Goal: Task Accomplishment & Management: Use online tool/utility

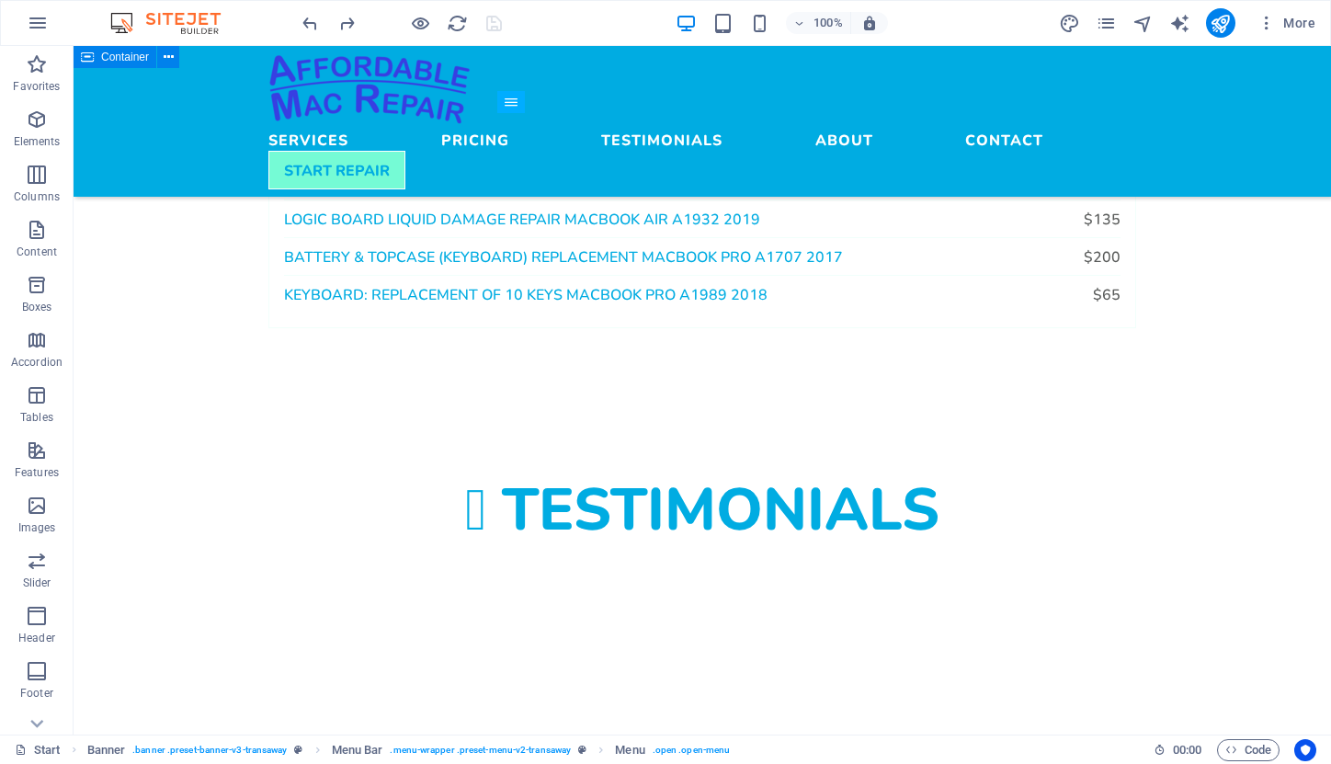
scroll to position [2308, 0]
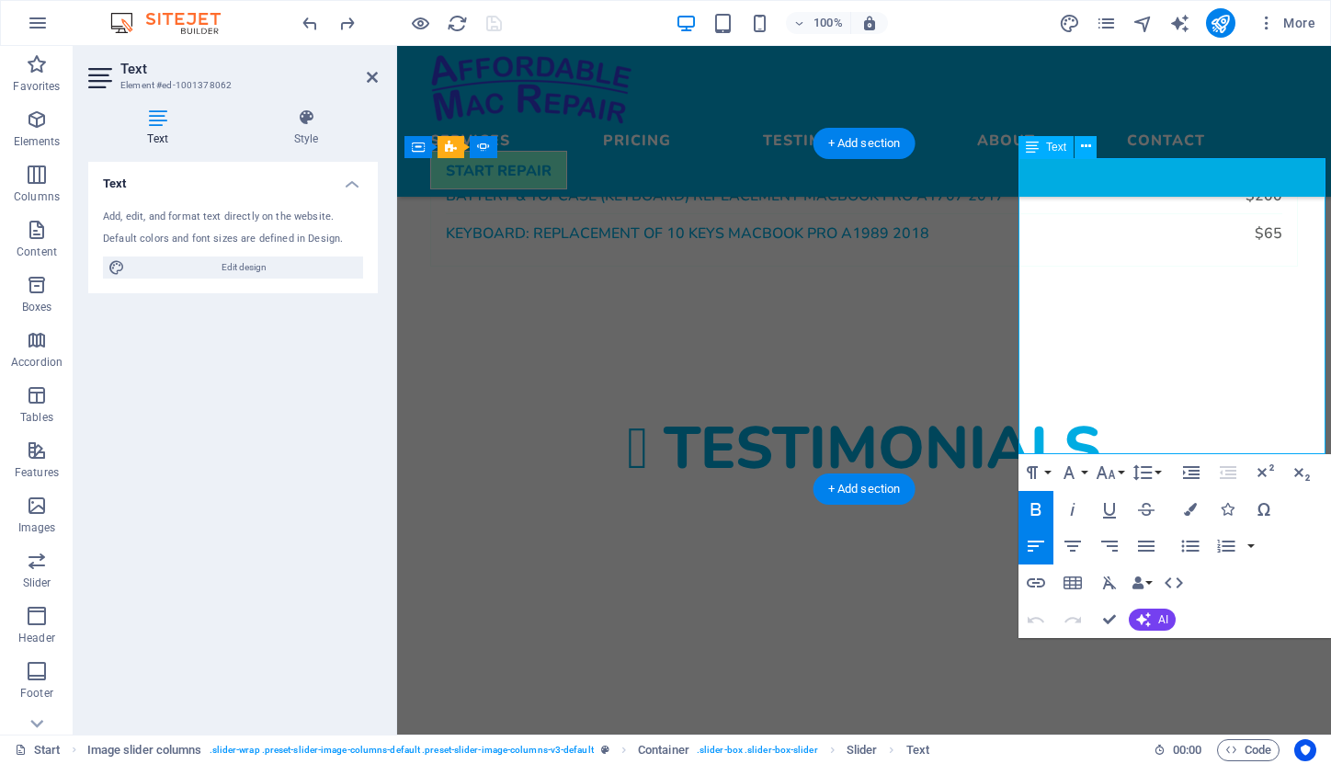
drag, startPoint x: 1112, startPoint y: 184, endPoint x: 1180, endPoint y: 188, distance: 67.3
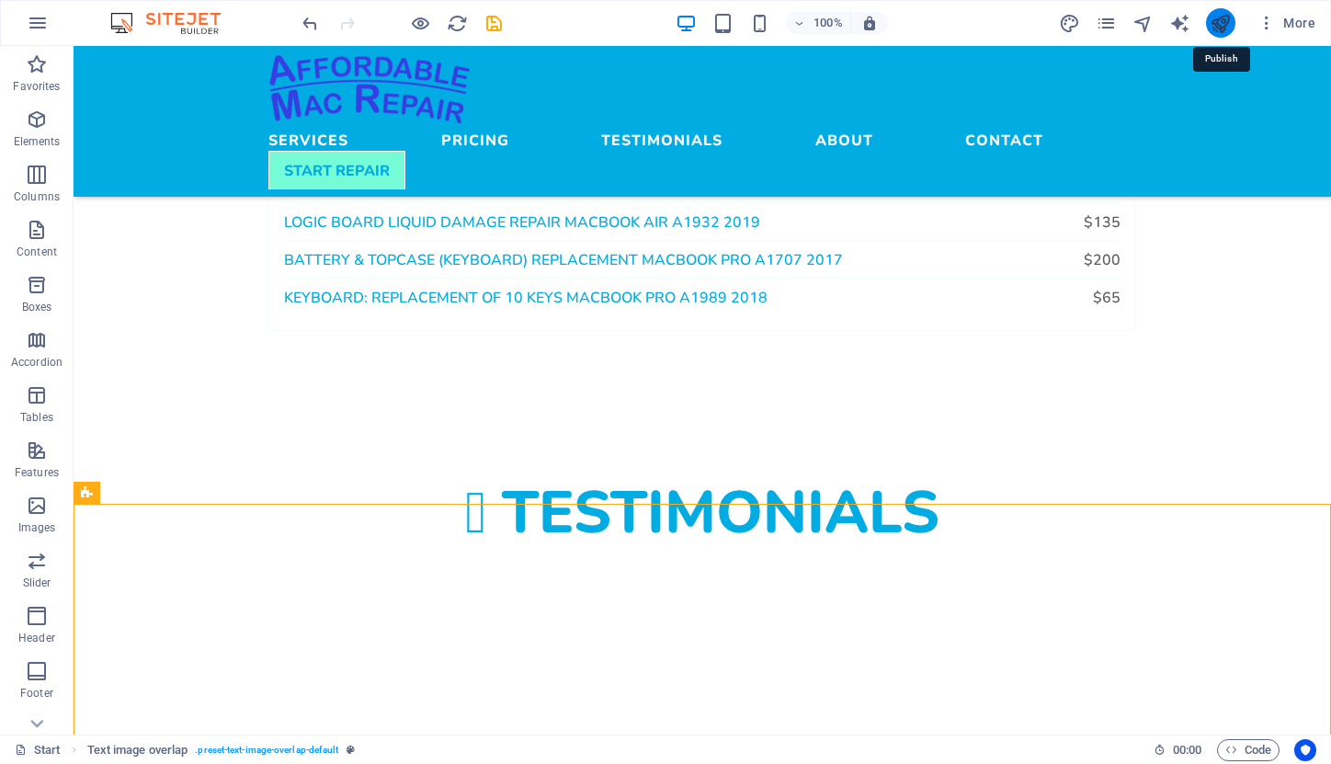
click at [1226, 20] on icon "publish" at bounding box center [1220, 23] width 21 height 21
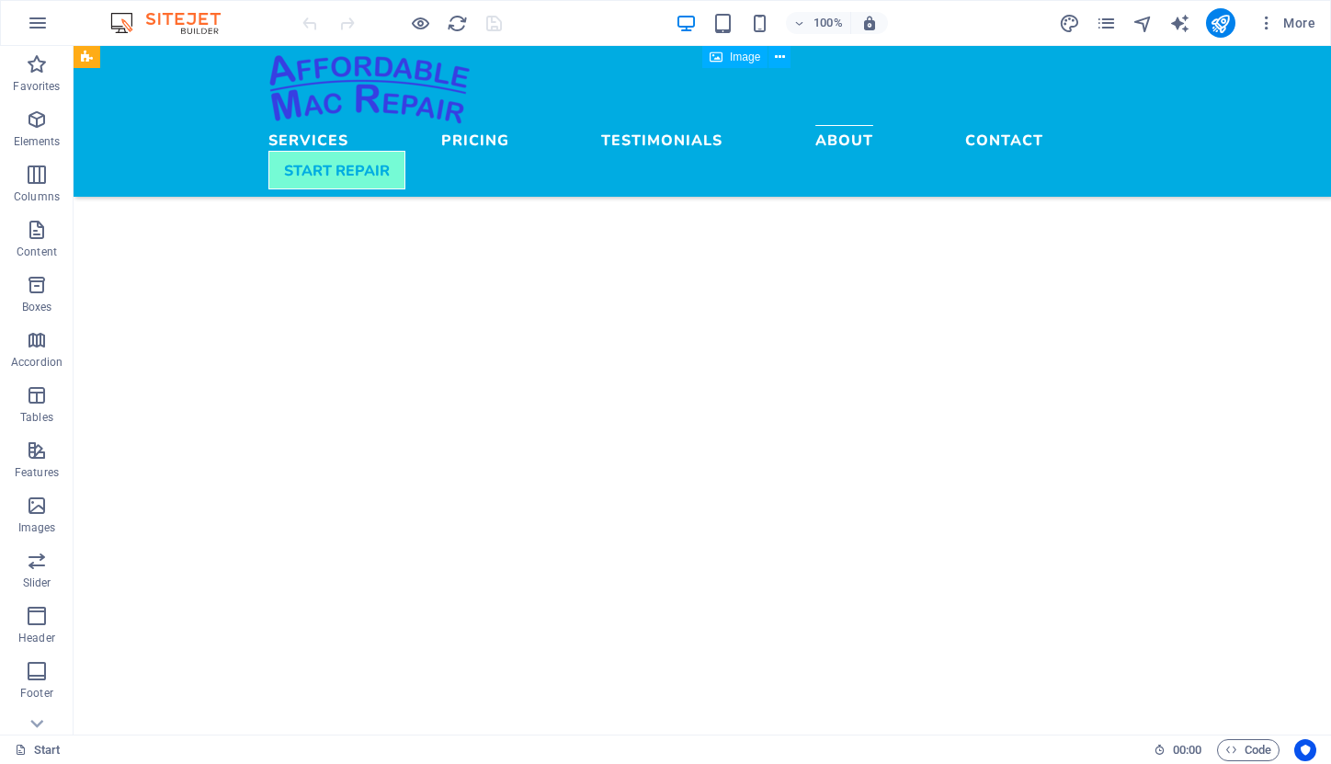
scroll to position [4129, 0]
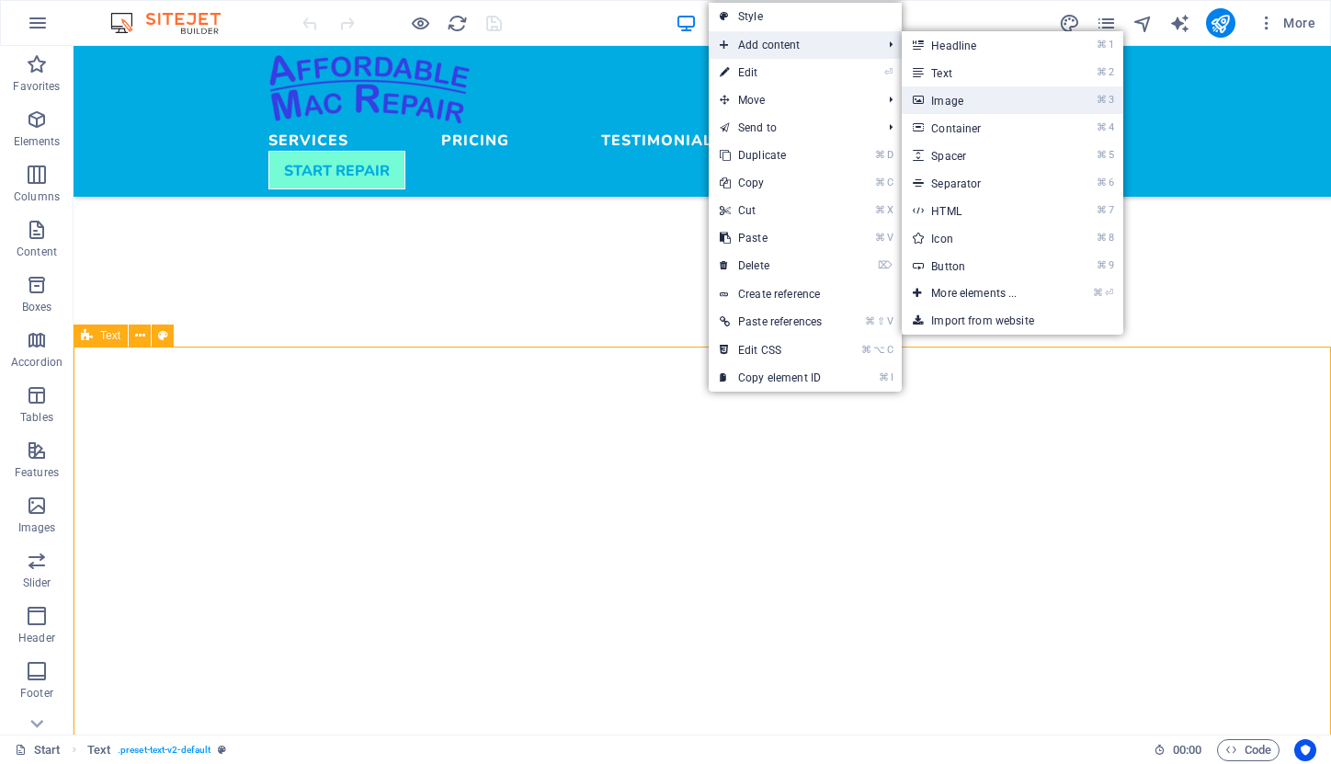
click at [955, 107] on link "⌘ 3 Image" at bounding box center [978, 100] width 152 height 28
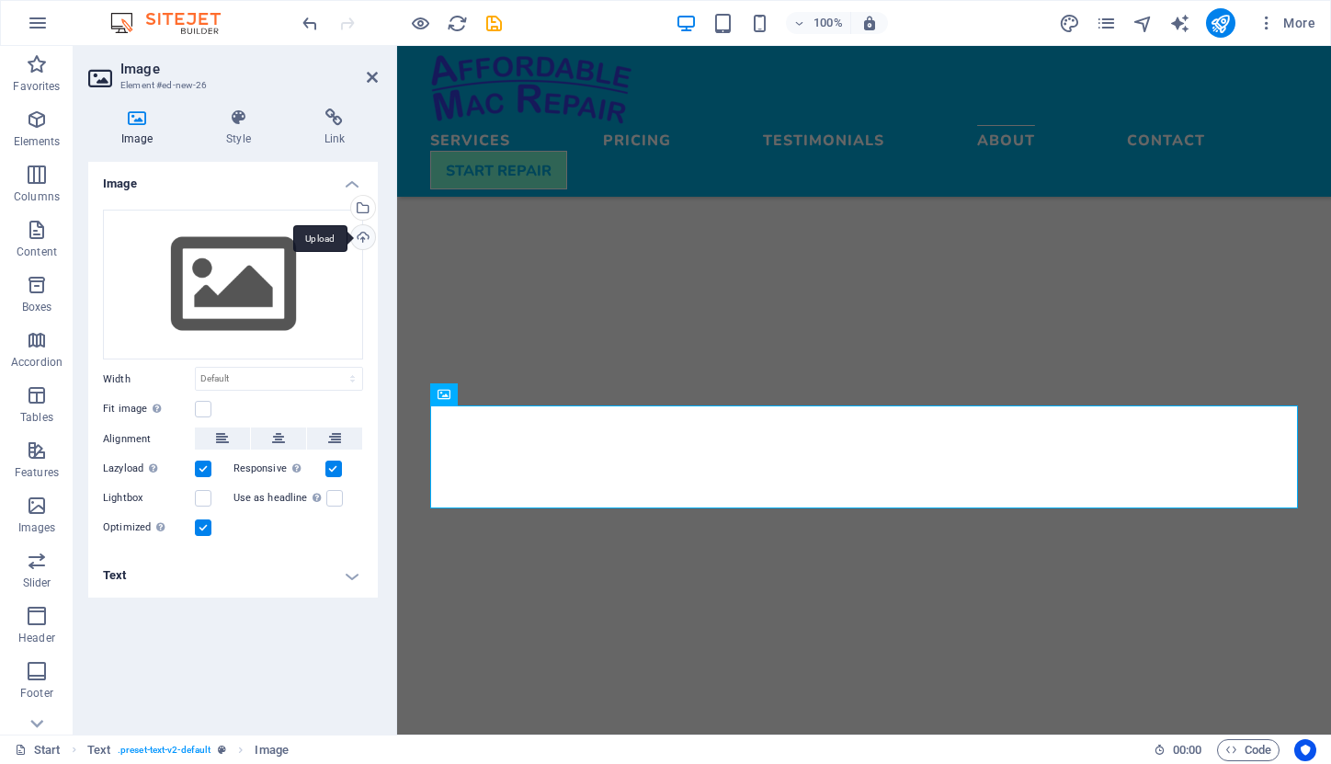
click at [359, 240] on div "Upload" at bounding box center [362, 239] width 28 height 28
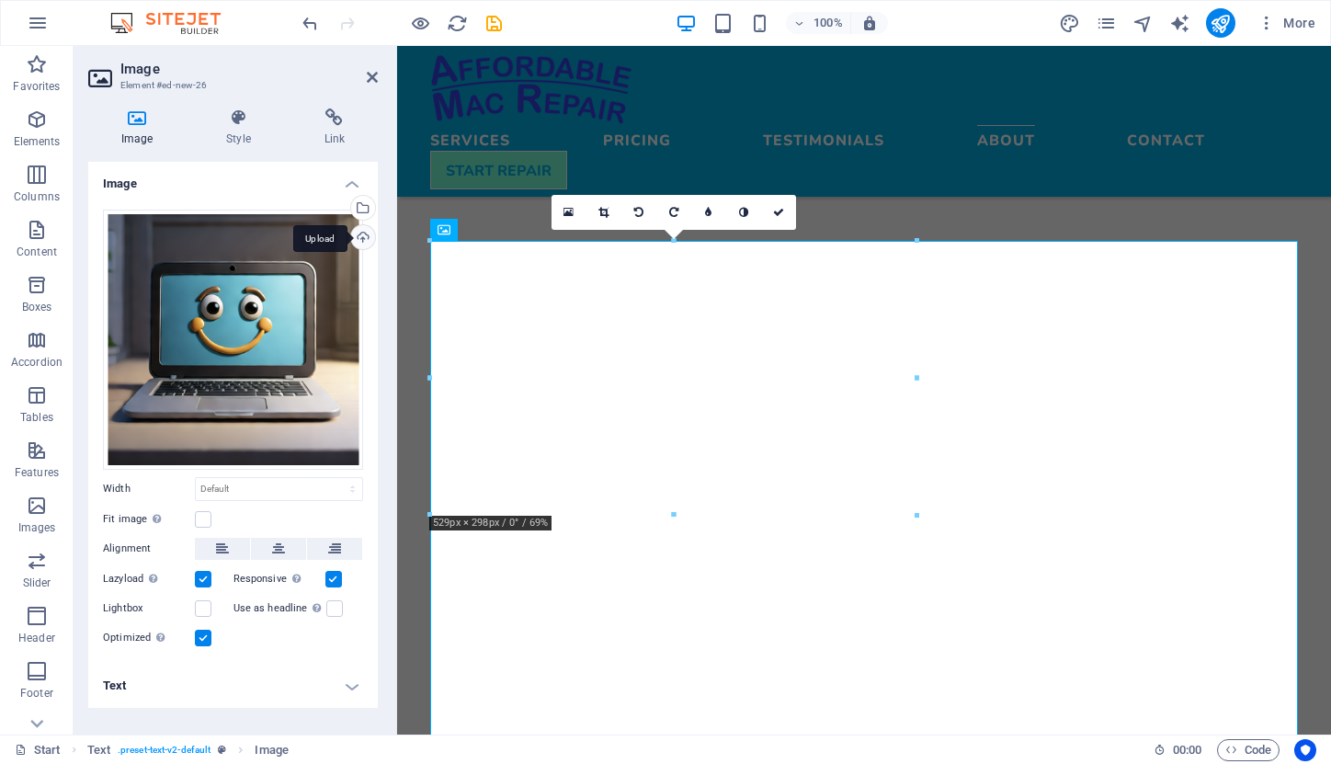
scroll to position [4327, 0]
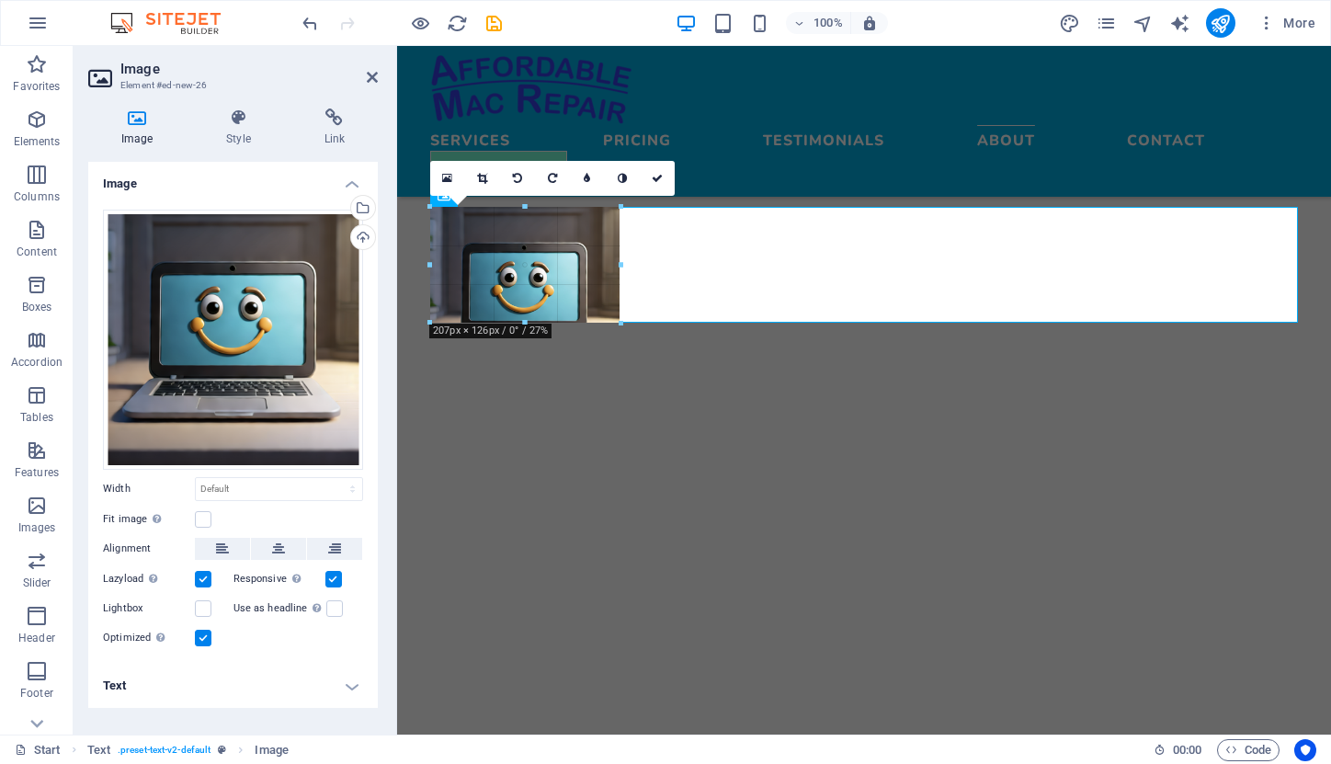
drag, startPoint x: 433, startPoint y: 208, endPoint x: 732, endPoint y: 432, distance: 373.6
type input "206"
select select "px"
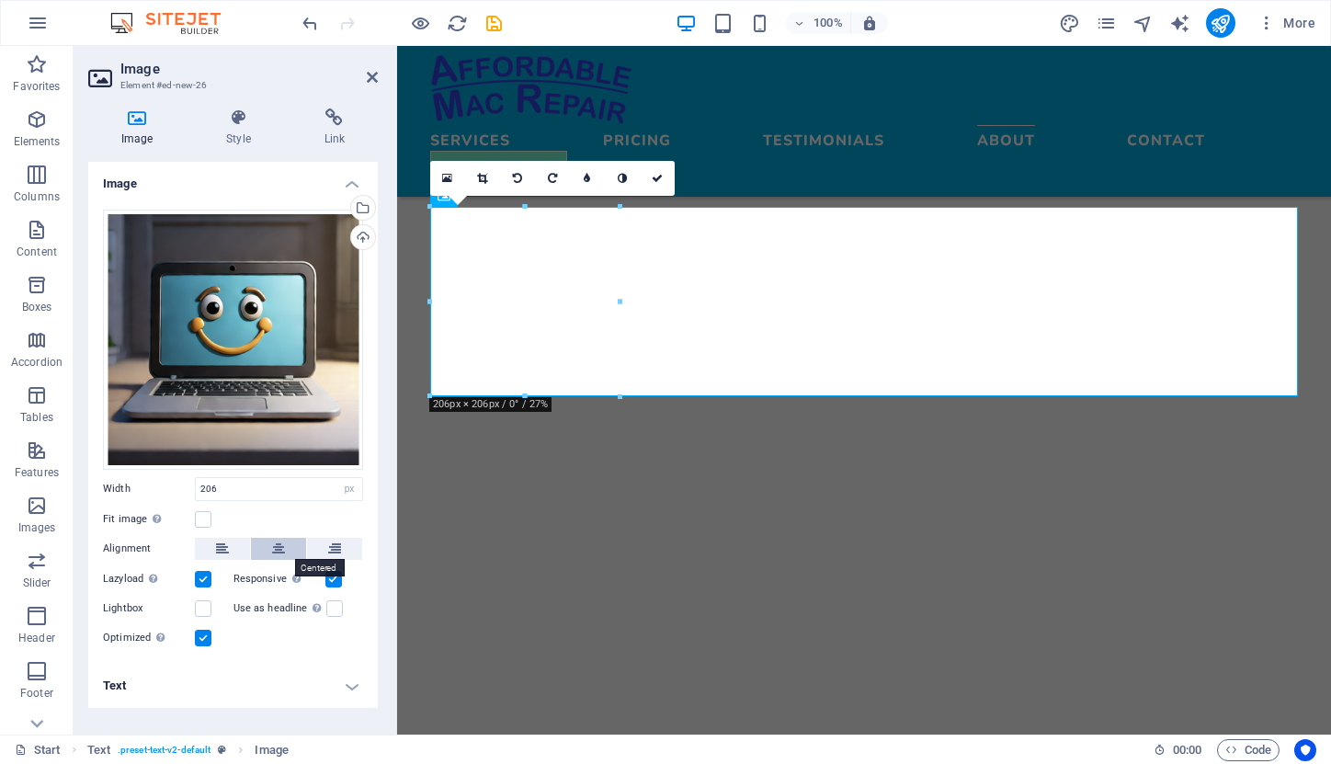
click at [280, 553] on icon at bounding box center [278, 549] width 13 height 22
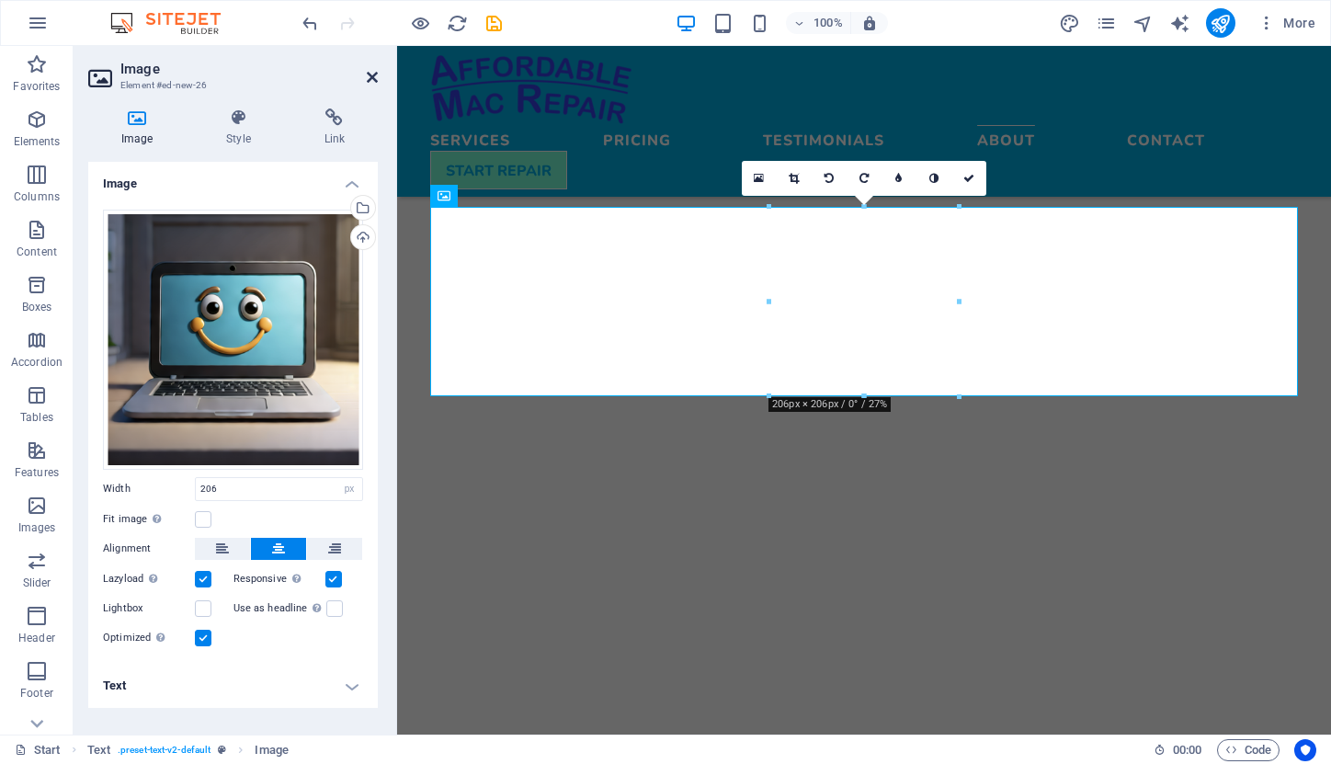
click at [371, 74] on icon at bounding box center [372, 77] width 11 height 15
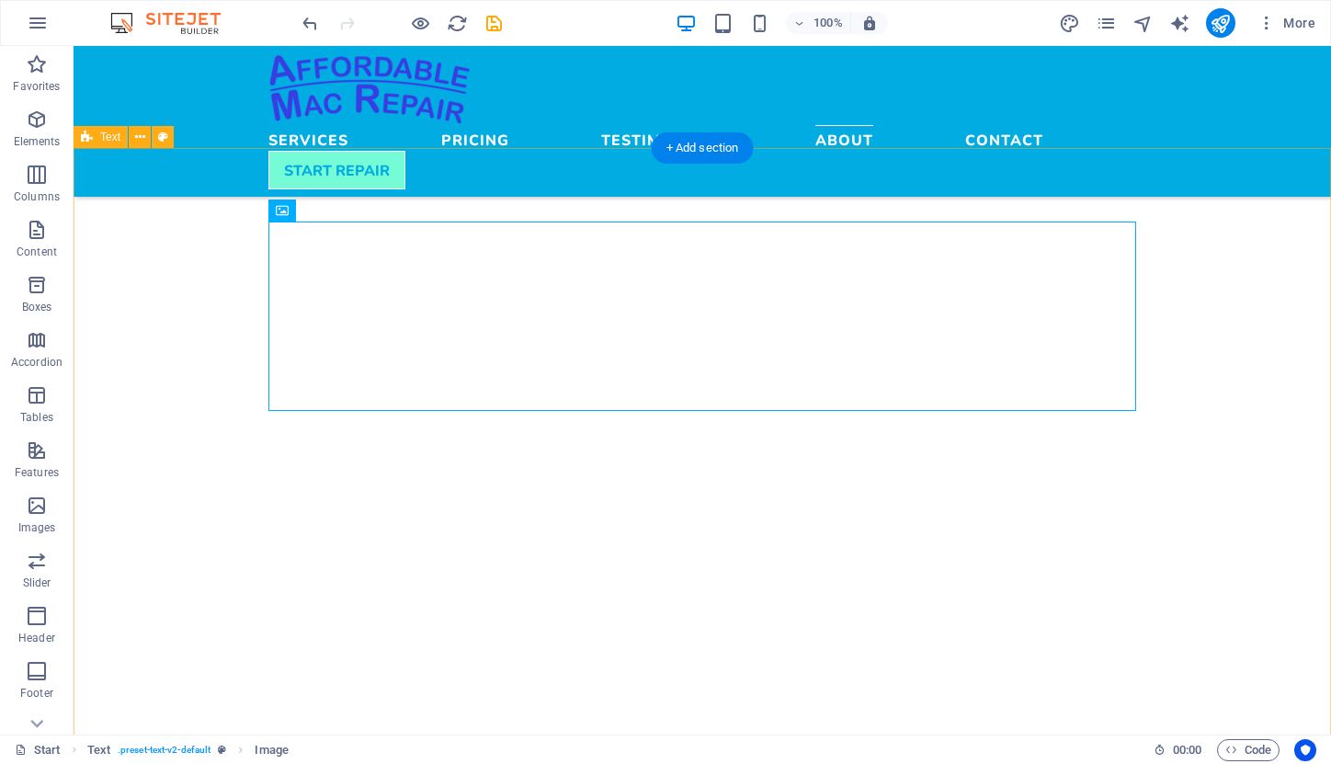
select select "px"
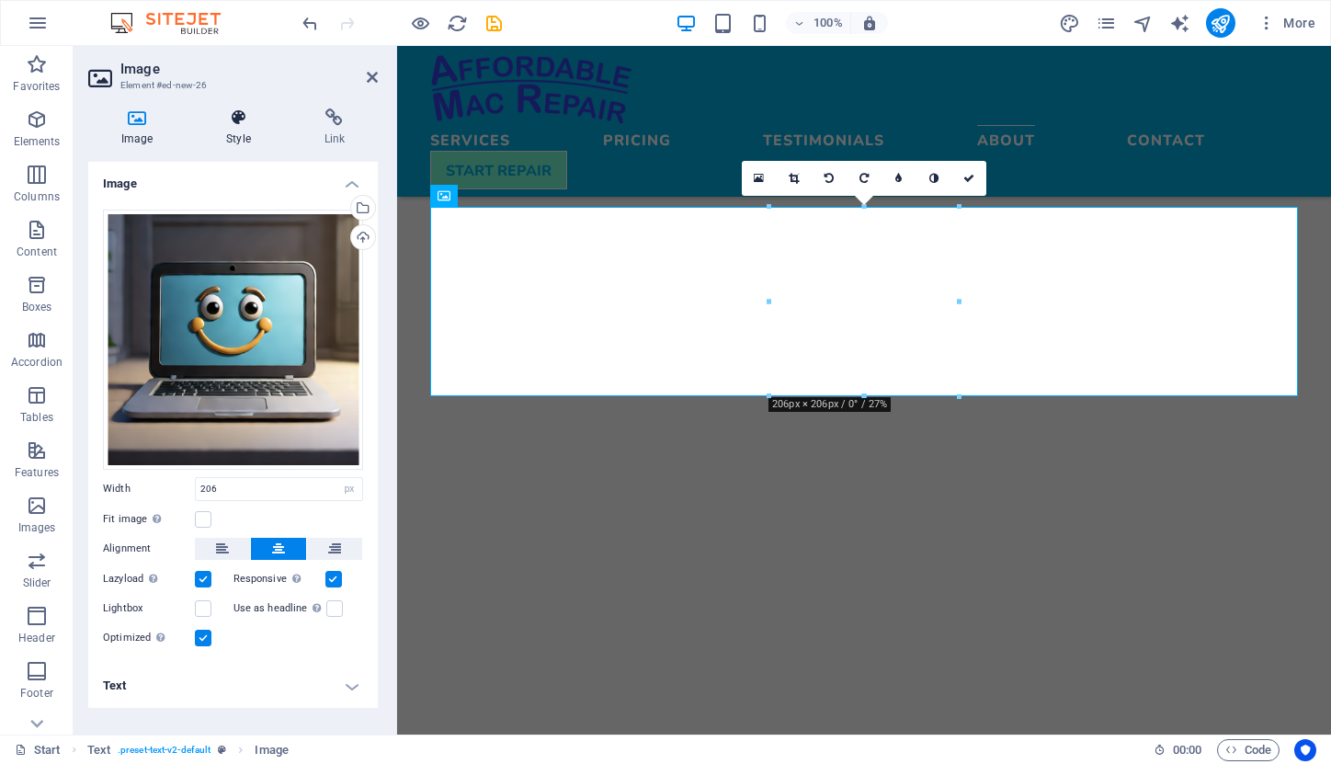
click at [232, 125] on icon at bounding box center [238, 117] width 90 height 18
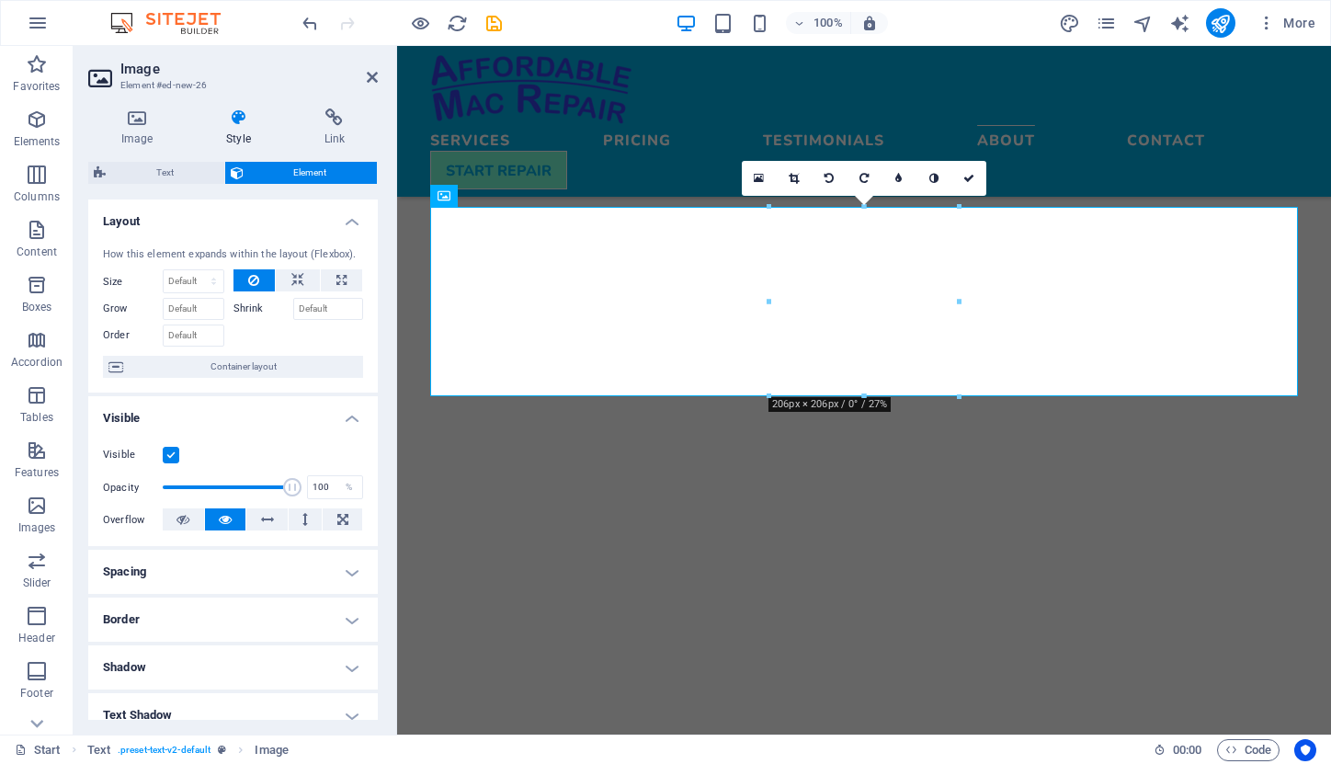
click at [346, 616] on h4 "Border" at bounding box center [233, 620] width 290 height 44
click at [308, 660] on span at bounding box center [310, 657] width 13 height 13
click at [207, 654] on button at bounding box center [201, 657] width 41 height 24
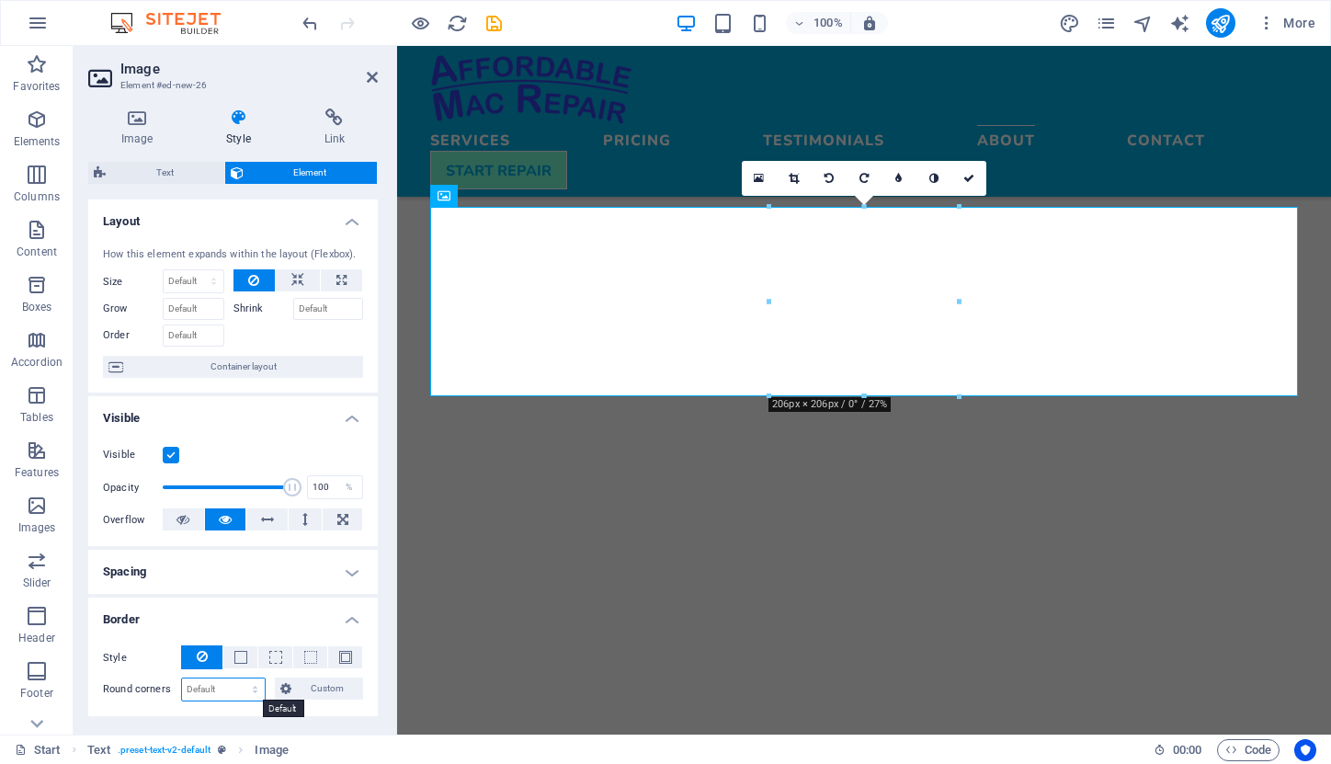
select select "px"
type input "10"
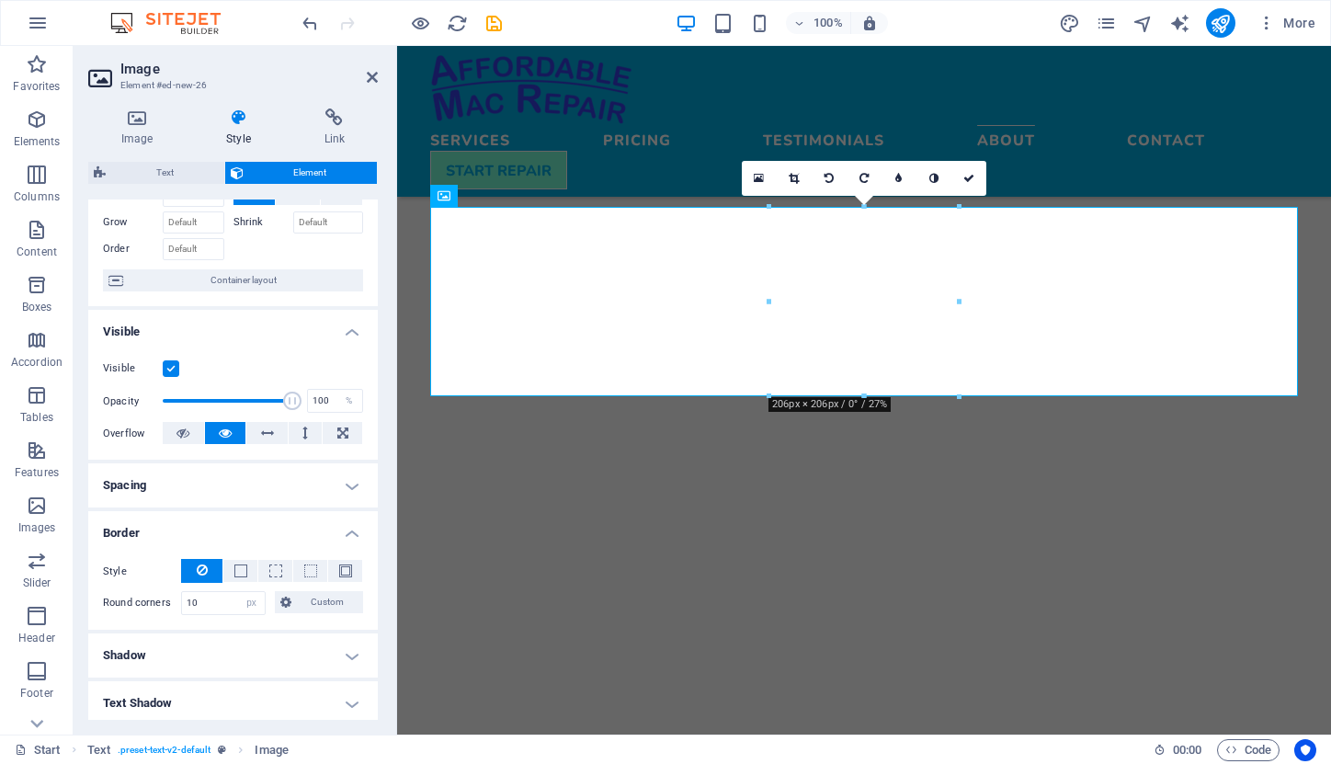
scroll to position [122, 0]
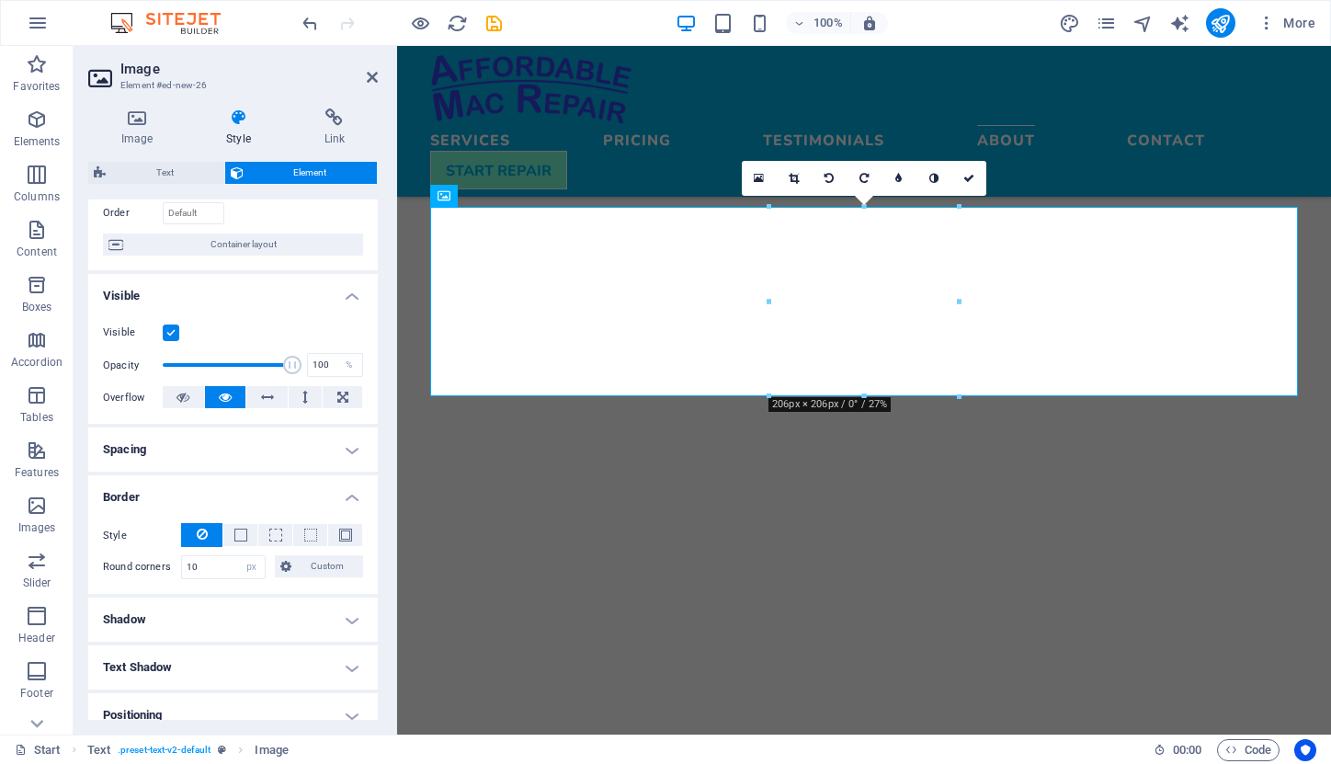
click at [348, 617] on h4 "Shadow" at bounding box center [233, 620] width 290 height 44
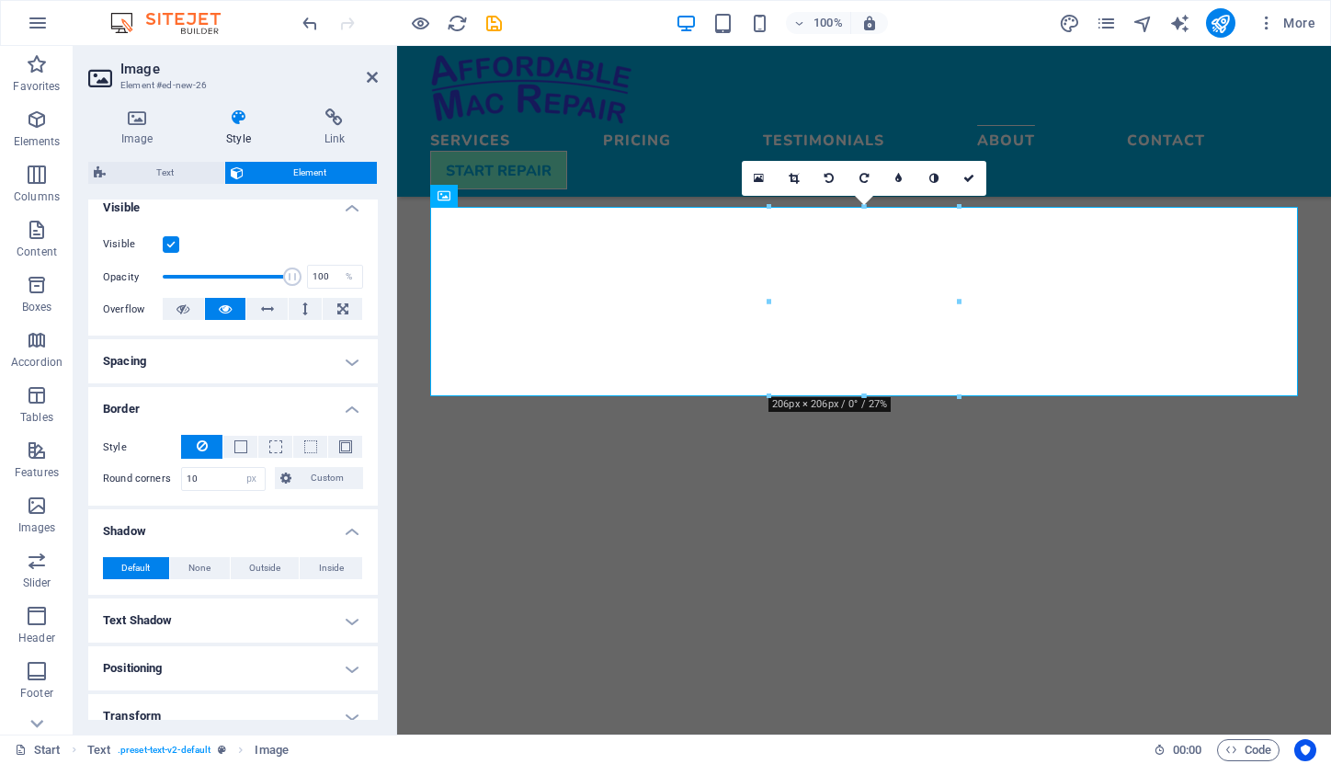
scroll to position [241, 0]
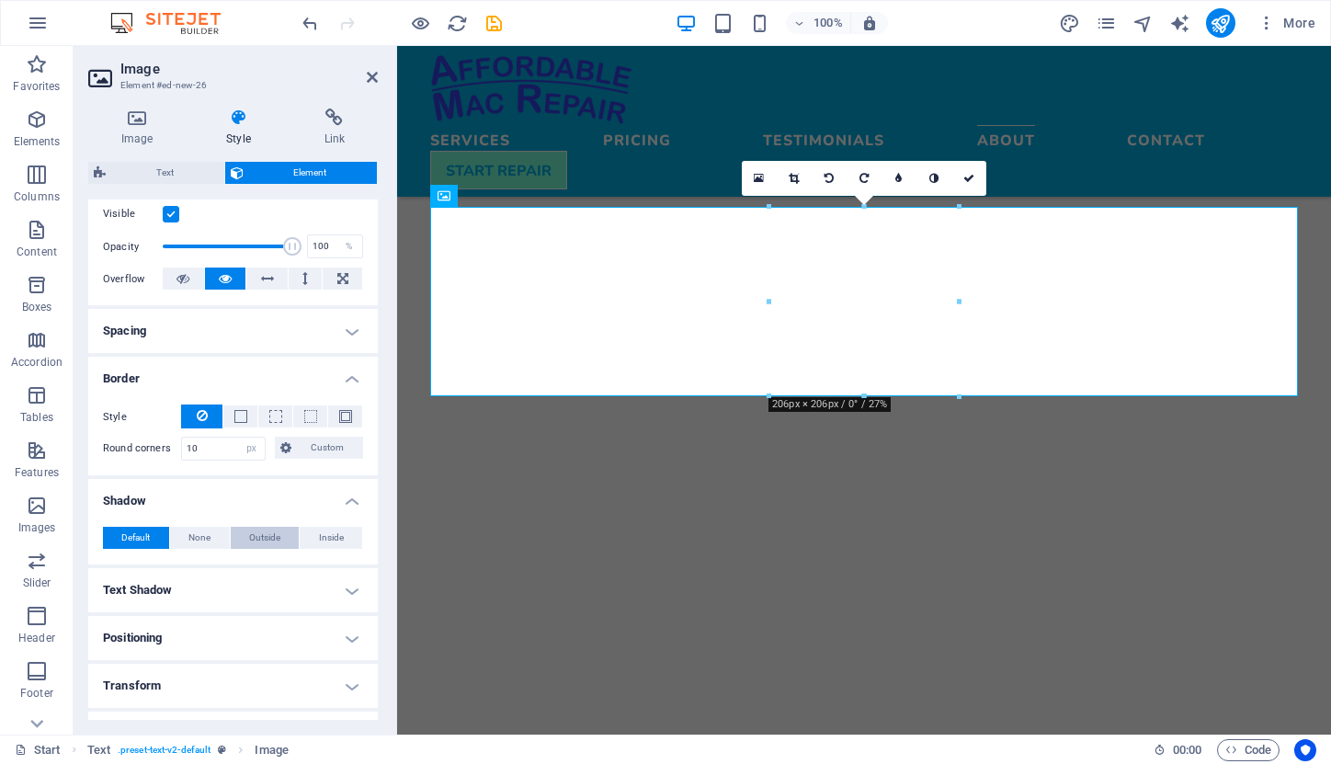
click at [268, 541] on span "Outside" at bounding box center [264, 538] width 31 height 22
type input "2"
type input "4"
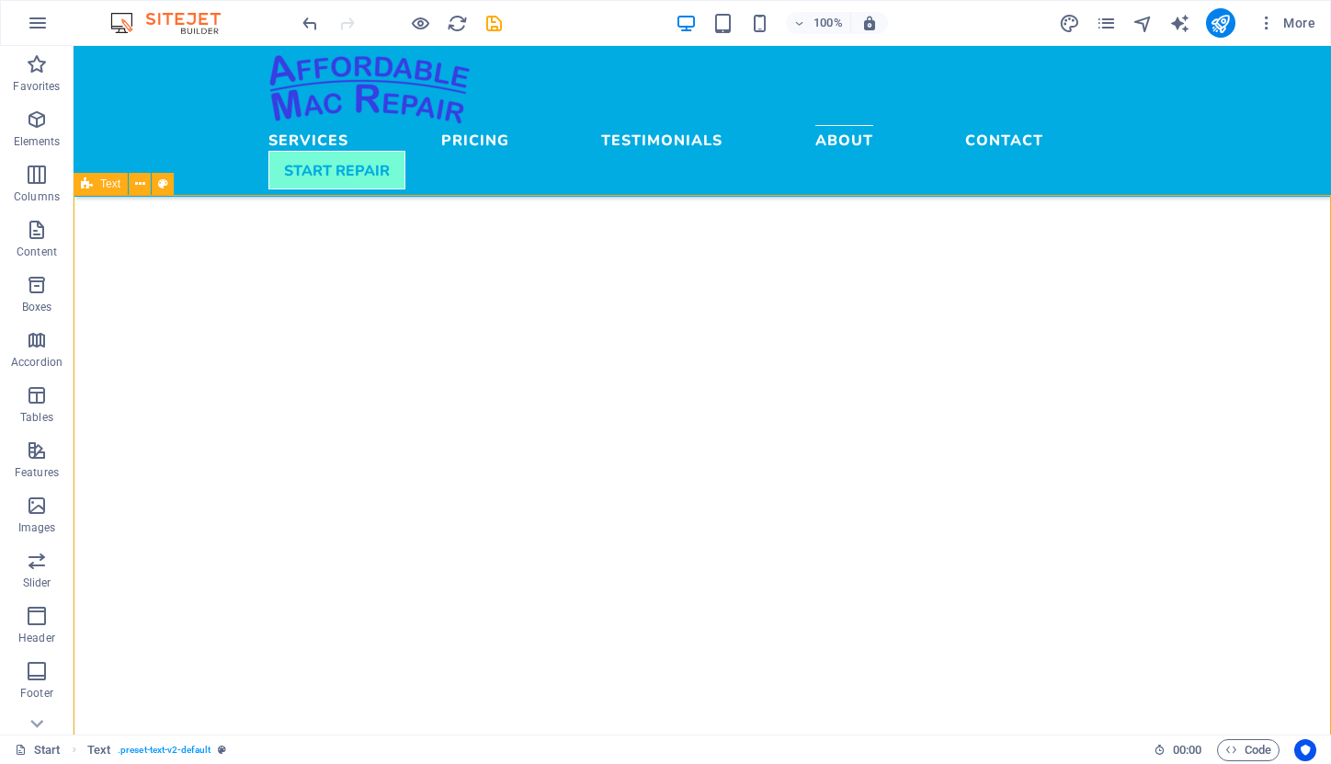
scroll to position [4174, 0]
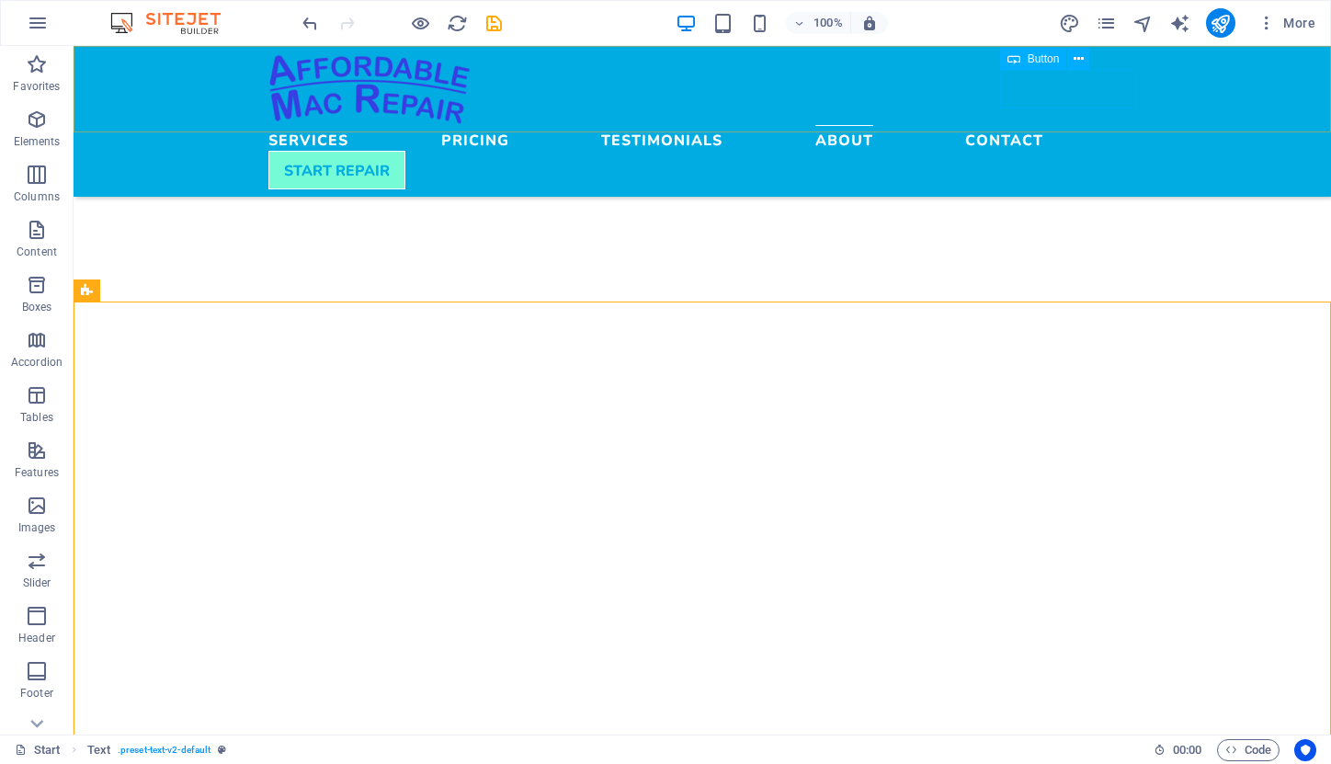
click at [1098, 151] on div "START REPAIR" at bounding box center [702, 170] width 868 height 39
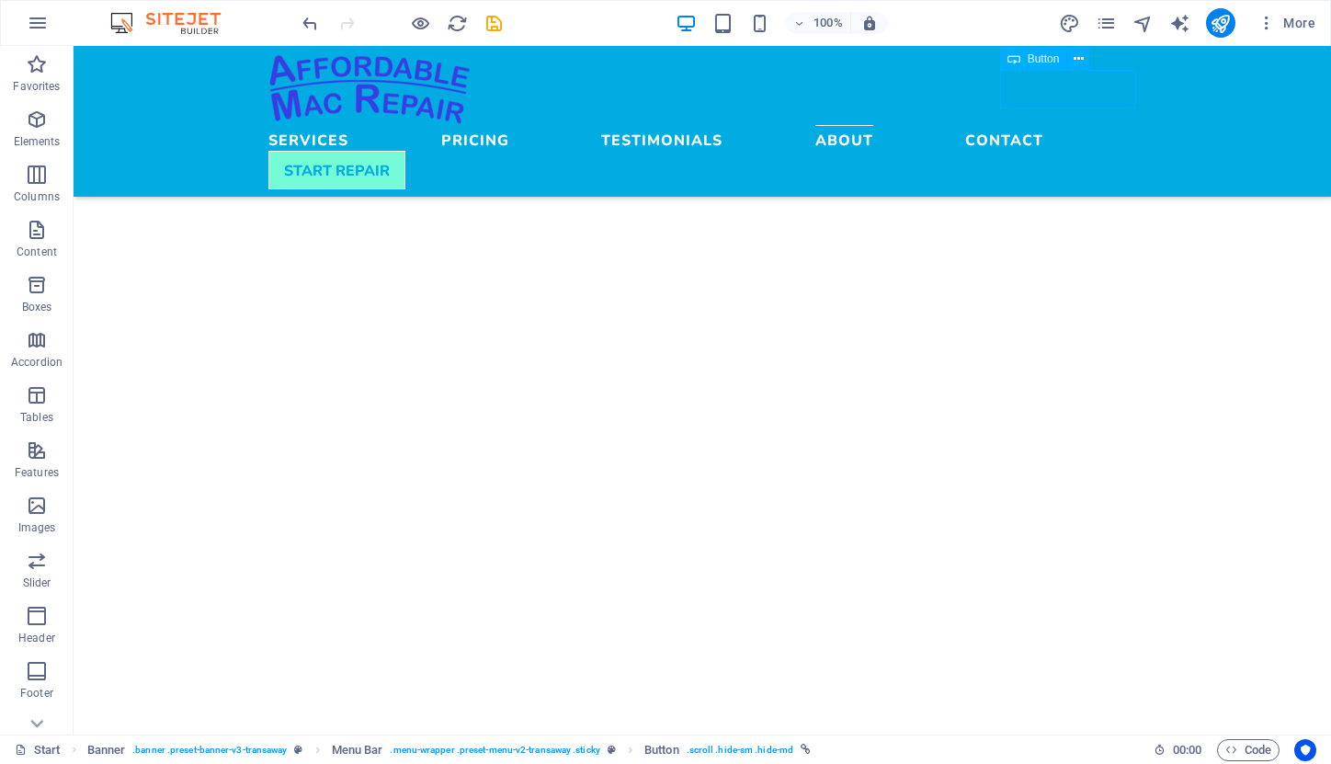
click at [1094, 151] on div "START REPAIR" at bounding box center [702, 170] width 868 height 39
click at [36, 126] on icon "button" at bounding box center [37, 119] width 22 height 22
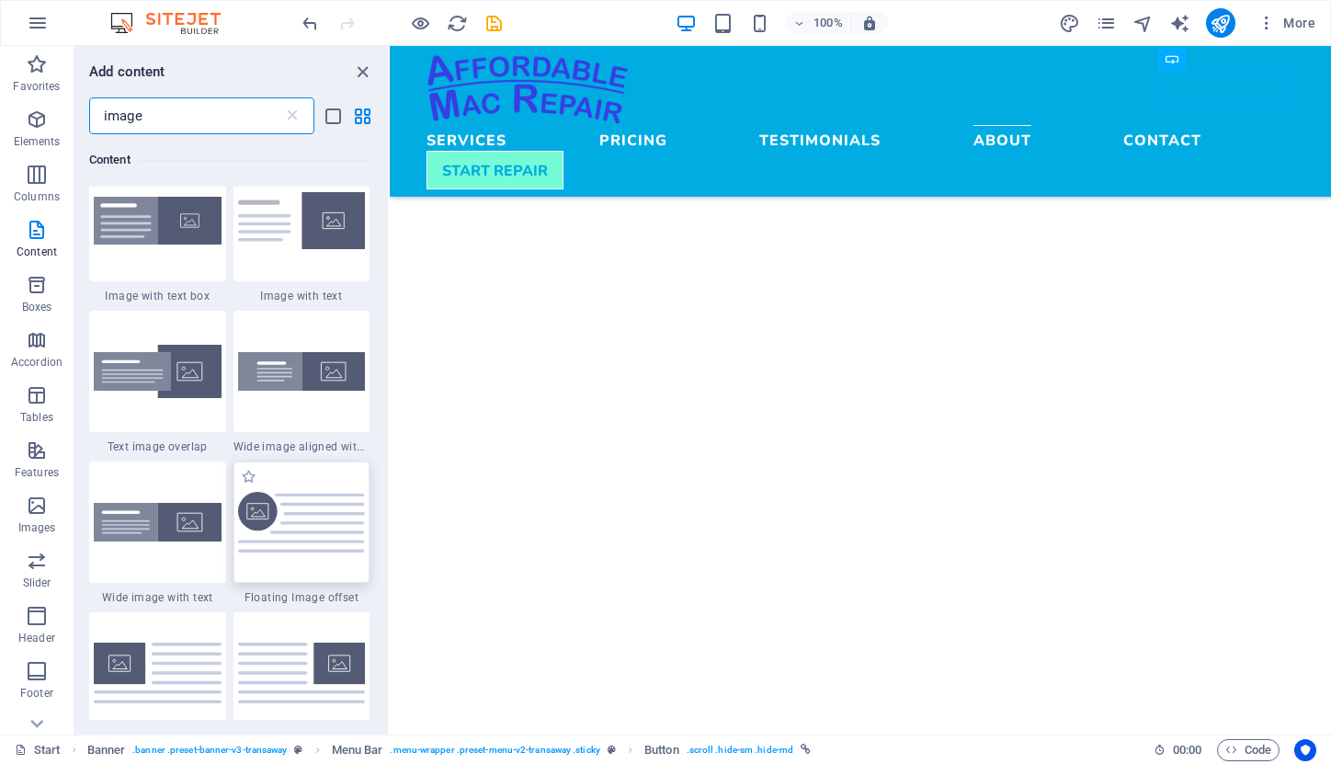
scroll to position [195, 0]
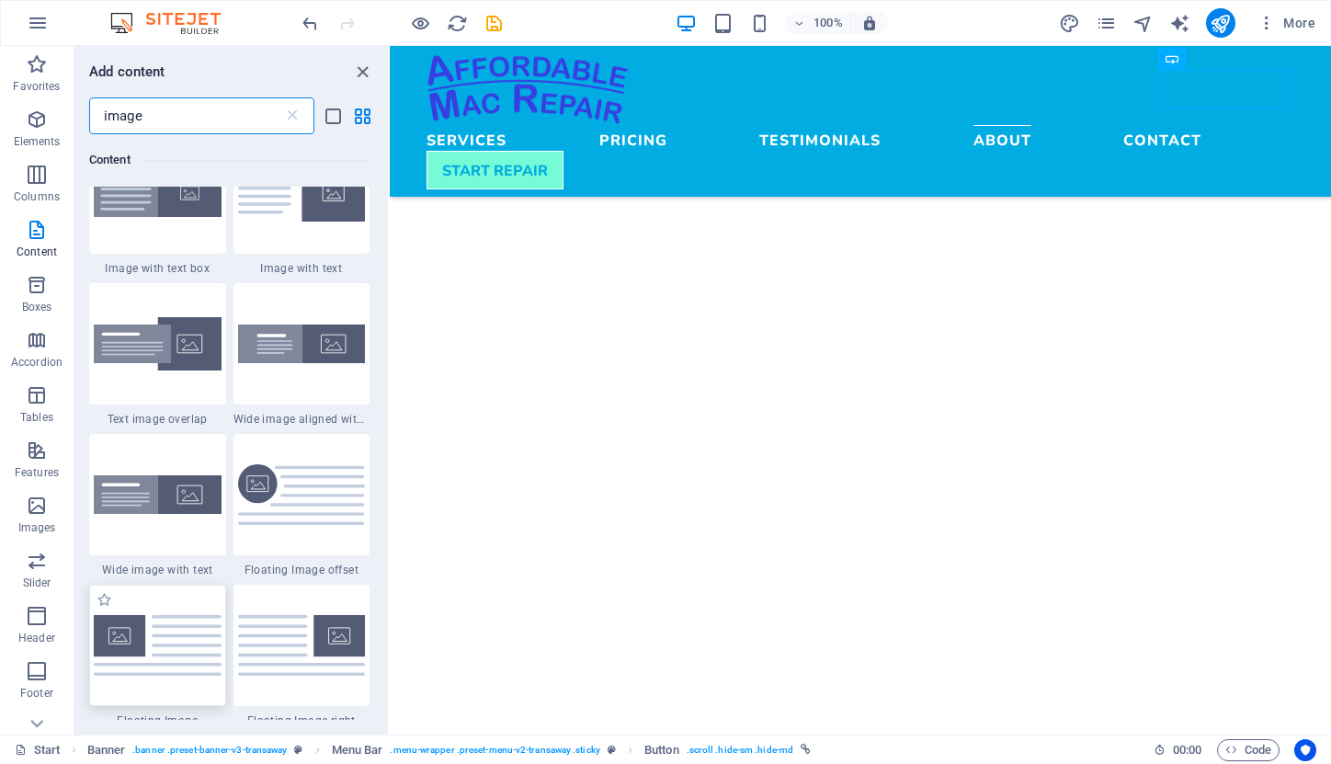
type input "image"
click at [186, 647] on img at bounding box center [158, 645] width 128 height 60
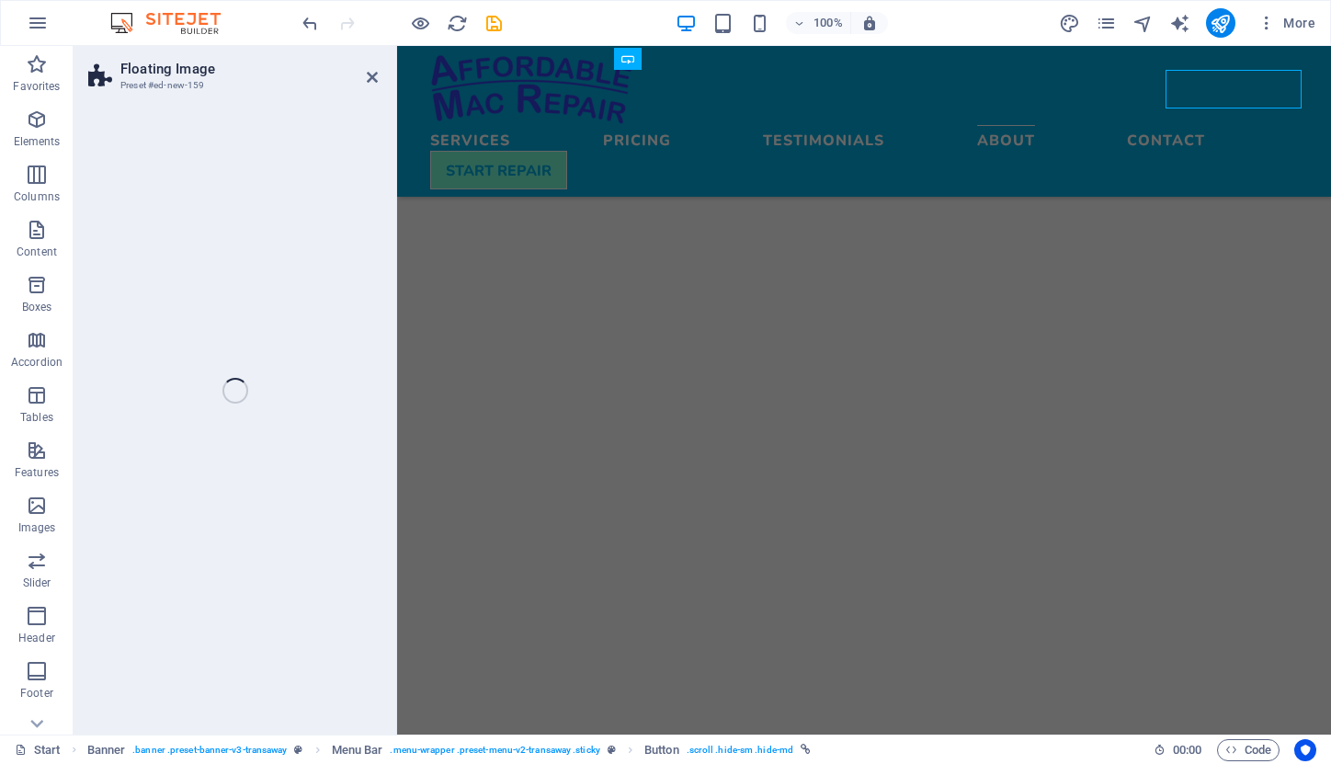
select select "%"
select select "rem"
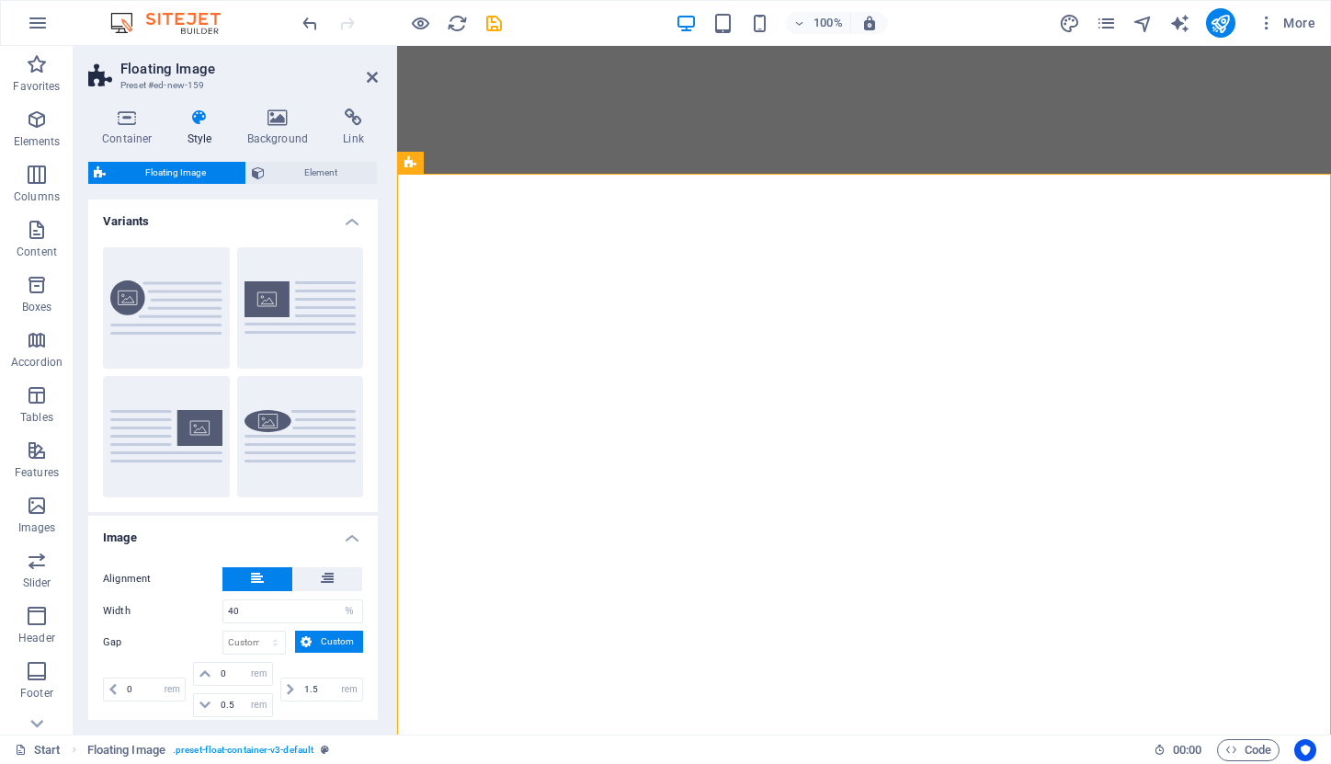
scroll to position [670, 0]
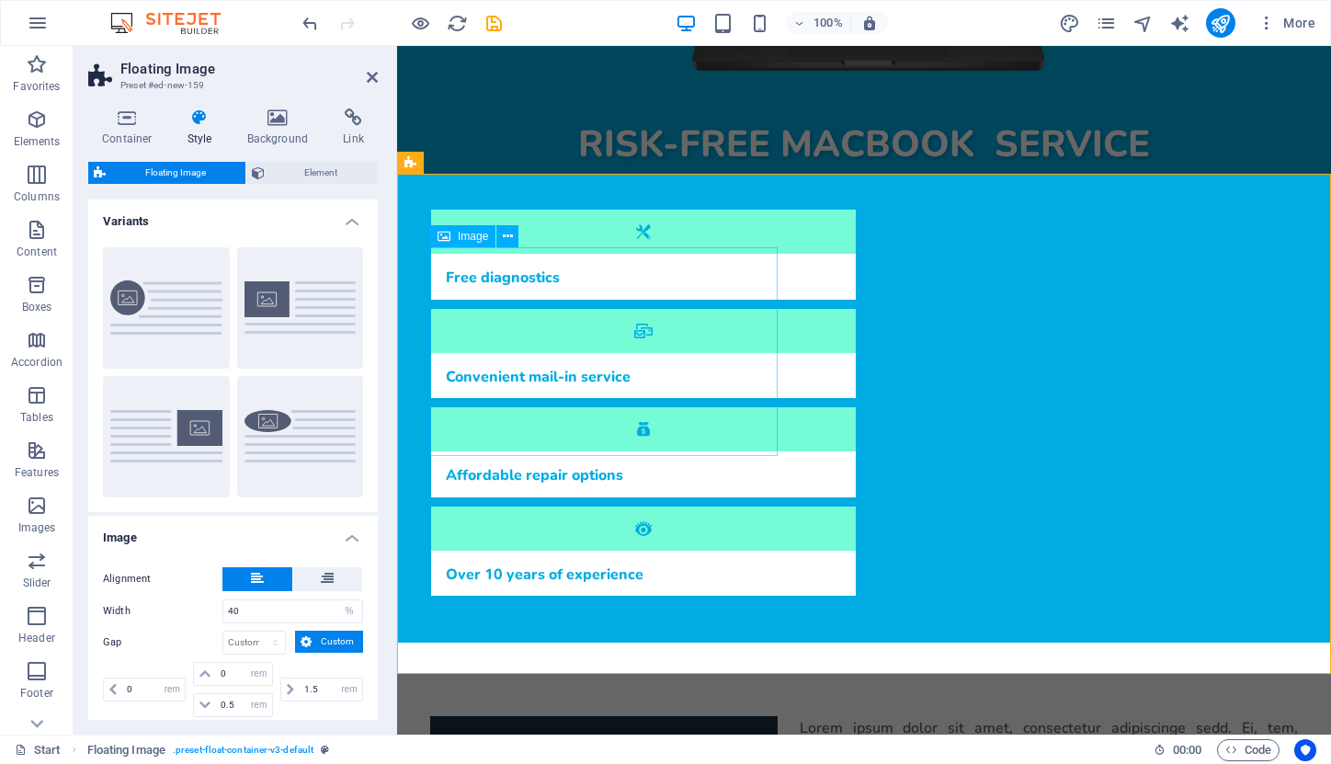
select select "%"
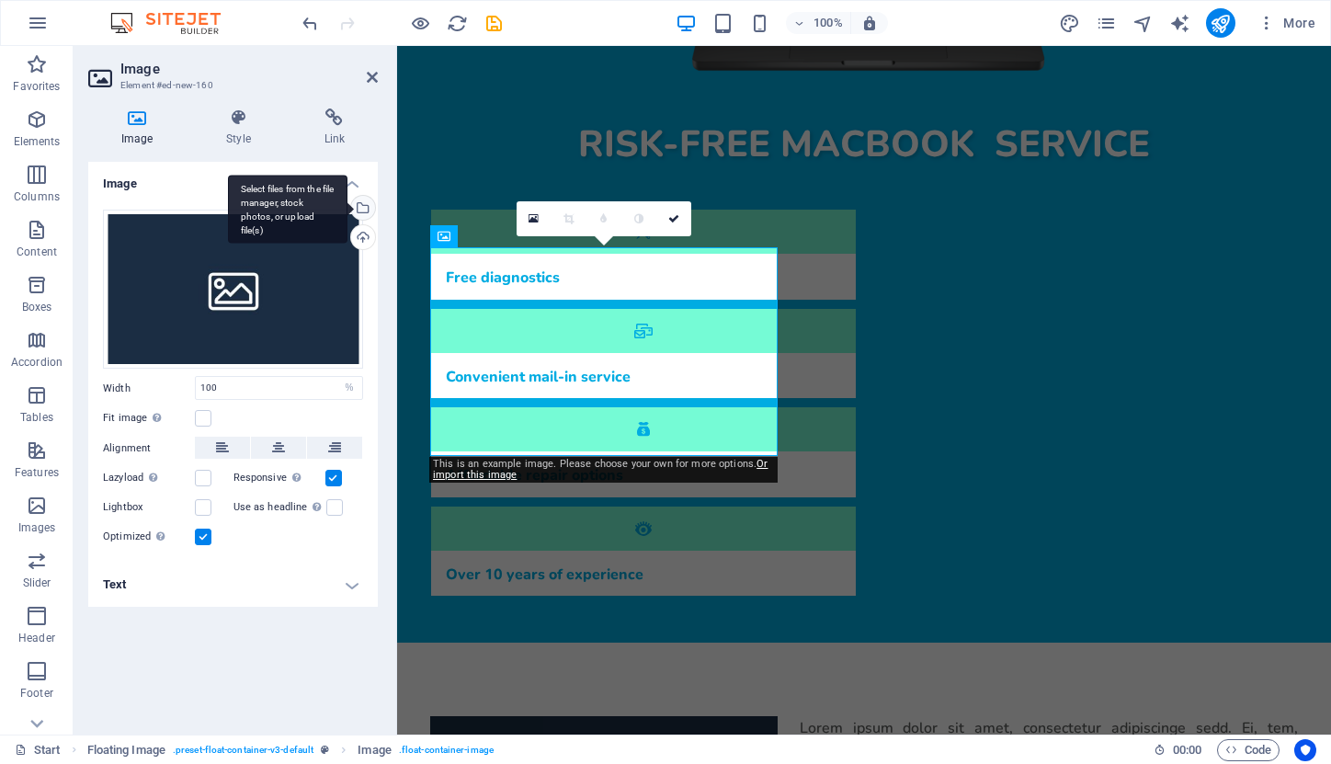
click at [361, 208] on div "Select files from the file manager, stock photos, or upload file(s)" at bounding box center [362, 210] width 28 height 28
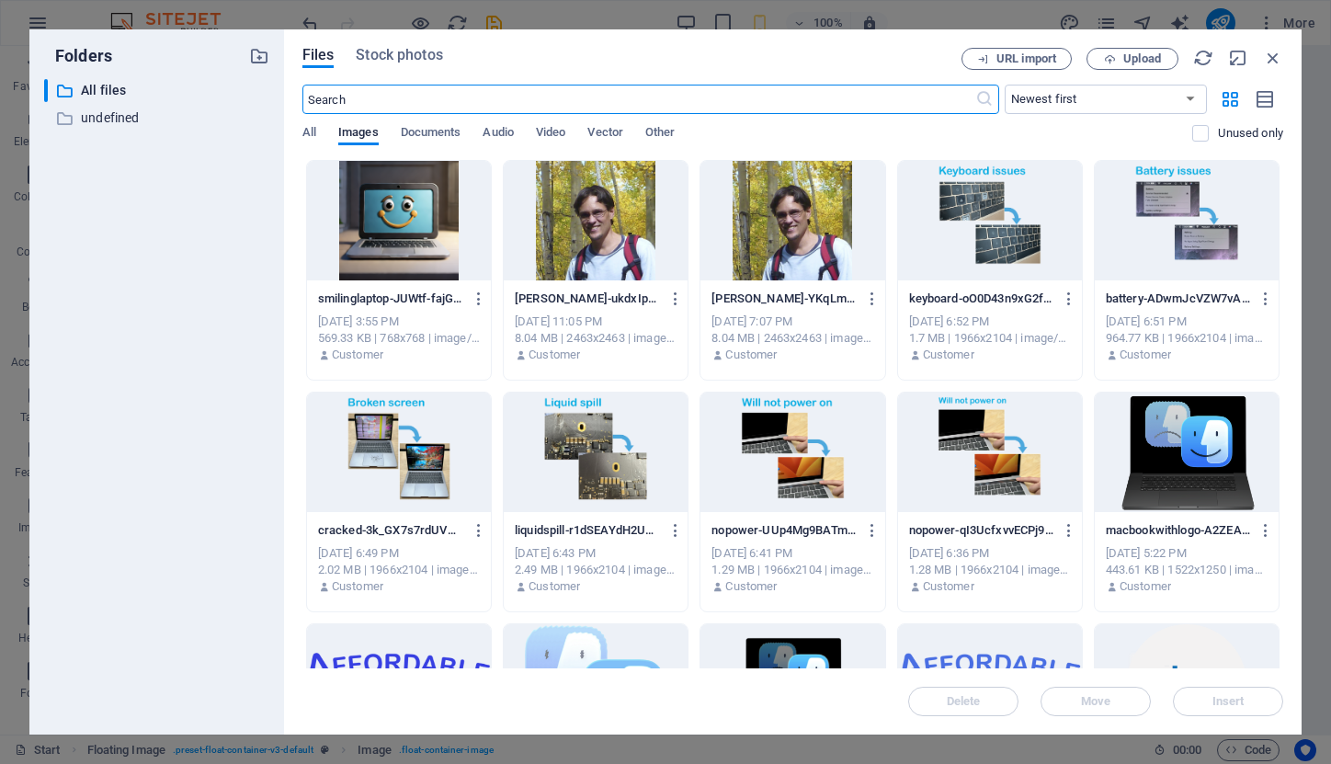
click at [383, 227] on div at bounding box center [399, 221] width 184 height 120
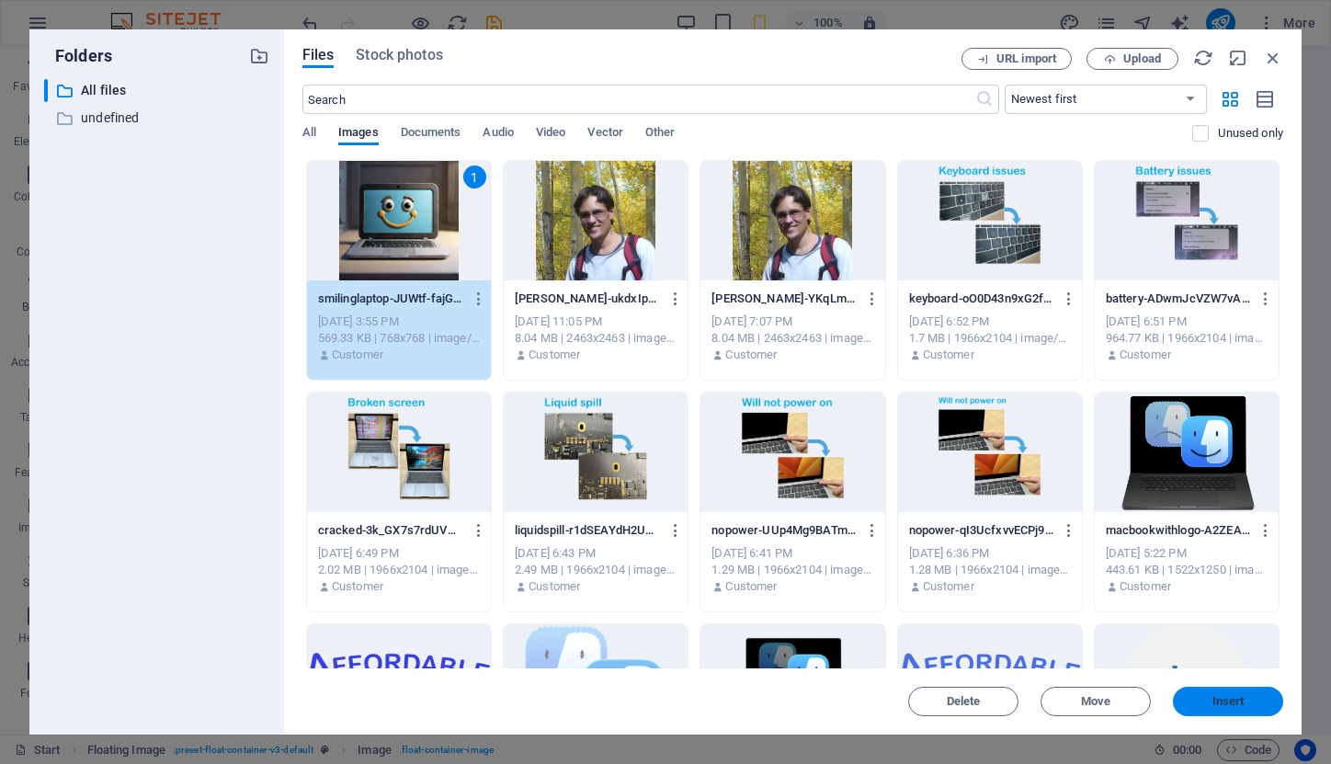
click at [1207, 697] on span "Insert" at bounding box center [1228, 701] width 96 height 11
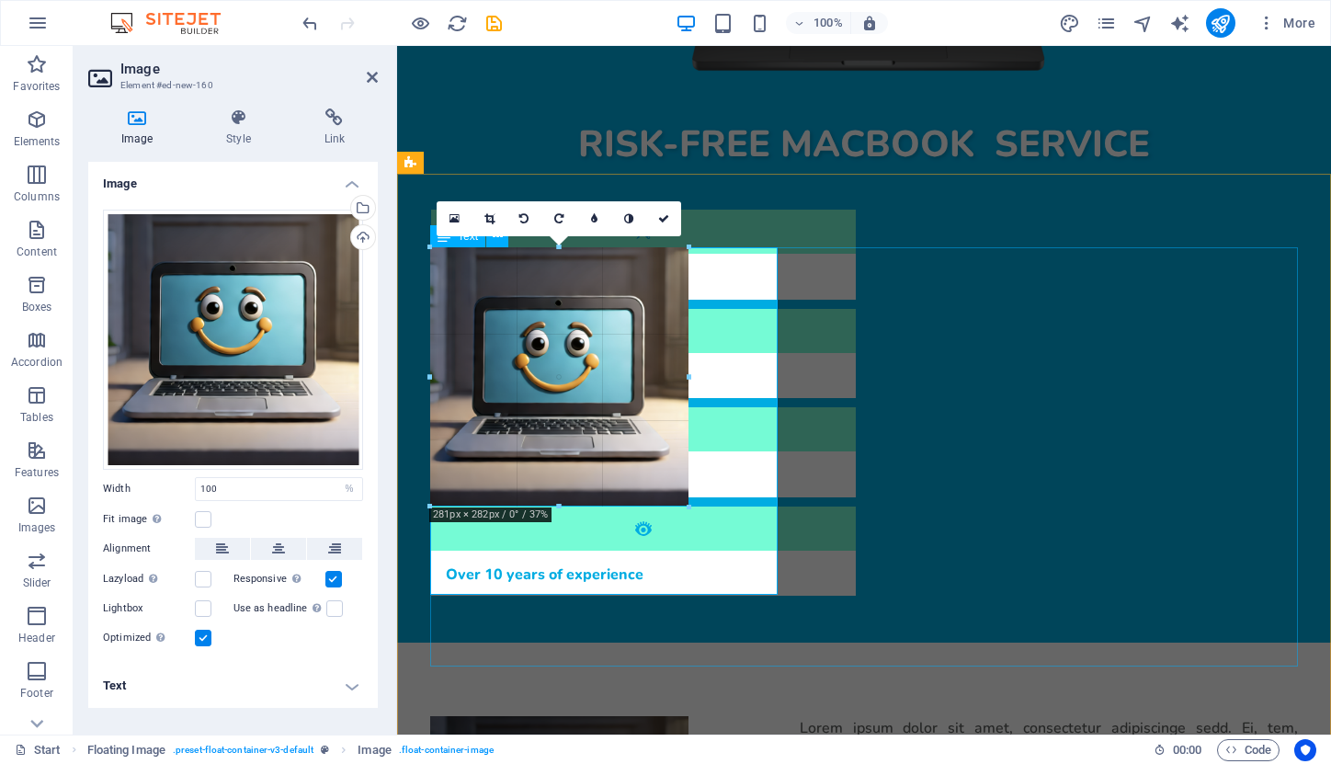
drag, startPoint x: 776, startPoint y: 594, endPoint x: 680, endPoint y: 504, distance: 131.4
type input "280"
select select "px"
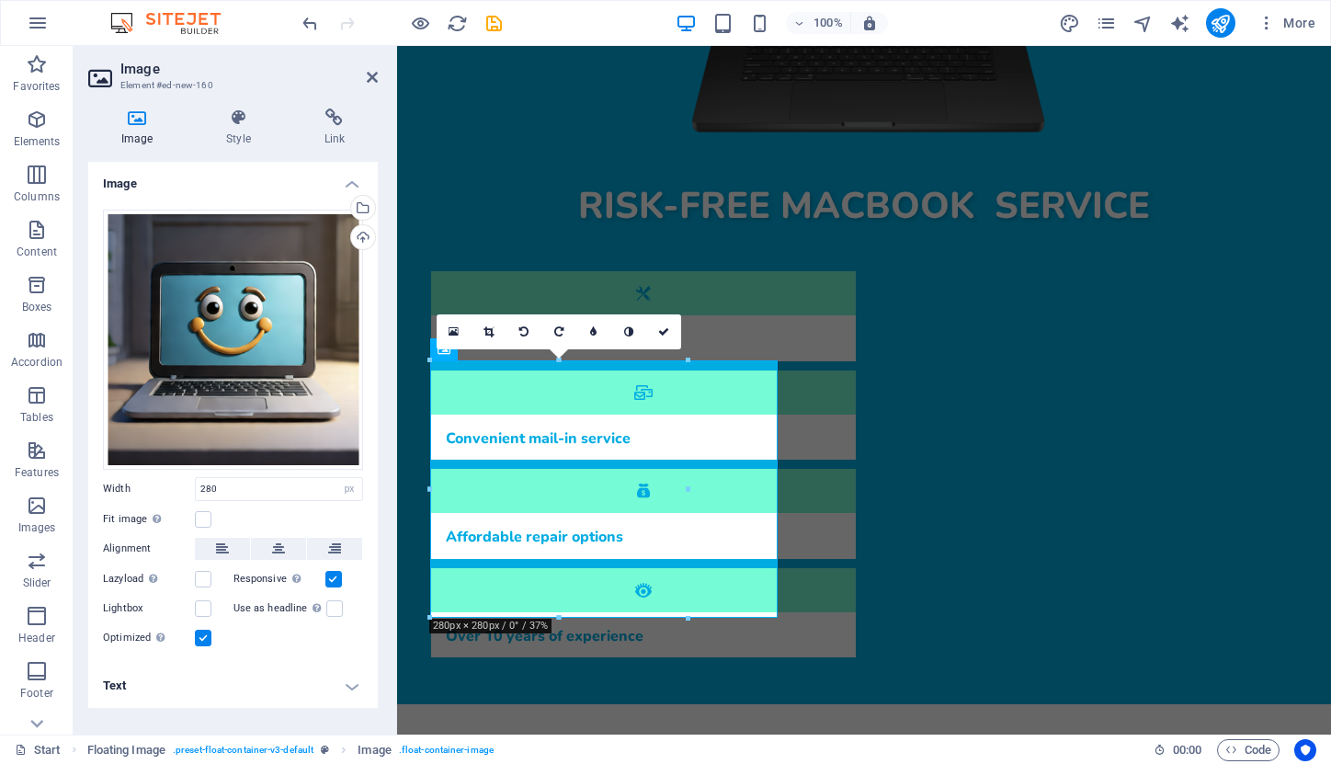
scroll to position [551, 0]
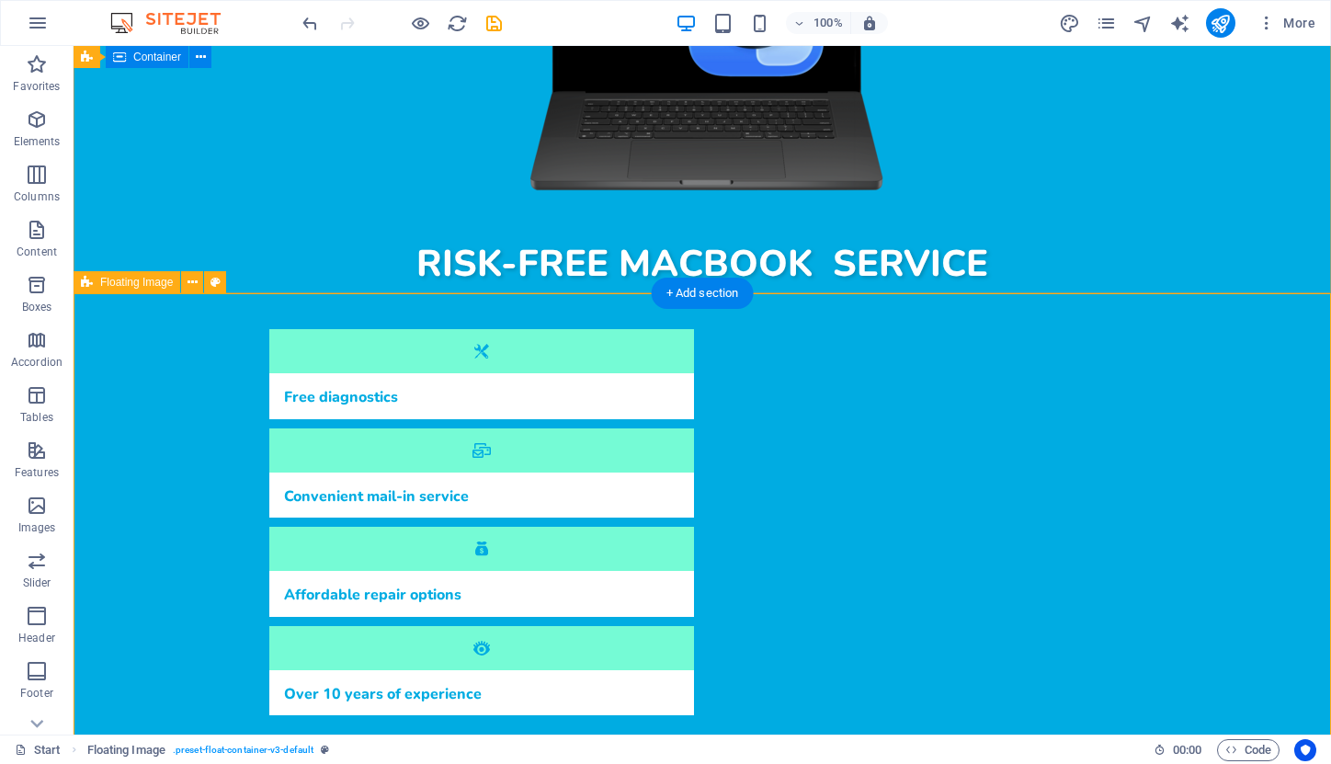
click at [123, 282] on span "Floating Image" at bounding box center [136, 282] width 73 height 11
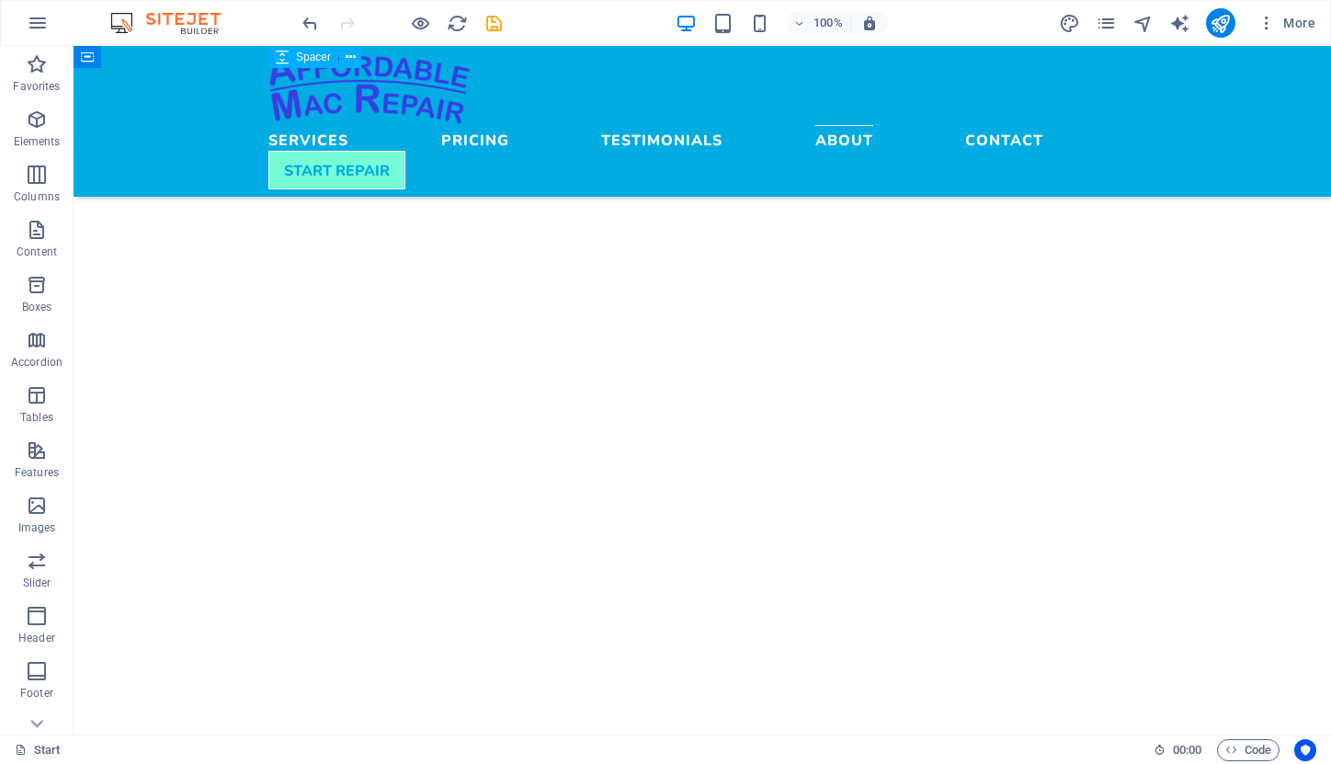
scroll to position [4328, 0]
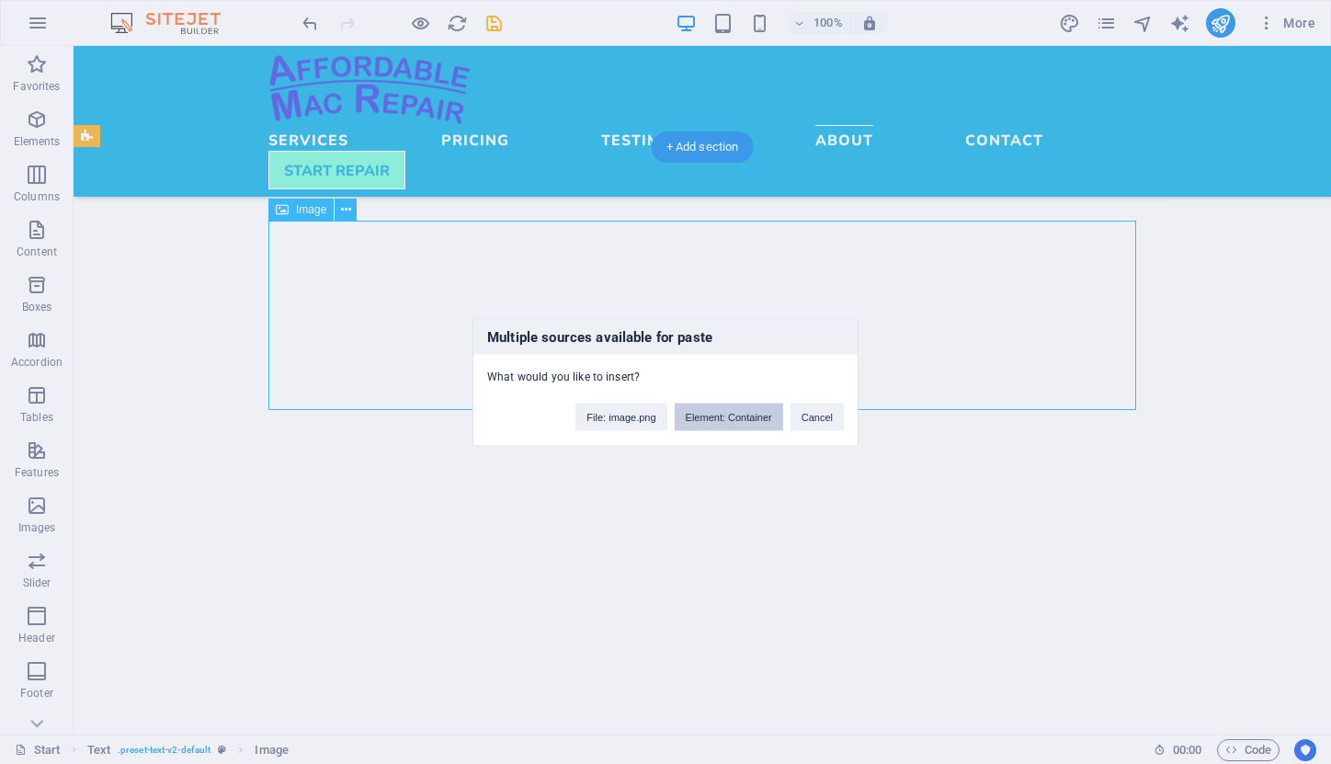
click at [741, 417] on button "Element: Container" at bounding box center [729, 417] width 108 height 28
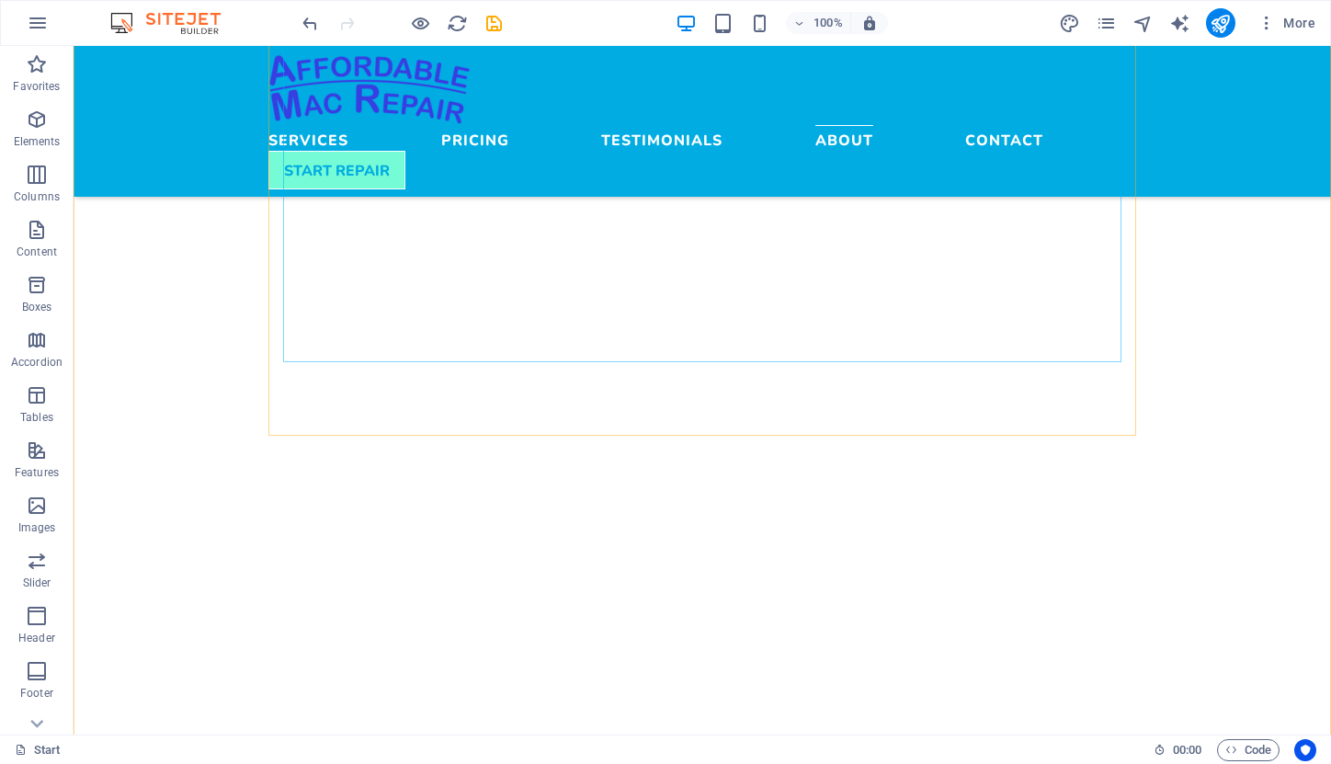
scroll to position [4669, 0]
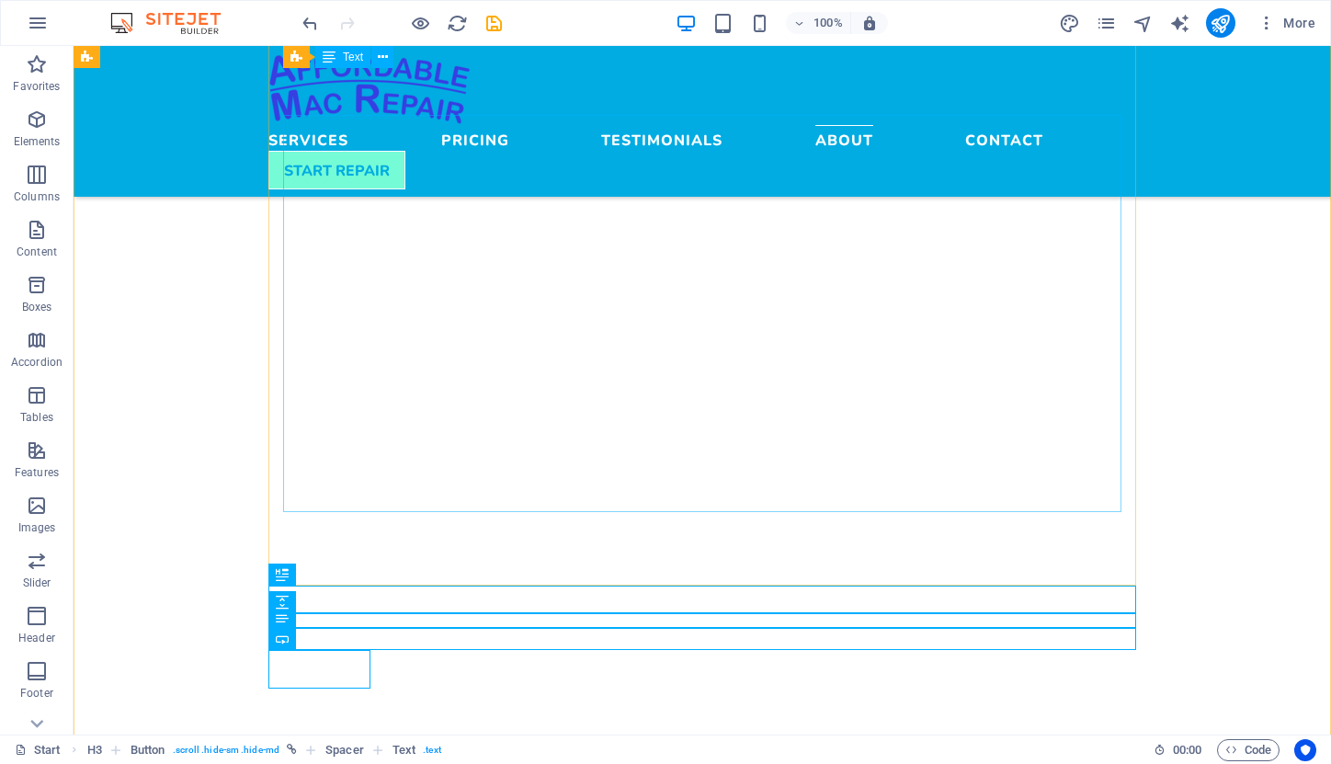
scroll to position [4498, 0]
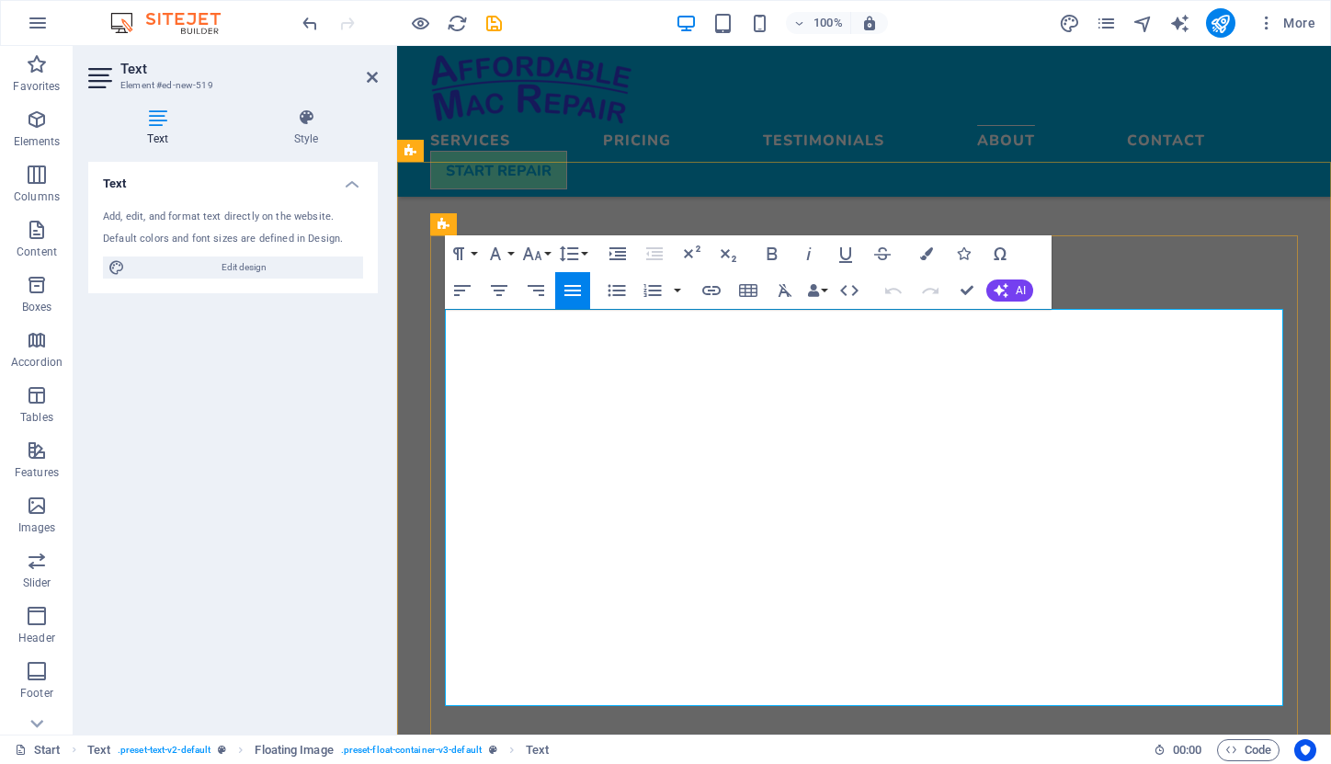
scroll to position [4299, 0]
drag, startPoint x: 542, startPoint y: 492, endPoint x: 803, endPoint y: 319, distance: 313.1
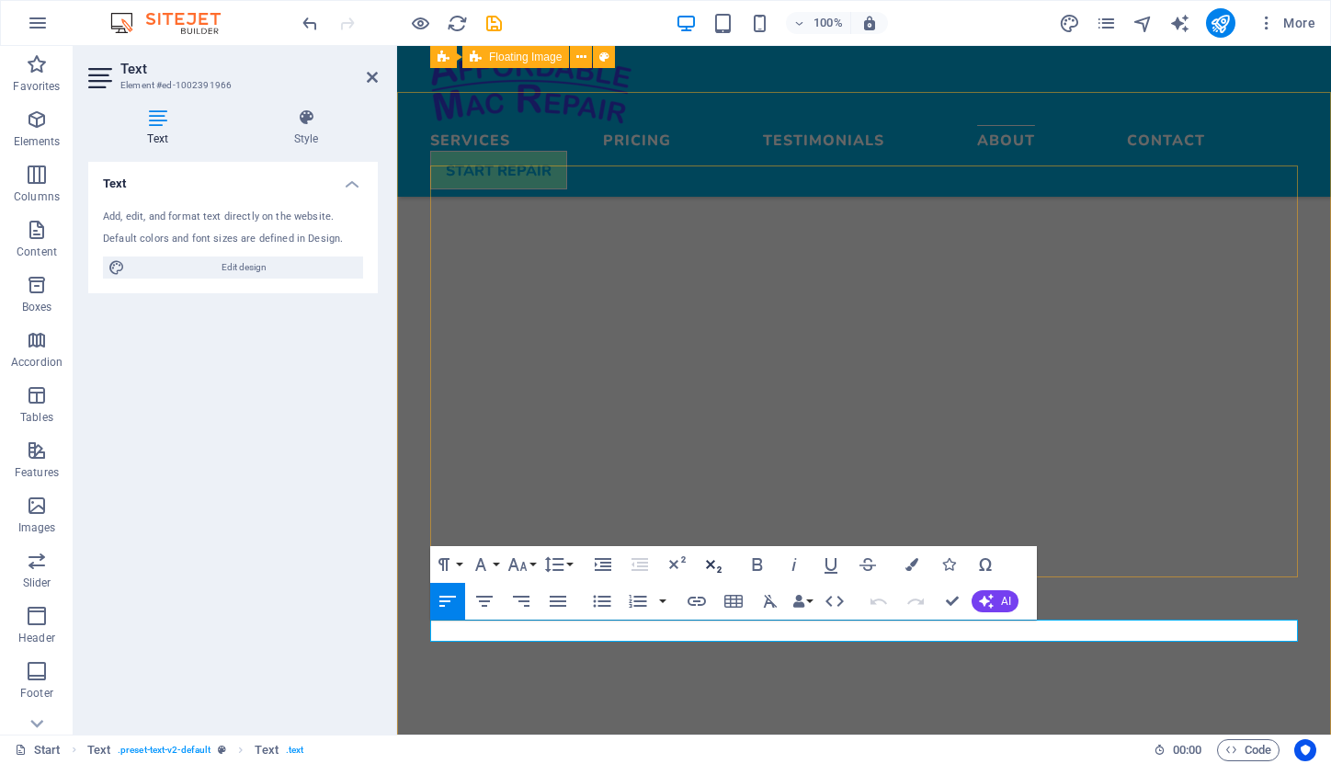
scroll to position [4200, 0]
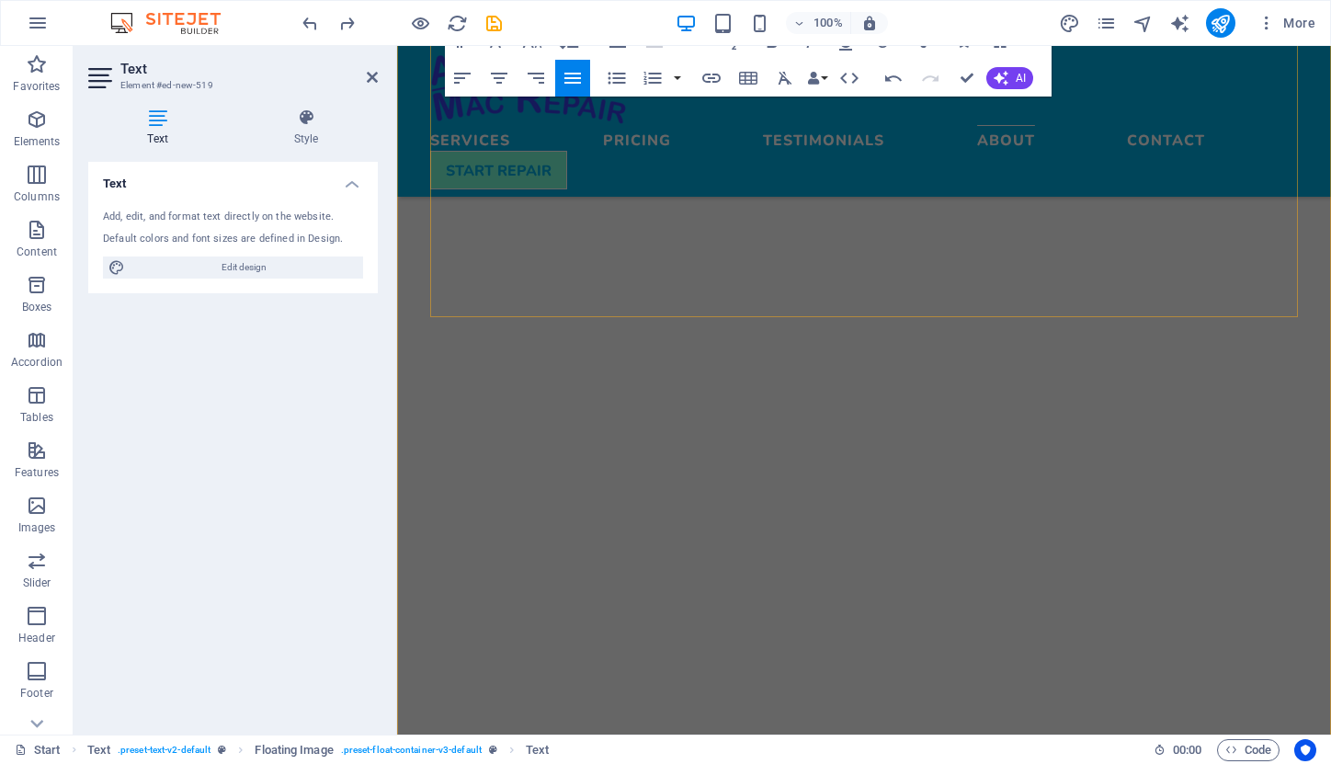
scroll to position [4637, 0]
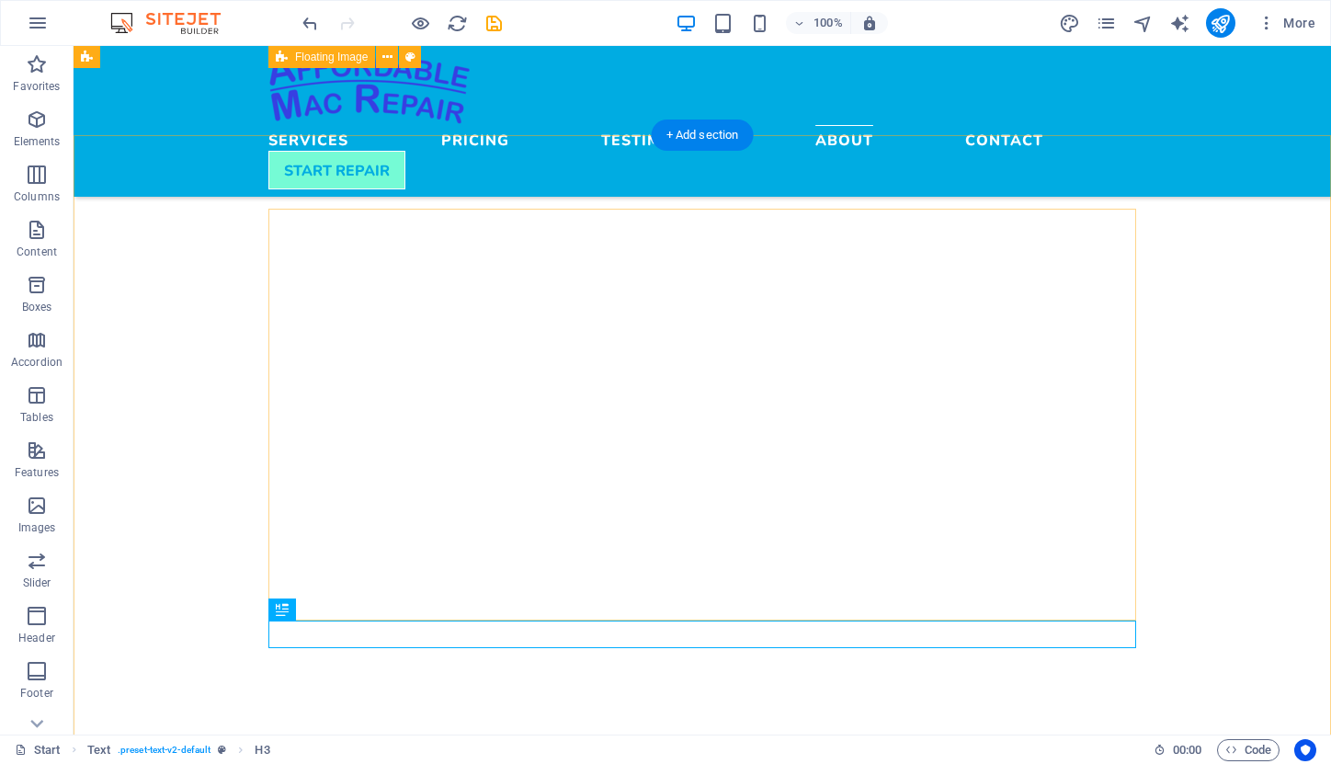
scroll to position [4263, 0]
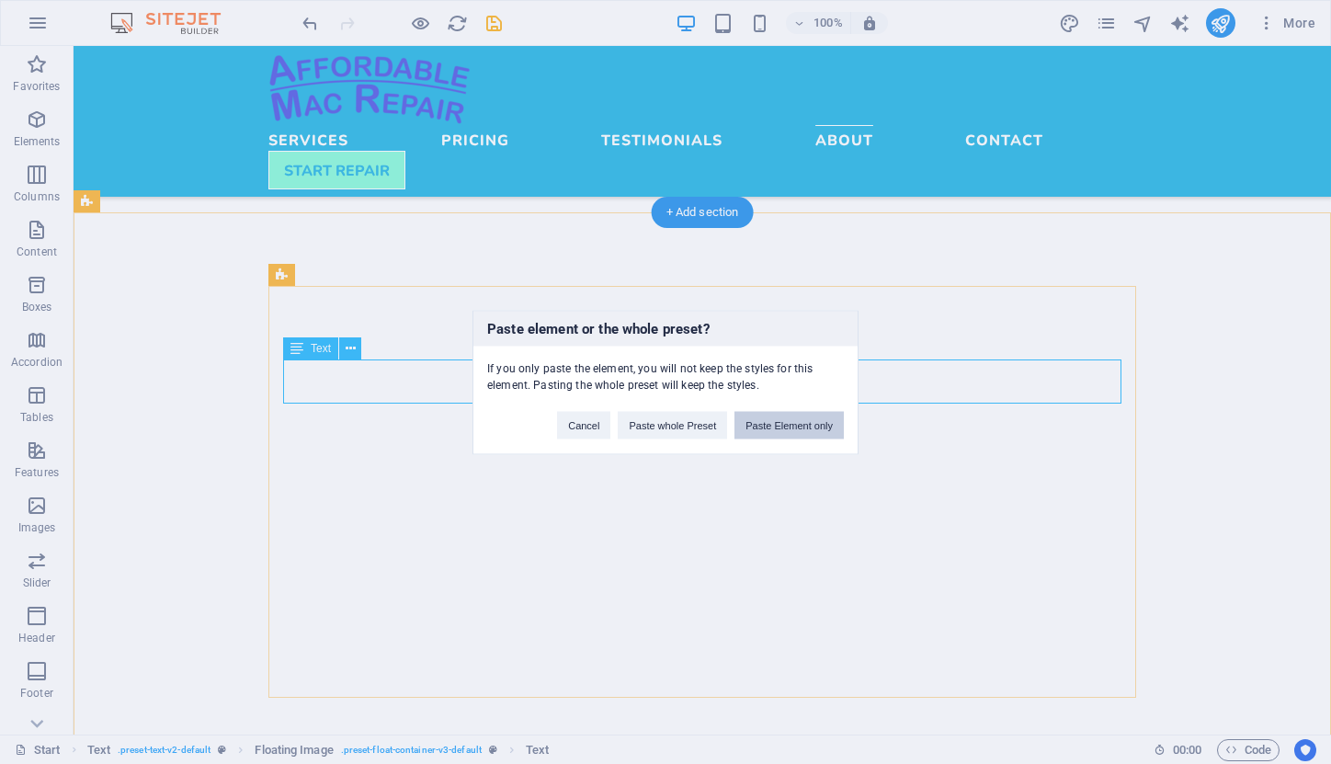
click at [764, 426] on button "Paste Element only" at bounding box center [789, 425] width 109 height 28
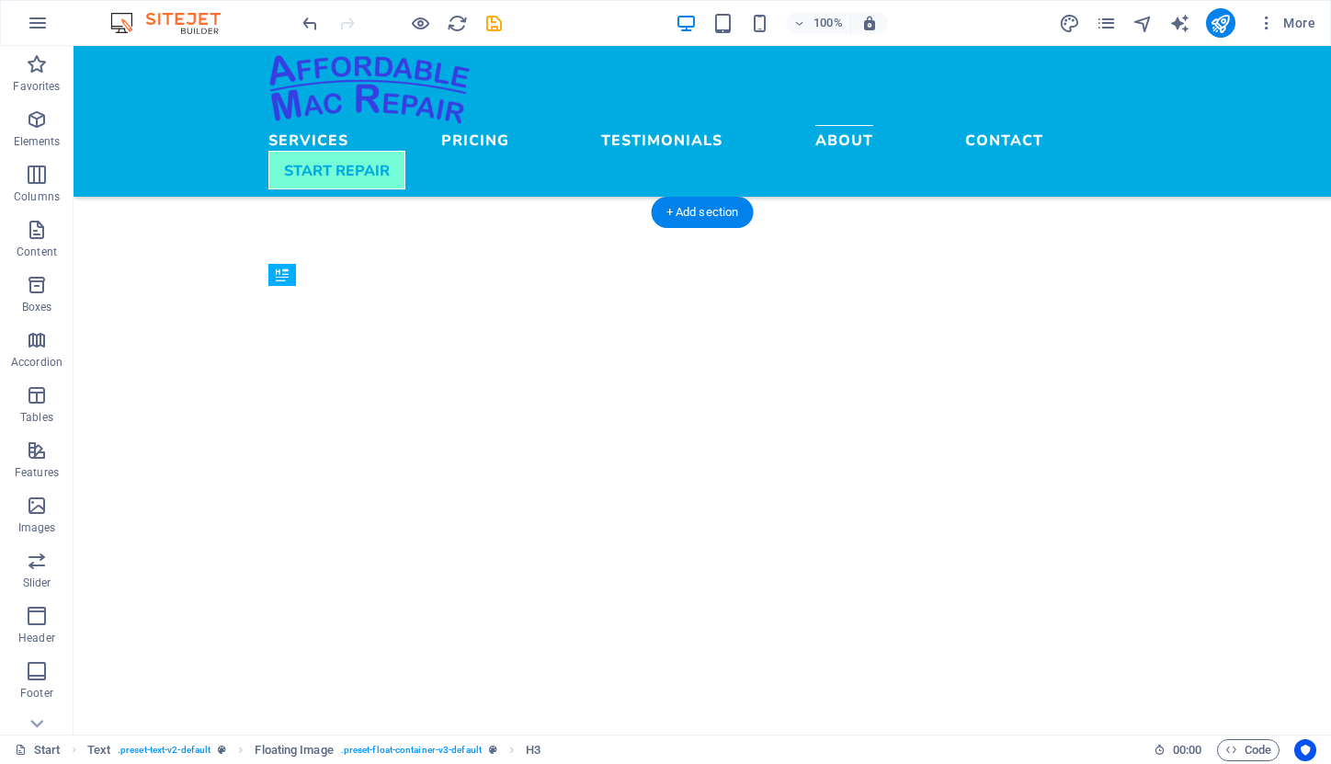
drag, startPoint x: 752, startPoint y: 422, endPoint x: 753, endPoint y: 369, distance: 53.3
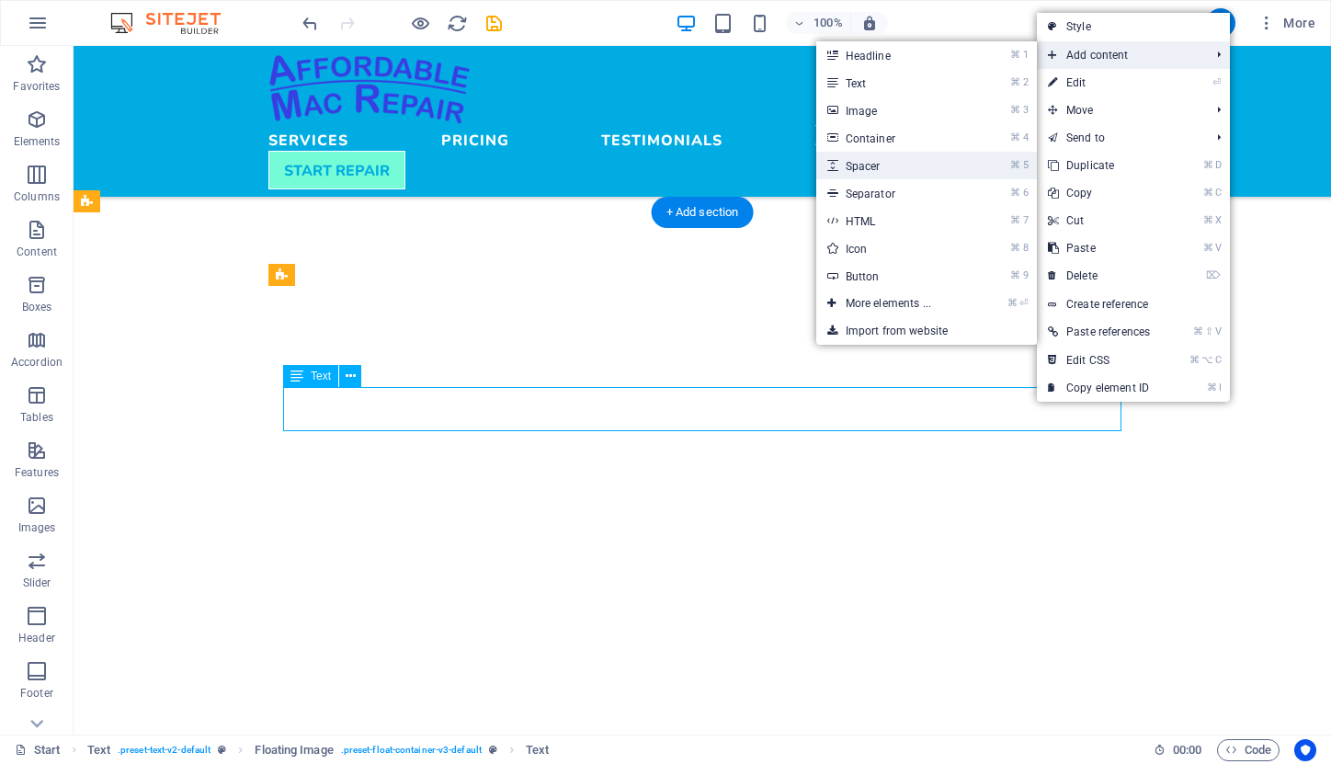
click at [920, 165] on link "⌘ 5 Spacer" at bounding box center [892, 166] width 152 height 28
select select "px"
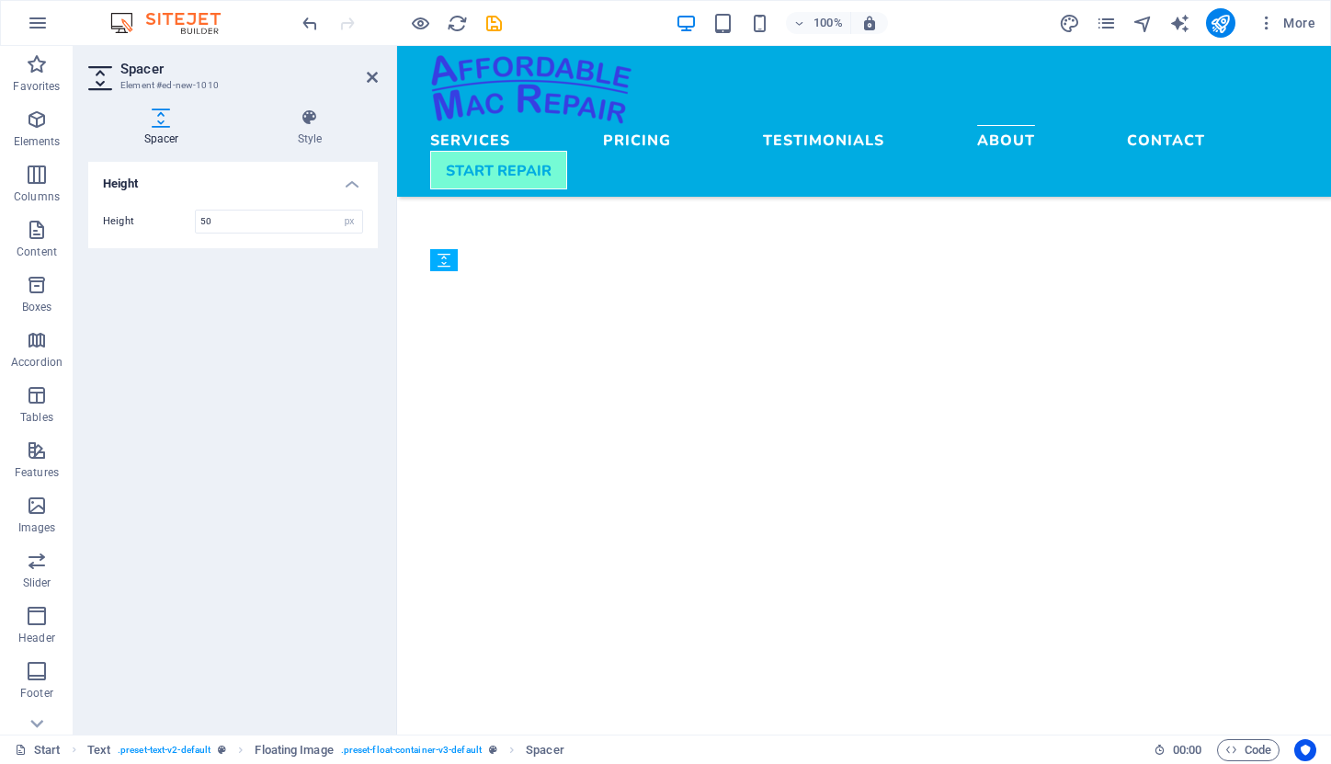
drag, startPoint x: 884, startPoint y: 438, endPoint x: 884, endPoint y: 393, distance: 45.1
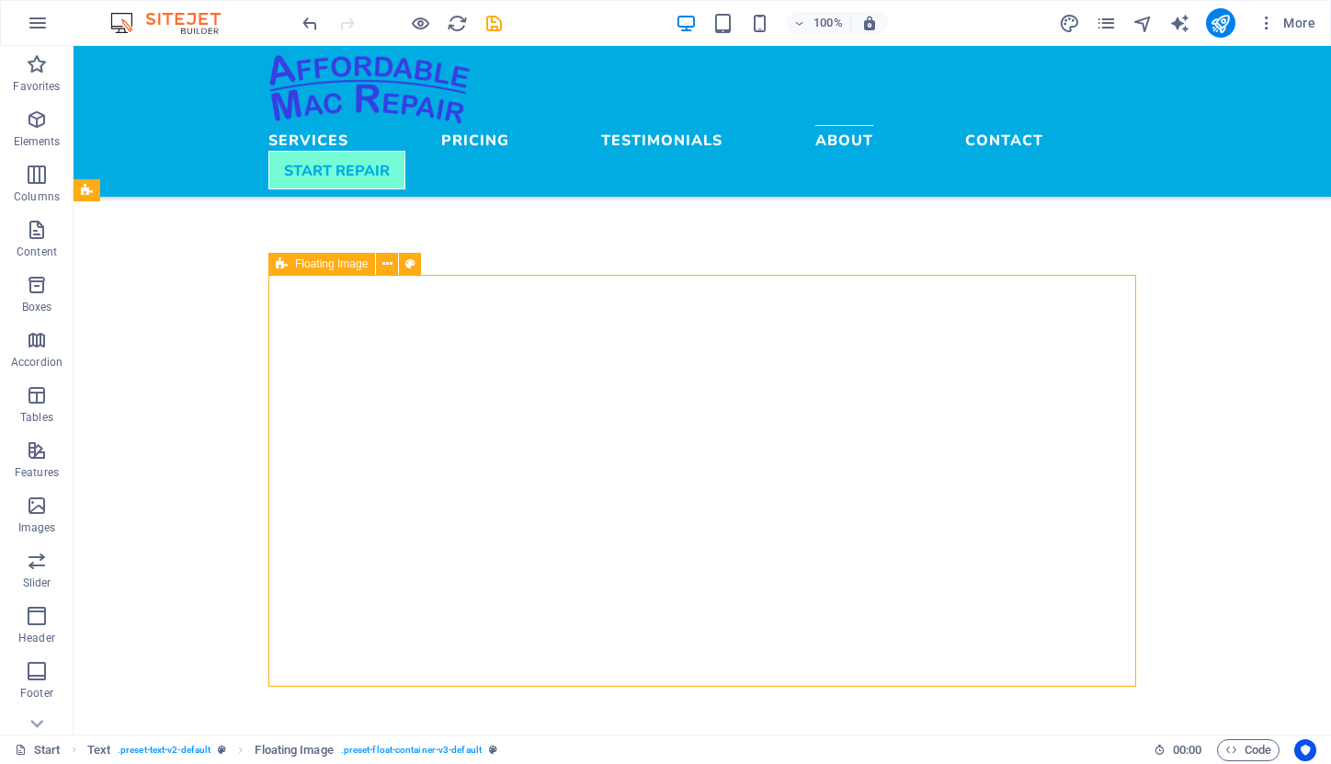
scroll to position [4537, 0]
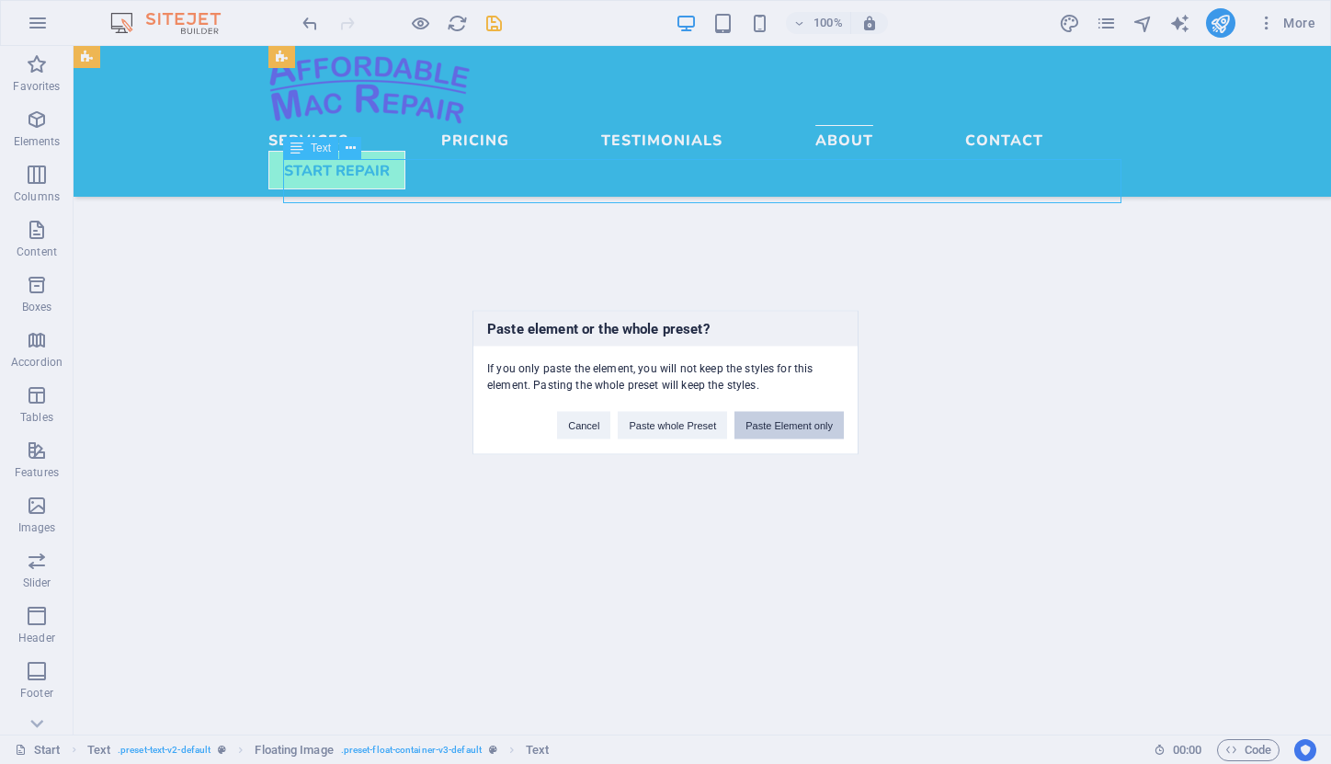
click at [797, 420] on button "Paste Element only" at bounding box center [789, 425] width 109 height 28
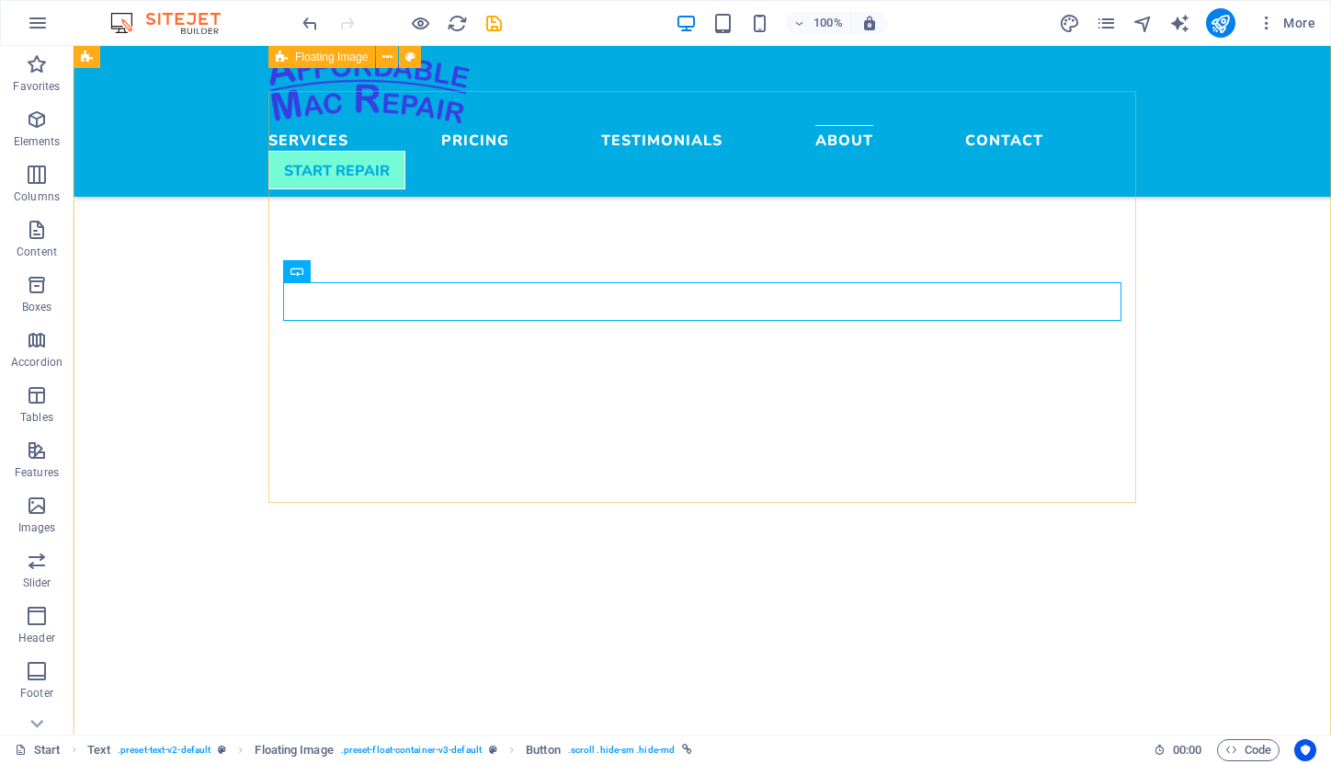
scroll to position [4445, 0]
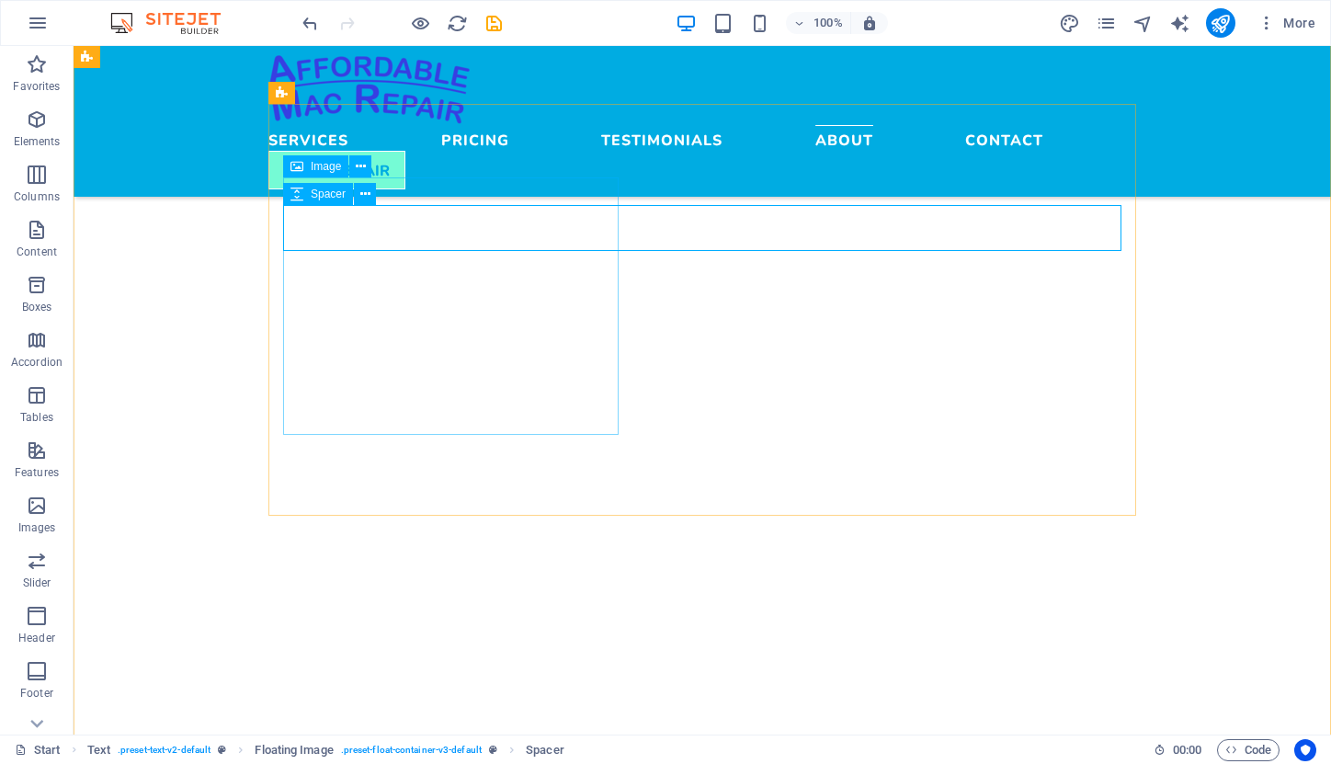
click at [312, 196] on span "Spacer" at bounding box center [328, 193] width 35 height 11
select select "px"
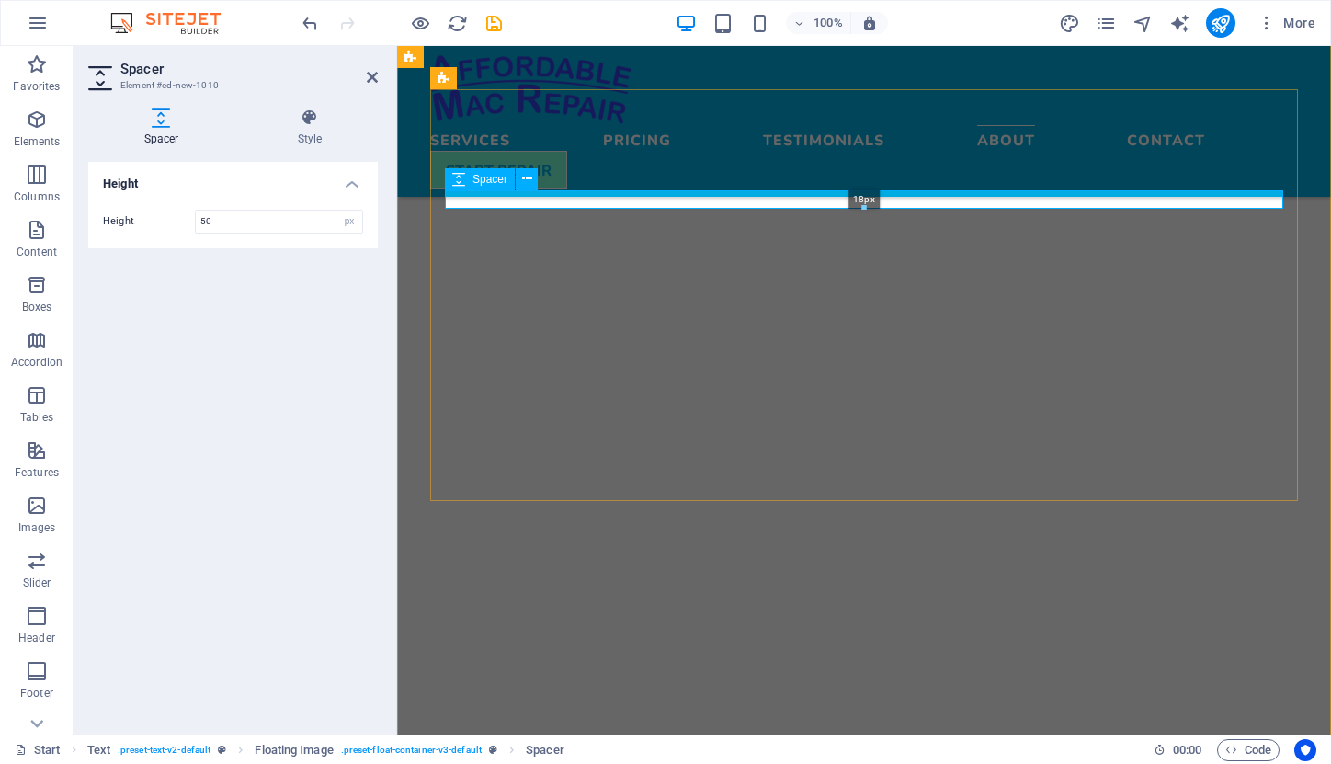
drag, startPoint x: 864, startPoint y: 233, endPoint x: 865, endPoint y: 205, distance: 27.6
click at [865, 205] on div at bounding box center [864, 208] width 837 height 6
type input "18"
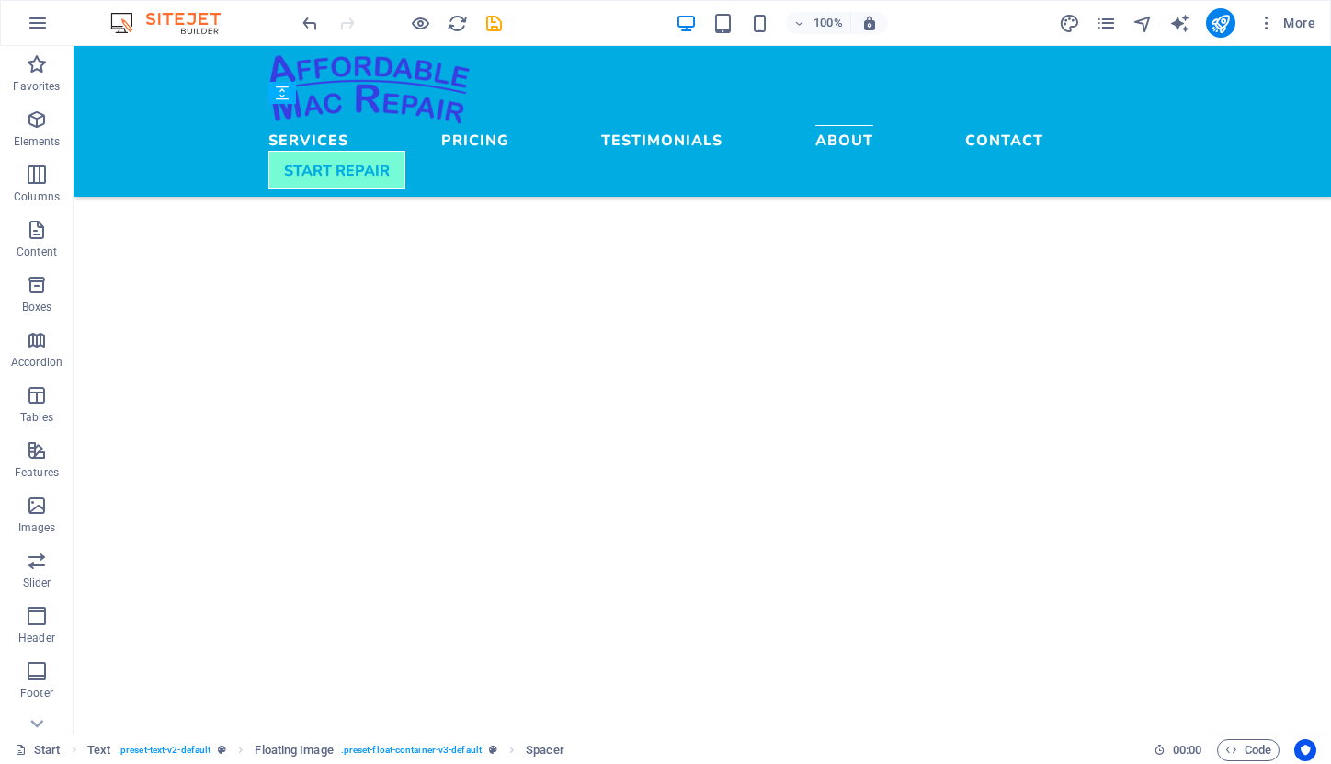
drag, startPoint x: 372, startPoint y: 255, endPoint x: 676, endPoint y: 277, distance: 304.2
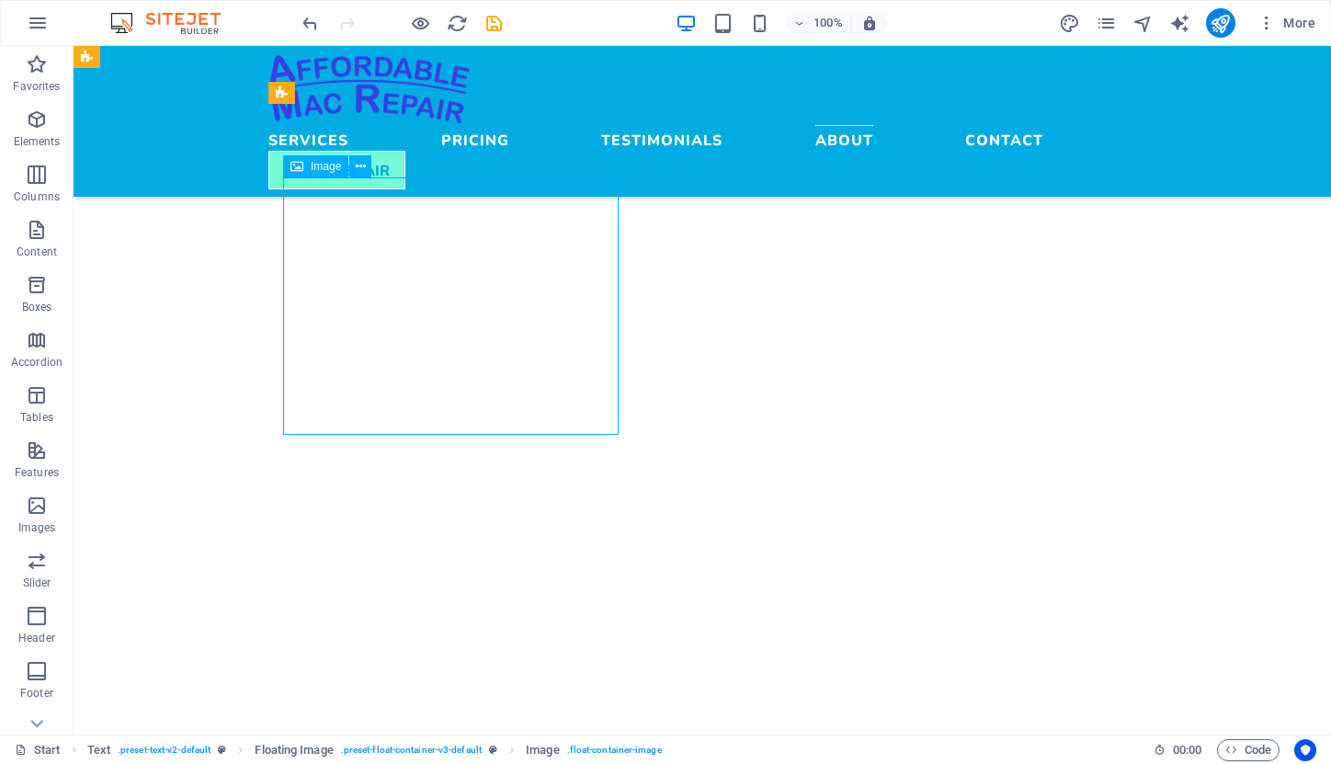
select select "px"
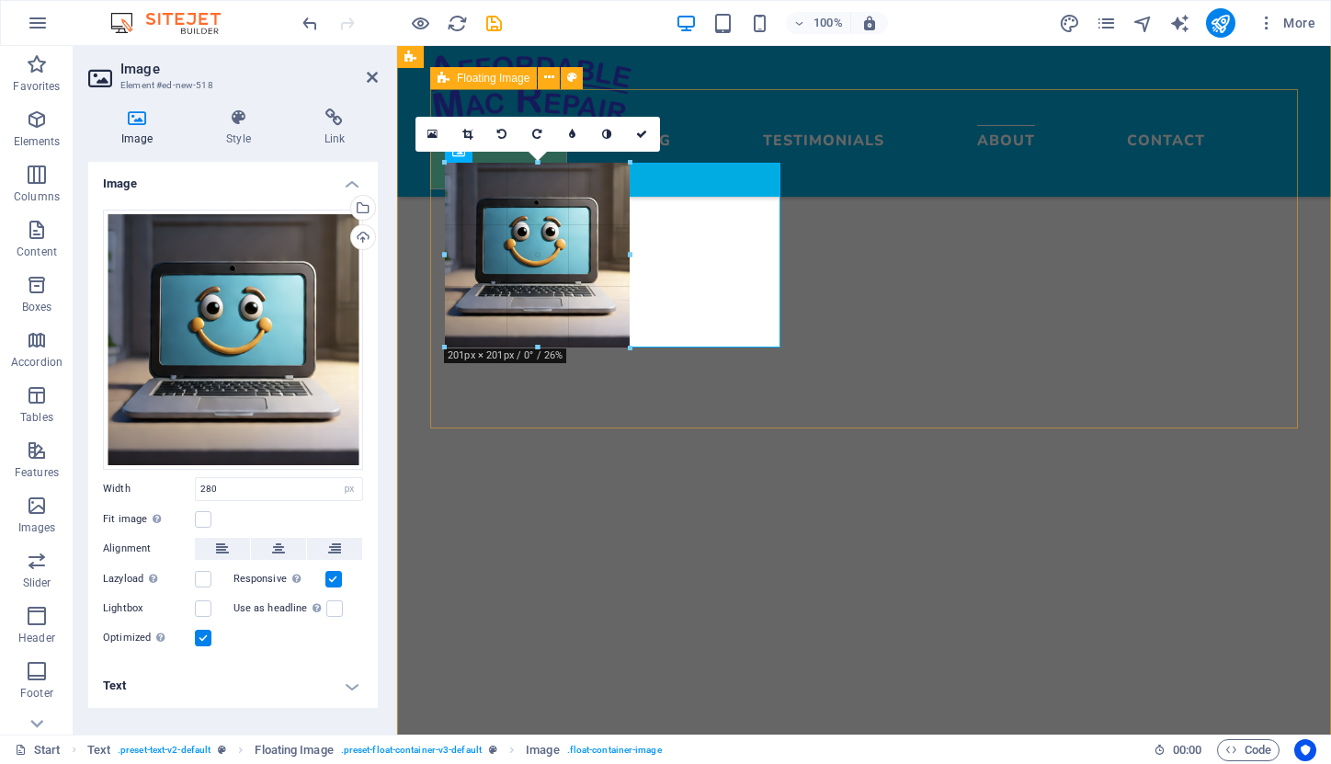
drag, startPoint x: 447, startPoint y: 421, endPoint x: 520, endPoint y: 320, distance: 125.0
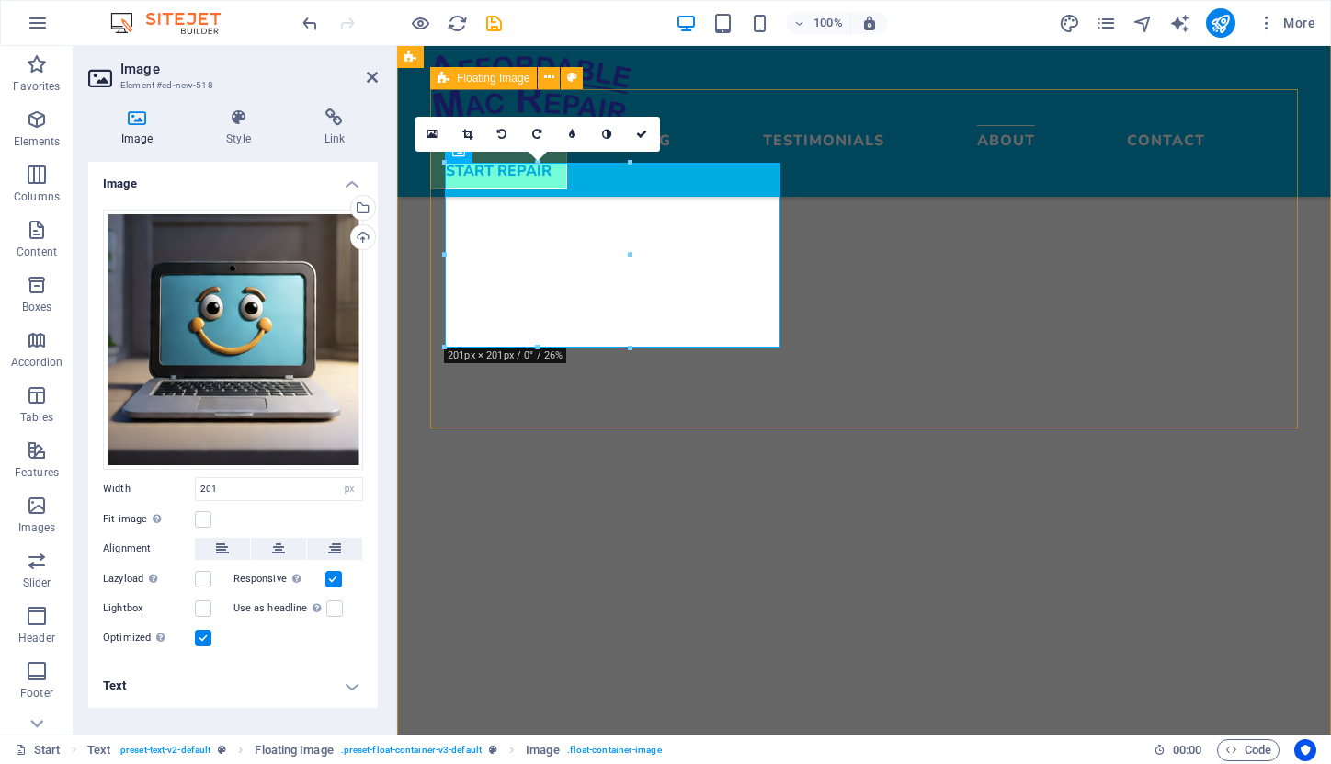
type input "201"
click at [241, 120] on icon at bounding box center [238, 117] width 90 height 18
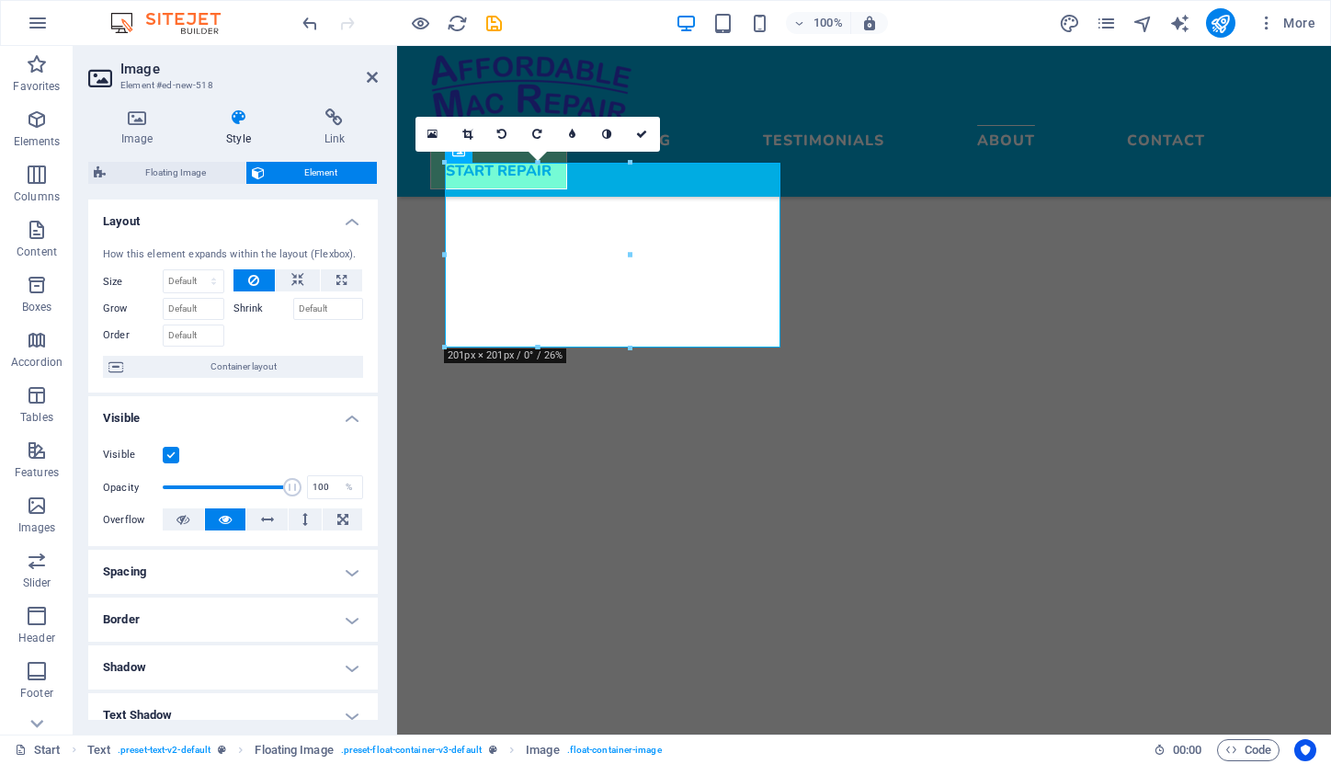
click at [354, 620] on h4 "Border" at bounding box center [233, 620] width 290 height 44
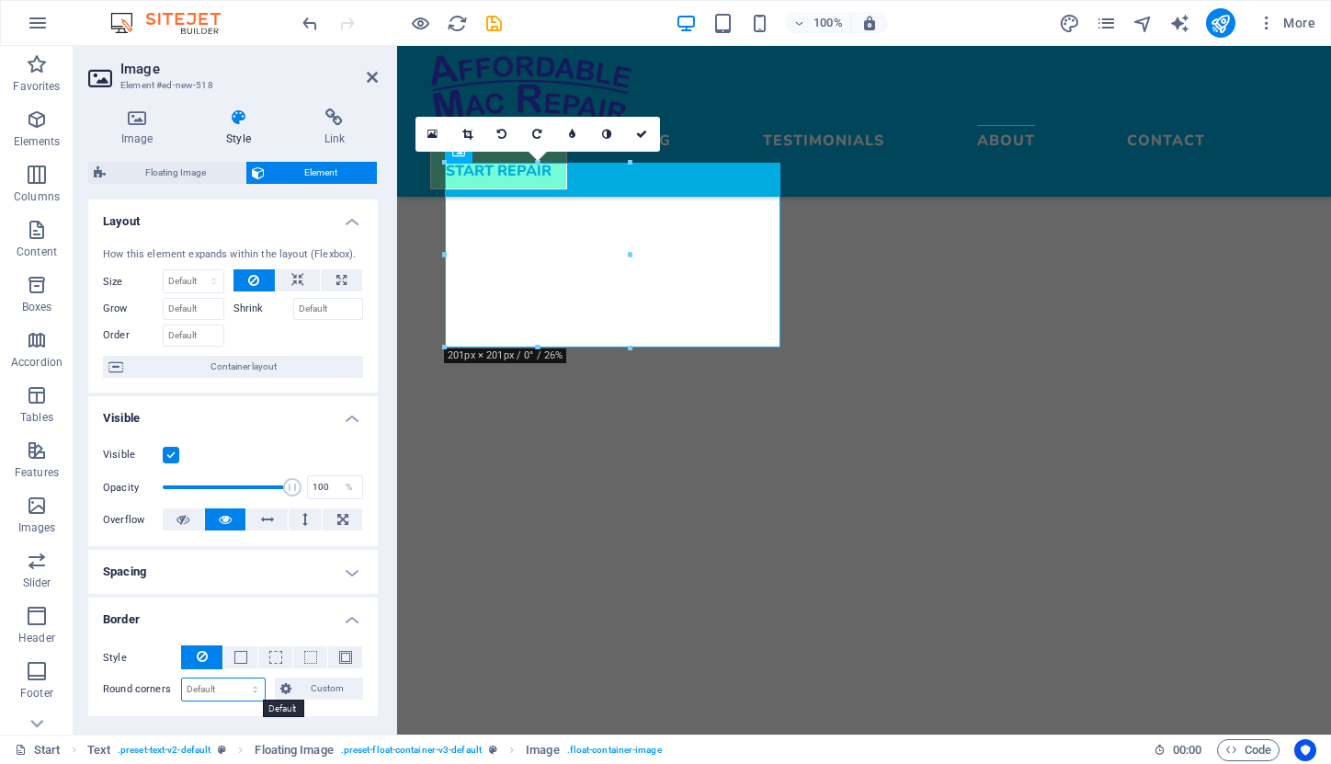
select select "rem"
type input "5"
click at [197, 690] on input "5" at bounding box center [223, 689] width 83 height 22
type input "3"
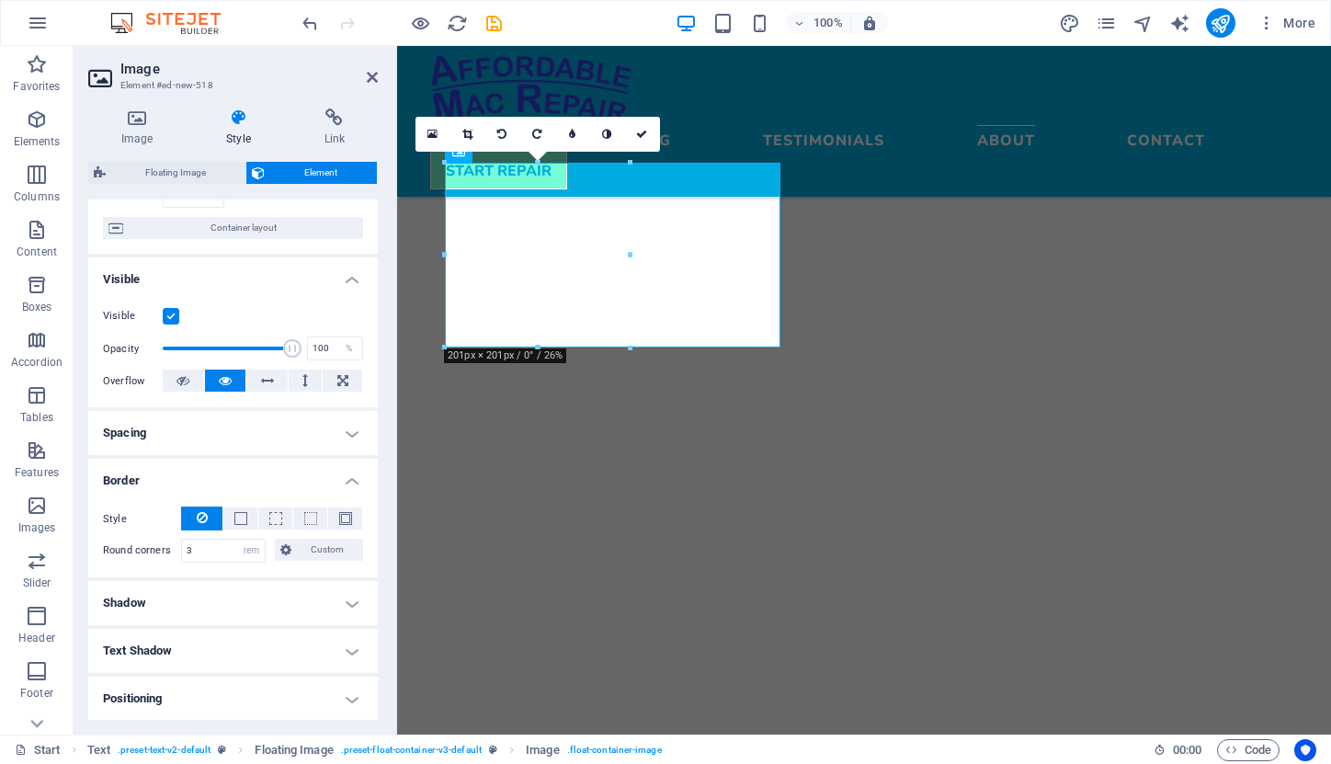
scroll to position [157, 0]
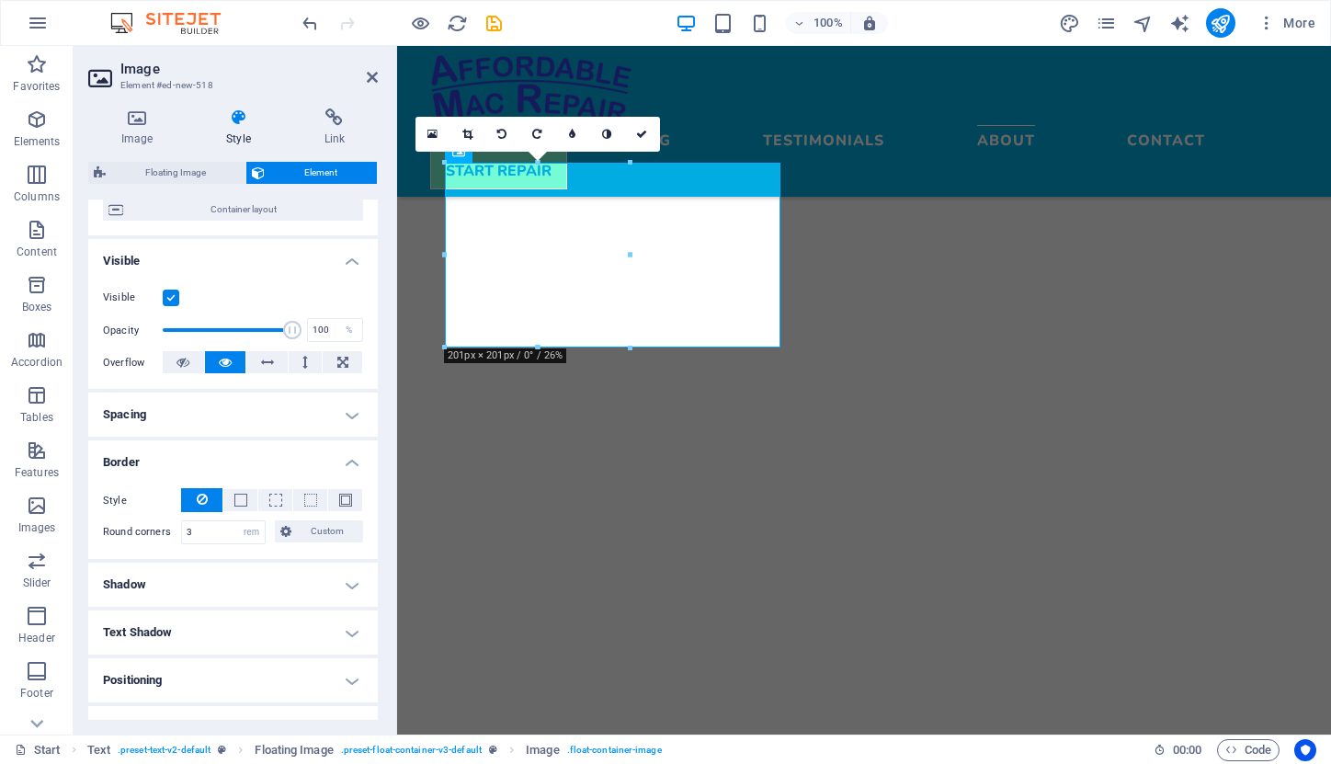
click at [343, 591] on h4 "Shadow" at bounding box center [233, 585] width 290 height 44
click at [261, 618] on span "Outside" at bounding box center [264, 621] width 31 height 22
type input "2"
type input "4"
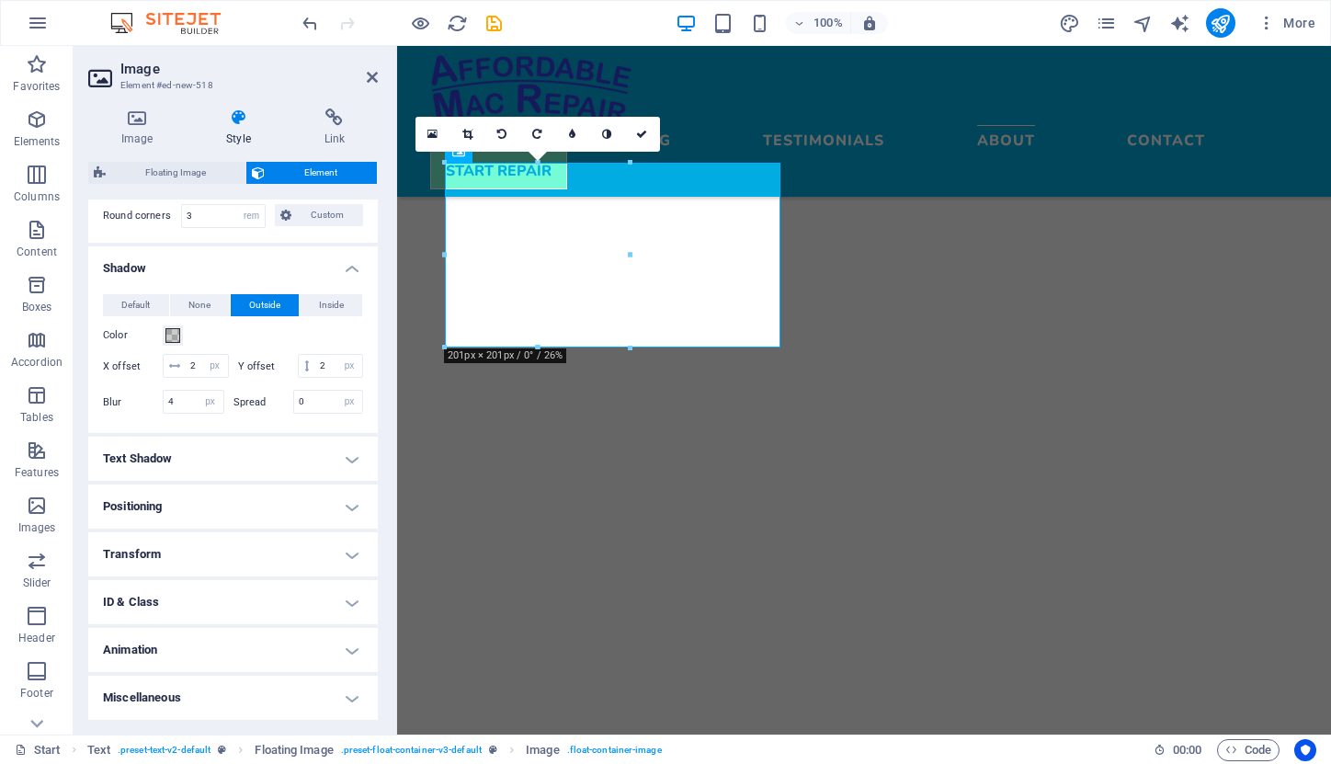
scroll to position [473, 0]
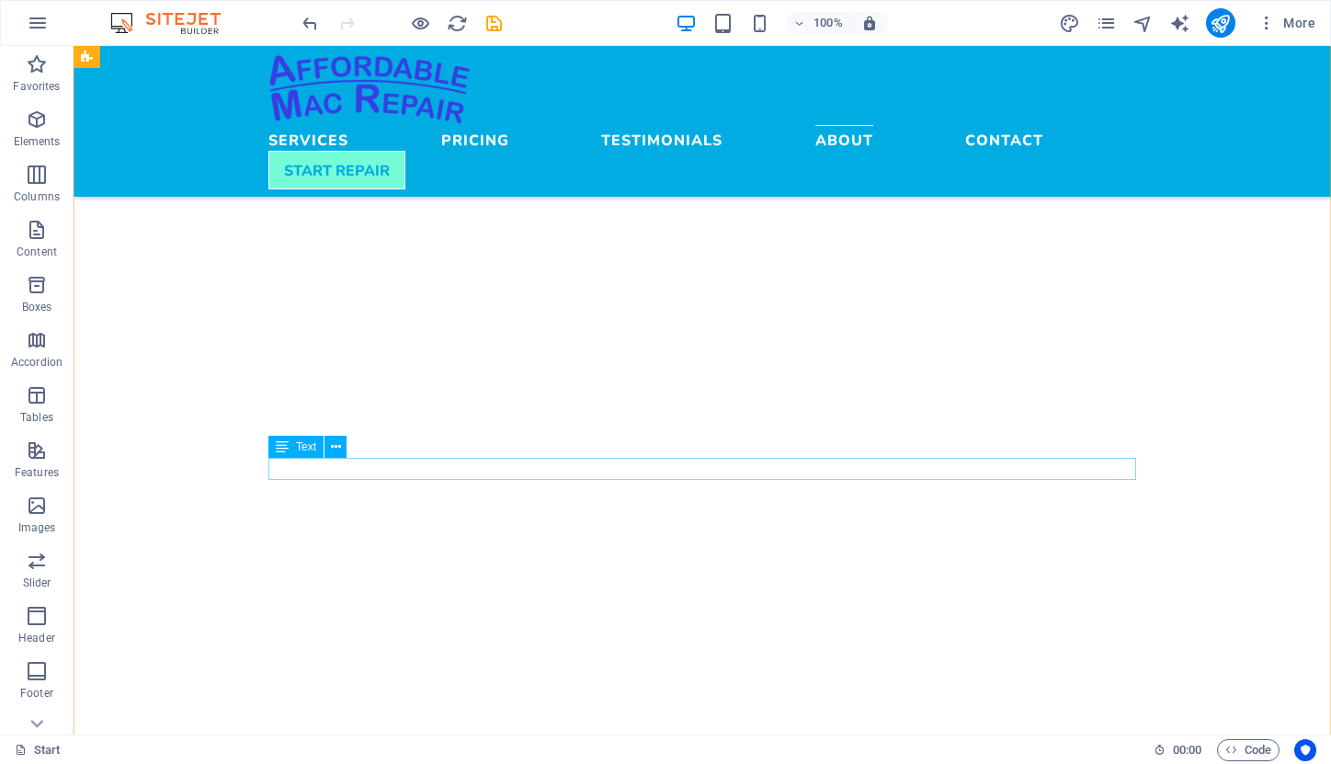
click at [333, 427] on div "Spacer" at bounding box center [303, 432] width 70 height 22
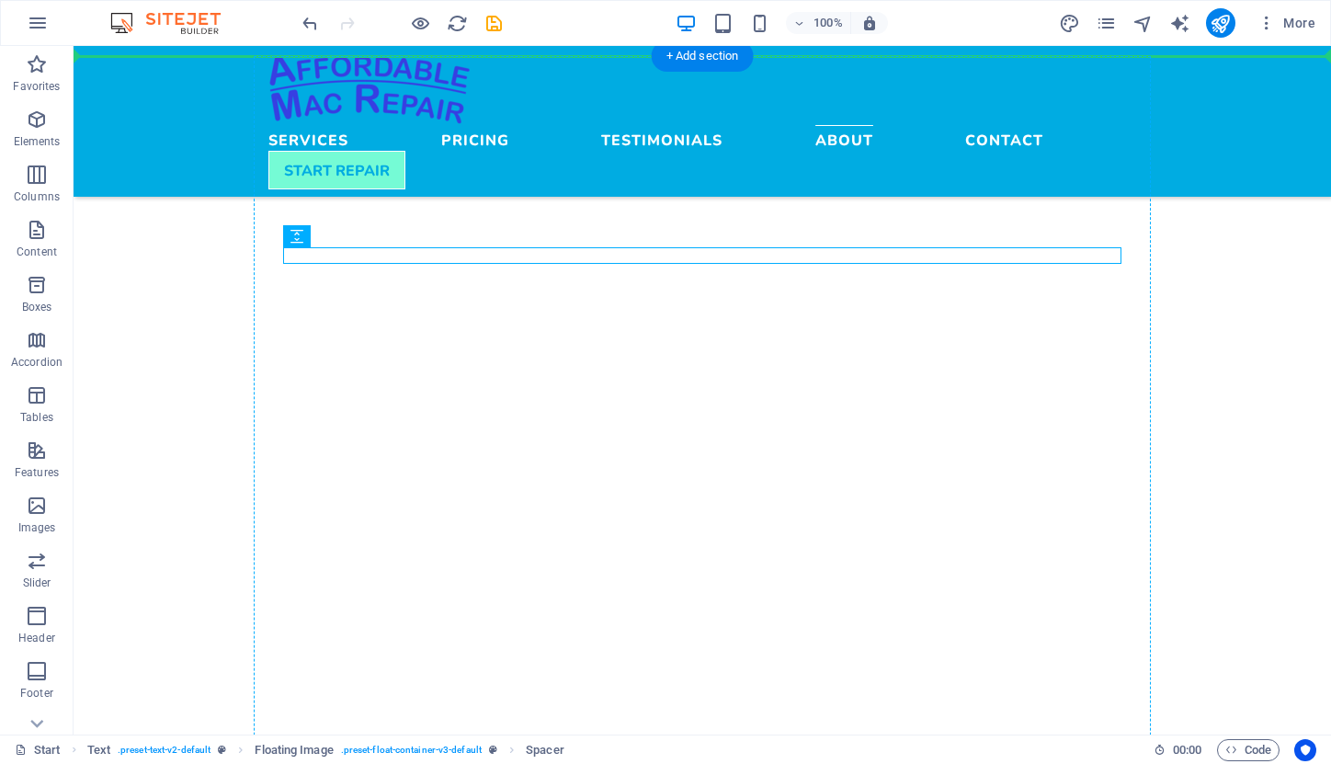
scroll to position [4418, 0]
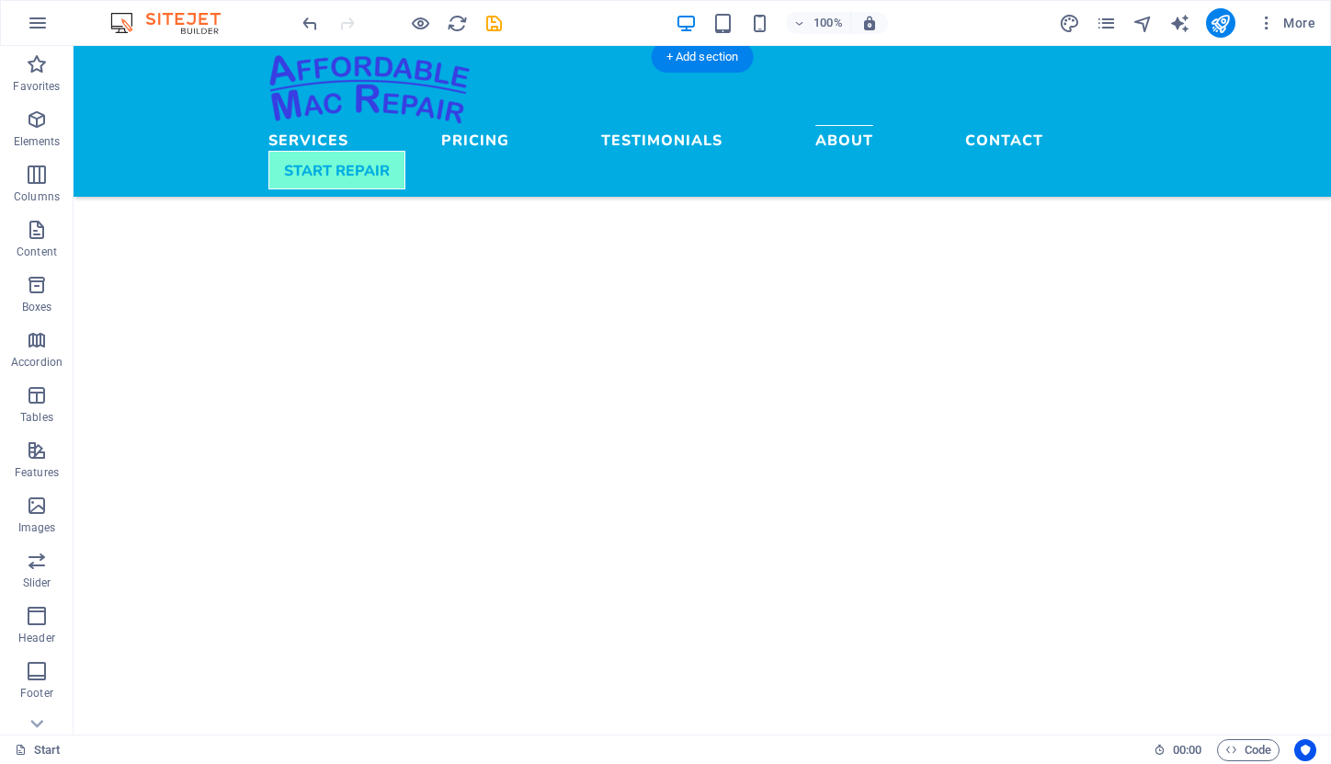
drag, startPoint x: 370, startPoint y: 261, endPoint x: 660, endPoint y: 205, distance: 295.9
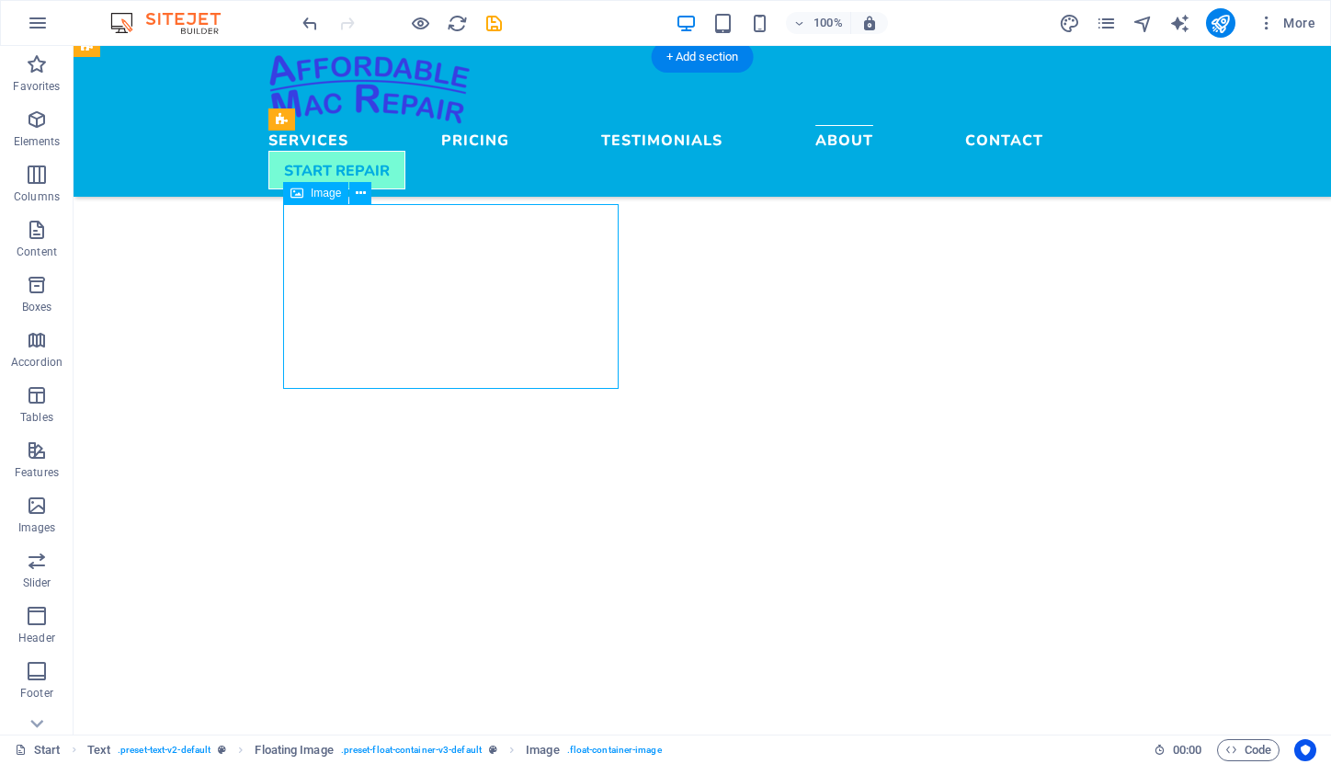
select select "rem"
select select "px"
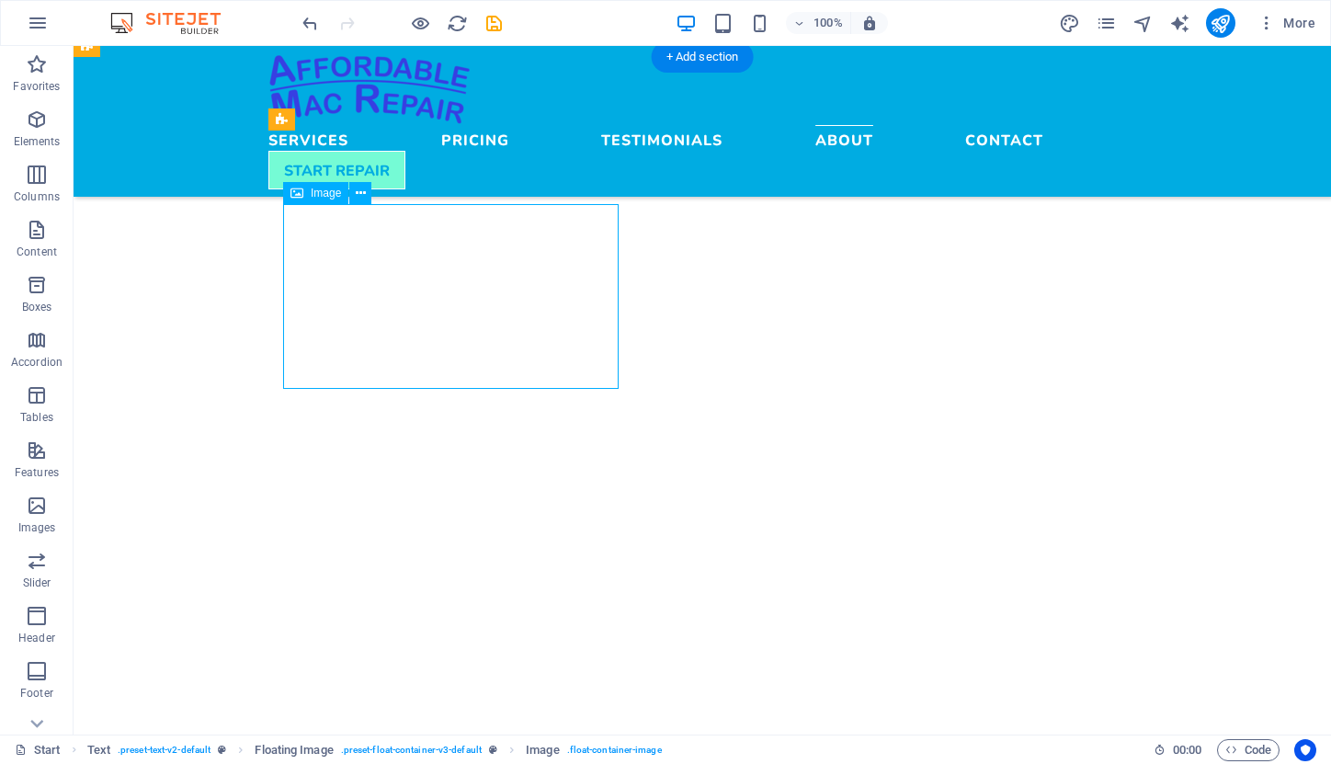
select select "px"
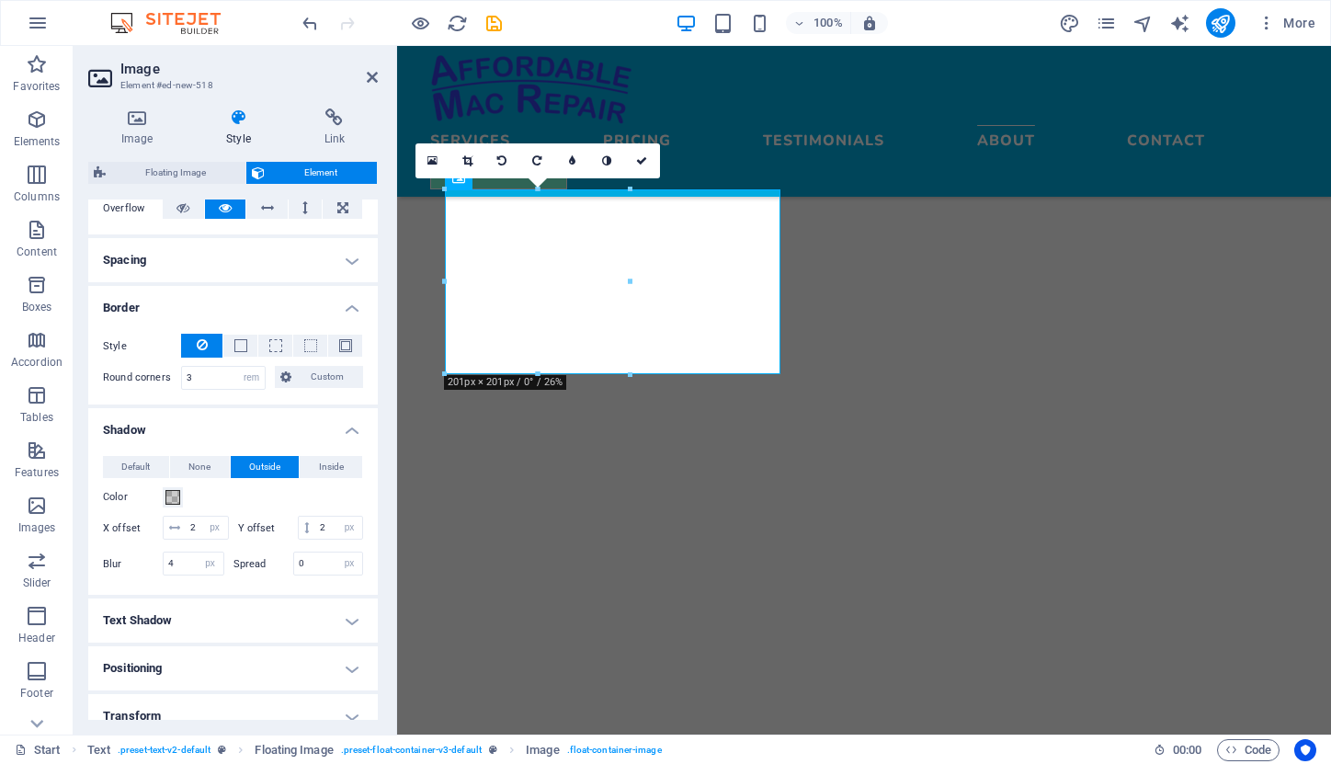
scroll to position [446, 0]
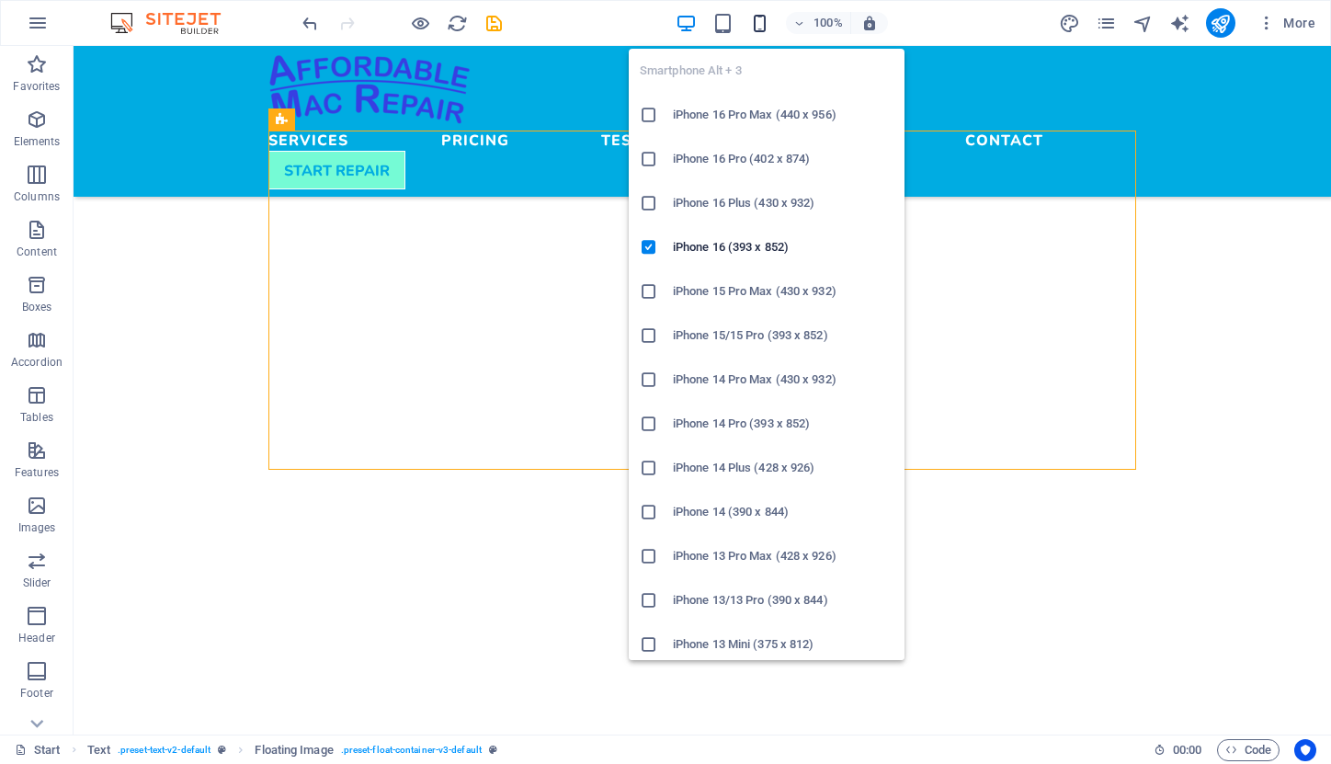
click at [761, 25] on icon "button" at bounding box center [759, 23] width 21 height 21
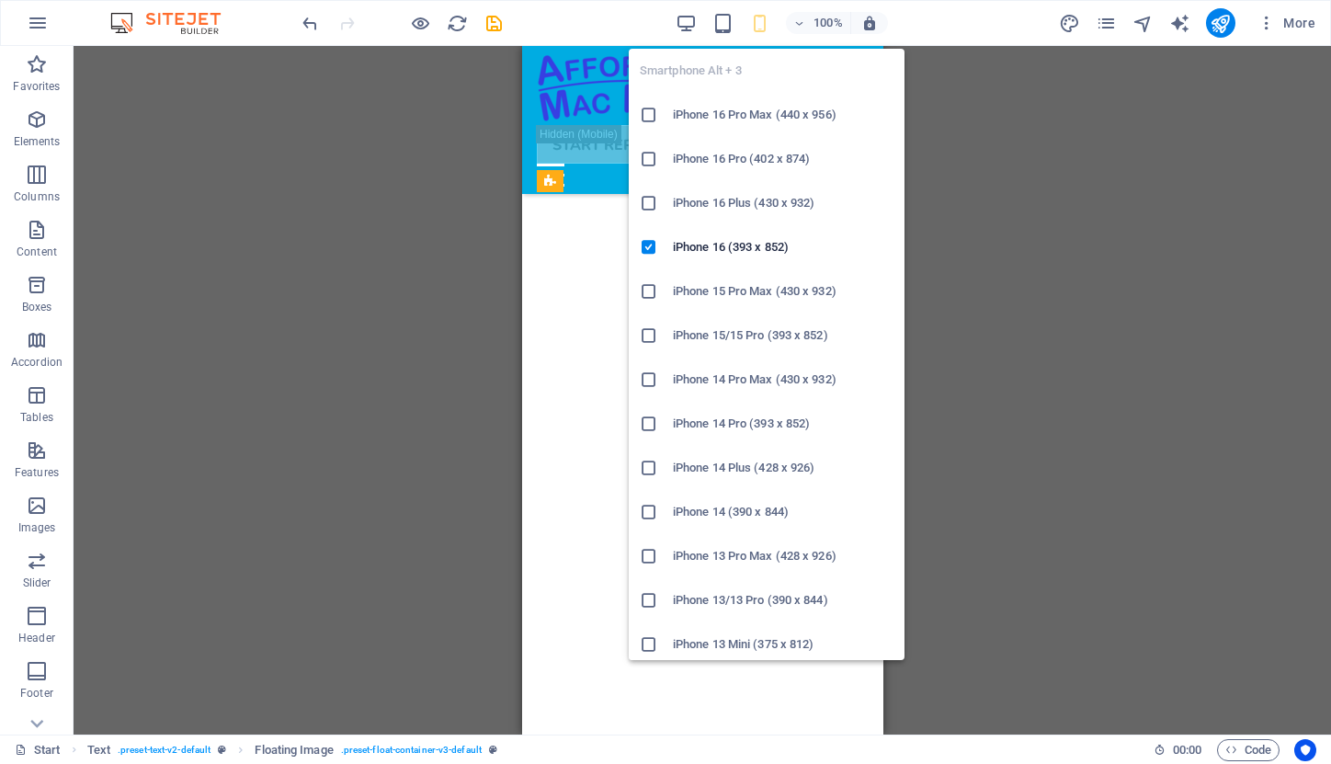
scroll to position [5078, 0]
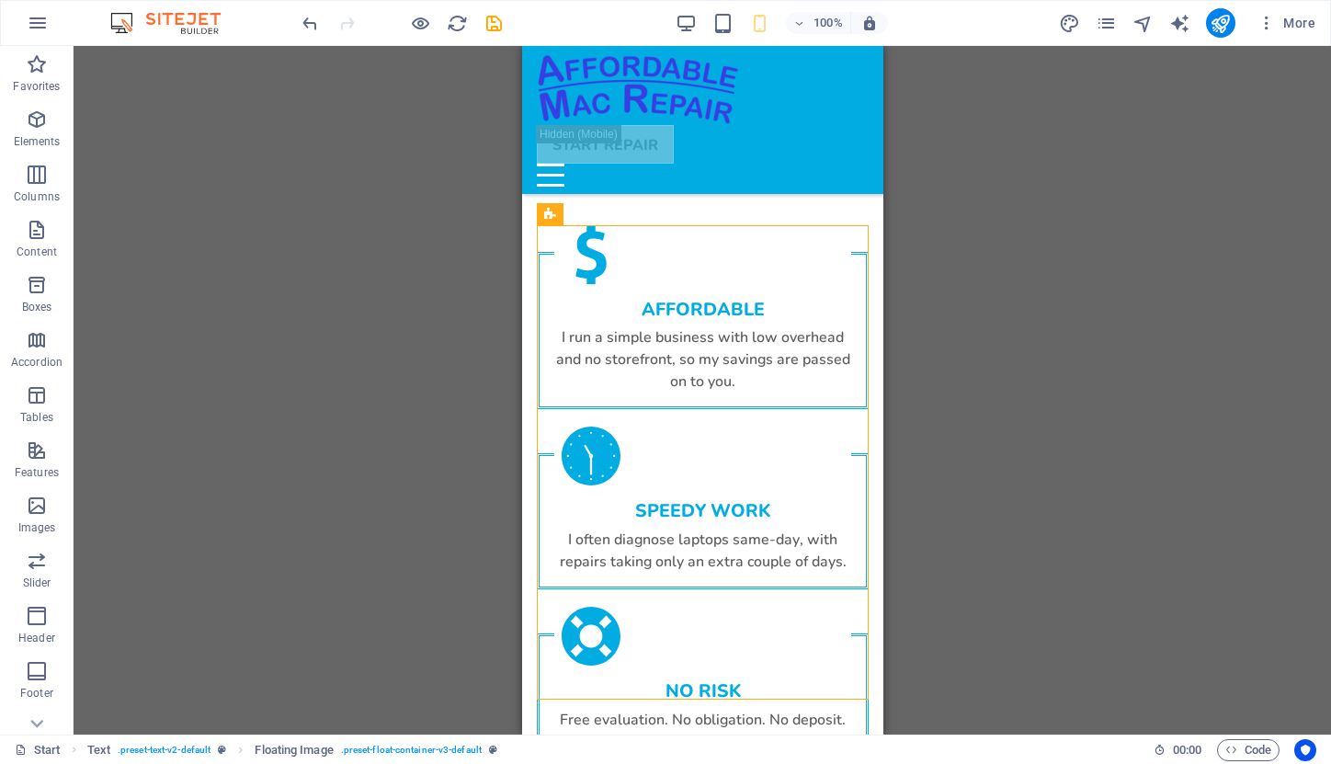
click at [1119, 373] on div "H1 Banner Banner Container Spacer Spacer Image Container Container Text Image s…" at bounding box center [703, 390] width 1258 height 689
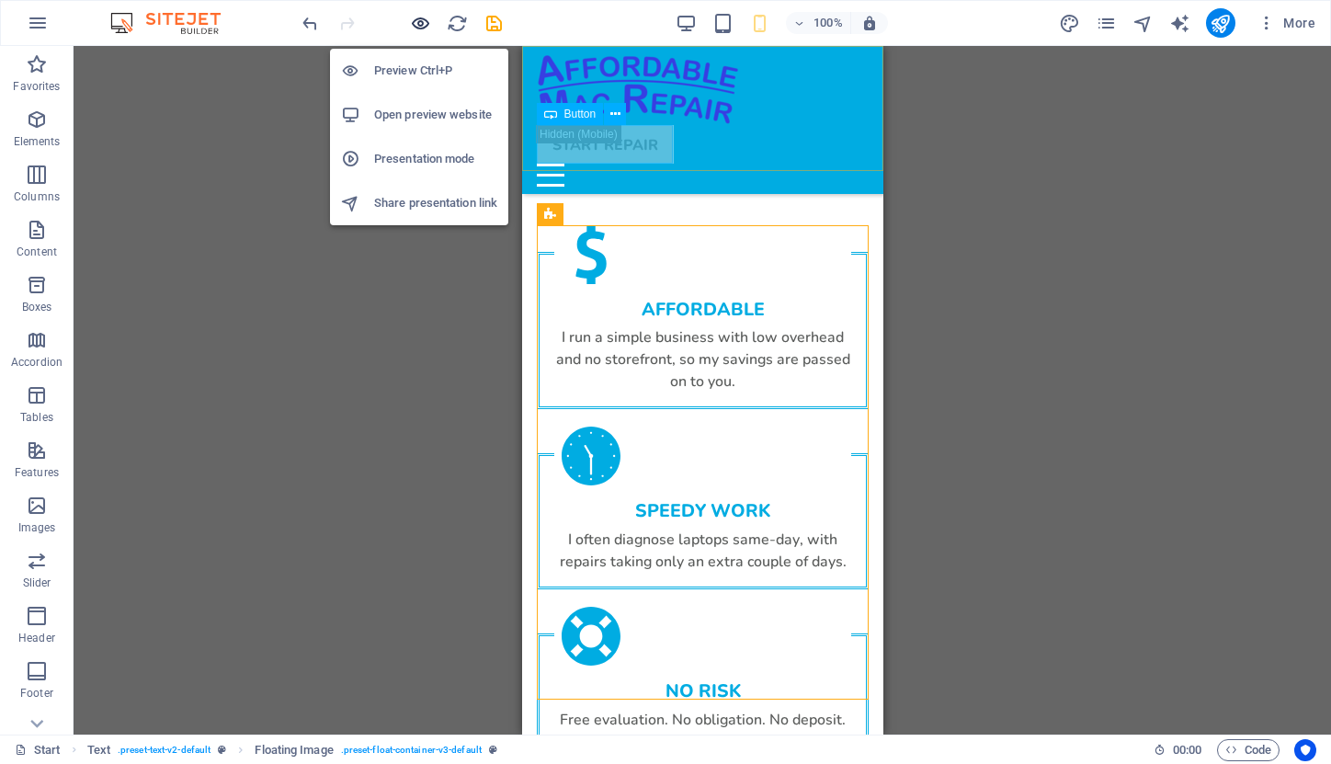
click at [419, 24] on icon "button" at bounding box center [420, 23] width 21 height 21
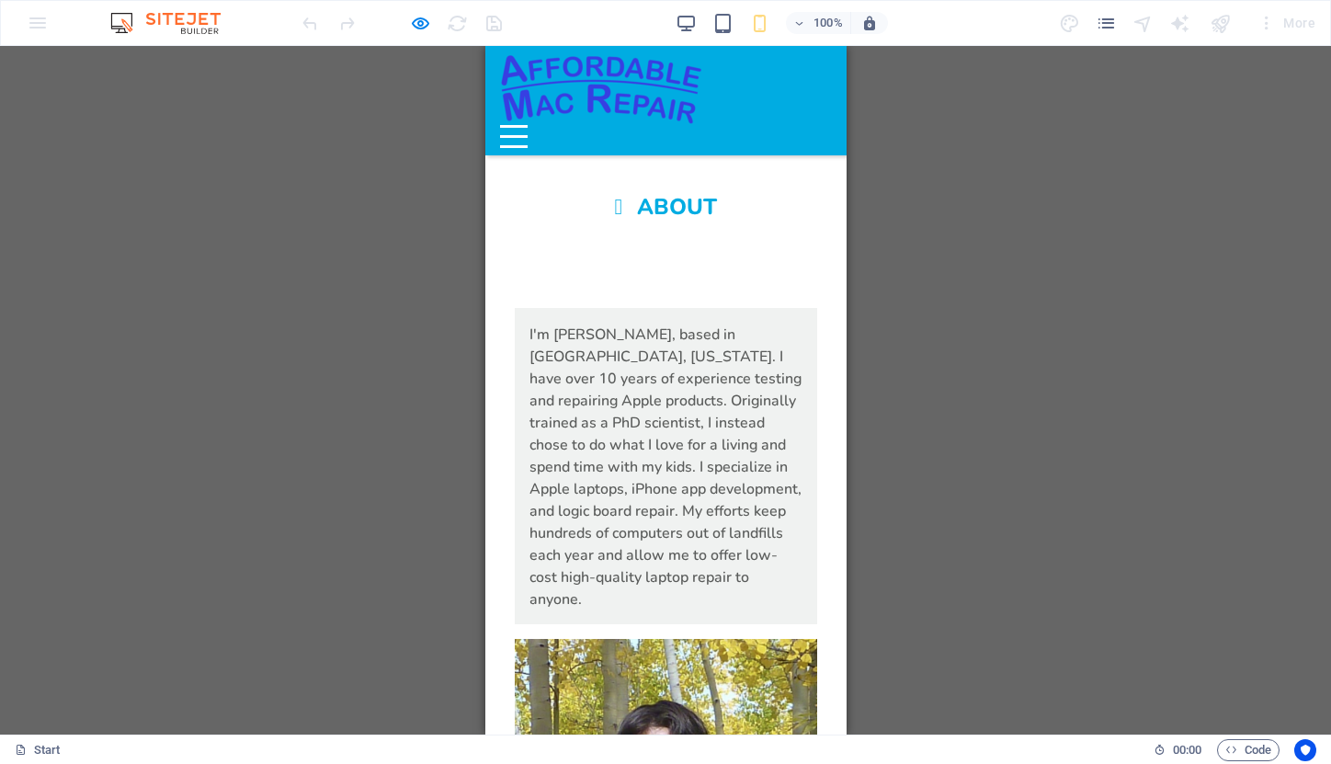
scroll to position [4107, 0]
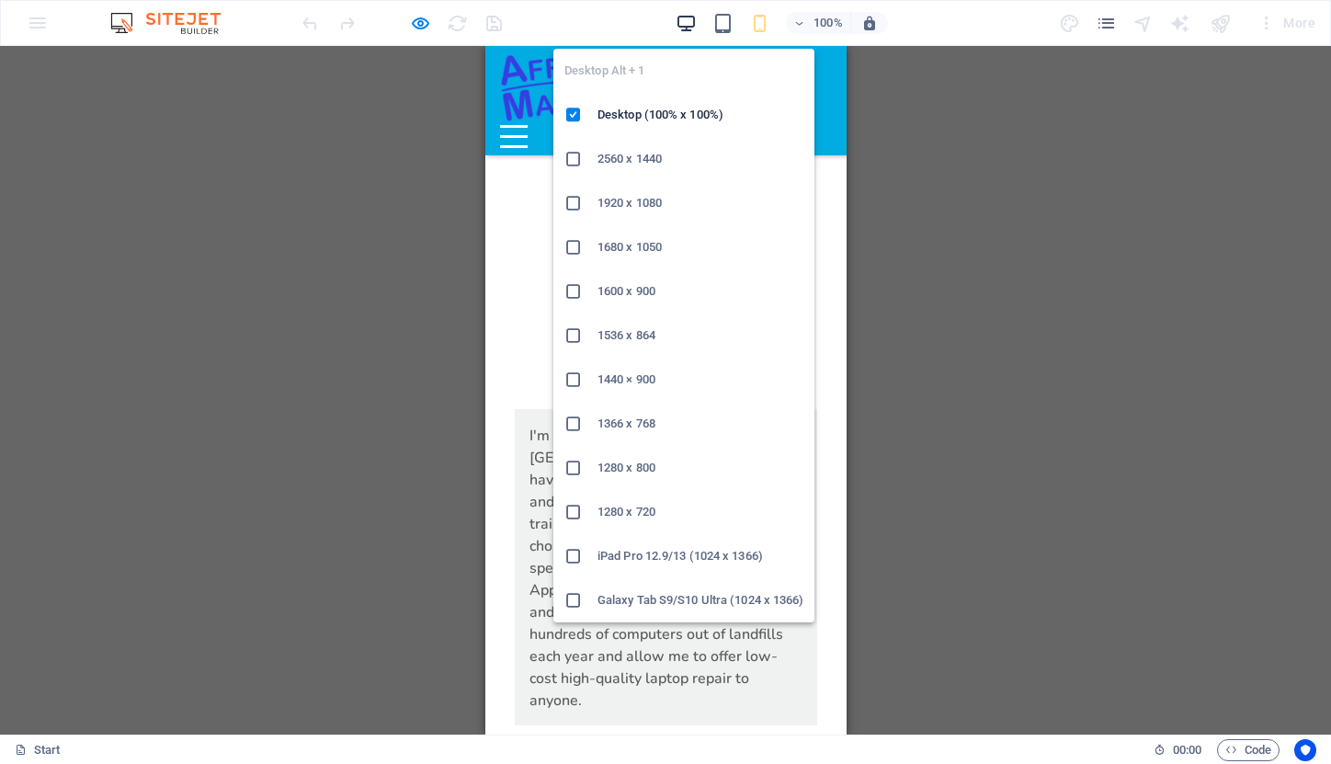
click at [686, 17] on icon "button" at bounding box center [686, 23] width 21 height 21
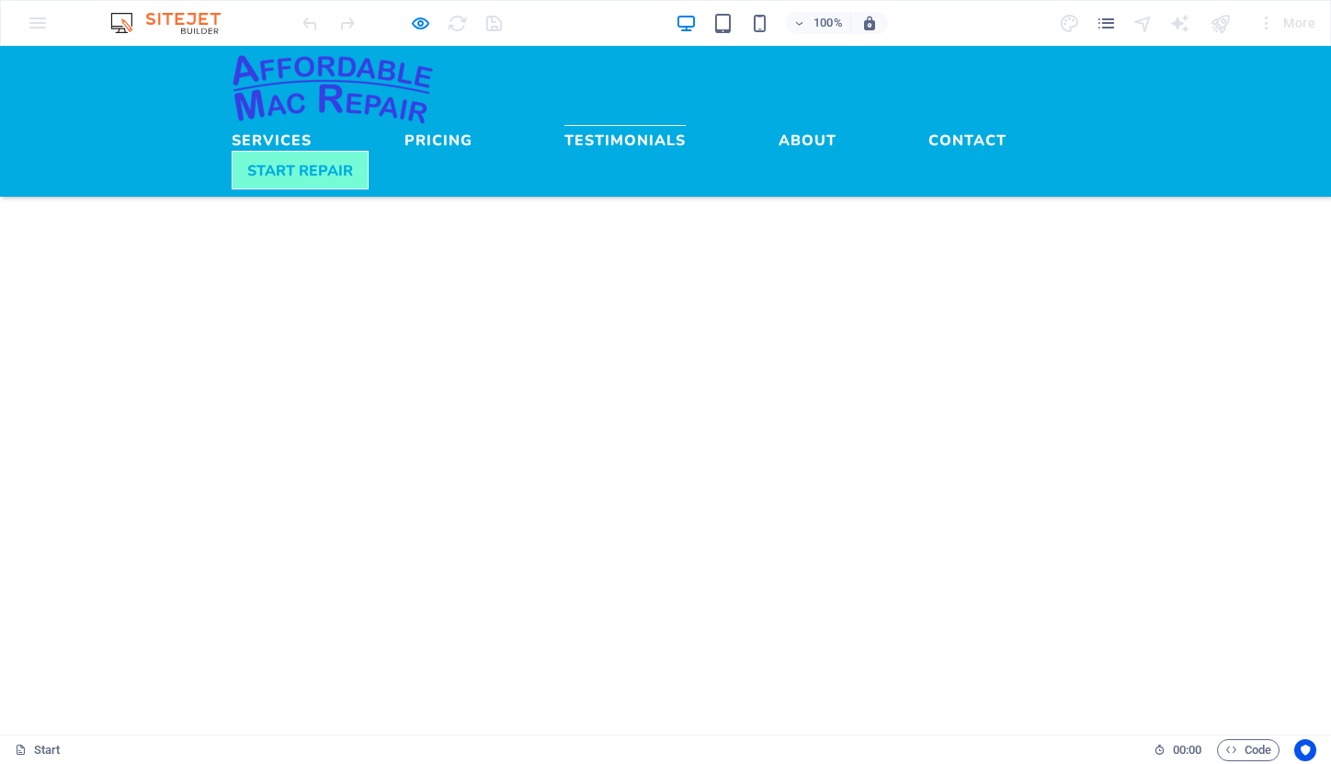
scroll to position [2929, 0]
click at [369, 149] on link "START REPAIR" at bounding box center [300, 168] width 137 height 39
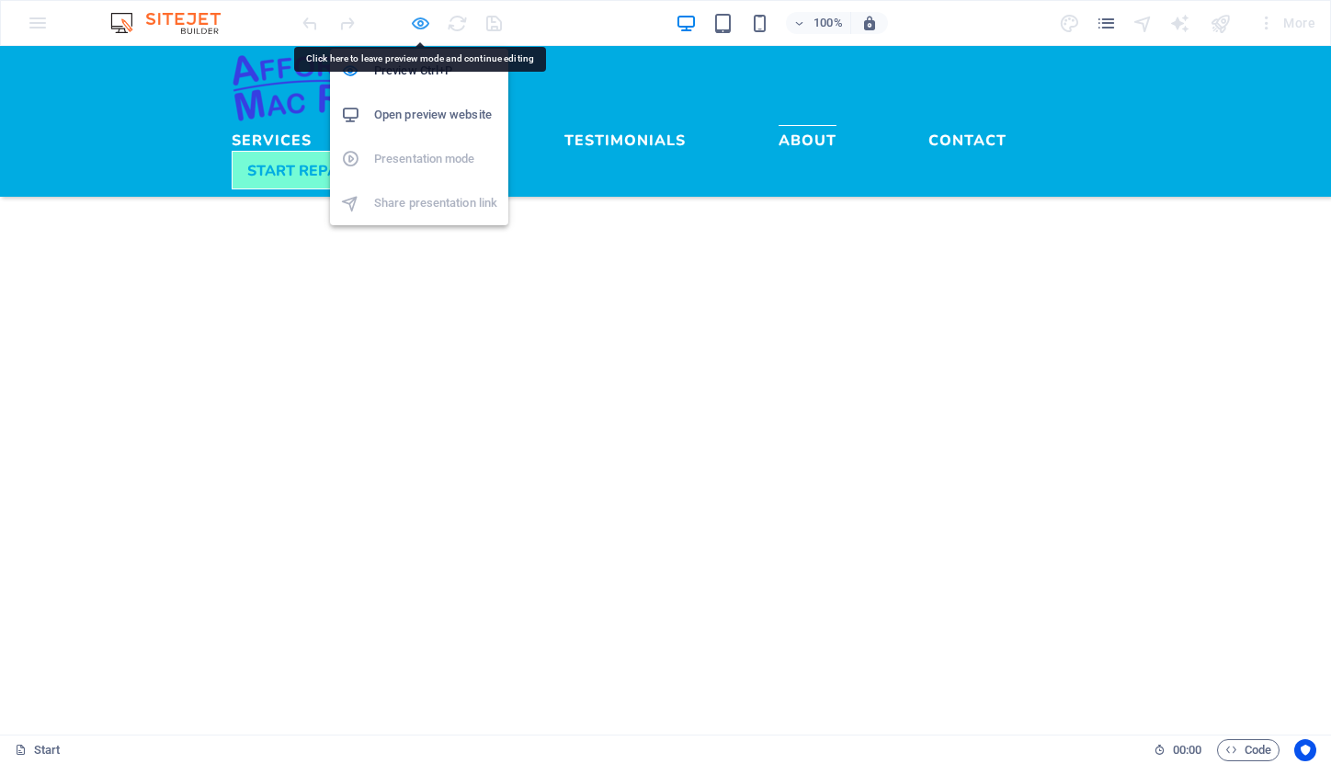
click at [416, 26] on icon "button" at bounding box center [420, 23] width 21 height 21
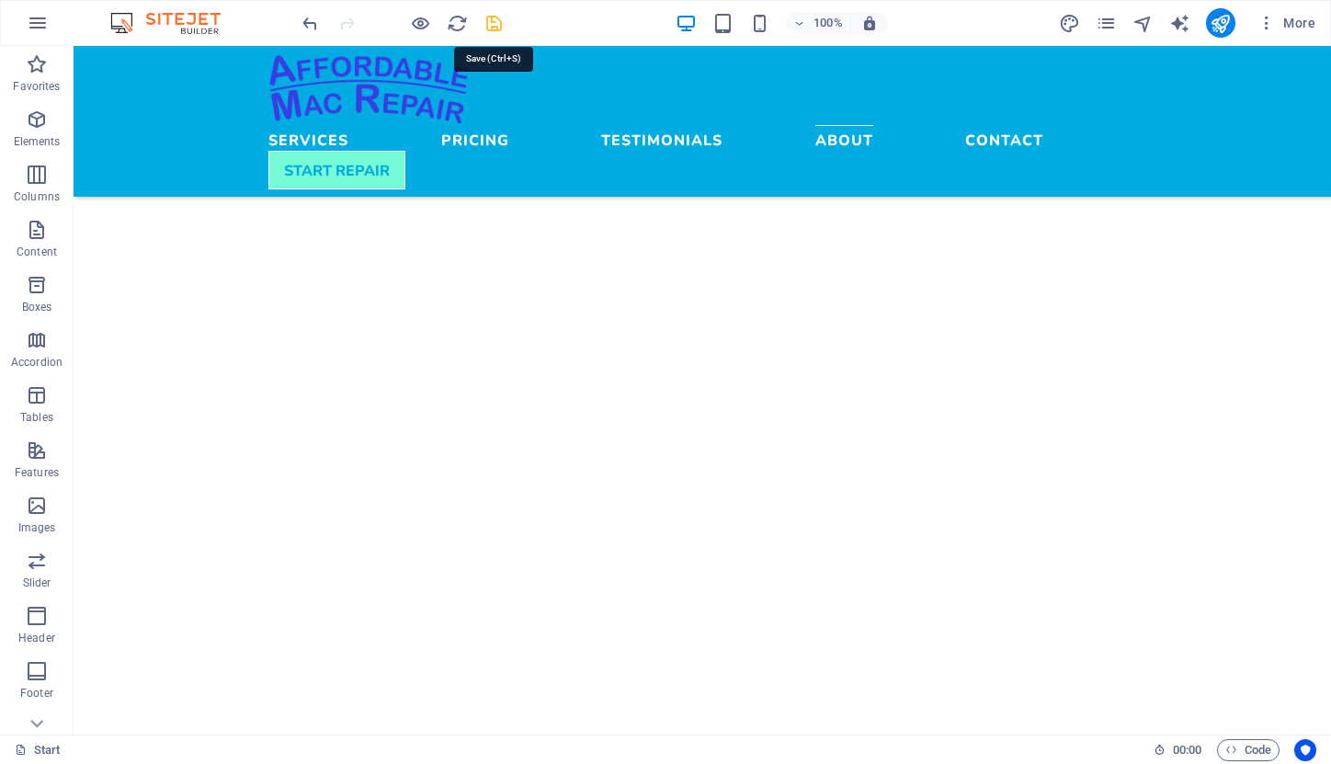
click at [493, 19] on icon "save" at bounding box center [494, 23] width 21 height 21
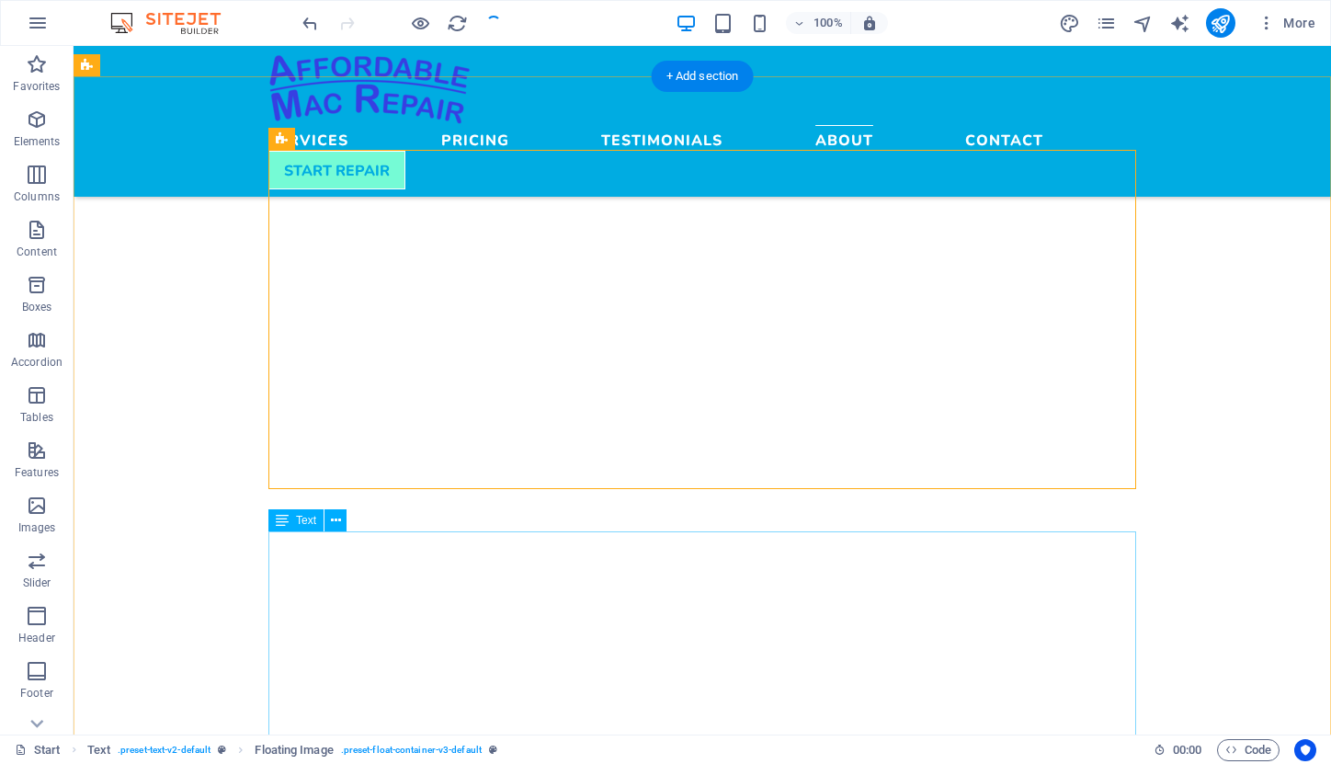
scroll to position [4399, 0]
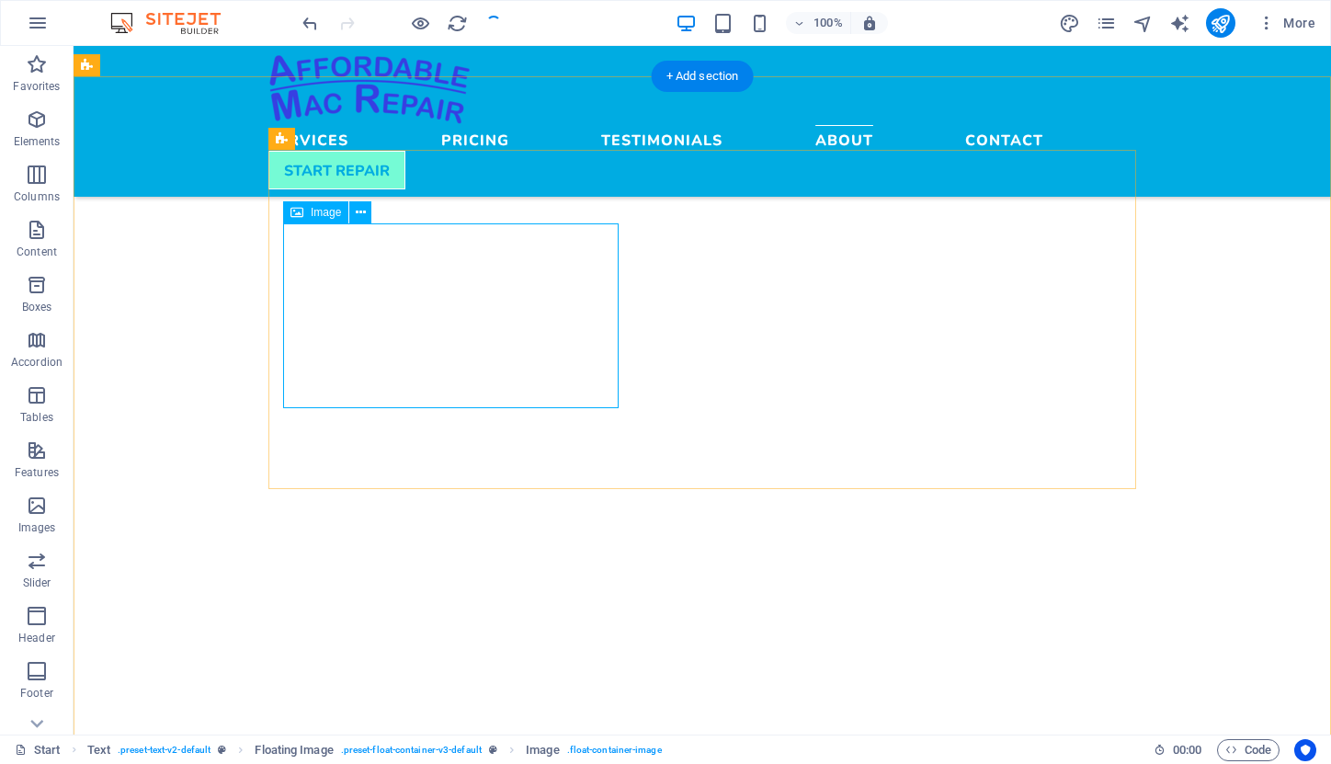
click at [324, 213] on span "Image" at bounding box center [326, 212] width 30 height 11
select select "rem"
select select "px"
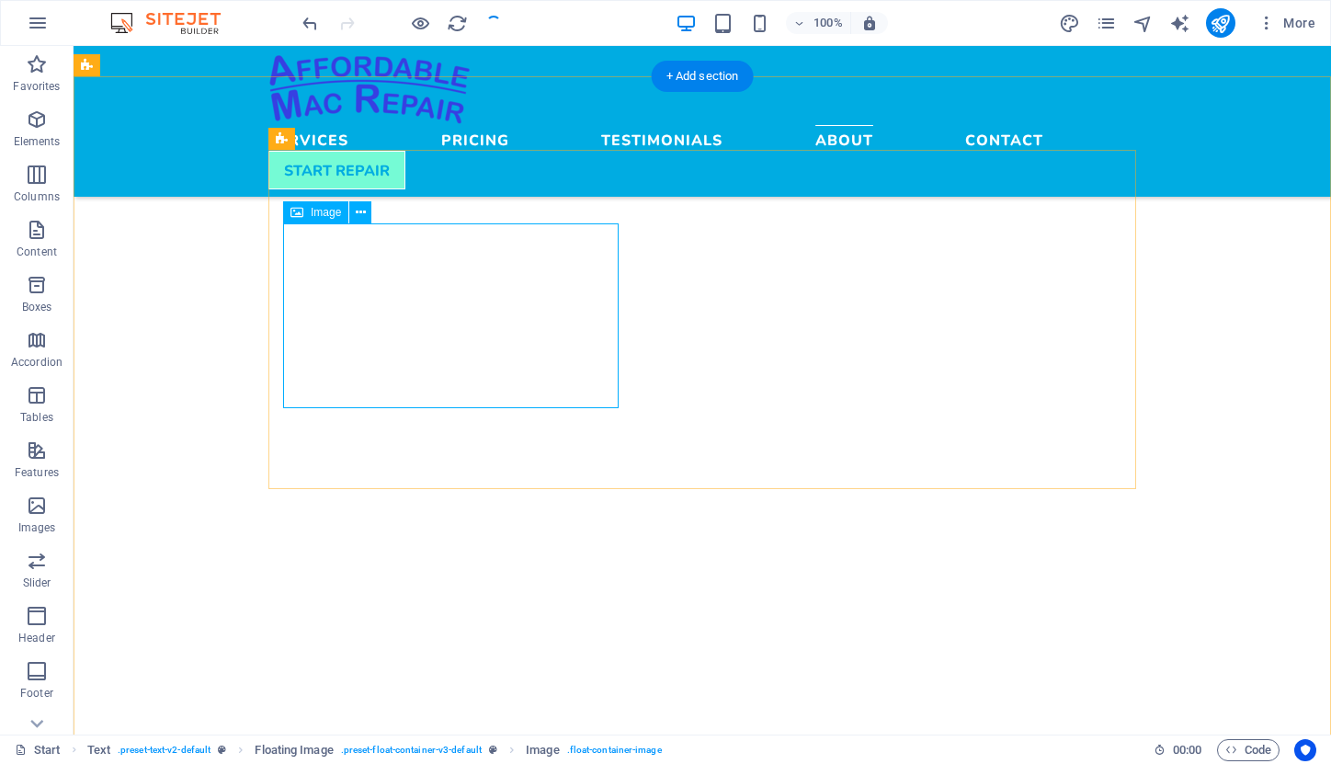
select select "px"
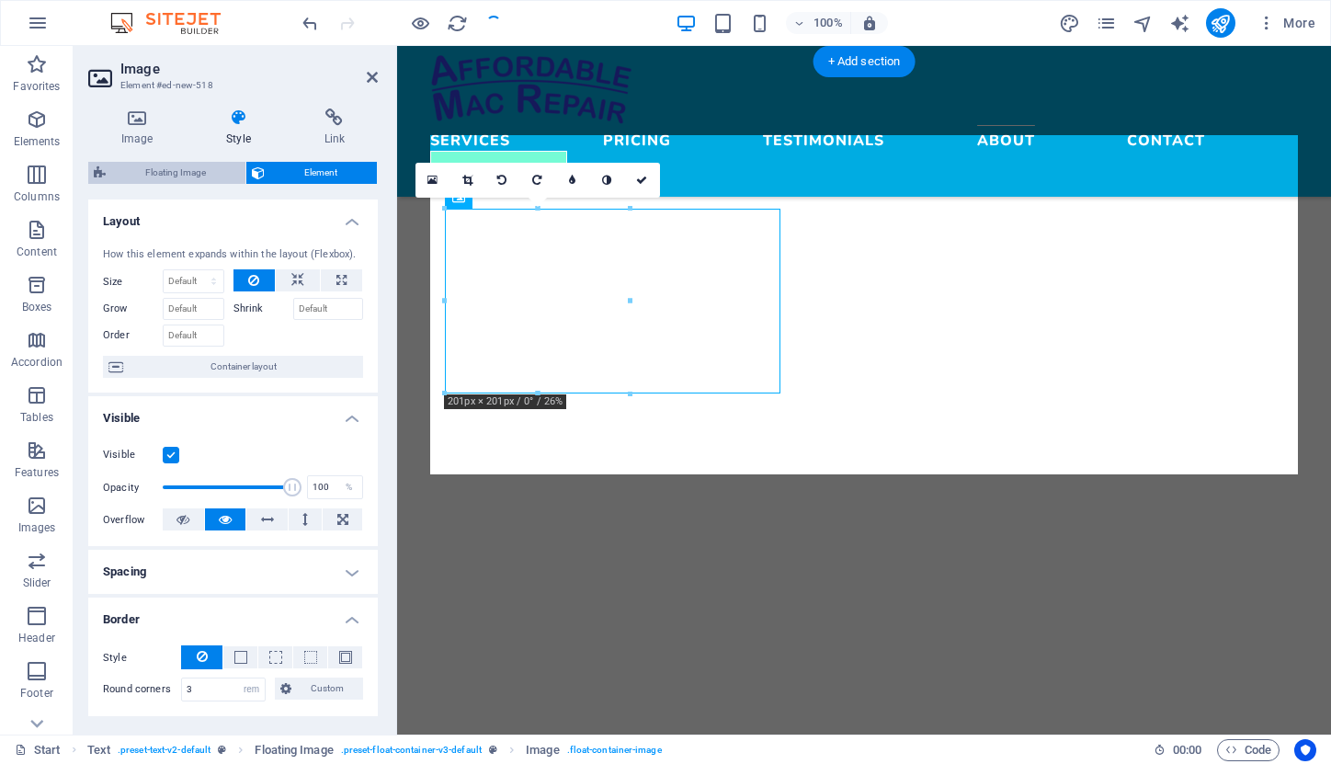
click at [199, 173] on span "Floating Image" at bounding box center [175, 173] width 129 height 22
select select "%"
select select "rem"
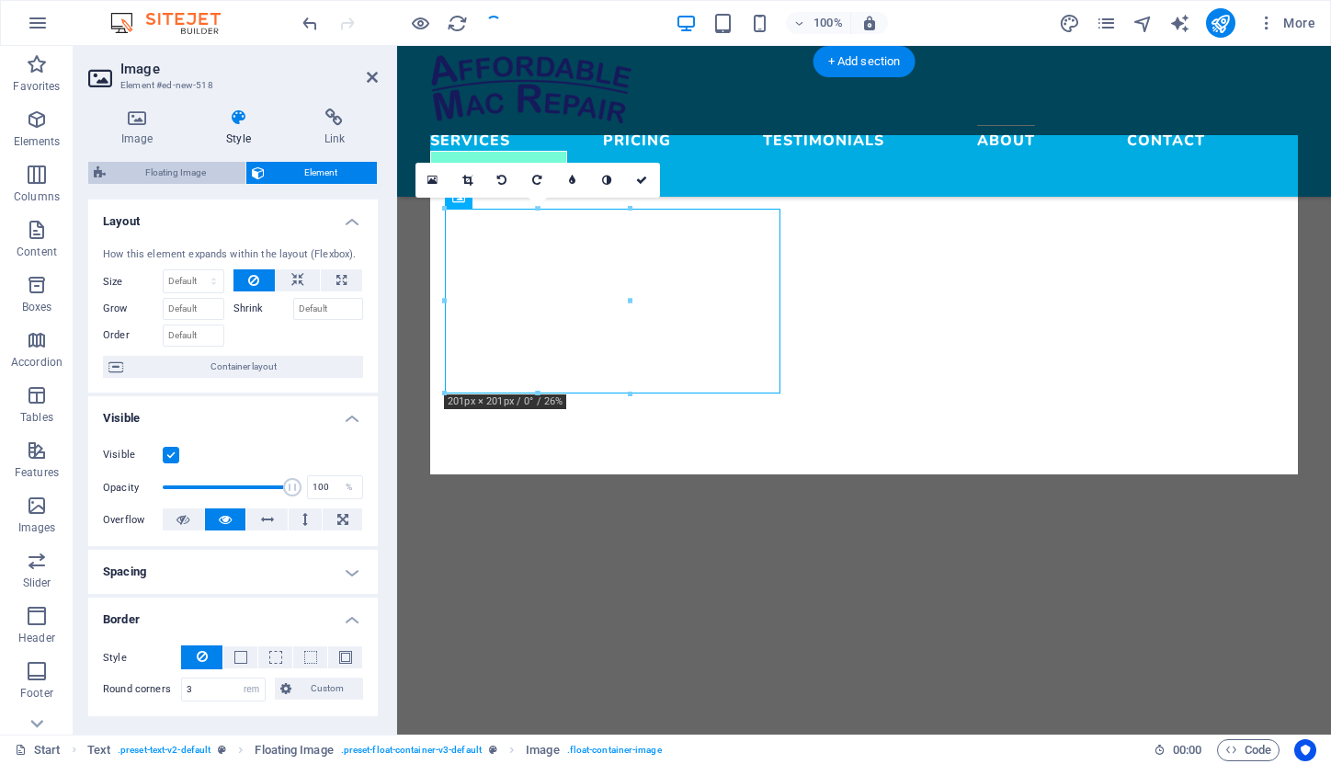
select select "rem"
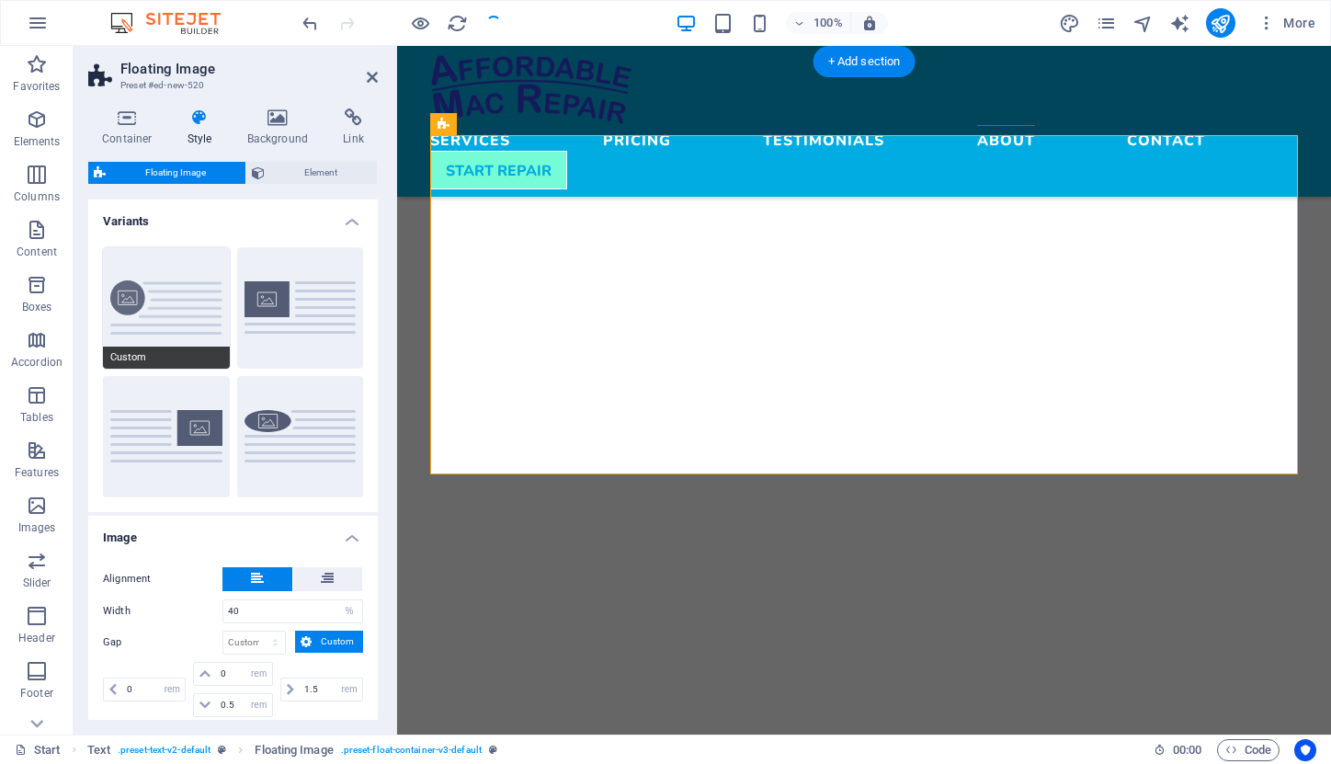
click at [156, 316] on button "Custom" at bounding box center [166, 307] width 127 height 121
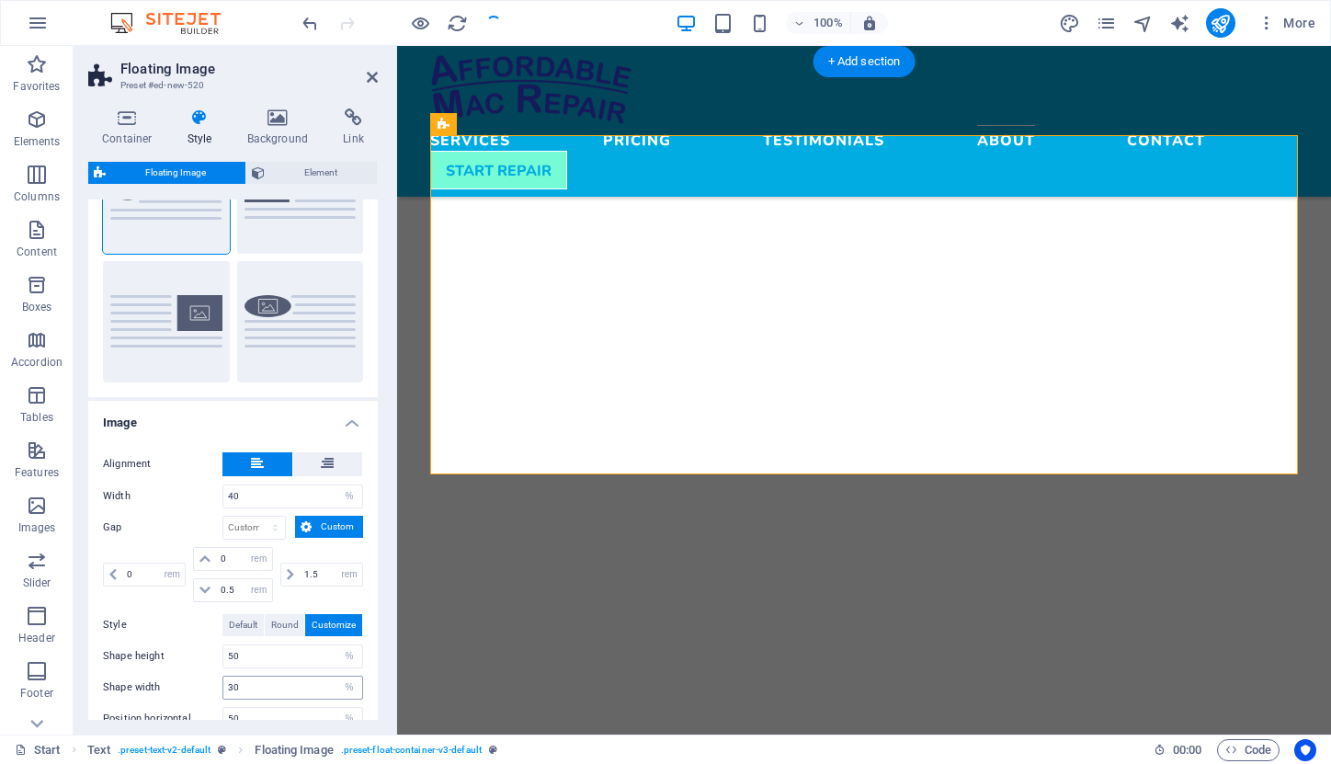
scroll to position [112, 0]
click at [228, 612] on div "Alignment Width 40 px rem % vh vw Gap px rem % vh vw Custom Custom 0 px rem % v…" at bounding box center [233, 625] width 297 height 376
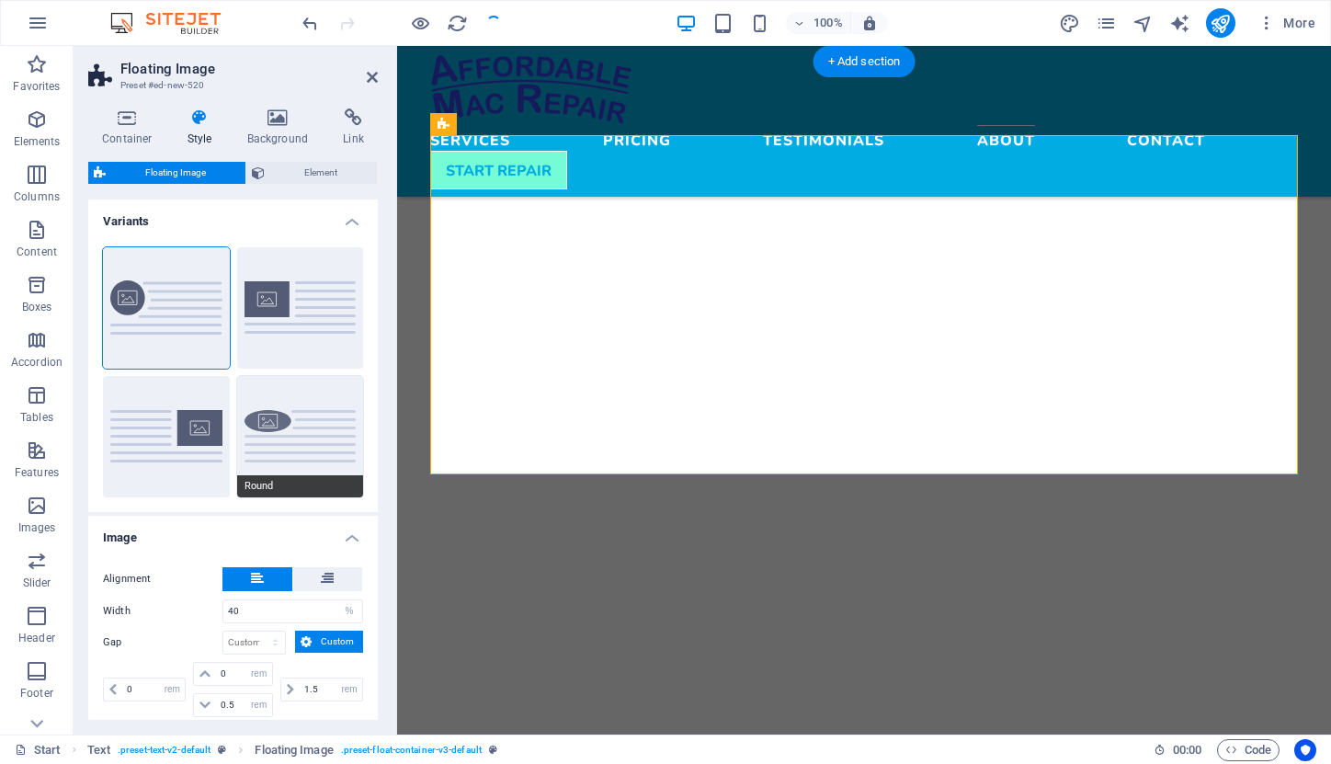
scroll to position [0, 0]
click at [275, 422] on button "Round" at bounding box center [300, 436] width 127 height 121
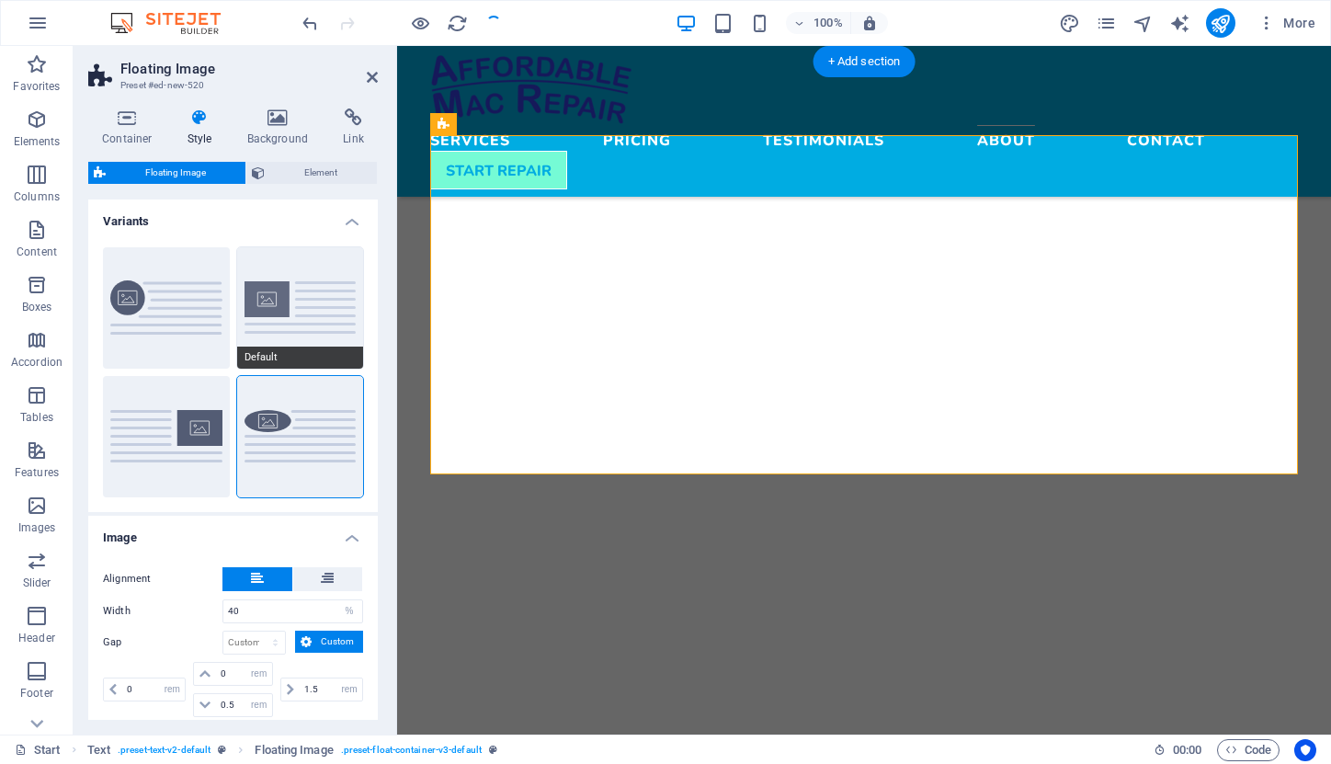
click at [292, 328] on button "Default" at bounding box center [300, 307] width 127 height 121
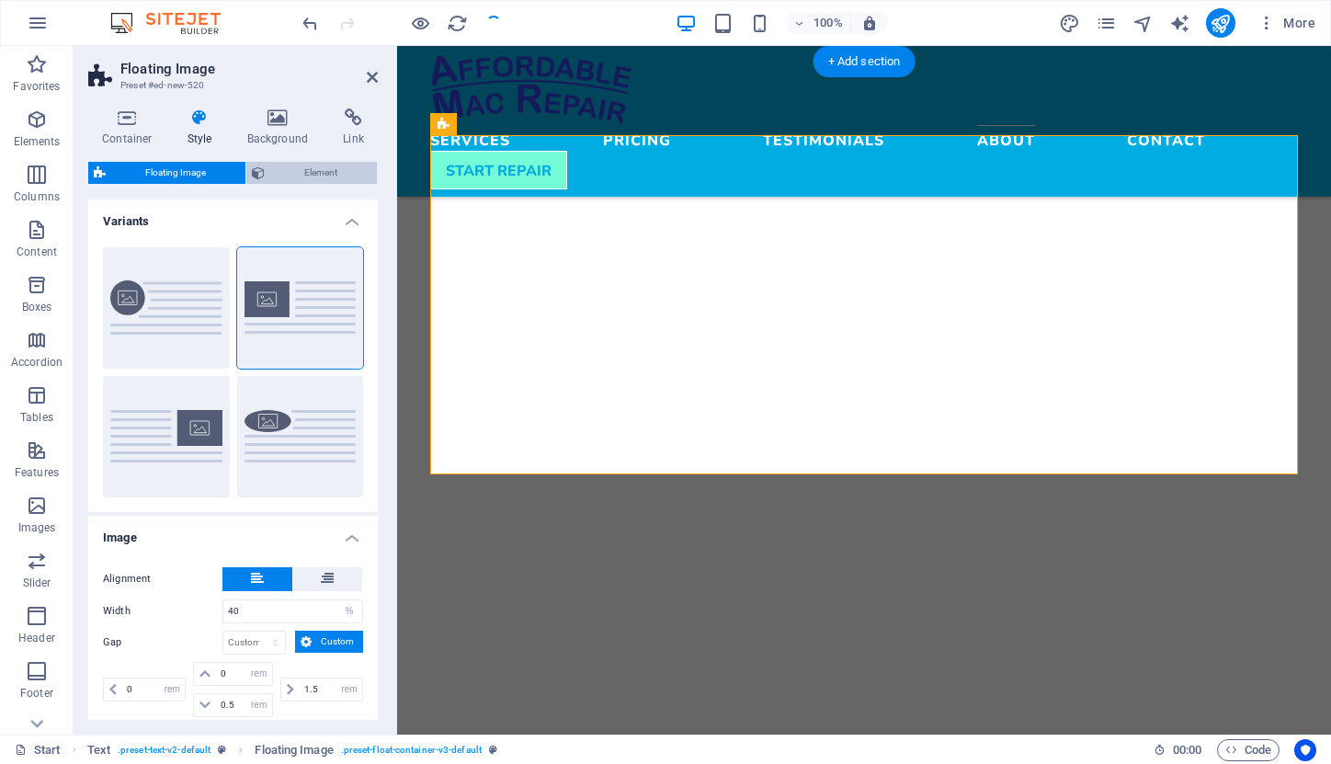
click at [314, 171] on span "Element" at bounding box center [320, 173] width 101 height 22
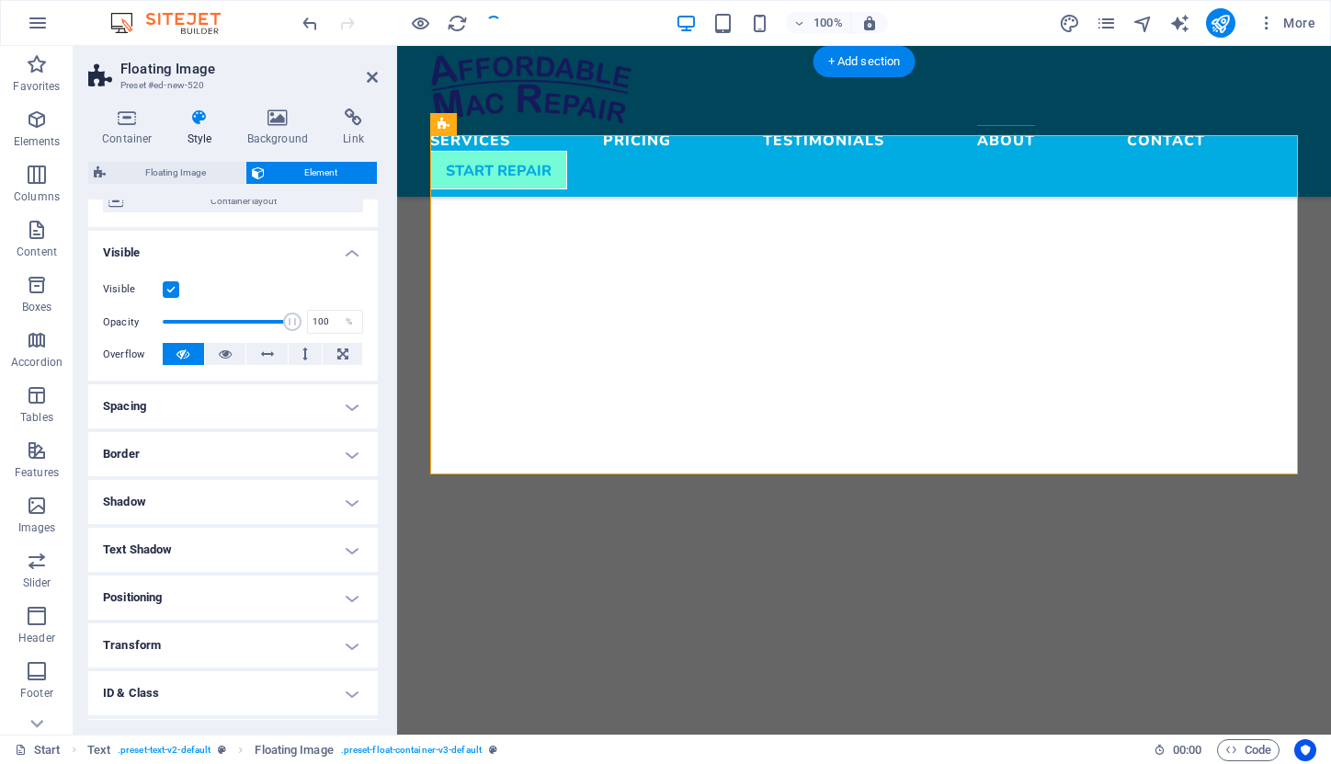
scroll to position [202, 0]
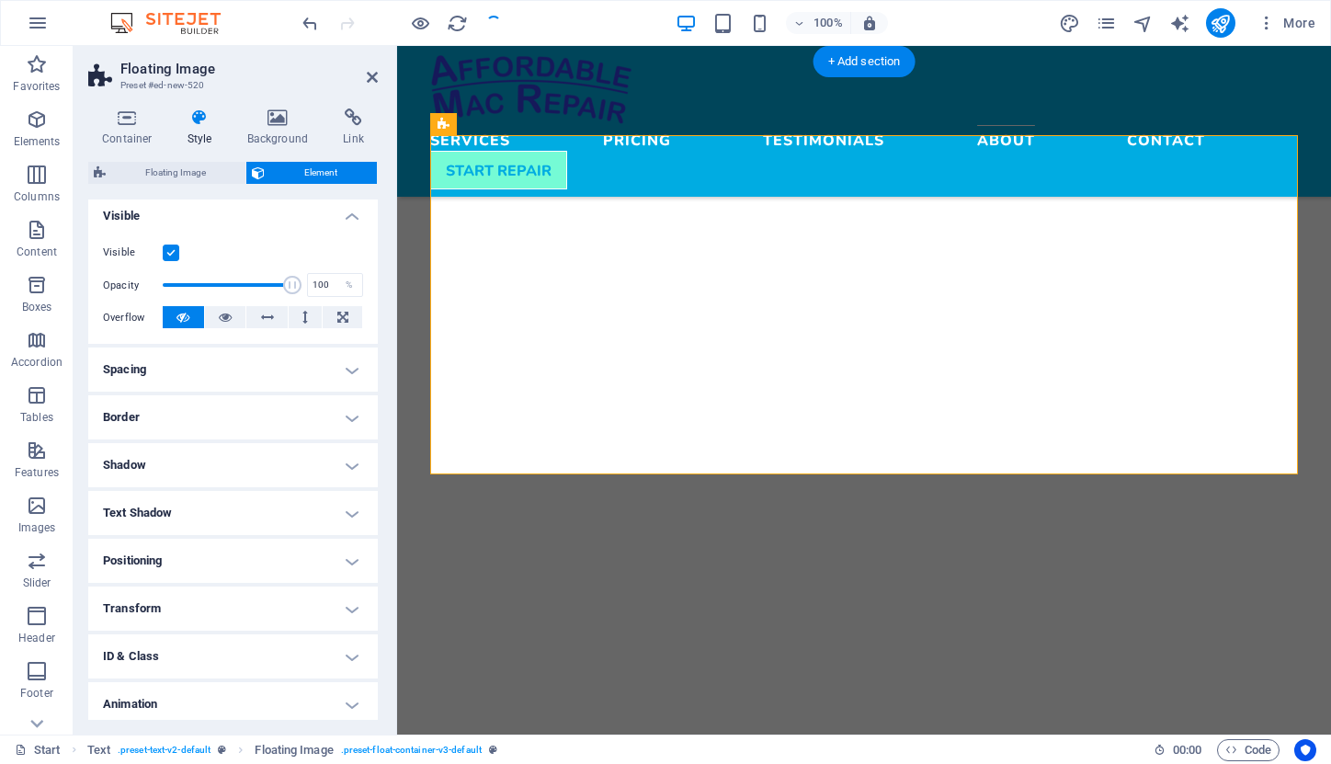
click at [345, 367] on h4 "Spacing" at bounding box center [233, 370] width 290 height 44
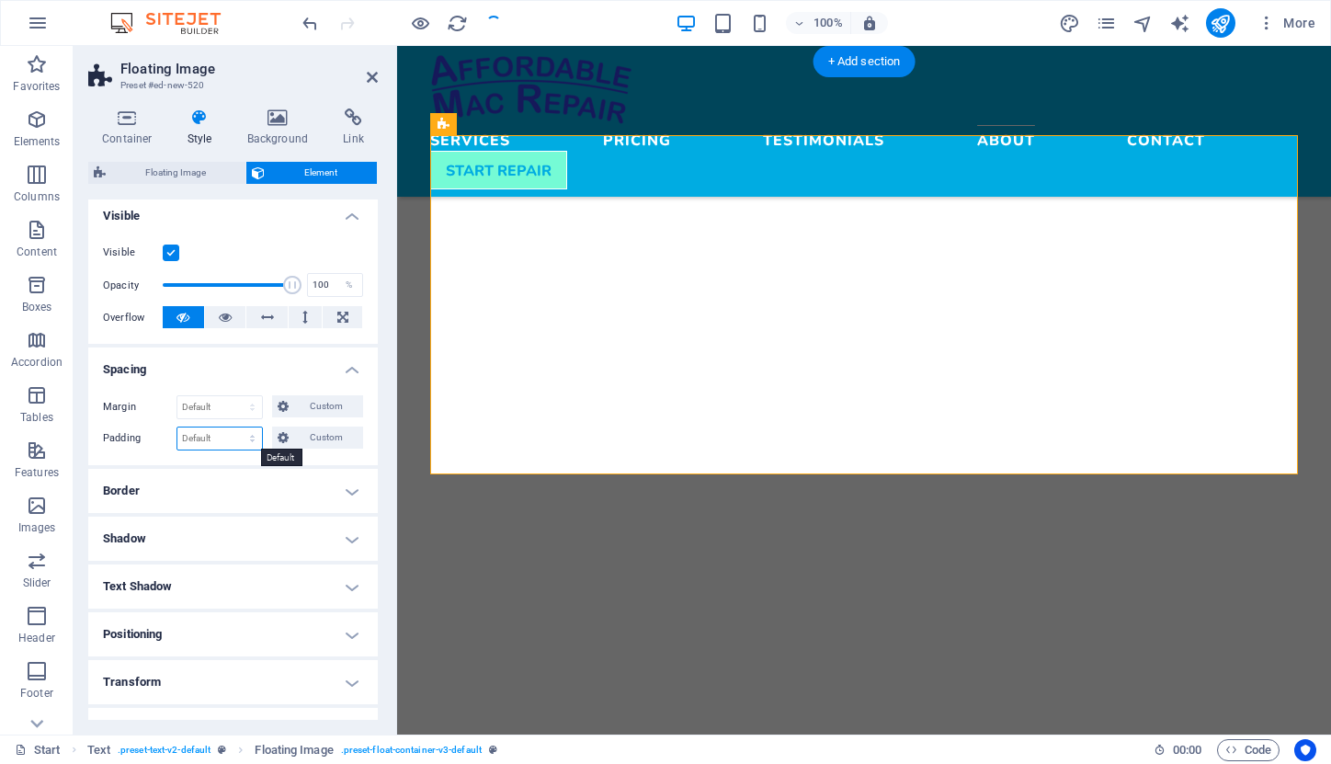
select select "rem"
type input "0"
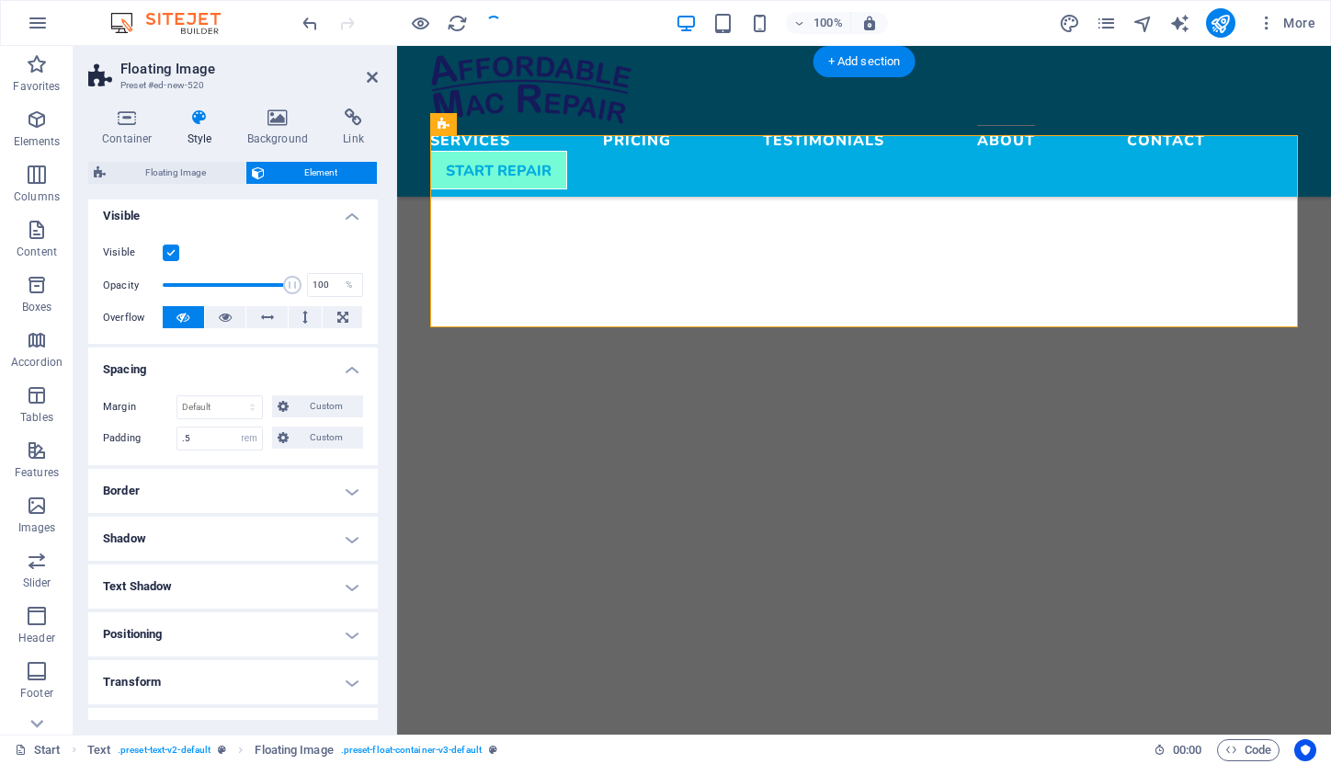
type input "0.5"
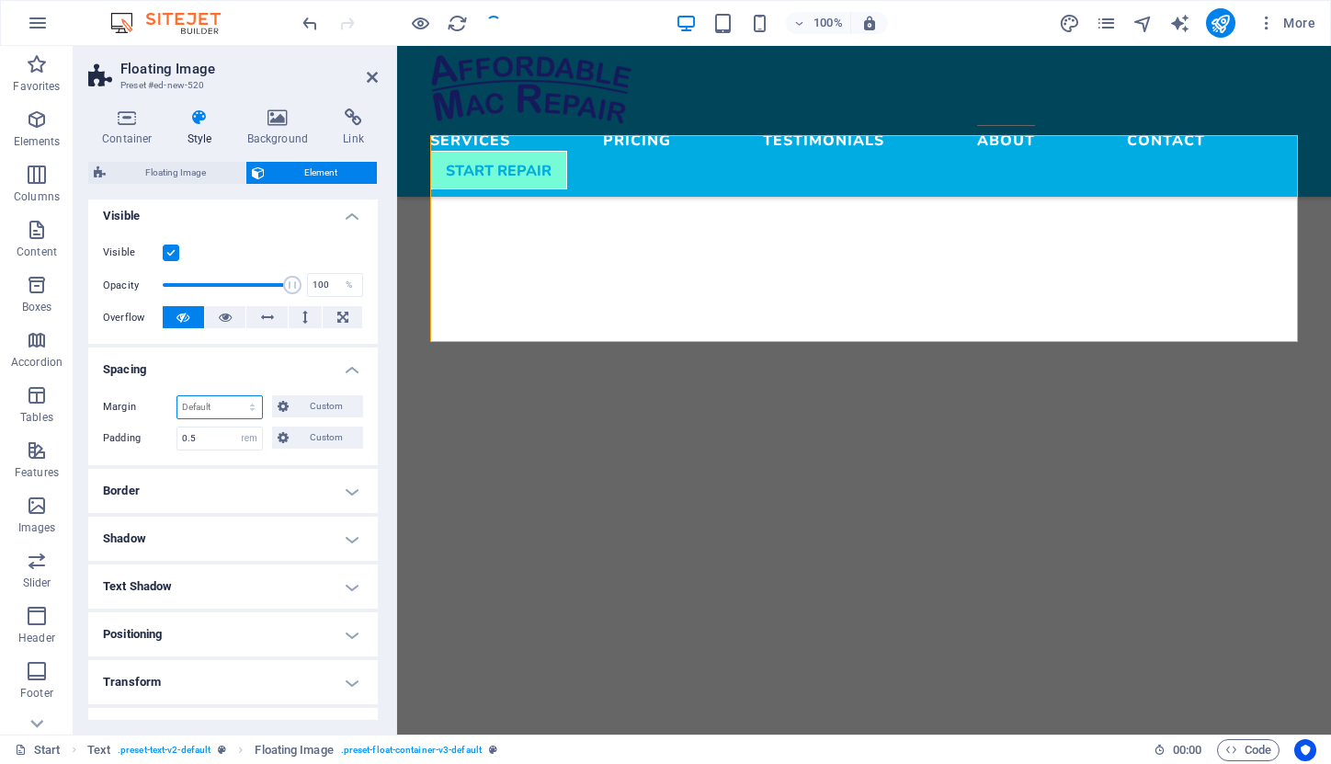
select select "rem"
type input "0"
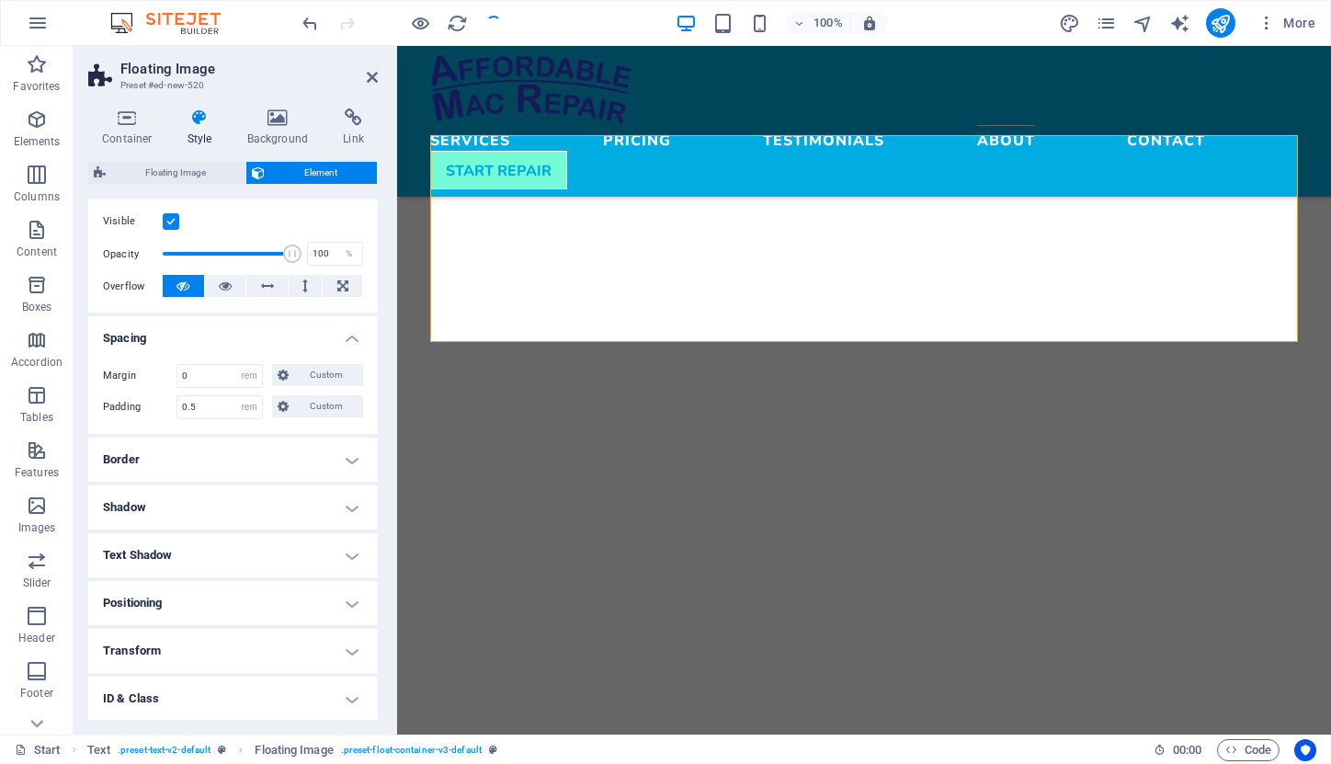
scroll to position [243, 0]
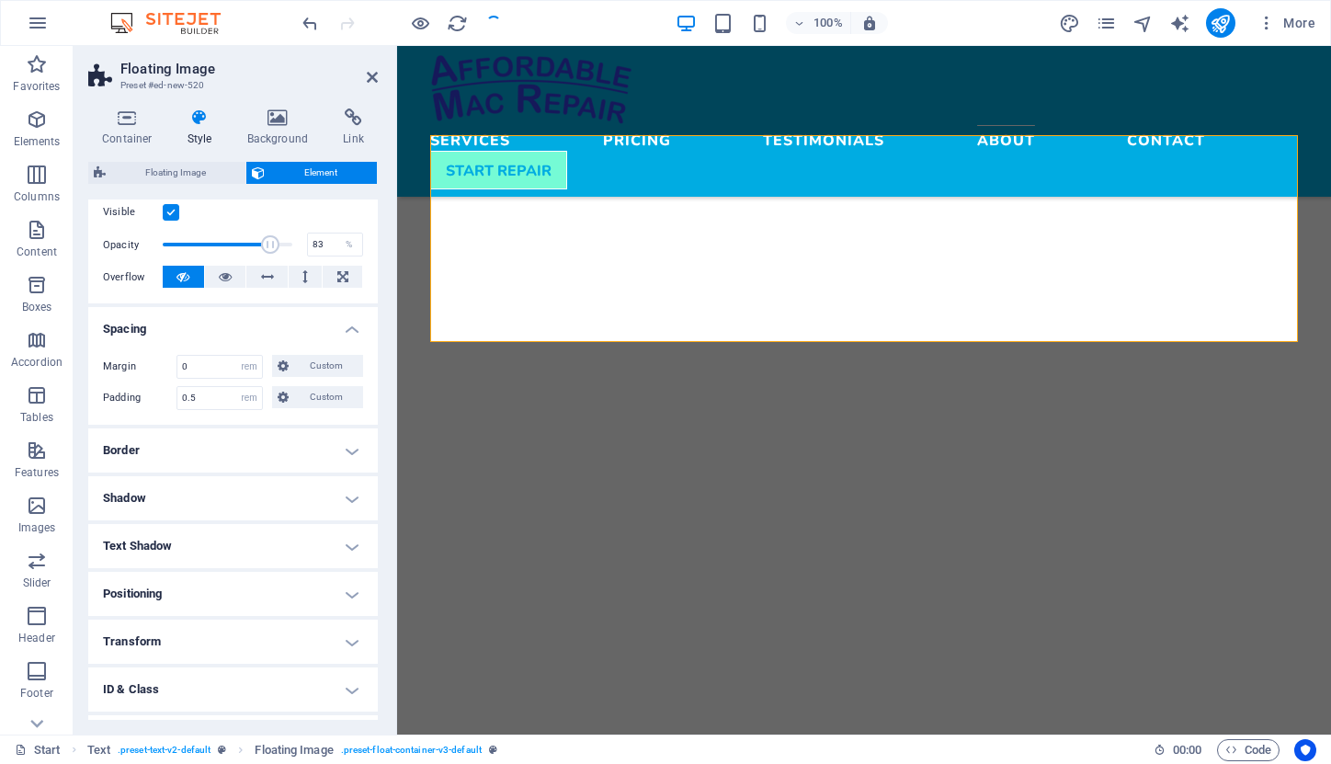
drag, startPoint x: 285, startPoint y: 243, endPoint x: 267, endPoint y: 245, distance: 18.5
click at [267, 245] on span at bounding box center [270, 244] width 18 height 18
type input "97"
drag, startPoint x: 268, startPoint y: 244, endPoint x: 285, endPoint y: 245, distance: 16.6
click at [285, 245] on span at bounding box center [288, 244] width 18 height 18
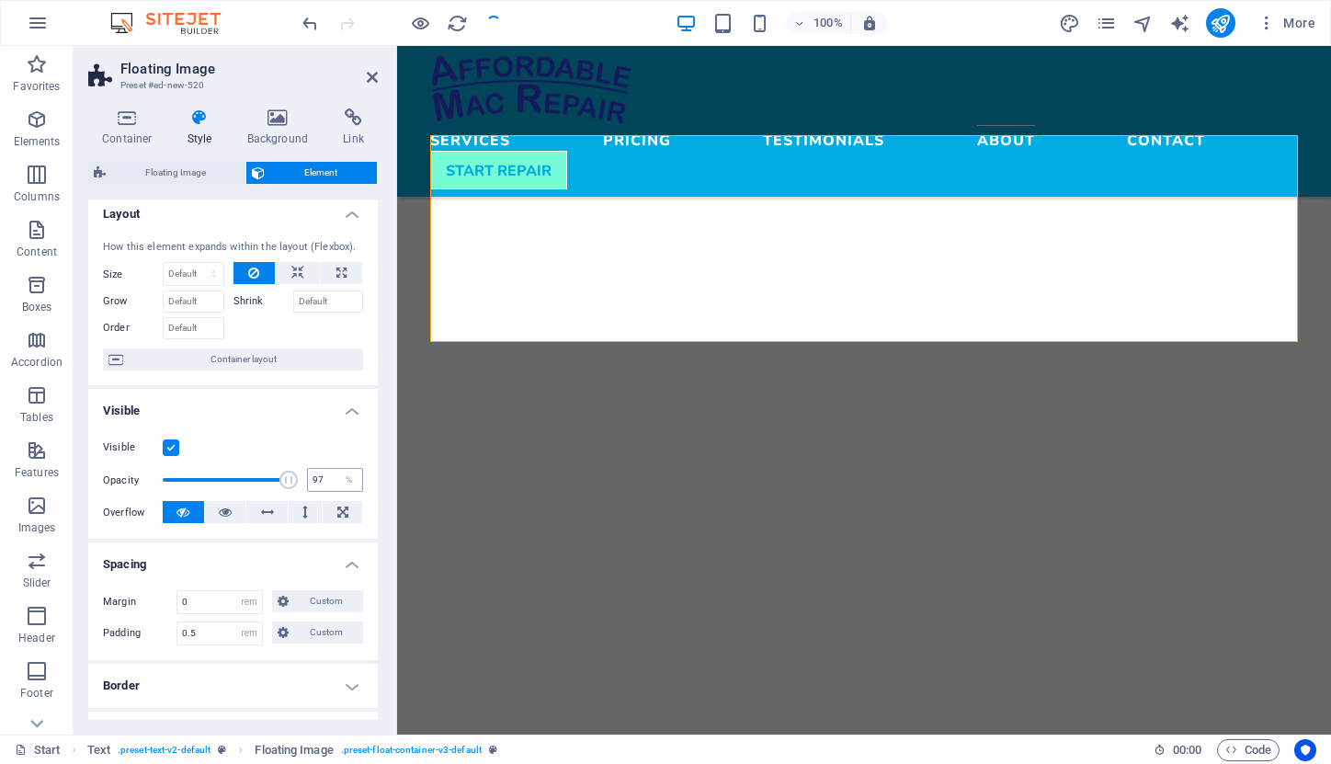
scroll to position [1, 0]
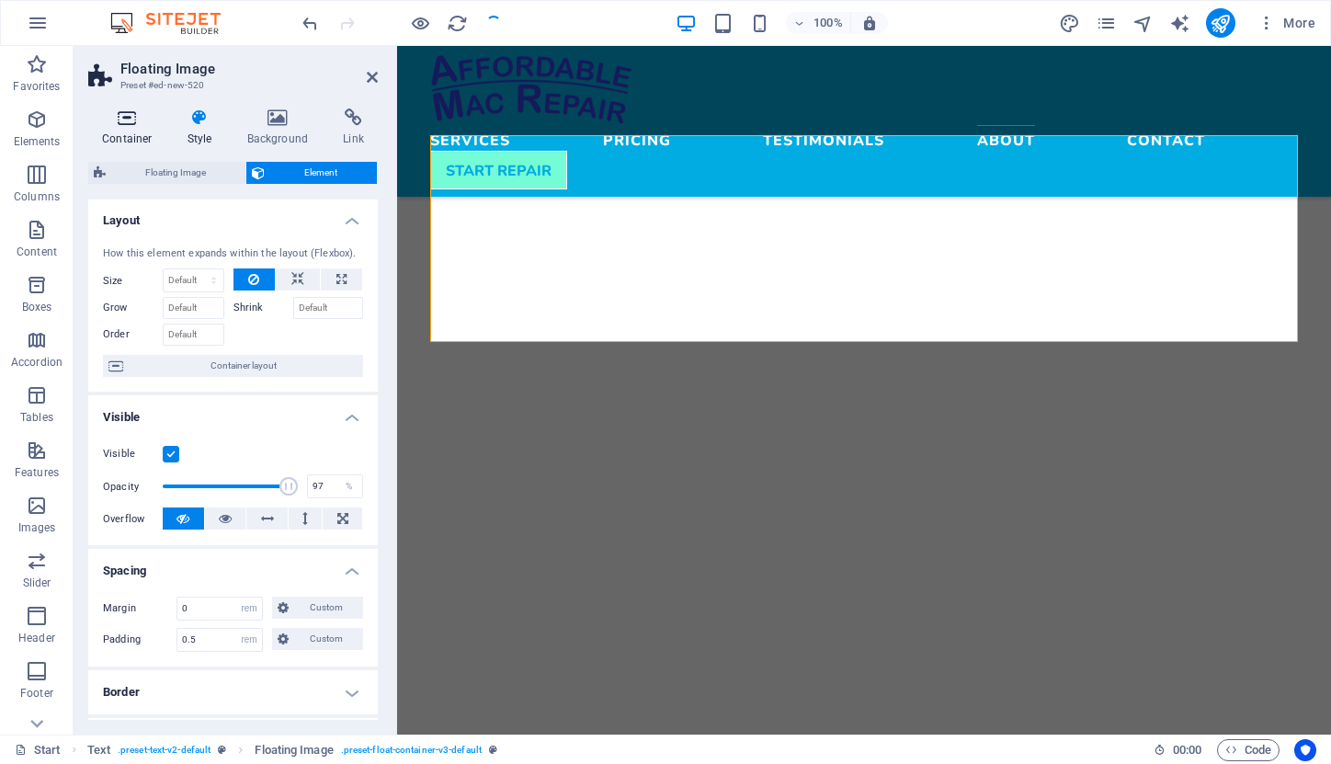
click at [122, 127] on h4 "Container" at bounding box center [131, 127] width 86 height 39
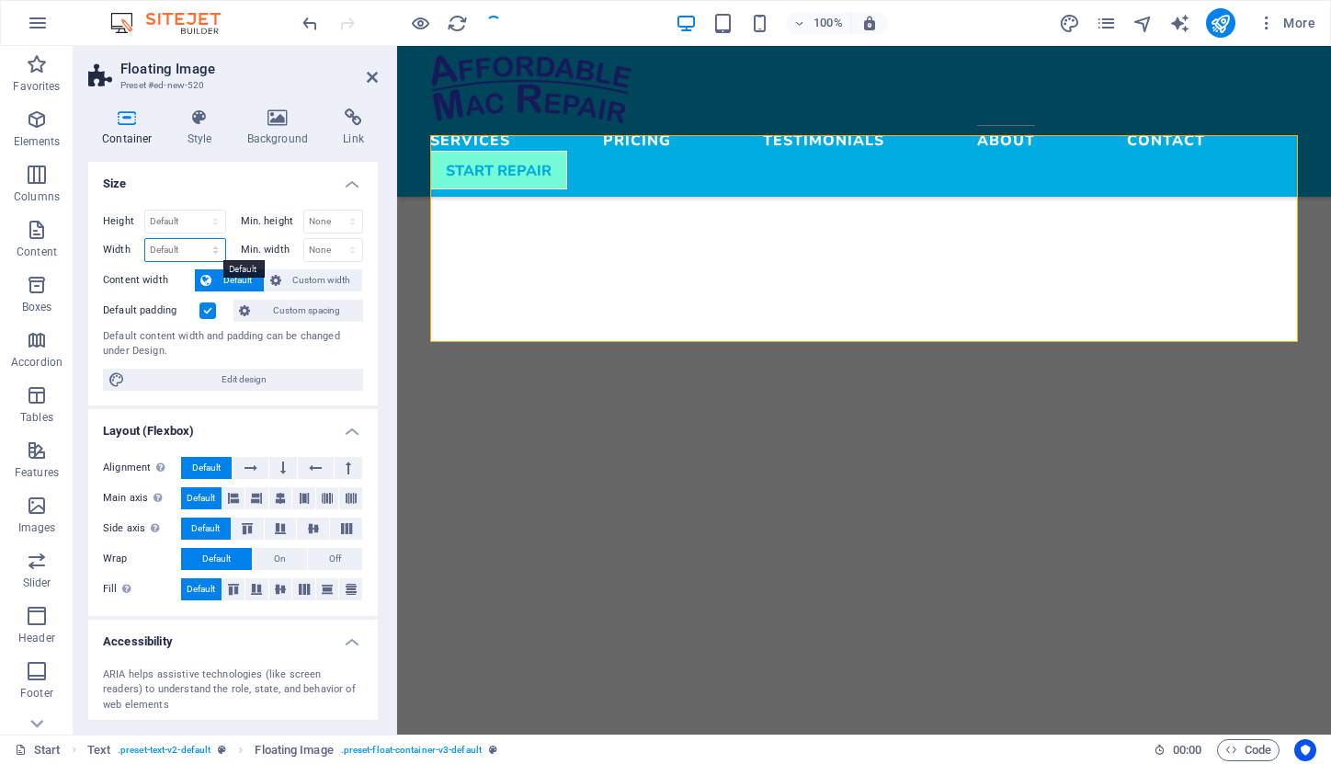
select select "rem"
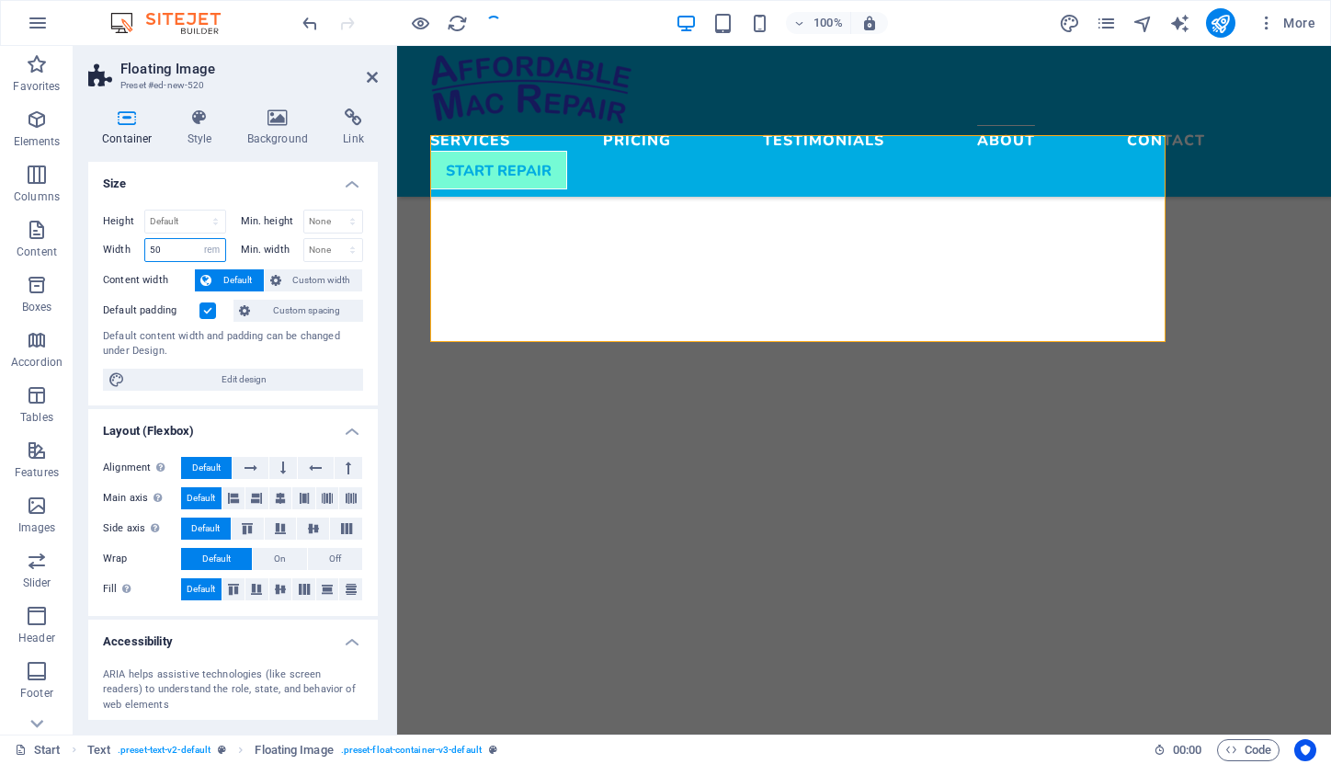
click at [177, 245] on input "50" at bounding box center [185, 250] width 80 height 22
type input "5"
type input "59"
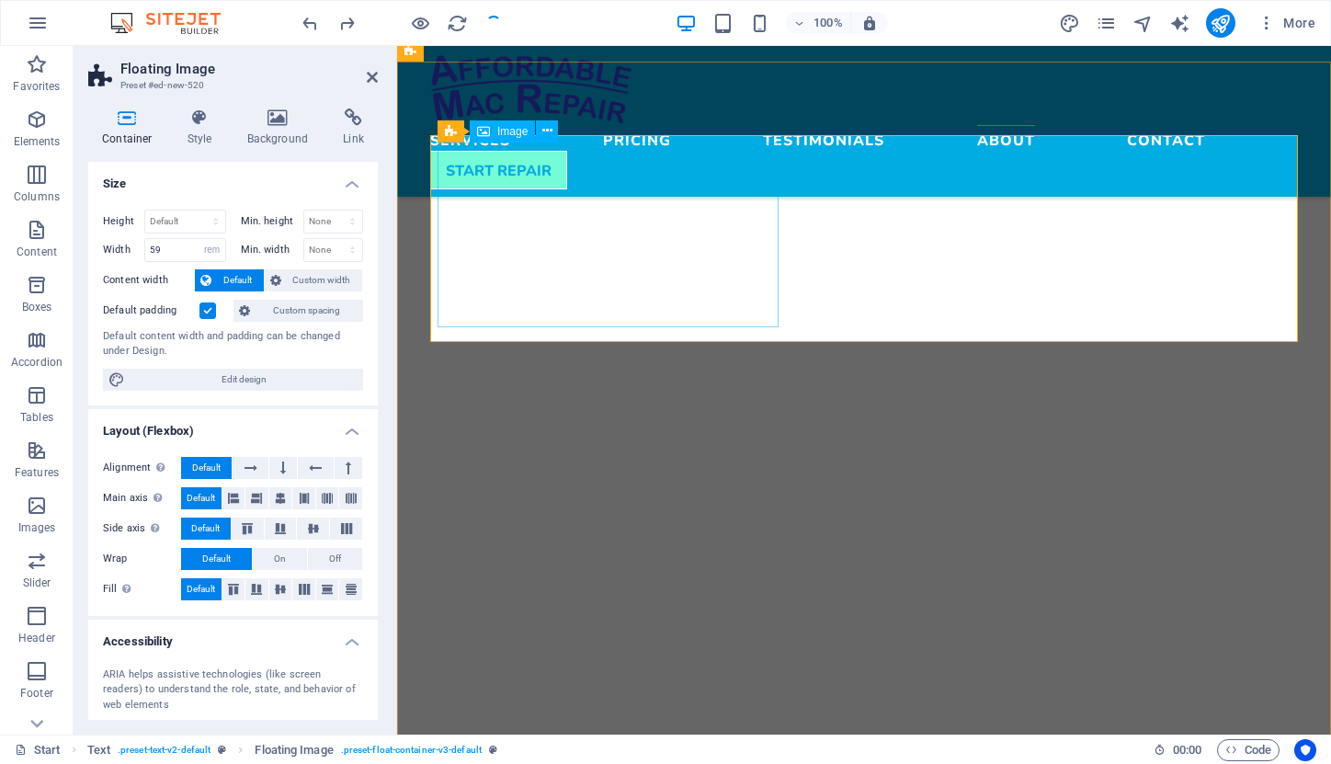
click at [503, 131] on span "Image" at bounding box center [512, 131] width 30 height 11
select select "rem"
select select "px"
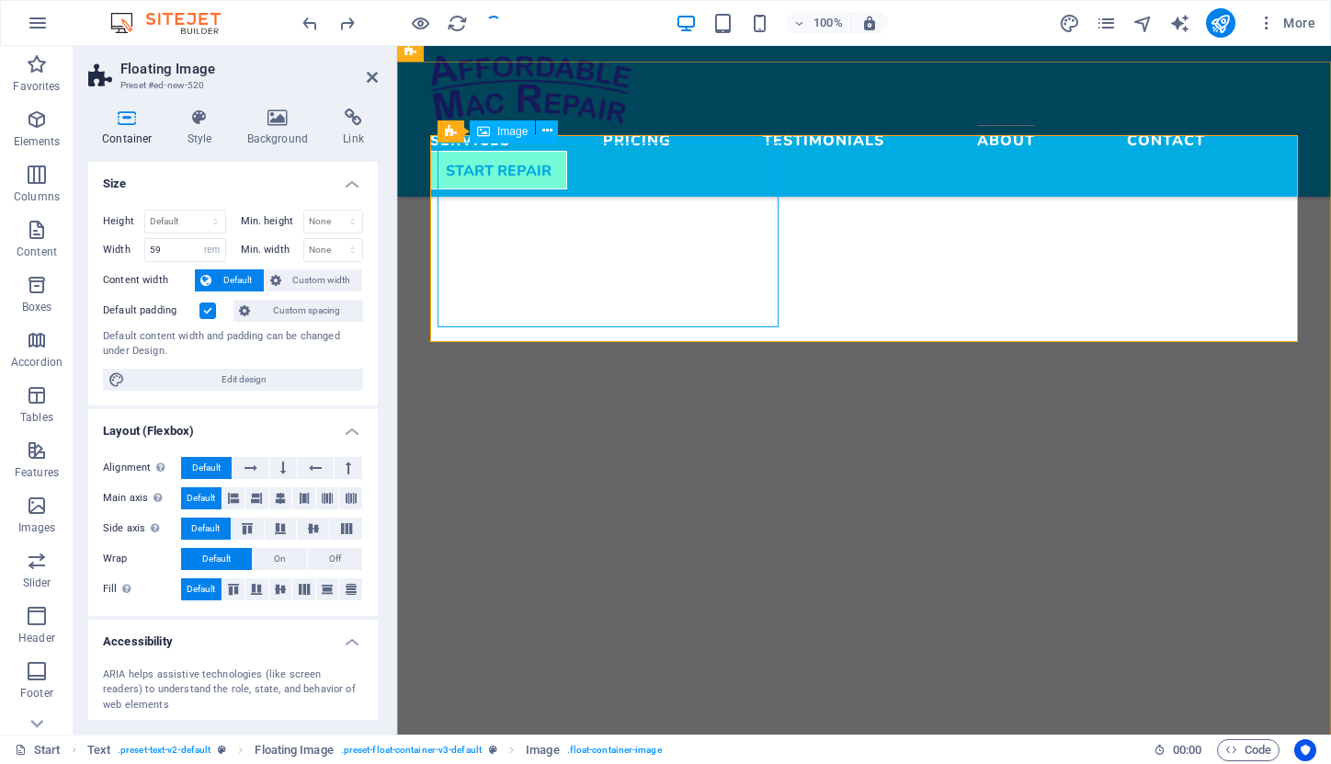
select select "px"
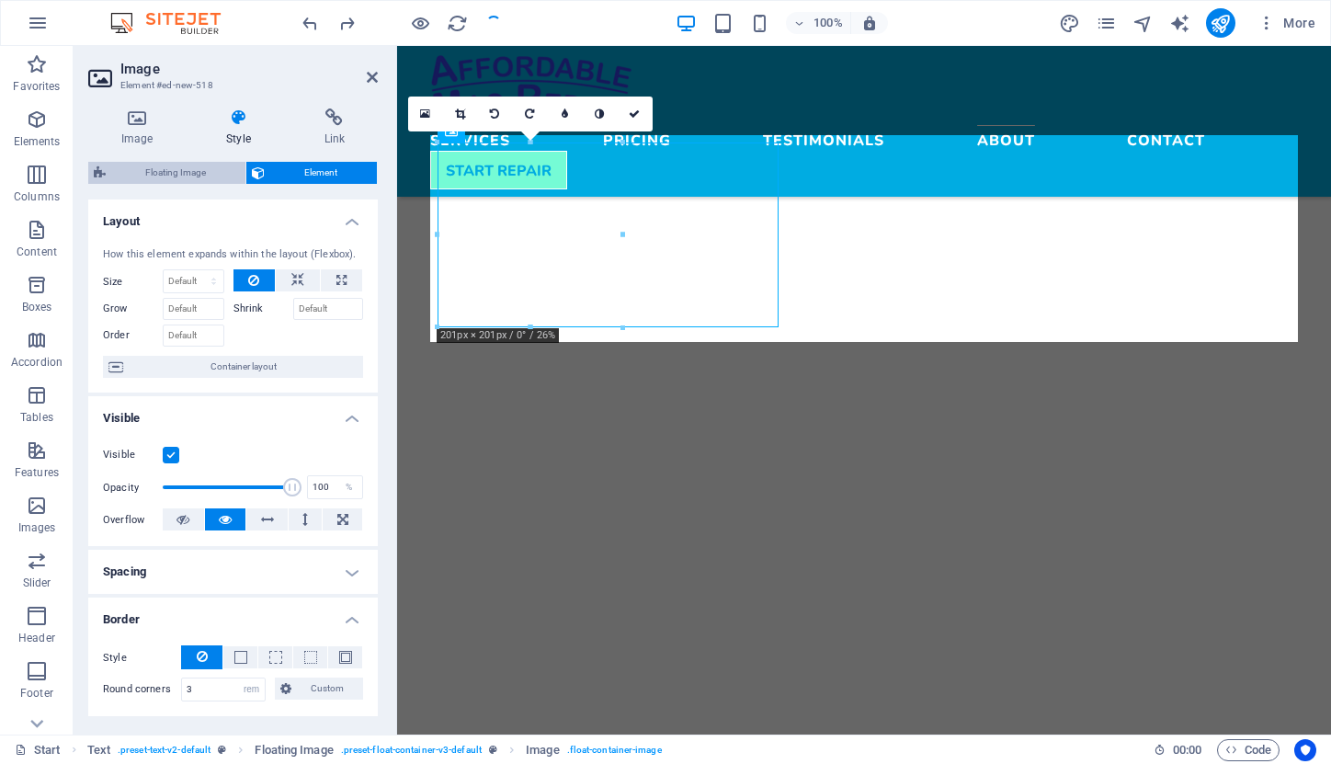
click at [201, 172] on span "Floating Image" at bounding box center [175, 173] width 129 height 22
select select "%"
select select "rem"
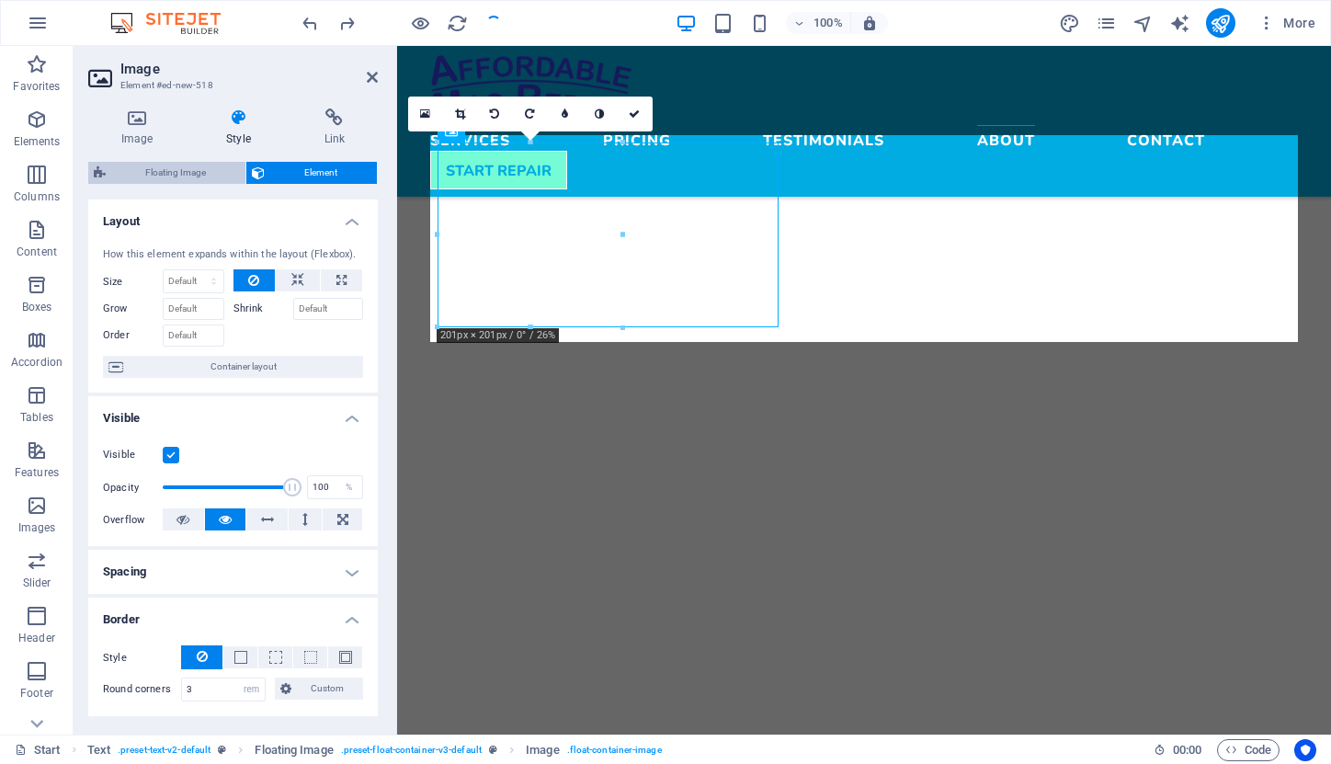
select select "rem"
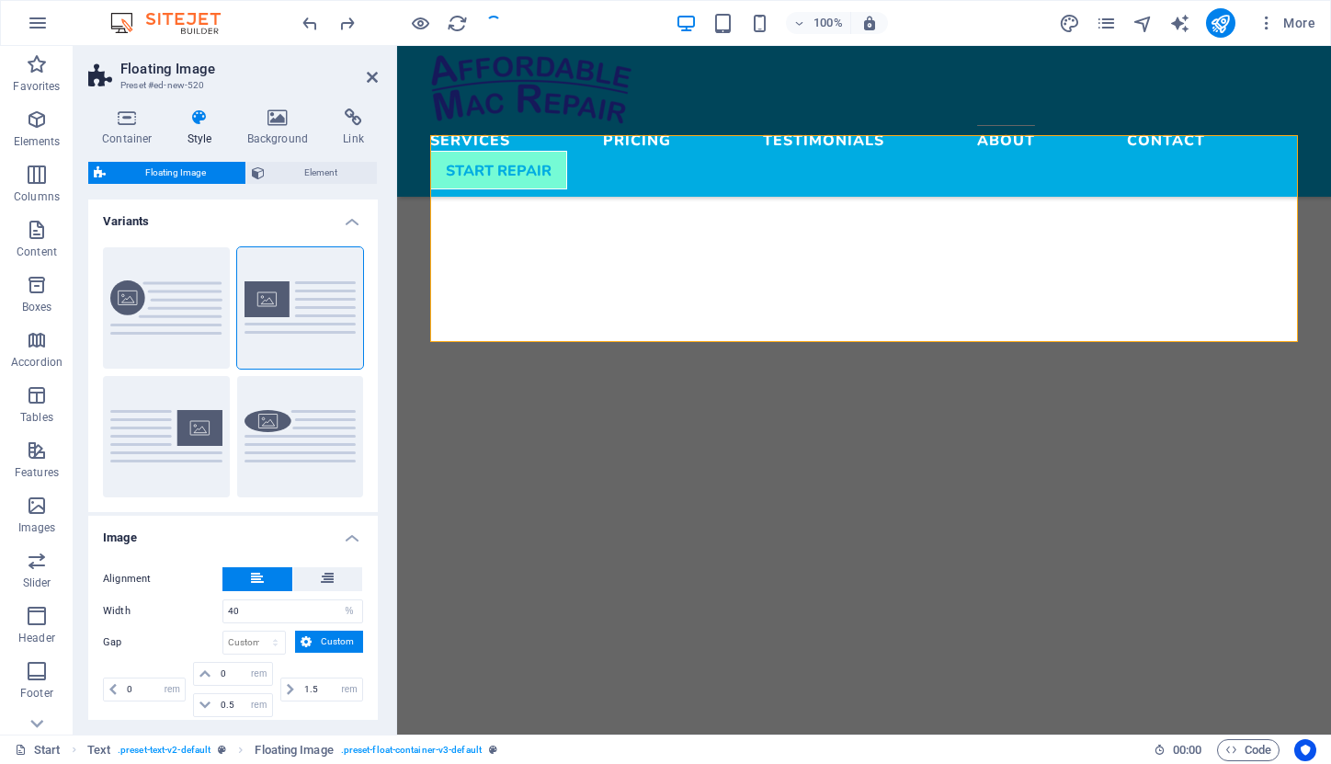
scroll to position [78, 0]
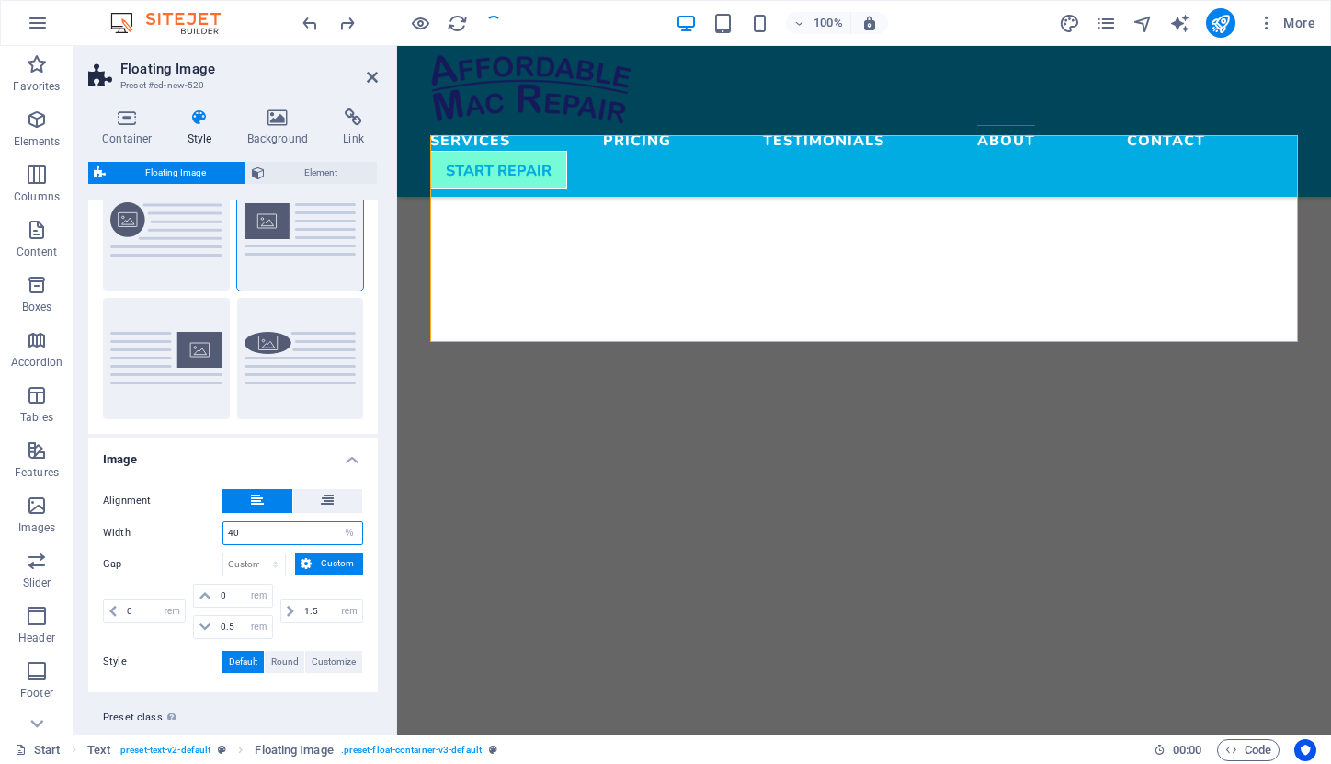
drag, startPoint x: 253, startPoint y: 532, endPoint x: 208, endPoint y: 535, distance: 45.1
click at [210, 533] on div "Width 40 px rem % vh vw" at bounding box center [233, 533] width 260 height 24
drag, startPoint x: 246, startPoint y: 529, endPoint x: 208, endPoint y: 525, distance: 38.8
click at [205, 528] on div "Width 30 px rem % vh vw" at bounding box center [233, 533] width 260 height 24
type input "25"
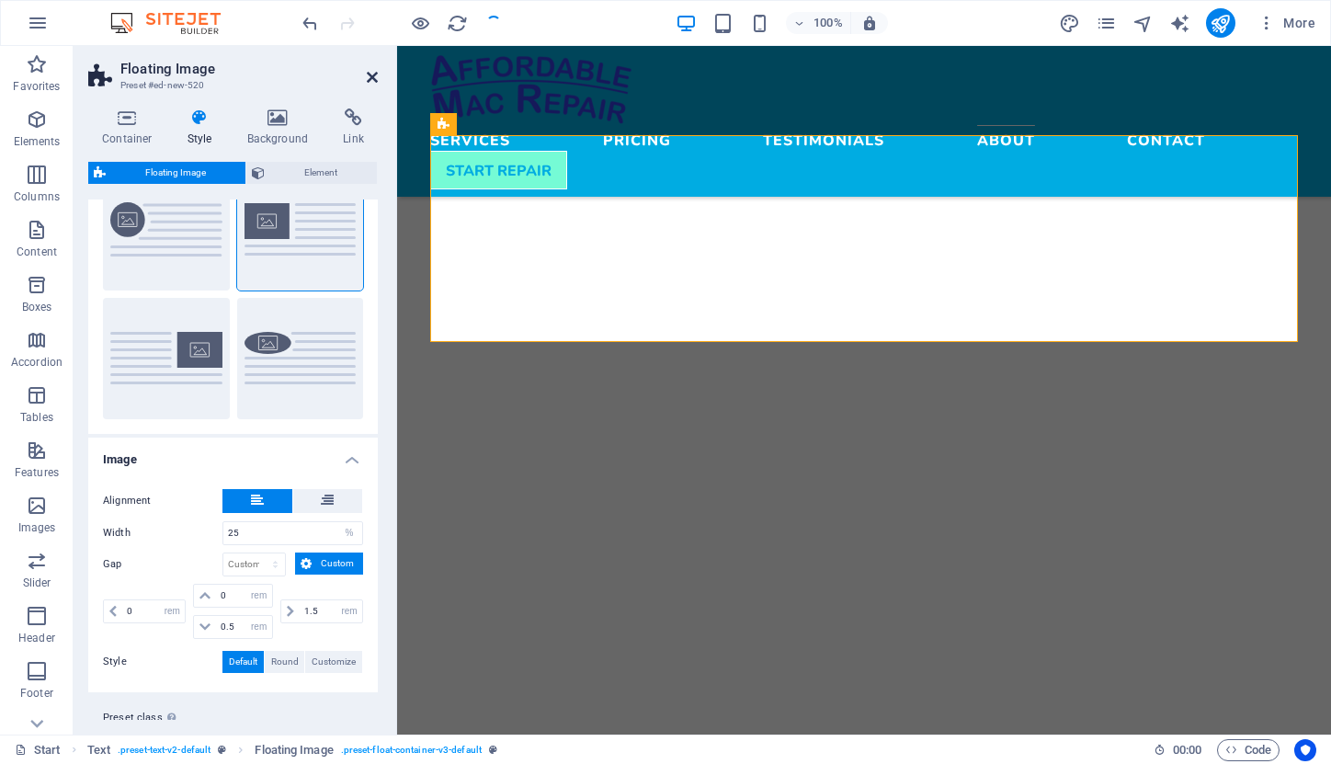
click at [369, 72] on icon at bounding box center [372, 77] width 11 height 15
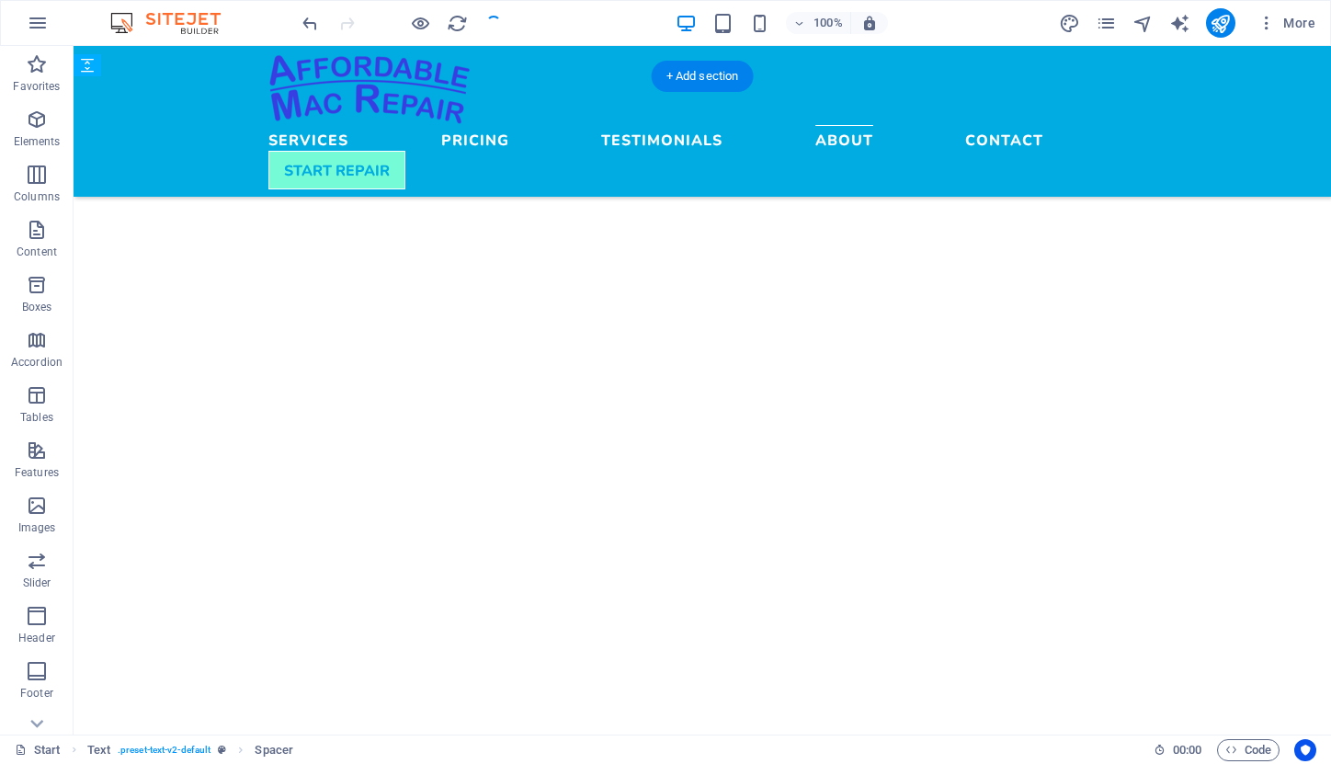
drag, startPoint x: 353, startPoint y: 439, endPoint x: 279, endPoint y: 361, distance: 106.6
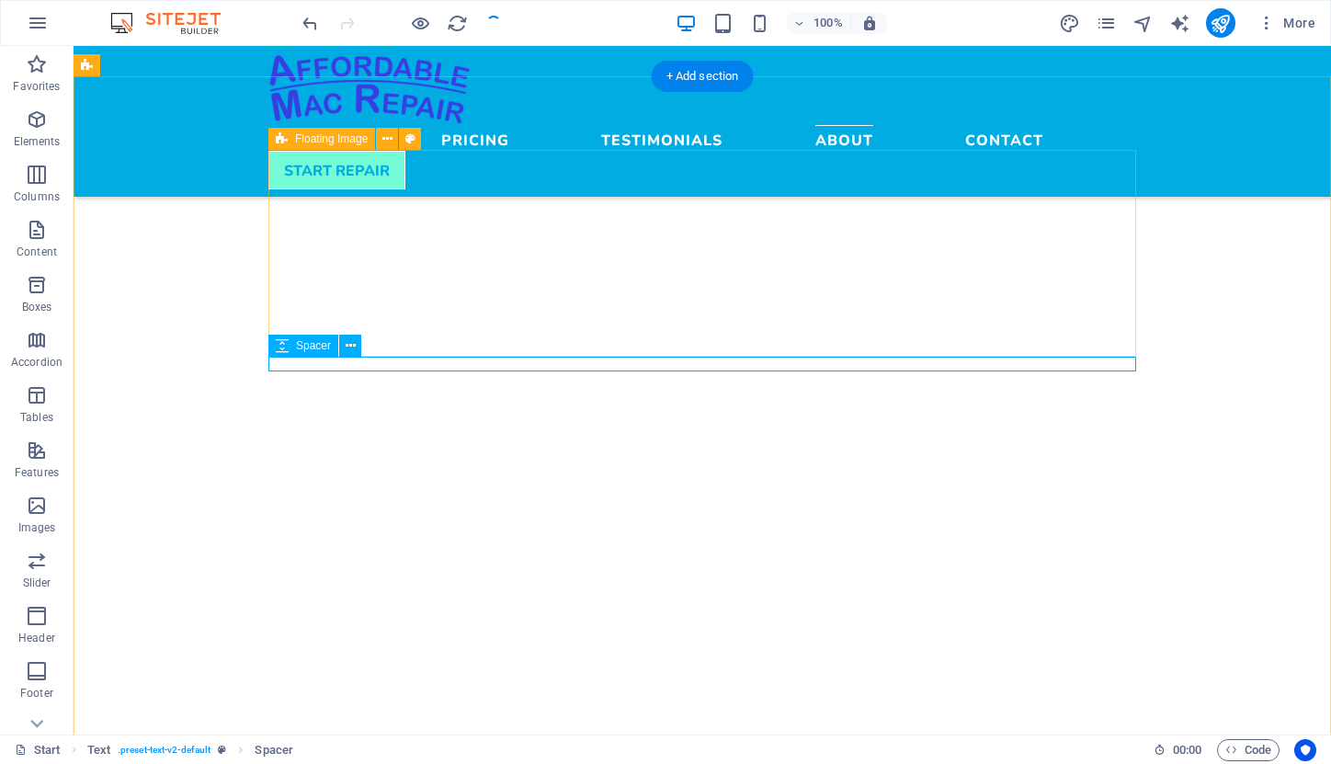
click at [281, 342] on icon at bounding box center [282, 346] width 13 height 22
select select "rem"
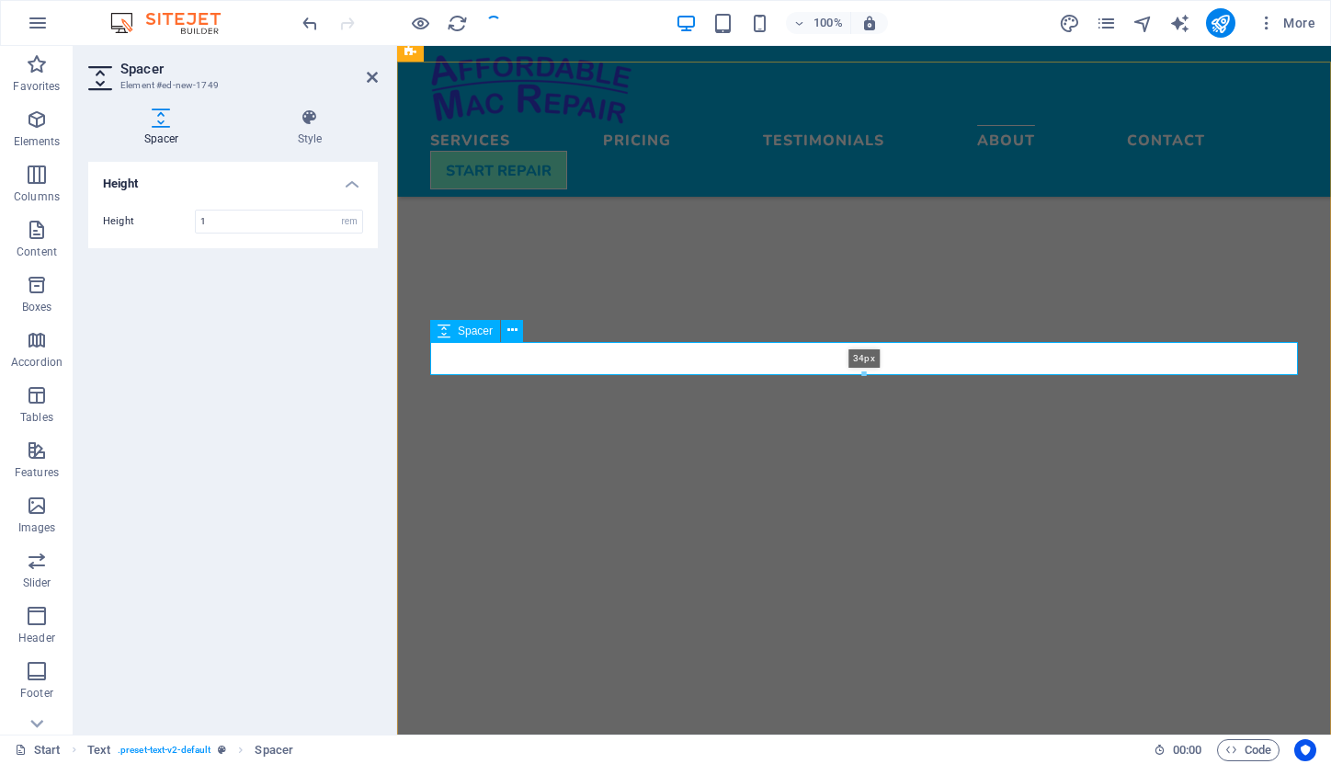
drag, startPoint x: 863, startPoint y: 353, endPoint x: 863, endPoint y: 369, distance: 15.6
click at [863, 369] on div "34px" at bounding box center [864, 358] width 868 height 33
type input "34"
select select "px"
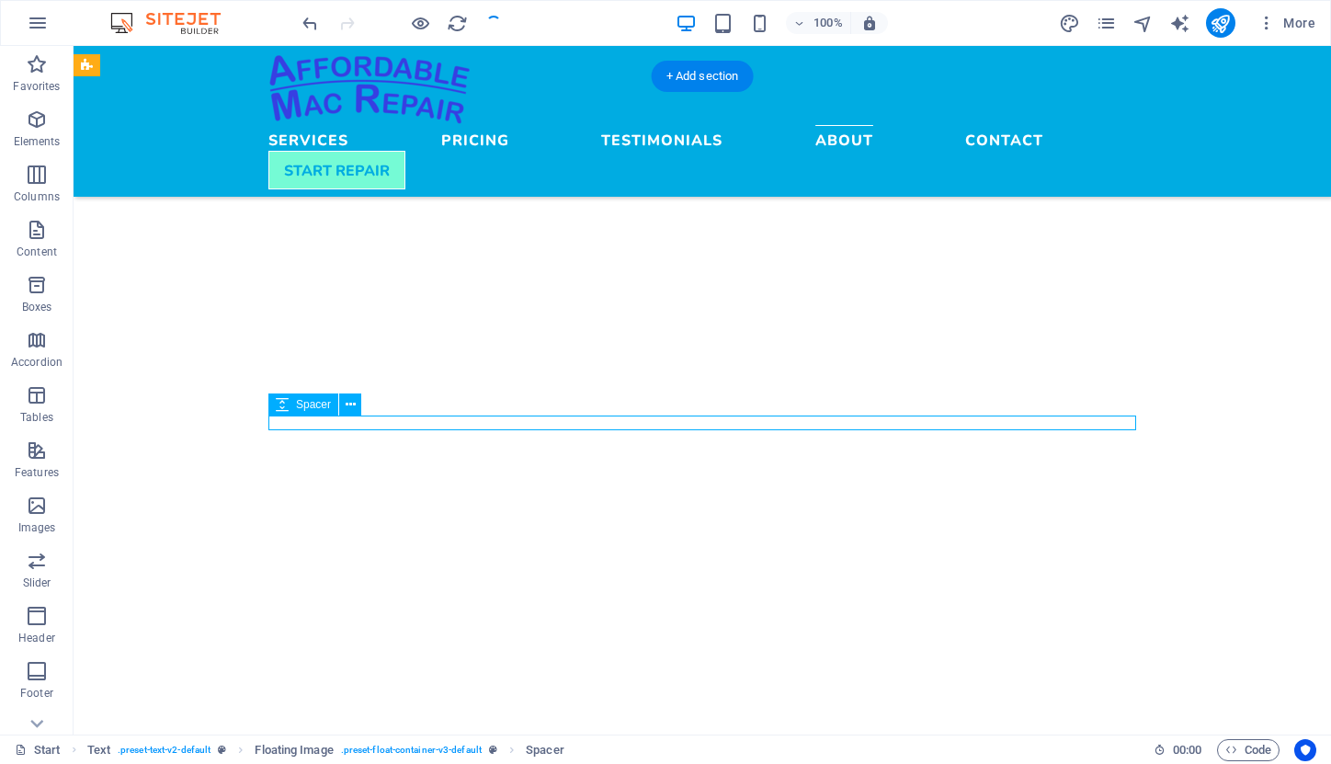
select select "rem"
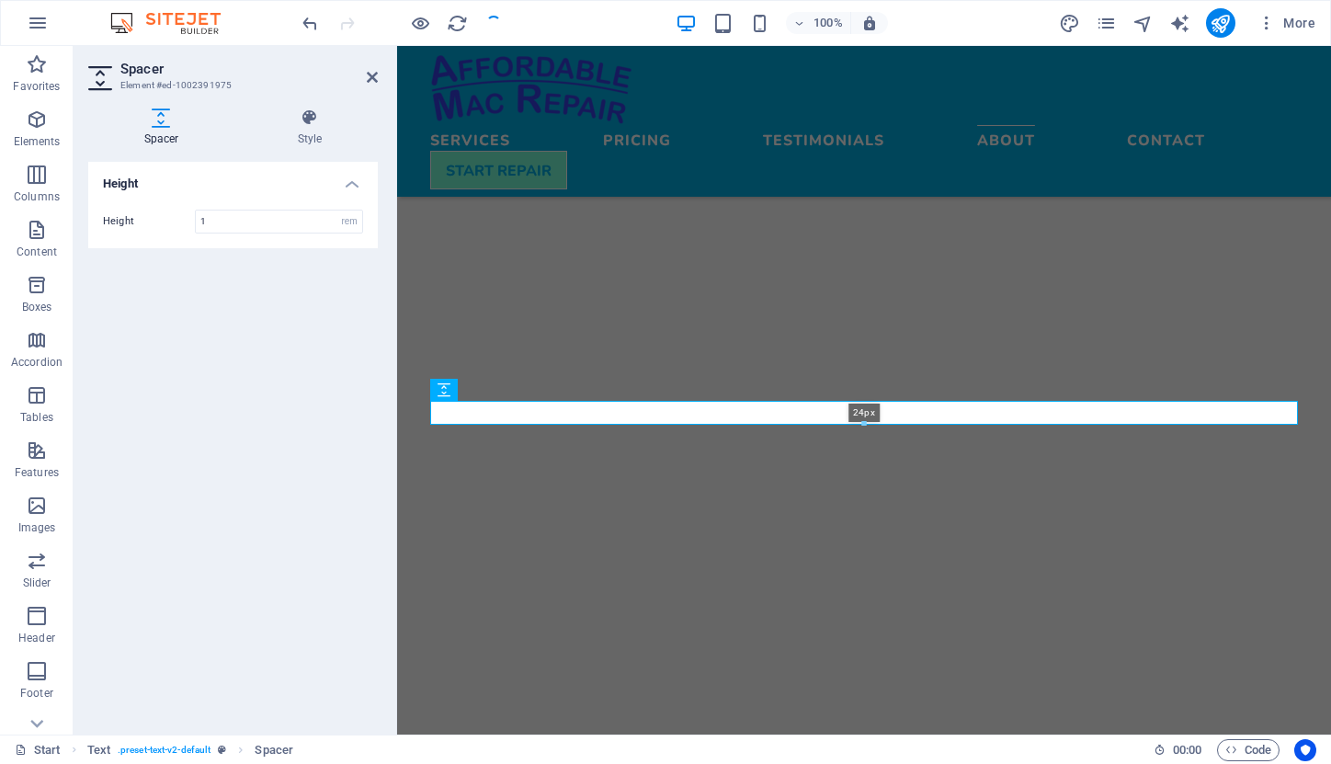
click at [453, 416] on div "24px" at bounding box center [864, 413] width 868 height 24
type input "24"
select select "px"
click at [281, 371] on div "Height Height 24 px rem vh vw" at bounding box center [233, 441] width 290 height 558
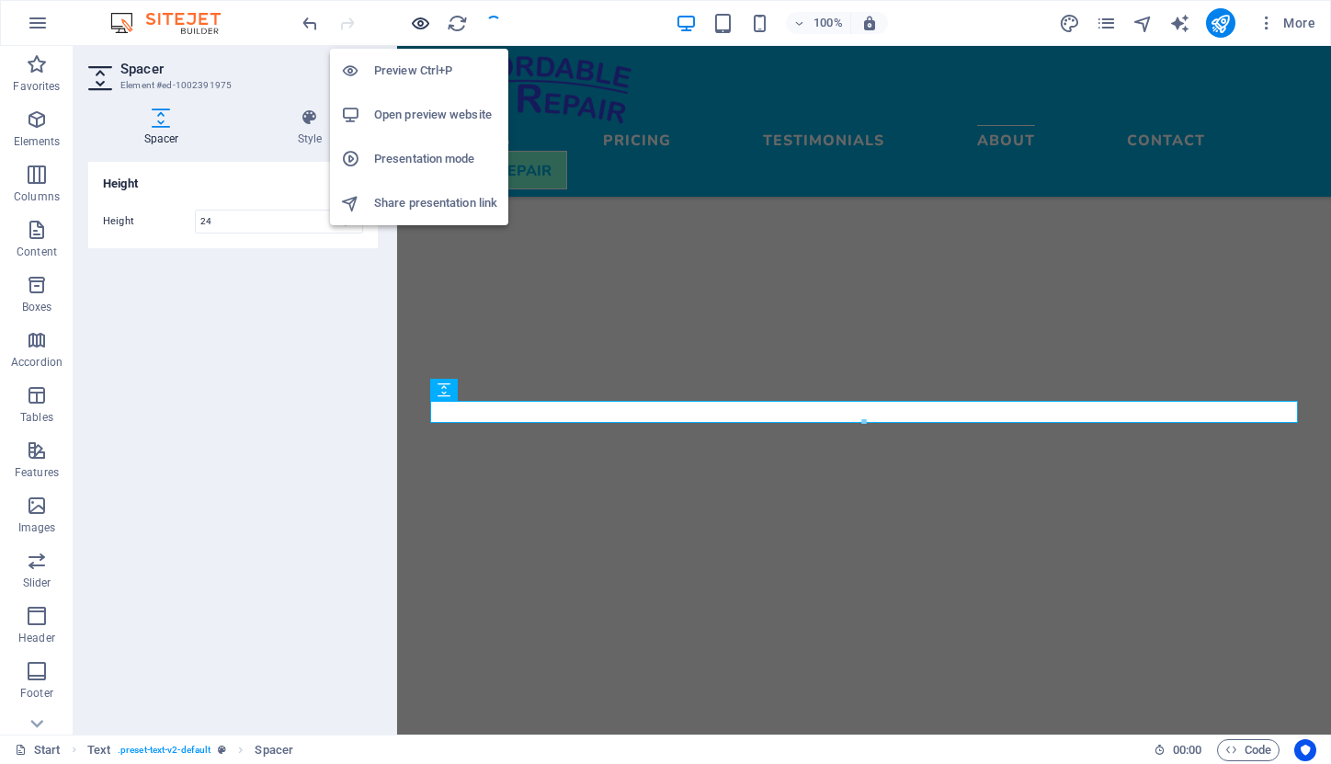
click at [419, 23] on icon "button" at bounding box center [420, 23] width 21 height 21
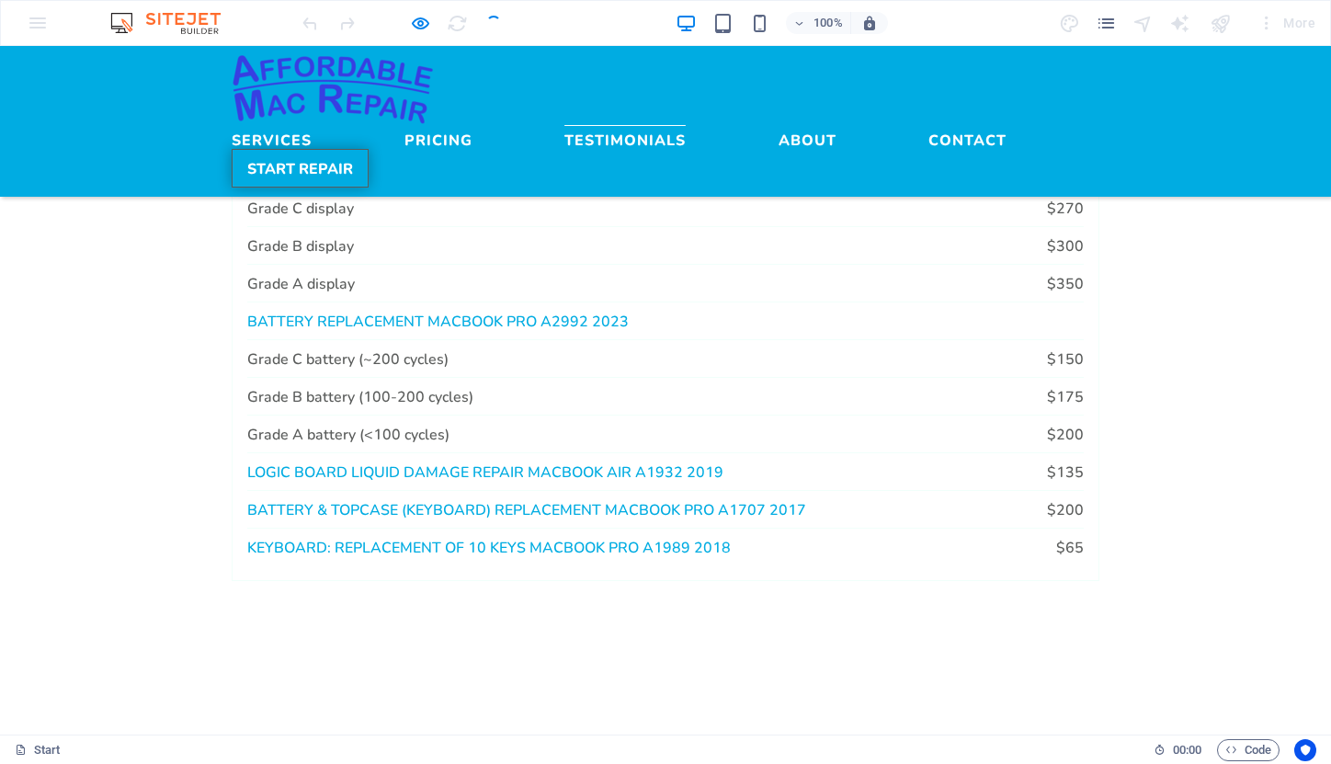
click at [369, 149] on link "START REPAIR" at bounding box center [300, 168] width 137 height 39
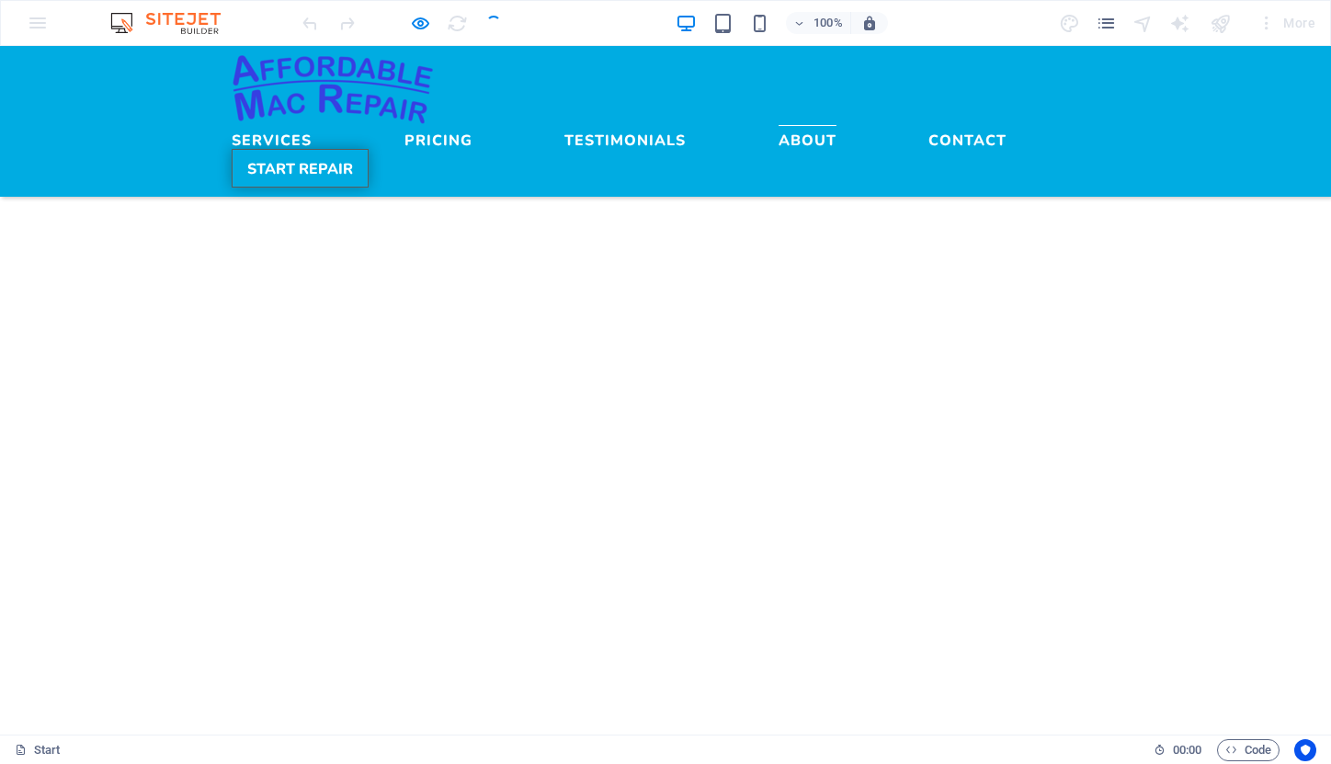
scroll to position [4134, 0]
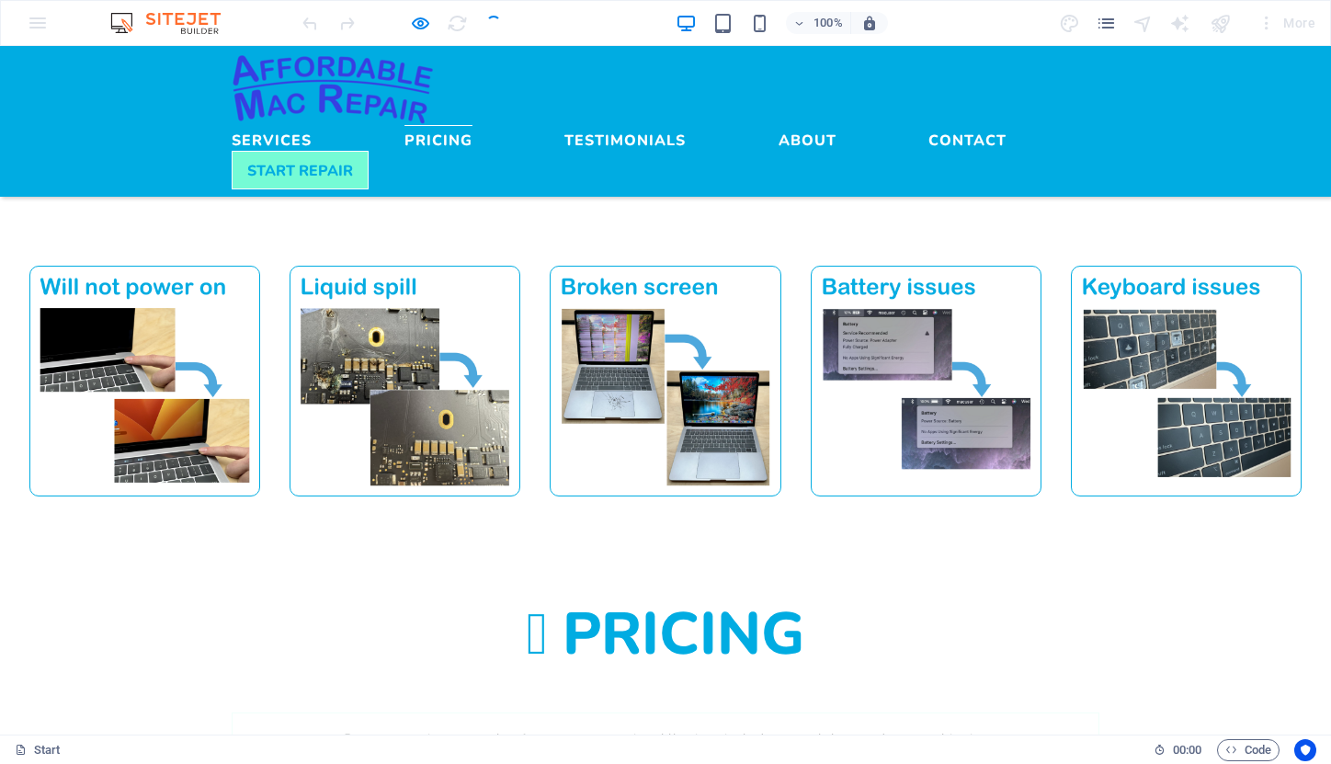
scroll to position [1439, 0]
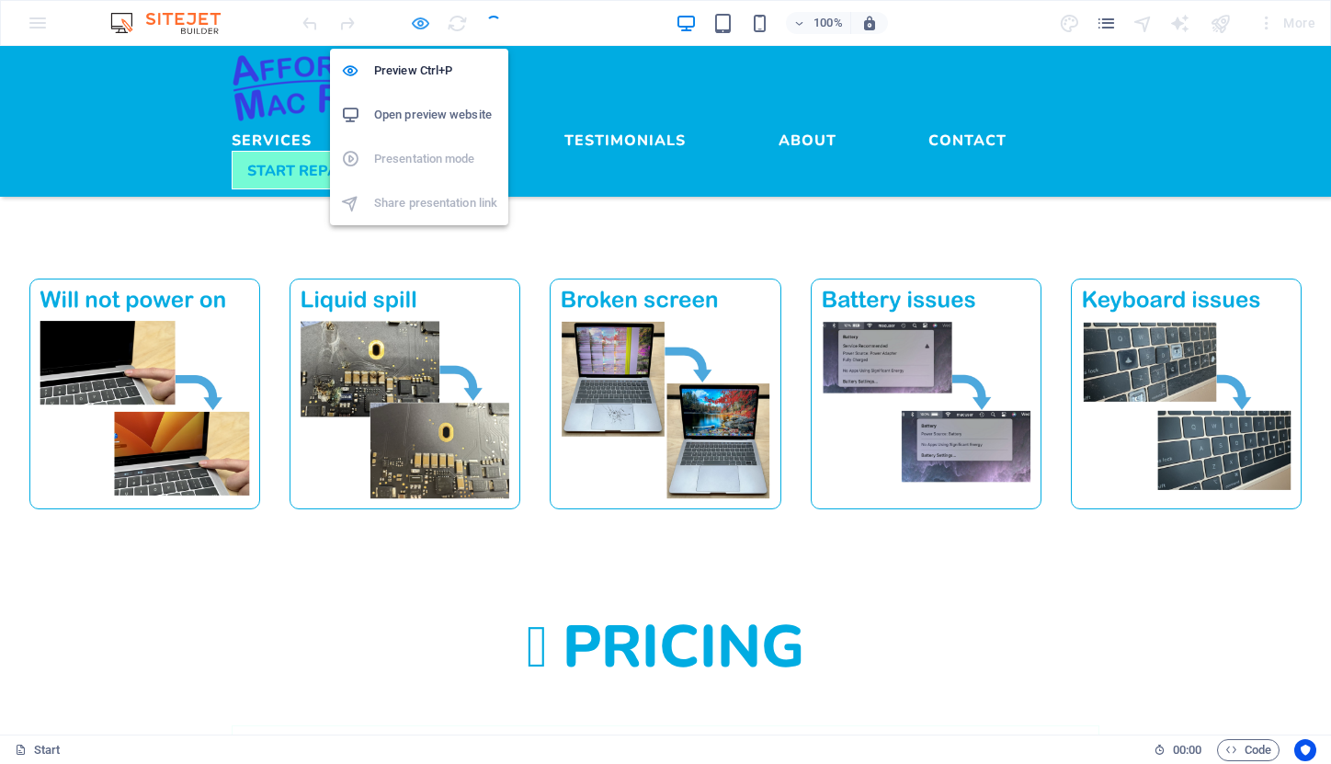
click at [417, 27] on icon "button" at bounding box center [420, 23] width 21 height 21
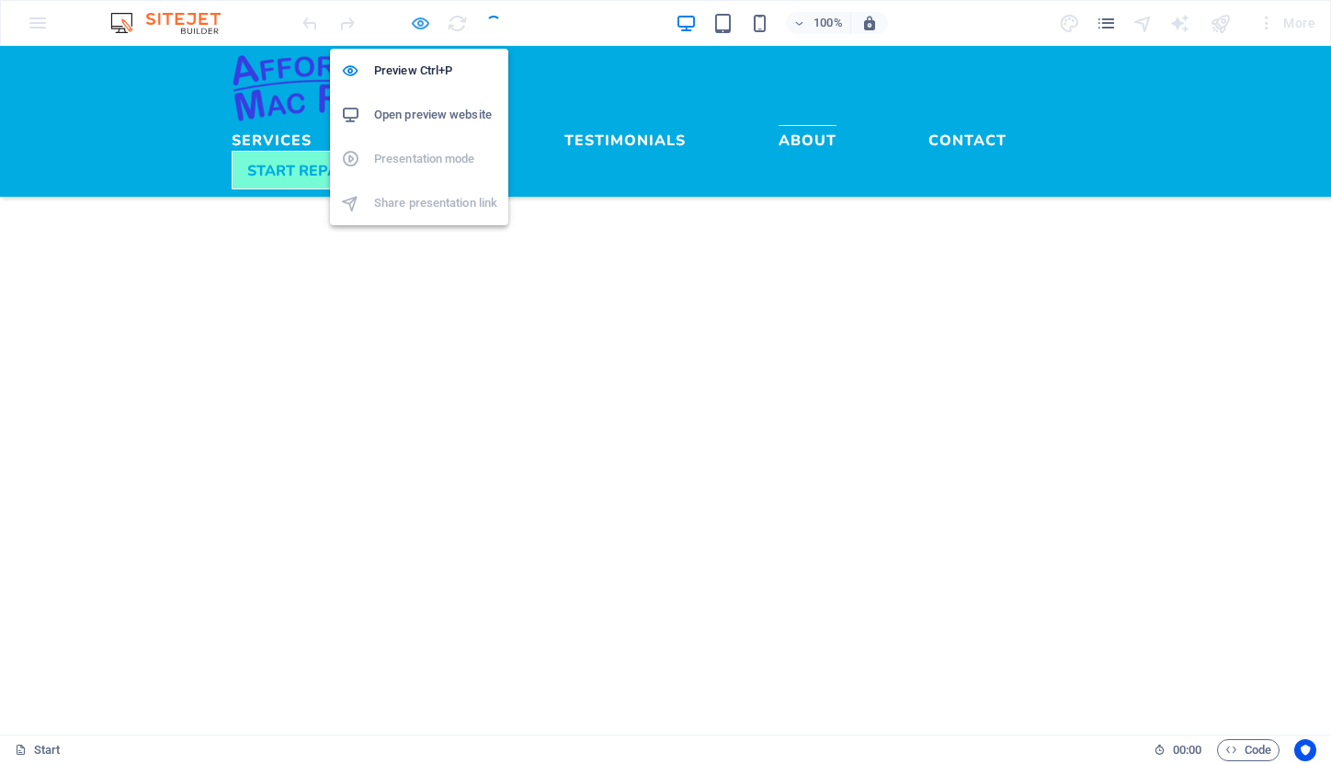
select select "px"
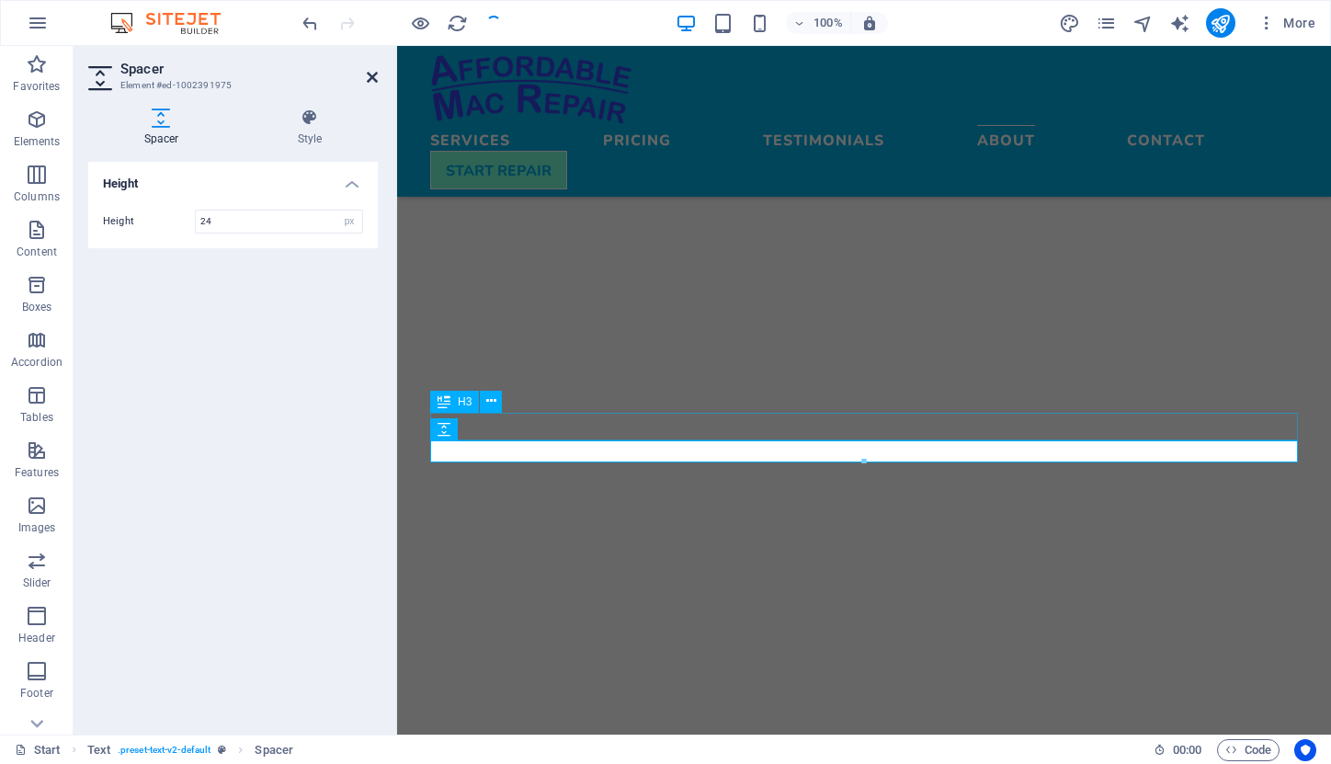
click at [371, 81] on icon at bounding box center [372, 77] width 11 height 15
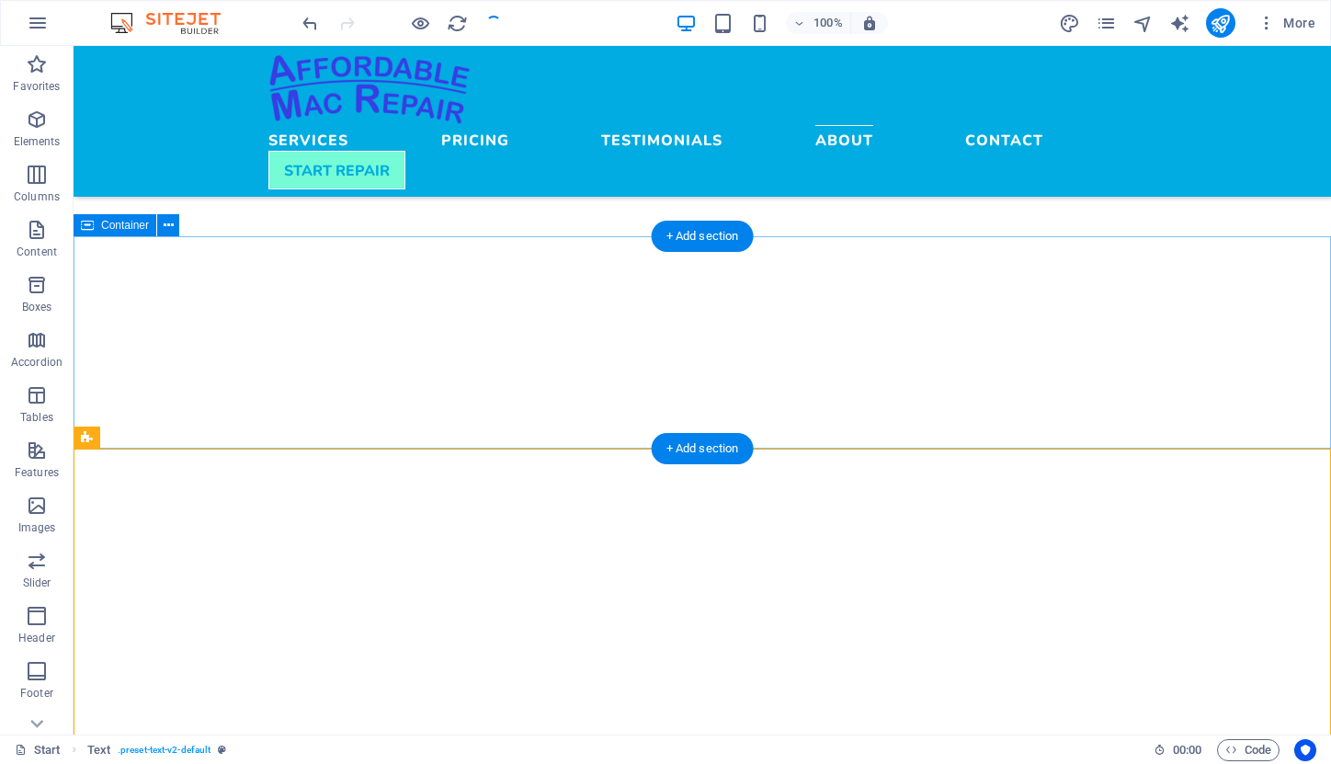
scroll to position [4027, 0]
click at [122, 228] on span "Container" at bounding box center [125, 225] width 48 height 11
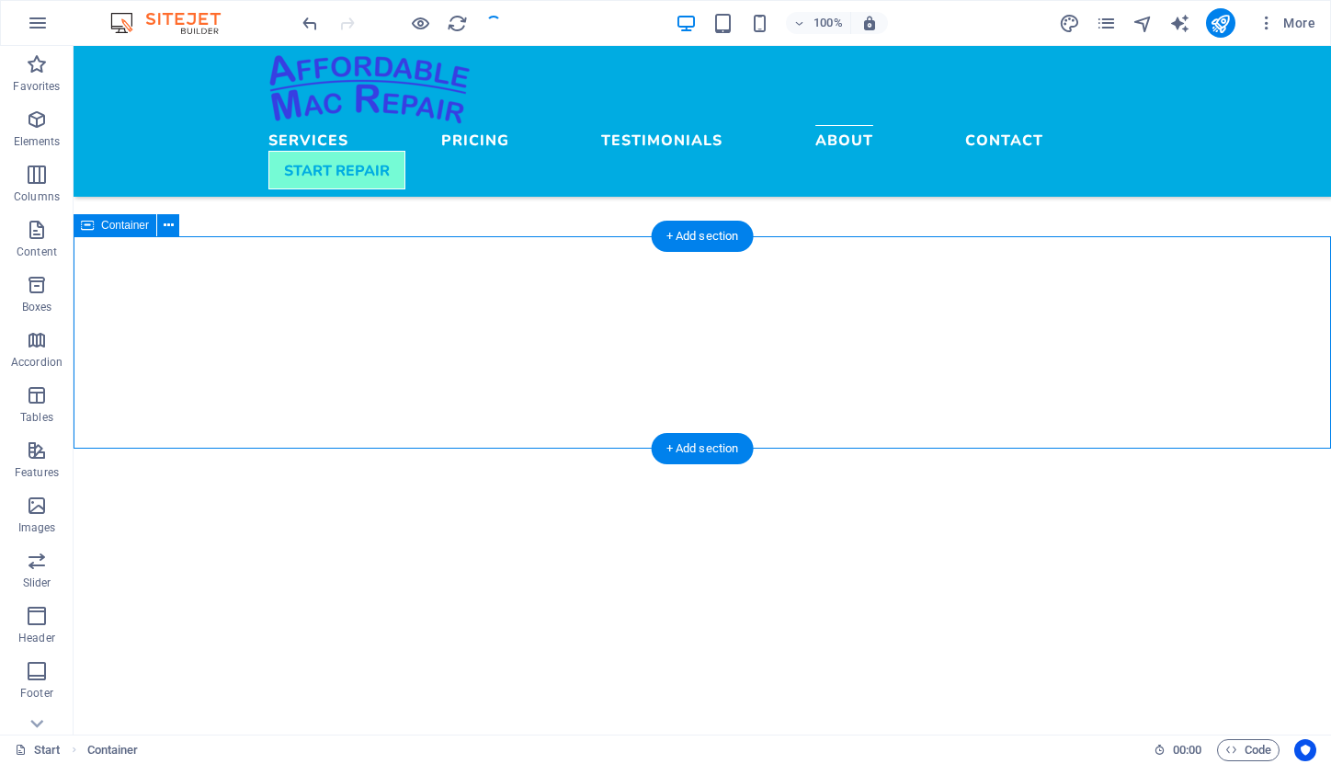
click at [122, 228] on span "Container" at bounding box center [125, 225] width 48 height 11
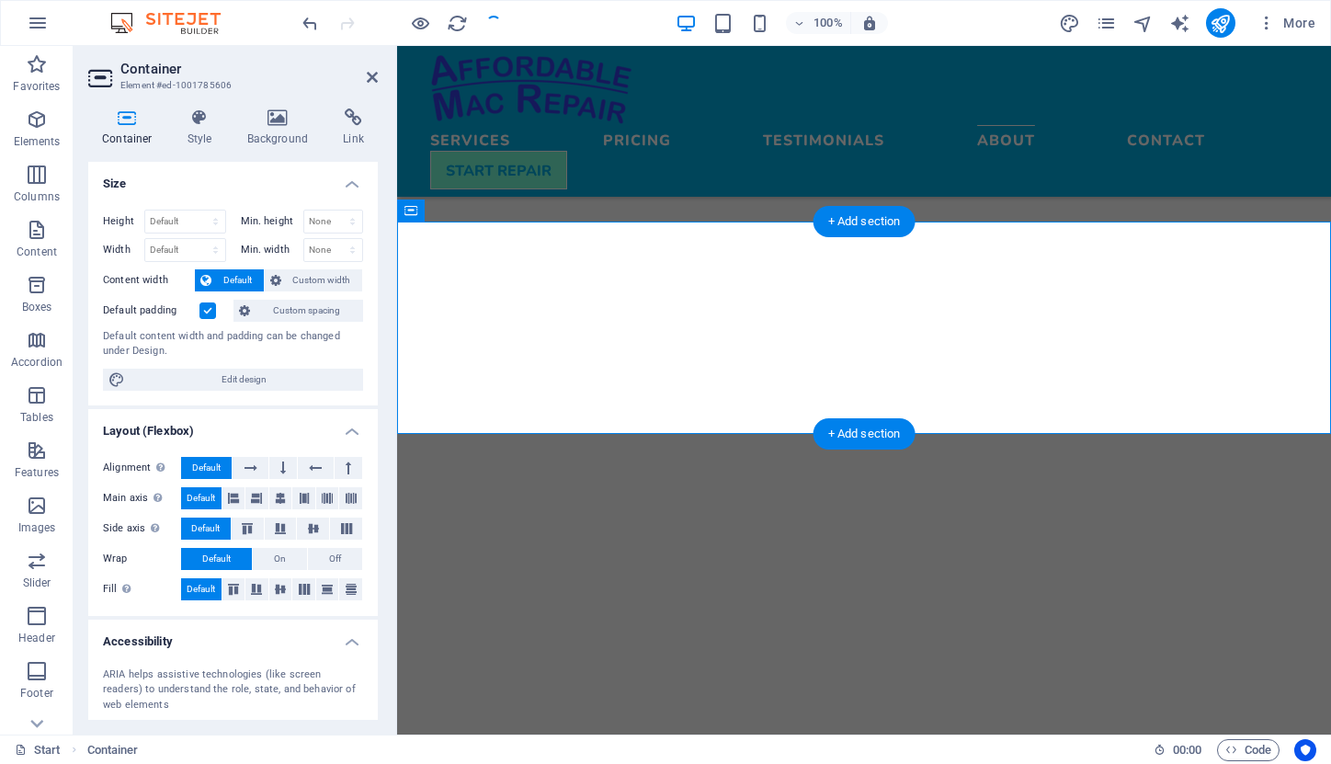
scroll to position [0, 0]
click at [210, 140] on h4 "Style" at bounding box center [204, 127] width 60 height 39
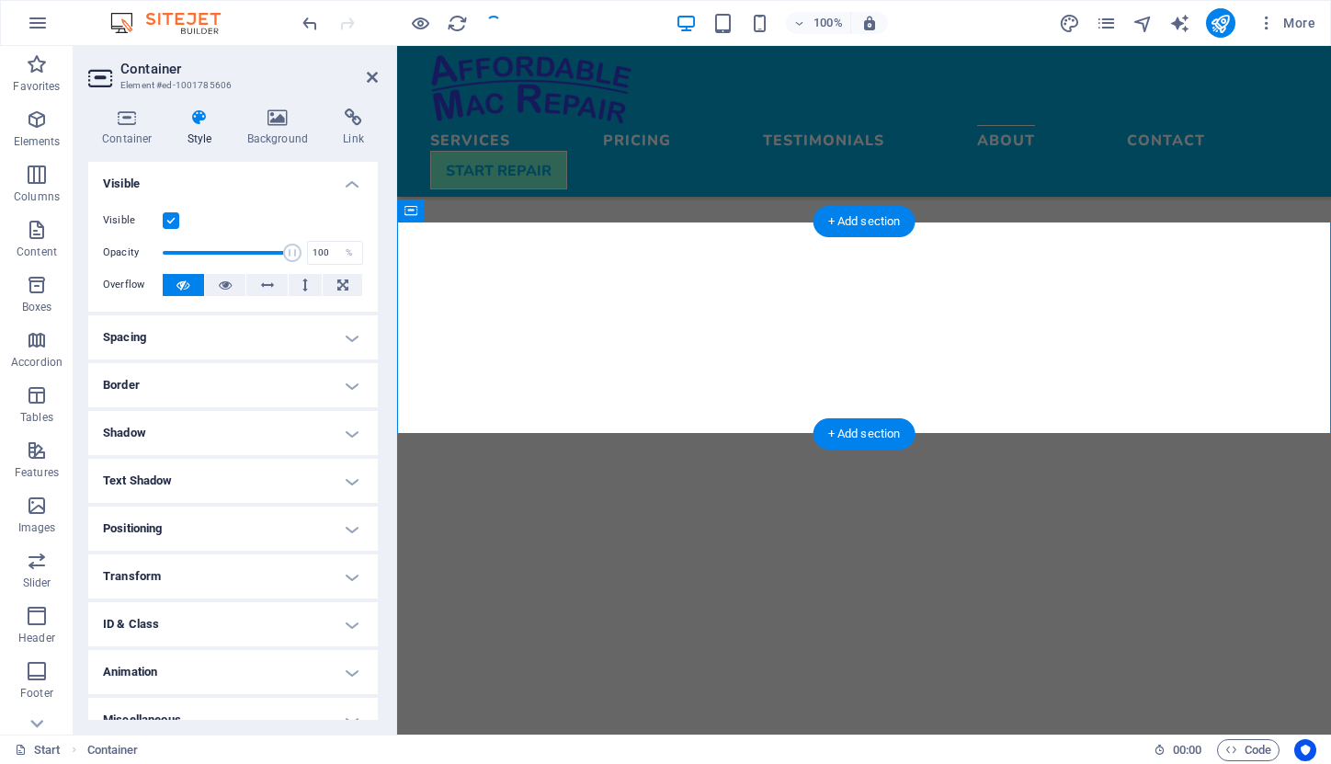
click at [348, 341] on h4 "Spacing" at bounding box center [233, 337] width 290 height 44
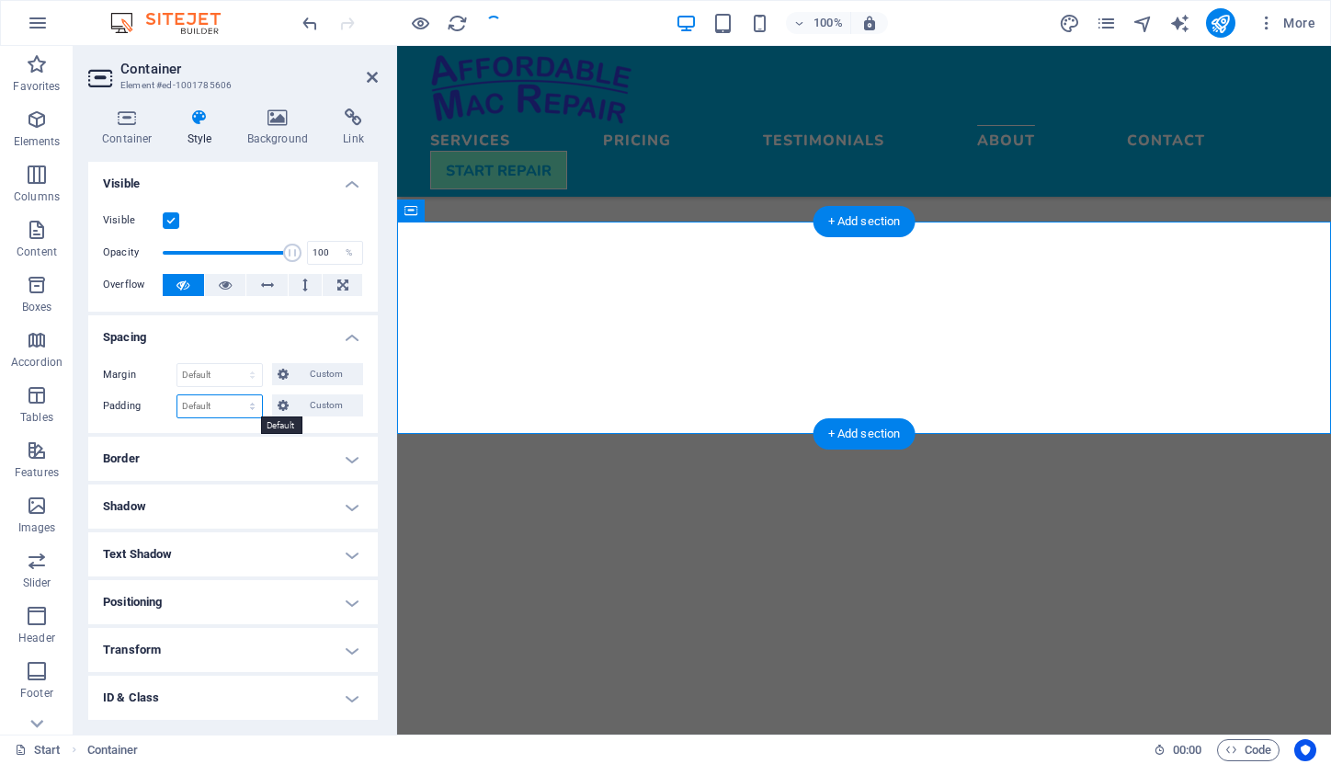
select select "rem"
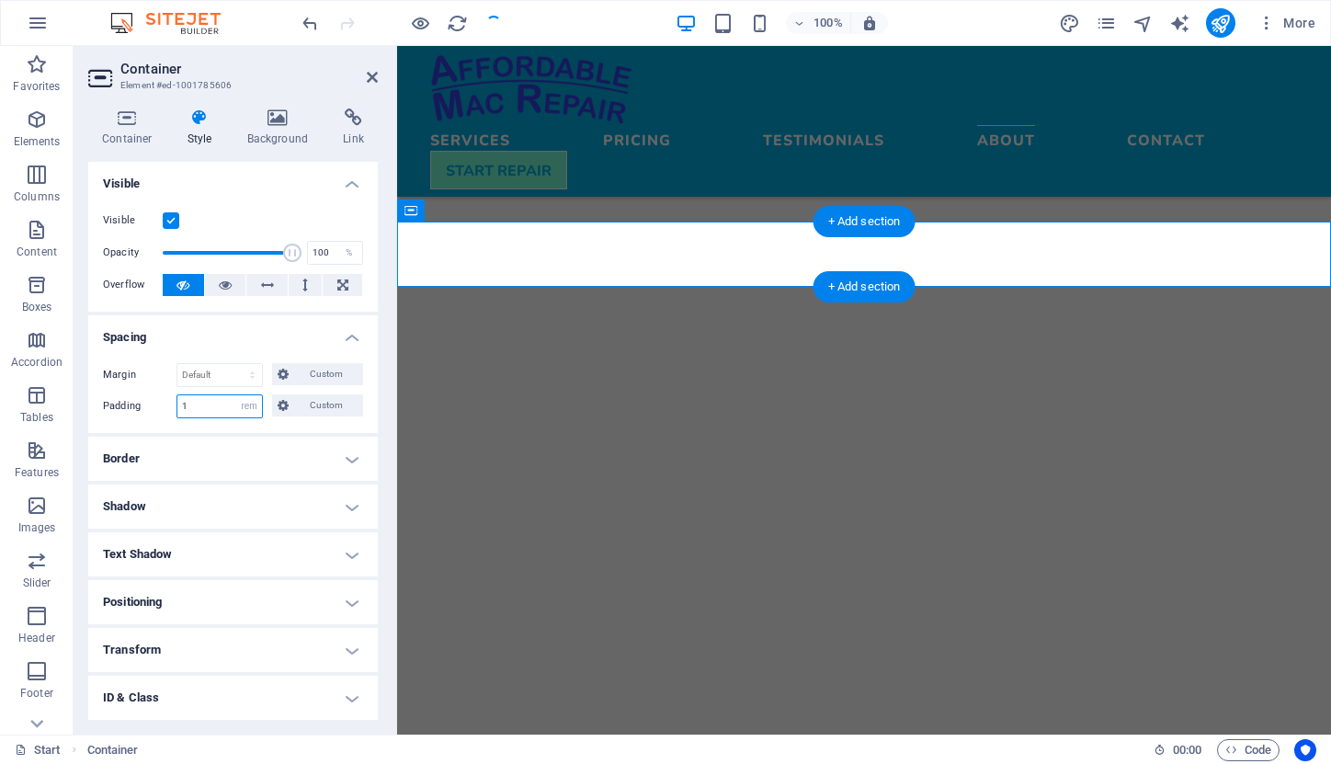
type input "1"
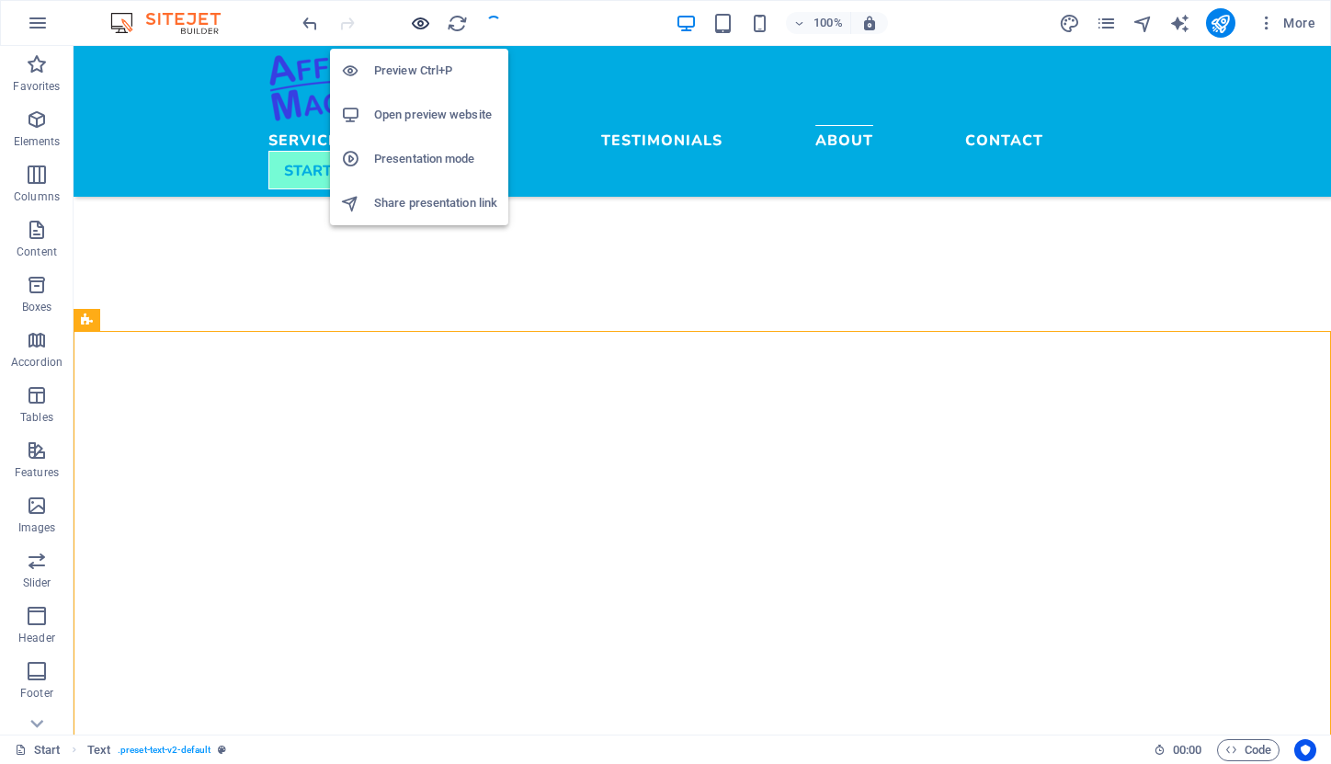
click at [423, 22] on icon "button" at bounding box center [420, 23] width 21 height 21
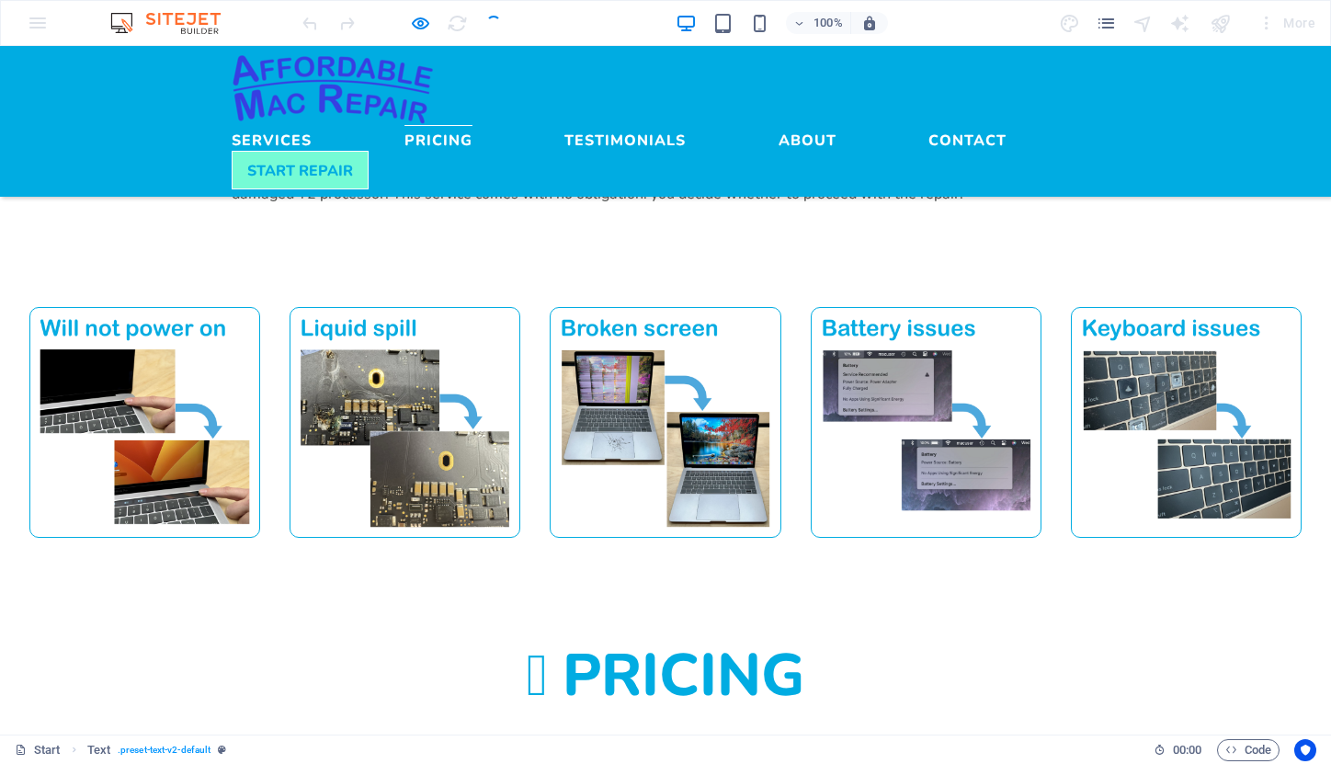
scroll to position [1317, 0]
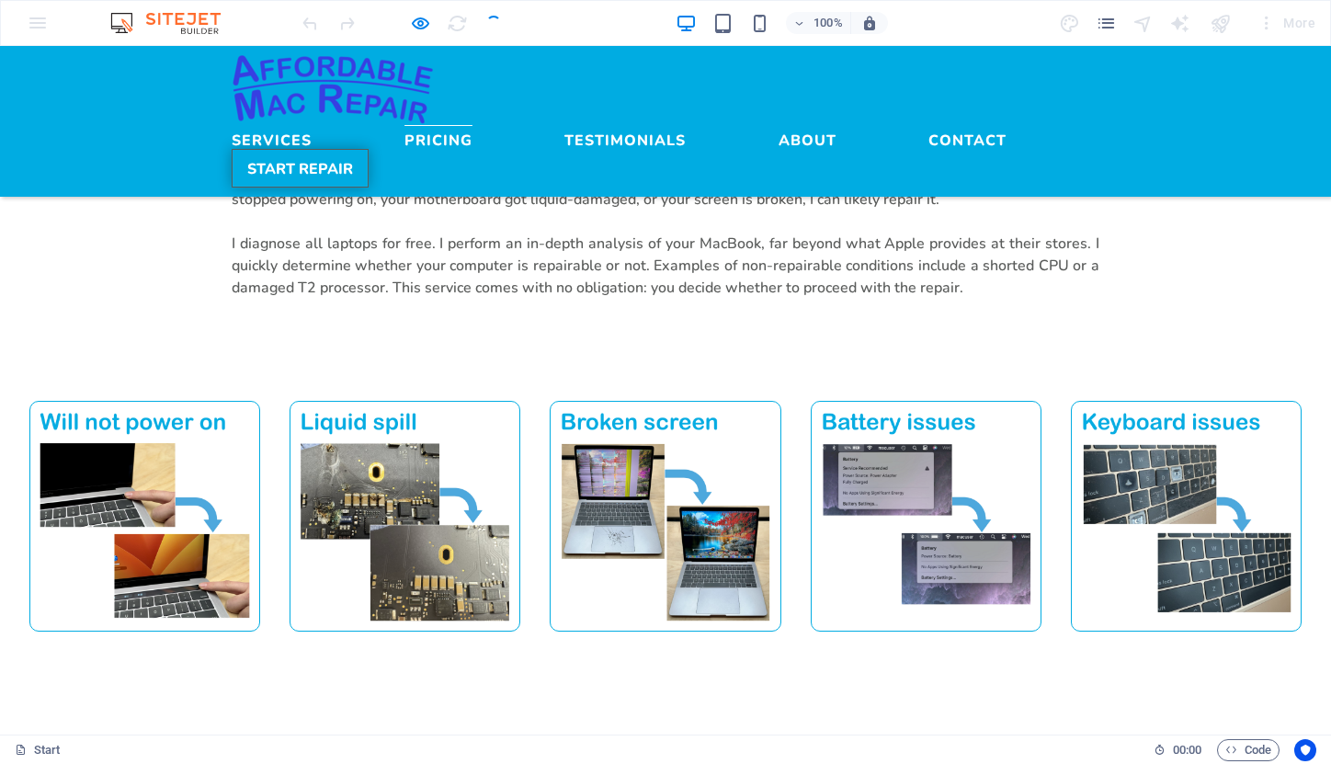
click at [369, 149] on link "START REPAIR" at bounding box center [300, 168] width 137 height 39
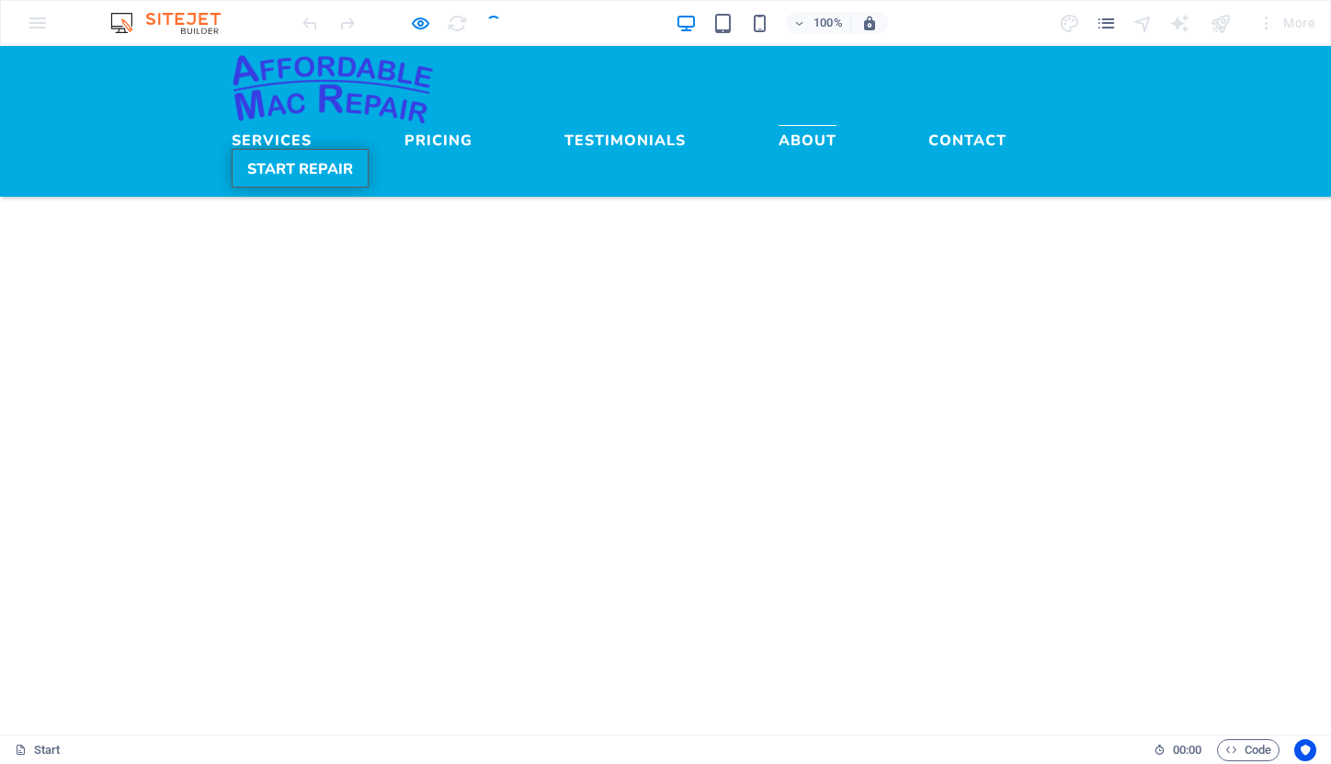
scroll to position [4134, 0]
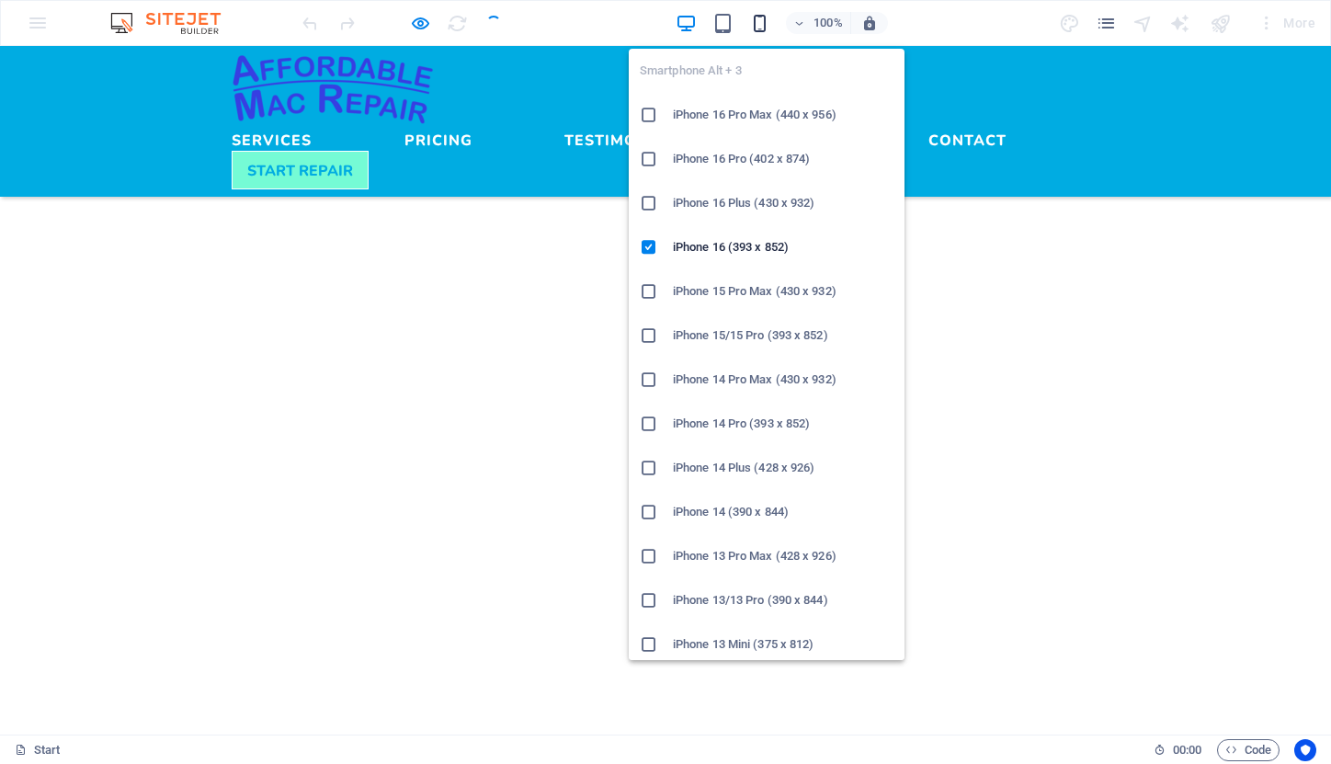
click at [764, 21] on icon "button" at bounding box center [759, 23] width 21 height 21
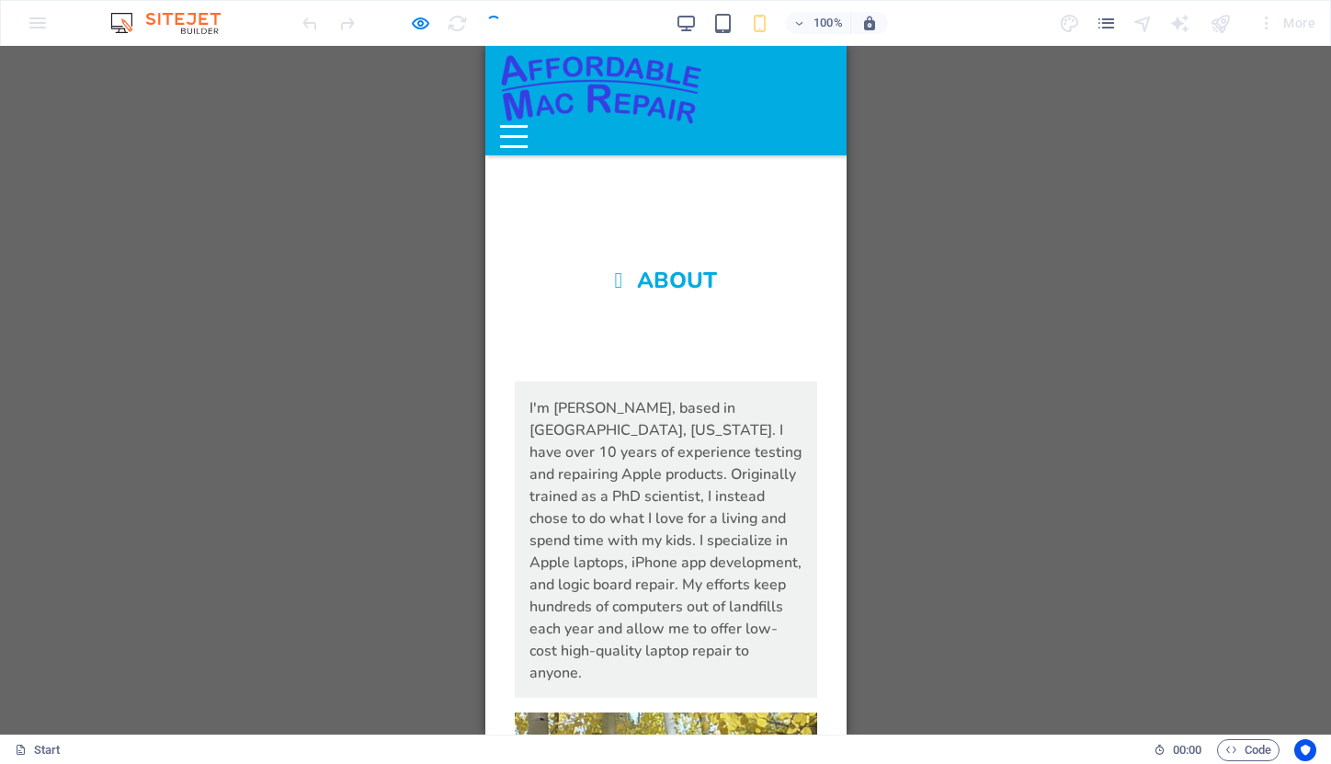
click at [527, 125] on div "Menu" at bounding box center [513, 136] width 28 height 23
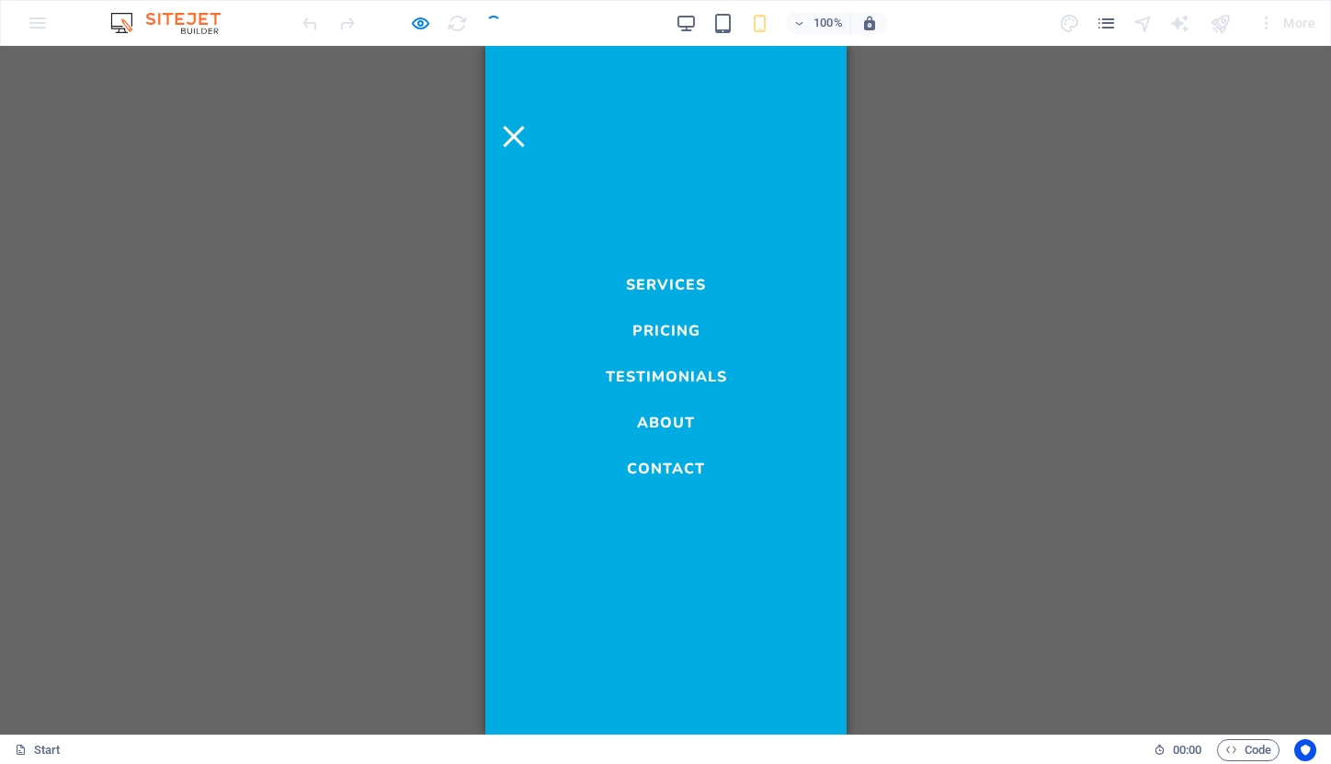
click at [682, 473] on link "Contact" at bounding box center [665, 464] width 78 height 22
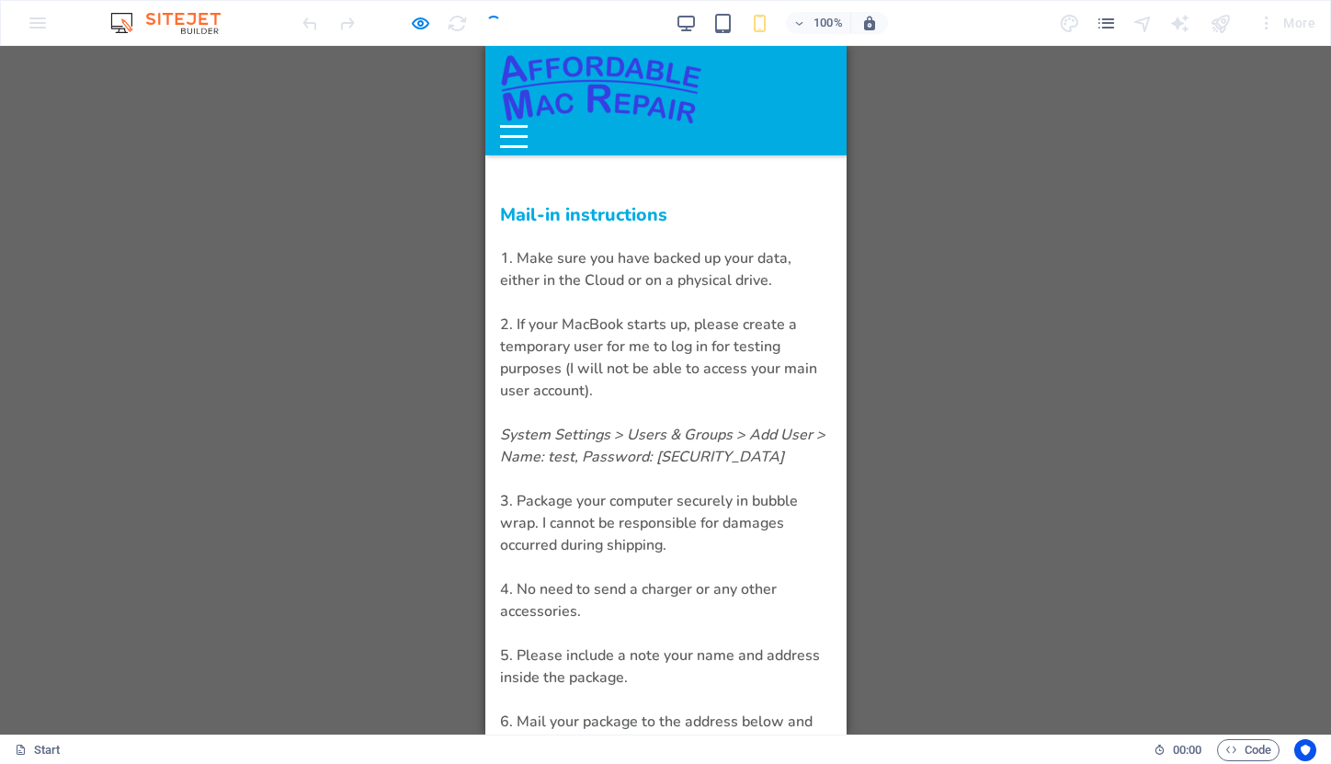
scroll to position [6139, 0]
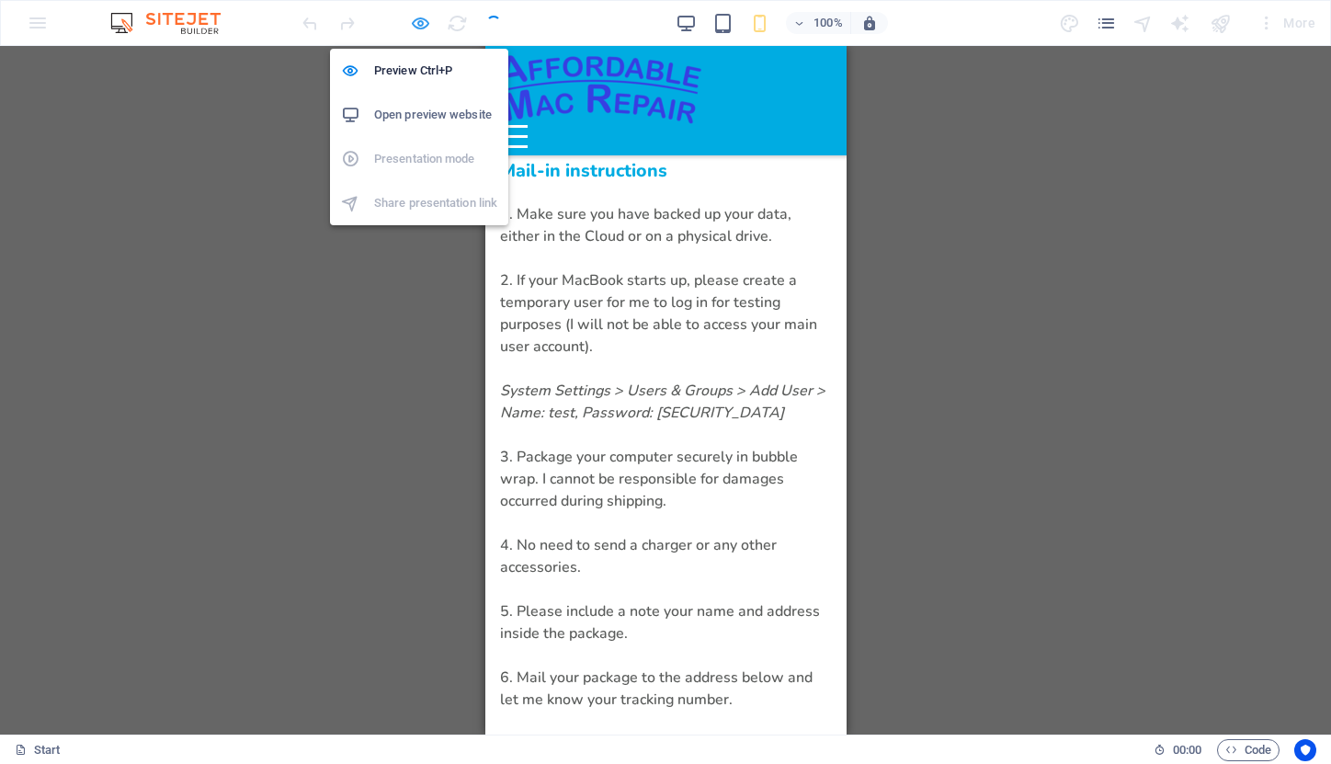
click at [418, 28] on icon "button" at bounding box center [420, 23] width 21 height 21
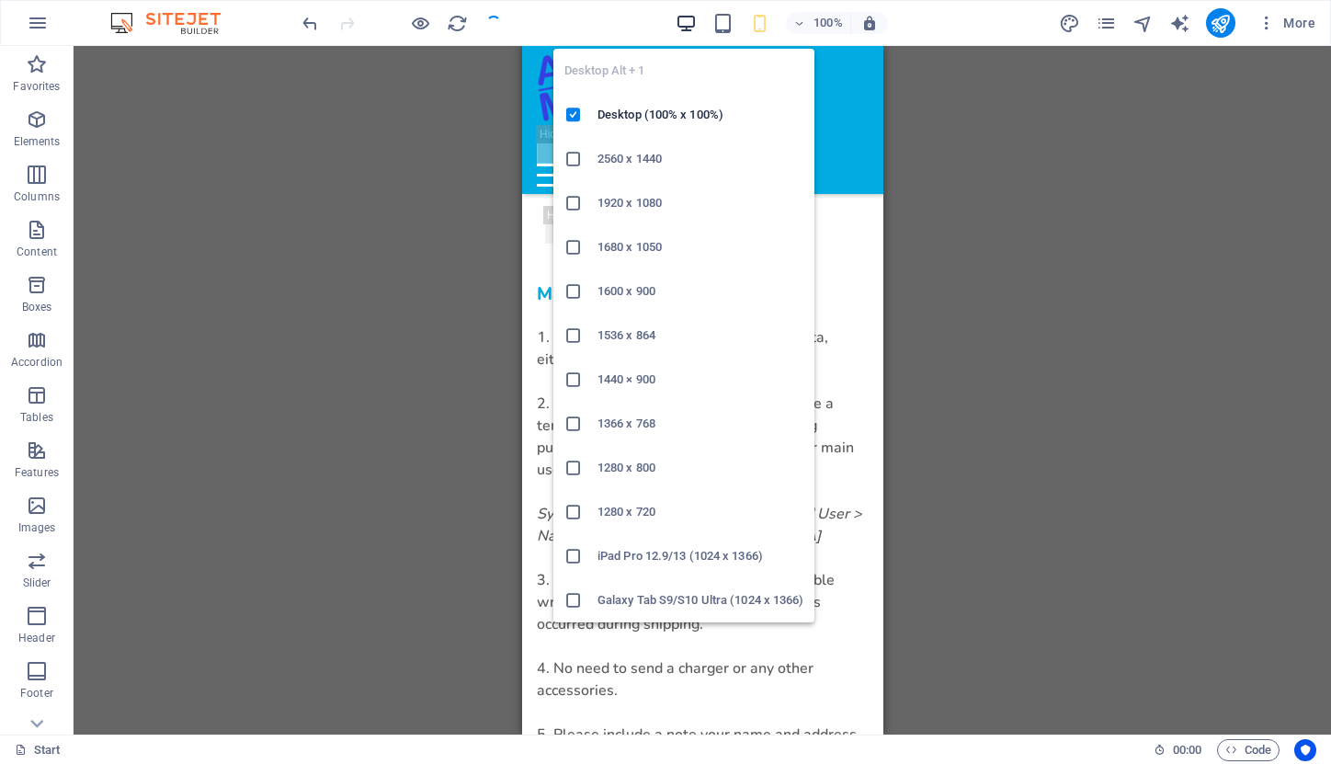
click at [684, 22] on icon "button" at bounding box center [686, 23] width 21 height 21
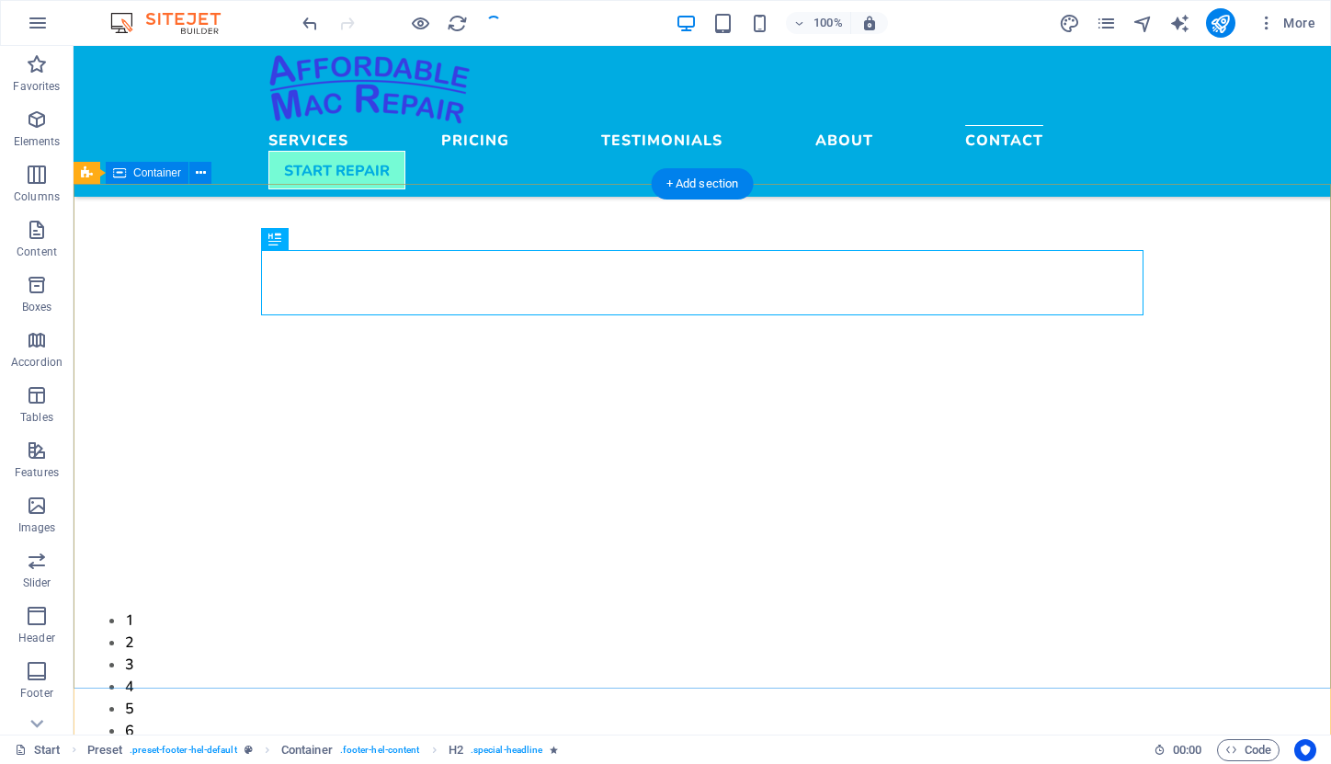
click at [155, 173] on span "Container" at bounding box center [157, 172] width 48 height 11
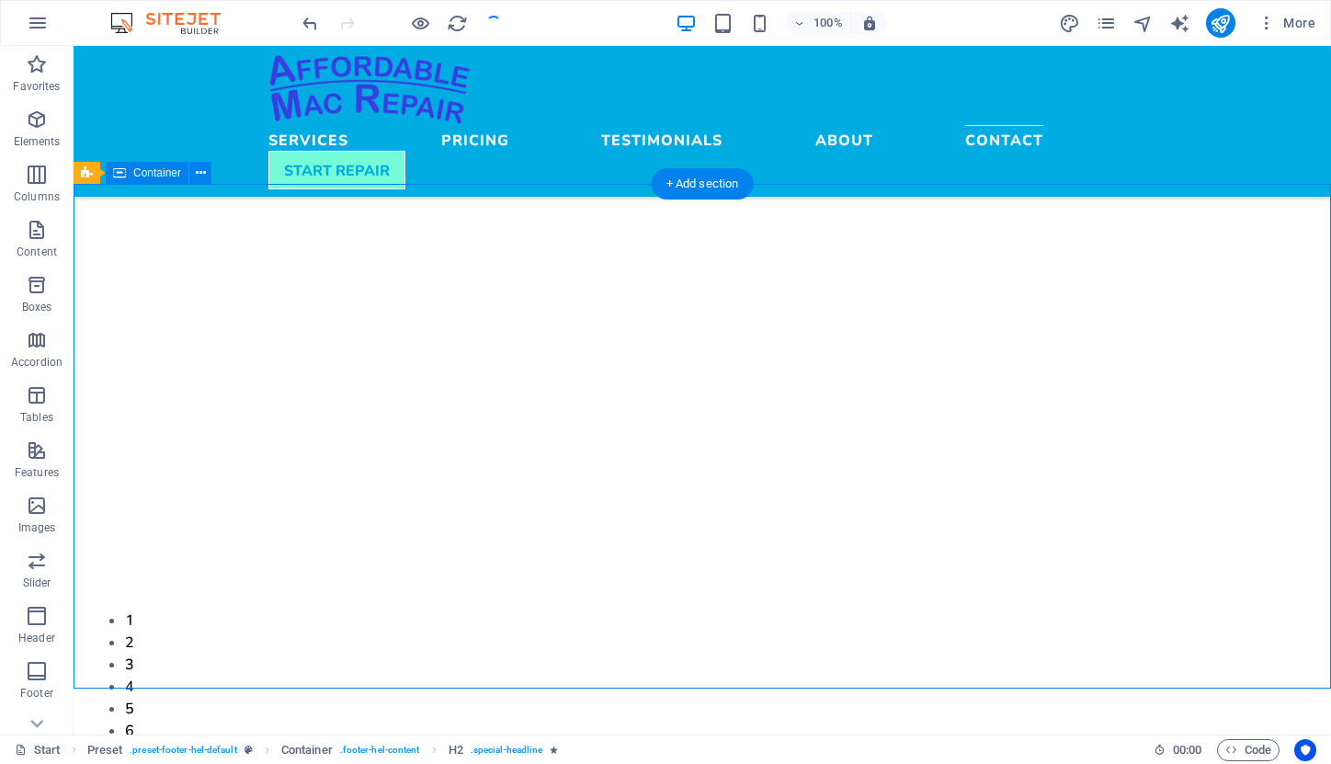
click at [155, 173] on span "Container" at bounding box center [157, 172] width 48 height 11
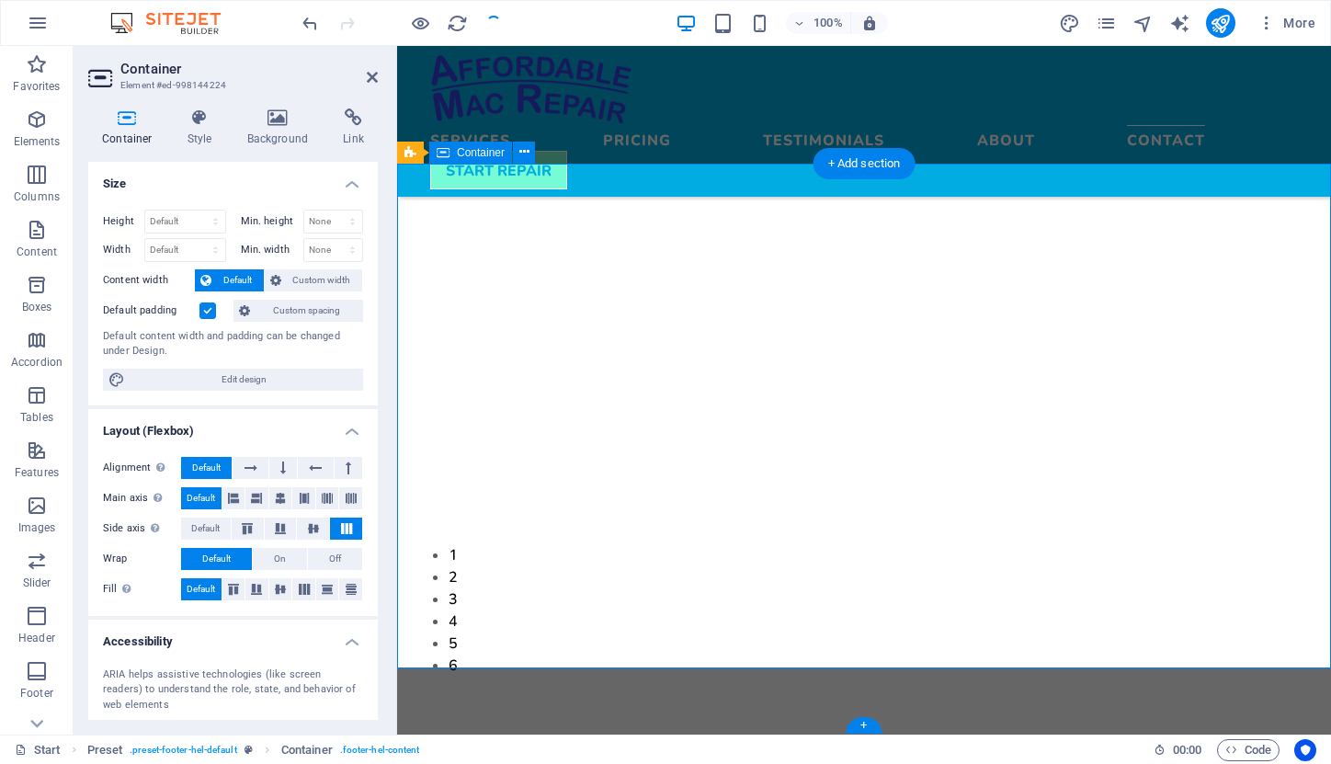
scroll to position [5028, 0]
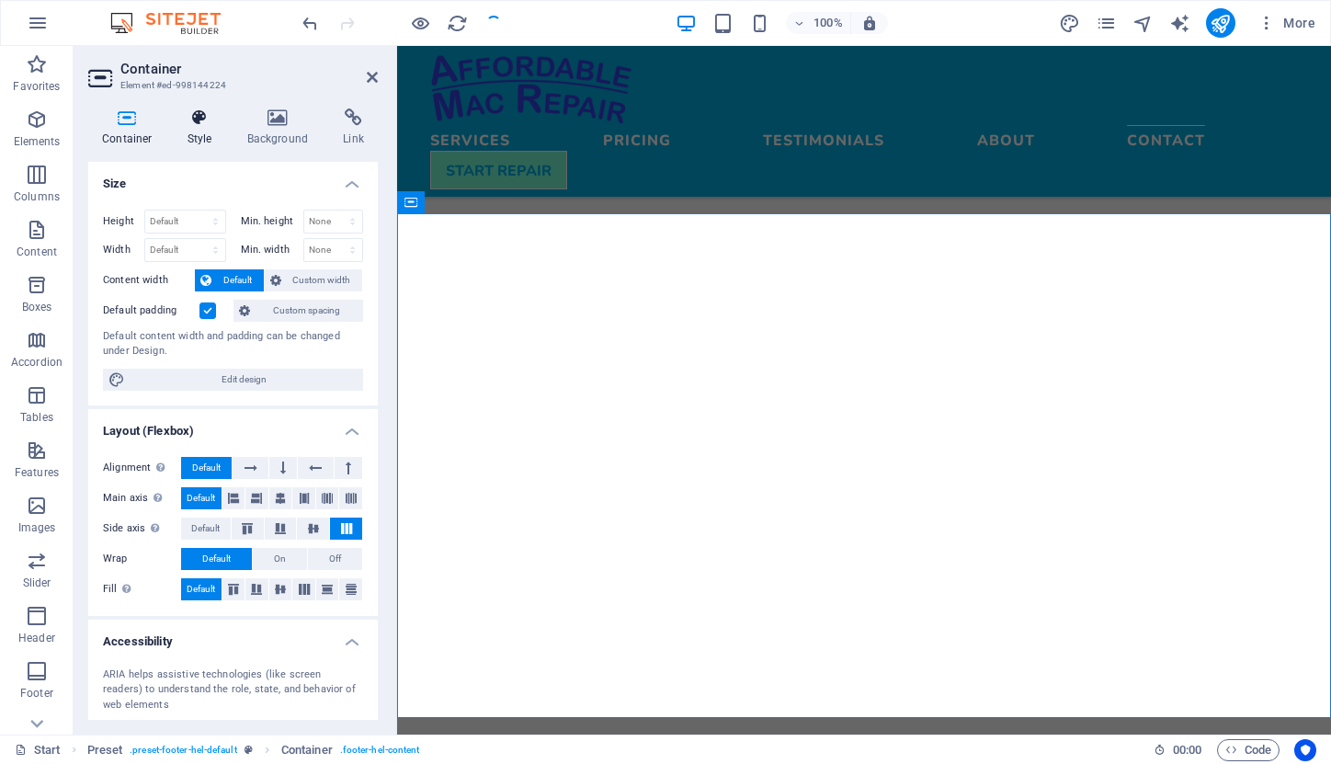
click at [189, 121] on icon at bounding box center [200, 117] width 52 height 18
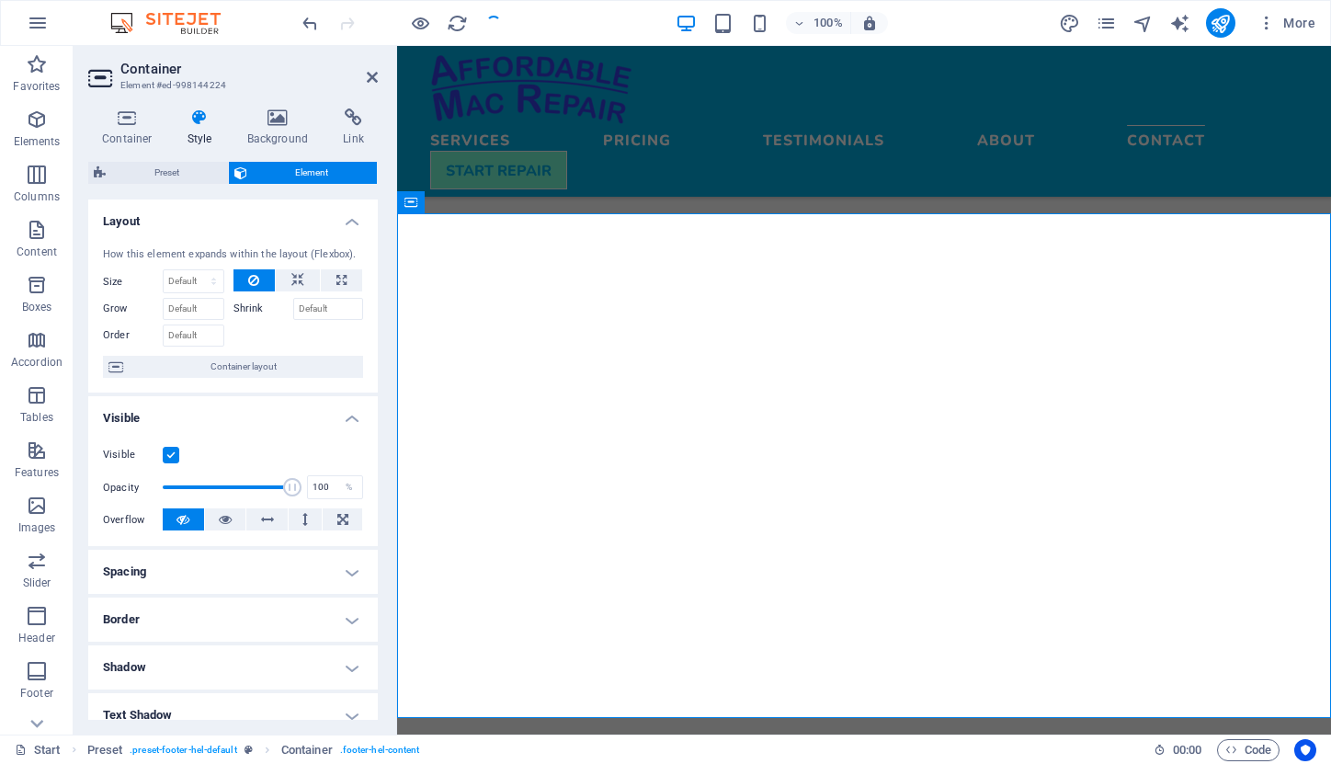
click at [343, 568] on h4 "Spacing" at bounding box center [233, 572] width 290 height 44
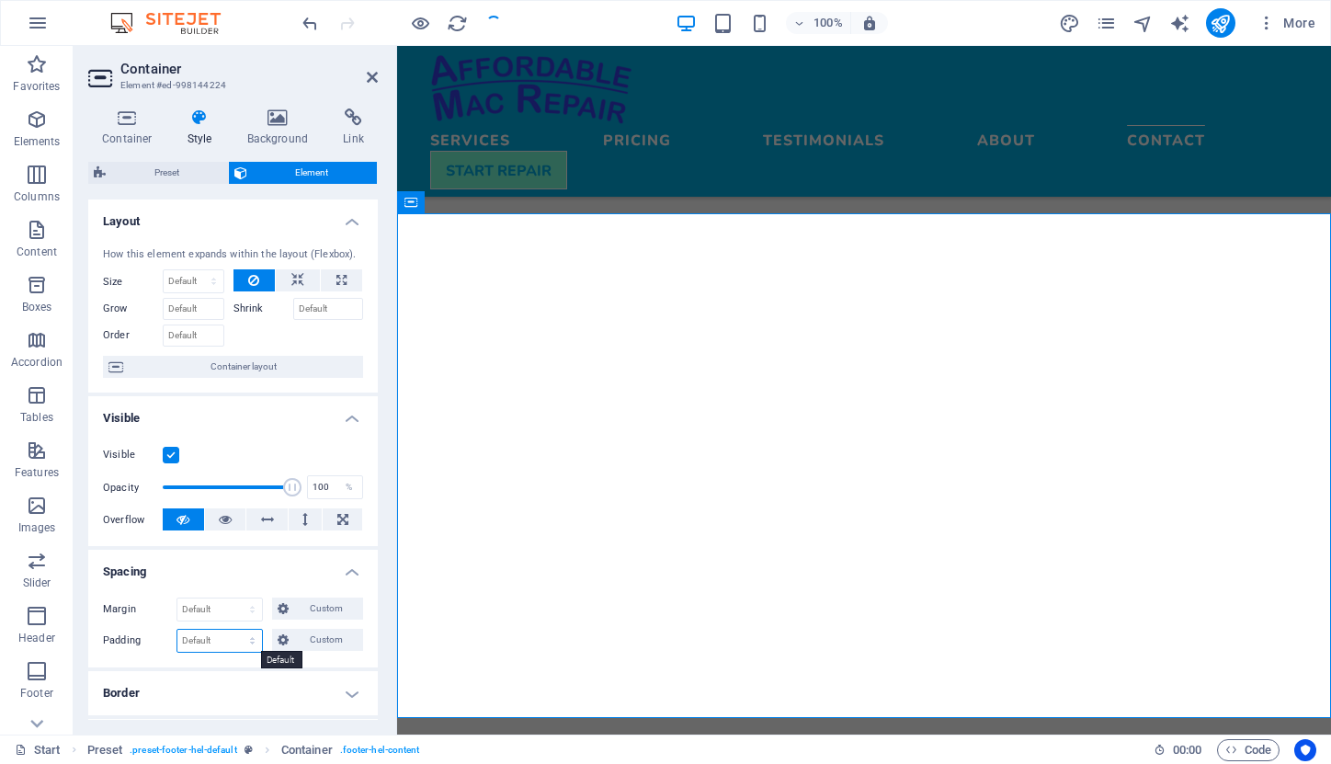
select select "rem"
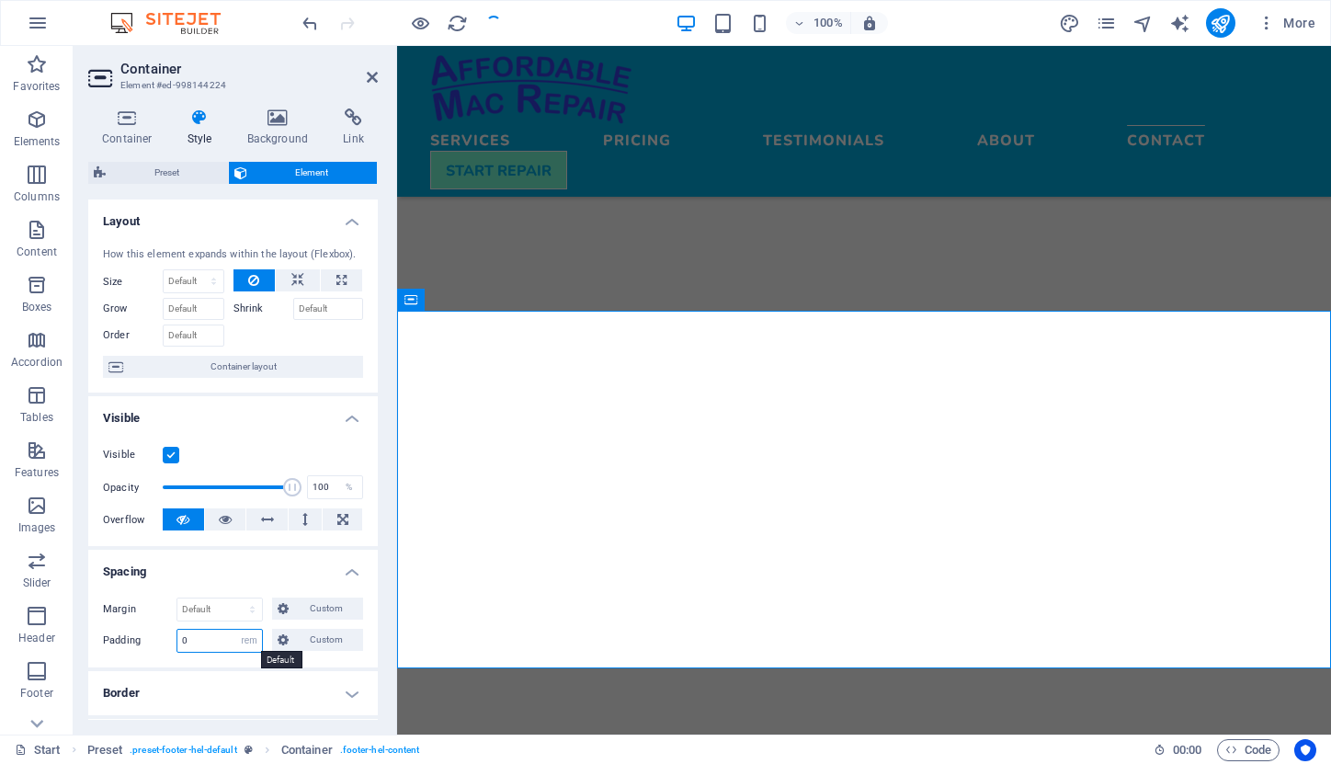
scroll to position [4931, 0]
type input "1"
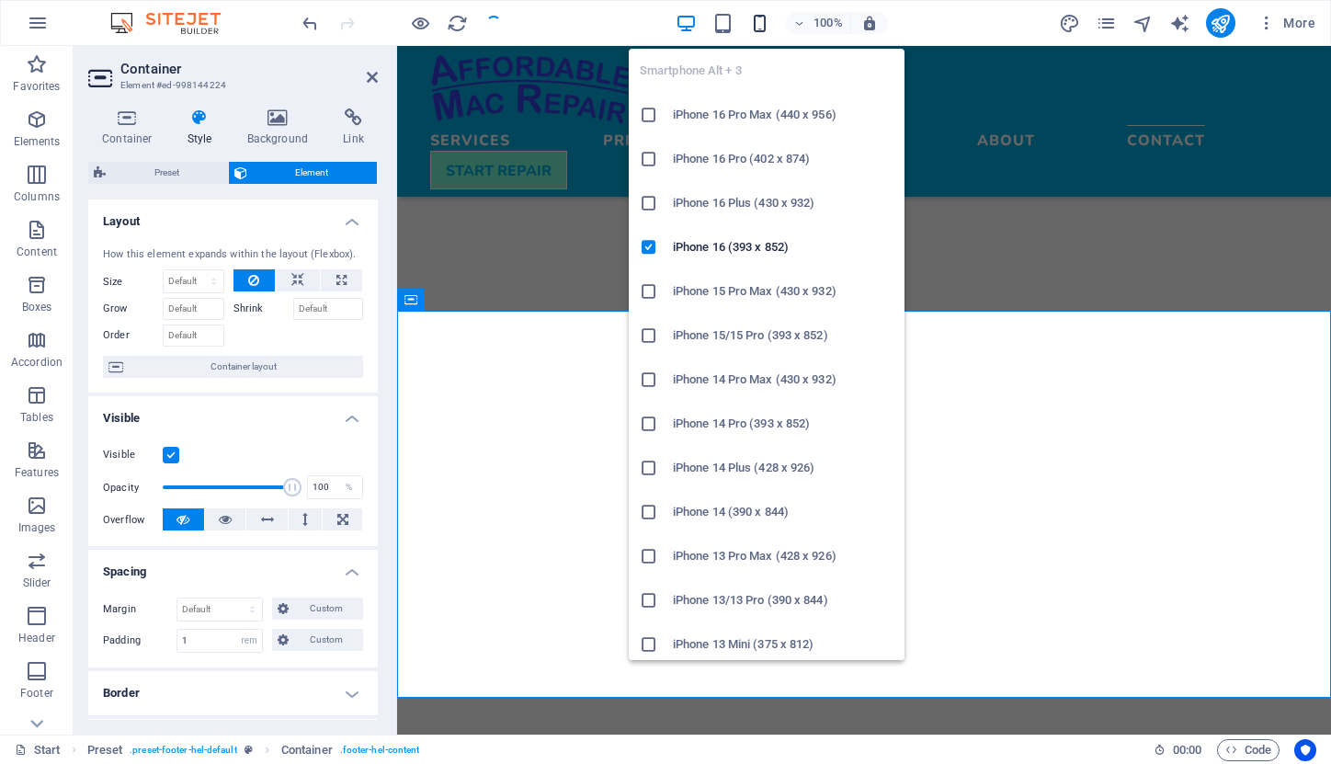
click at [760, 19] on icon "button" at bounding box center [759, 23] width 21 height 21
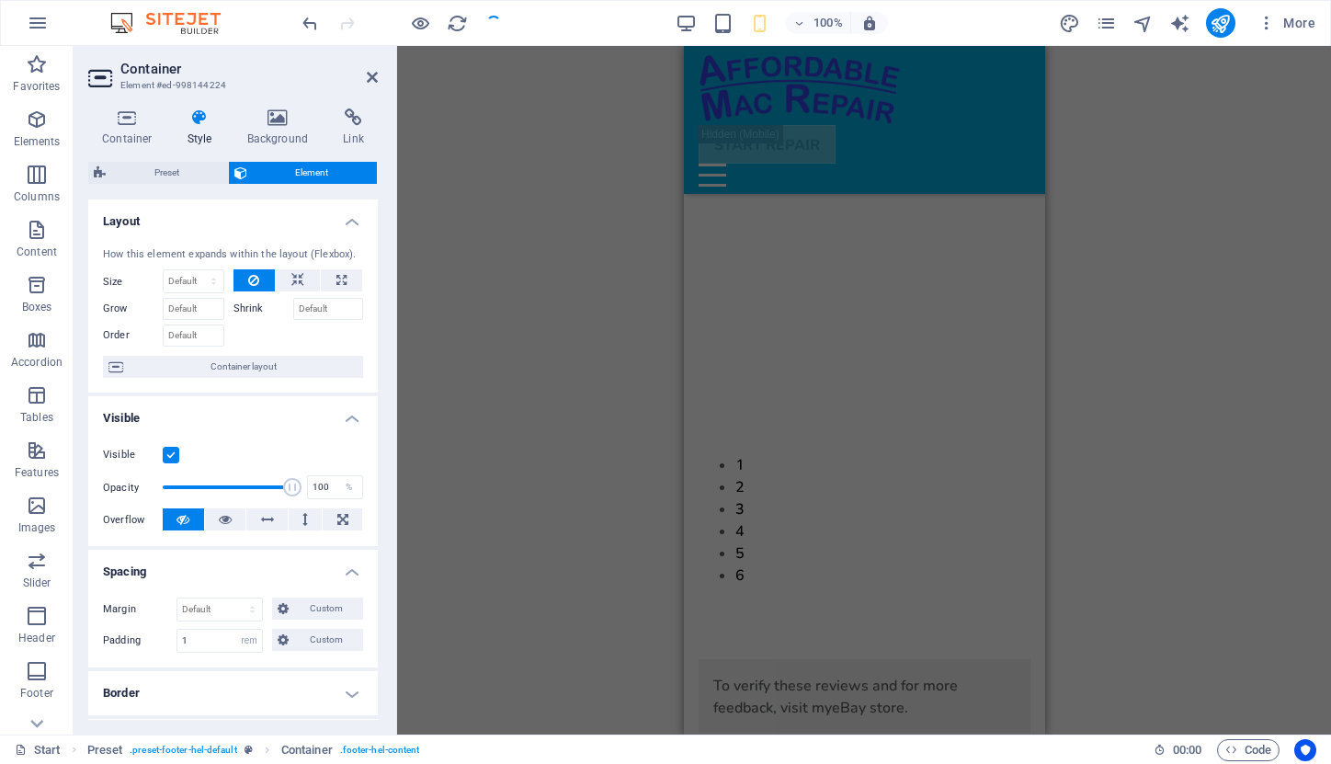
scroll to position [3247, 0]
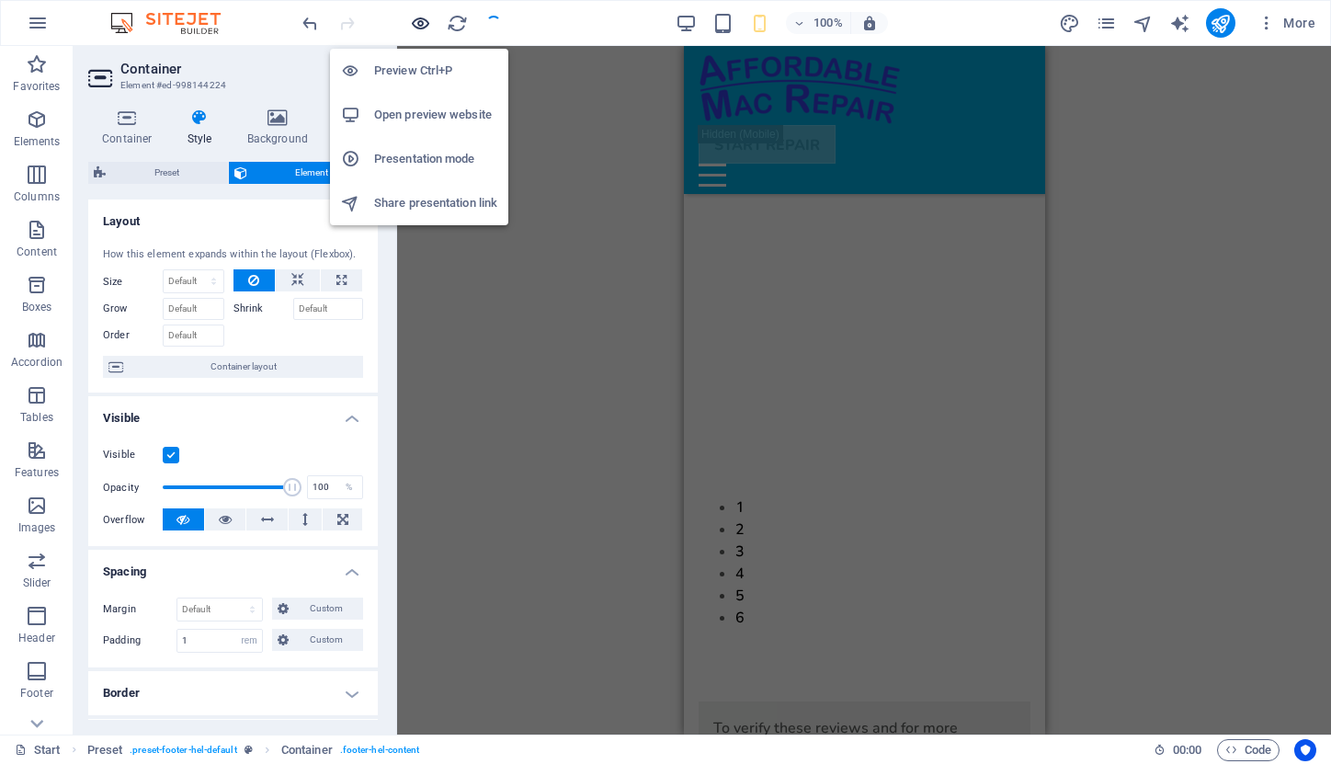
click at [420, 18] on icon "button" at bounding box center [420, 23] width 21 height 21
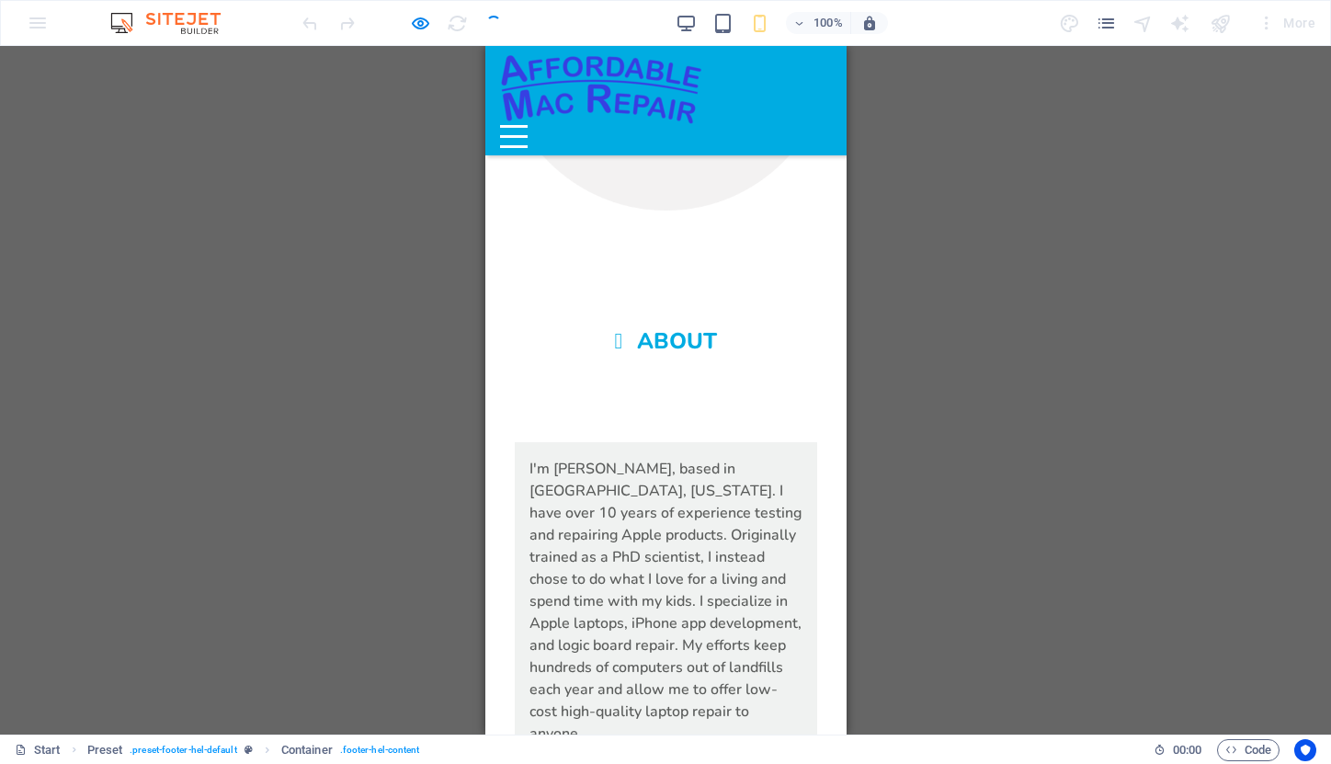
scroll to position [3972, 0]
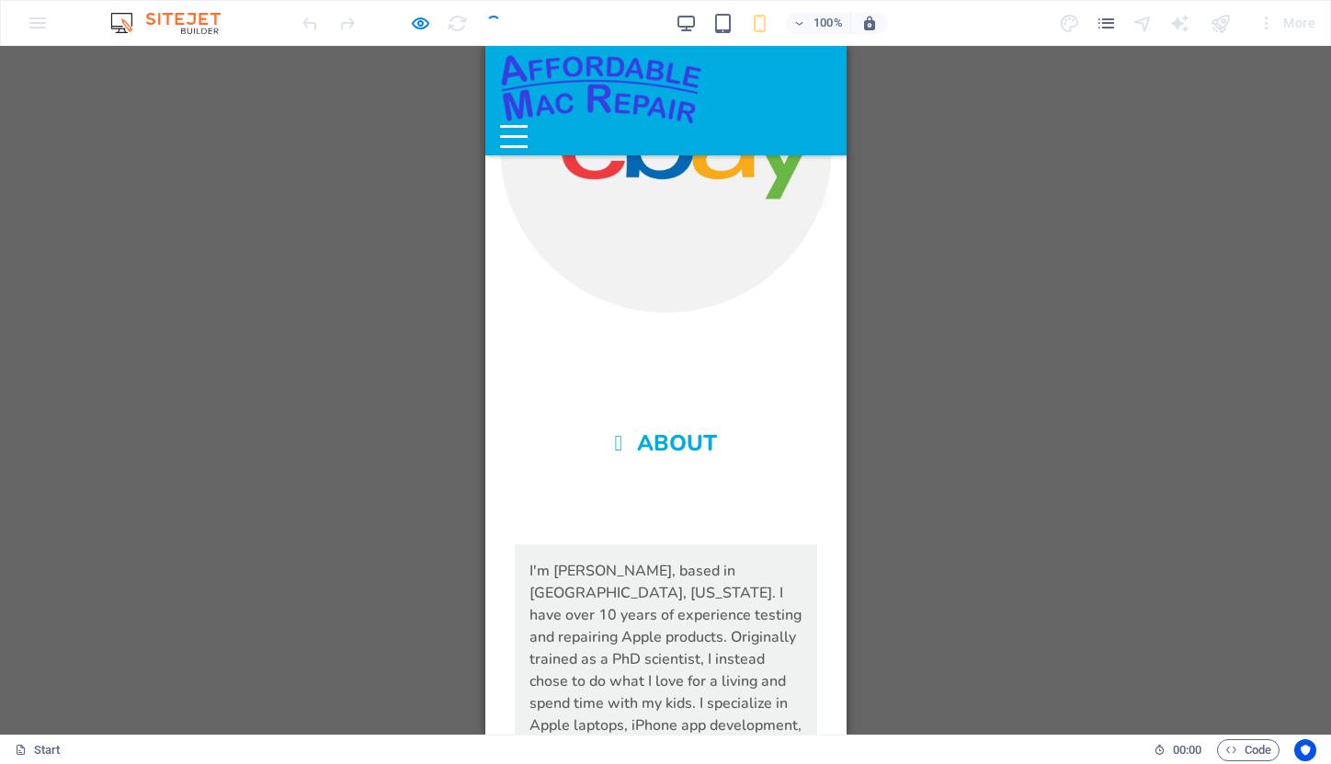
click at [527, 125] on div "Menu" at bounding box center [513, 136] width 28 height 23
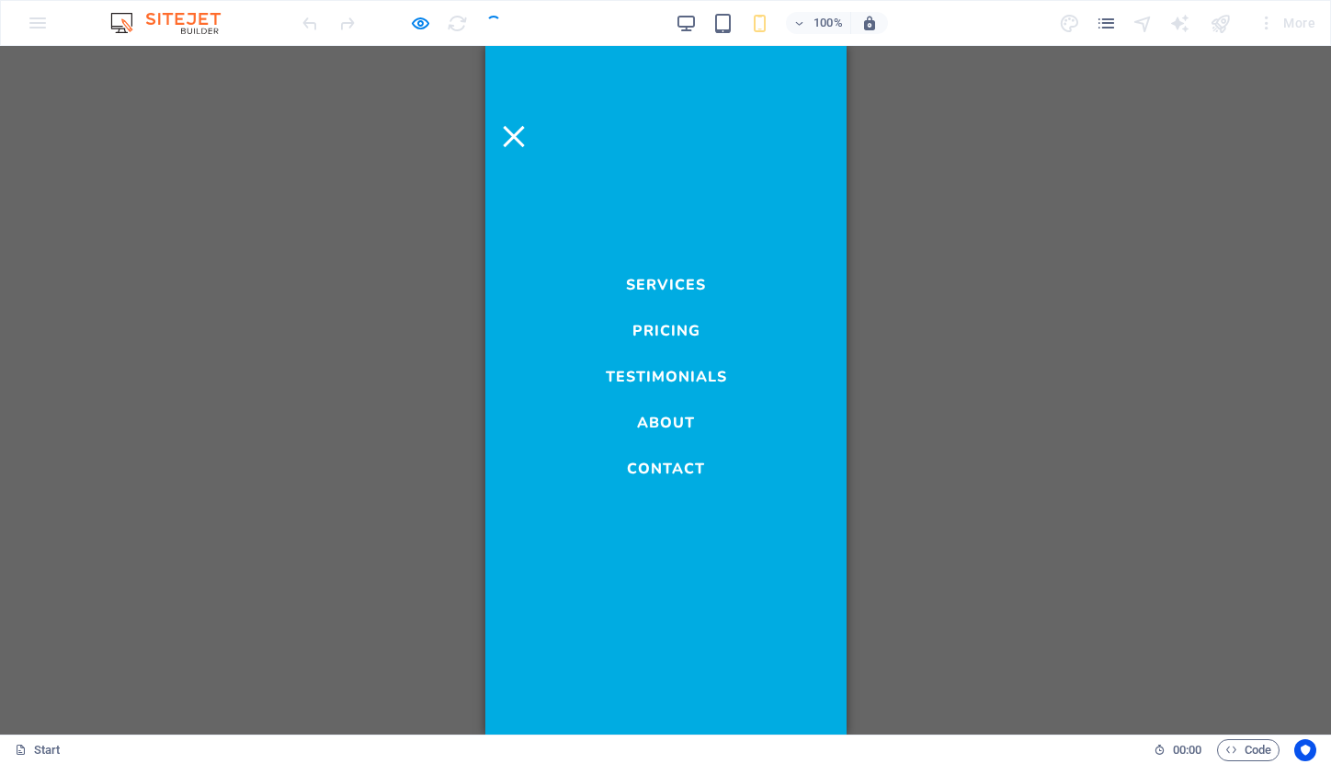
click at [667, 327] on link "Pricing" at bounding box center [666, 326] width 68 height 22
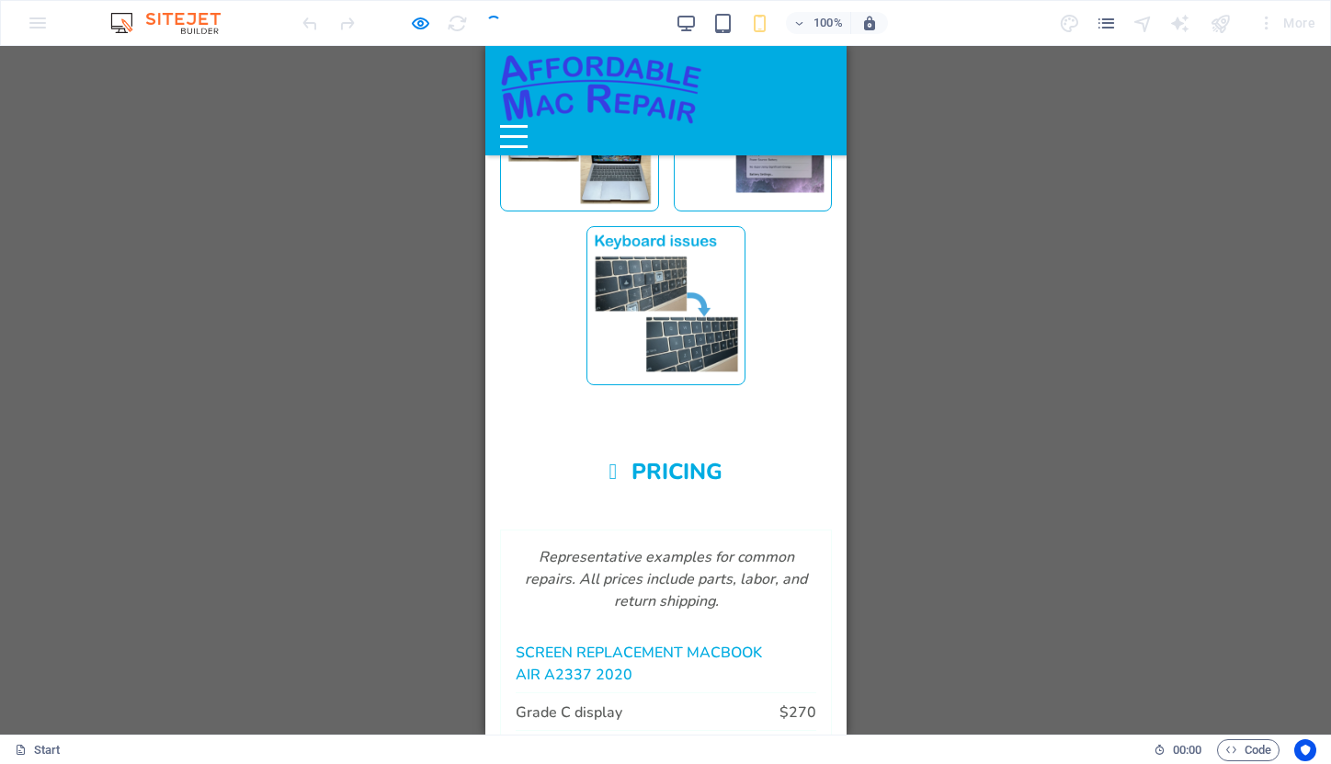
scroll to position [1864, 0]
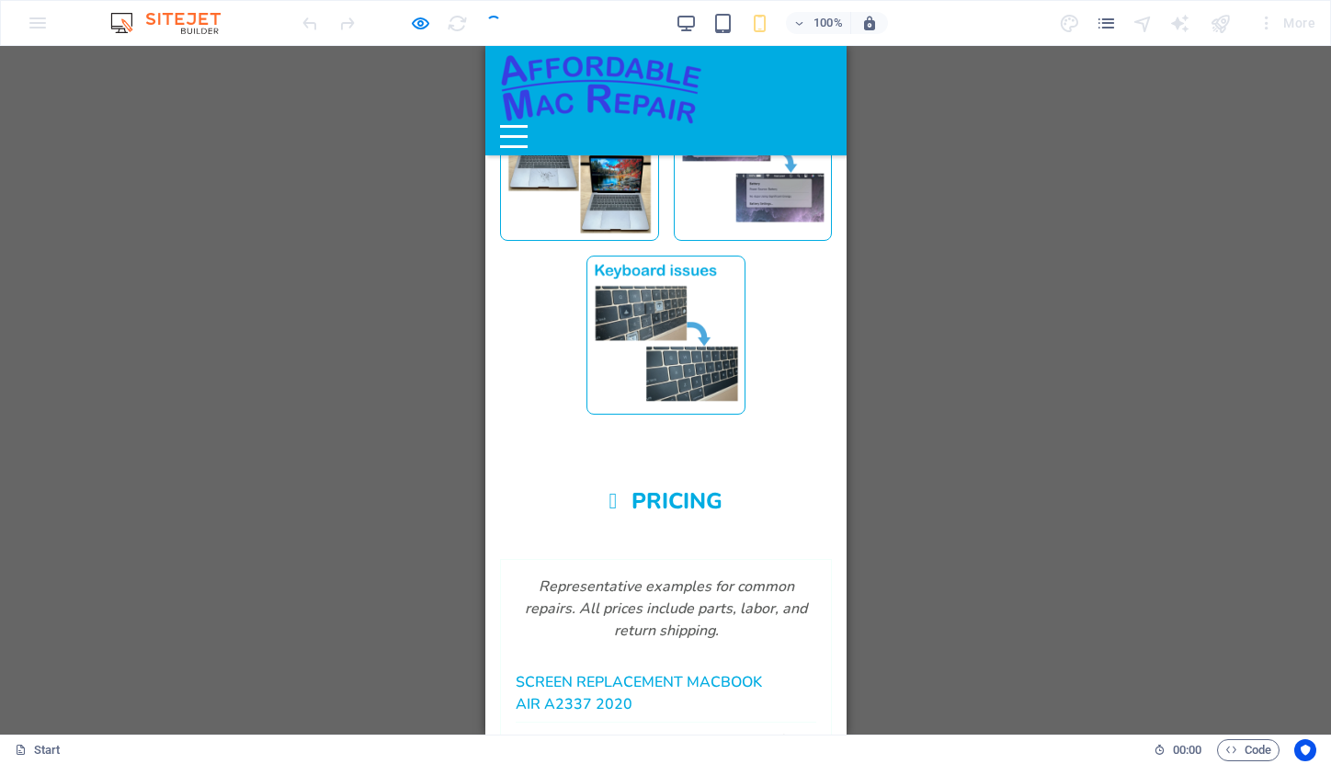
click at [527, 125] on div "Menu" at bounding box center [513, 136] width 28 height 23
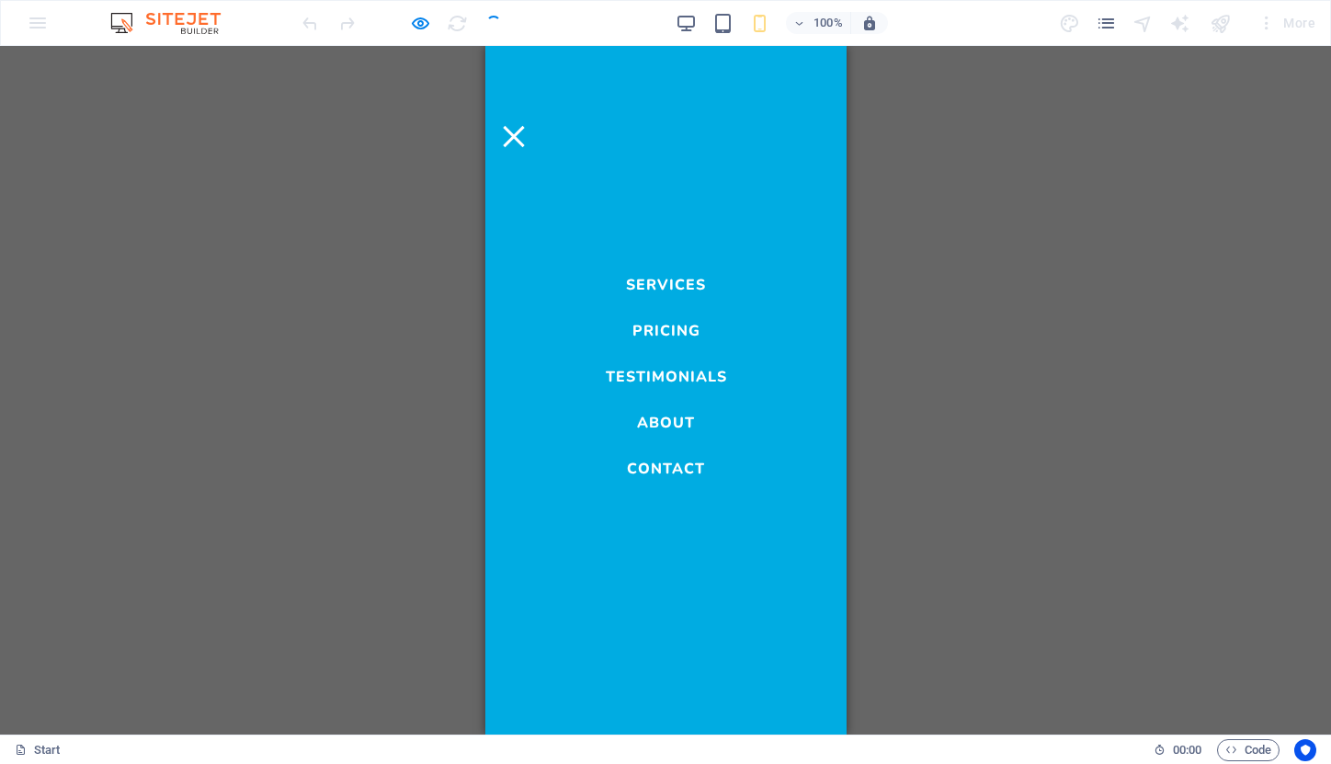
click at [669, 466] on link "Contact" at bounding box center [665, 464] width 78 height 22
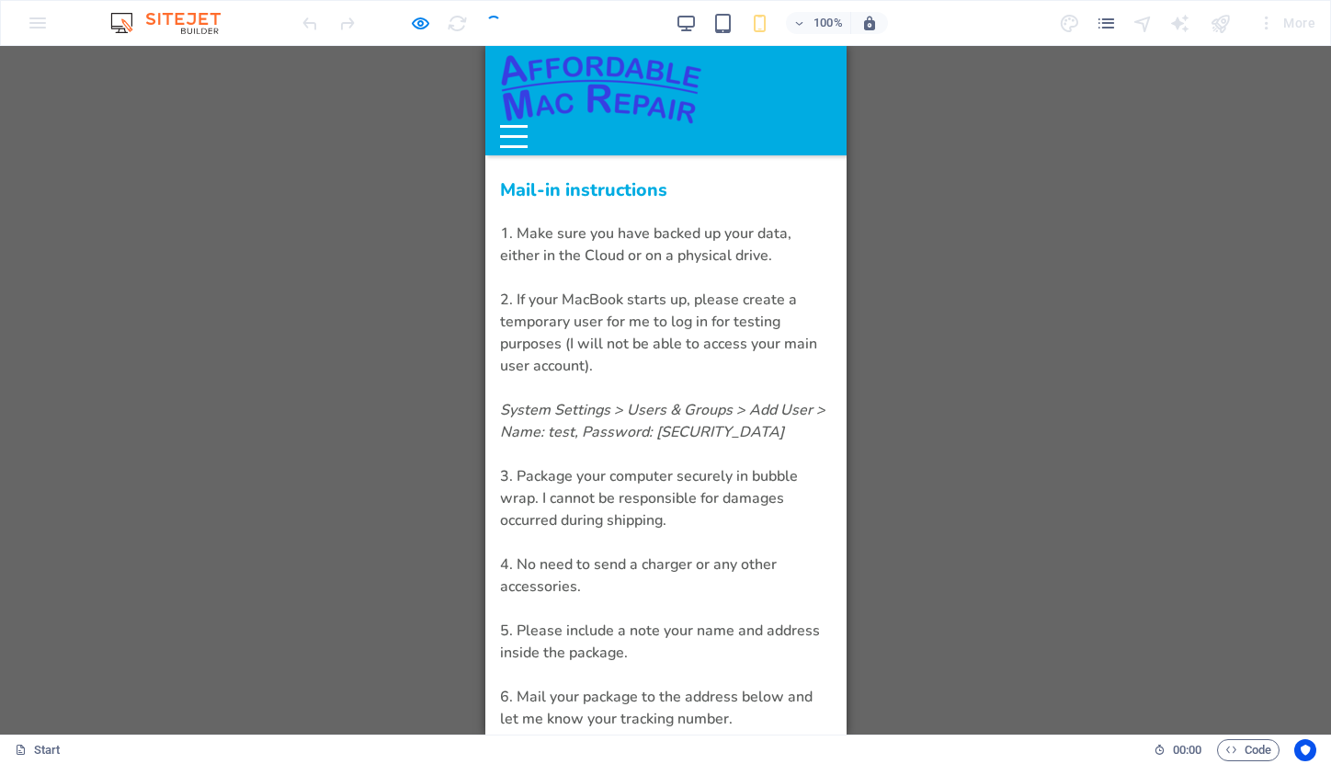
scroll to position [6139, 0]
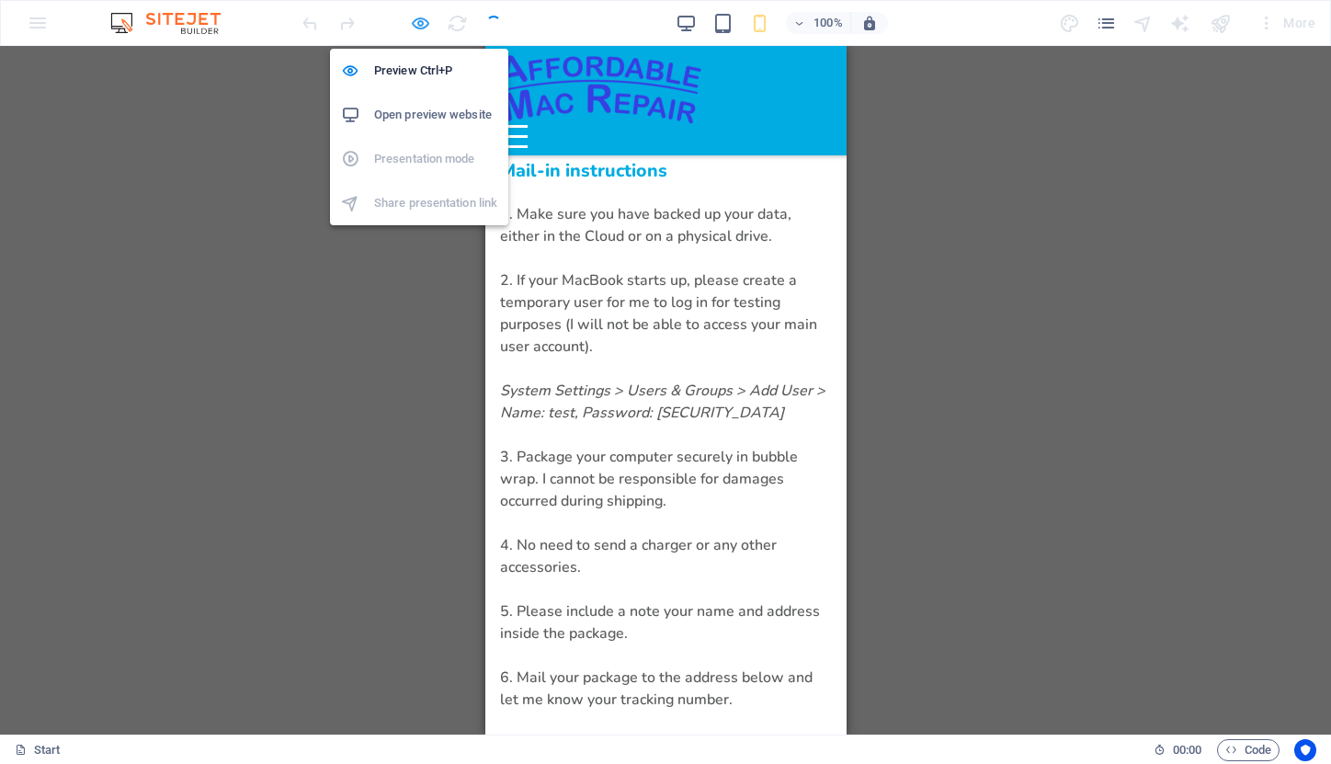
click at [419, 17] on icon "button" at bounding box center [420, 23] width 21 height 21
select select "rem"
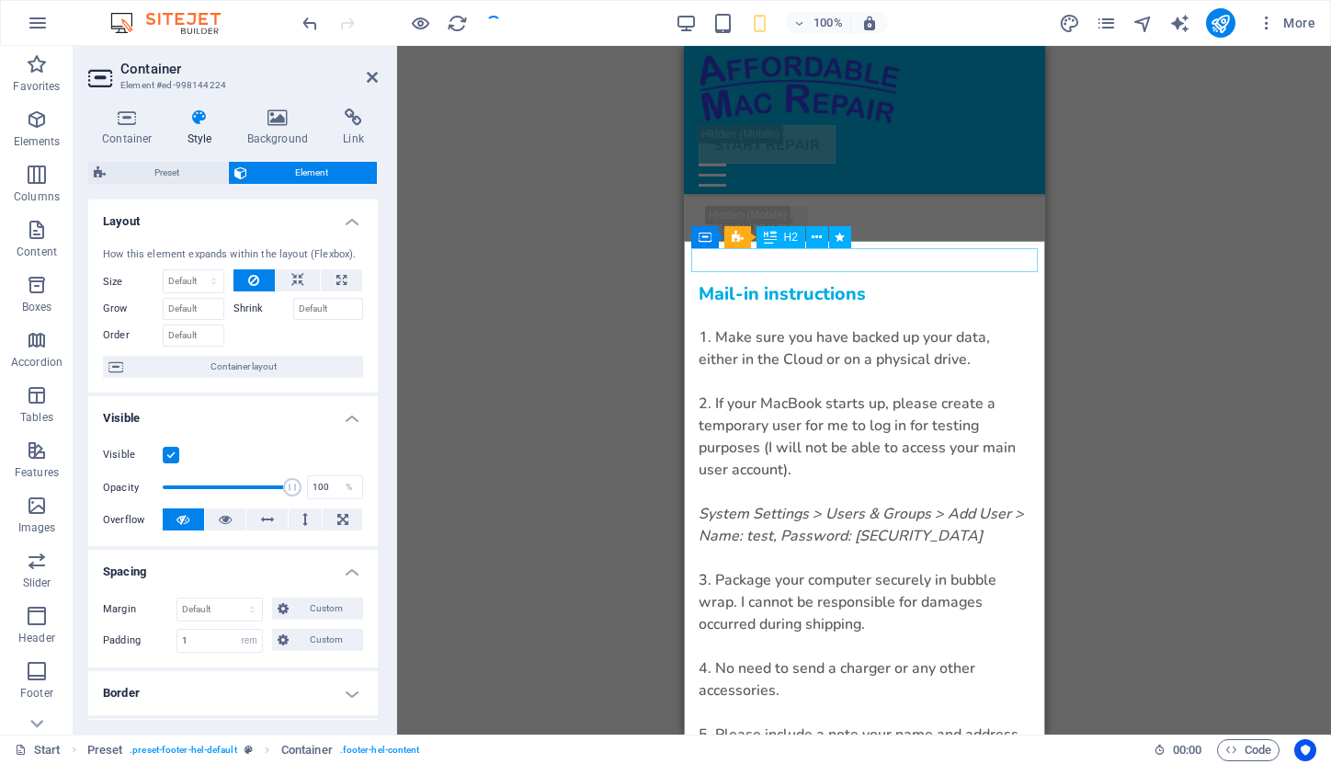
click at [182, 644] on input "1" at bounding box center [219, 641] width 85 height 22
type input "2"
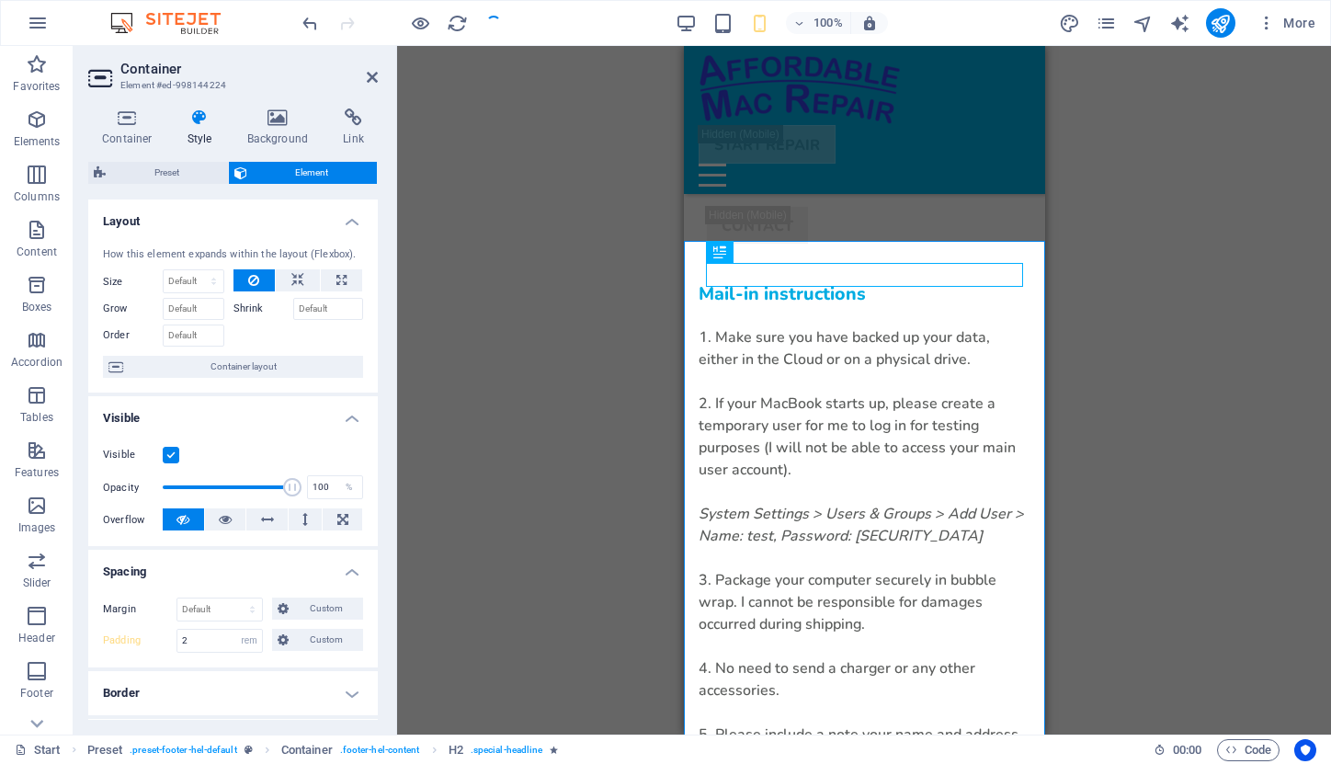
click at [486, 23] on div at bounding box center [402, 22] width 206 height 29
select select "rem"
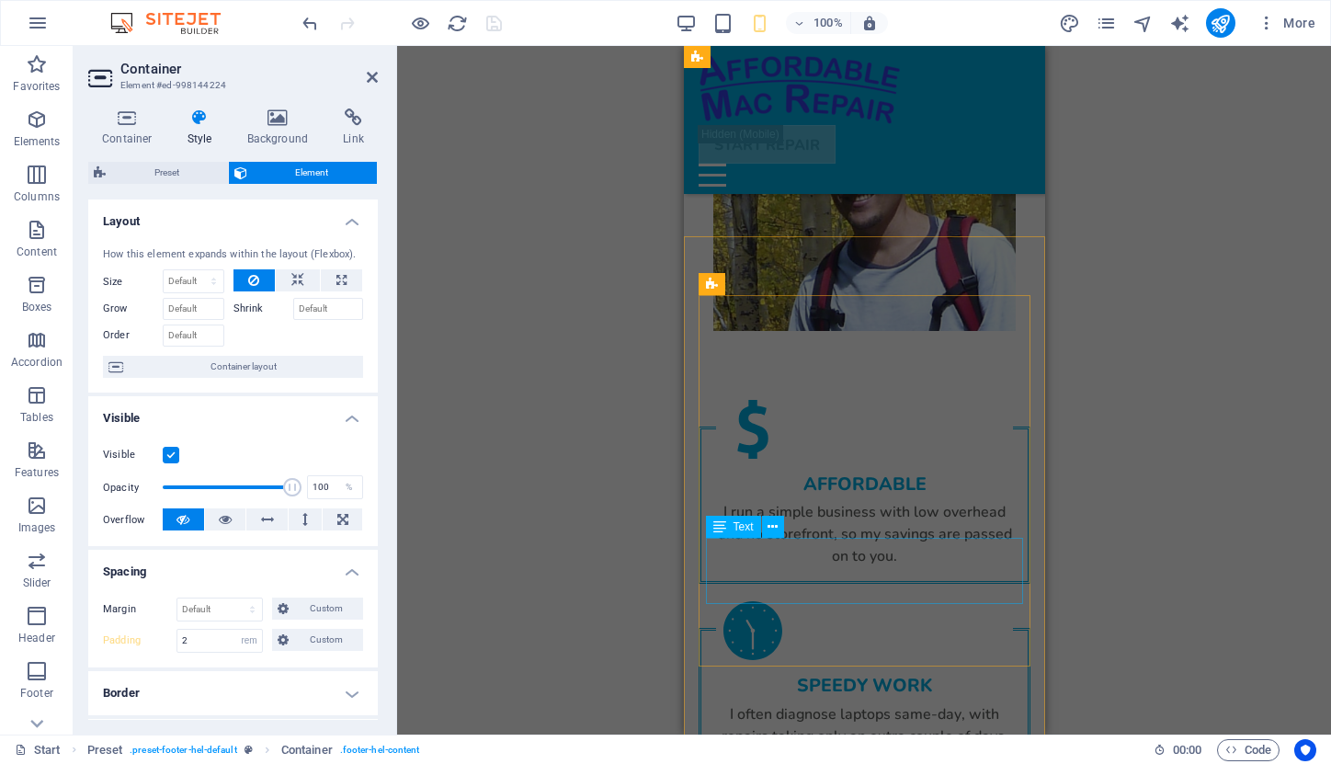
scroll to position [4875, 0]
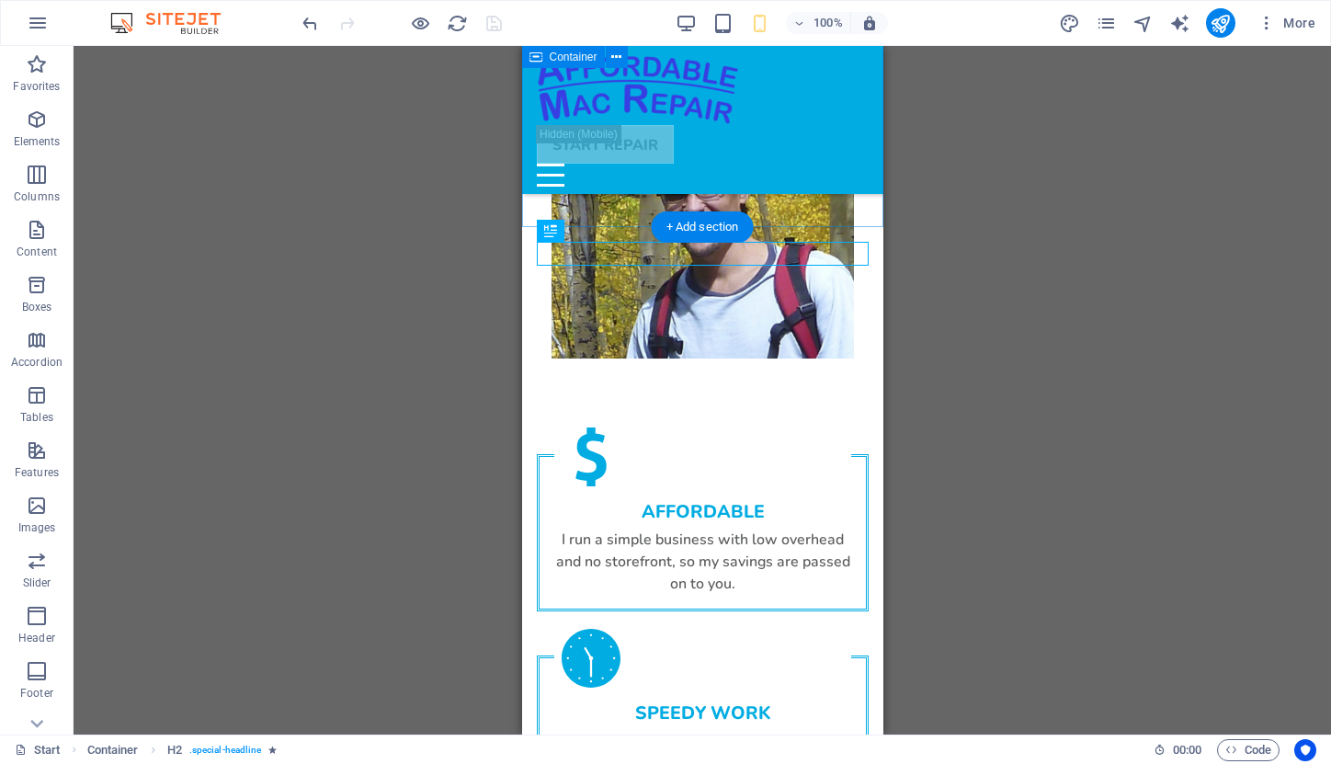
click at [586, 198] on div "About I'm Chris Sekirnjak, based in Denver, Colorado. I have over 10 years of e…" at bounding box center [701, 290] width 361 height 1477
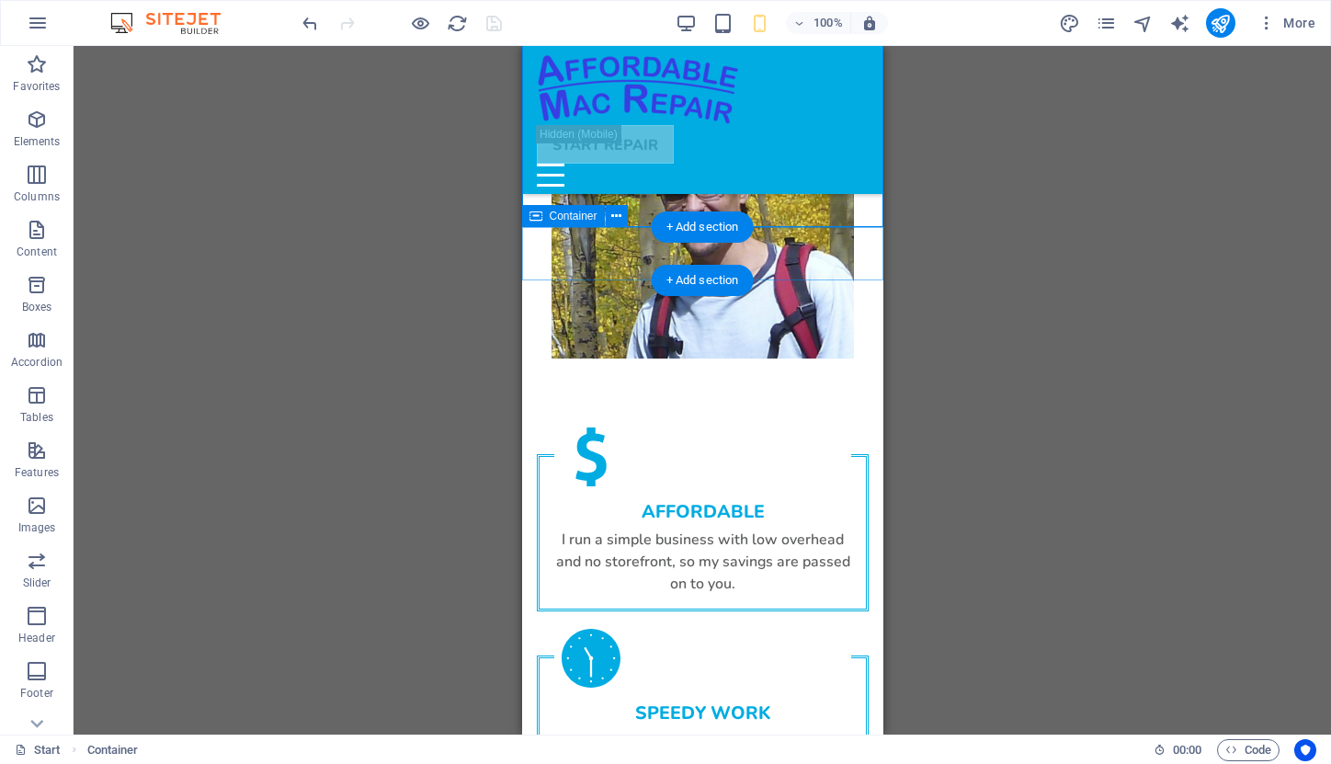
click at [554, 219] on span "Container" at bounding box center [574, 216] width 48 height 11
select select "rem"
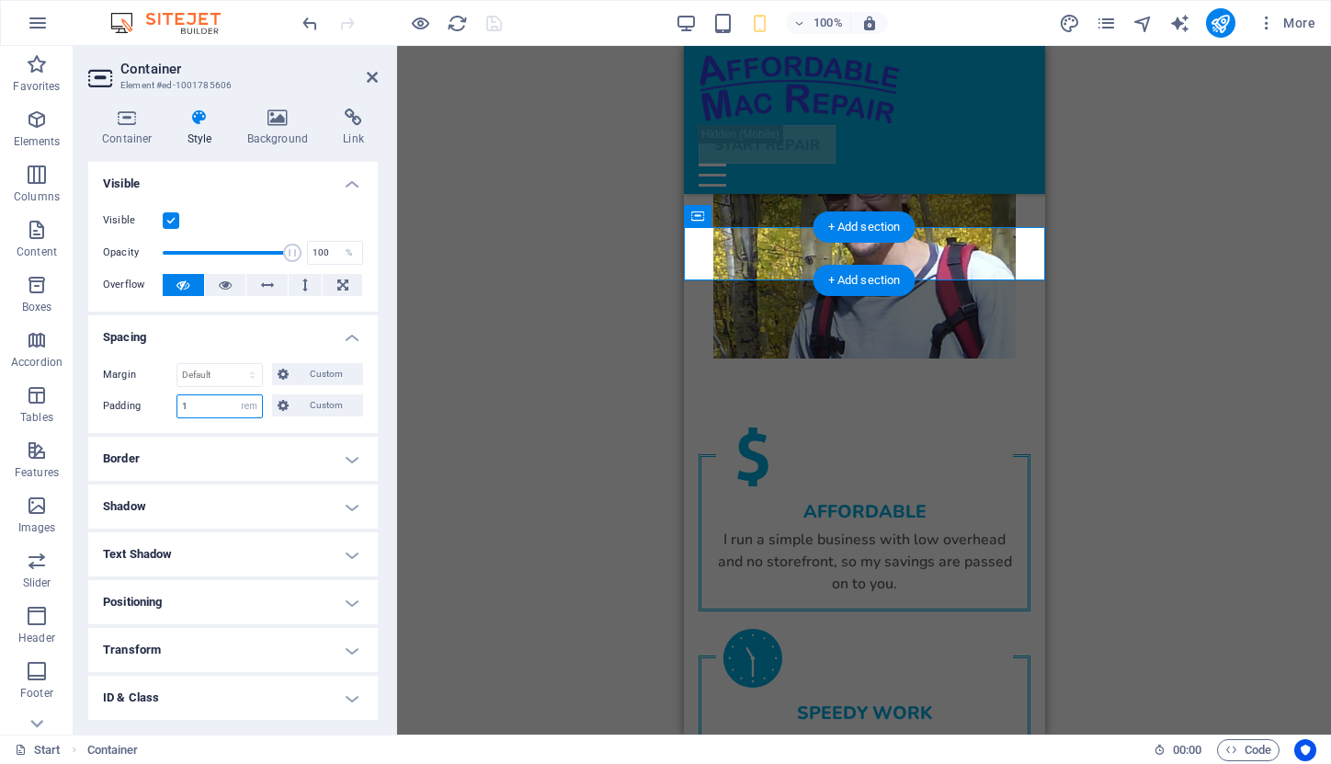
drag, startPoint x: 195, startPoint y: 409, endPoint x: 171, endPoint y: 407, distance: 24.0
click at [171, 407] on div "Padding 1 Default px rem % vh vw Custom Custom" at bounding box center [233, 406] width 260 height 24
type input "2"
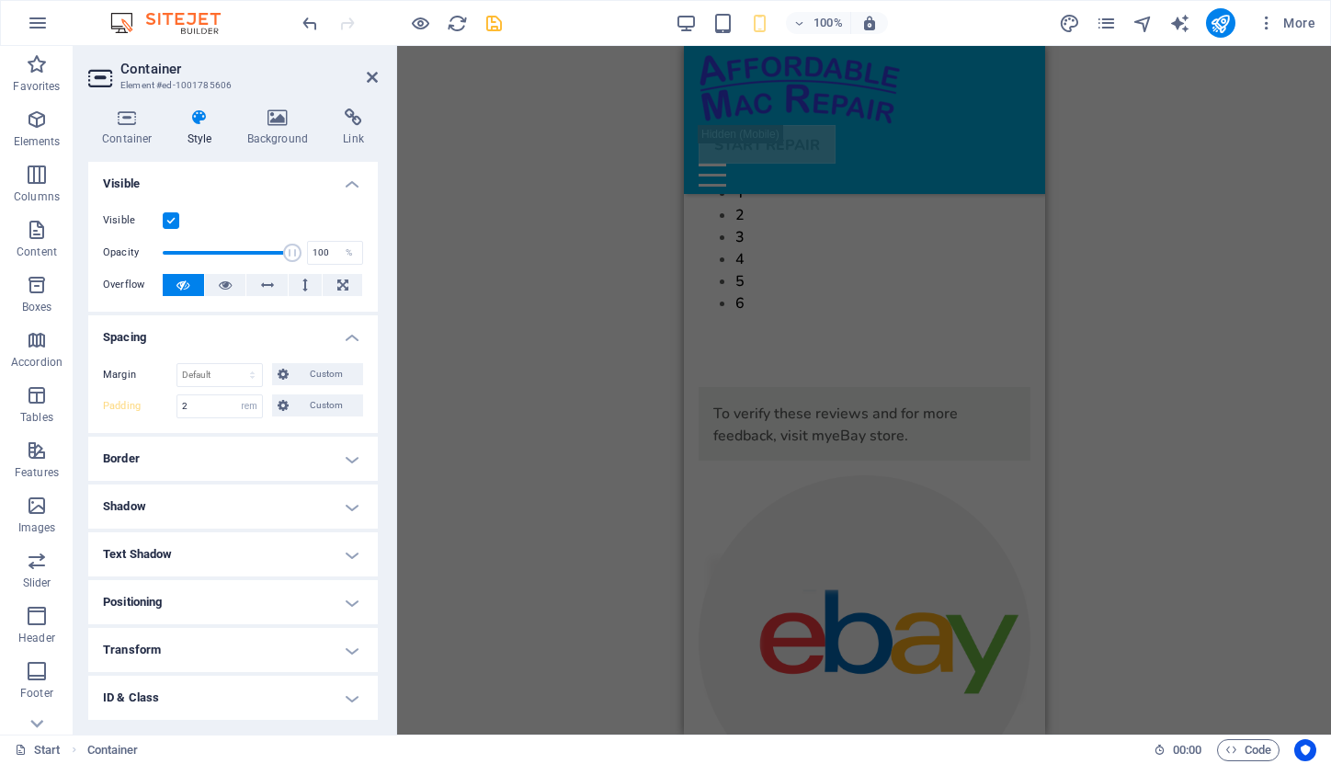
scroll to position [3559, 0]
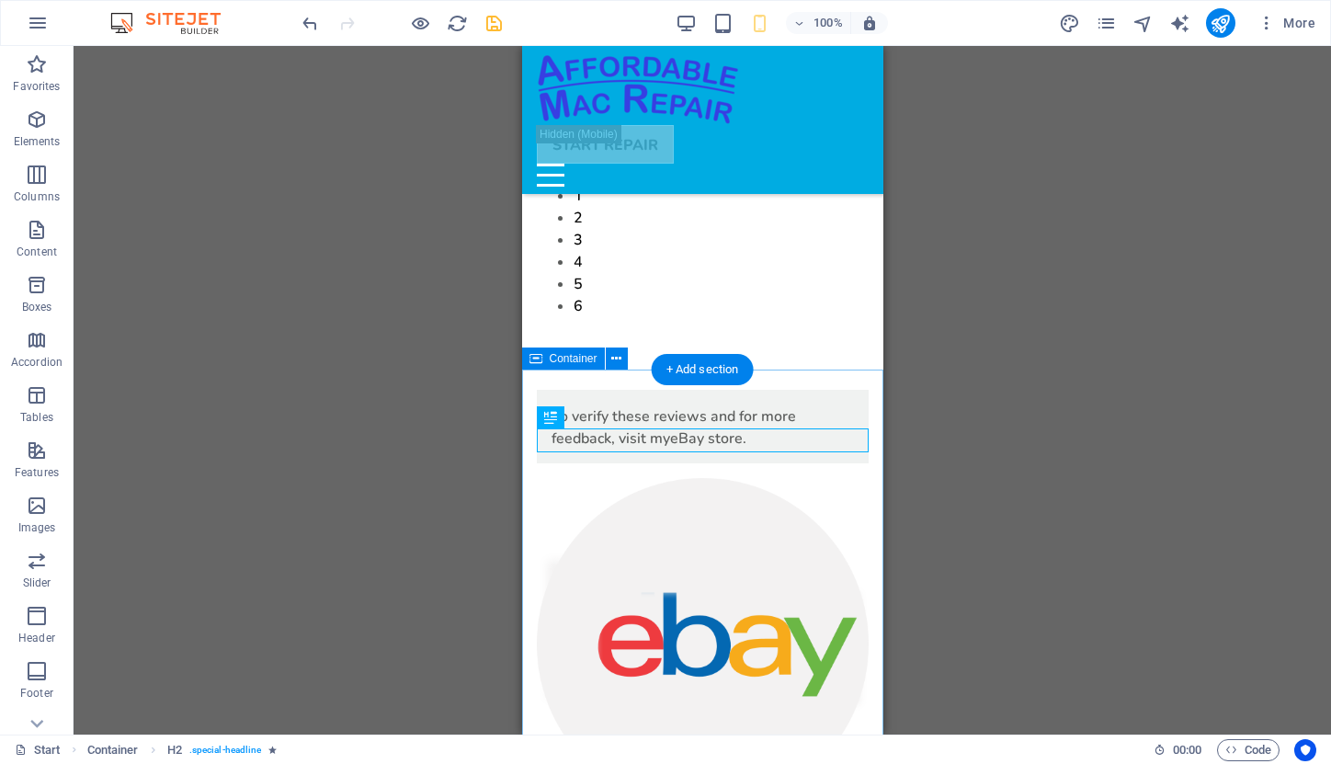
click at [564, 364] on span "Container" at bounding box center [574, 358] width 48 height 11
click at [563, 359] on span "Container" at bounding box center [574, 358] width 48 height 11
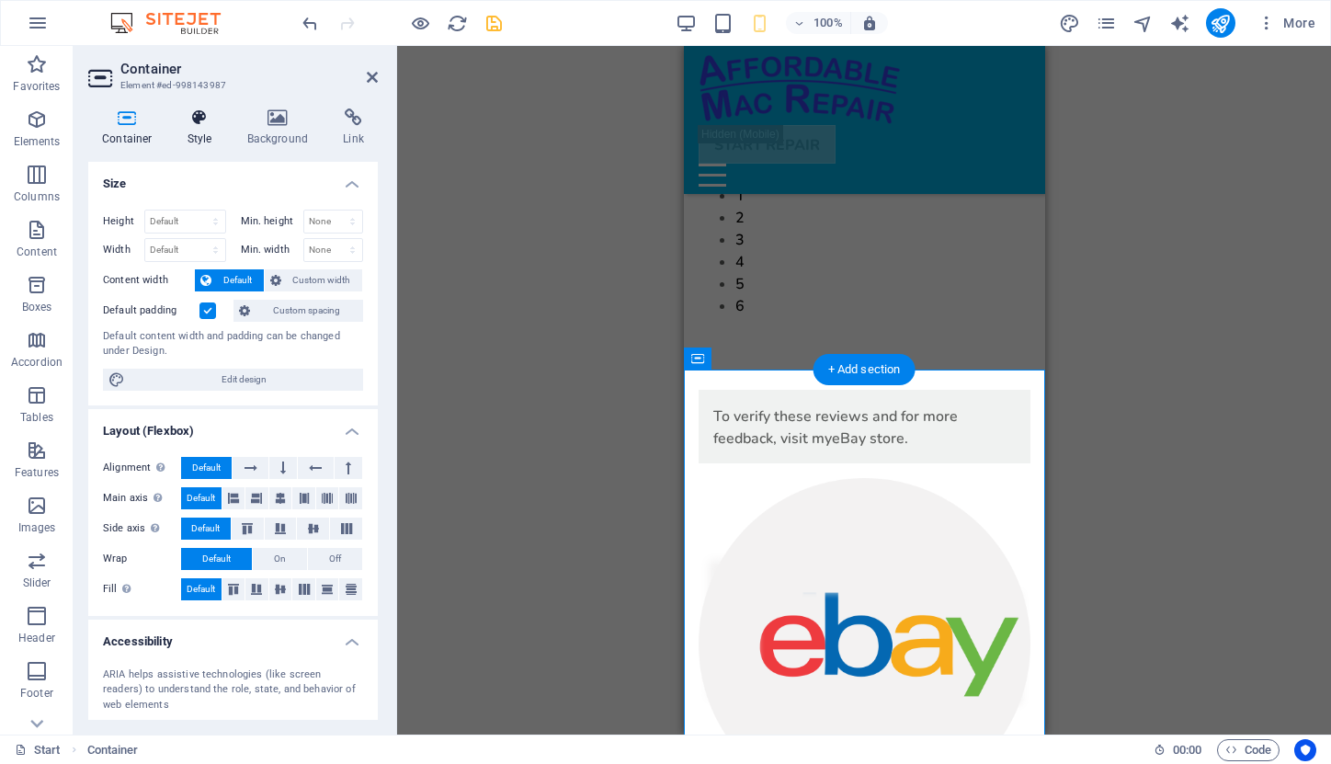
click at [193, 123] on icon at bounding box center [200, 117] width 52 height 18
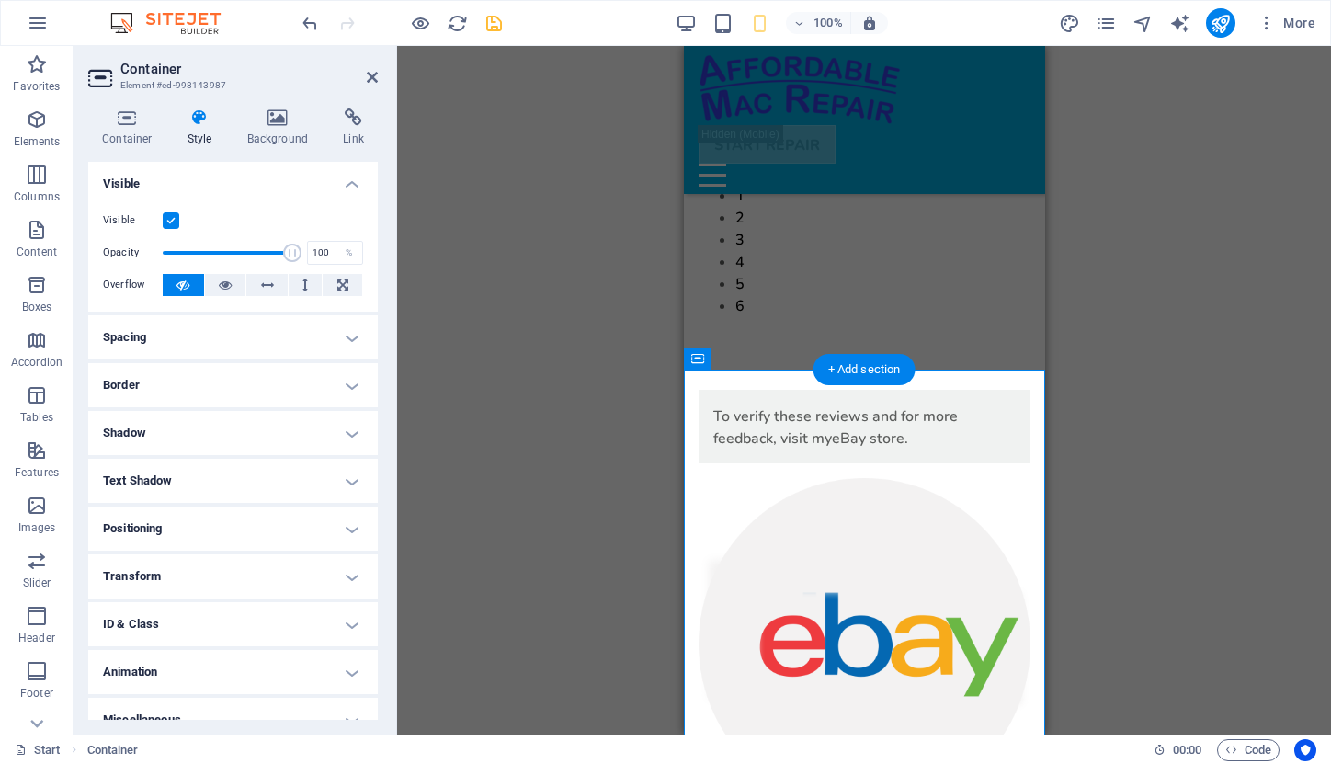
click at [232, 336] on h4 "Spacing" at bounding box center [233, 337] width 290 height 44
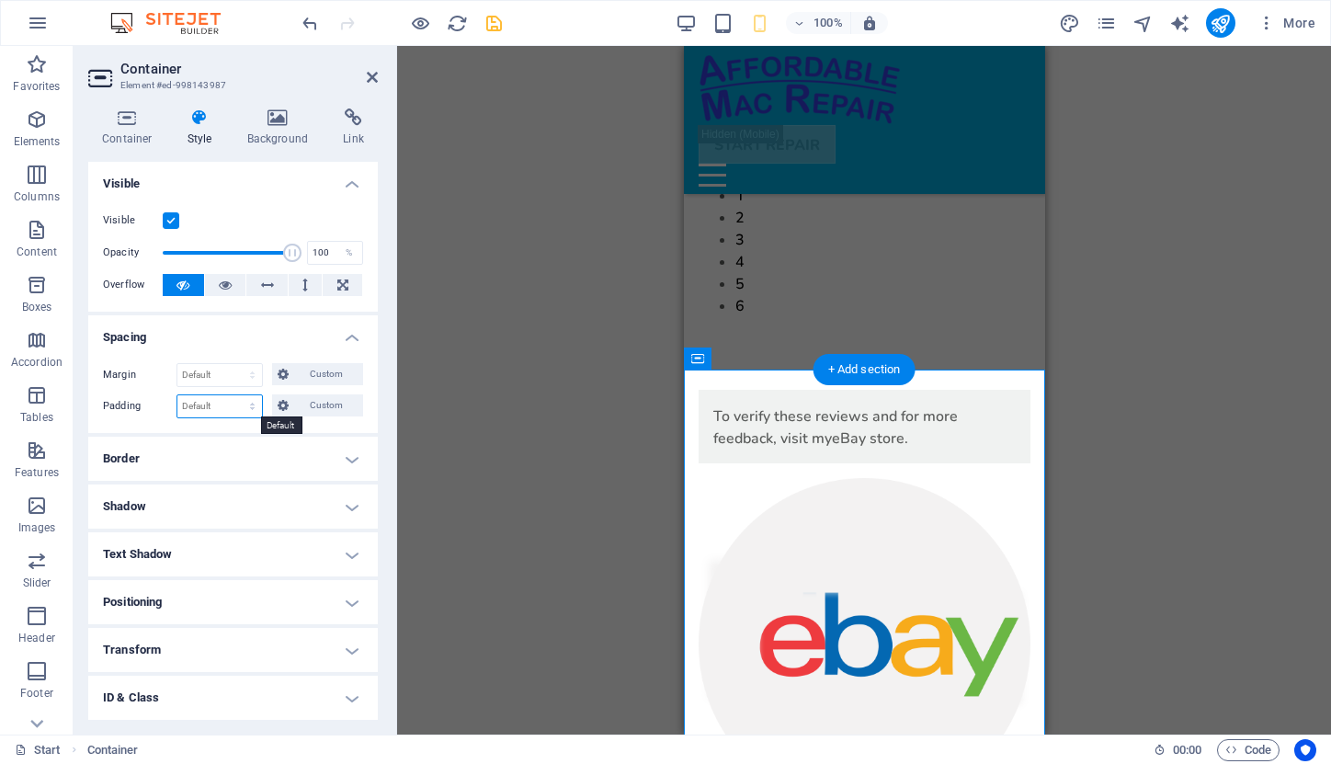
select select "rem"
type input "2"
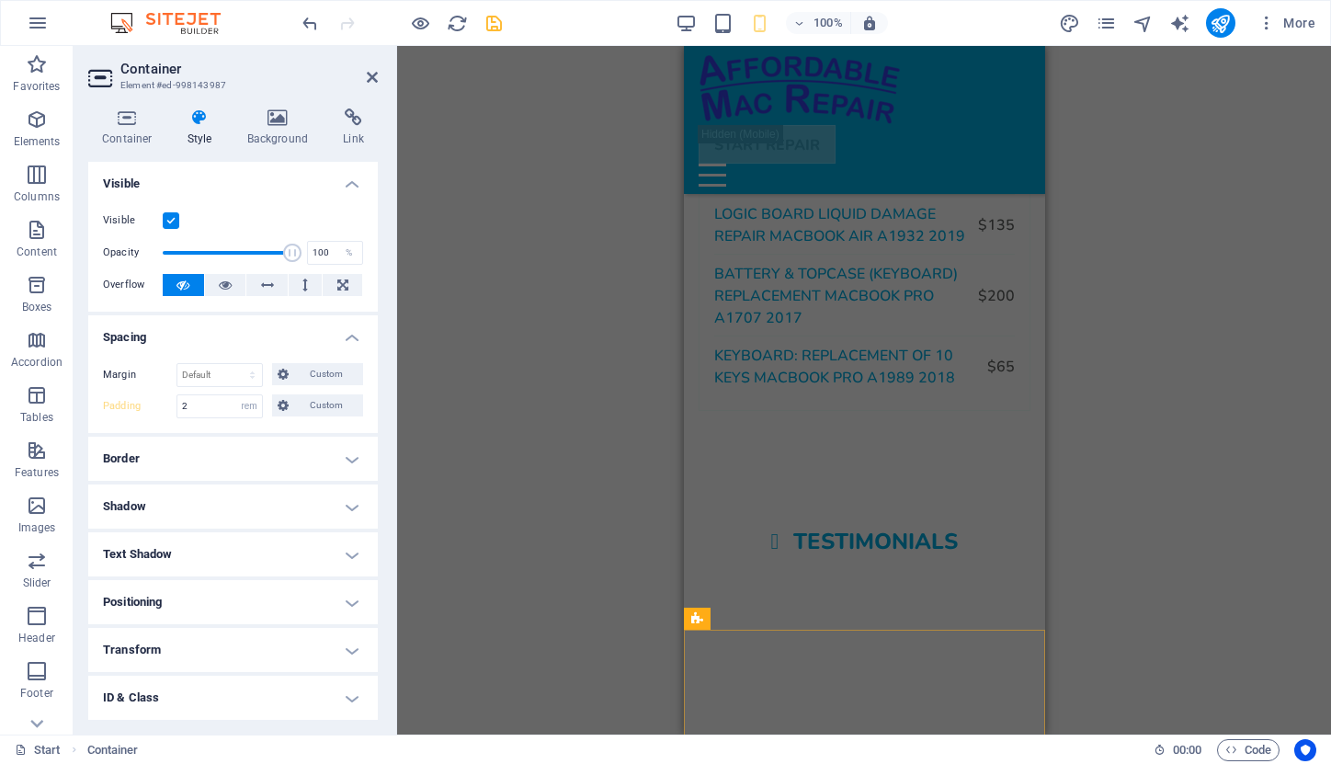
scroll to position [2755, 0]
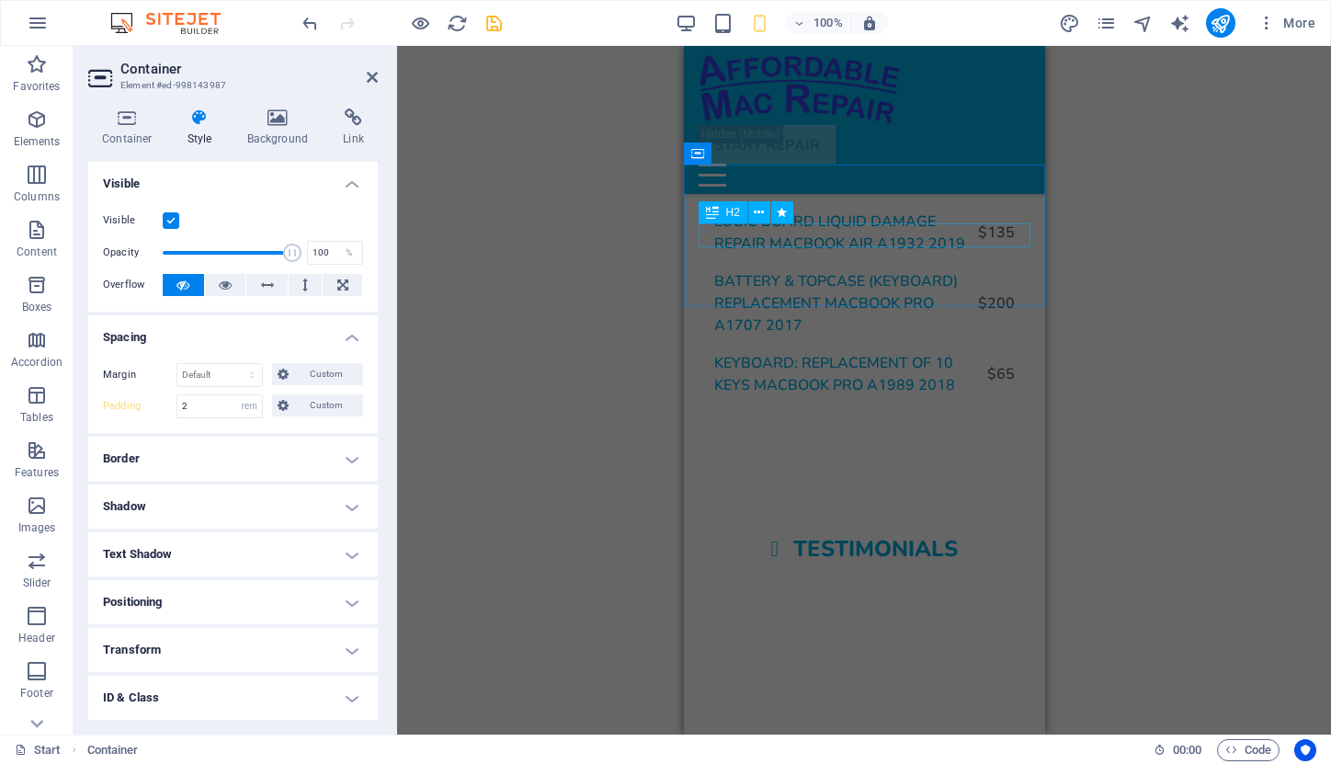
click at [814, 536] on div "Testimonials" at bounding box center [864, 548] width 332 height 25
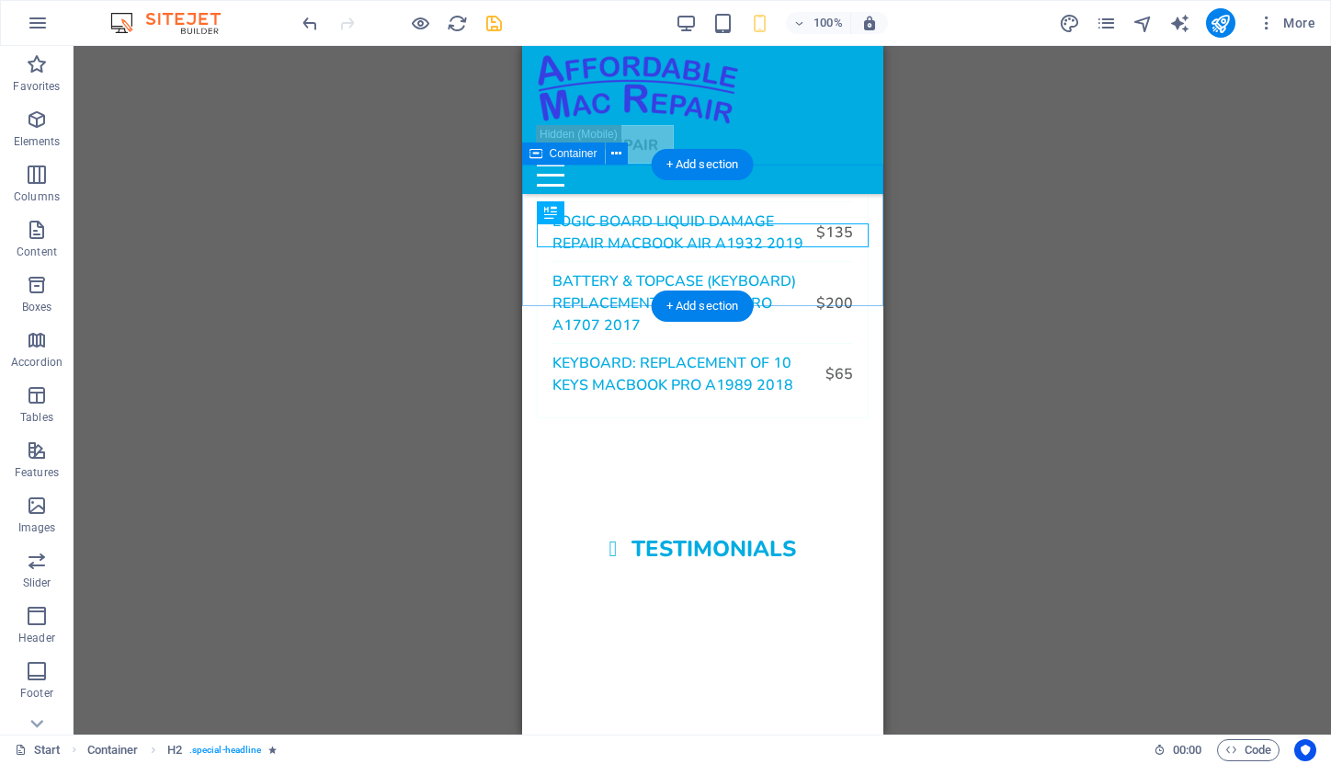
click at [561, 477] on div "Testimonials" at bounding box center [701, 548] width 361 height 143
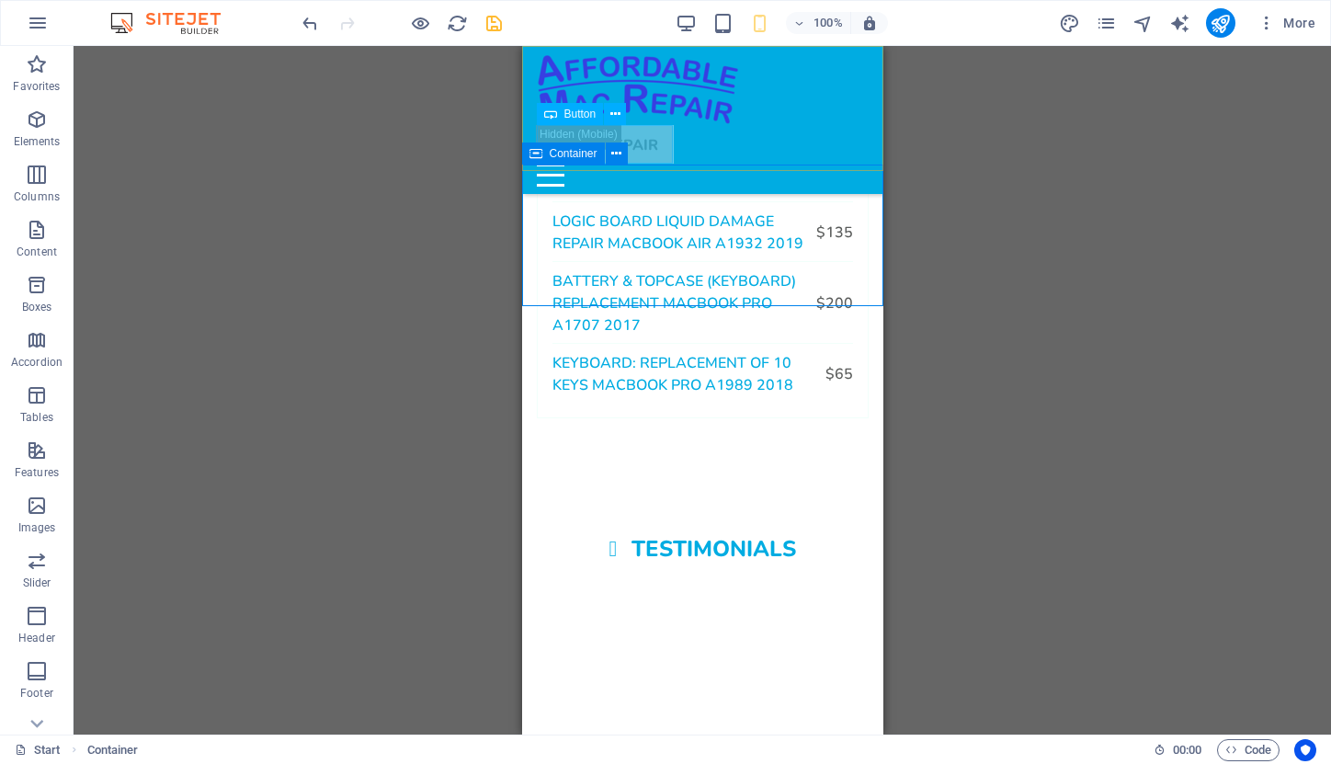
click at [530, 161] on icon at bounding box center [536, 154] width 13 height 22
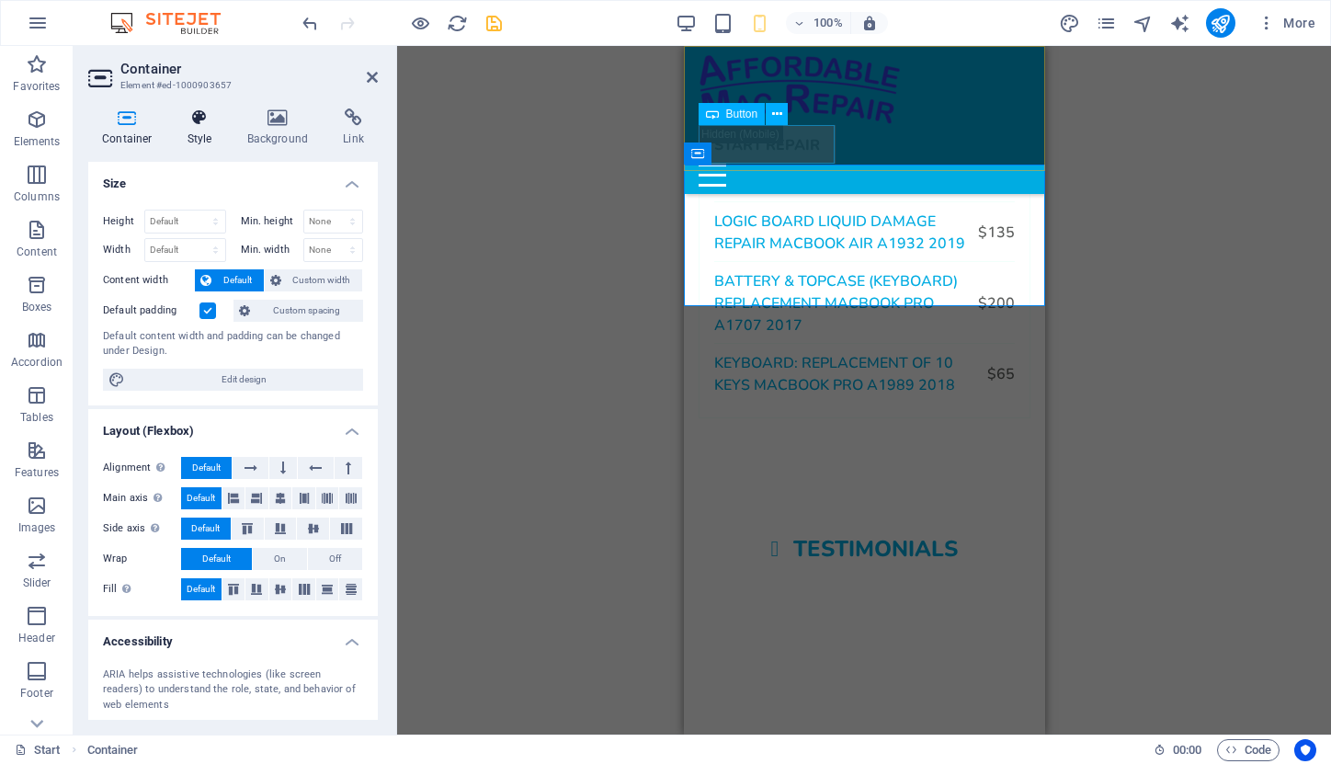
click at [200, 124] on icon at bounding box center [200, 117] width 52 height 18
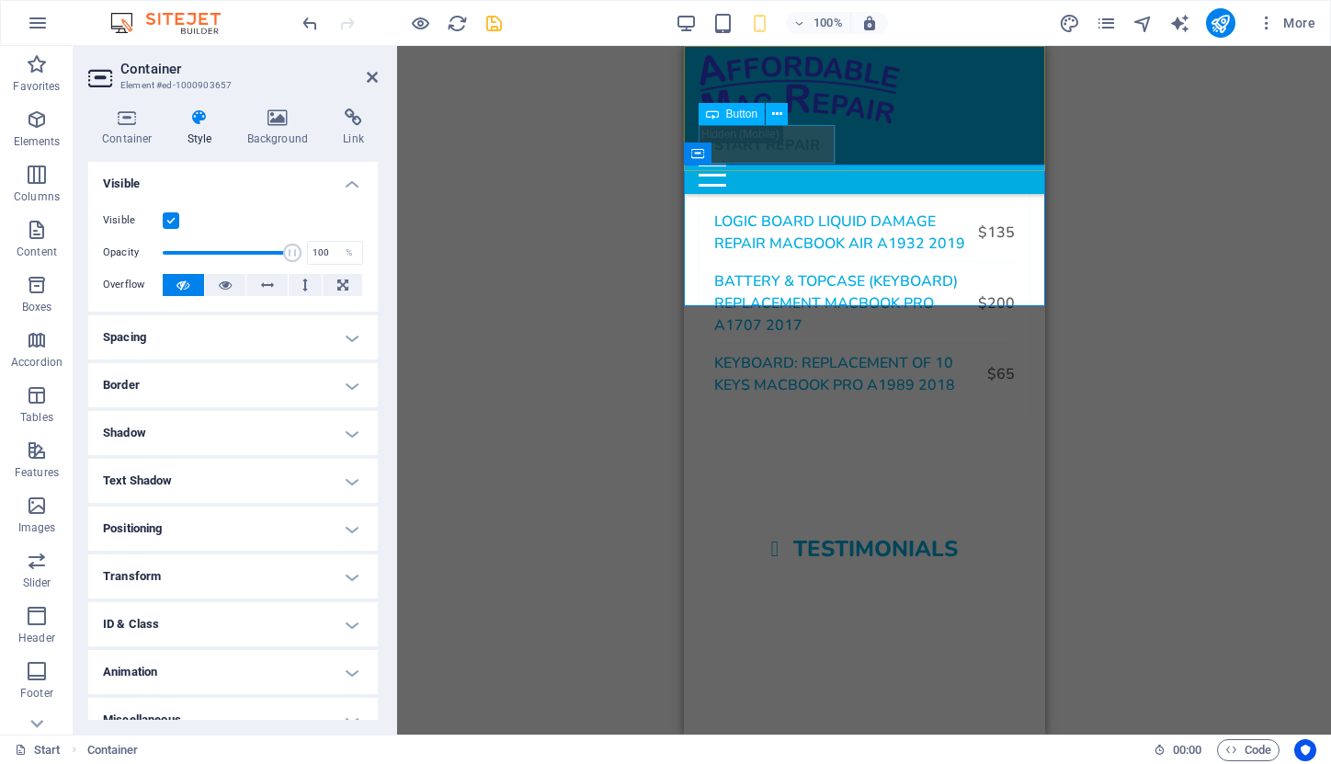
click at [345, 331] on h4 "Spacing" at bounding box center [233, 337] width 290 height 44
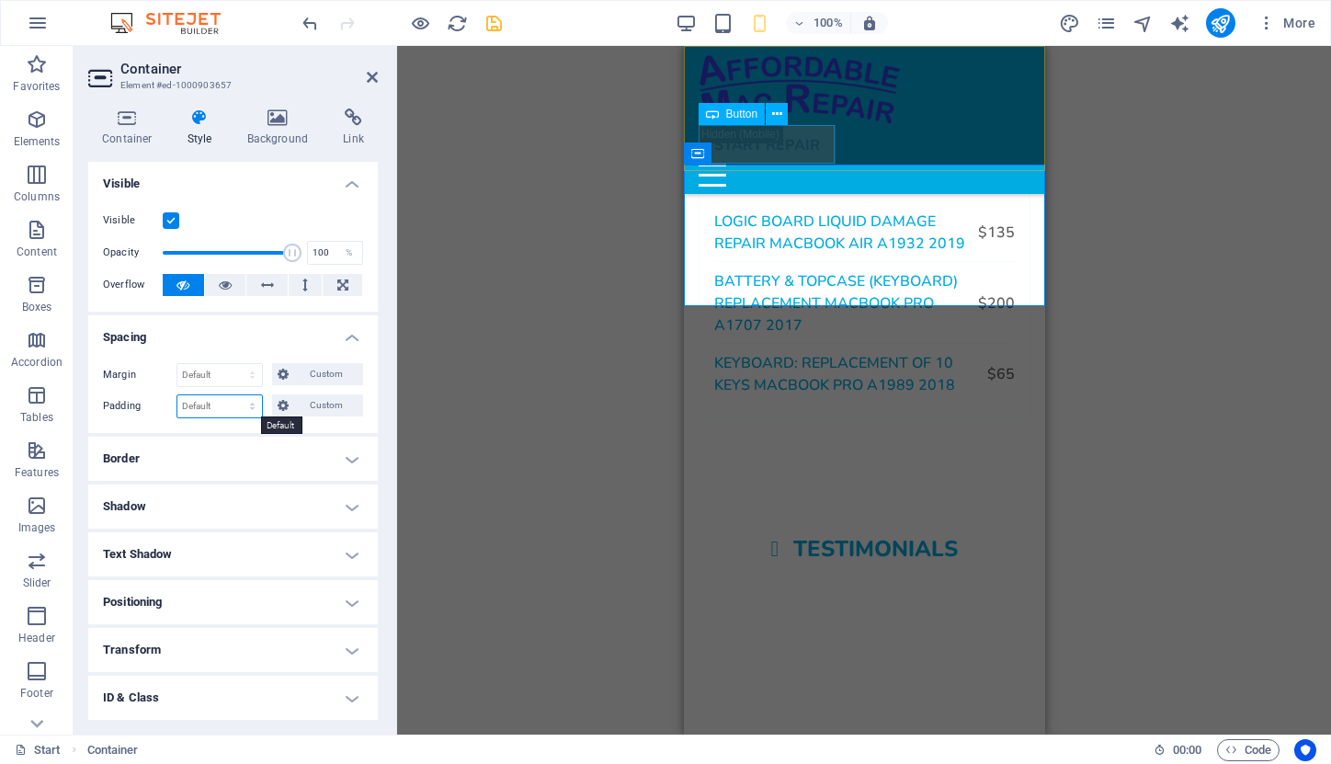
select select "rem"
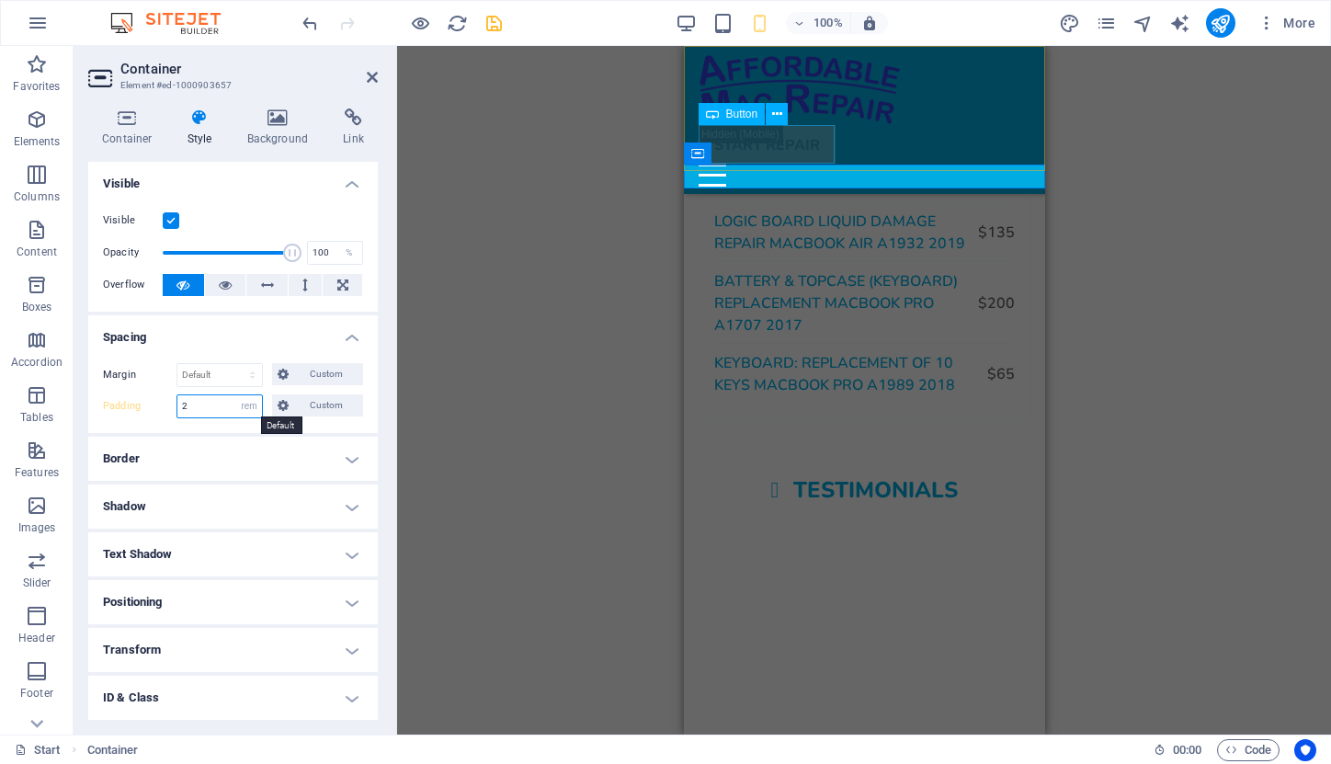
type input "2"
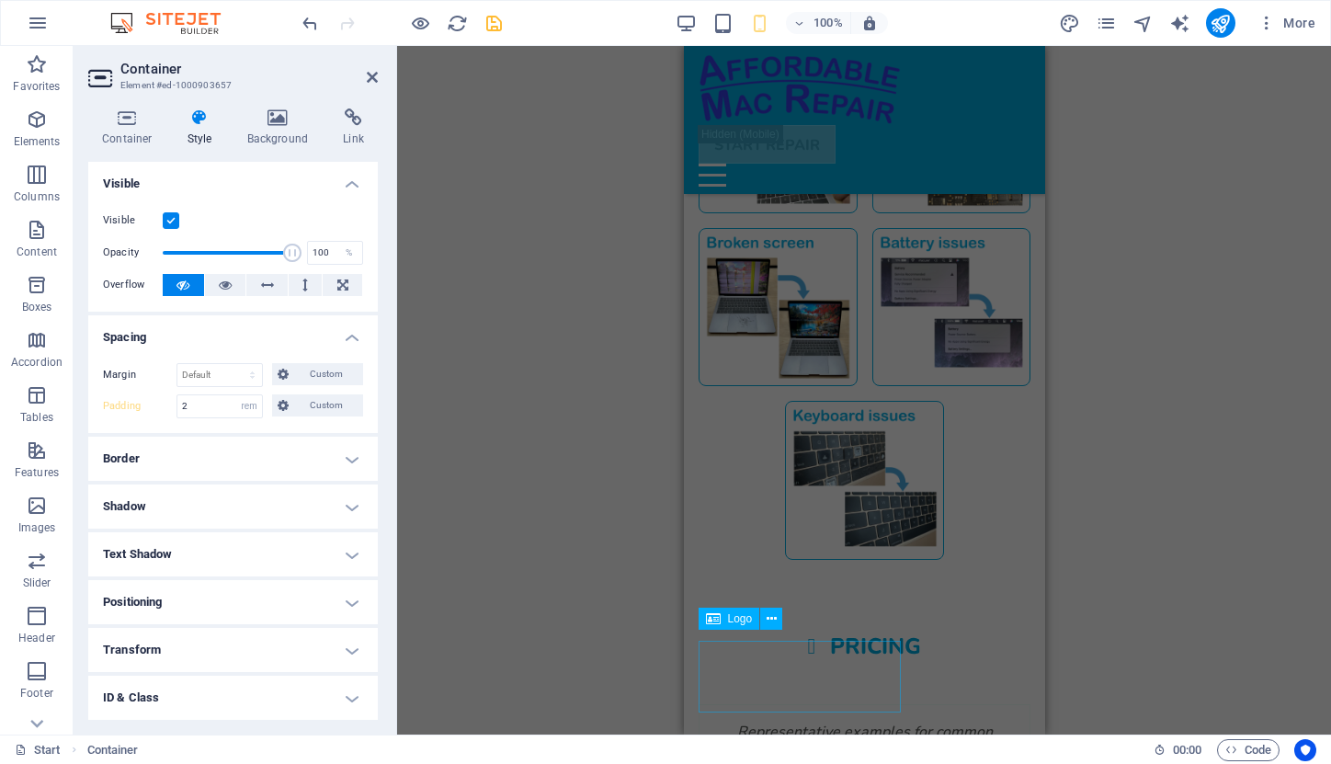
scroll to position [1802, 0]
click at [869, 635] on div "Pricing" at bounding box center [864, 647] width 332 height 25
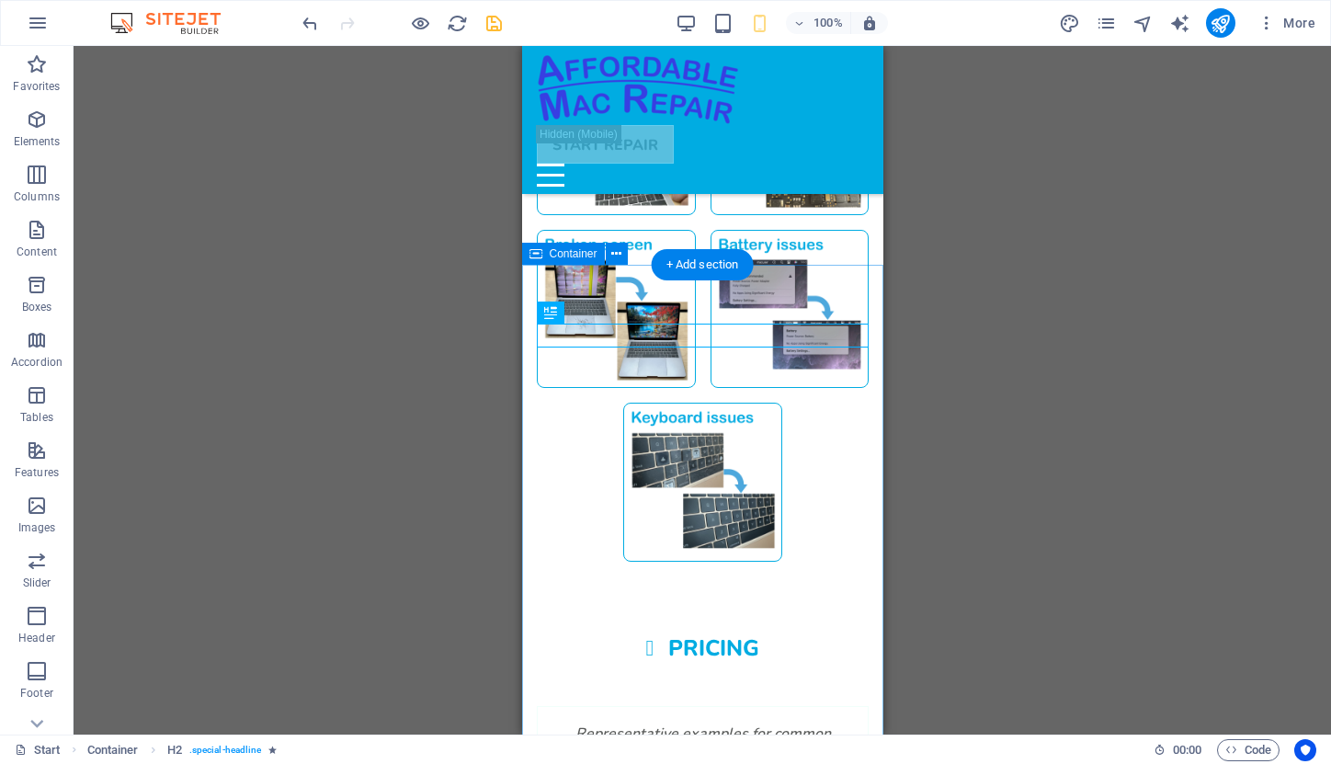
click at [565, 257] on span "Container" at bounding box center [574, 253] width 48 height 11
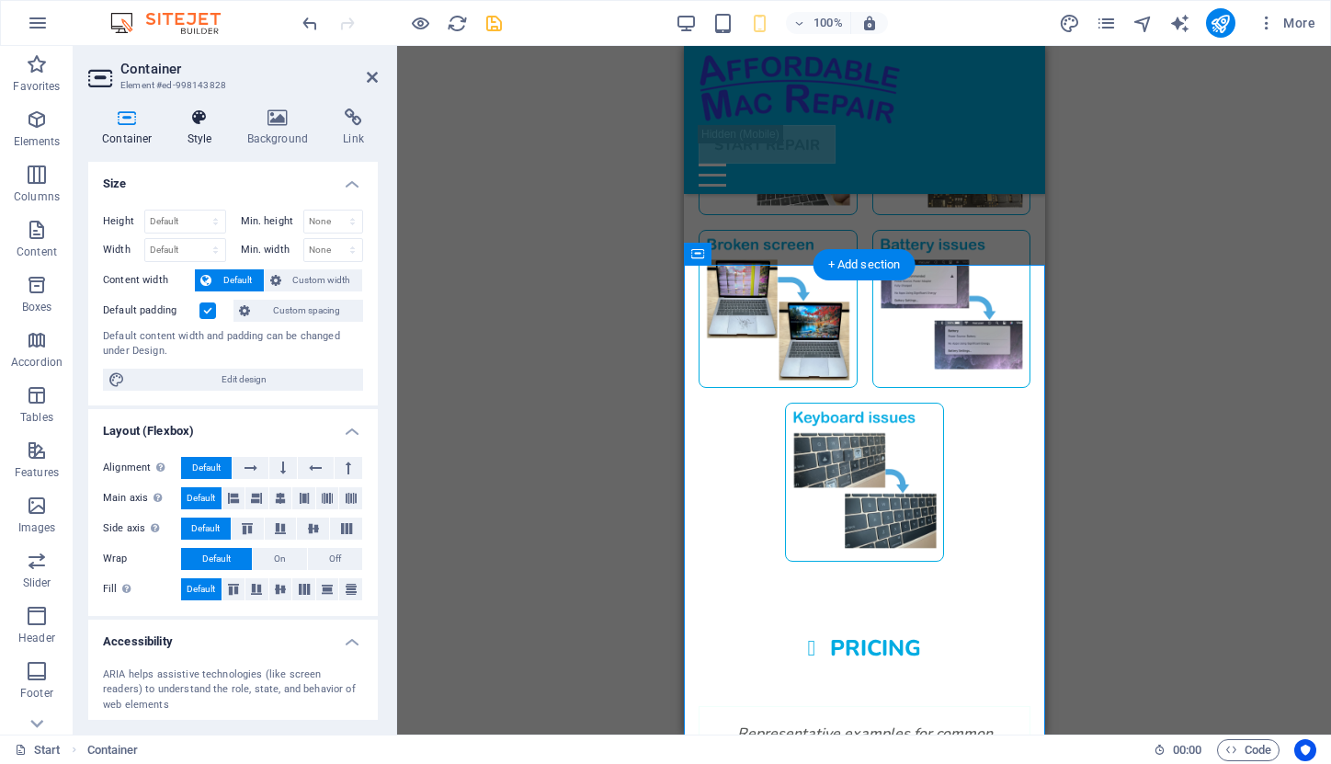
click at [204, 122] on icon at bounding box center [200, 117] width 52 height 18
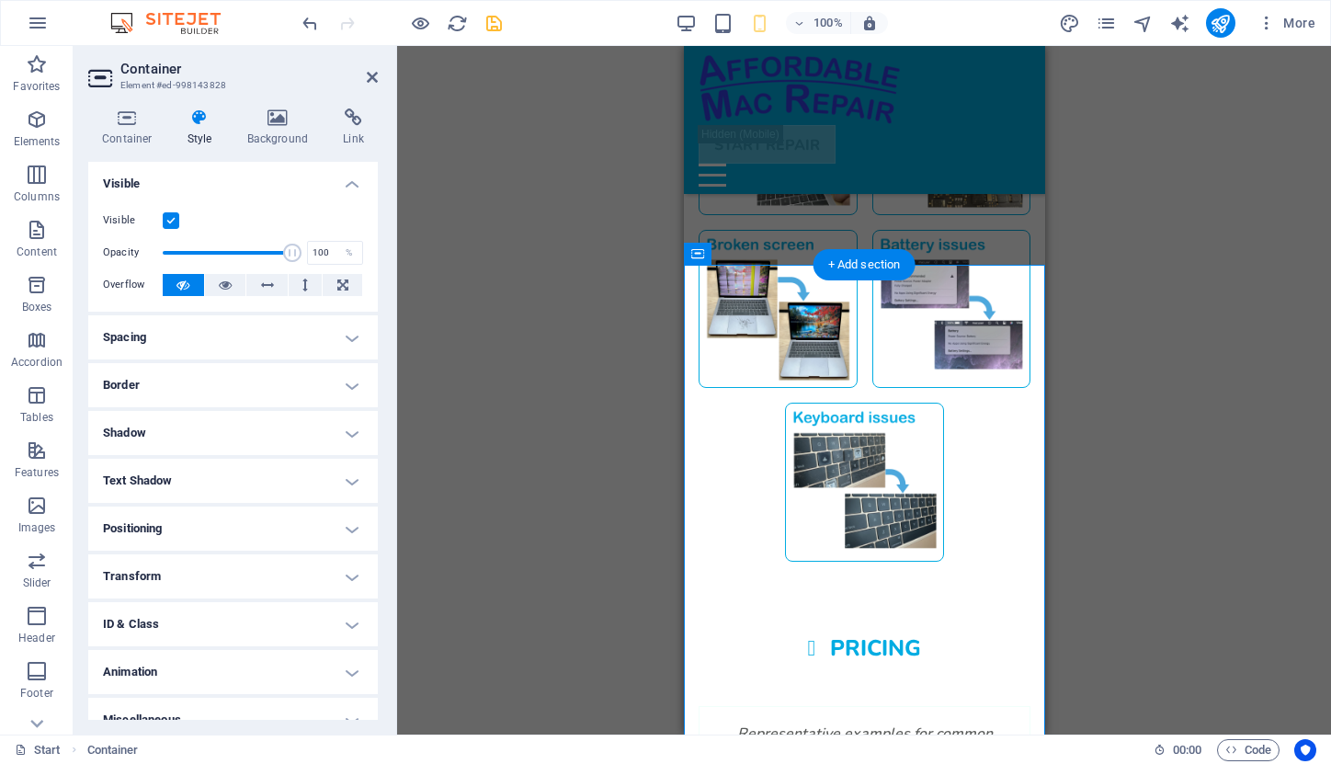
click at [299, 332] on h4 "Spacing" at bounding box center [233, 337] width 290 height 44
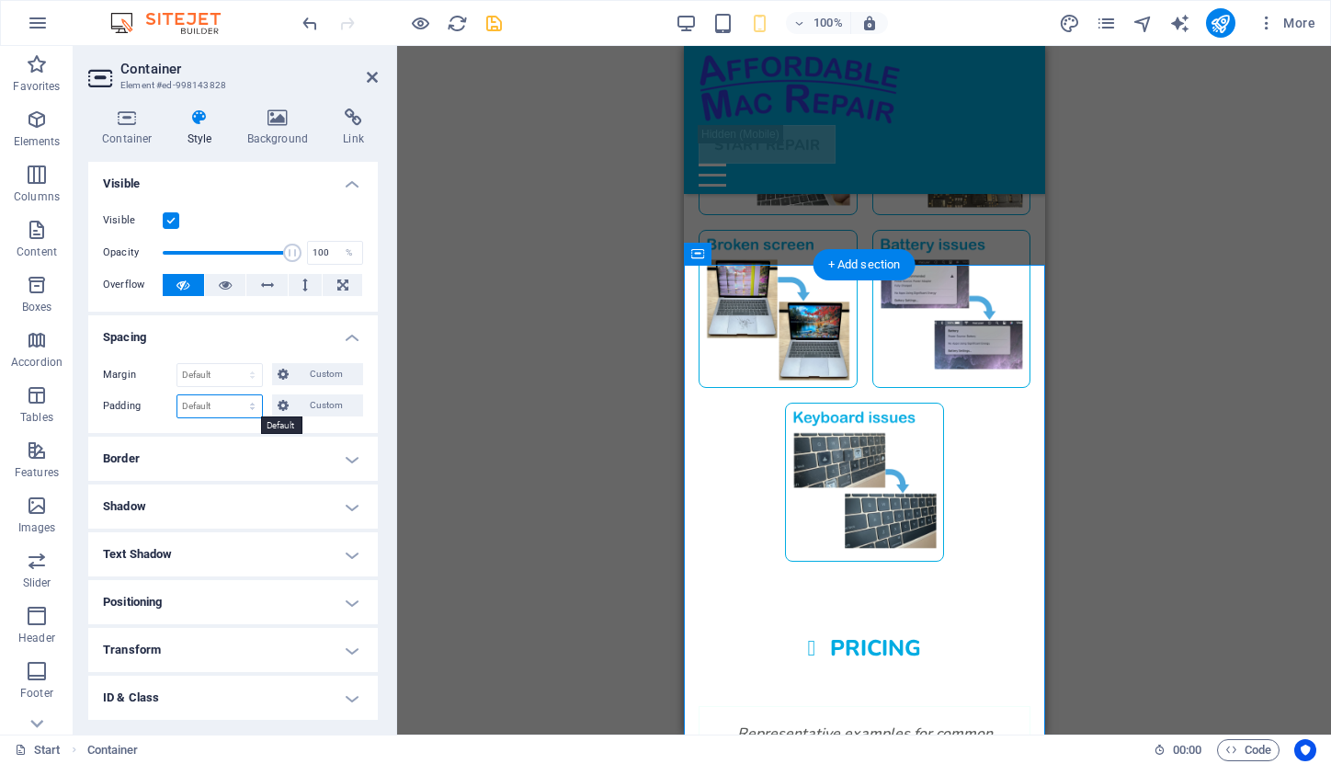
select select "rem"
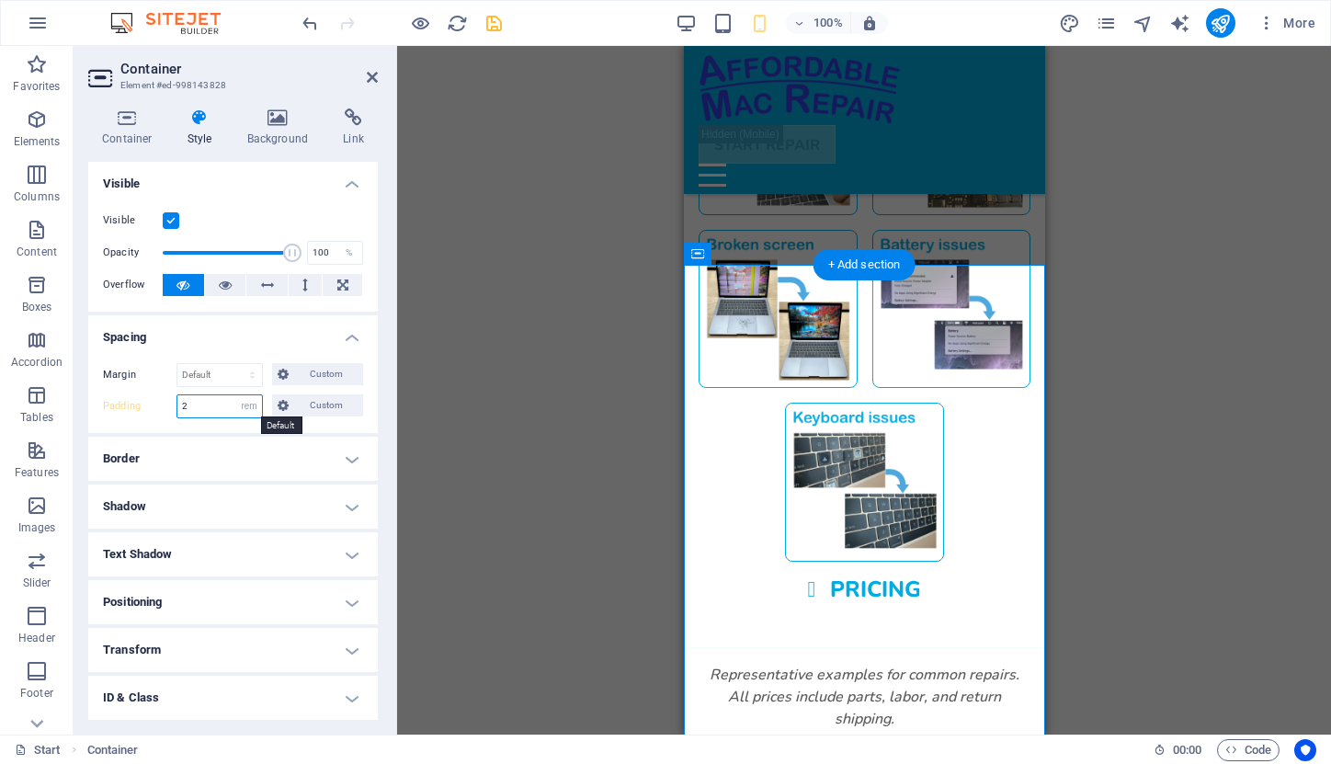
type input "2"
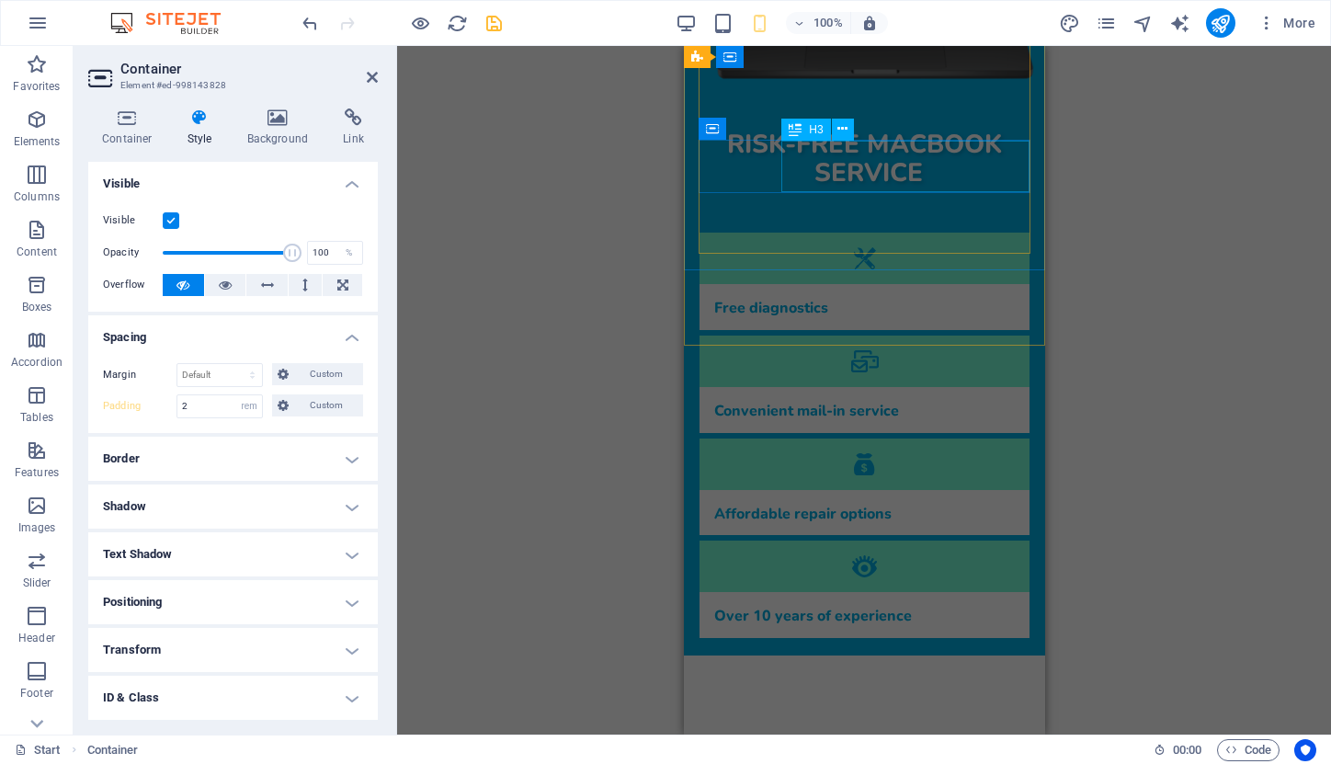
scroll to position [666, 0]
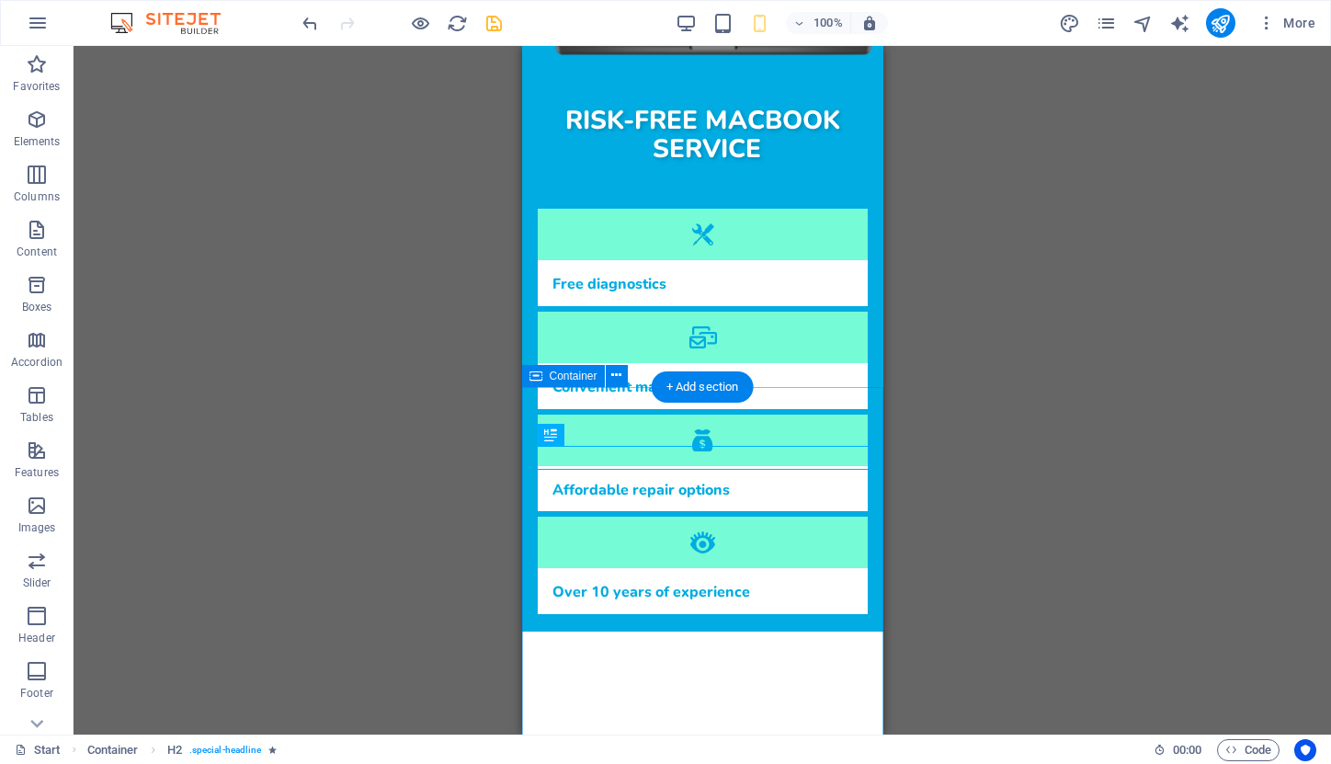
click at [576, 381] on span "Container" at bounding box center [574, 376] width 48 height 11
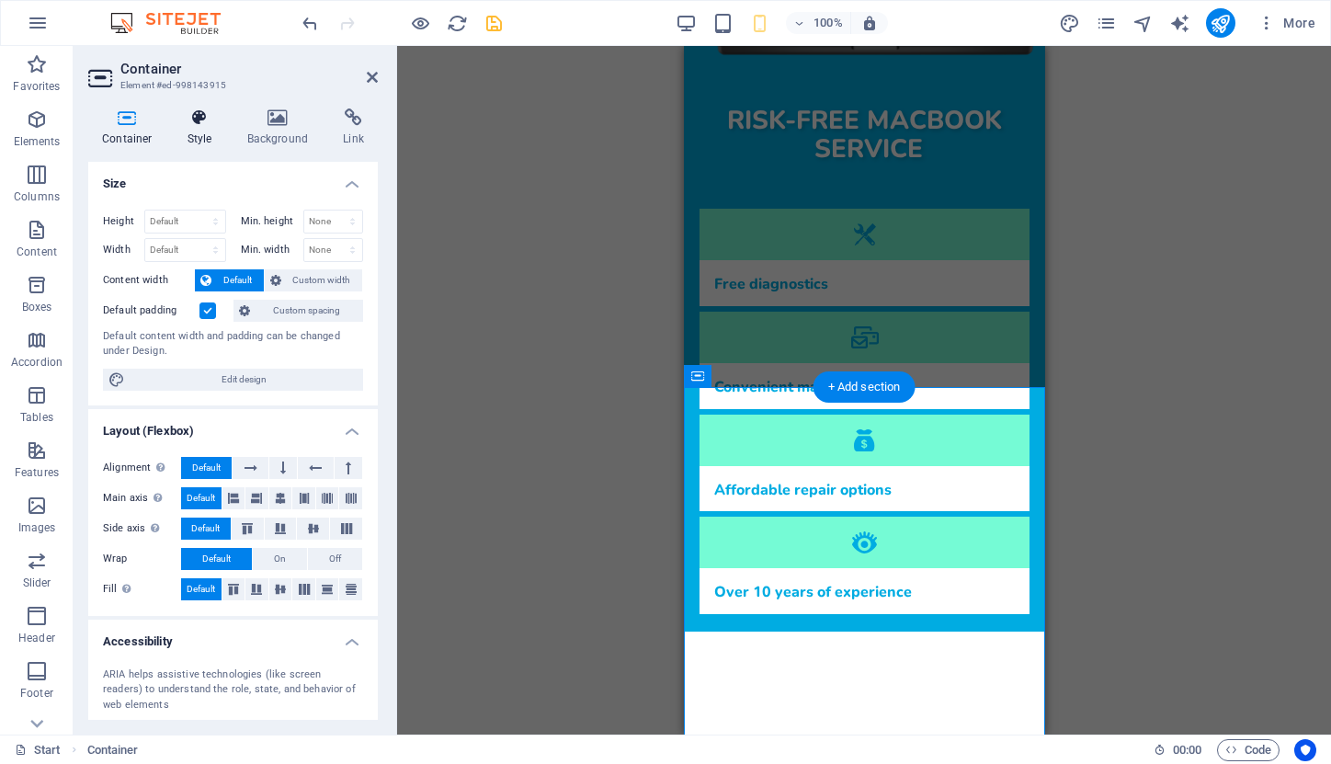
click at [194, 132] on h4 "Style" at bounding box center [204, 127] width 60 height 39
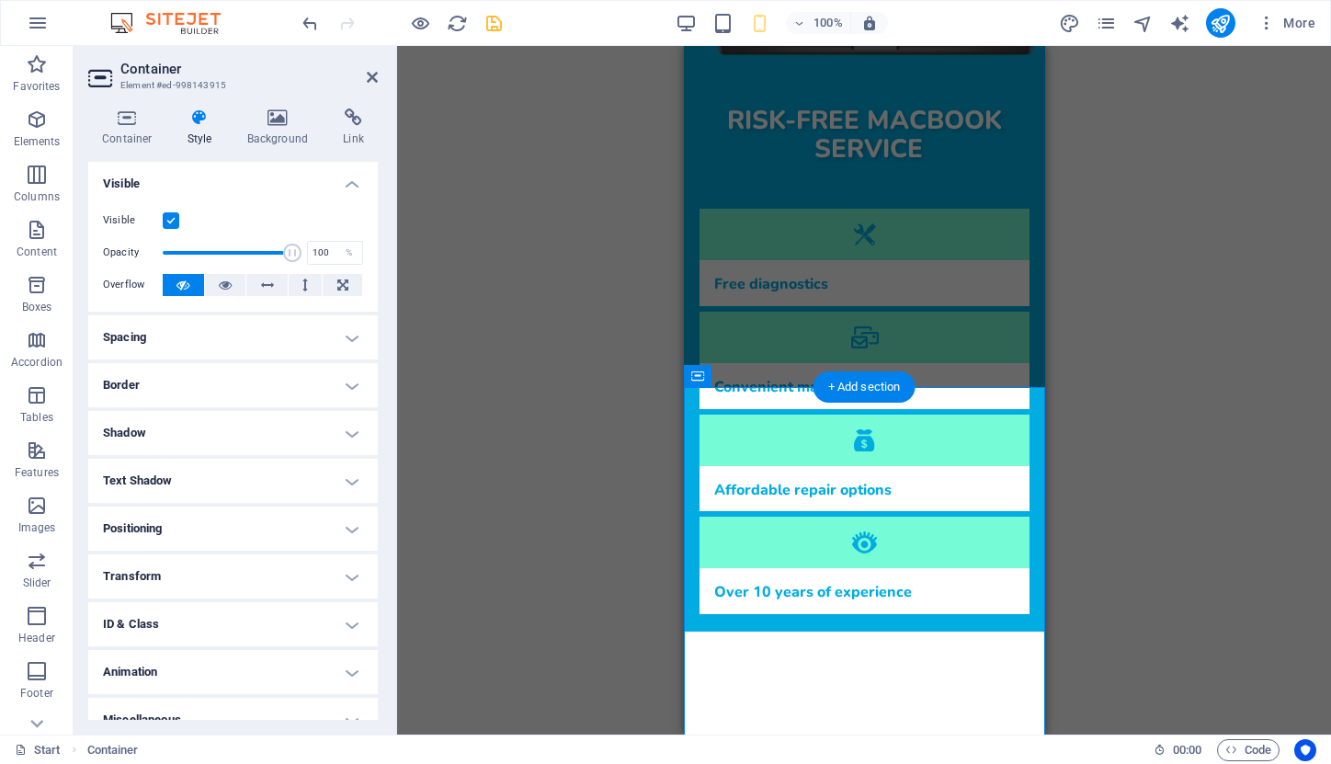
click at [202, 318] on h4 "Spacing" at bounding box center [233, 337] width 290 height 44
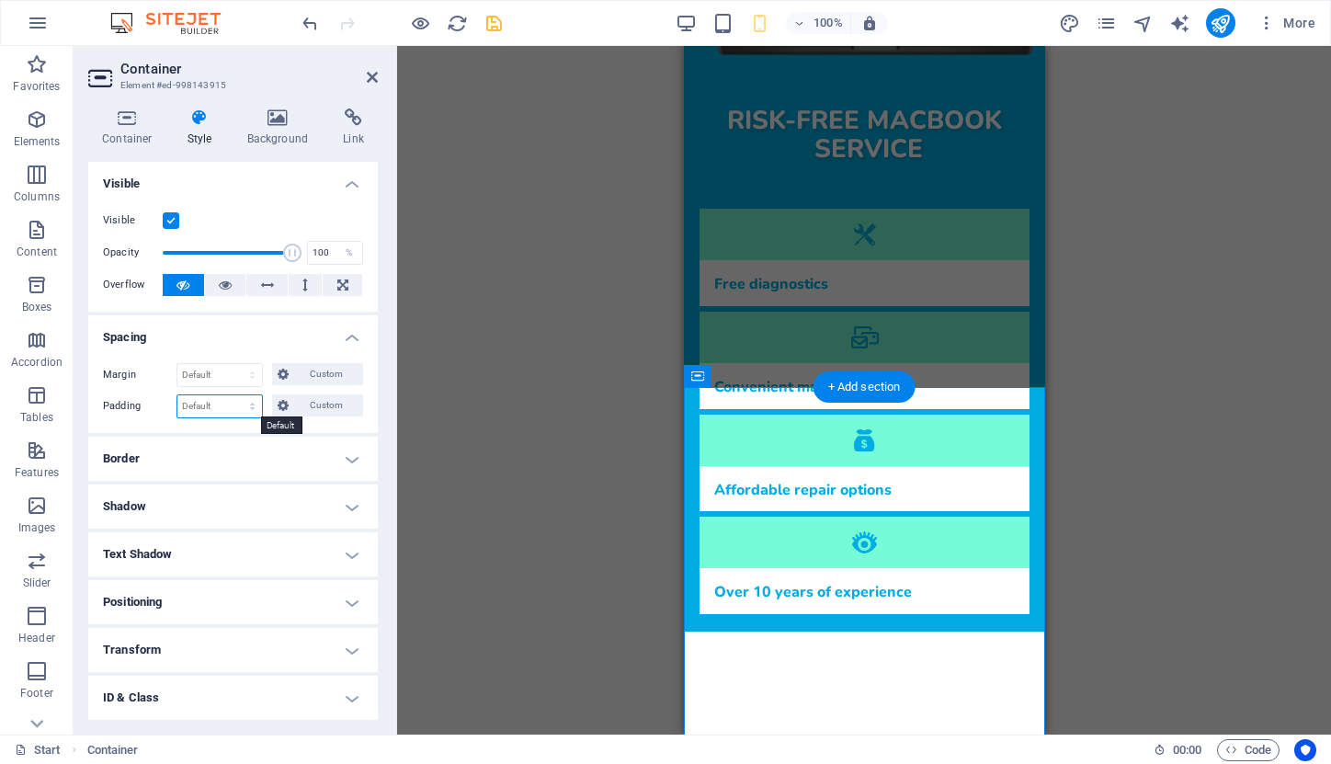
select select "rem"
type input "2"
click at [496, 23] on icon "save" at bounding box center [494, 23] width 21 height 21
select select "rem"
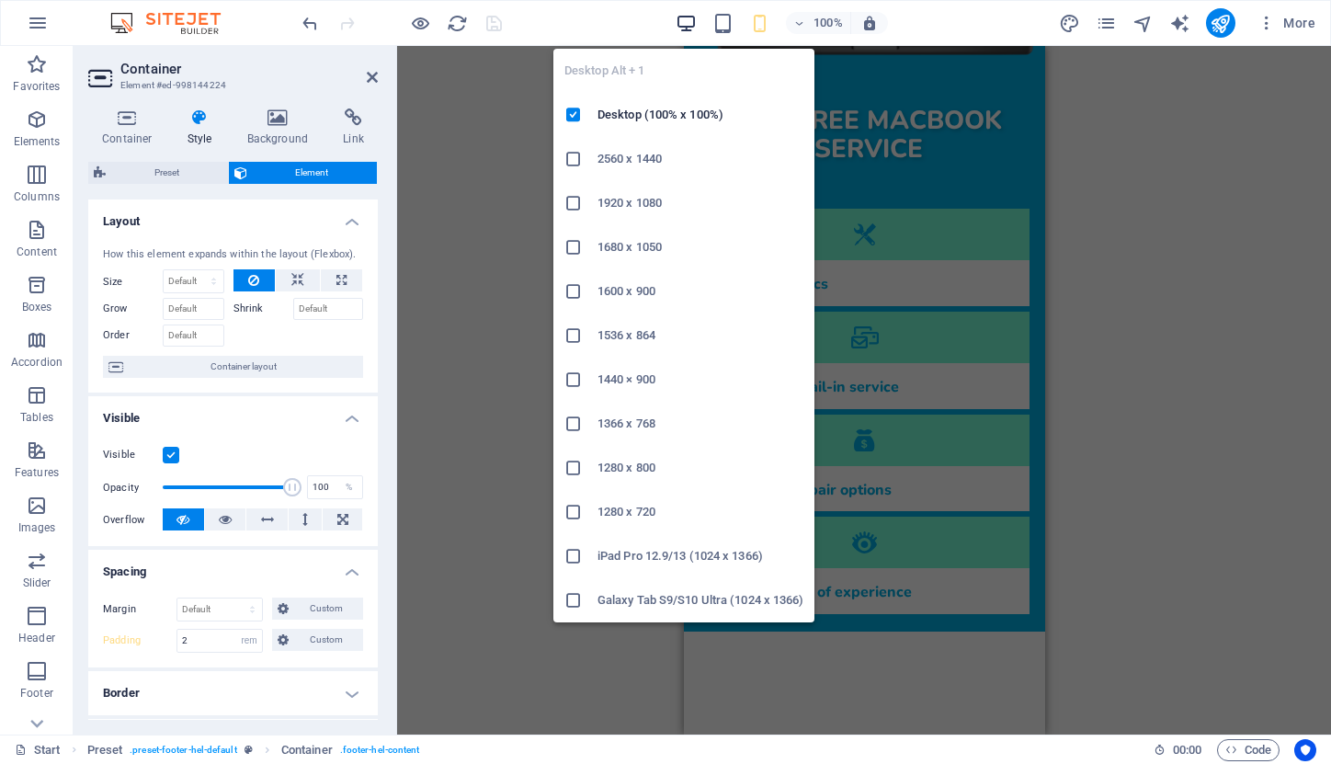
click at [690, 17] on icon "button" at bounding box center [686, 23] width 21 height 21
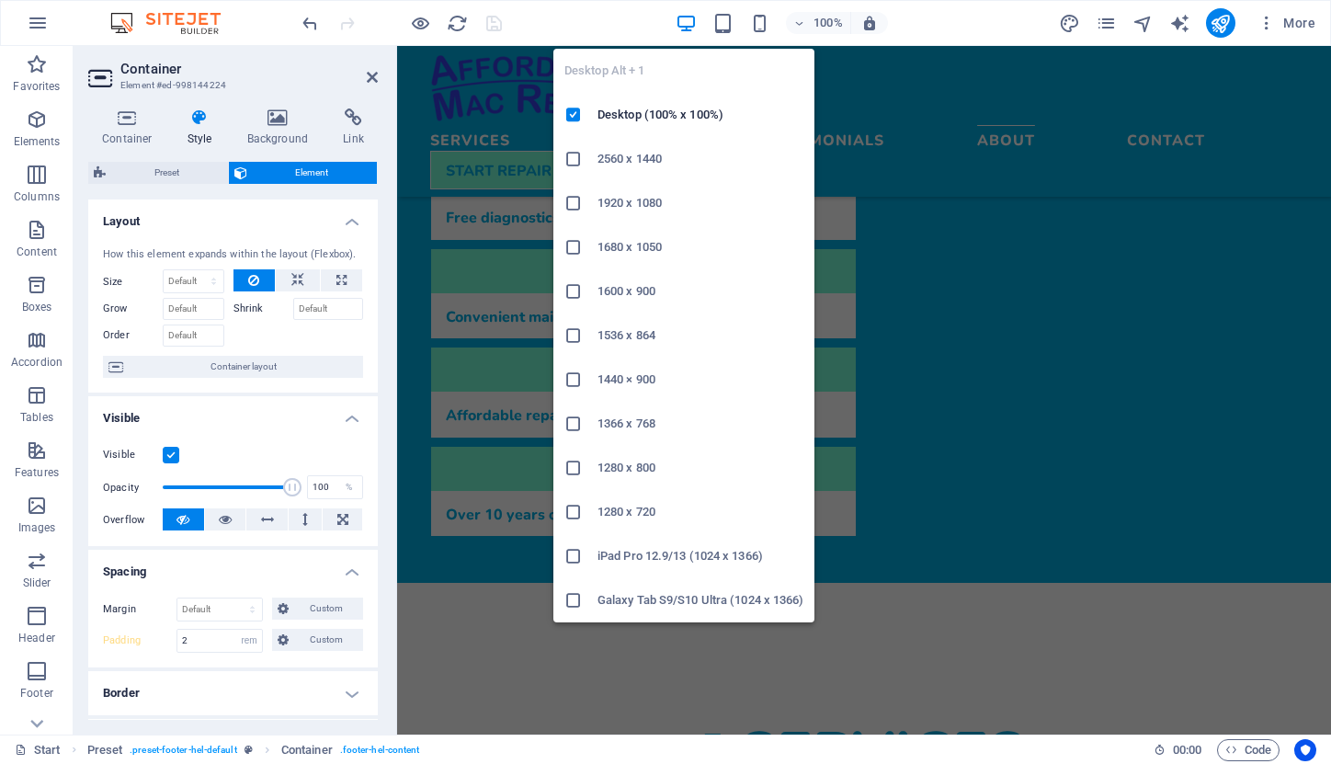
scroll to position [4943, 0]
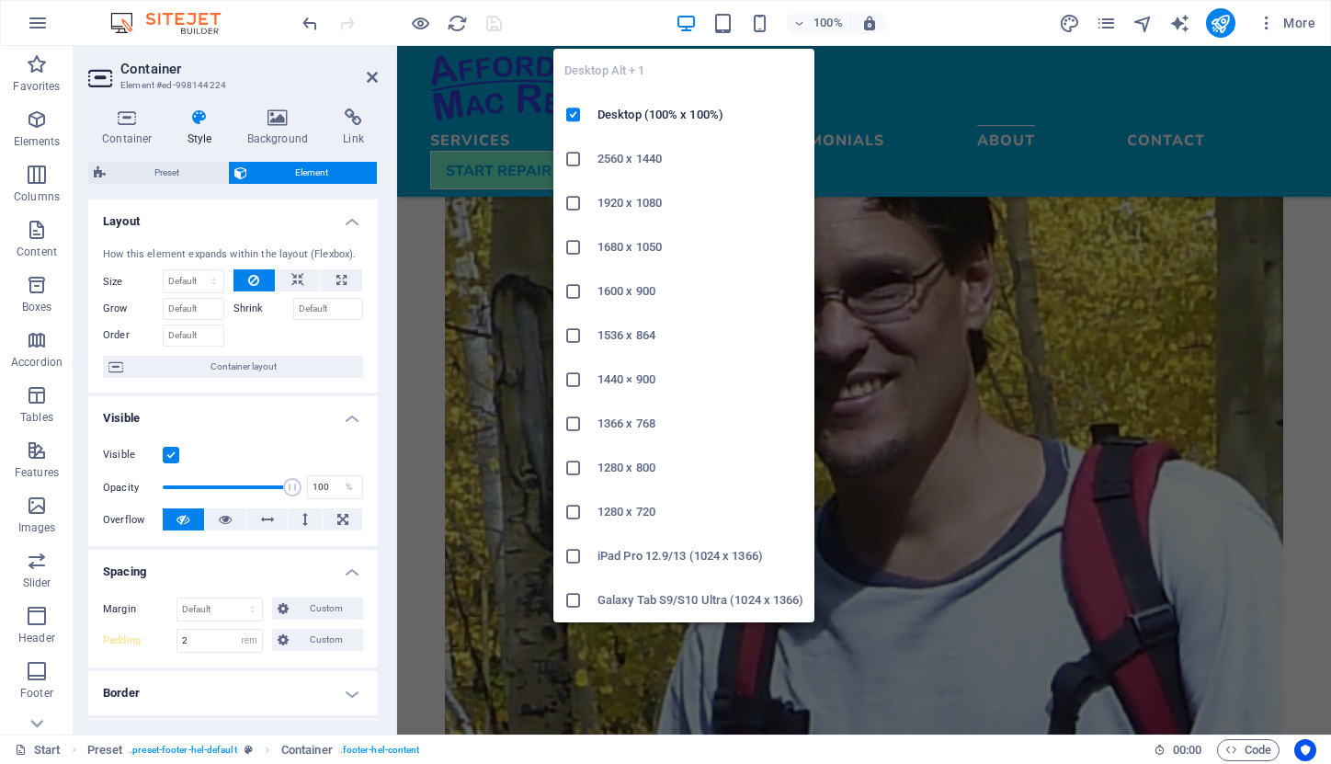
type input "1"
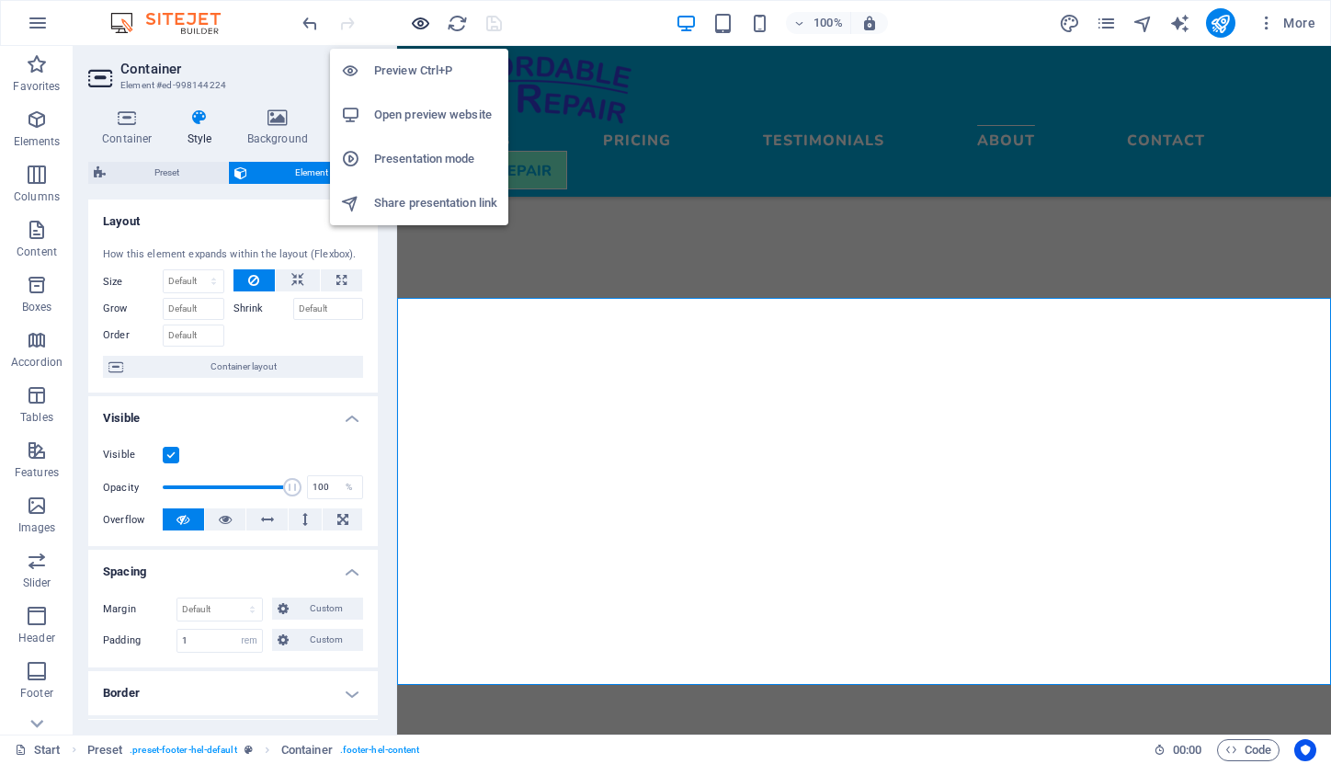
click at [423, 20] on icon "button" at bounding box center [420, 23] width 21 height 21
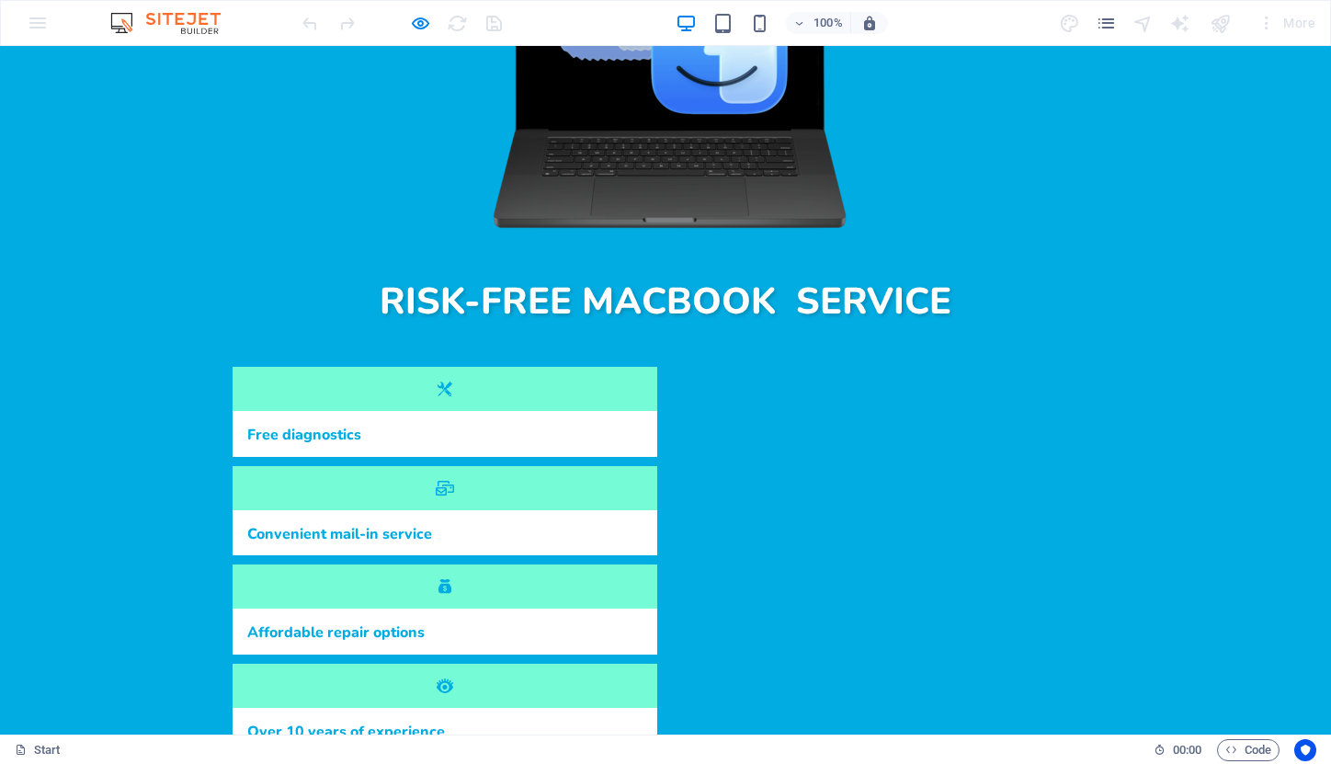
scroll to position [526, 0]
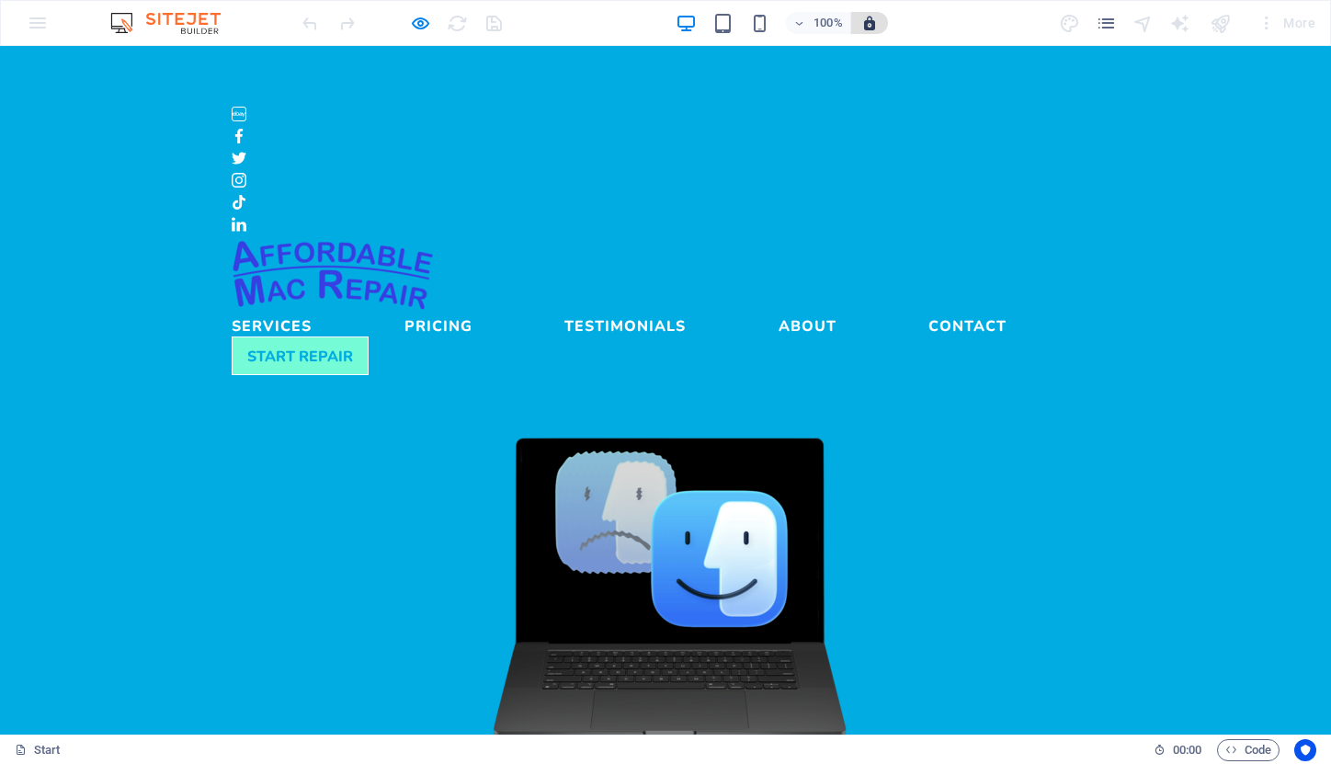
scroll to position [0, 0]
click at [312, 311] on link "Services" at bounding box center [272, 322] width 80 height 22
click at [473, 311] on link "Pricing" at bounding box center [439, 322] width 68 height 22
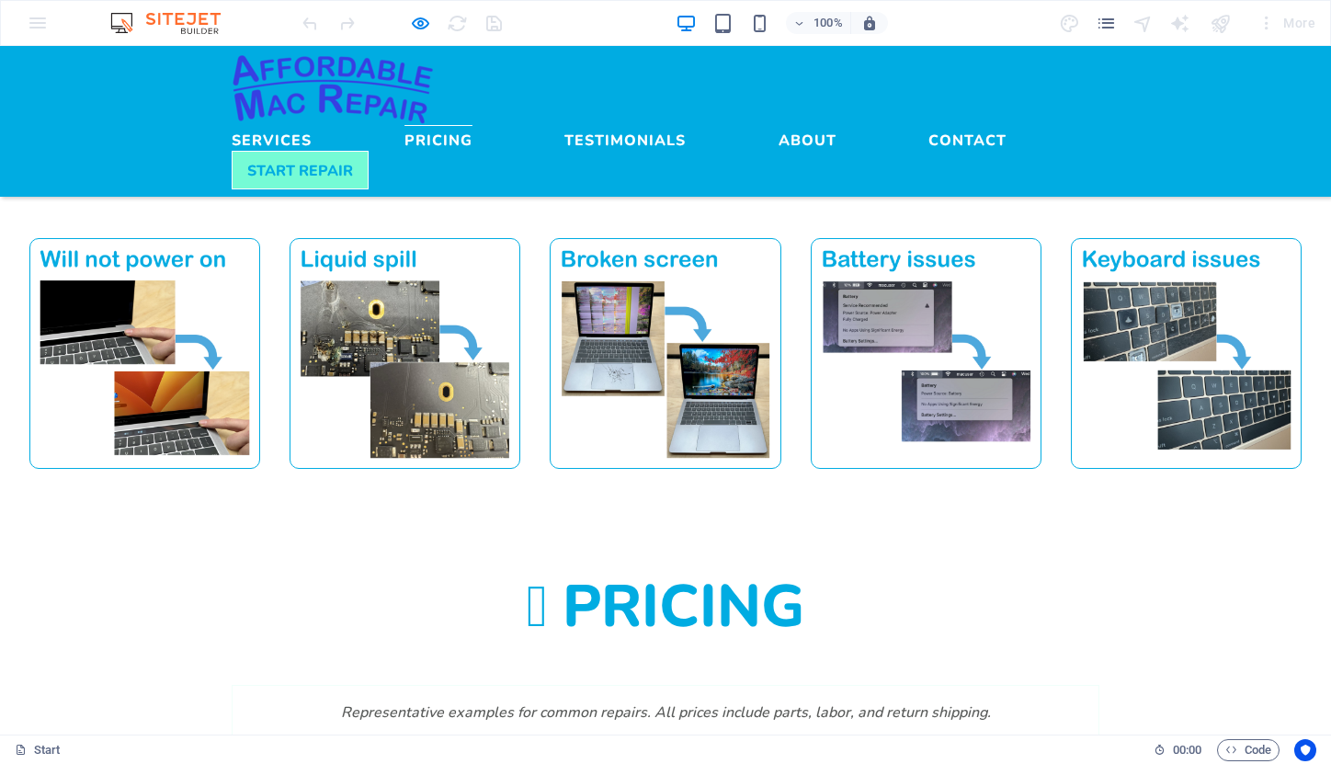
scroll to position [1438, 0]
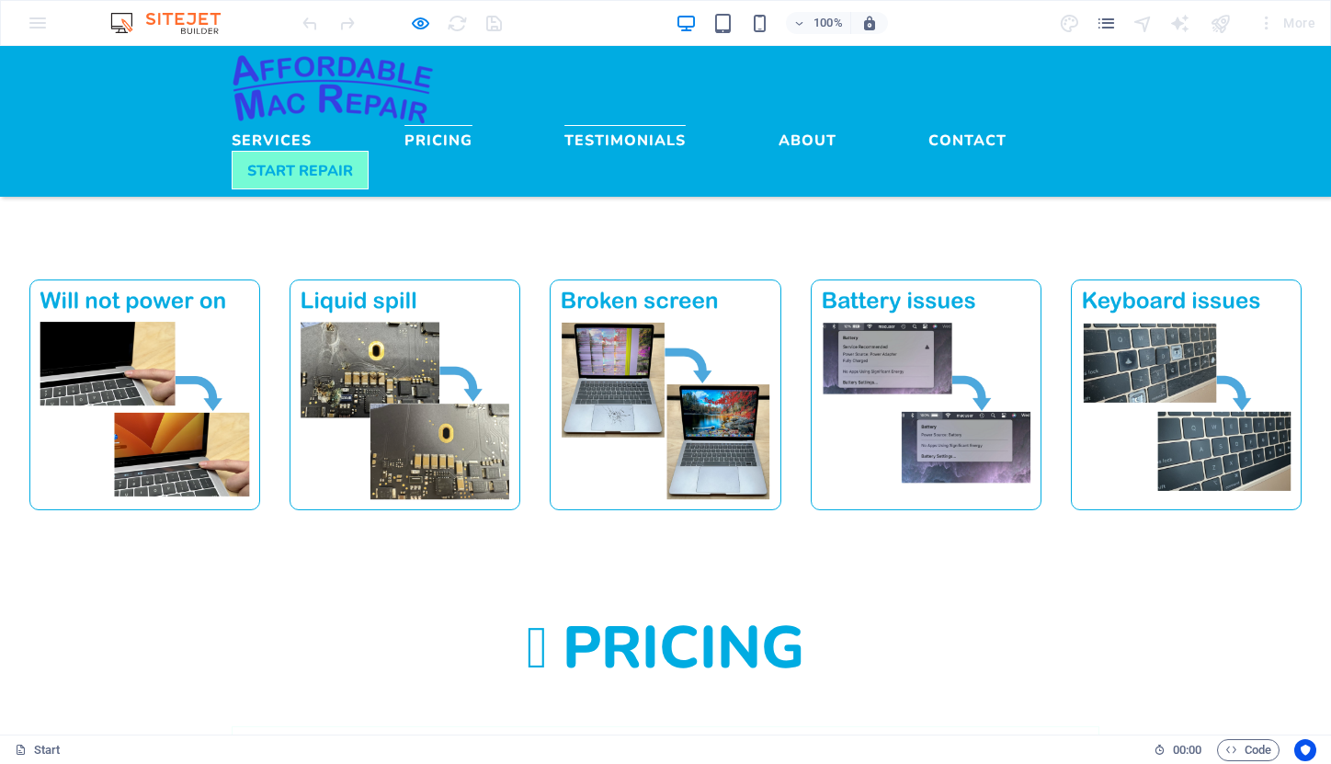
click at [686, 125] on link "Testimonials" at bounding box center [624, 136] width 121 height 22
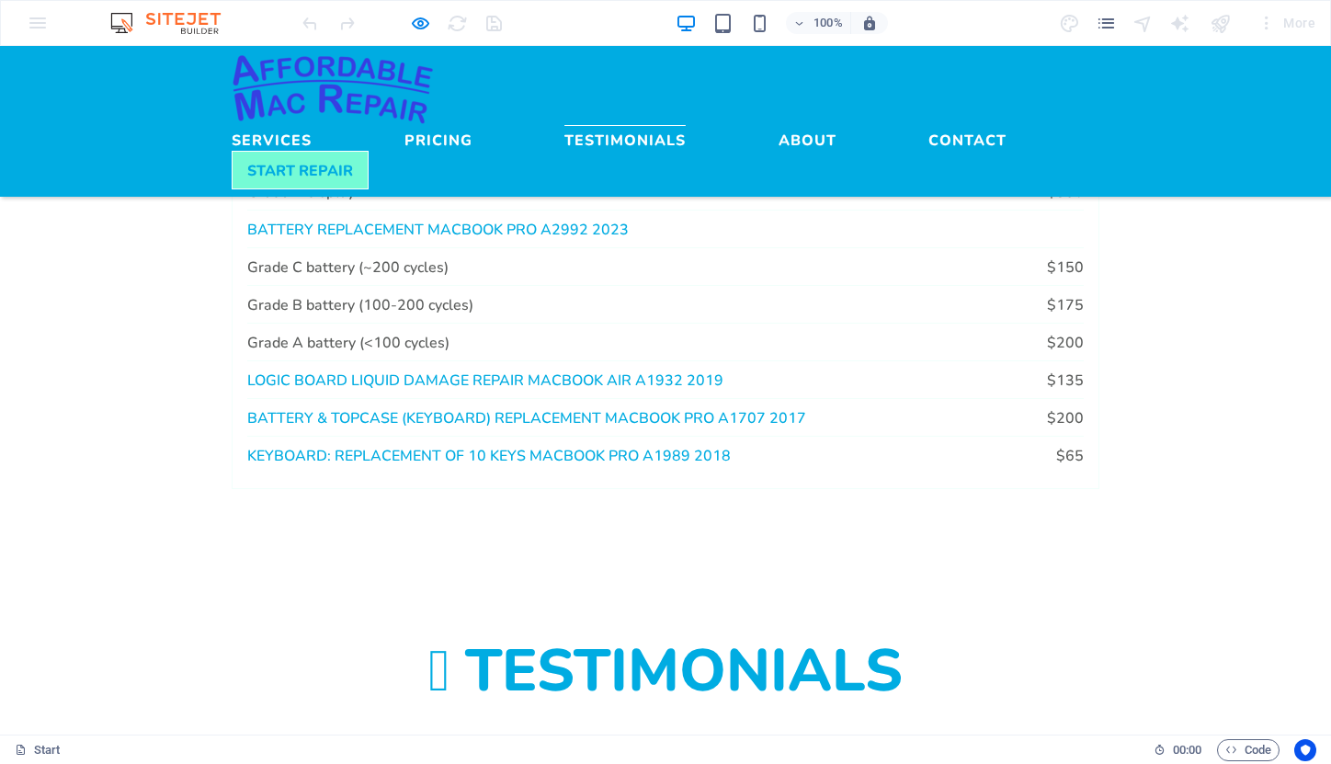
scroll to position [2185, 0]
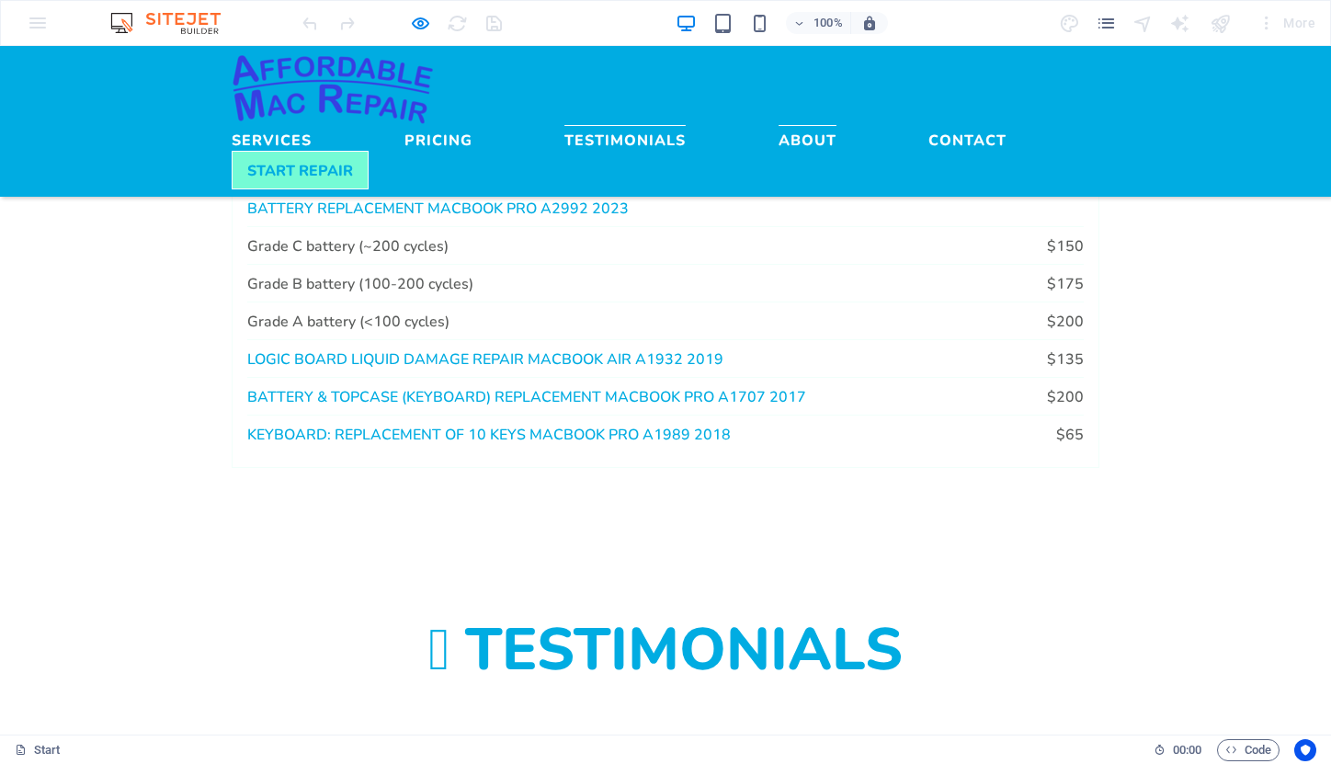
click at [797, 125] on link "About" at bounding box center [808, 136] width 58 height 22
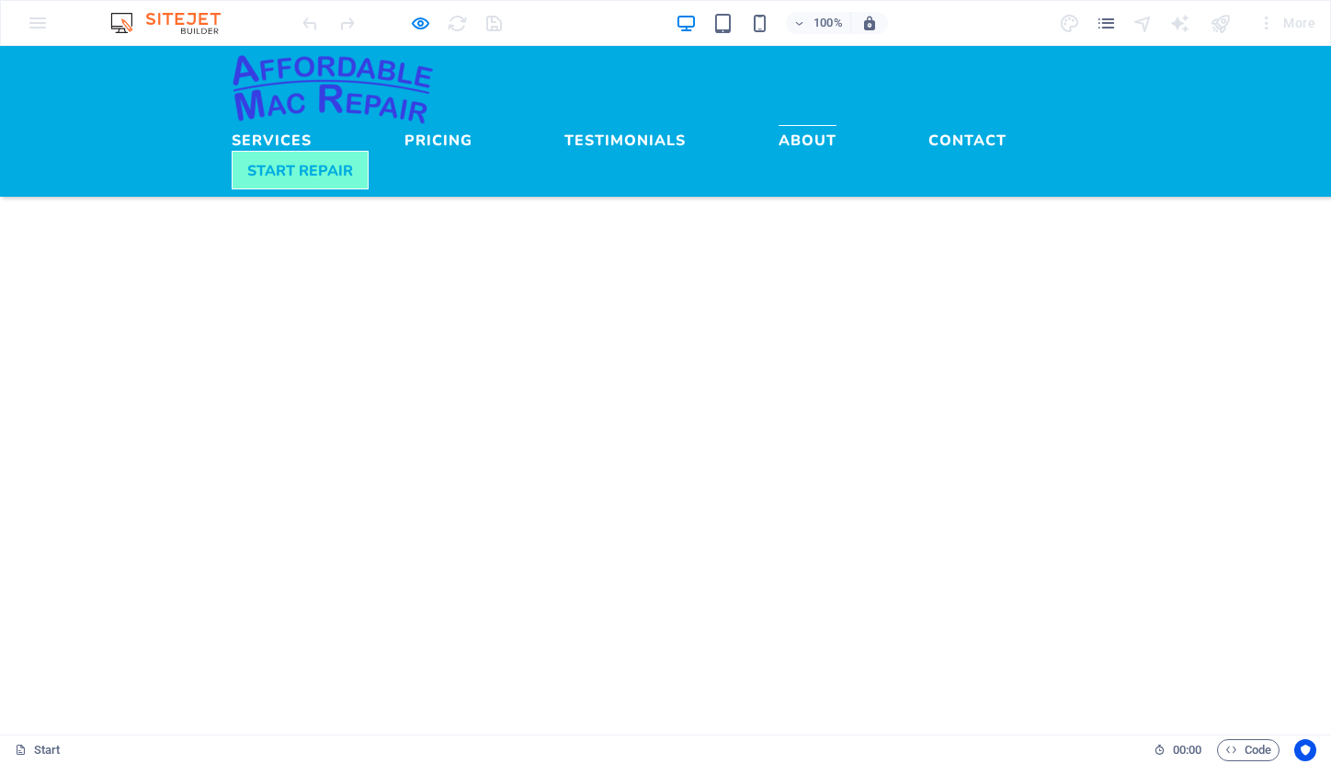
scroll to position [3264, 0]
click at [929, 125] on link "Contact" at bounding box center [968, 136] width 78 height 22
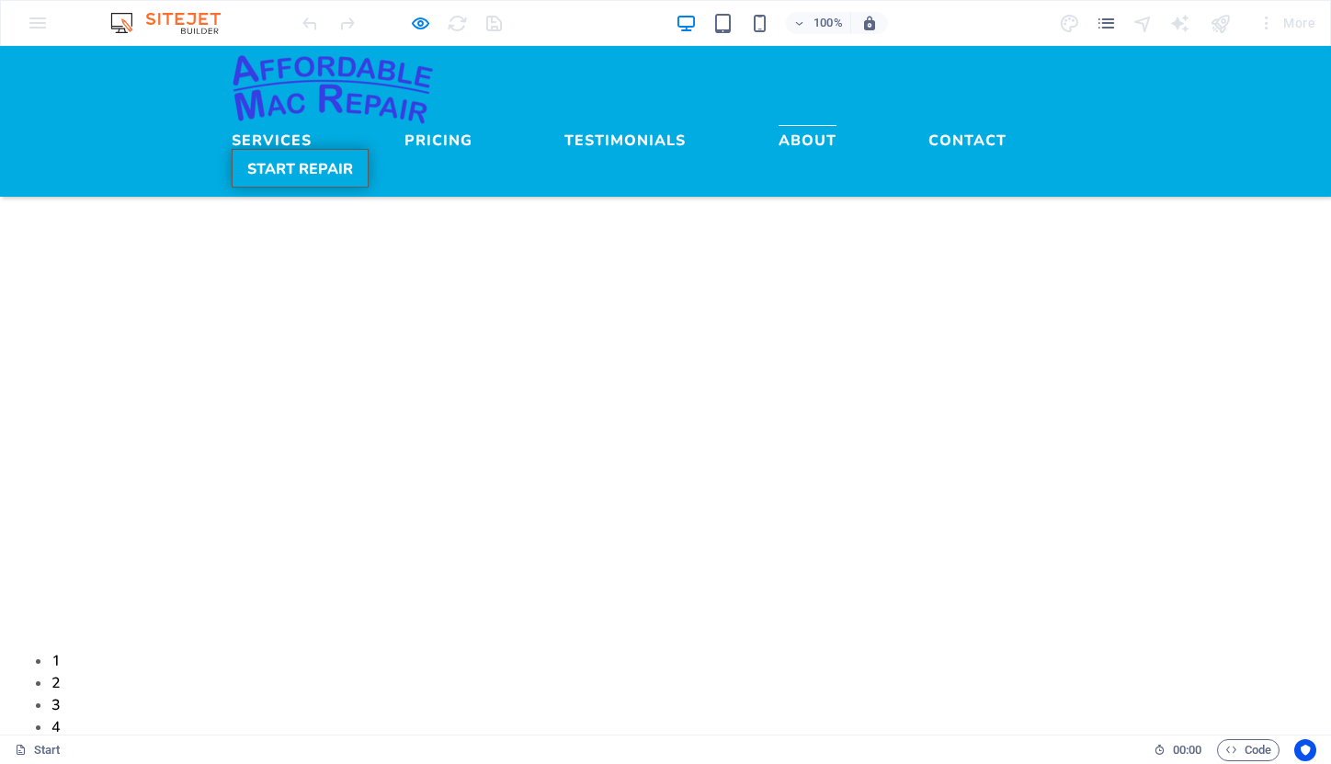
click at [369, 149] on link "START REPAIR" at bounding box center [300, 168] width 137 height 39
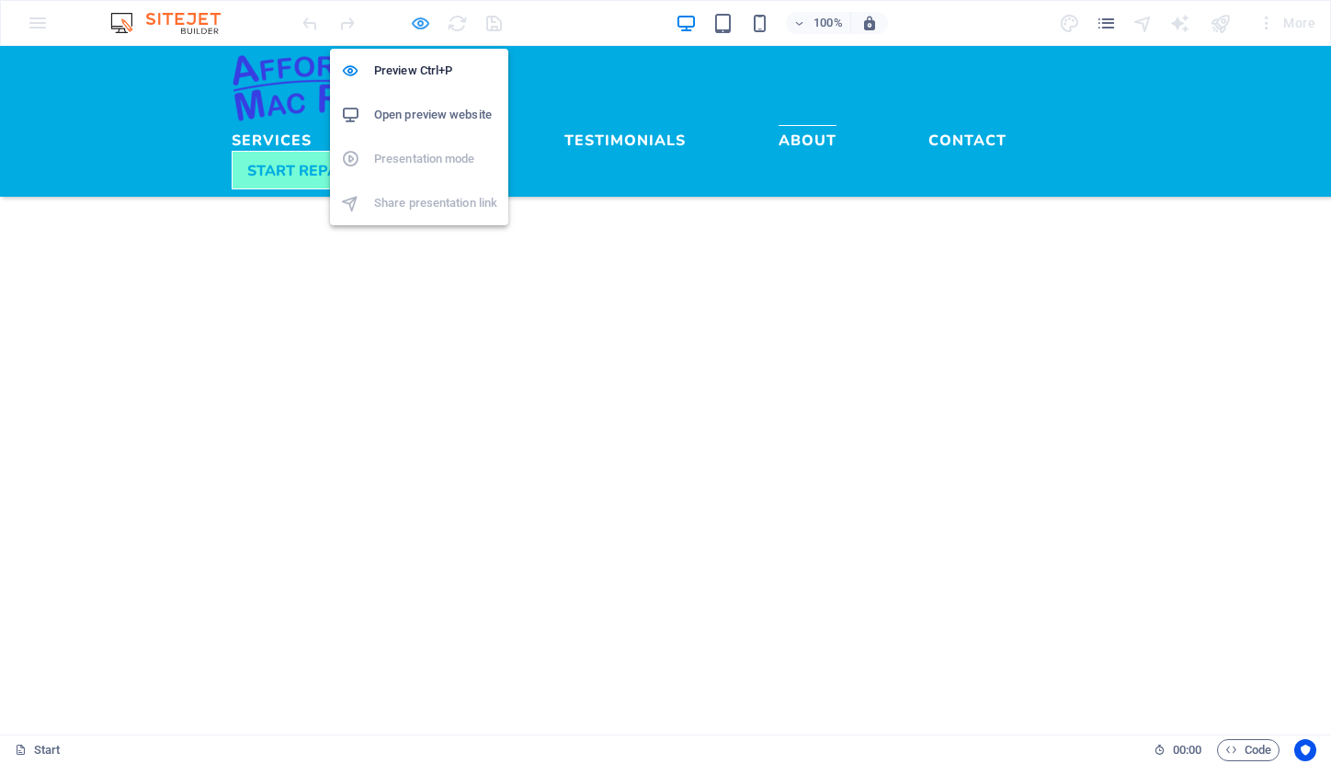
click at [417, 27] on icon "button" at bounding box center [420, 23] width 21 height 21
select select "rem"
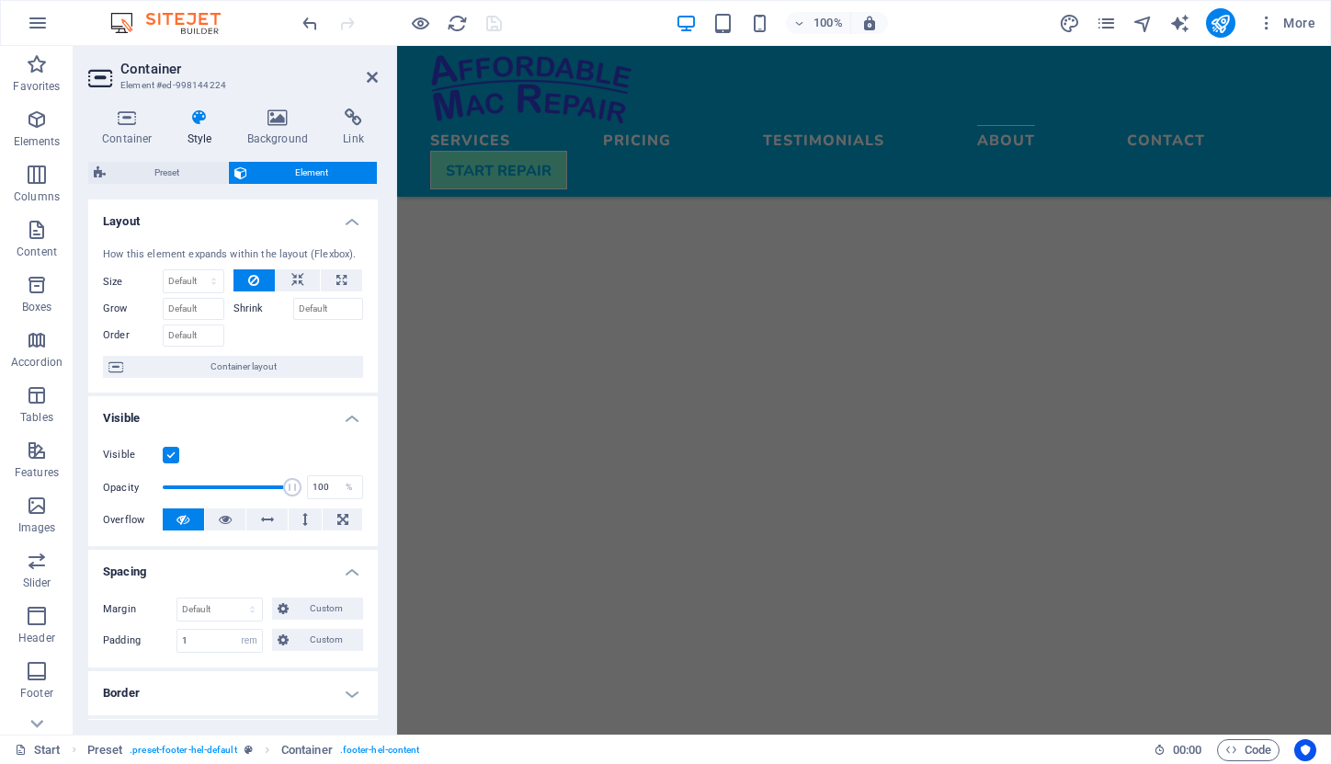
scroll to position [4269, 0]
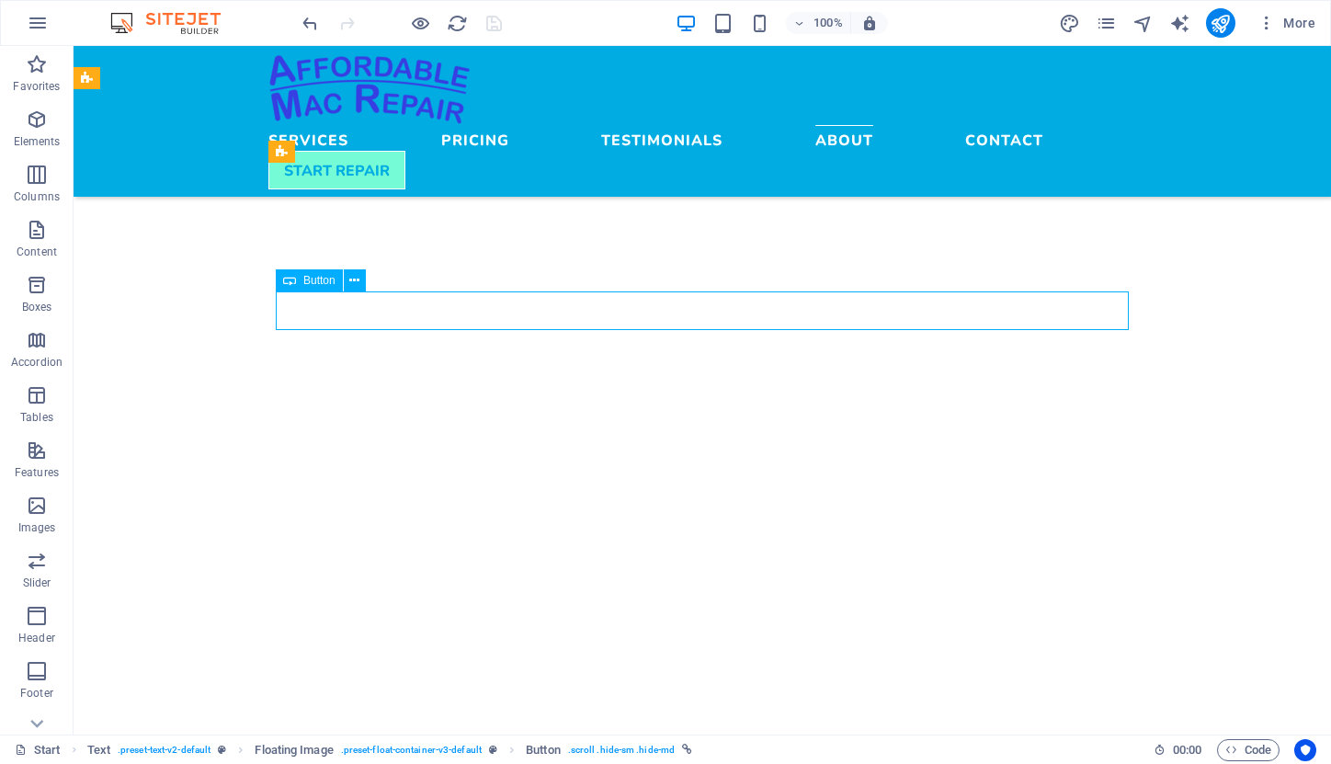
select select
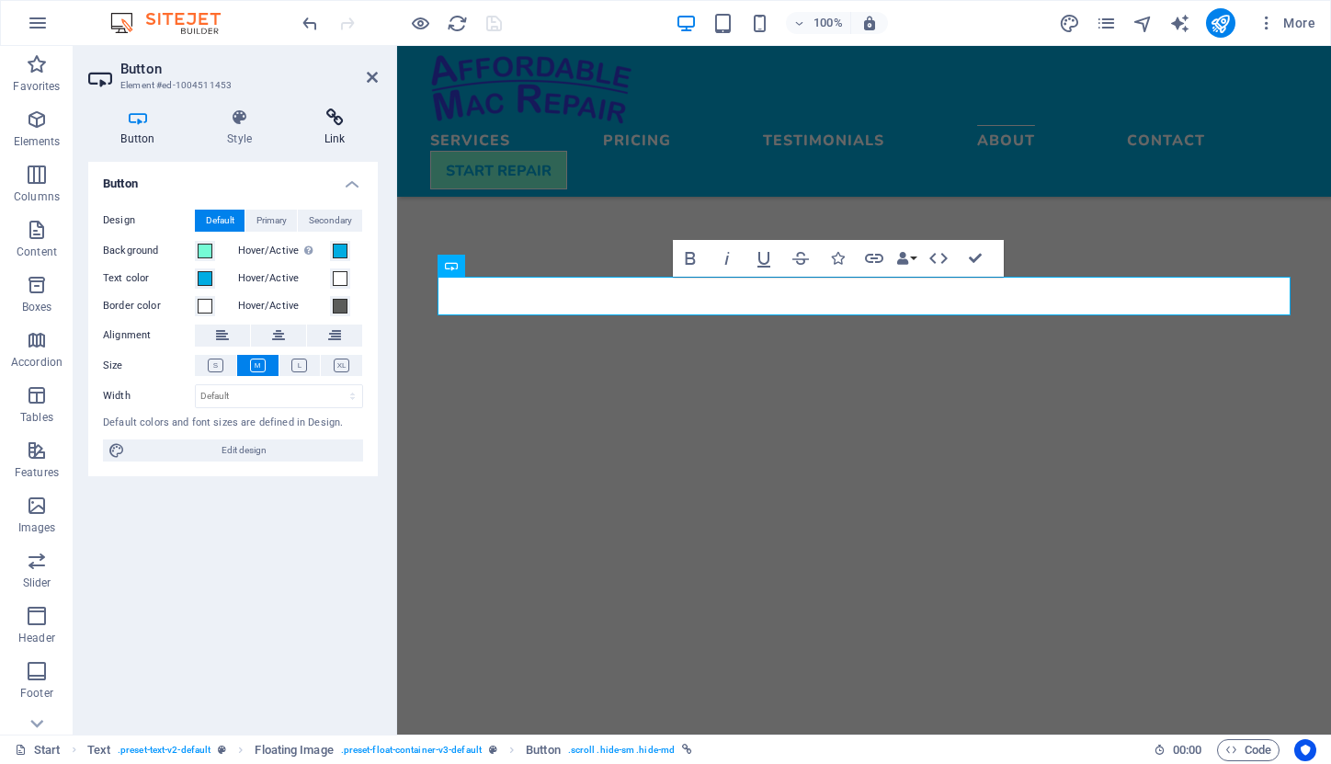
click at [336, 132] on h4 "Link" at bounding box center [334, 127] width 86 height 39
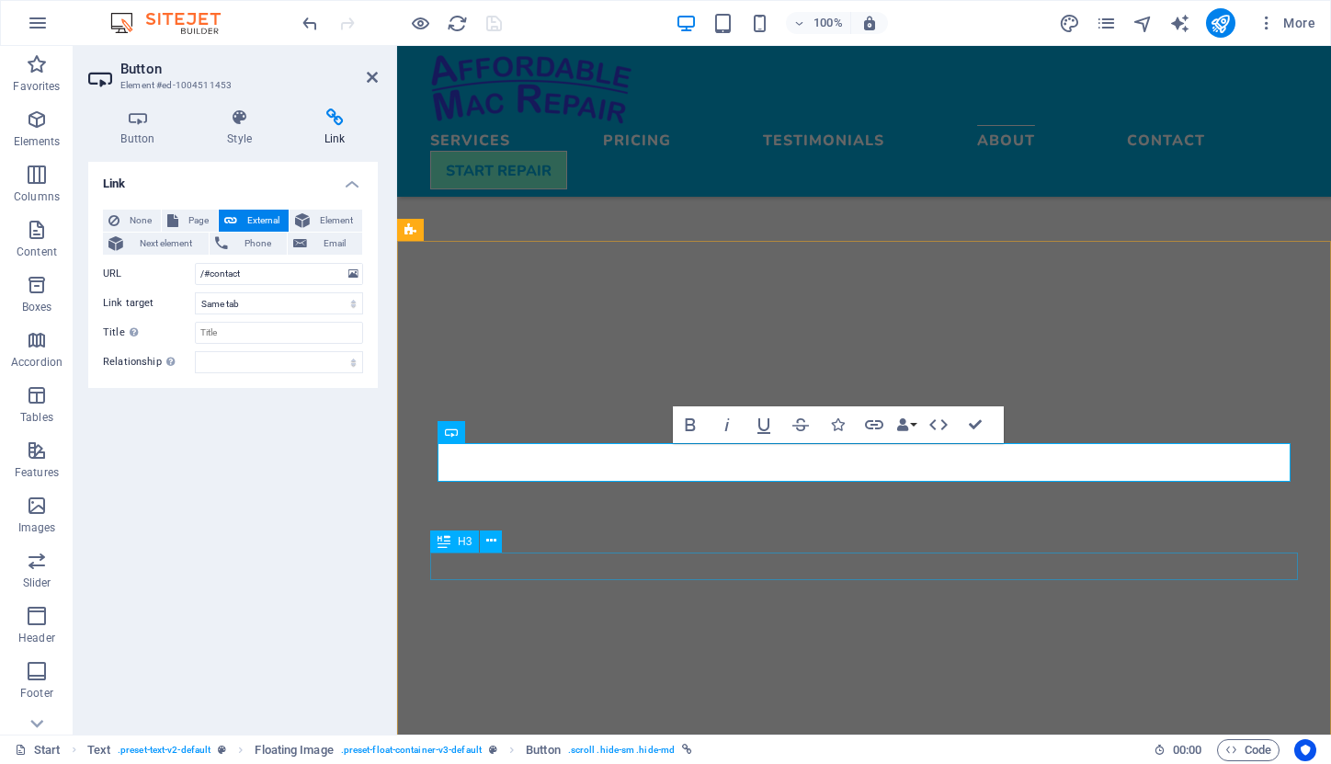
scroll to position [4068, 0]
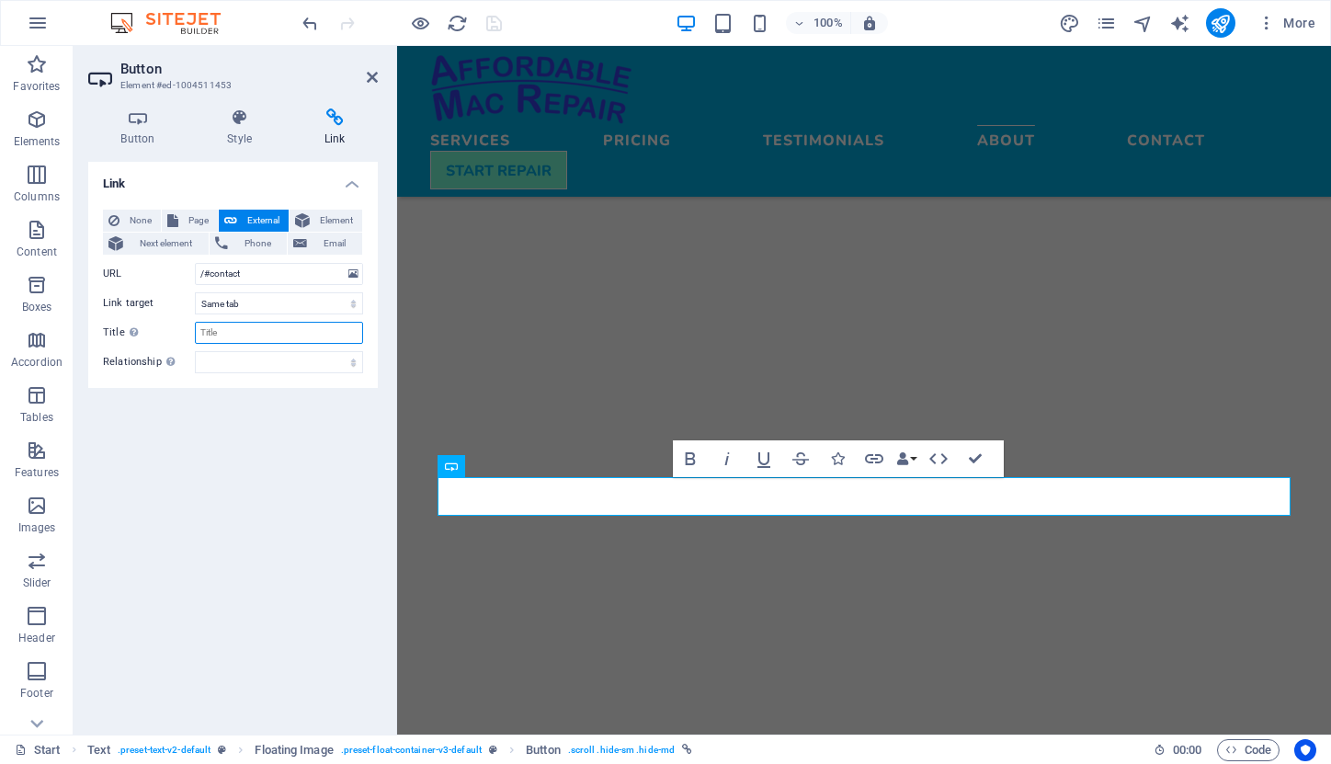
click at [263, 336] on input "Title Additional link description, should not be the same as the link text. The…" at bounding box center [279, 333] width 168 height 22
type input "Contact"
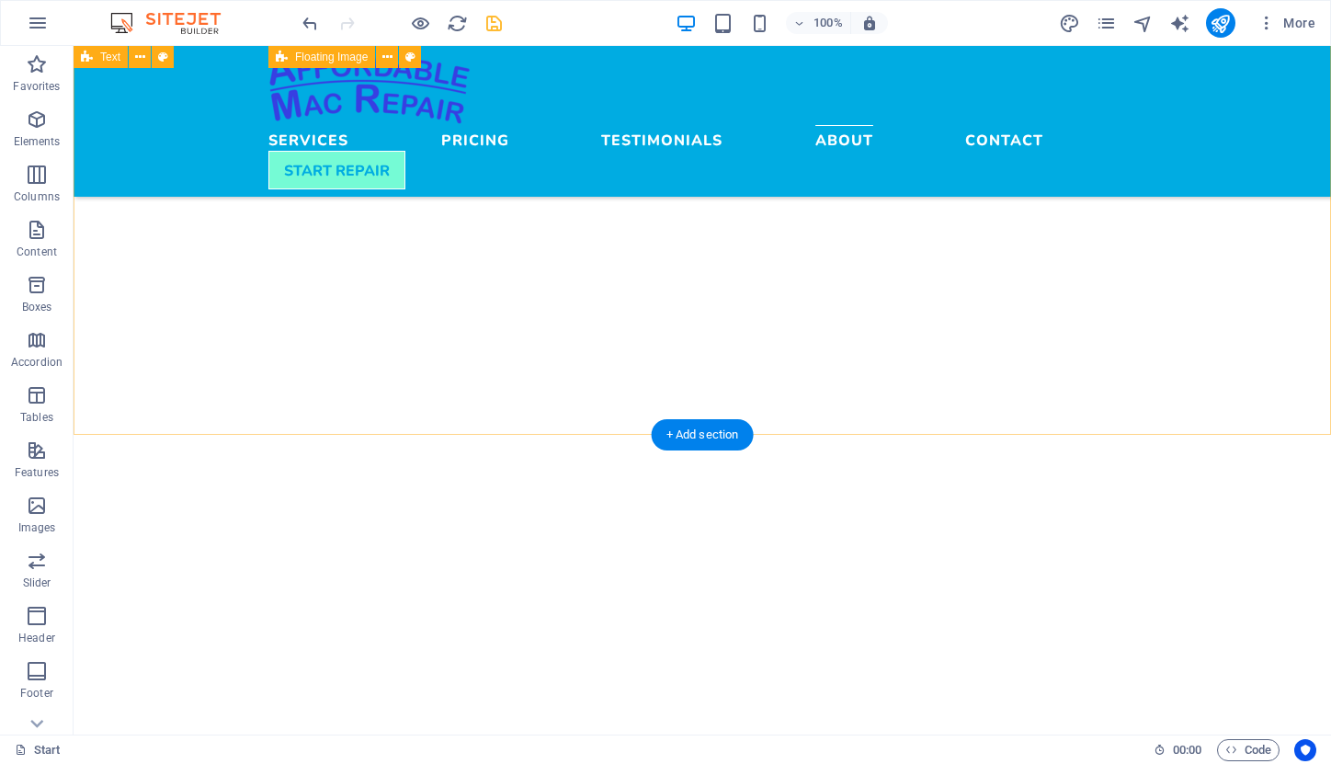
scroll to position [4838, 0]
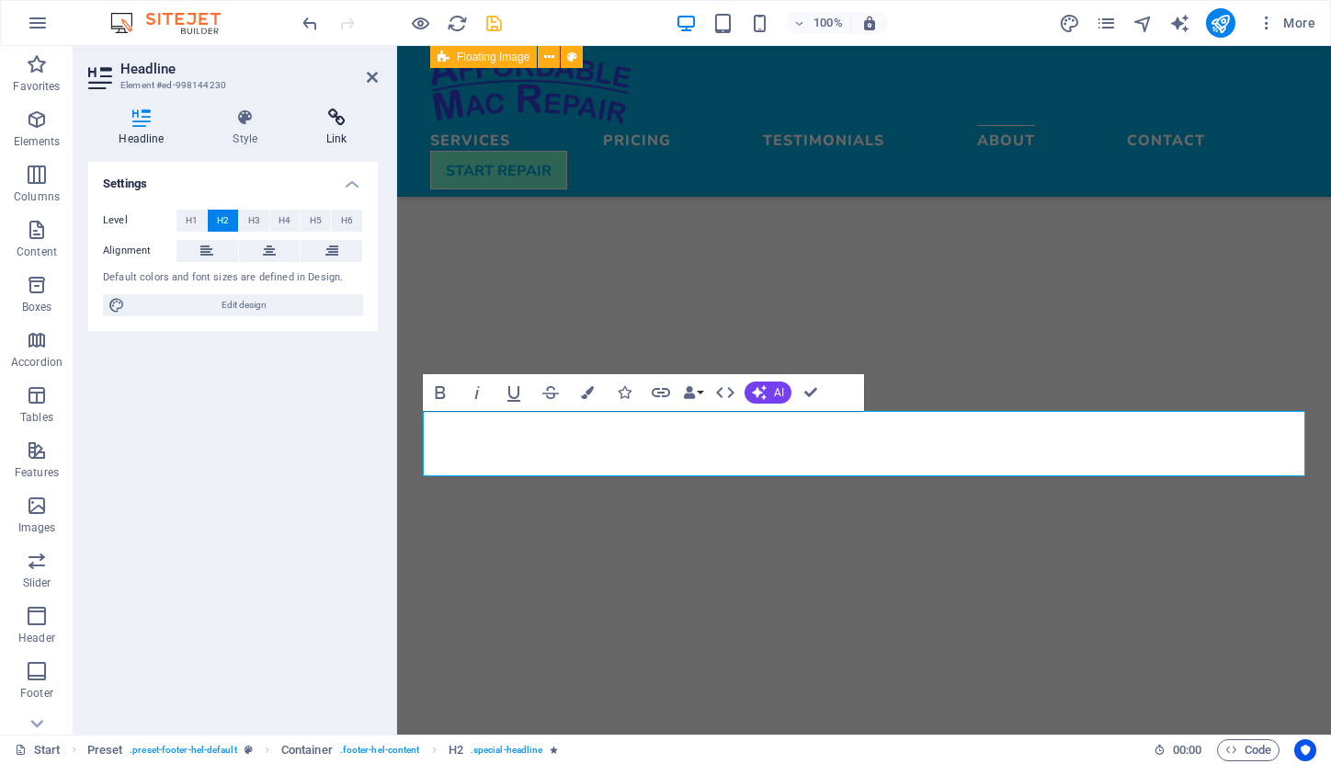
click at [339, 113] on icon at bounding box center [337, 117] width 82 height 18
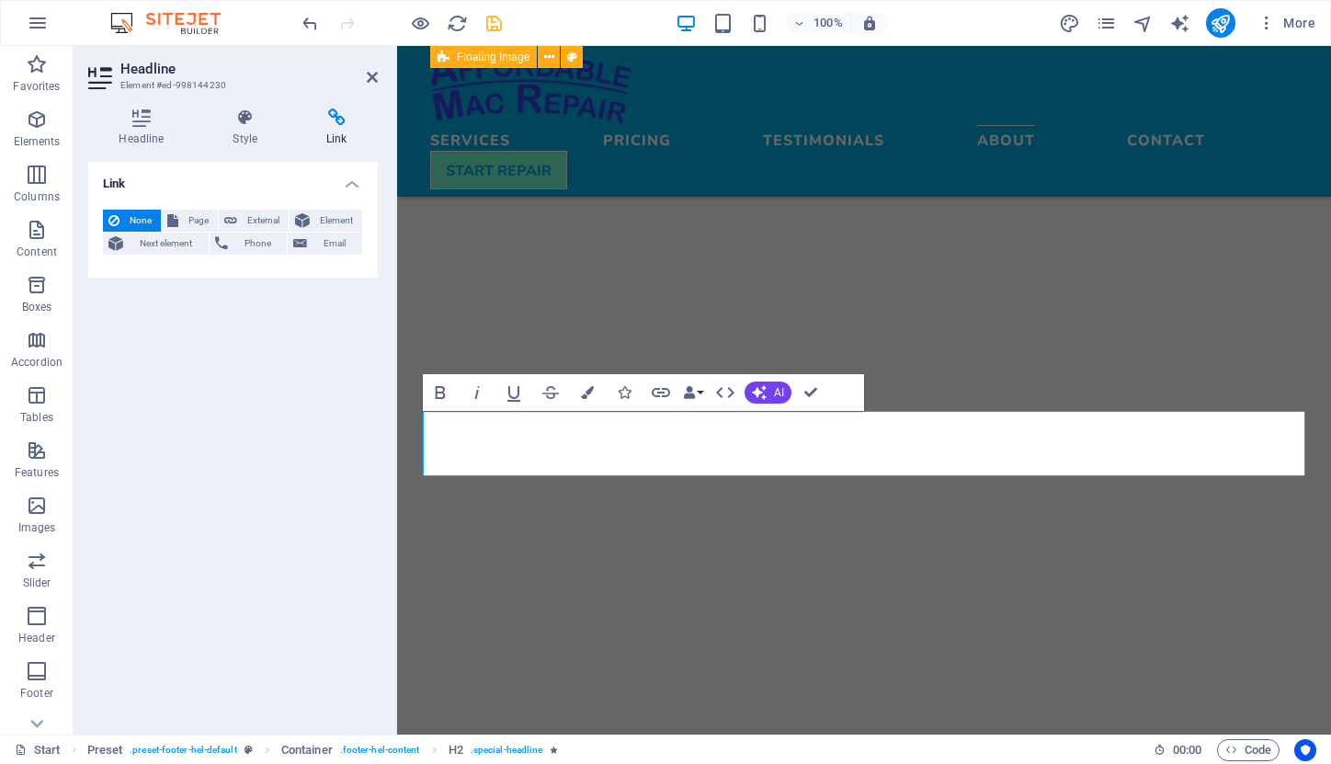
click at [334, 119] on icon at bounding box center [337, 117] width 82 height 18
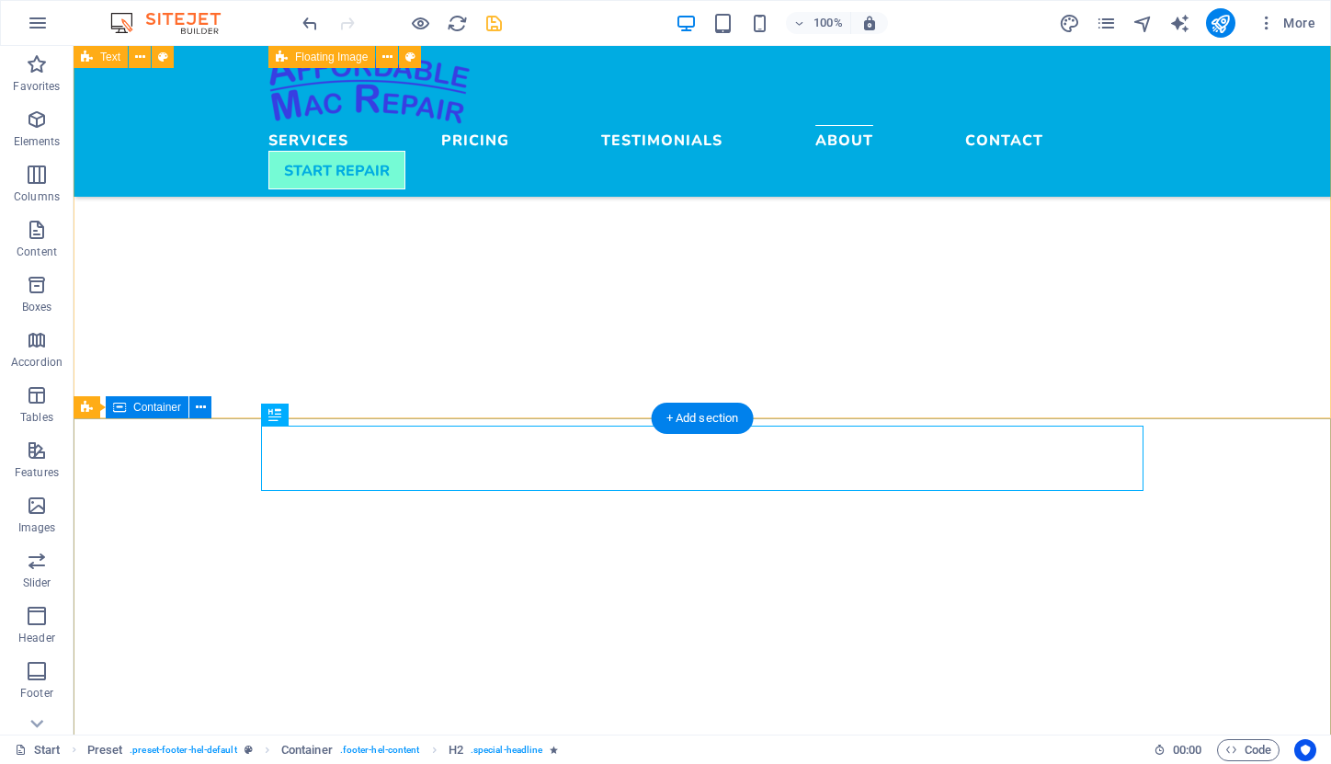
click at [130, 408] on div "Container" at bounding box center [147, 407] width 83 height 22
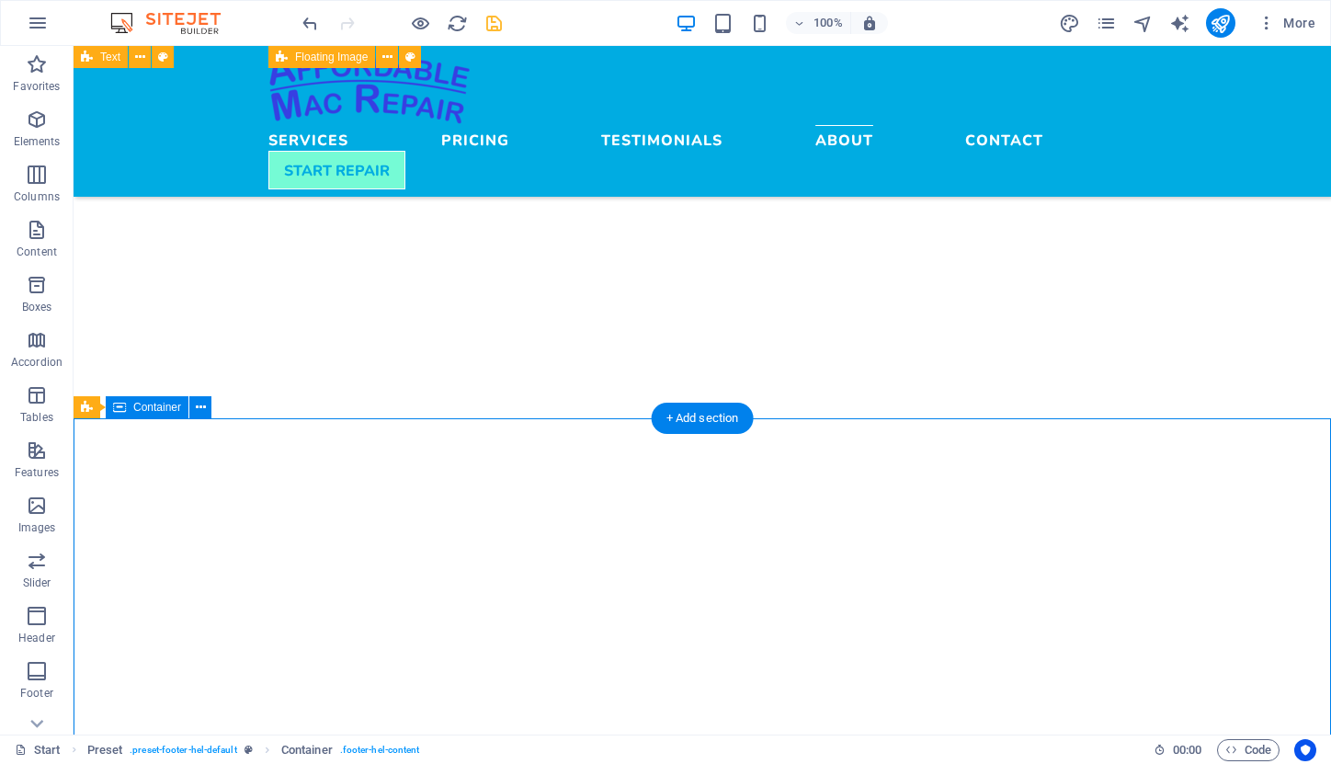
click at [130, 408] on div "Container" at bounding box center [147, 407] width 83 height 22
select select "rem"
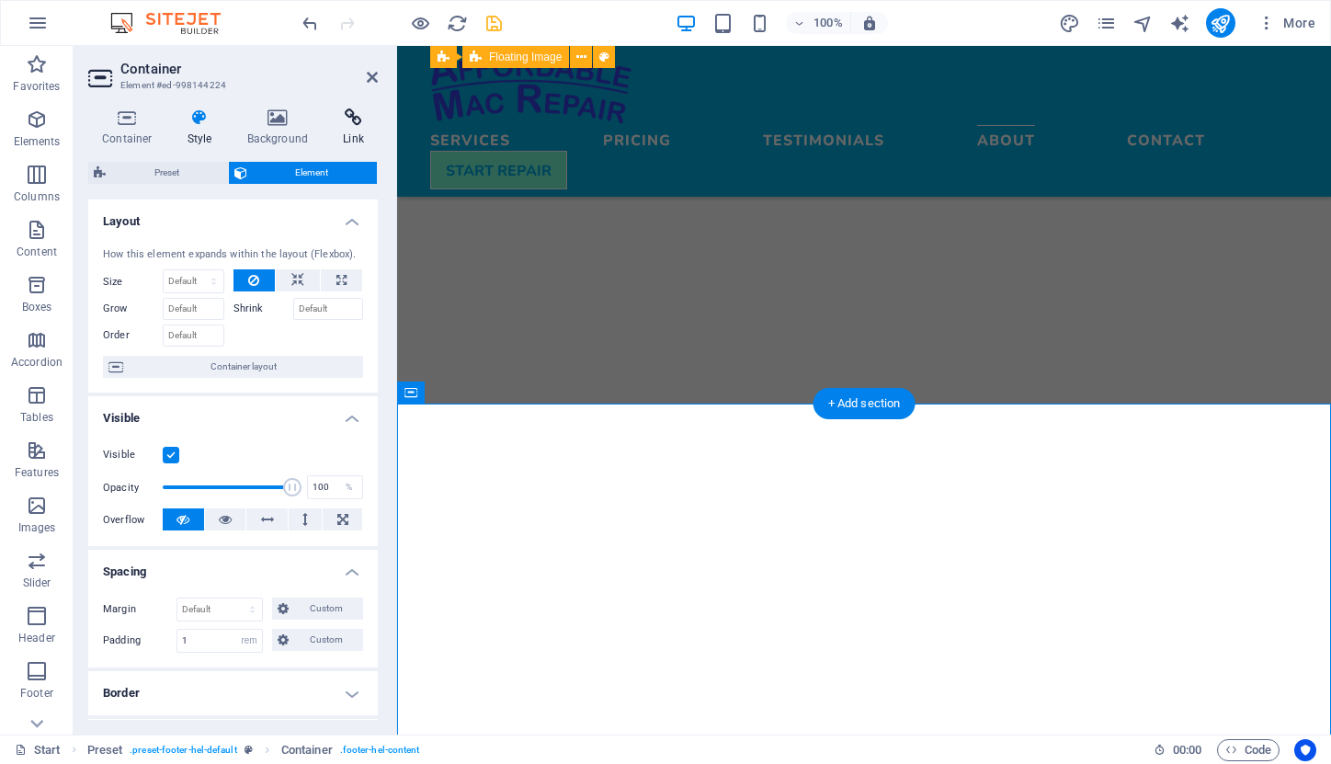
click at [348, 121] on icon at bounding box center [353, 117] width 49 height 18
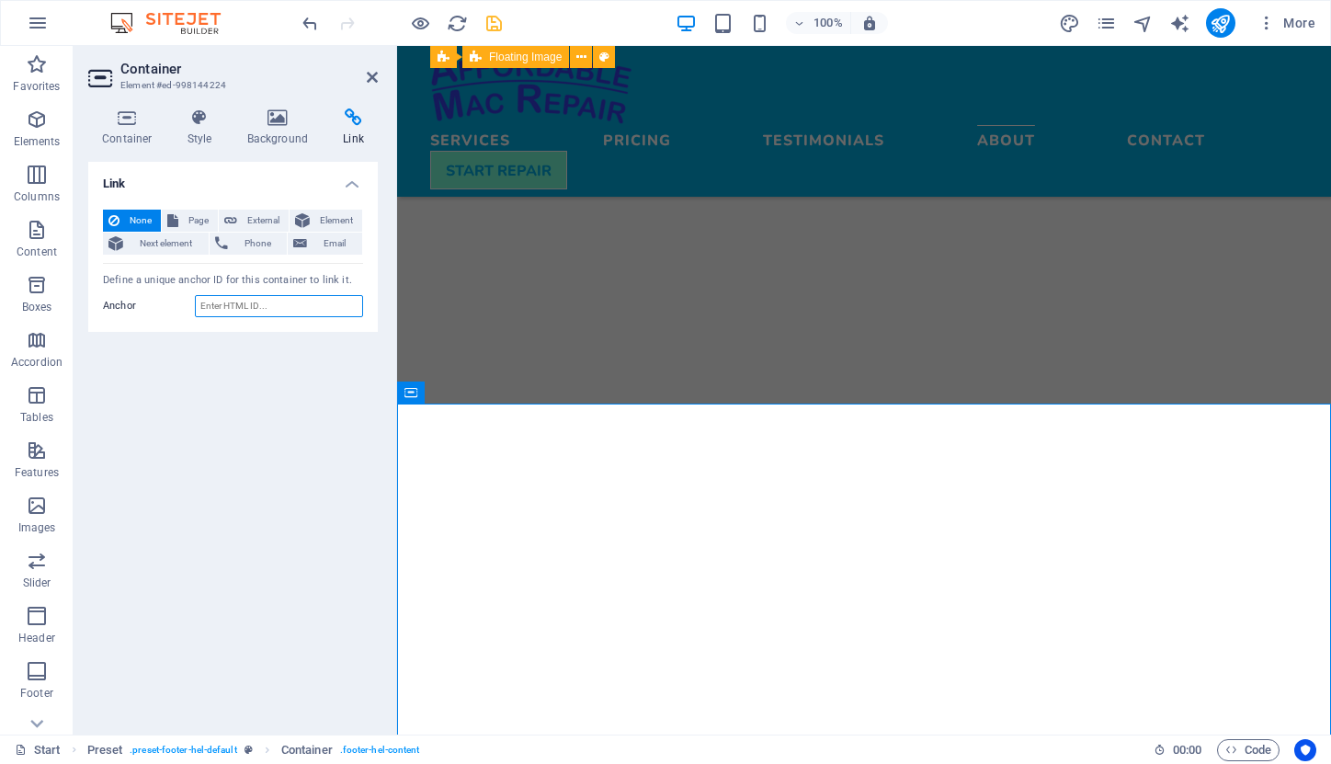
click at [272, 305] on input "Anchor" at bounding box center [279, 306] width 168 height 22
type input "contact"
click at [291, 439] on div "Link None Page External Element Next element Phone Email Page Start Subpage Leg…" at bounding box center [233, 441] width 290 height 558
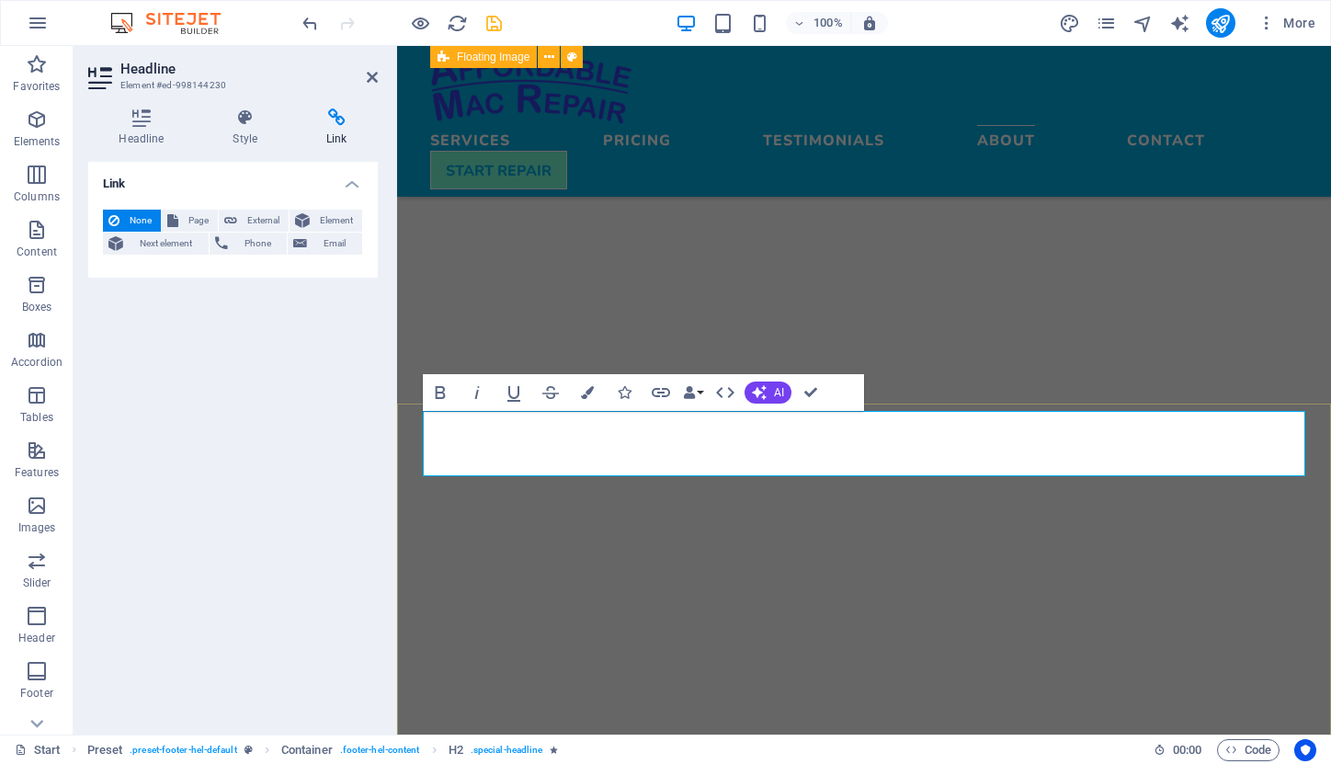
click at [332, 368] on div "Link None Page External Element Next element Phone Email Page Start Subpage Leg…" at bounding box center [233, 441] width 290 height 558
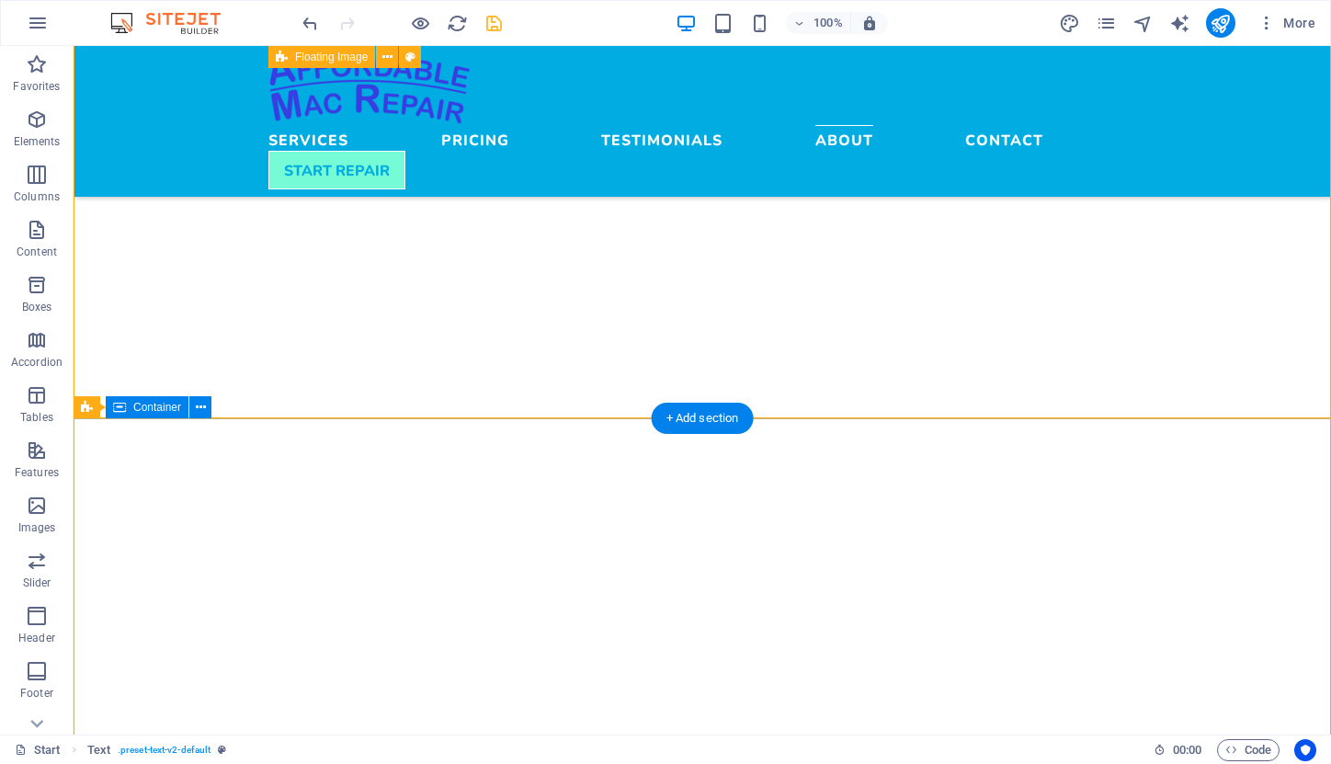
click at [127, 413] on div "Container" at bounding box center [147, 407] width 83 height 22
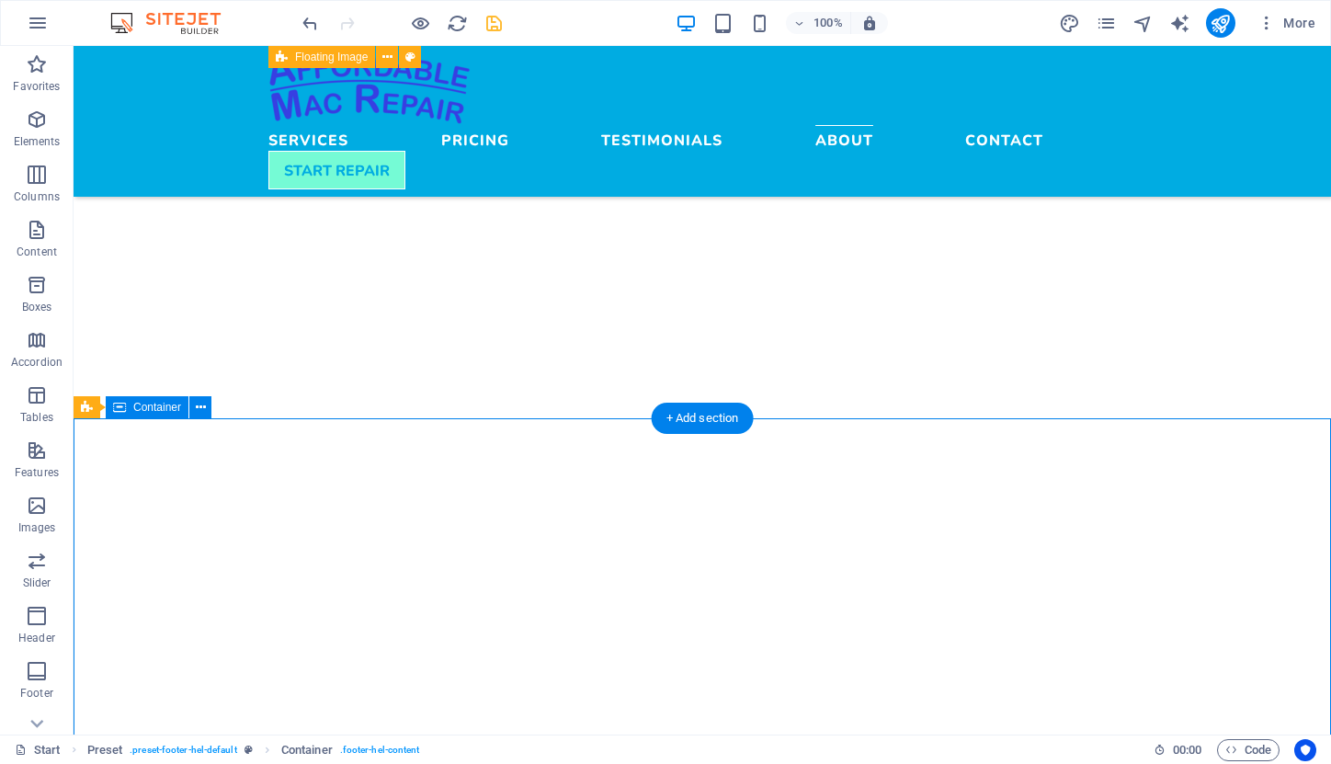
click at [127, 413] on div "Container" at bounding box center [147, 407] width 83 height 22
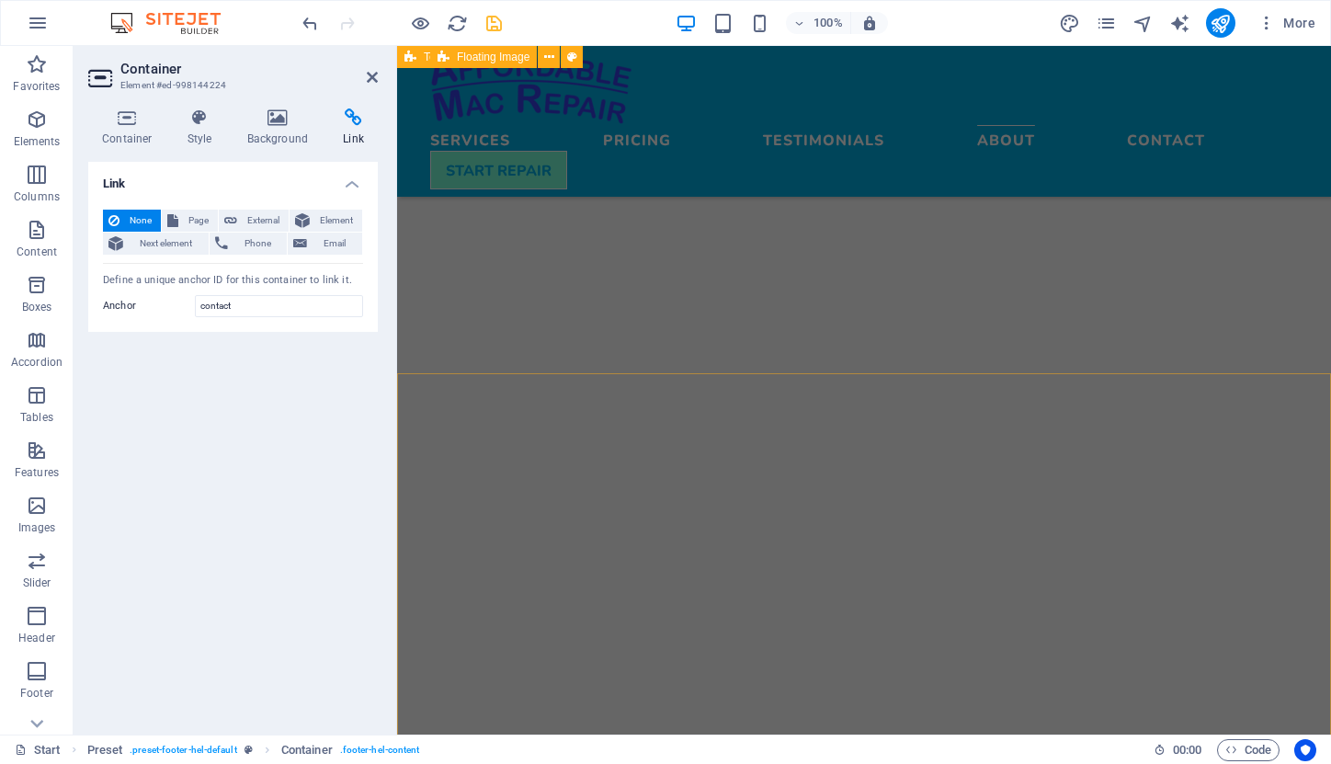
scroll to position [3968, 0]
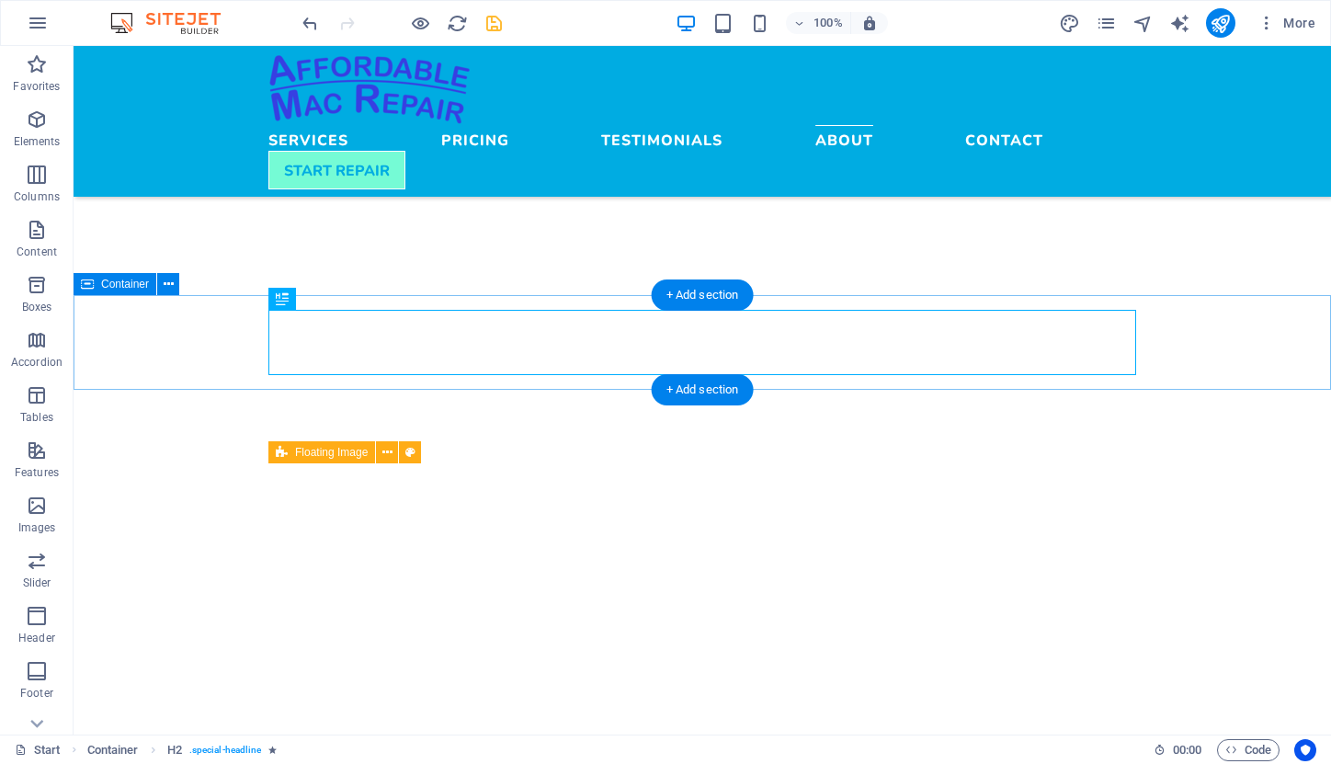
click at [130, 285] on span "Container" at bounding box center [125, 284] width 48 height 11
select select "rem"
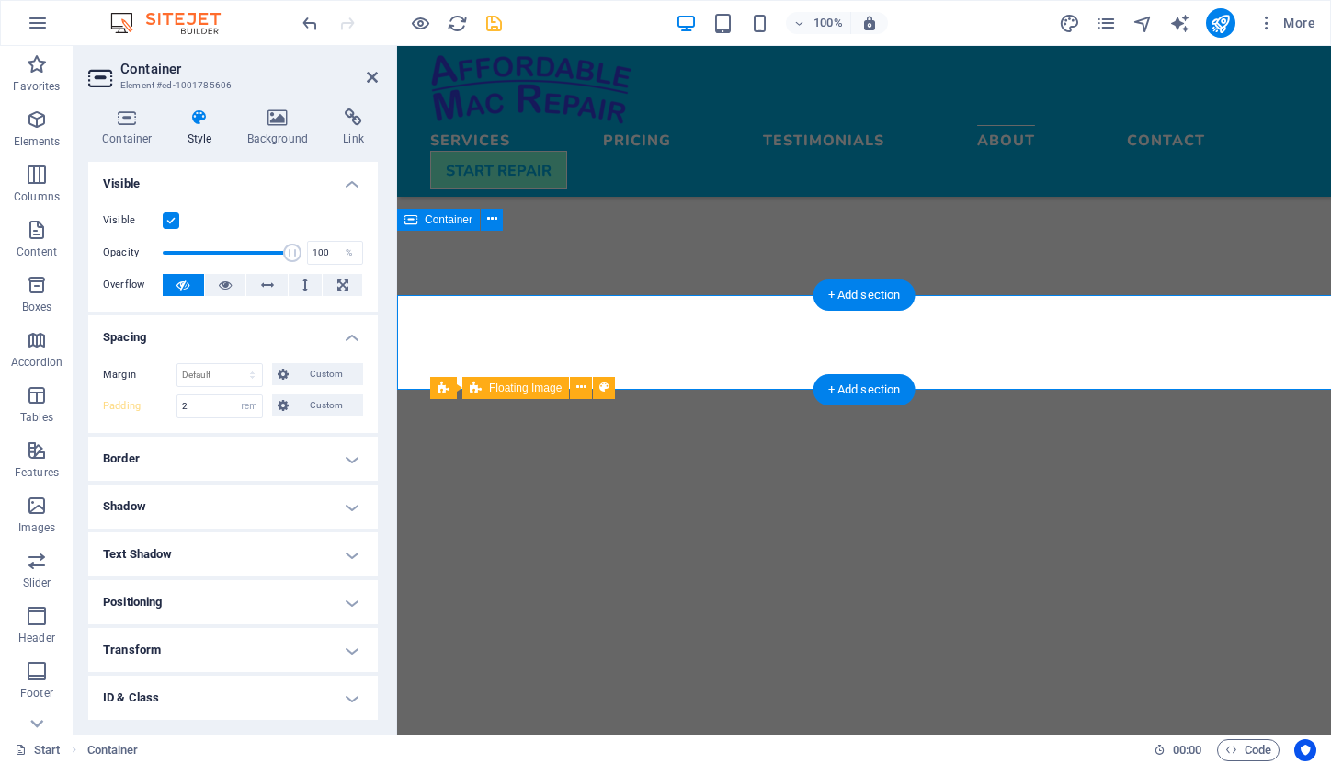
type input "1"
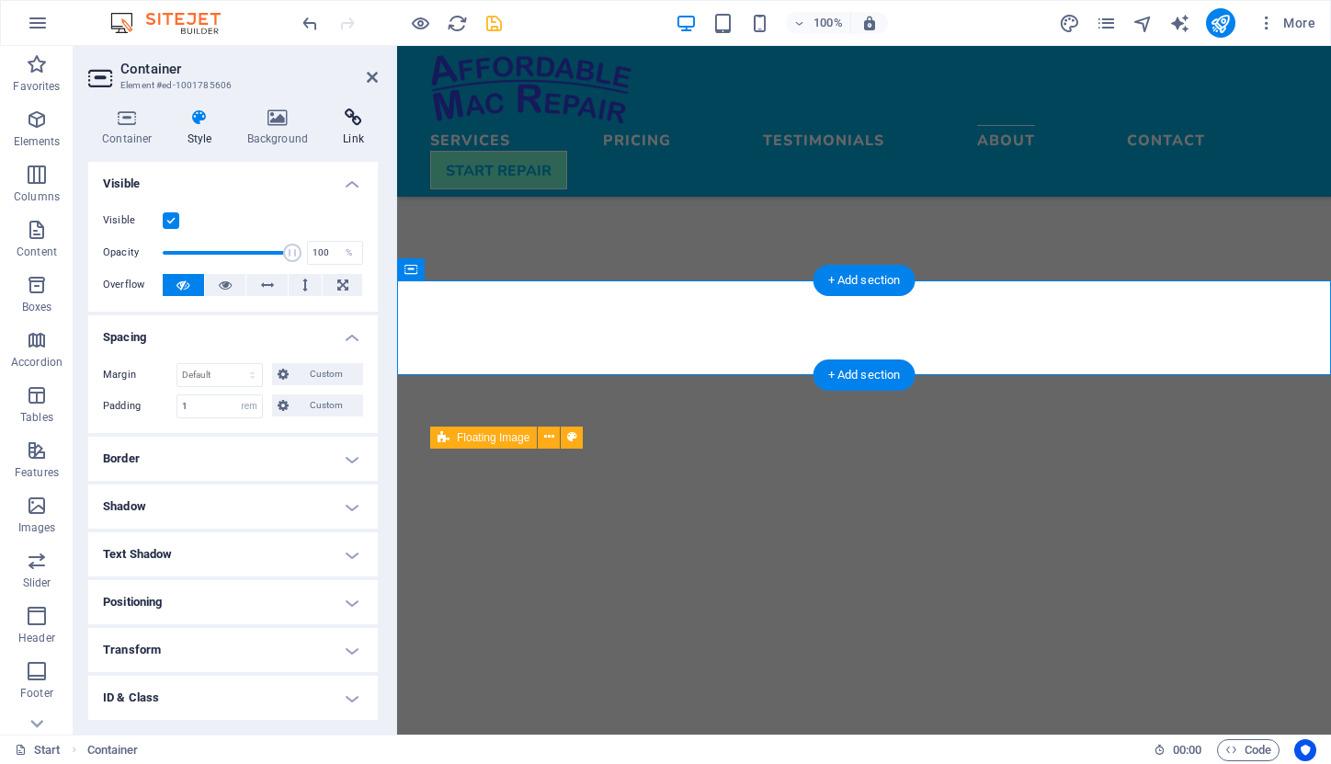
click at [348, 121] on icon at bounding box center [353, 117] width 49 height 18
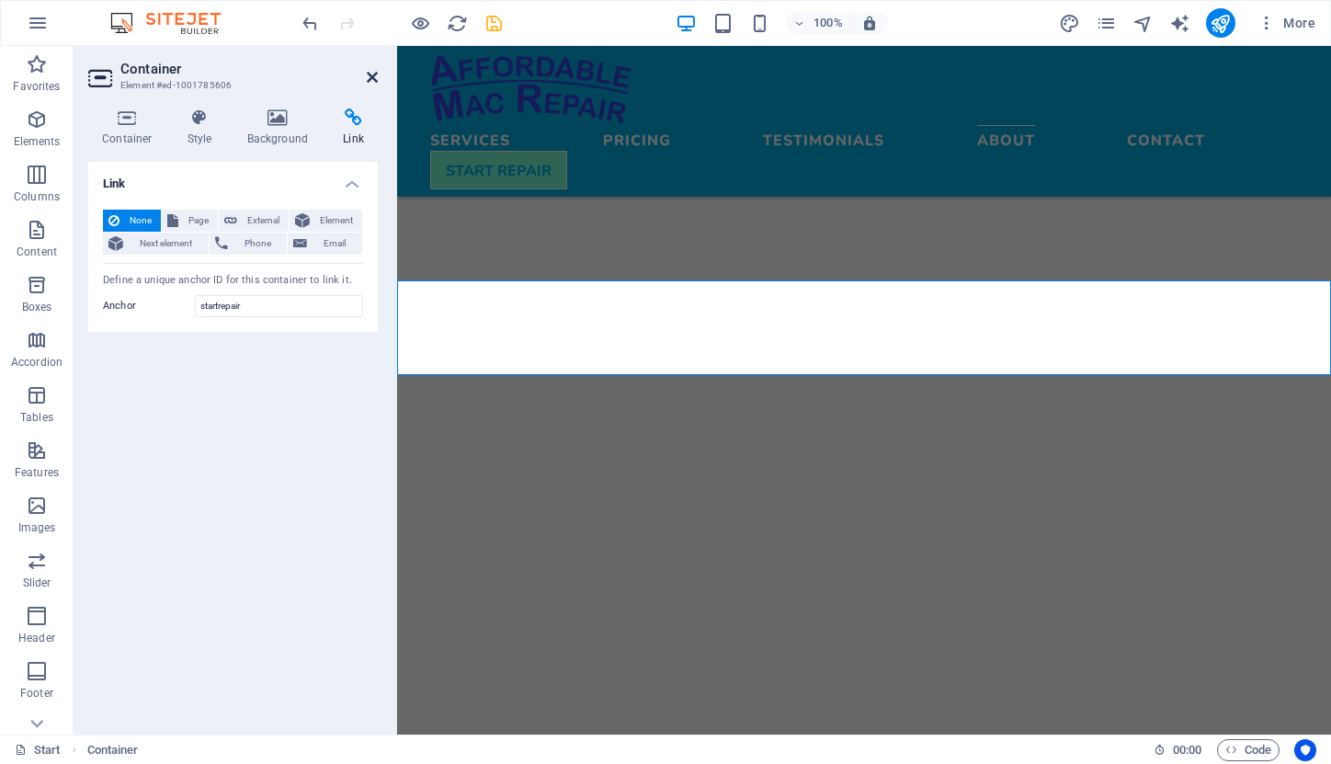
click at [367, 77] on icon at bounding box center [372, 77] width 11 height 15
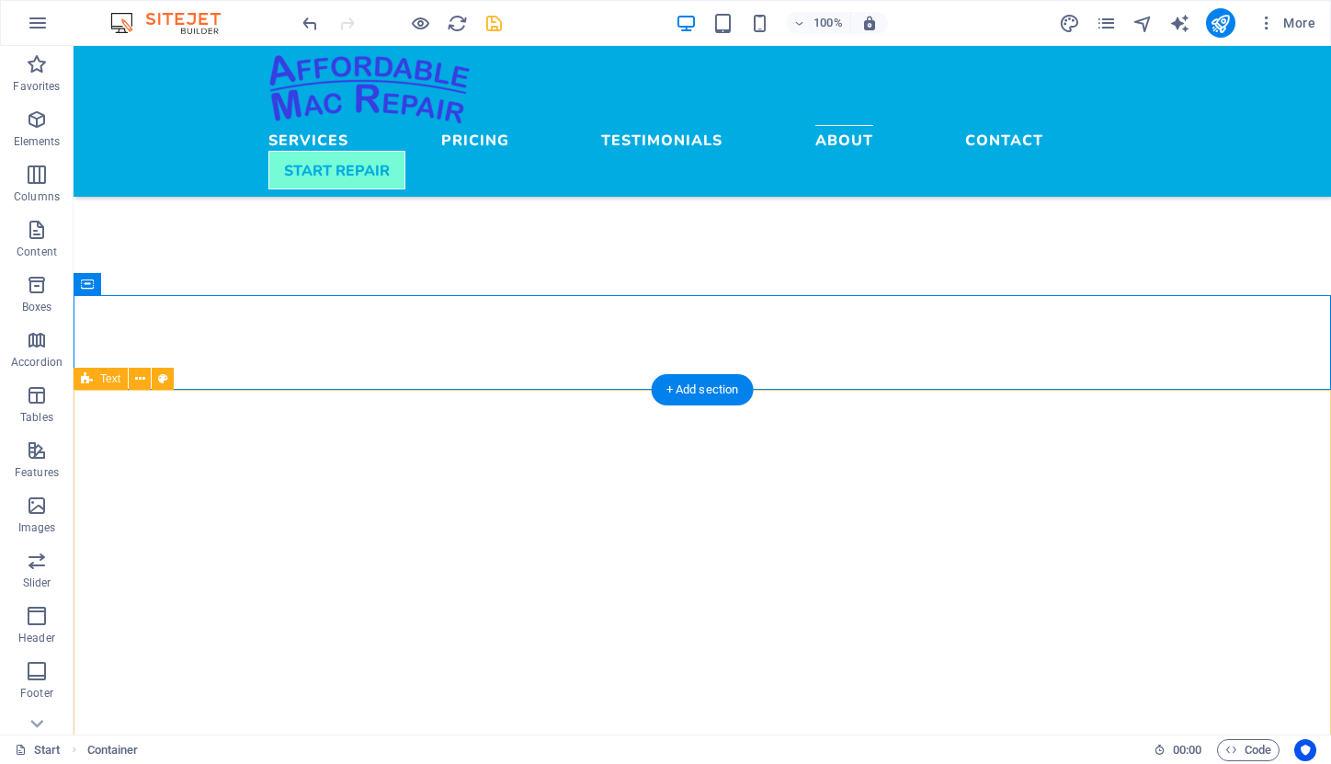
click at [98, 383] on div "Text" at bounding box center [101, 379] width 54 height 22
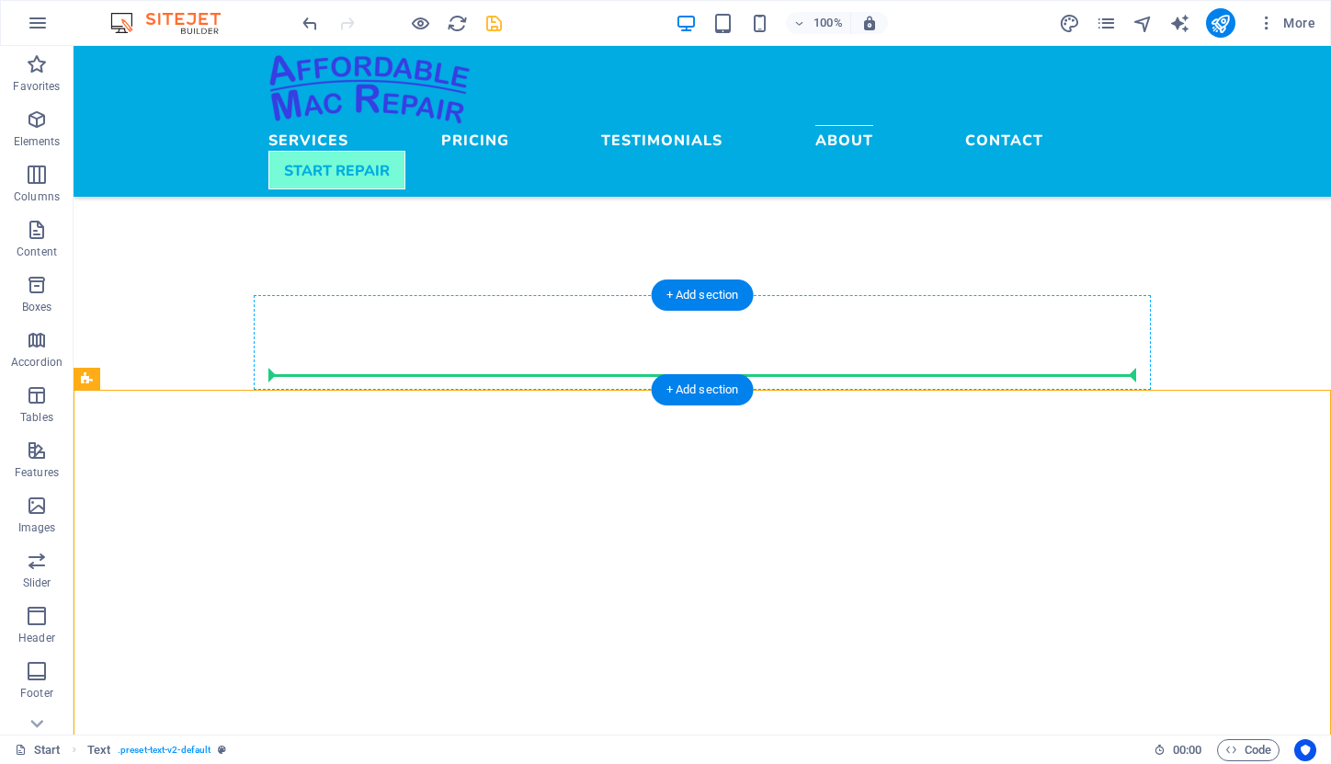
drag, startPoint x: 105, startPoint y: 380, endPoint x: 422, endPoint y: 308, distance: 325.2
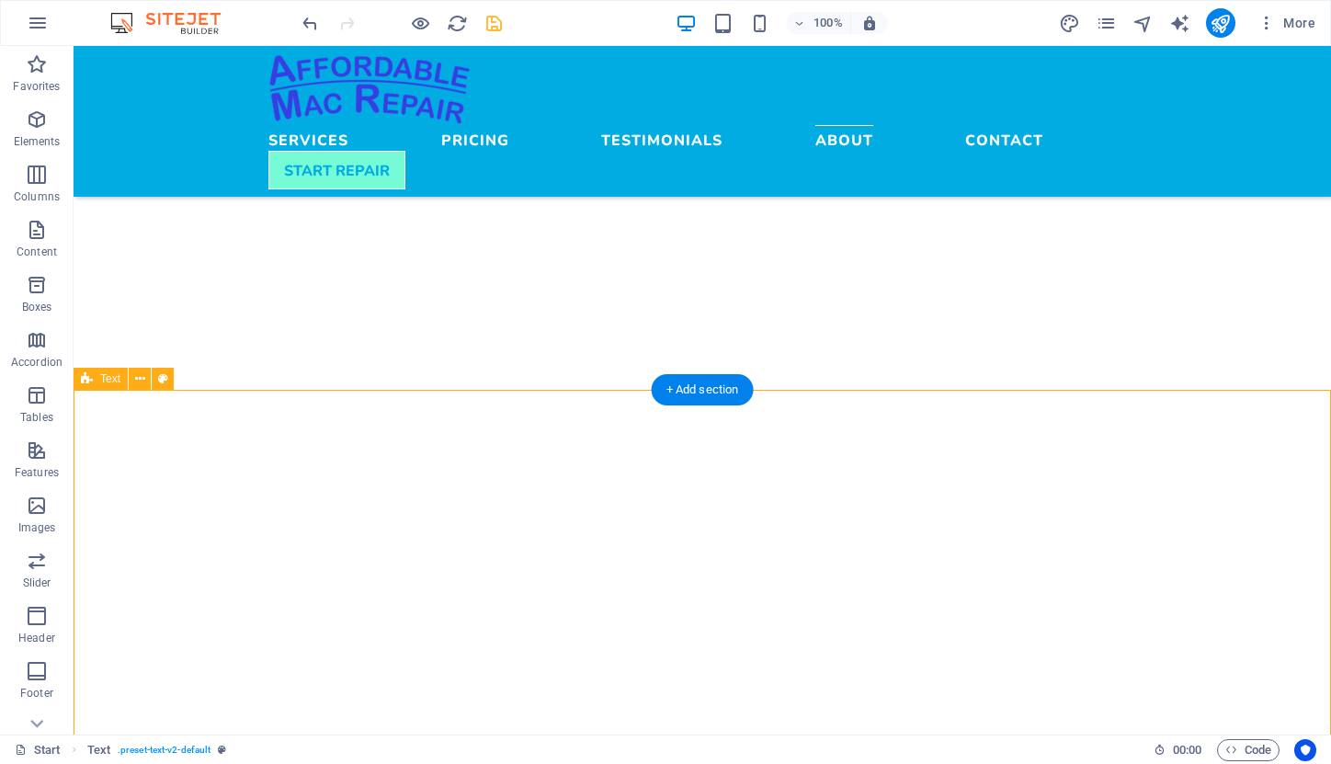
click at [101, 382] on span "Text" at bounding box center [110, 378] width 20 height 11
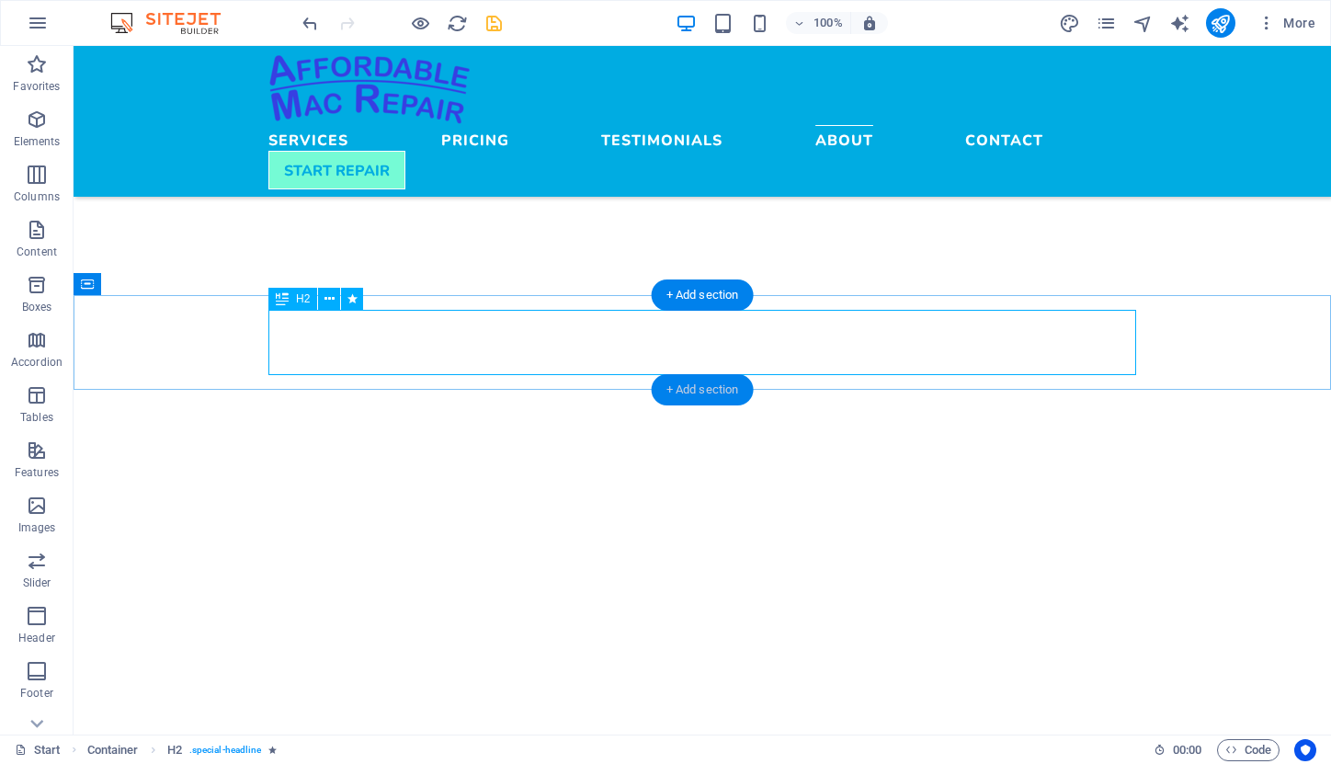
click at [712, 384] on div "+ Add section" at bounding box center [703, 389] width 102 height 31
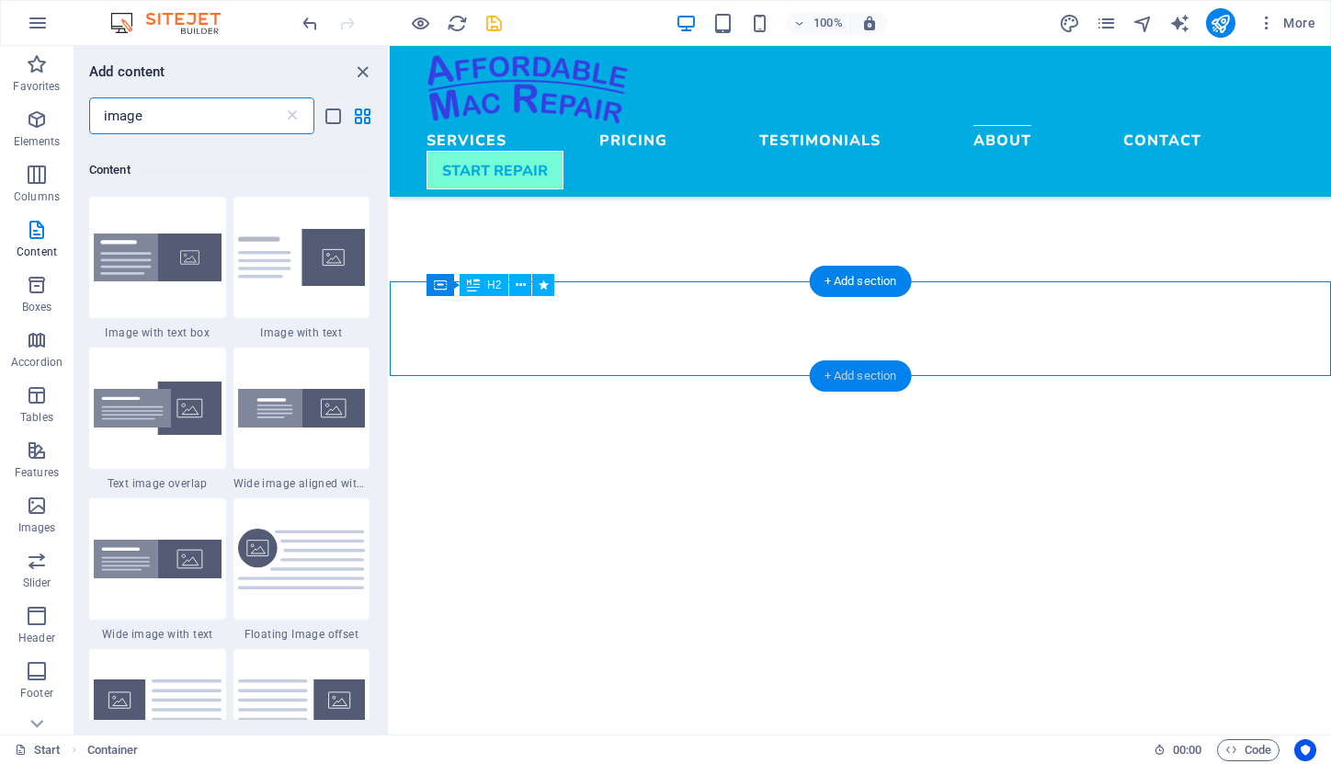
scroll to position [141, 0]
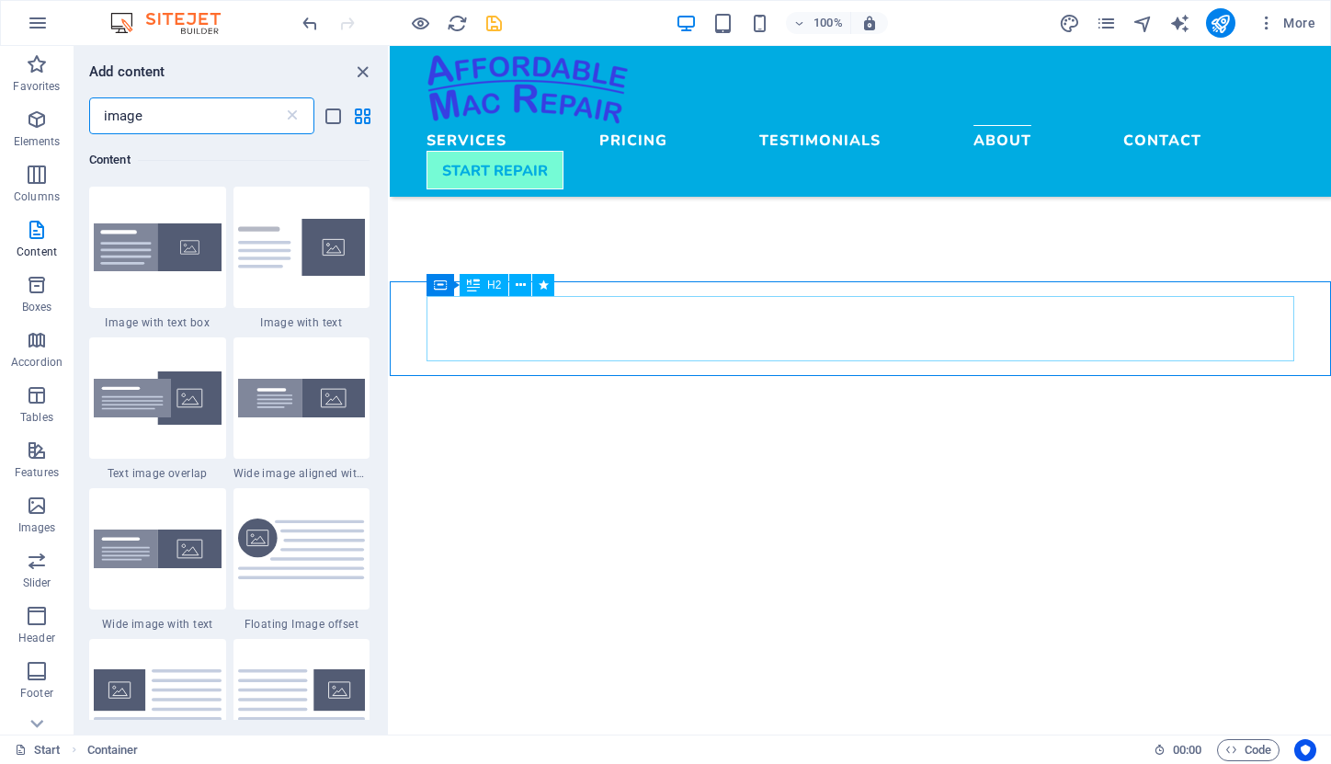
type input "imagePlease send me a brief description of your MacBook model and the issue you…"
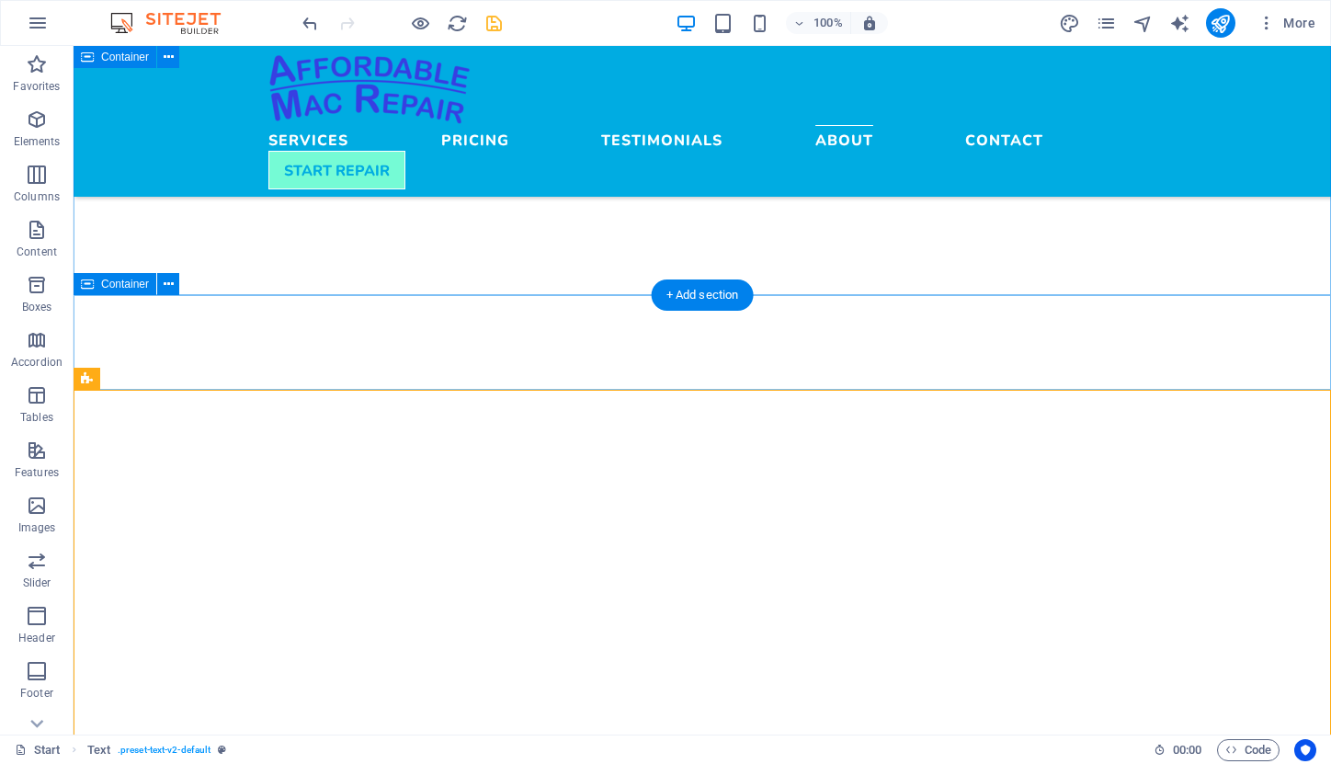
click at [120, 289] on span "Container" at bounding box center [125, 284] width 48 height 11
click at [120, 280] on span "Container" at bounding box center [125, 284] width 48 height 11
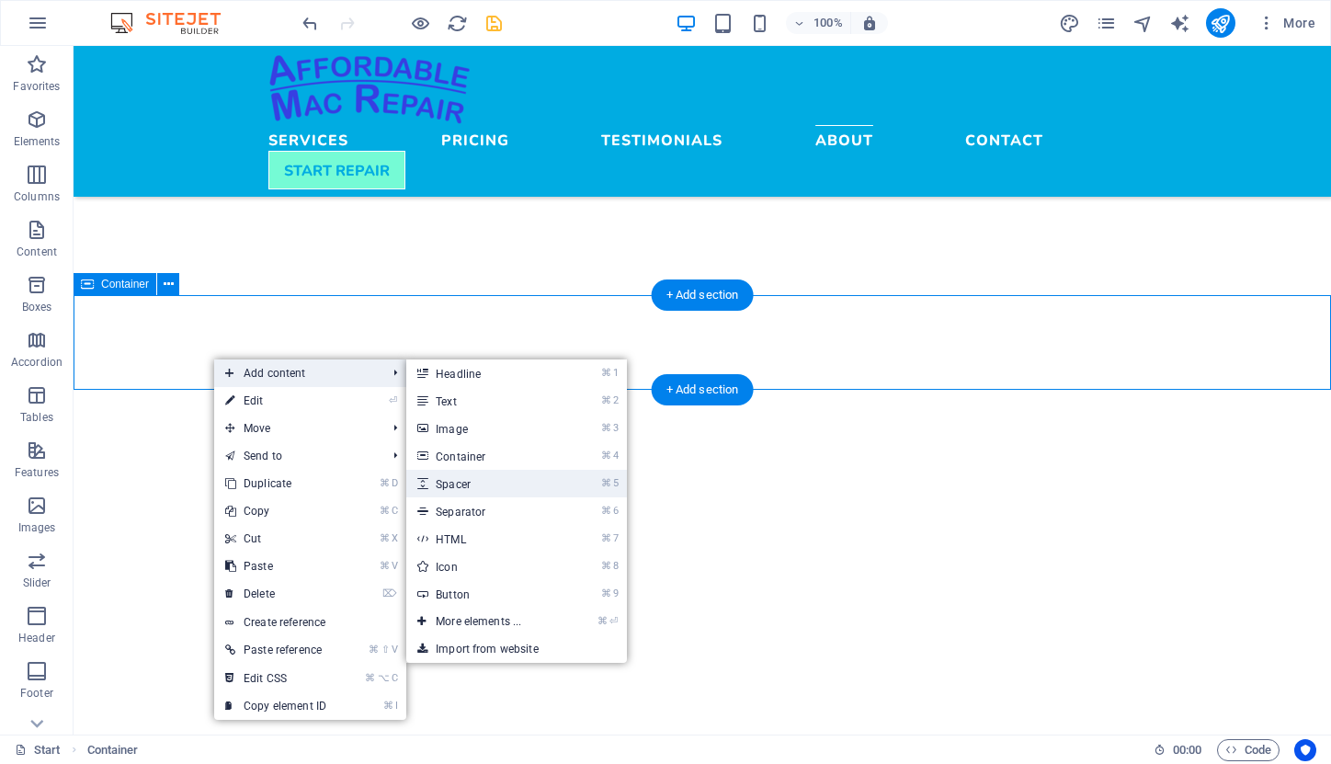
click at [465, 478] on link "⌘ 5 Spacer" at bounding box center [482, 484] width 152 height 28
select select "px"
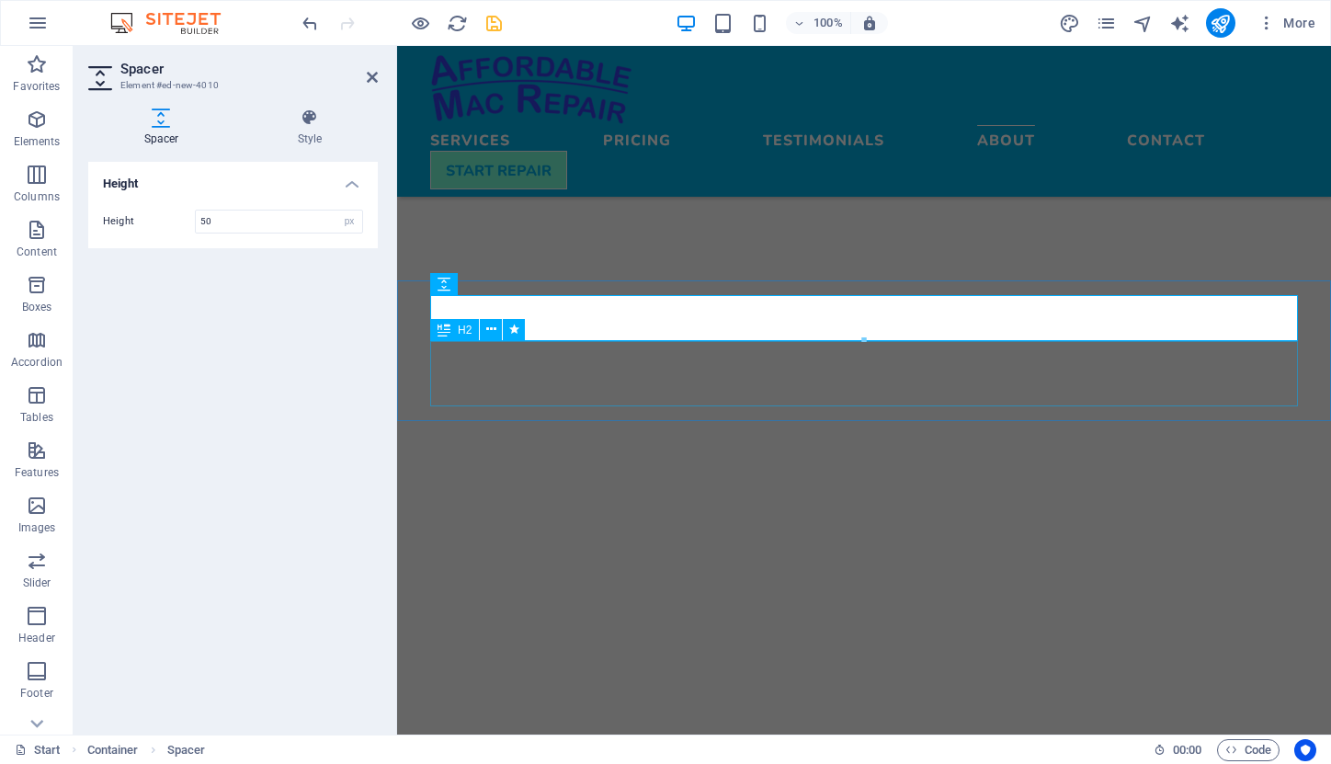
drag, startPoint x: 840, startPoint y: 331, endPoint x: 445, endPoint y: 373, distance: 397.6
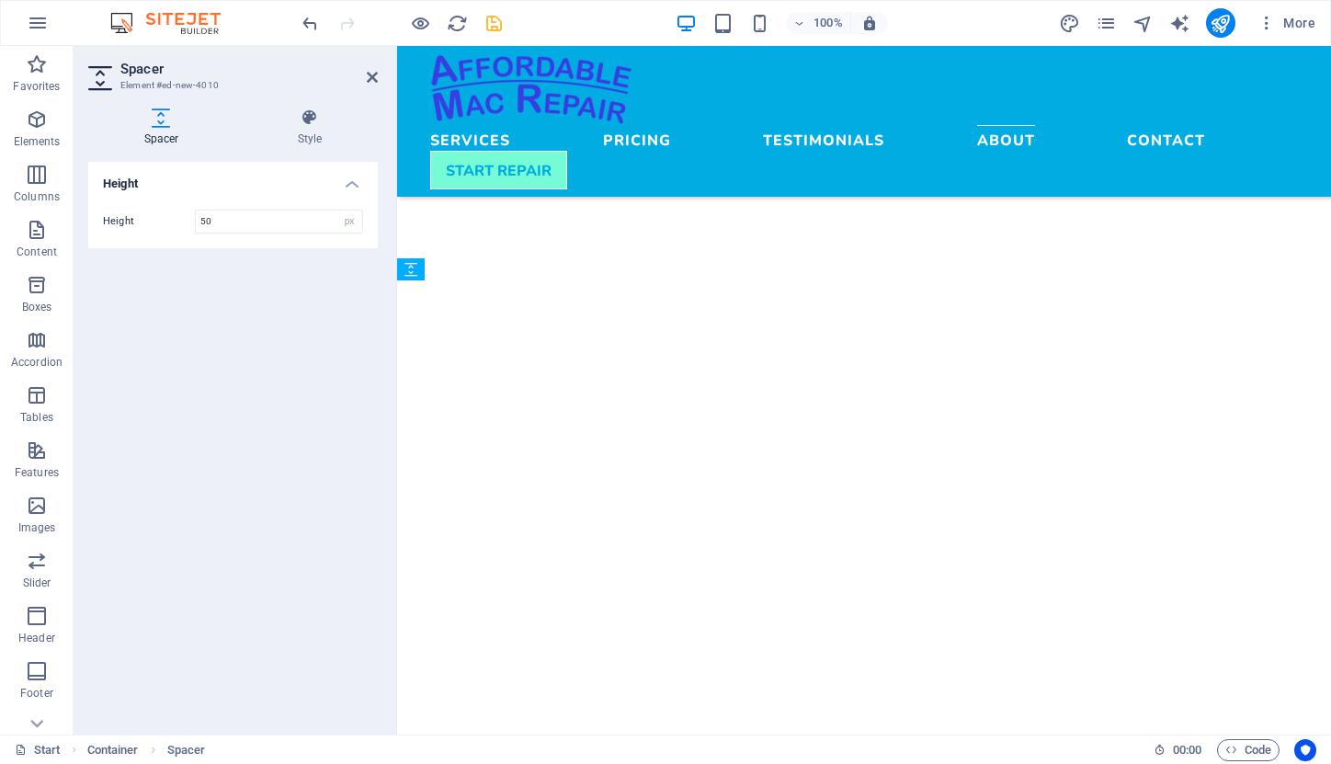
drag, startPoint x: 892, startPoint y: 332, endPoint x: 499, endPoint y: 363, distance: 393.8
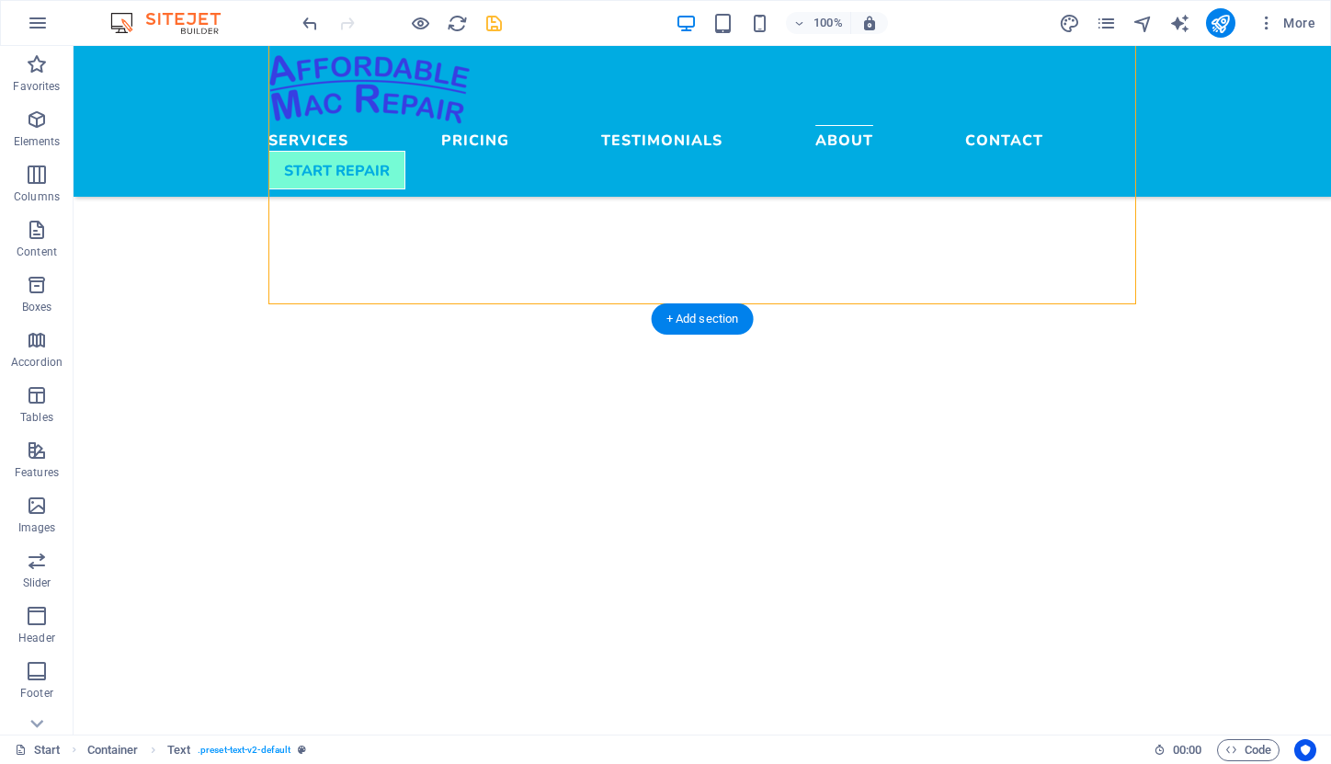
scroll to position [4926, 0]
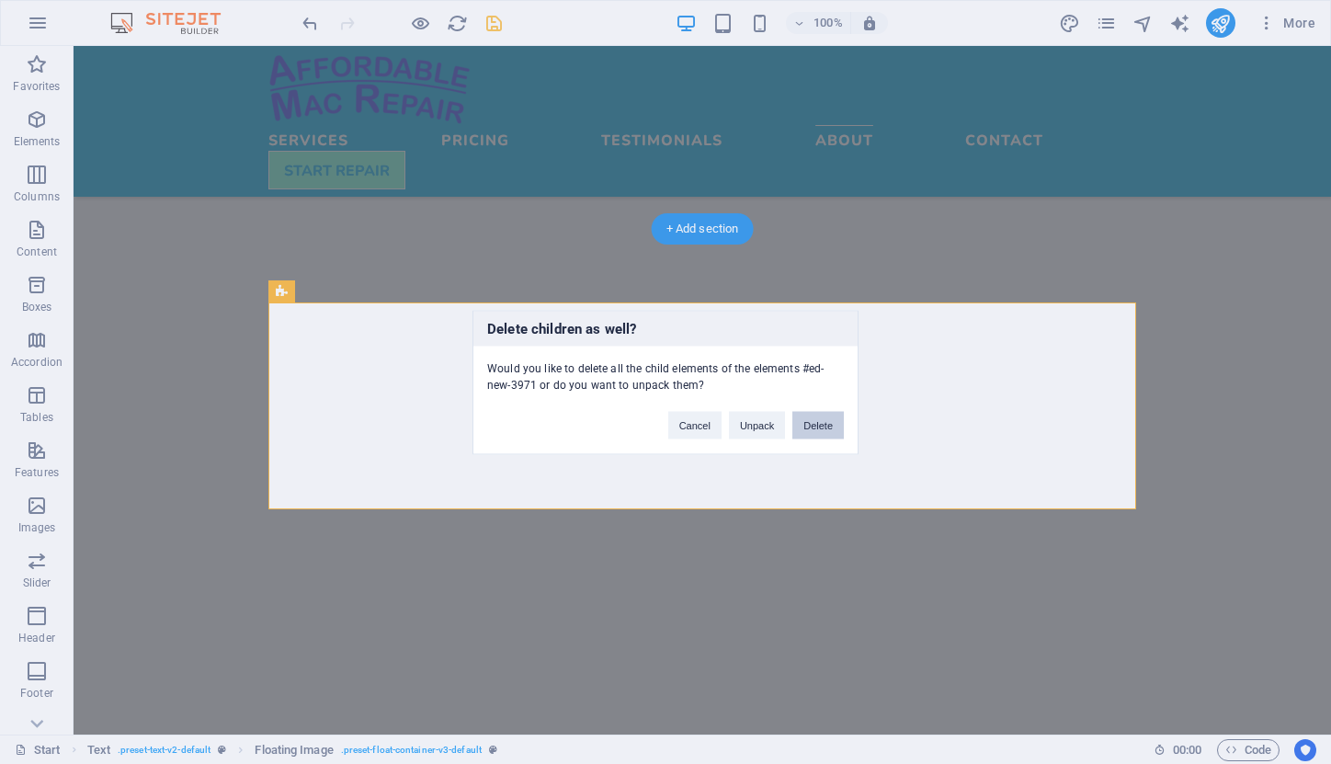
click at [811, 425] on button "Delete" at bounding box center [817, 425] width 51 height 28
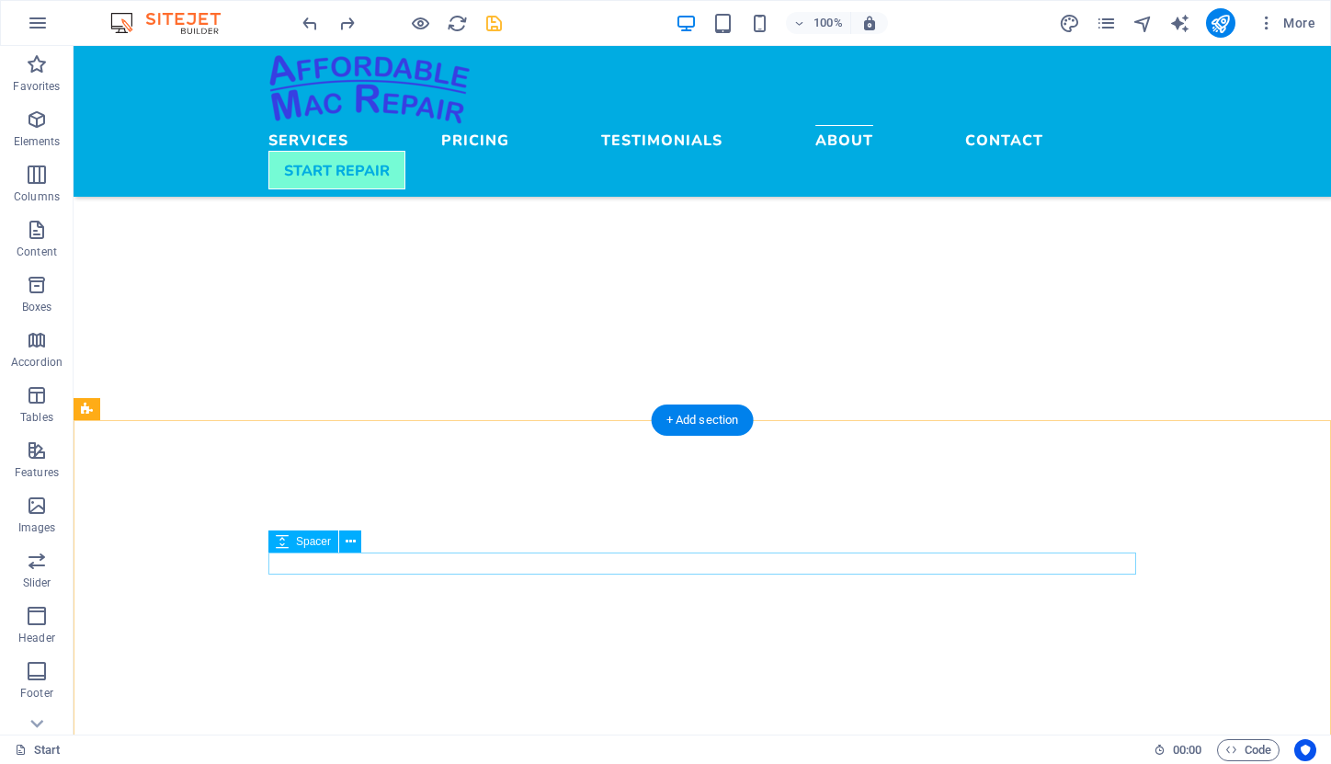
scroll to position [4760, 0]
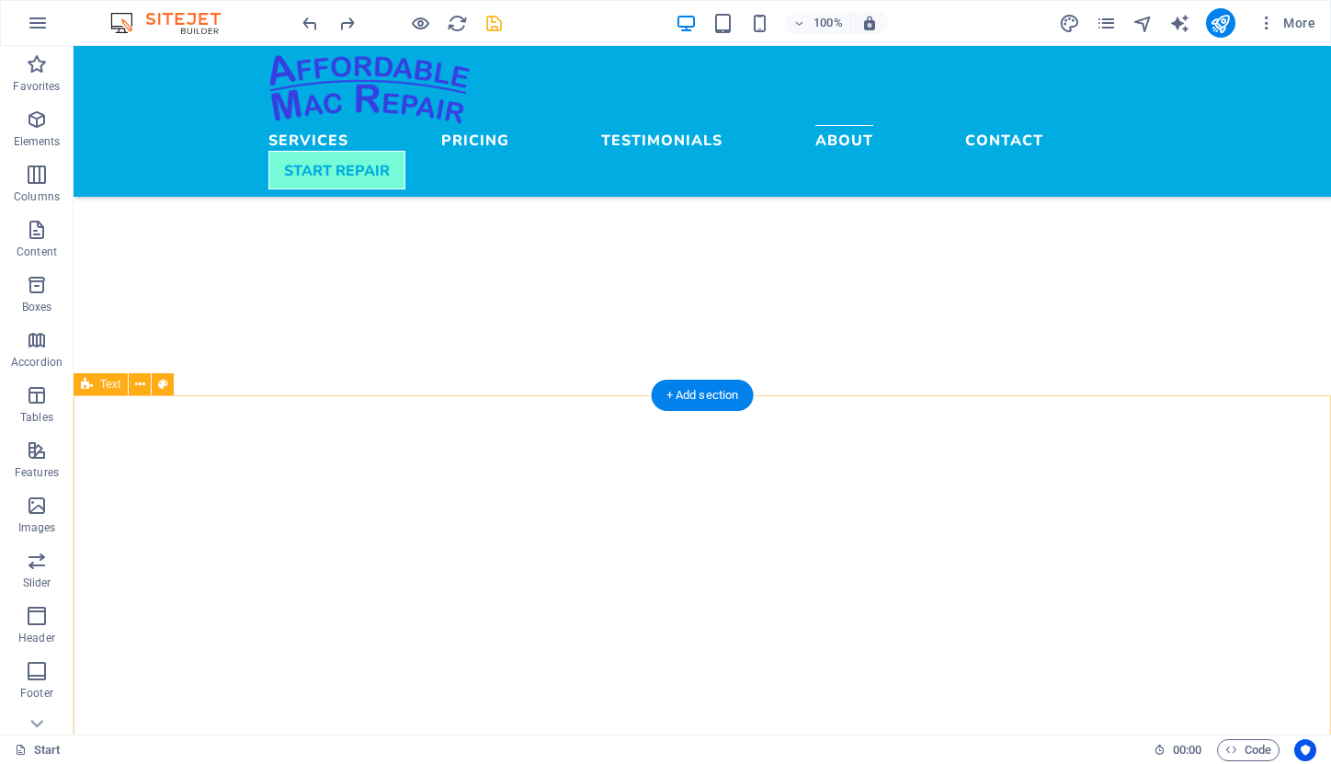
click at [105, 388] on span "Text" at bounding box center [110, 384] width 20 height 11
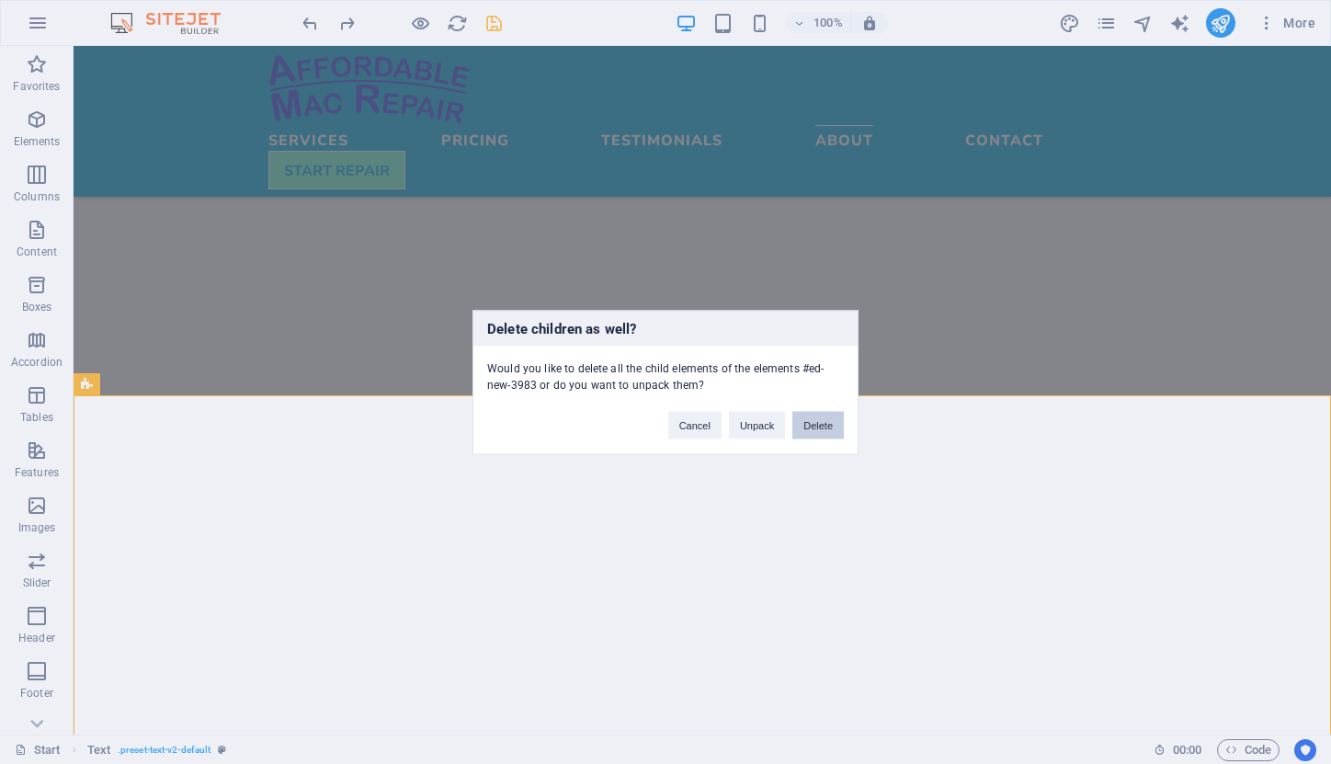
click at [817, 424] on button "Delete" at bounding box center [817, 425] width 51 height 28
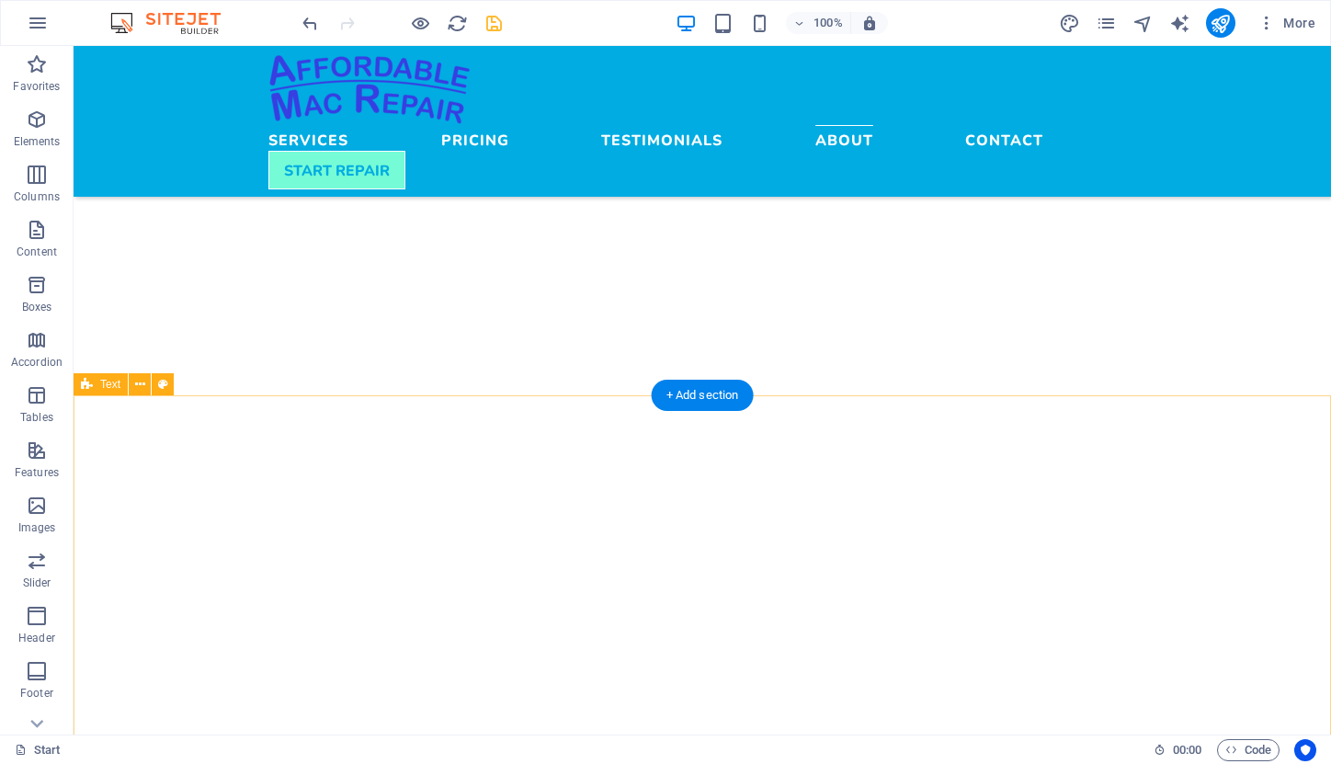
click at [109, 382] on span "Text" at bounding box center [110, 384] width 20 height 11
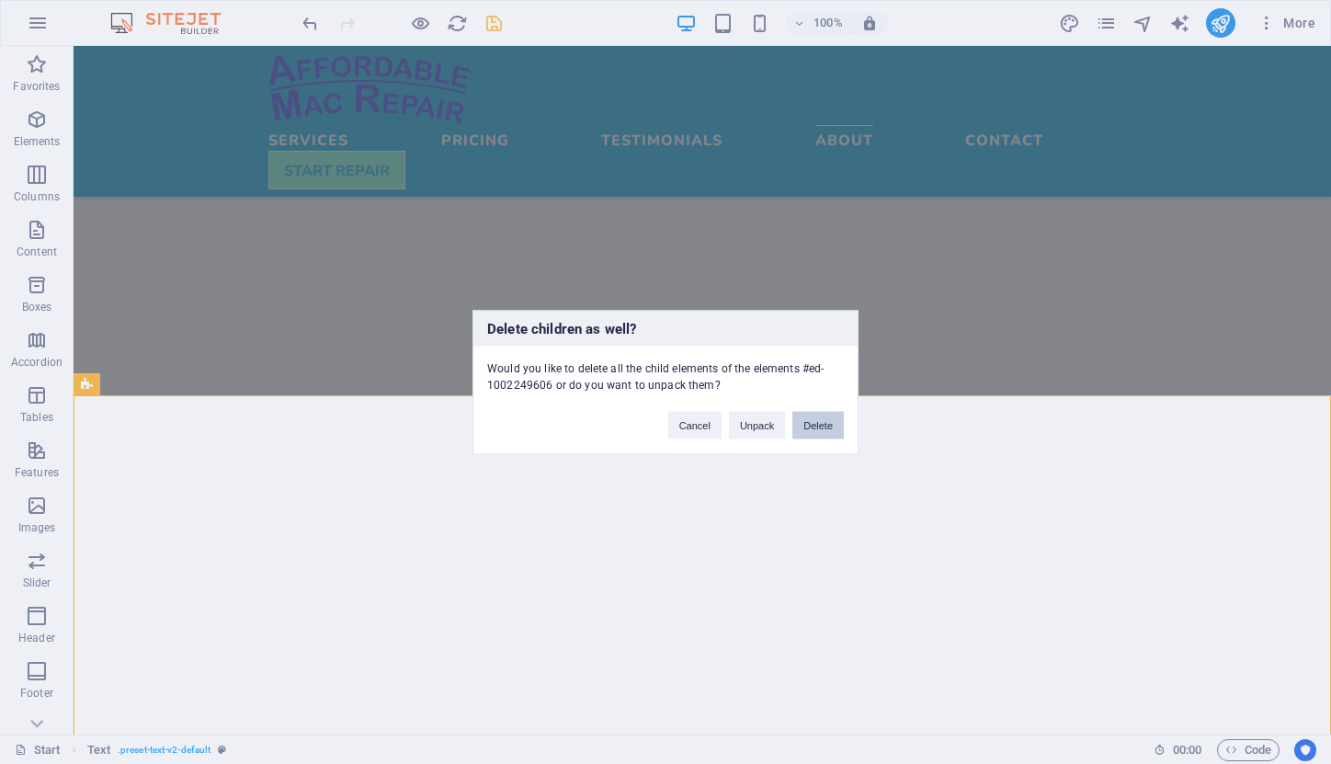
click at [824, 425] on button "Delete" at bounding box center [817, 425] width 51 height 28
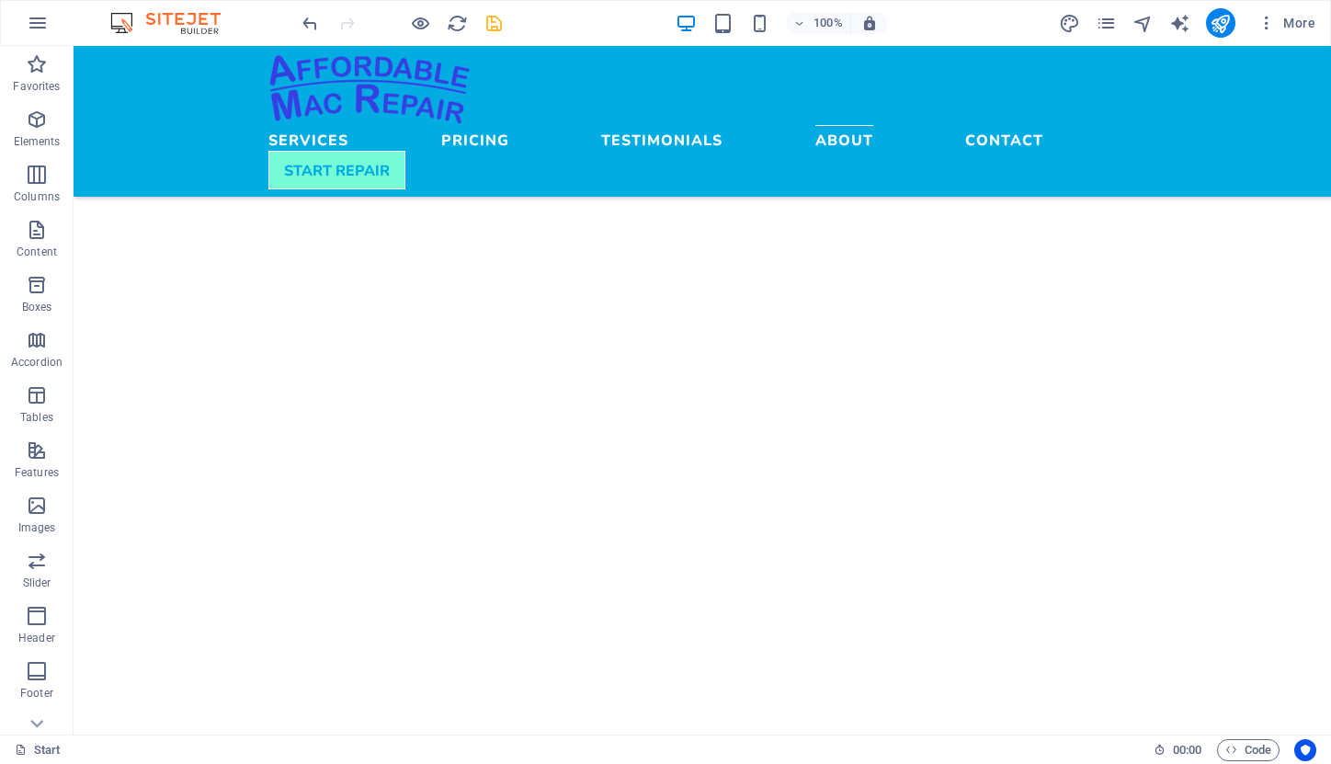
scroll to position [4046, 0]
click at [495, 21] on icon "save" at bounding box center [494, 23] width 21 height 21
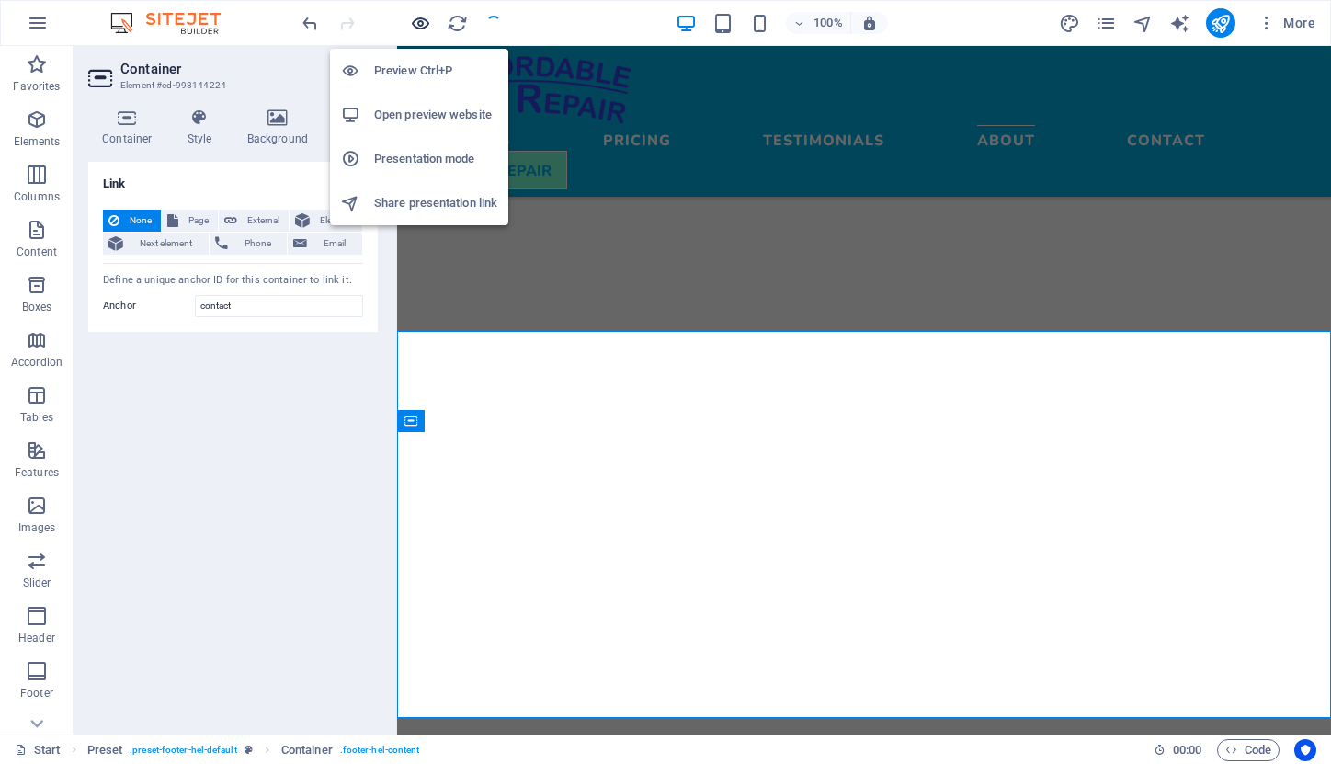
click at [420, 22] on icon "button" at bounding box center [420, 23] width 21 height 21
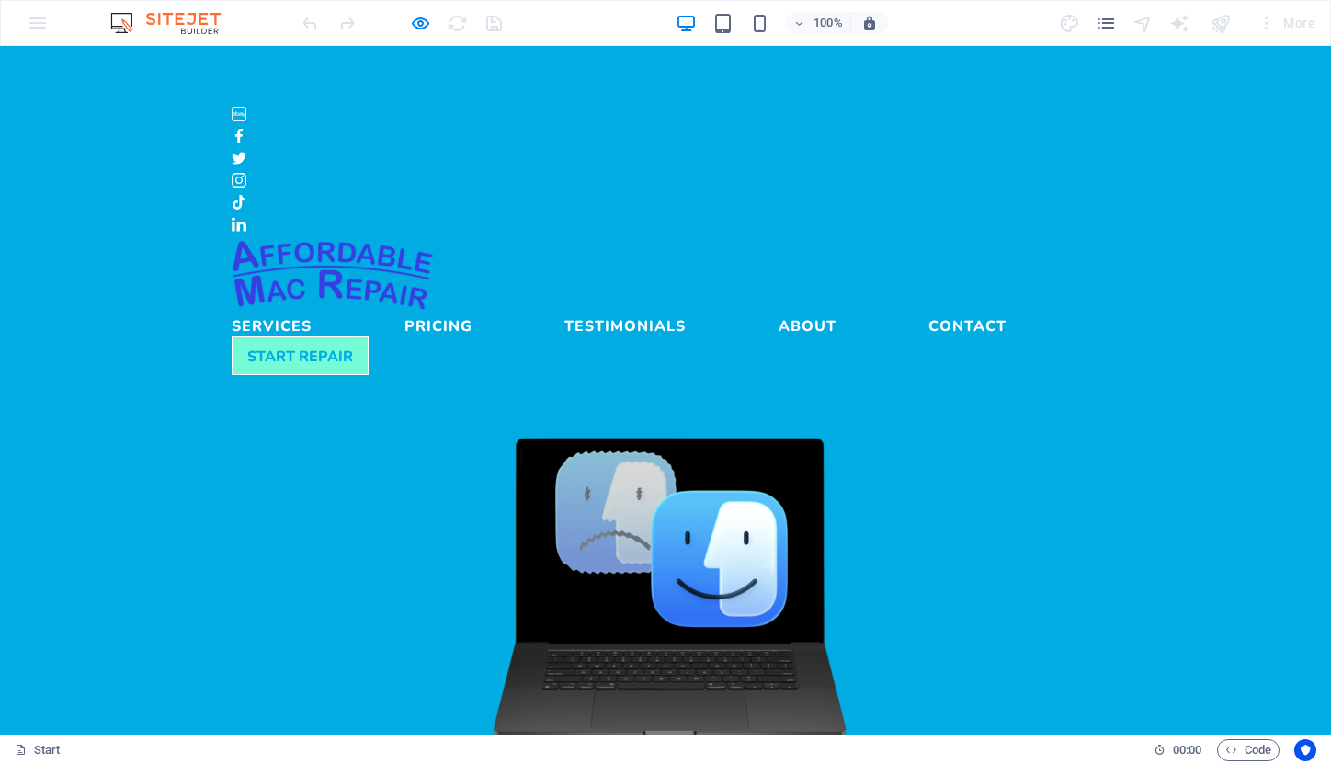
scroll to position [0, 0]
click at [312, 311] on link "Services" at bounding box center [272, 322] width 80 height 22
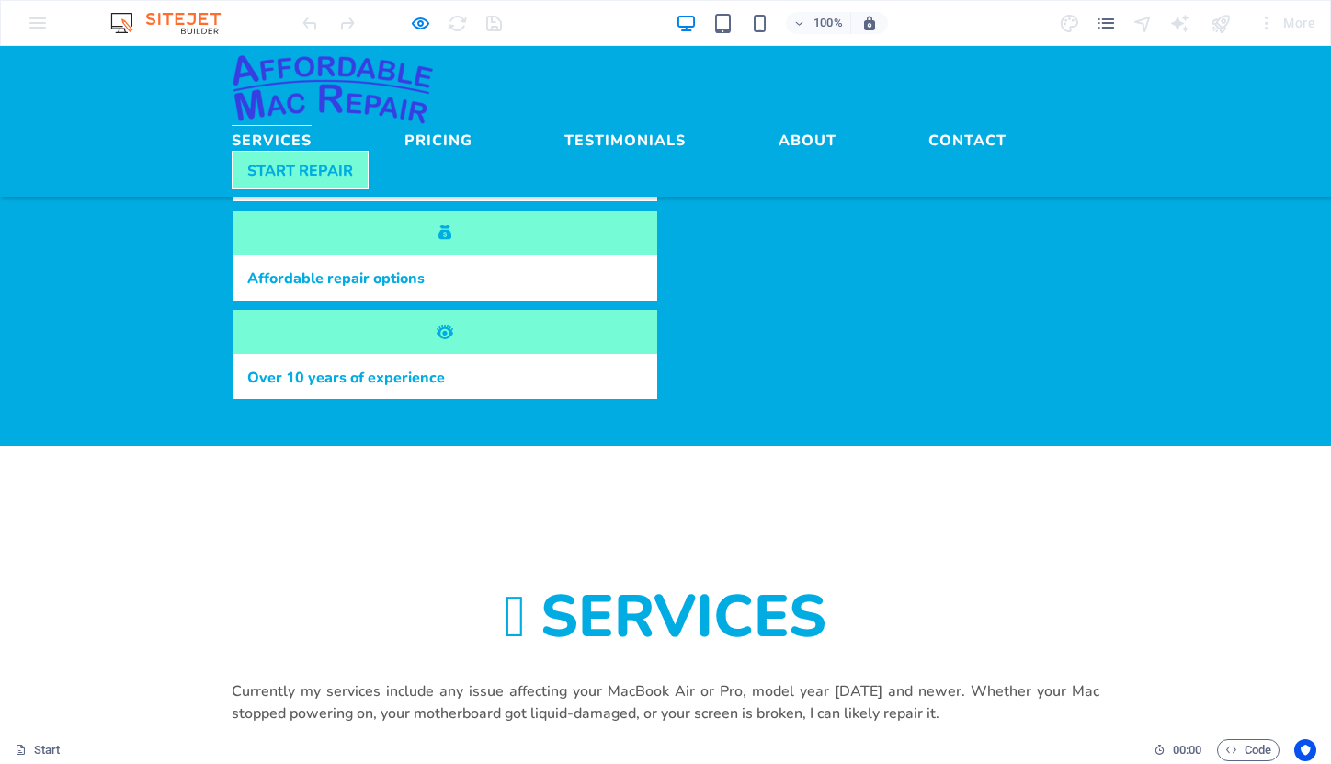
scroll to position [804, 0]
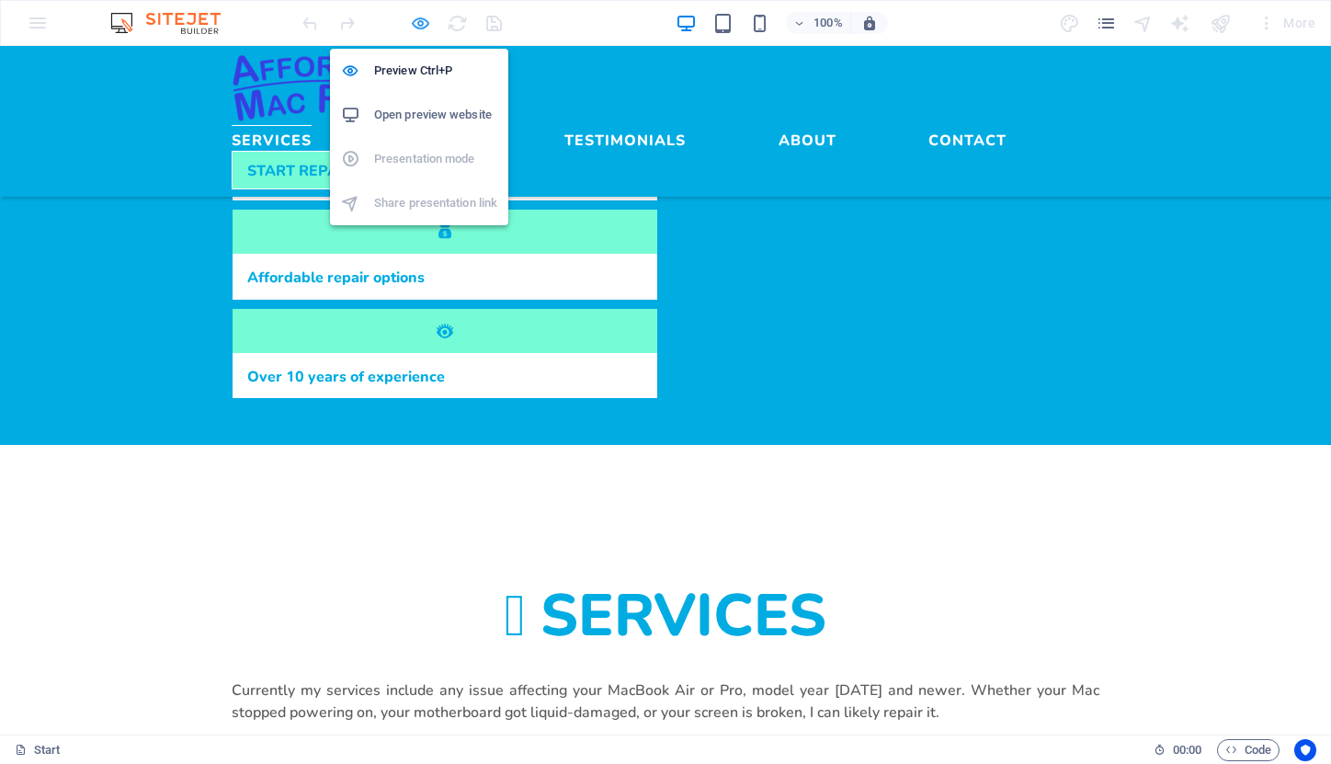
click at [425, 22] on icon "button" at bounding box center [420, 23] width 21 height 21
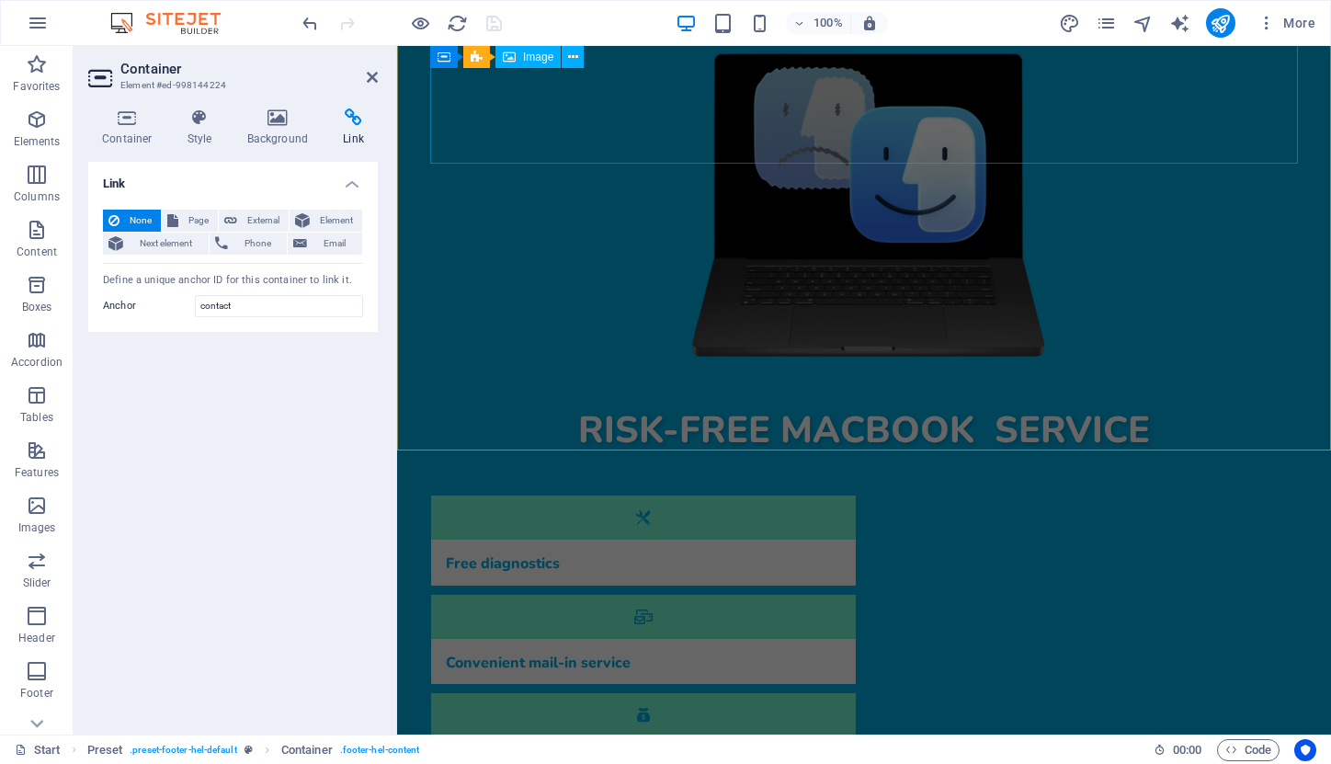
scroll to position [393, 0]
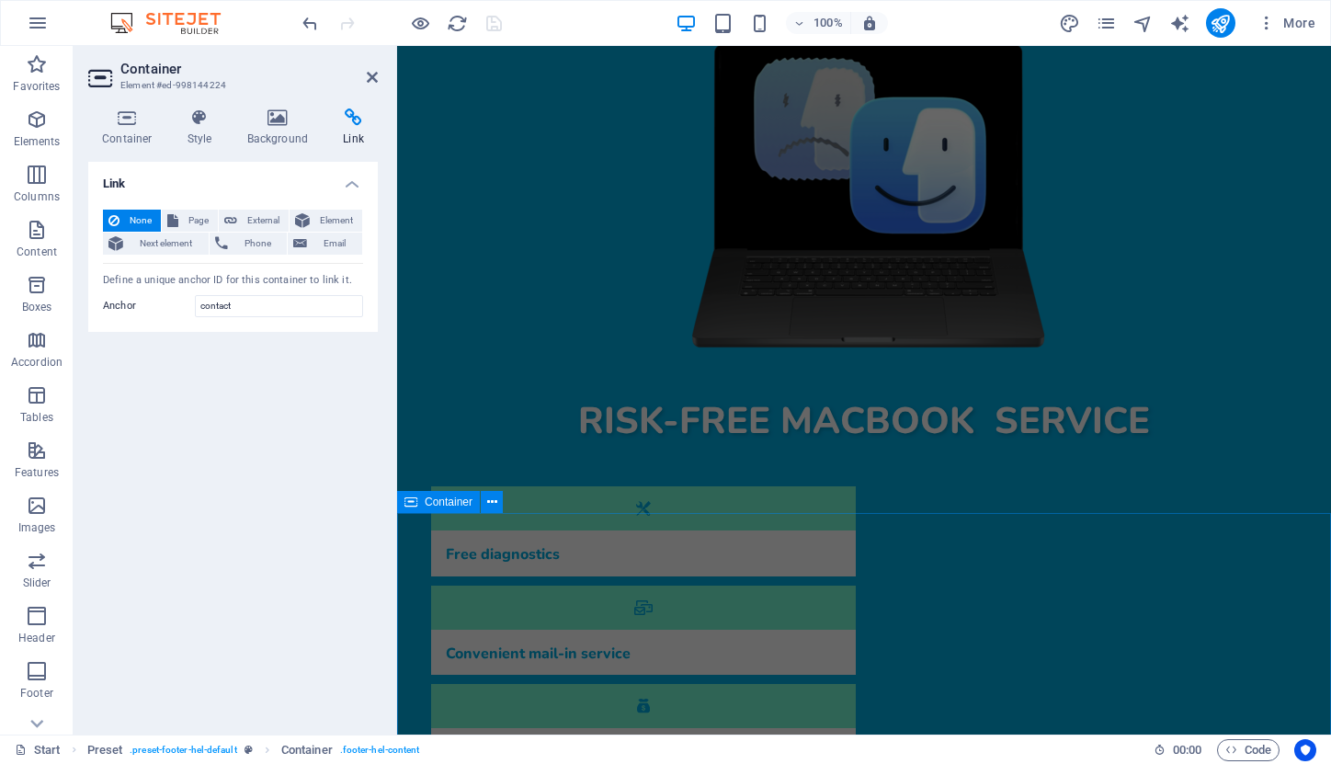
click at [418, 505] on div "Container" at bounding box center [438, 502] width 83 height 22
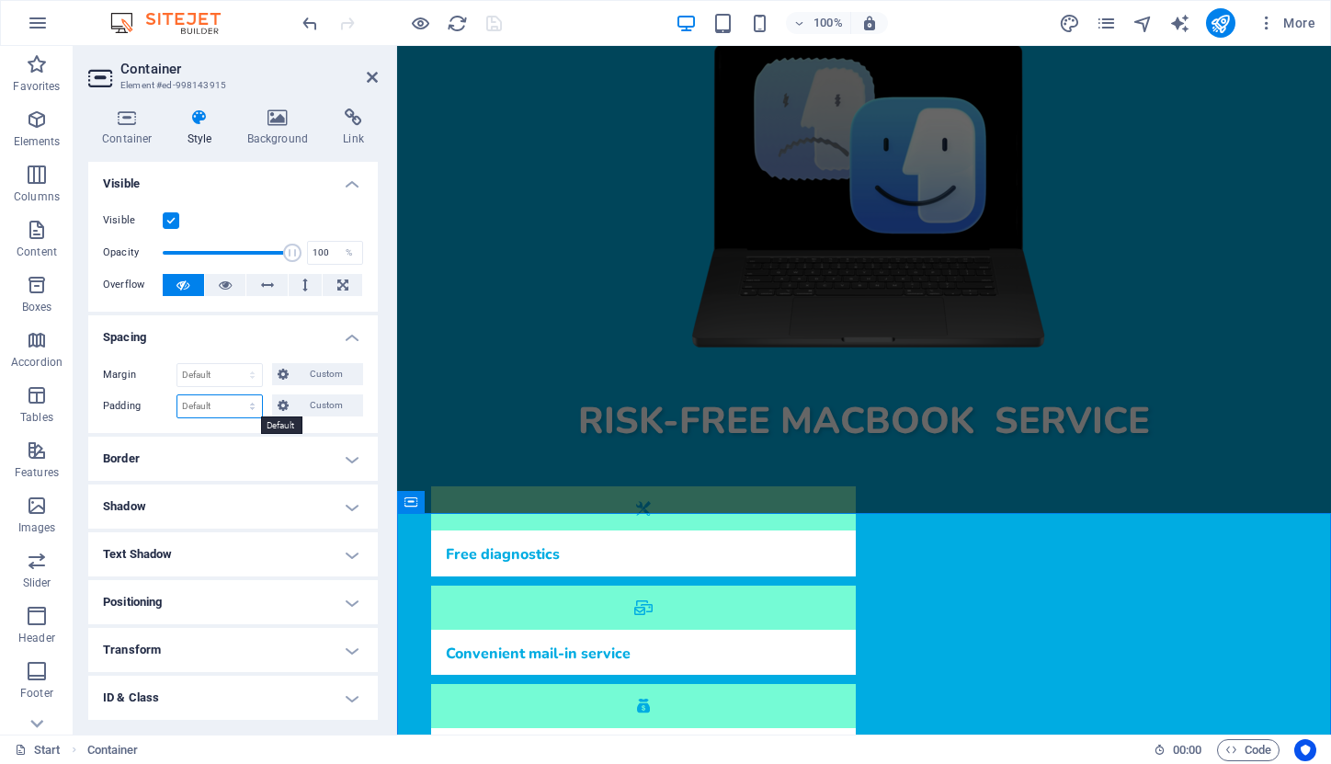
select select "rem"
type input "2"
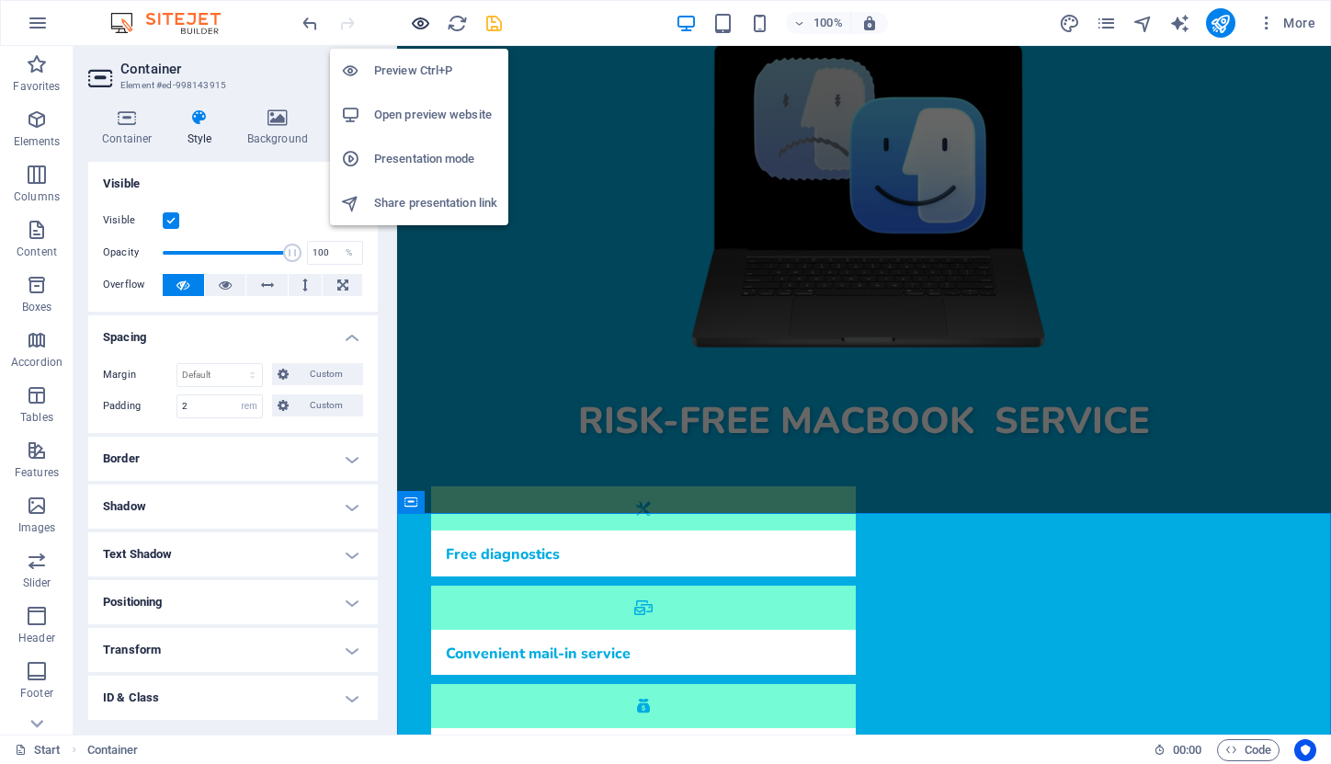
click at [421, 22] on icon "button" at bounding box center [420, 23] width 21 height 21
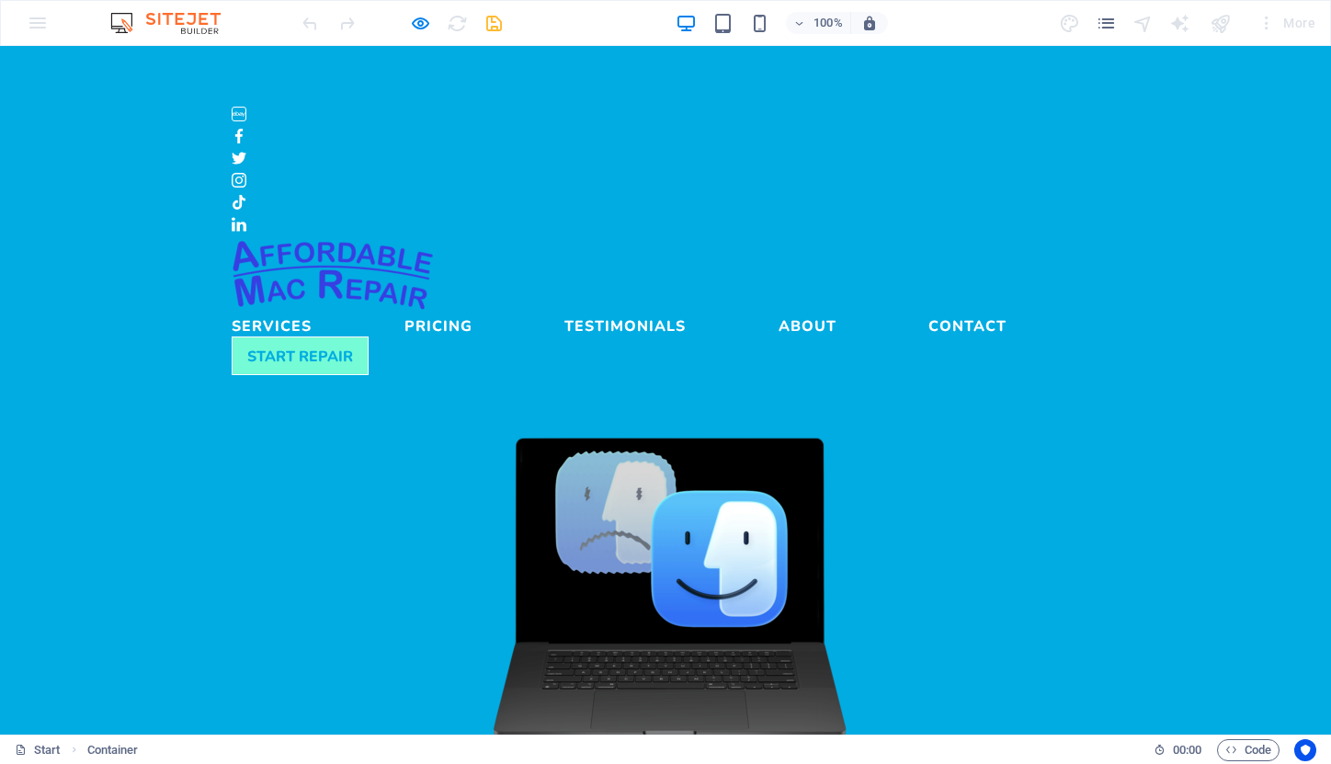
scroll to position [0, 0]
click at [312, 311] on link "Services" at bounding box center [272, 322] width 80 height 22
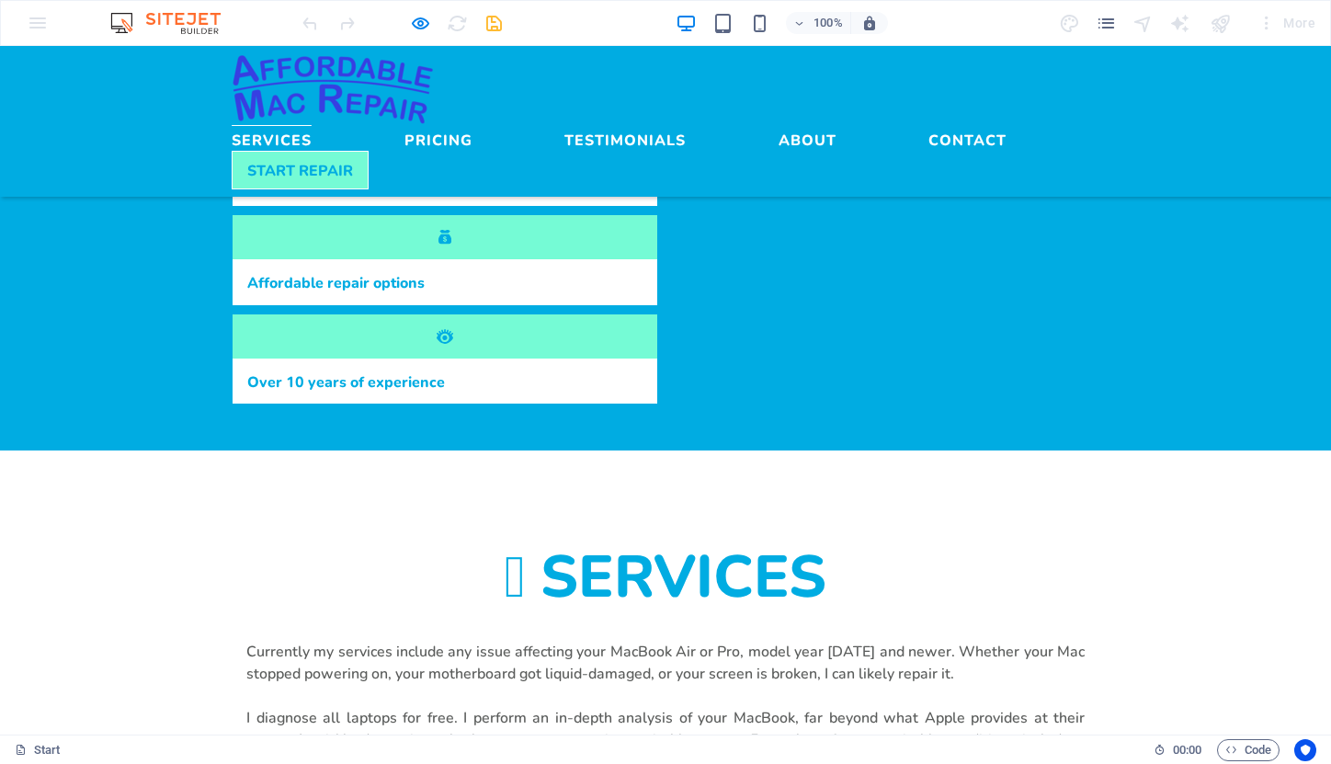
scroll to position [809, 0]
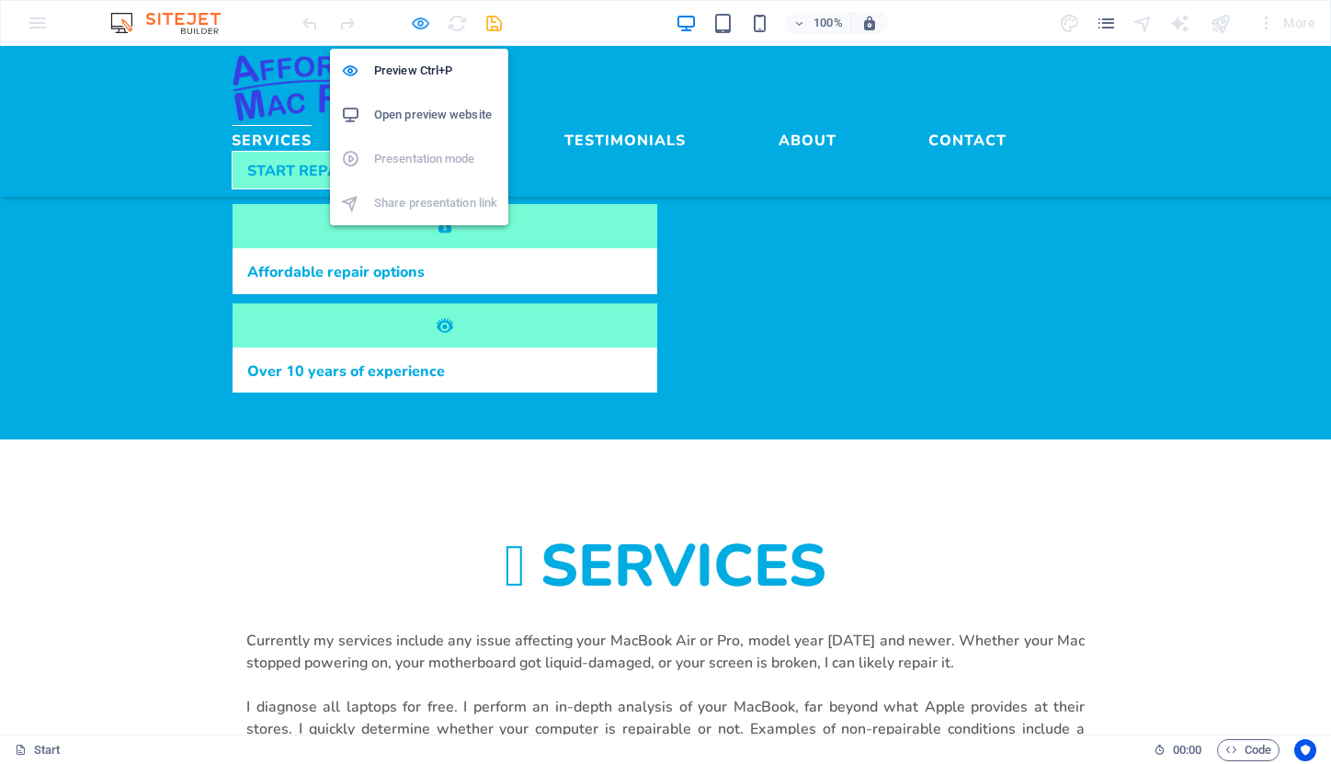
click at [416, 19] on icon "button" at bounding box center [420, 23] width 21 height 21
select select "rem"
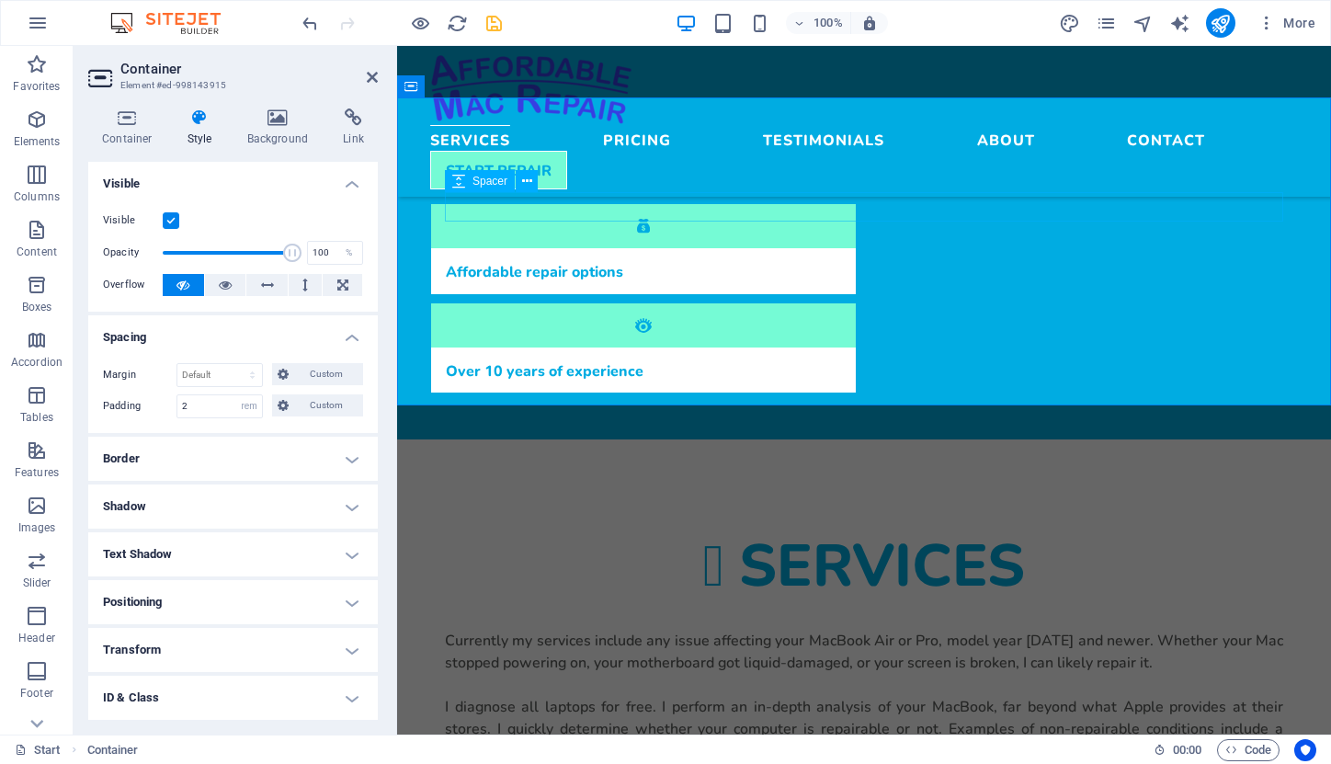
click at [563, 599] on div at bounding box center [864, 613] width 838 height 29
click at [428, 502] on div "Services Currently my services include any issue affecting your MacBook Air or …" at bounding box center [864, 657] width 934 height 310
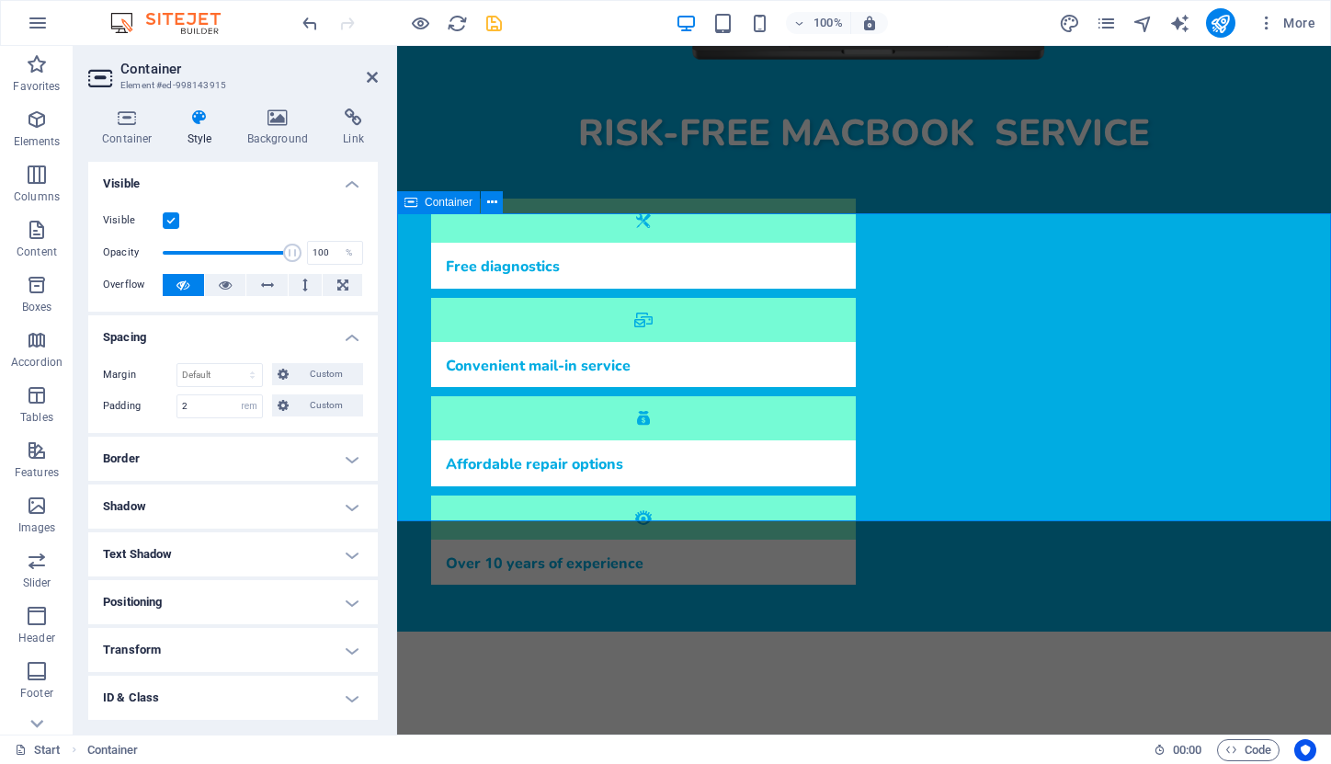
scroll to position [646, 0]
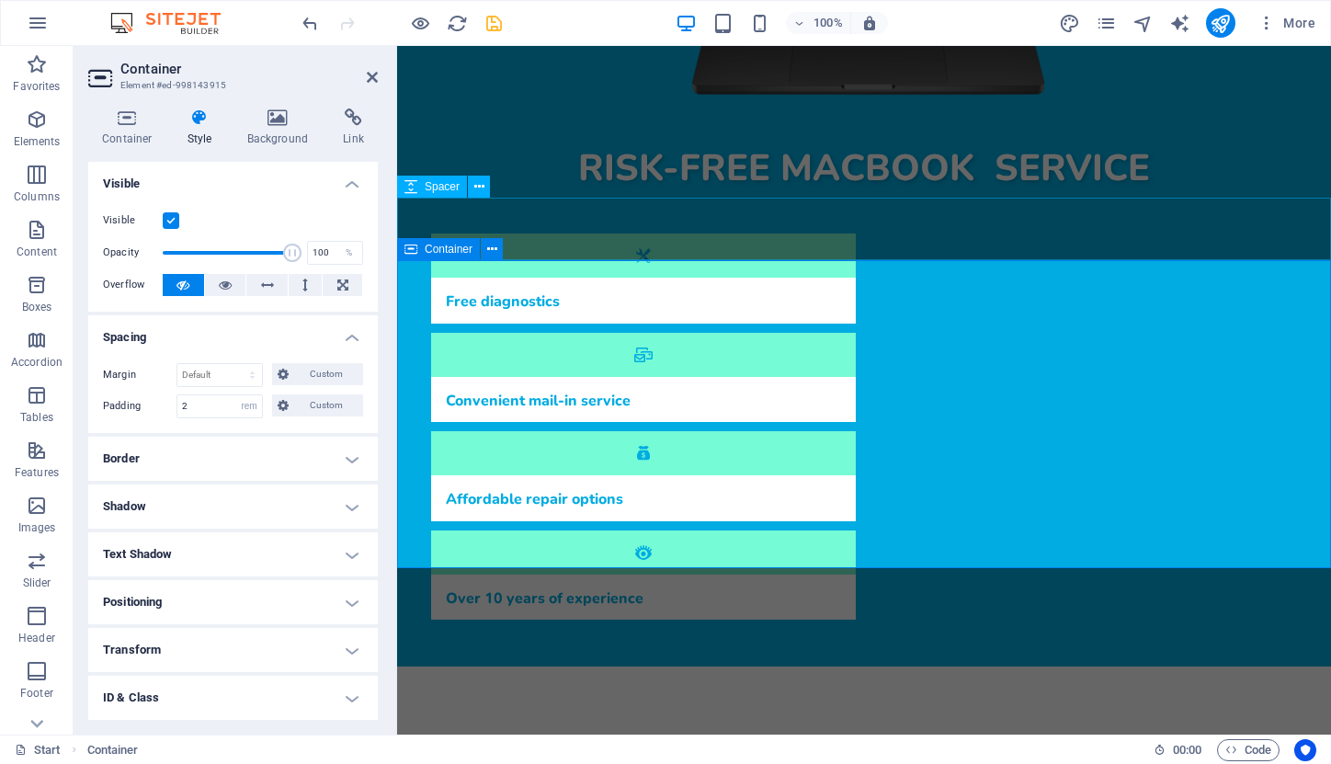
click at [428, 255] on span "Container" at bounding box center [449, 249] width 48 height 11
click at [202, 408] on input "2" at bounding box center [219, 406] width 85 height 22
type input "2.5"
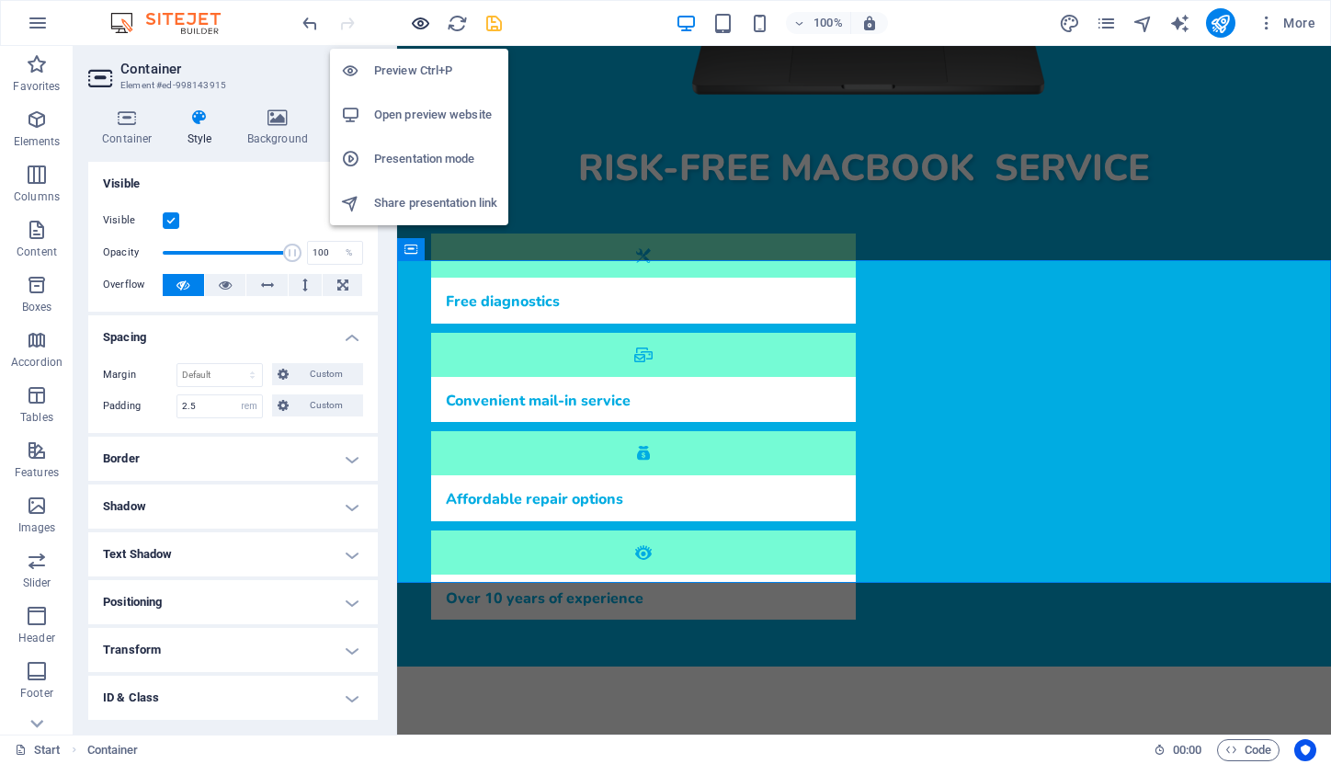
click at [421, 28] on icon "button" at bounding box center [420, 23] width 21 height 21
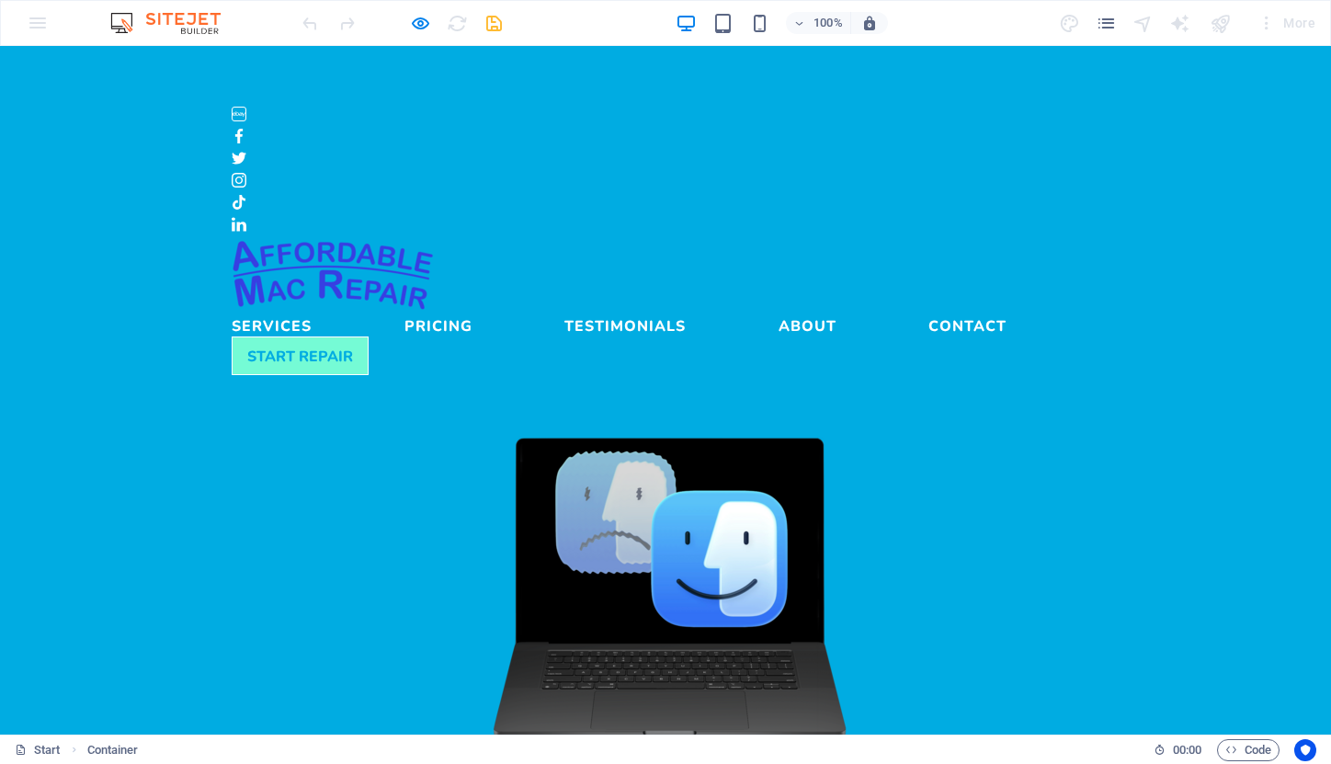
scroll to position [0, 0]
click at [312, 311] on link "Services" at bounding box center [272, 322] width 80 height 22
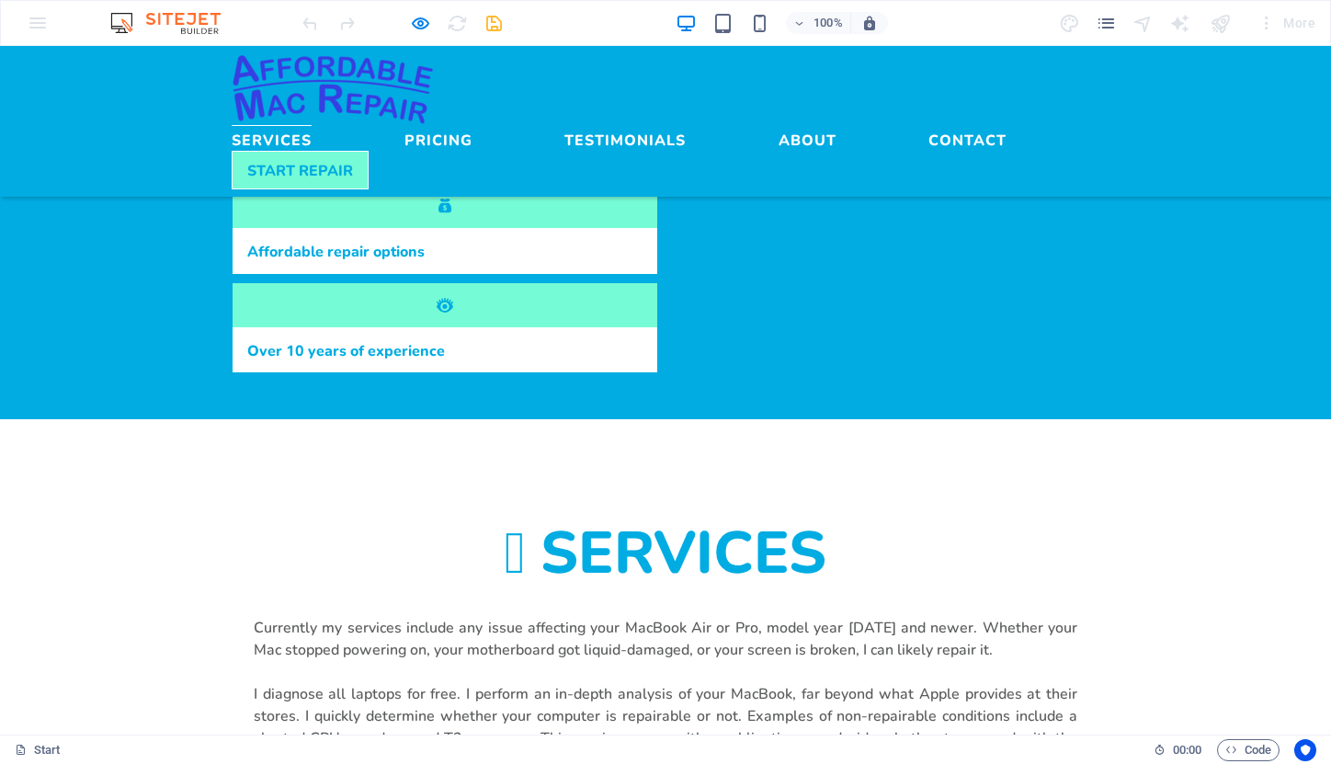
scroll to position [774, 0]
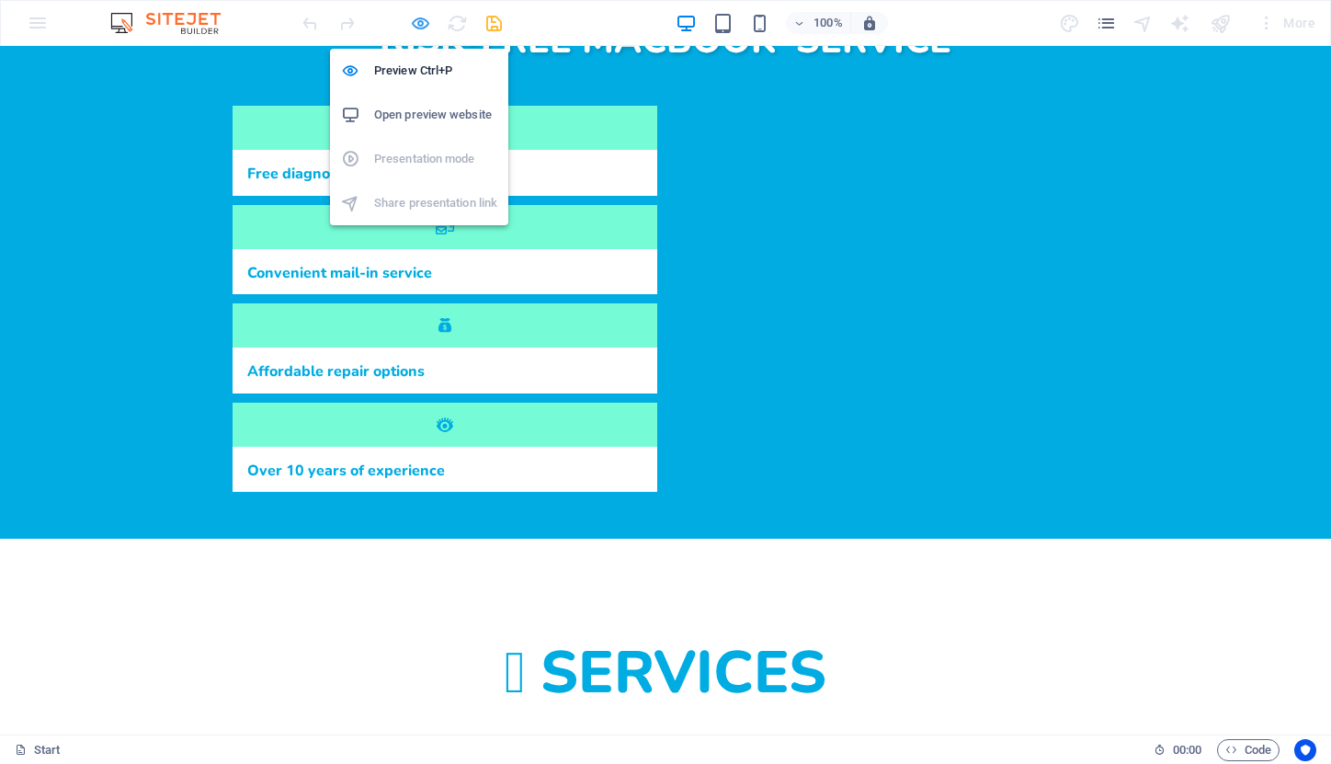
click at [420, 28] on icon "button" at bounding box center [420, 23] width 21 height 21
select select "rem"
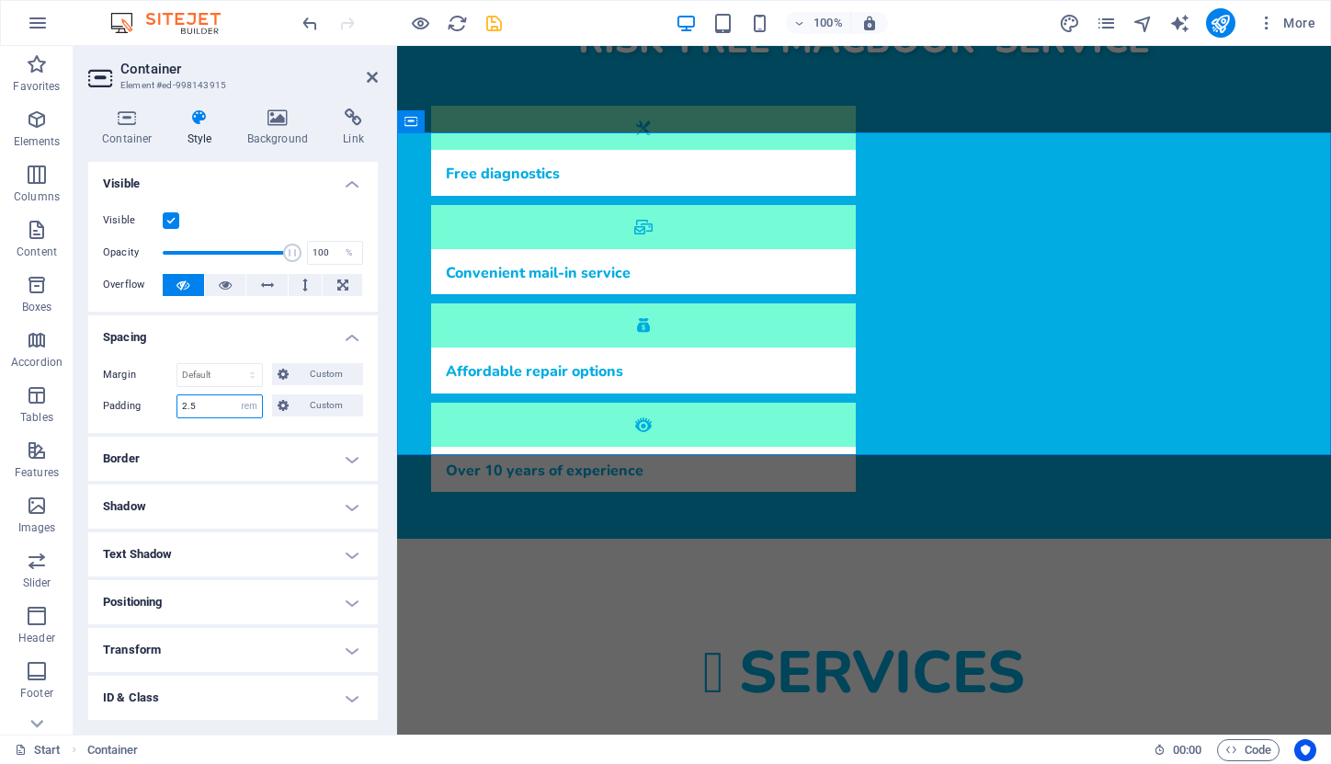
click at [219, 403] on input "2.5" at bounding box center [219, 406] width 85 height 22
type input "2"
type input "3"
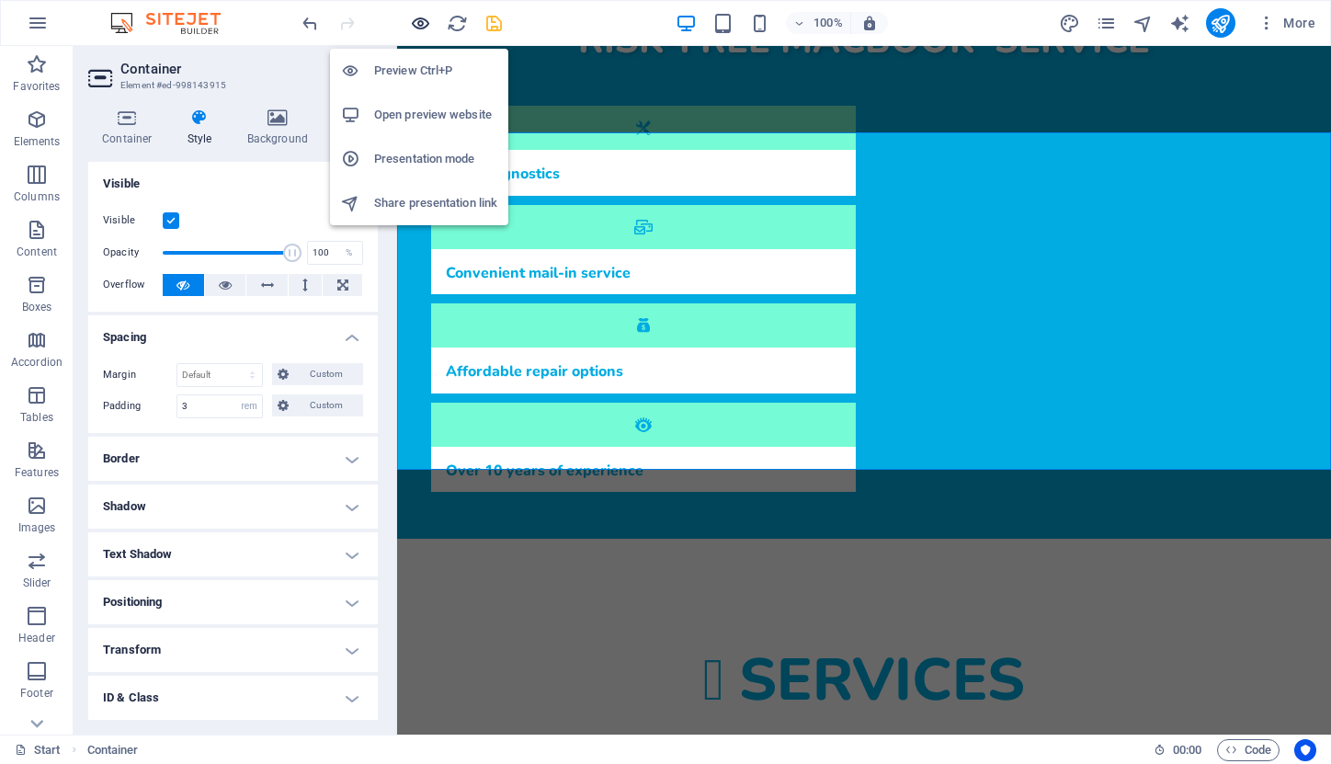
click at [411, 23] on icon "button" at bounding box center [420, 23] width 21 height 21
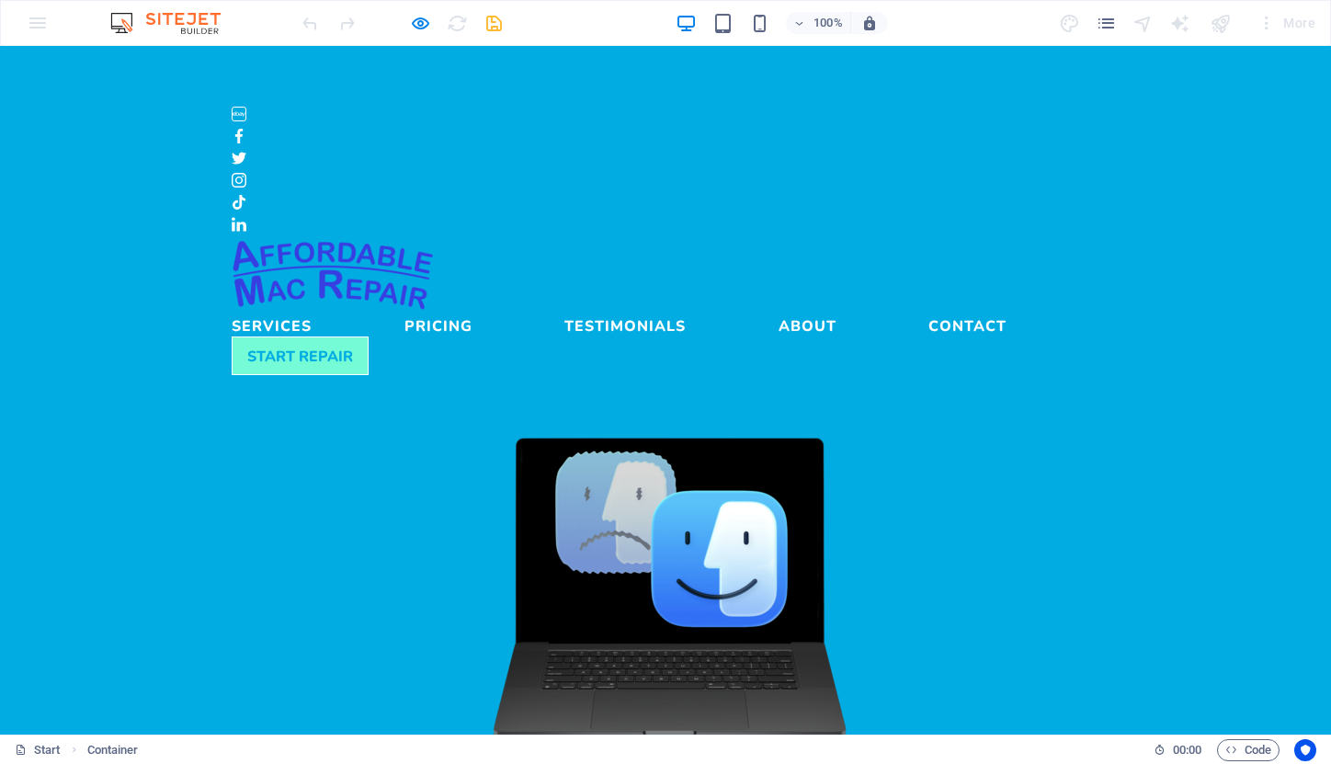
scroll to position [0, 0]
click at [312, 311] on link "Services" at bounding box center [272, 322] width 80 height 22
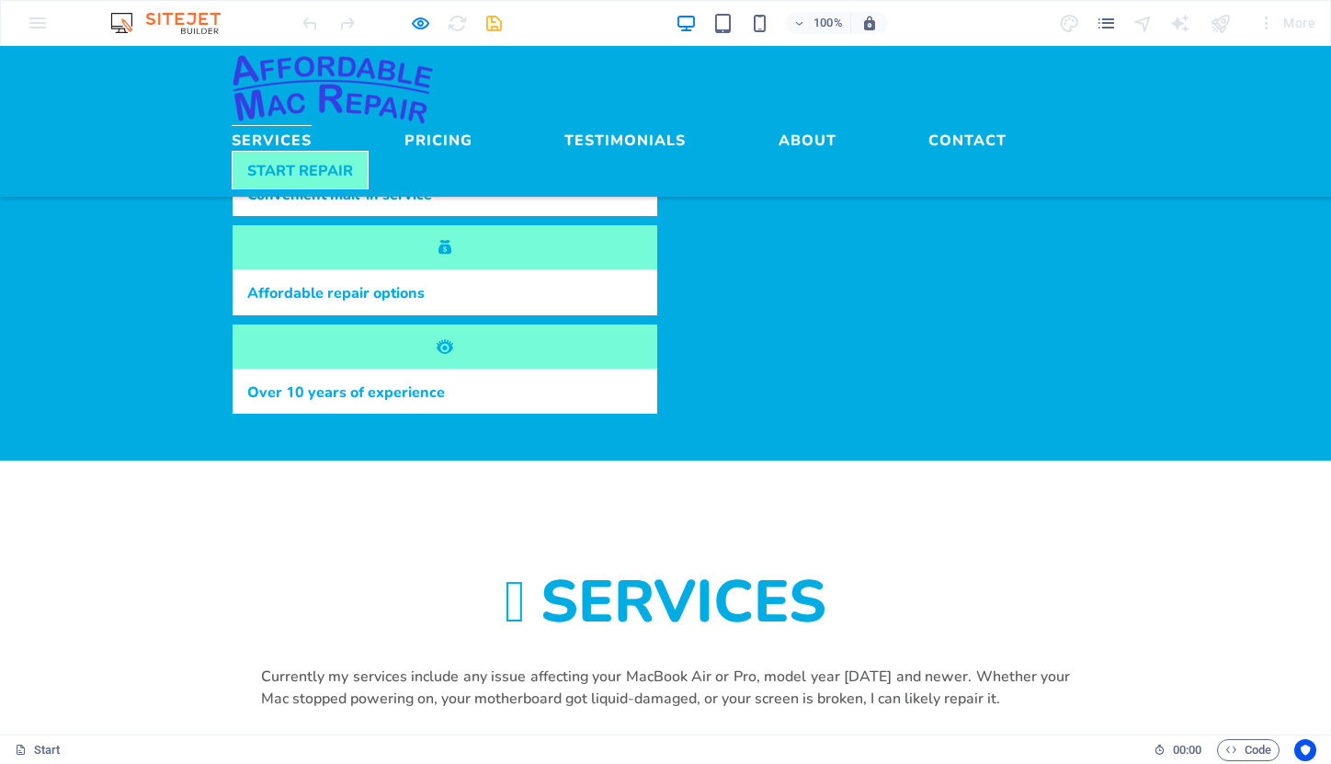
scroll to position [805, 0]
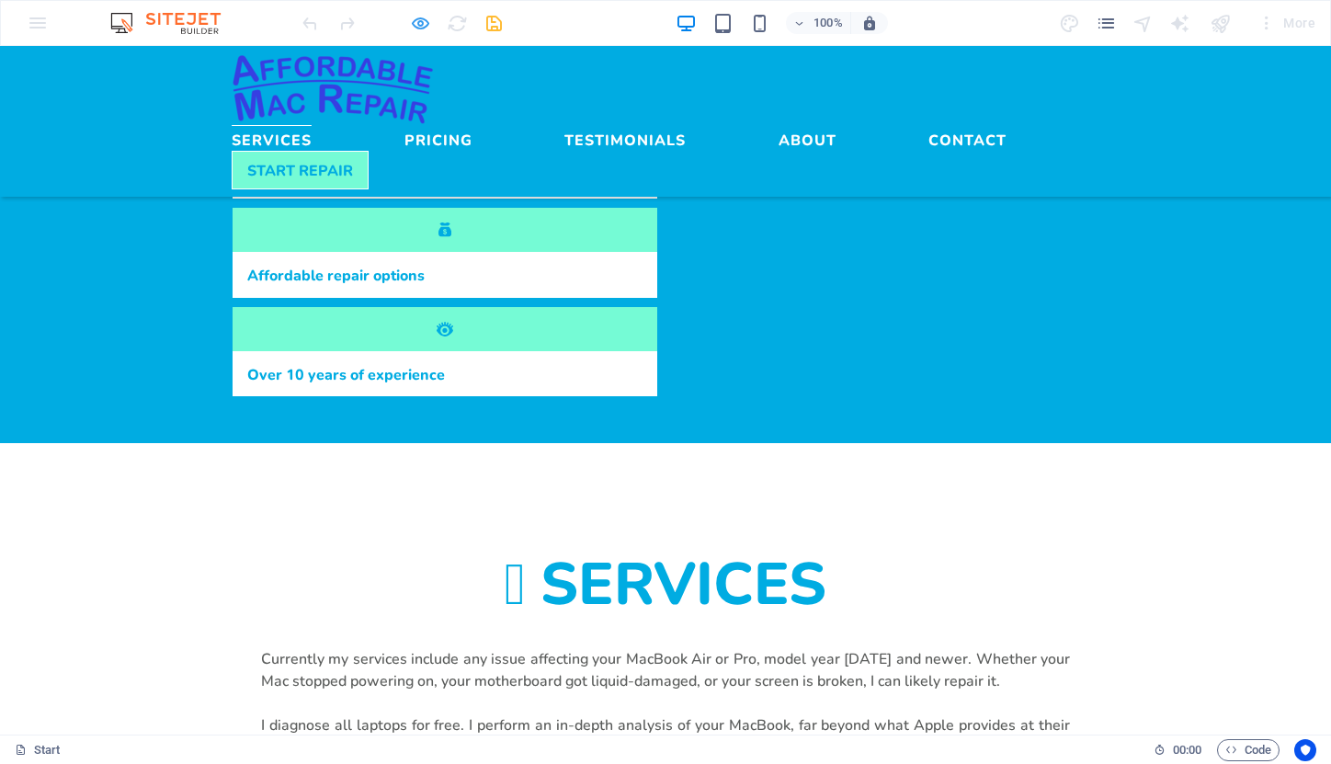
click at [417, 23] on icon "button" at bounding box center [420, 23] width 21 height 21
select select "rem"
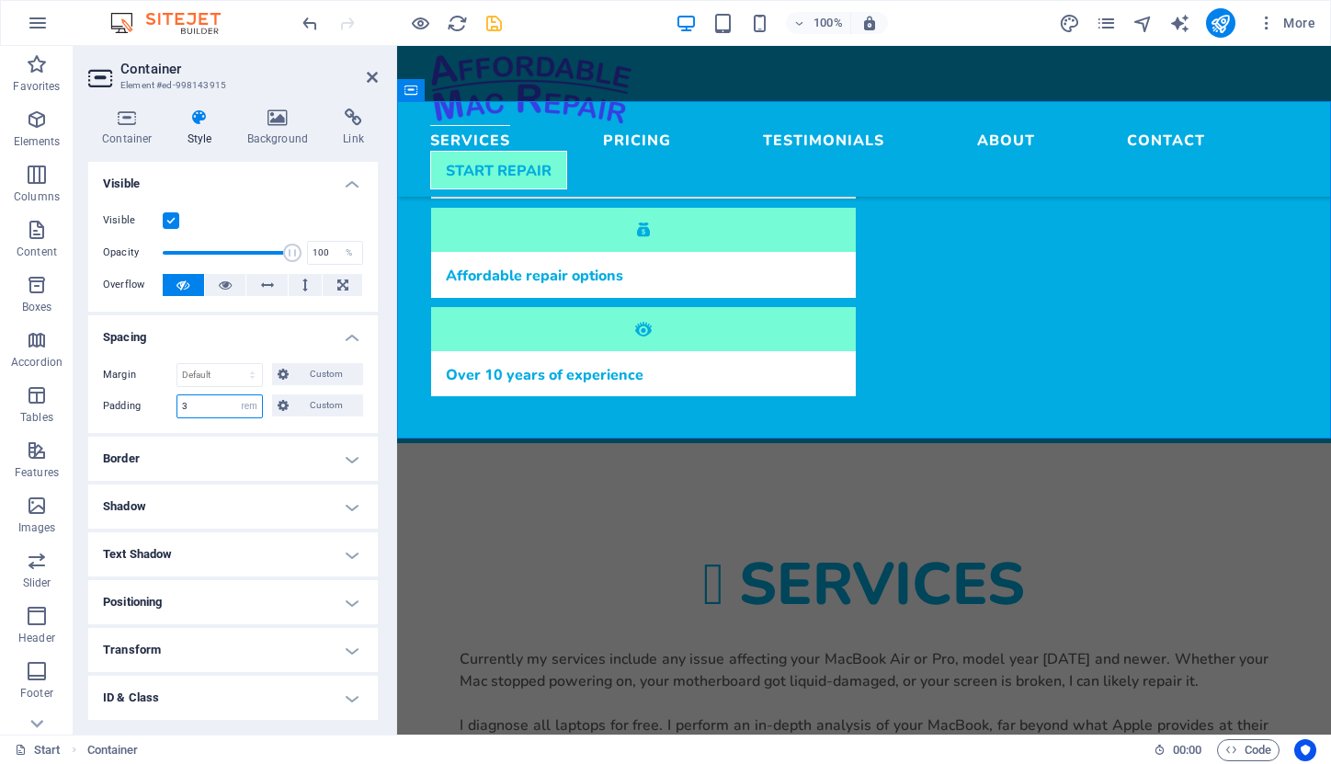
drag, startPoint x: 210, startPoint y: 400, endPoint x: 154, endPoint y: 398, distance: 55.2
click at [152, 398] on div "Padding 3 Default px rem % vh vw Custom Custom" at bounding box center [233, 406] width 260 height 24
type input "4"
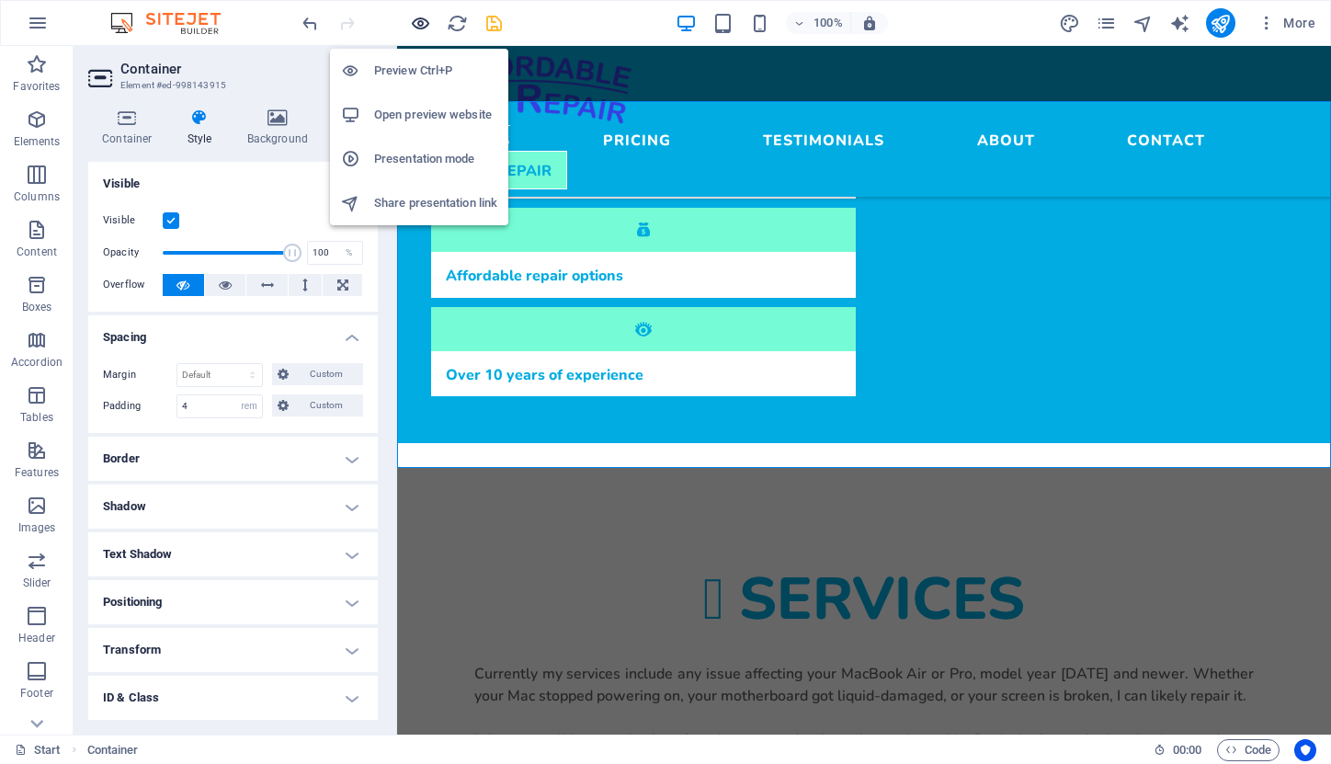
click at [423, 20] on icon "button" at bounding box center [420, 23] width 21 height 21
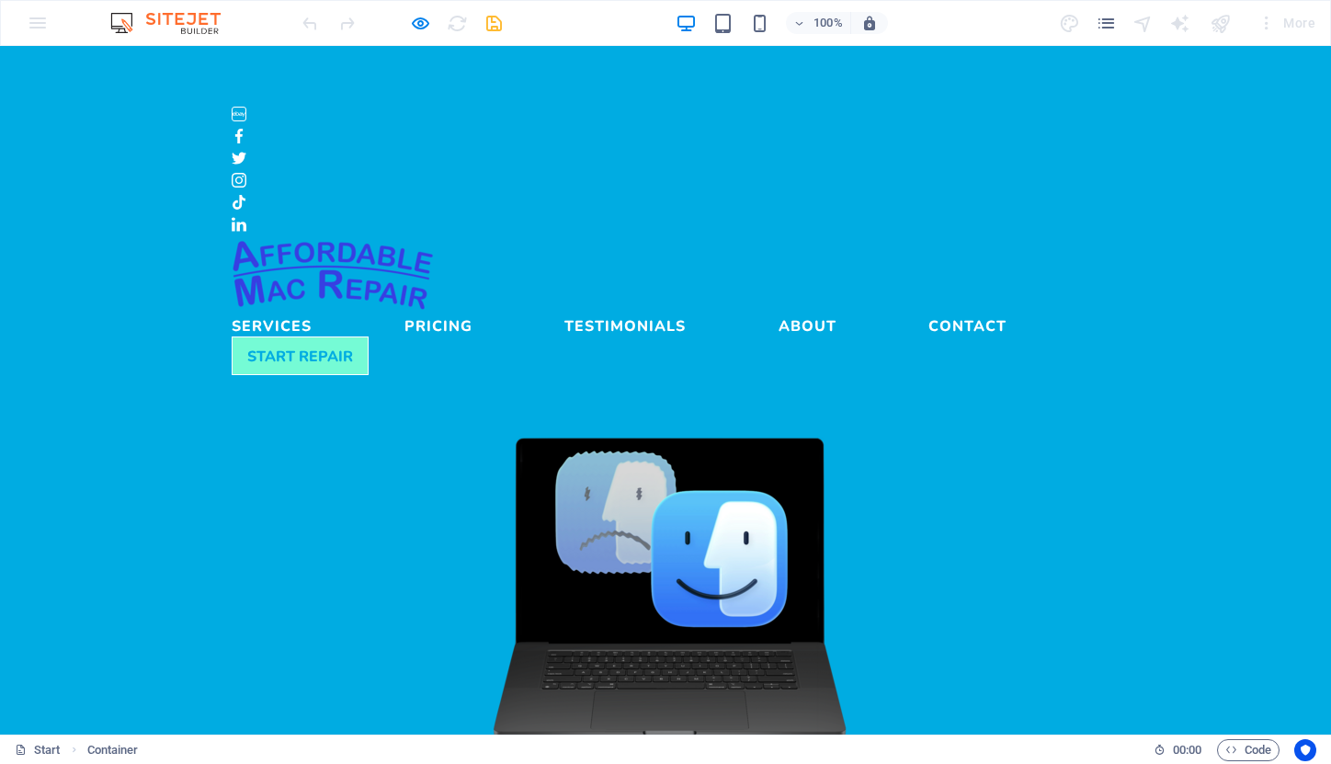
scroll to position [0, 0]
click at [312, 311] on link "Services" at bounding box center [272, 322] width 80 height 22
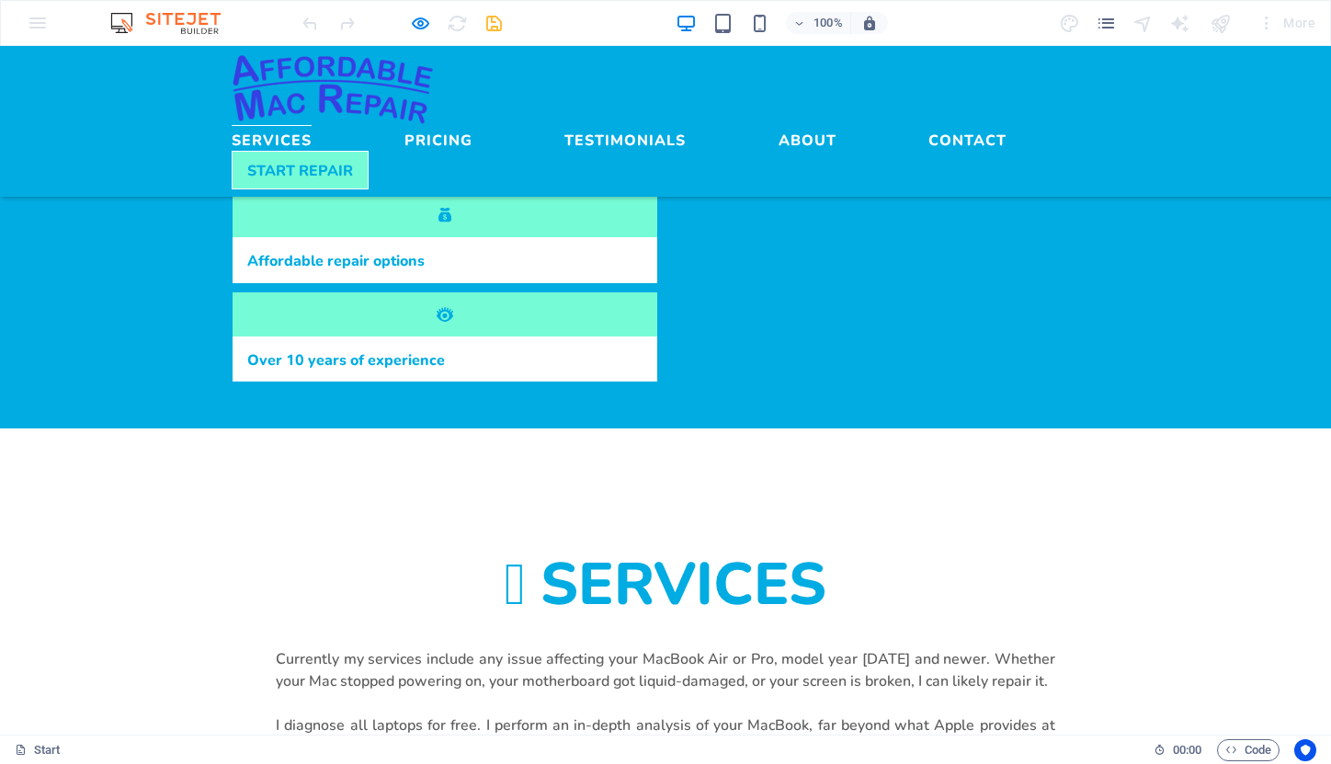
scroll to position [821, 0]
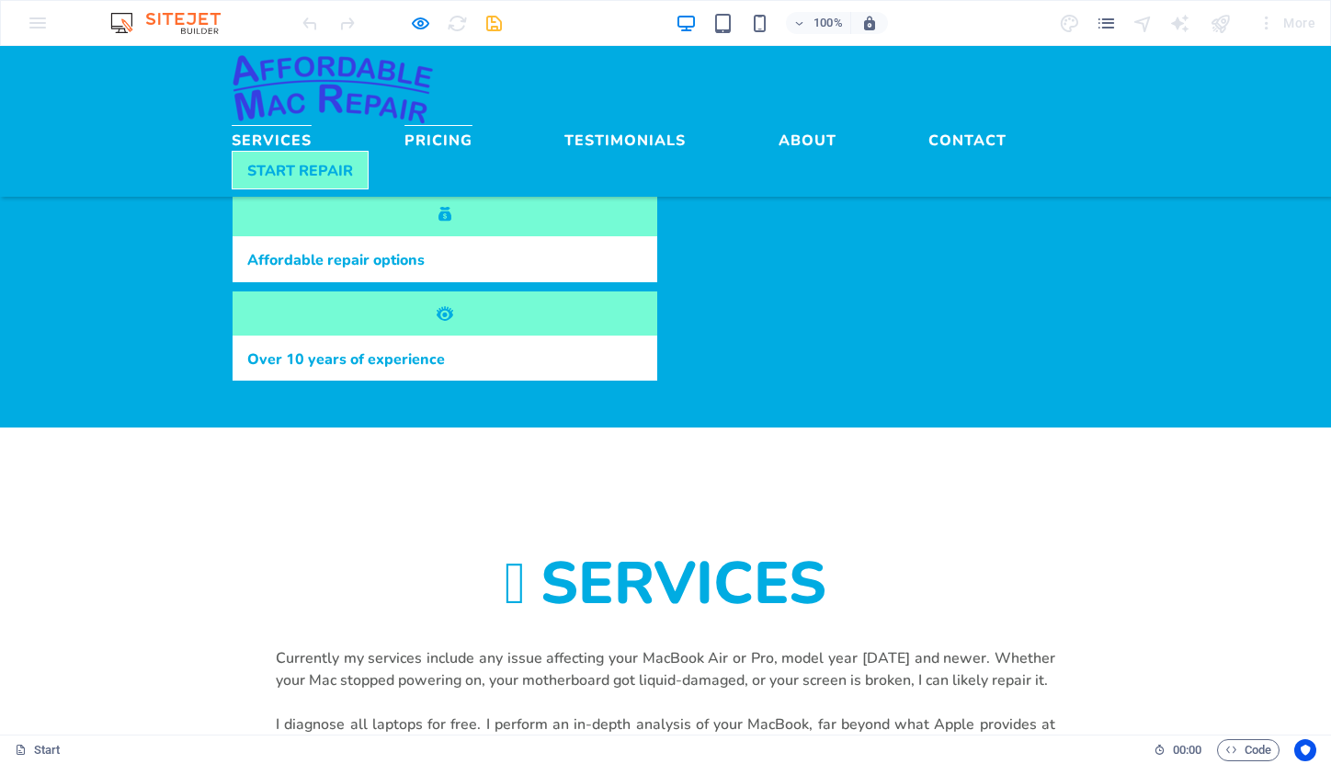
click at [473, 125] on link "Pricing" at bounding box center [439, 136] width 68 height 22
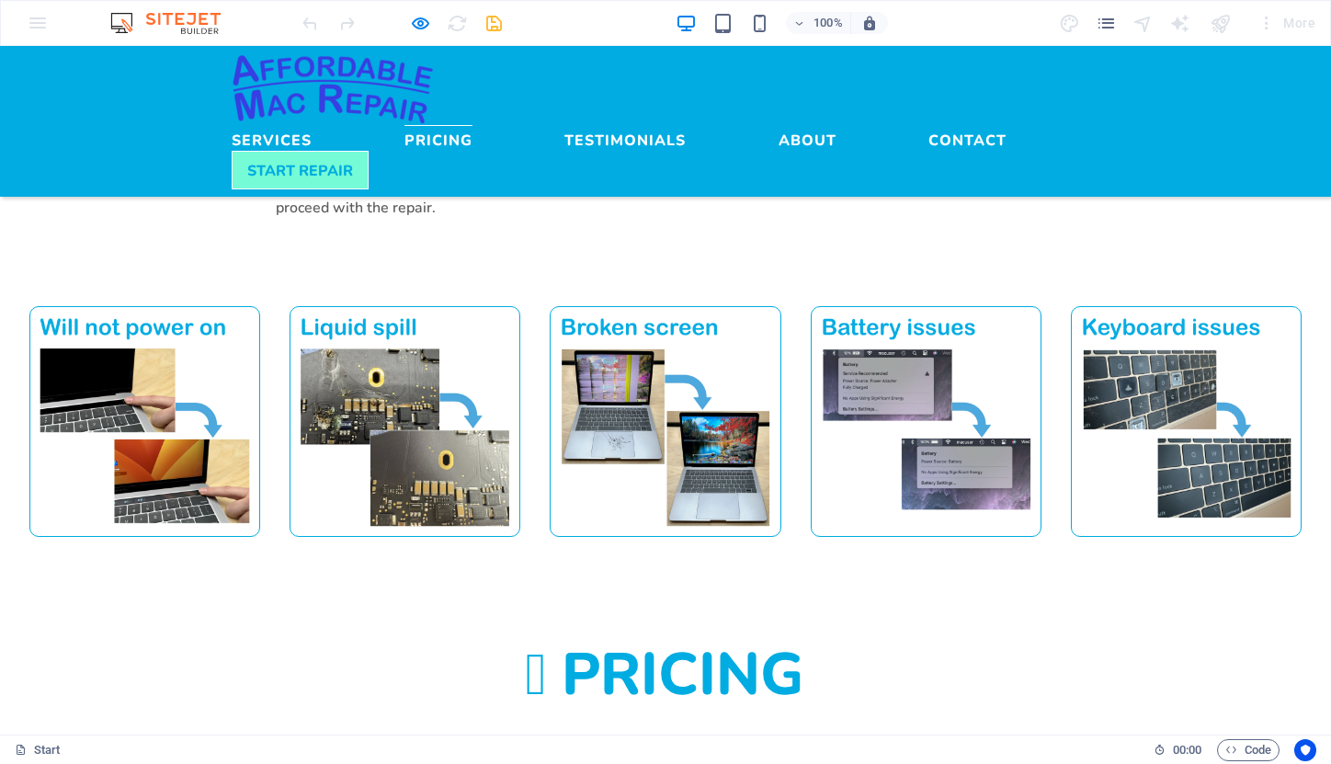
scroll to position [1431, 0]
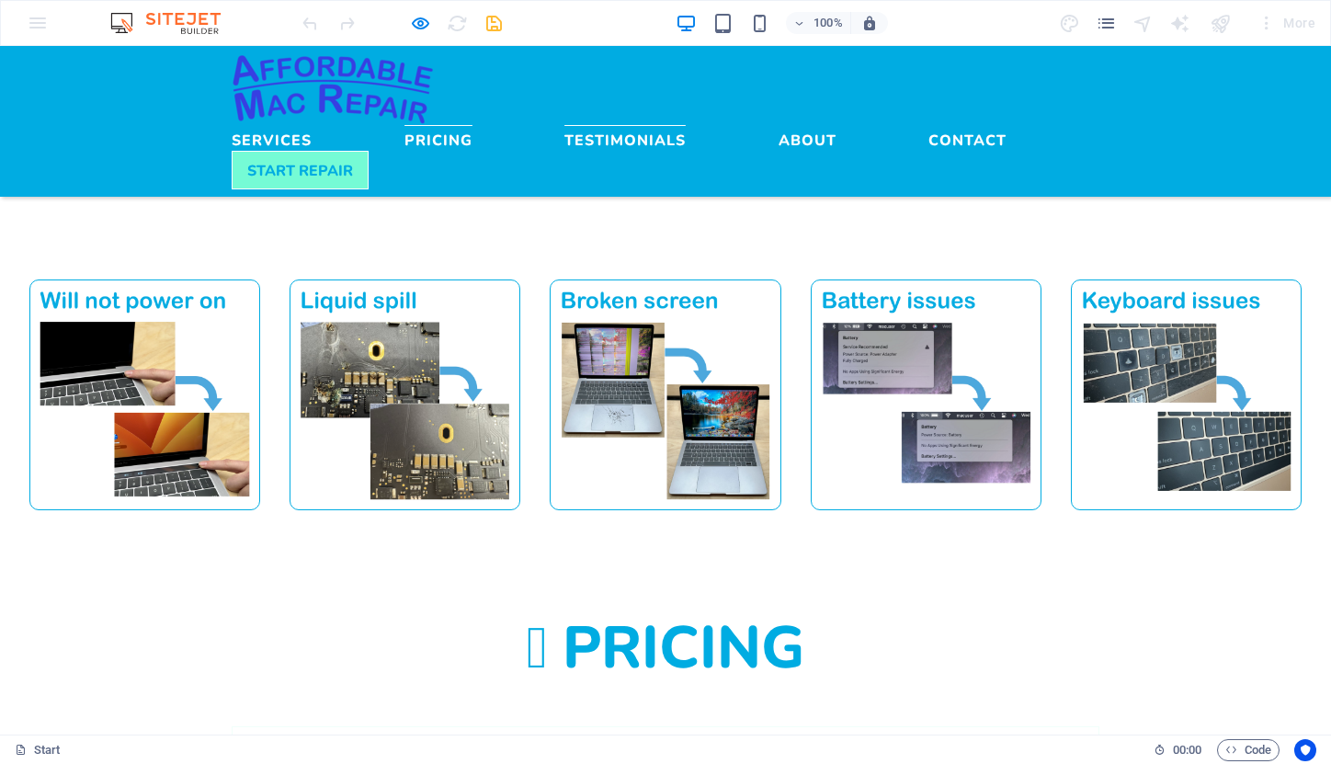
click at [686, 125] on link "Testimonials" at bounding box center [624, 136] width 121 height 22
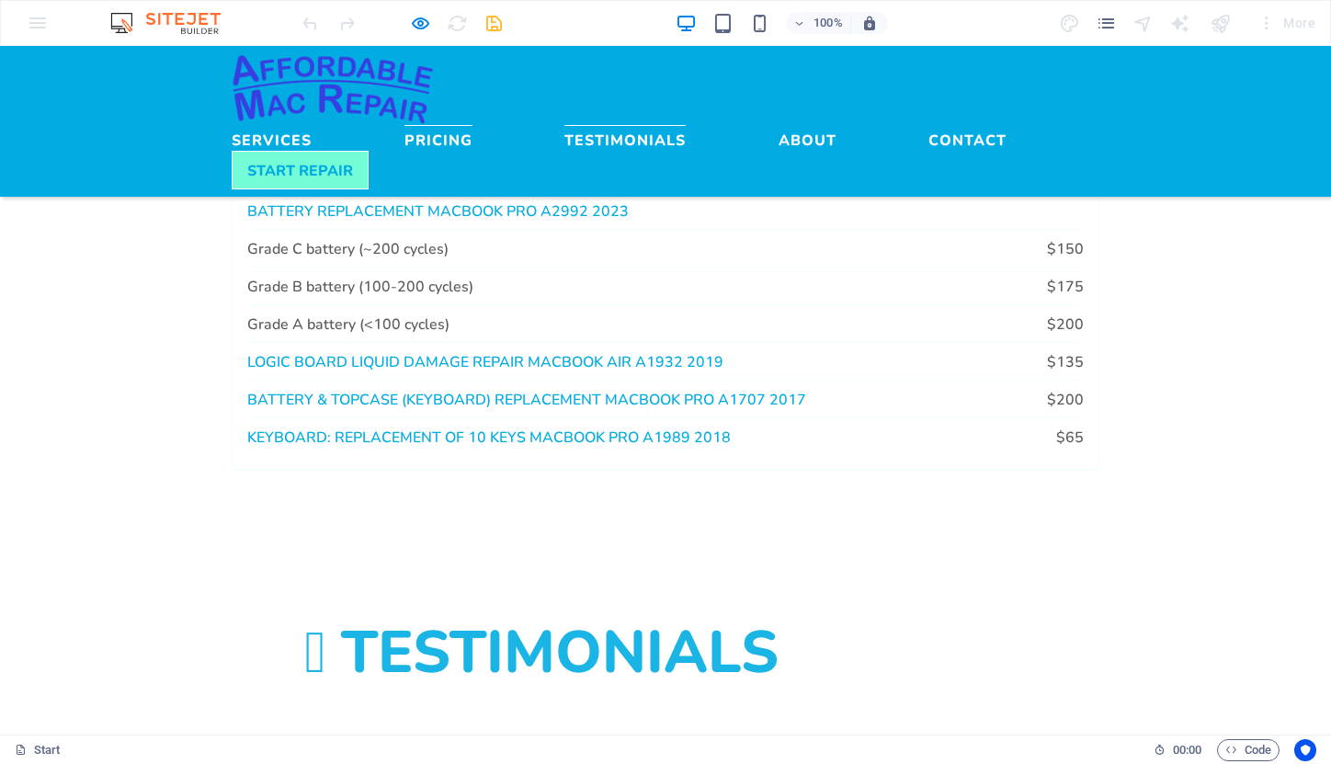
scroll to position [2178, 0]
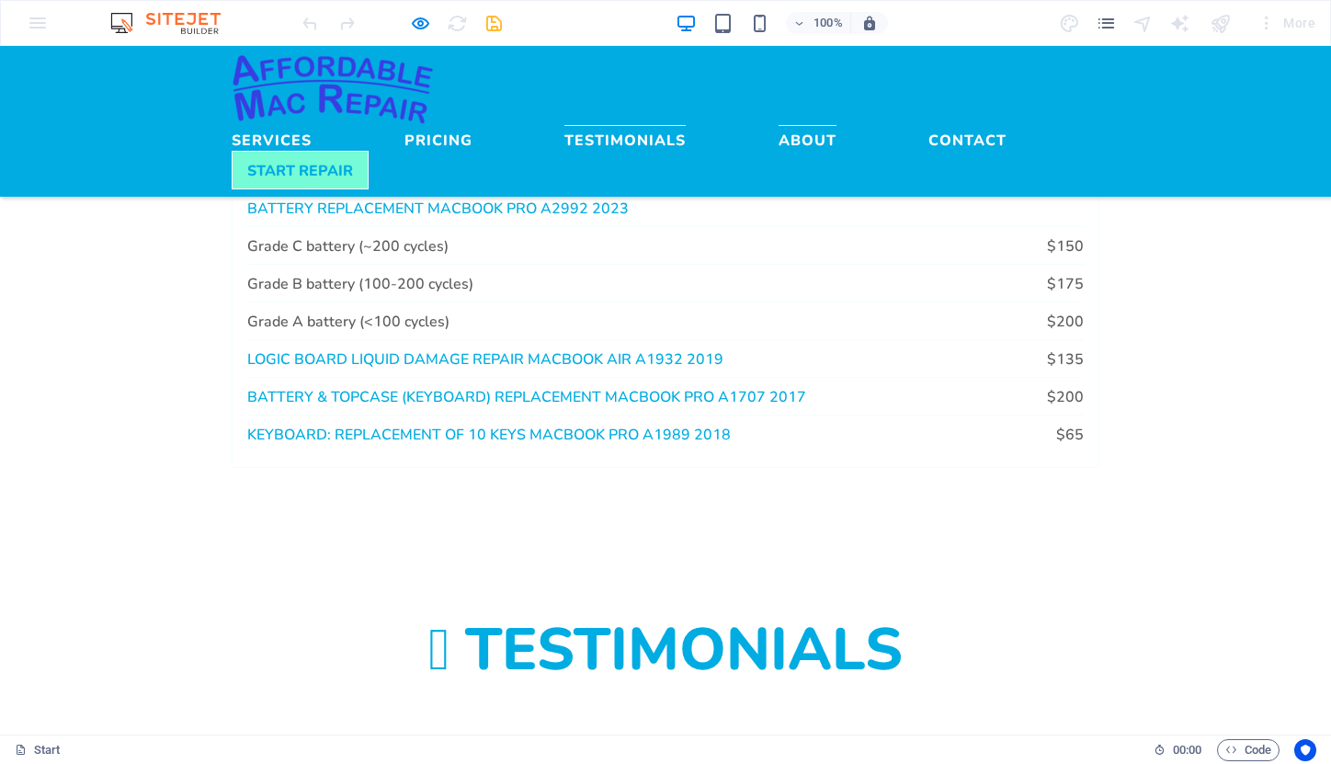
click at [799, 125] on link "About" at bounding box center [808, 136] width 58 height 22
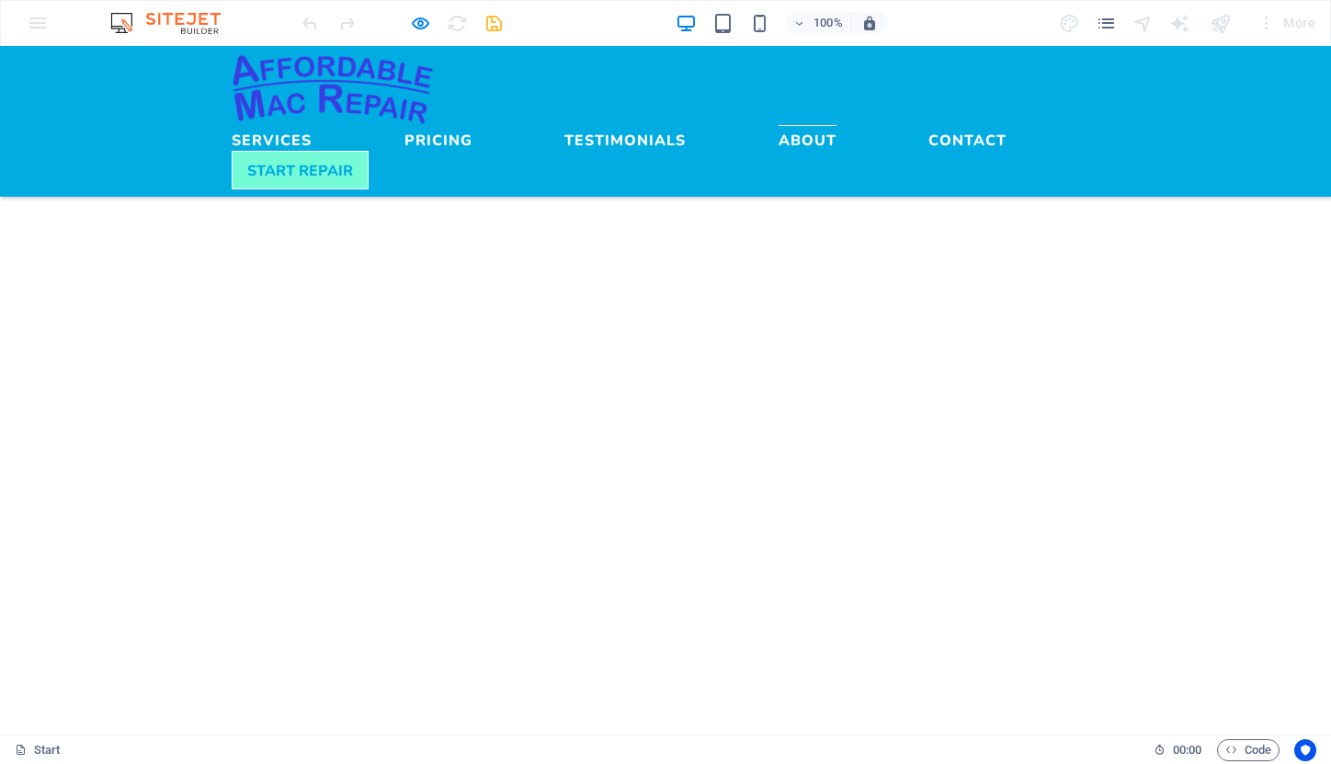
scroll to position [3256, 0]
click at [929, 125] on link "Contact" at bounding box center [968, 136] width 78 height 22
click at [473, 125] on link "Pricing" at bounding box center [439, 136] width 68 height 22
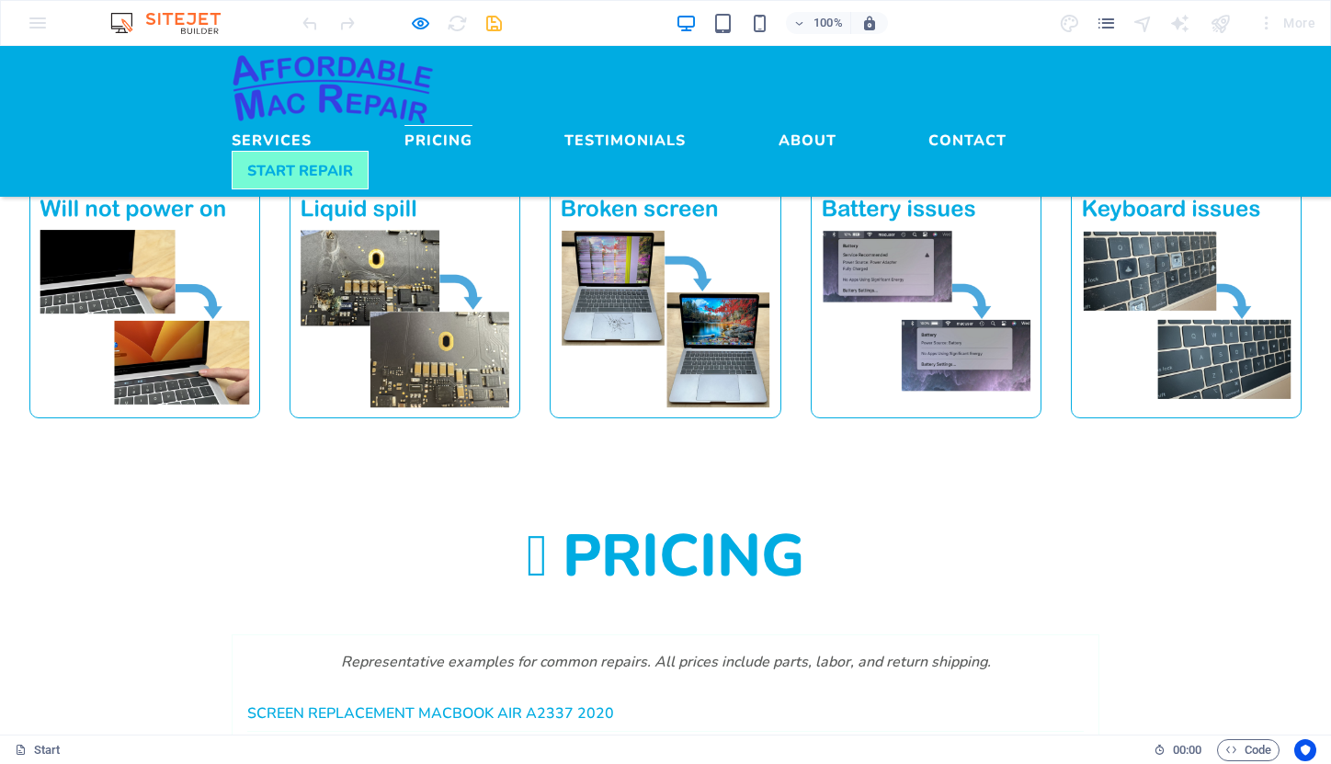
scroll to position [1535, 0]
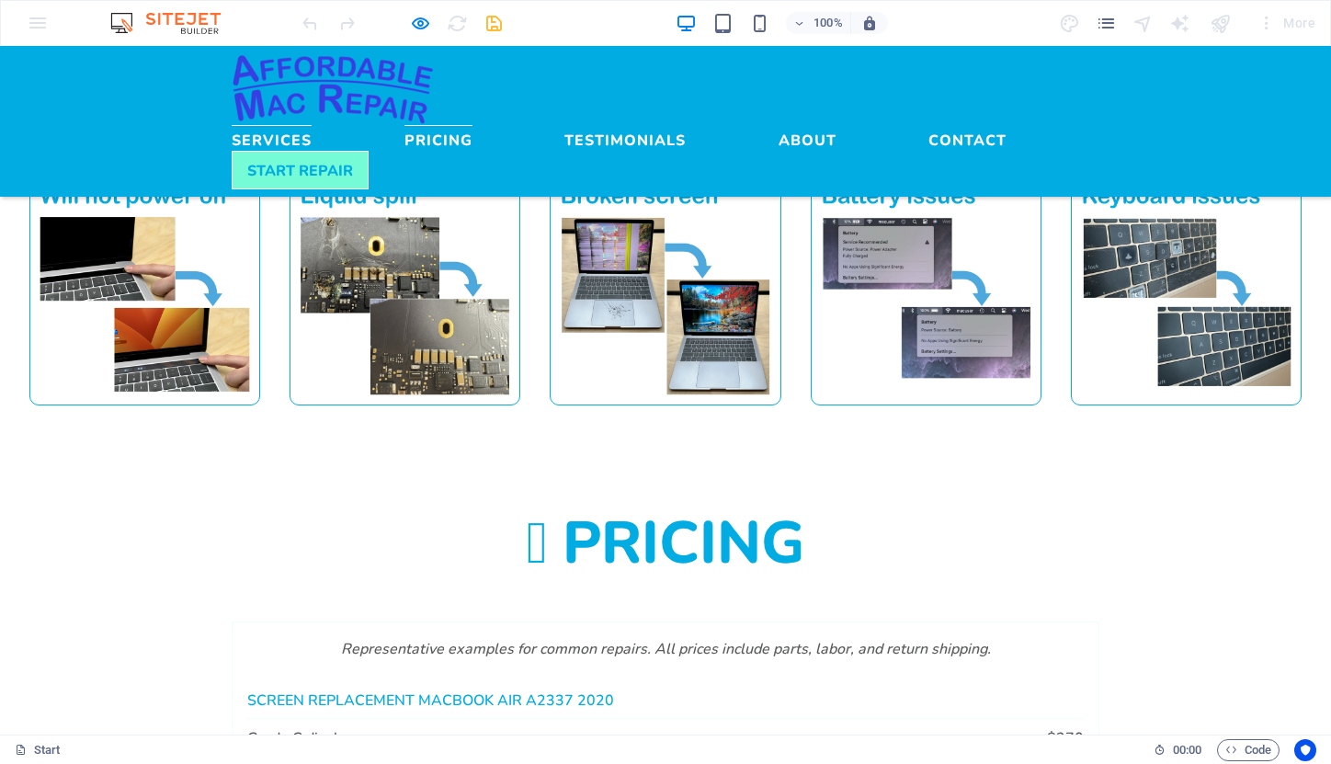
click at [312, 125] on link "Services" at bounding box center [272, 136] width 80 height 22
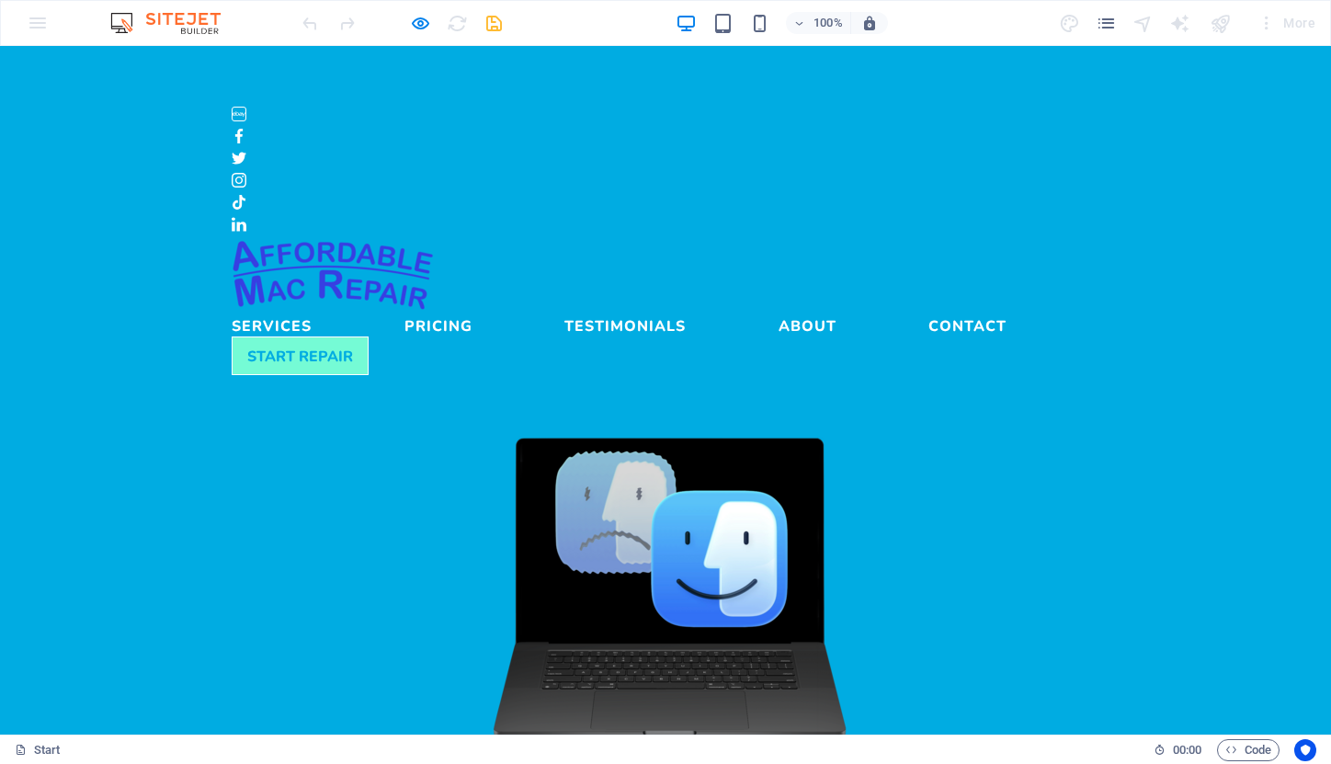
scroll to position [0, 0]
click at [312, 311] on link "Services" at bounding box center [272, 322] width 80 height 22
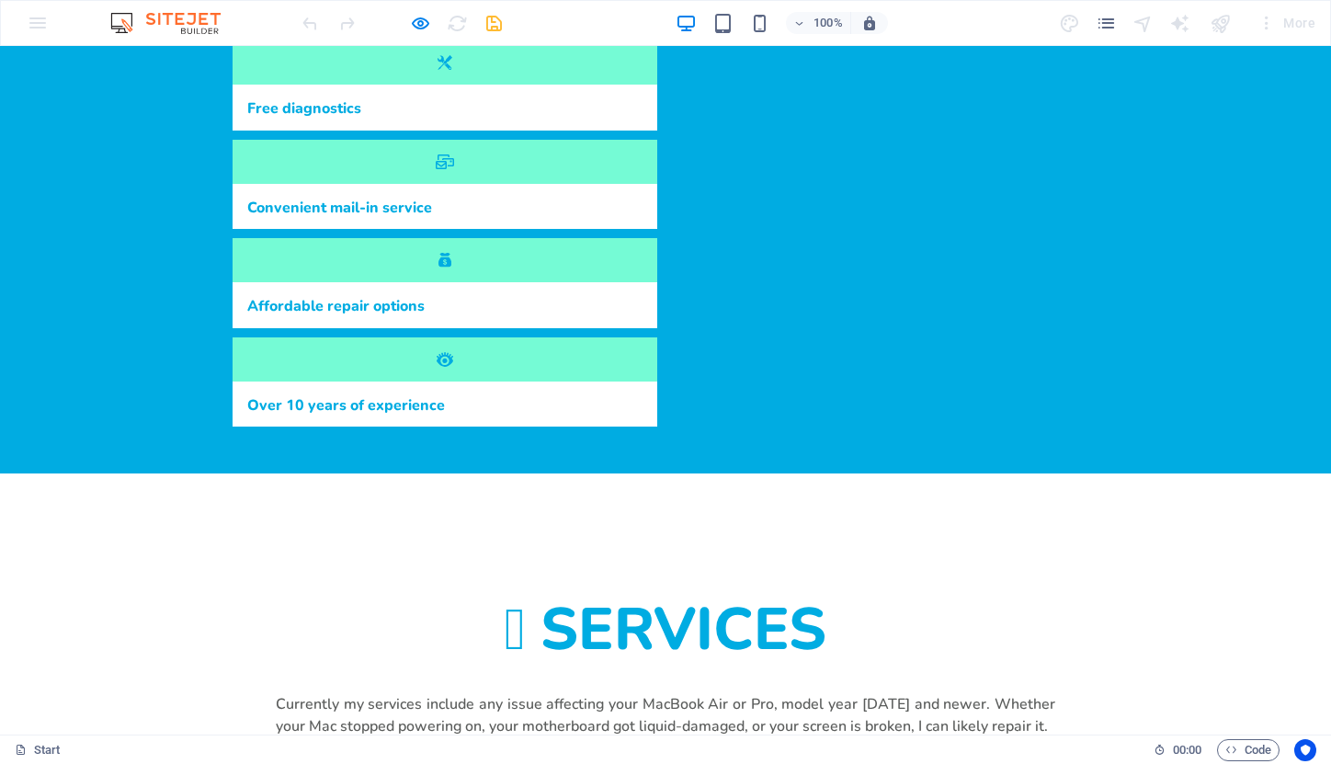
scroll to position [774, 0]
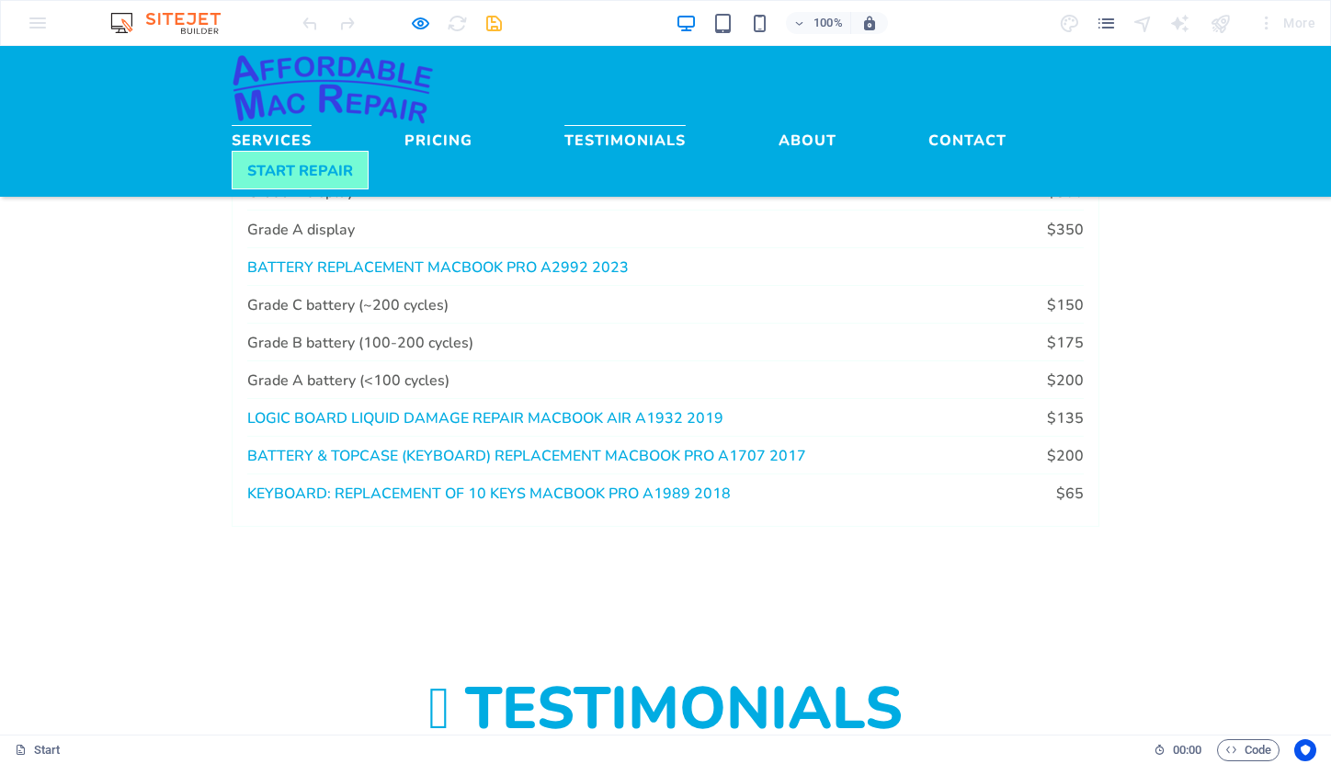
click at [312, 125] on link "Services" at bounding box center [272, 136] width 80 height 22
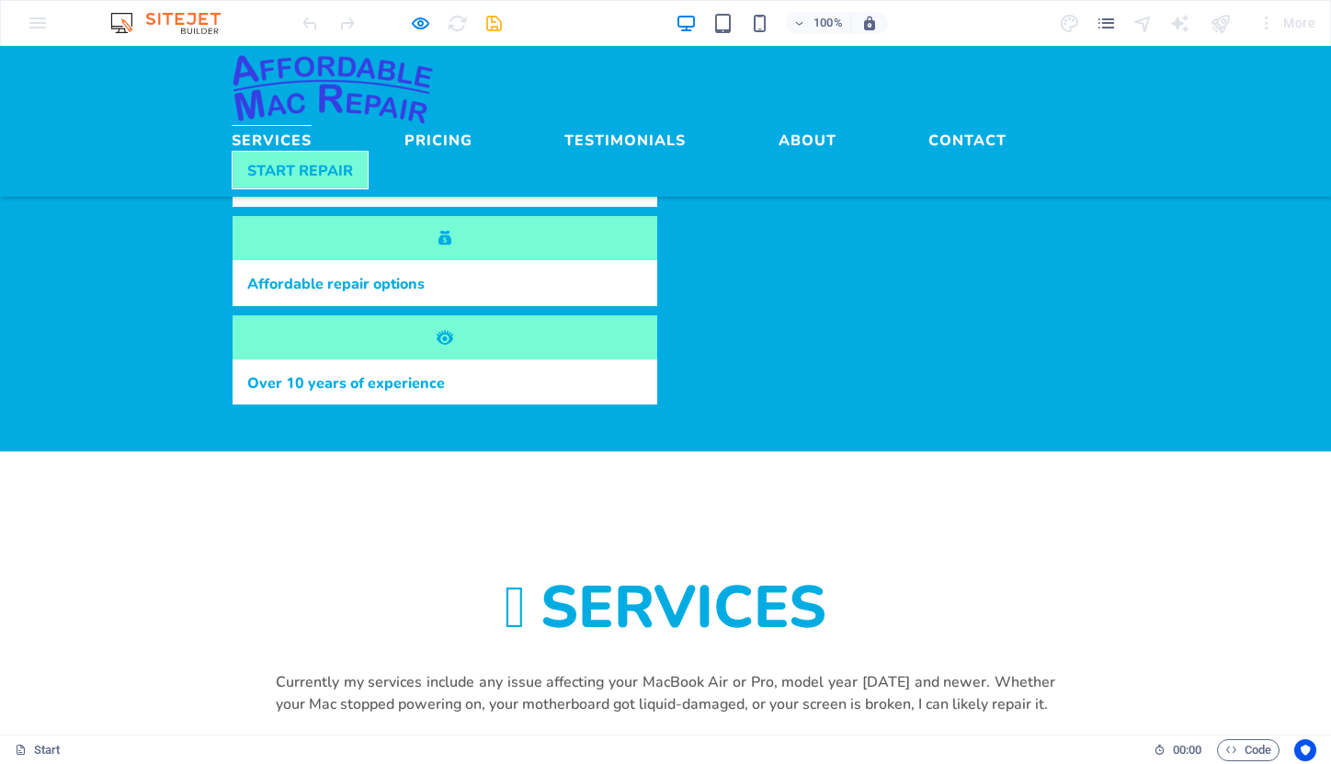
scroll to position [861, 0]
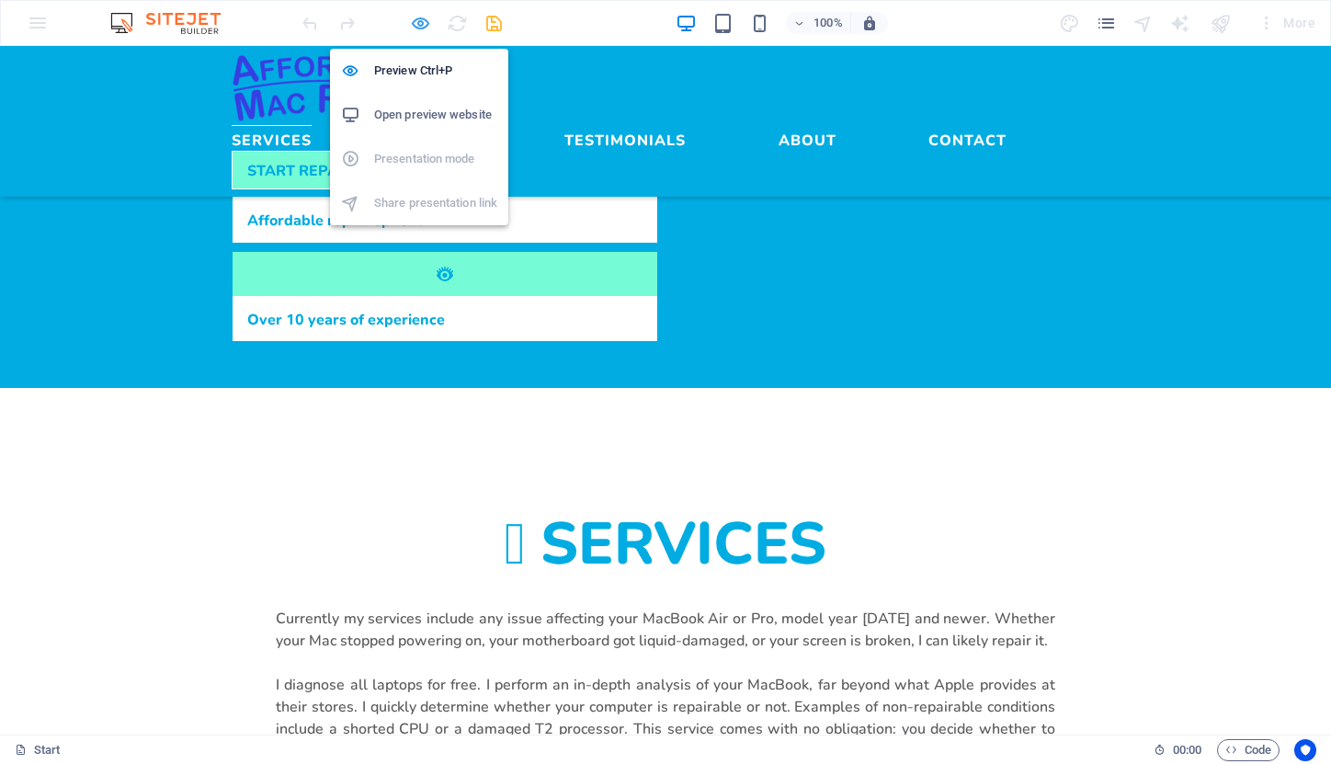
click at [418, 19] on icon "button" at bounding box center [420, 23] width 21 height 21
select select "rem"
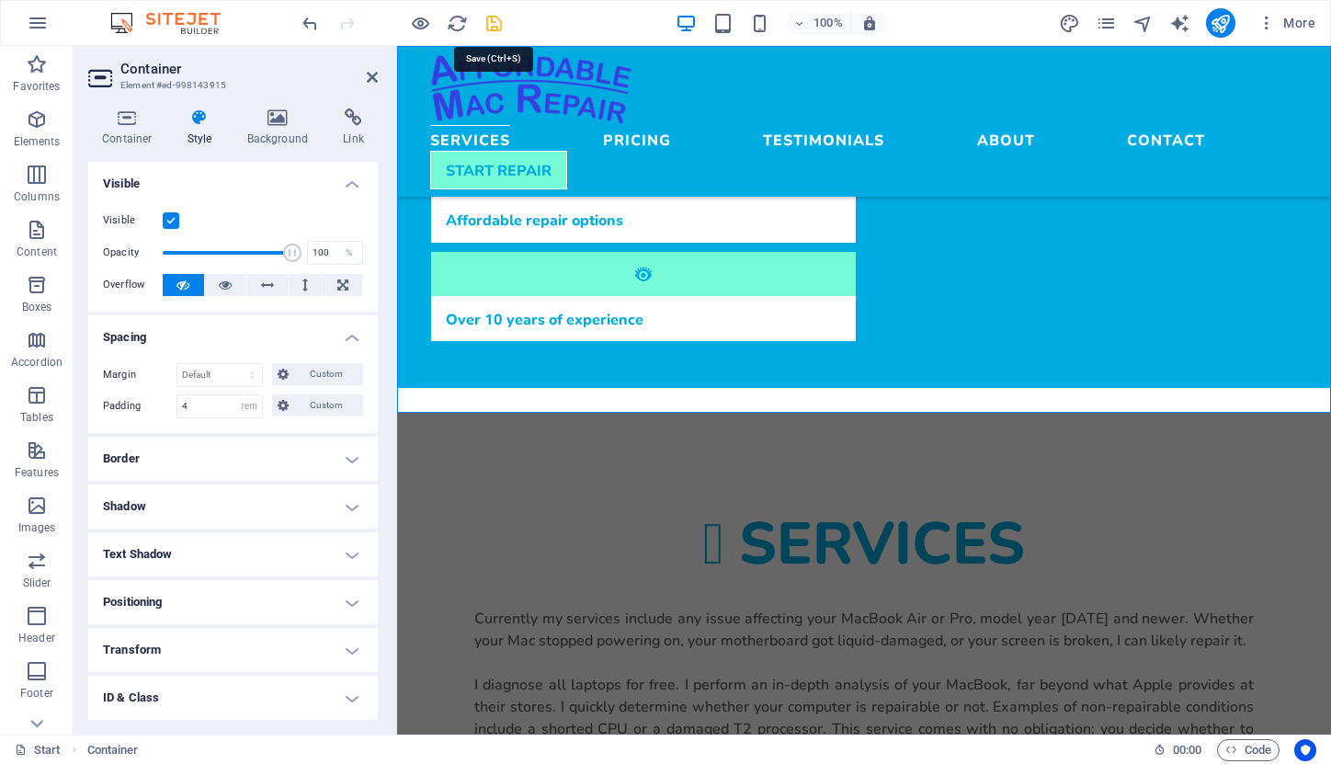
click at [494, 24] on icon "save" at bounding box center [494, 23] width 21 height 21
select select "rem"
drag, startPoint x: 194, startPoint y: 406, endPoint x: 163, endPoint y: 406, distance: 31.3
click at [163, 406] on div "Padding 4 Default px rem % vh vw Custom Custom" at bounding box center [233, 406] width 260 height 24
type input "10"
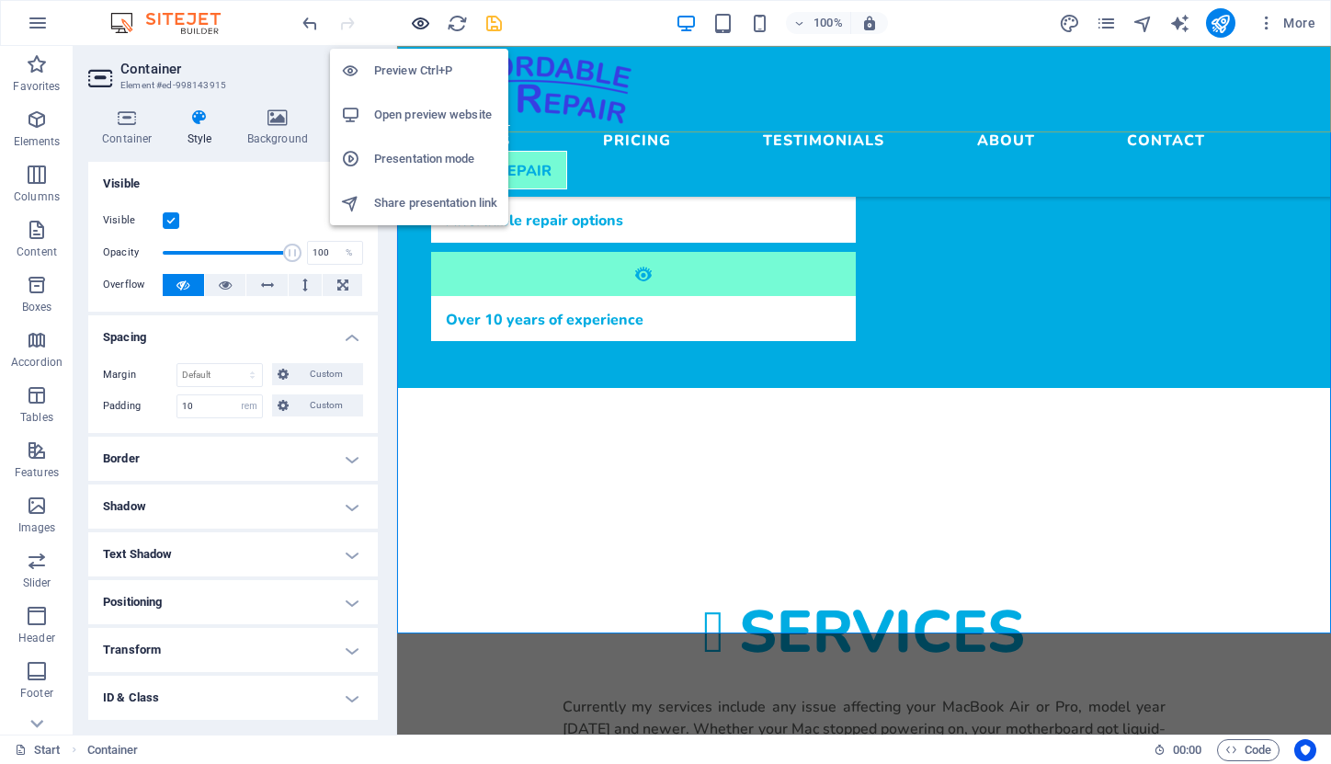
click at [418, 22] on icon "button" at bounding box center [420, 23] width 21 height 21
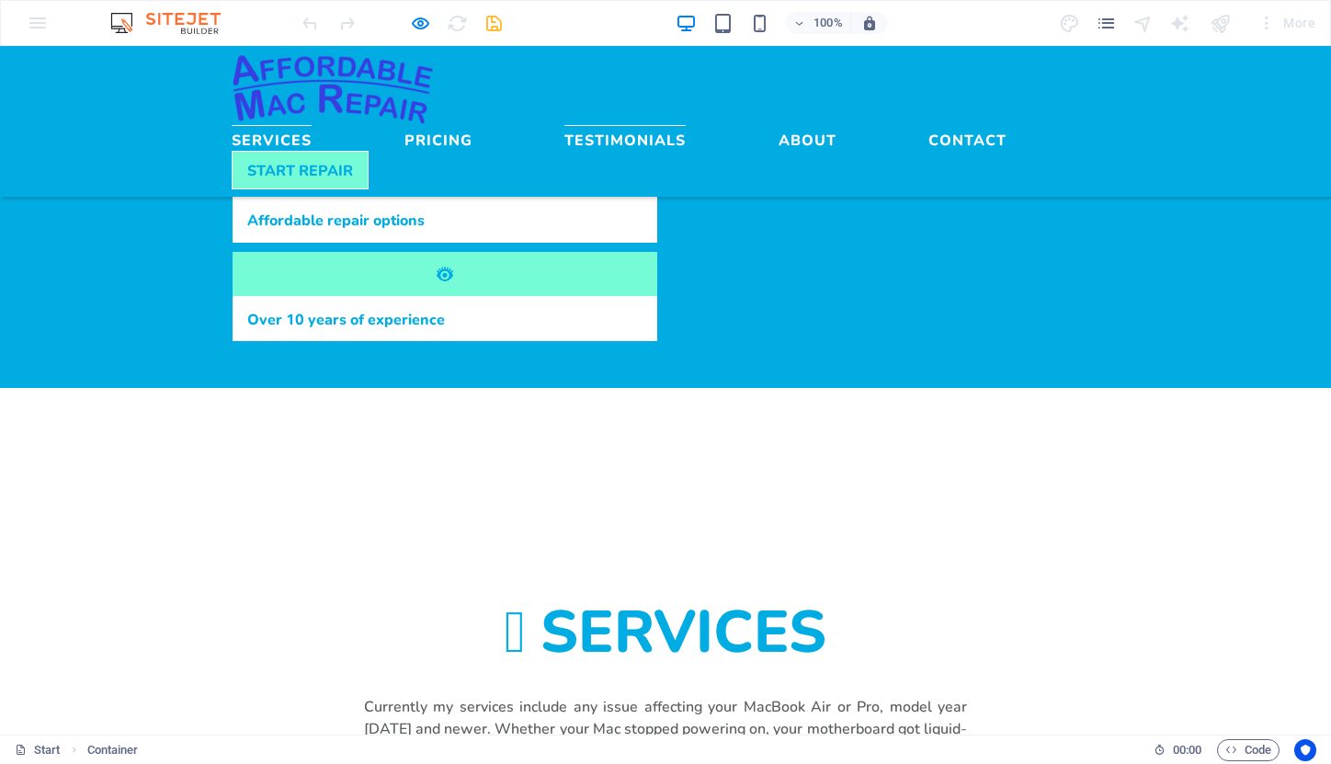
click at [686, 125] on link "Testimonials" at bounding box center [624, 136] width 121 height 22
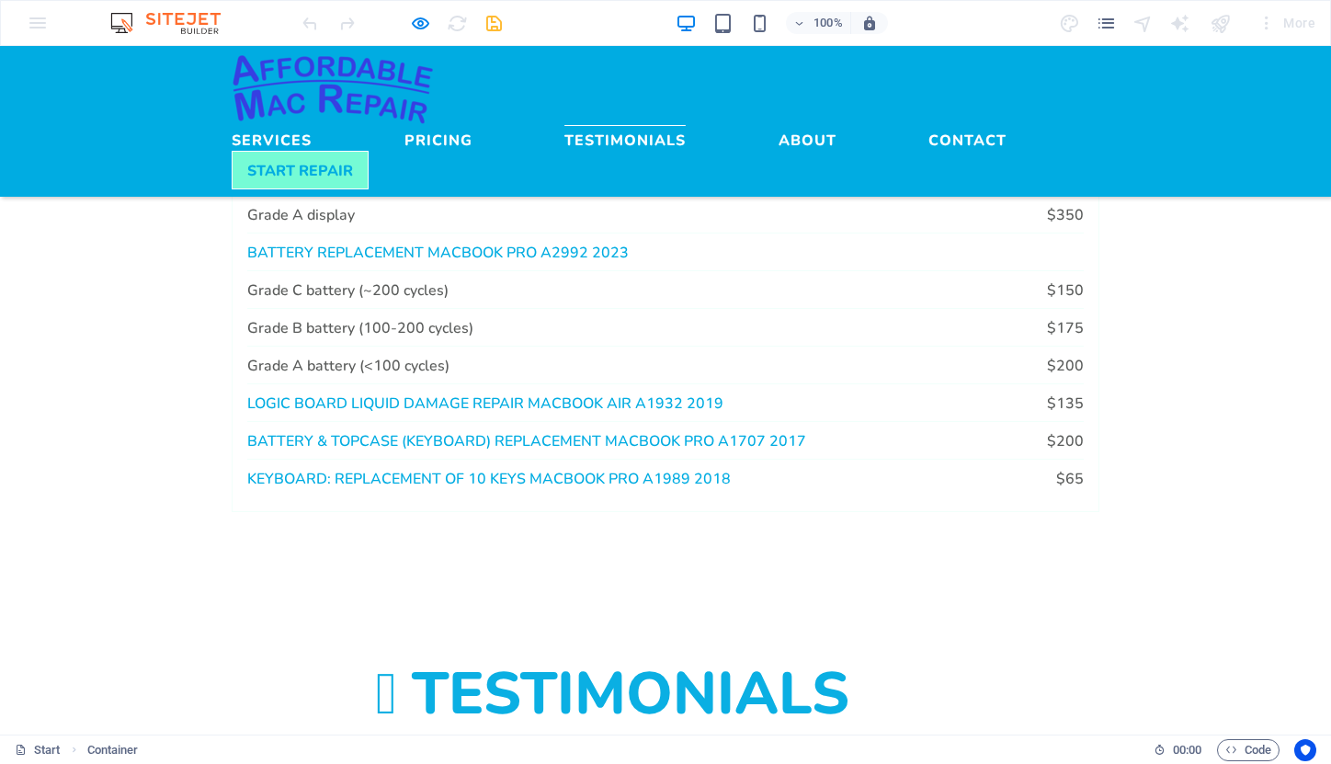
scroll to position [2399, 0]
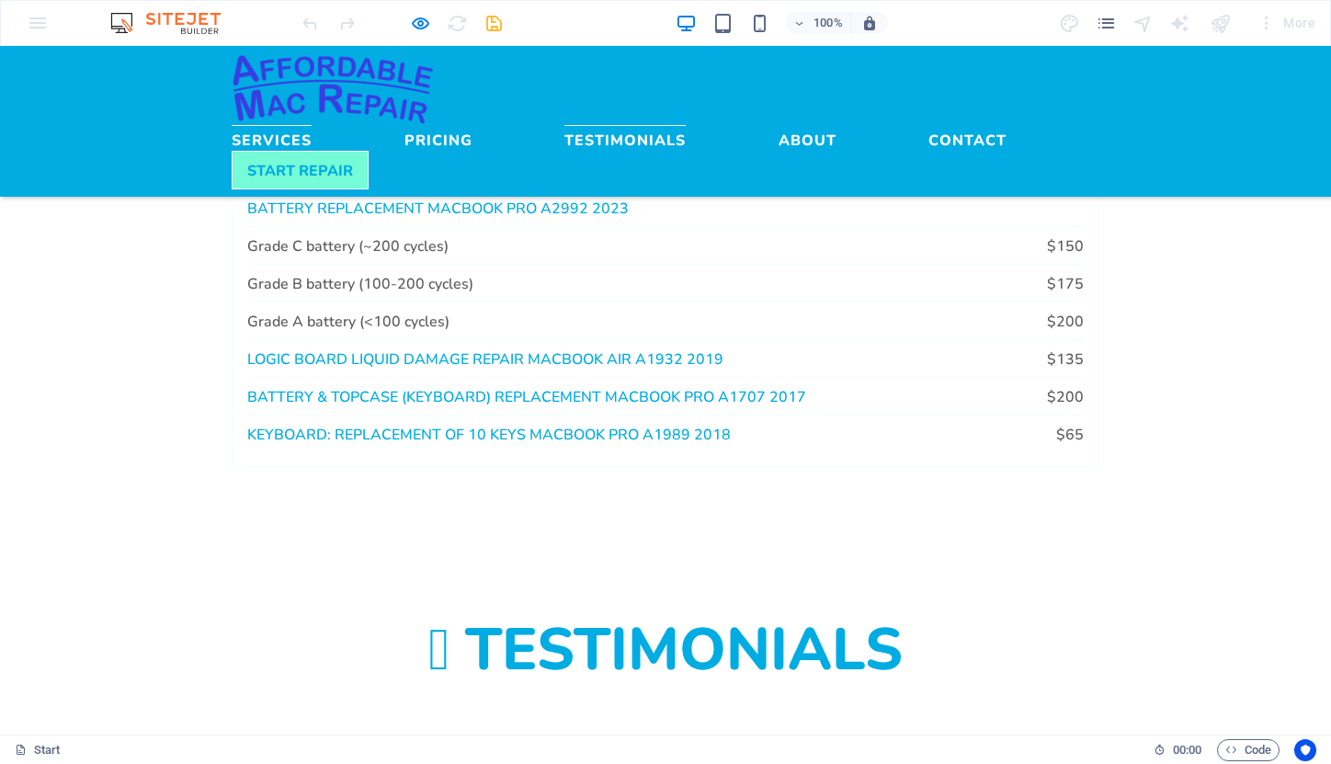
click at [312, 125] on link "Services" at bounding box center [272, 136] width 80 height 22
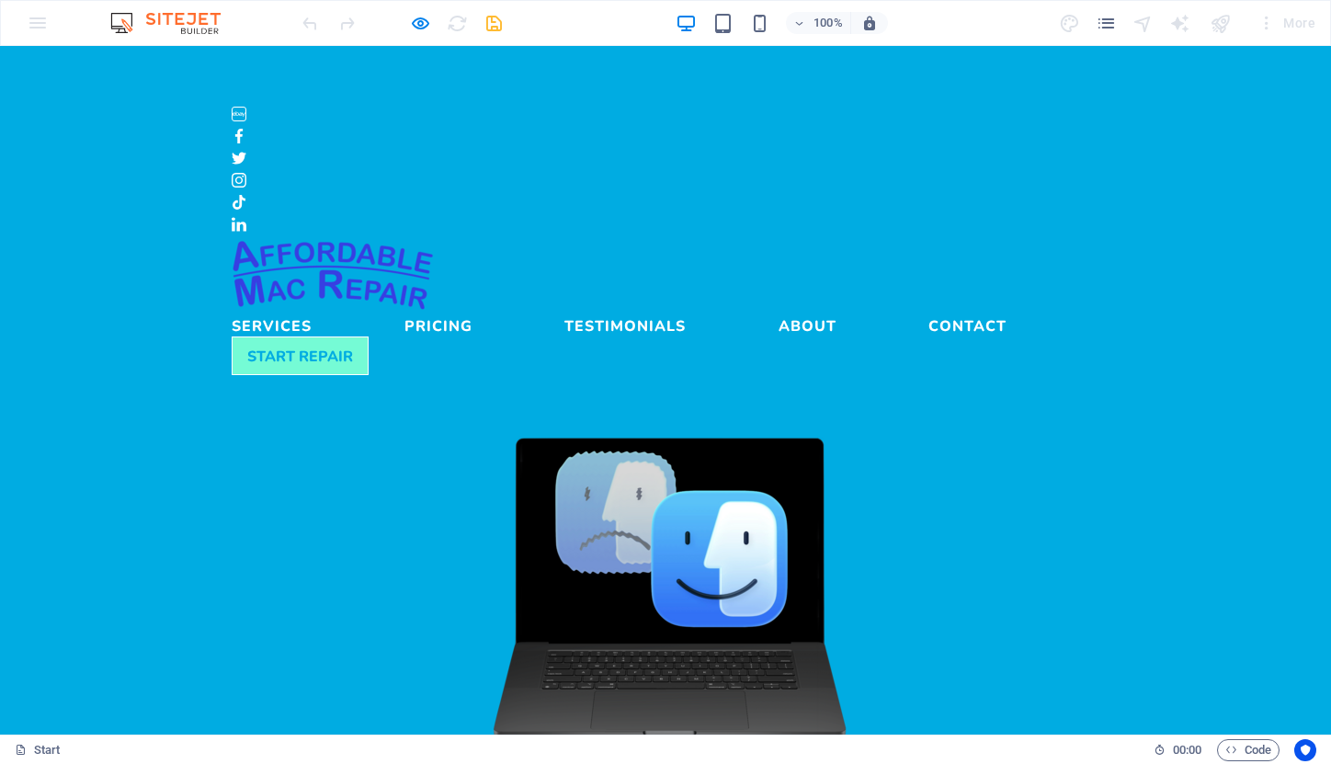
scroll to position [0, 0]
click at [312, 311] on link "Services" at bounding box center [272, 322] width 80 height 22
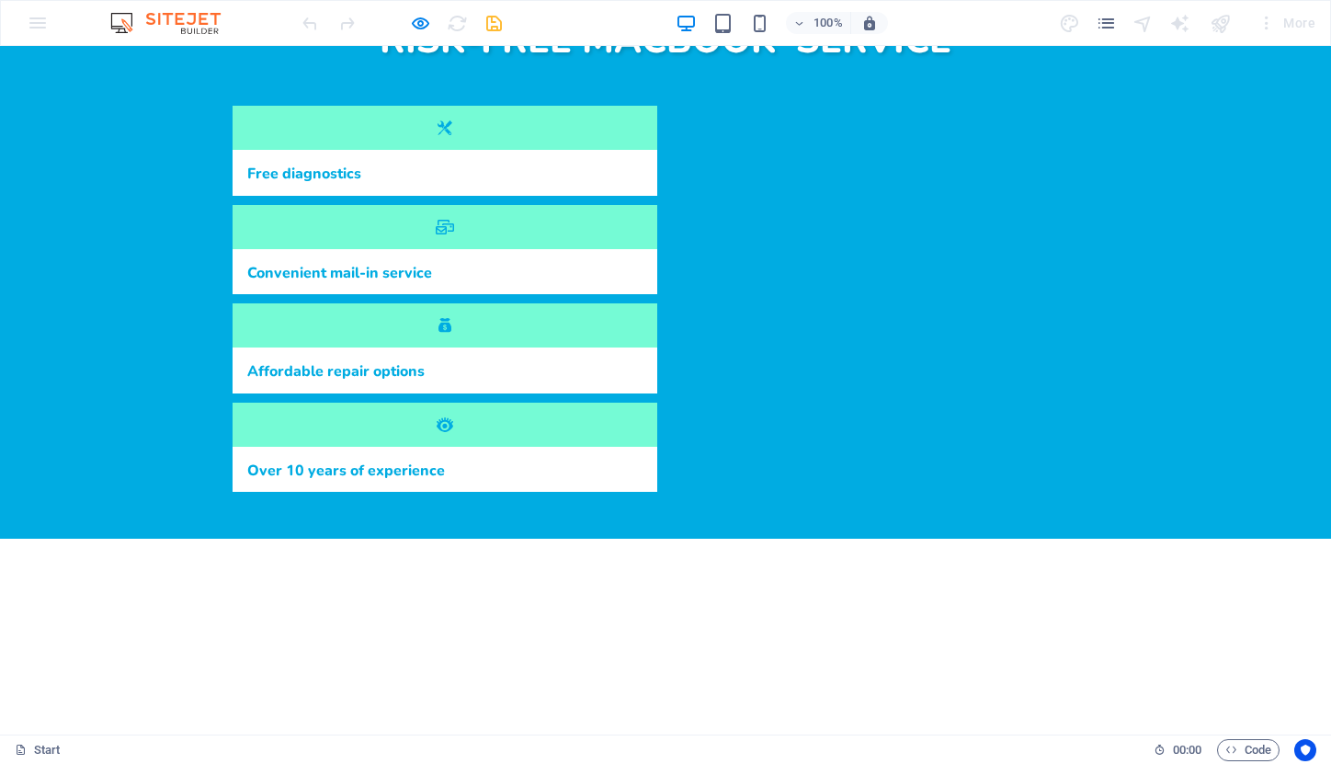
scroll to position [802, 0]
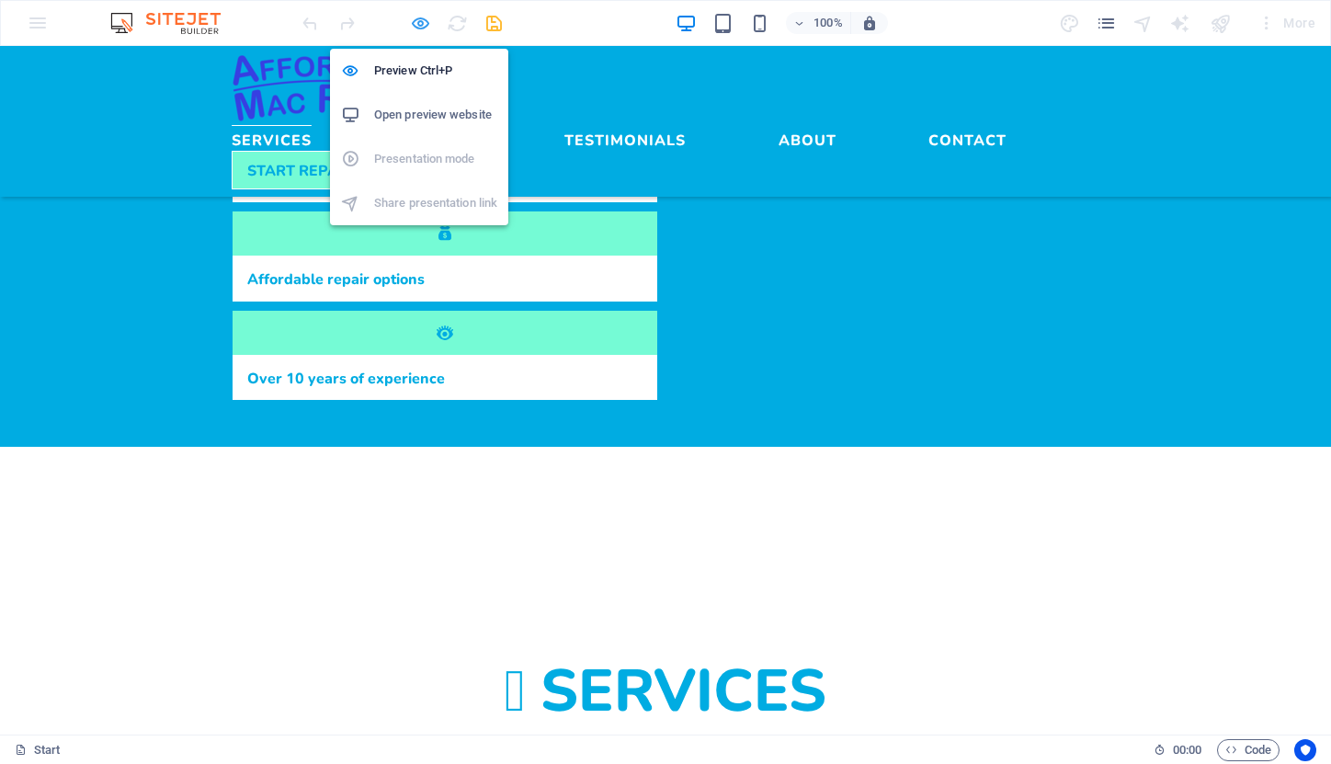
click at [421, 17] on icon "button" at bounding box center [420, 23] width 21 height 21
select select "rem"
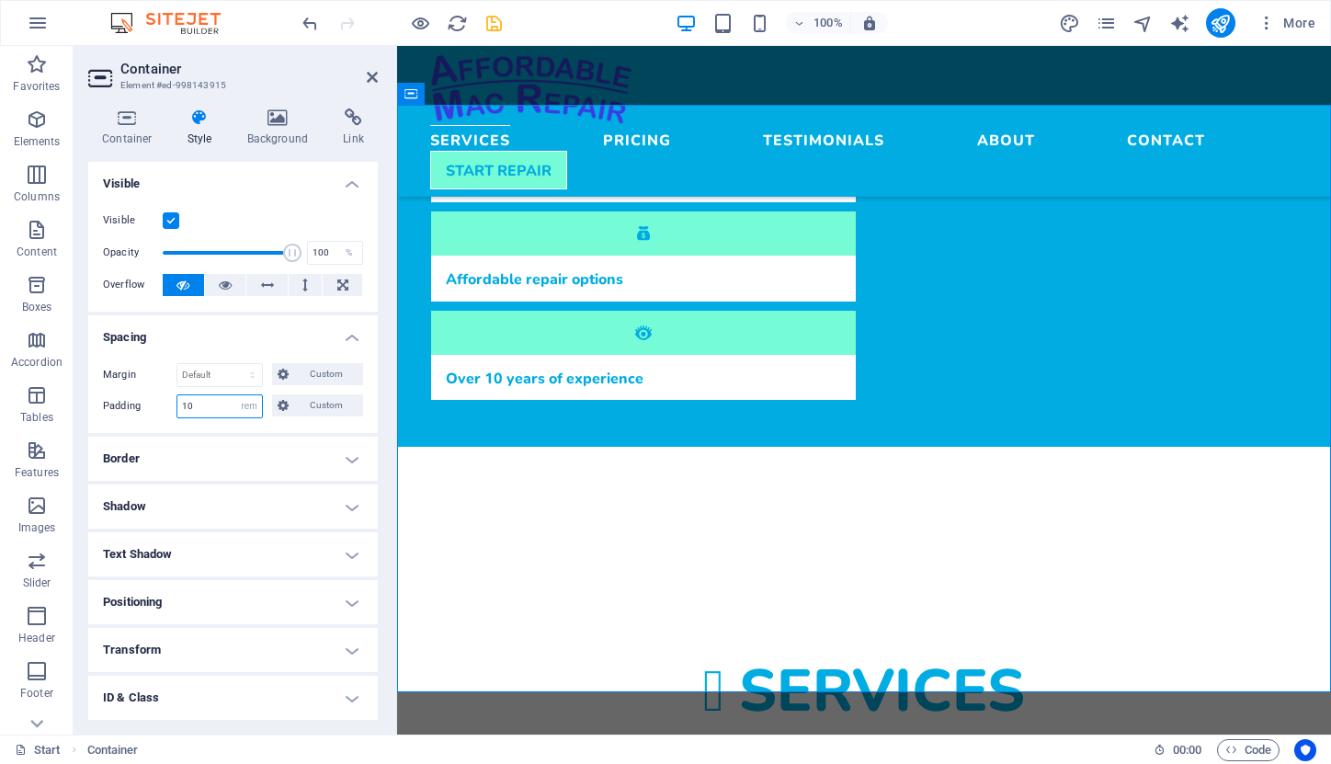
drag, startPoint x: 208, startPoint y: 400, endPoint x: 163, endPoint y: 392, distance: 45.8
click at [163, 392] on div "Margin Default auto px % rem vw vh Custom Custom auto px % rem vw vh auto px % …" at bounding box center [233, 390] width 290 height 85
type input "2"
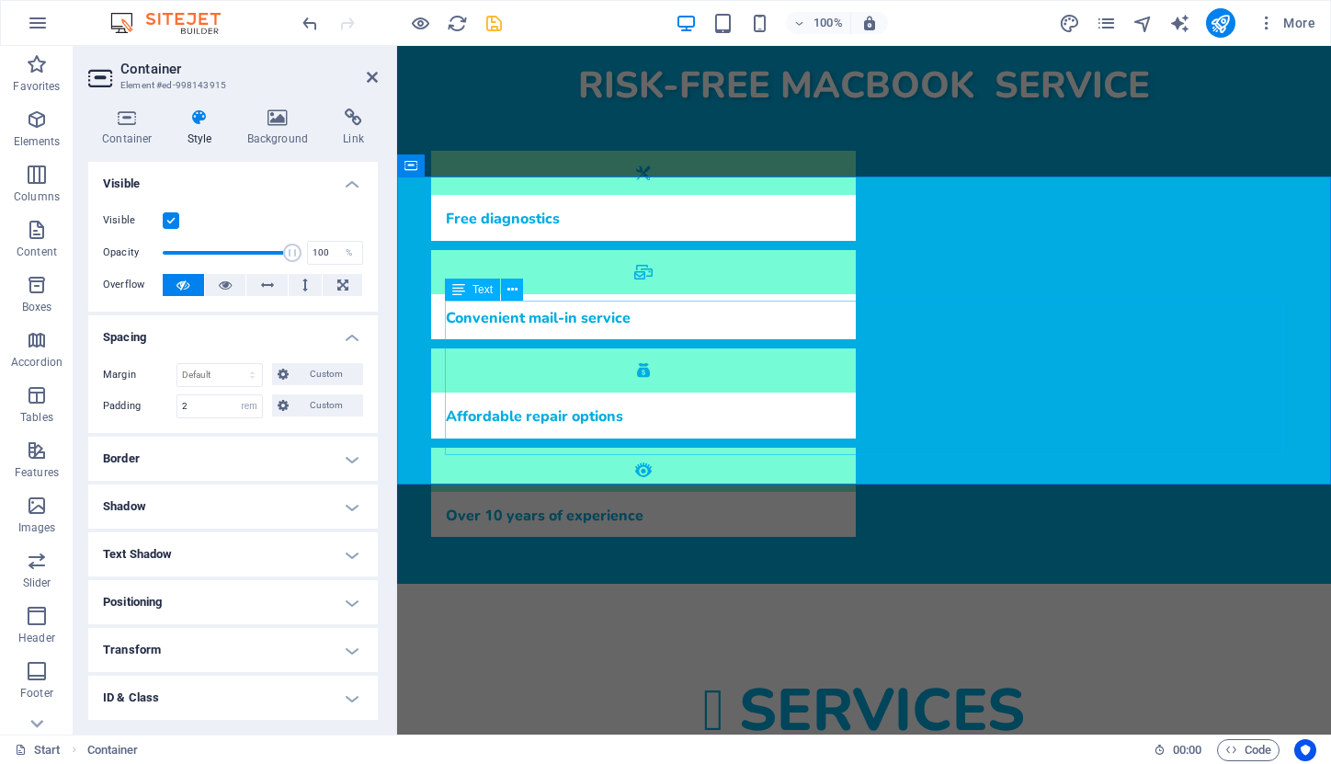
scroll to position [714, 0]
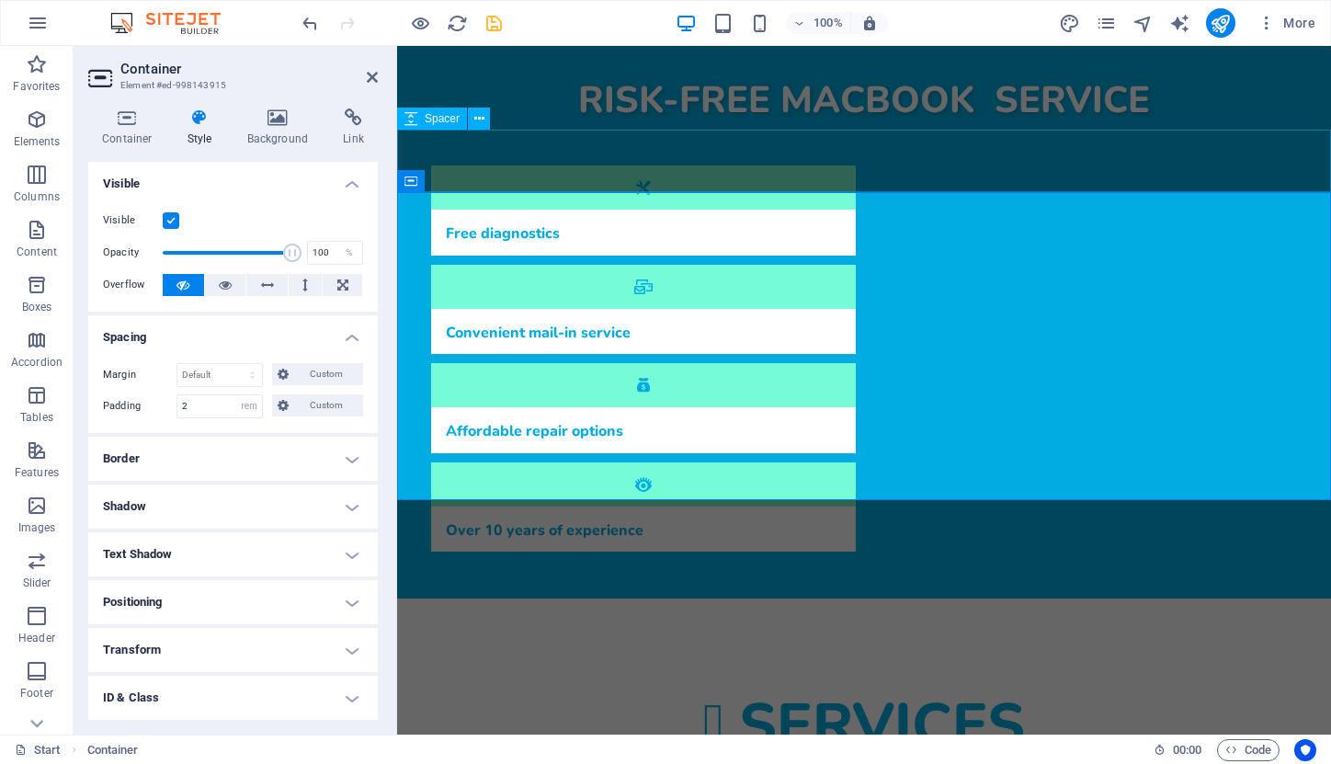
click at [654, 599] on div at bounding box center [864, 630] width 934 height 63
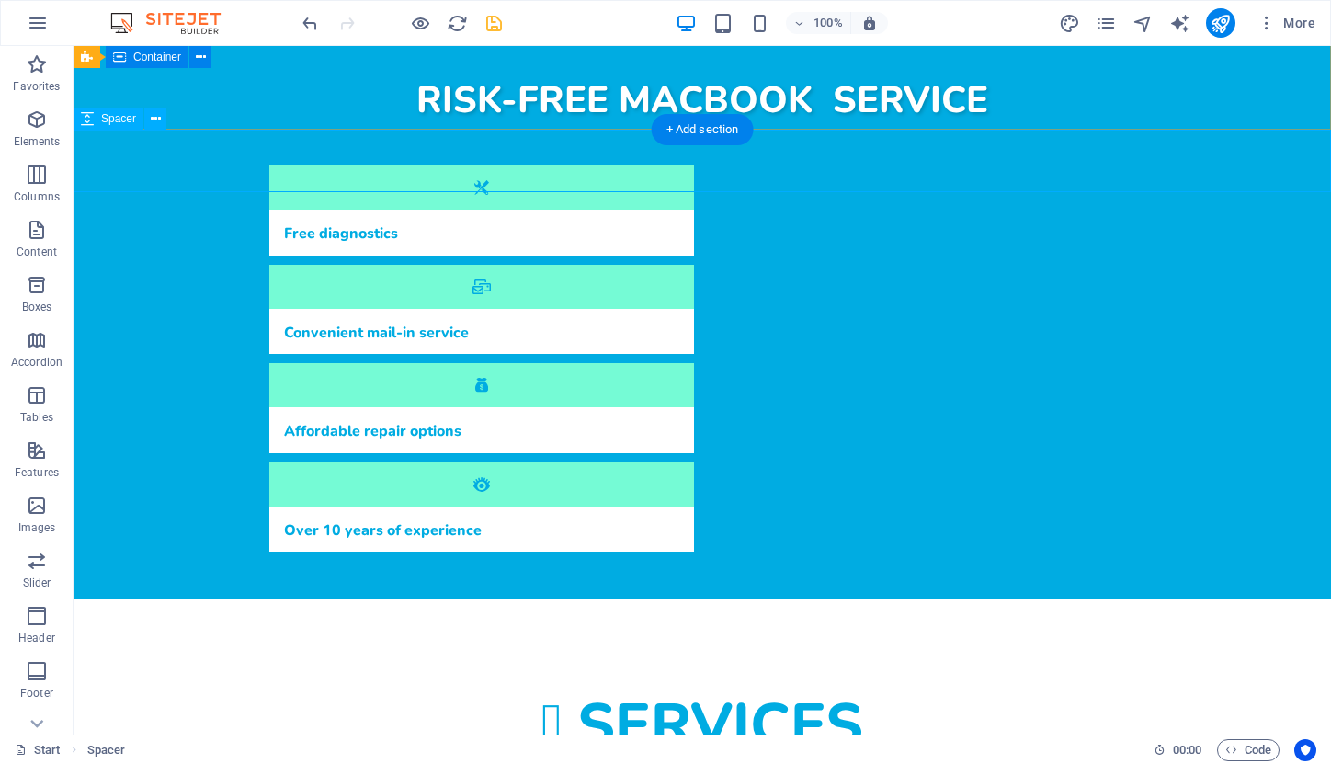
click at [109, 123] on span "Spacer" at bounding box center [118, 118] width 35 height 11
select select "px"
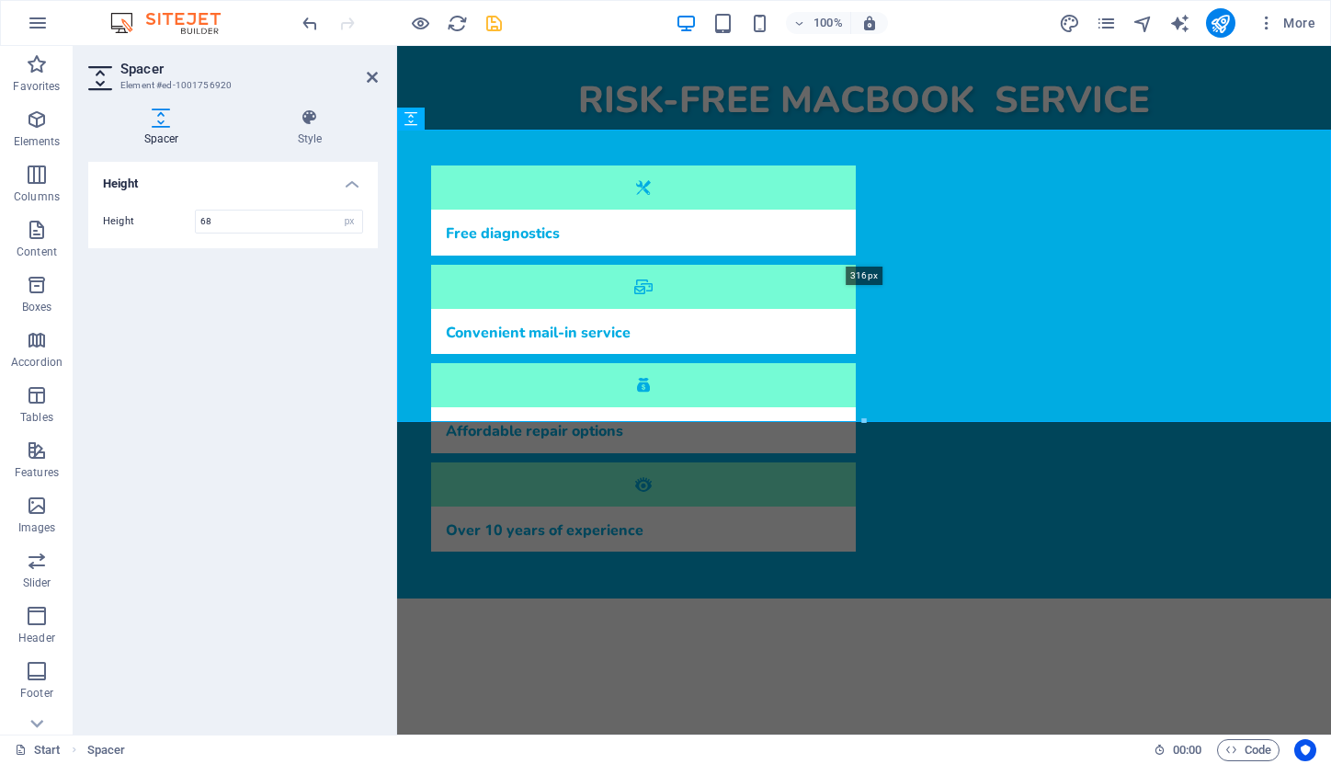
drag, startPoint x: 453, startPoint y: 188, endPoint x: 492, endPoint y: 420, distance: 234.9
click at [492, 421] on div at bounding box center [864, 421] width 932 height 6
type input "316"
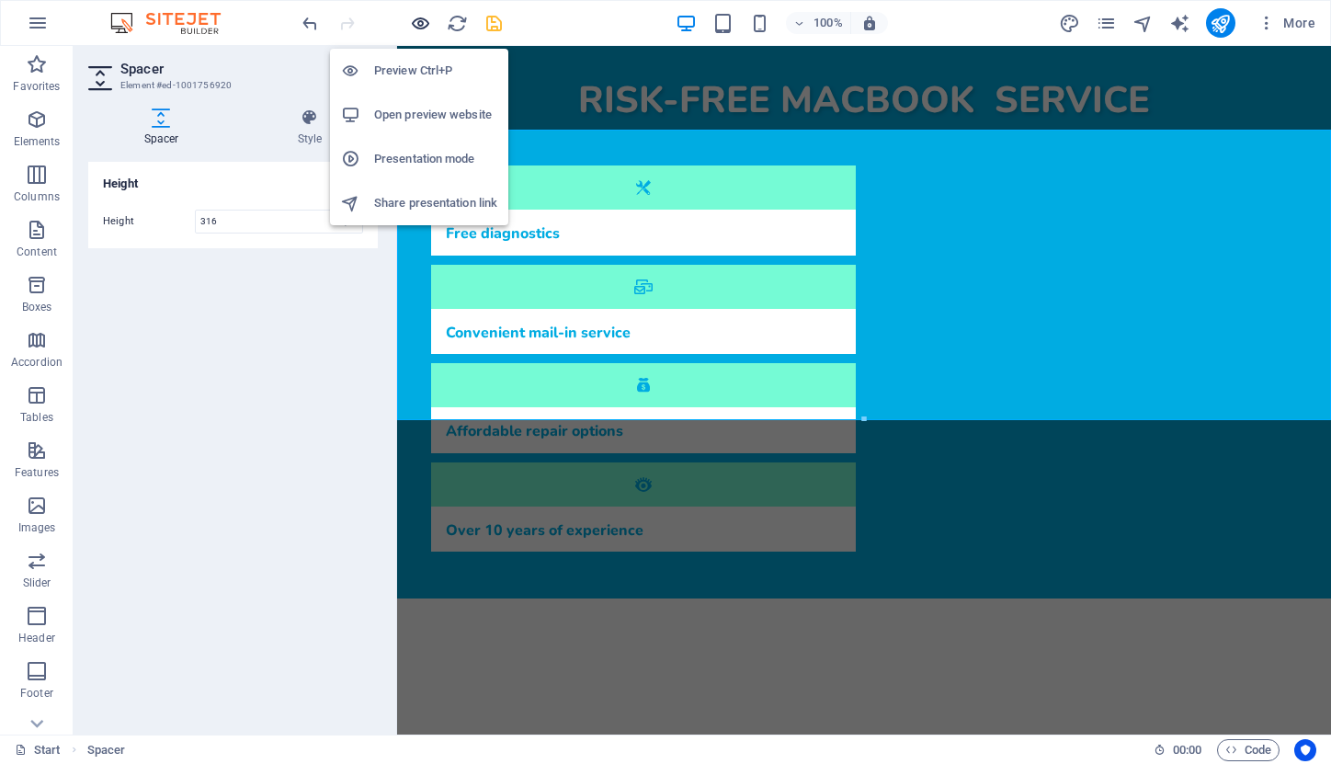
click at [425, 23] on icon "button" at bounding box center [420, 23] width 21 height 21
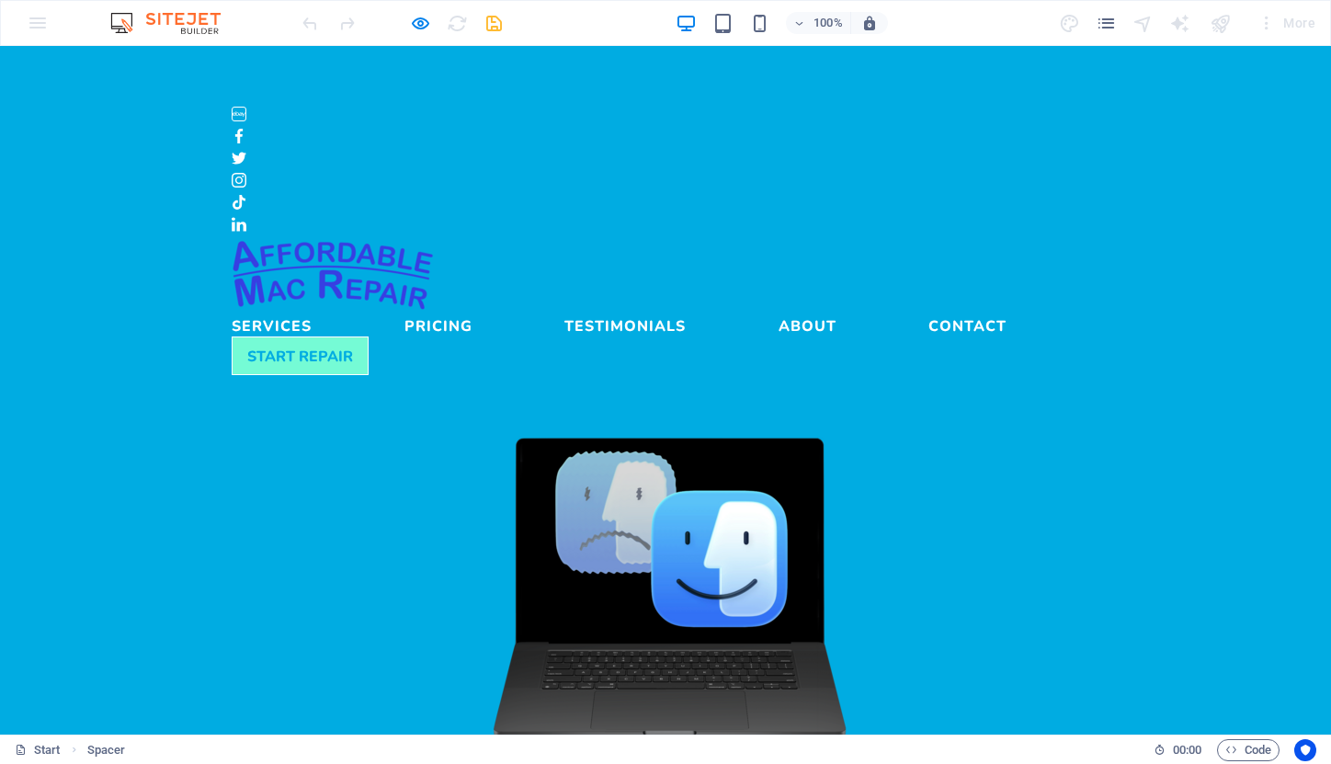
scroll to position [0, 0]
click at [312, 311] on link "Services" at bounding box center [272, 322] width 80 height 22
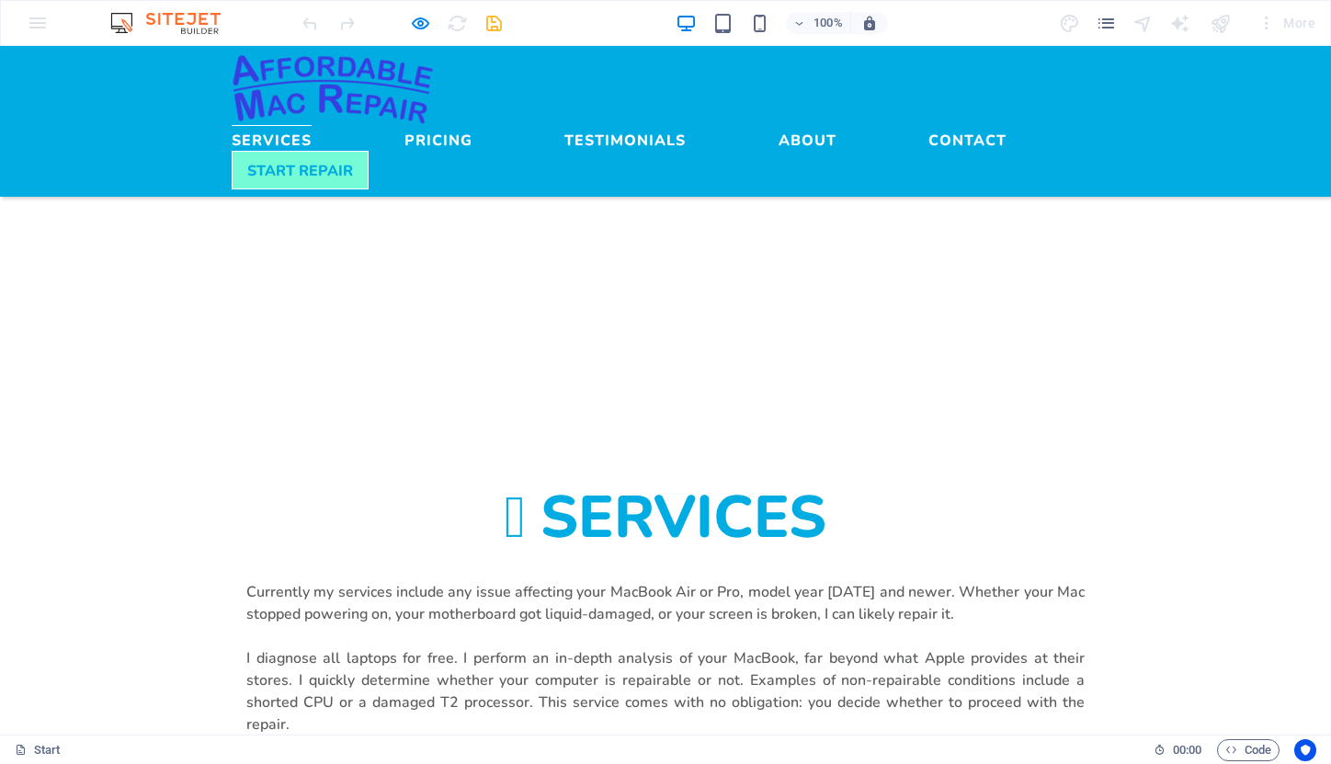
scroll to position [1002, 0]
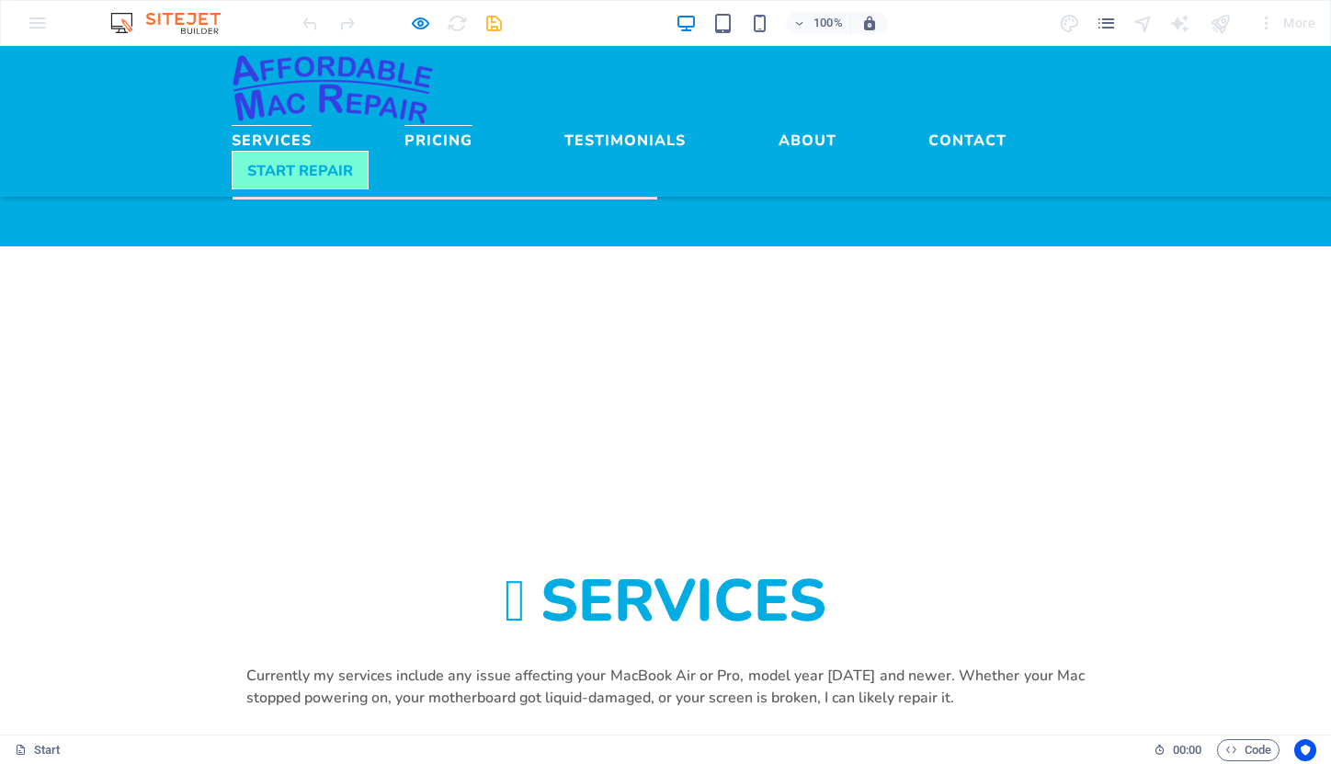
click at [473, 125] on link "Pricing" at bounding box center [439, 136] width 68 height 22
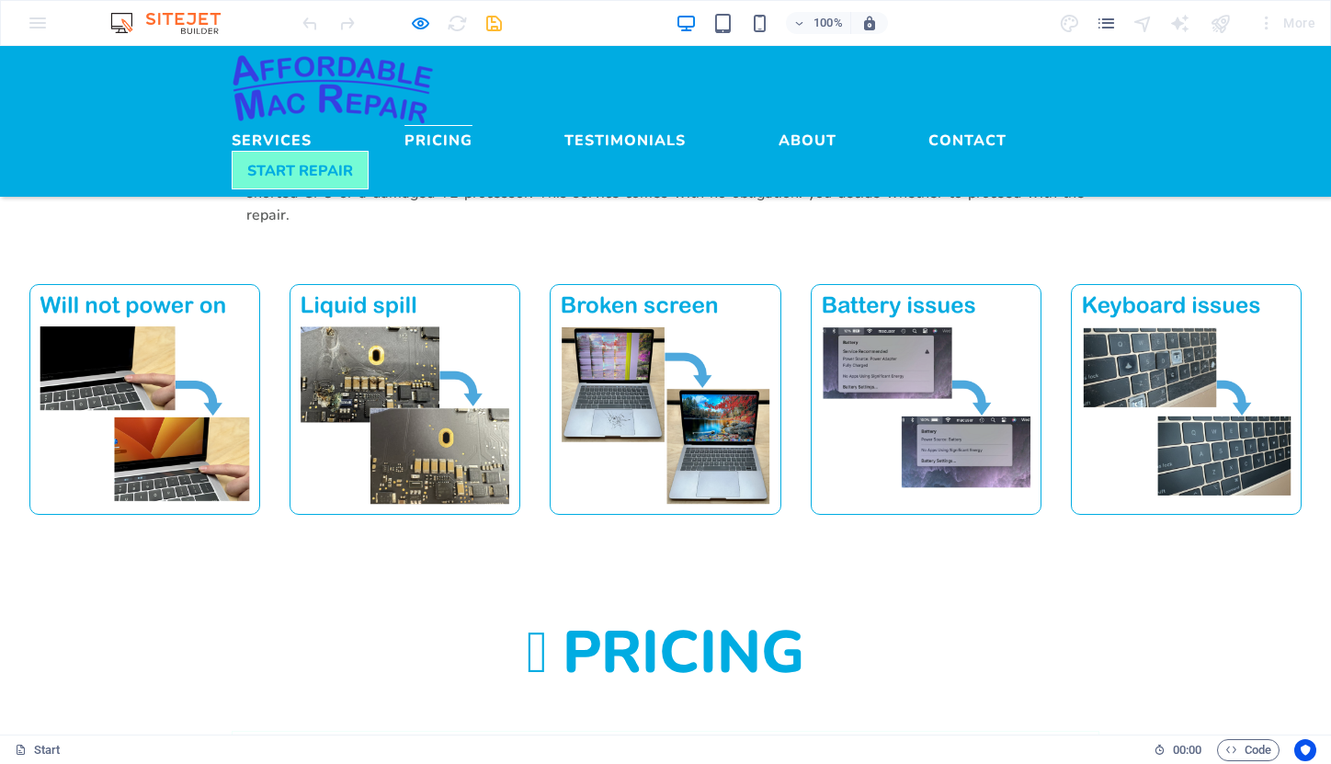
scroll to position [1600, 0]
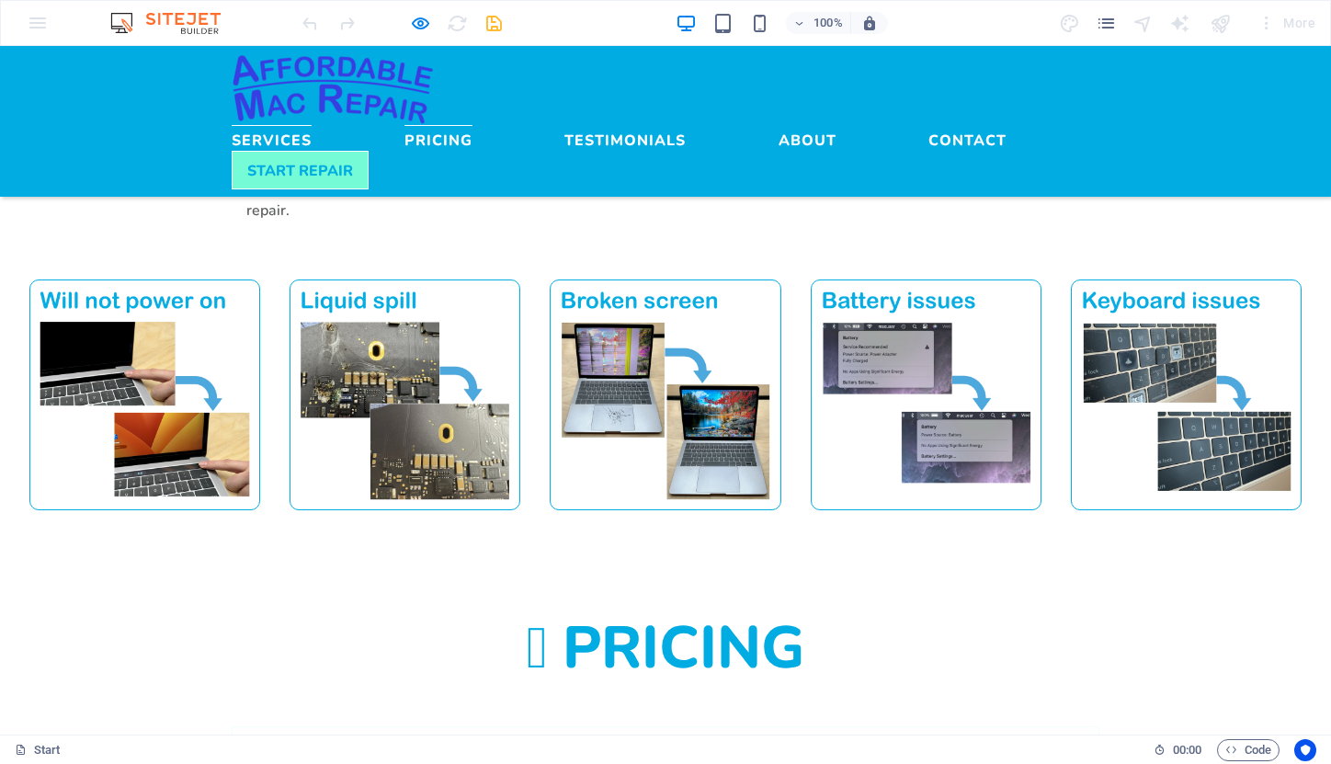
click at [312, 125] on link "Services" at bounding box center [272, 136] width 80 height 22
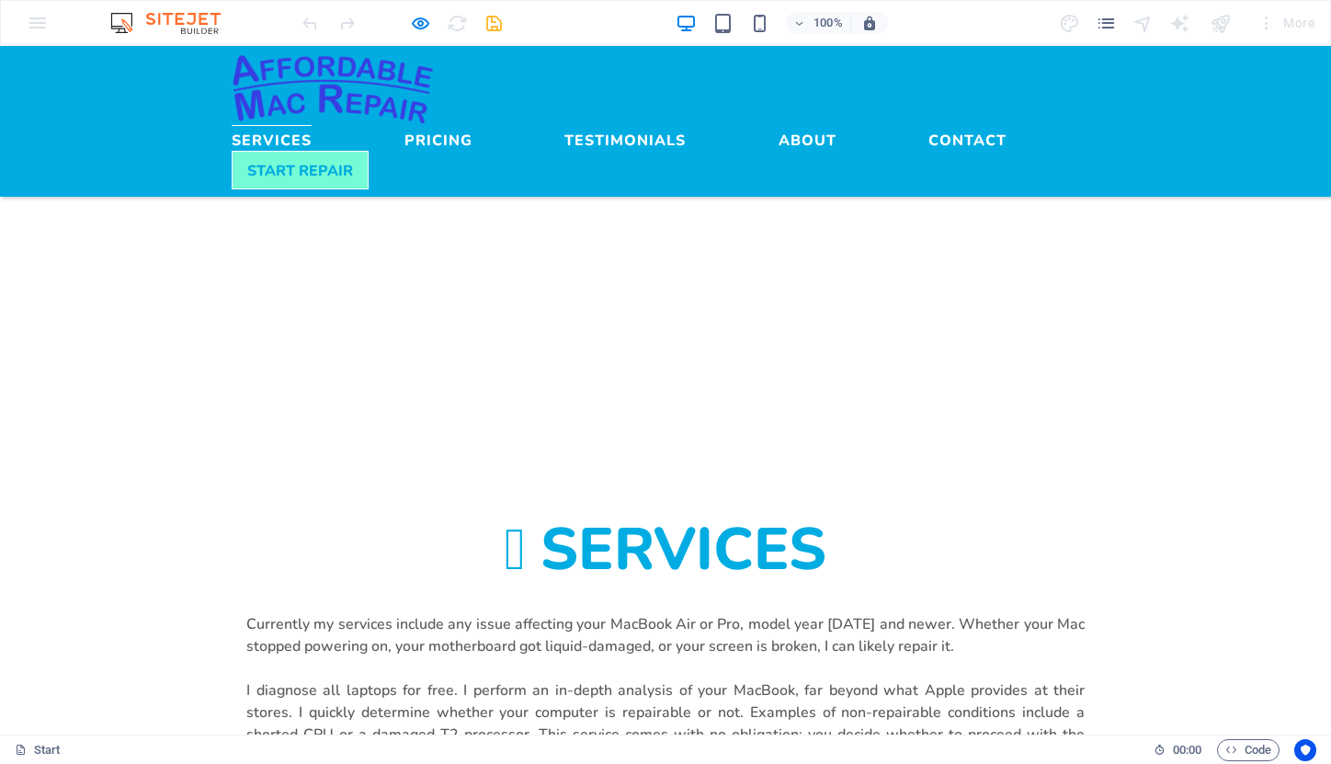
scroll to position [1002, 0]
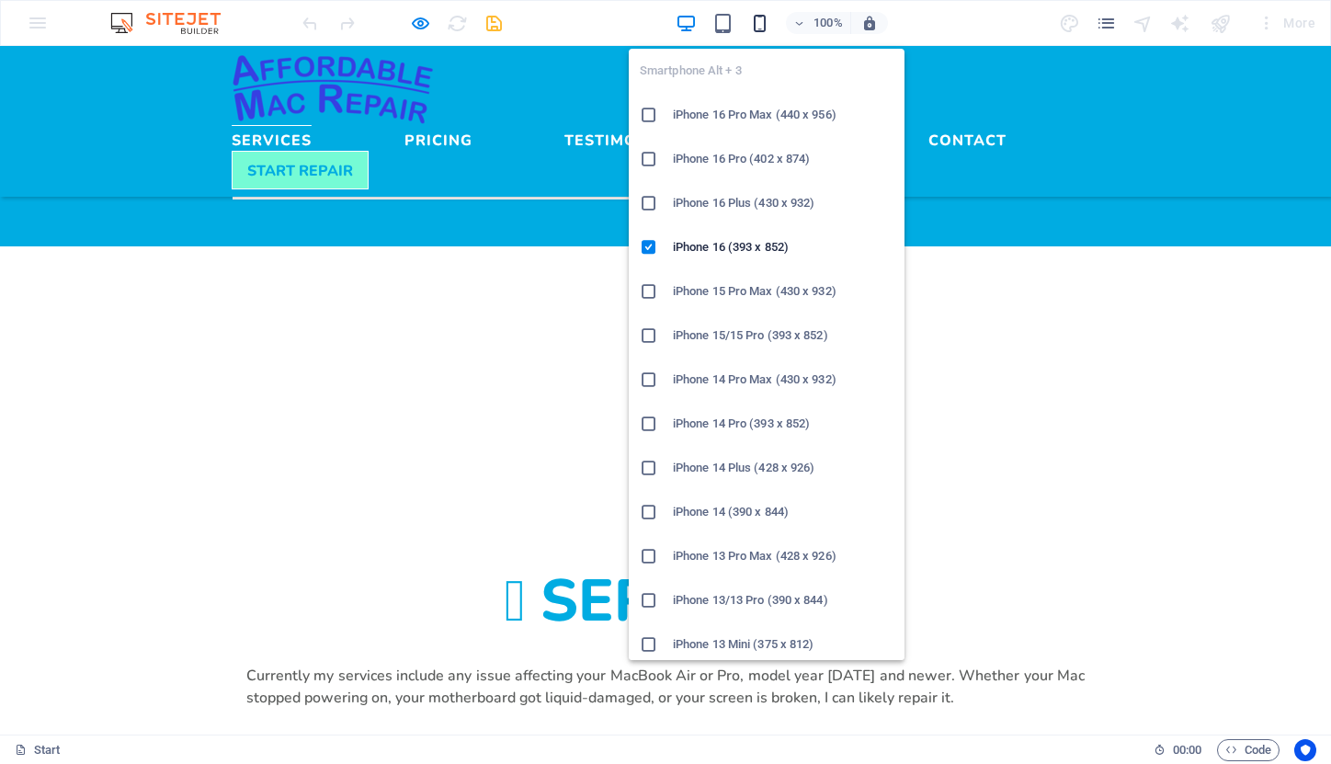
click at [762, 24] on icon "button" at bounding box center [759, 23] width 21 height 21
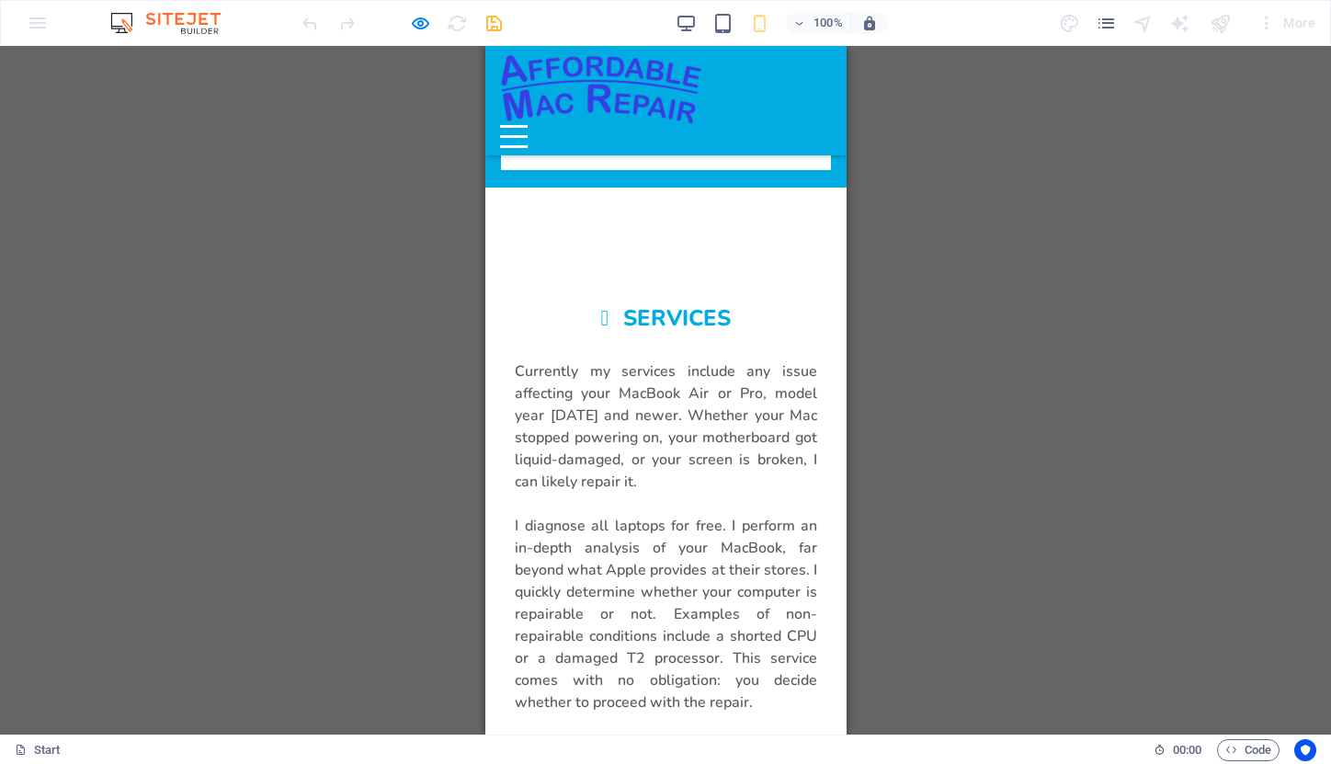
click at [527, 125] on div "Menu" at bounding box center [513, 136] width 28 height 23
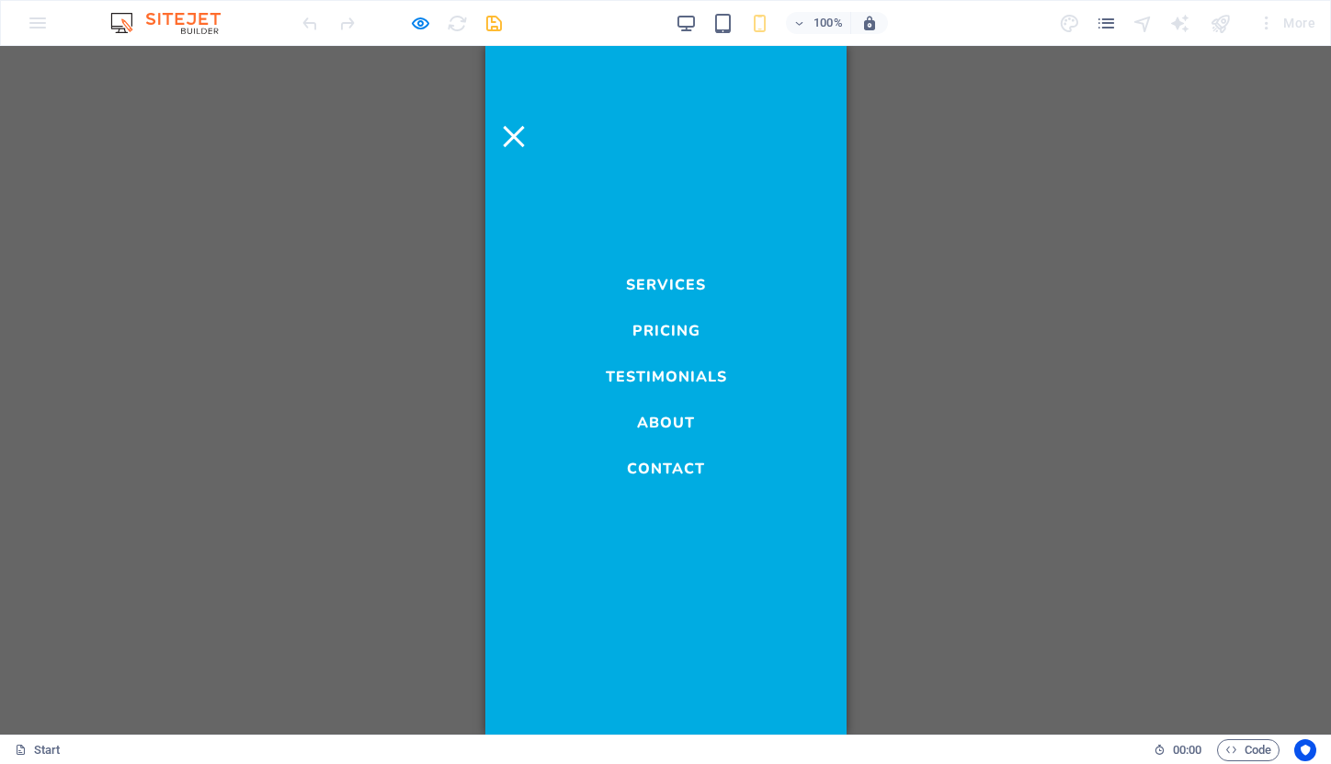
click at [691, 280] on link "Services" at bounding box center [665, 280] width 80 height 22
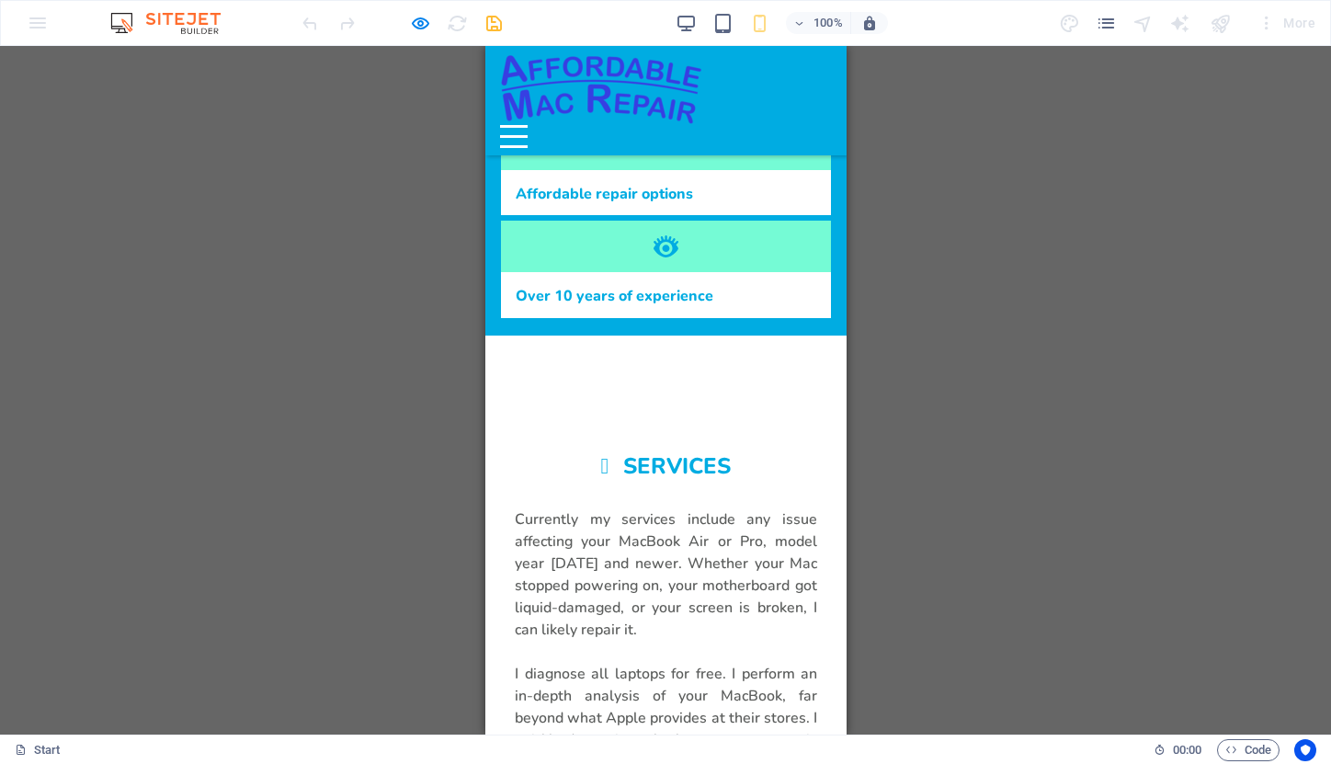
scroll to position [849, 0]
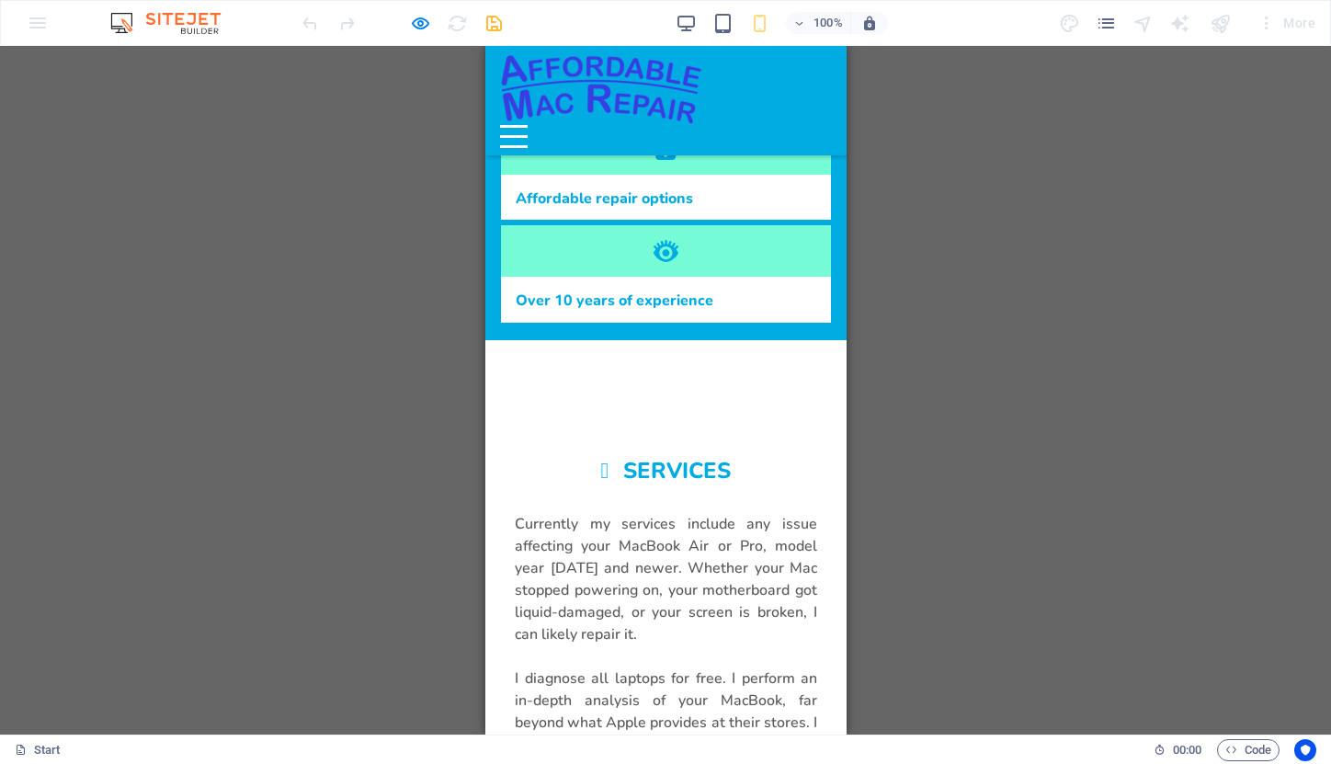
click at [527, 125] on button "Menu" at bounding box center [513, 126] width 28 height 3
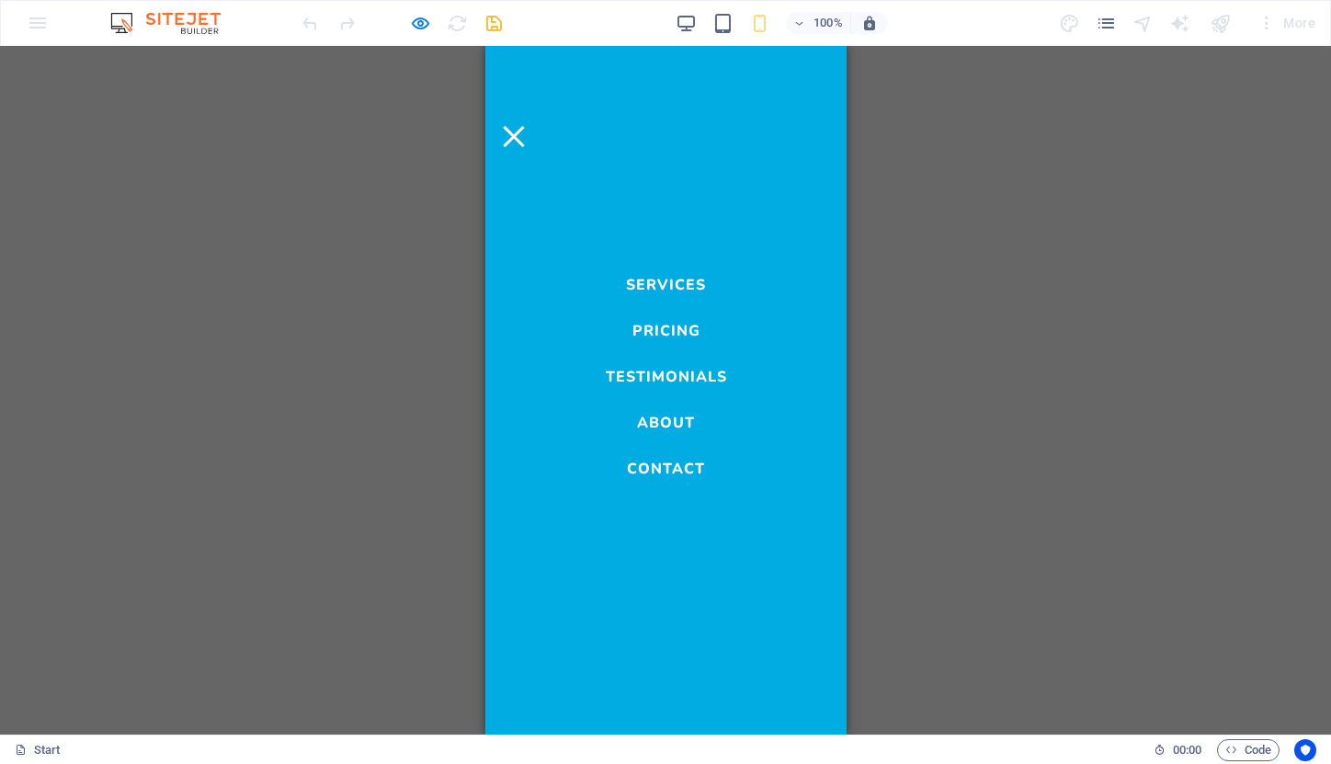
click at [644, 331] on link "Pricing" at bounding box center [666, 326] width 68 height 22
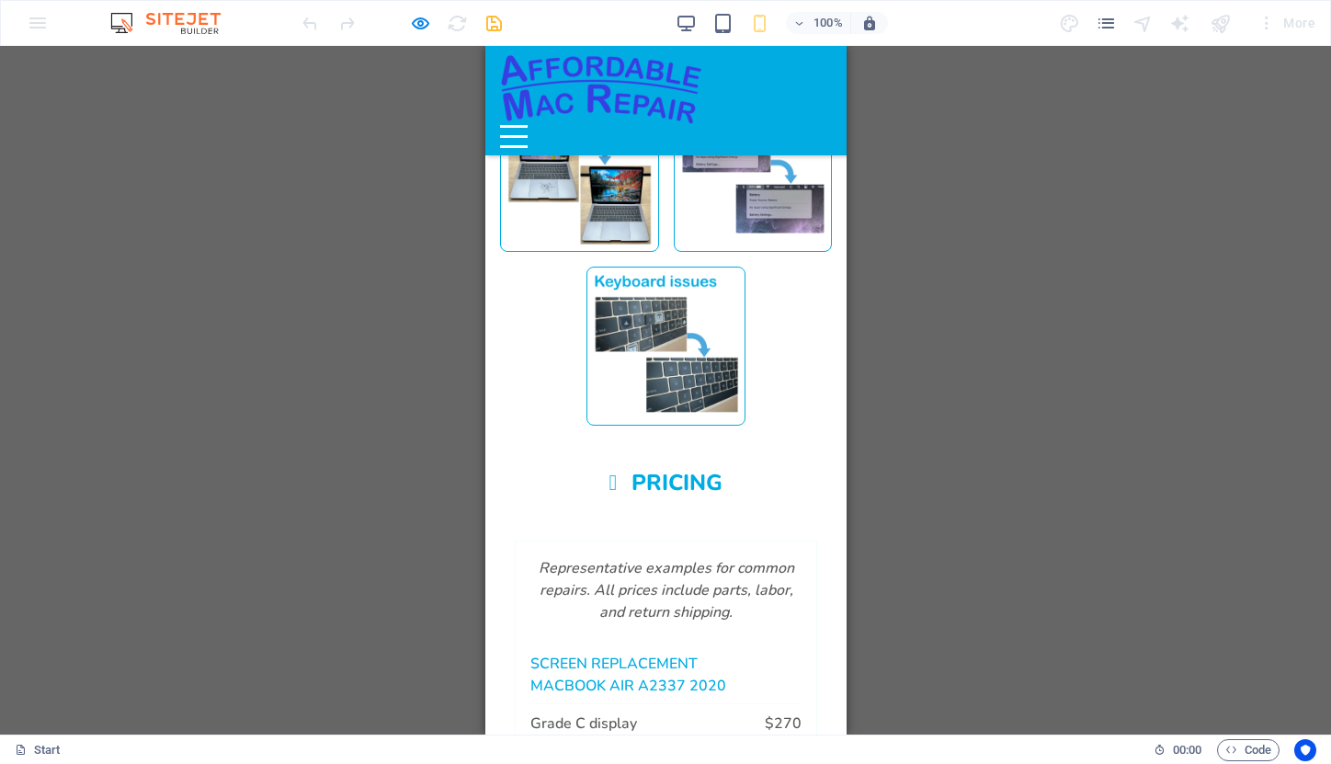
scroll to position [1850, 0]
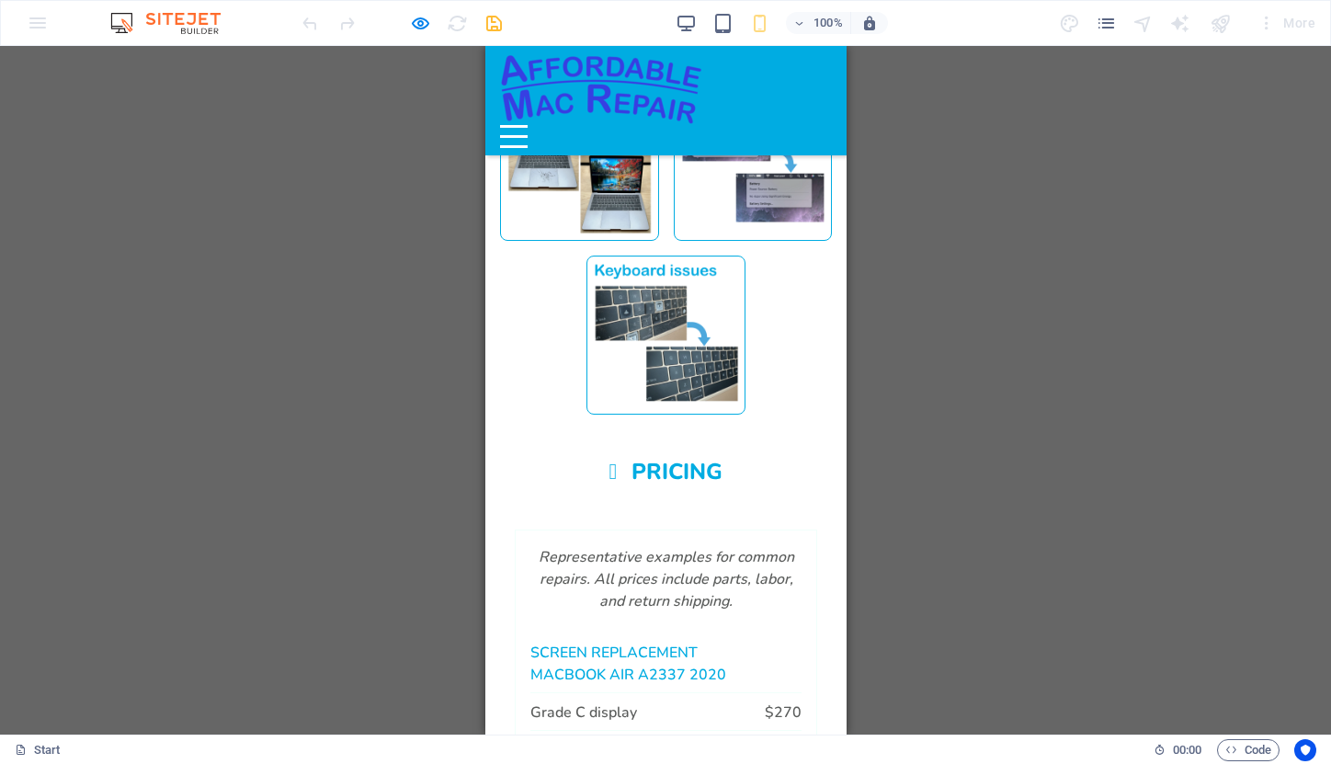
click at [527, 125] on div "Menu" at bounding box center [513, 136] width 28 height 23
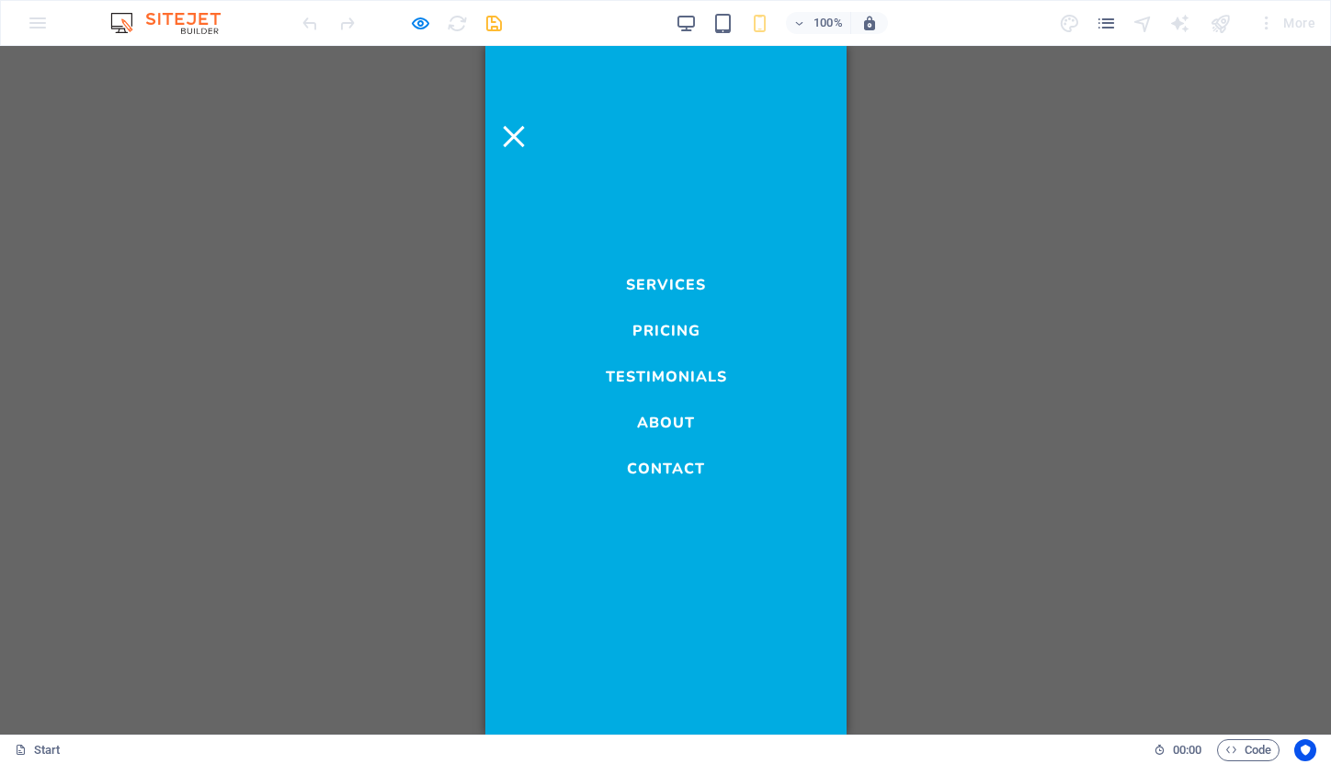
click at [656, 370] on link "Testimonials" at bounding box center [665, 372] width 121 height 22
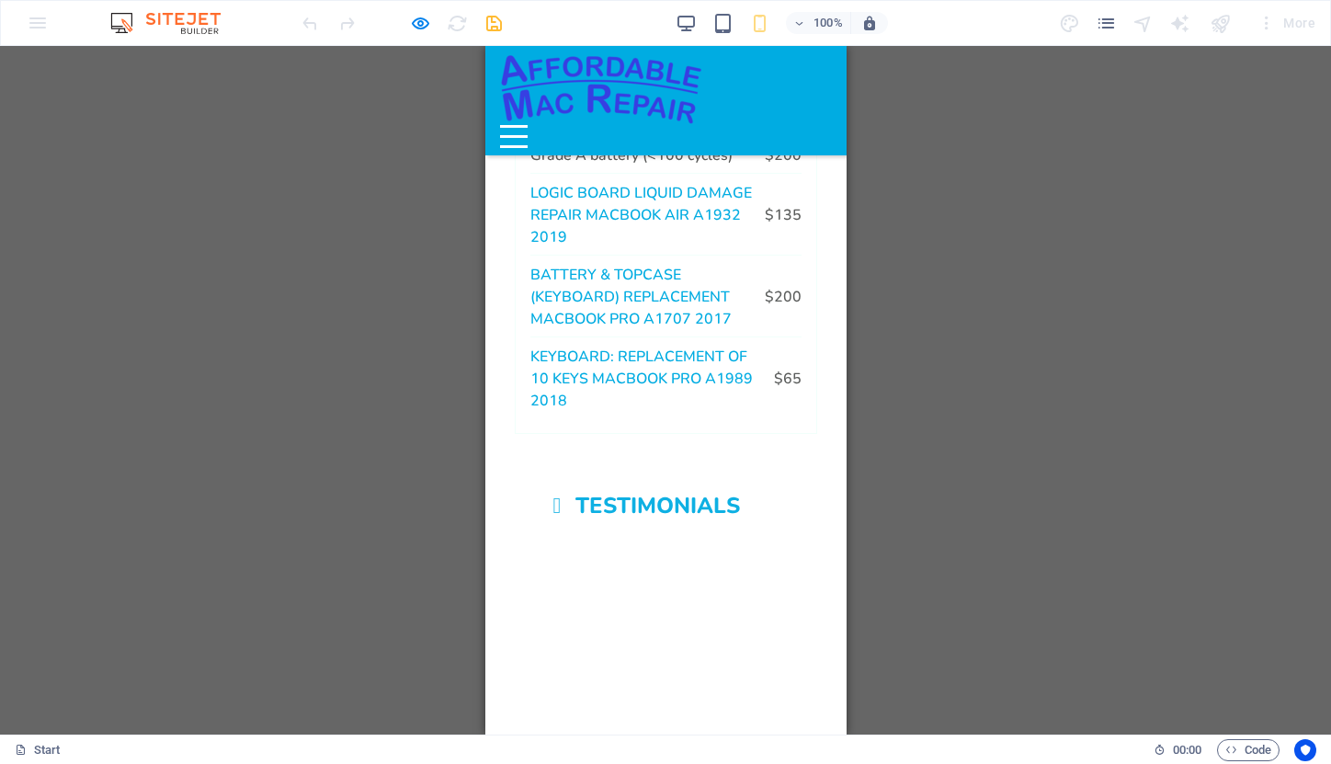
scroll to position [2688, 0]
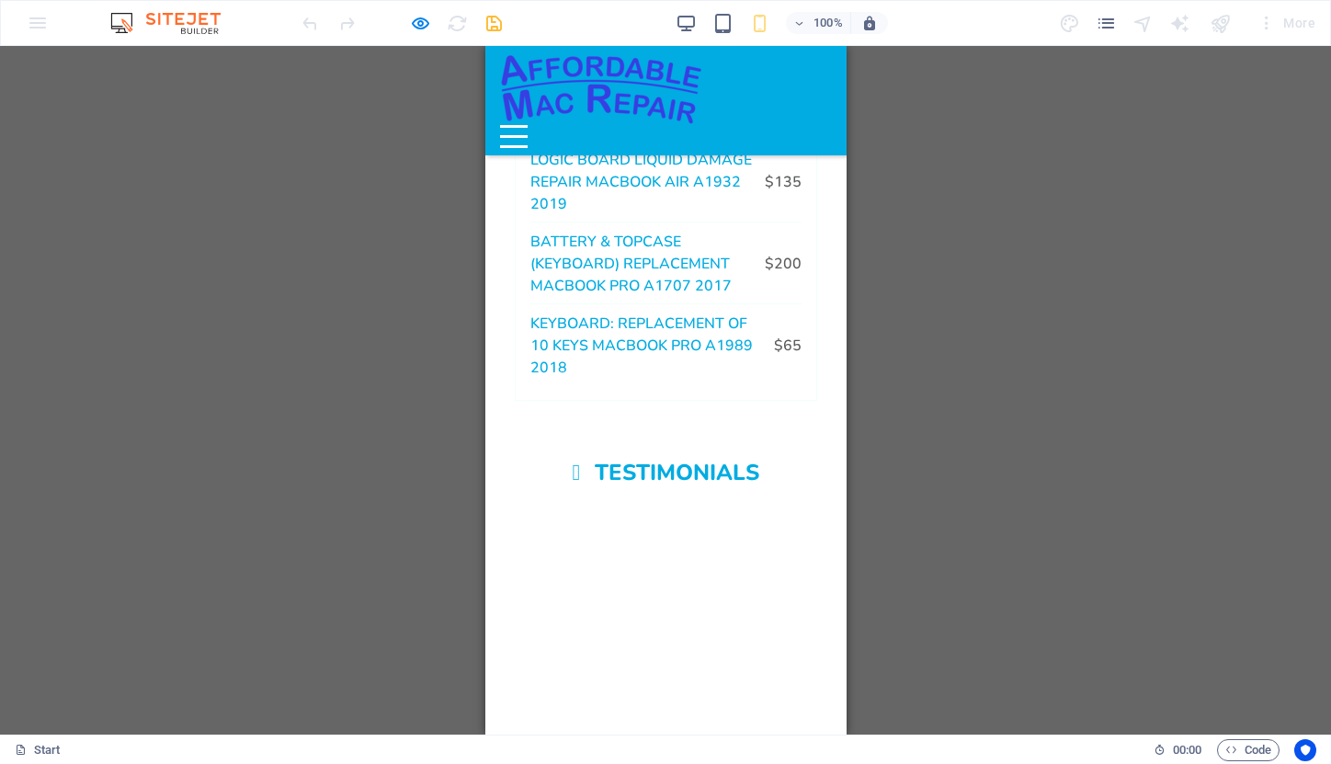
click at [527, 125] on div "Menu" at bounding box center [513, 136] width 28 height 23
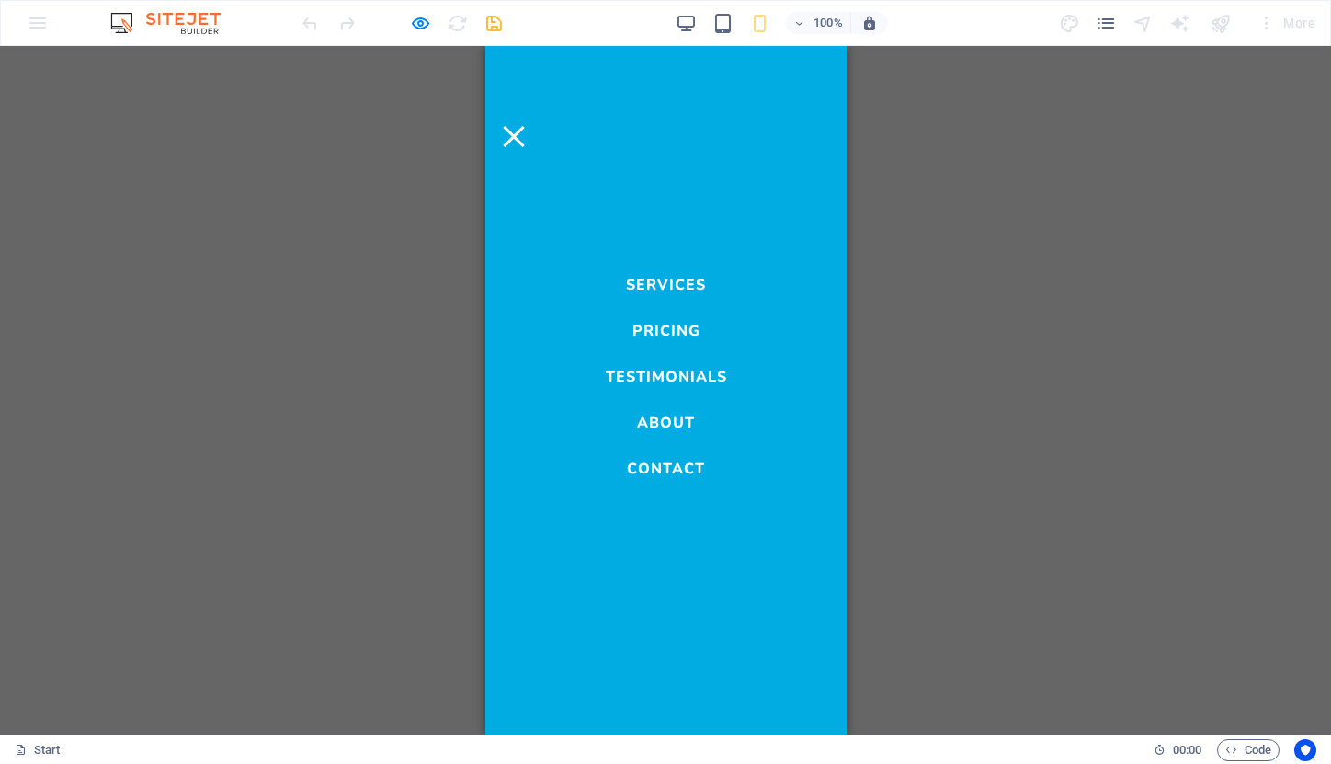
click at [659, 421] on link "About" at bounding box center [665, 418] width 58 height 22
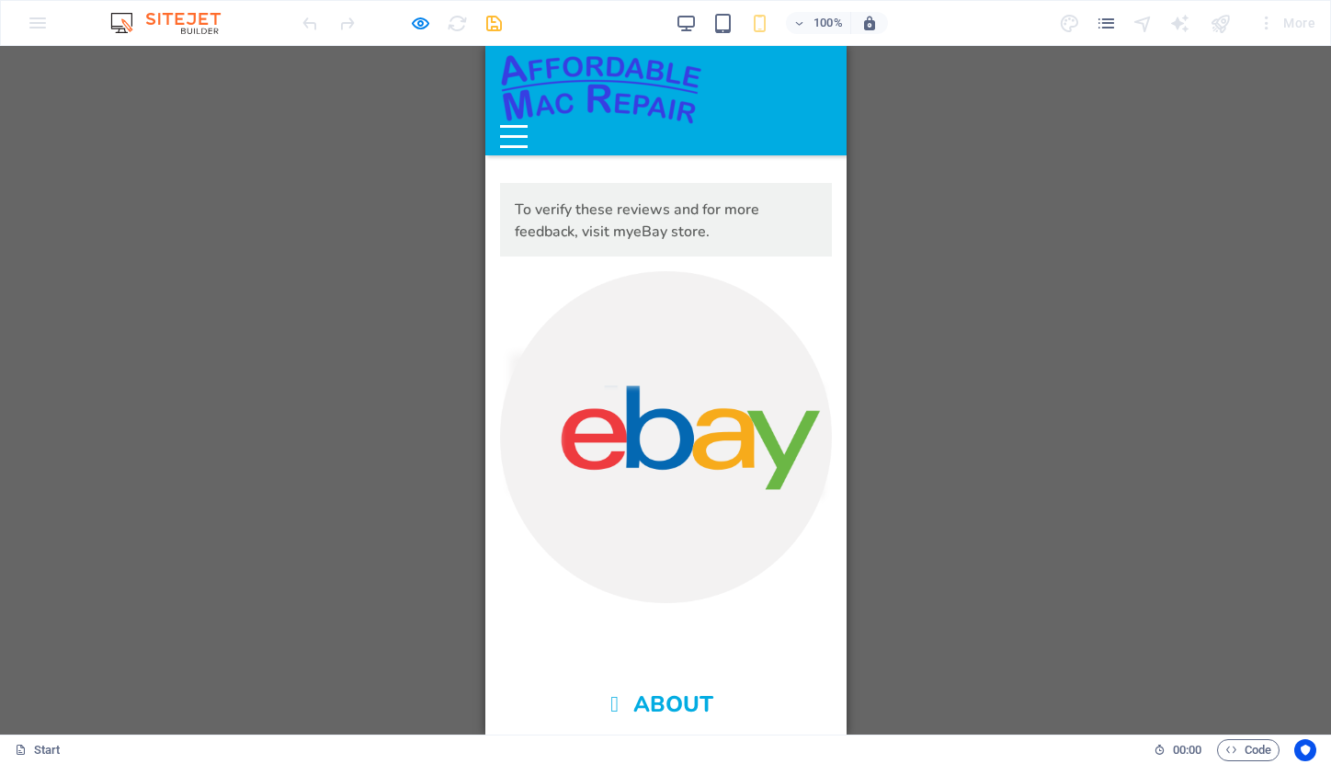
scroll to position [3638, 0]
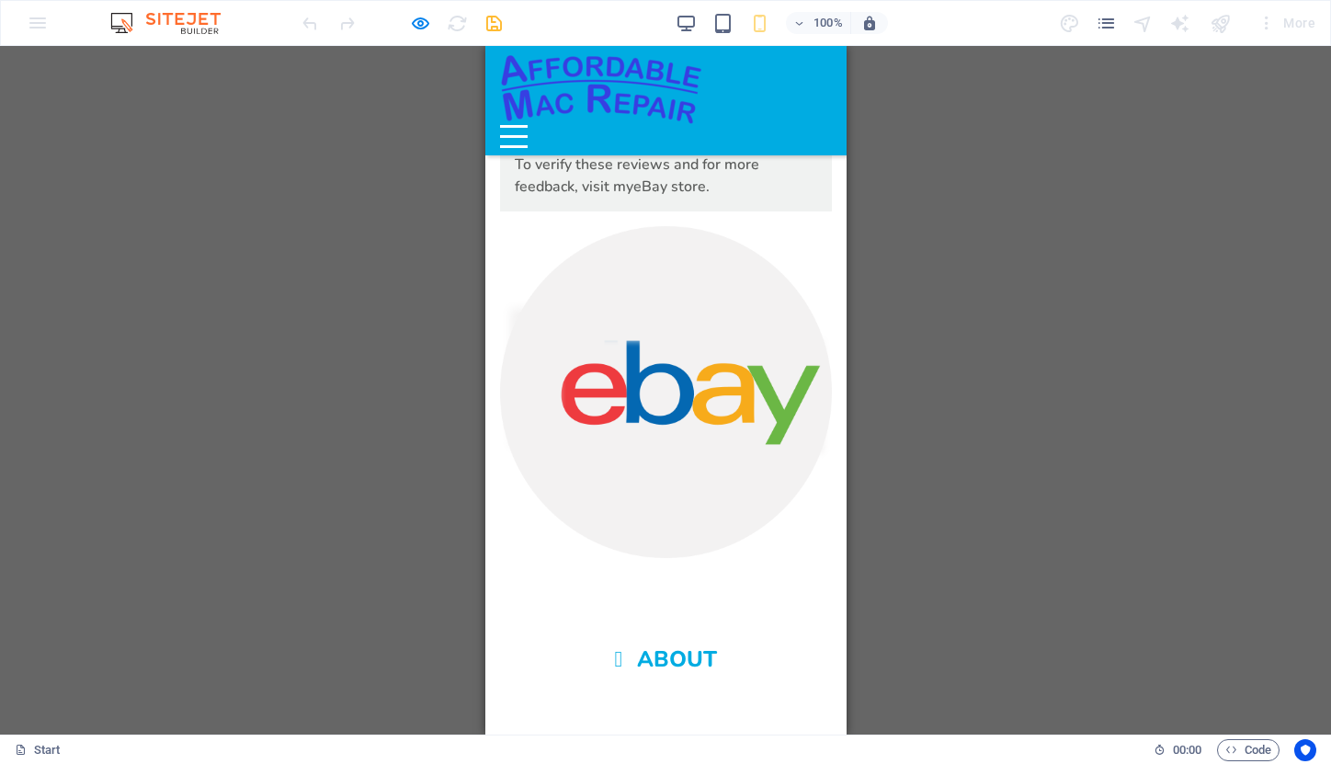
click at [527, 125] on button "Menu" at bounding box center [513, 126] width 28 height 3
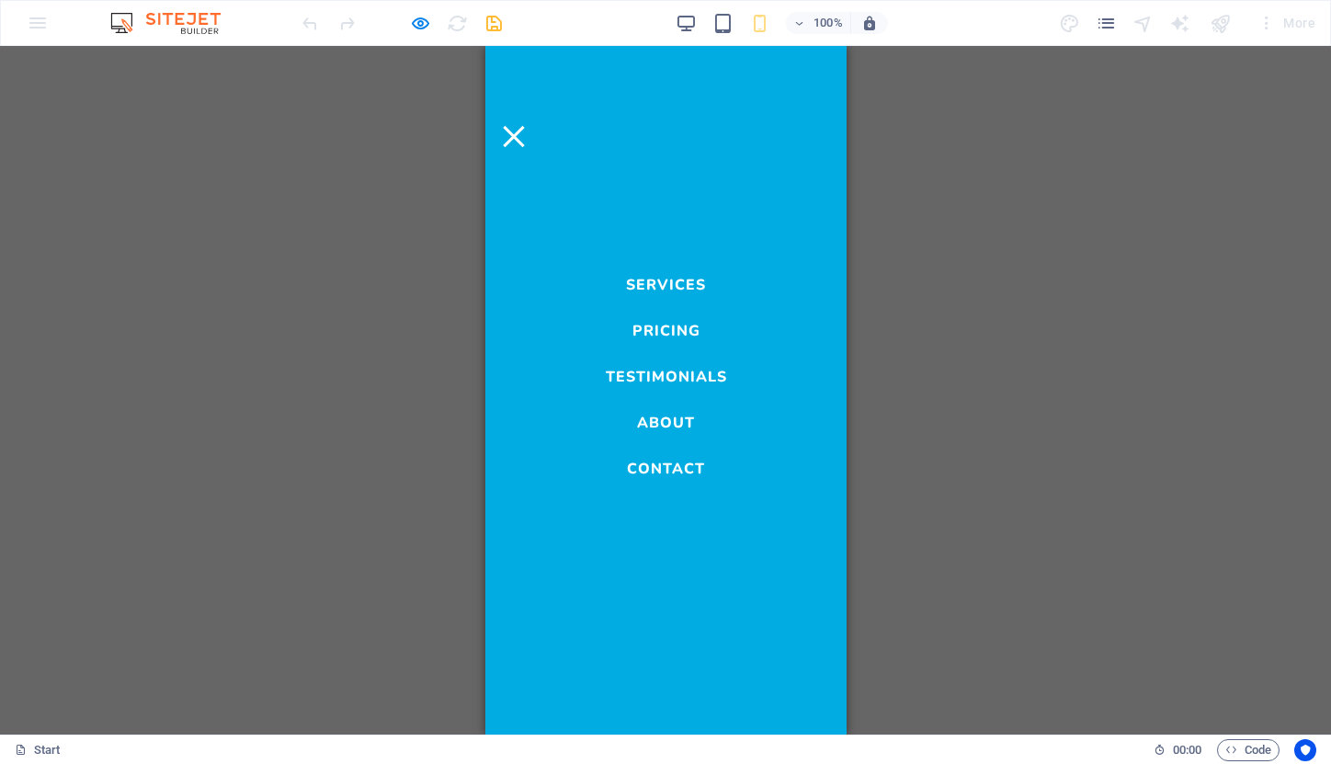
click at [678, 470] on link "Contact" at bounding box center [665, 464] width 78 height 22
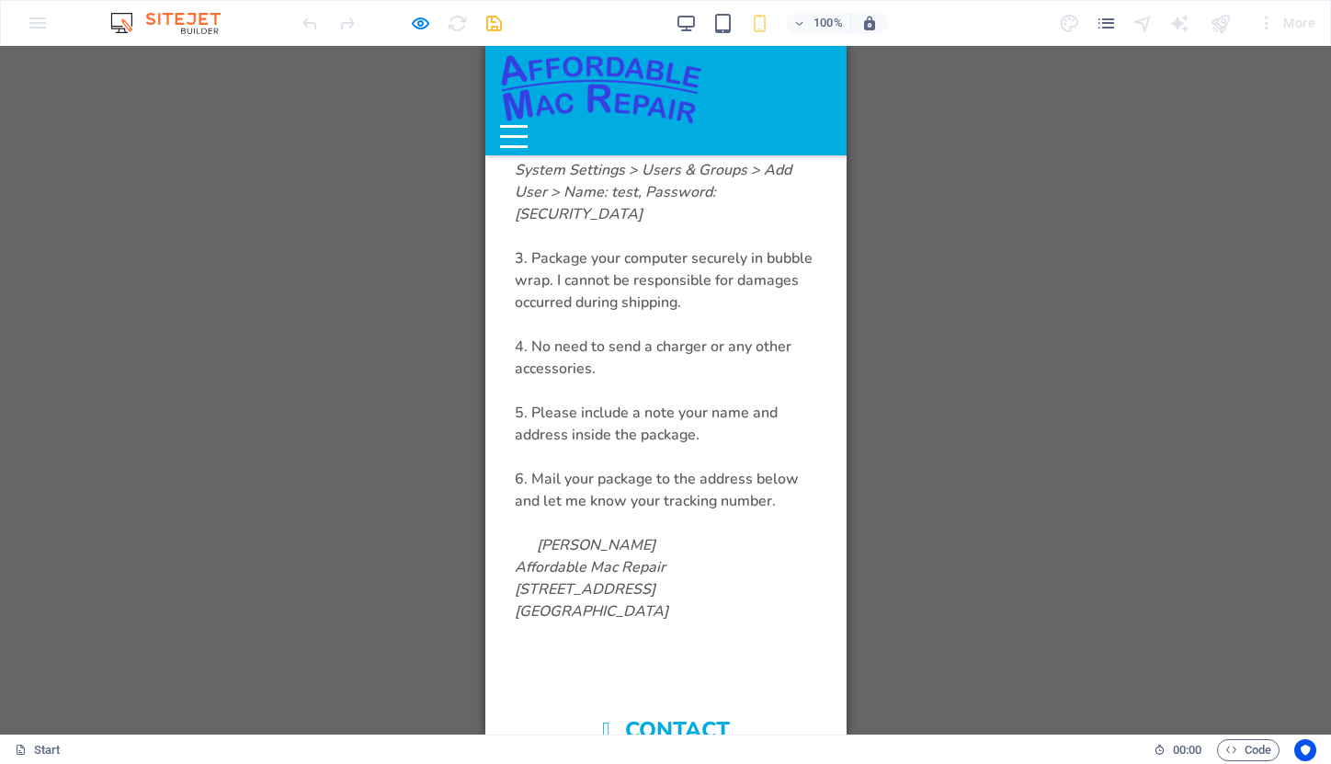
scroll to position [6234, 0]
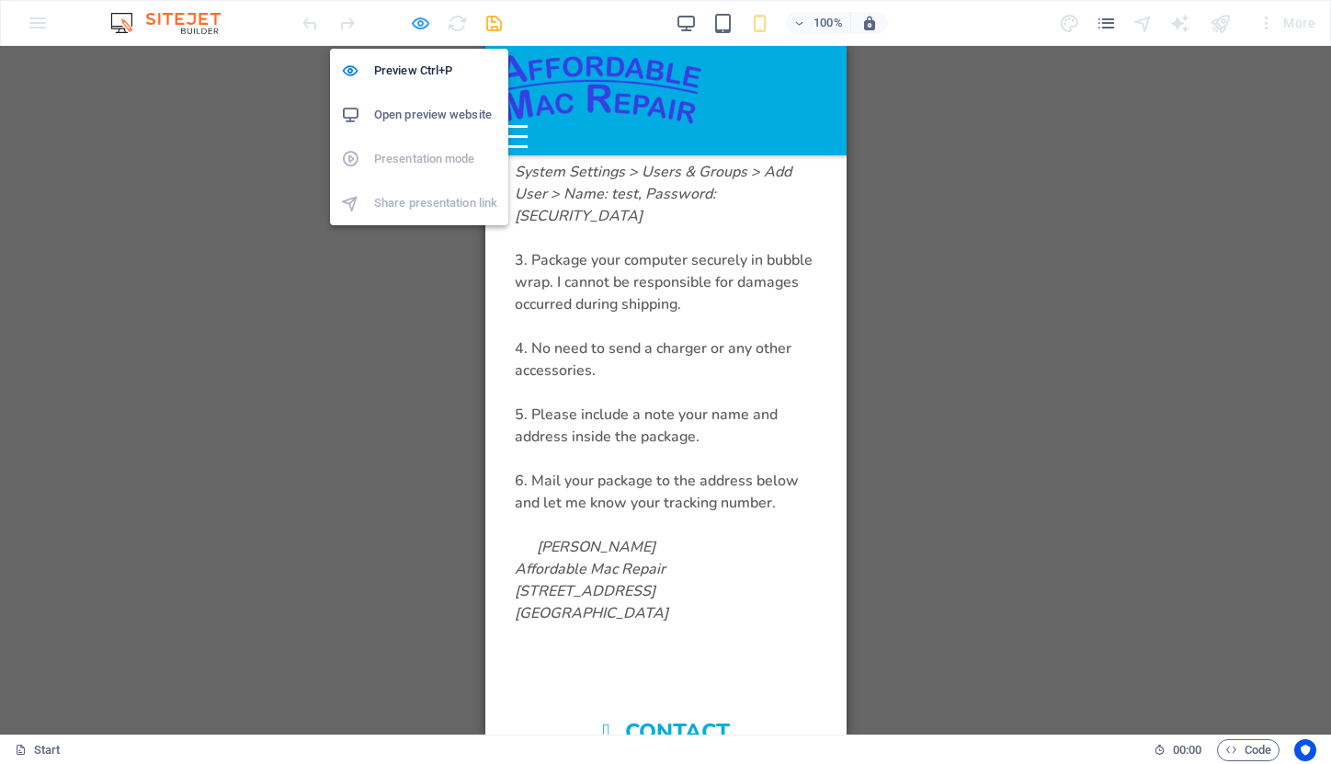
click at [420, 23] on icon "button" at bounding box center [420, 23] width 21 height 21
select select "px"
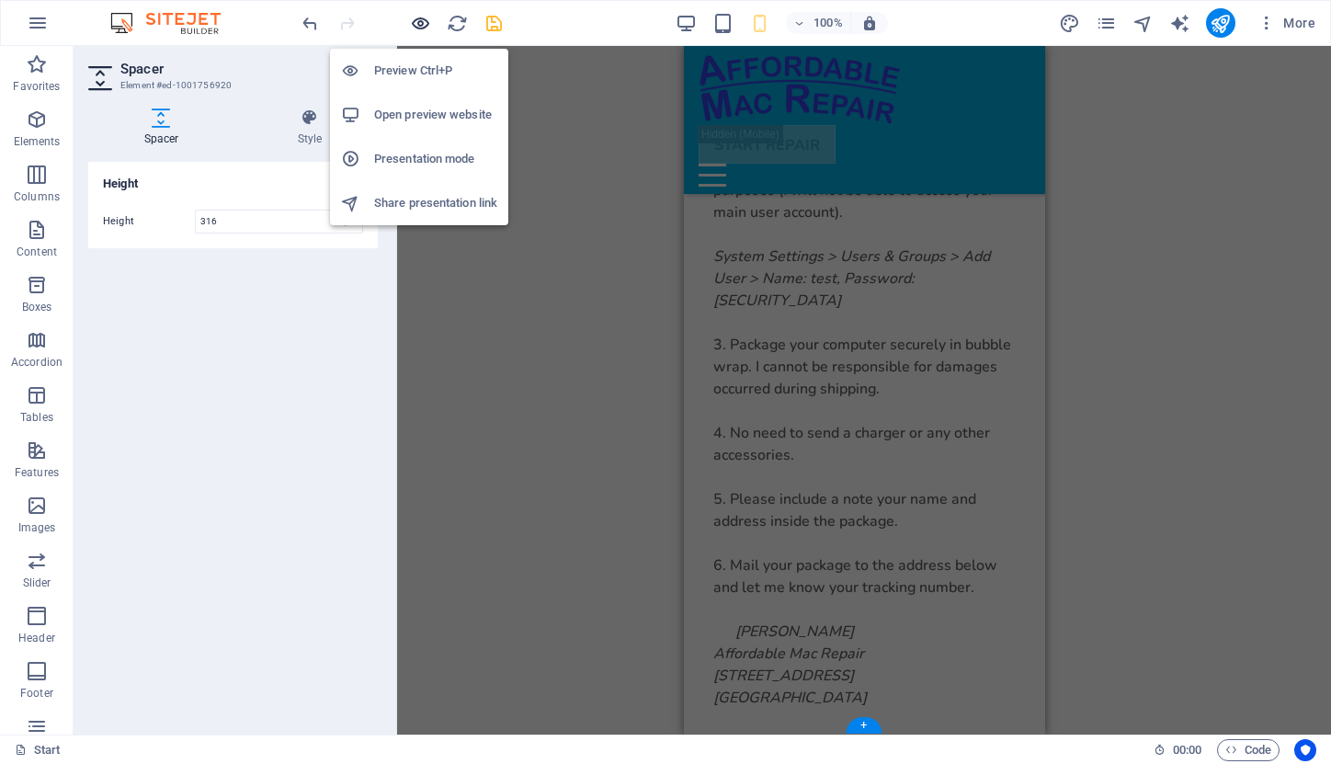
type input "96"
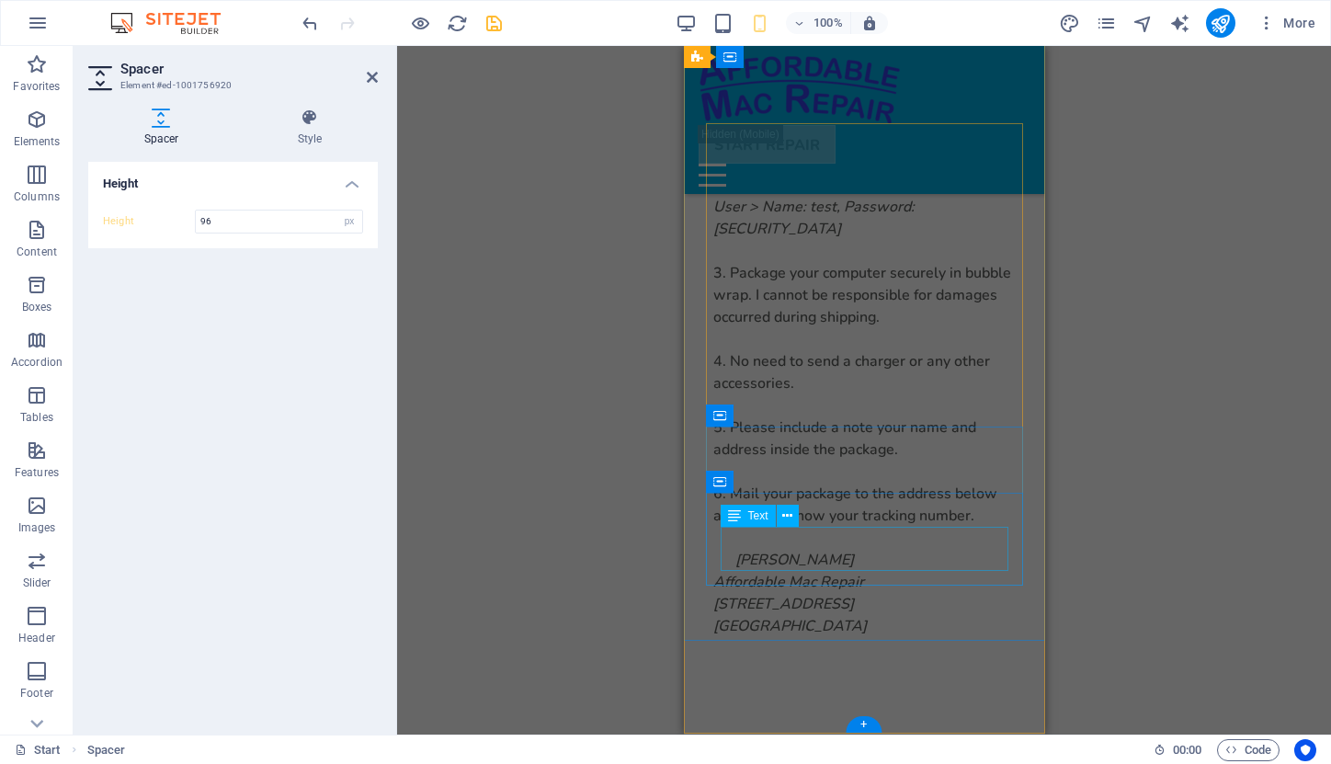
scroll to position [6343, 0]
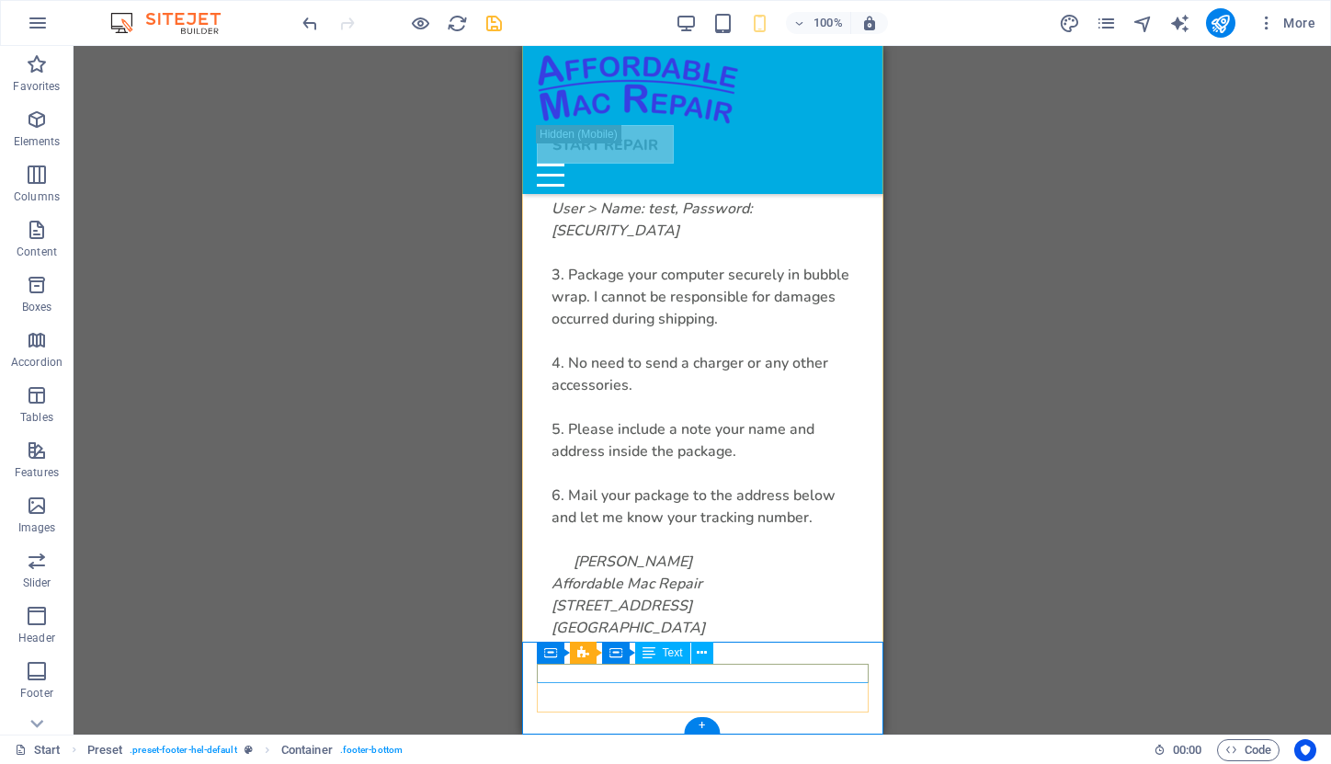
click at [670, 654] on span "Text" at bounding box center [673, 652] width 20 height 11
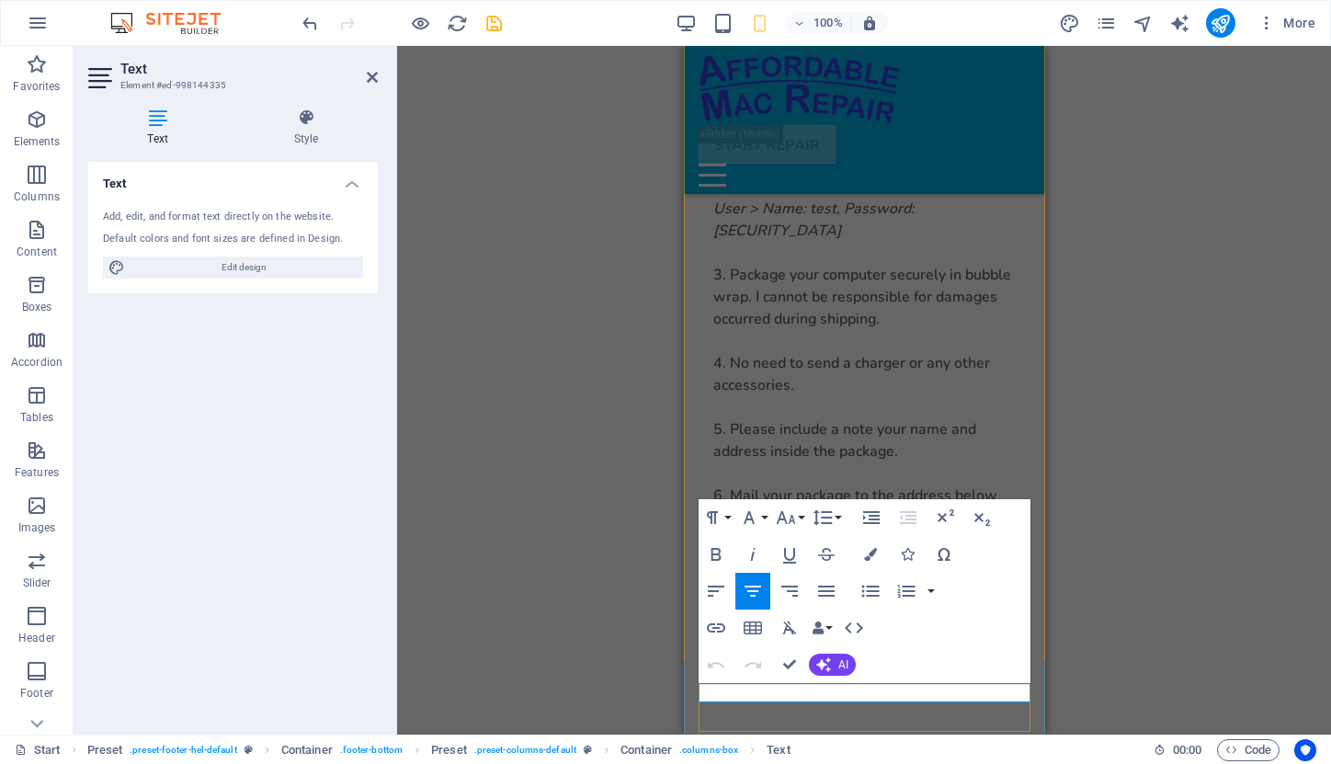
scroll to position [6323, 0]
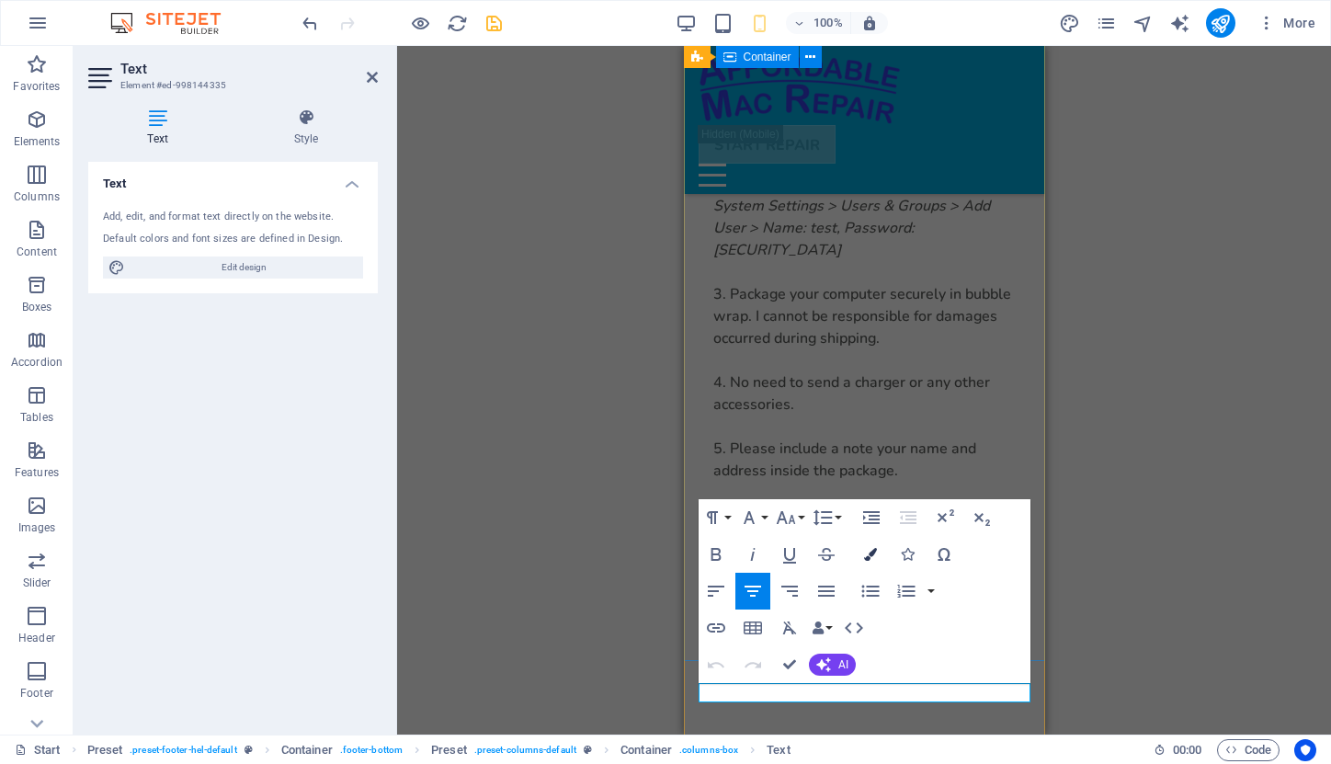
click at [868, 554] on icon "button" at bounding box center [870, 554] width 13 height 13
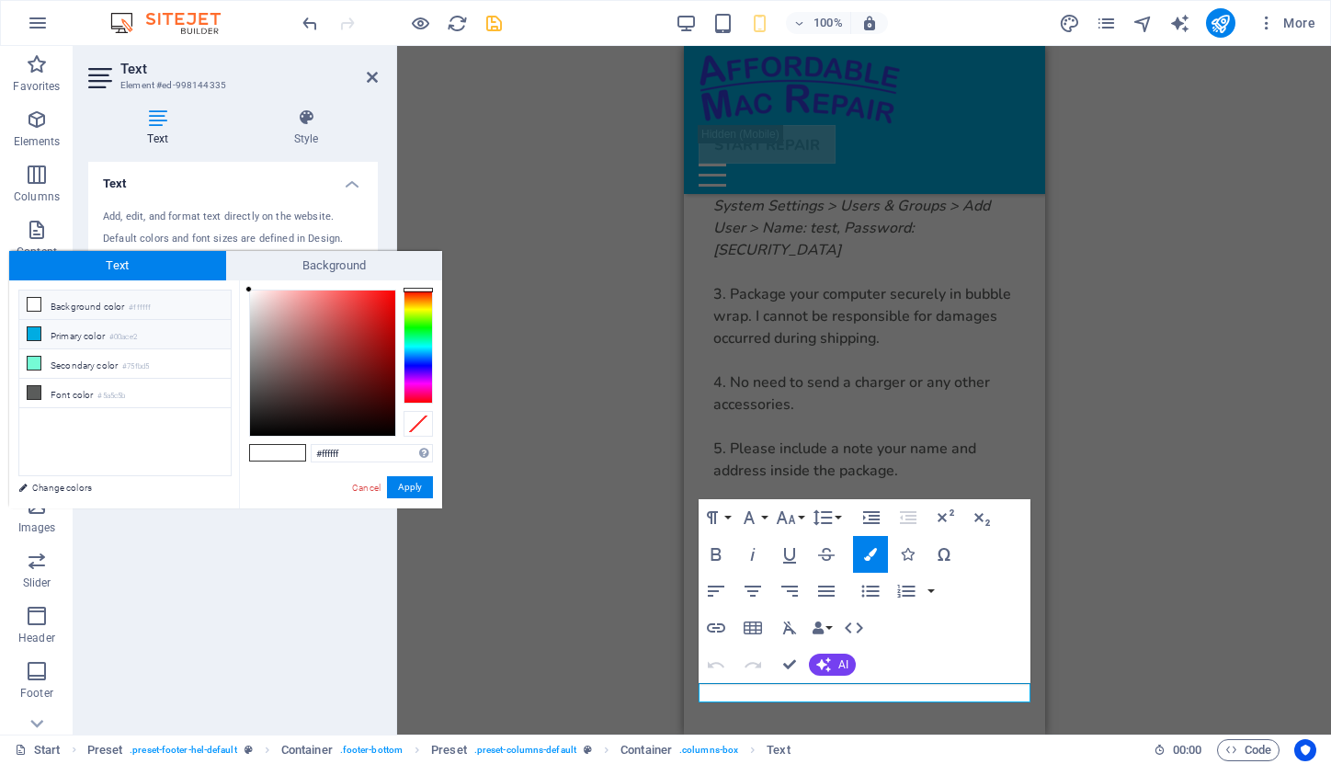
click at [73, 331] on li "Primary color #00ace2" at bounding box center [124, 334] width 211 height 29
type input "#00ace2"
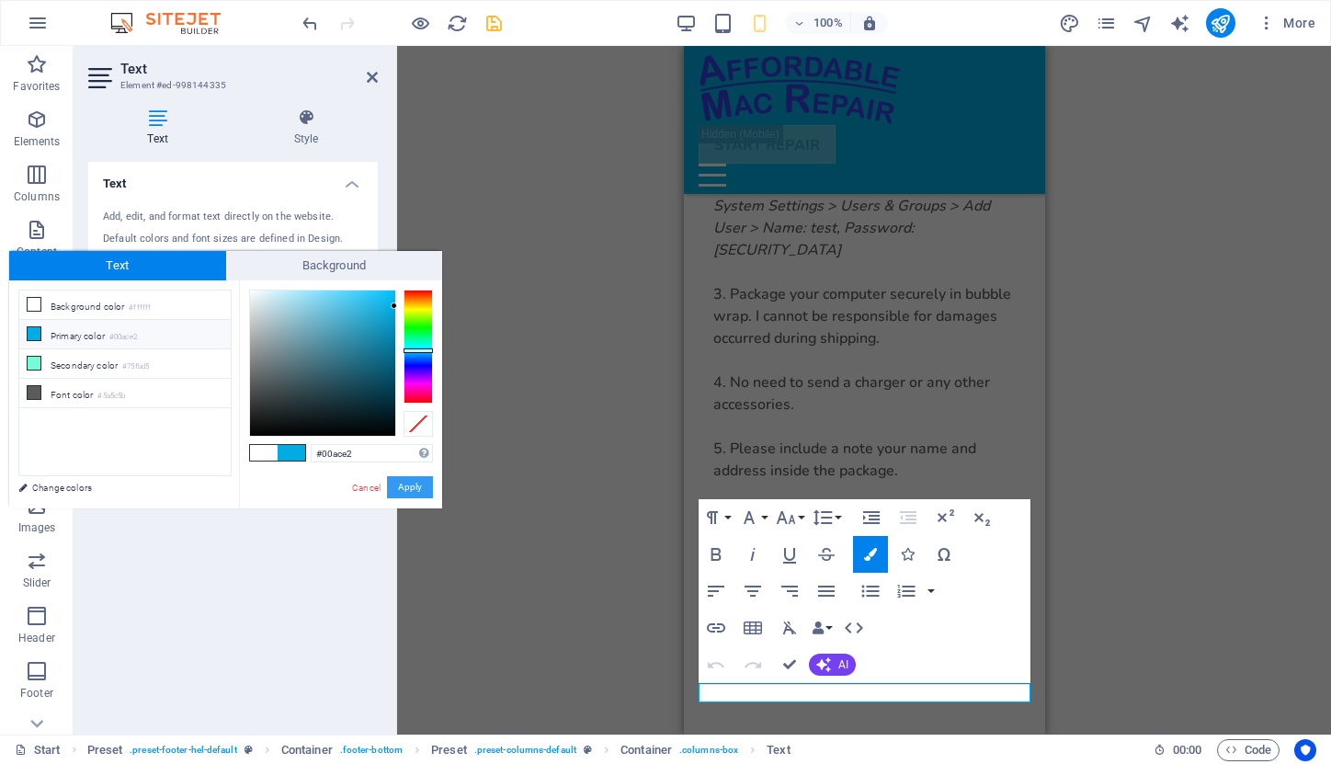
click at [411, 485] on button "Apply" at bounding box center [410, 487] width 46 height 22
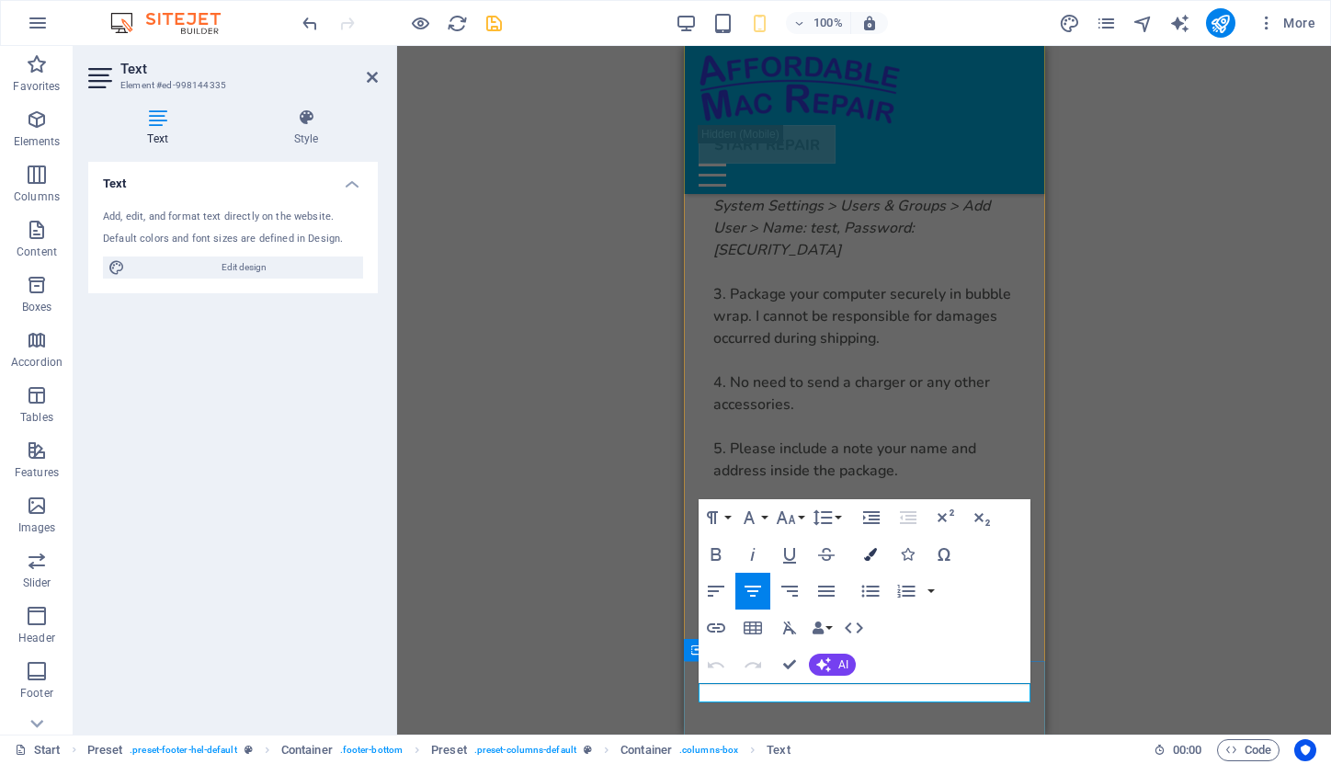
click at [872, 559] on icon "button" at bounding box center [870, 554] width 13 height 13
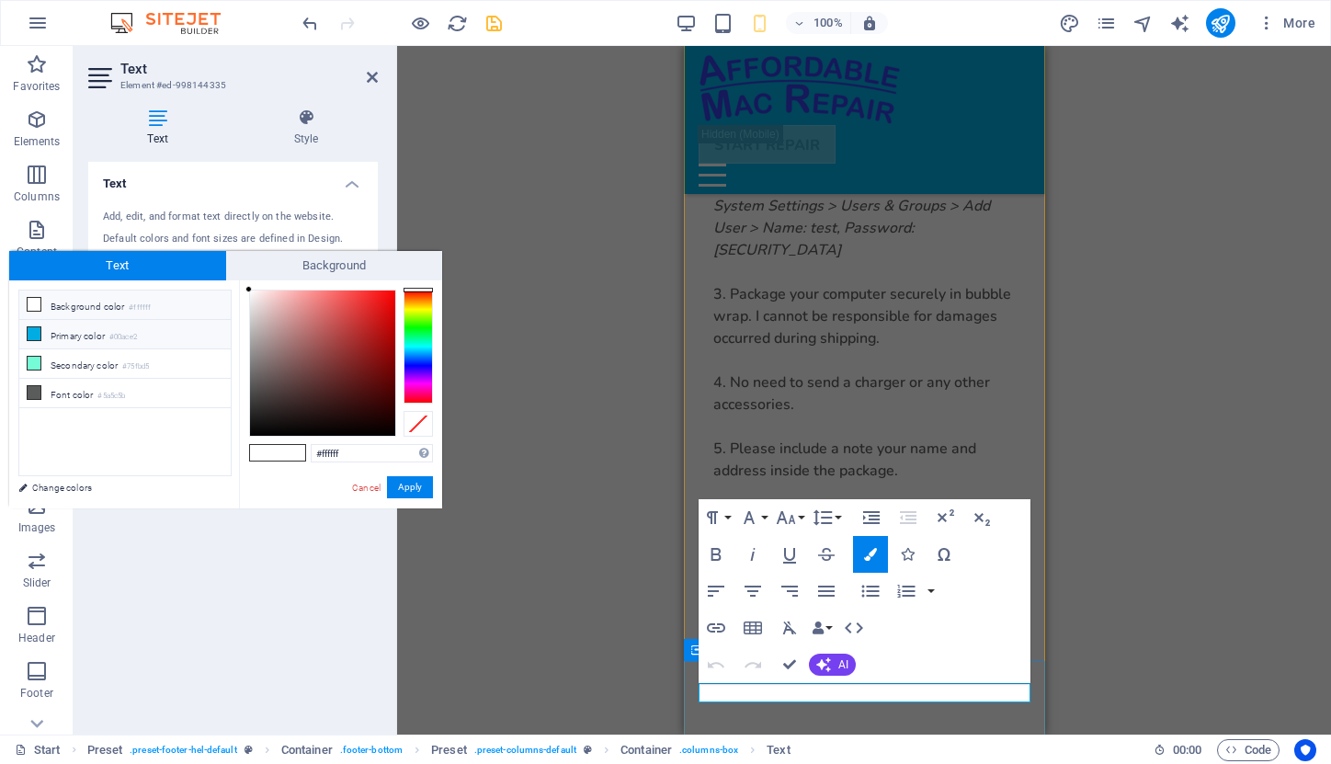
click at [58, 336] on li "Primary color #00ace2" at bounding box center [124, 334] width 211 height 29
type input "#00ace2"
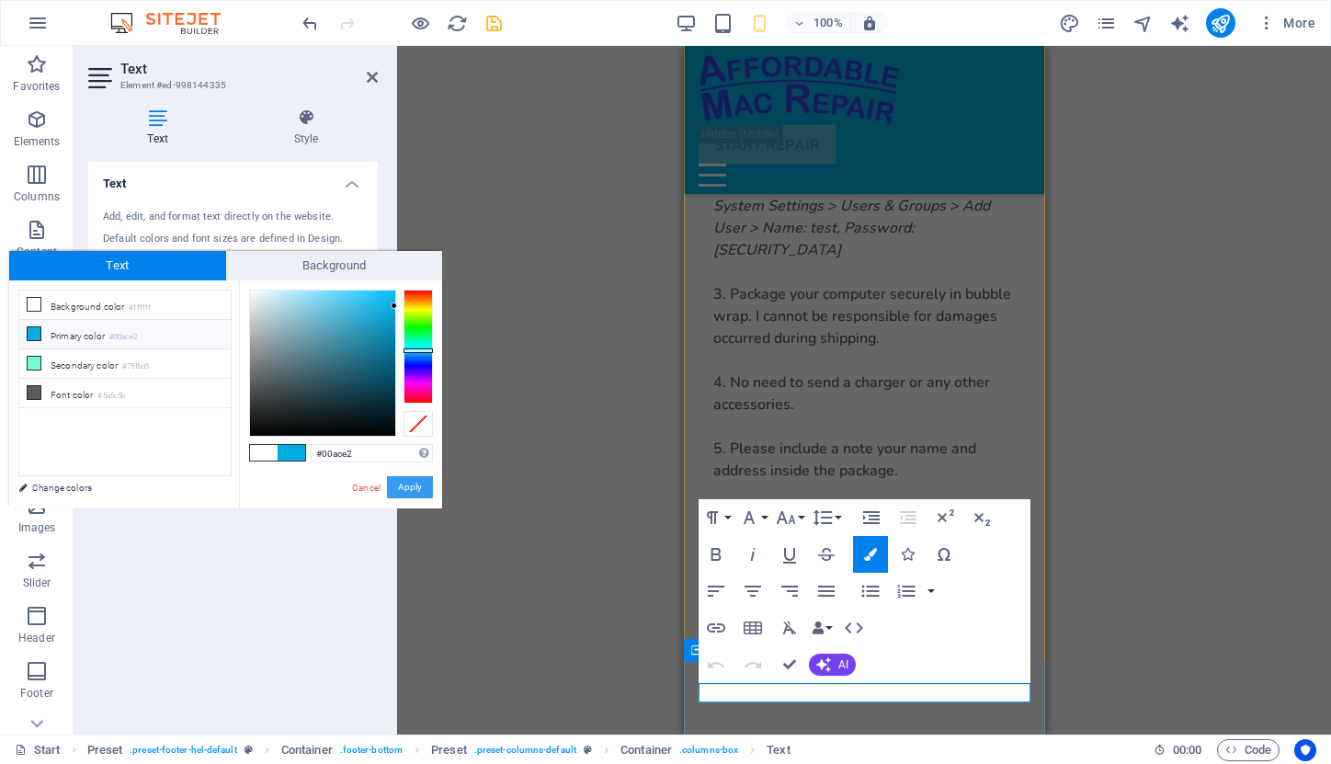
click at [402, 486] on button "Apply" at bounding box center [410, 487] width 46 height 22
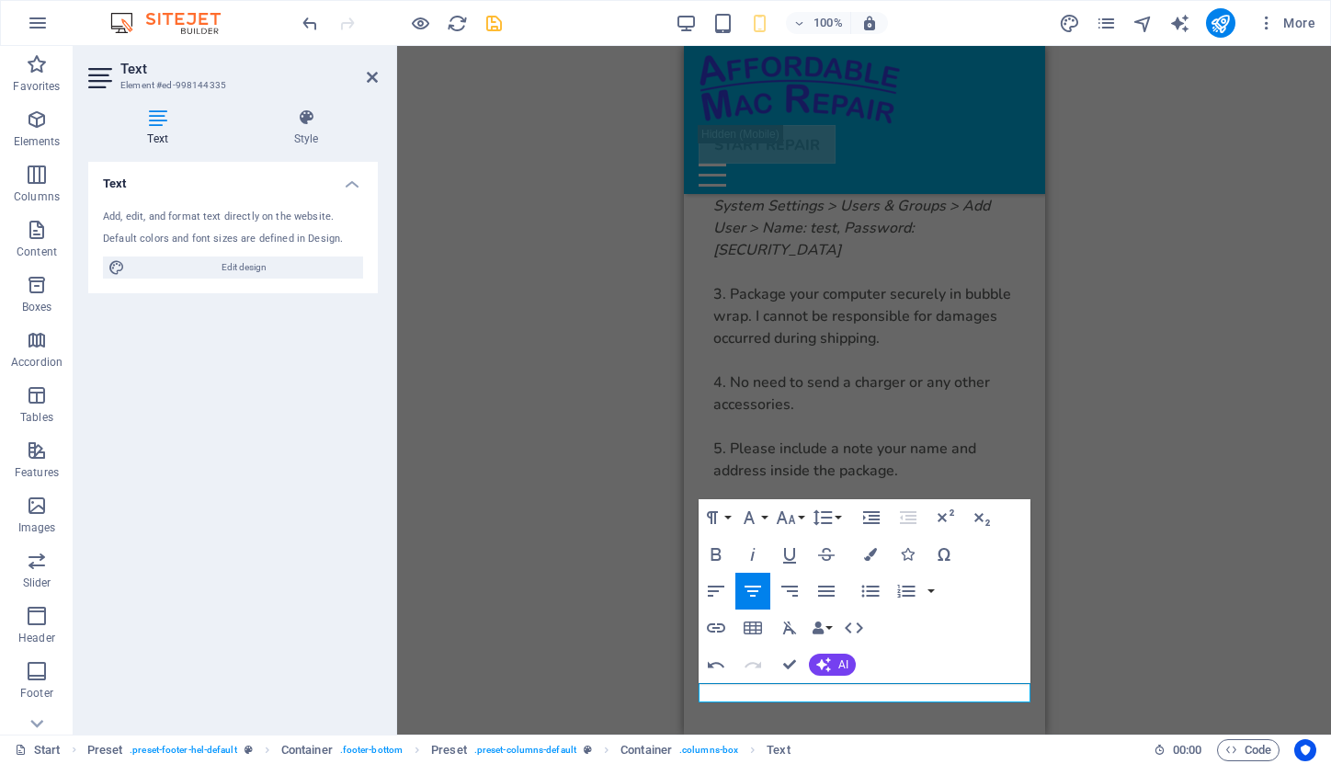
click at [1091, 701] on div "H1 Banner Banner Container Spacer Spacer Container Image Container Container Te…" at bounding box center [864, 390] width 934 height 689
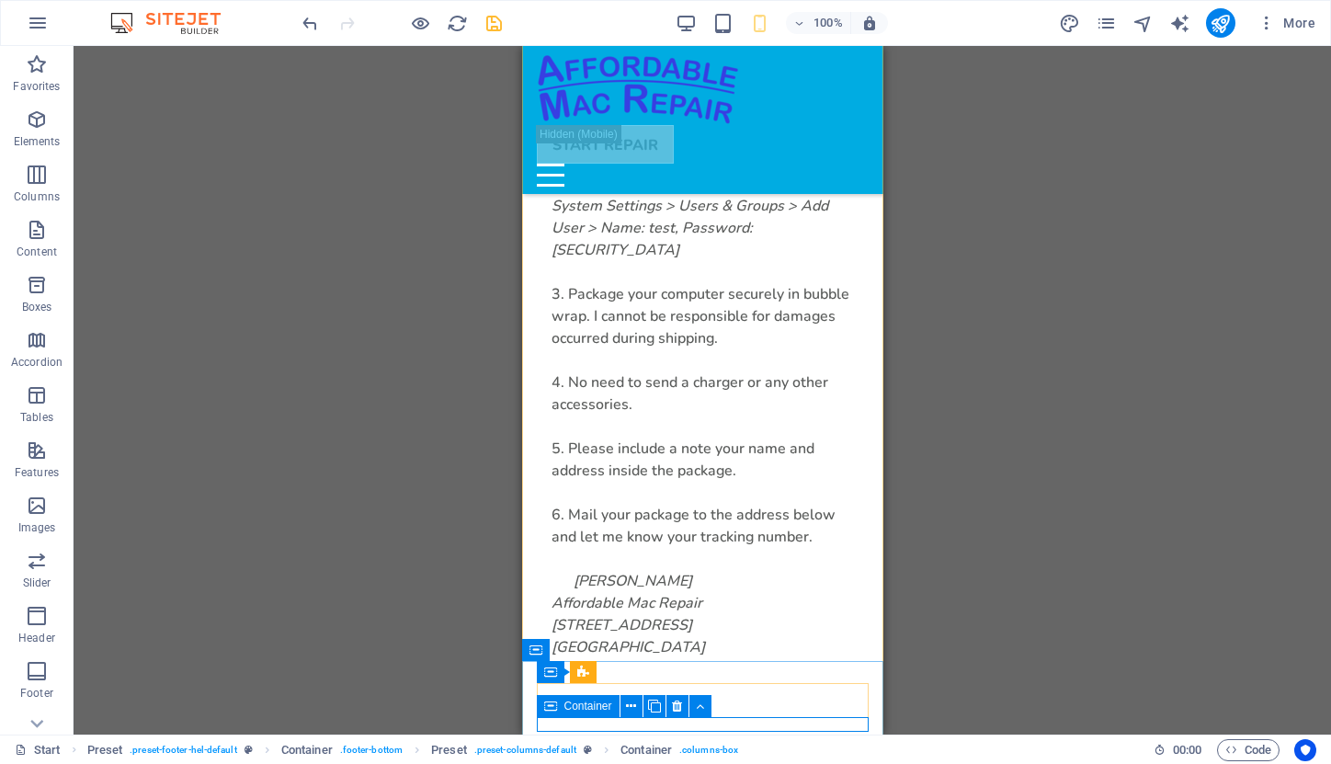
click at [570, 708] on span "Container" at bounding box center [588, 706] width 48 height 11
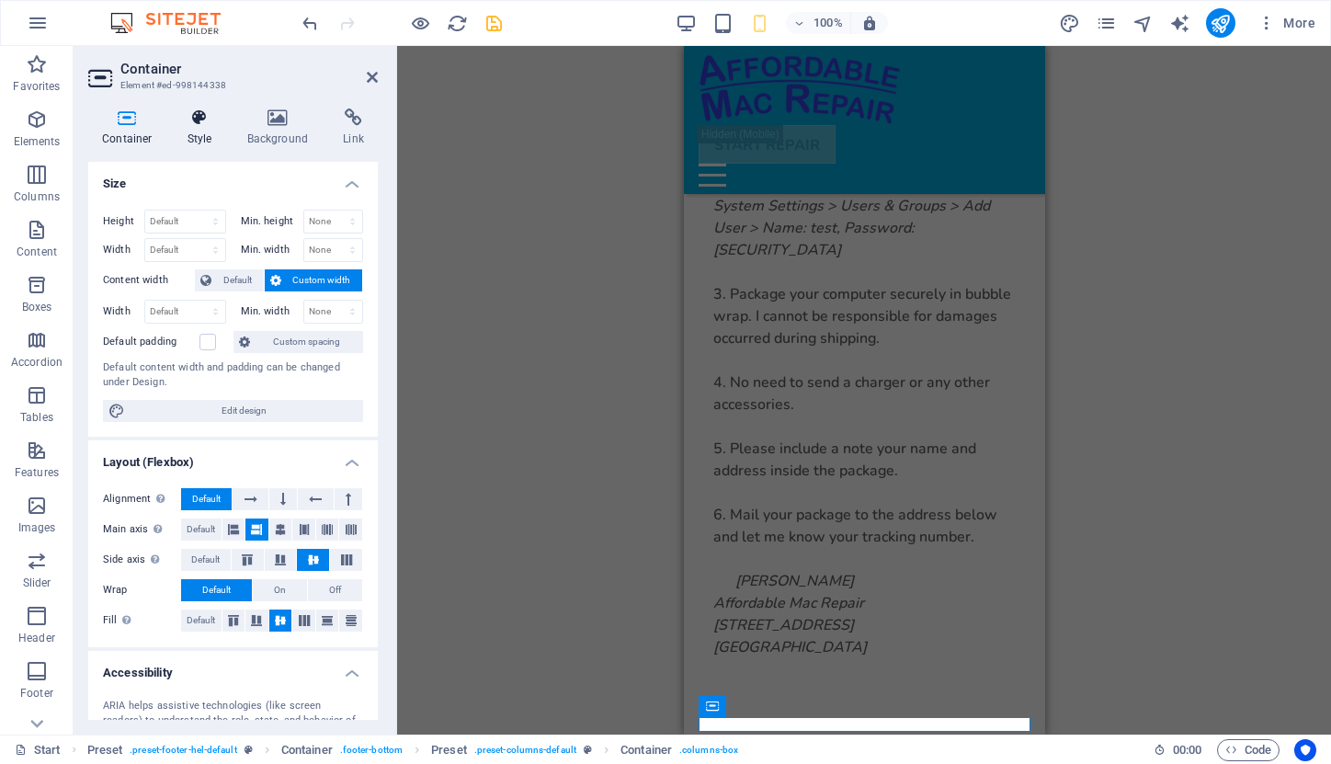
click at [206, 115] on icon at bounding box center [200, 117] width 52 height 18
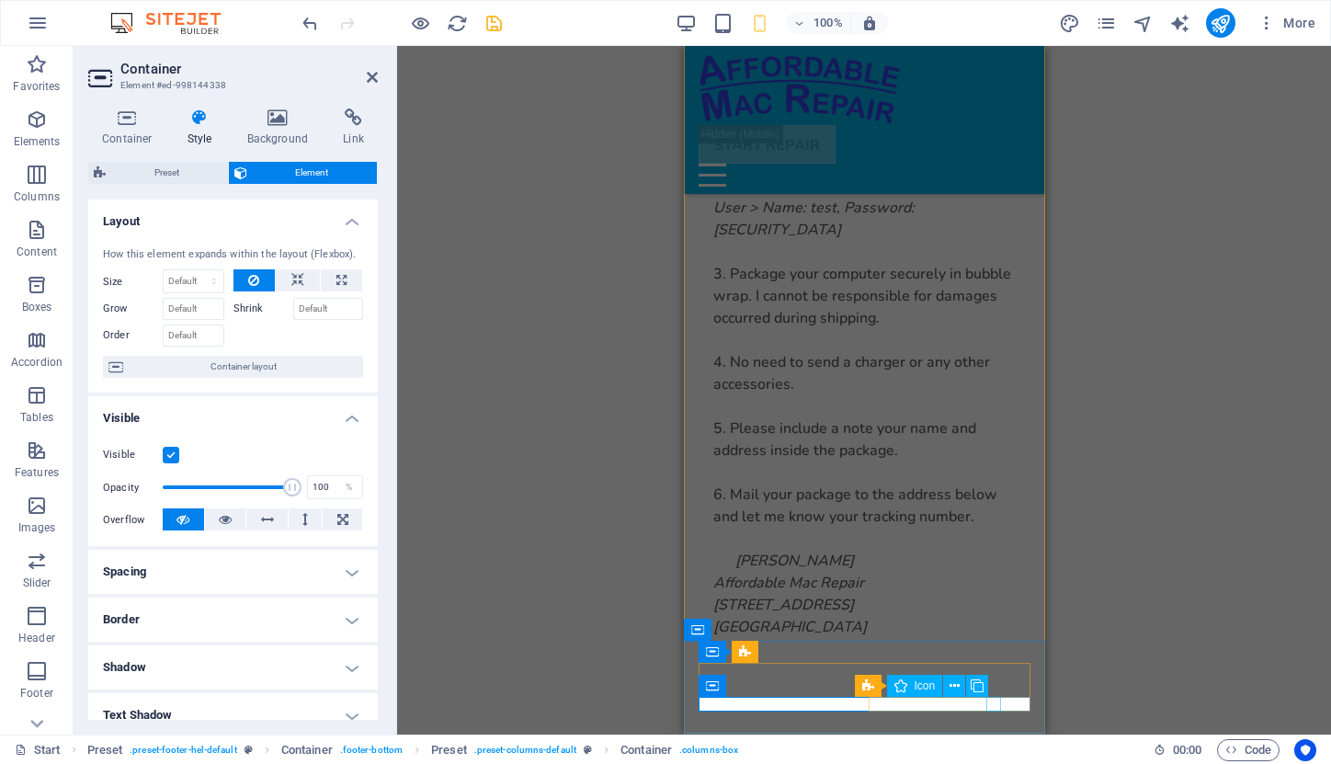
scroll to position [6343, 0]
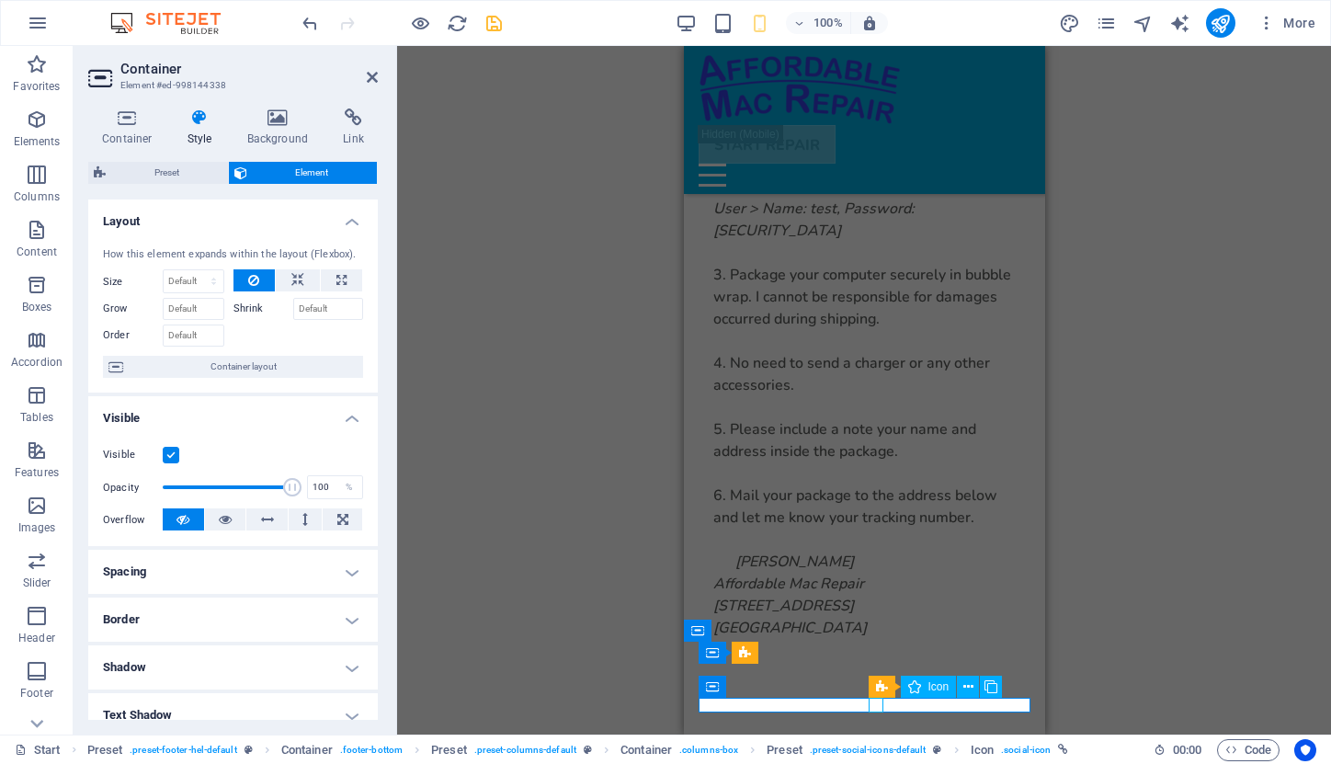
select select "xMidYMid"
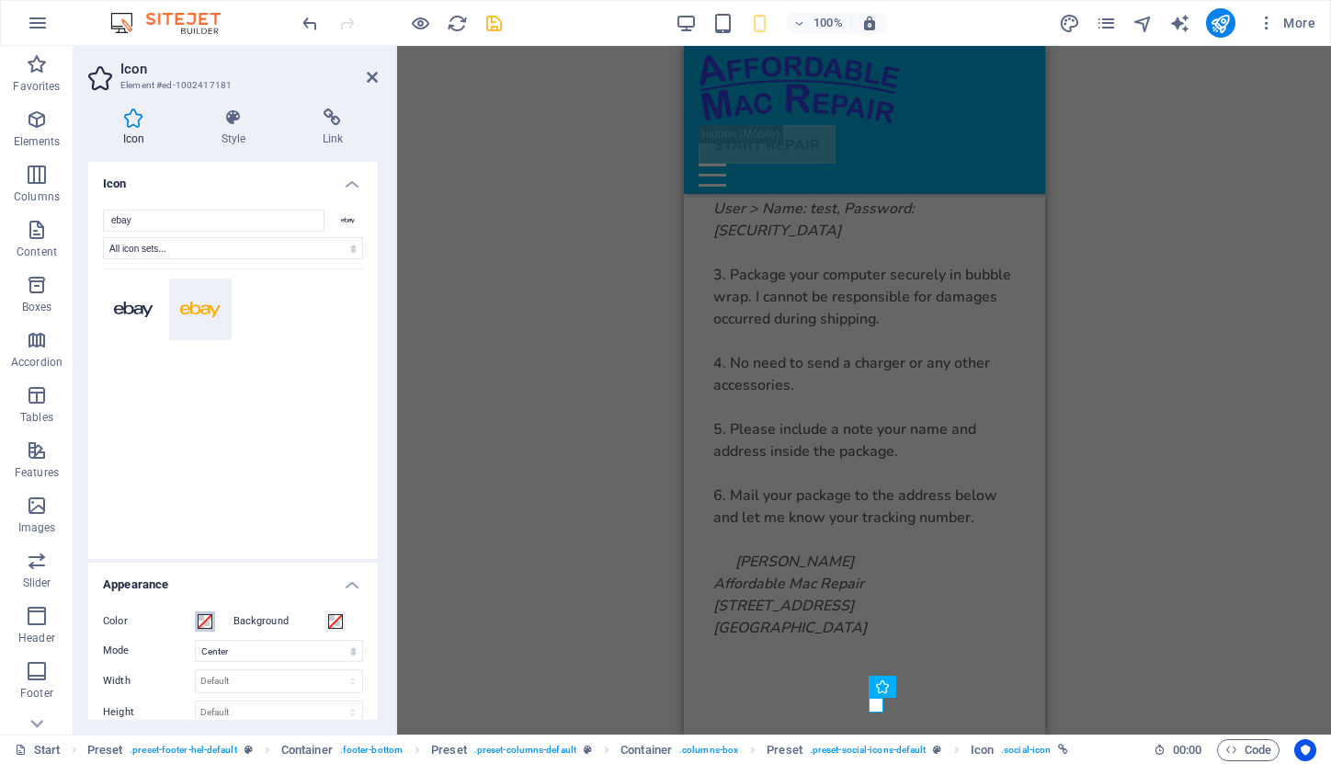
click at [202, 623] on span at bounding box center [205, 621] width 15 height 15
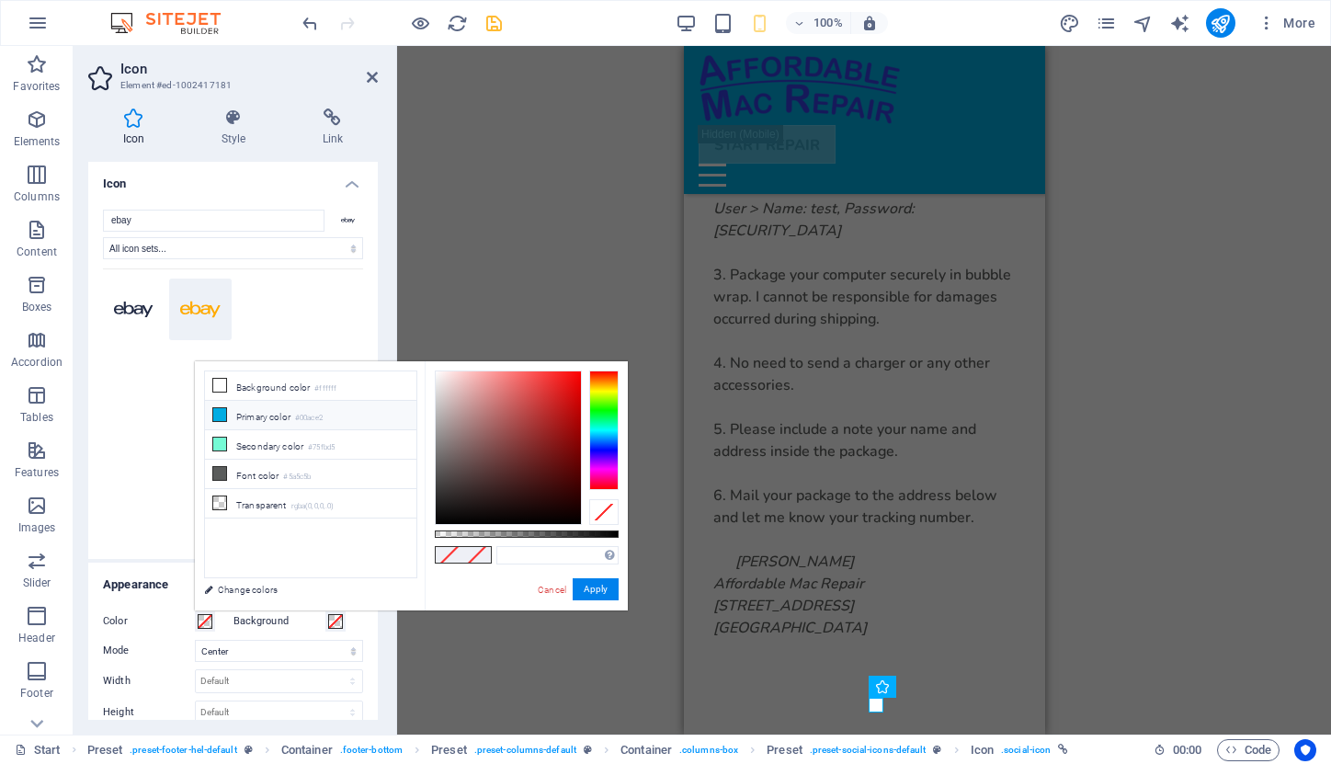
click at [258, 419] on li "Primary color #00ace2" at bounding box center [310, 415] width 211 height 29
type input "#00ace2"
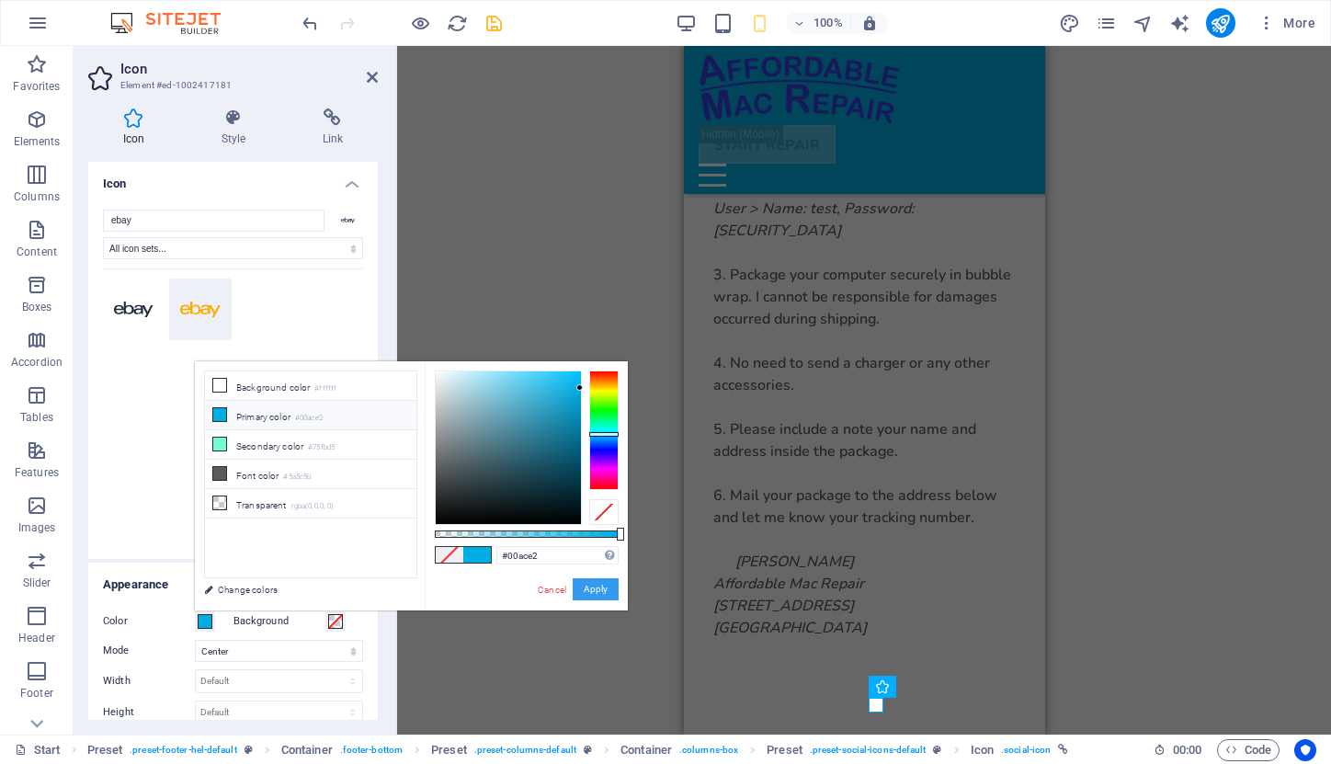
click at [592, 588] on button "Apply" at bounding box center [596, 589] width 46 height 22
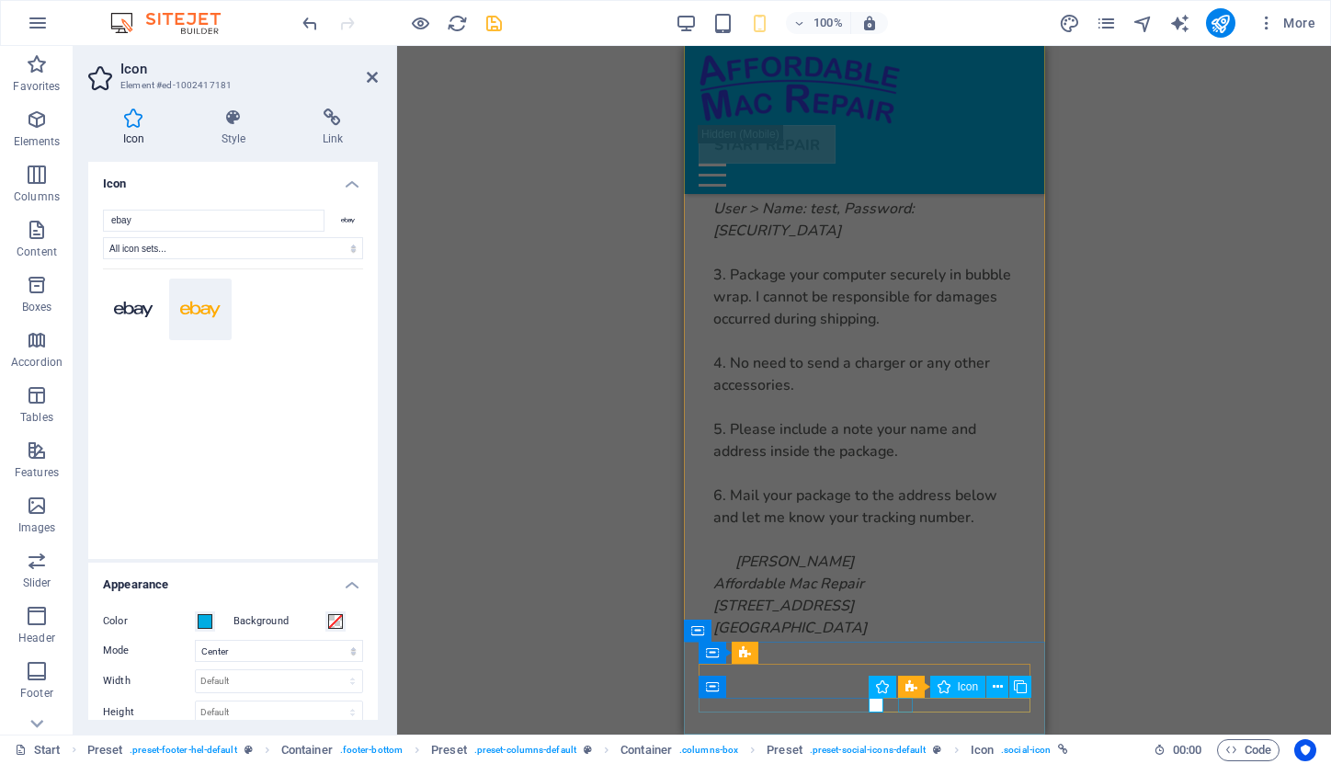
select select "xMidYMid"
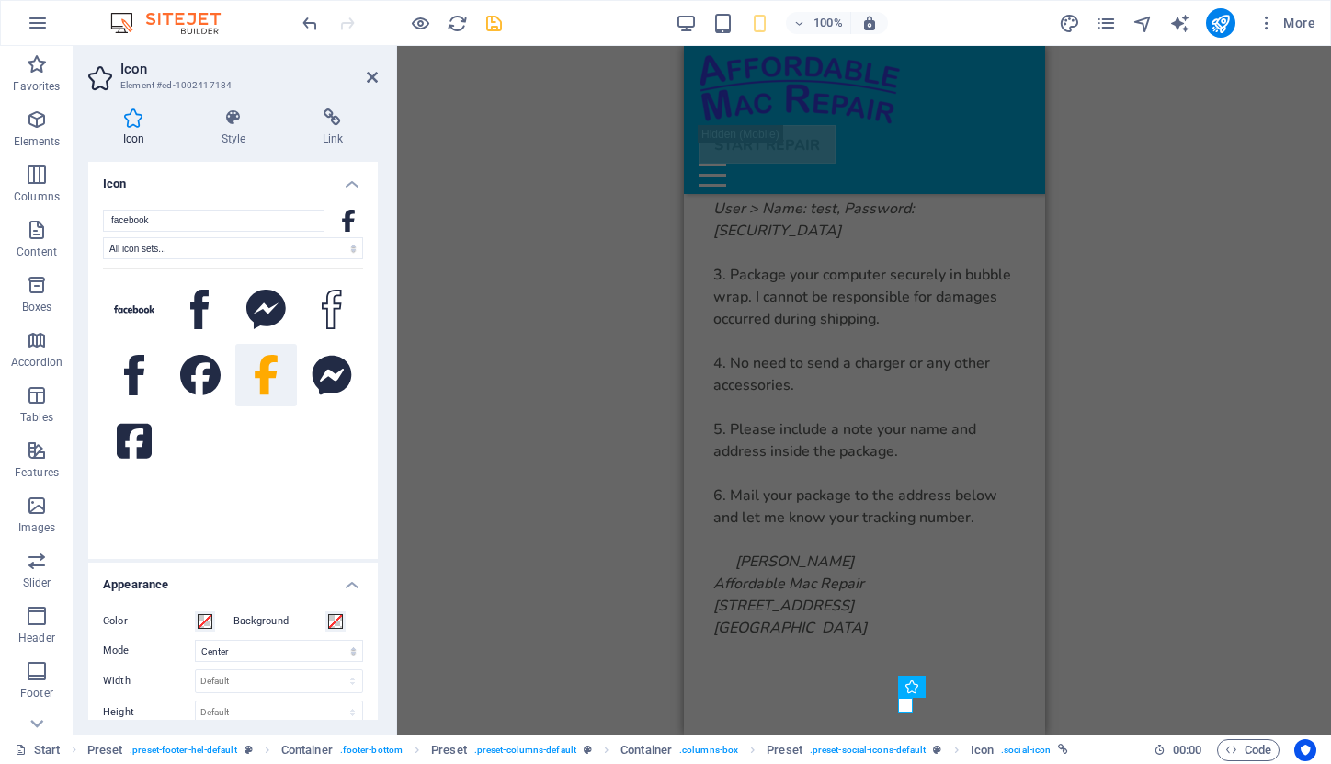
click at [270, 616] on label "Background" at bounding box center [280, 621] width 92 height 22
click at [325, 616] on button "Background" at bounding box center [335, 621] width 20 height 20
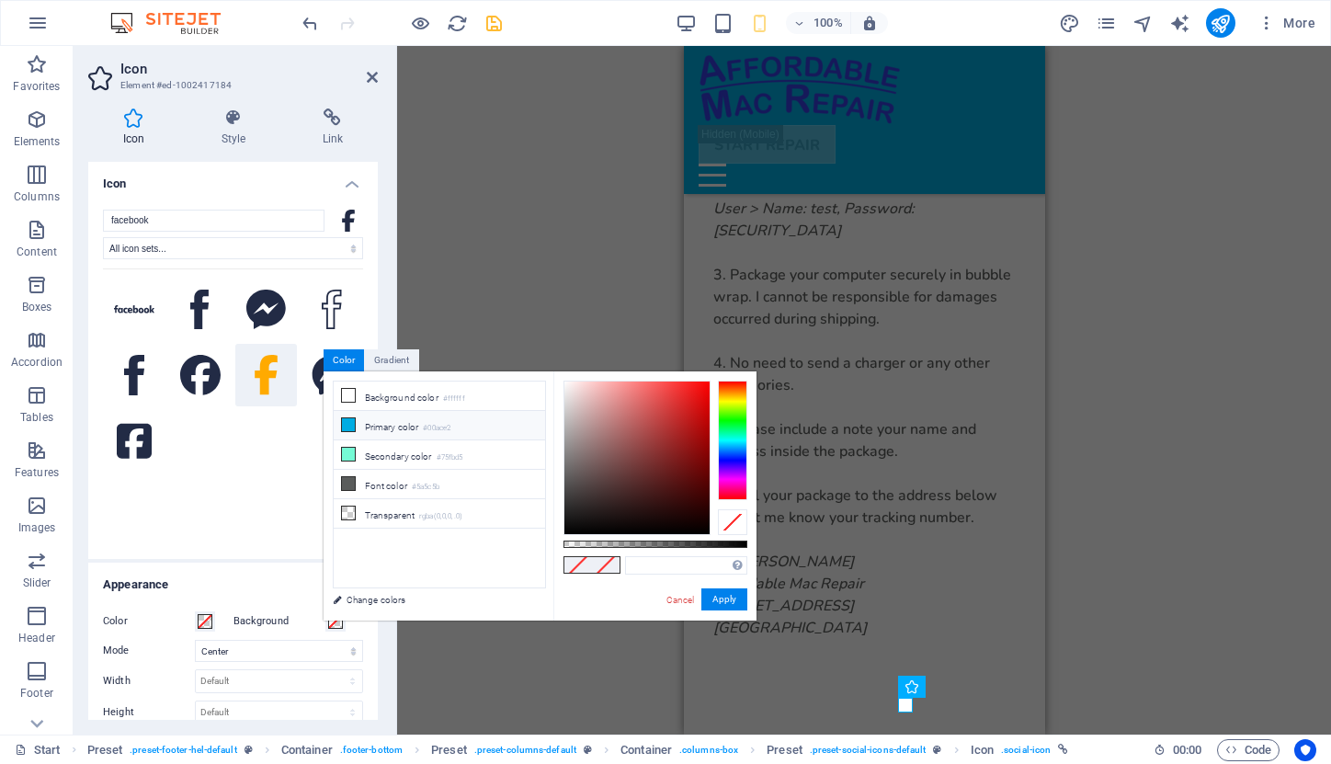
click at [368, 427] on li "Primary color #00ace2" at bounding box center [439, 425] width 211 height 29
type input "#00ace2"
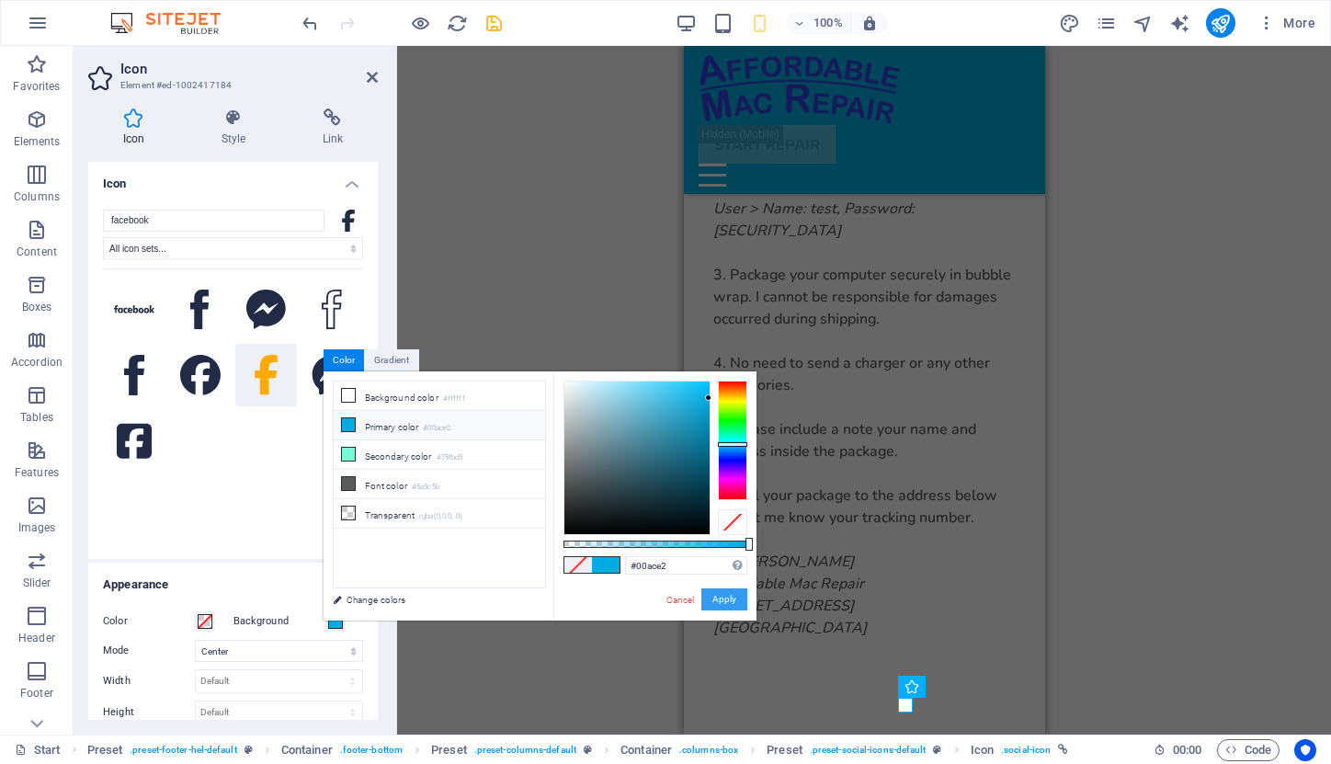
click at [730, 595] on button "Apply" at bounding box center [724, 599] width 46 height 22
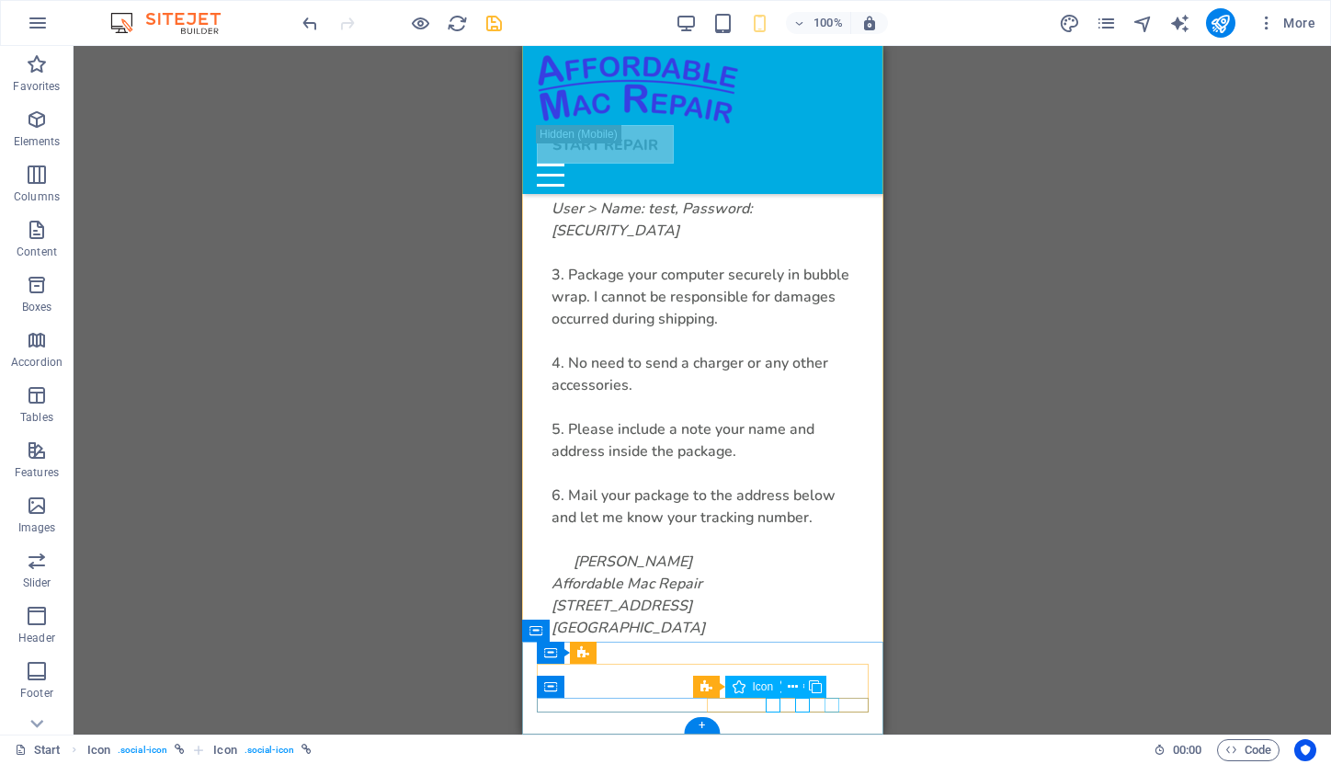
select select "xMidYMid"
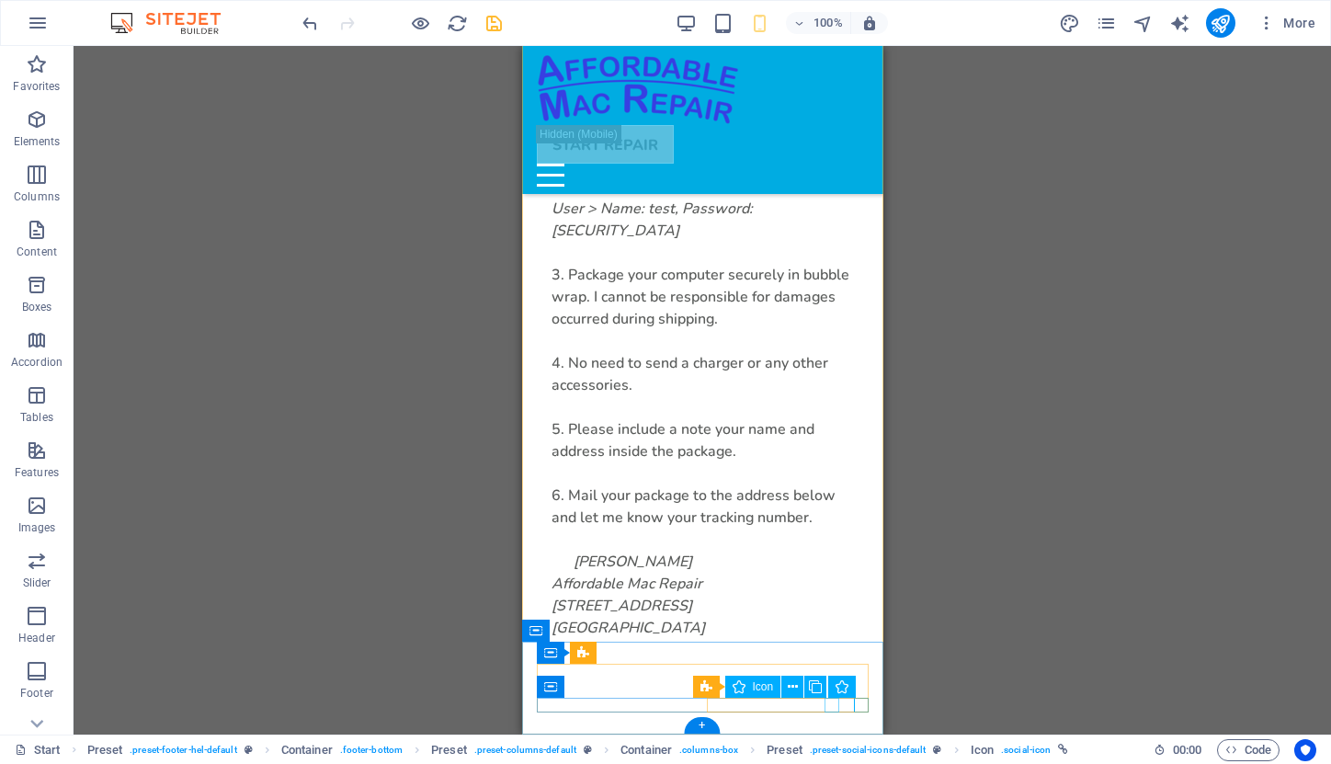
click at [778, 685] on div "Icon" at bounding box center [753, 687] width 56 height 22
select select "xMidYMid"
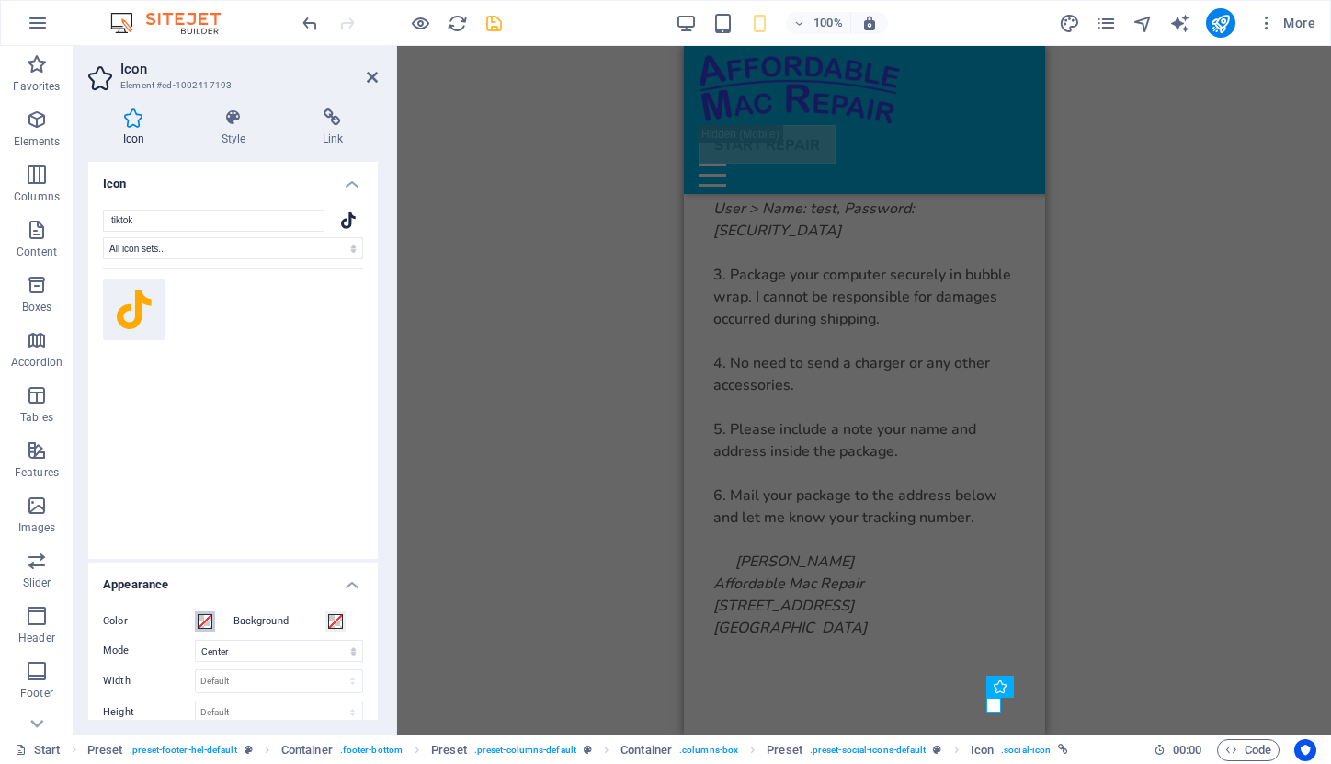
click at [207, 620] on span at bounding box center [205, 621] width 15 height 15
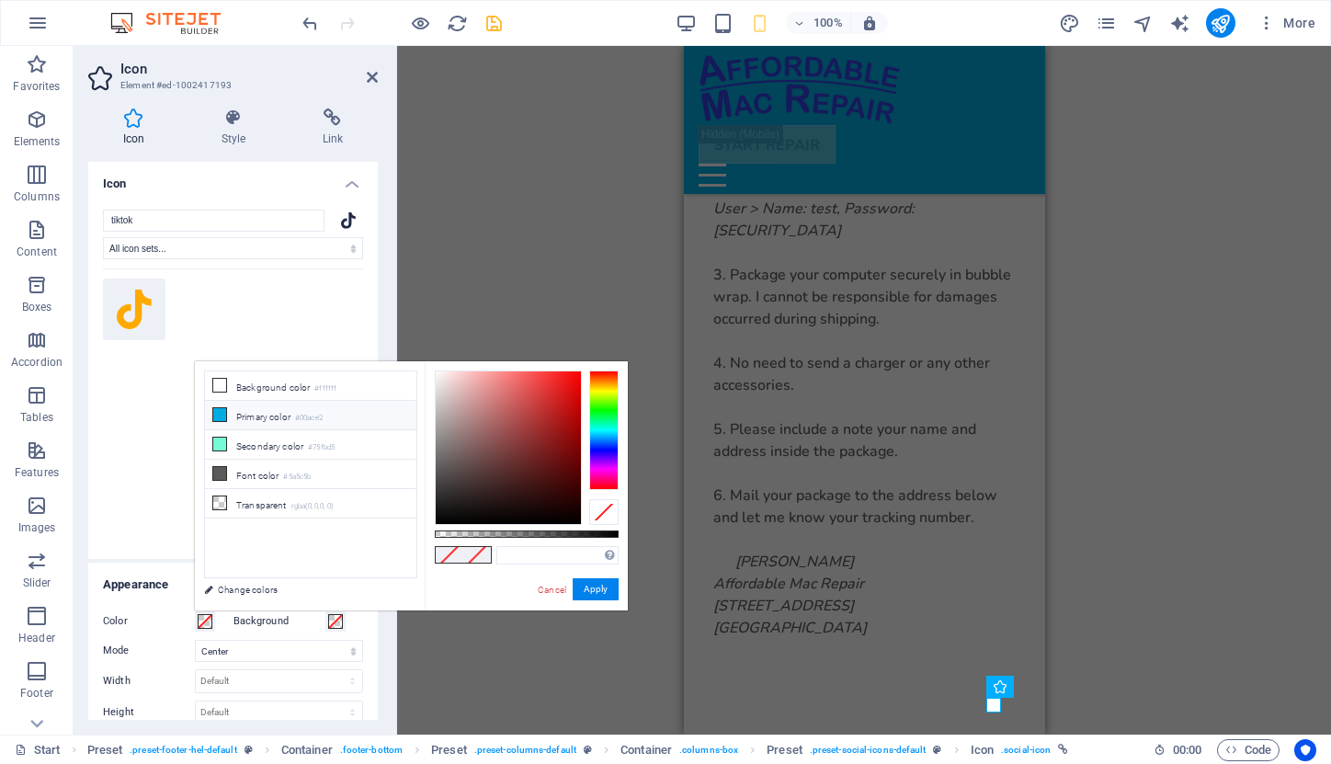
click at [276, 419] on li "Primary color #00ace2" at bounding box center [310, 415] width 211 height 29
type input "#00ace2"
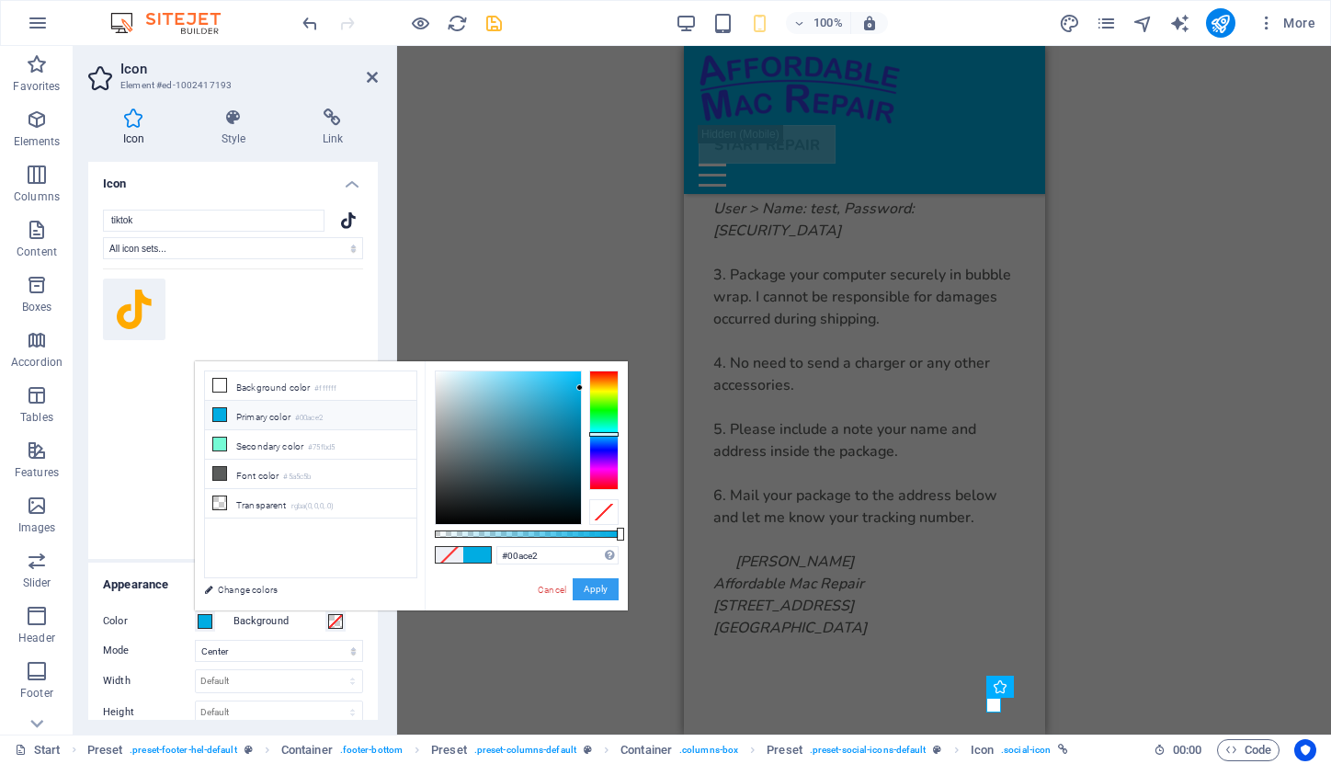
click at [598, 582] on button "Apply" at bounding box center [596, 589] width 46 height 22
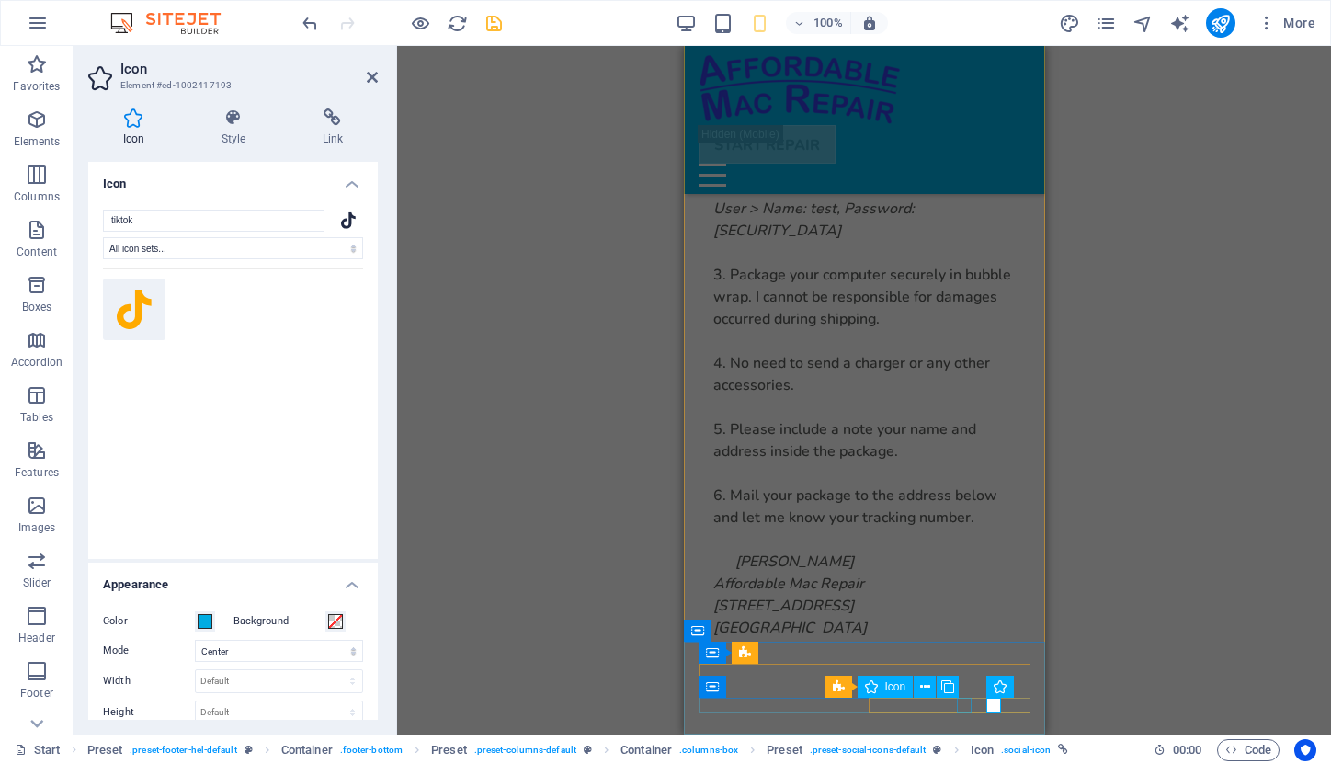
select select "xMidYMid"
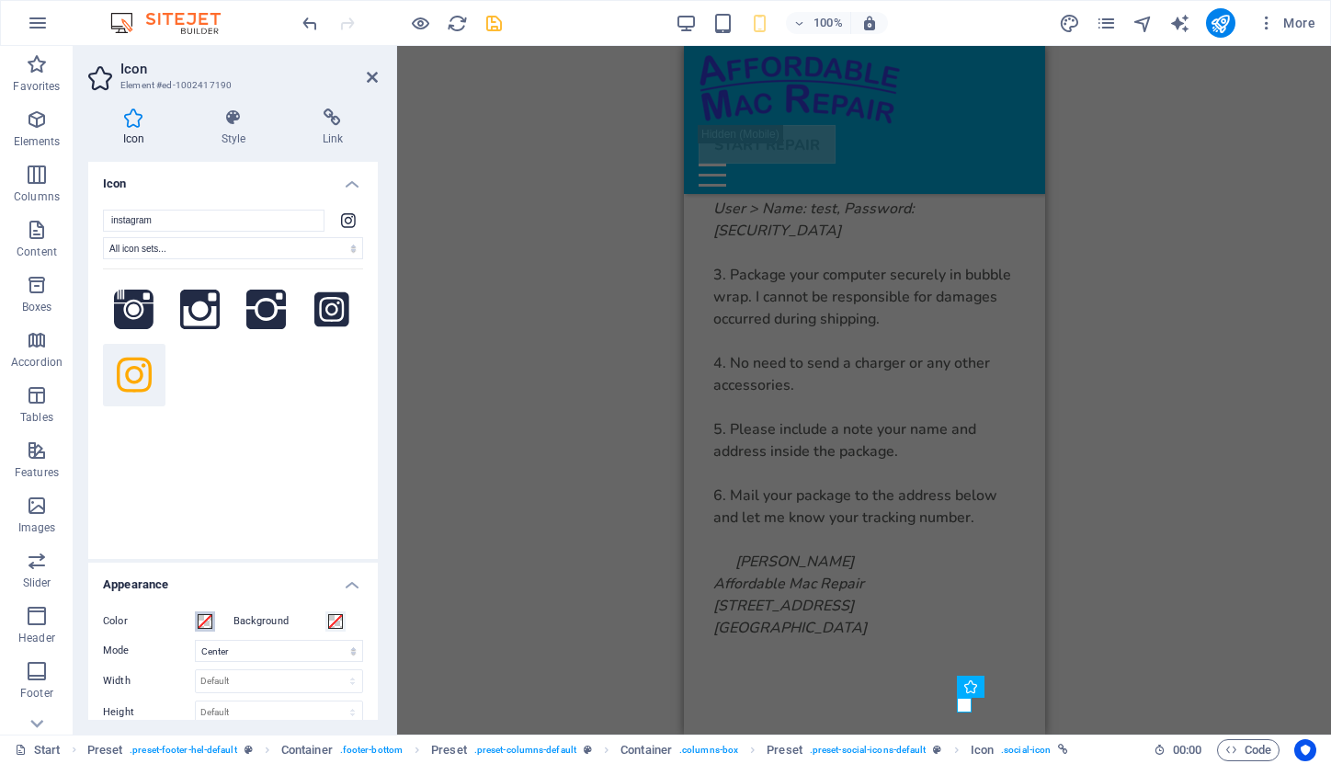
click at [207, 616] on span at bounding box center [205, 621] width 15 height 15
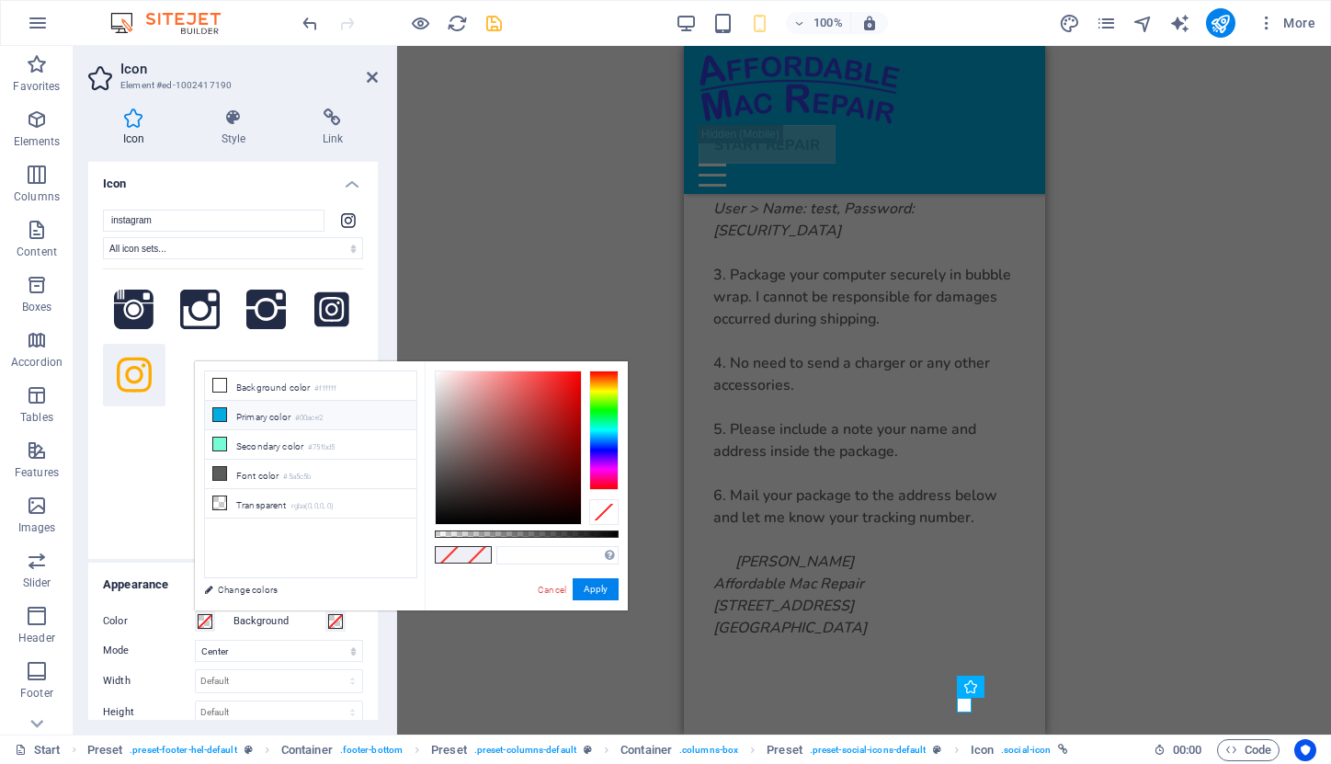
click at [280, 412] on li "Primary color #00ace2" at bounding box center [310, 415] width 211 height 29
type input "#00ace2"
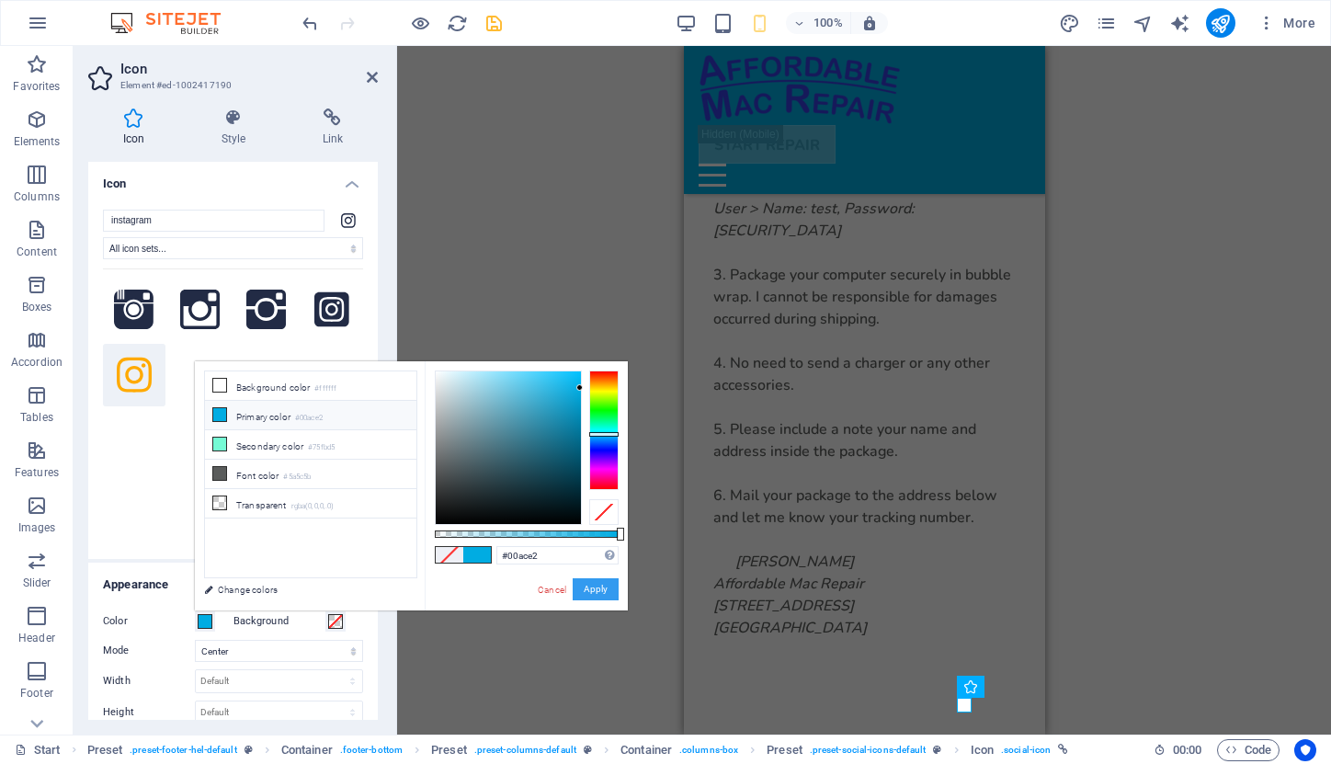
click at [599, 582] on button "Apply" at bounding box center [596, 589] width 46 height 22
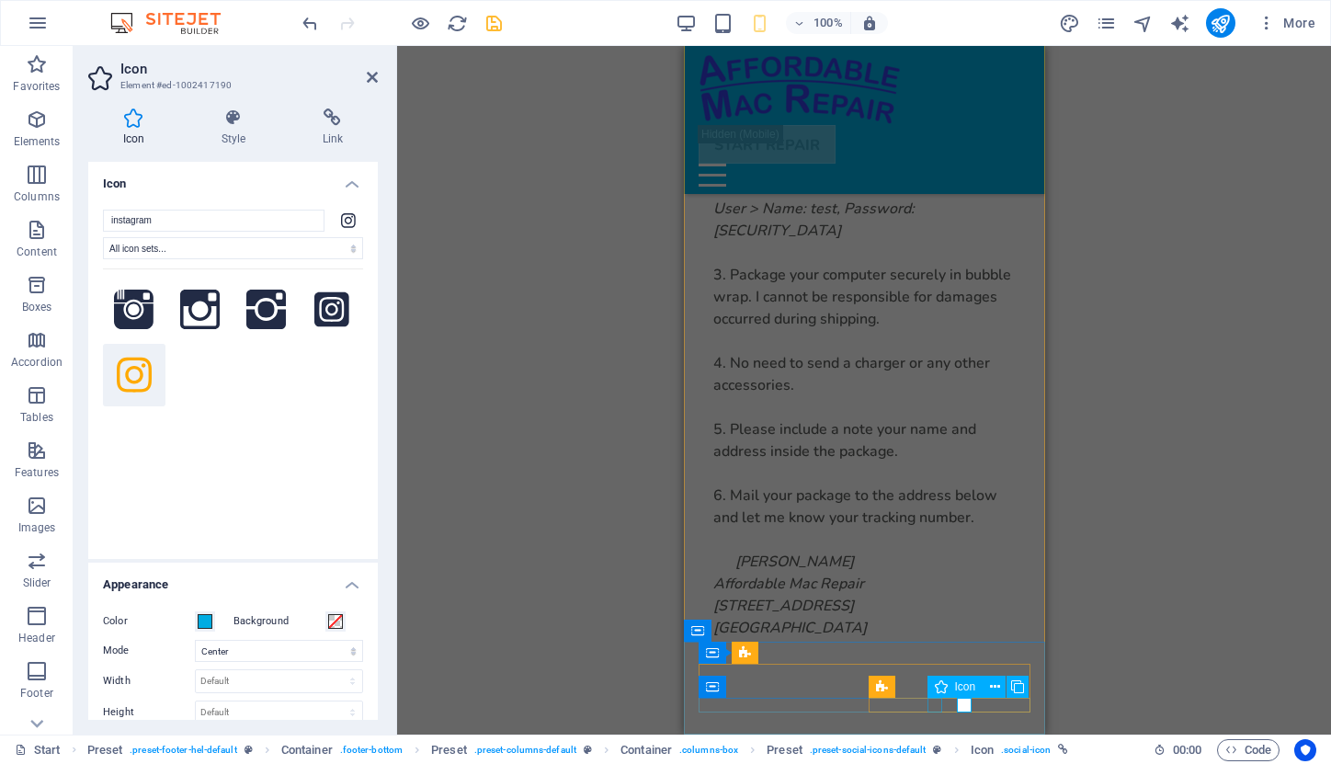
select select "xMidYMid"
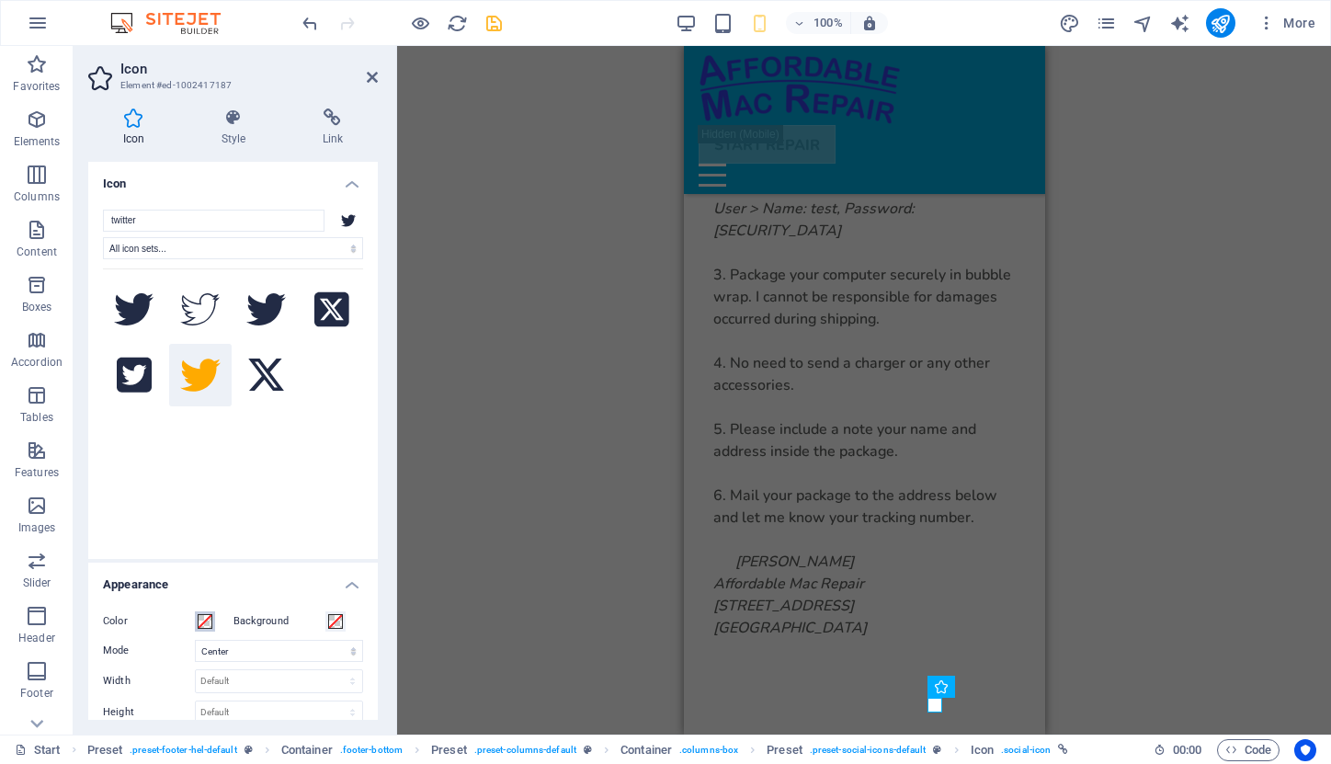
click at [202, 619] on span at bounding box center [205, 621] width 15 height 15
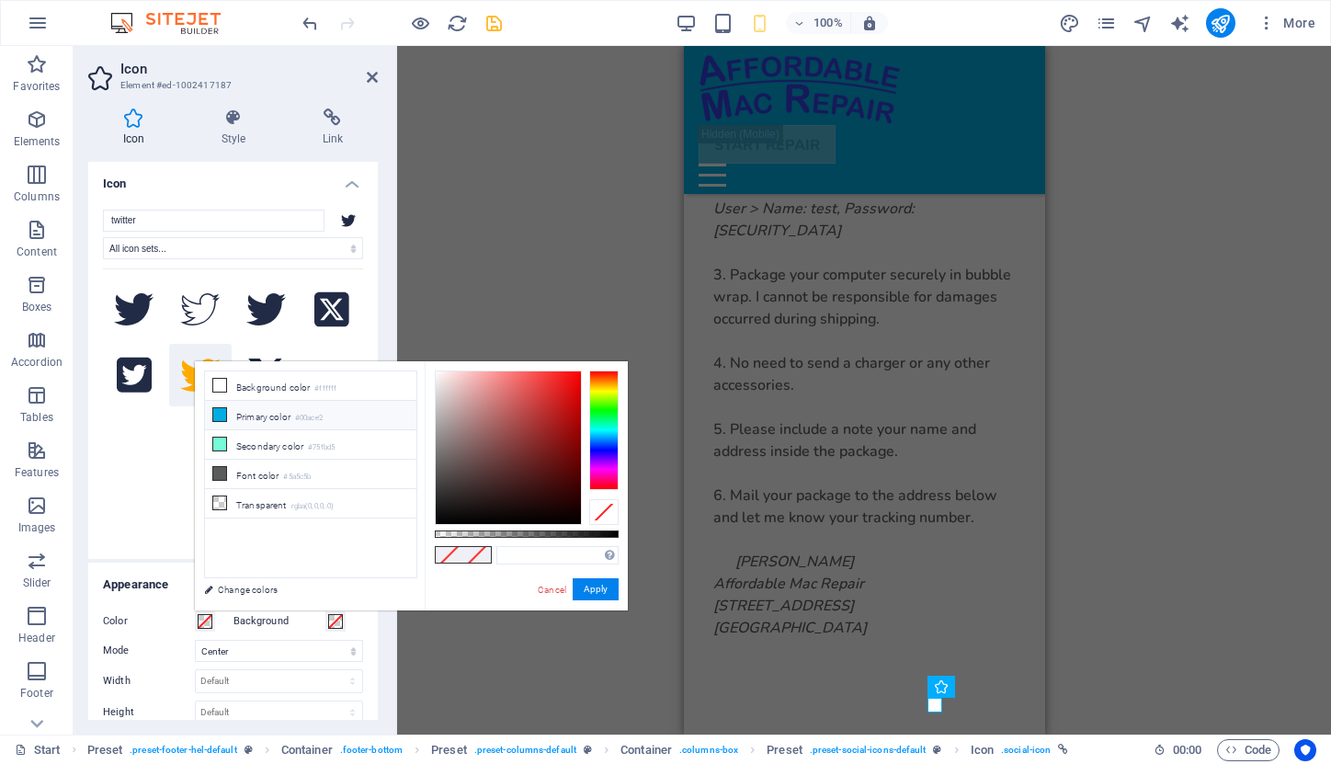
click at [265, 416] on li "Primary color #00ace2" at bounding box center [310, 415] width 211 height 29
type input "#00ace2"
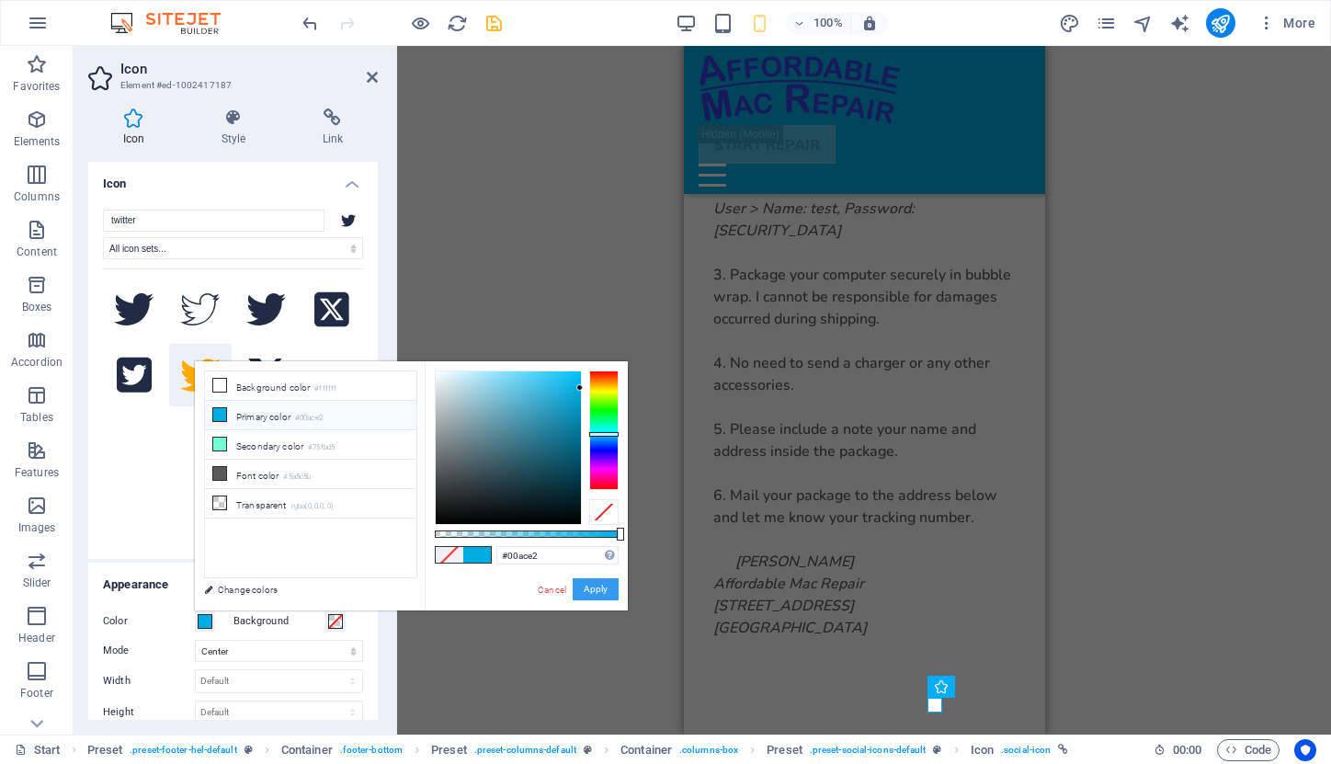
click at [596, 588] on button "Apply" at bounding box center [596, 589] width 46 height 22
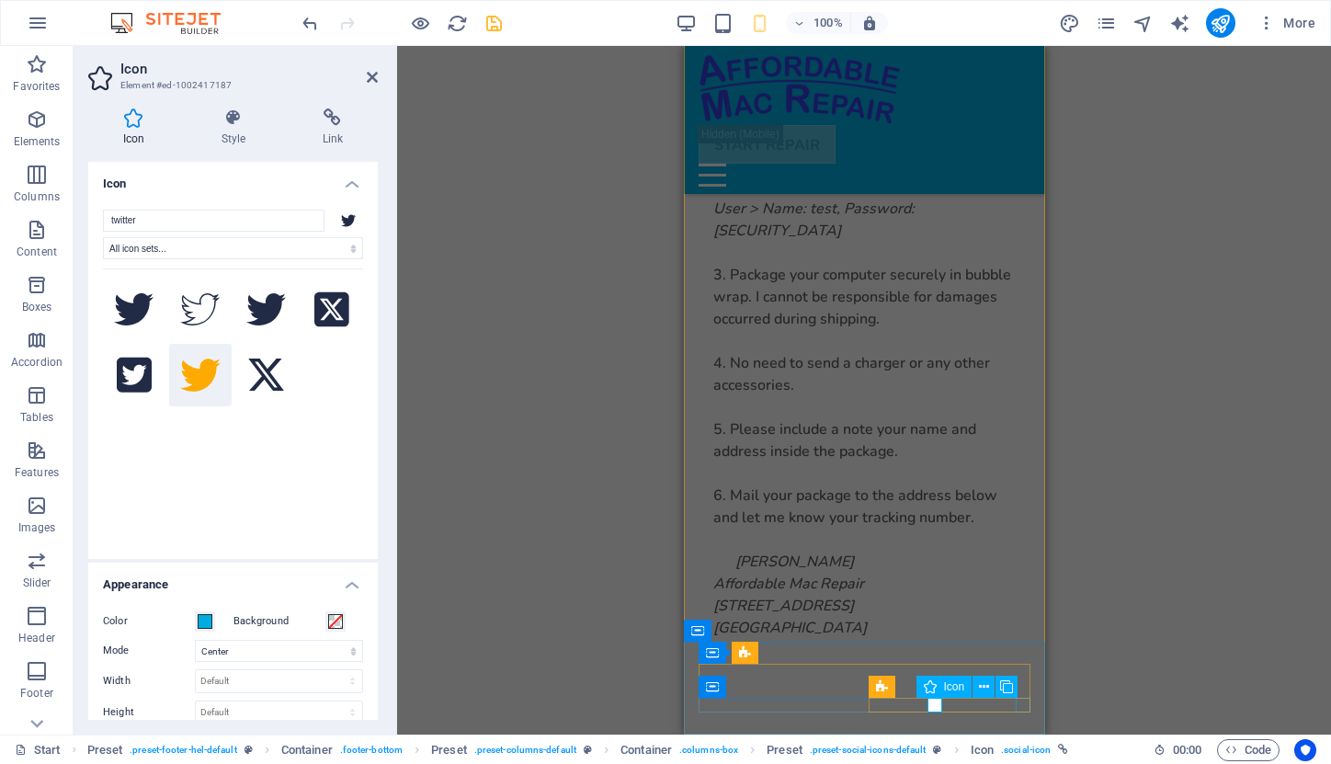
select select "xMidYMid"
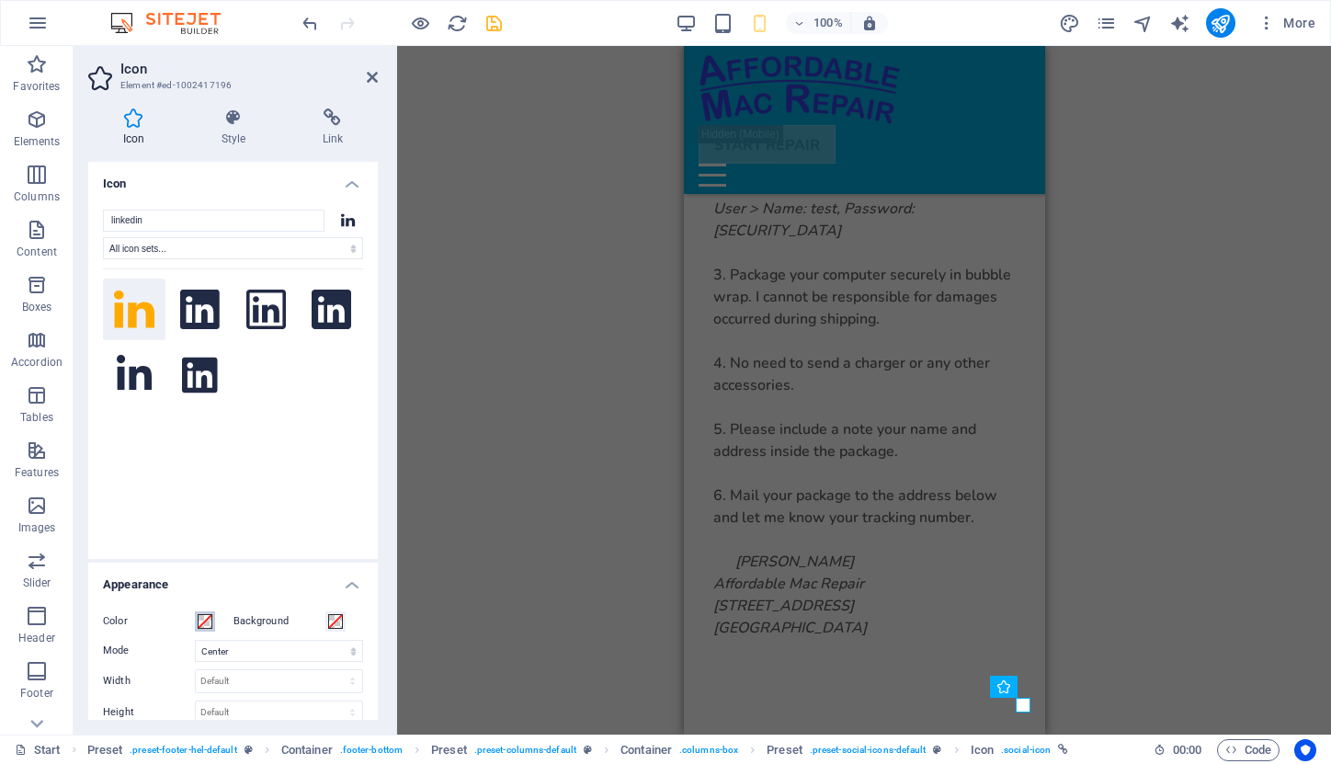
click at [199, 616] on span at bounding box center [205, 621] width 15 height 15
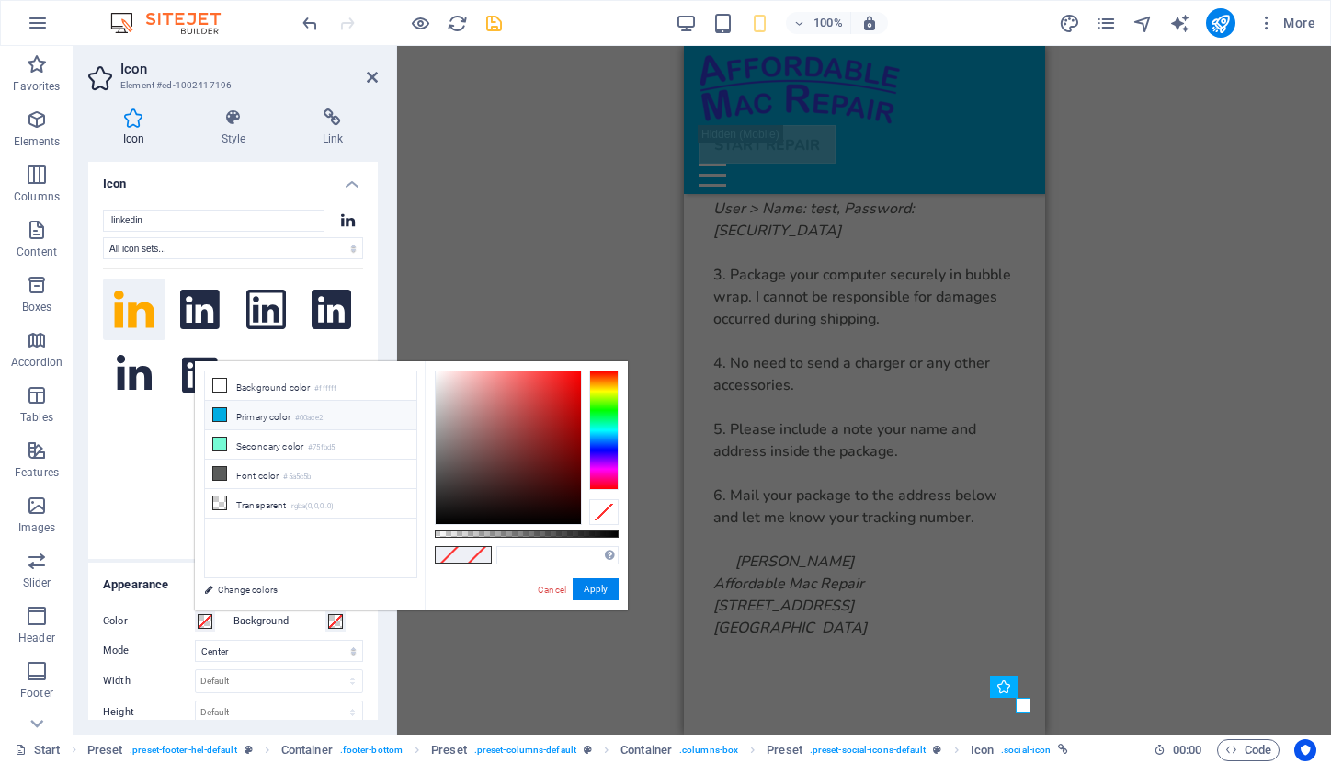
click at [249, 417] on li "Primary color #00ace2" at bounding box center [310, 415] width 211 height 29
type input "#00ace2"
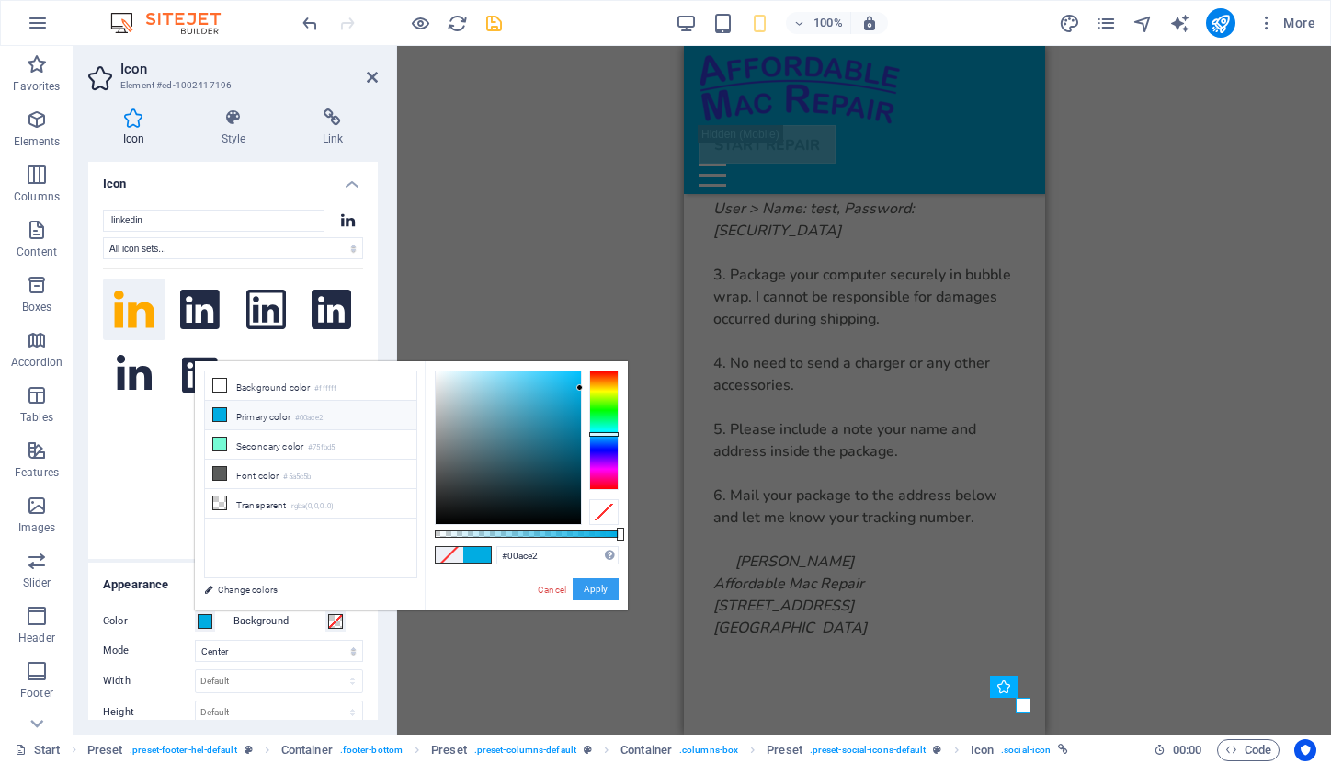
click at [605, 585] on button "Apply" at bounding box center [596, 589] width 46 height 22
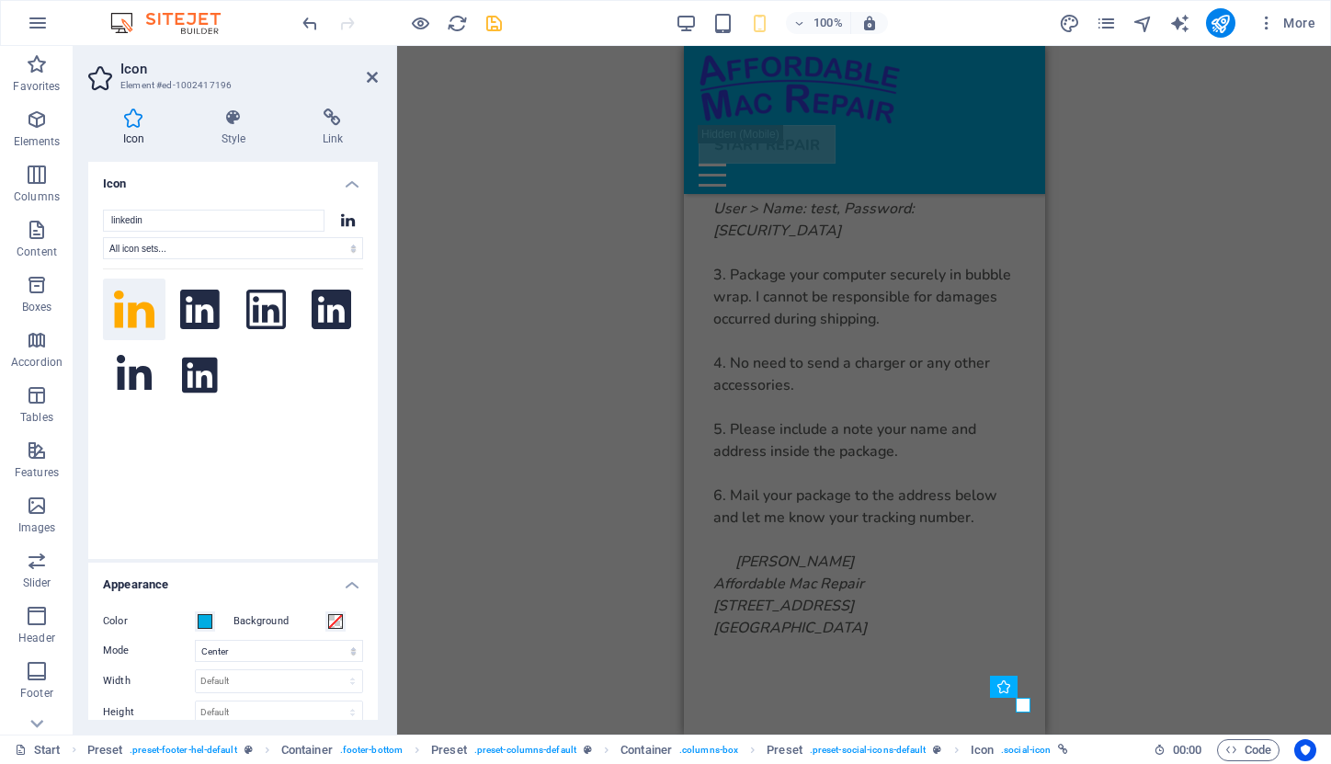
click at [1264, 511] on div "H1 Banner Banner Container Spacer Spacer Container Image Container Container Te…" at bounding box center [864, 390] width 934 height 689
click at [756, 688] on span "Container" at bounding box center [750, 686] width 48 height 11
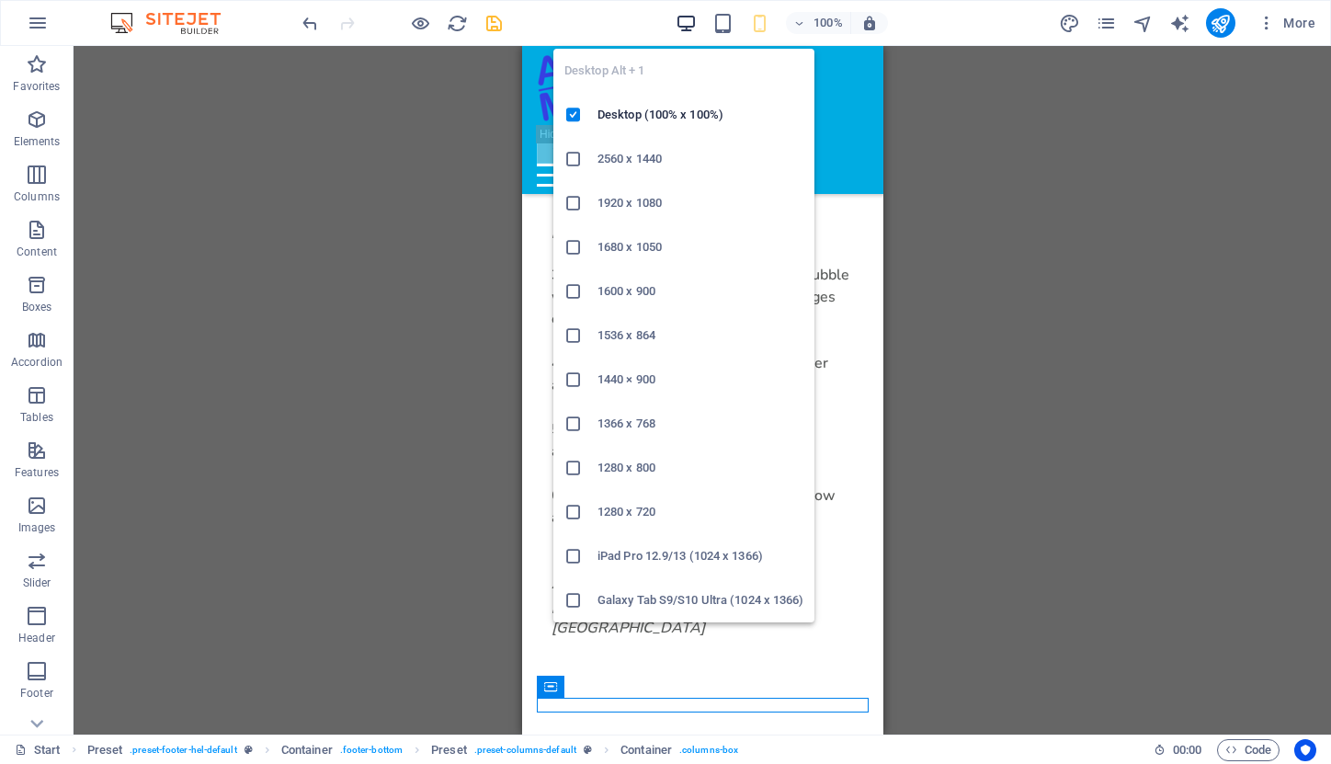
click at [690, 13] on icon "button" at bounding box center [686, 23] width 21 height 21
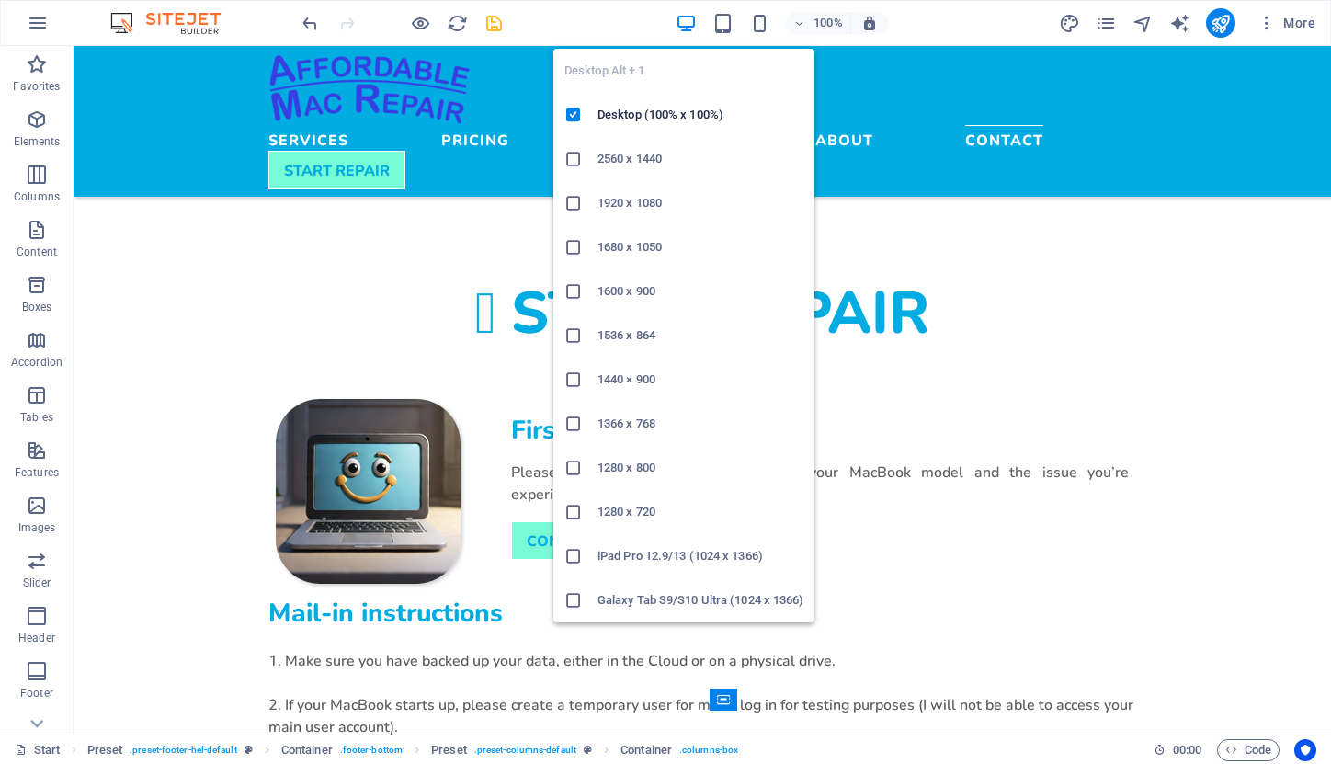
scroll to position [5015, 0]
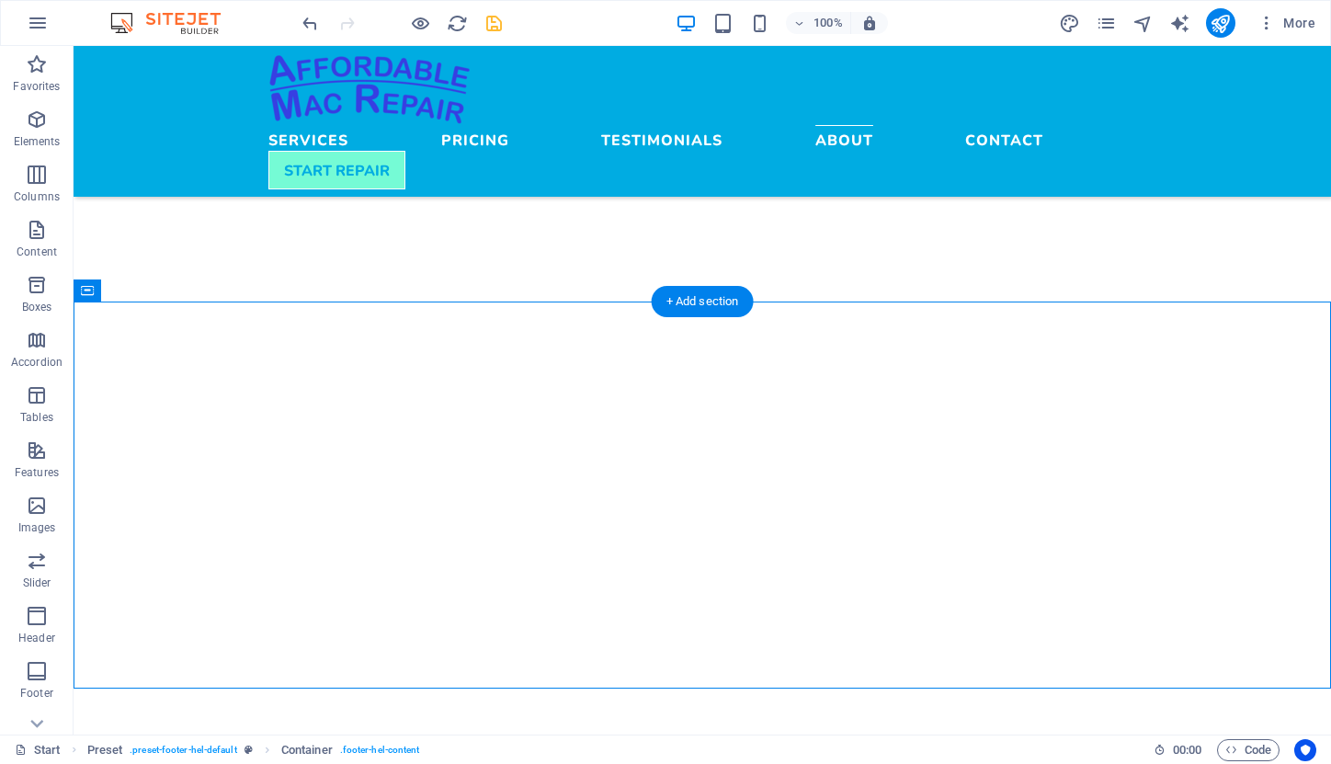
select select "xMidYMid"
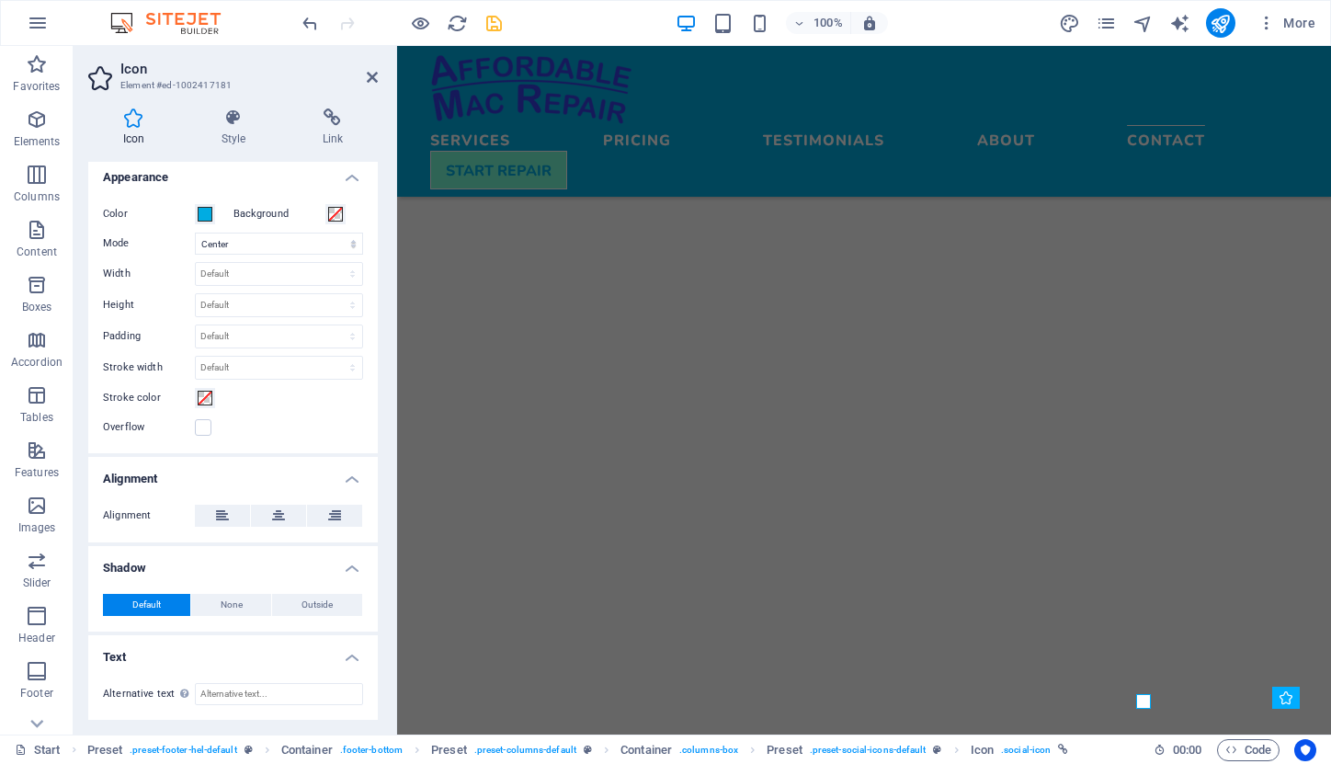
scroll to position [406, 0]
click at [233, 124] on icon at bounding box center [234, 117] width 94 height 18
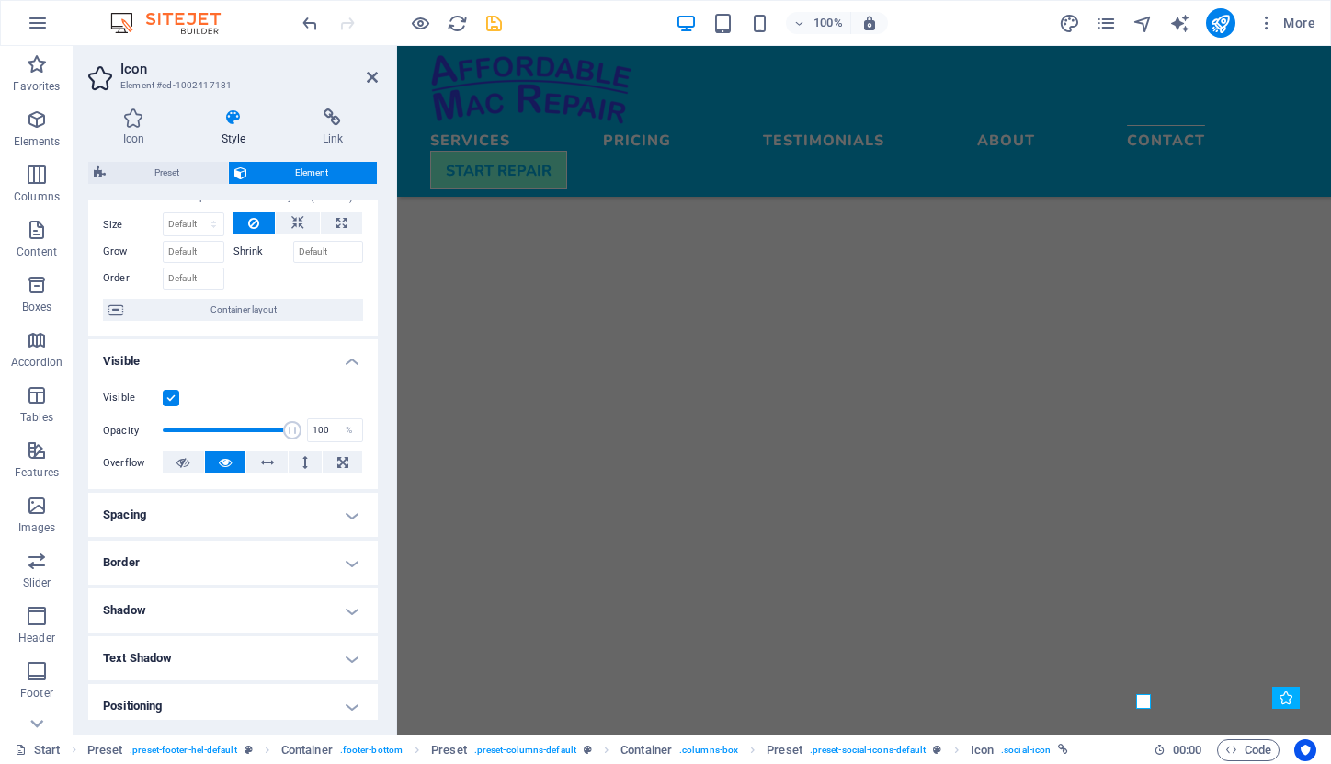
scroll to position [62, 0]
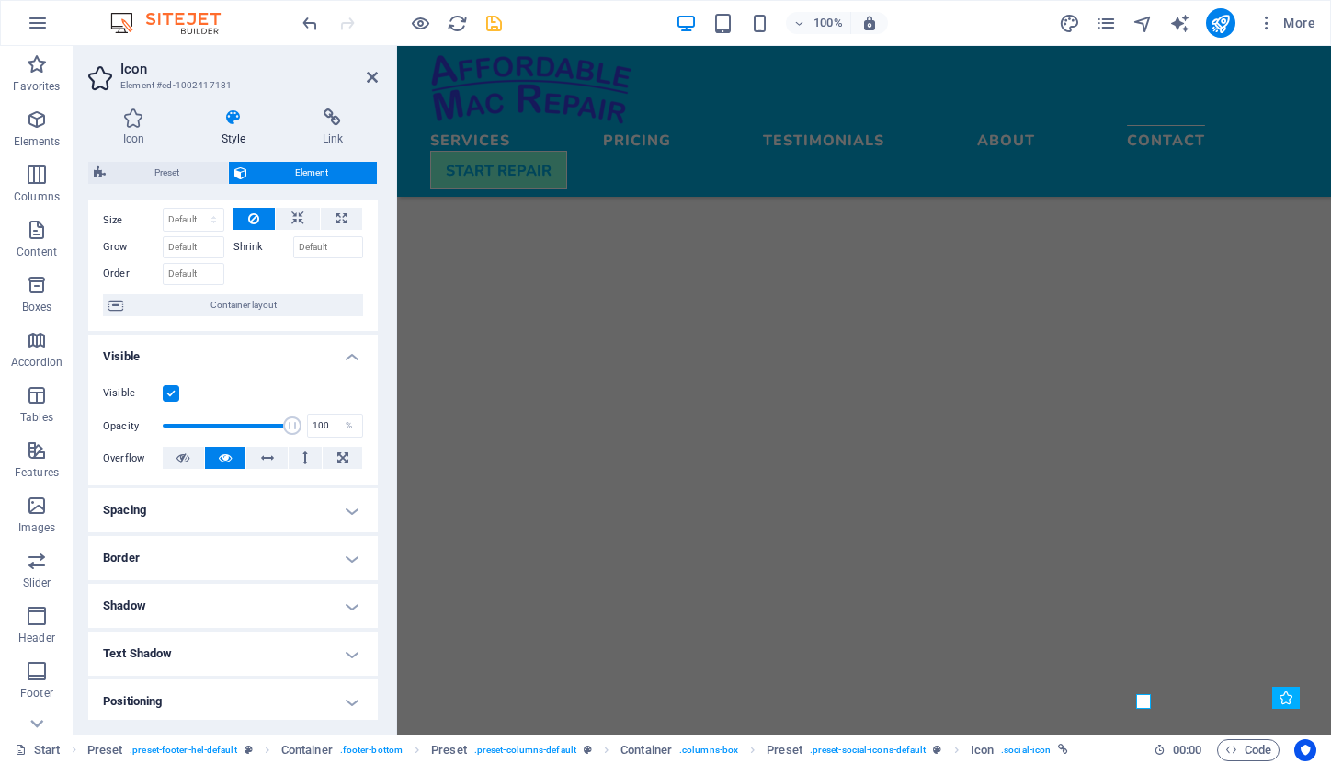
click at [350, 553] on h4 "Border" at bounding box center [233, 558] width 290 height 44
click at [188, 660] on span at bounding box center [191, 658] width 15 height 15
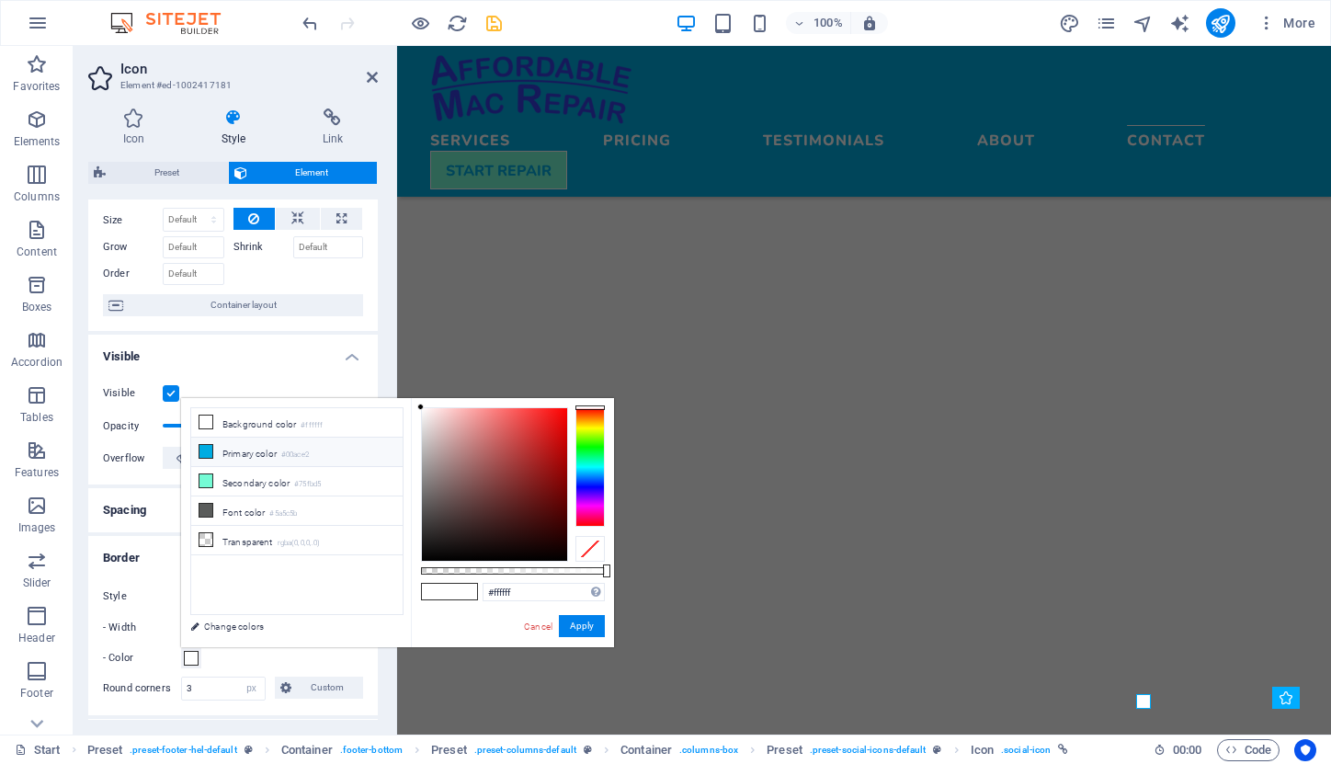
click at [224, 450] on li "Primary color #00ace2" at bounding box center [296, 452] width 211 height 29
type input "#00ace2"
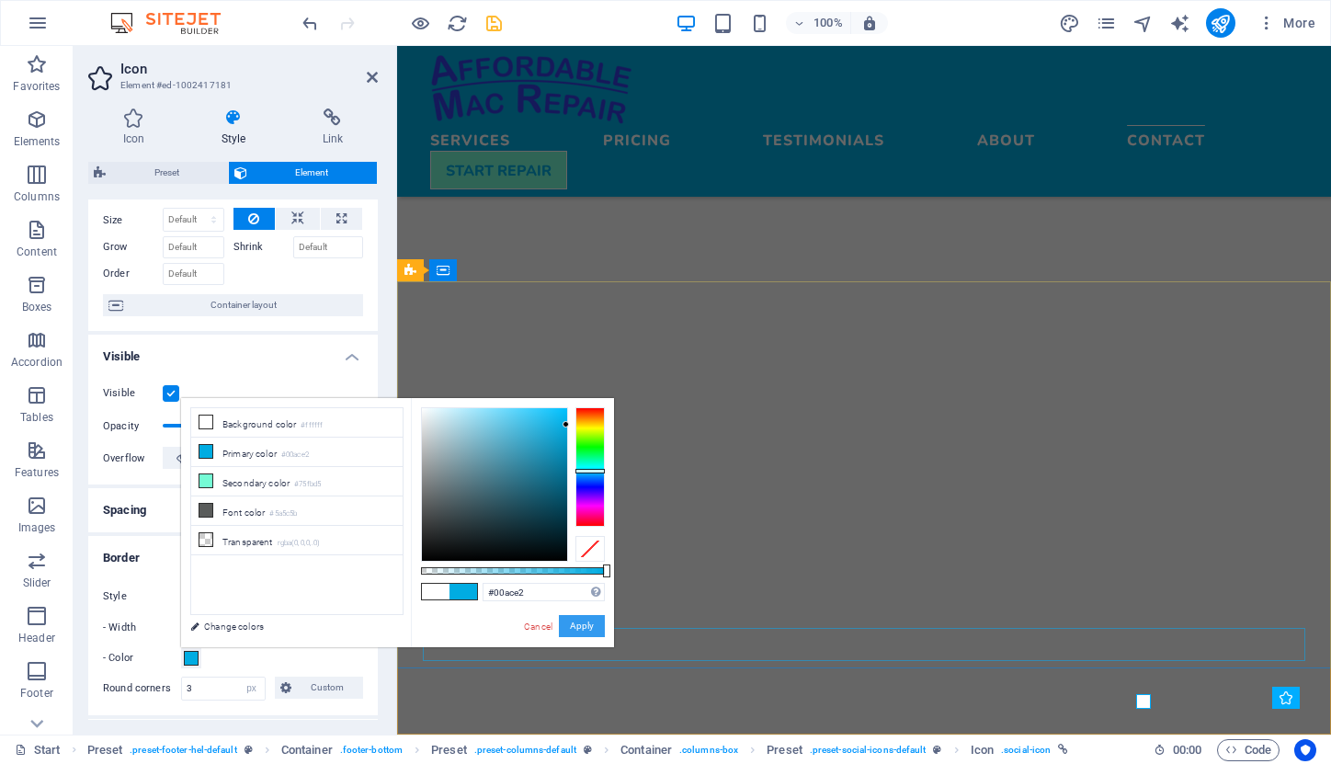
click at [585, 623] on button "Apply" at bounding box center [582, 626] width 46 height 22
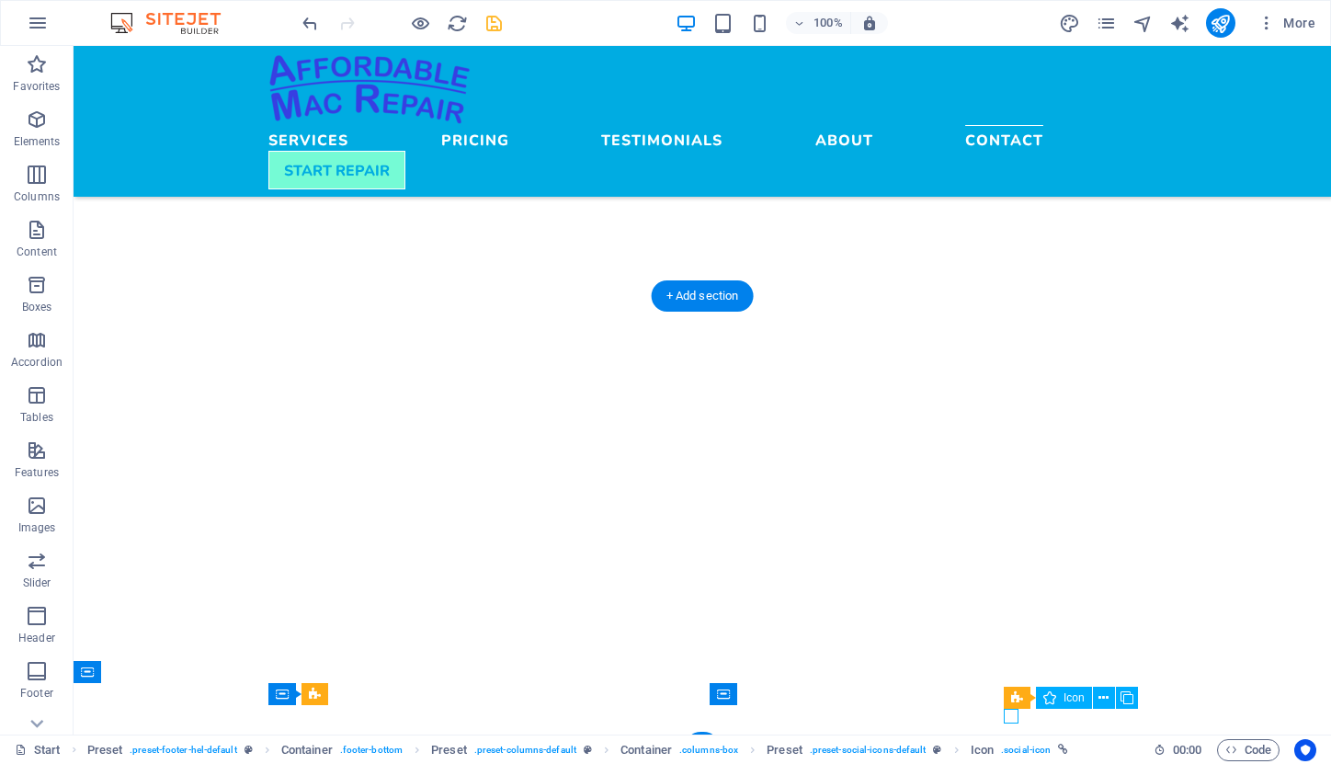
select select "xMidYMid"
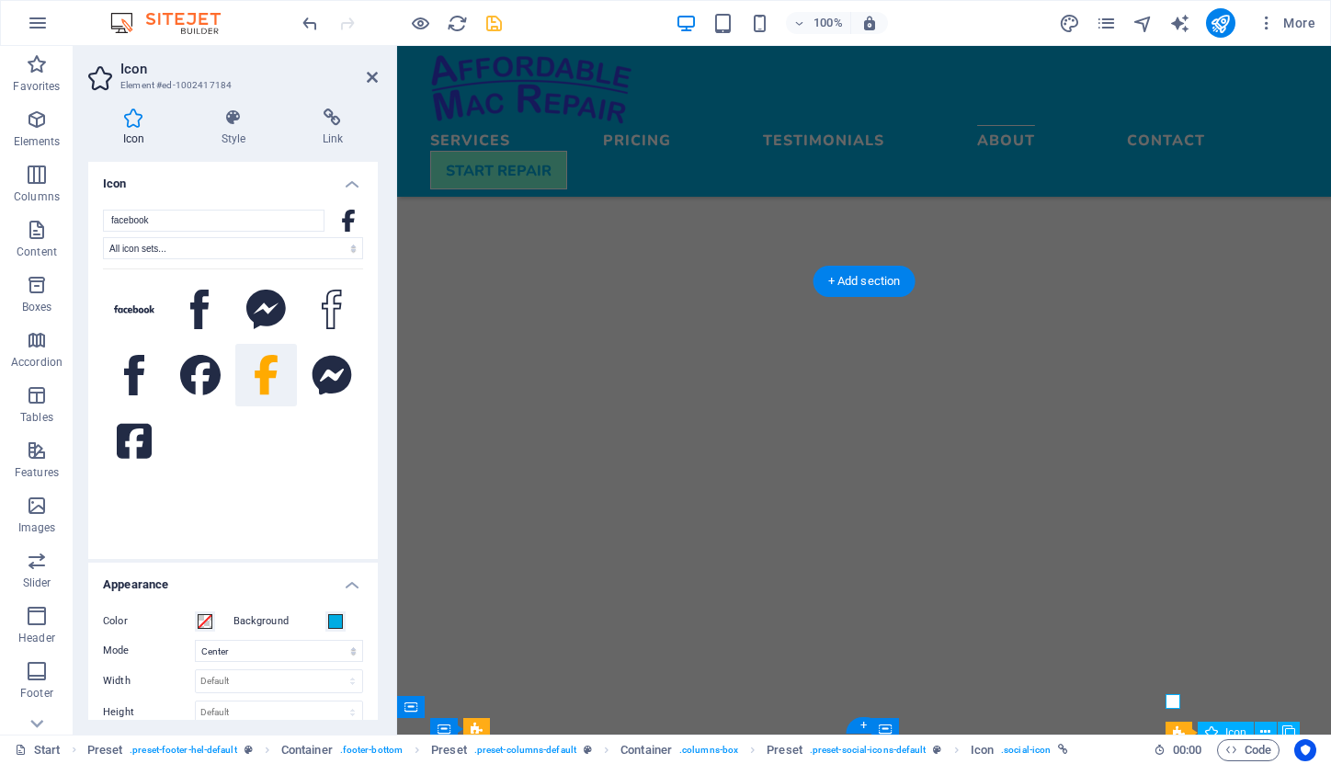
scroll to position [5021, 0]
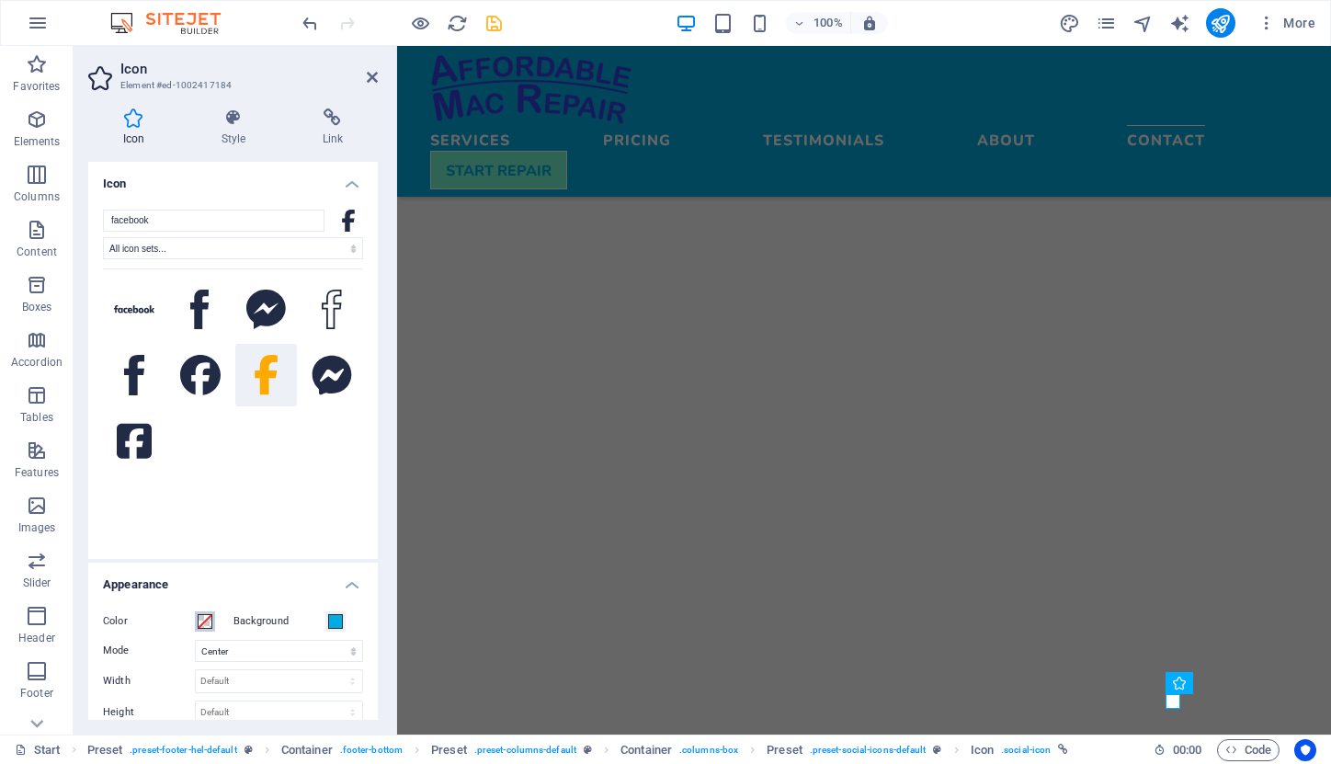
click at [207, 621] on span at bounding box center [205, 621] width 15 height 15
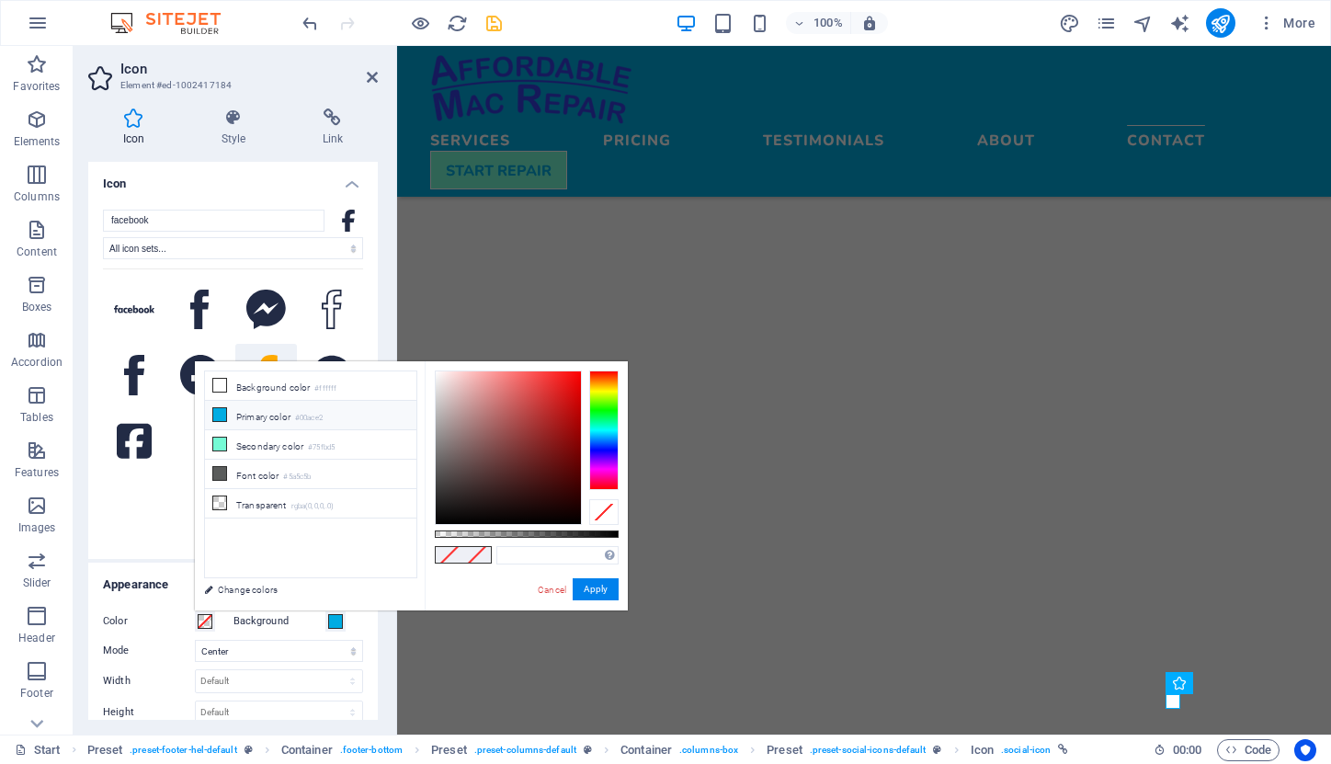
click at [242, 416] on li "Primary color #00ace2" at bounding box center [310, 415] width 211 height 29
type input "#00ace2"
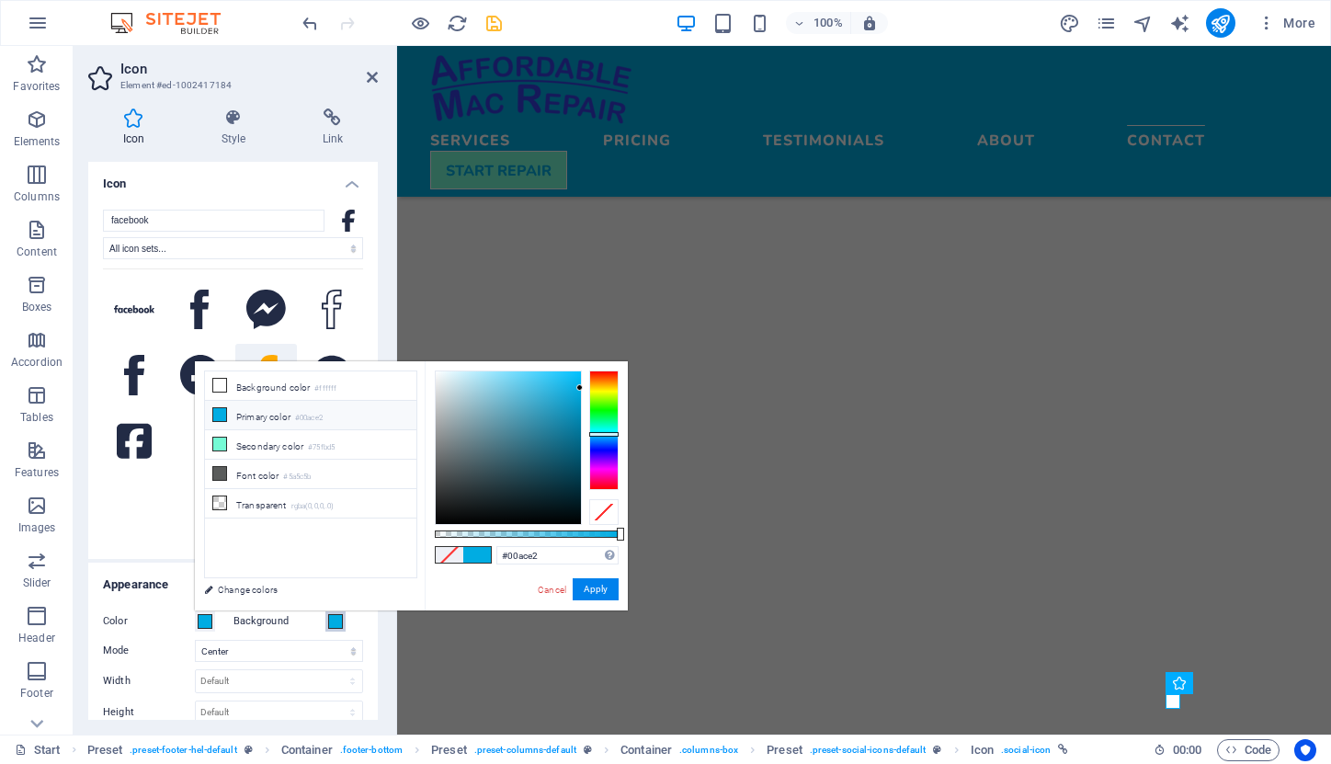
click at [334, 624] on span at bounding box center [335, 621] width 15 height 15
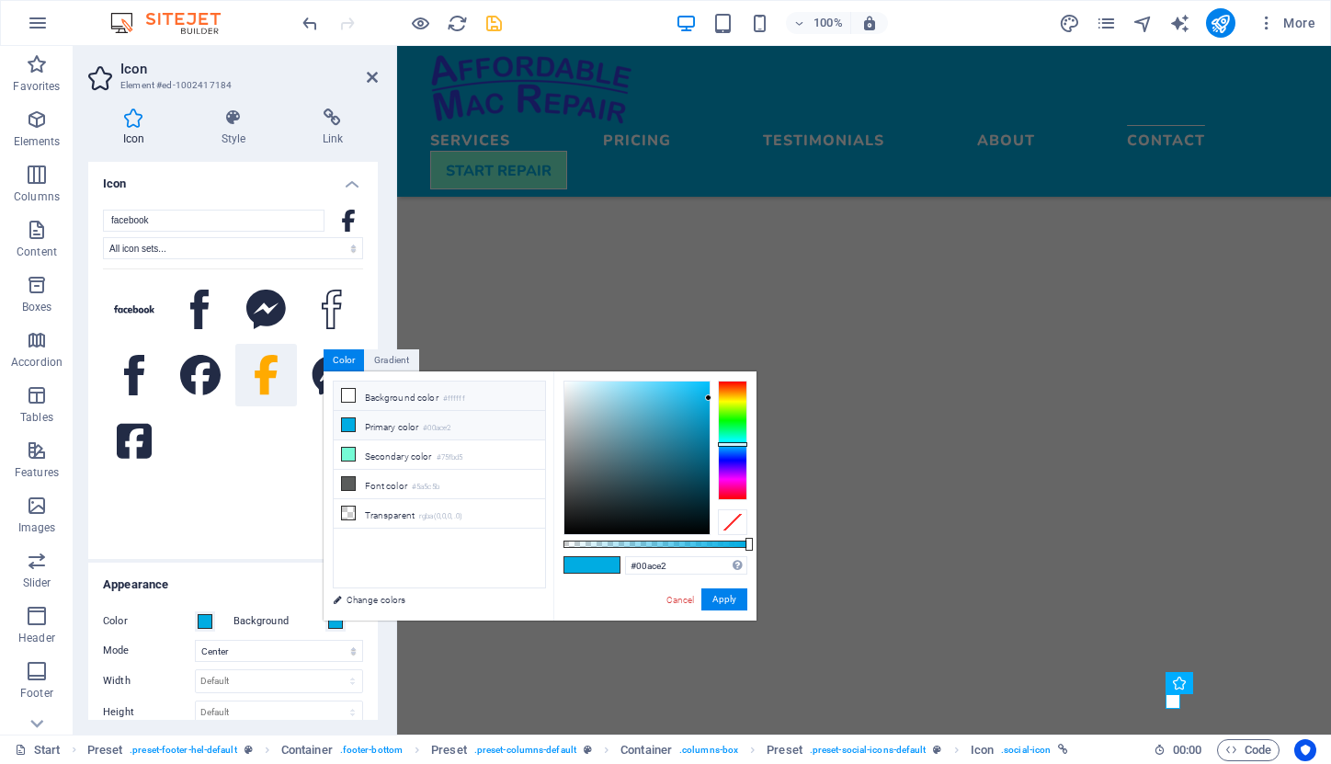
click at [379, 403] on li "Background color #ffffff" at bounding box center [439, 396] width 211 height 29
type input "#ffffff"
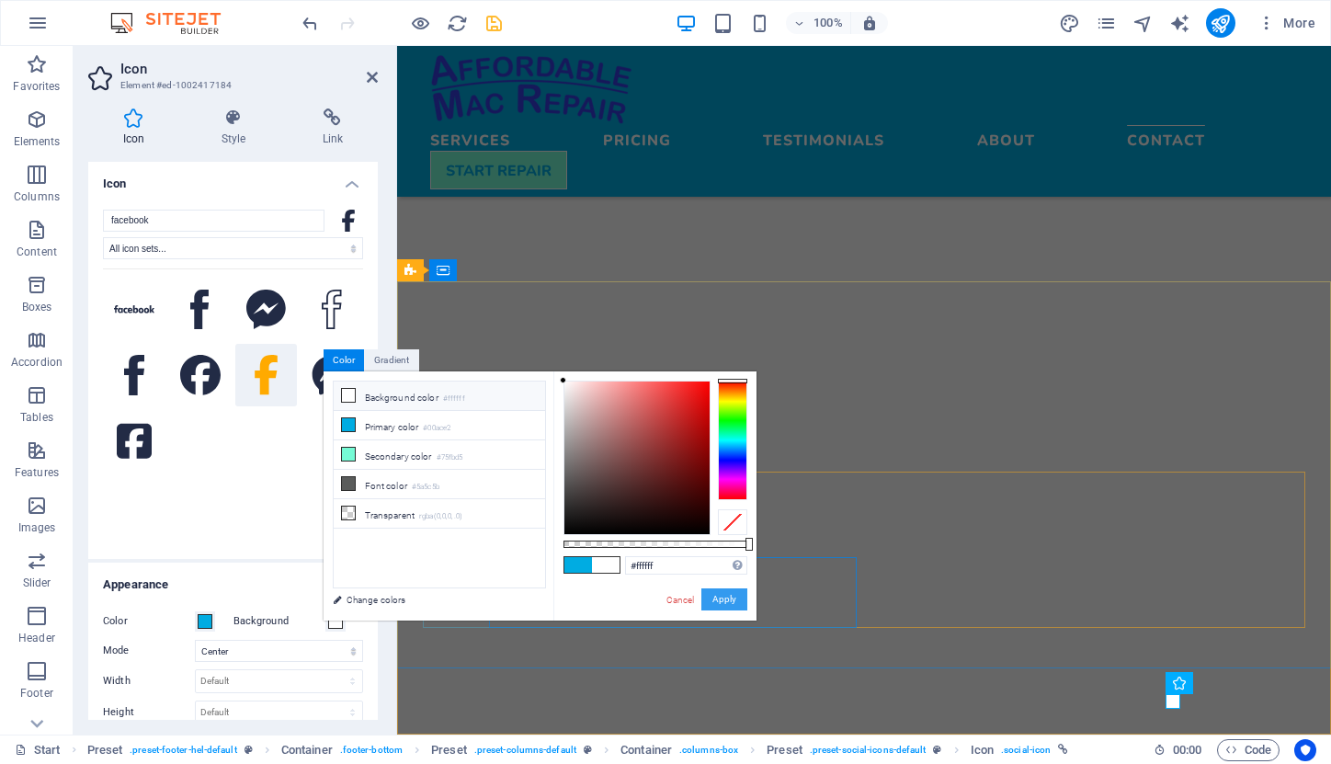
click at [727, 593] on button "Apply" at bounding box center [724, 599] width 46 height 22
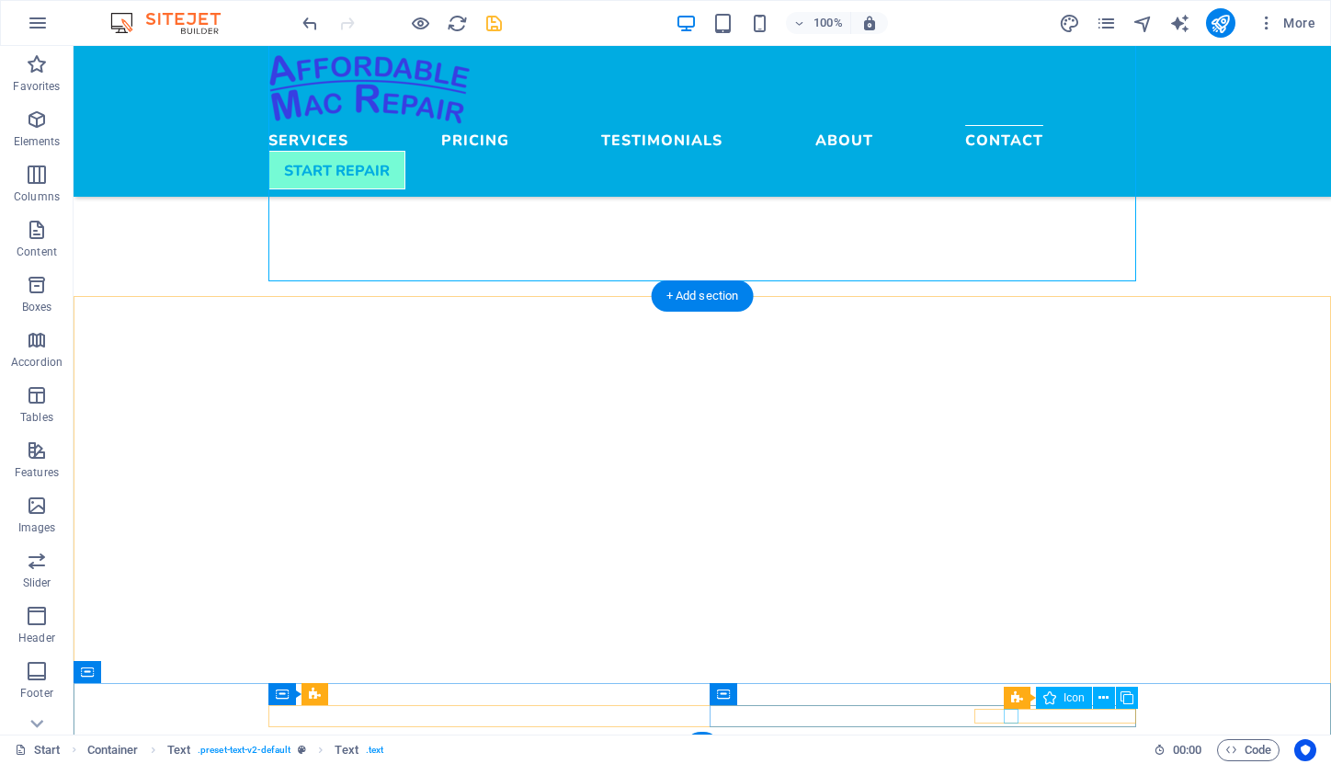
select select "xMidYMid"
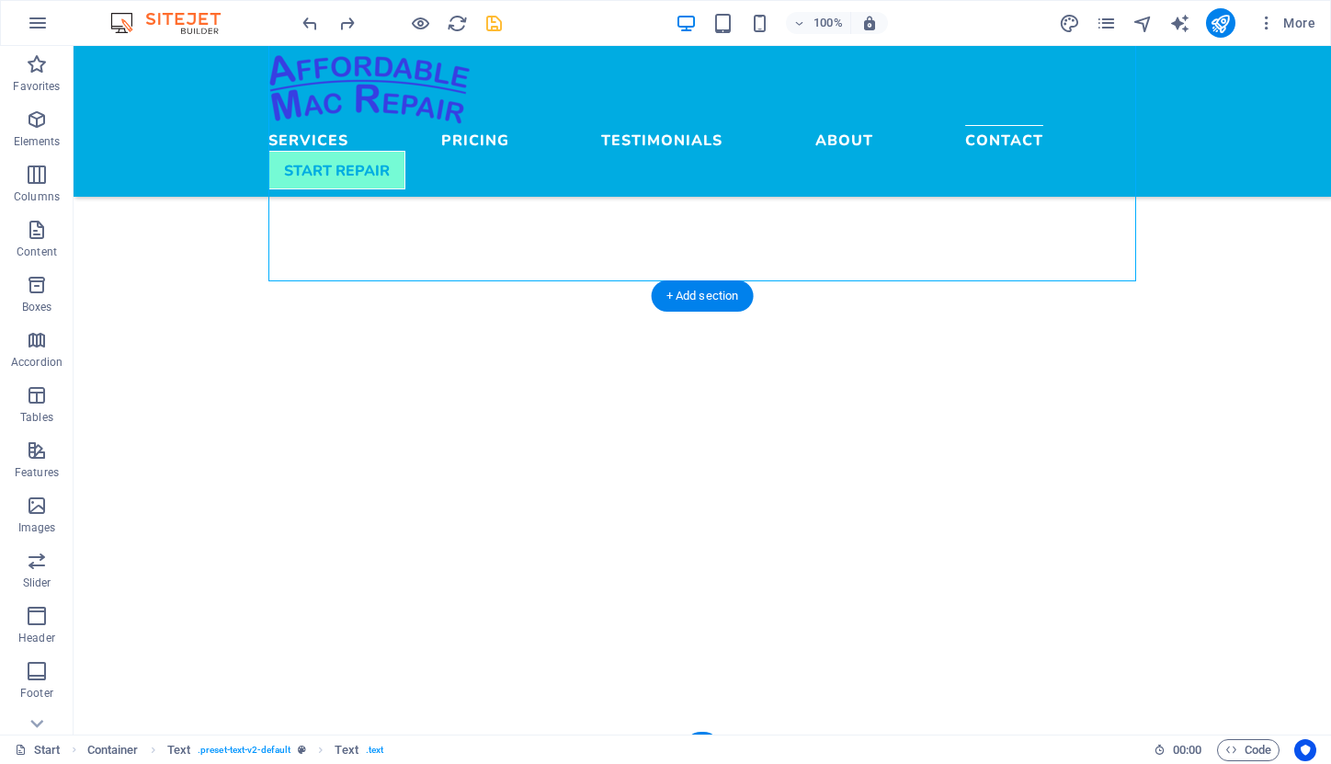
select select "xMidYMid"
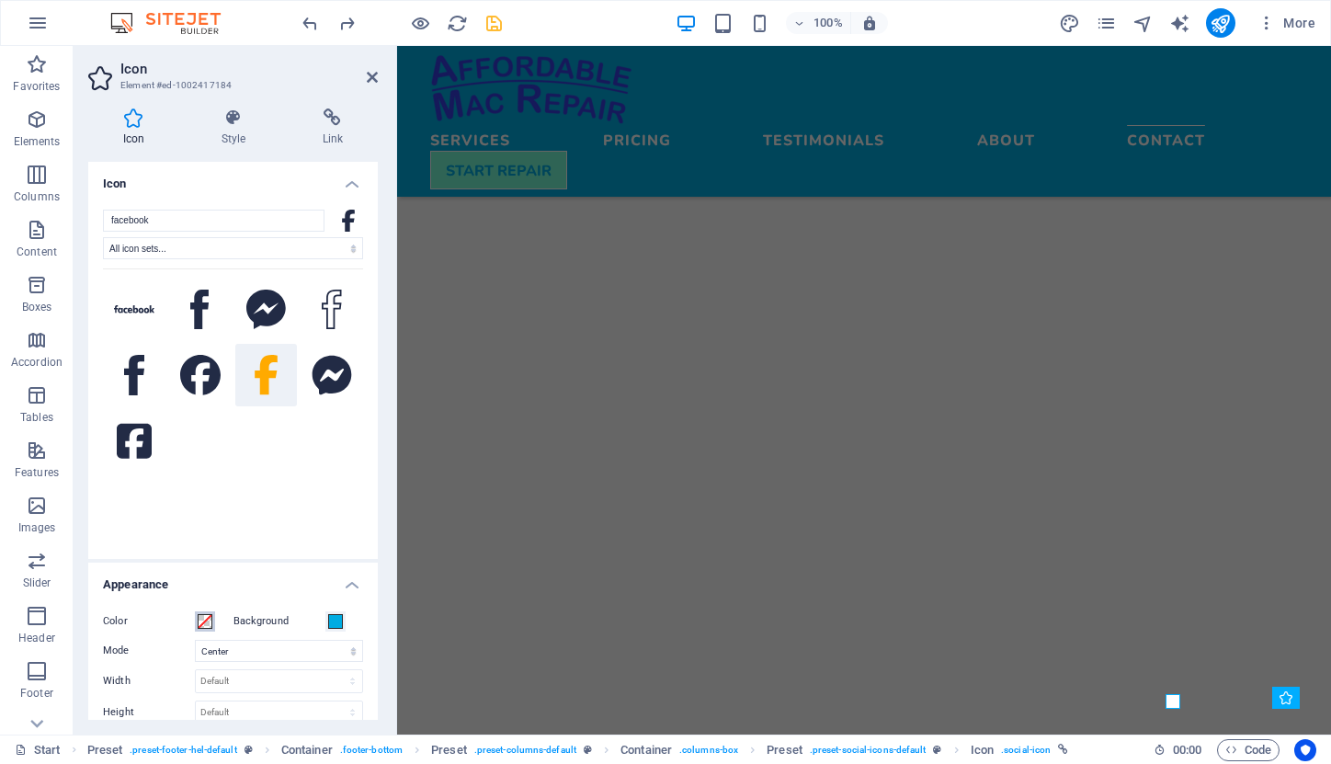
click at [202, 622] on span at bounding box center [205, 621] width 15 height 15
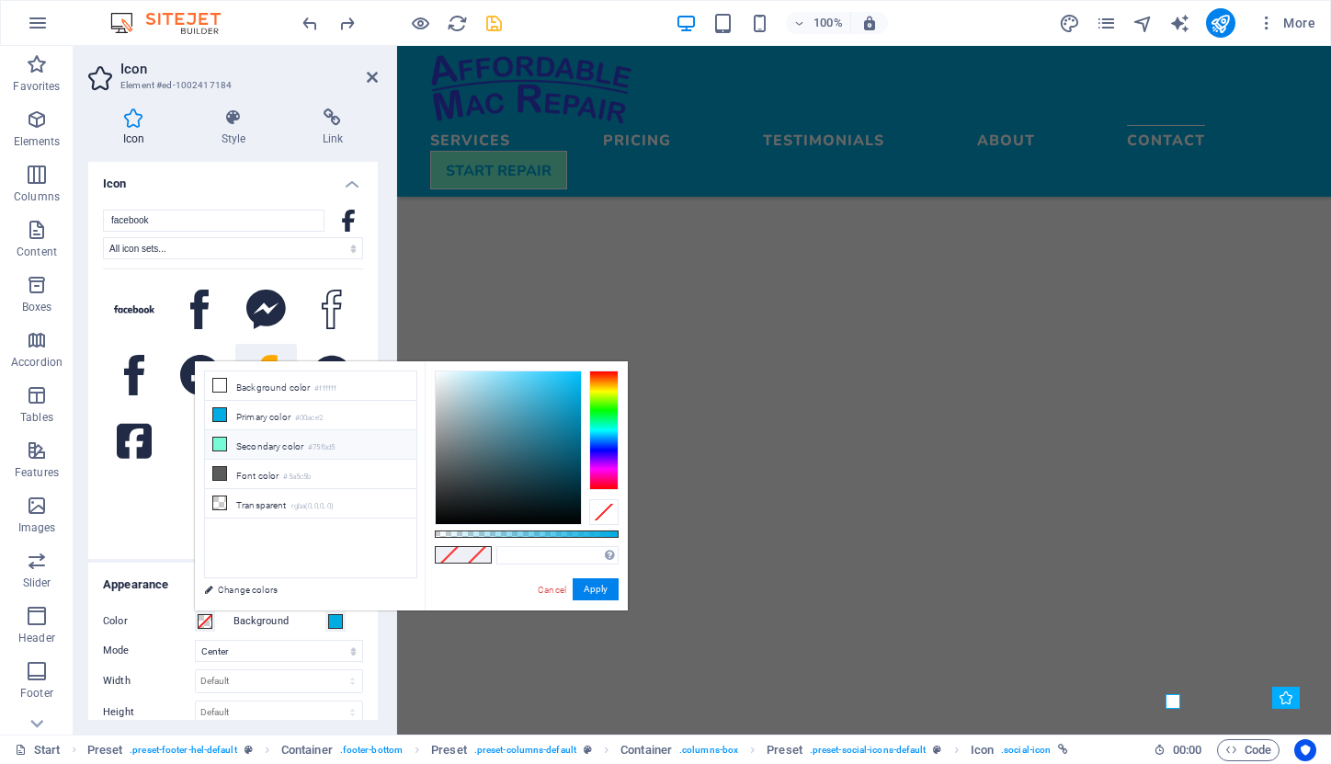
click at [256, 446] on li "Secondary color #75fbd5" at bounding box center [310, 444] width 211 height 29
type input "#75fbd5"
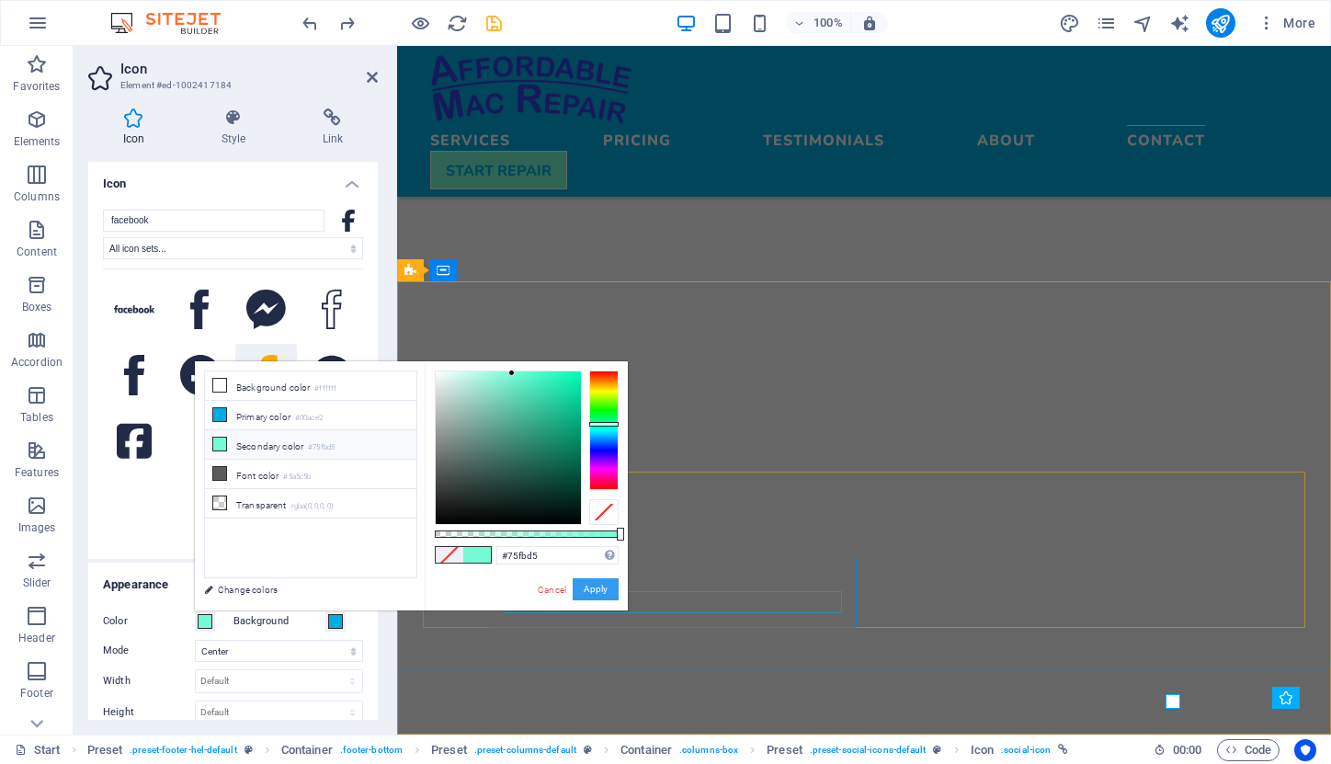
click at [593, 587] on button "Apply" at bounding box center [596, 589] width 46 height 22
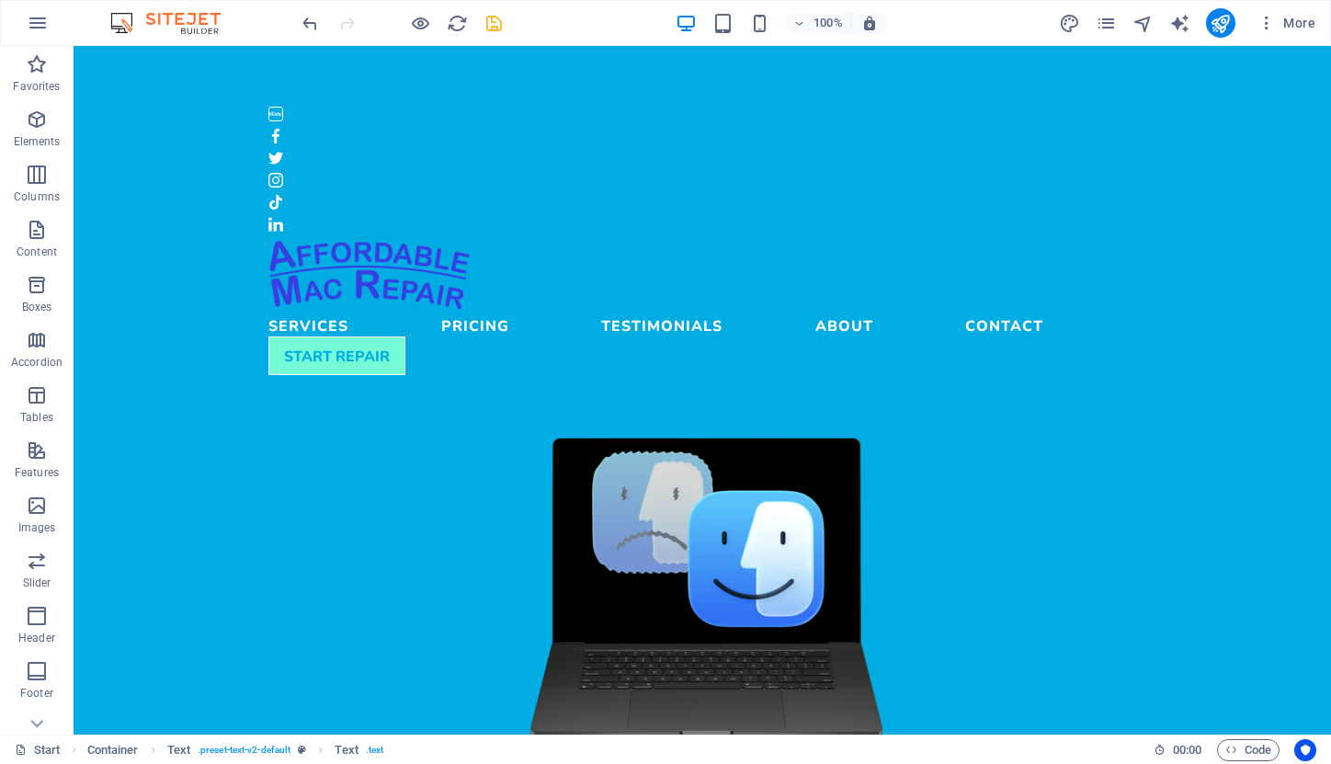
scroll to position [0, 0]
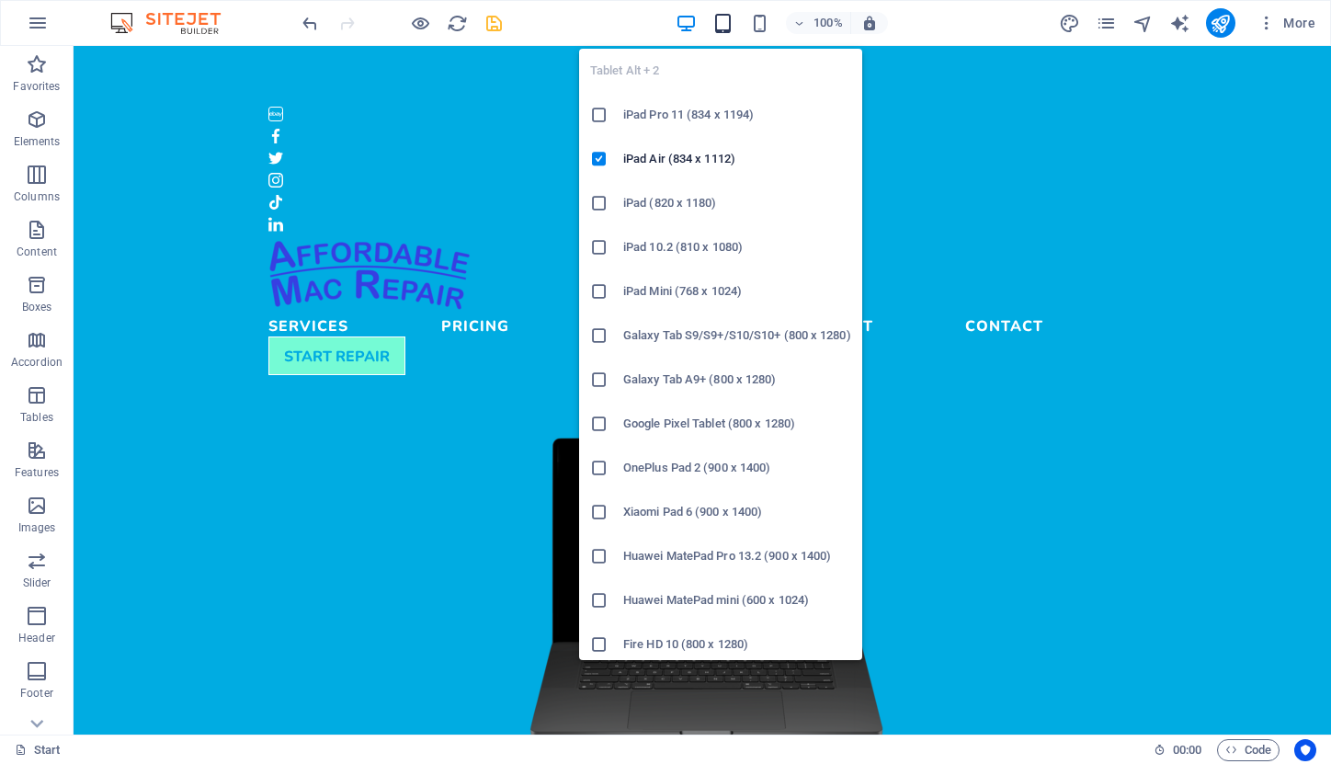
click at [723, 17] on icon "button" at bounding box center [723, 23] width 21 height 21
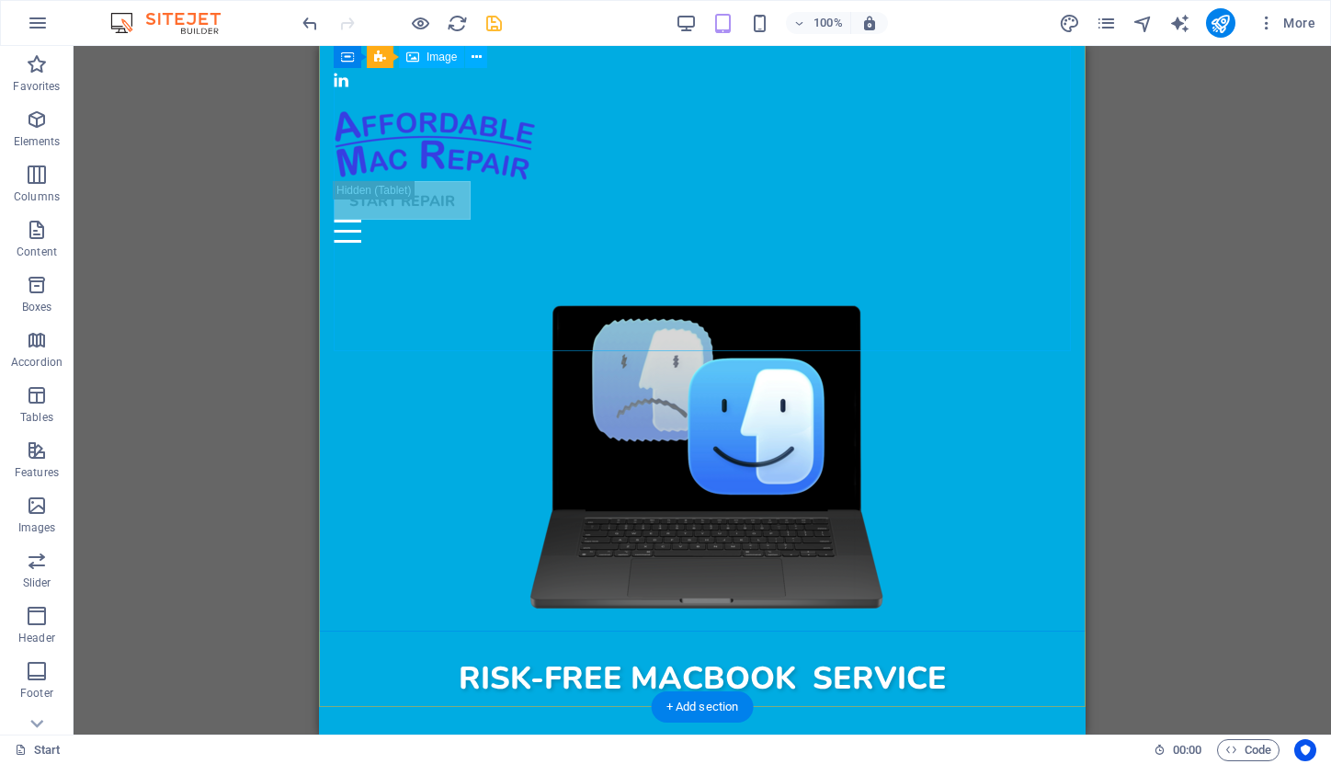
scroll to position [145, 0]
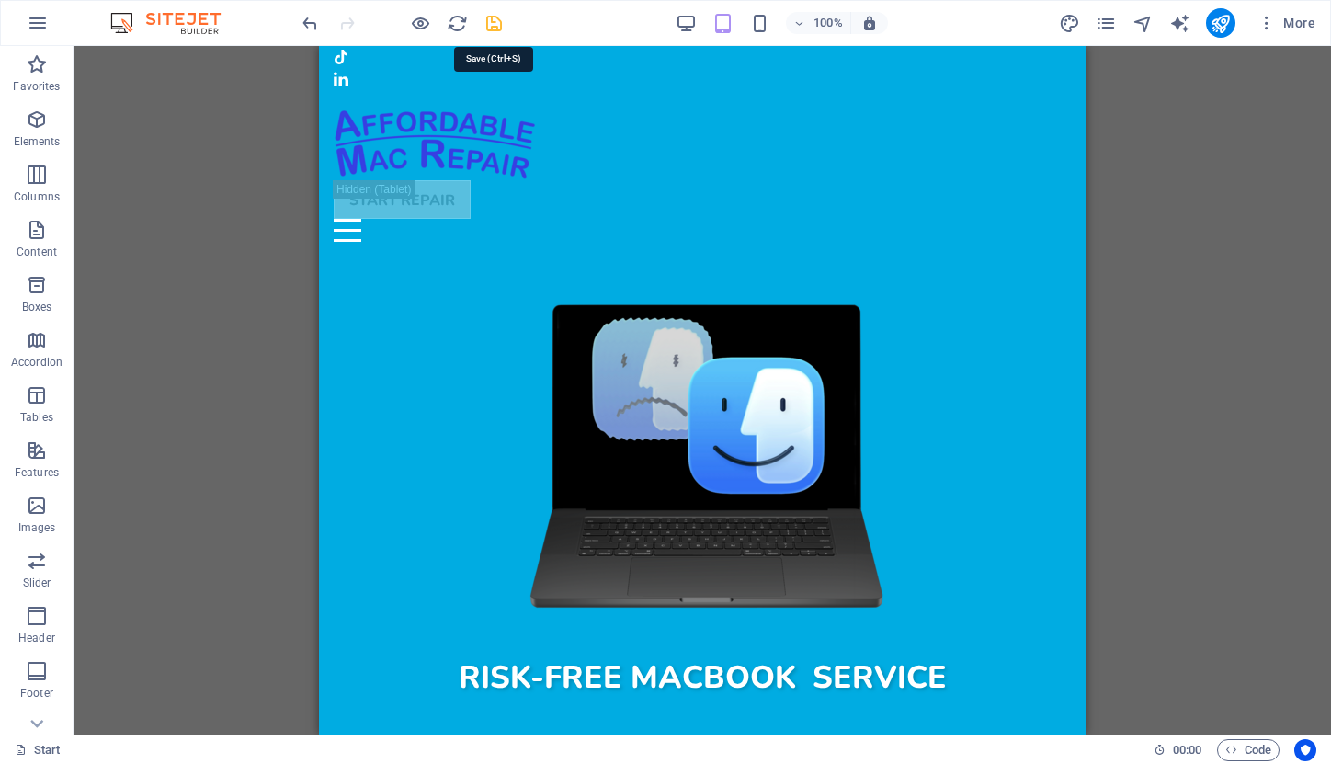
click at [496, 21] on icon "save" at bounding box center [494, 23] width 21 height 21
select select "px"
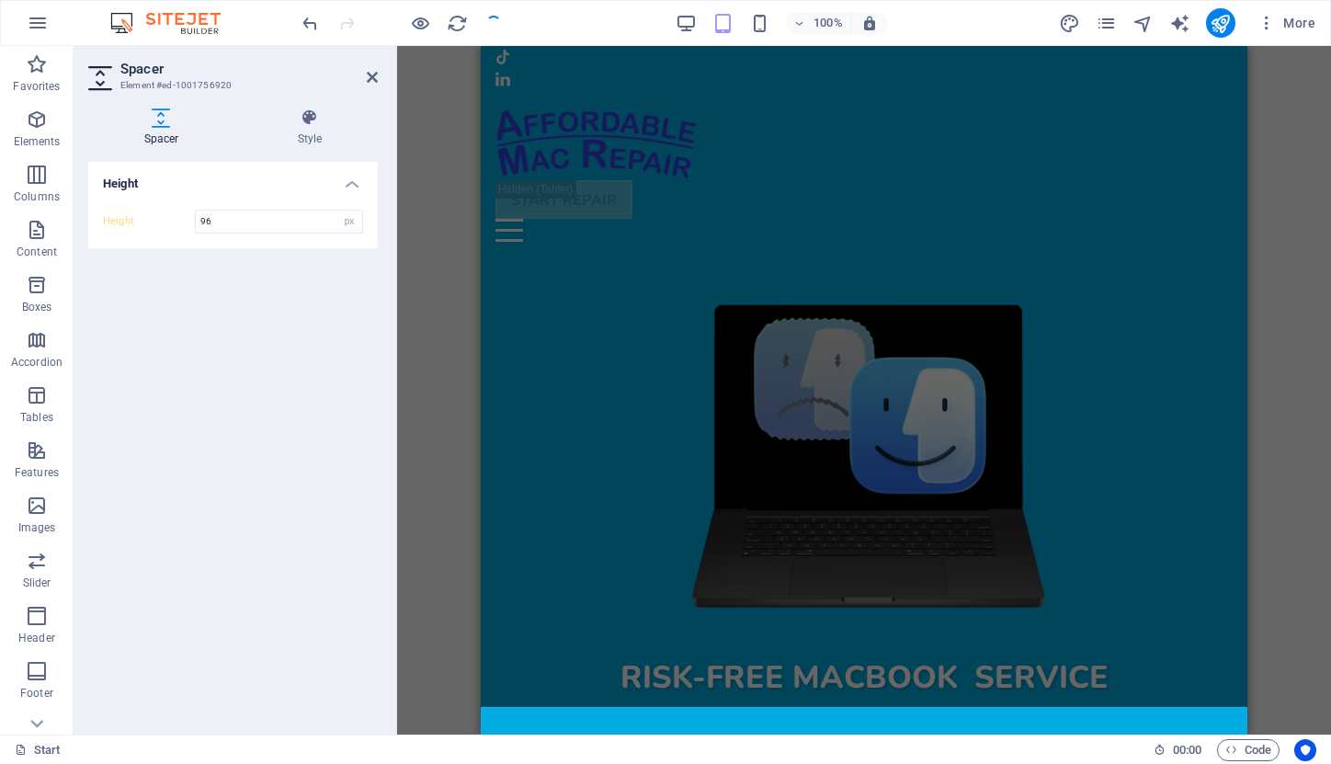
type input "316"
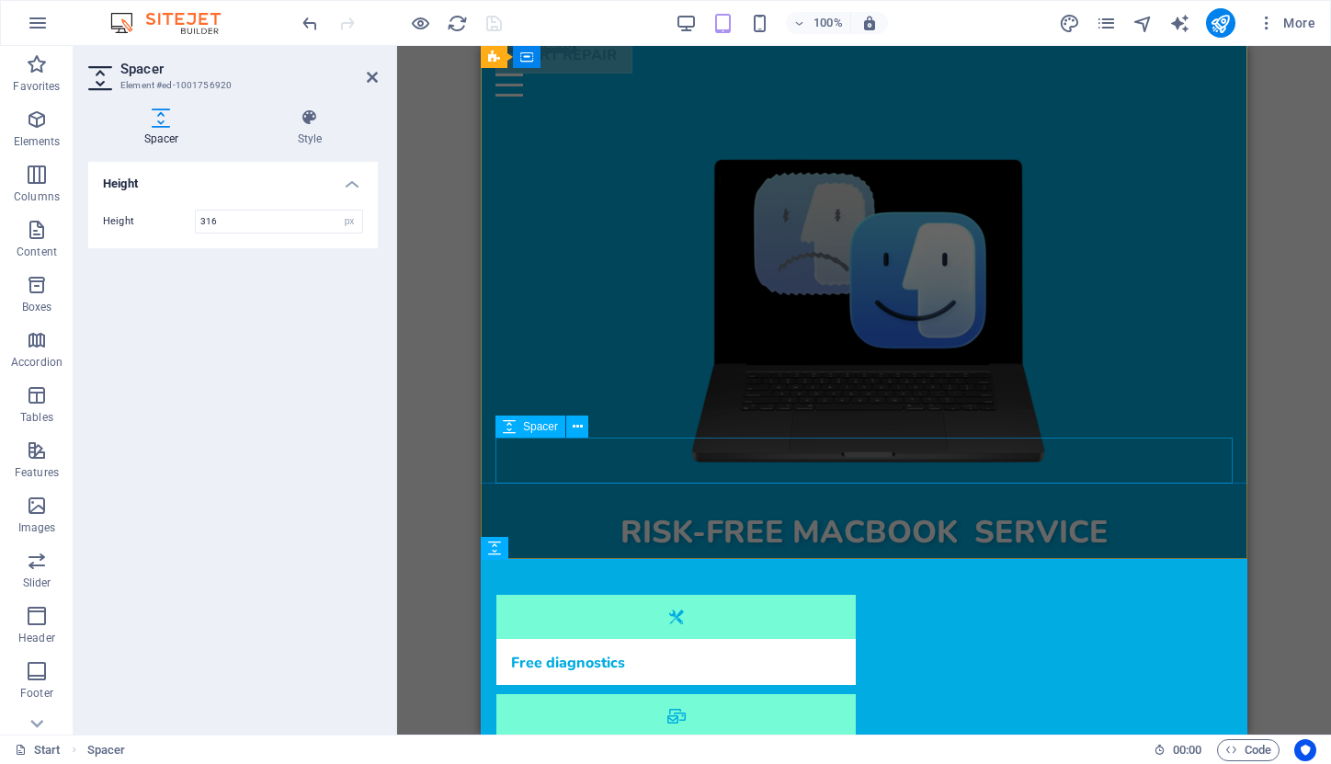
scroll to position [294, 0]
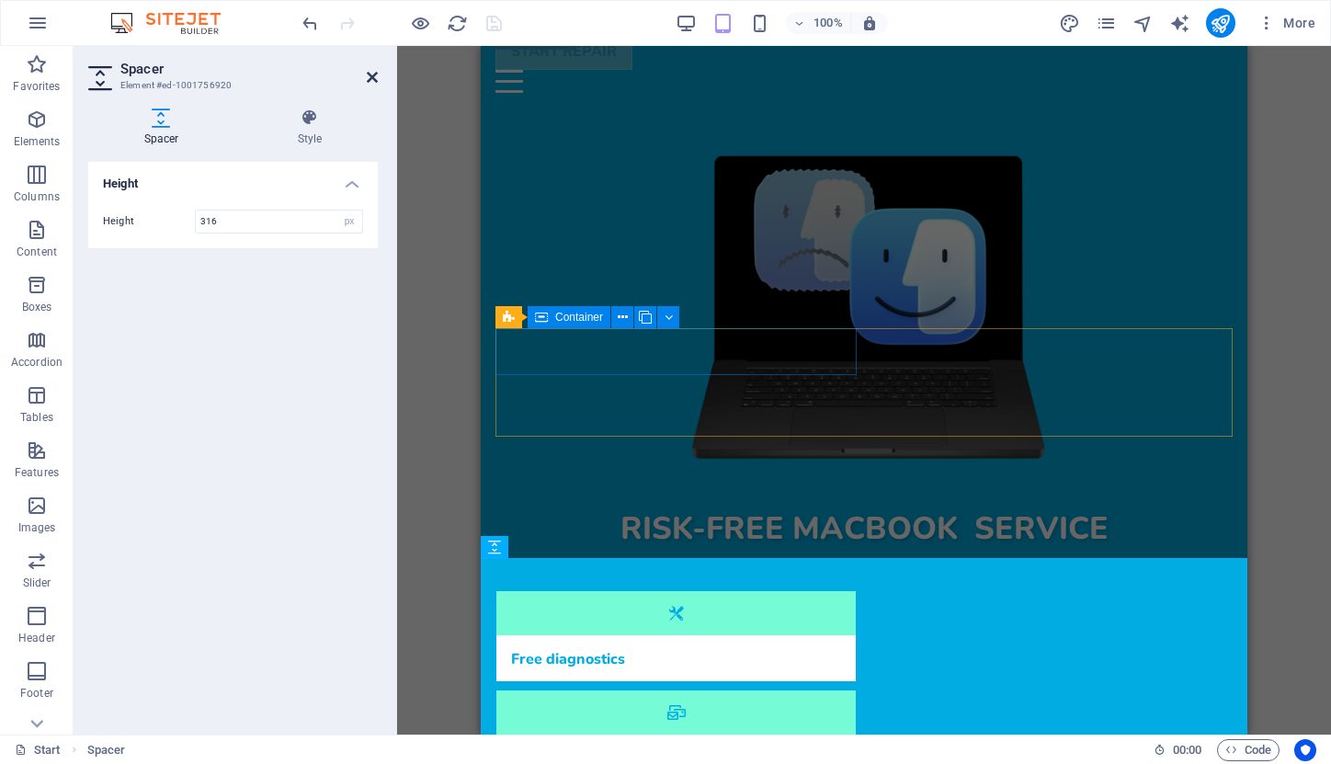
click at [371, 75] on icon at bounding box center [372, 77] width 11 height 15
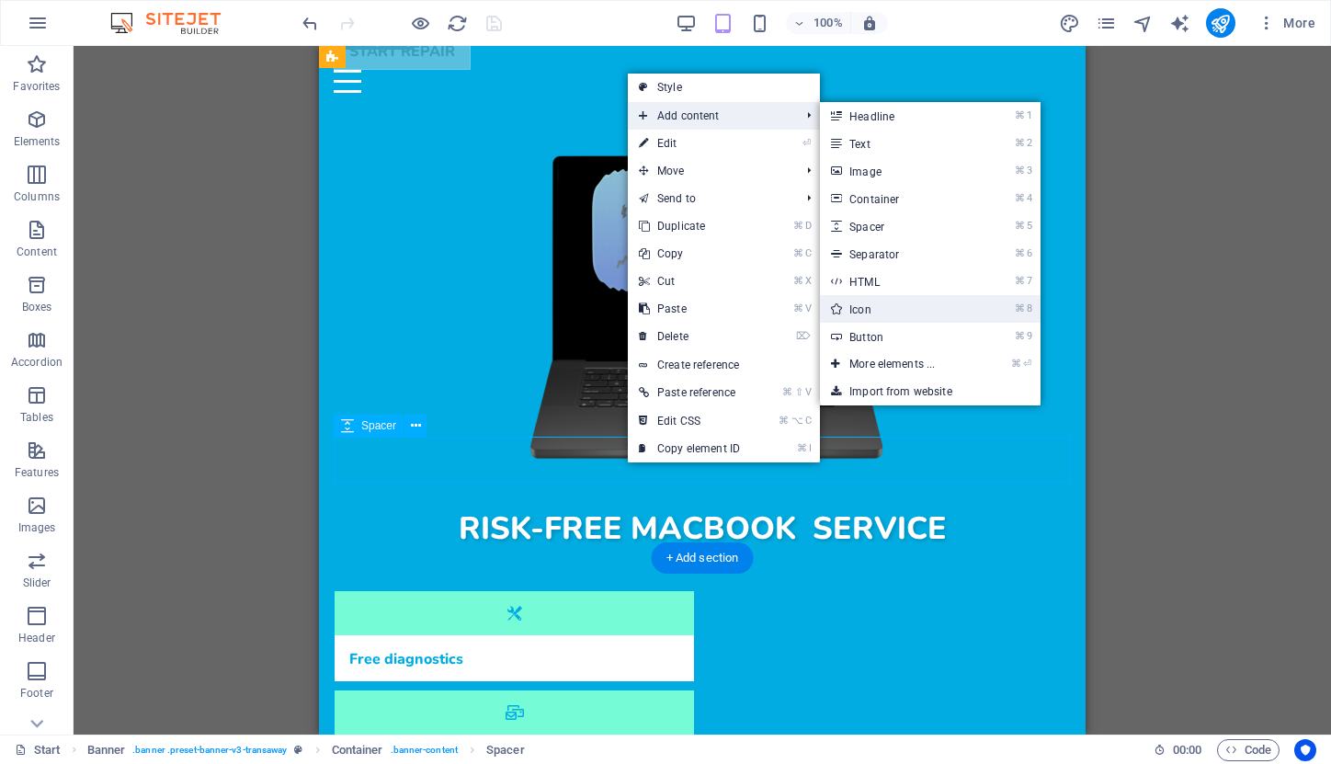
click at [892, 304] on link "⌘ 8 Icon" at bounding box center [896, 309] width 152 height 28
select select "xMidYMid"
select select "px"
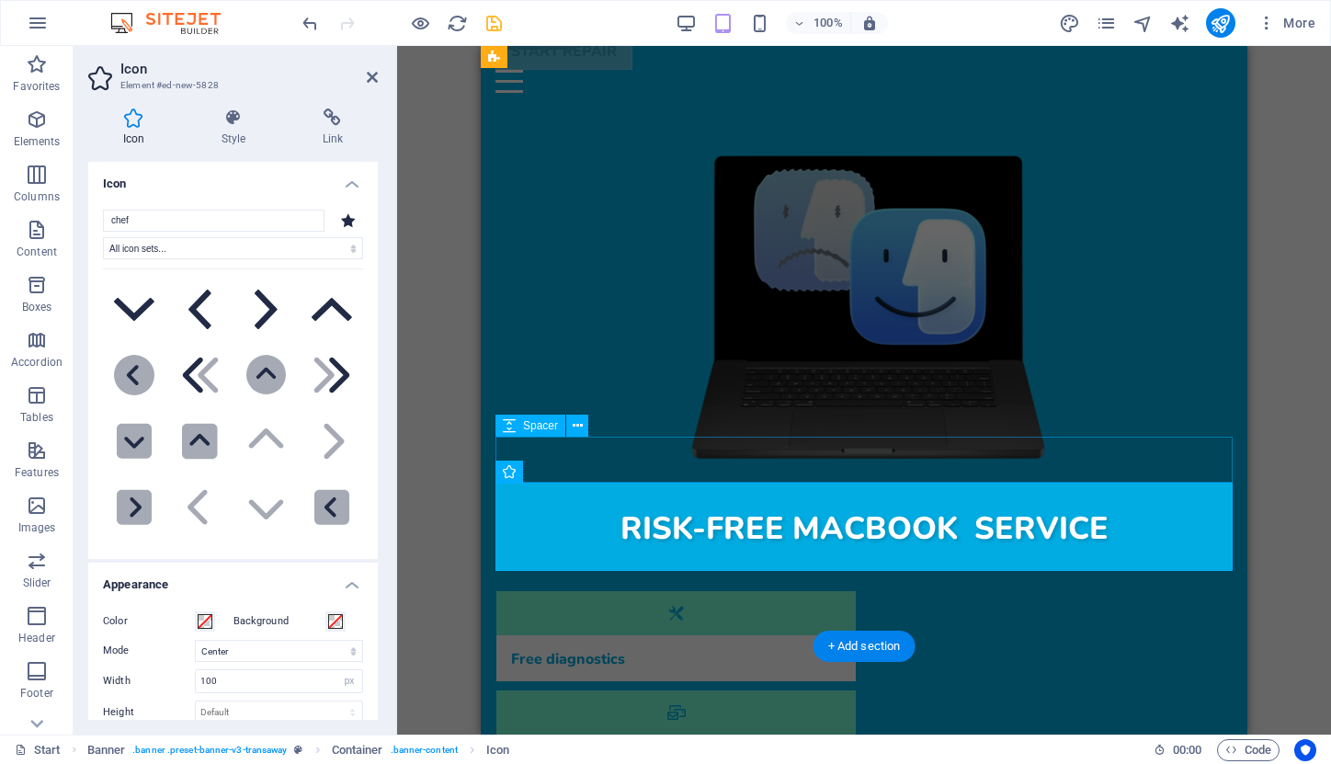
type input "chef"
drag, startPoint x: 892, startPoint y: 304, endPoint x: 127, endPoint y: 307, distance: 764.9
click at [127, 307] on icon at bounding box center [134, 309] width 40 height 23
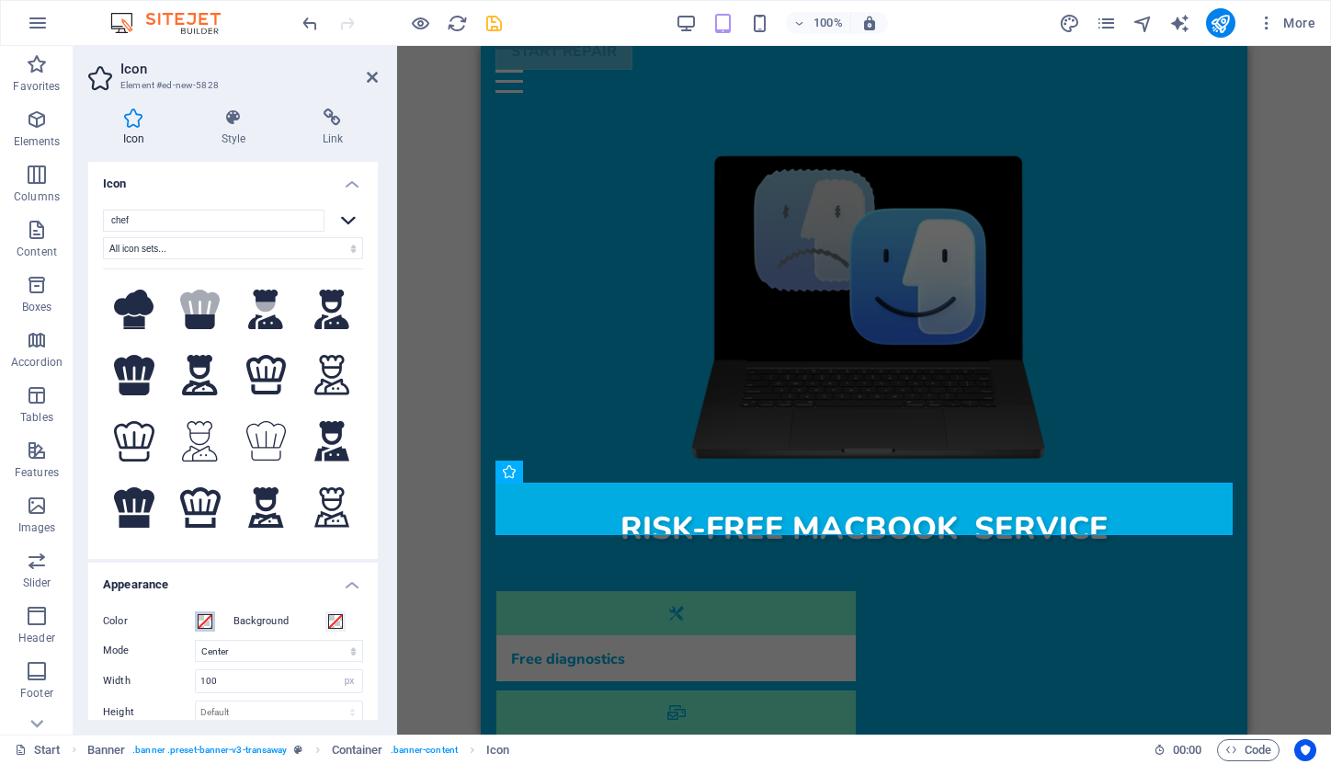
click at [205, 617] on span at bounding box center [205, 621] width 15 height 15
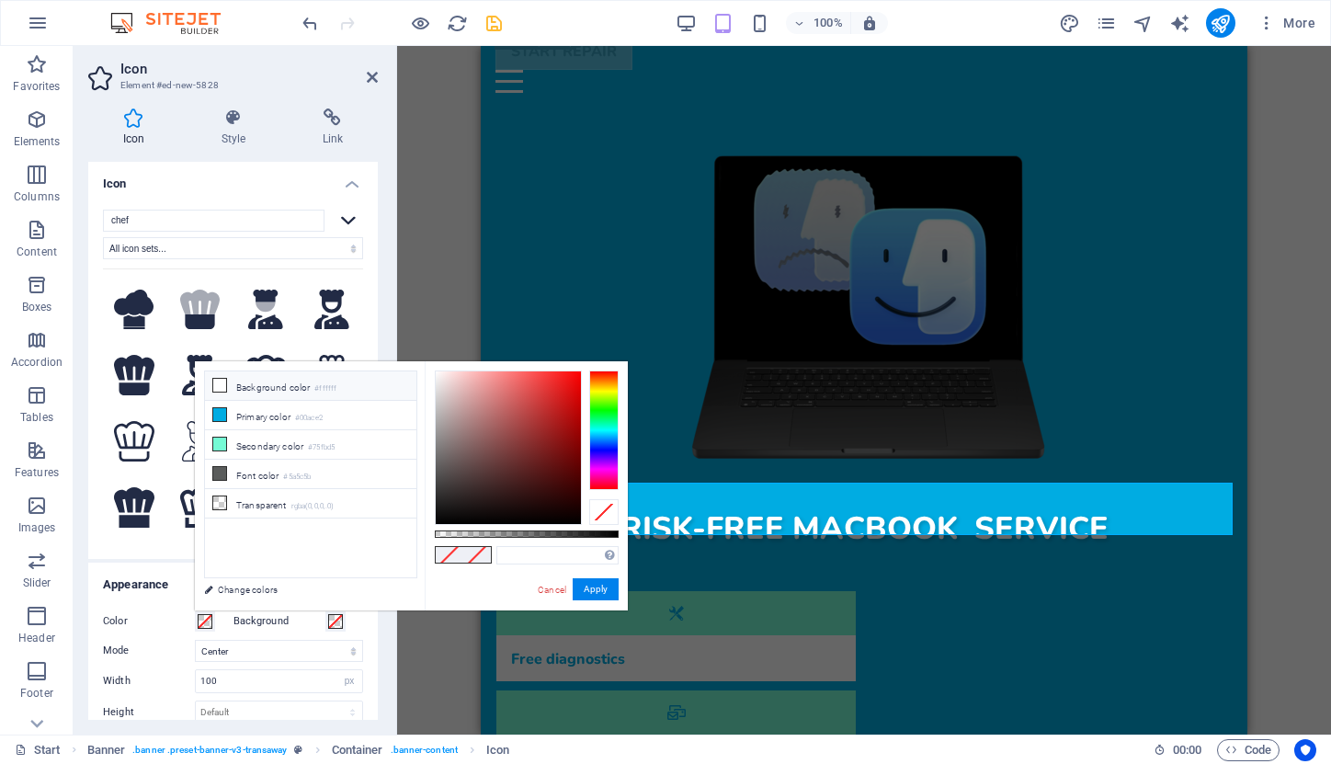
click at [248, 383] on li "Background color #ffffff" at bounding box center [310, 385] width 211 height 29
type input "#ffffff"
click at [597, 591] on button "Apply" at bounding box center [596, 589] width 46 height 22
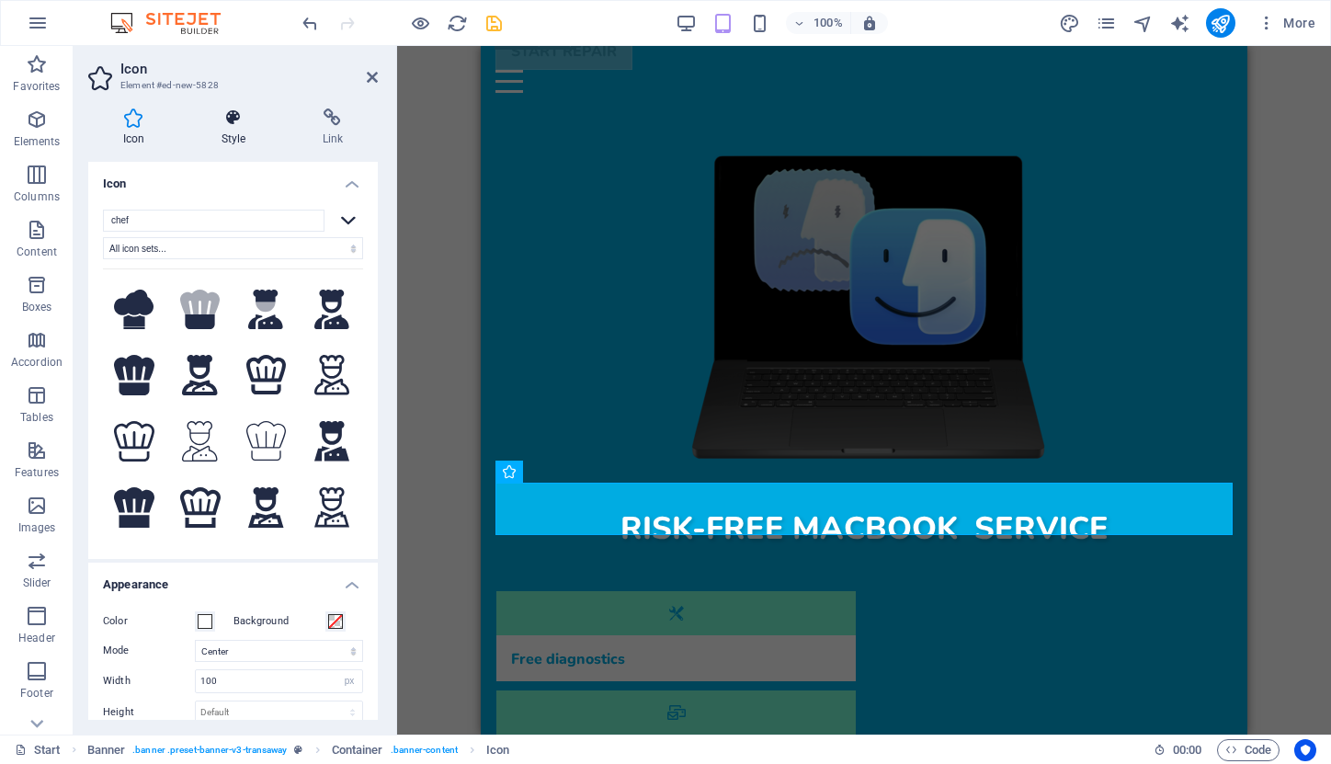
click at [230, 125] on icon at bounding box center [234, 117] width 94 height 18
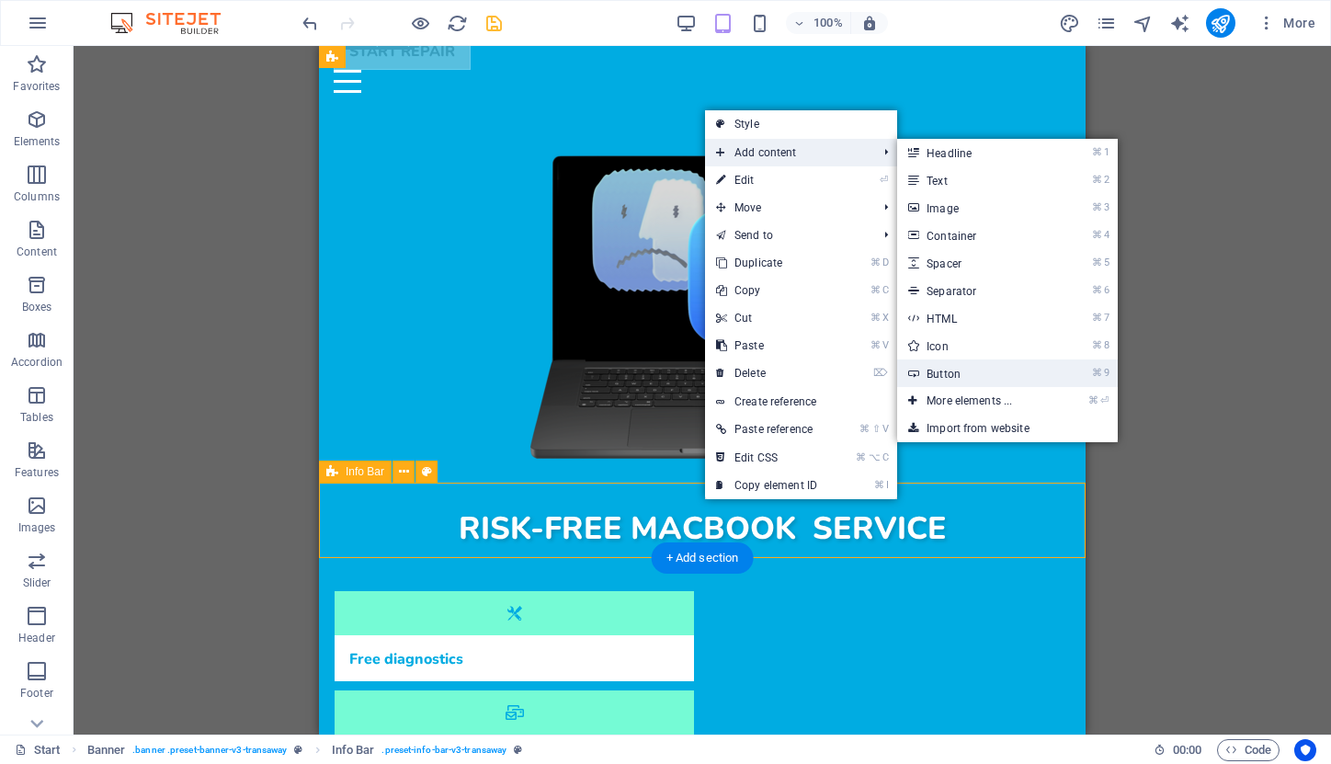
click at [981, 371] on link "⌘ 9 Button" at bounding box center [973, 373] width 152 height 28
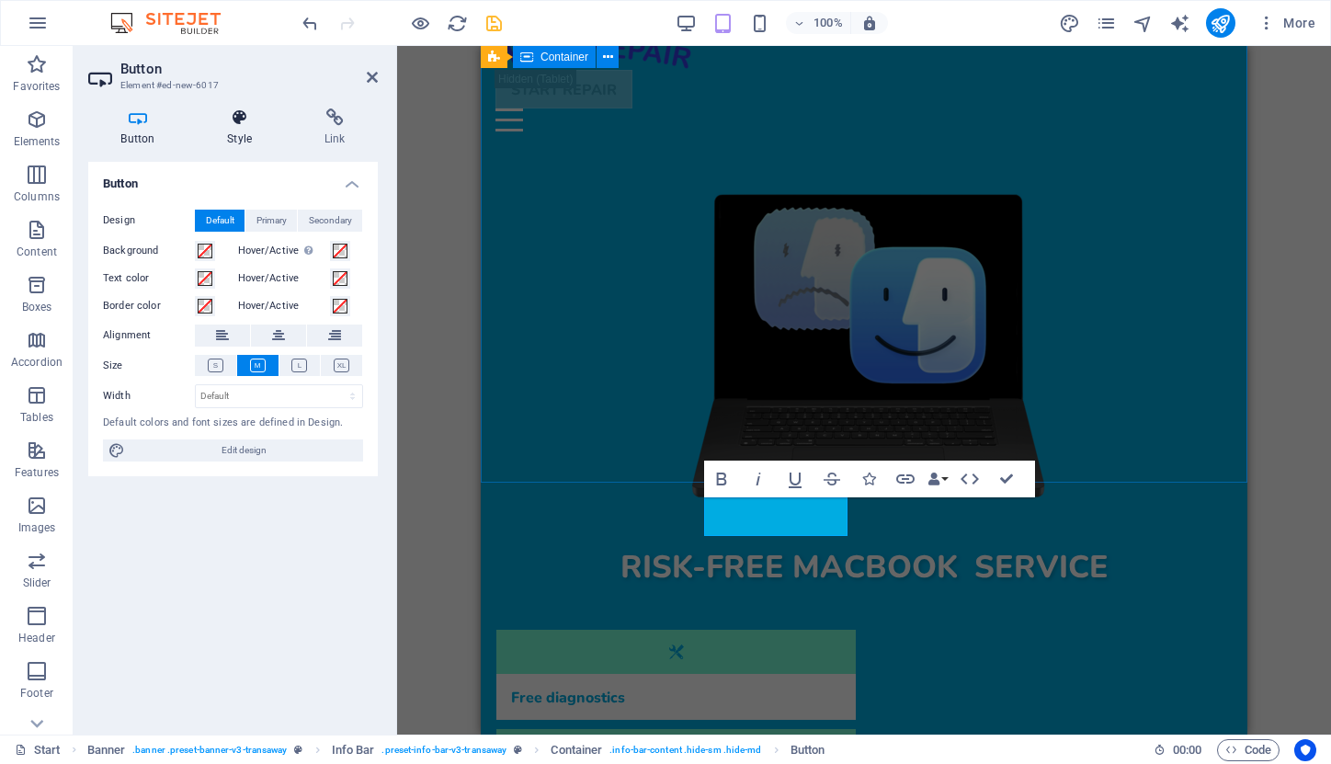
click at [239, 120] on icon at bounding box center [240, 117] width 90 height 18
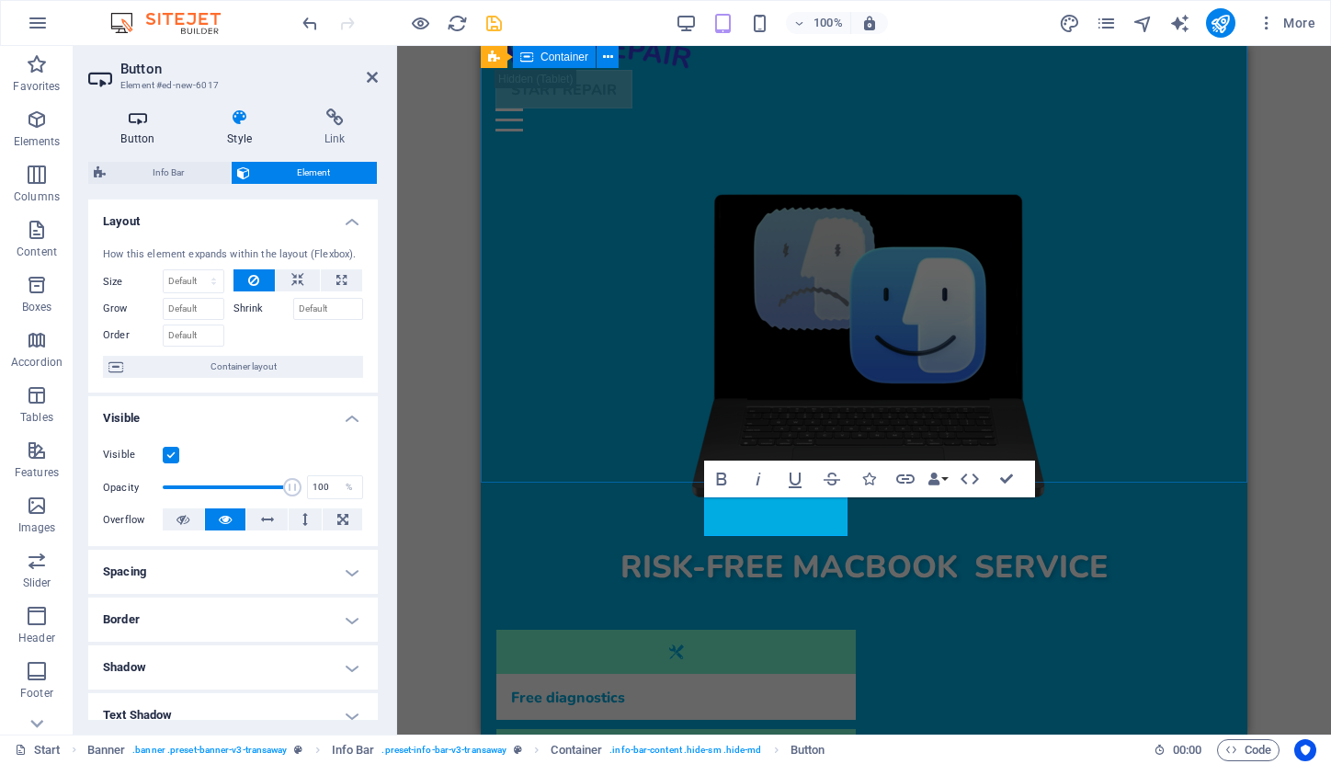
click at [142, 118] on icon at bounding box center [137, 117] width 99 height 18
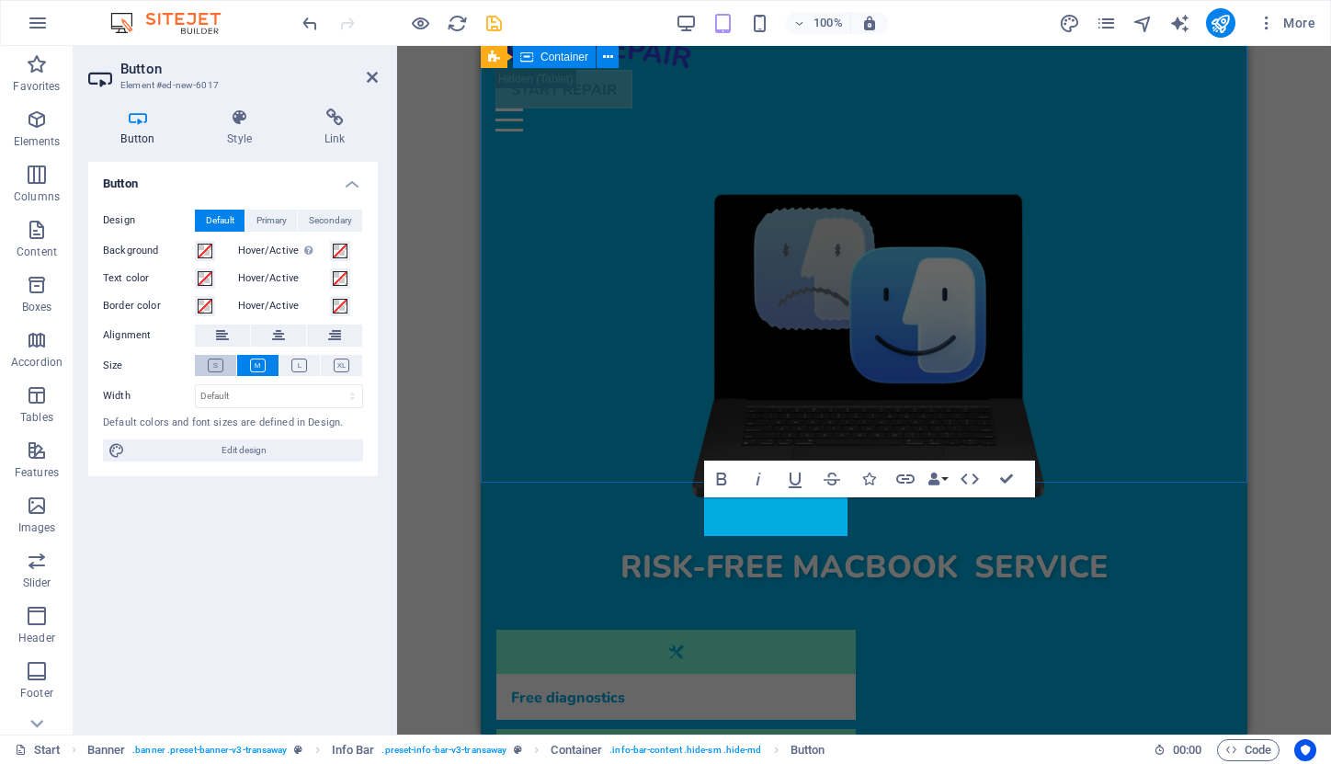
click at [220, 359] on icon at bounding box center [216, 366] width 16 height 14
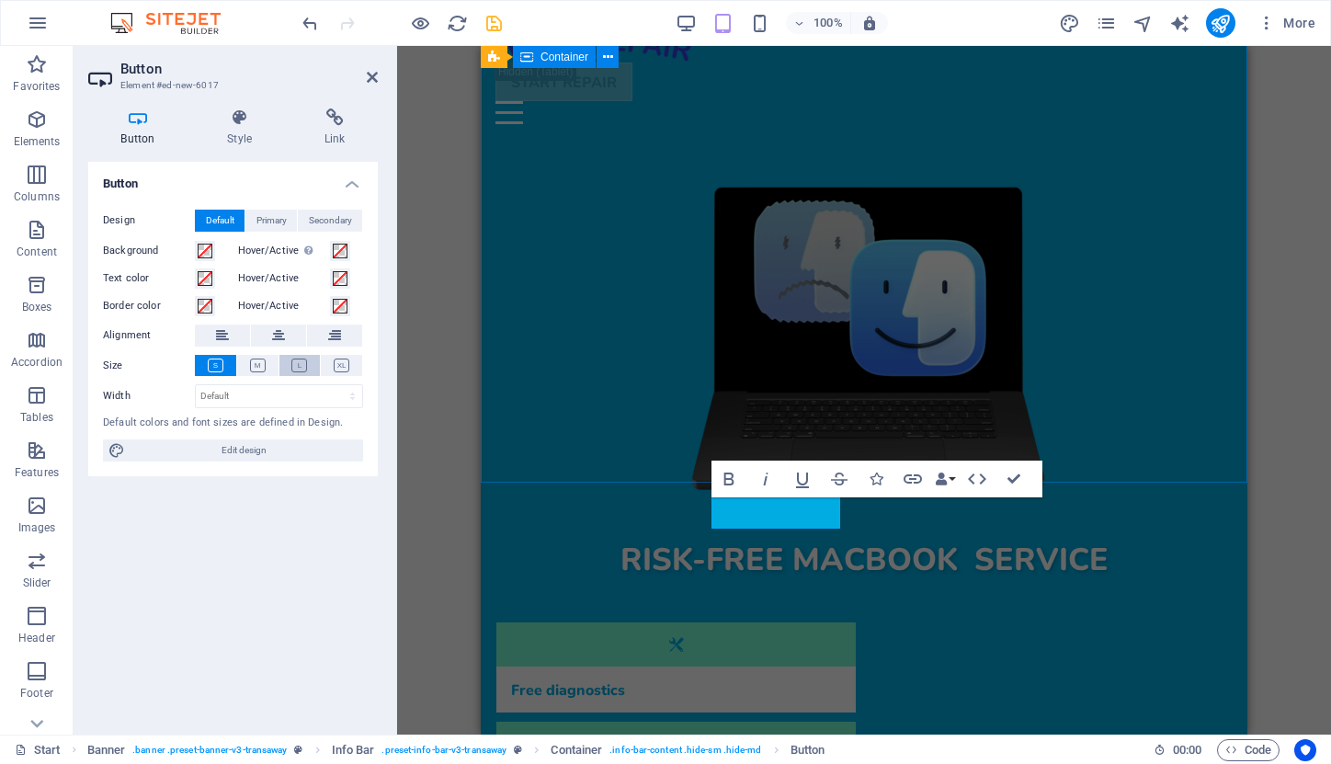
click at [302, 361] on icon at bounding box center [299, 366] width 16 height 14
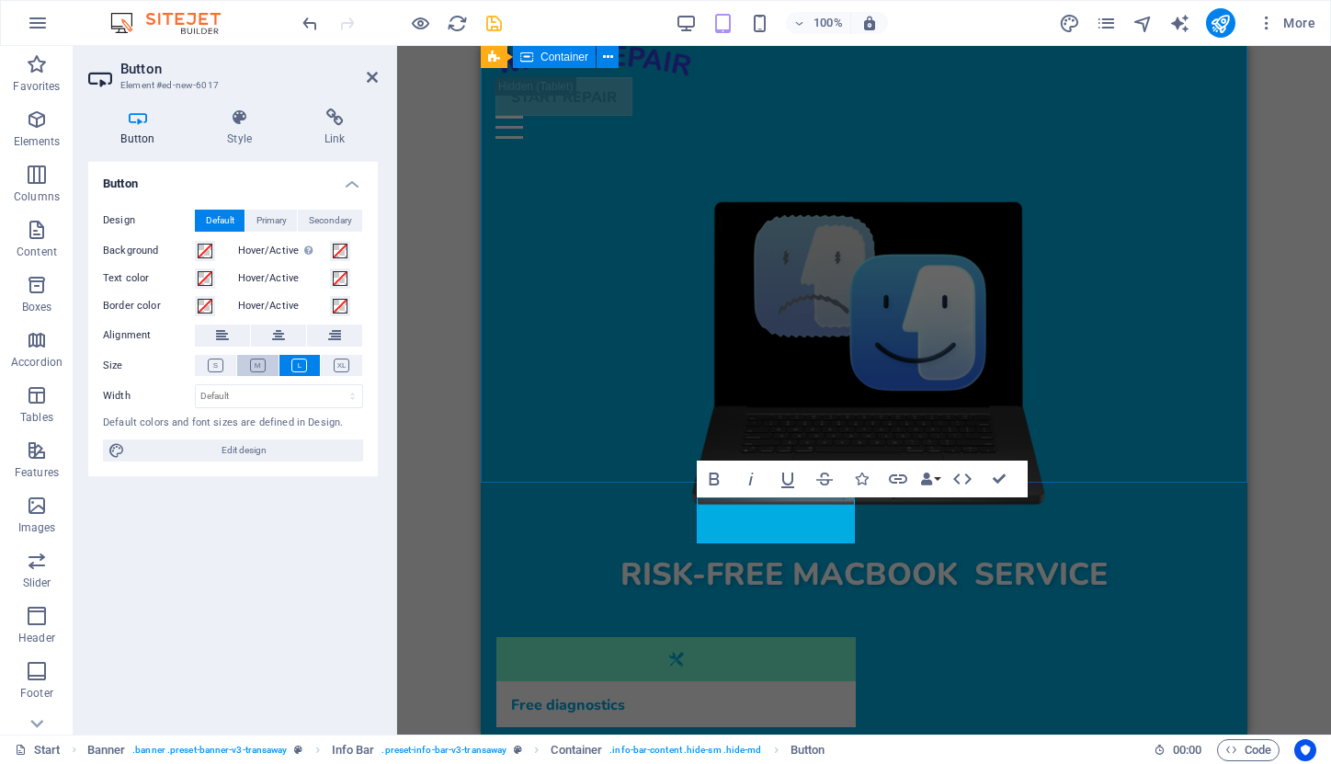
click at [250, 361] on icon at bounding box center [258, 366] width 16 height 14
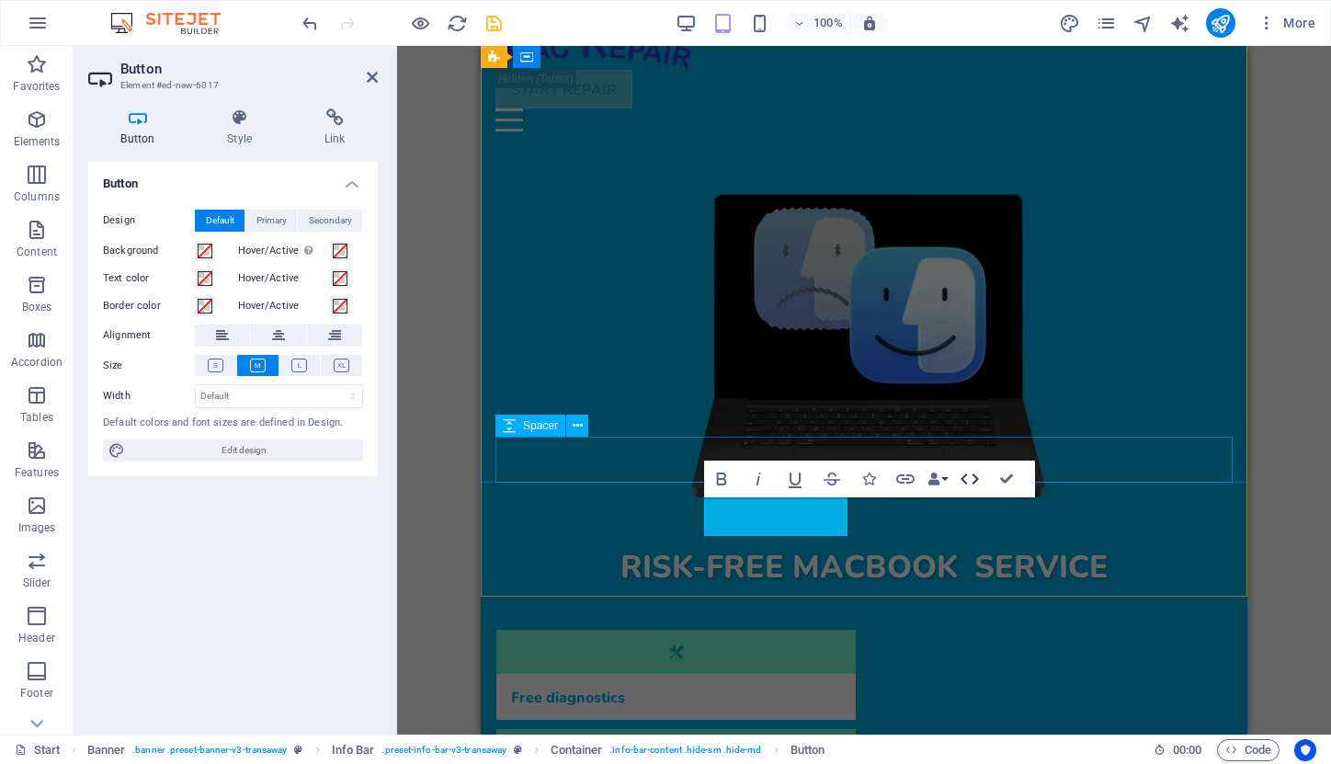
click at [968, 482] on icon "button" at bounding box center [970, 479] width 22 height 22
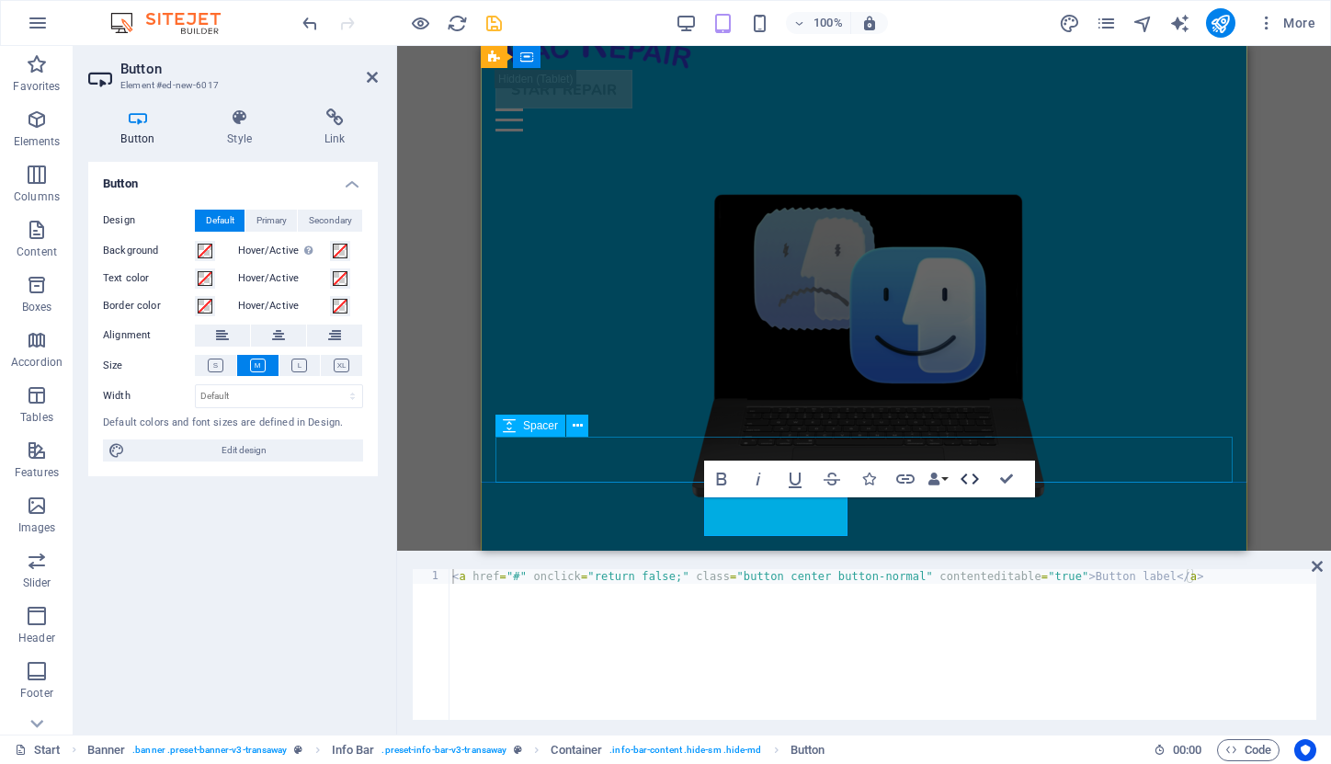
click at [968, 482] on icon "button" at bounding box center [970, 479] width 22 height 22
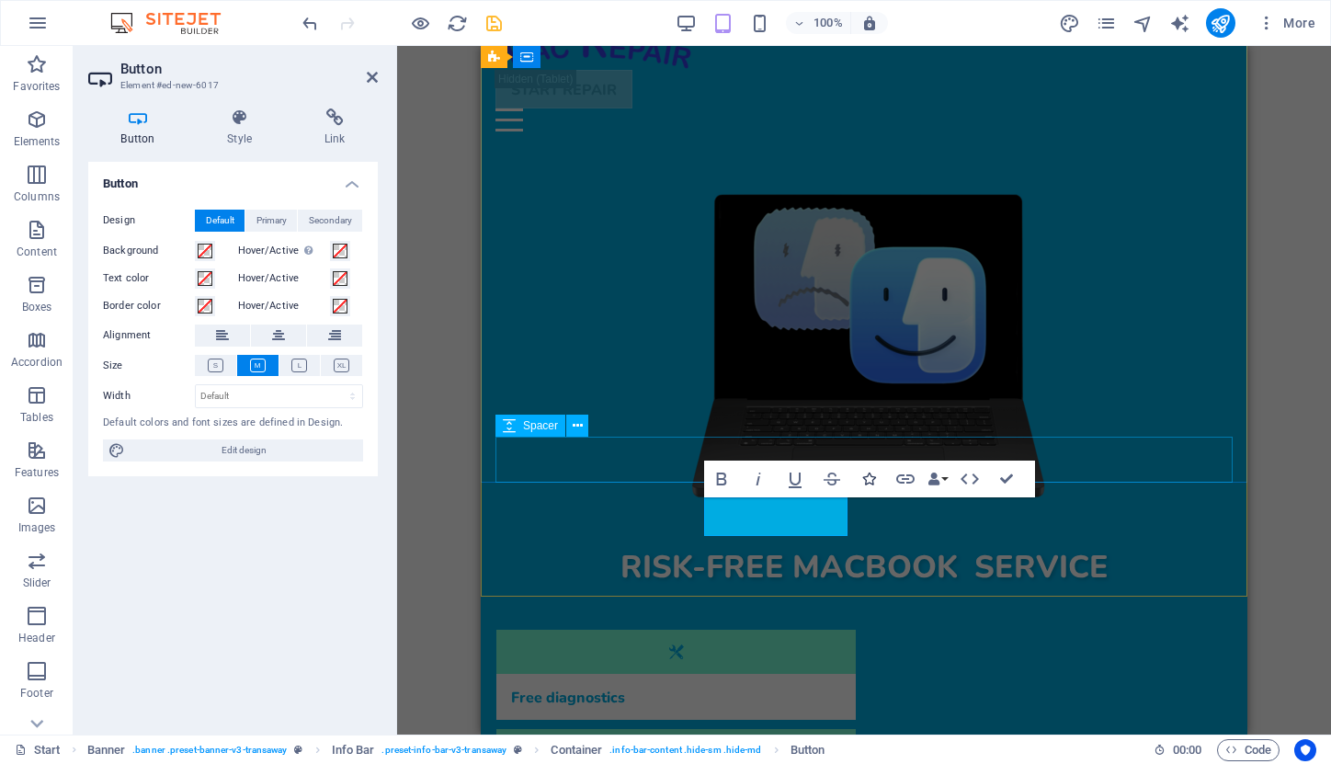
click at [869, 479] on icon "button" at bounding box center [868, 479] width 13 height 13
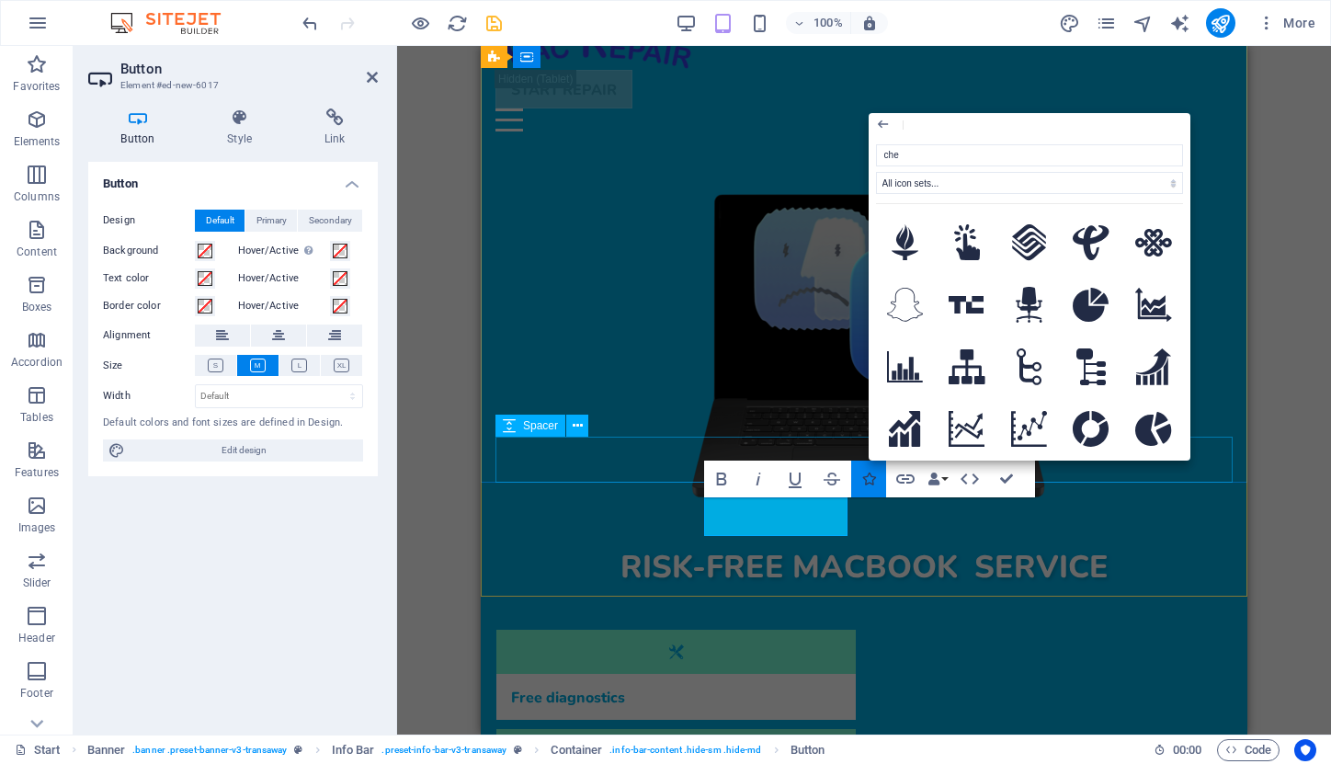
type input "chev"
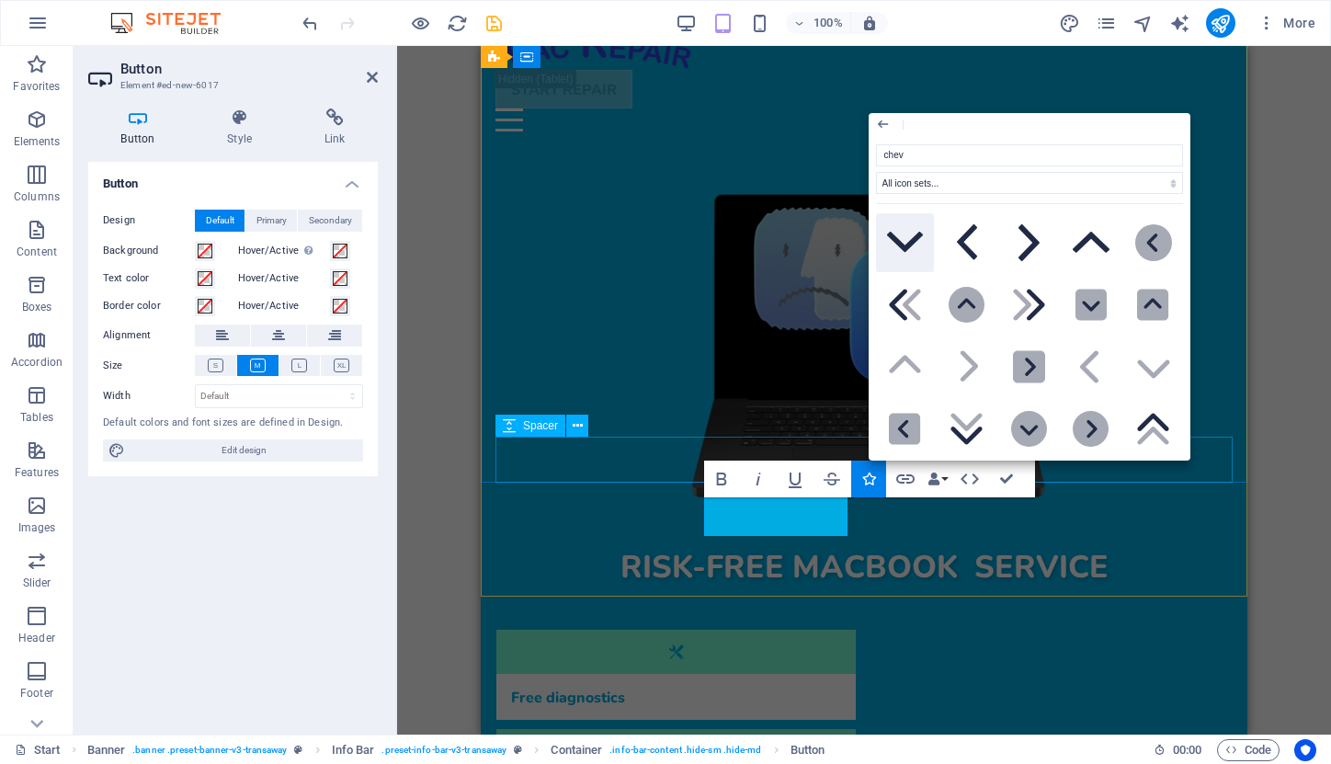
click at [906, 245] on icon at bounding box center [905, 242] width 37 height 21
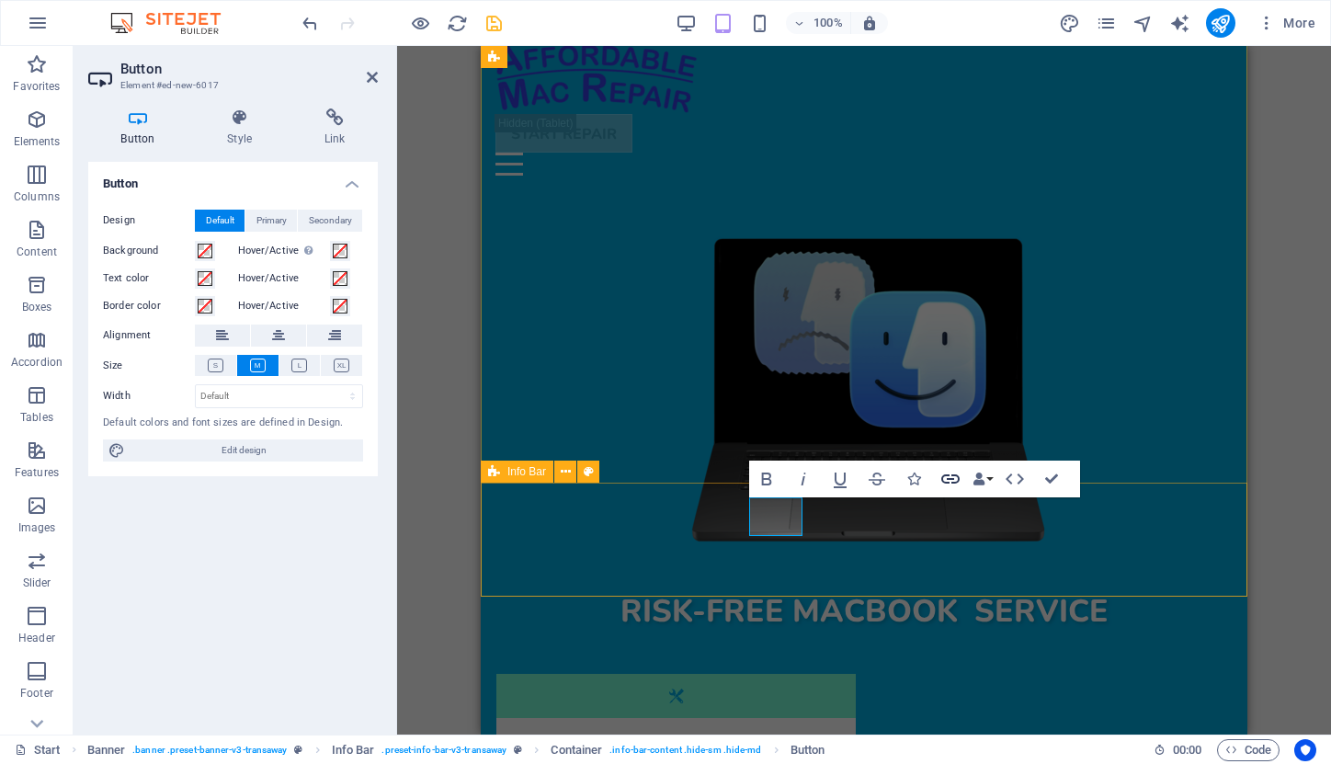
click at [954, 478] on icon "button" at bounding box center [950, 478] width 18 height 9
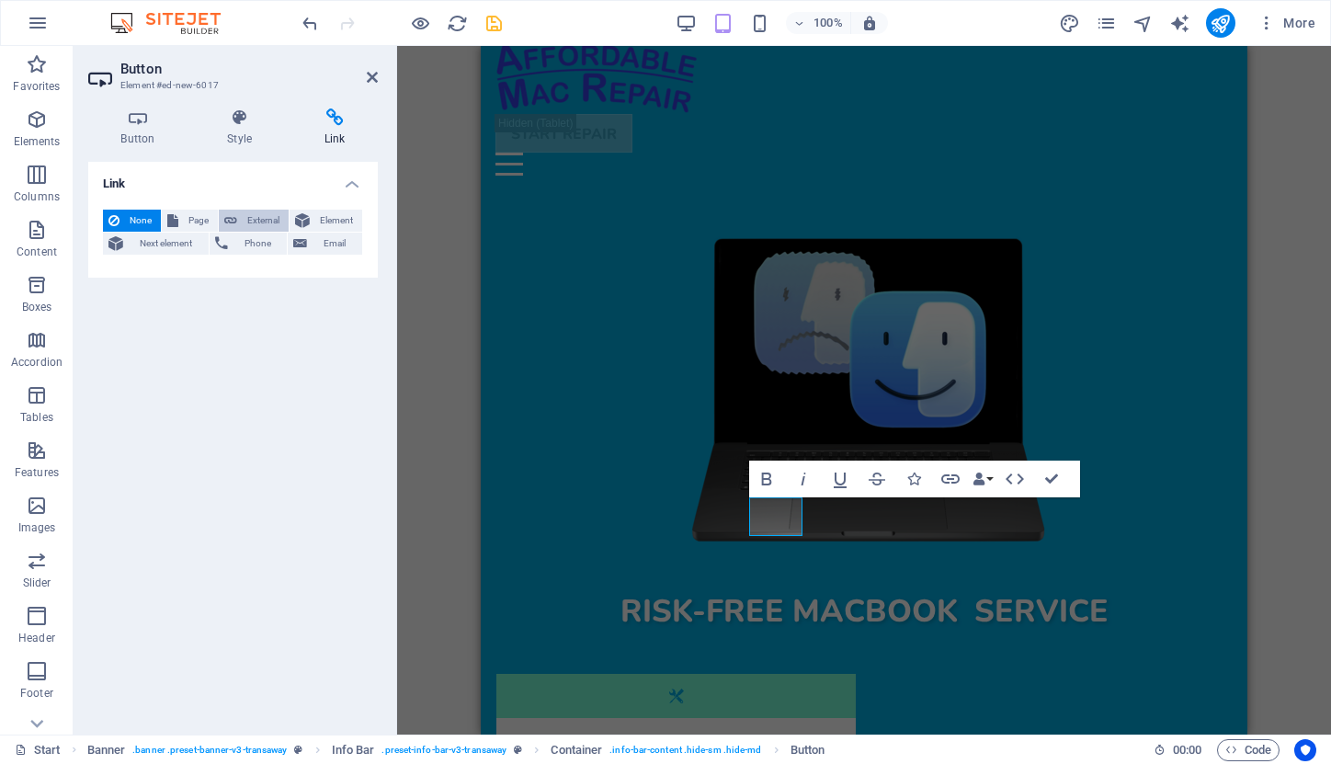
click at [267, 213] on span "External" at bounding box center [263, 221] width 40 height 22
select select "blank"
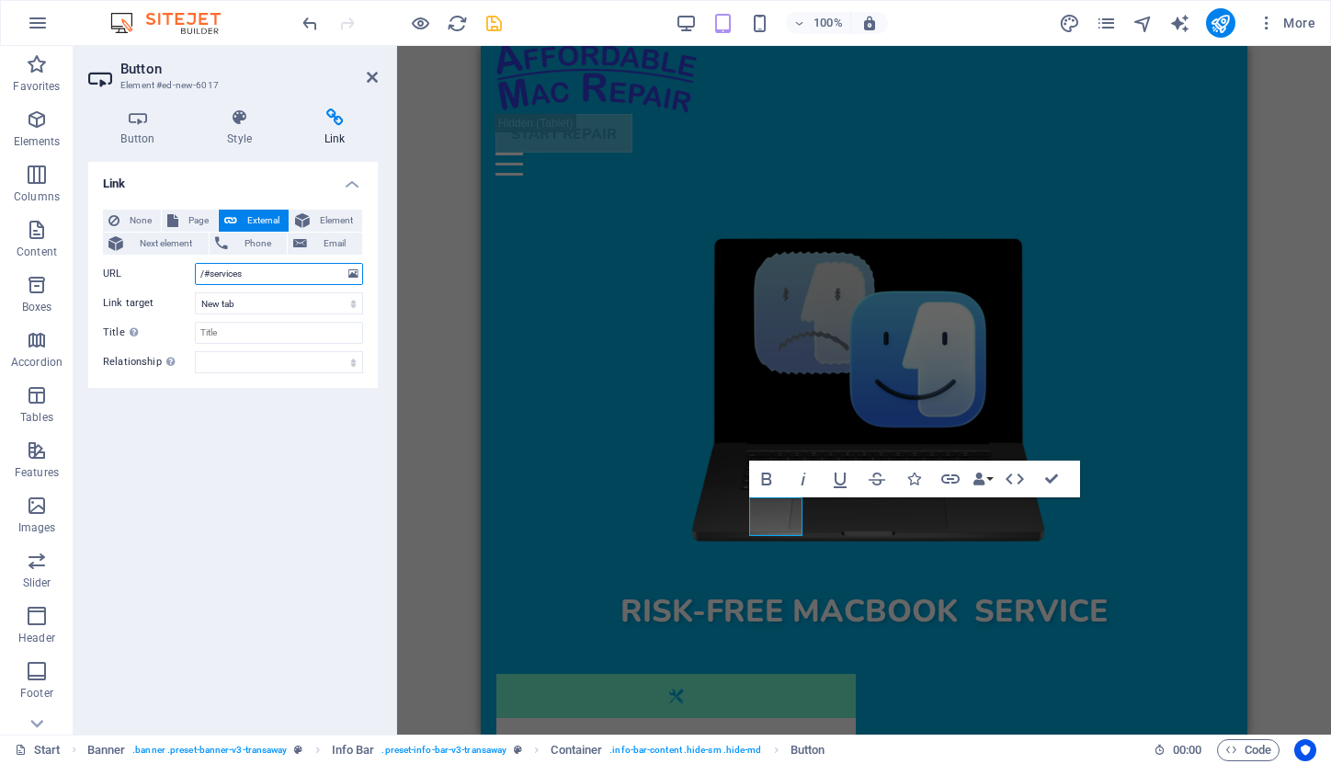
type input "/#services"
click at [275, 390] on div "Link None Page External Element Next element Phone Email Page Start Subpage Leg…" at bounding box center [233, 441] width 290 height 558
click at [371, 77] on icon at bounding box center [372, 77] width 11 height 15
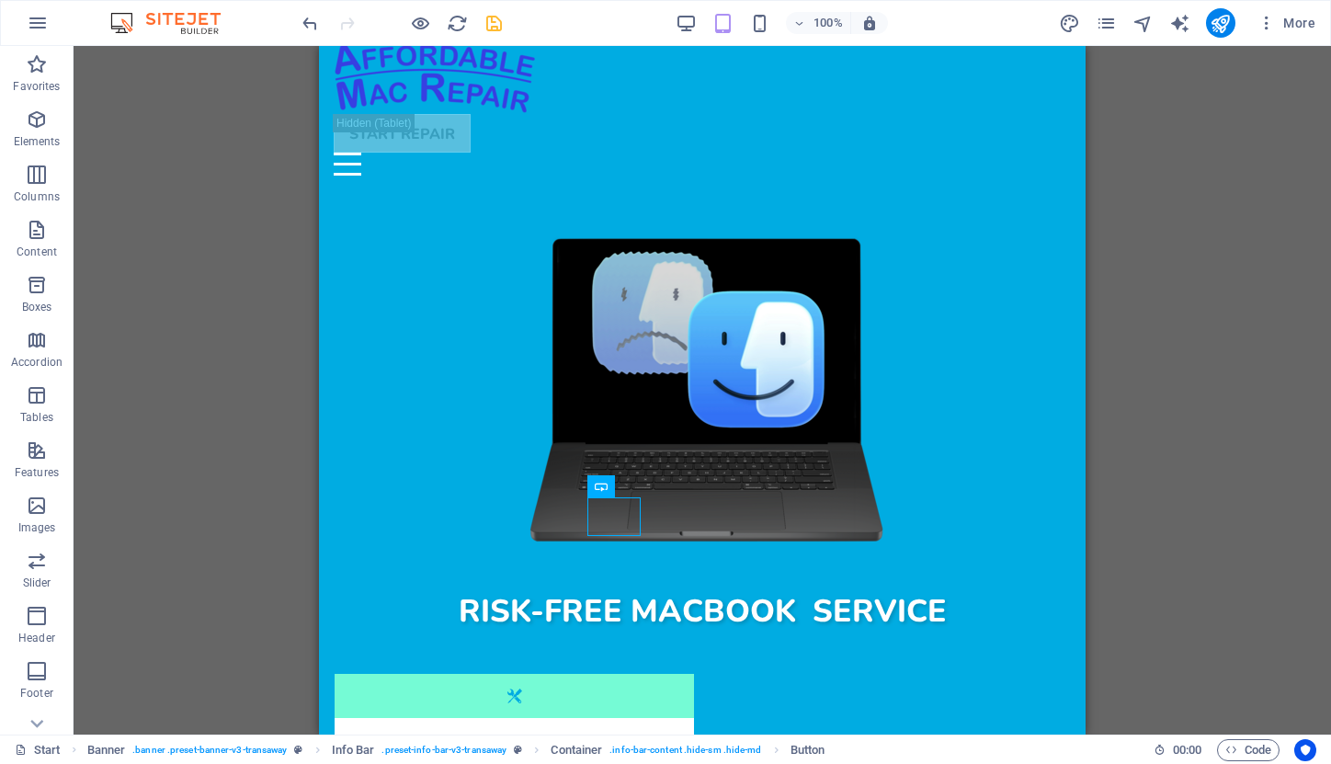
click at [1116, 480] on div "H1 Banner Banner Container Spacer Spacer Banner Image Container Container Text …" at bounding box center [703, 390] width 1258 height 689
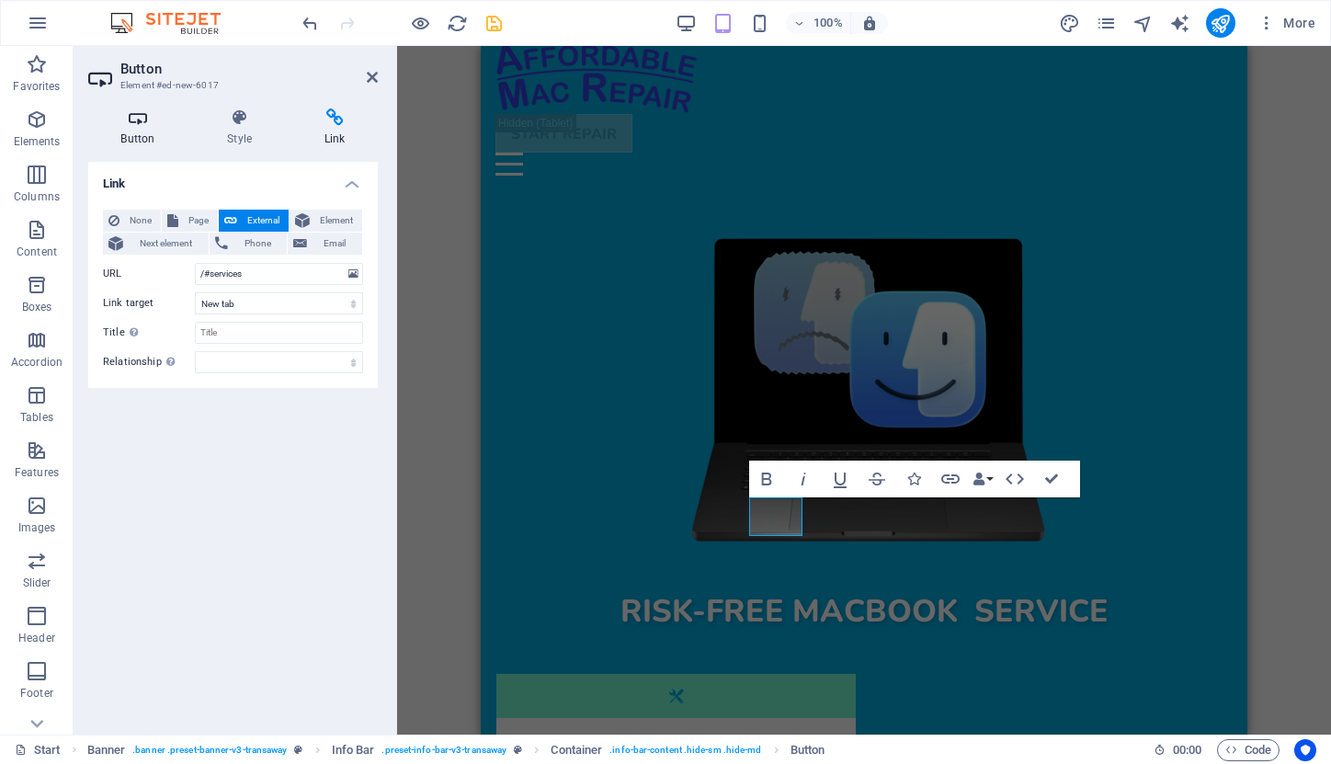
click at [136, 126] on icon at bounding box center [137, 117] width 99 height 18
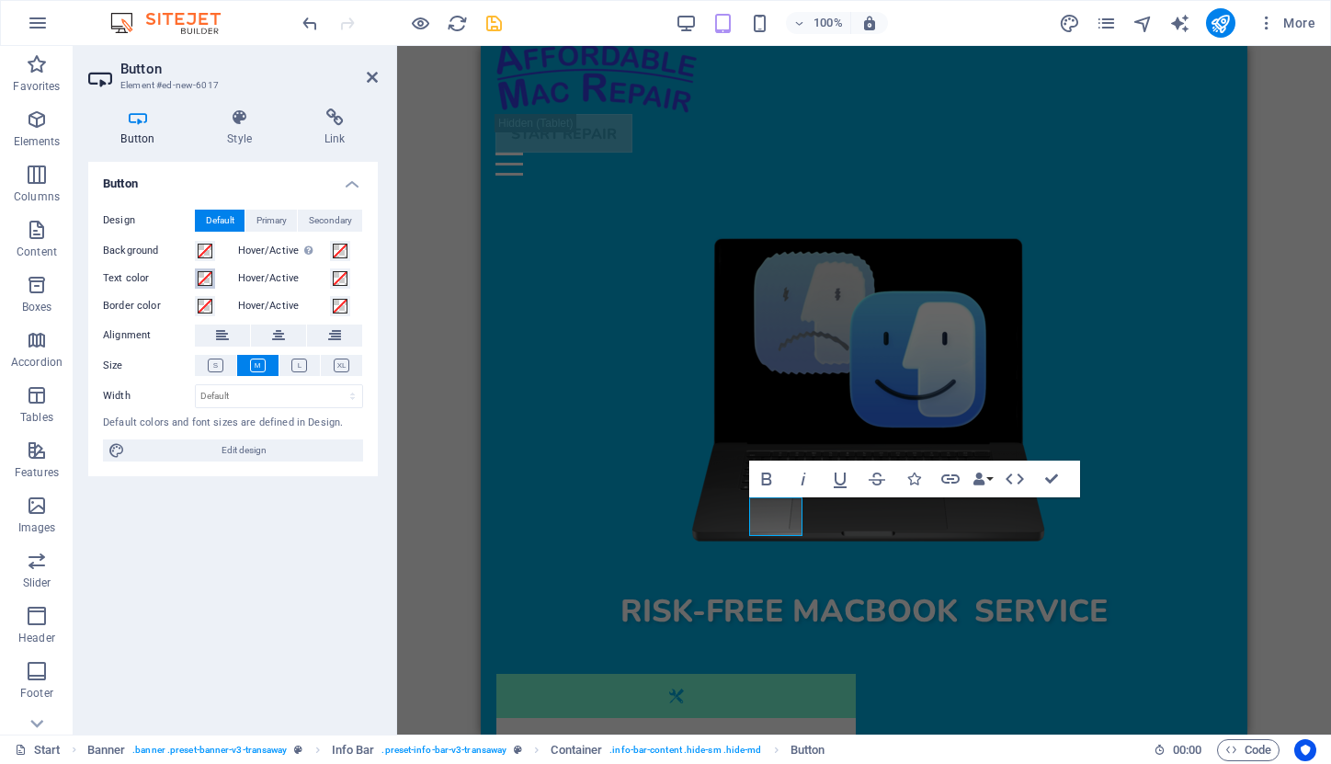
click at [205, 276] on span at bounding box center [205, 278] width 15 height 15
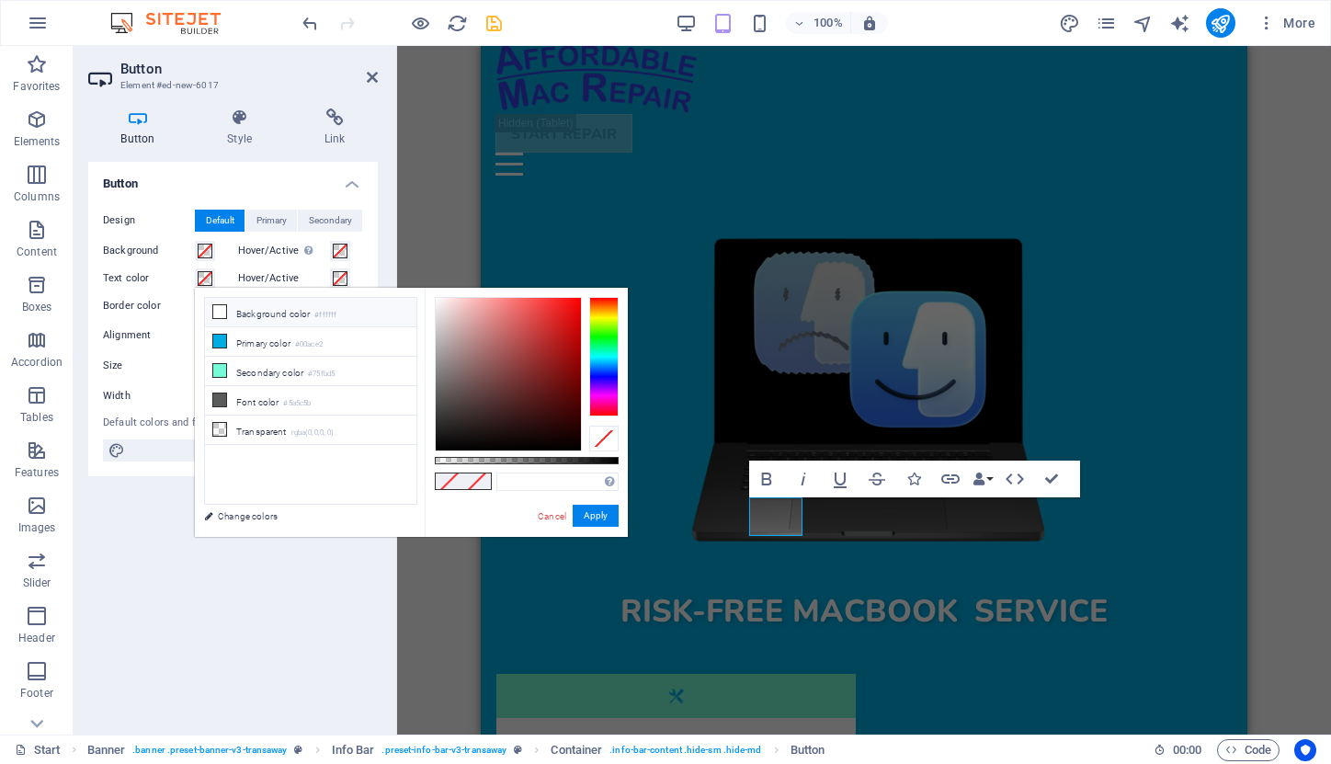
click at [251, 315] on li "Background color #ffffff" at bounding box center [310, 312] width 211 height 29
type input "#ffffff"
click at [601, 515] on button "Apply" at bounding box center [596, 516] width 46 height 22
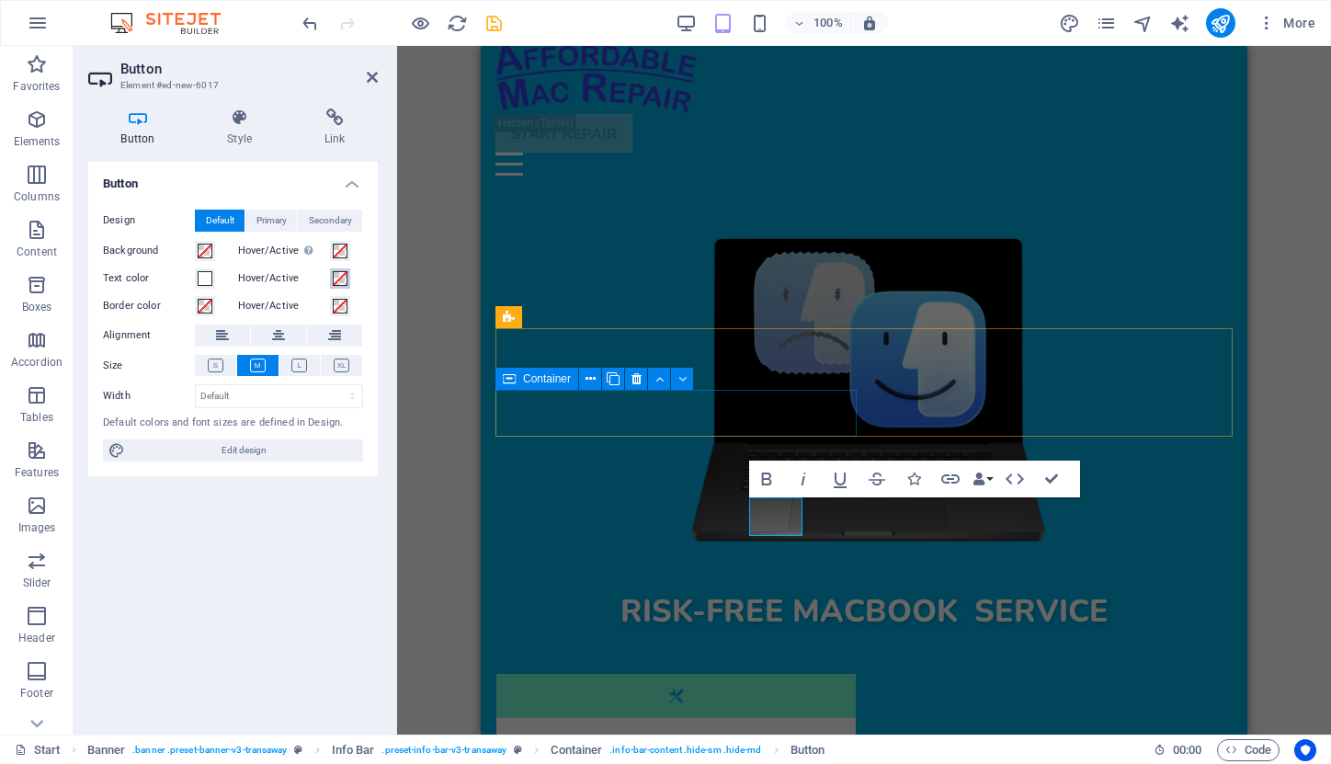
click at [339, 279] on span at bounding box center [340, 278] width 15 height 15
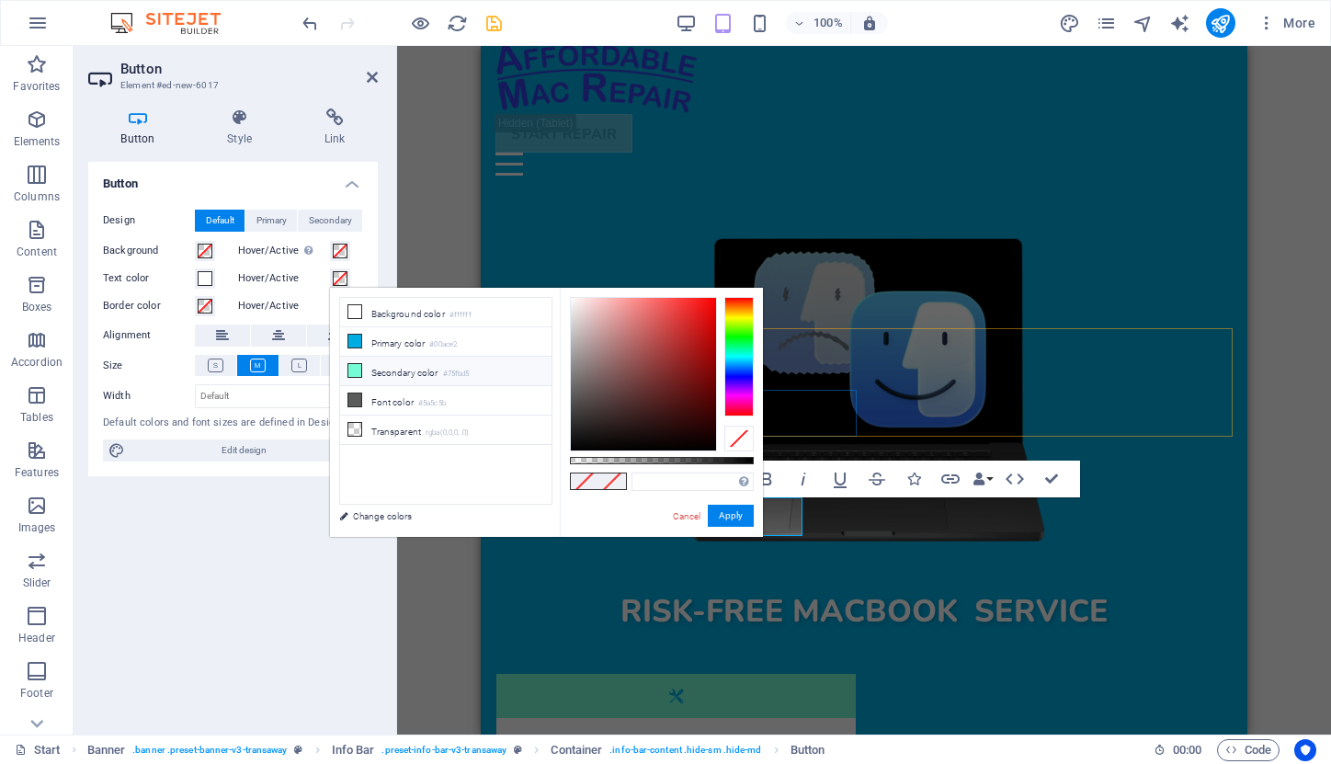
click at [378, 370] on li "Secondary color #75fbd5" at bounding box center [445, 371] width 211 height 29
type input "#75fbd5"
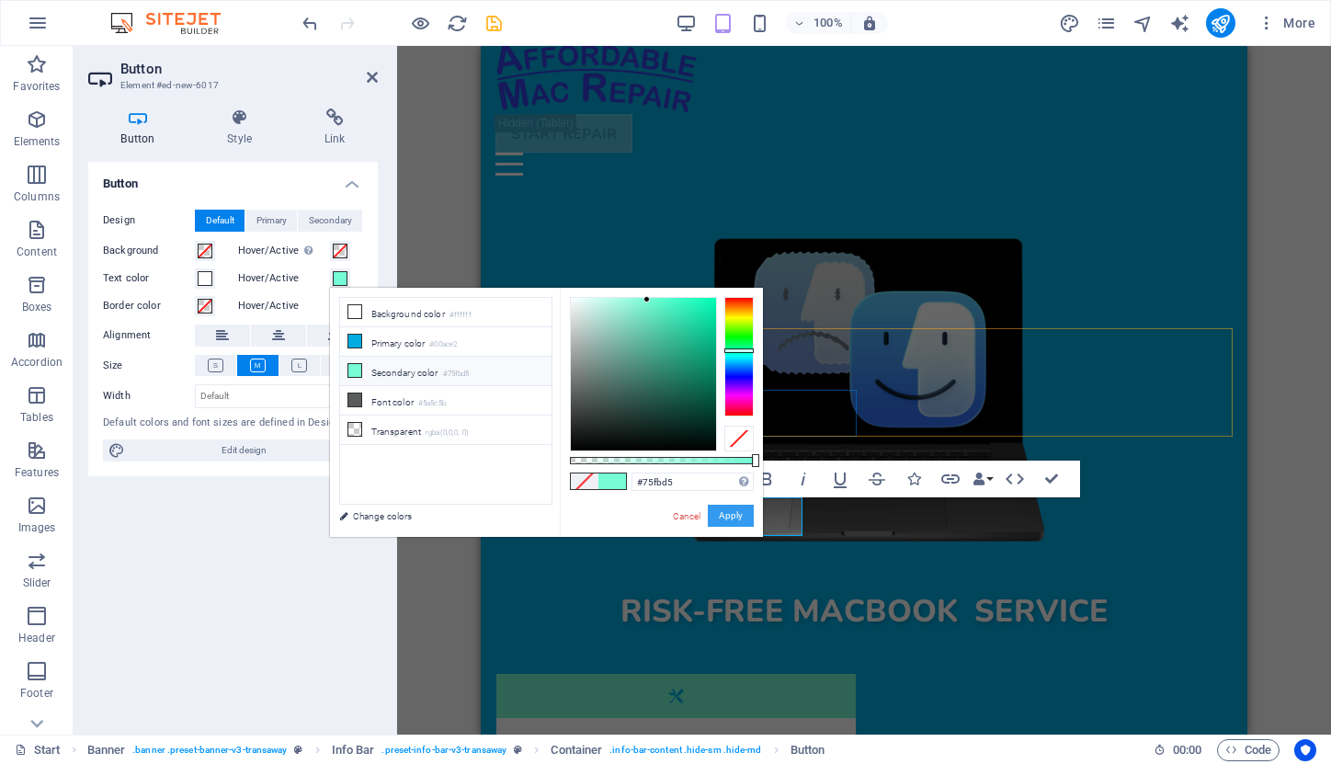
click at [727, 515] on button "Apply" at bounding box center [731, 516] width 46 height 22
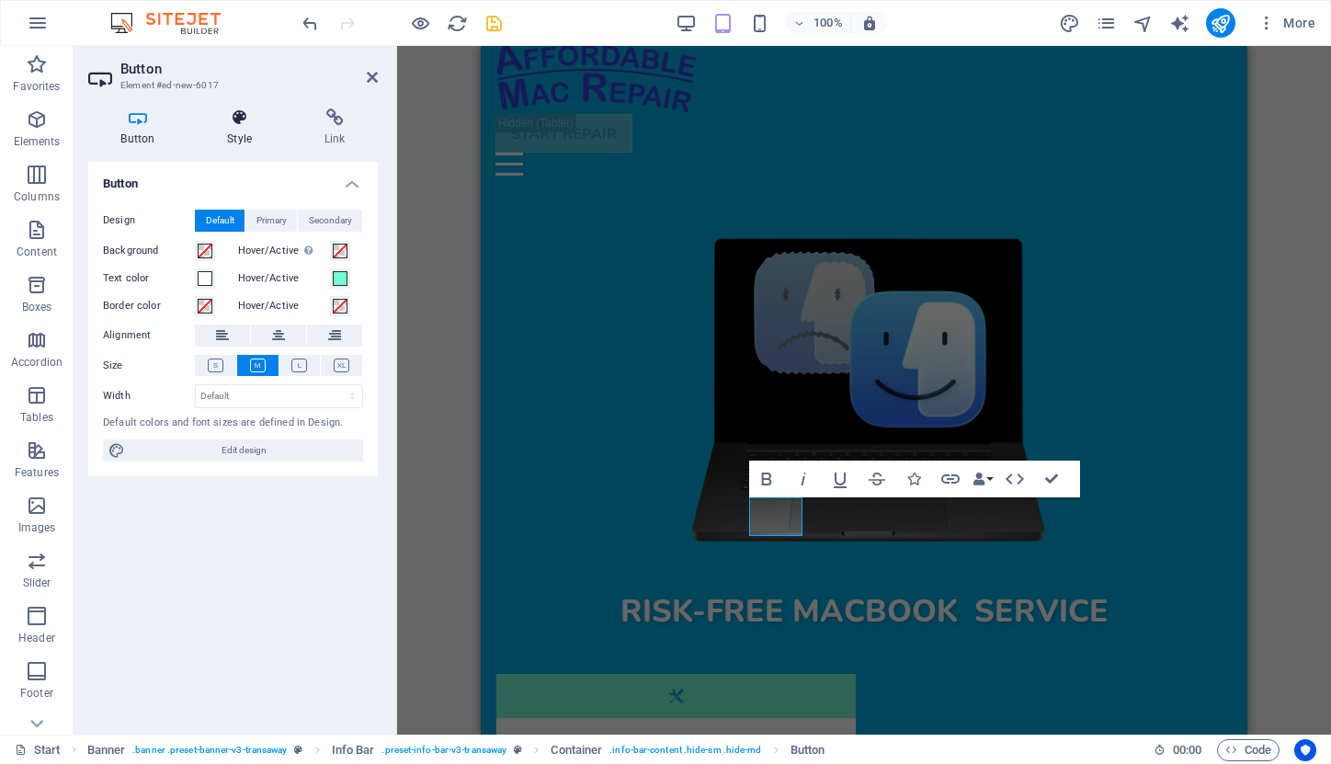
click at [243, 117] on icon at bounding box center [240, 117] width 90 height 18
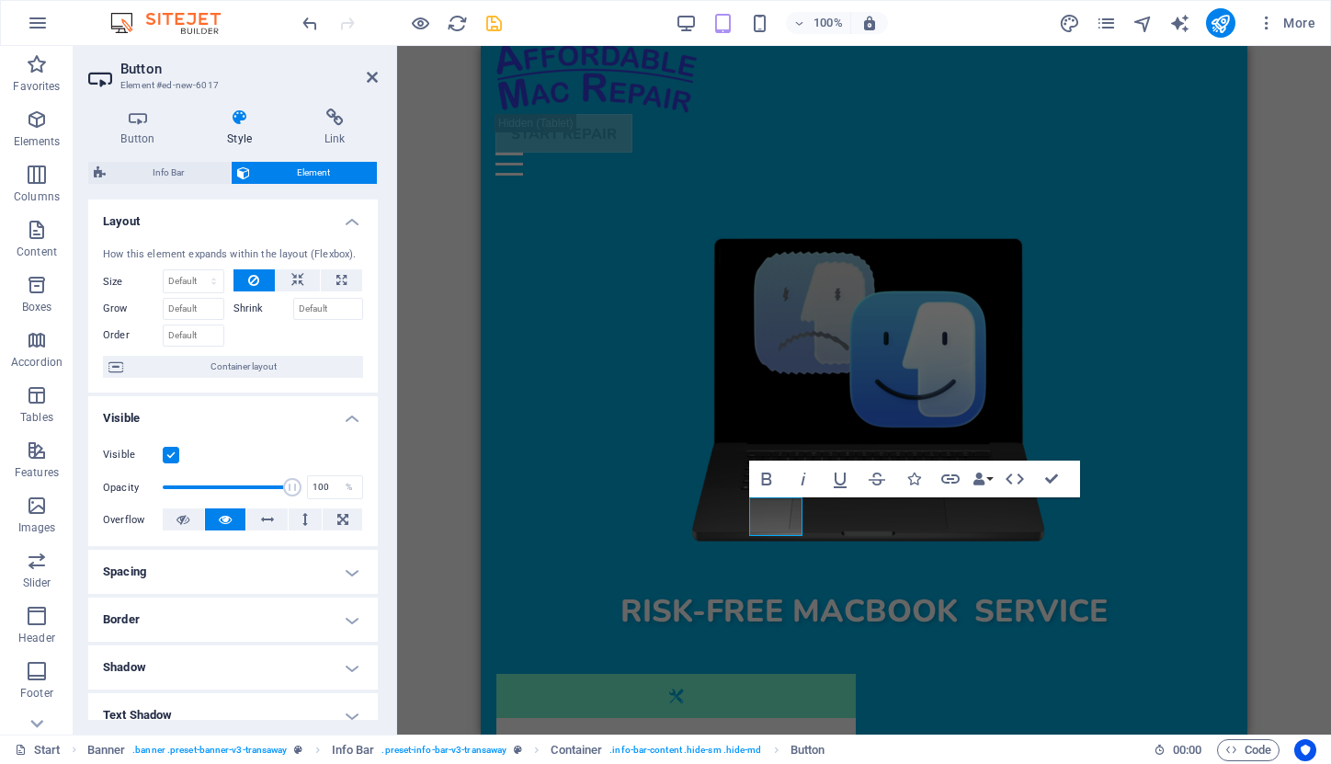
click at [174, 452] on label at bounding box center [171, 455] width 17 height 17
click at [0, 0] on input "Visible" at bounding box center [0, 0] width 0 height 0
click at [174, 452] on label at bounding box center [171, 455] width 17 height 17
click at [0, 0] on input "Visible" at bounding box center [0, 0] width 0 height 0
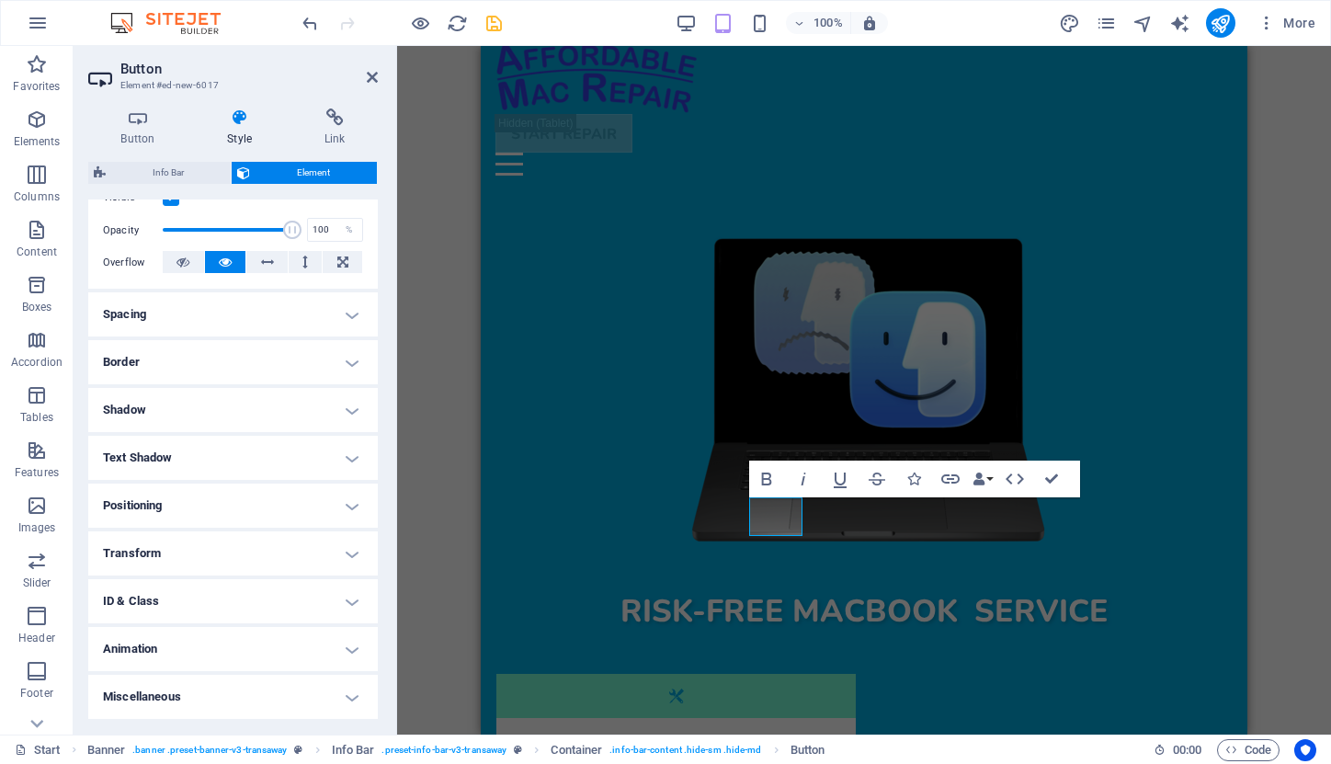
scroll to position [256, 0]
click at [342, 601] on h4 "ID & Class" at bounding box center [233, 603] width 290 height 44
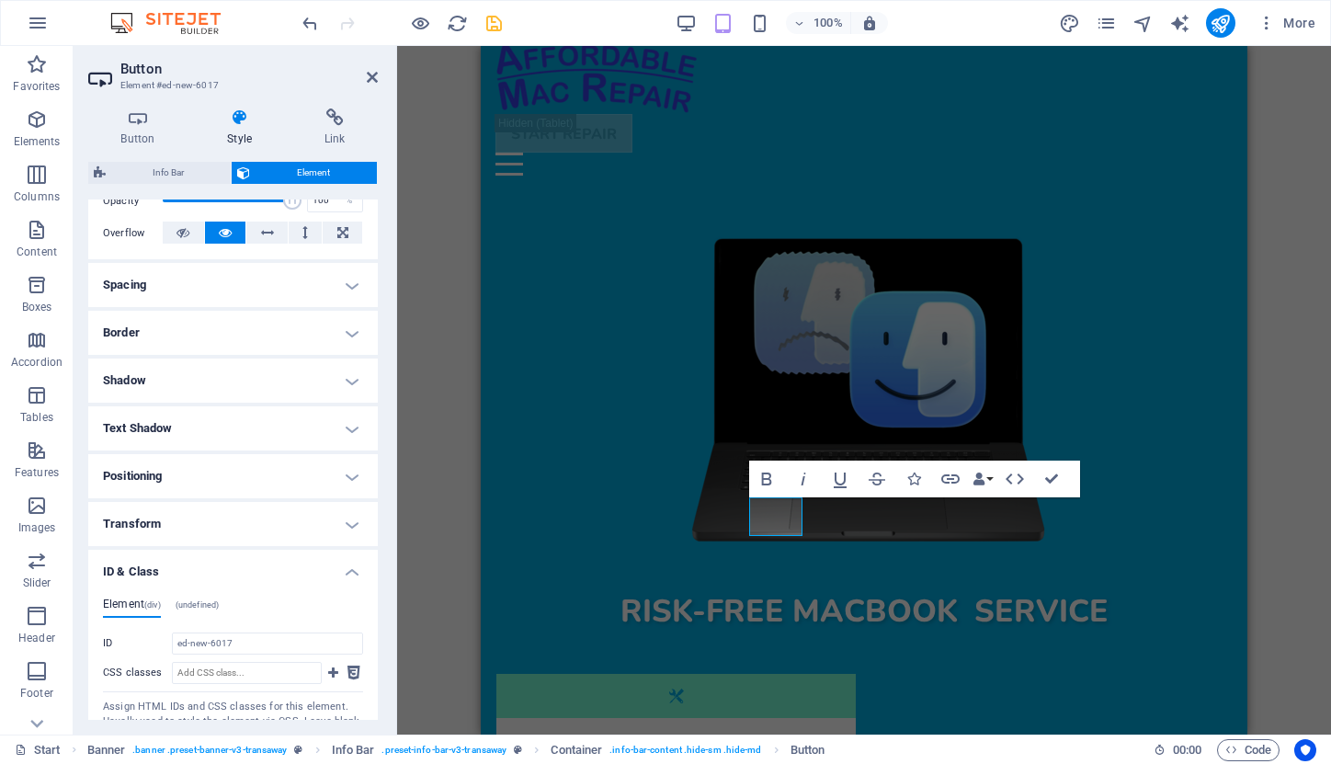
click at [349, 570] on h4 "ID & Class" at bounding box center [233, 566] width 290 height 33
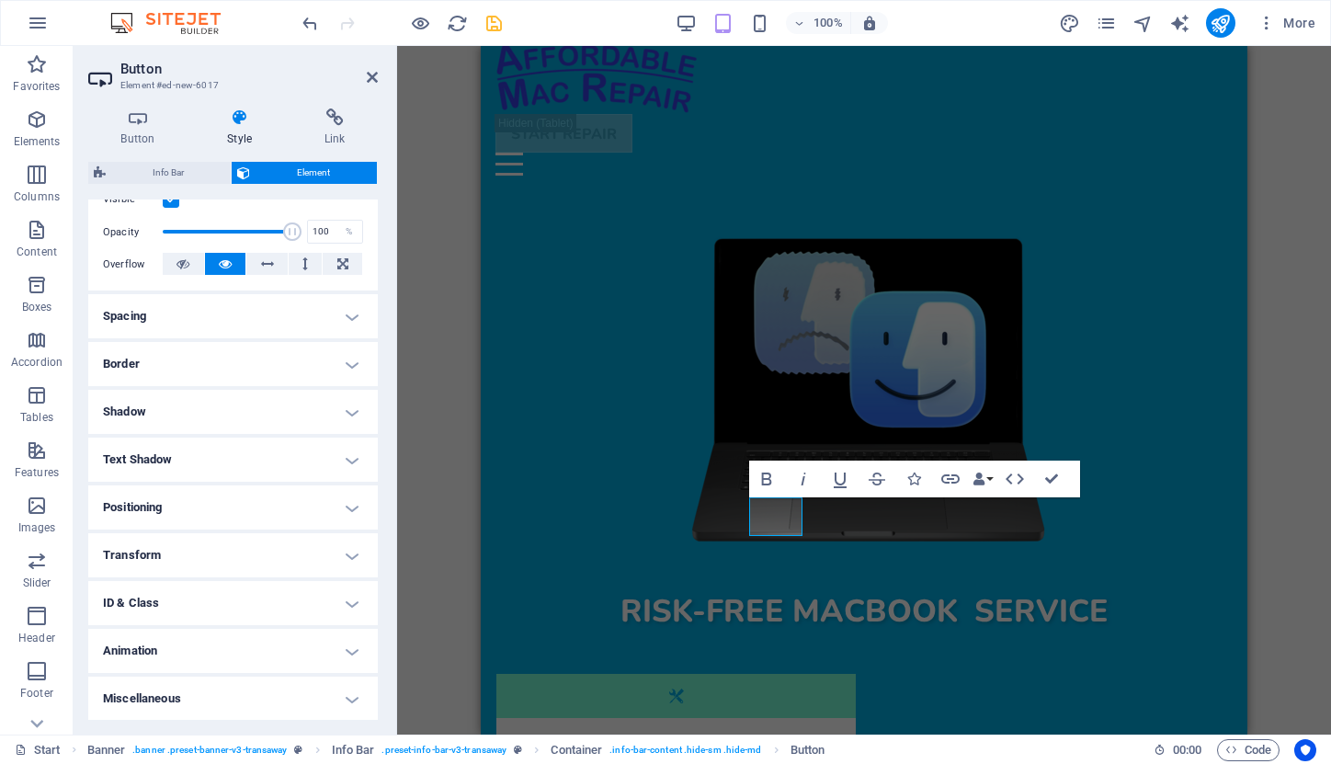
click at [348, 651] on h4 "Animation" at bounding box center [233, 651] width 290 height 44
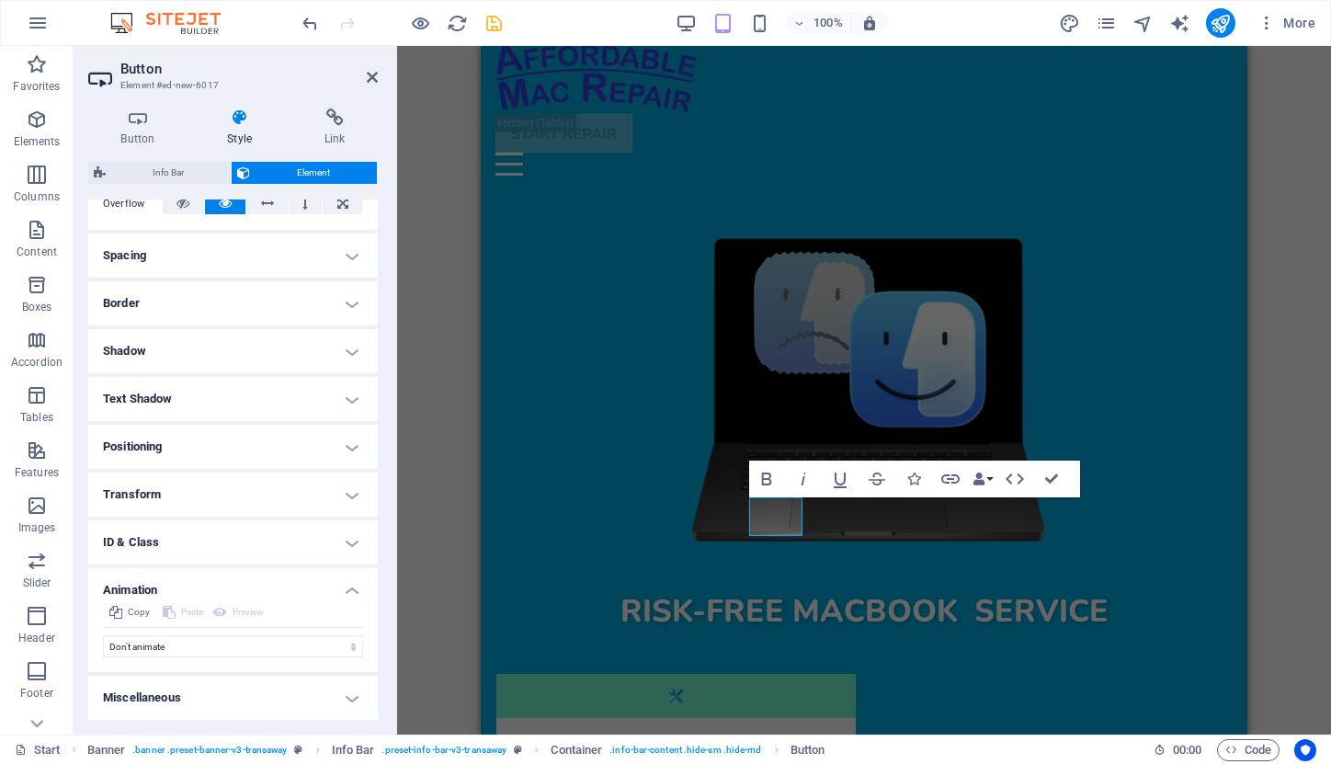
scroll to position [315, 0]
select select "slide"
select select "scroll"
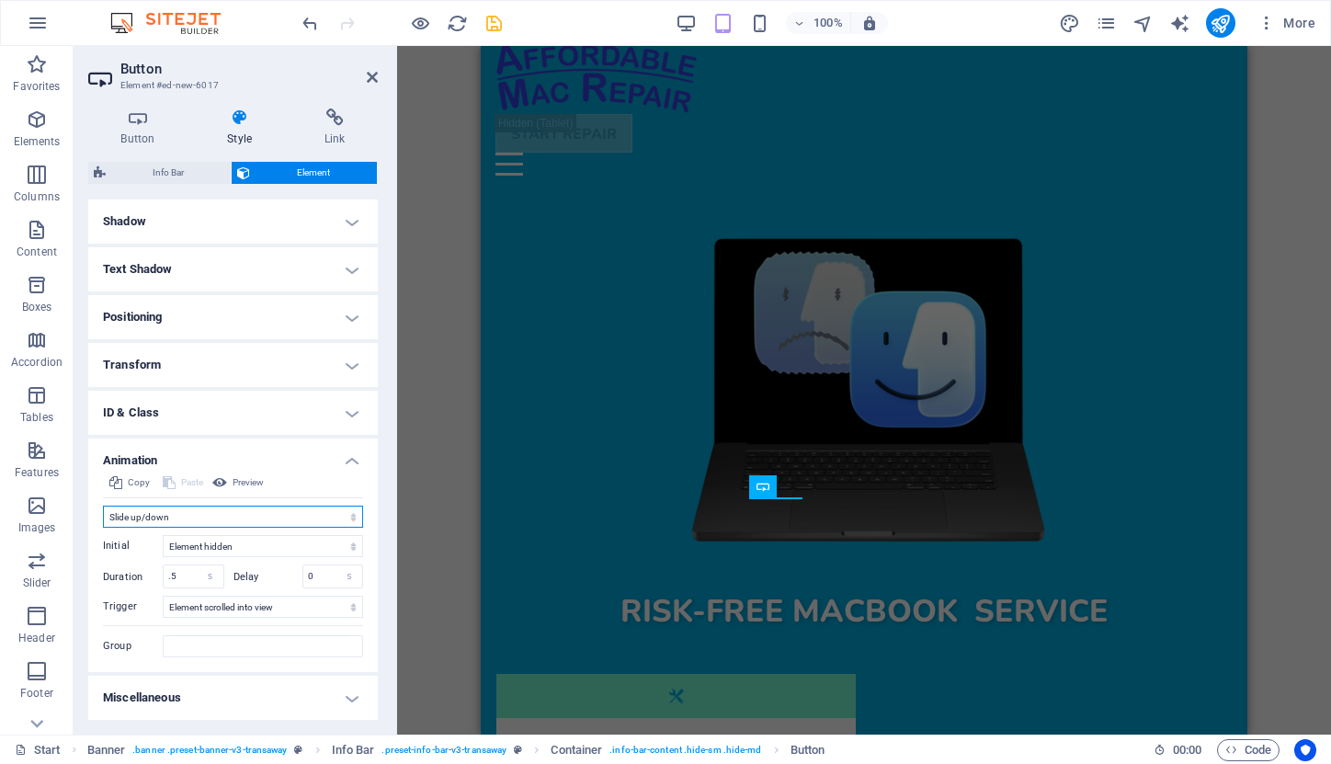
scroll to position [445, 0]
click at [347, 697] on h4 "Miscellaneous" at bounding box center [233, 699] width 290 height 44
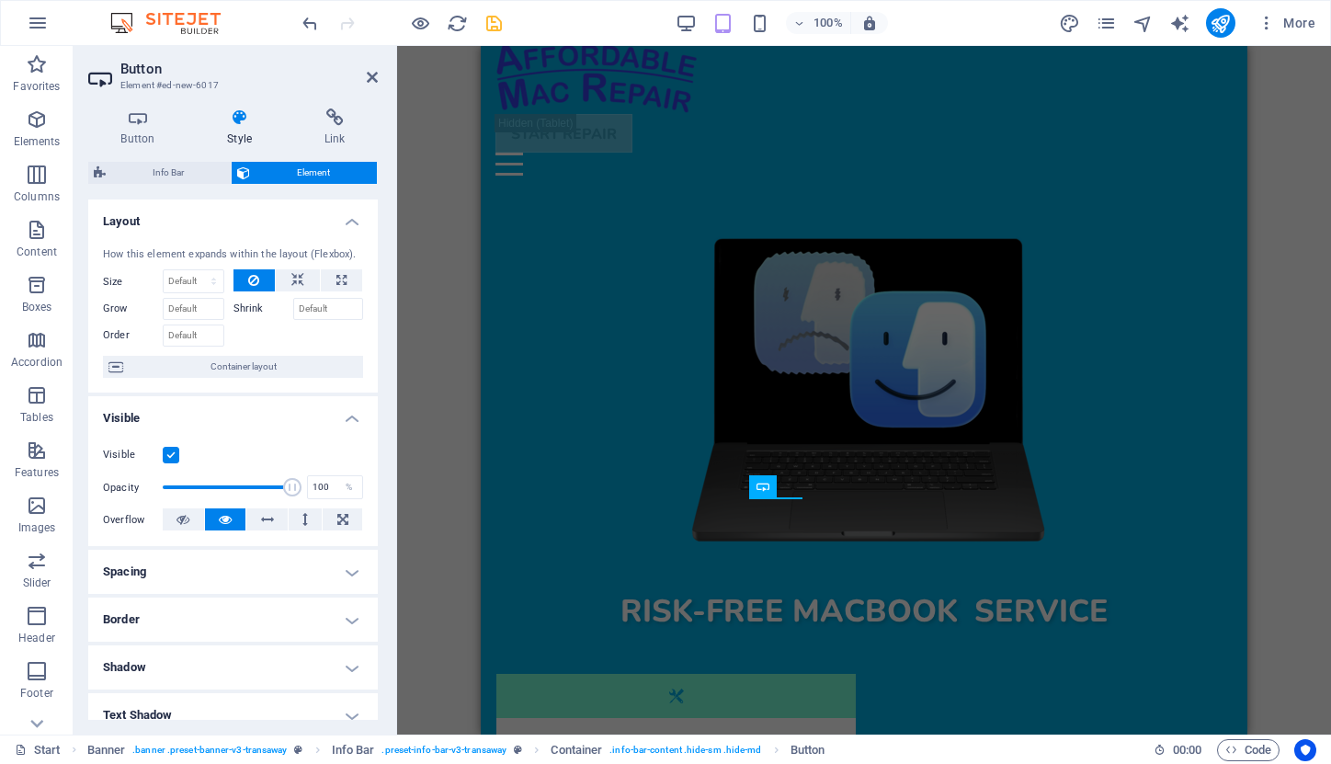
scroll to position [0, 0]
click at [139, 127] on h4 "Button" at bounding box center [141, 127] width 107 height 39
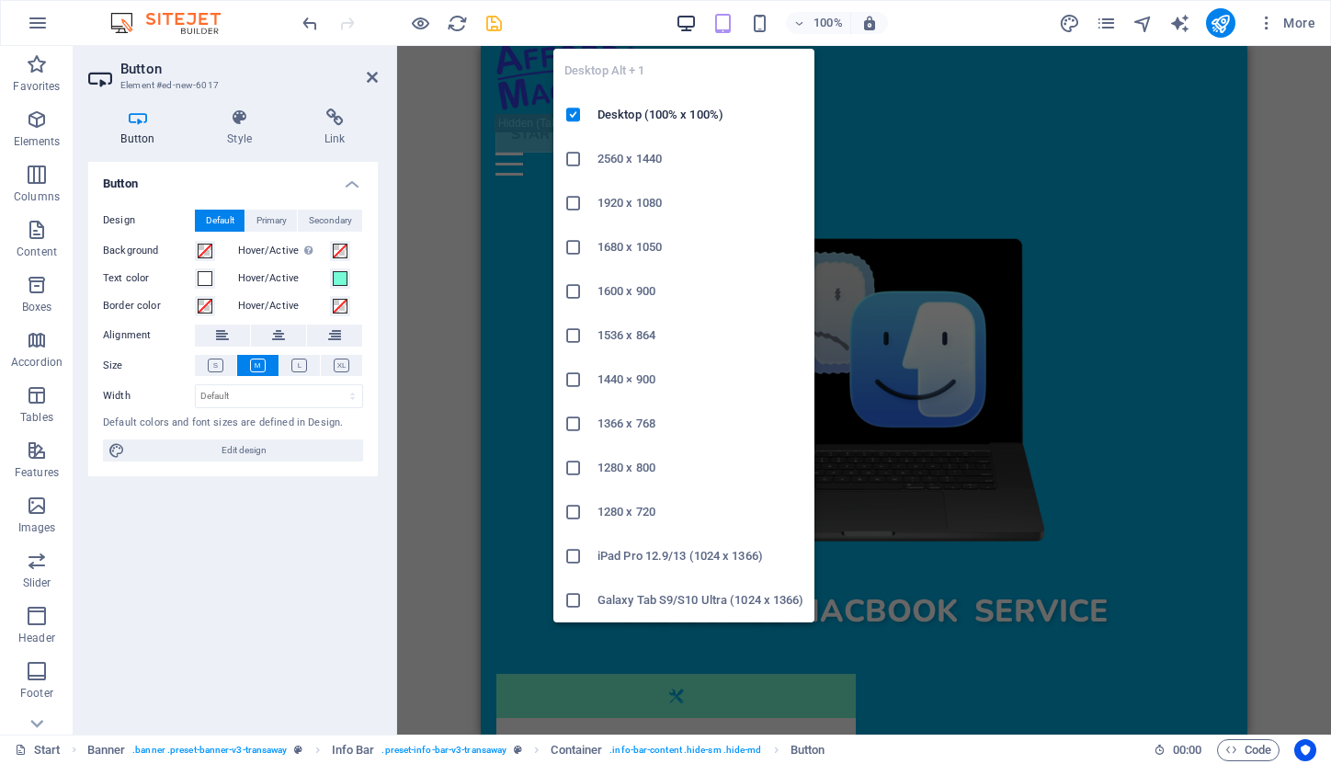
click at [685, 17] on icon "button" at bounding box center [686, 23] width 21 height 21
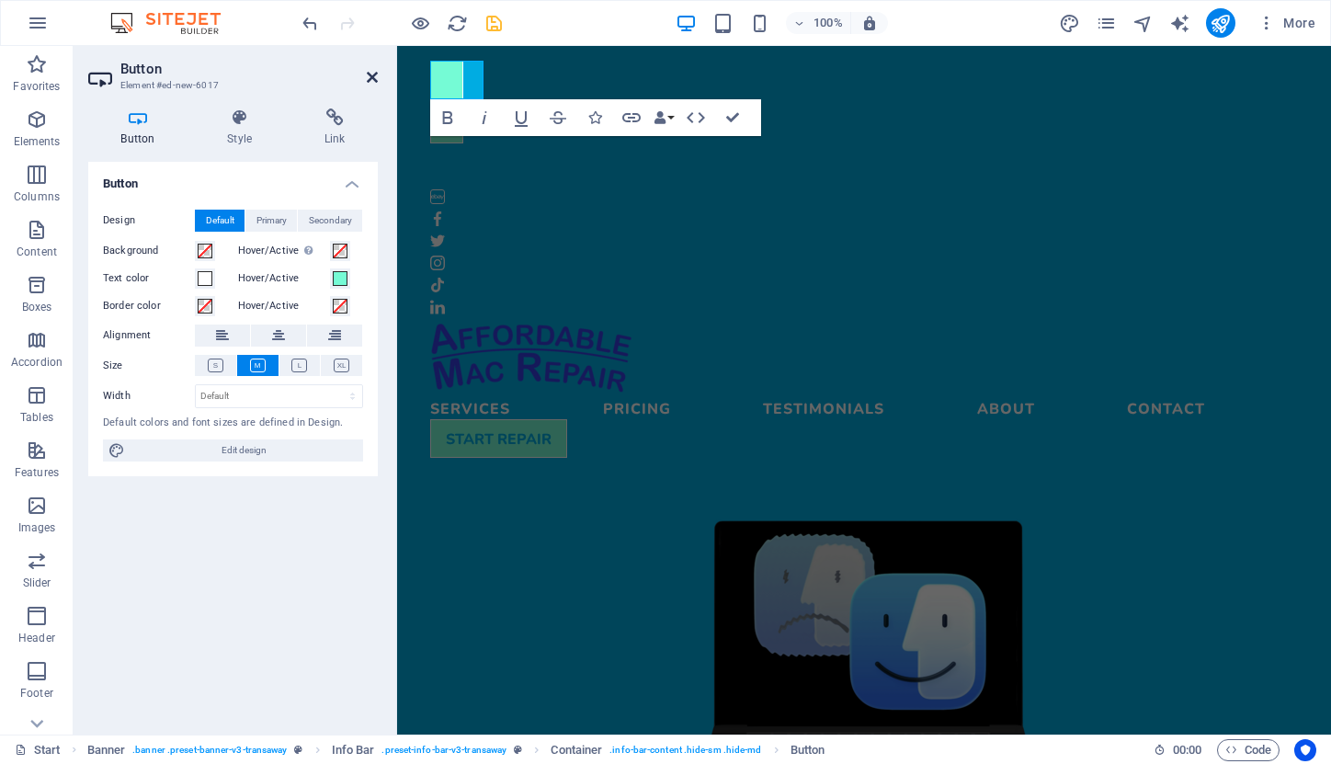
click at [370, 76] on icon at bounding box center [372, 77] width 11 height 15
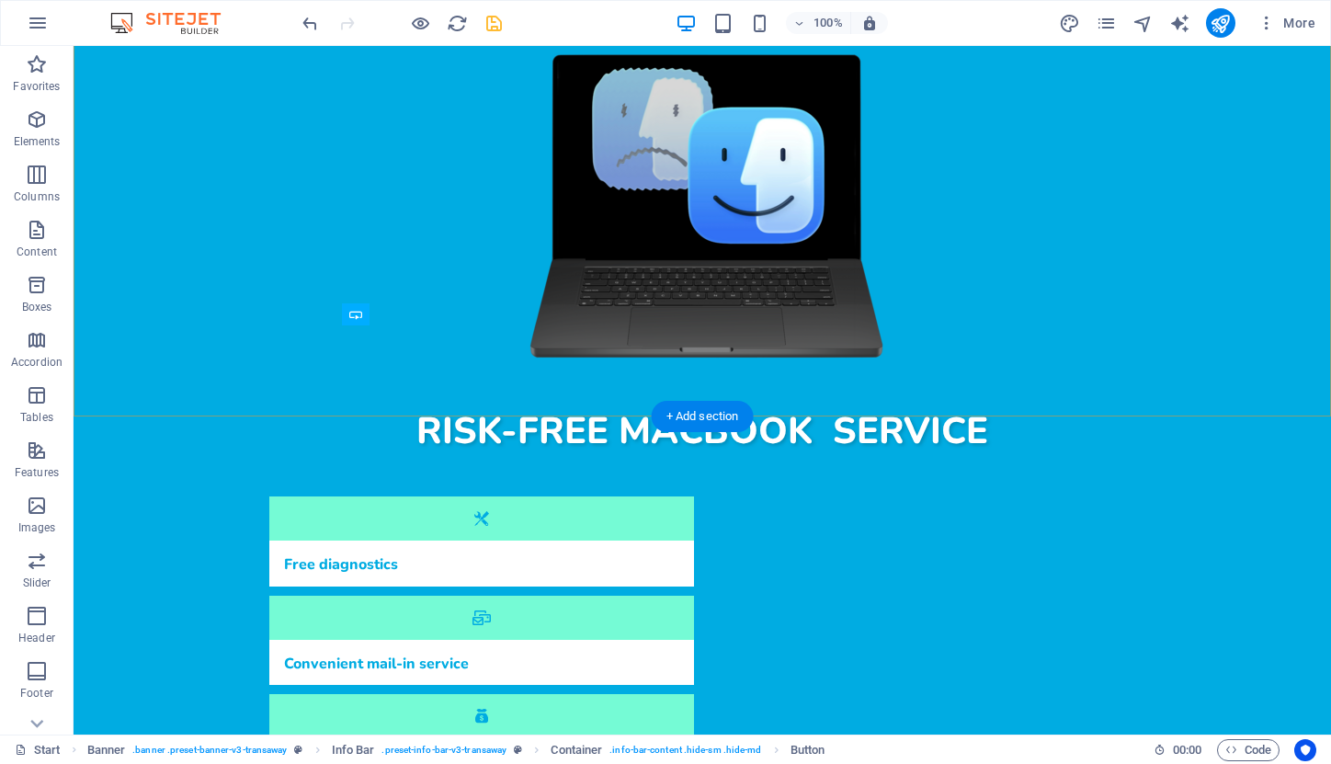
scroll to position [470, 0]
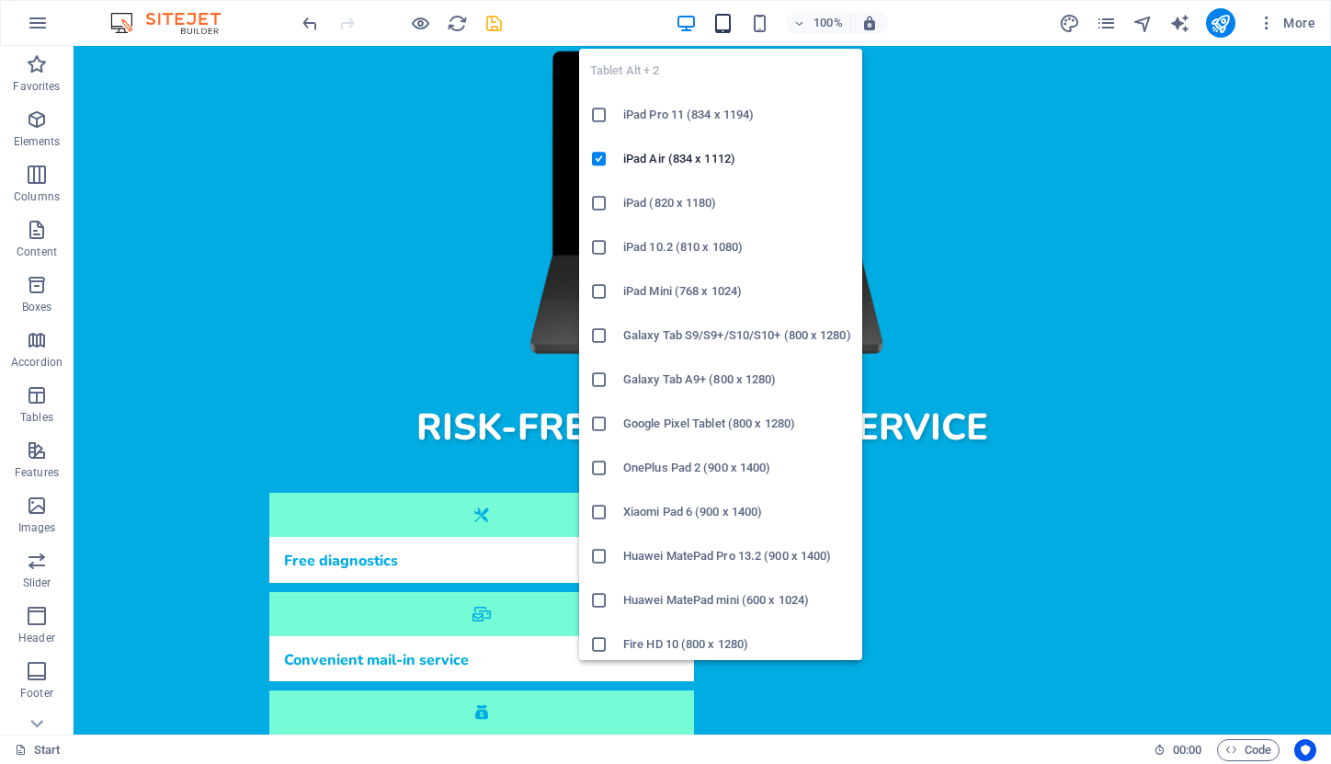
click at [724, 21] on icon "button" at bounding box center [723, 23] width 21 height 21
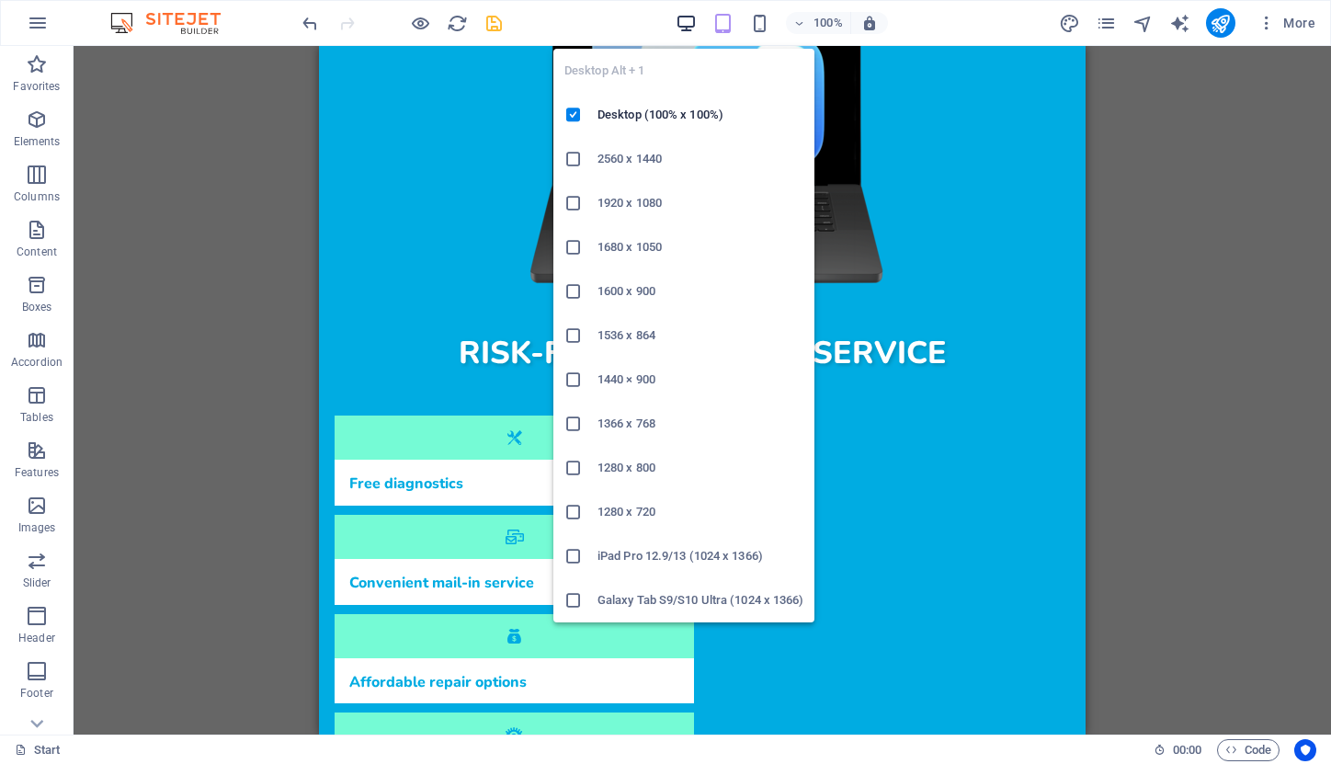
click at [687, 17] on icon "button" at bounding box center [686, 23] width 21 height 21
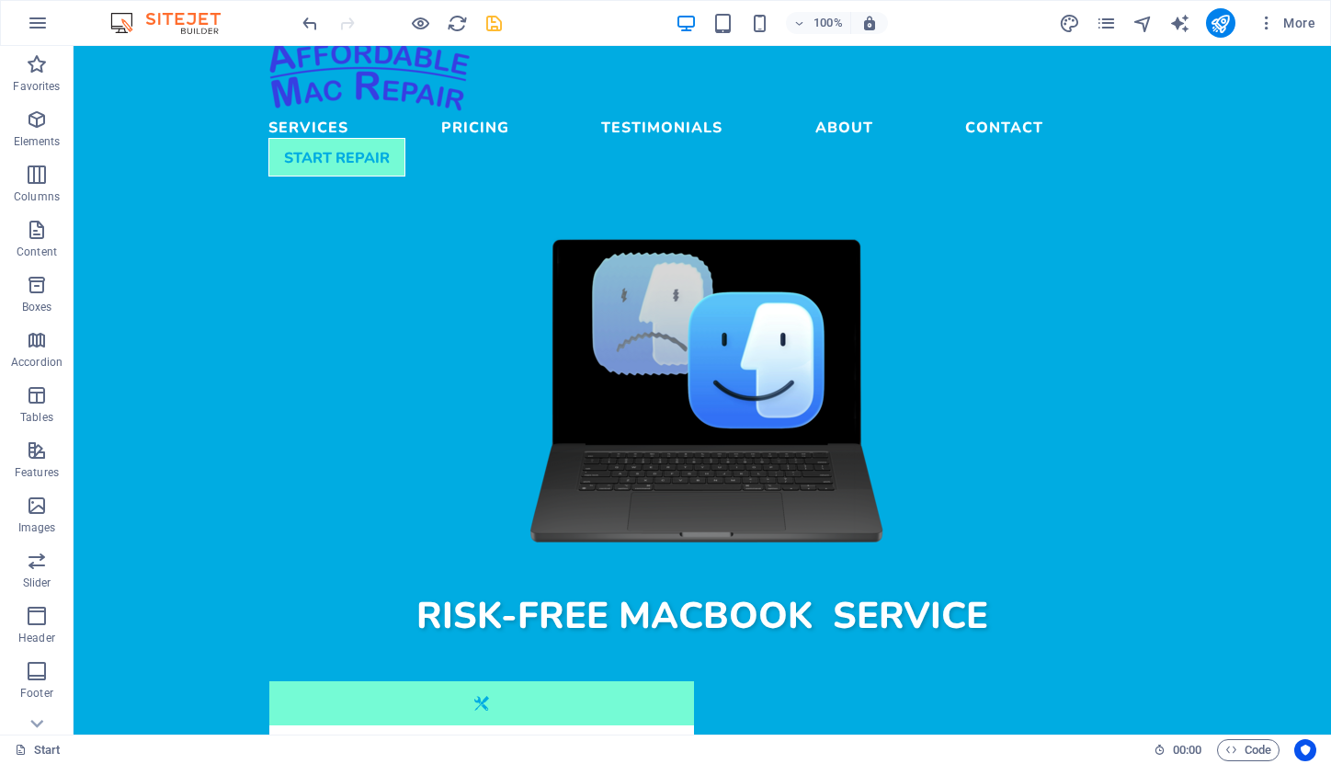
scroll to position [204, 0]
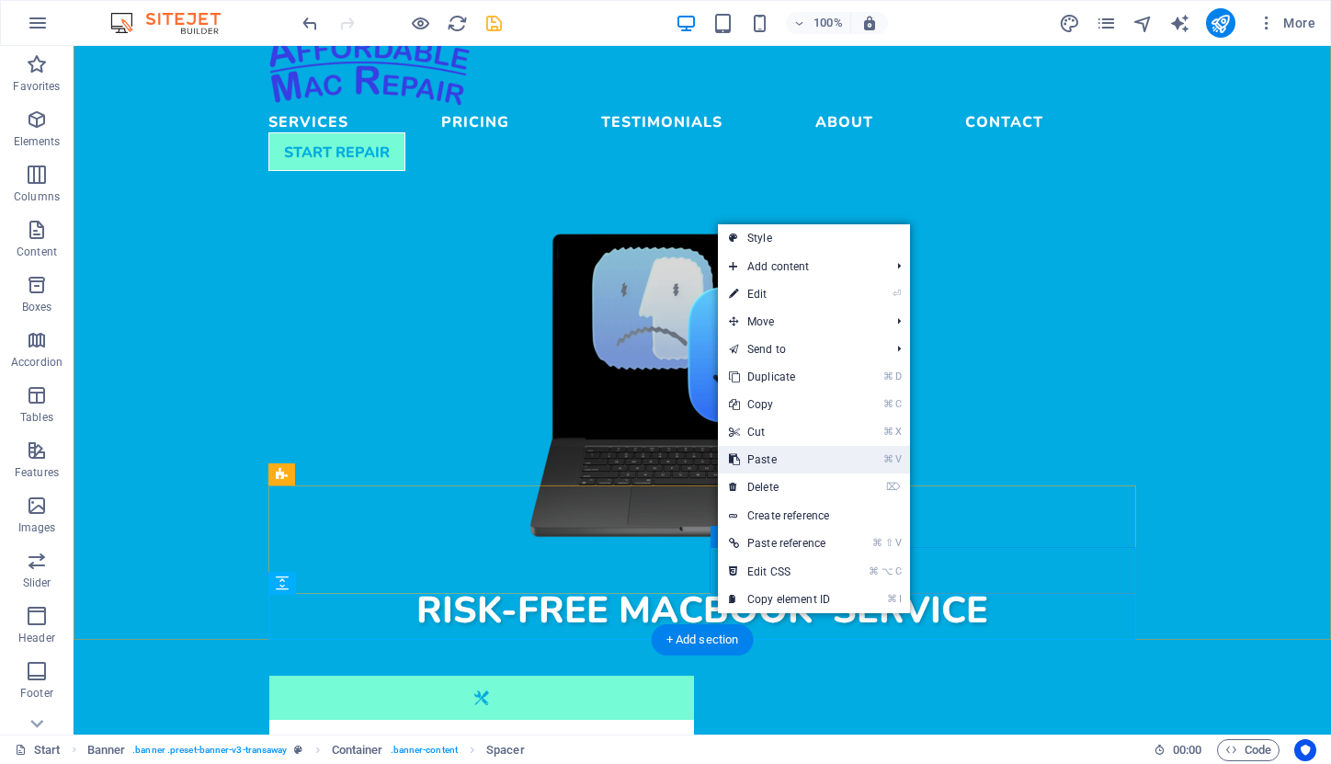
click at [781, 466] on link "⌘ V Paste" at bounding box center [779, 460] width 123 height 28
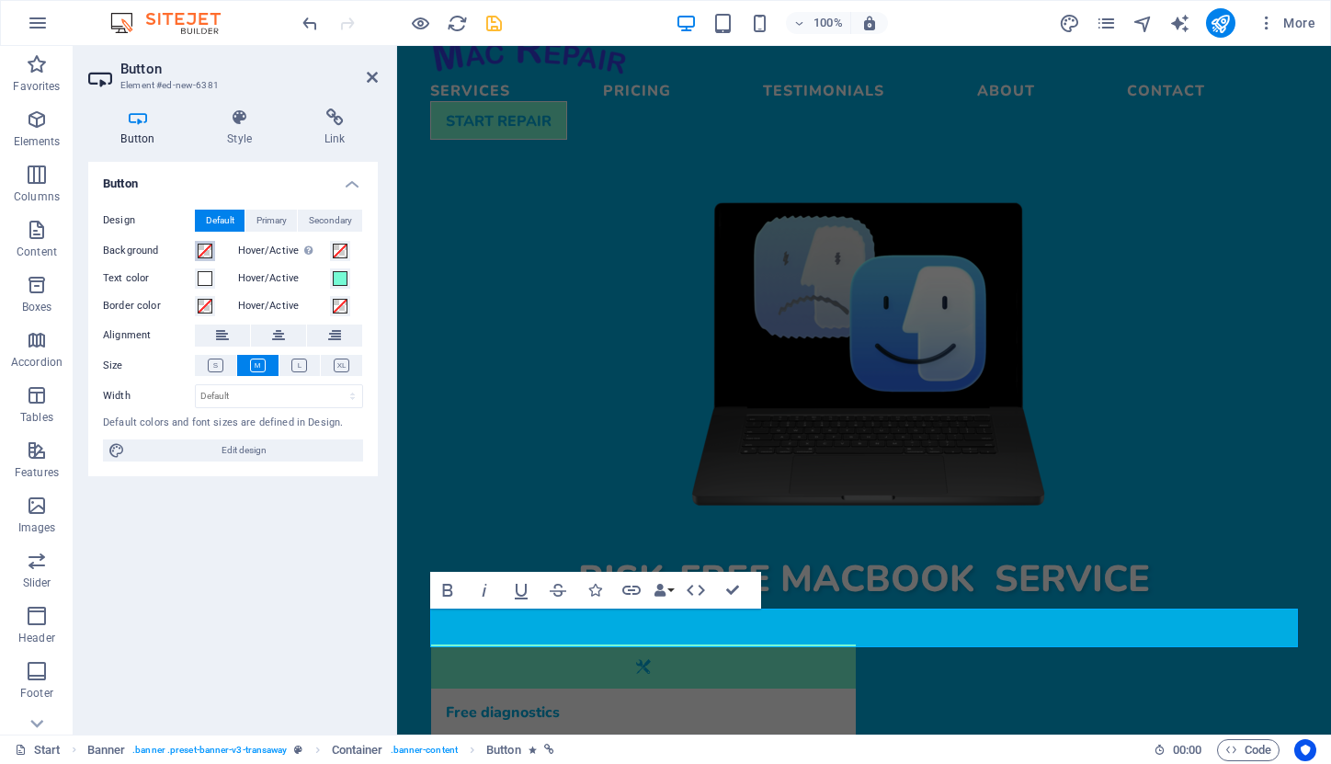
click at [205, 247] on span at bounding box center [205, 251] width 15 height 15
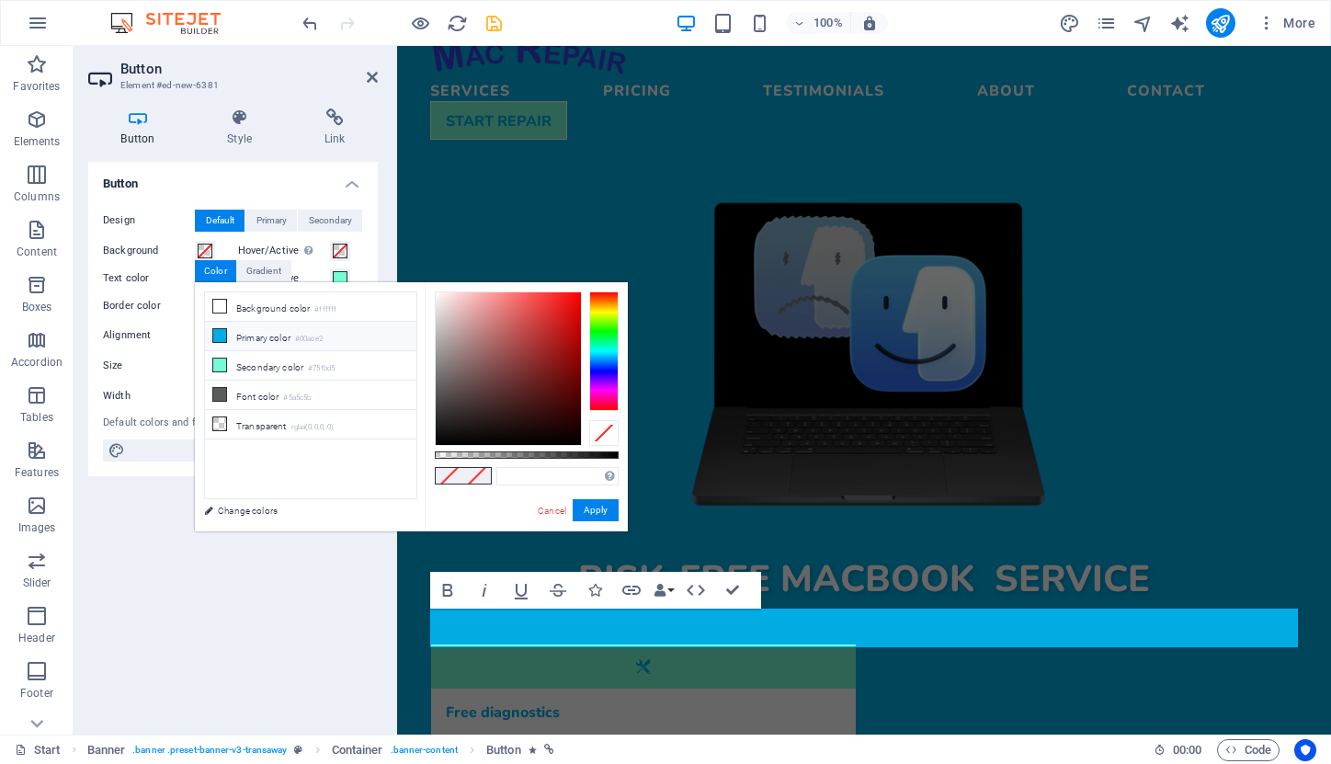
click at [227, 334] on li "Primary color #00ace2" at bounding box center [310, 336] width 211 height 29
type input "#00ace2"
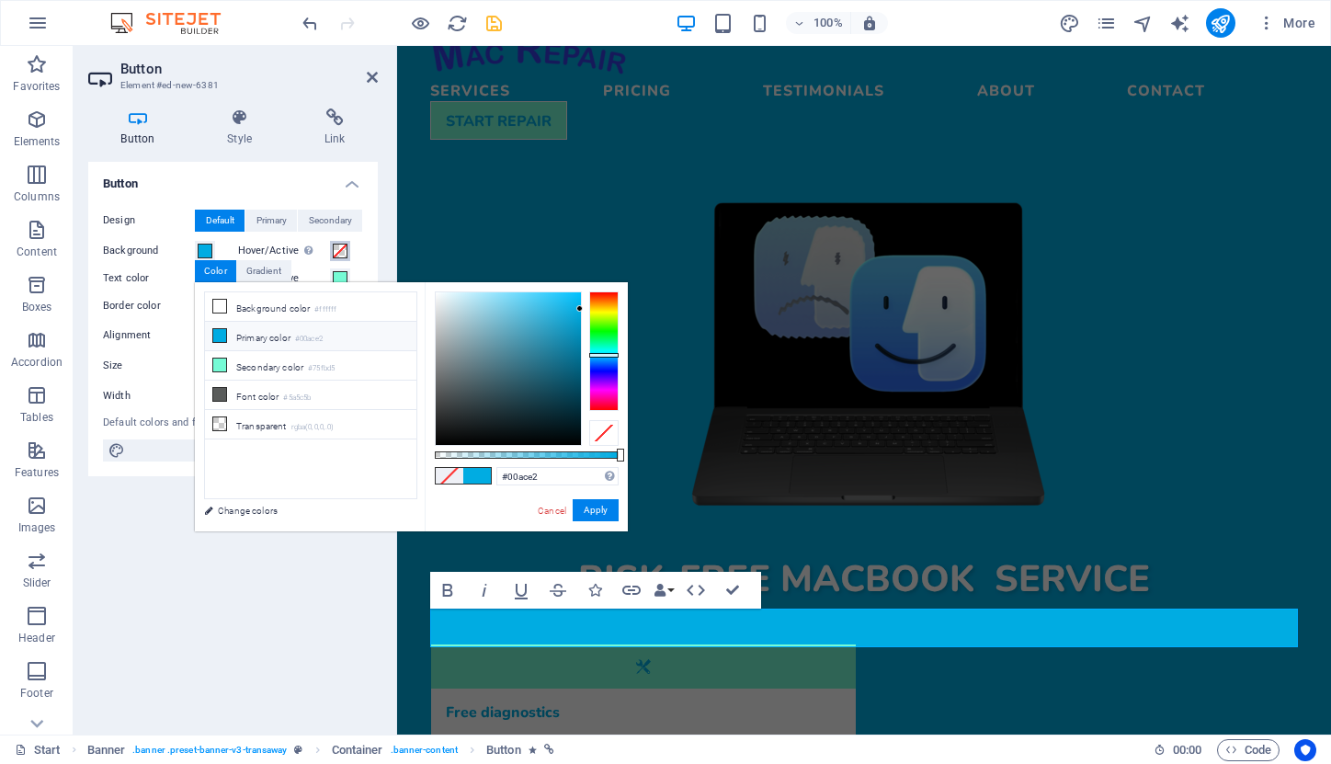
click at [338, 250] on span at bounding box center [340, 251] width 15 height 15
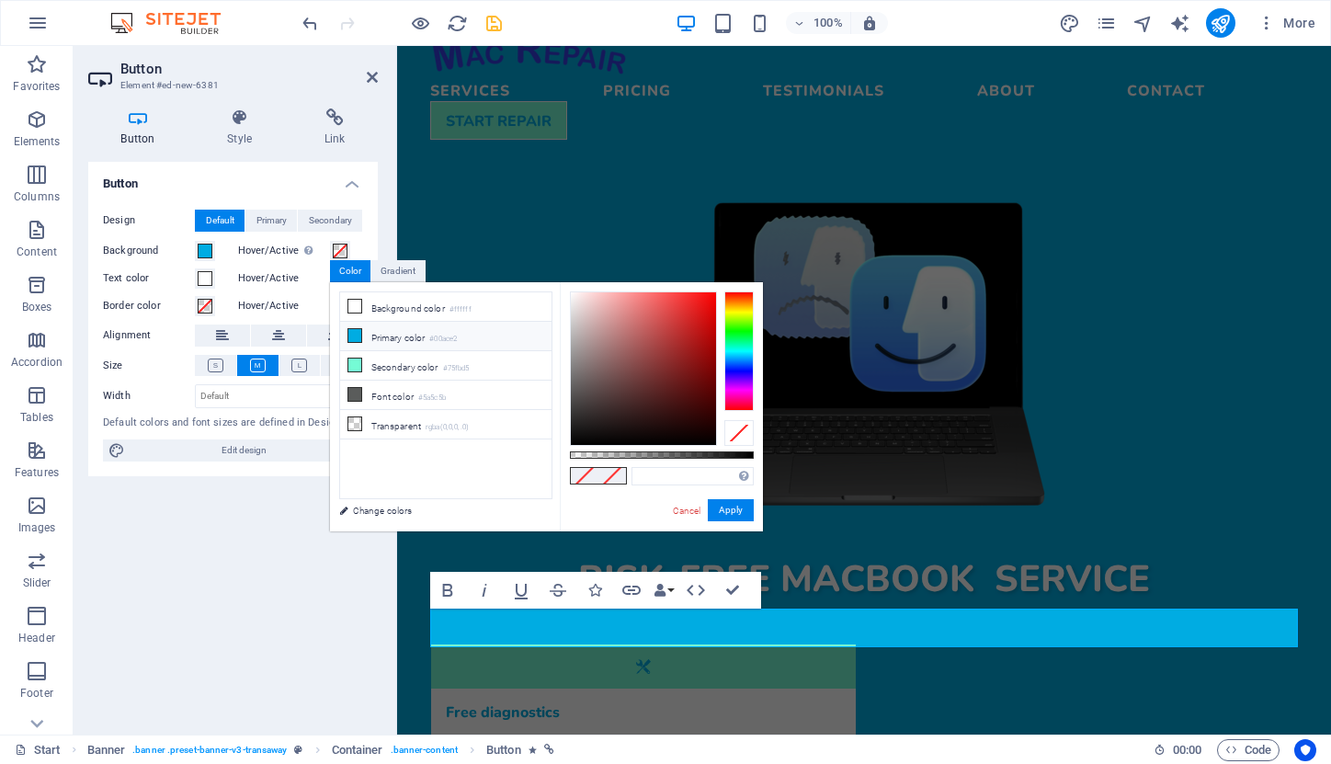
click at [406, 337] on li "Primary color #00ace2" at bounding box center [445, 336] width 211 height 29
type input "#00ace2"
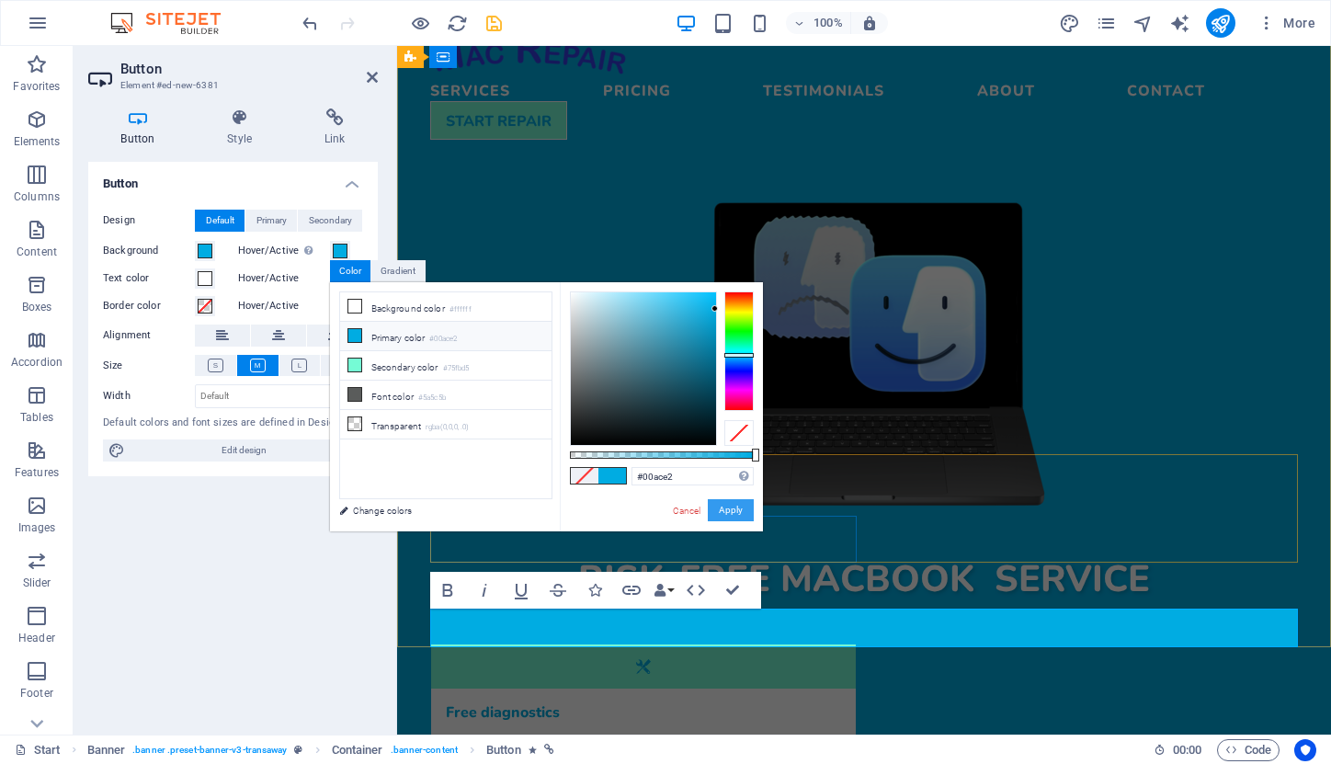
click at [735, 510] on button "Apply" at bounding box center [731, 510] width 46 height 22
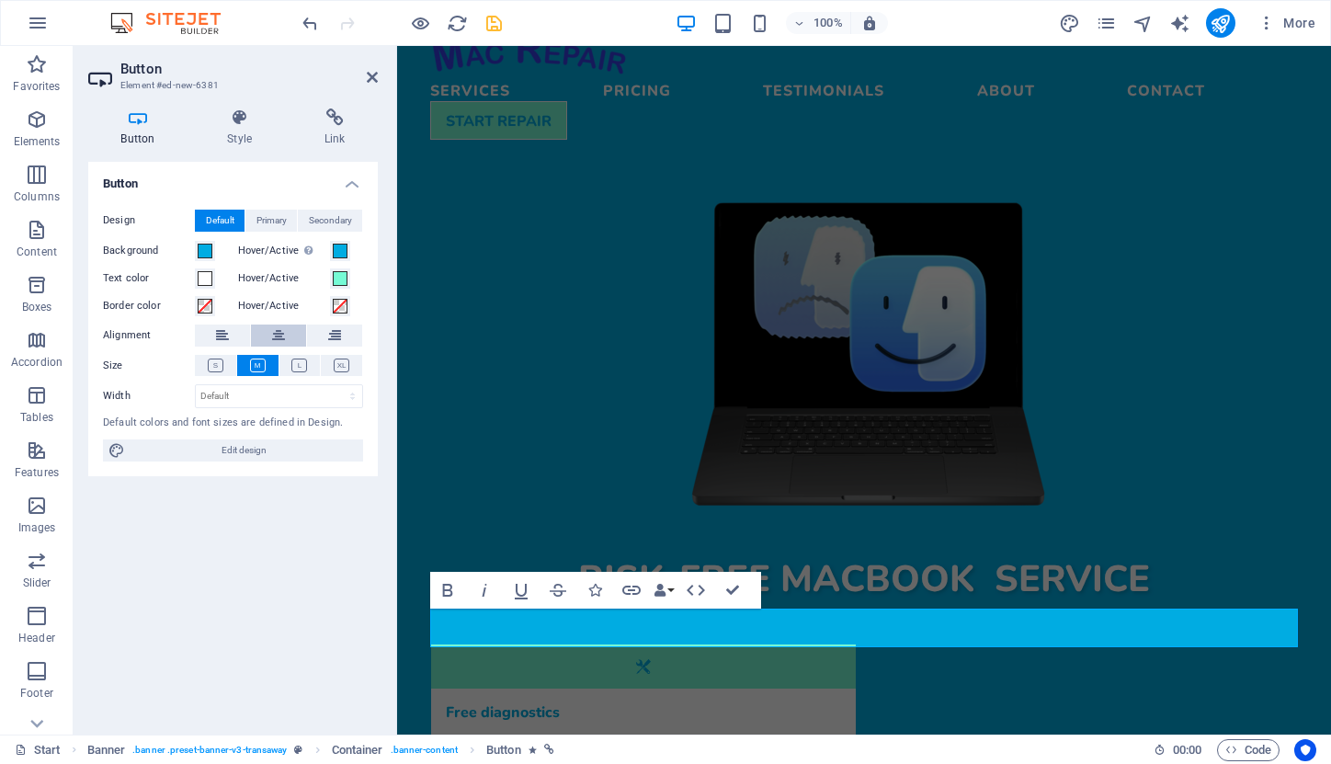
click at [276, 332] on icon at bounding box center [278, 336] width 13 height 22
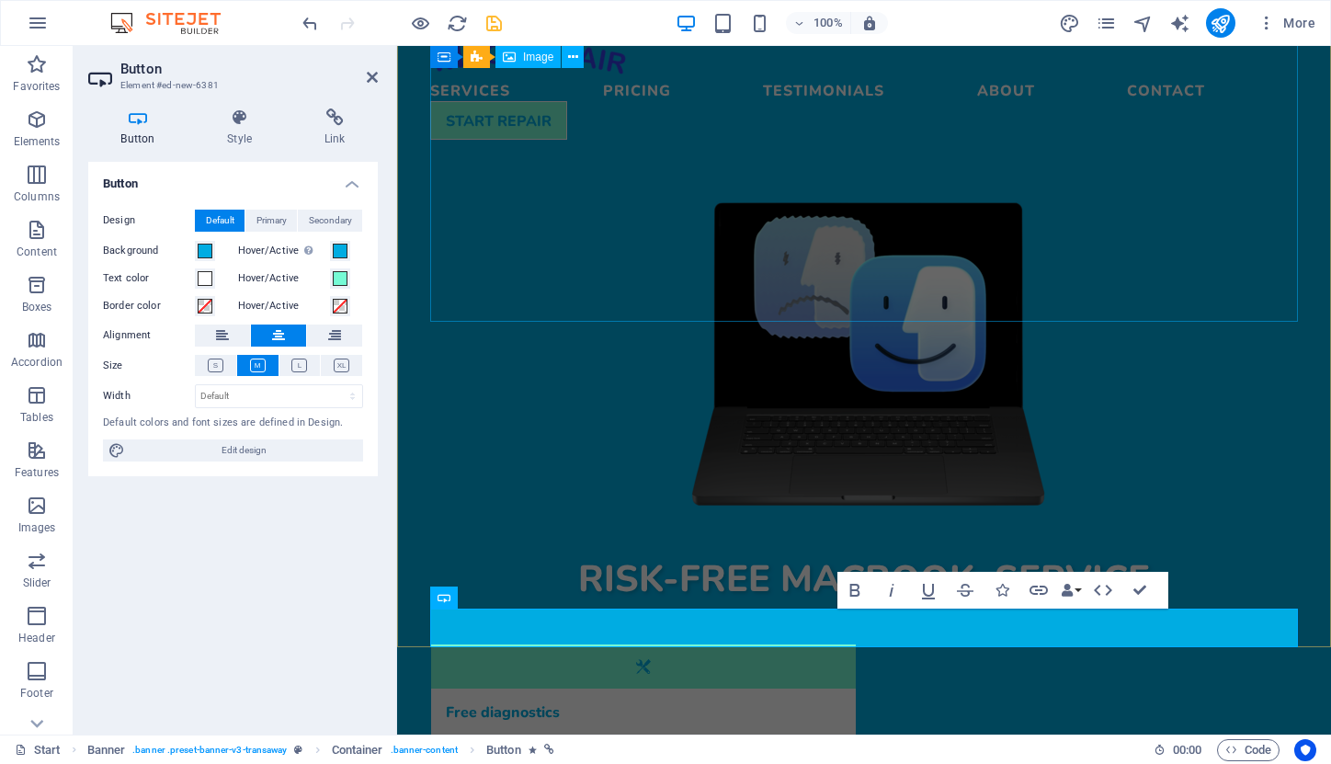
click at [1197, 241] on figure at bounding box center [864, 352] width 868 height 318
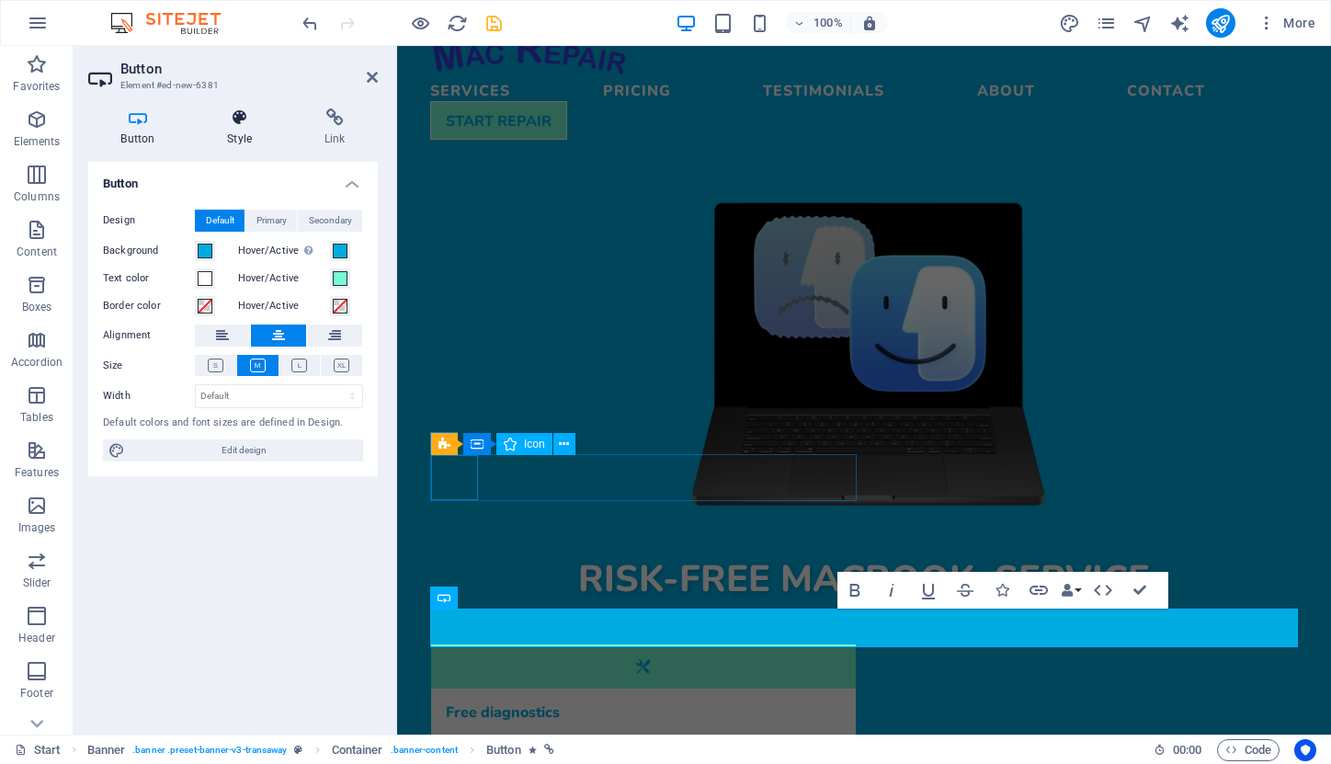
click at [238, 128] on h4 "Style" at bounding box center [243, 127] width 97 height 39
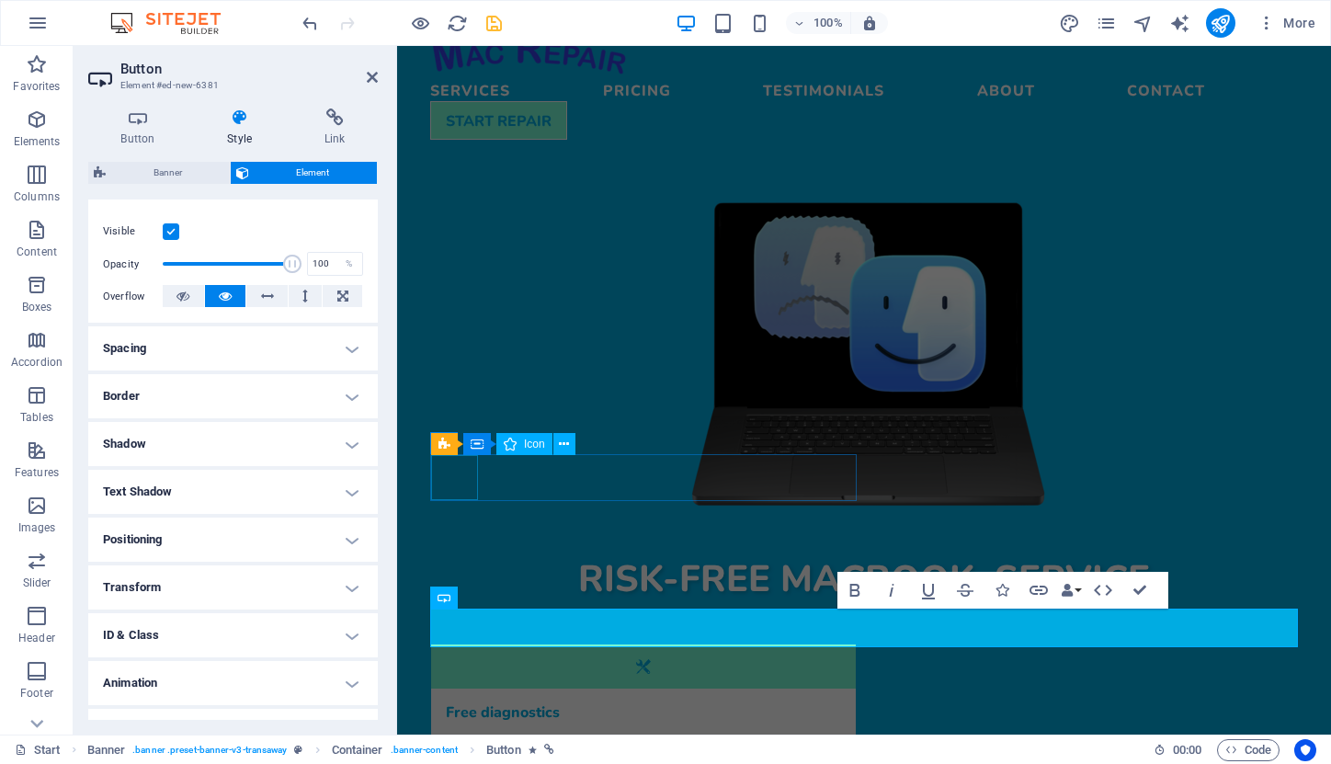
scroll to position [224, 0]
click at [348, 394] on h4 "Border" at bounding box center [233, 395] width 290 height 44
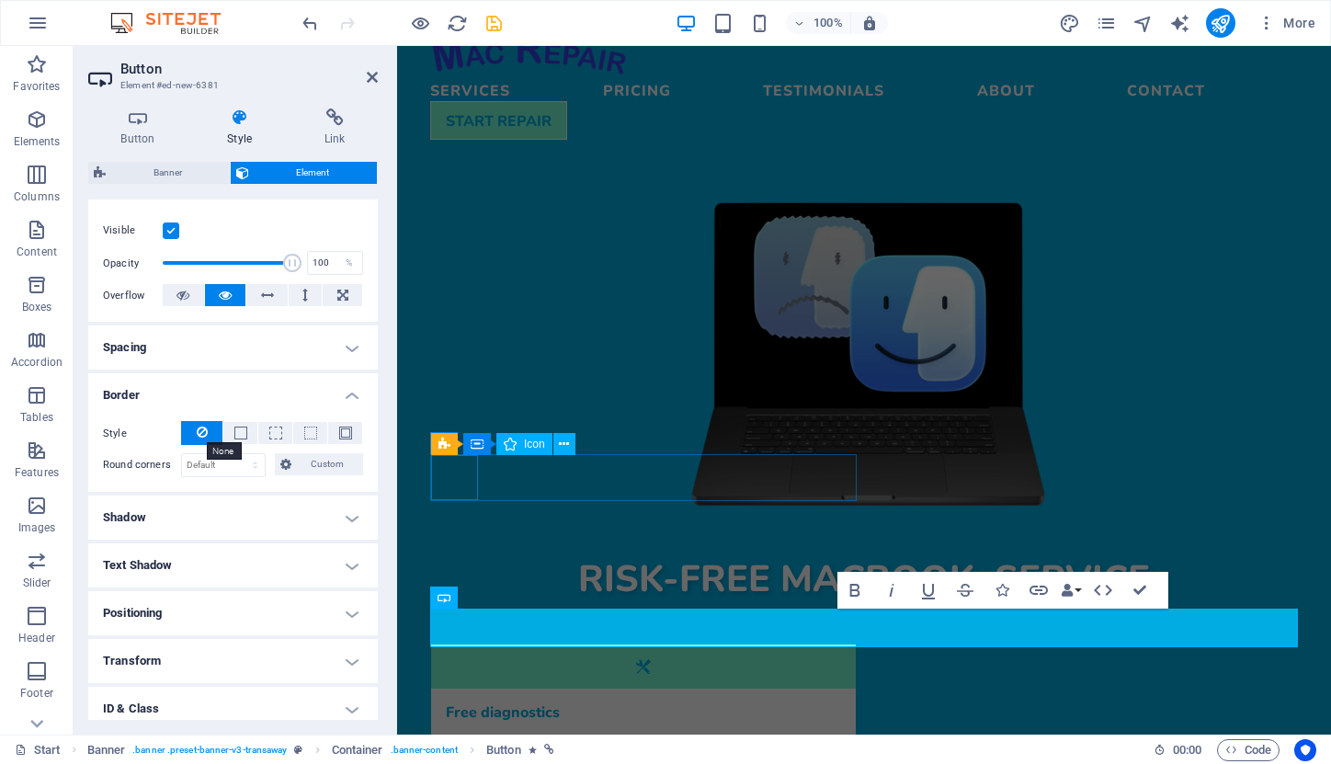
click at [198, 429] on icon at bounding box center [202, 432] width 11 height 22
click at [135, 125] on icon at bounding box center [137, 117] width 99 height 18
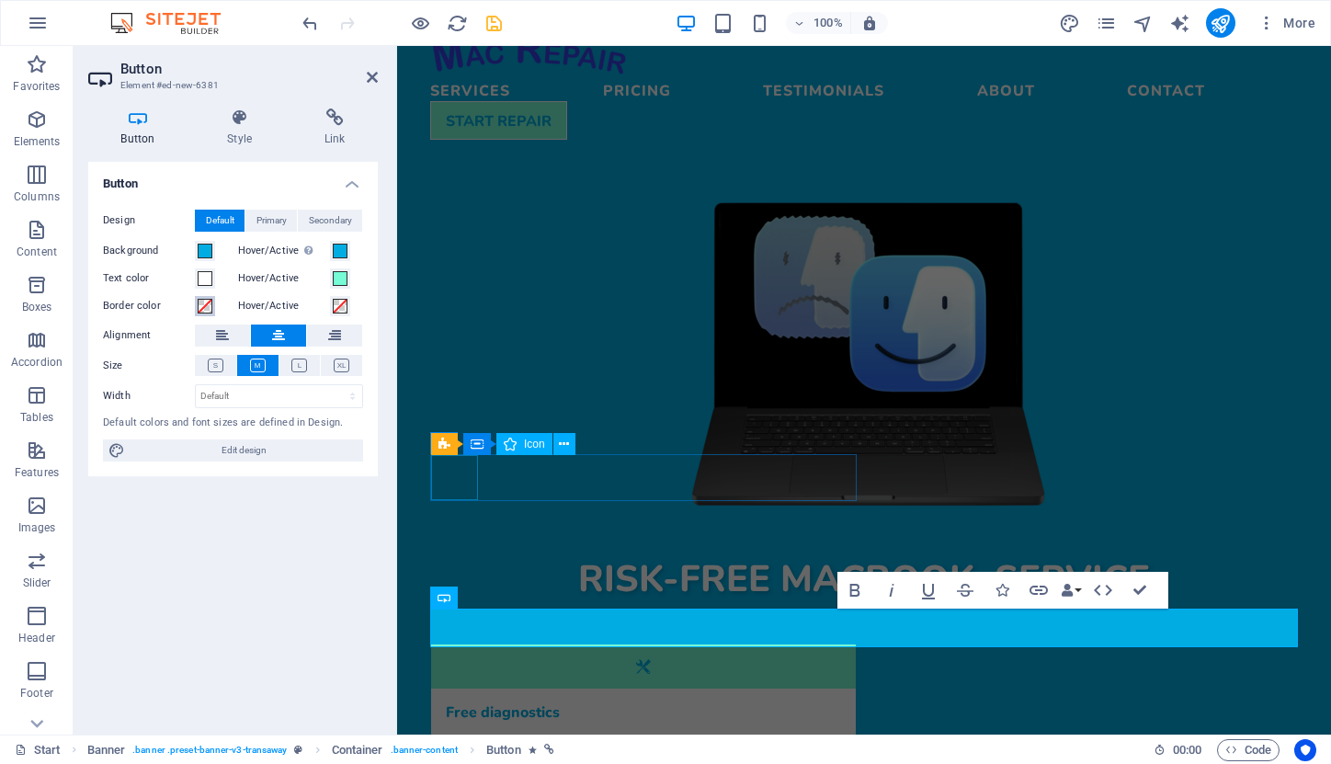
click at [202, 305] on span at bounding box center [205, 306] width 15 height 15
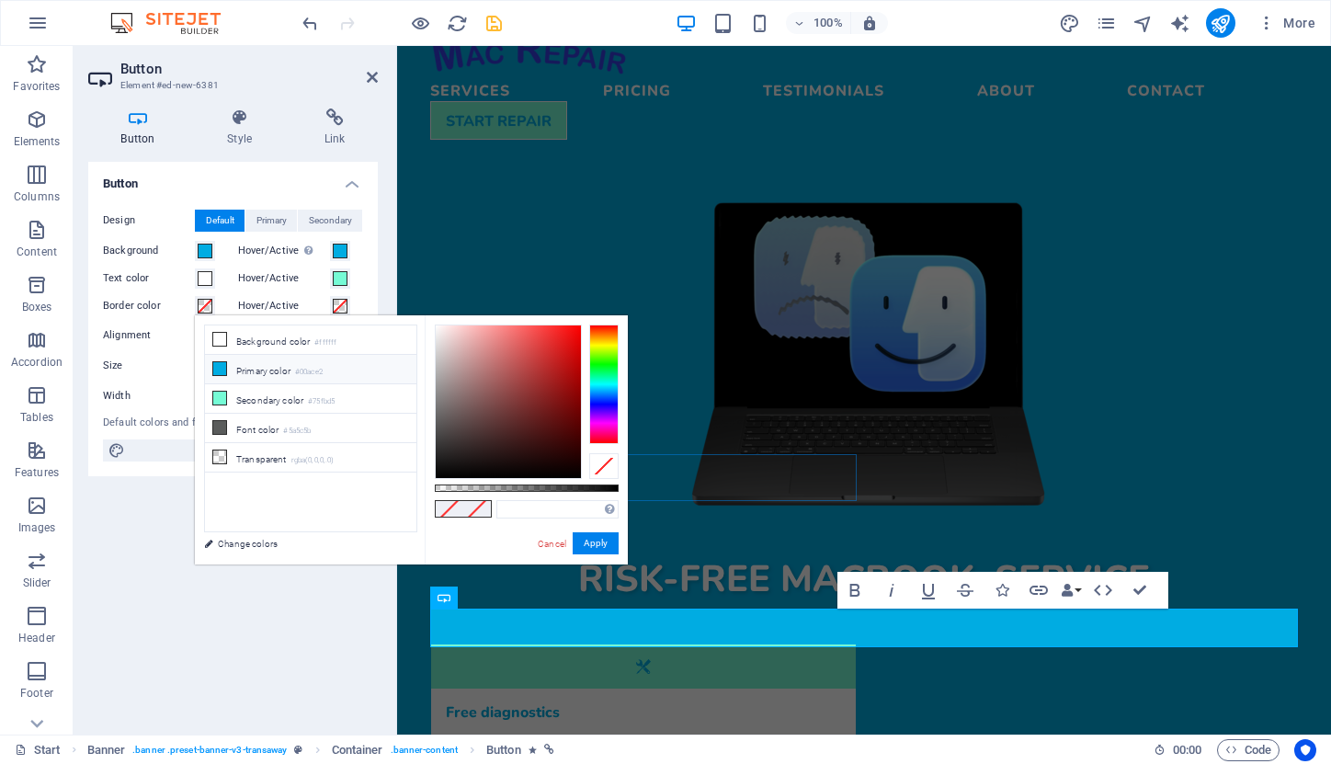
click at [234, 377] on li "Primary color #00ace2" at bounding box center [310, 369] width 211 height 29
type input "#00ace2"
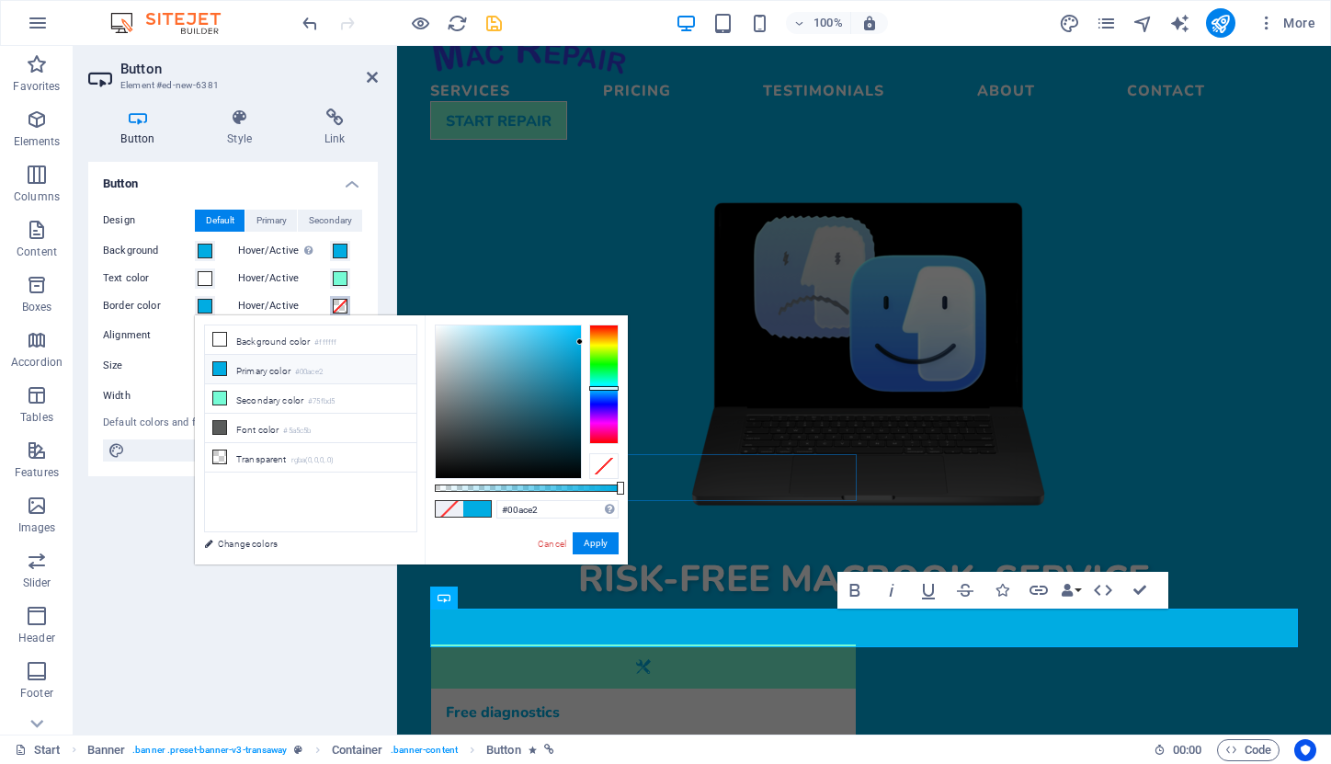
click at [341, 303] on span at bounding box center [340, 306] width 15 height 15
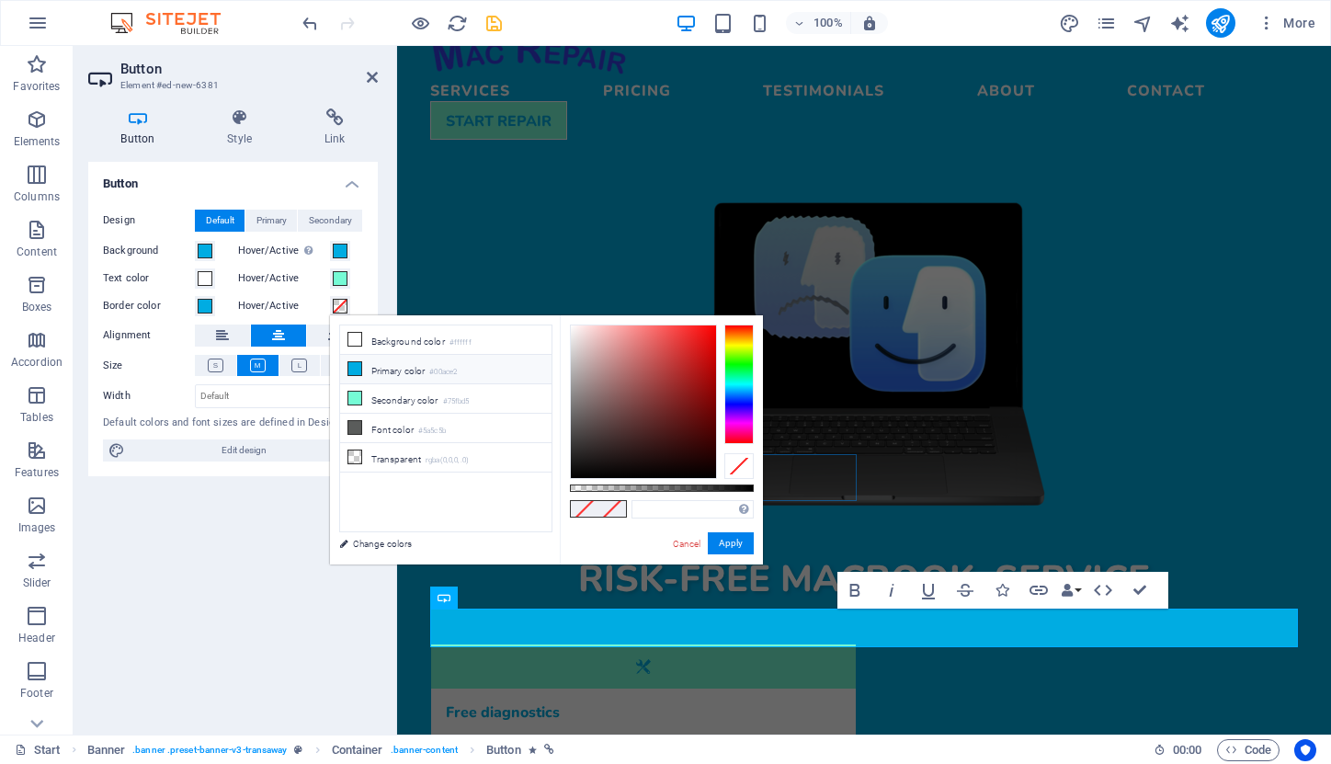
click at [359, 374] on icon at bounding box center [354, 368] width 13 height 13
type input "#00ace2"
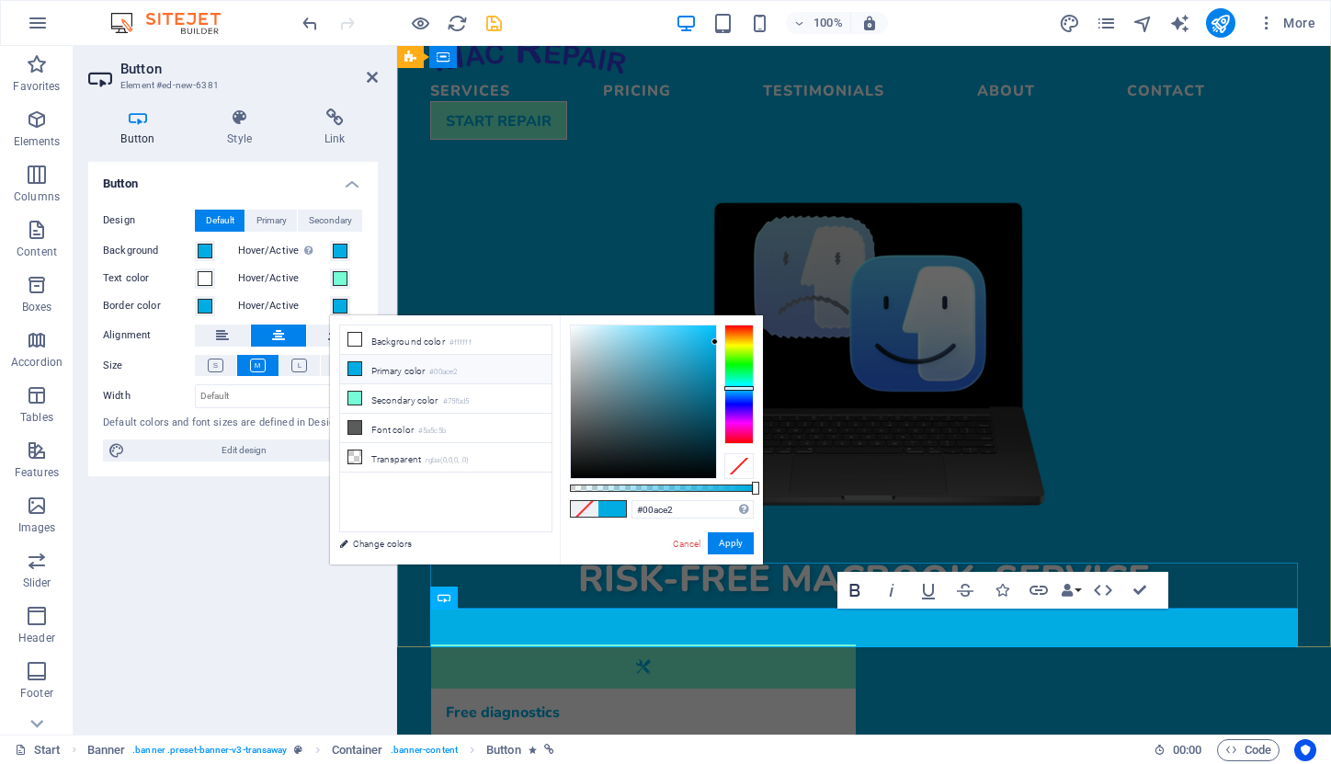
click at [851, 588] on icon "button" at bounding box center [855, 590] width 10 height 13
drag, startPoint x: 852, startPoint y: 624, endPoint x: 885, endPoint y: 624, distance: 33.1
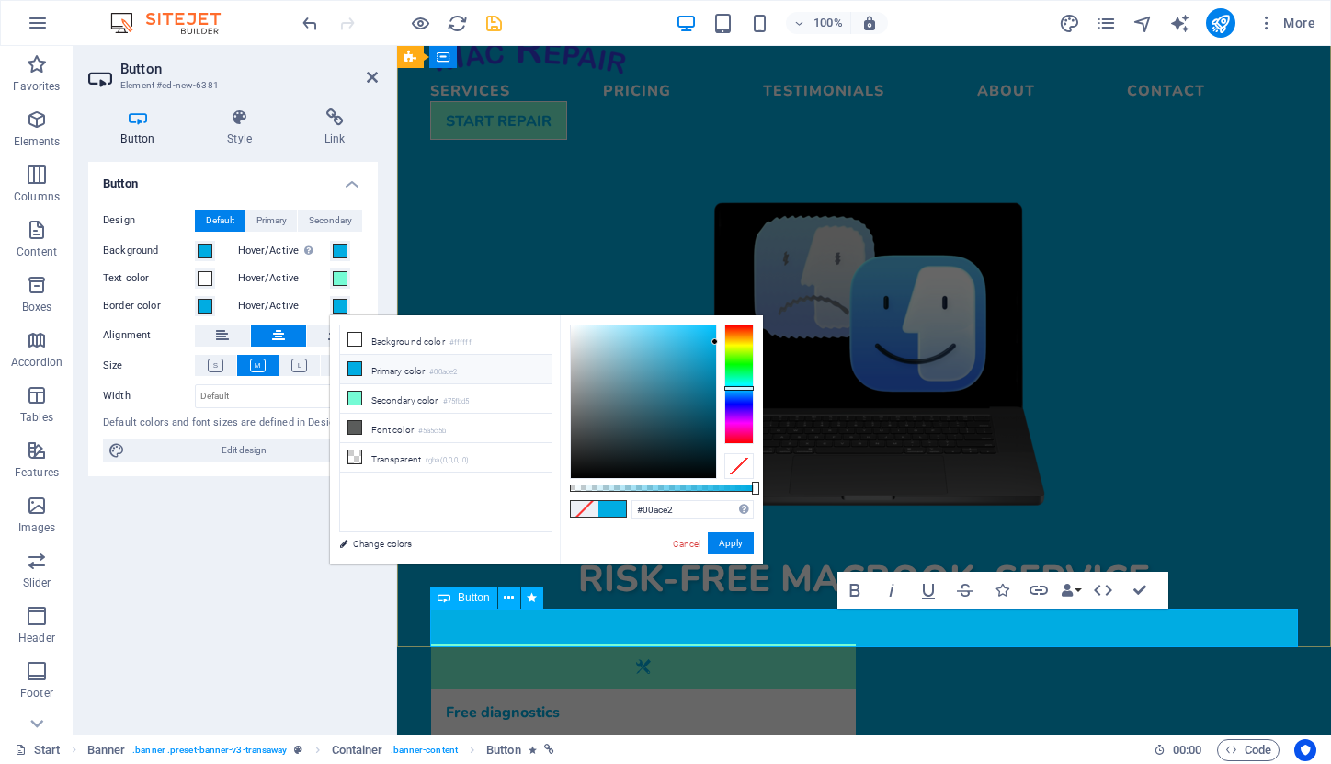
click at [851, 588] on icon "button" at bounding box center [855, 590] width 10 height 13
click at [885, 584] on icon "button" at bounding box center [892, 590] width 22 height 22
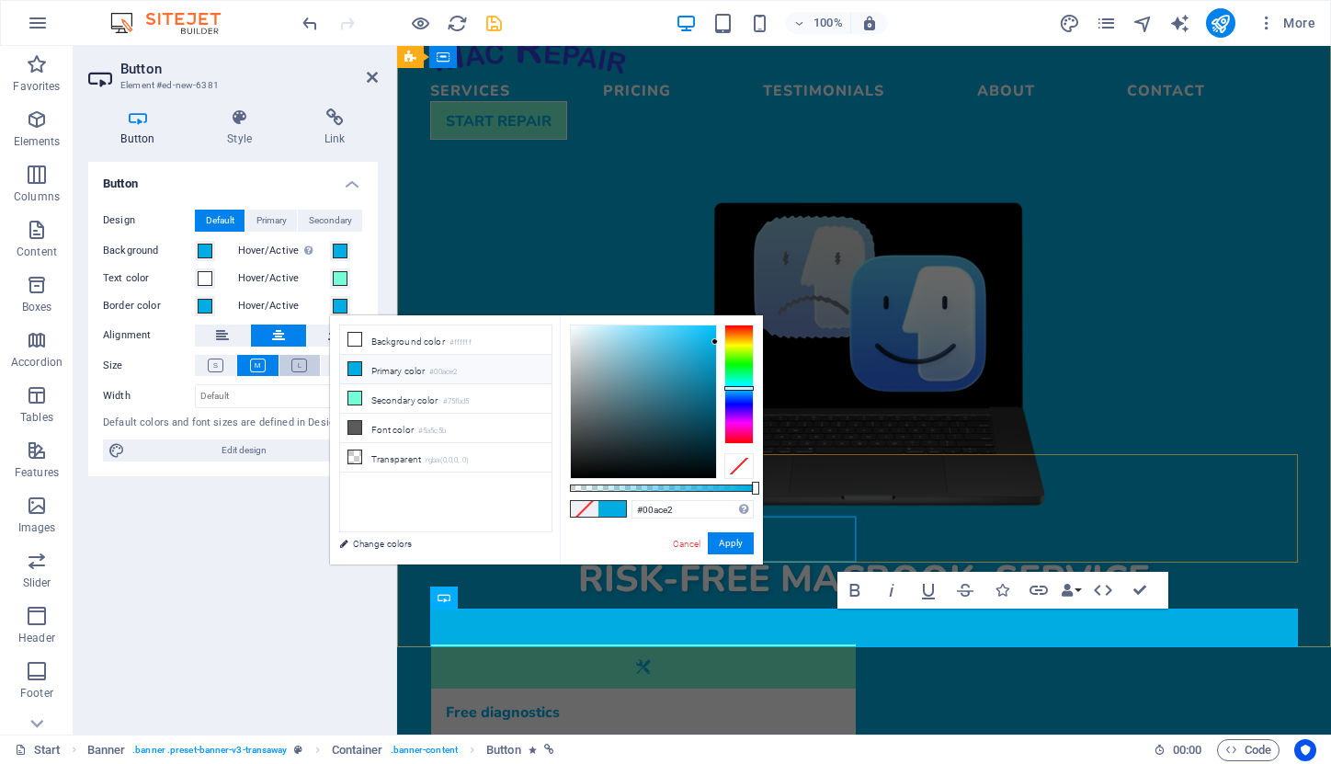
click at [295, 359] on icon at bounding box center [299, 366] width 16 height 14
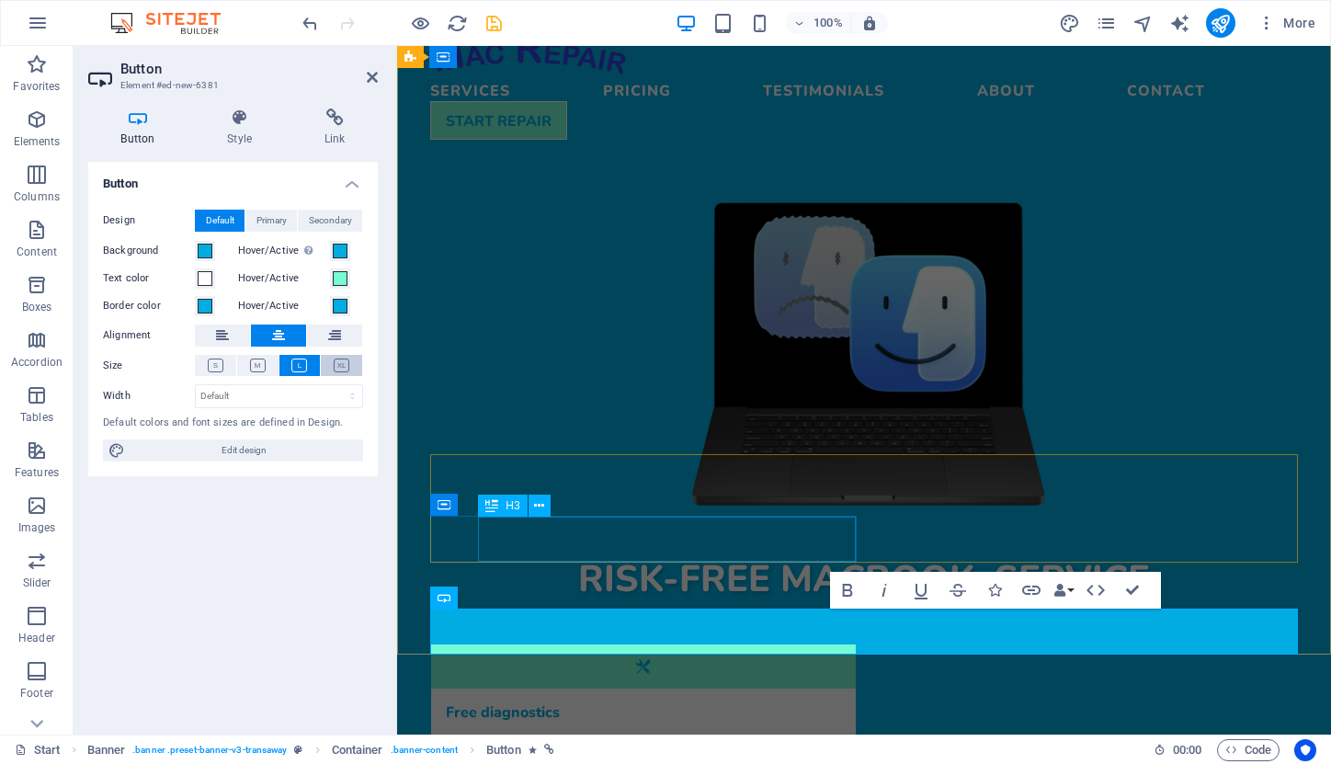
click at [342, 363] on icon at bounding box center [342, 366] width 16 height 14
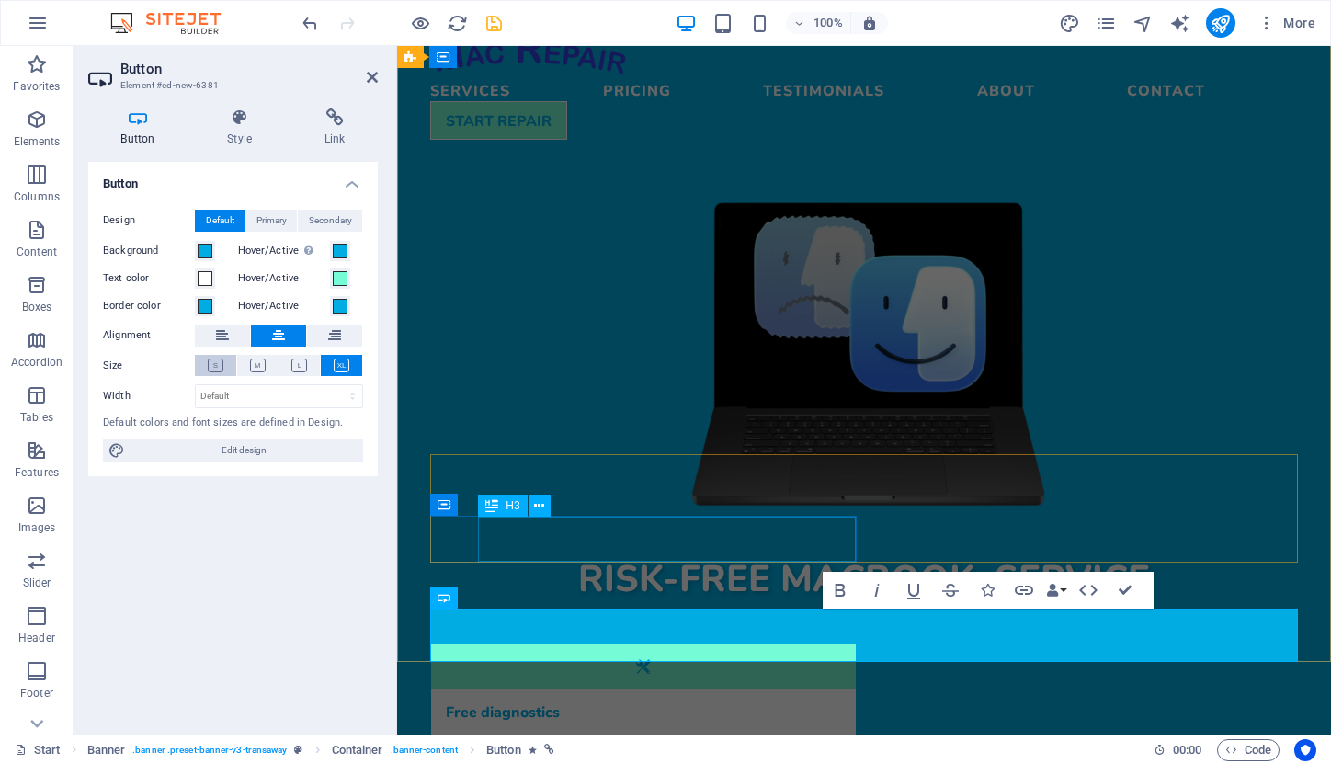
click at [219, 365] on icon at bounding box center [216, 366] width 16 height 14
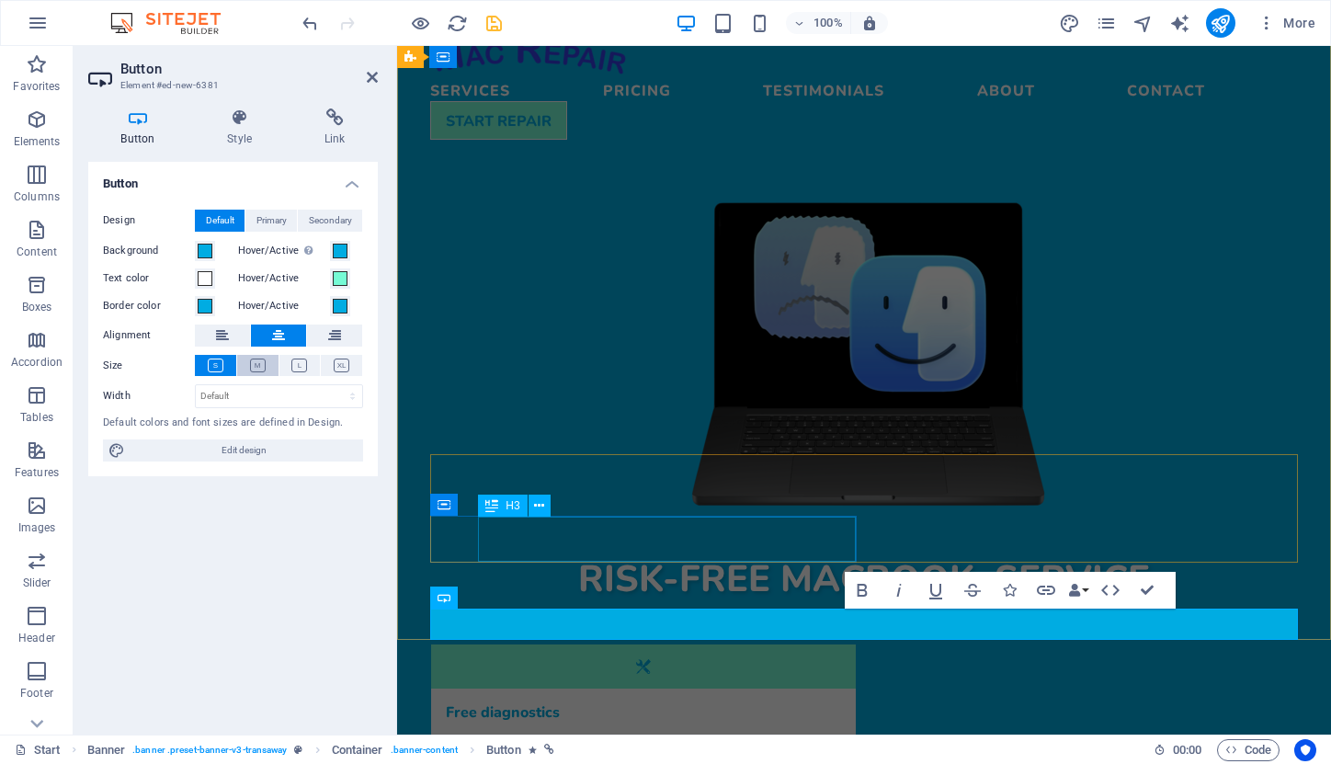
click at [259, 365] on icon at bounding box center [258, 366] width 16 height 14
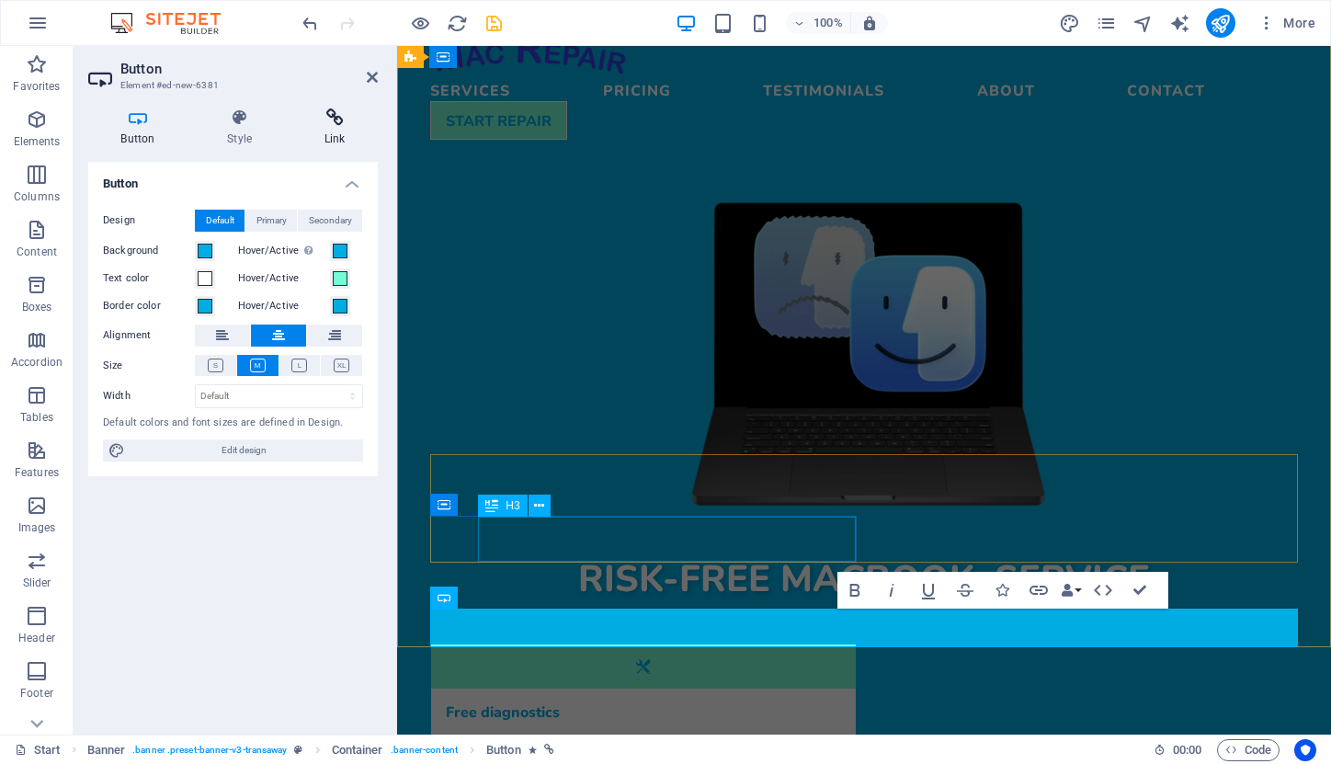
click at [348, 121] on icon at bounding box center [334, 117] width 86 height 18
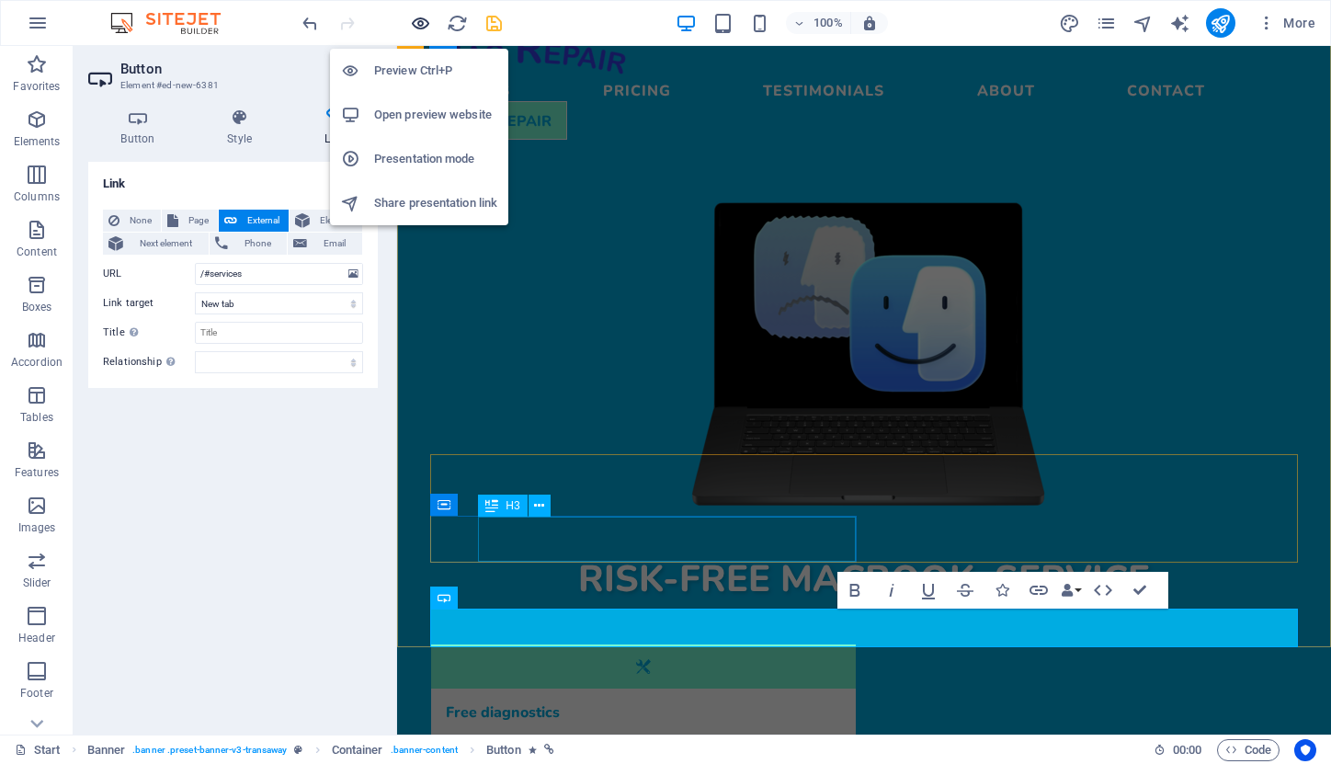
click at [420, 23] on icon "button" at bounding box center [420, 23] width 21 height 21
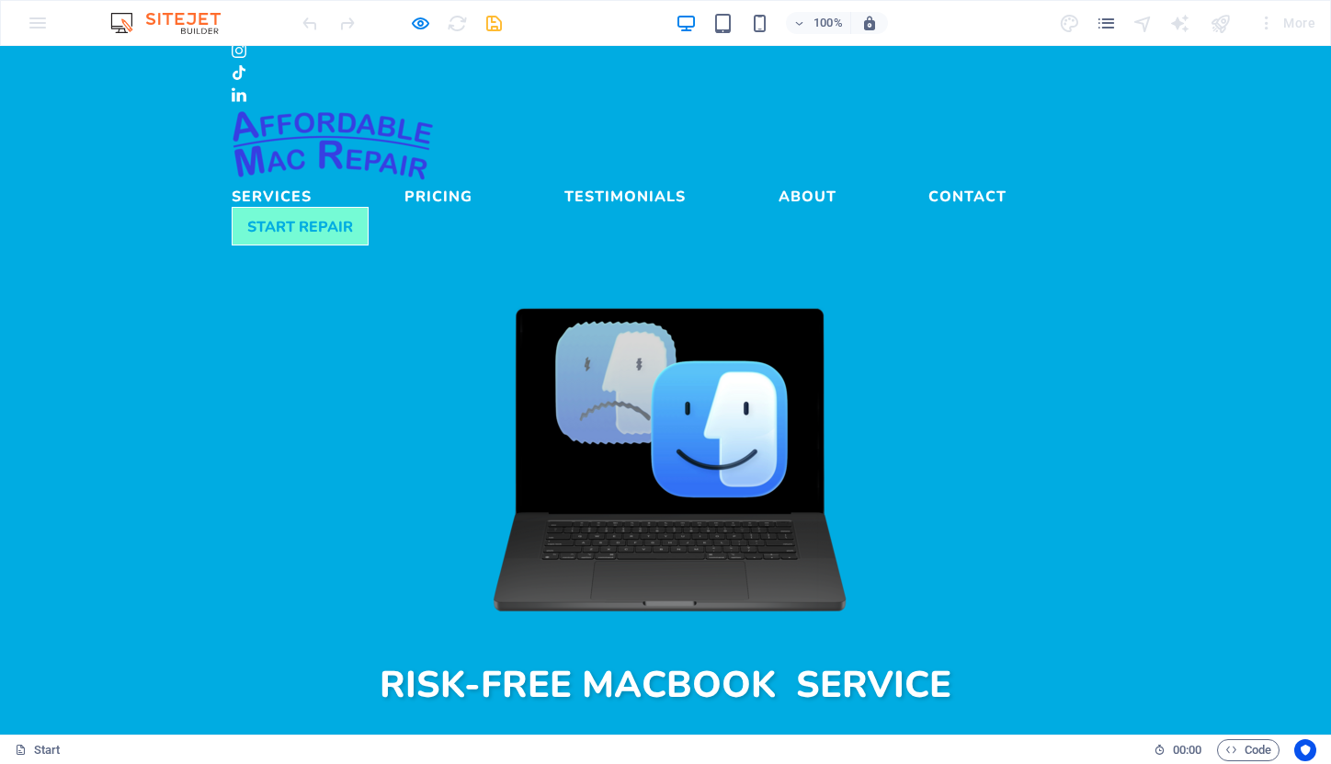
scroll to position [131, 0]
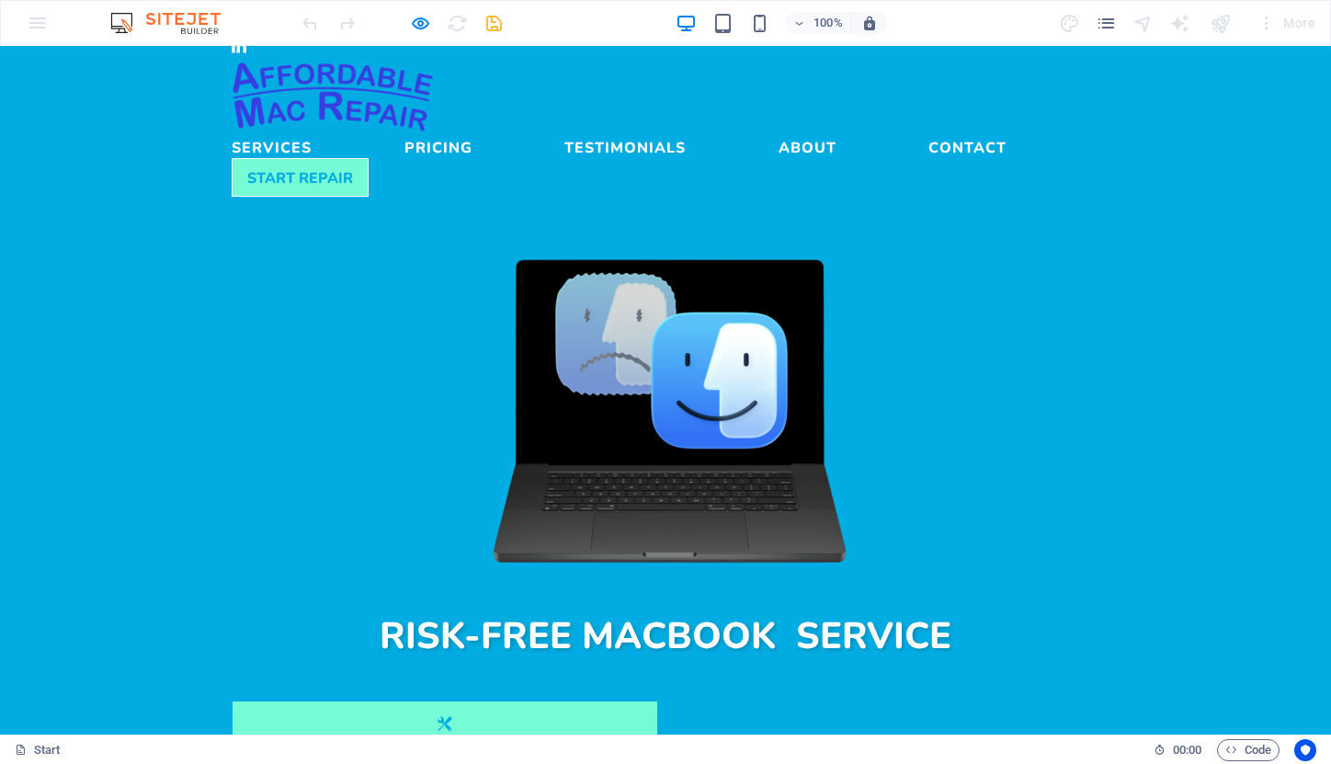
scroll to position [180, 0]
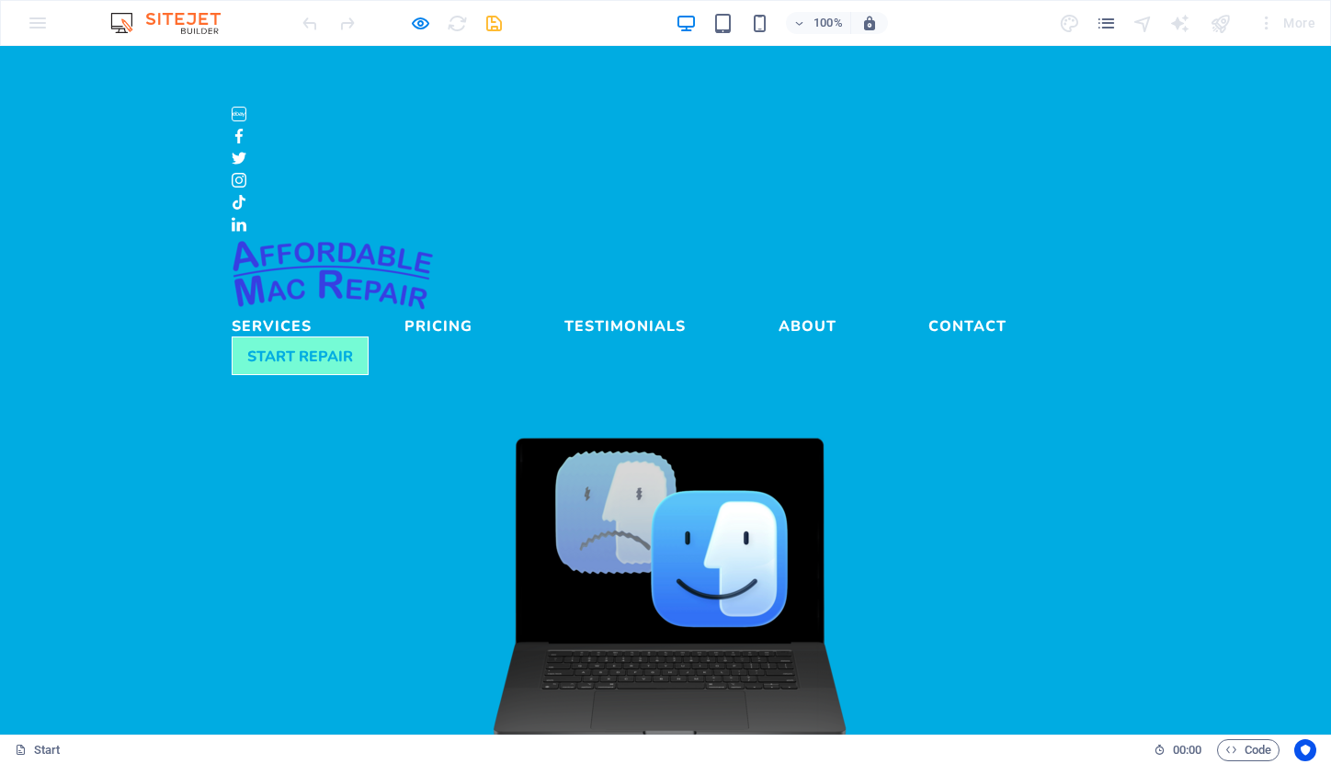
scroll to position [0, 0]
click at [312, 311] on link "Services" at bounding box center [272, 322] width 80 height 22
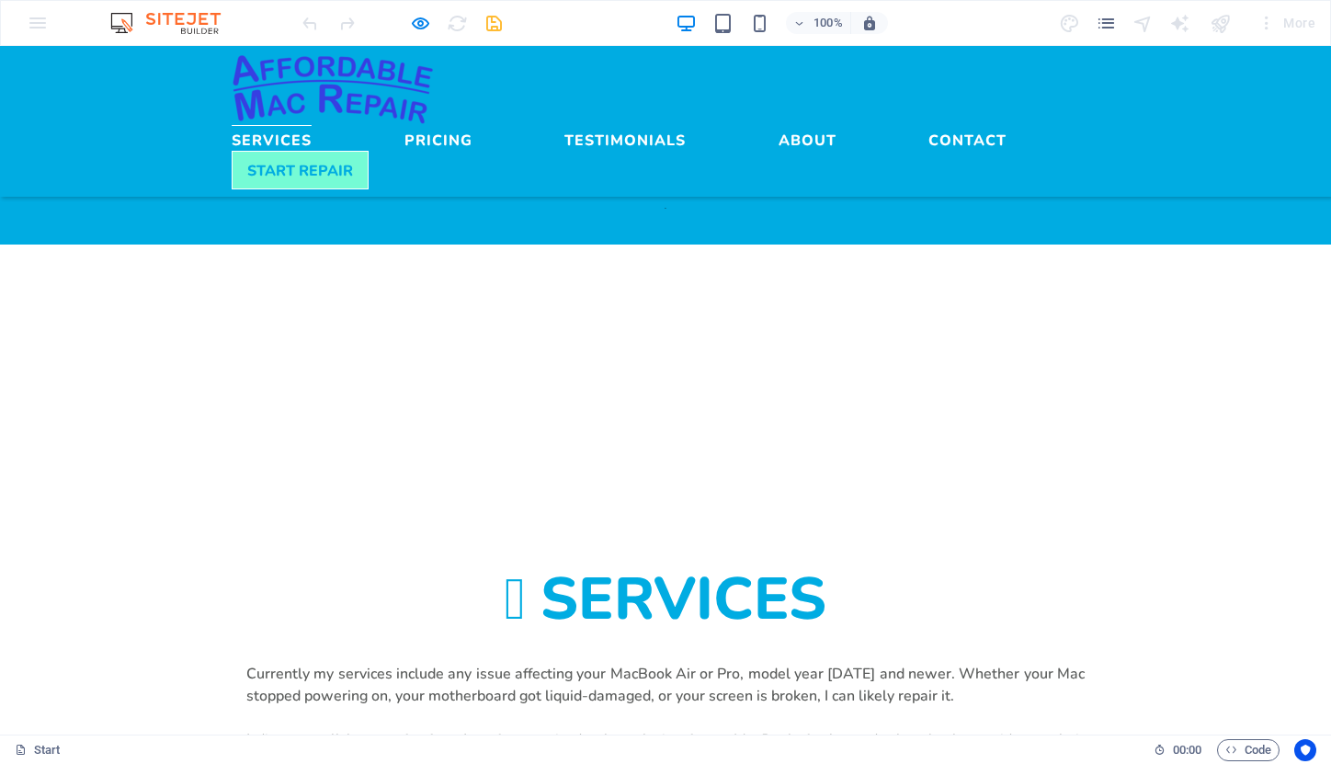
scroll to position [1041, 0]
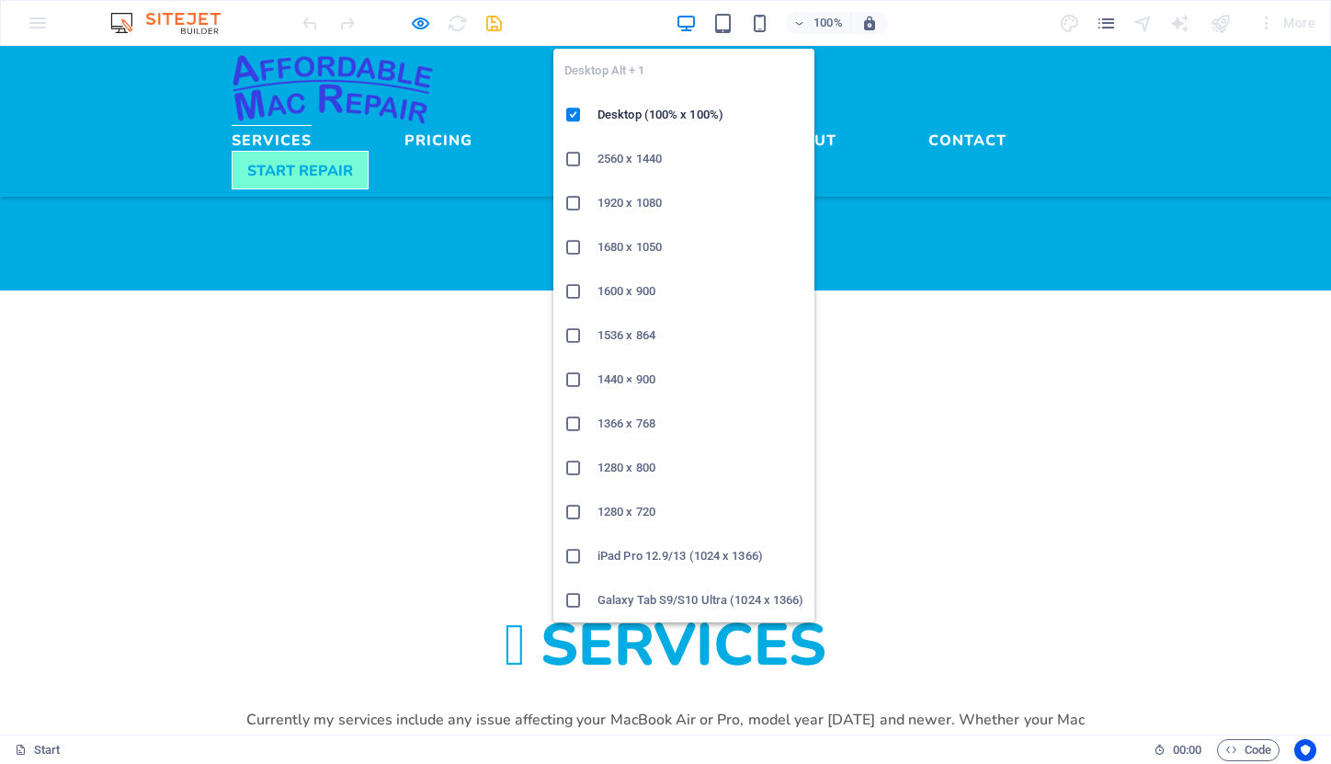
click at [690, 25] on icon "button" at bounding box center [686, 23] width 21 height 21
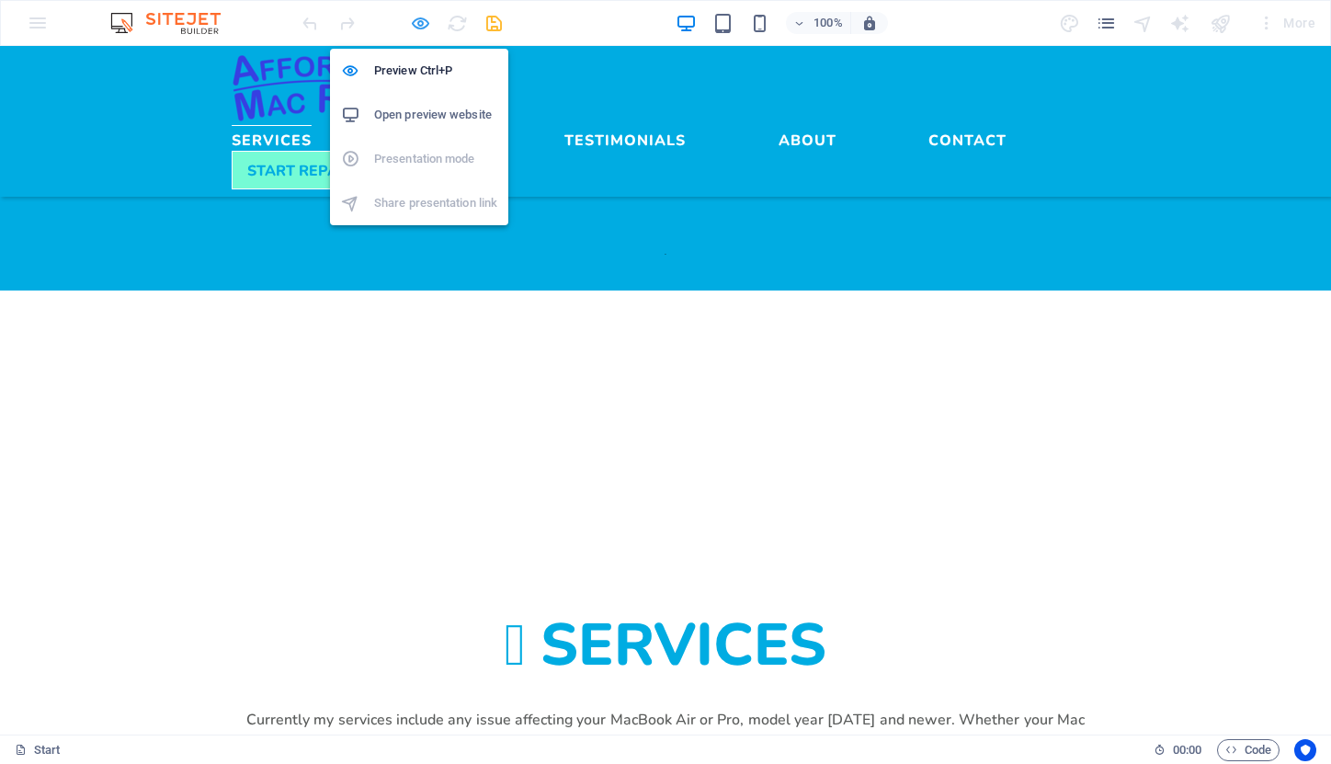
click at [423, 26] on icon "button" at bounding box center [420, 23] width 21 height 21
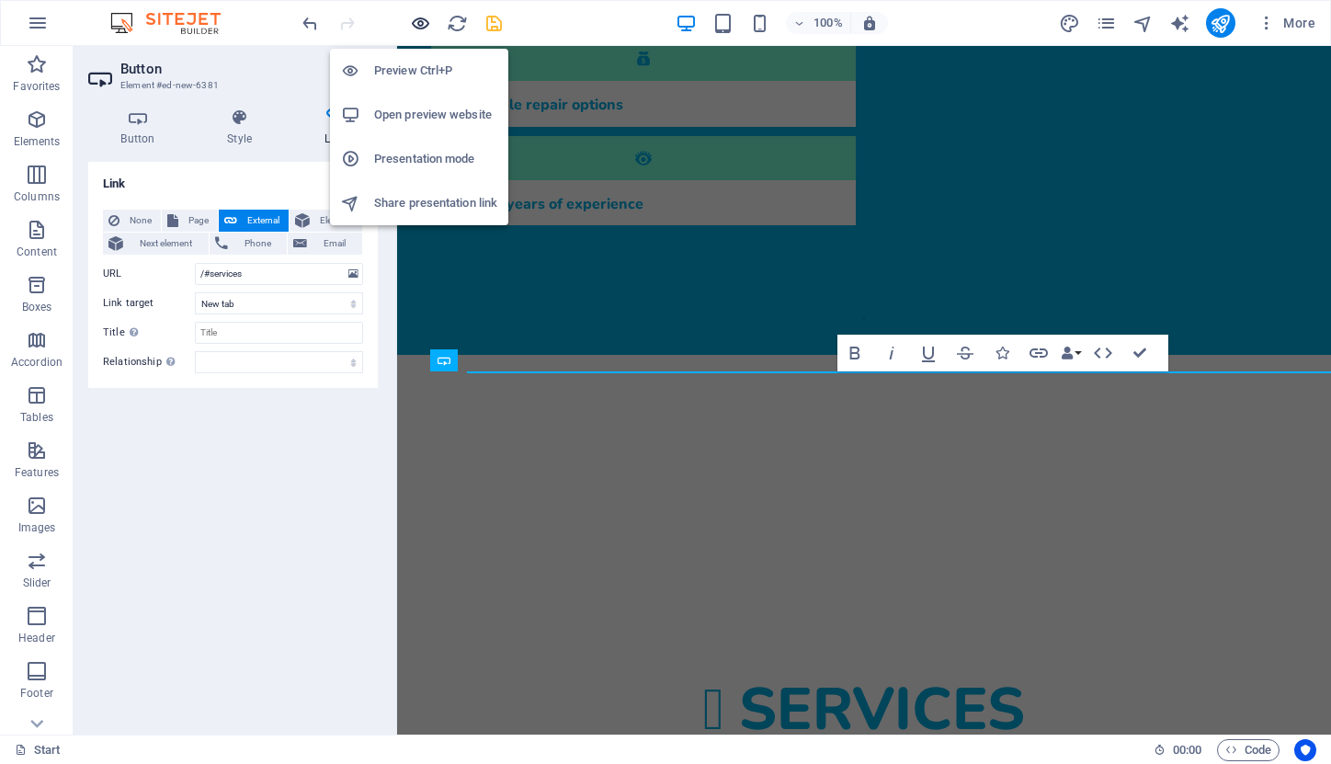
scroll to position [473, 0]
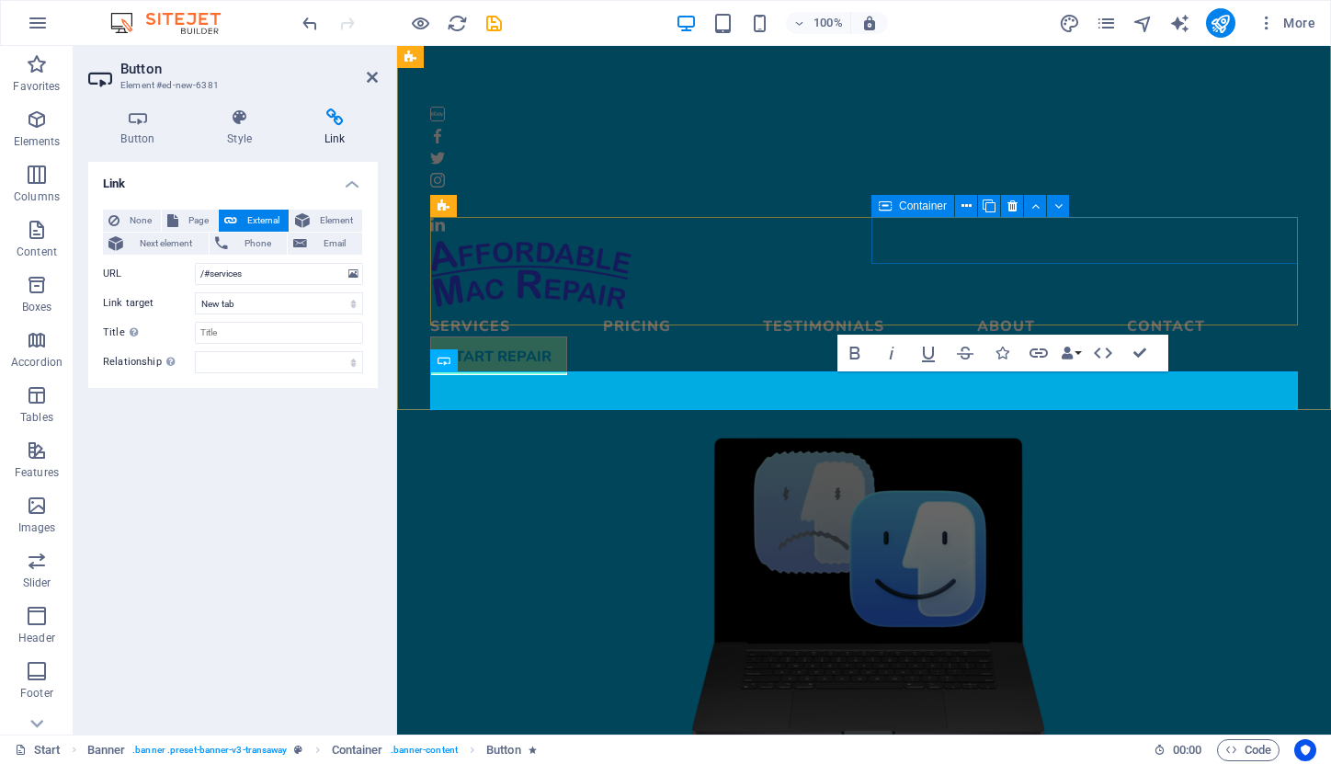
scroll to position [473, 0]
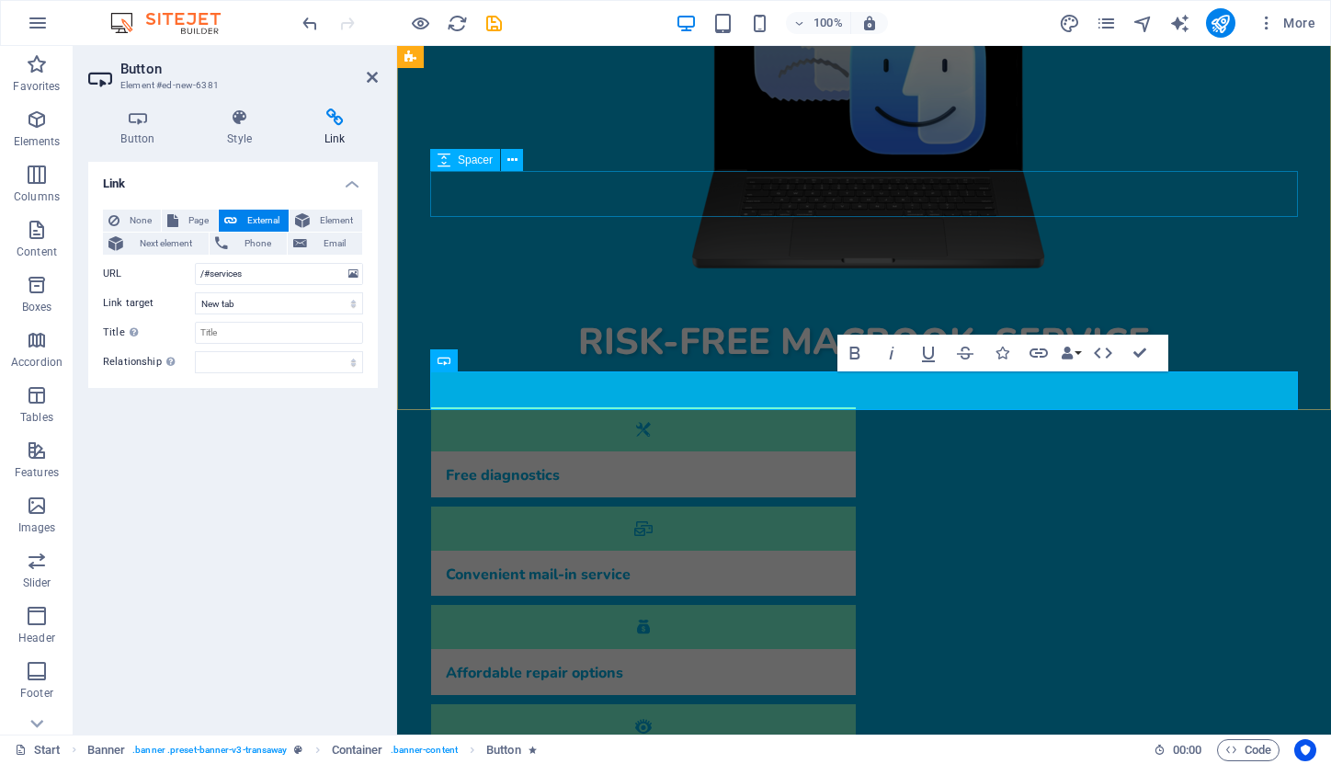
click at [906, 188] on div "Risk-free MacBook service Free diagnostics Convenient mail-in service Affordabl…" at bounding box center [864, 416] width 897 height 1013
click at [308, 25] on icon "undo" at bounding box center [310, 23] width 21 height 21
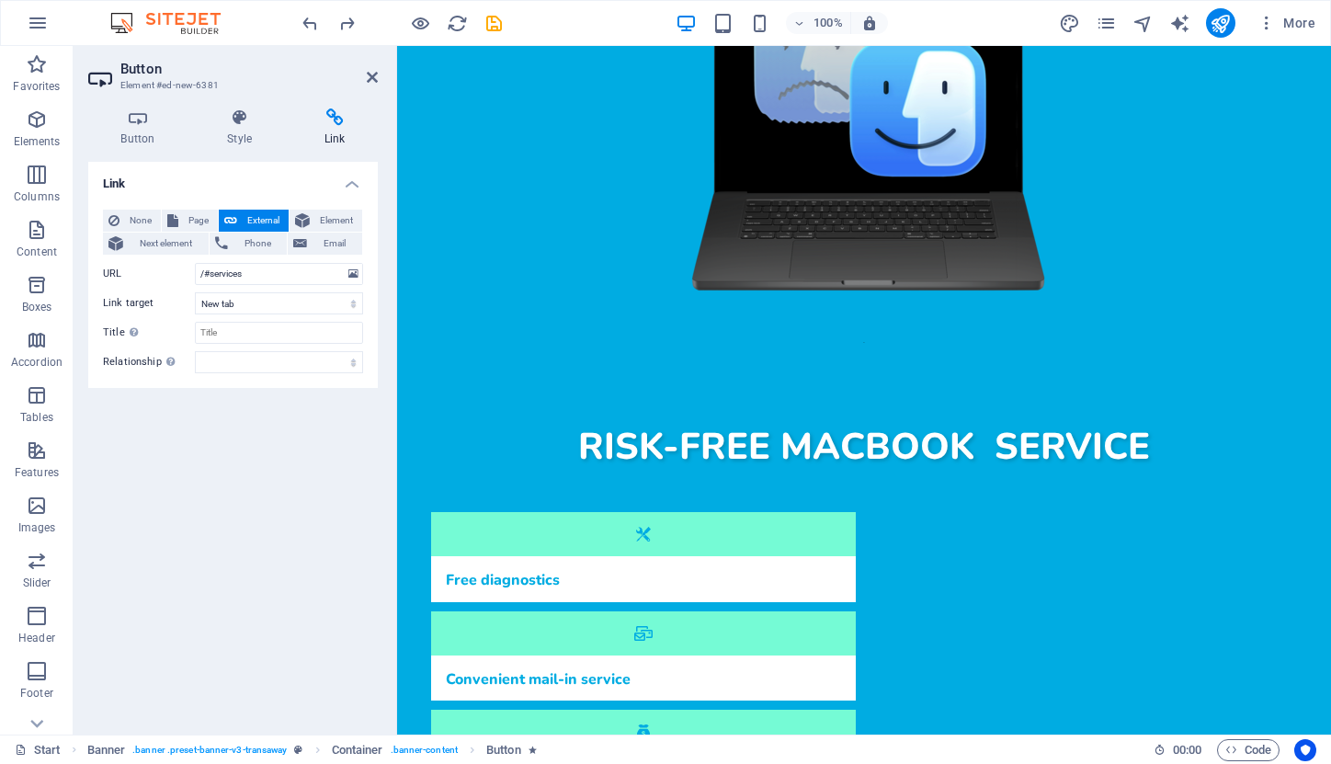
scroll to position [437, 0]
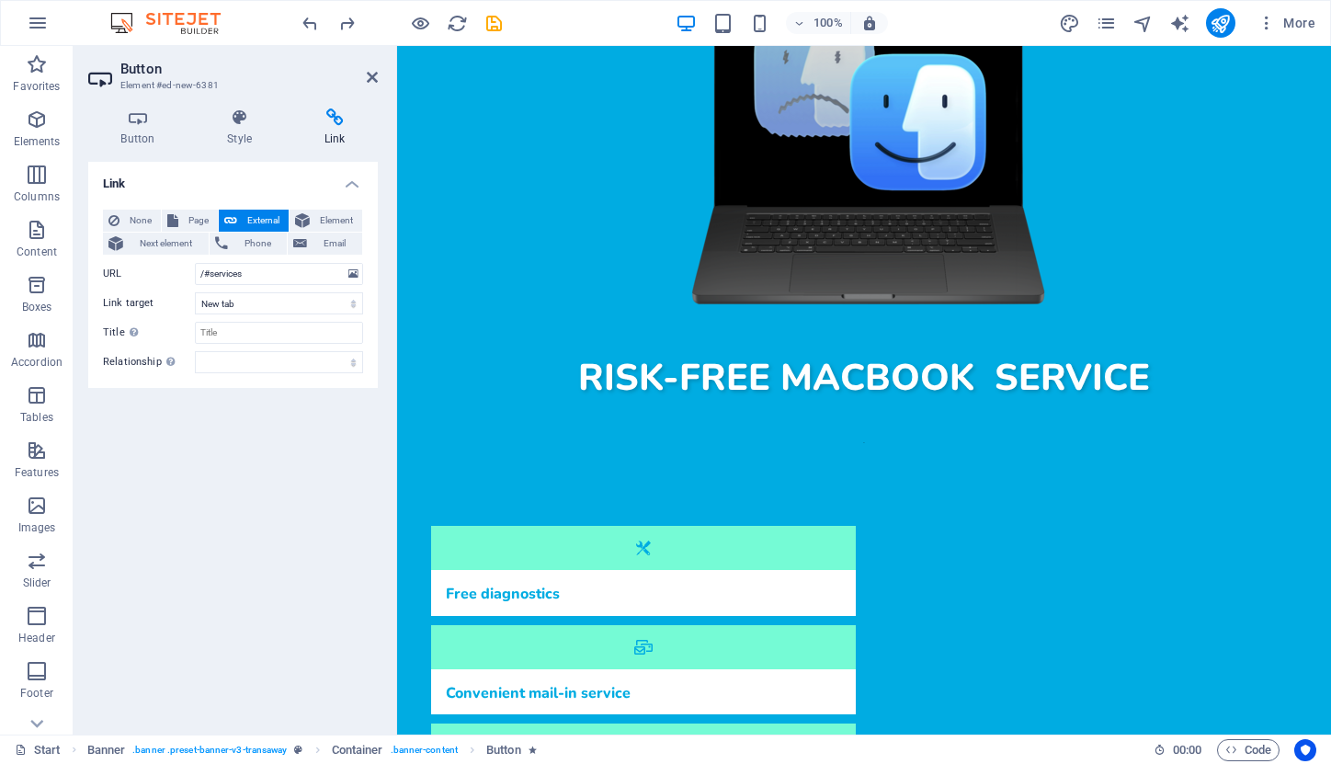
drag, startPoint x: 856, startPoint y: 405, endPoint x: 455, endPoint y: 236, distance: 434.7
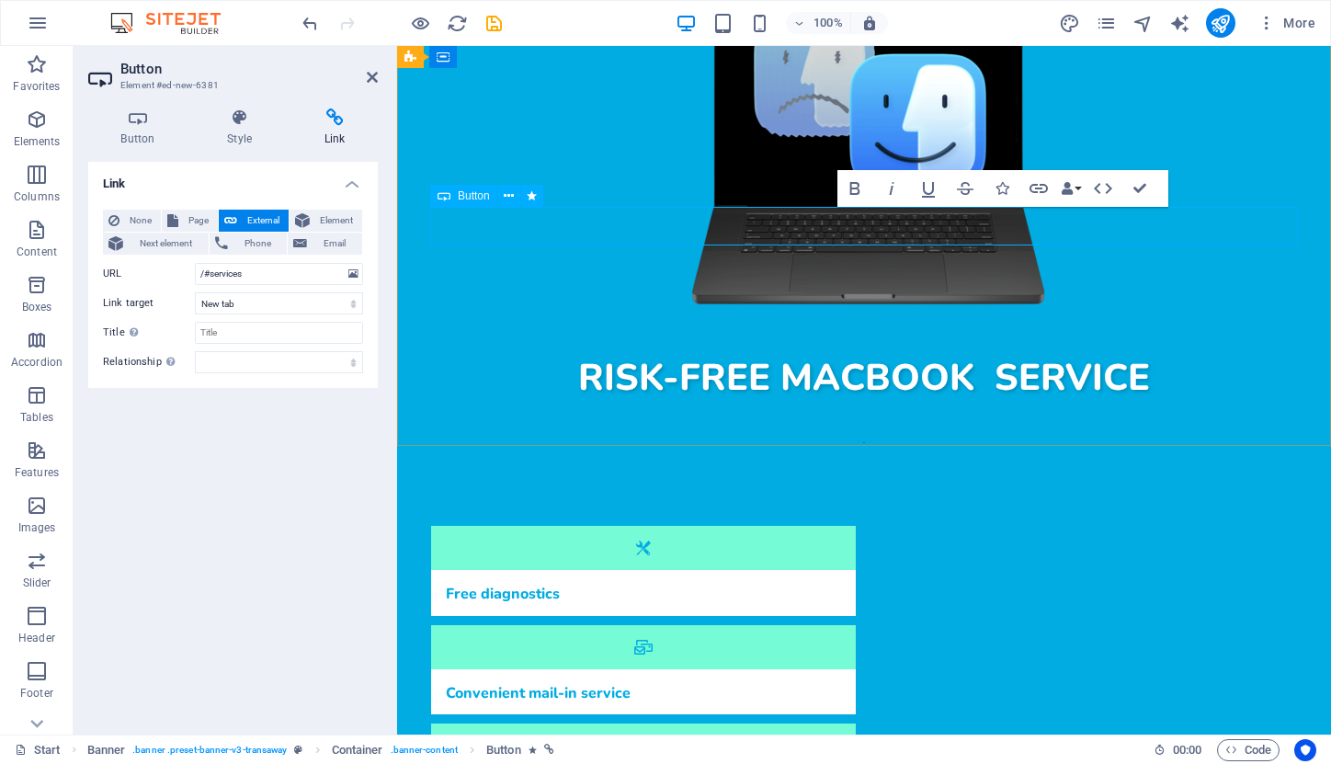
click at [1269, 396] on div at bounding box center [864, 437] width 868 height 83
click at [459, 237] on span "Spacer" at bounding box center [475, 234] width 35 height 11
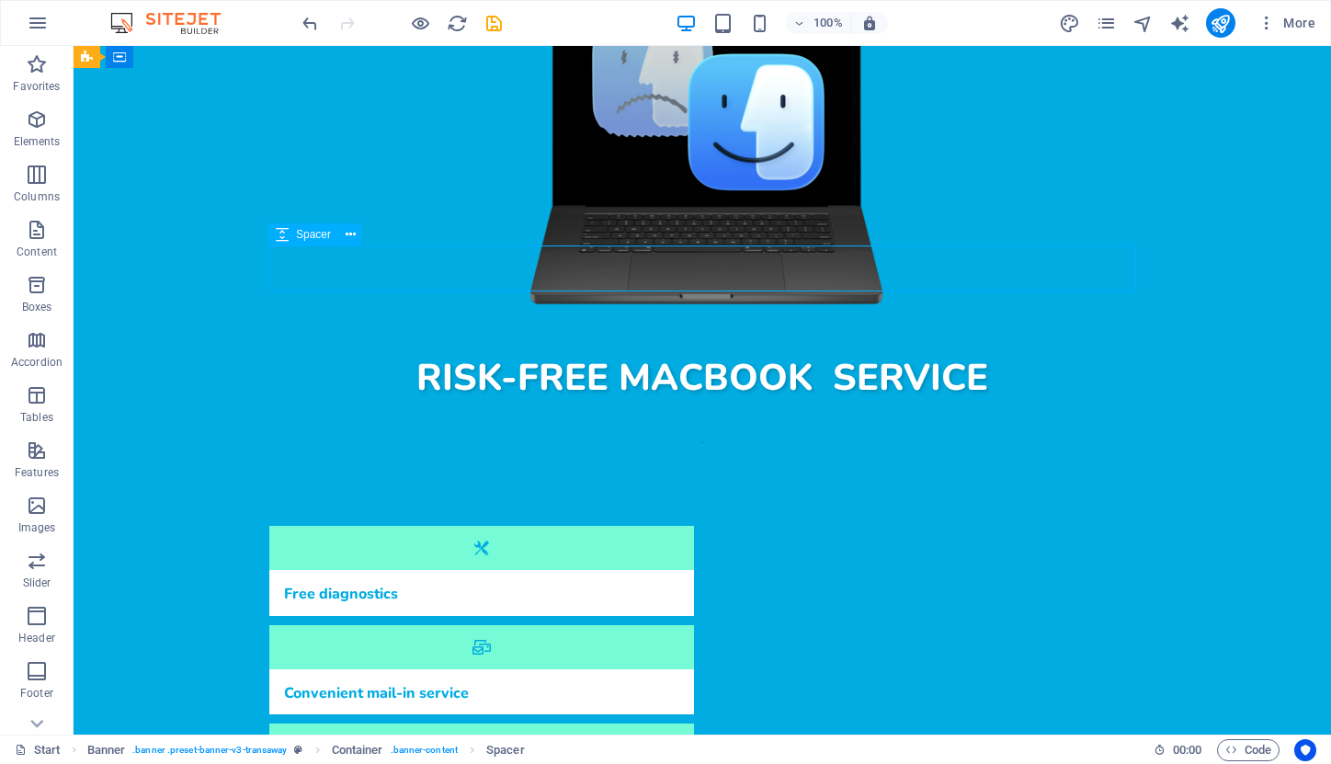
click at [459, 396] on div at bounding box center [702, 437] width 868 height 83
click at [700, 396] on div at bounding box center [702, 437] width 868 height 83
click at [705, 396] on div at bounding box center [702, 437] width 868 height 83
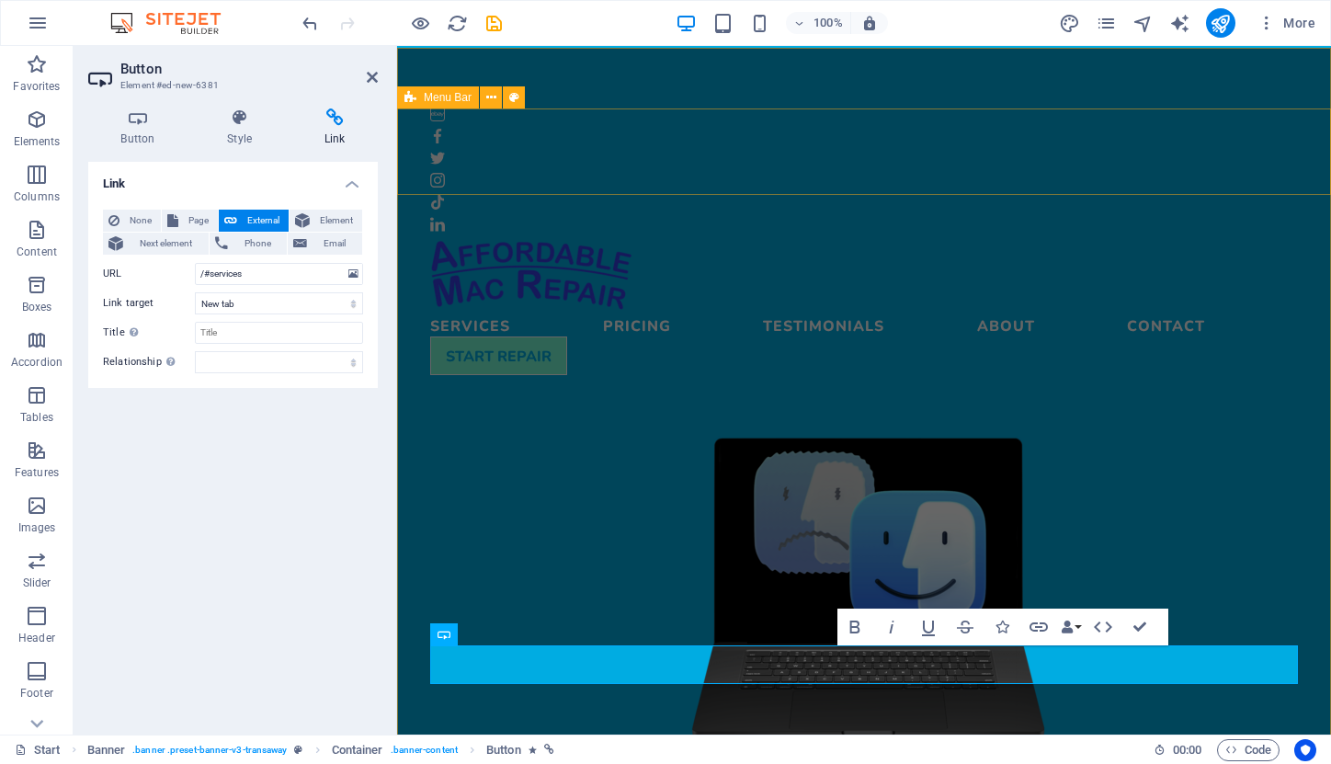
scroll to position [0, 0]
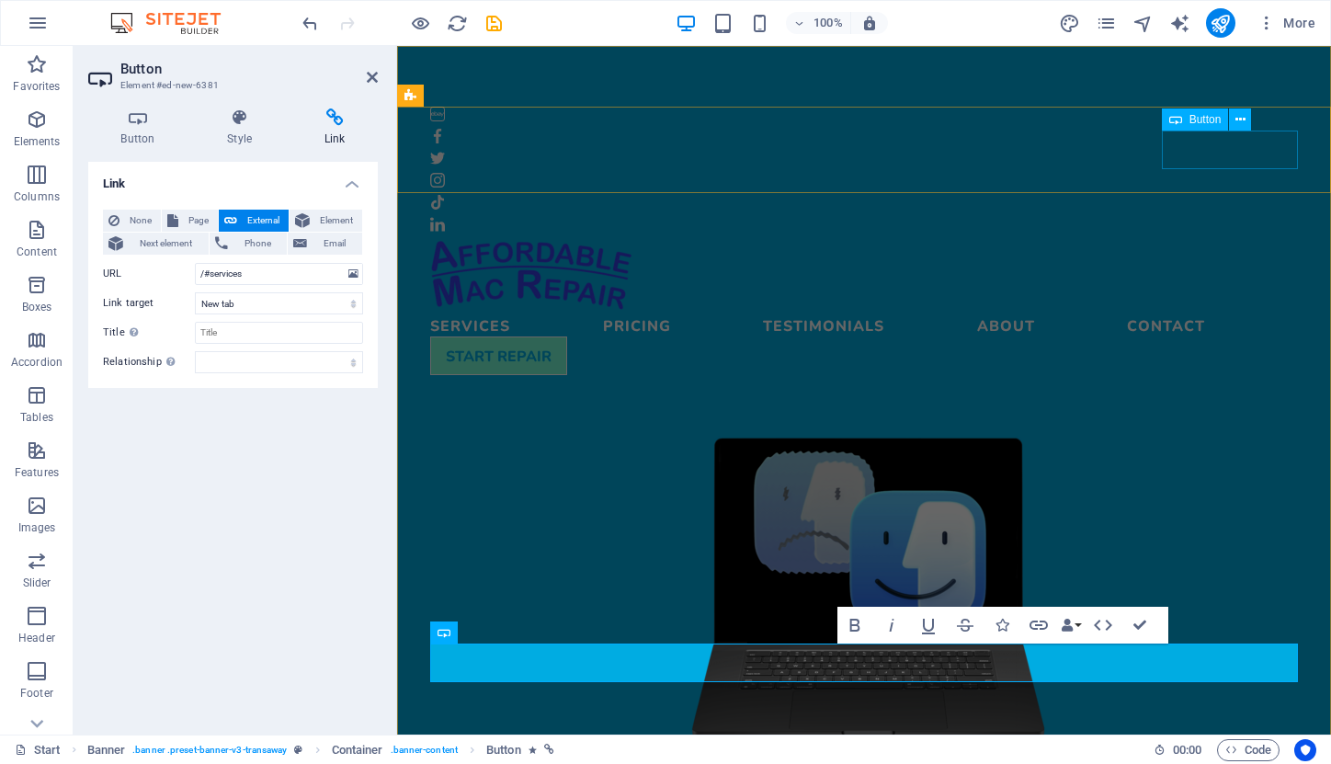
click at [1209, 336] on div "START REPAIR" at bounding box center [864, 355] width 868 height 39
select select
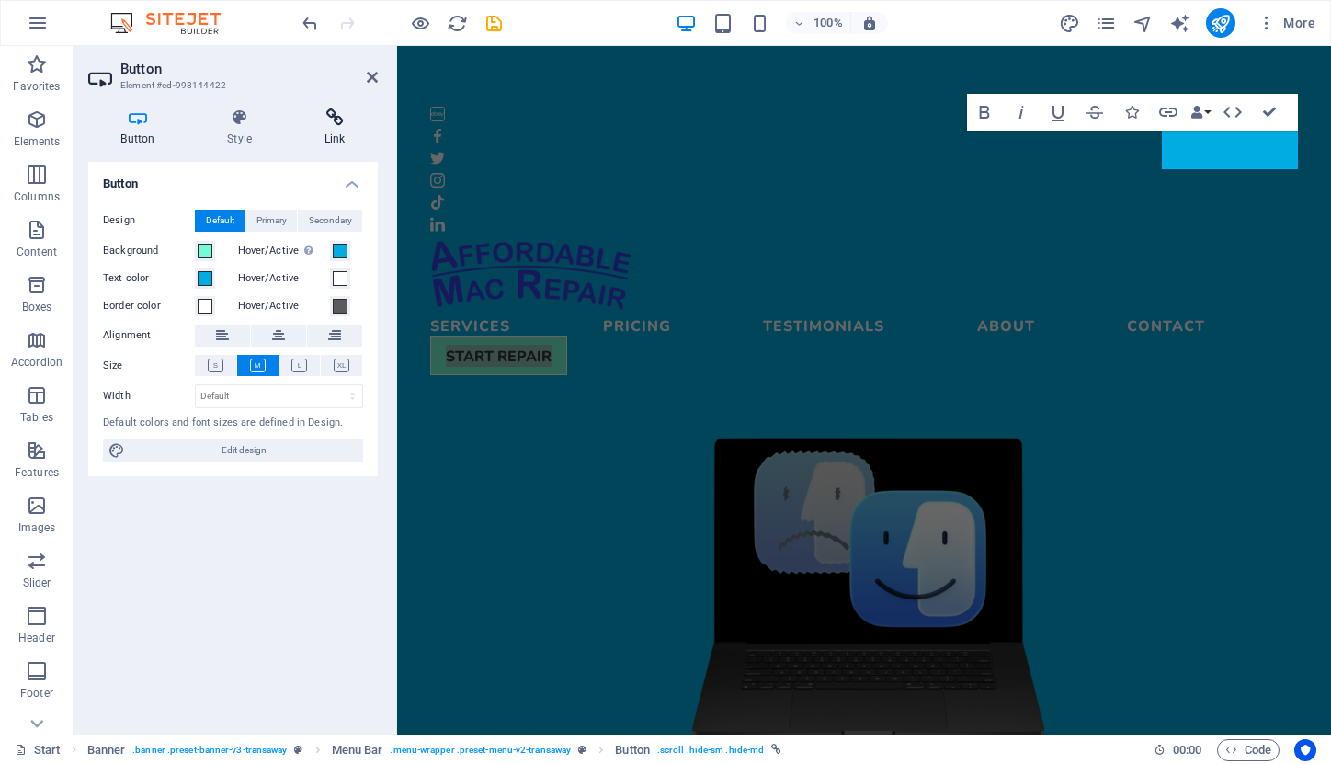
click at [326, 117] on icon at bounding box center [334, 117] width 86 height 18
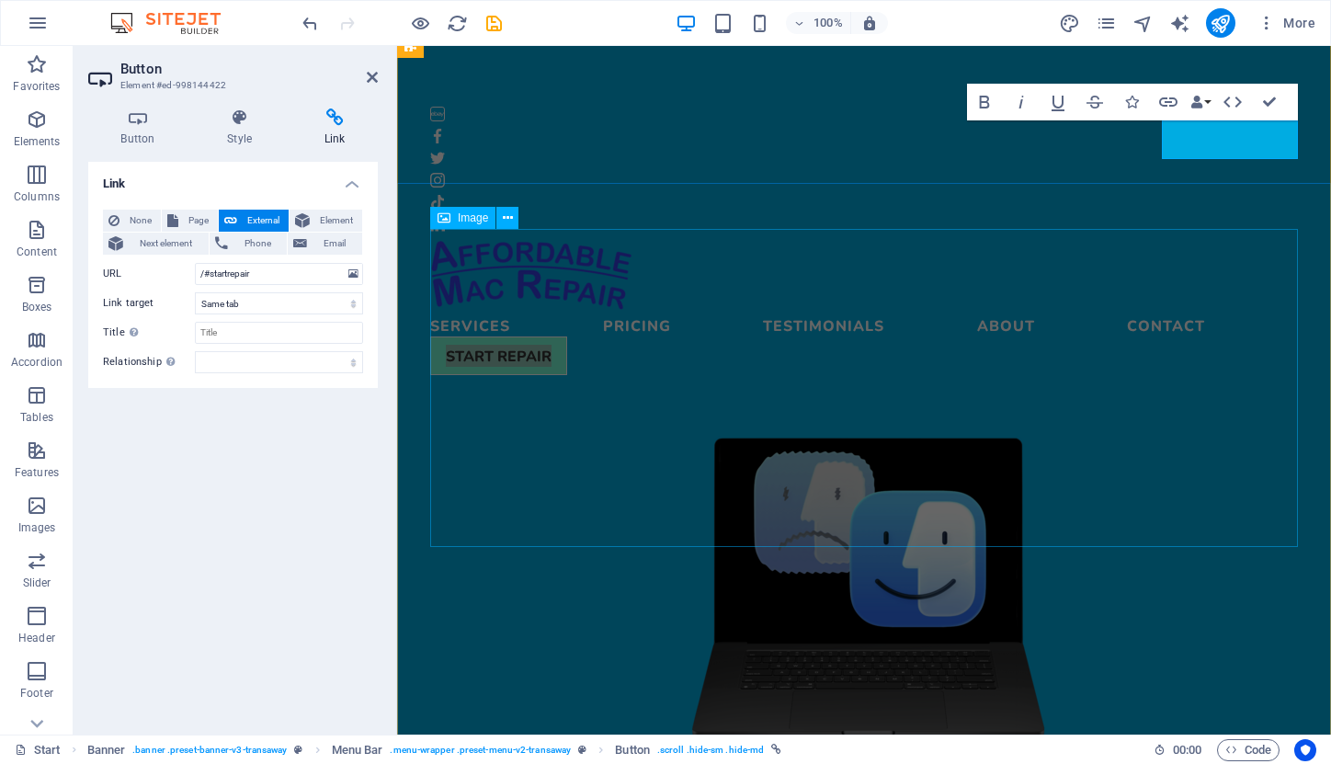
scroll to position [62, 0]
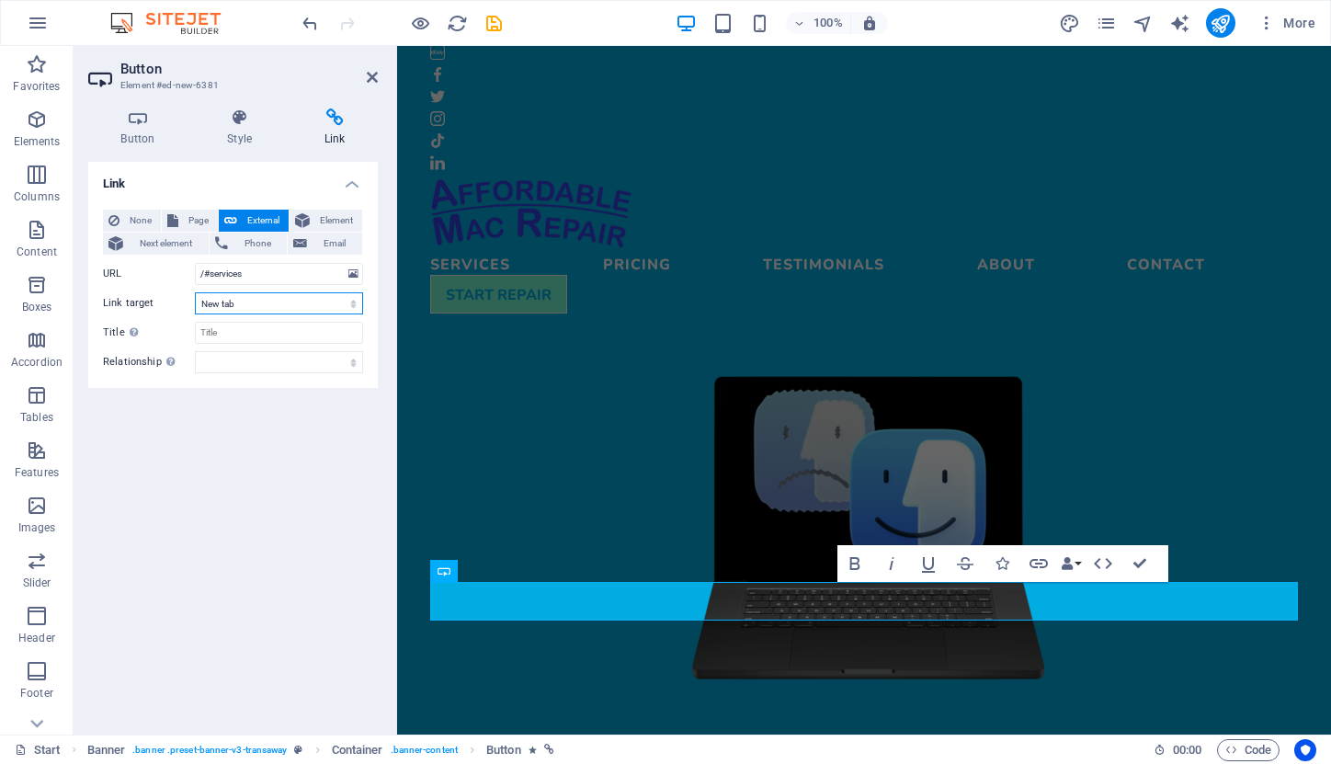
select select
click at [232, 336] on input "Title Additional link description, should not be the same as the link text. The…" at bounding box center [279, 333] width 168 height 22
type input "More"
click at [287, 488] on div "Link None Page External Element Next element Phone Email Page Start Subpage Leg…" at bounding box center [233, 441] width 290 height 558
click at [493, 21] on icon "save" at bounding box center [494, 23] width 21 height 21
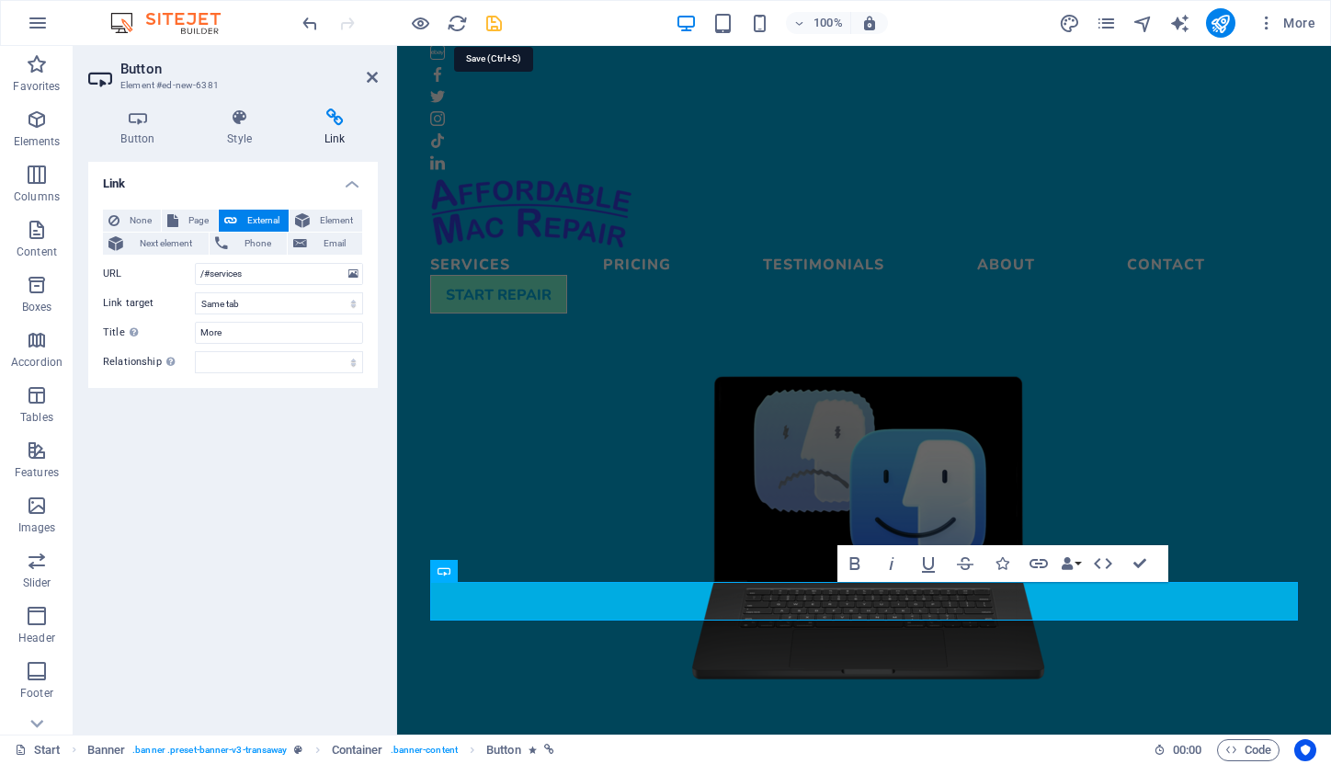
select select
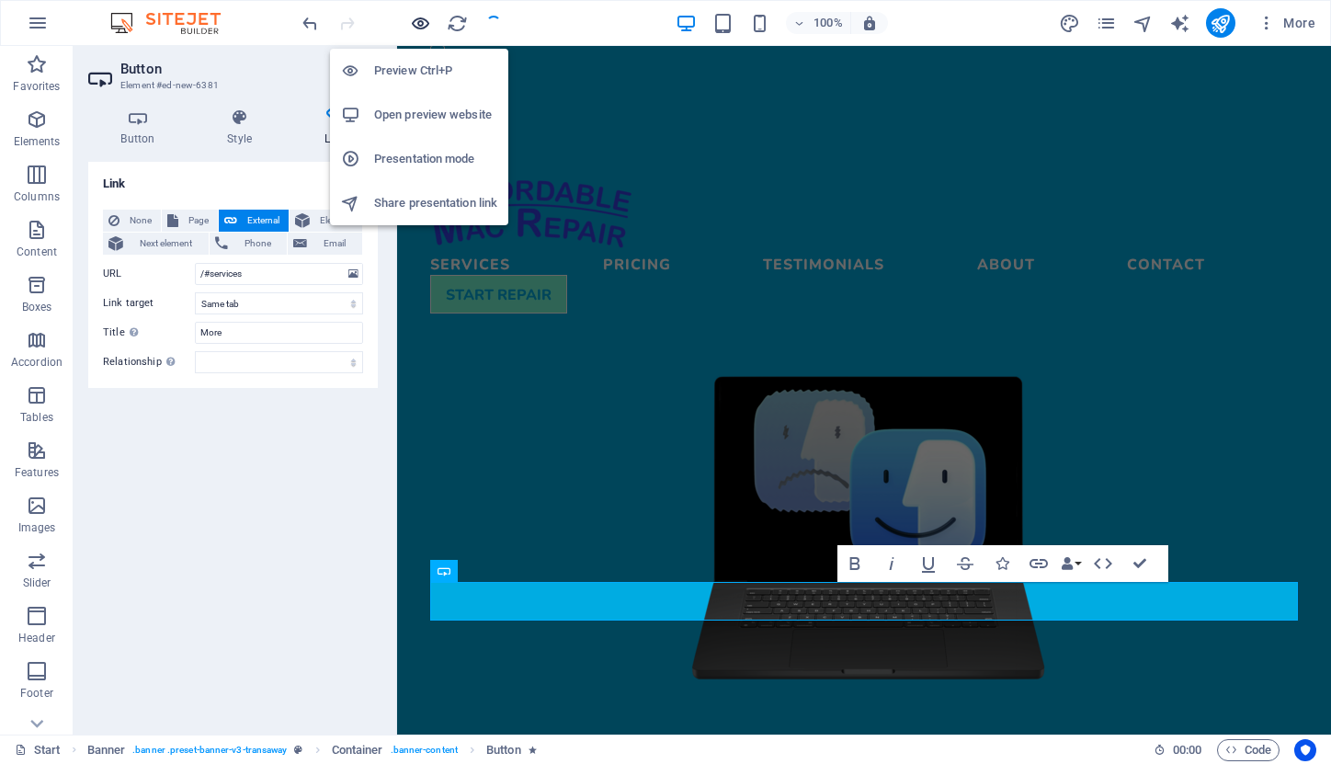
click at [424, 23] on icon "button" at bounding box center [420, 23] width 21 height 21
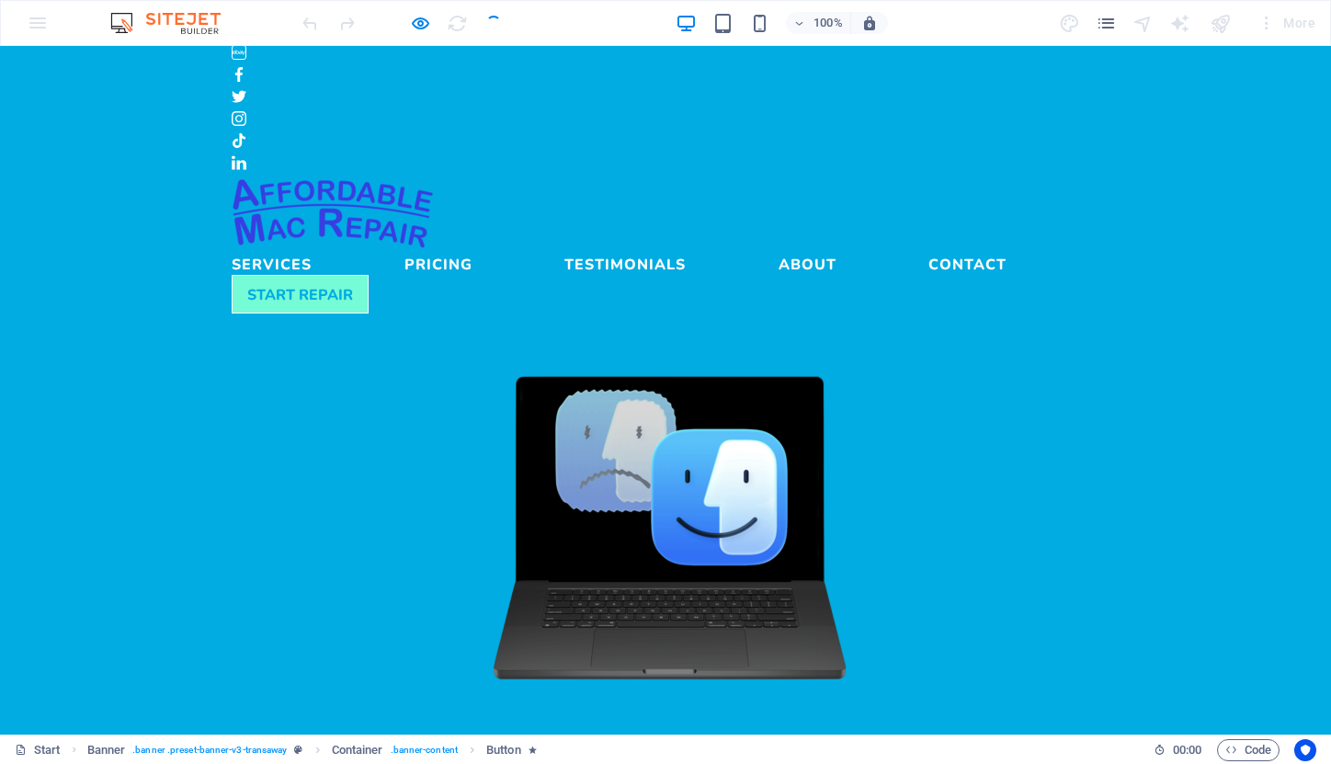
click at [312, 249] on link "Services" at bounding box center [272, 260] width 80 height 22
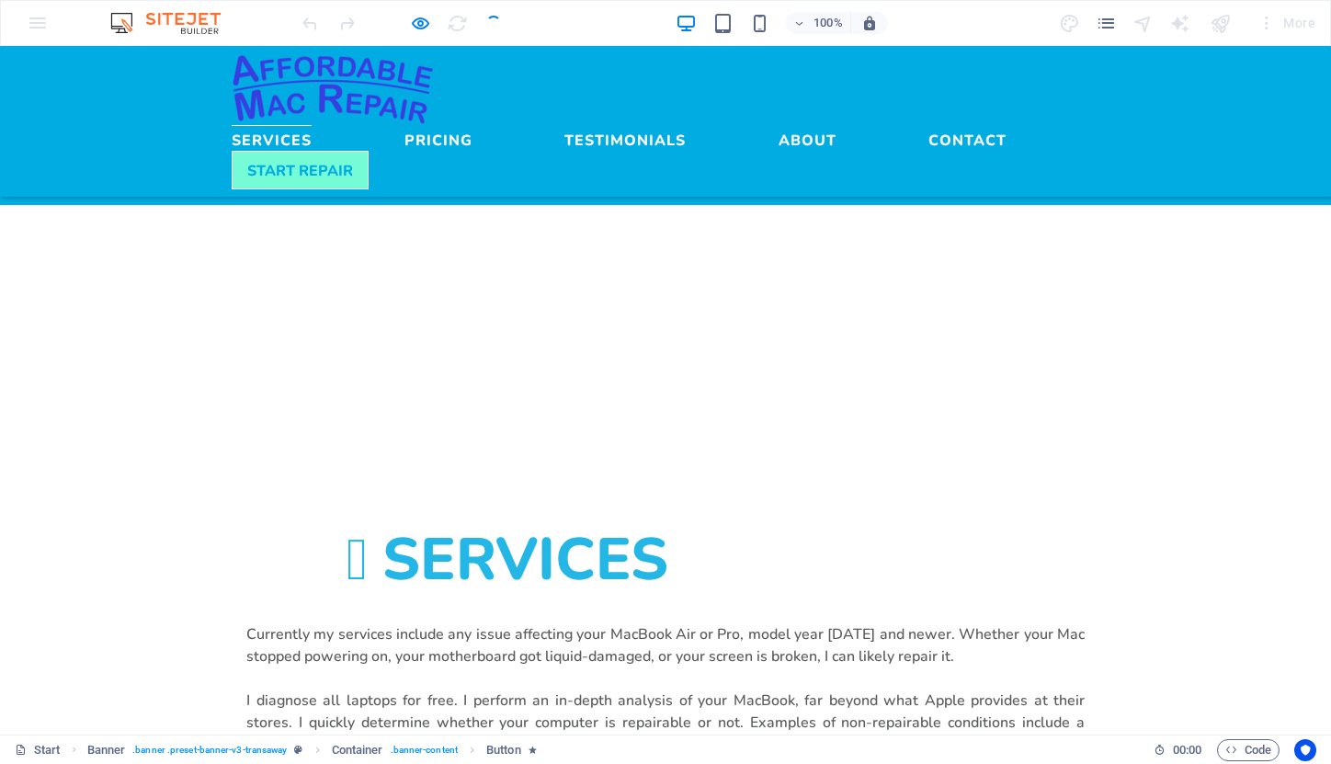
scroll to position [1041, 0]
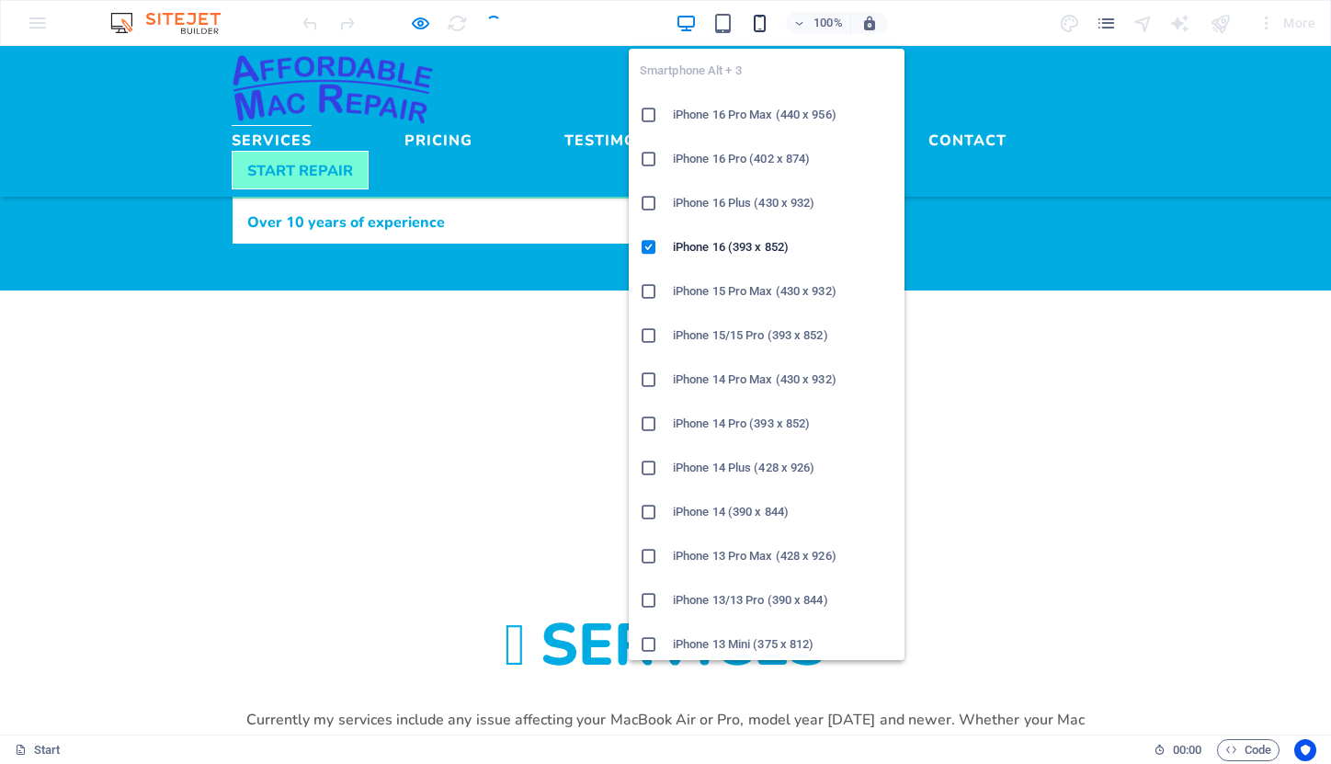
click at [758, 21] on icon "button" at bounding box center [759, 23] width 21 height 21
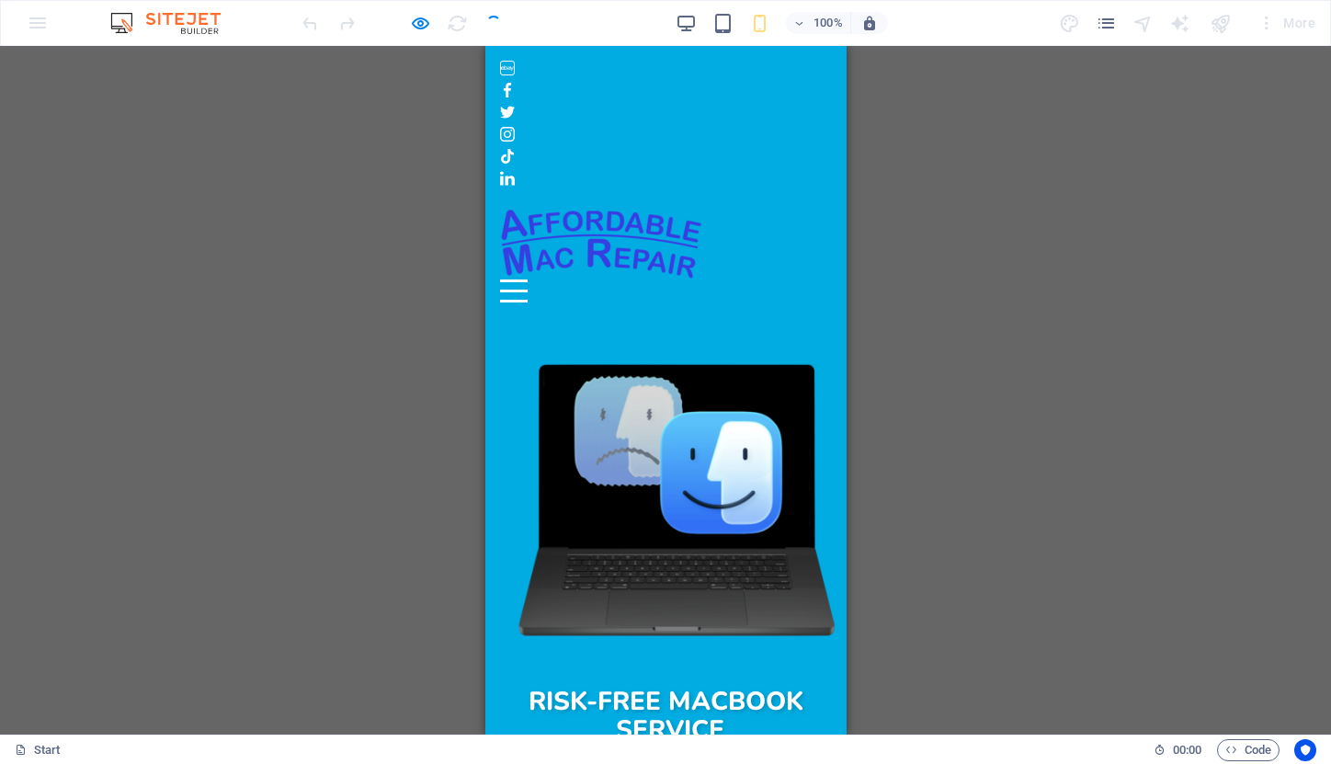
scroll to position [0, 0]
click at [527, 279] on div "Menu" at bounding box center [513, 290] width 28 height 23
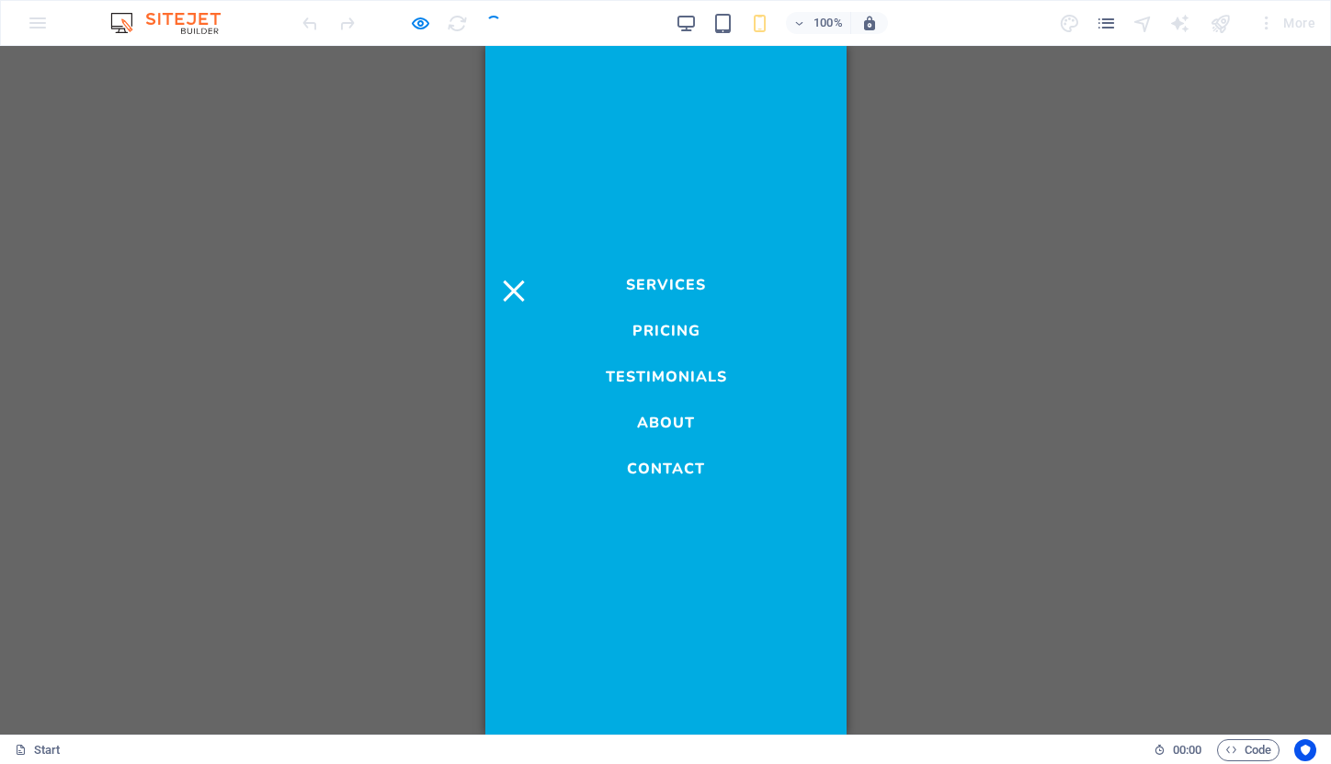
click at [674, 280] on link "Services" at bounding box center [665, 280] width 80 height 22
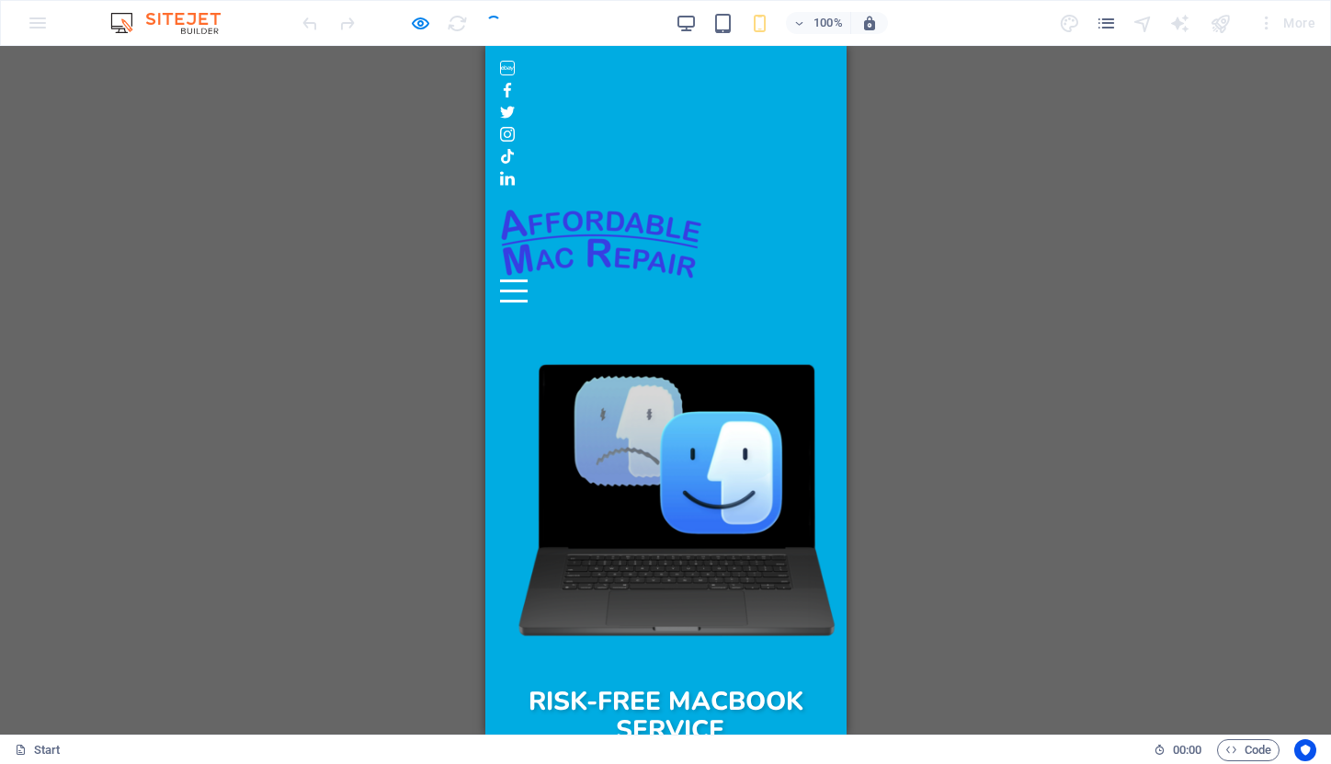
click at [527, 279] on button "Menu" at bounding box center [513, 280] width 28 height 3
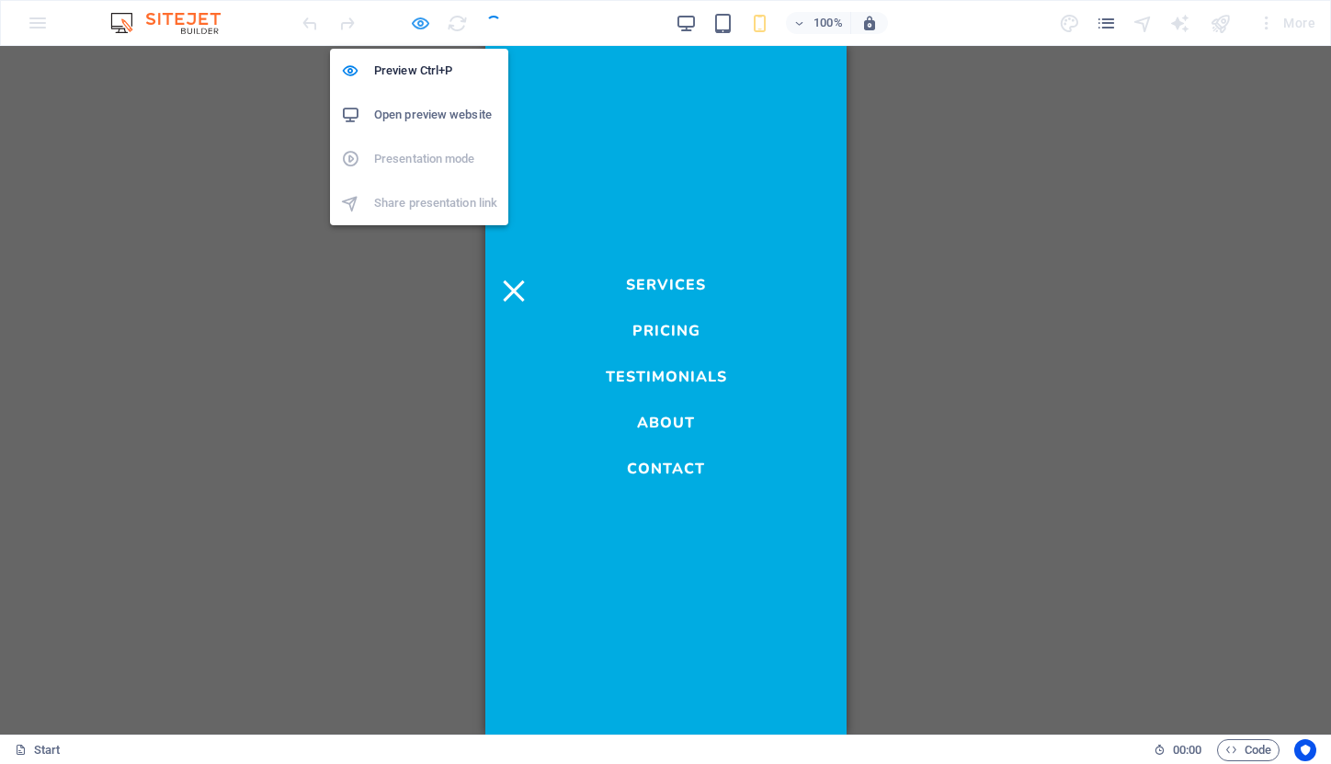
click at [428, 25] on icon "button" at bounding box center [420, 23] width 21 height 21
select select
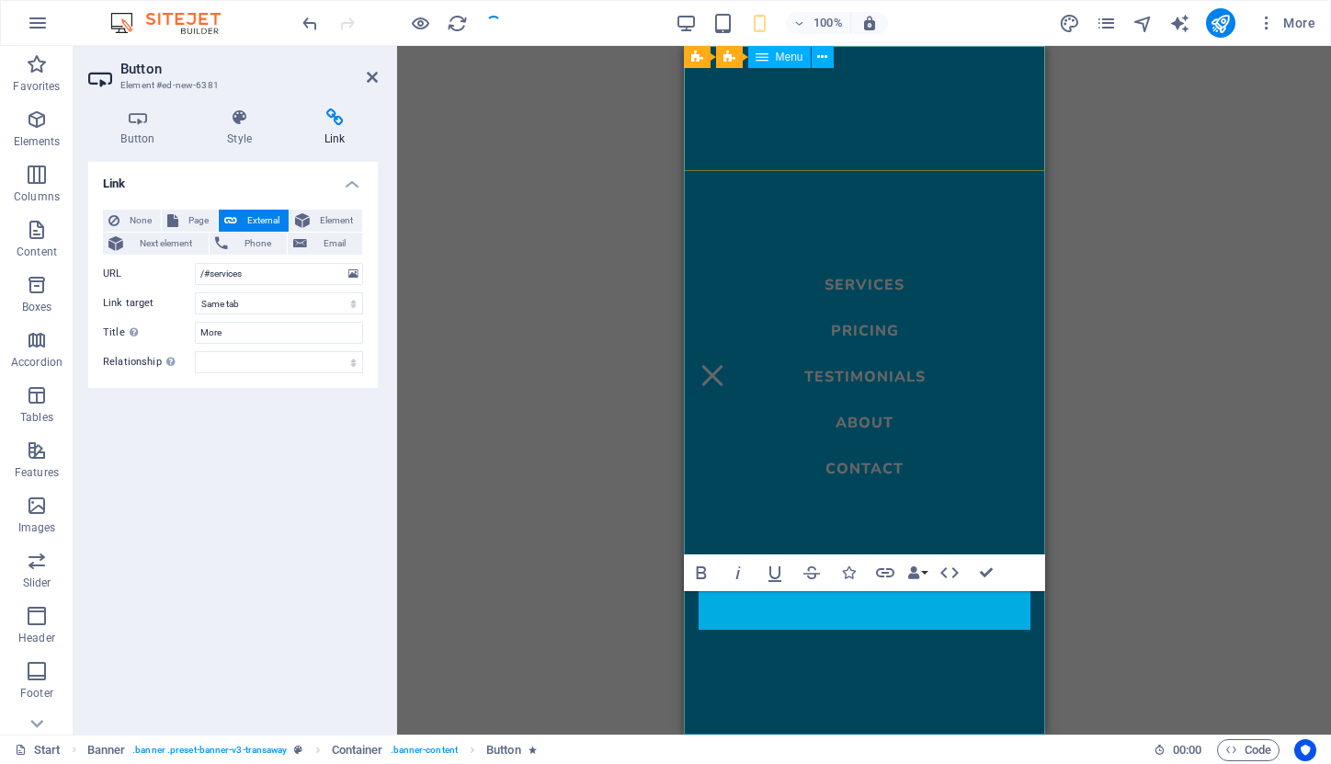
click at [788, 54] on span "Menu" at bounding box center [790, 56] width 28 height 11
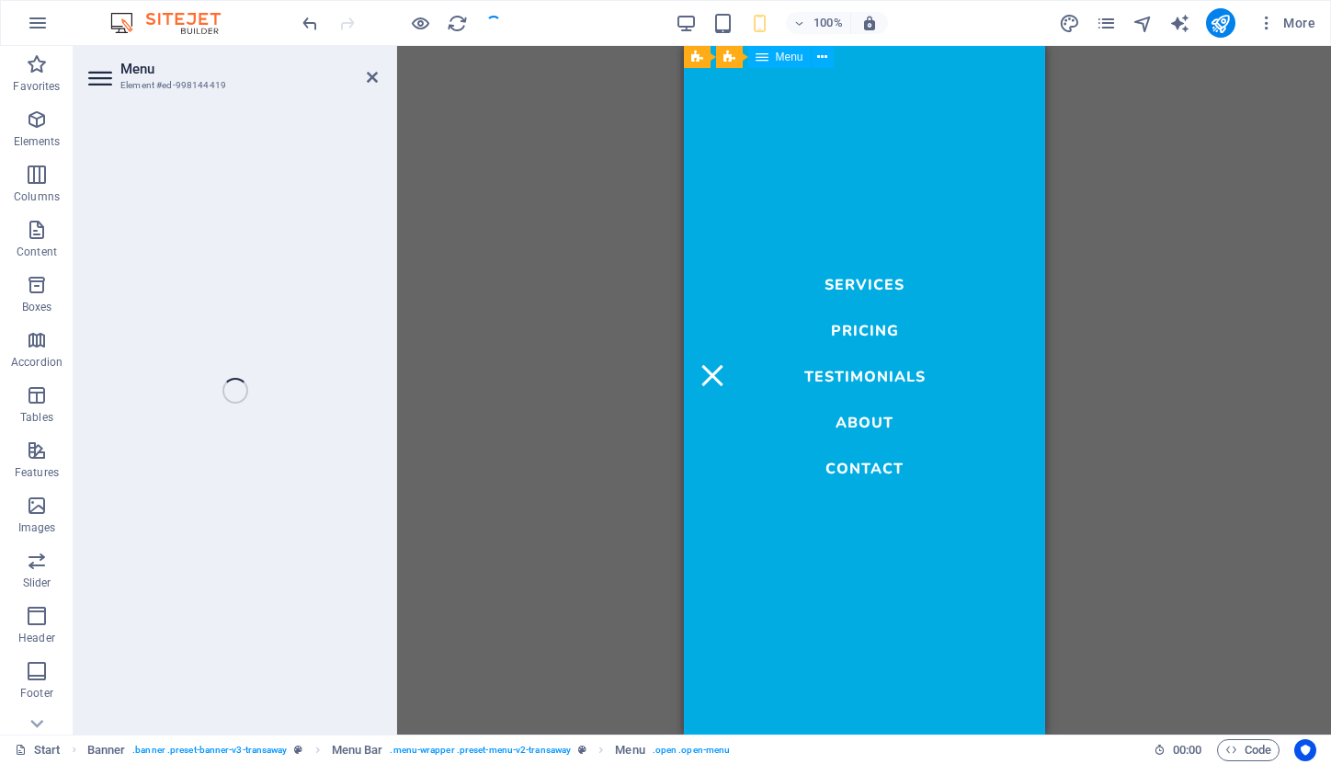
select select
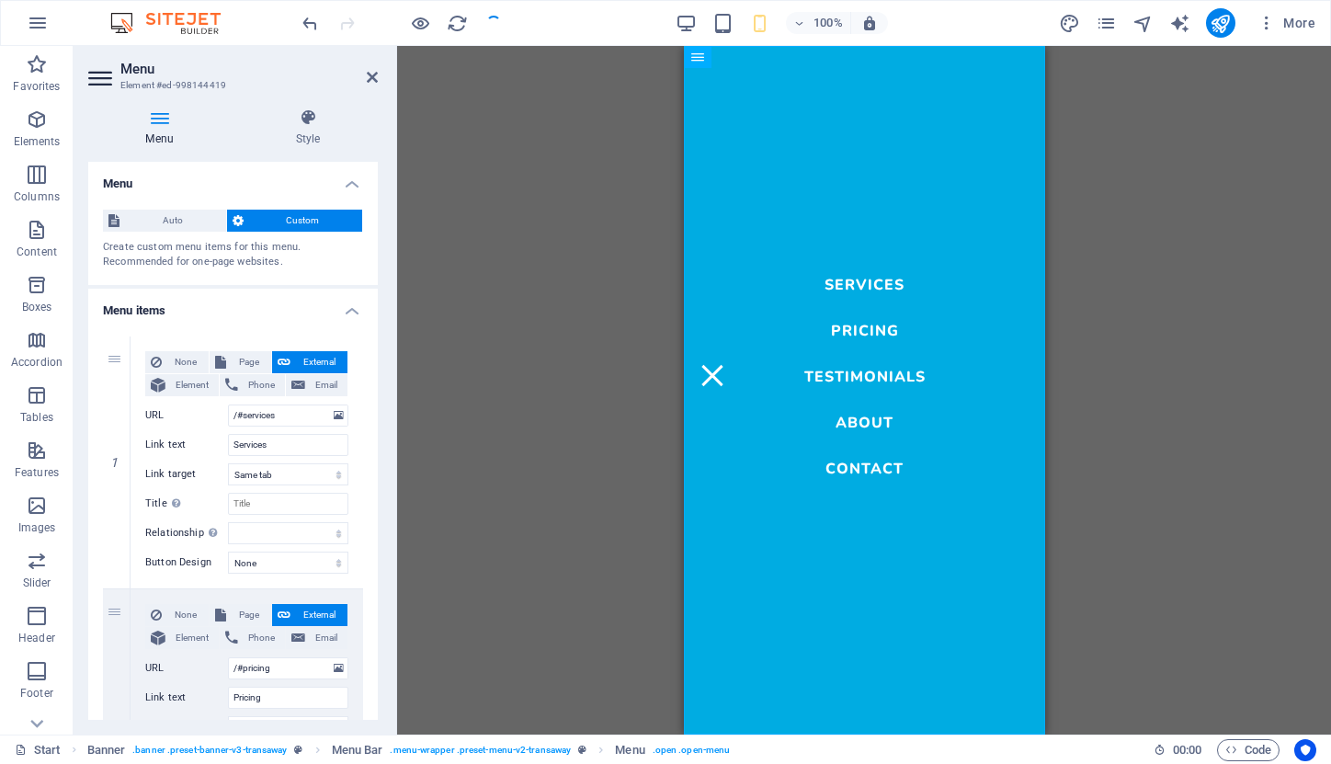
click at [160, 120] on icon at bounding box center [159, 117] width 143 height 18
click at [187, 216] on span "Auto" at bounding box center [173, 221] width 96 height 22
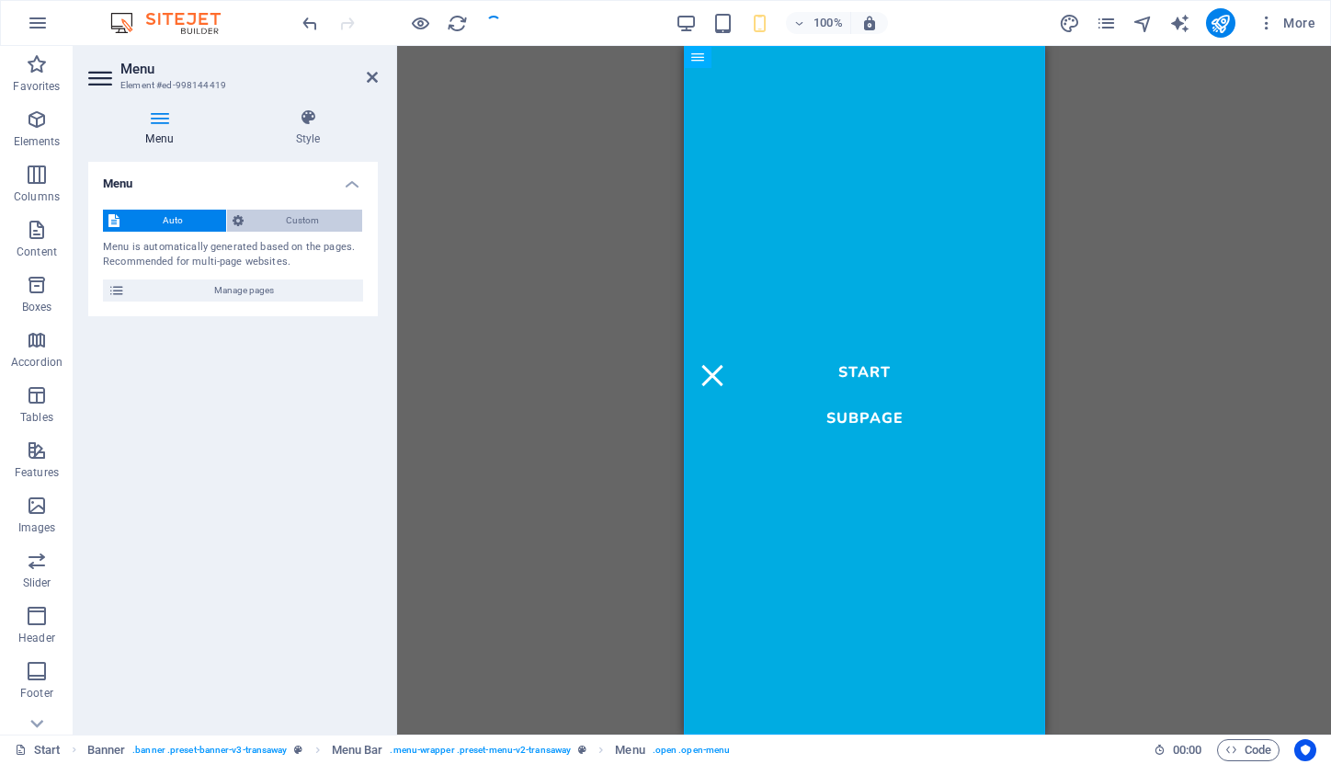
click at [291, 225] on span "Custom" at bounding box center [303, 221] width 108 height 22
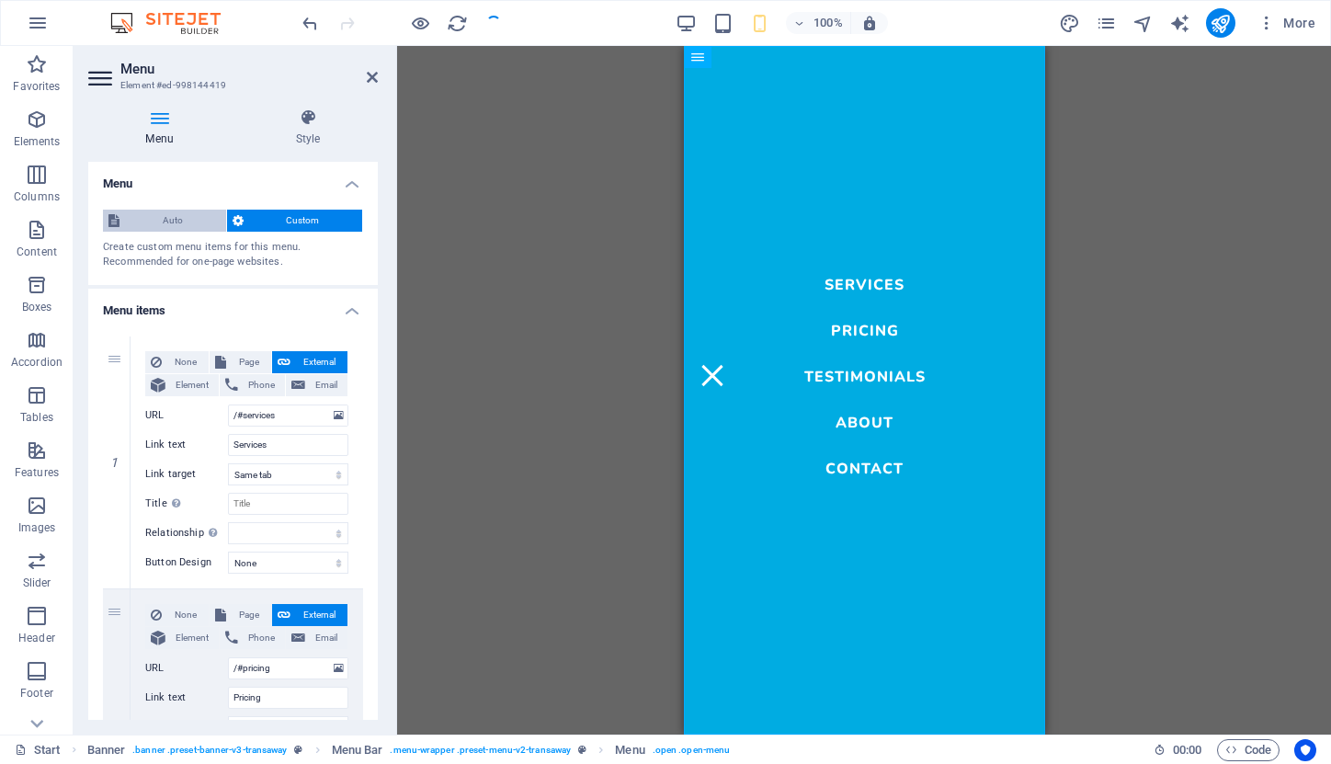
click at [193, 226] on span "Auto" at bounding box center [173, 221] width 96 height 22
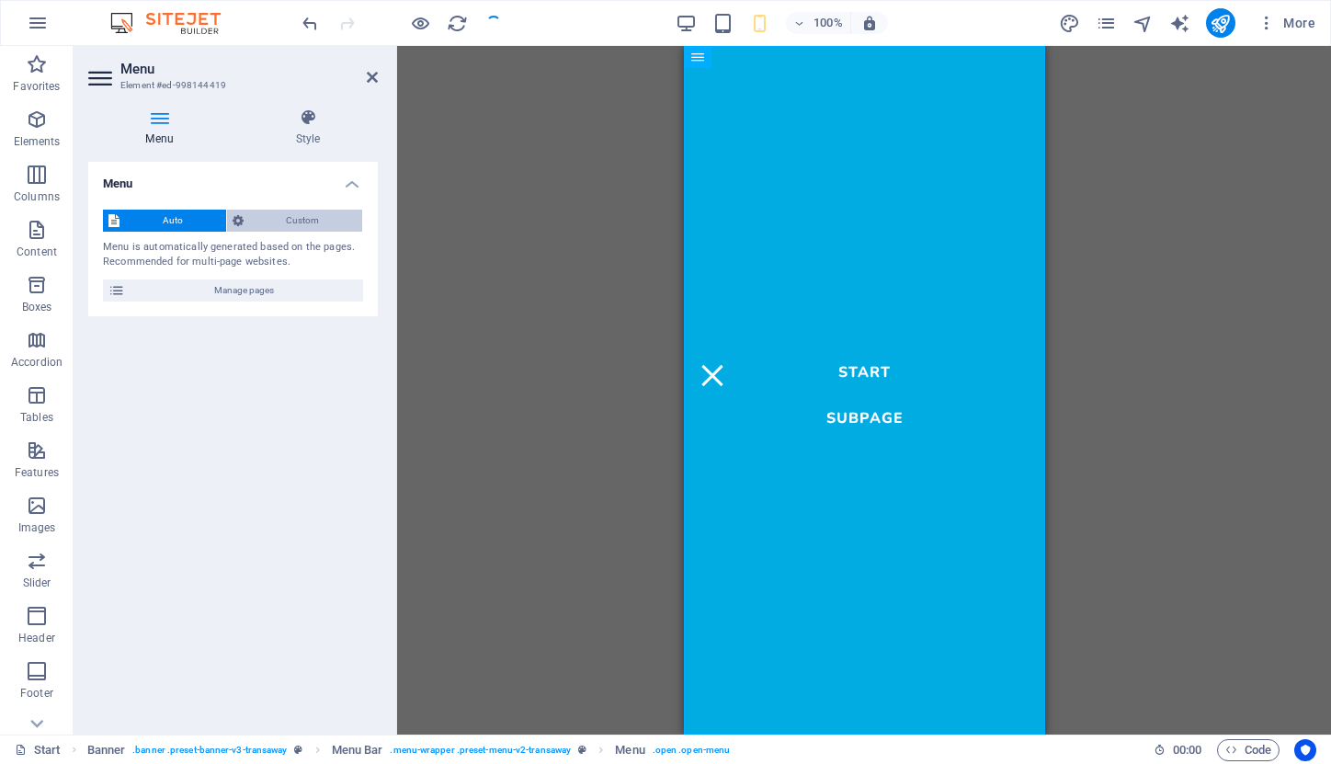
click at [309, 218] on span "Custom" at bounding box center [303, 221] width 108 height 22
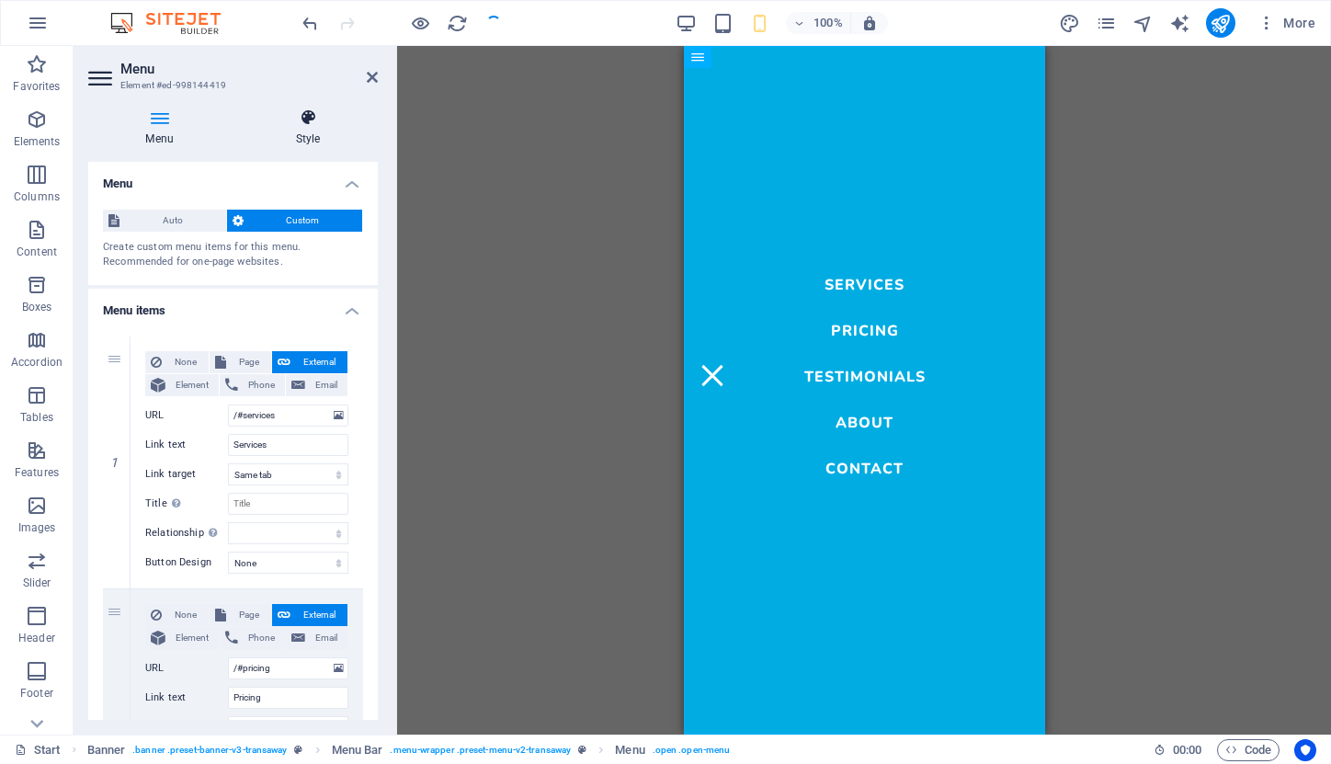
click at [312, 108] on icon at bounding box center [308, 117] width 140 height 18
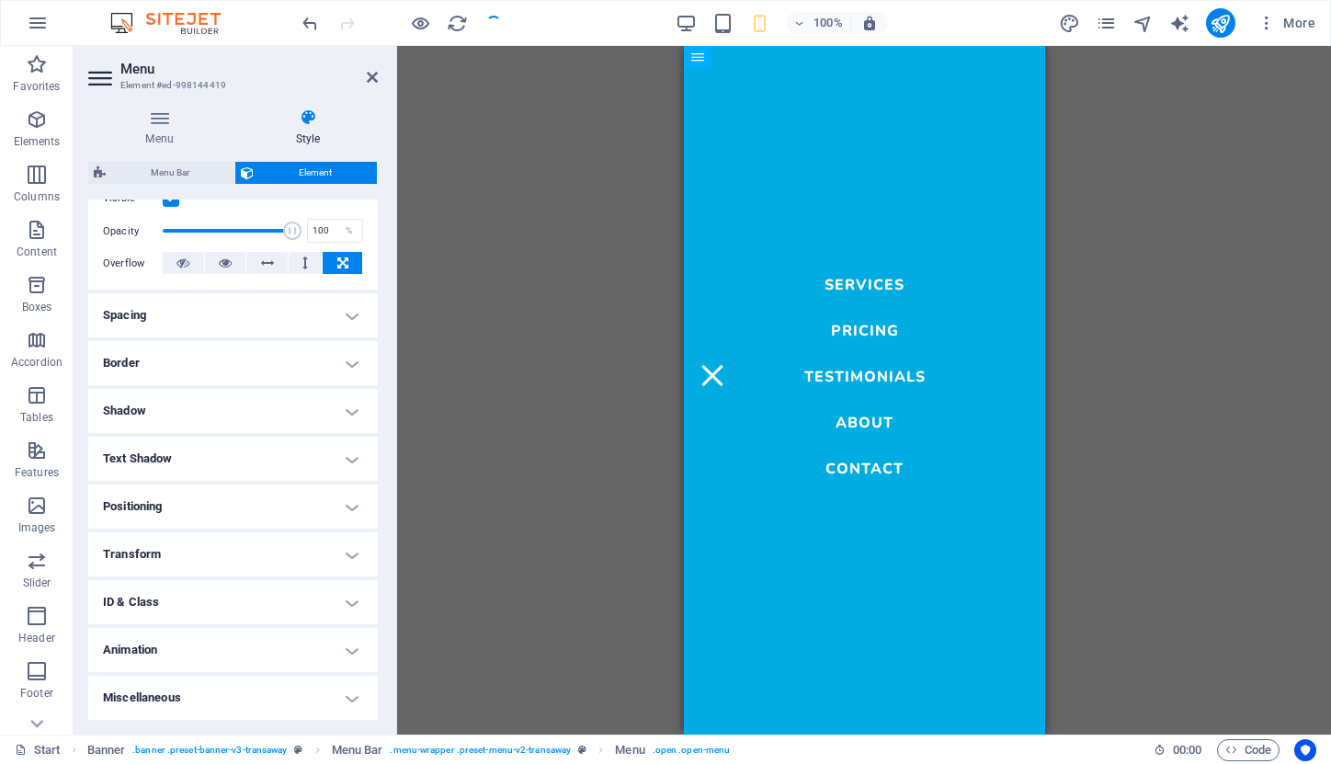
scroll to position [256, 0]
click at [350, 652] on h4 "Animation" at bounding box center [233, 651] width 290 height 44
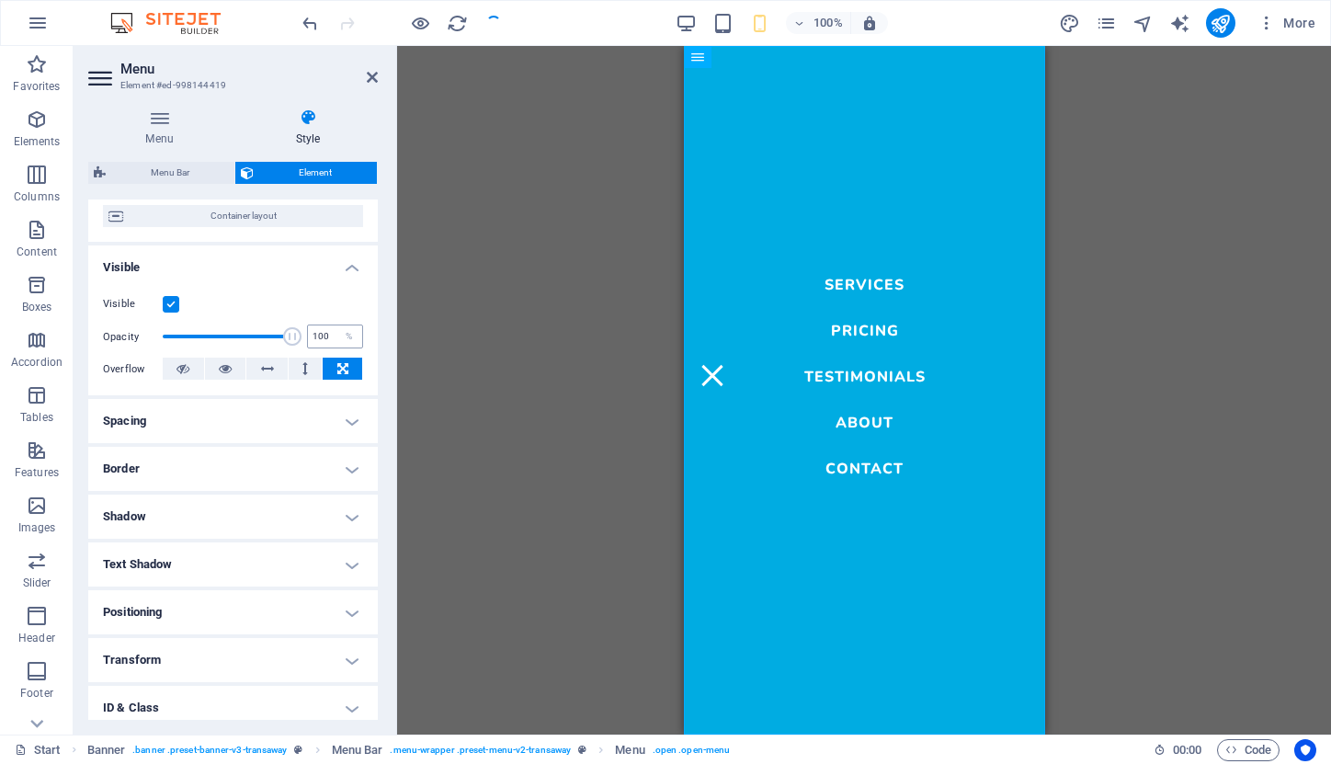
scroll to position [153, 0]
click at [349, 656] on h4 "Transform" at bounding box center [233, 658] width 290 height 44
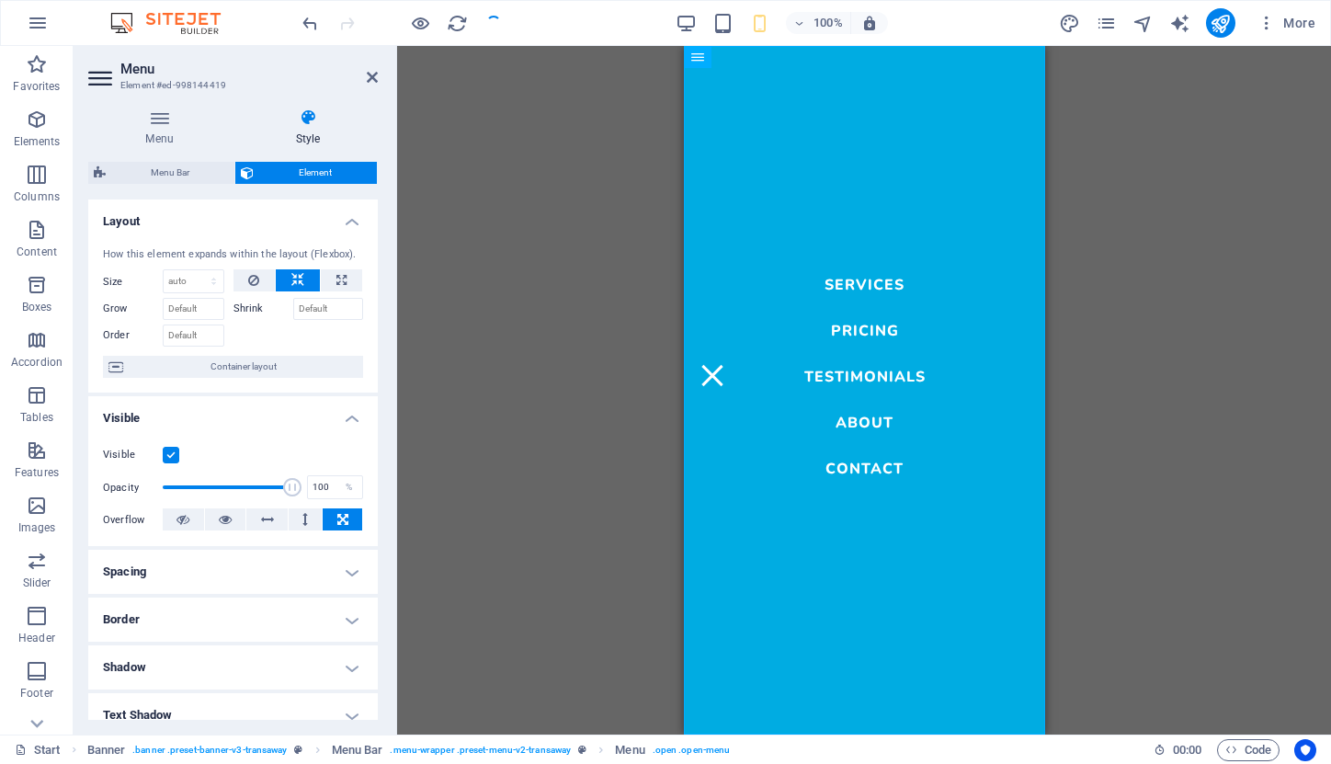
scroll to position [0, 0]
click at [274, 364] on span "Container layout" at bounding box center [243, 367] width 229 height 22
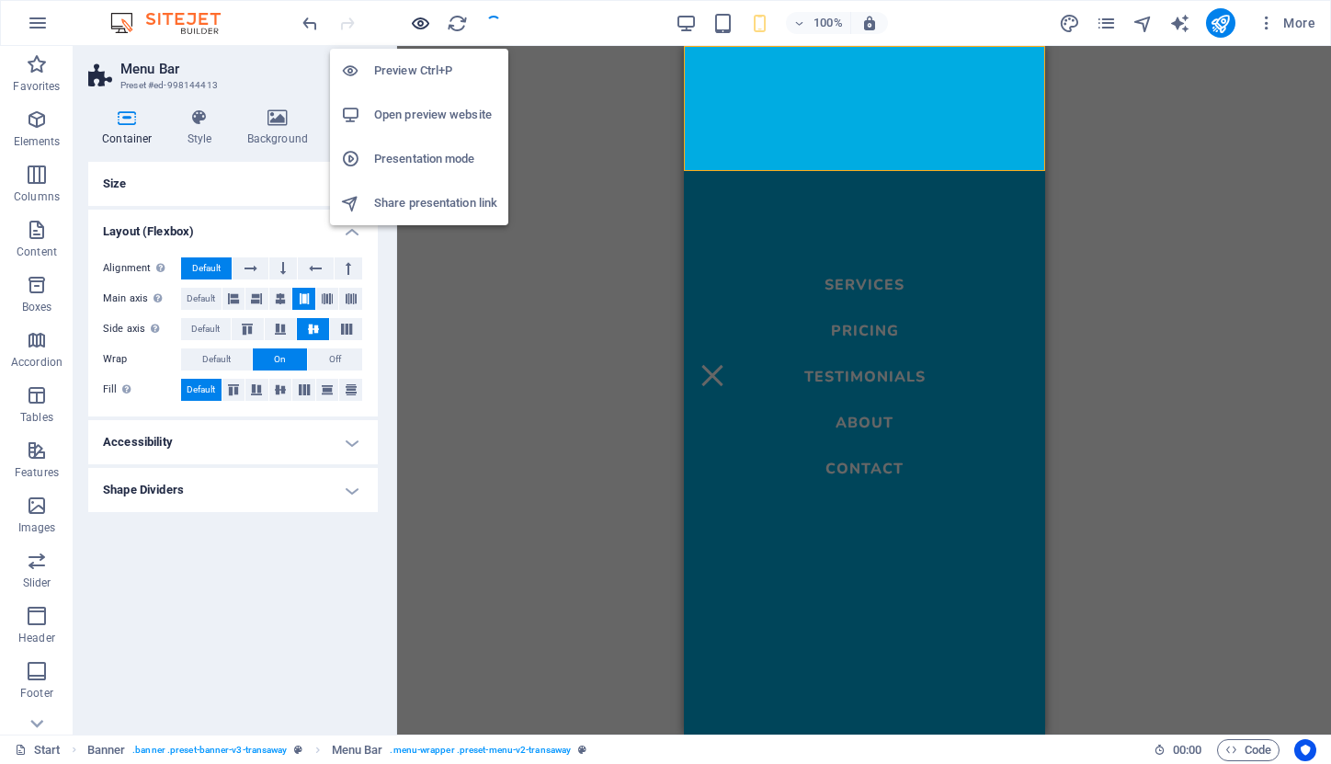
click at [416, 20] on icon "button" at bounding box center [420, 23] width 21 height 21
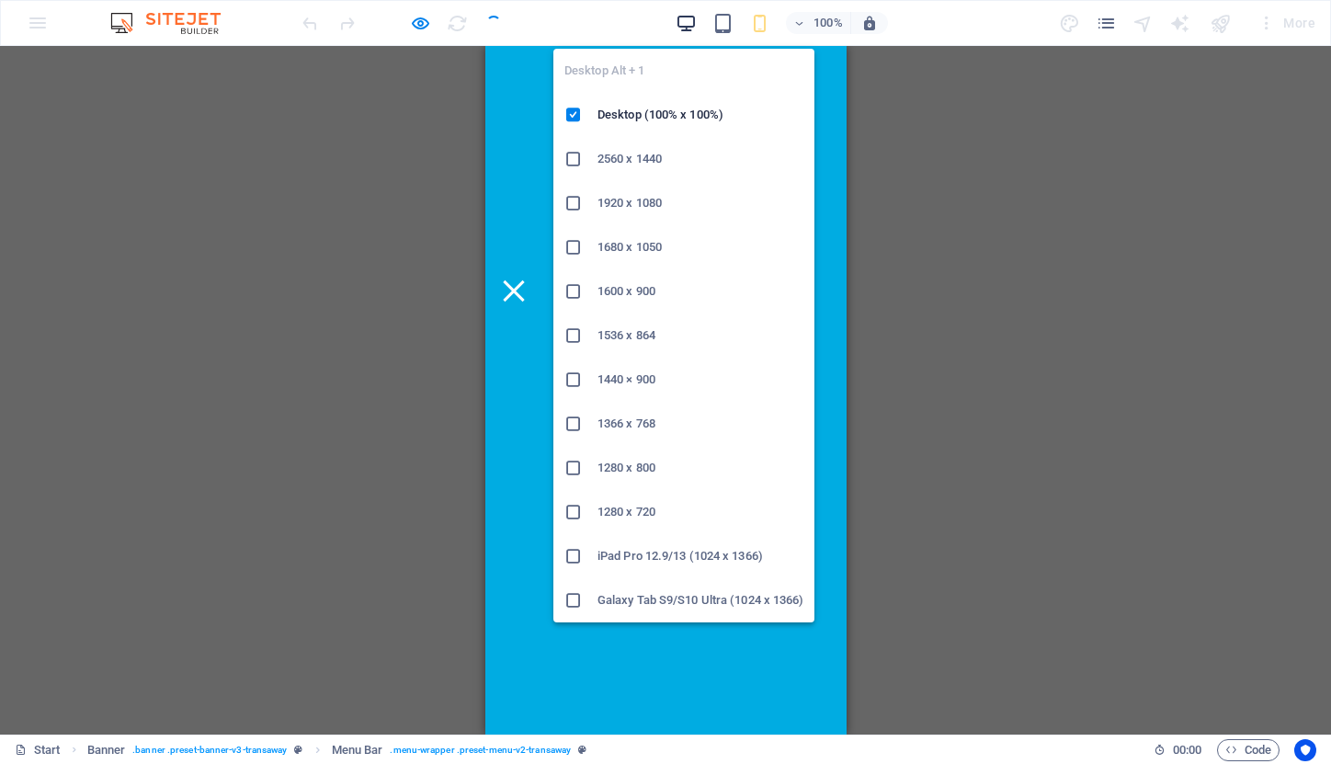
click at [681, 22] on icon "button" at bounding box center [686, 23] width 21 height 21
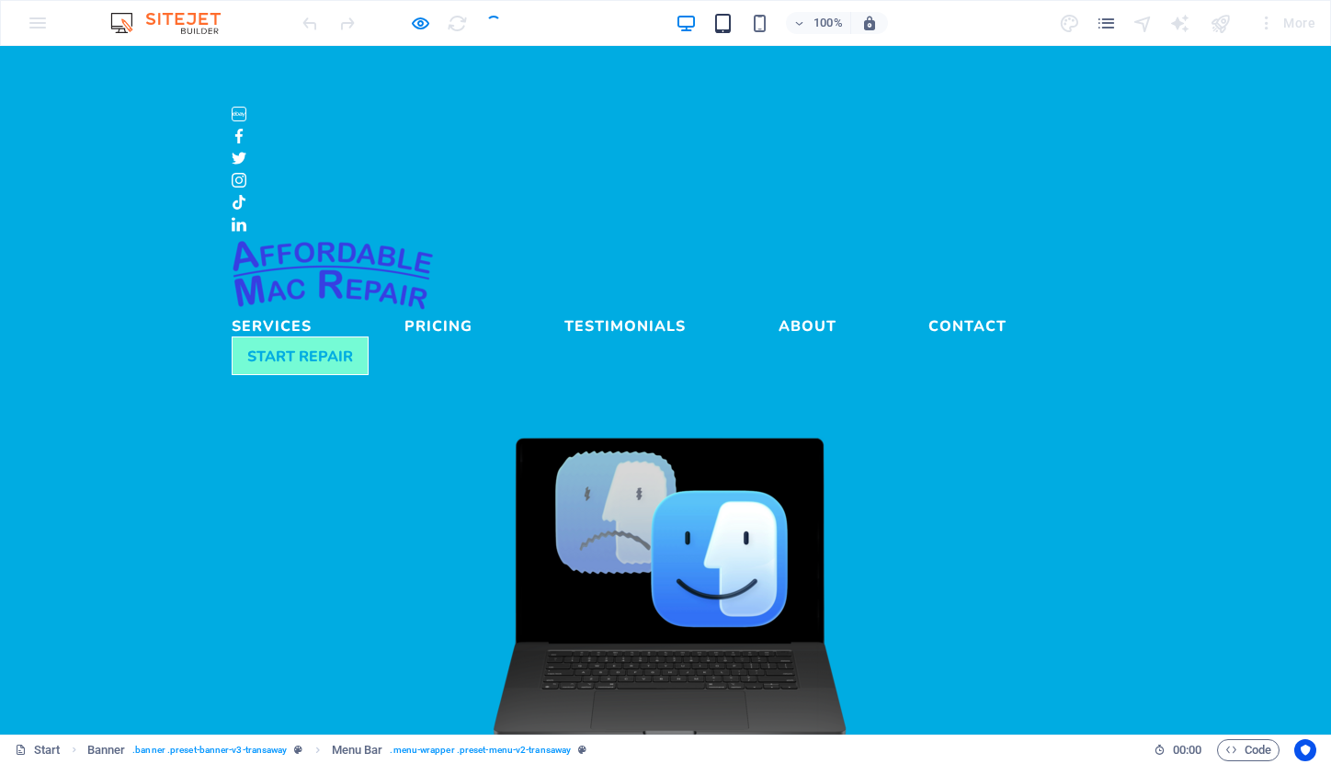
click at [724, 26] on icon "button" at bounding box center [723, 23] width 21 height 21
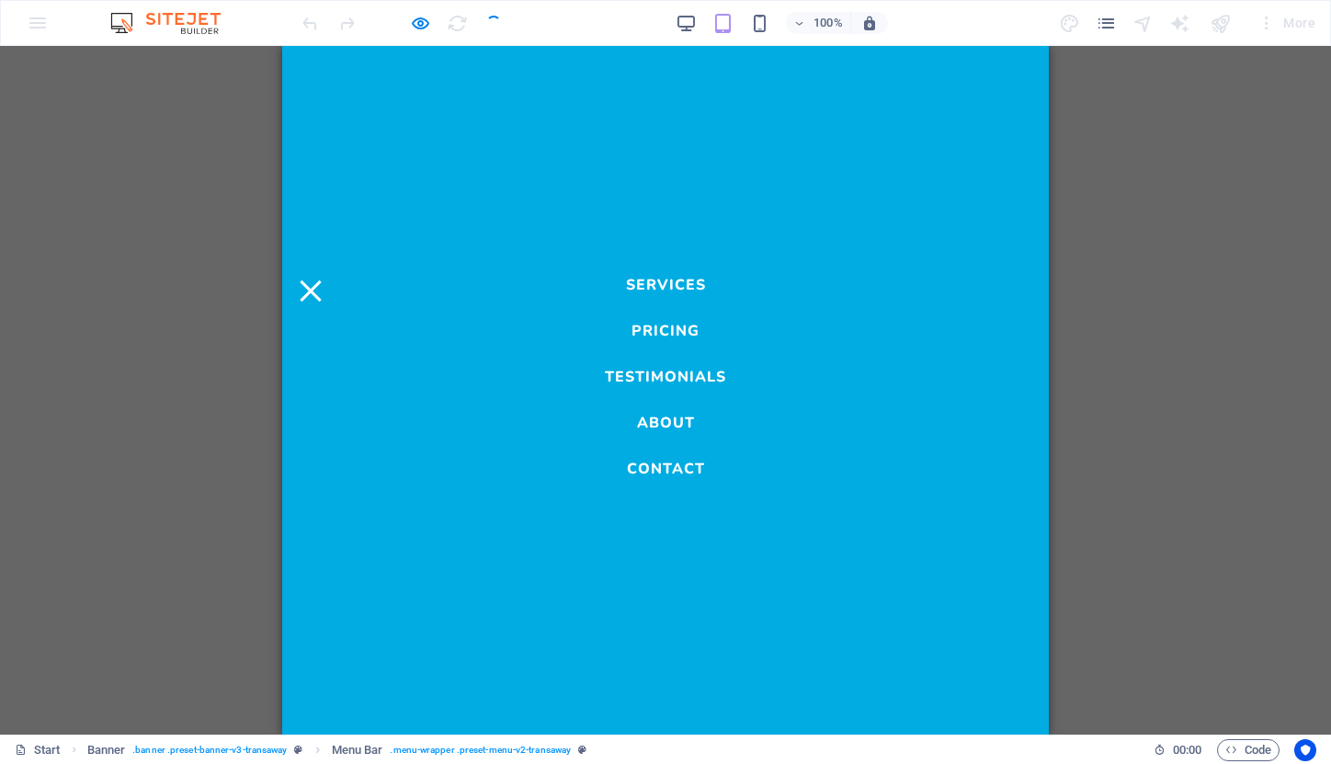
click at [325, 279] on div "Menu" at bounding box center [311, 290] width 28 height 23
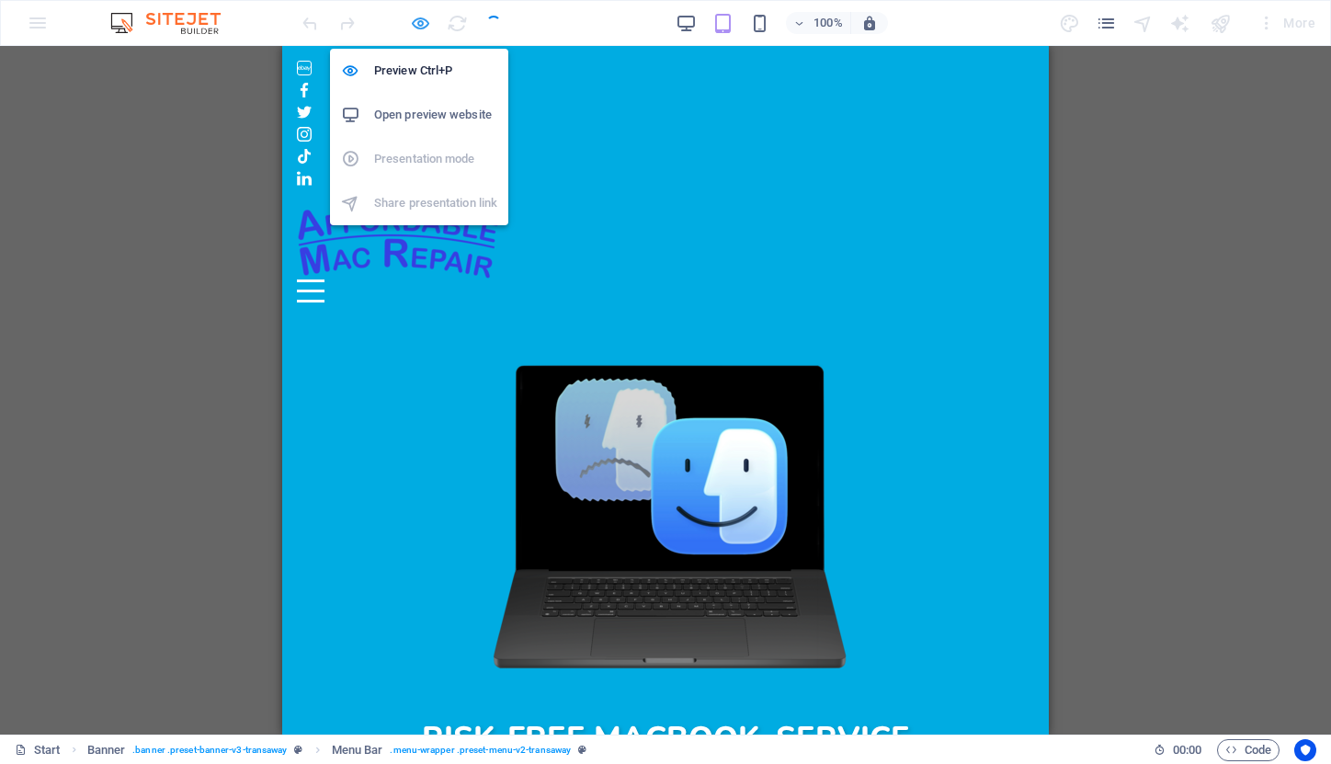
click at [416, 23] on icon "button" at bounding box center [420, 23] width 21 height 21
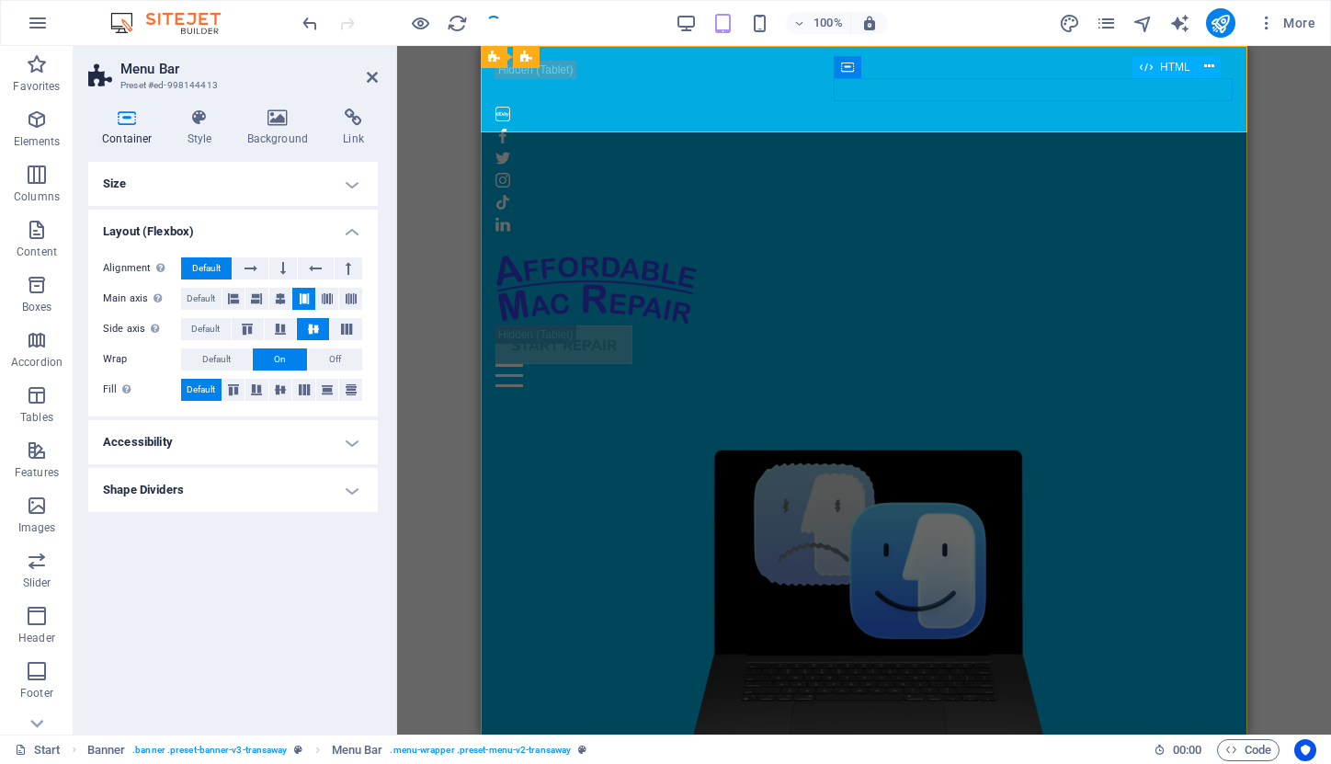
click at [1221, 364] on div "Menu" at bounding box center [864, 375] width 737 height 23
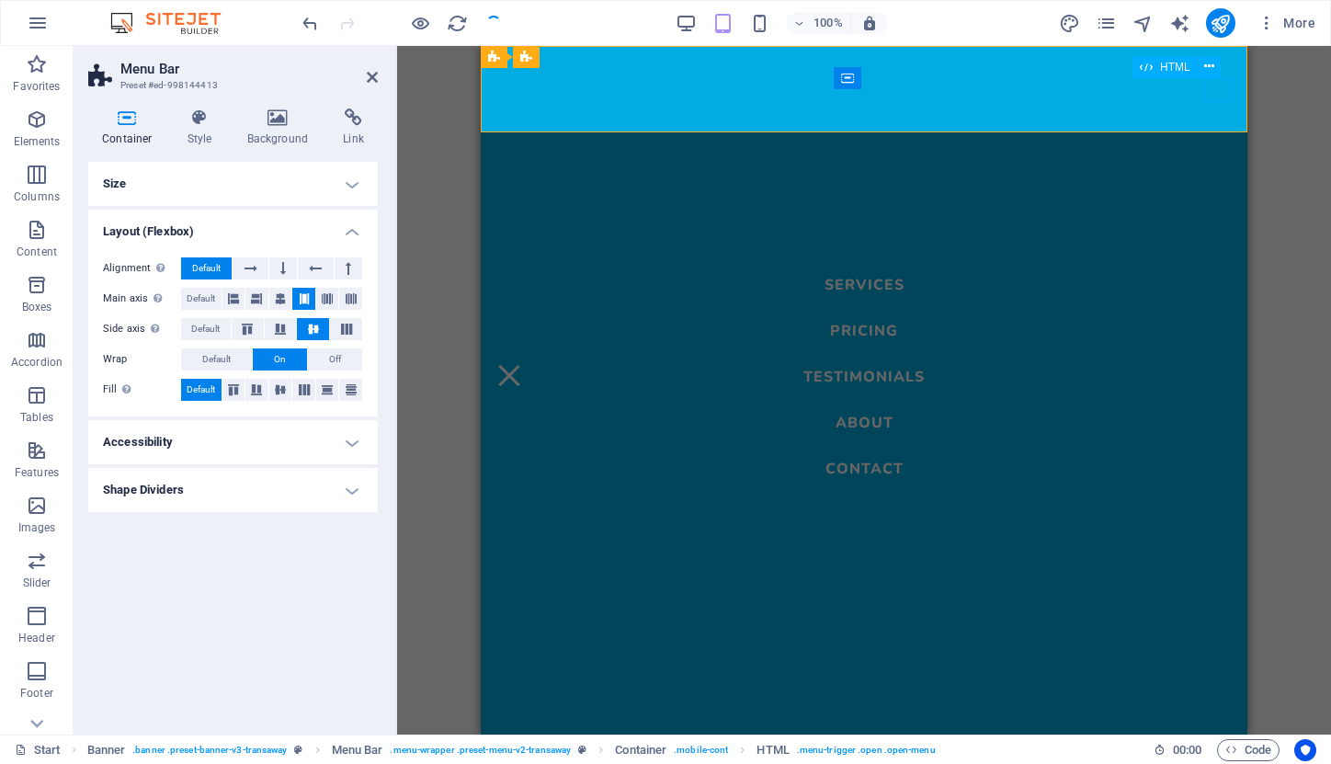
click at [523, 364] on div "Menu" at bounding box center [510, 375] width 28 height 23
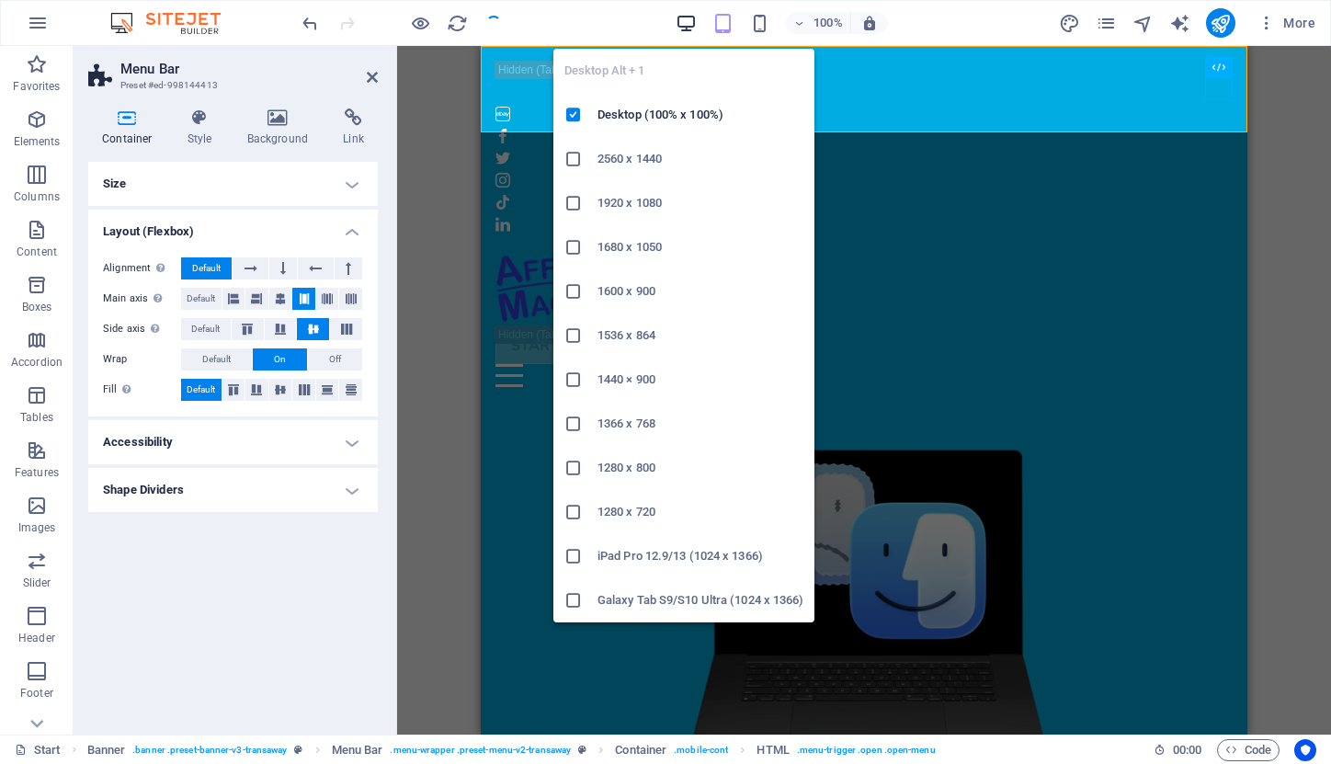
click at [691, 14] on icon "button" at bounding box center [686, 23] width 21 height 21
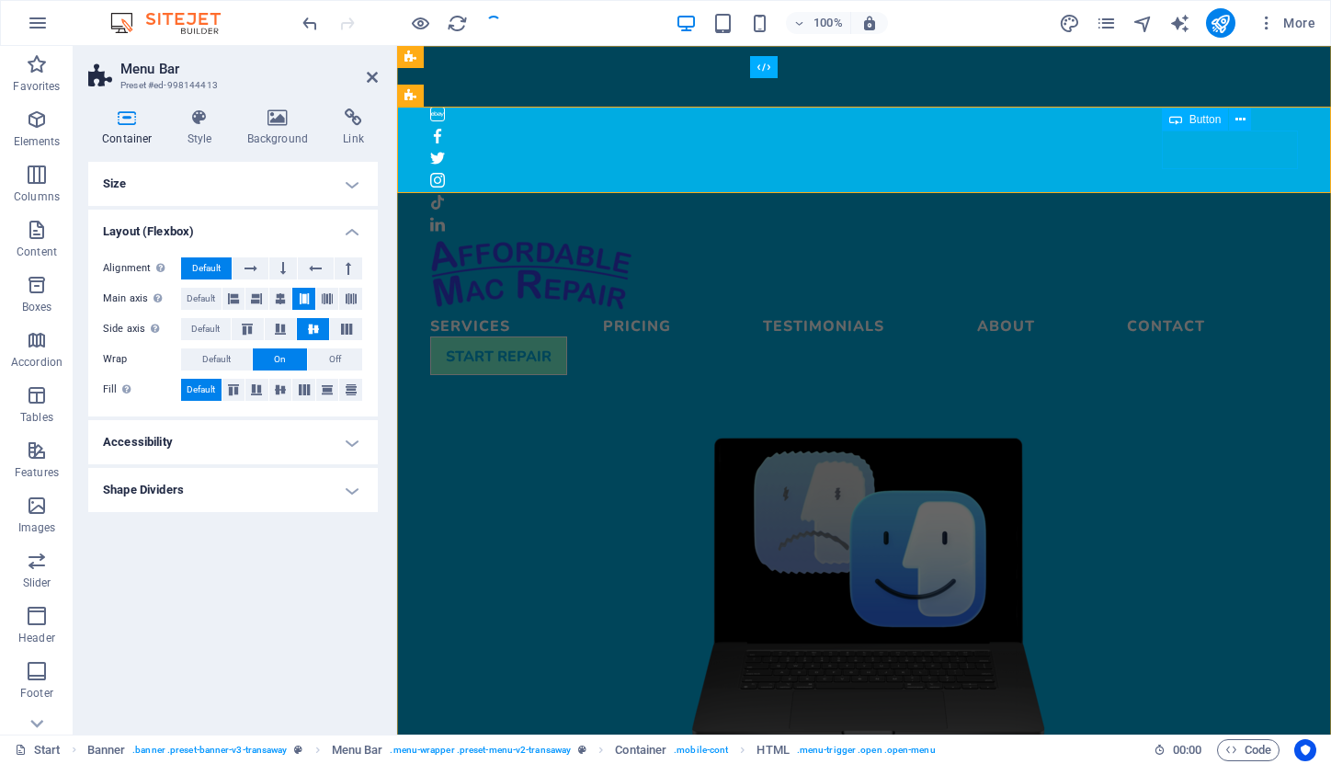
click at [1195, 336] on div "START REPAIR" at bounding box center [864, 355] width 868 height 39
select select
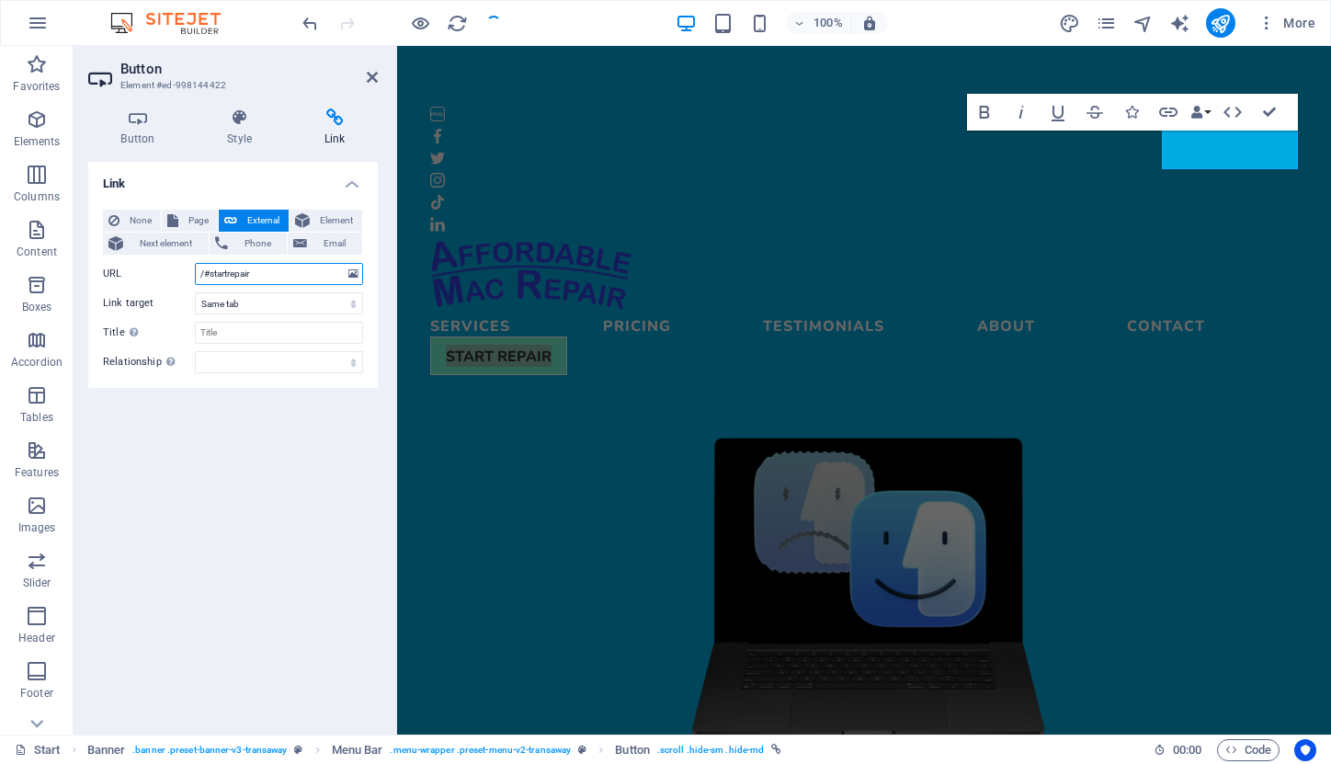
drag, startPoint x: 264, startPoint y: 275, endPoint x: 167, endPoint y: 267, distance: 96.9
click at [167, 267] on div "URL /#startrepair" at bounding box center [233, 274] width 260 height 22
click at [237, 129] on h4 "Style" at bounding box center [243, 127] width 97 height 39
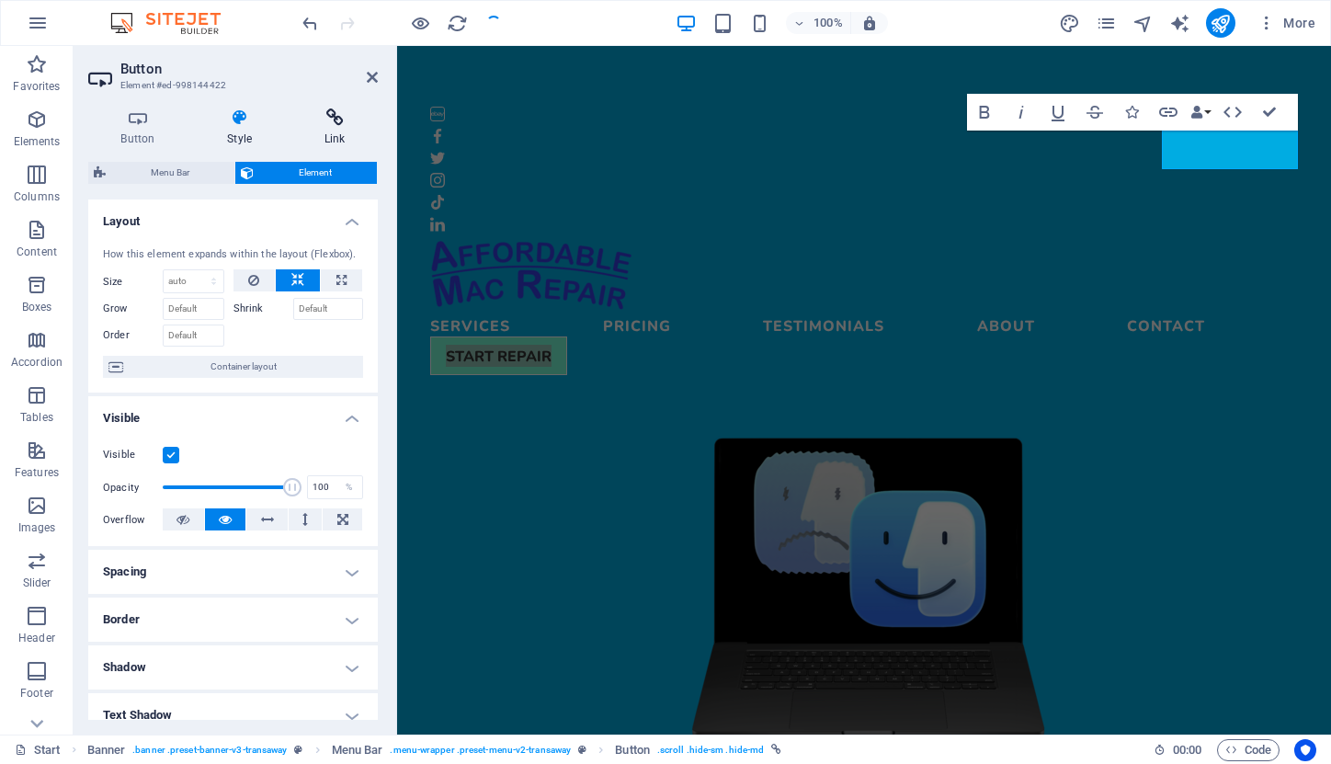
click at [333, 123] on icon at bounding box center [334, 117] width 86 height 18
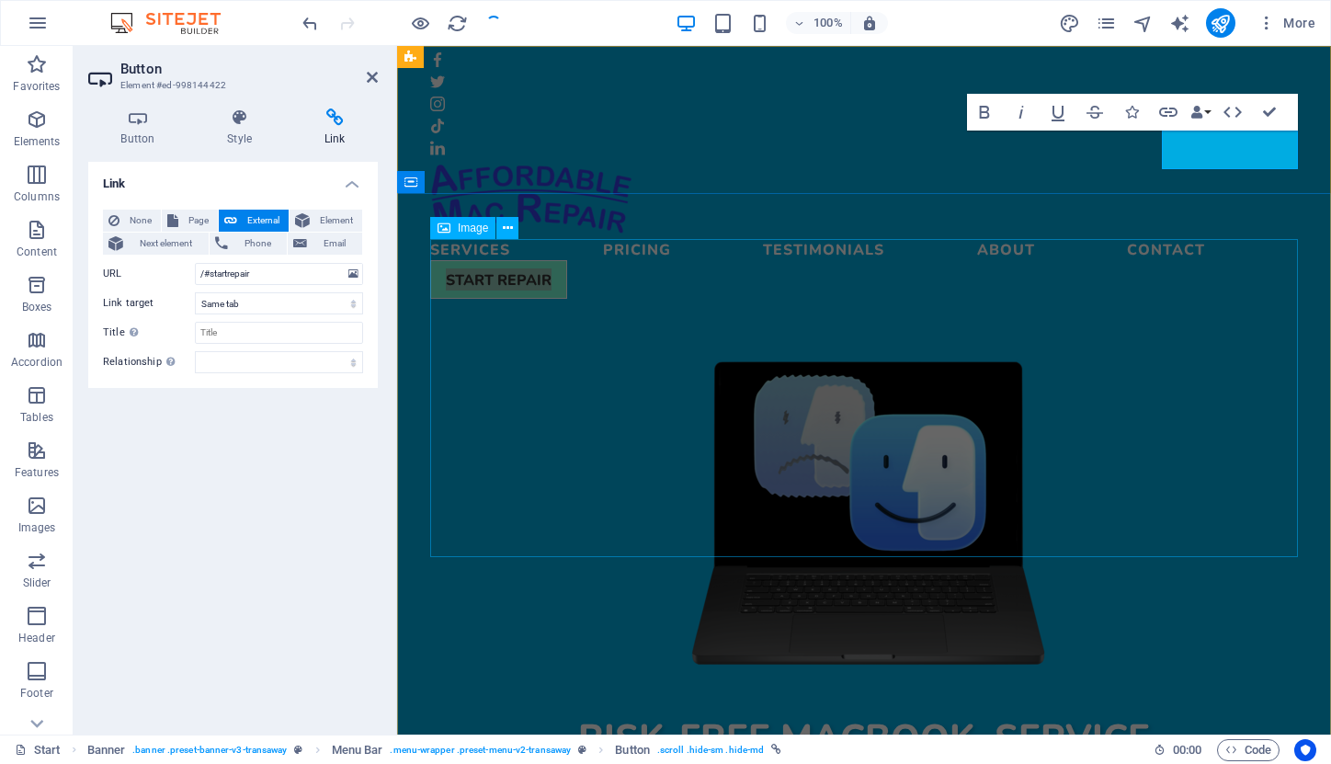
scroll to position [149, 0]
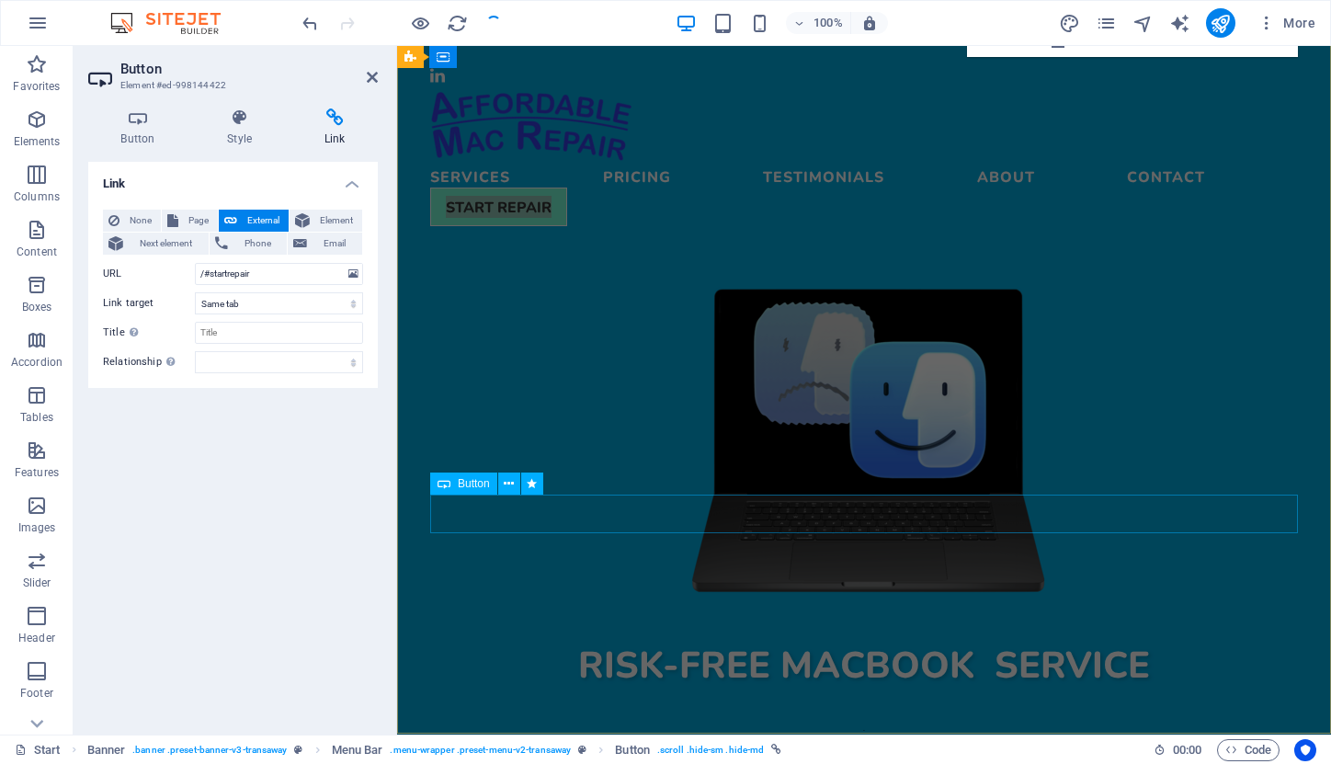
click at [862, 684] on div at bounding box center [864, 725] width 868 height 83
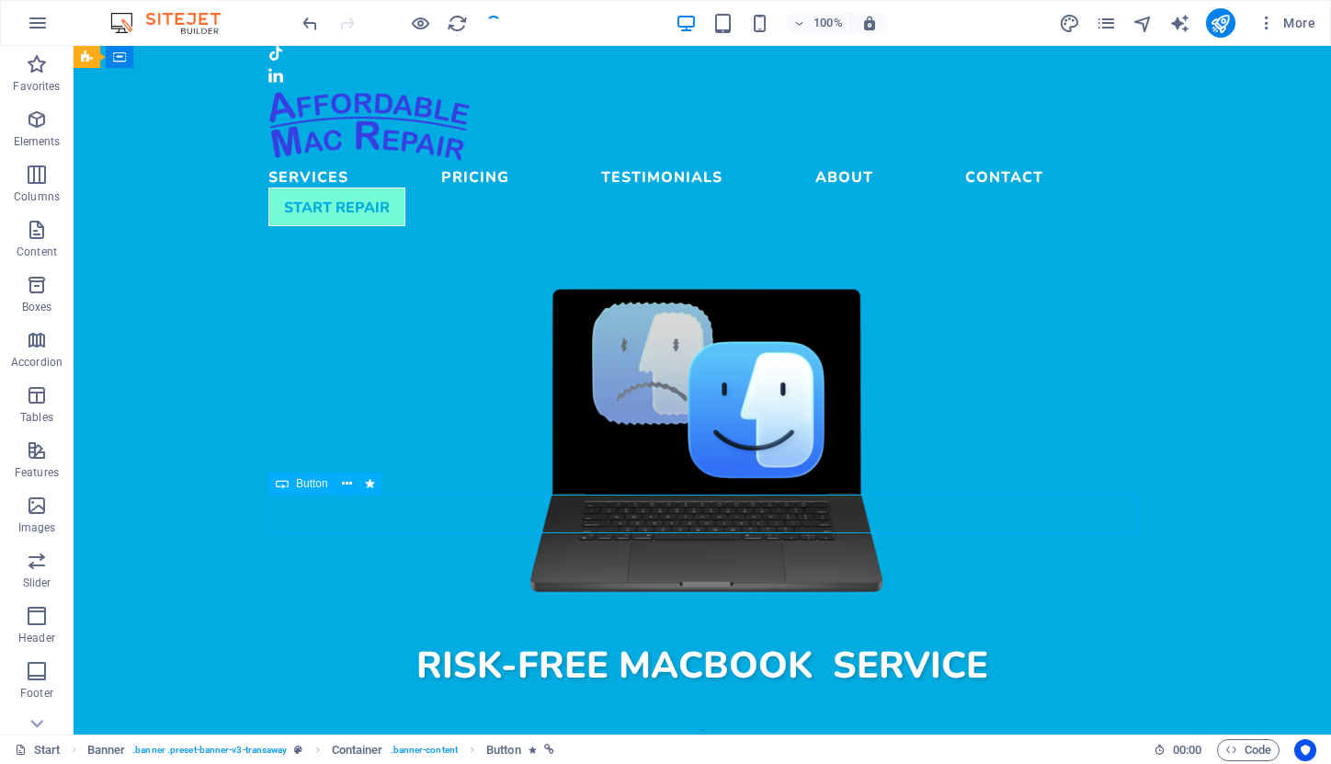
click at [701, 684] on div at bounding box center [702, 725] width 868 height 83
select select
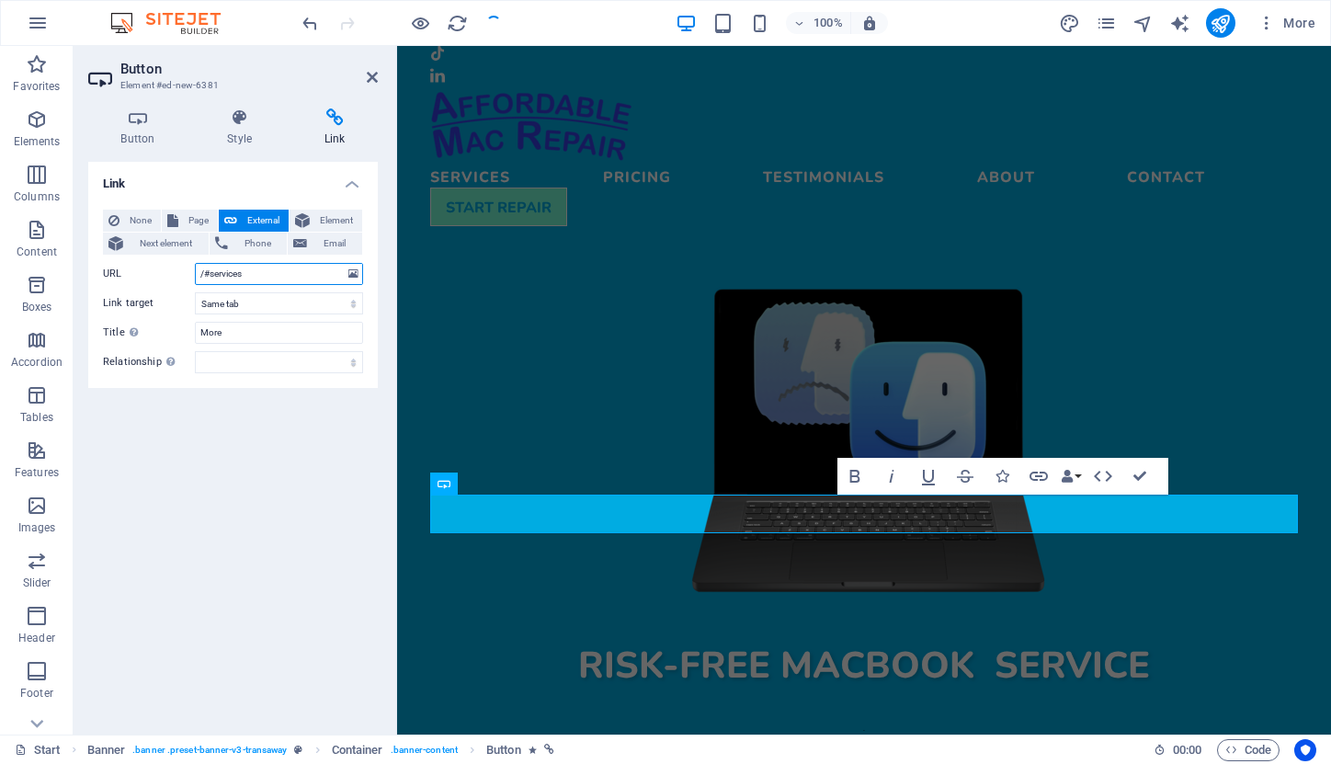
drag, startPoint x: 280, startPoint y: 272, endPoint x: 169, endPoint y: 270, distance: 111.3
click at [169, 270] on div "URL /#services" at bounding box center [233, 274] width 260 height 22
type input "/#services"
click at [261, 217] on span "External" at bounding box center [263, 221] width 40 height 22
click at [239, 119] on icon at bounding box center [240, 117] width 90 height 18
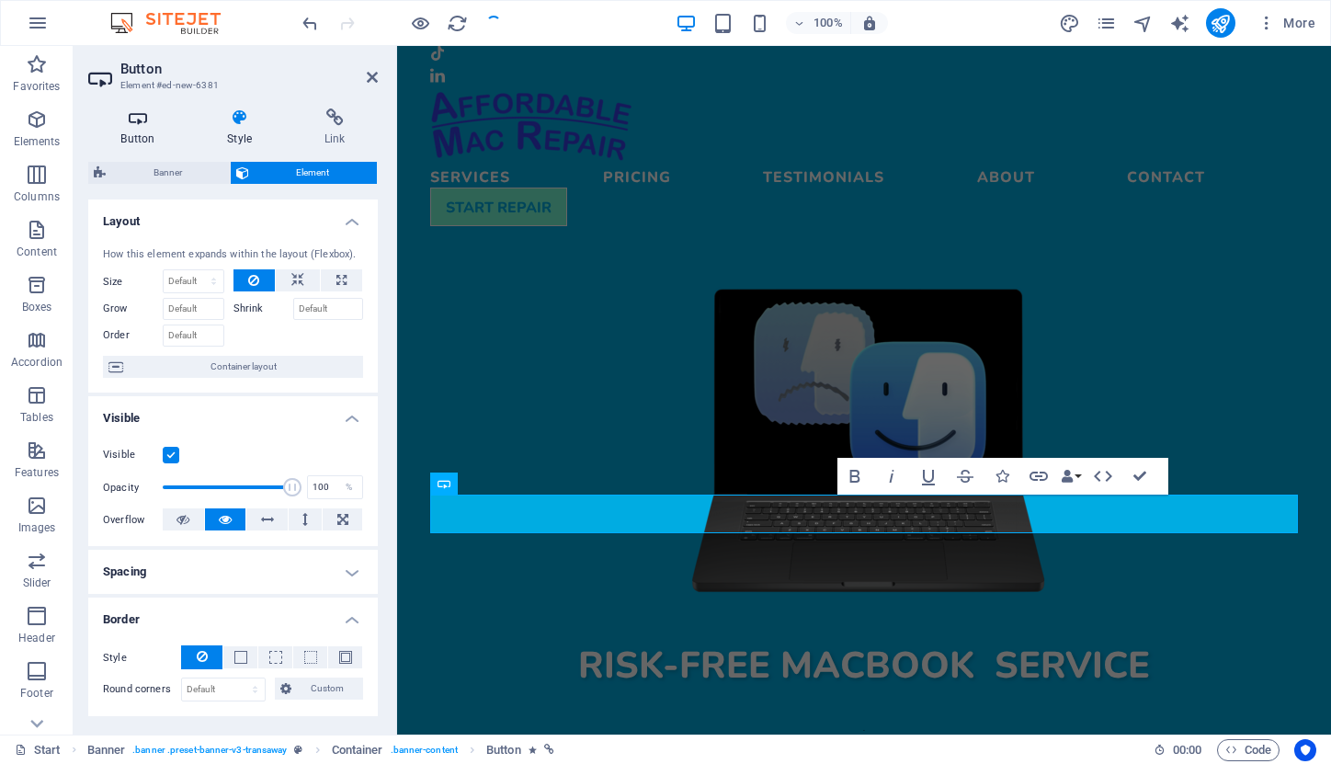
click at [142, 121] on icon at bounding box center [137, 117] width 99 height 18
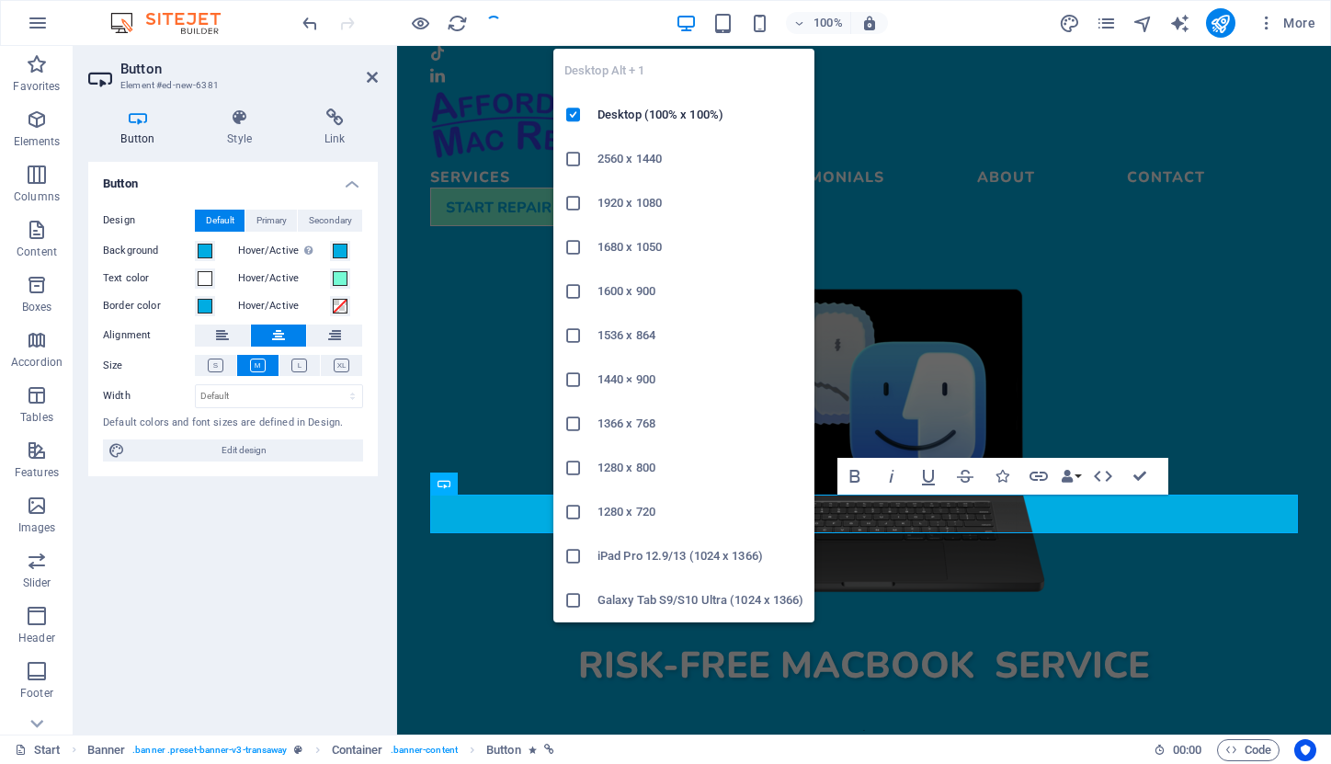
click at [690, 21] on icon "button" at bounding box center [686, 23] width 21 height 21
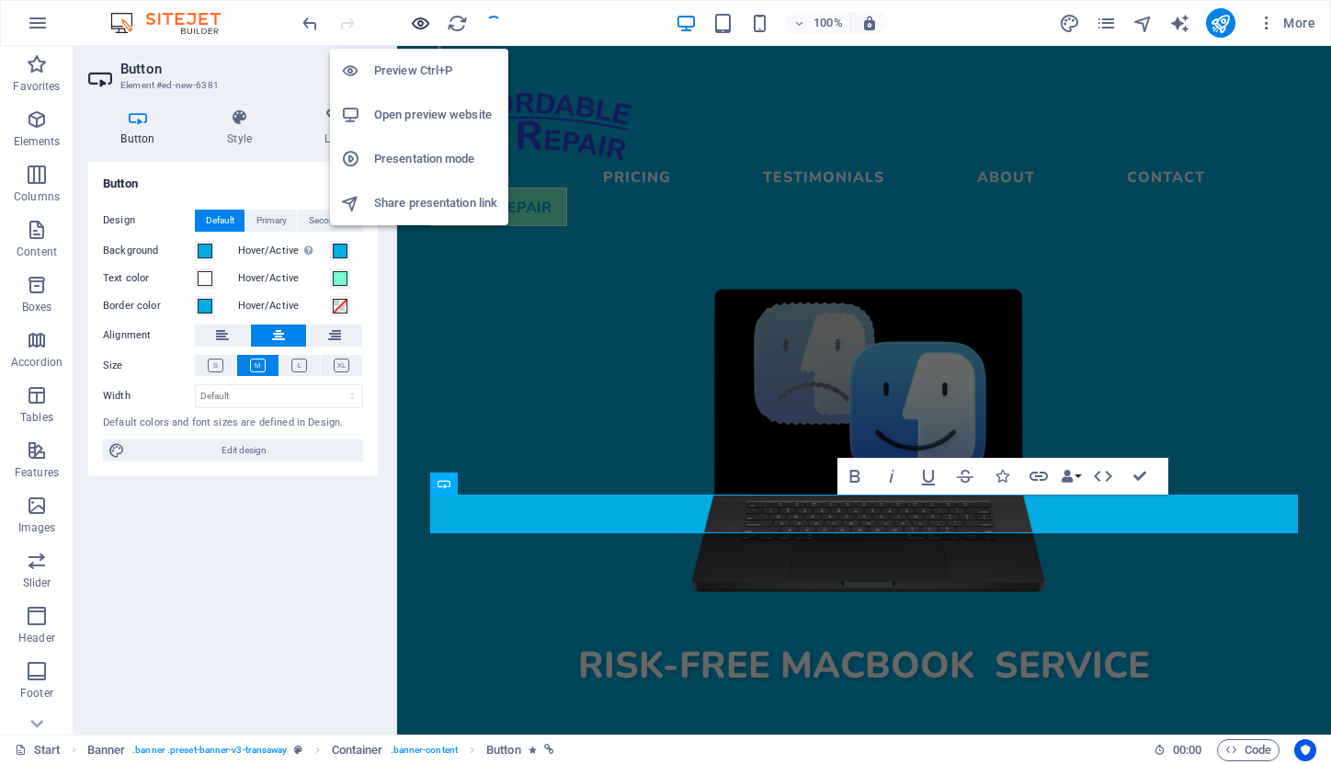
click at [420, 20] on icon "button" at bounding box center [420, 23] width 21 height 21
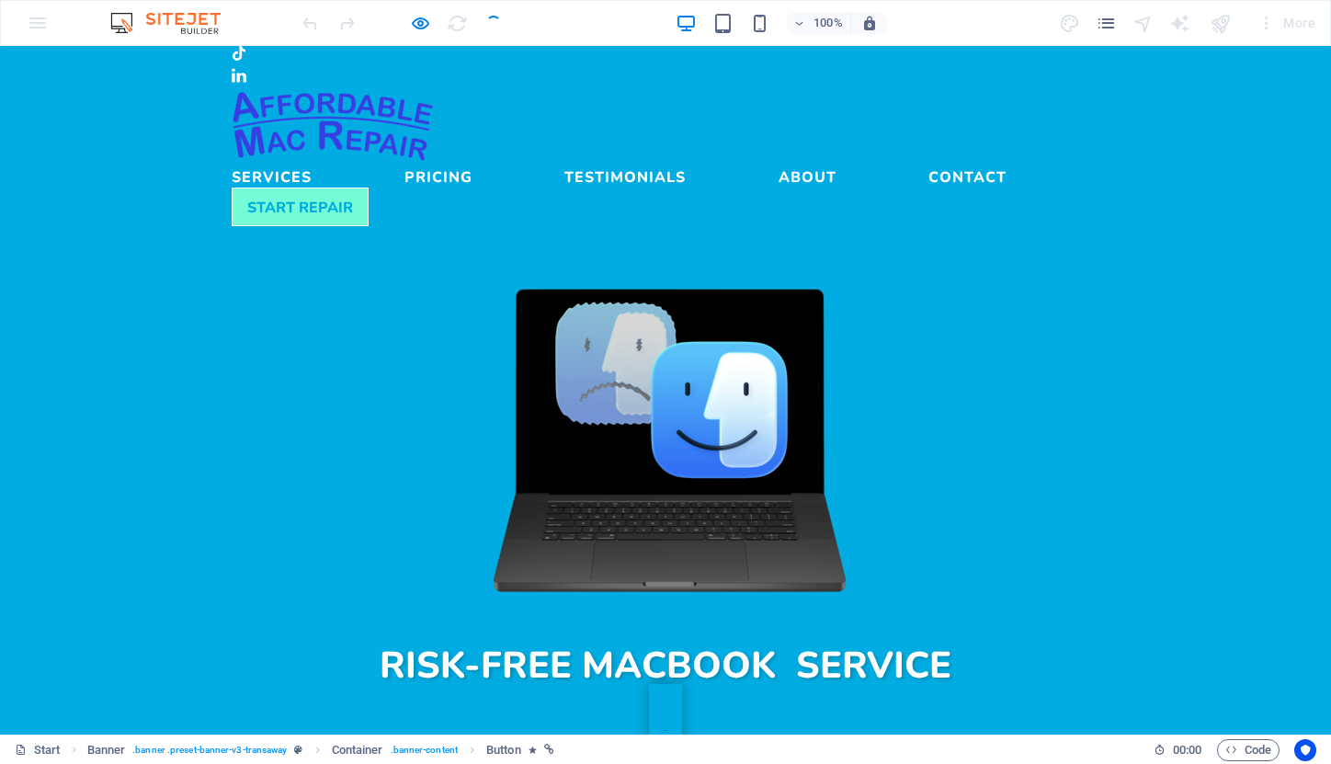
click at [667, 694] on icon at bounding box center [666, 725] width 2 height 62
click at [665, 730] on icon at bounding box center [666, 730] width 2 height 1
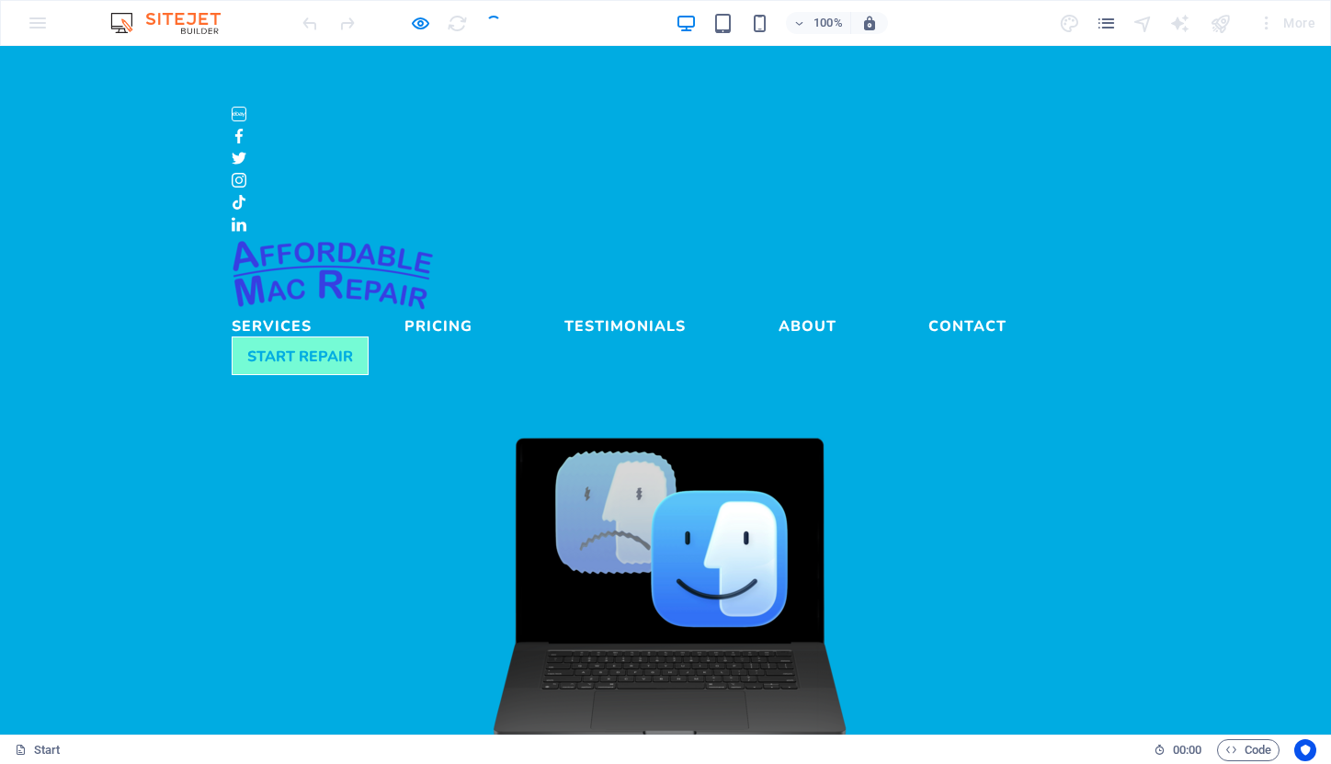
scroll to position [0, 0]
click at [312, 311] on link "Services" at bounding box center [272, 322] width 80 height 22
click at [473, 311] on link "Pricing" at bounding box center [439, 322] width 68 height 22
click at [675, 311] on link "Testimonials" at bounding box center [624, 322] width 121 height 22
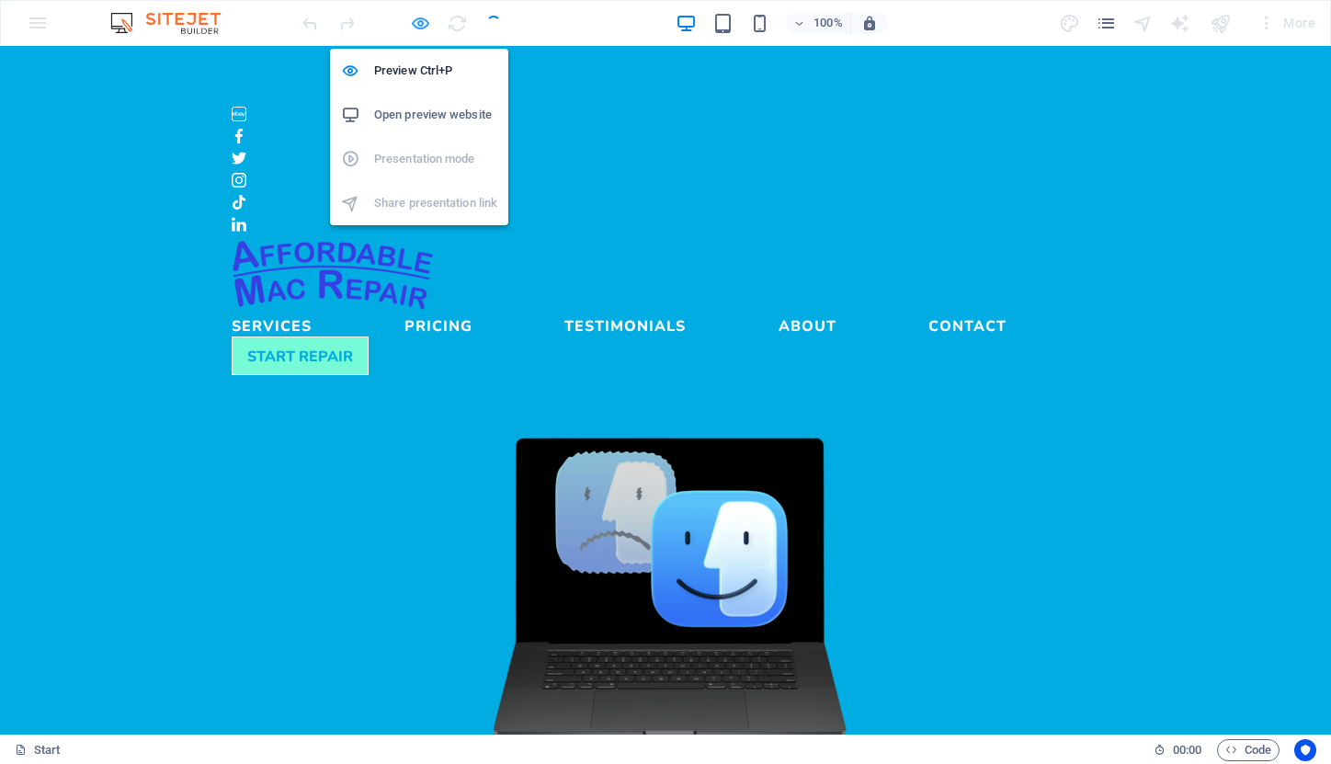
click at [421, 22] on icon "button" at bounding box center [420, 23] width 21 height 21
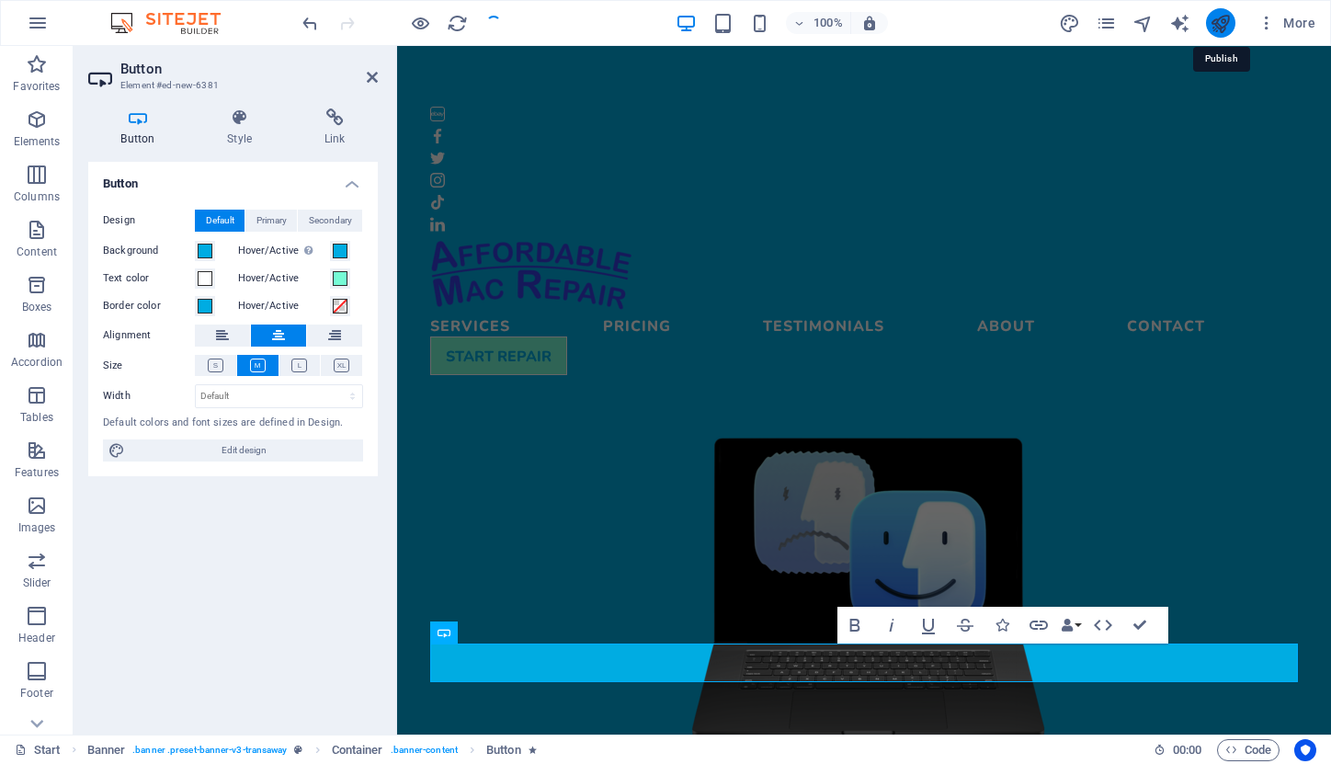
click at [1223, 25] on icon "publish" at bounding box center [1220, 23] width 21 height 21
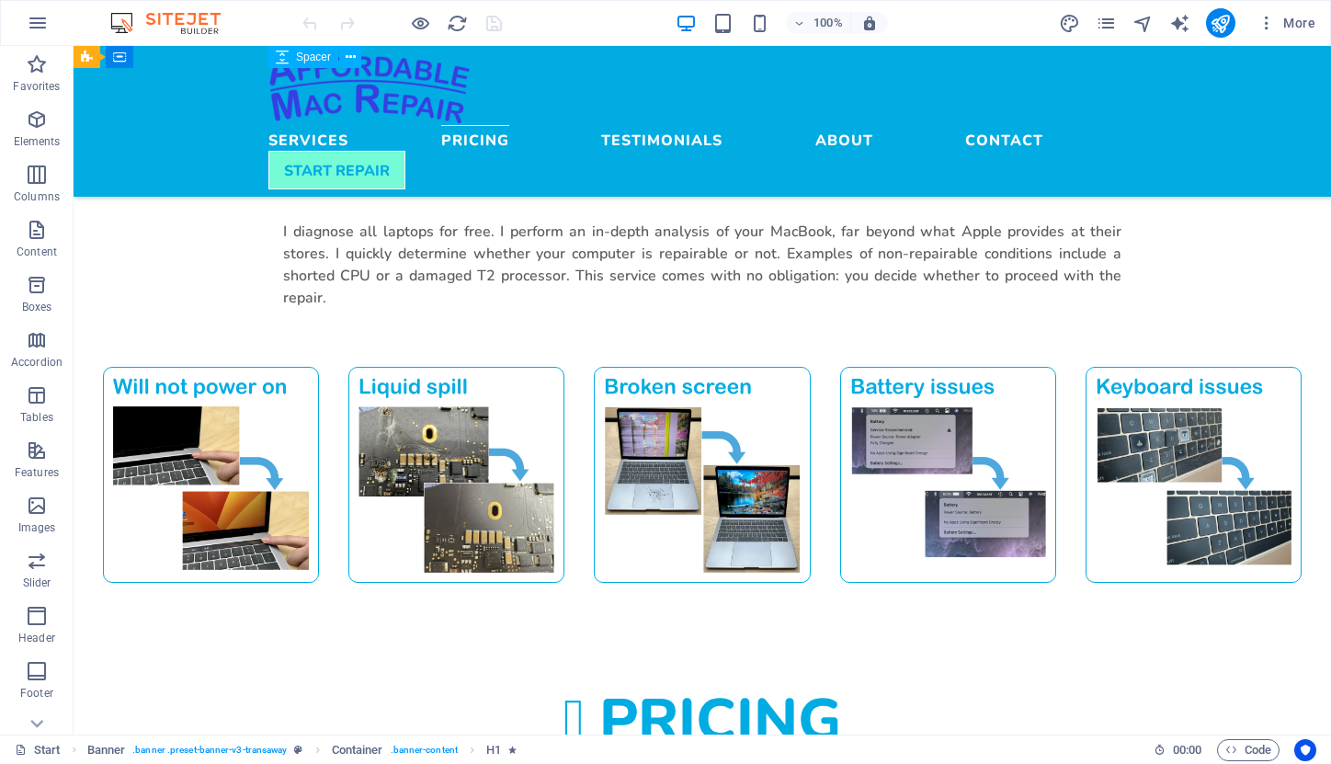
scroll to position [1597, 0]
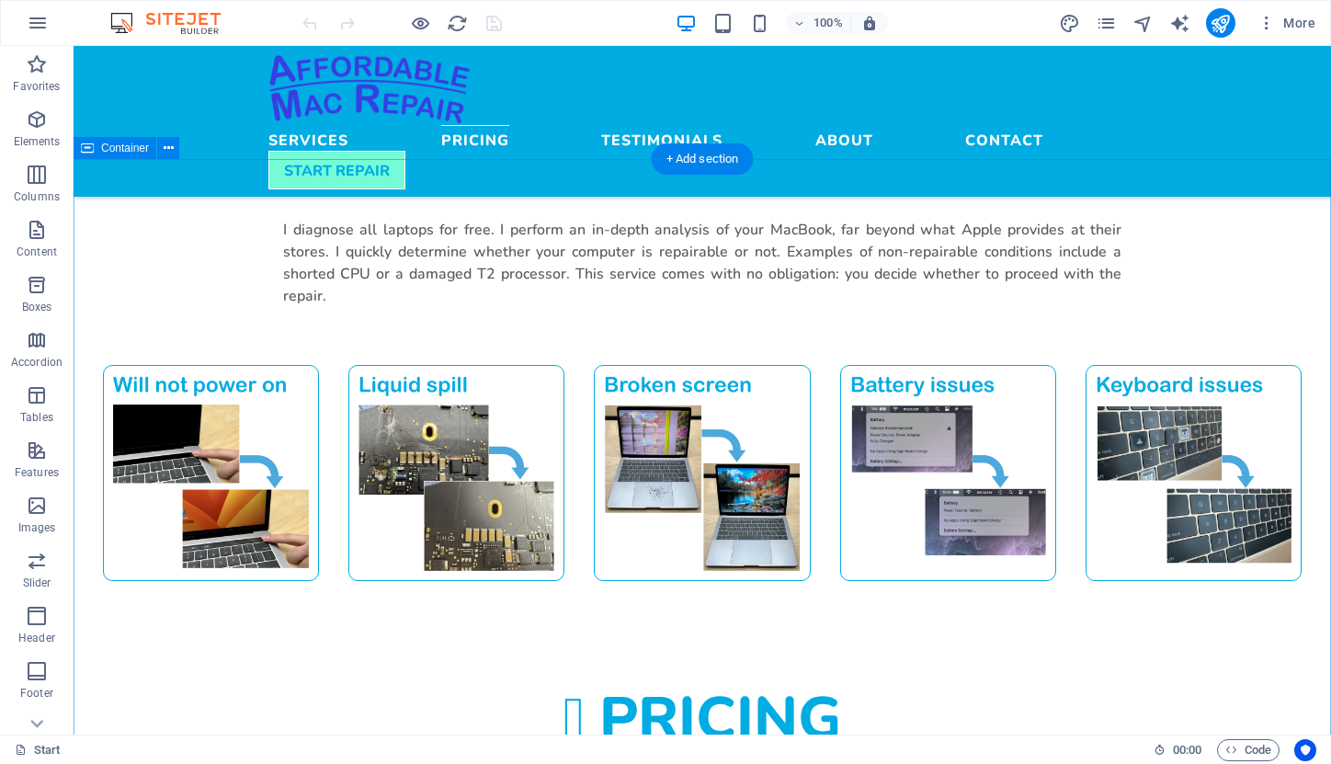
click at [123, 147] on span "Container" at bounding box center [125, 148] width 48 height 11
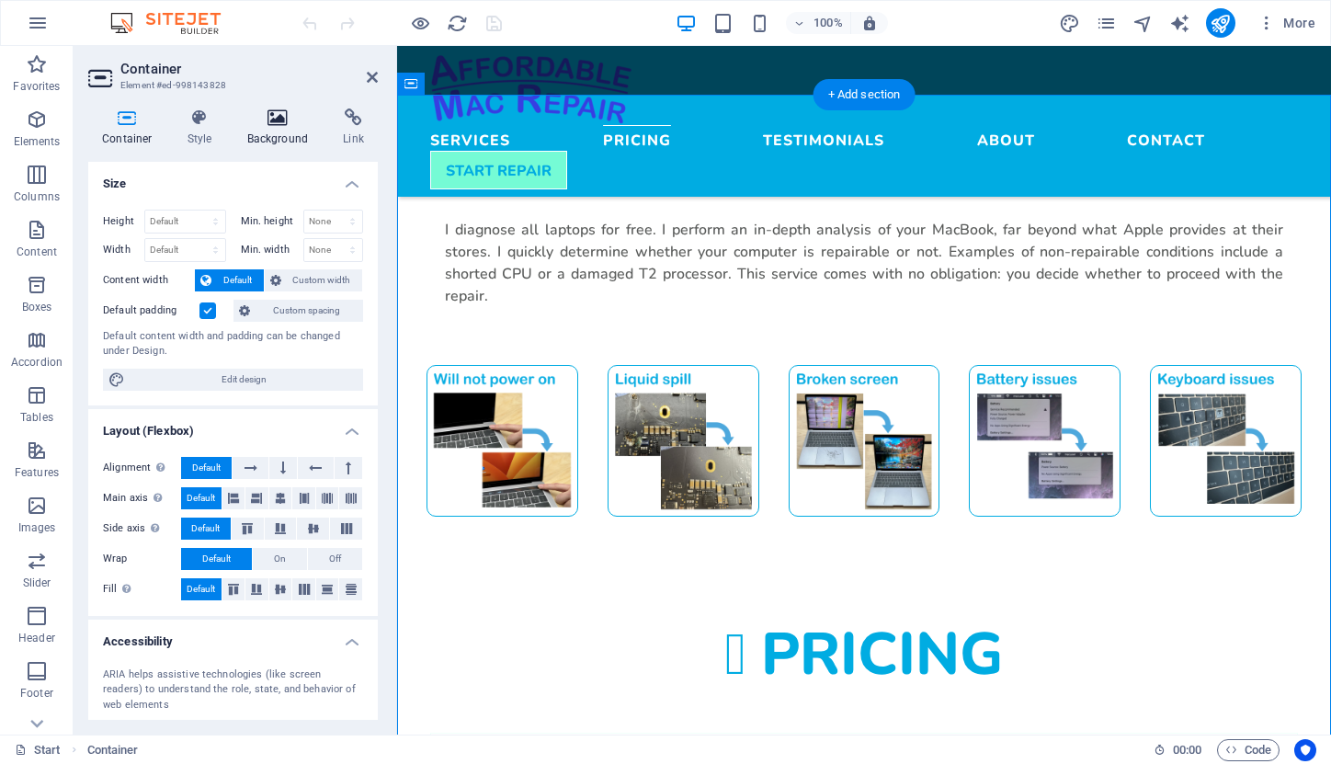
click at [270, 117] on icon at bounding box center [278, 117] width 89 height 18
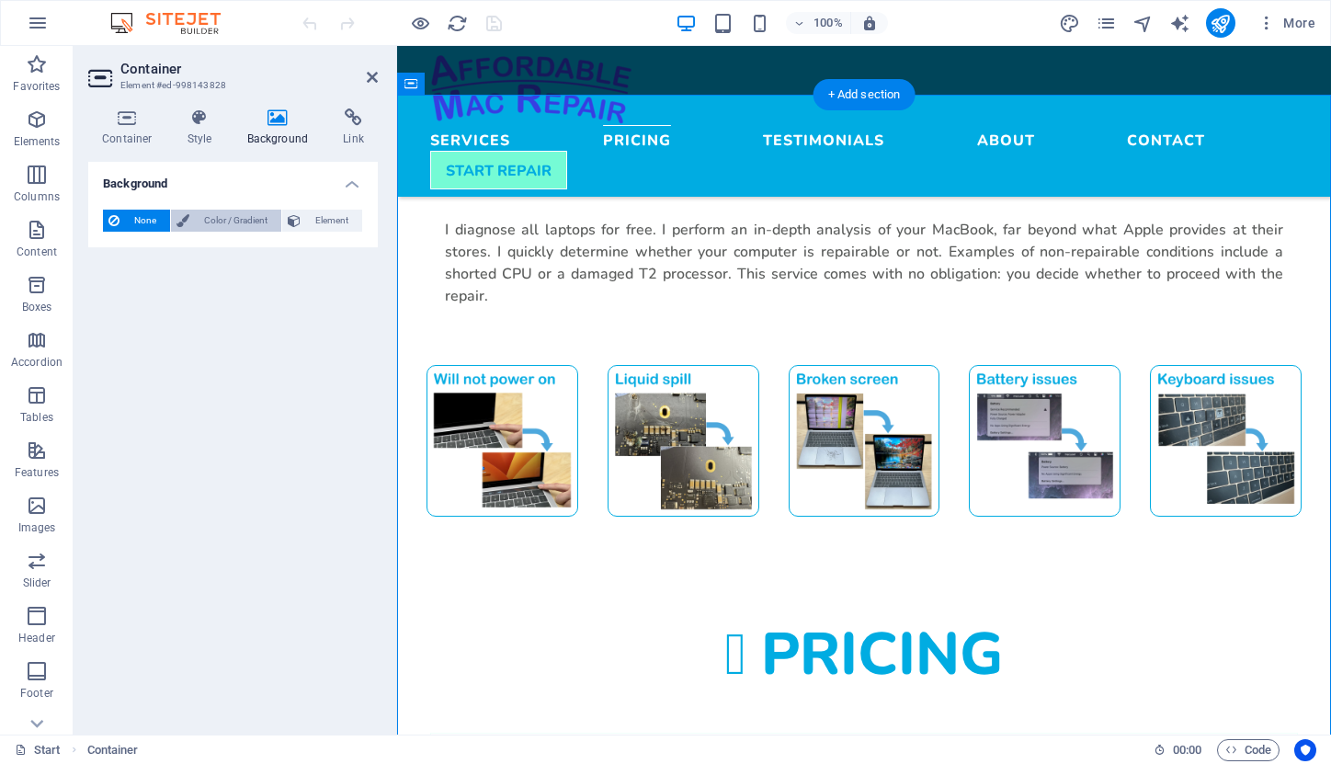
click at [212, 215] on span "Color / Gradient" at bounding box center [235, 221] width 81 height 22
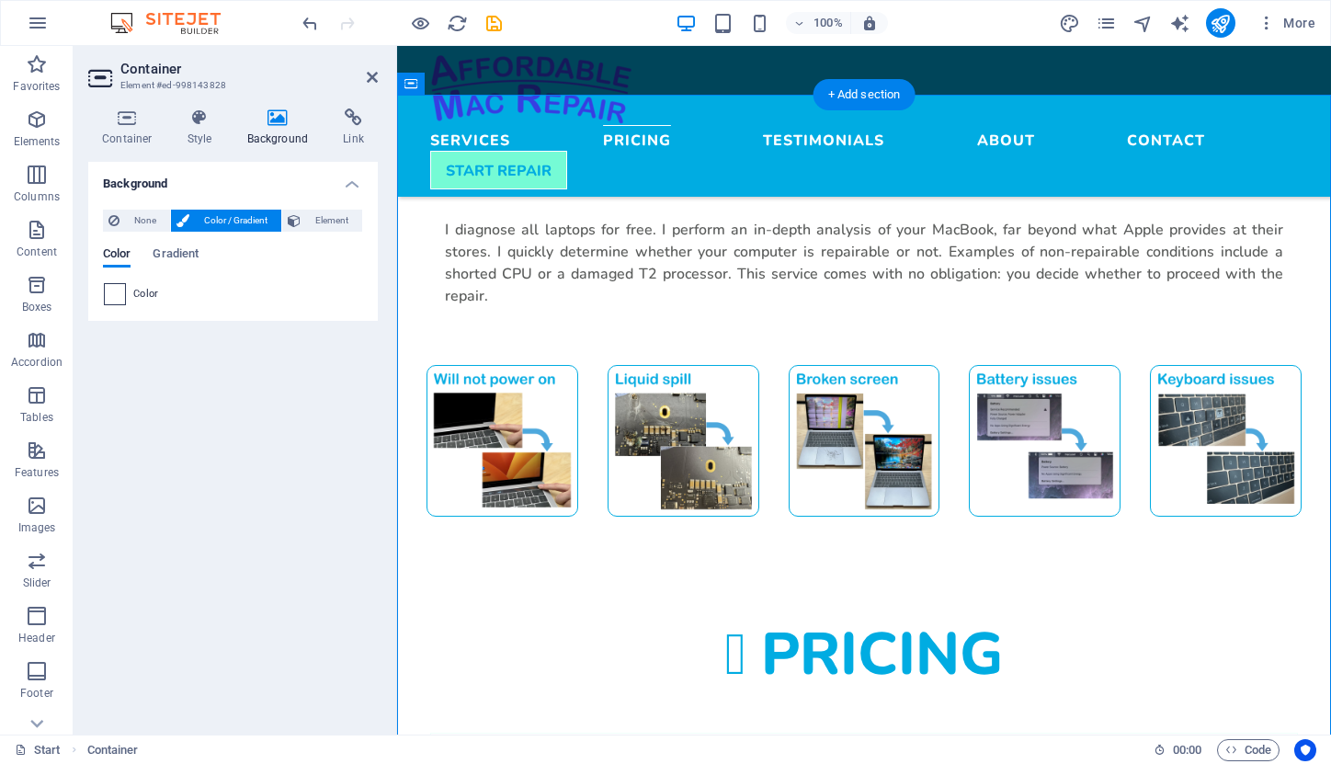
click at [112, 292] on span at bounding box center [115, 294] width 20 height 20
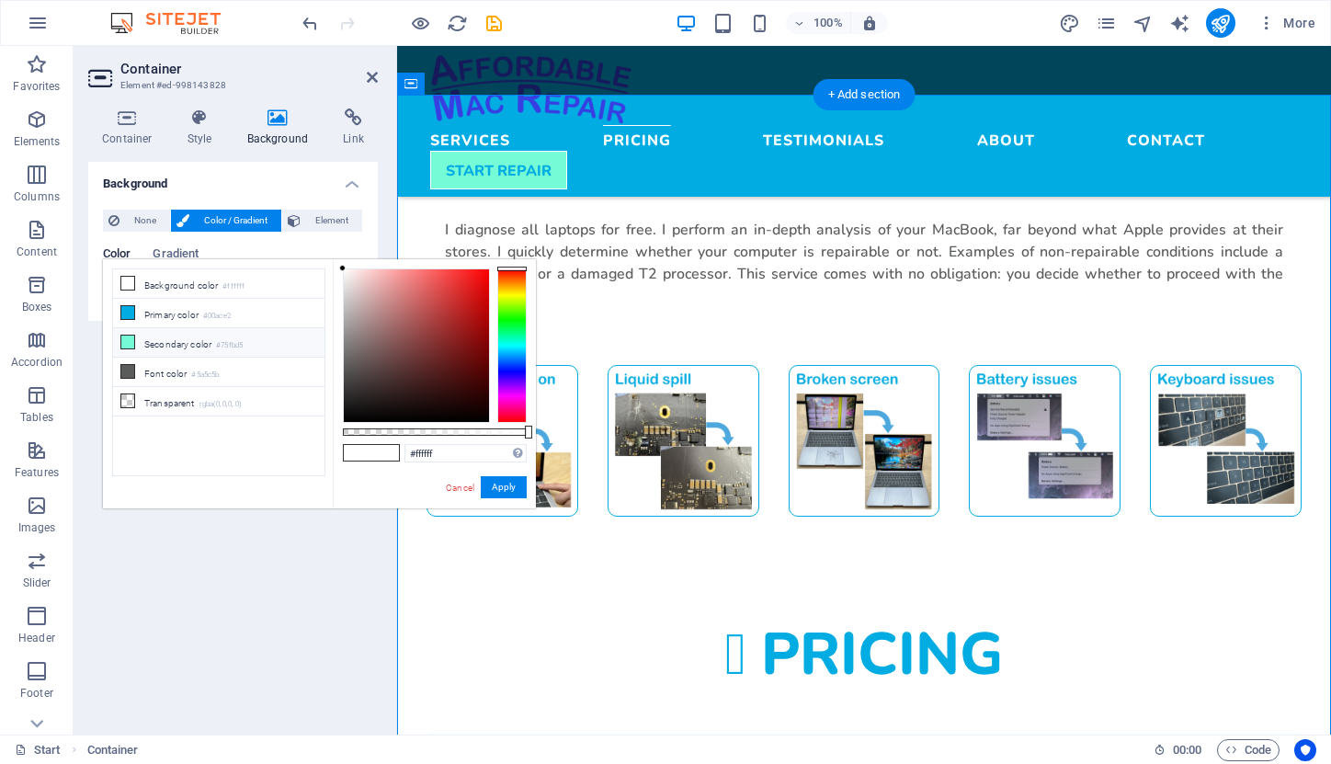
click at [148, 340] on li "Secondary color #75fbd5" at bounding box center [218, 342] width 211 height 29
type input "#75fbd5"
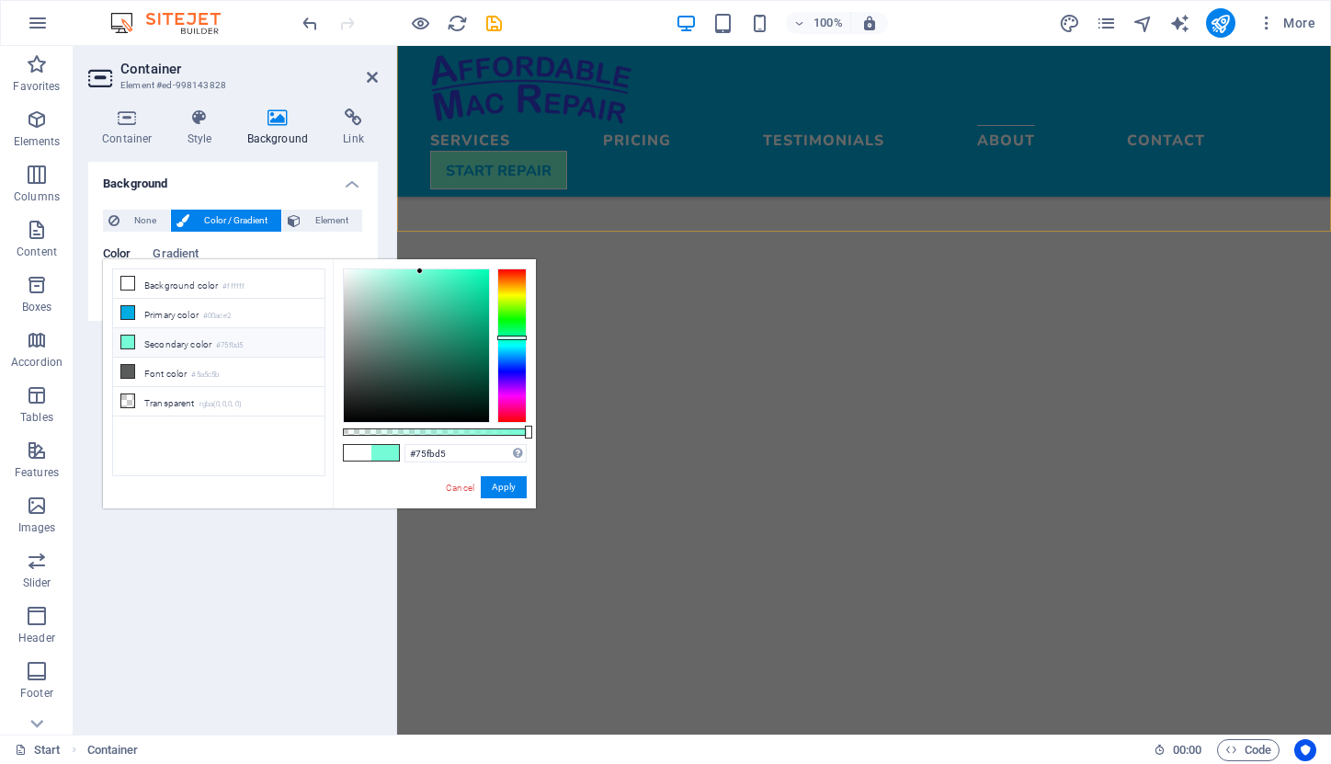
scroll to position [3378, 0]
click at [433, 193] on span "Container" at bounding box center [449, 189] width 48 height 11
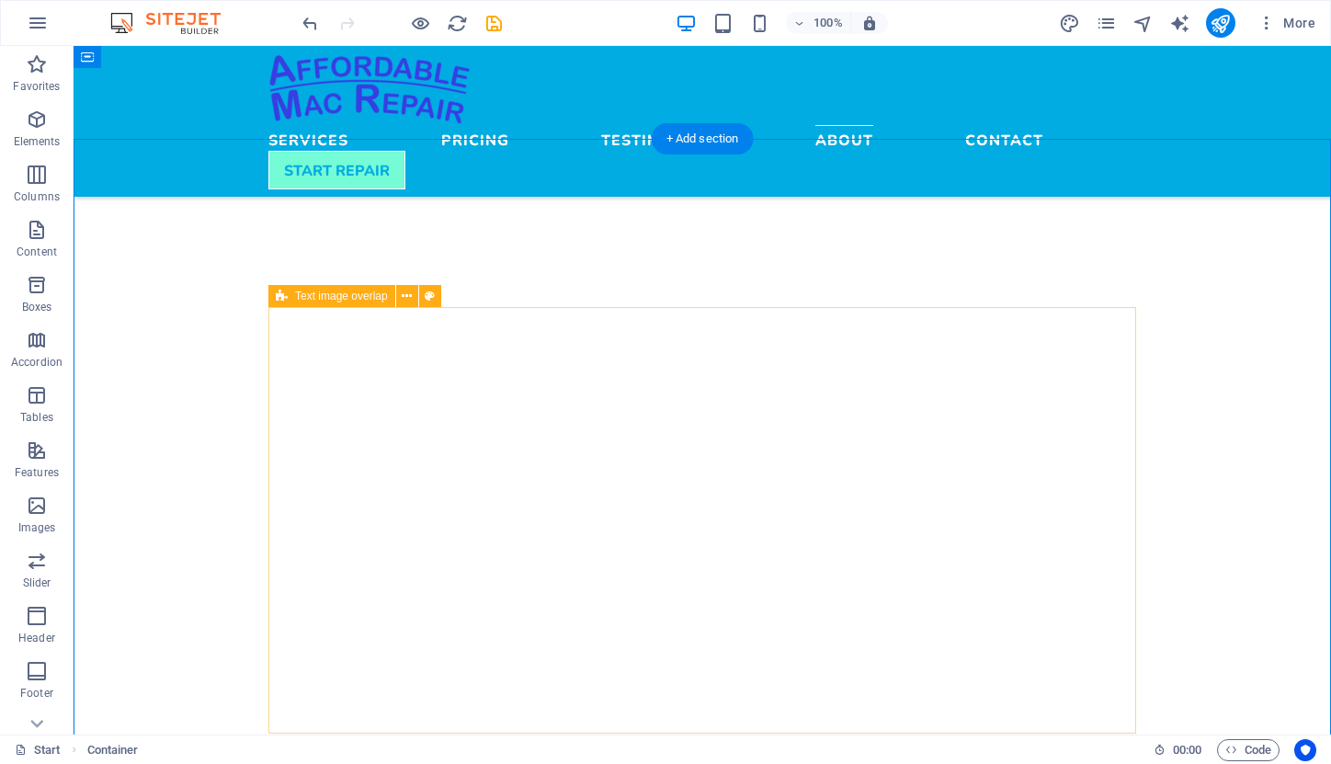
scroll to position [3438, 0]
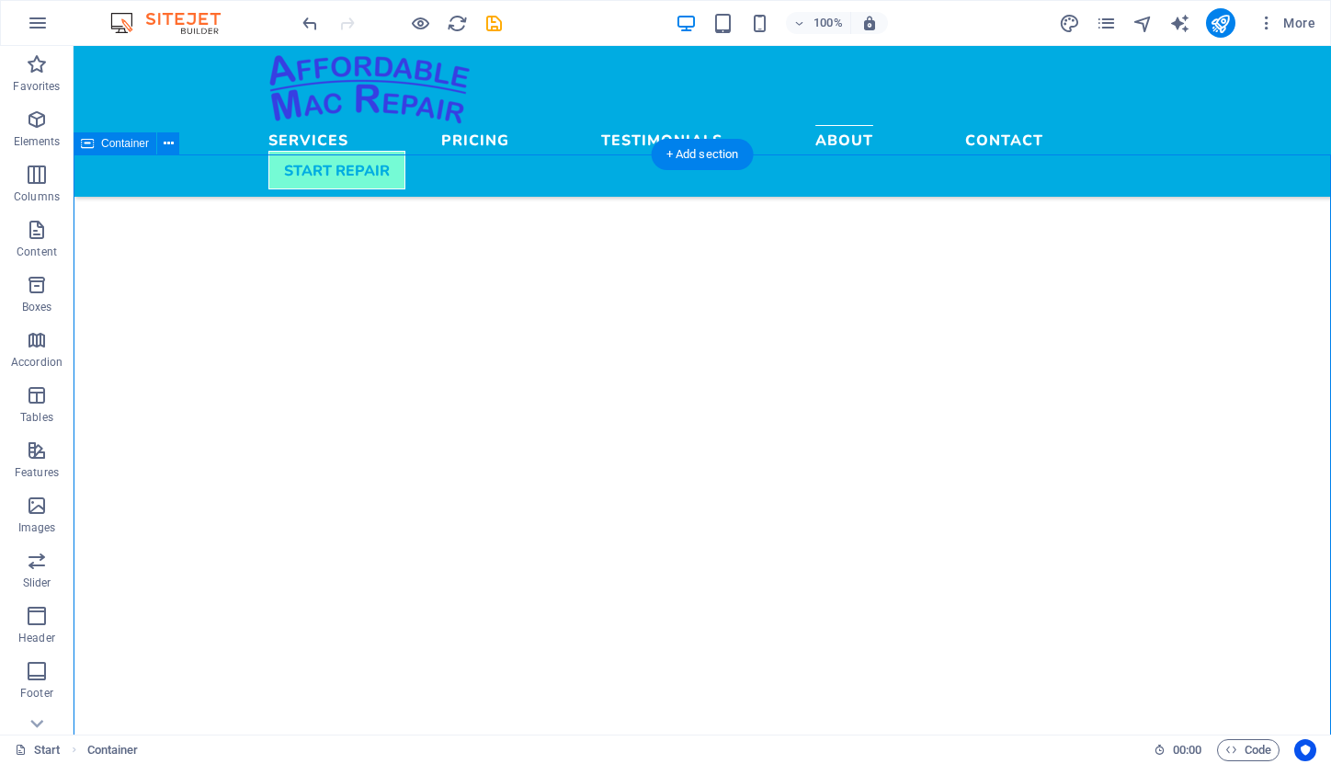
click at [120, 144] on span "Container" at bounding box center [125, 143] width 48 height 11
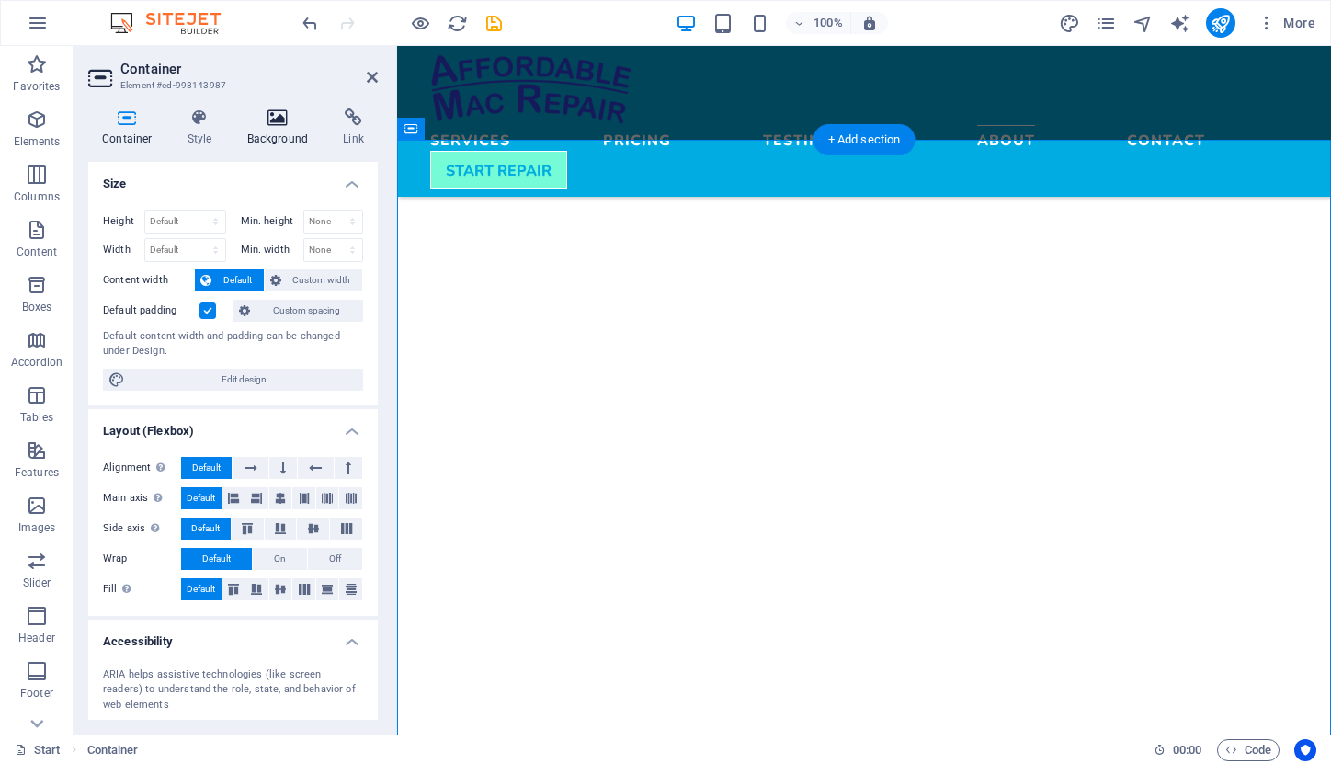
click at [276, 120] on icon at bounding box center [278, 117] width 89 height 18
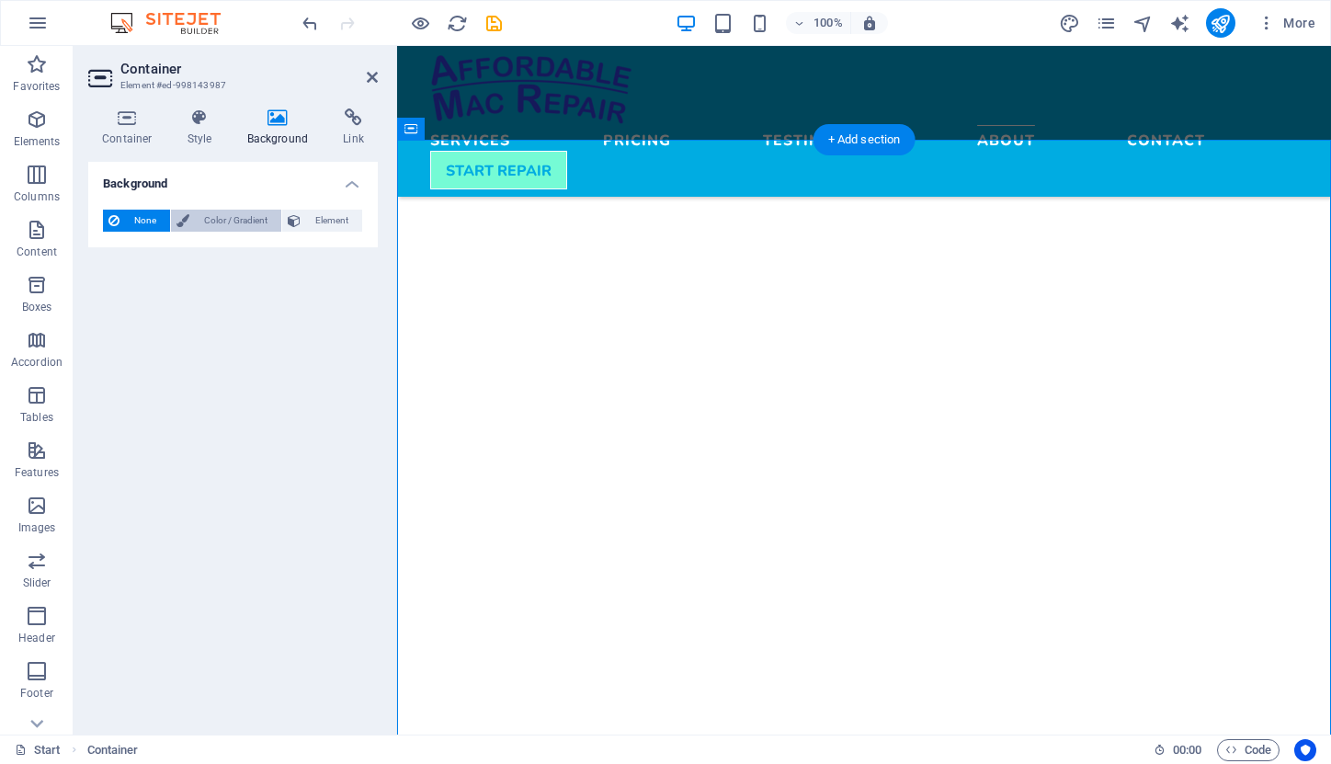
click at [219, 215] on span "Color / Gradient" at bounding box center [235, 221] width 81 height 22
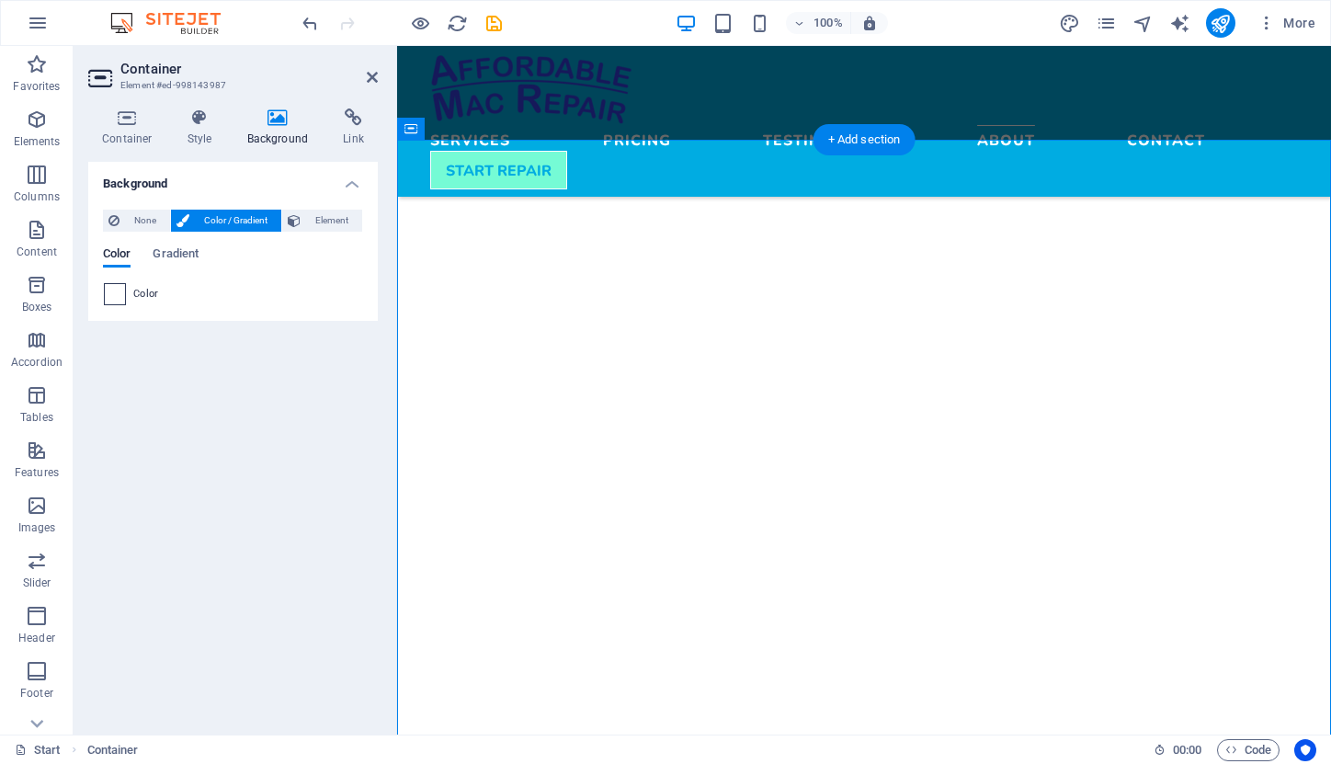
click at [116, 296] on span at bounding box center [115, 294] width 20 height 20
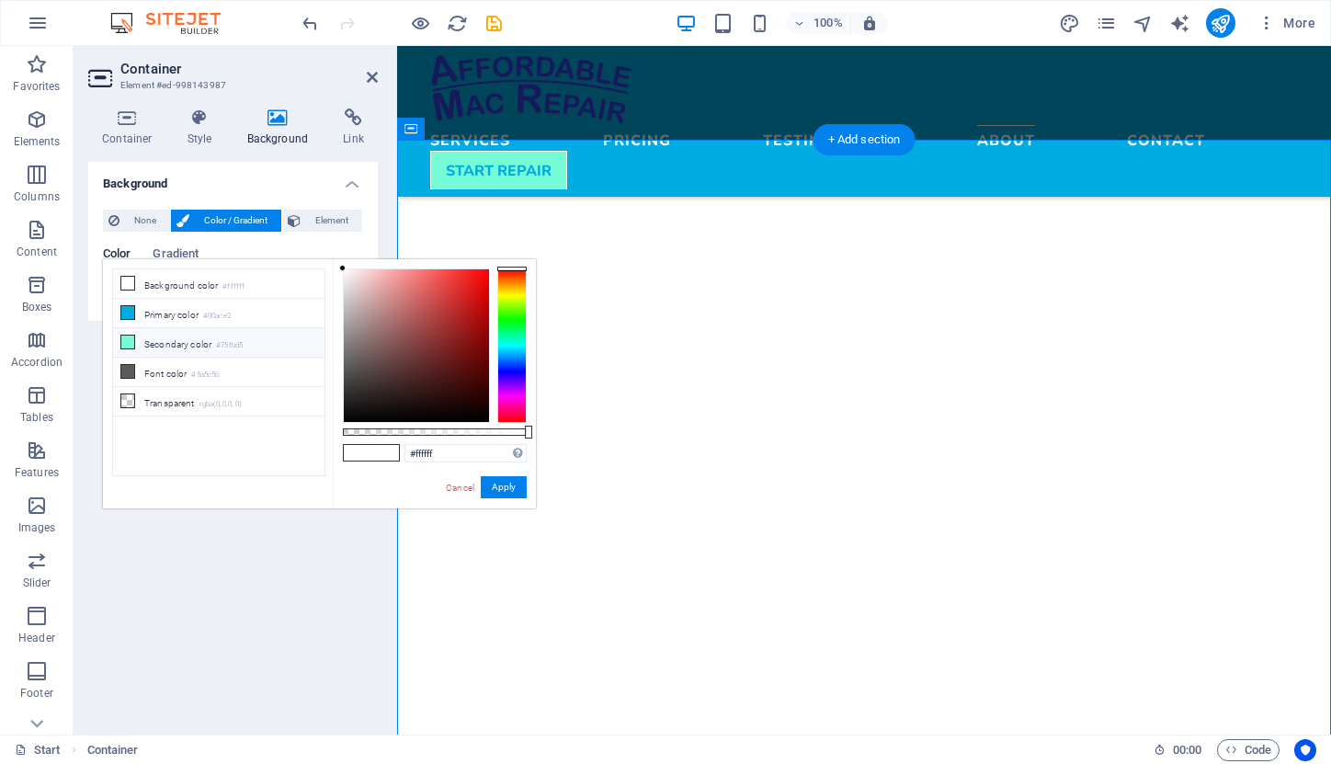
click at [138, 343] on li "Secondary color #75fbd5" at bounding box center [218, 342] width 211 height 29
type input "#75fbd5"
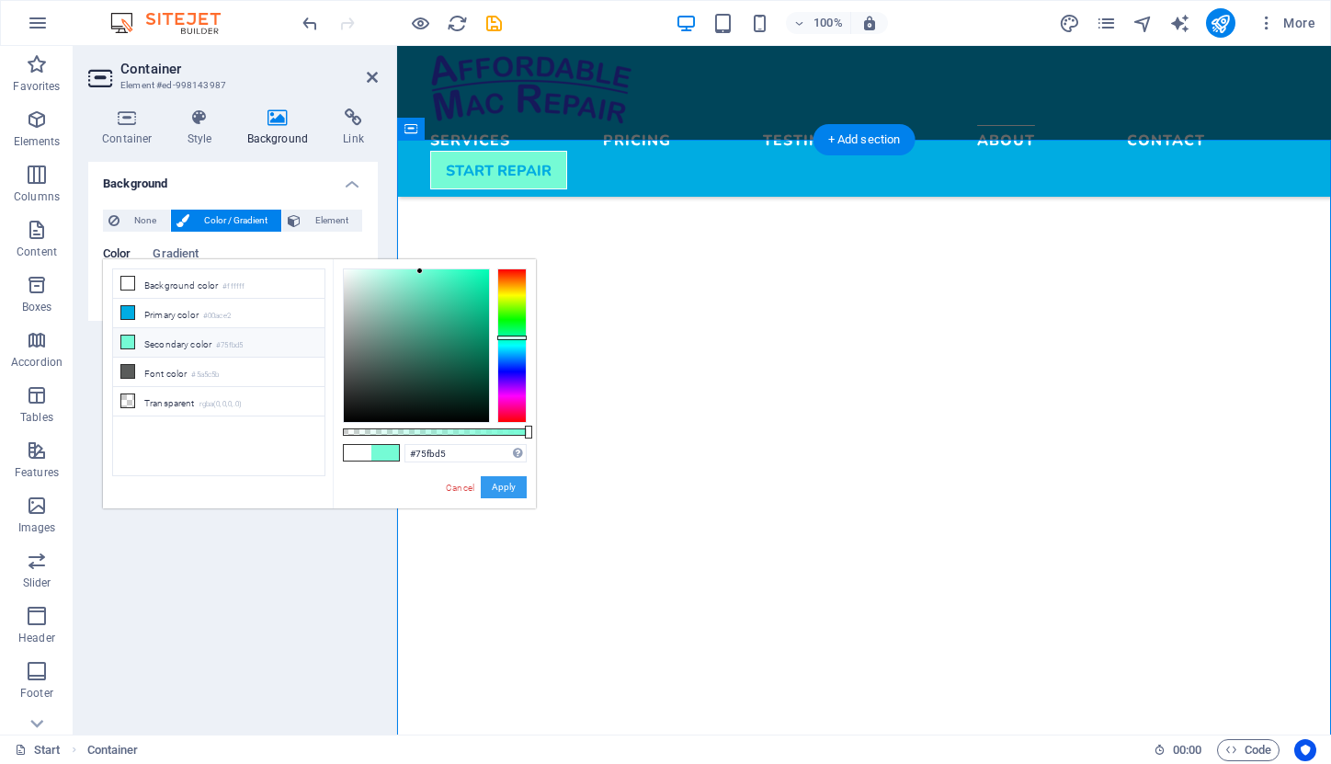
click at [494, 486] on button "Apply" at bounding box center [504, 487] width 46 height 22
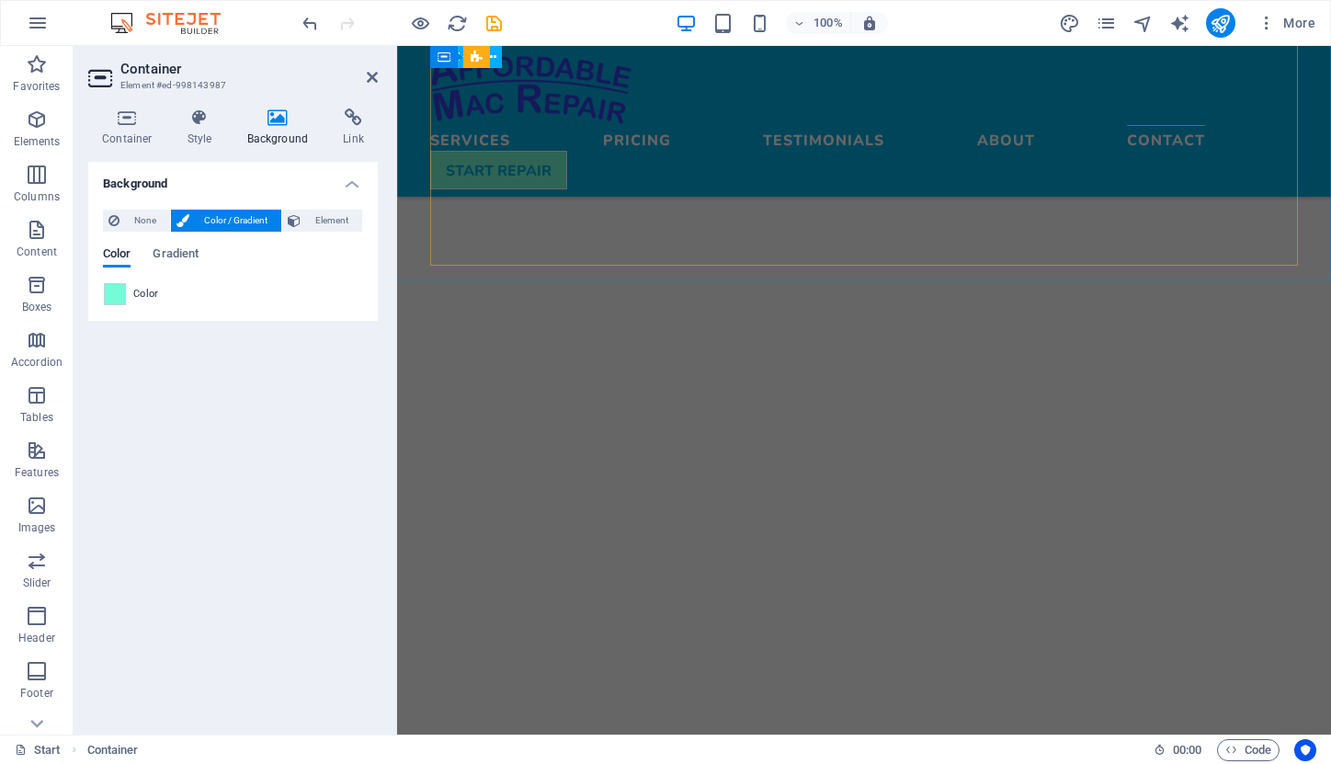
scroll to position [5059, 0]
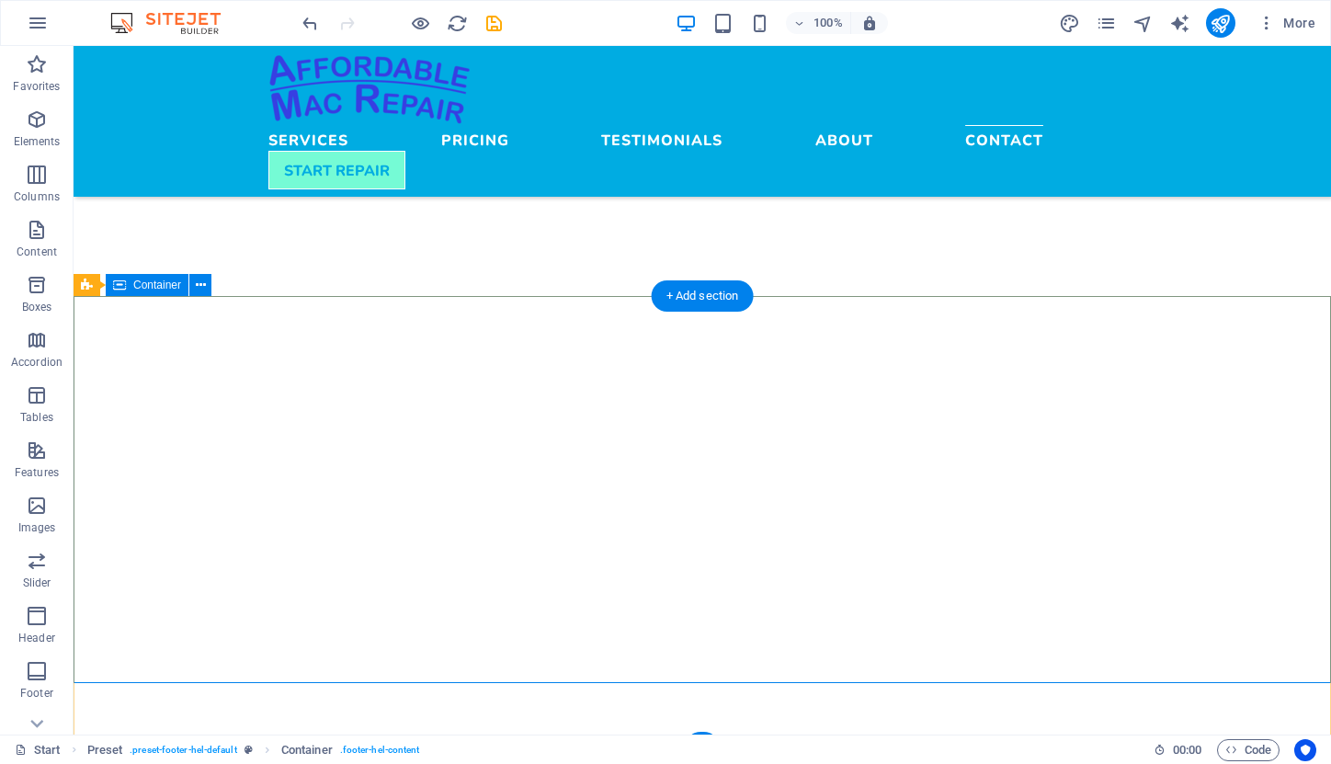
click at [146, 287] on span "Container" at bounding box center [157, 284] width 48 height 11
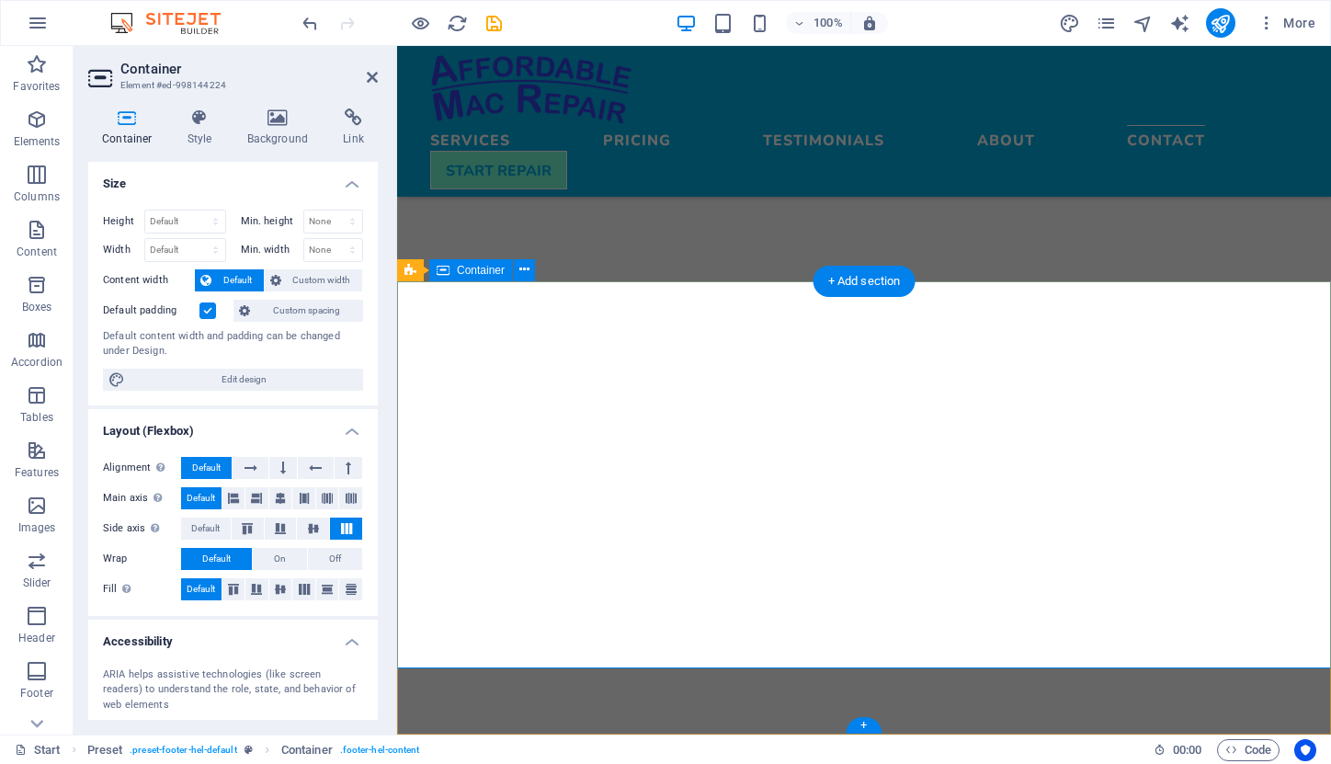
scroll to position [5010, 0]
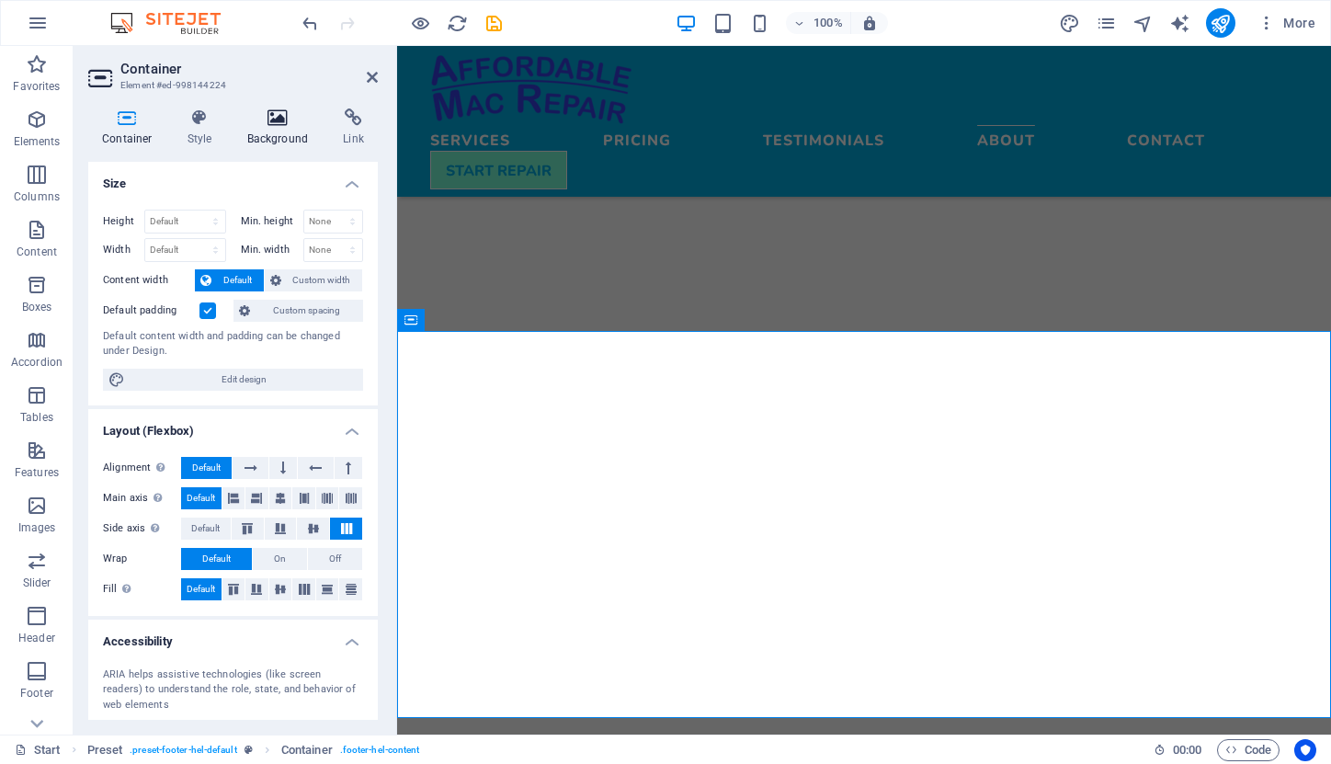
click at [280, 119] on icon at bounding box center [278, 117] width 89 height 18
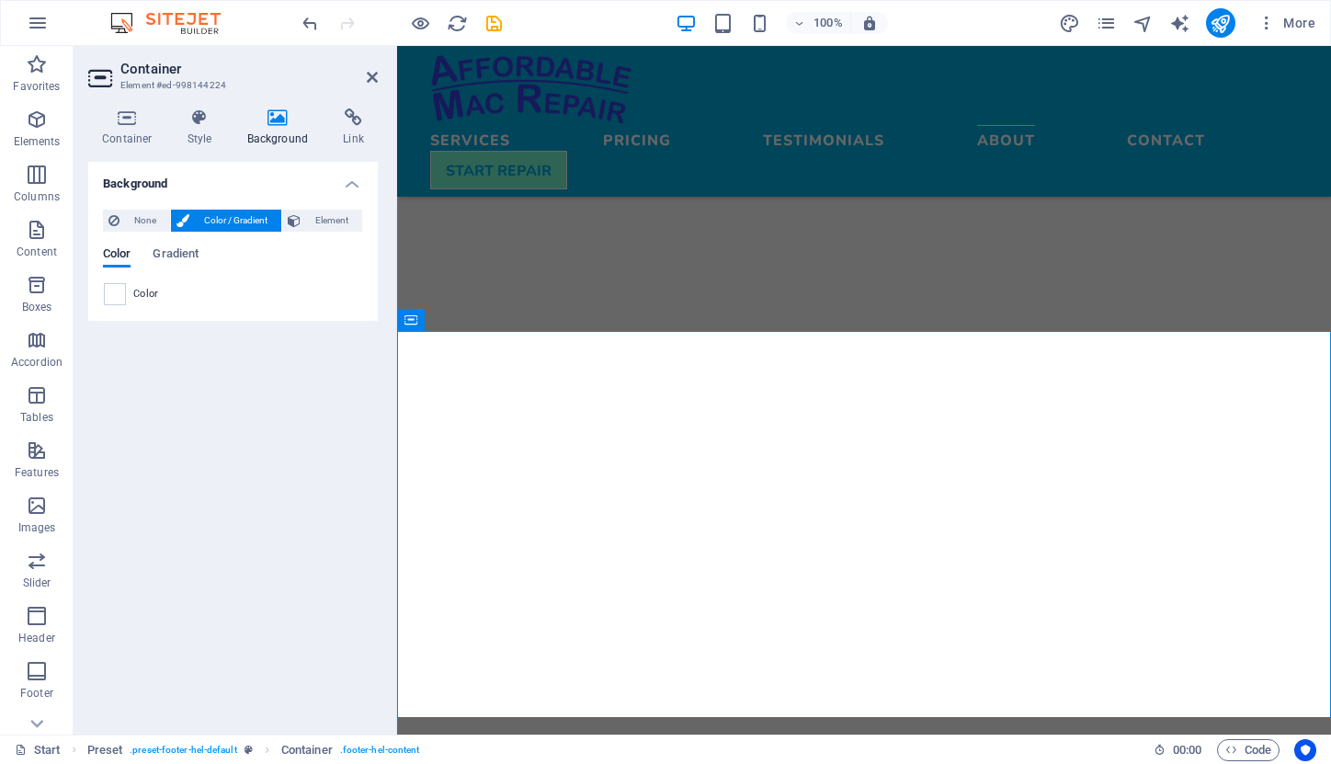
click at [133, 292] on span "Color" at bounding box center [146, 294] width 26 height 15
click at [116, 296] on span at bounding box center [115, 294] width 20 height 20
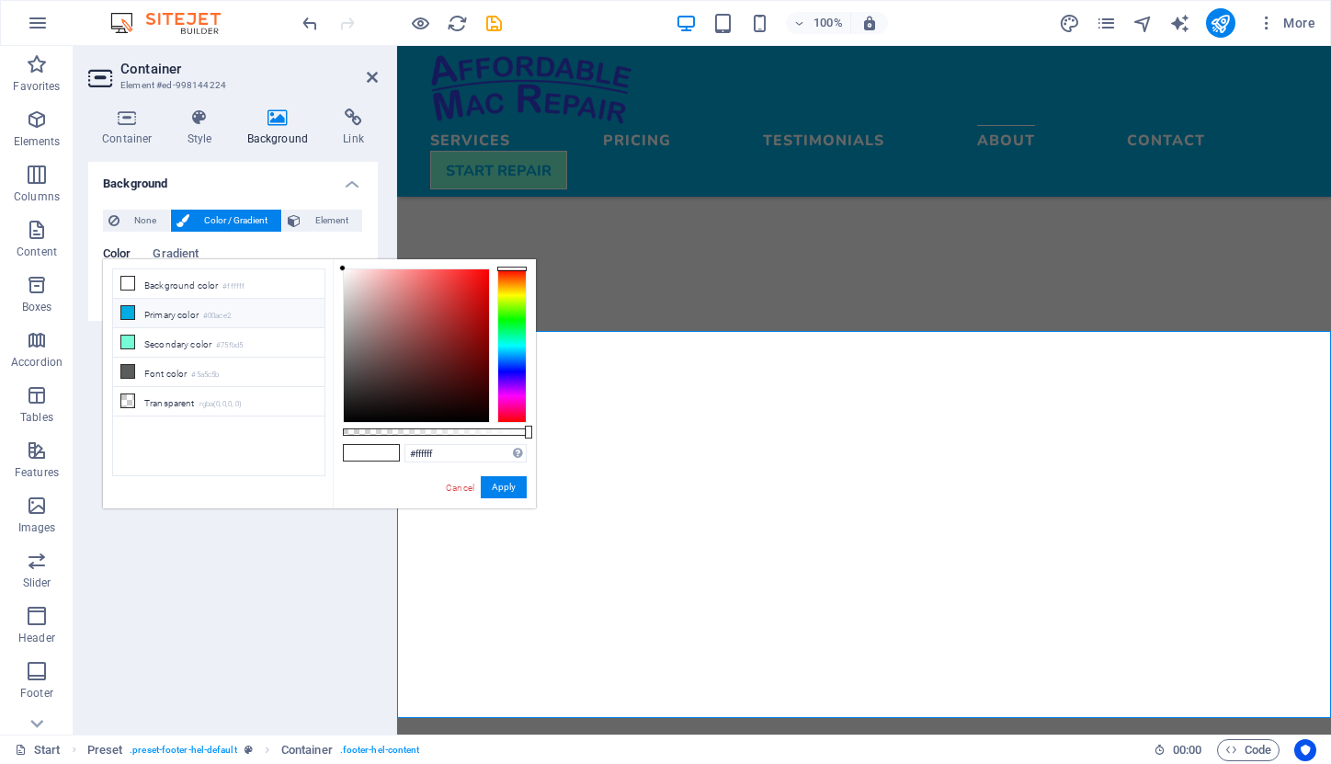
click at [157, 317] on li "Primary color #00ace2" at bounding box center [218, 313] width 211 height 29
type input "#00ace2"
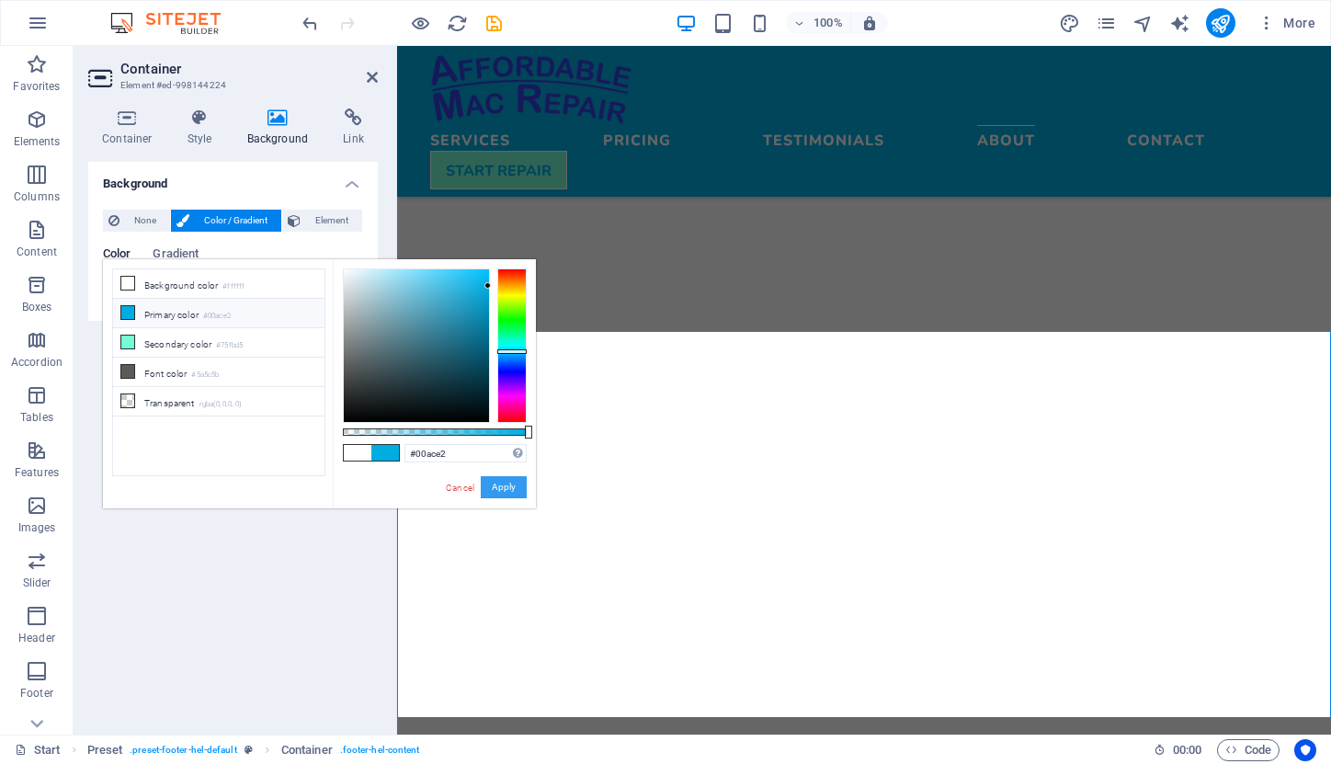
click at [499, 488] on button "Apply" at bounding box center [504, 487] width 46 height 22
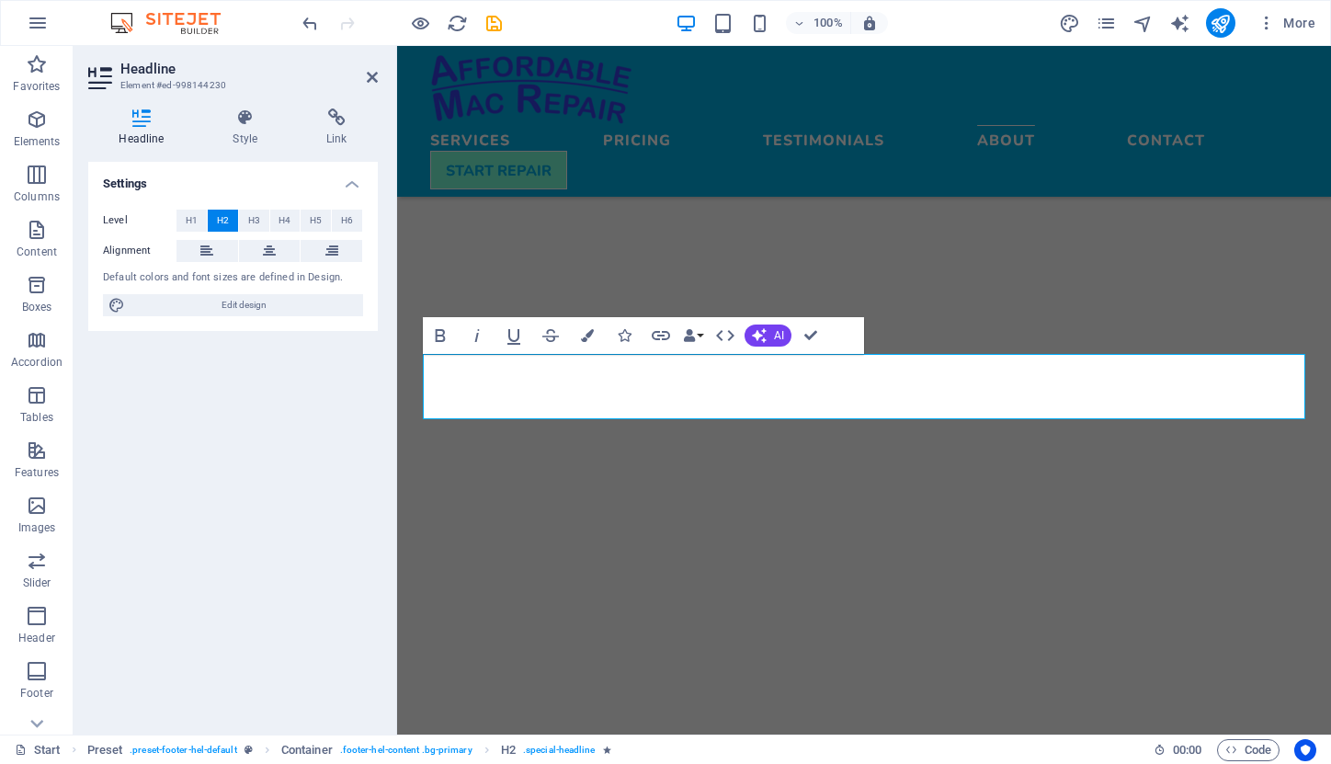
drag, startPoint x: 644, startPoint y: 383, endPoint x: 1106, endPoint y: 385, distance: 462.4
click at [589, 336] on icon "button" at bounding box center [587, 335] width 13 height 13
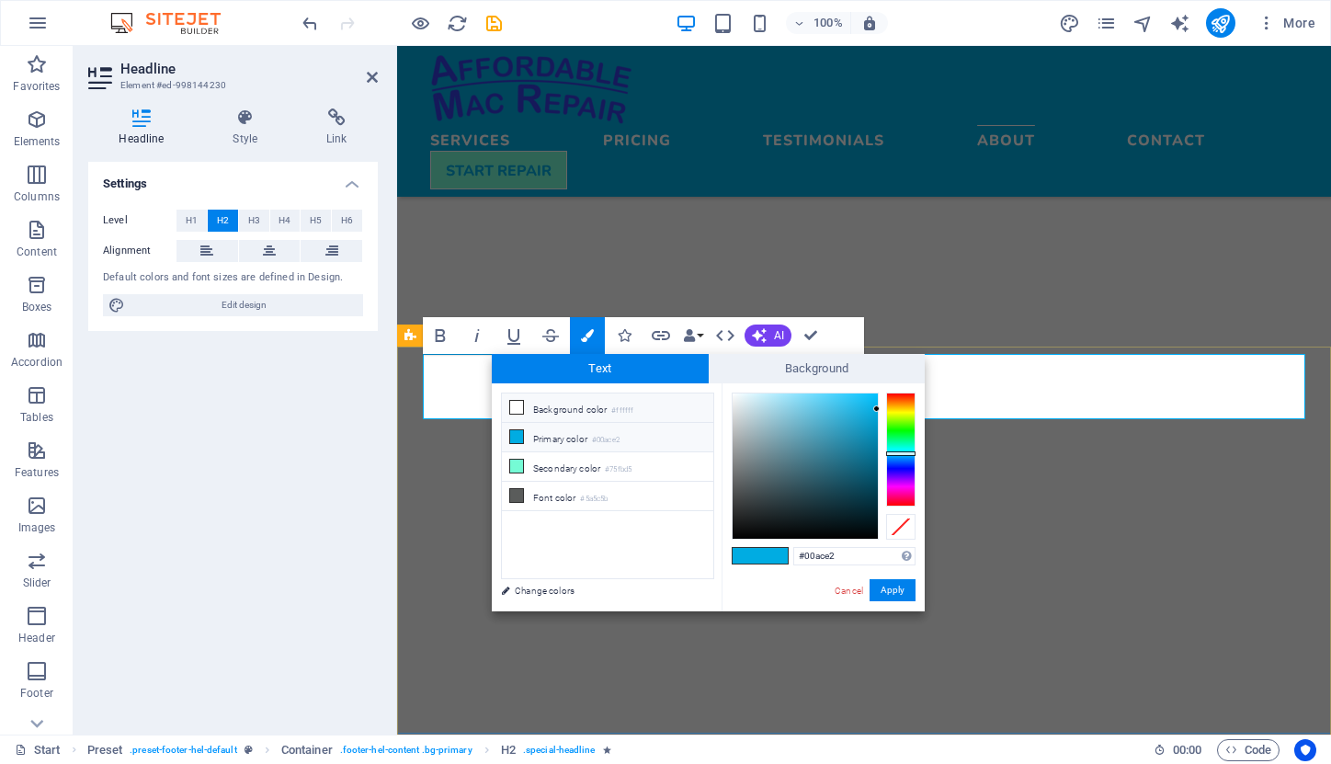
click at [573, 399] on li "Background color #ffffff" at bounding box center [607, 407] width 211 height 29
type input "#ffffff"
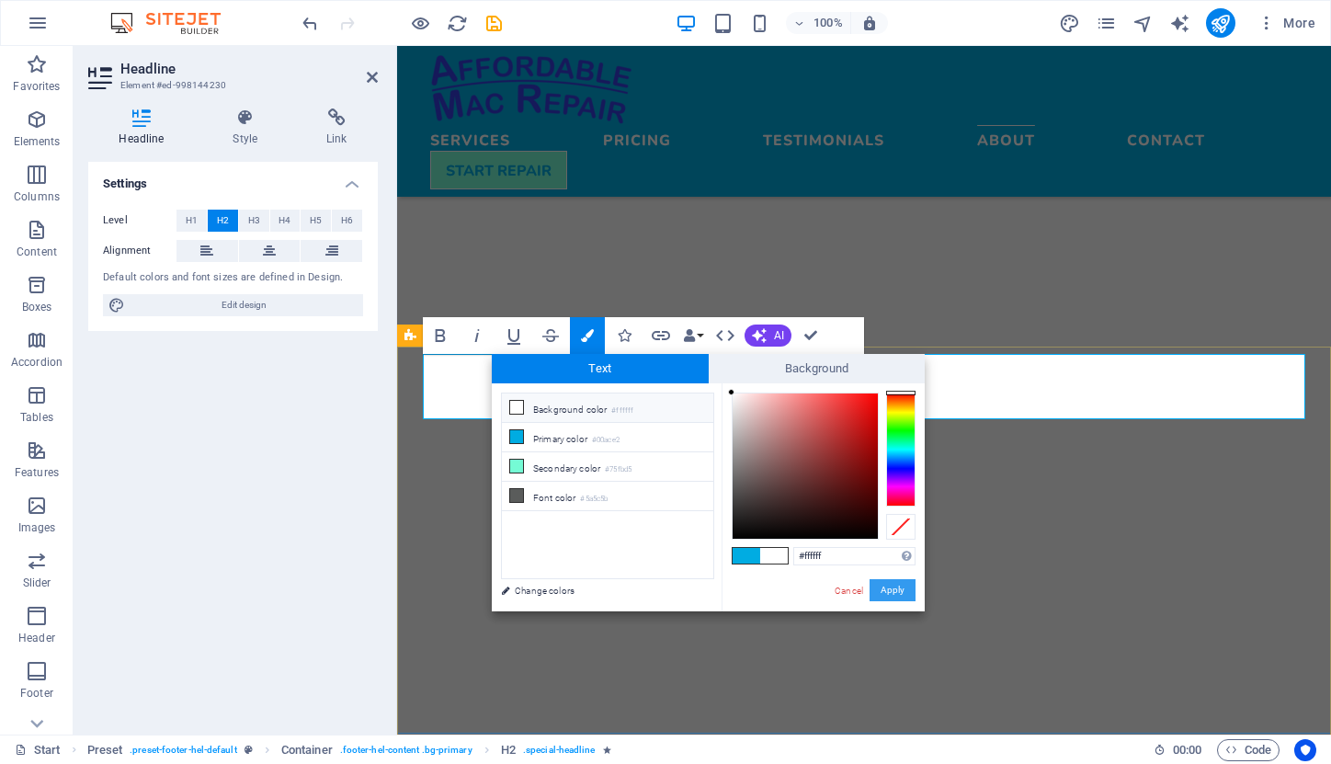
click at [893, 587] on button "Apply" at bounding box center [893, 590] width 46 height 22
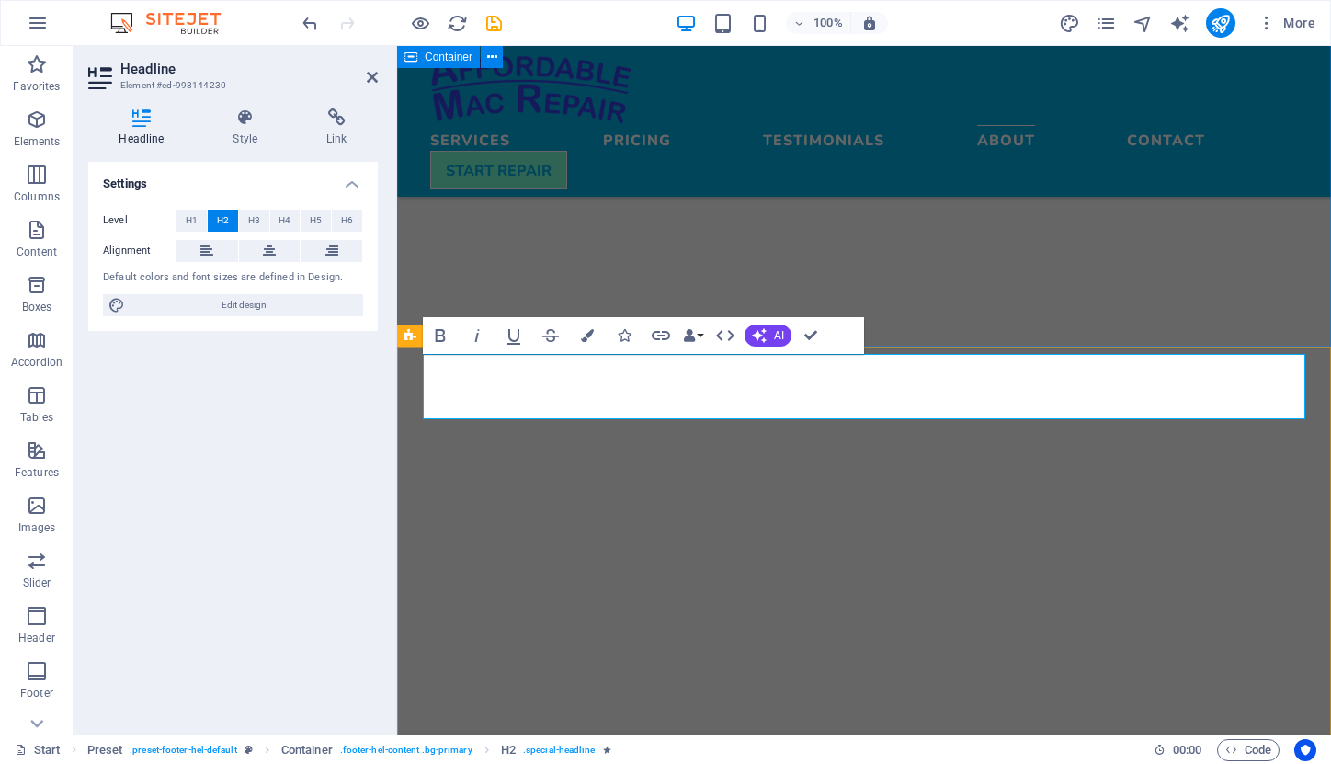
click at [414, 336] on icon at bounding box center [411, 336] width 12 height 22
select select "footer"
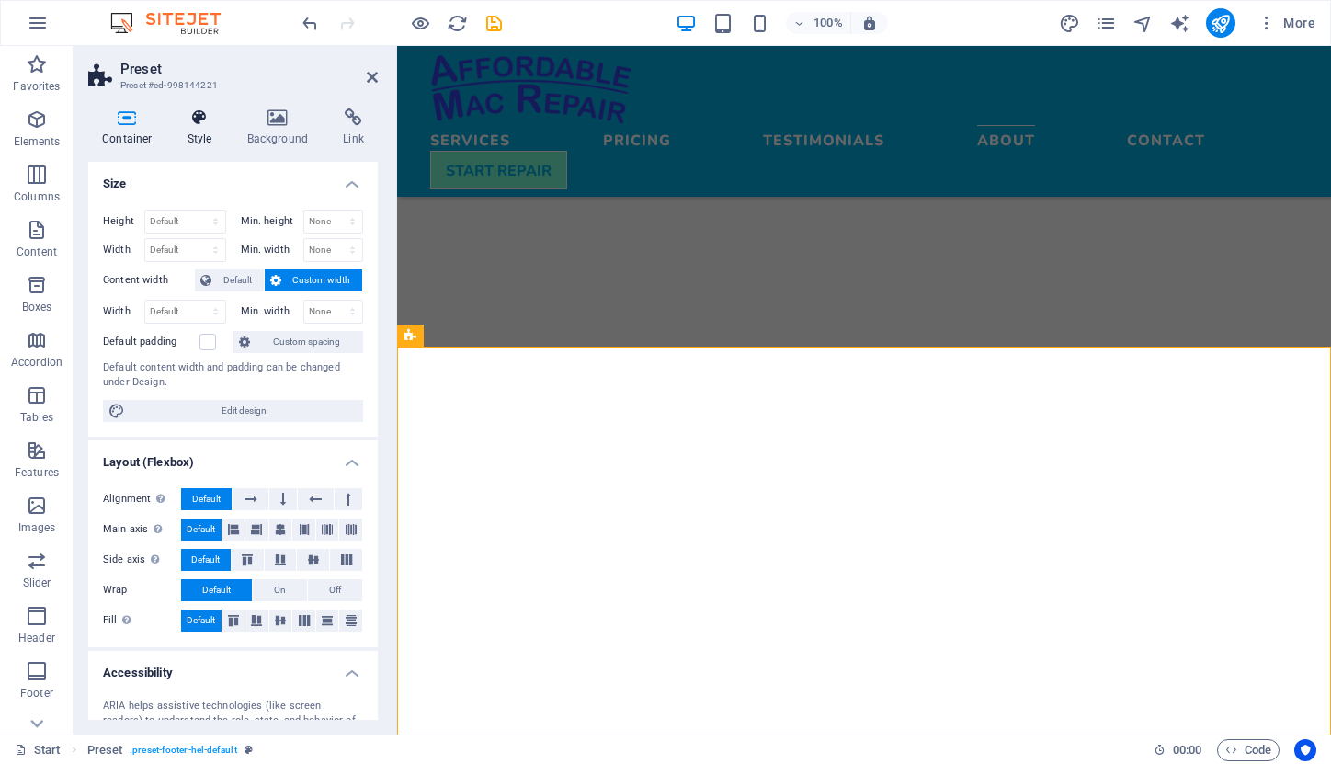
click at [201, 128] on h4 "Style" at bounding box center [204, 127] width 60 height 39
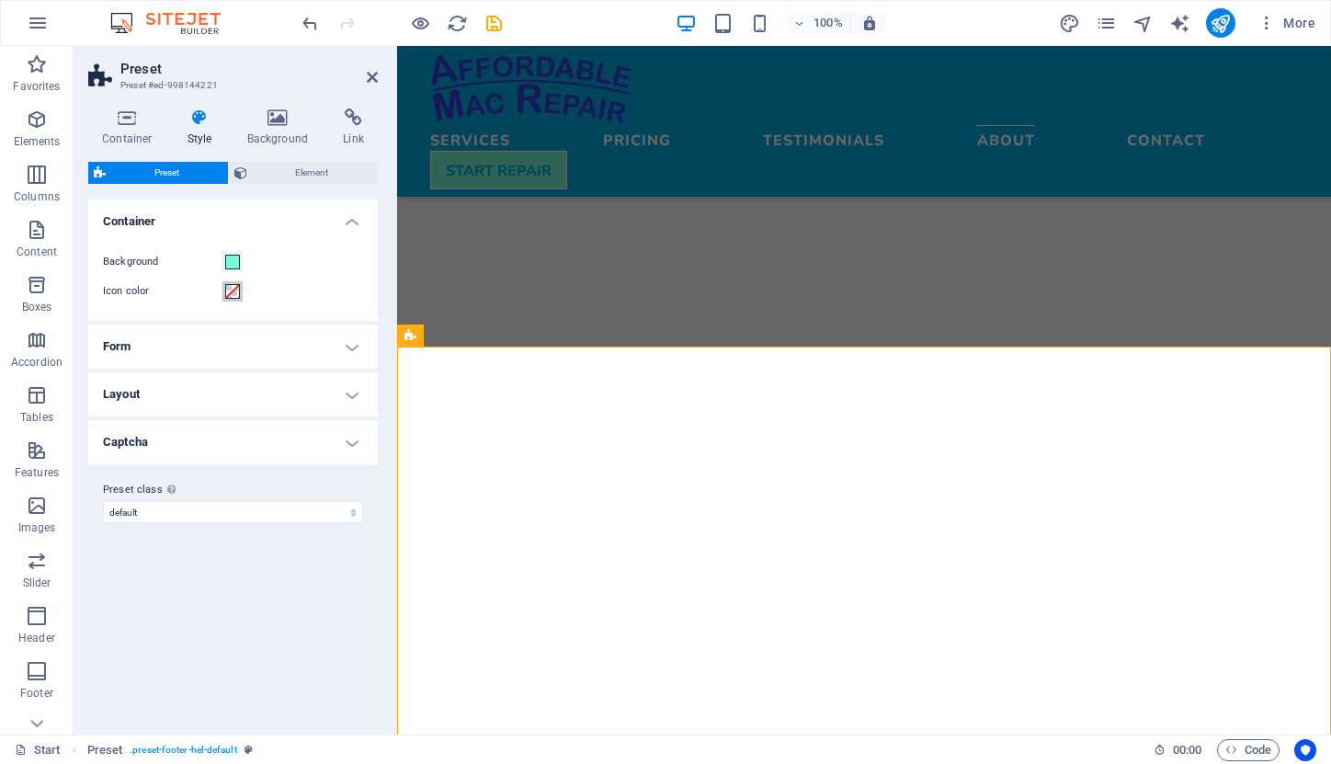
click at [230, 289] on span at bounding box center [232, 291] width 15 height 15
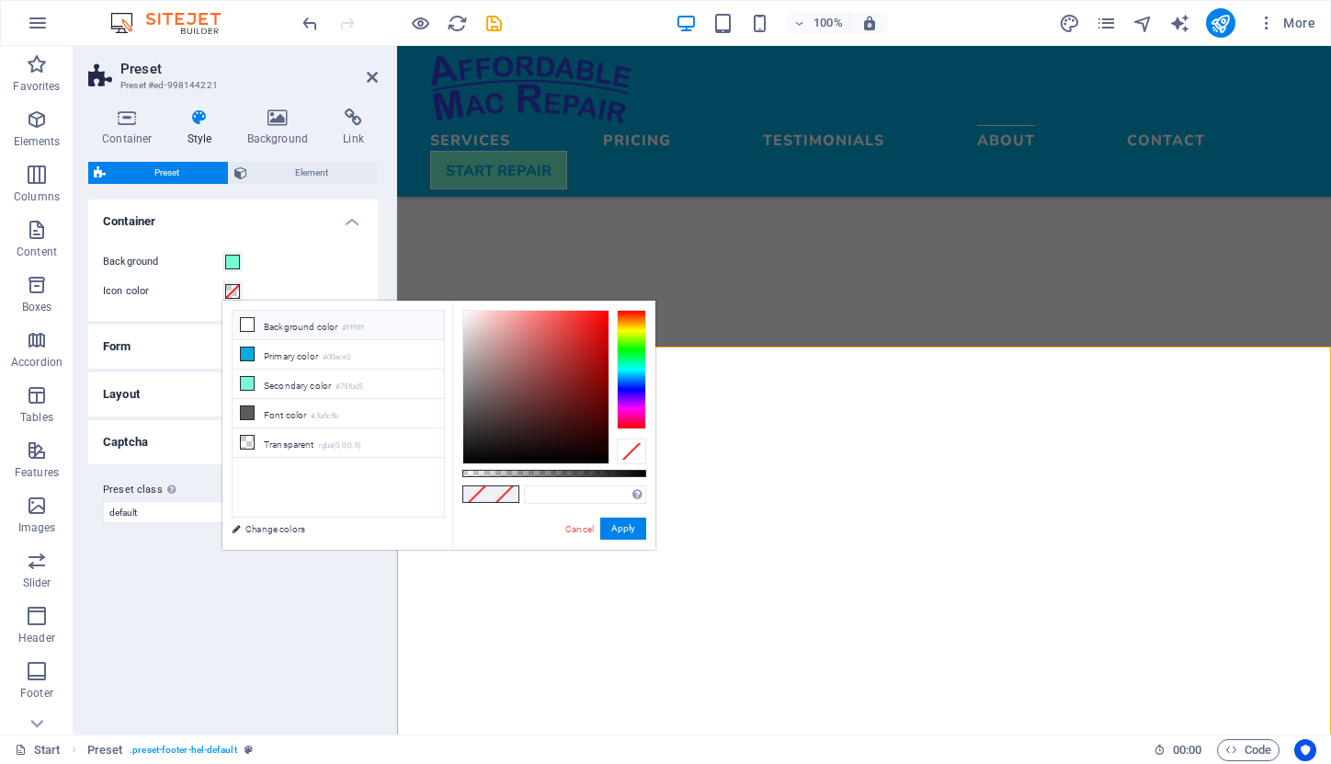
click at [249, 325] on icon at bounding box center [247, 324] width 13 height 13
type input "#ffffff"
click at [623, 525] on button "Apply" at bounding box center [623, 529] width 46 height 22
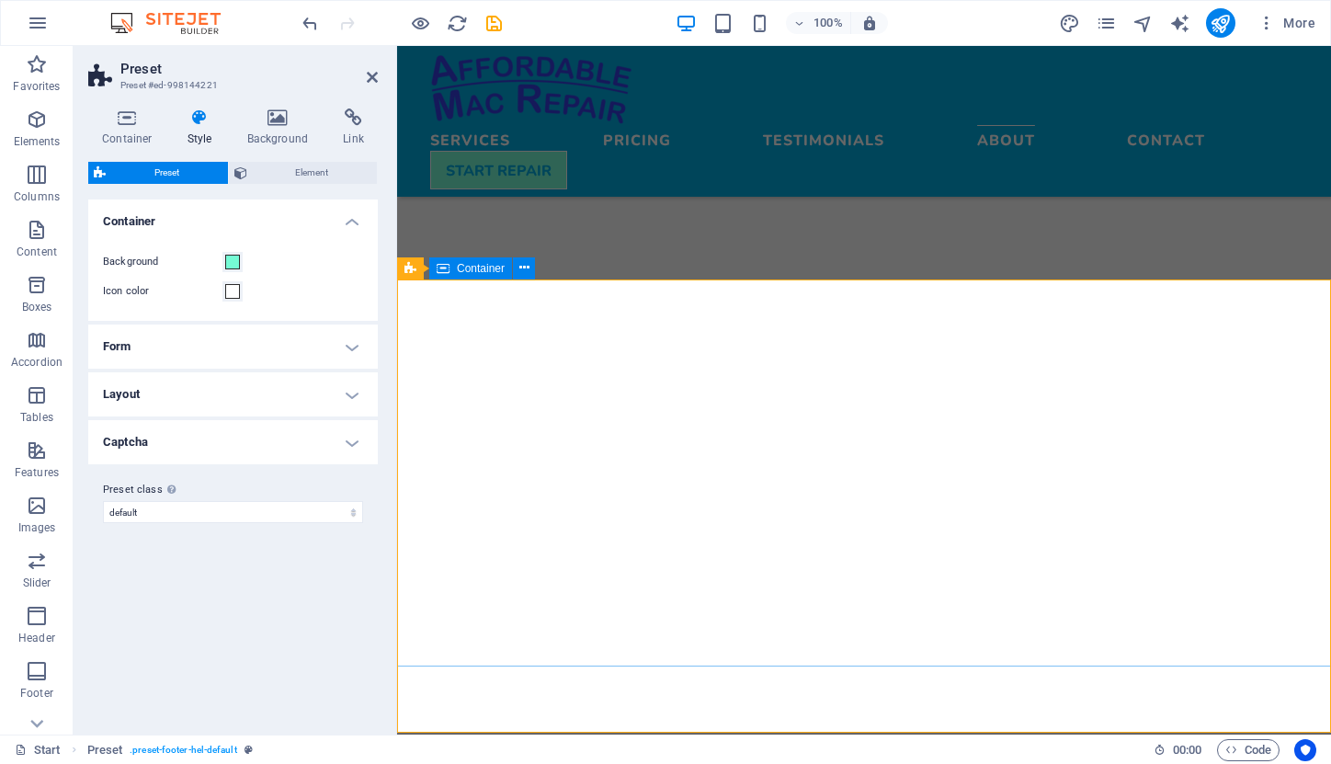
scroll to position [5059, 0]
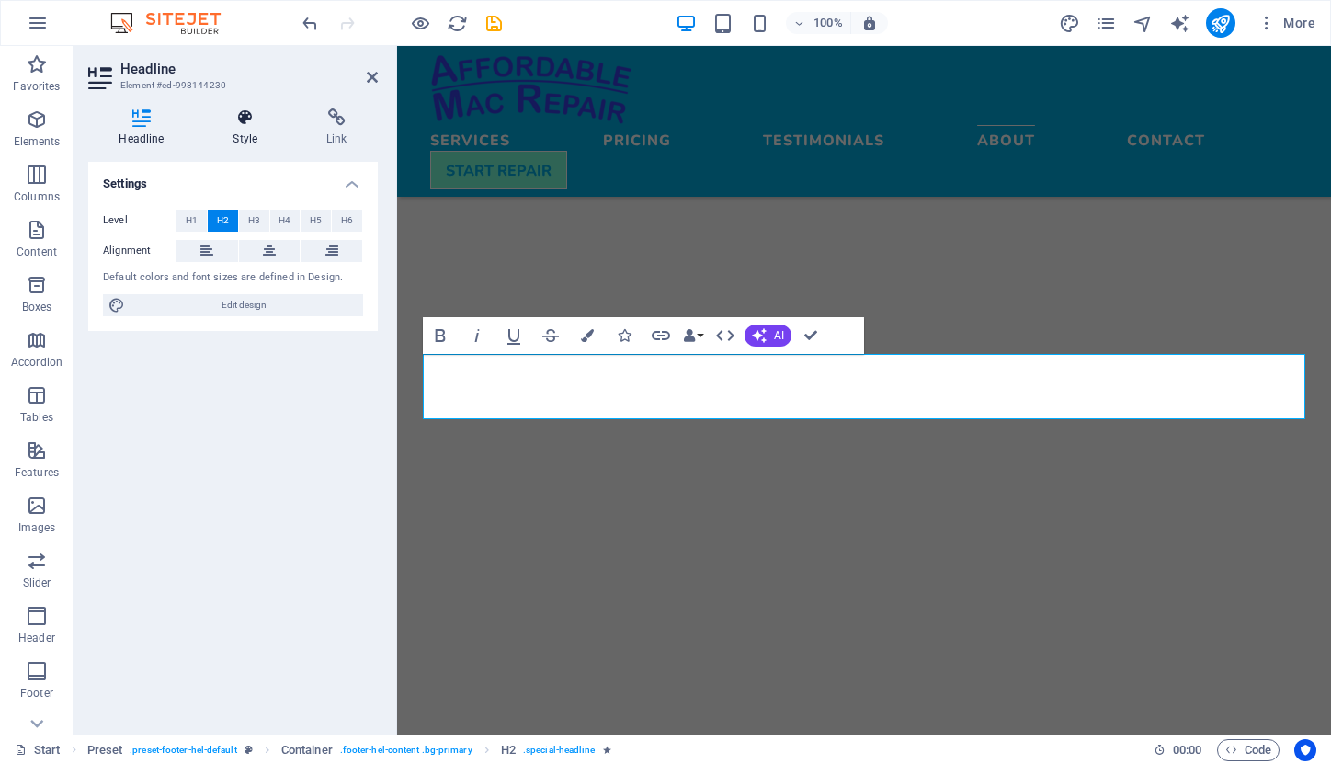
click at [252, 130] on h4 "Style" at bounding box center [249, 127] width 94 height 39
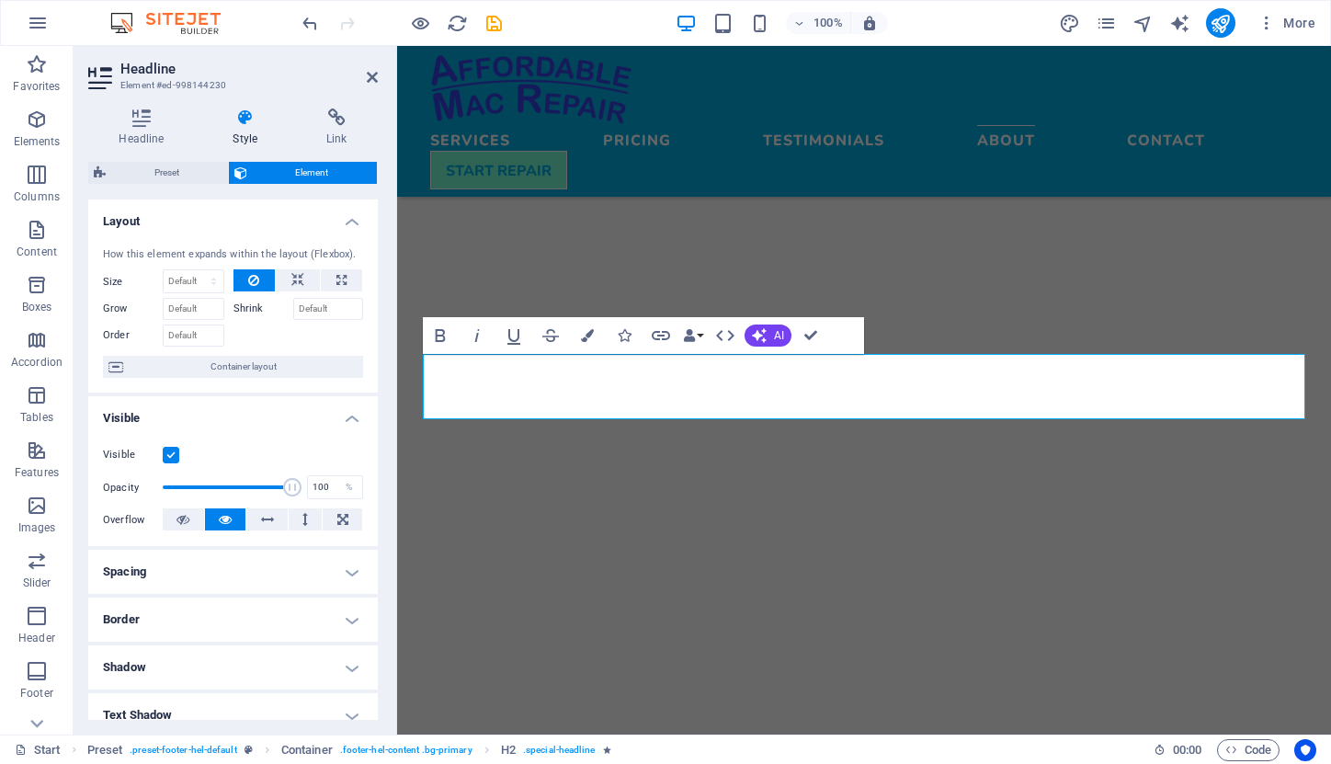
scroll to position [0, 0]
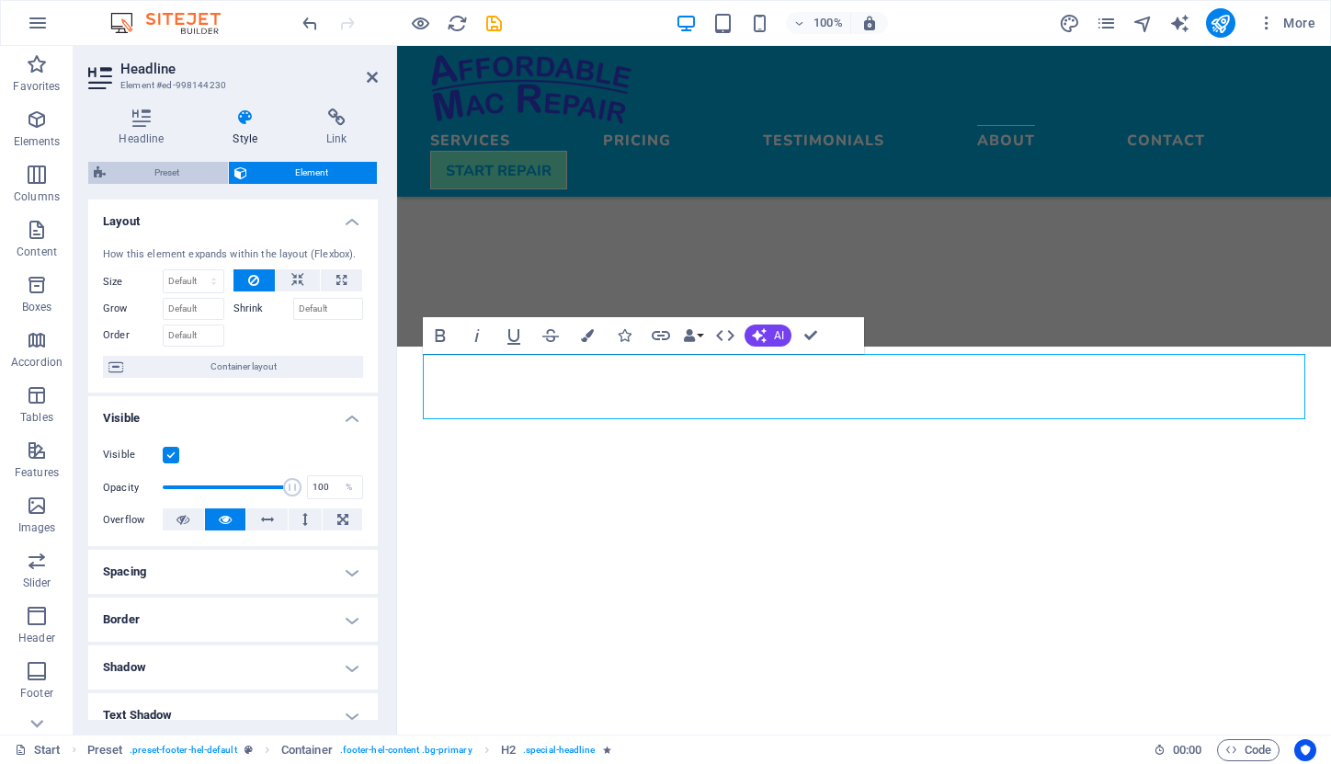
click at [200, 171] on span "Preset" at bounding box center [166, 173] width 111 height 22
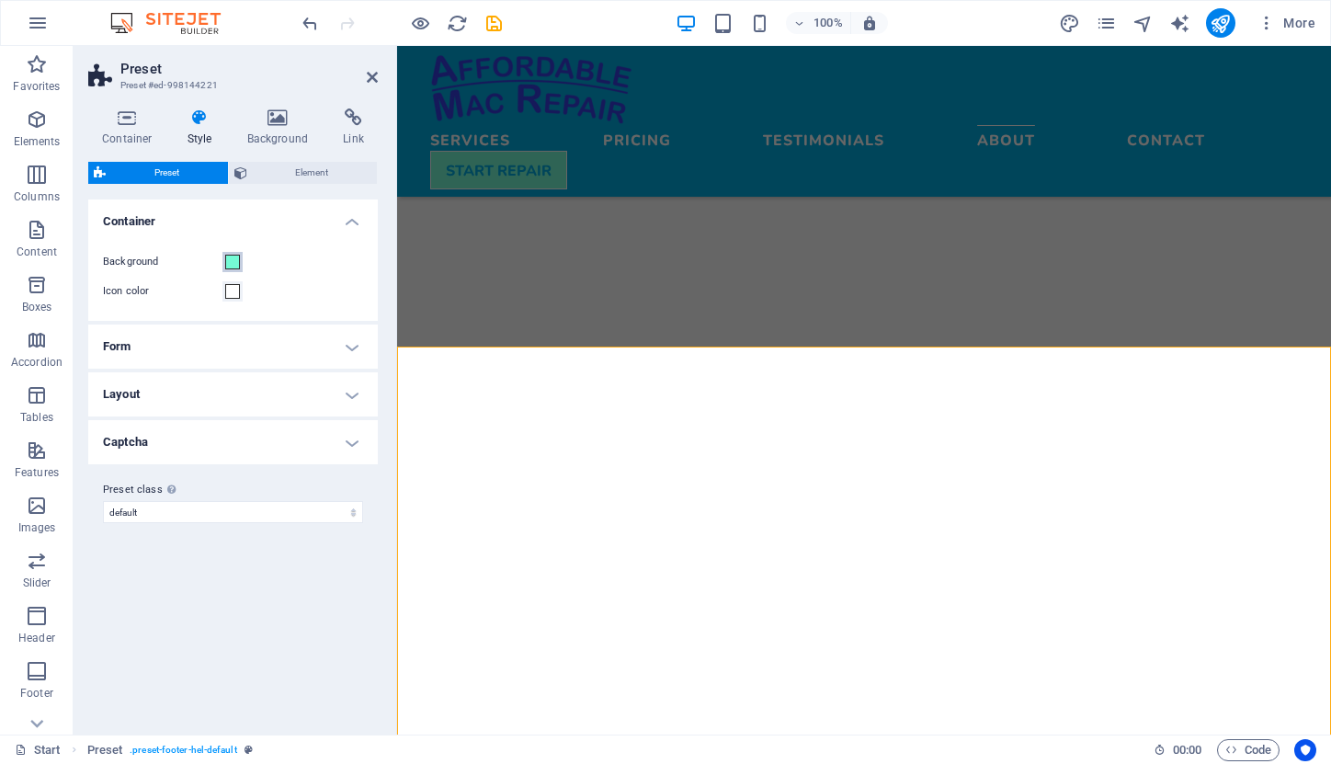
click at [232, 258] on span at bounding box center [232, 262] width 15 height 15
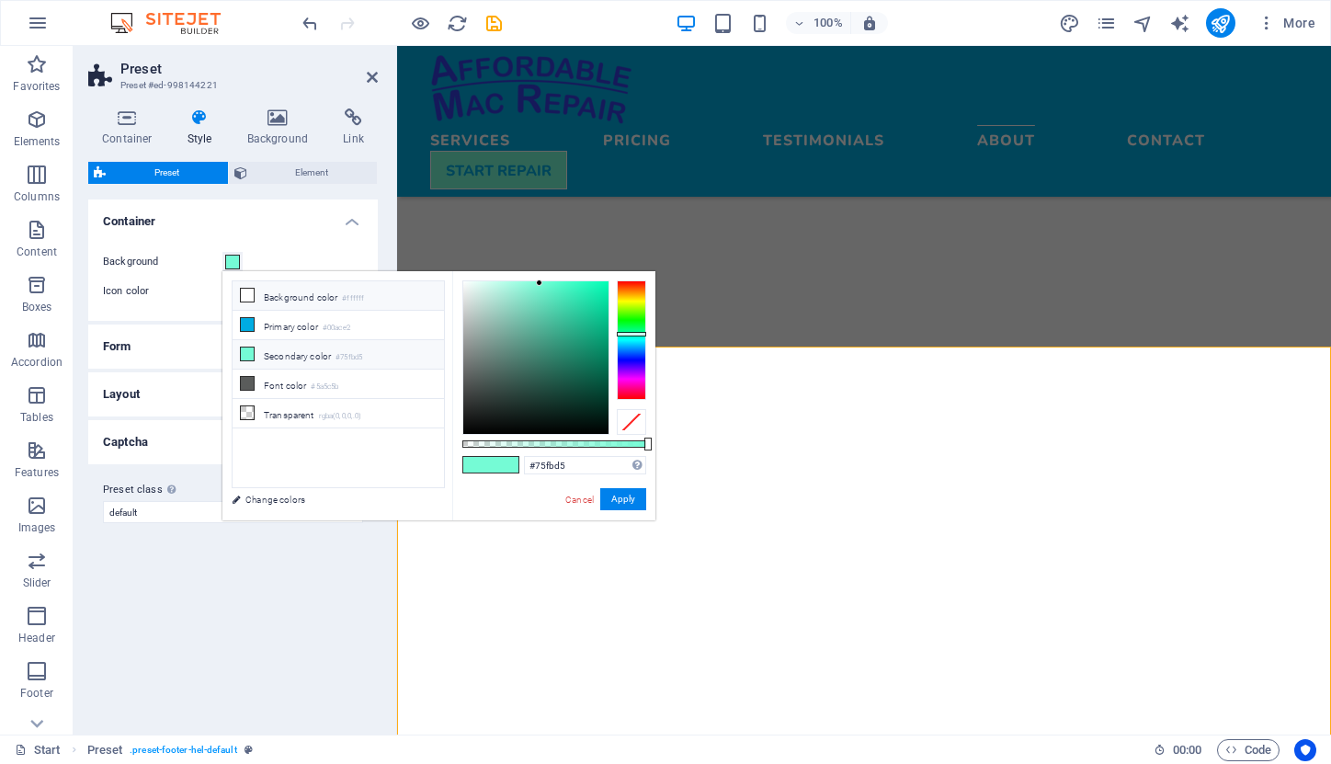
click at [260, 297] on li "Background color #ffffff" at bounding box center [338, 295] width 211 height 29
type input "#ffffff"
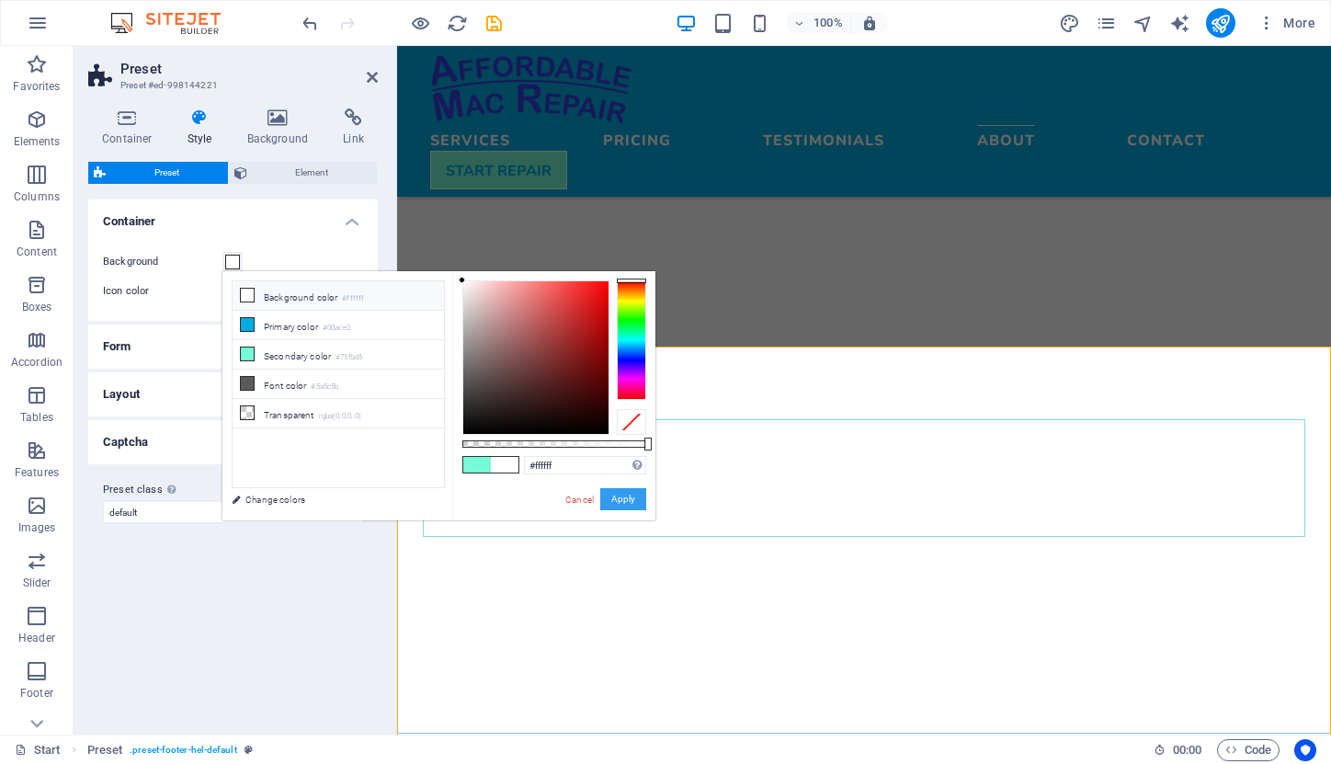
click at [629, 491] on button "Apply" at bounding box center [623, 499] width 46 height 22
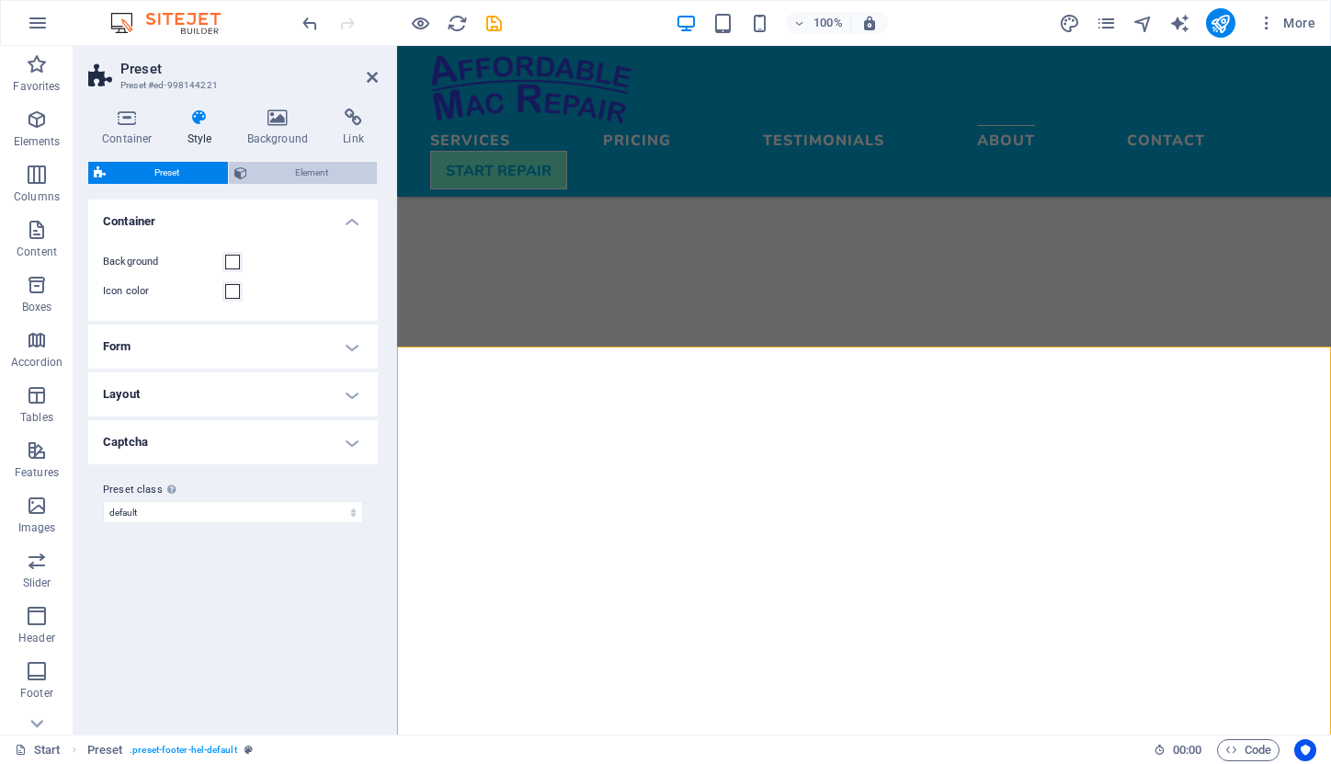
click at [280, 170] on span "Element" at bounding box center [313, 173] width 120 height 22
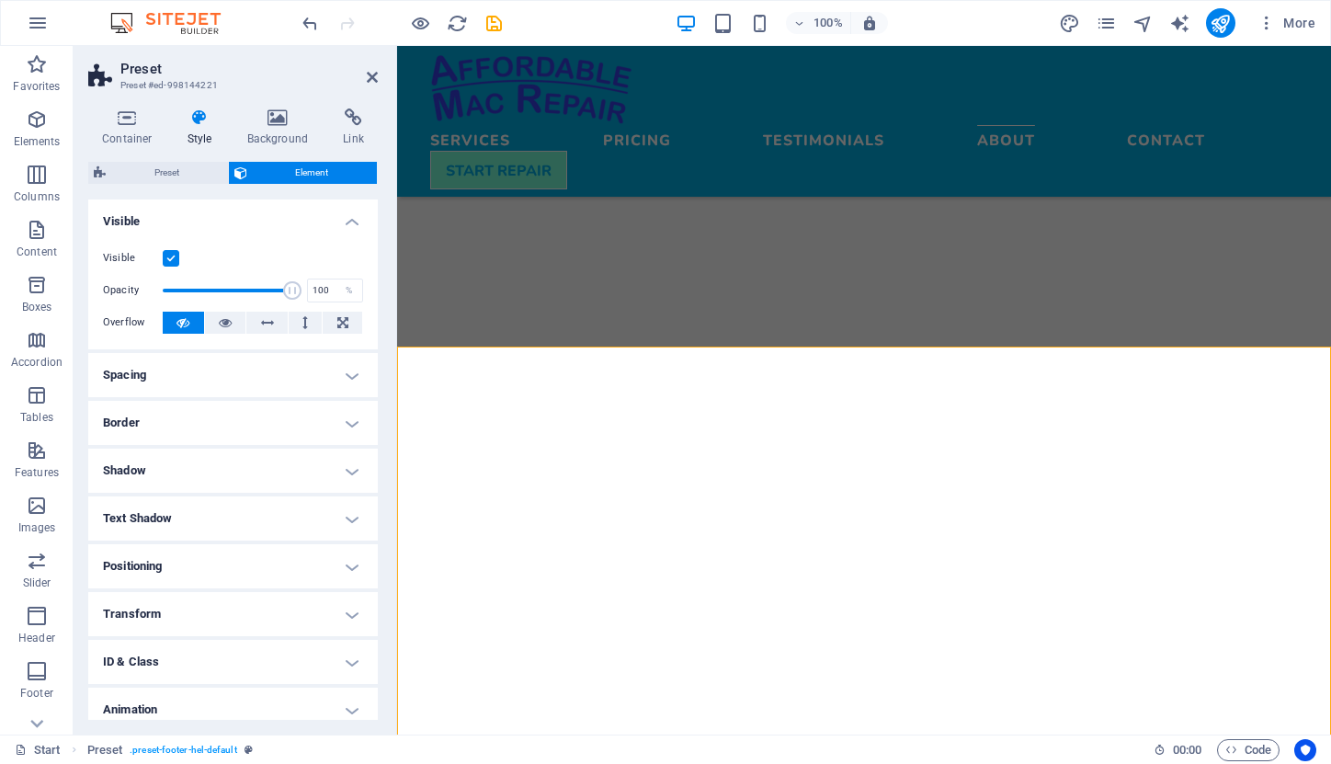
click at [171, 253] on label at bounding box center [171, 258] width 17 height 17
click at [0, 0] on input "Visible" at bounding box center [0, 0] width 0 height 0
click at [171, 253] on label at bounding box center [171, 258] width 17 height 17
click at [0, 0] on input "Visible" at bounding box center [0, 0] width 0 height 0
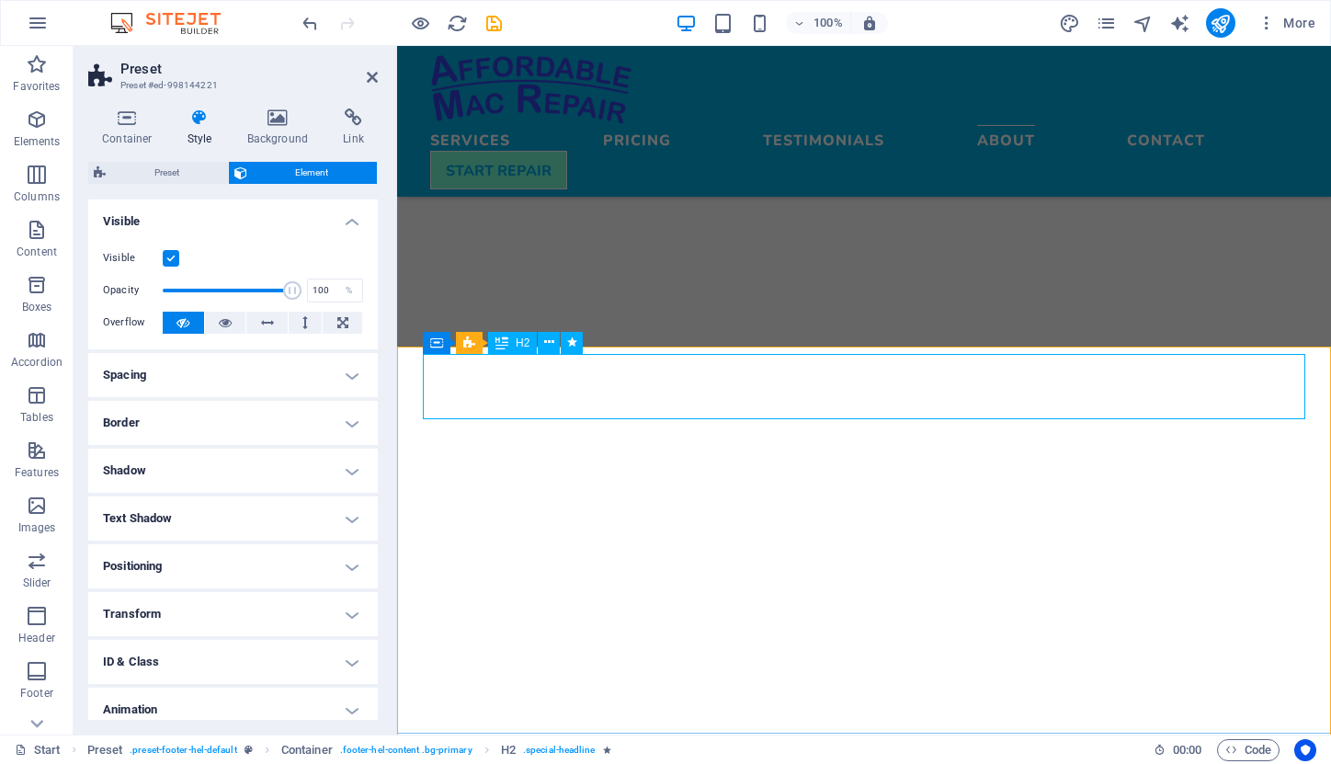
click at [515, 346] on div "H2" at bounding box center [512, 343] width 49 height 22
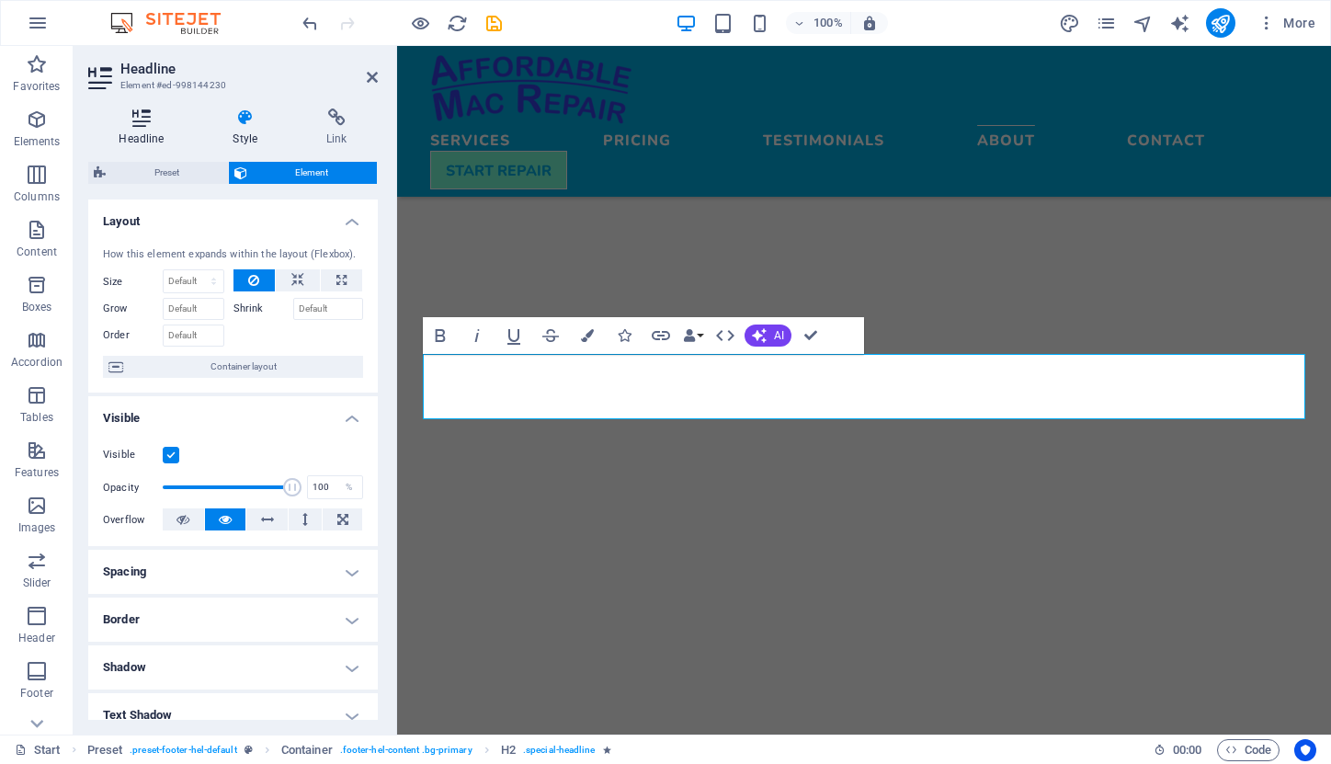
click at [151, 131] on h4 "Headline" at bounding box center [145, 127] width 114 height 39
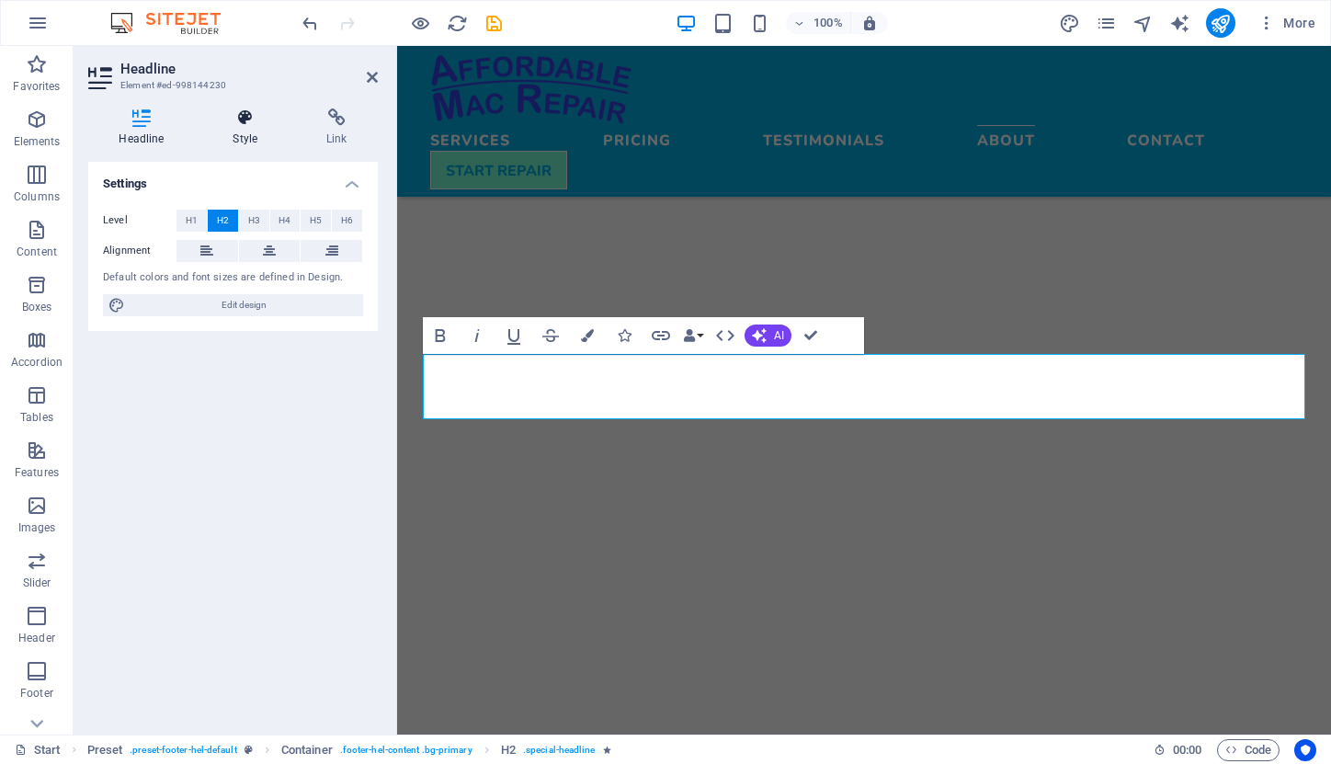
click at [244, 127] on h4 "Style" at bounding box center [249, 127] width 94 height 39
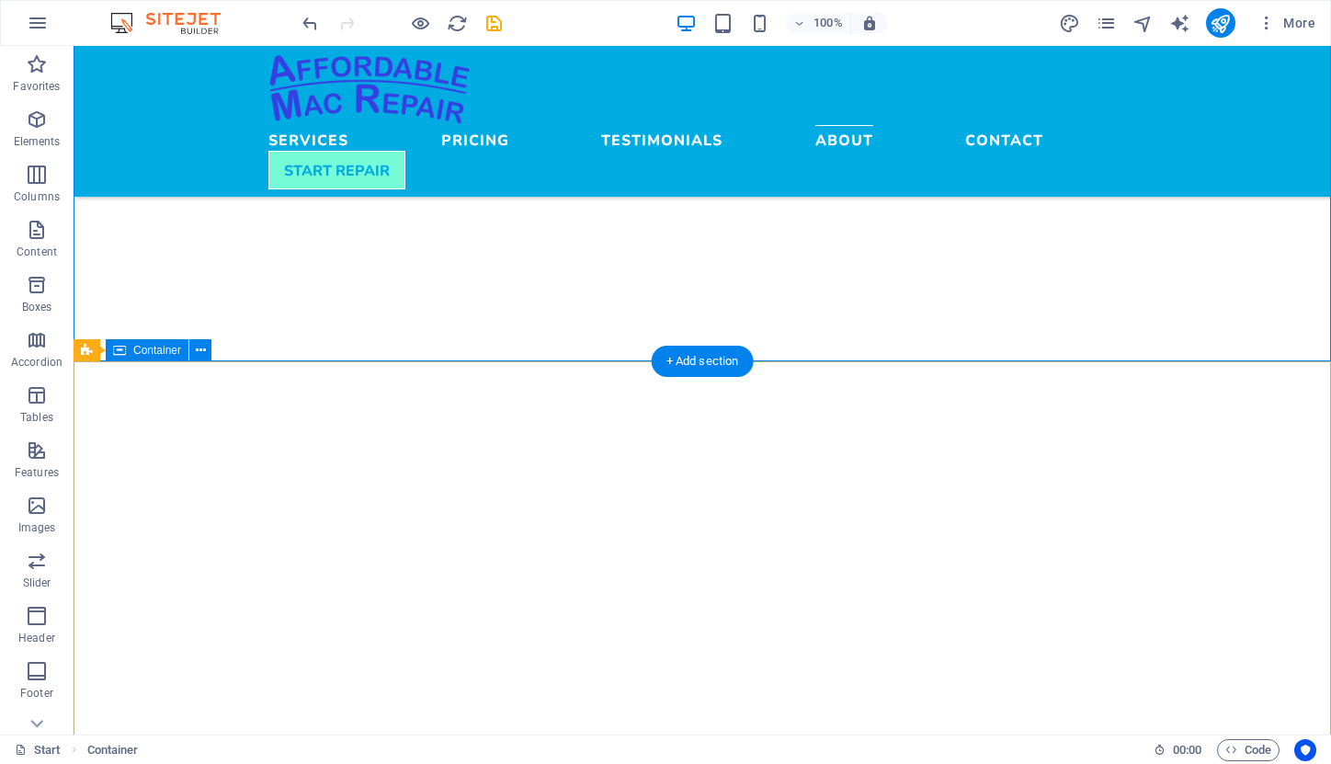
click at [158, 346] on span "Container" at bounding box center [157, 350] width 48 height 11
click at [153, 352] on span "Container" at bounding box center [157, 350] width 48 height 11
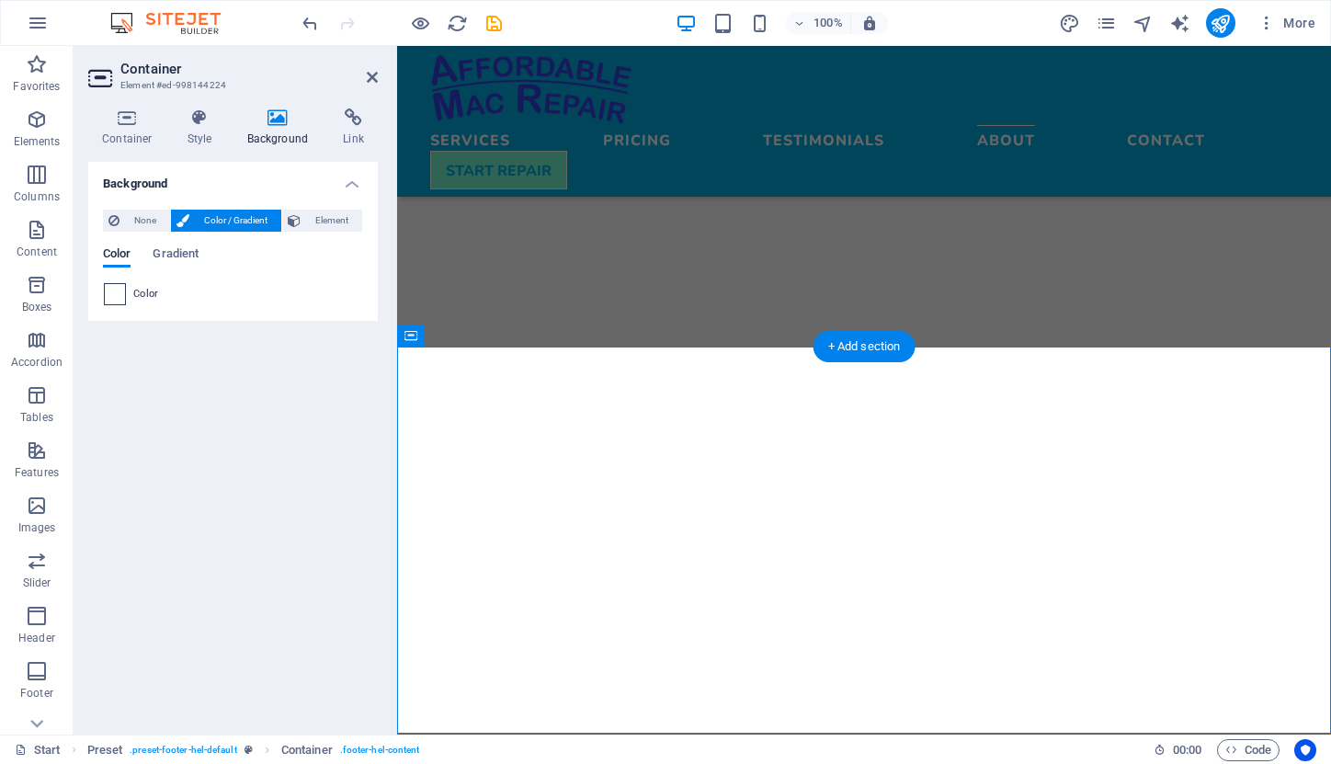
click at [122, 290] on span at bounding box center [115, 294] width 20 height 20
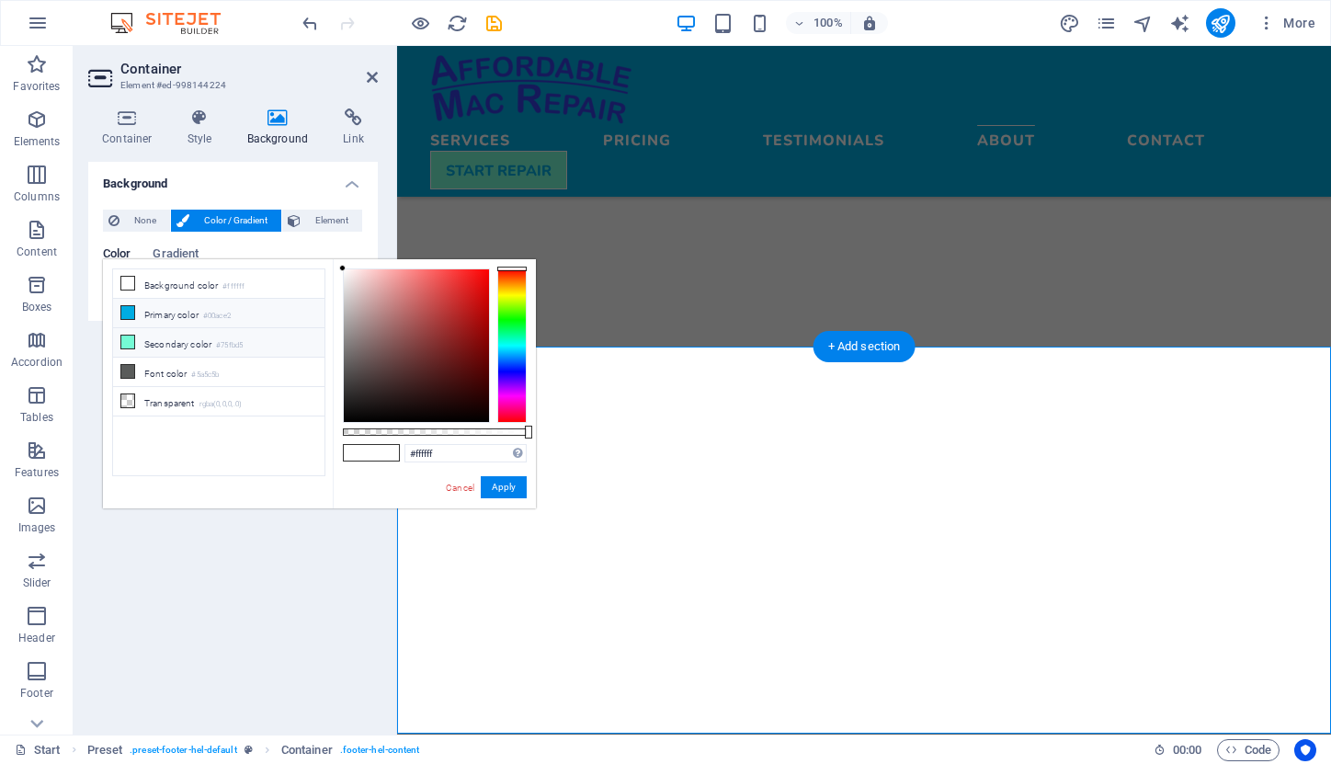
click at [141, 345] on li "Secondary color #75fbd5" at bounding box center [218, 342] width 211 height 29
type input "#75fbd5"
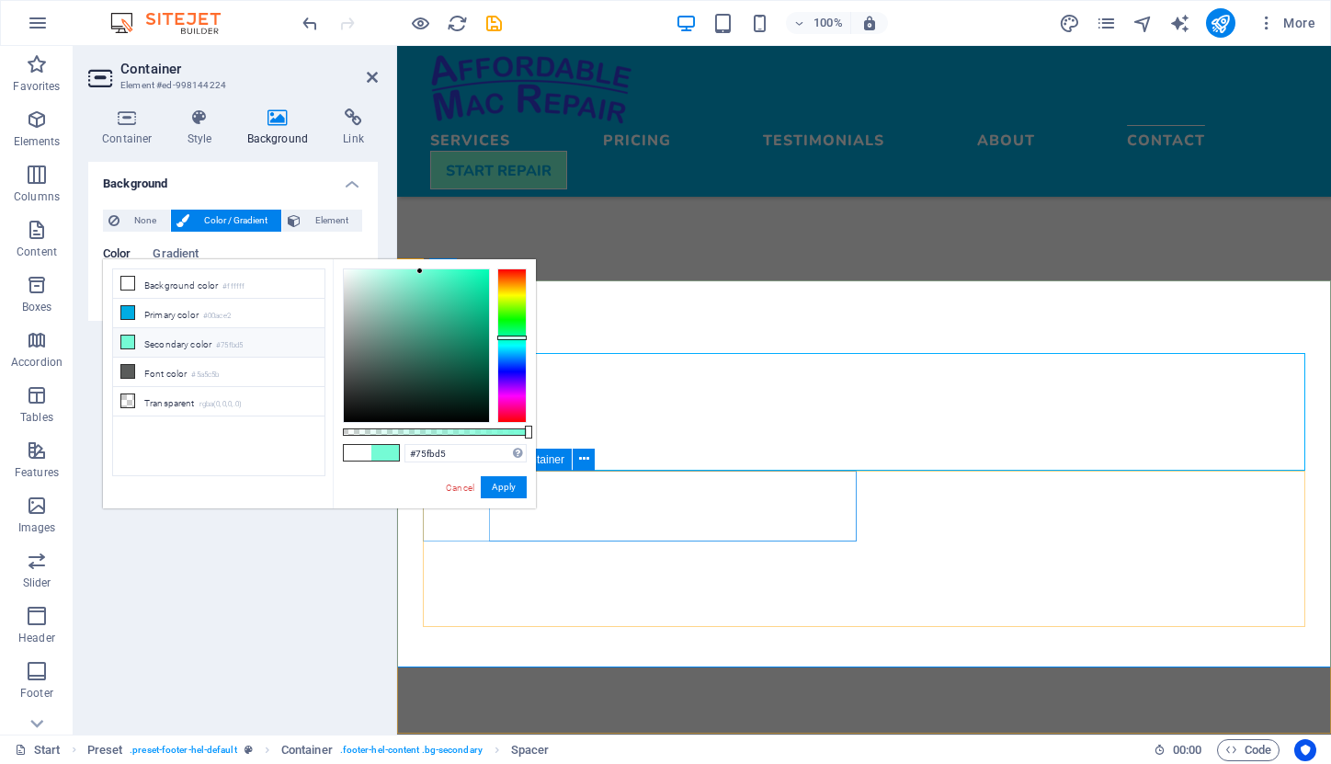
scroll to position [5059, 0]
click at [373, 516] on div "Background None Color / Gradient Element Stretch background to full-width Color…" at bounding box center [233, 441] width 290 height 558
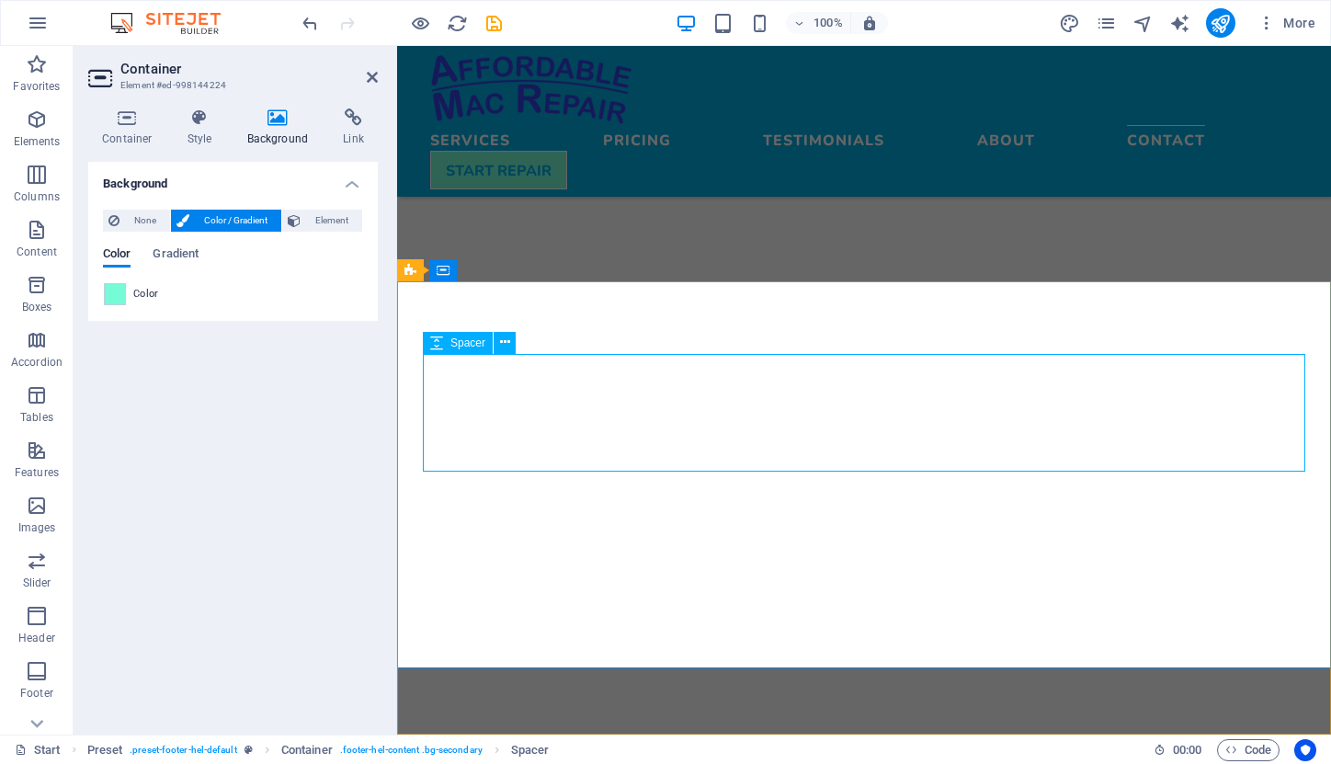
click at [373, 516] on div "Background None Color / Gradient Element Stretch background to full-width Color…" at bounding box center [233, 441] width 290 height 558
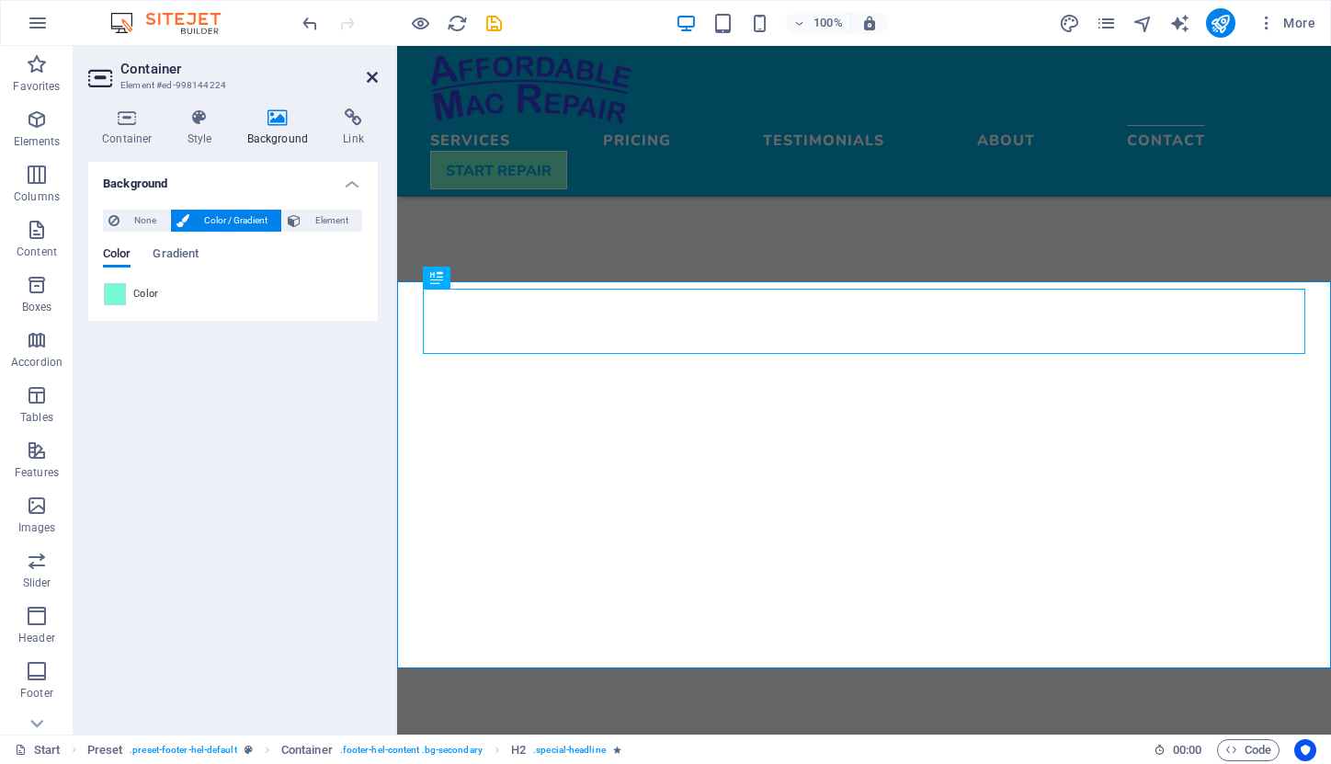
click at [373, 74] on icon at bounding box center [372, 77] width 11 height 15
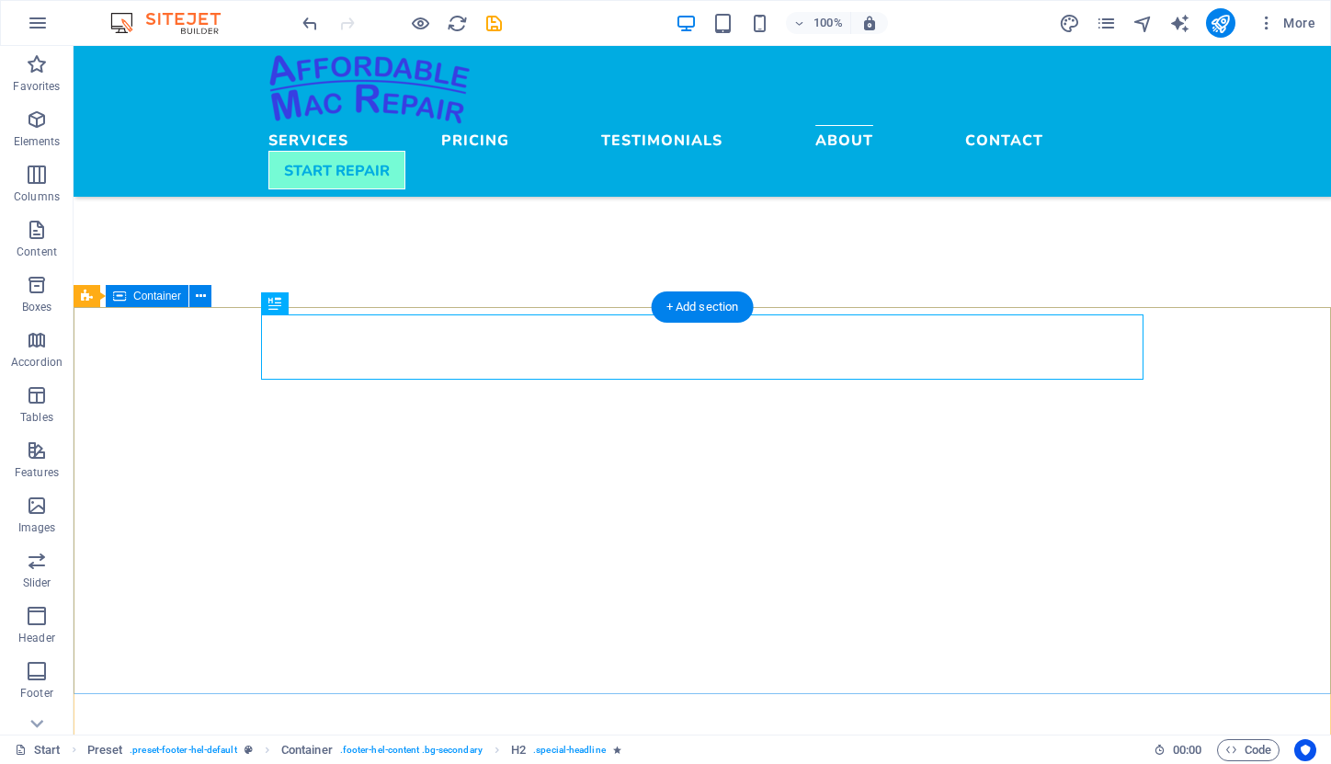
scroll to position [5035, 0]
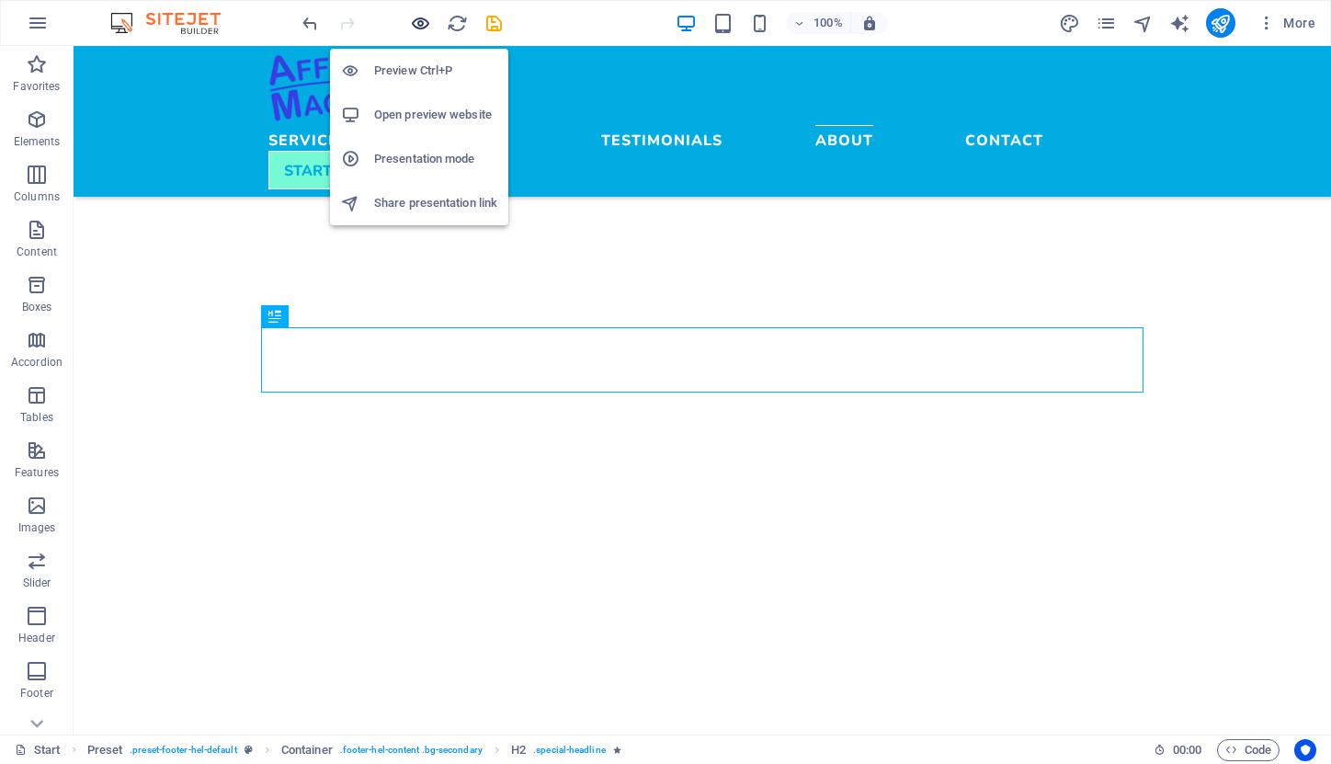
click at [423, 28] on icon "button" at bounding box center [420, 23] width 21 height 21
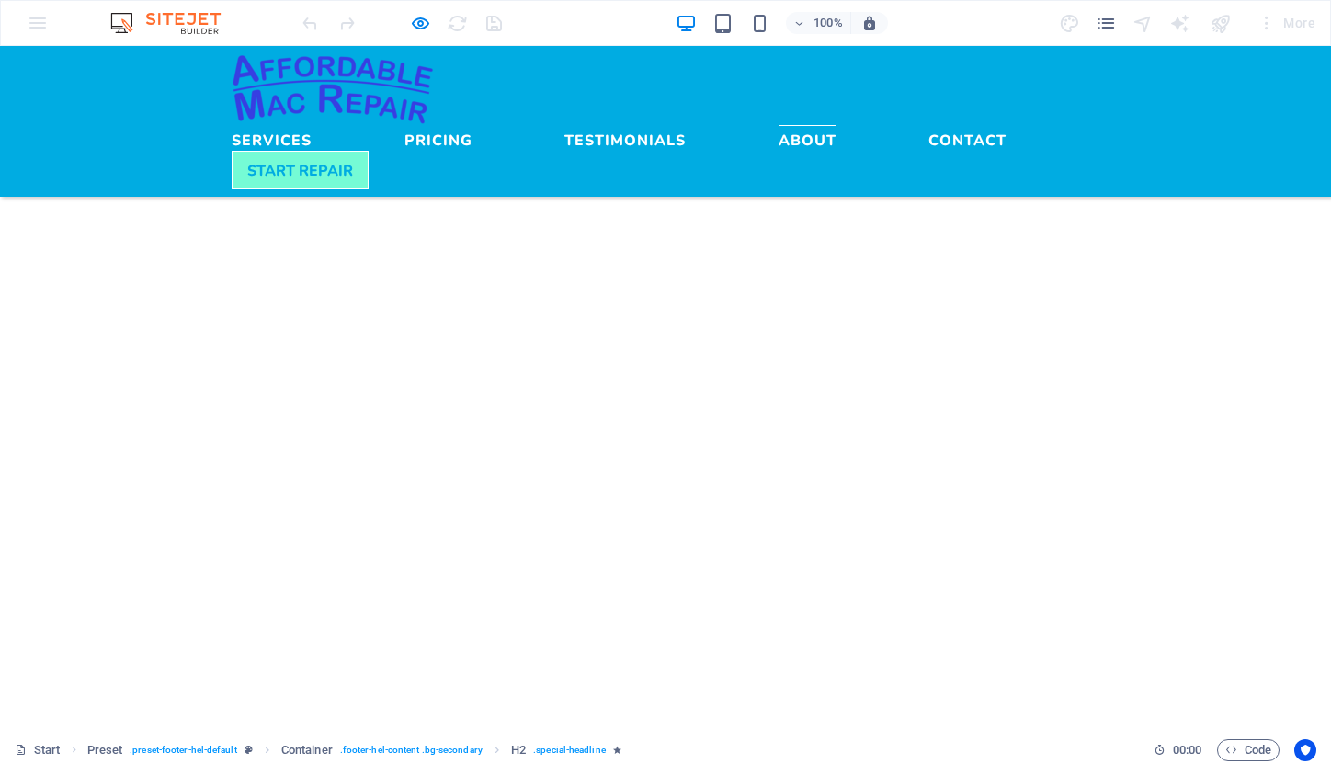
scroll to position [4497, 0]
click at [929, 125] on link "Contact" at bounding box center [968, 136] width 78 height 22
click at [798, 125] on link "About" at bounding box center [808, 136] width 58 height 22
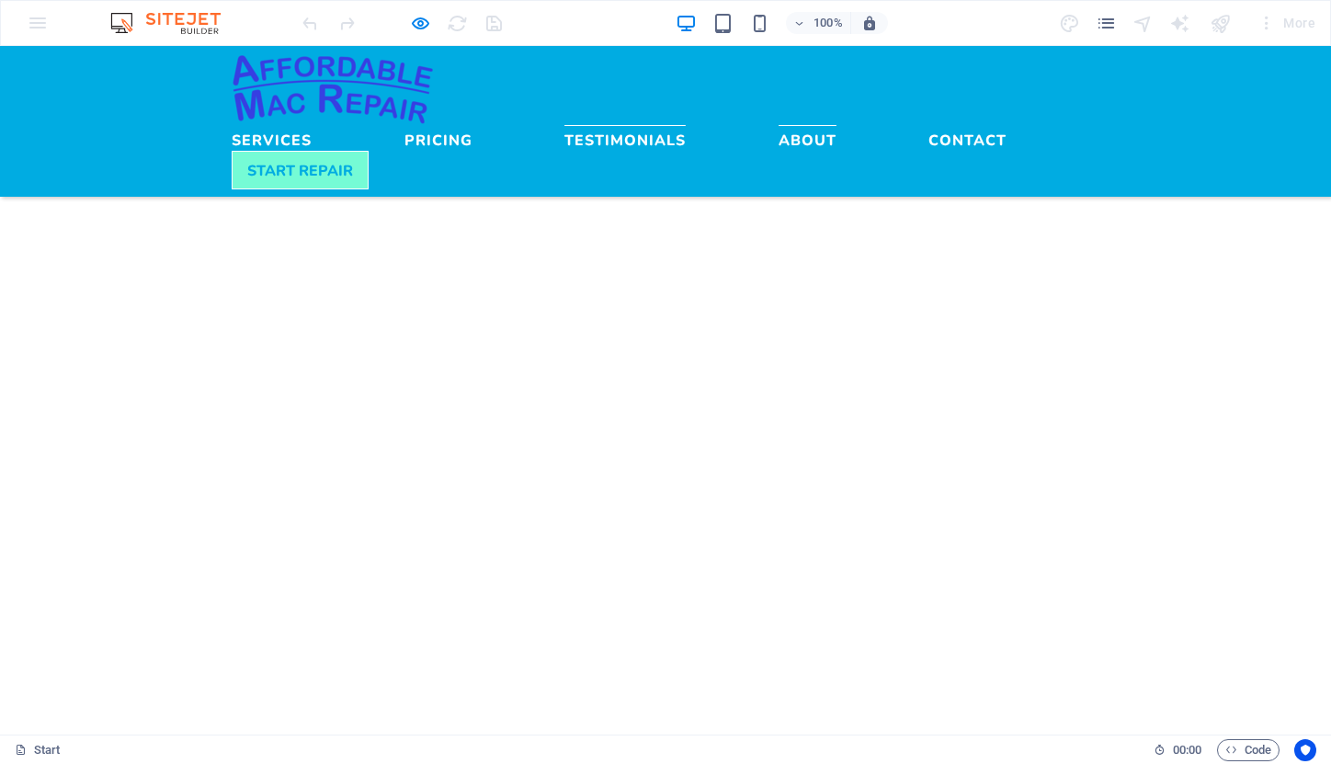
click at [686, 125] on link "Testimonials" at bounding box center [624, 136] width 121 height 22
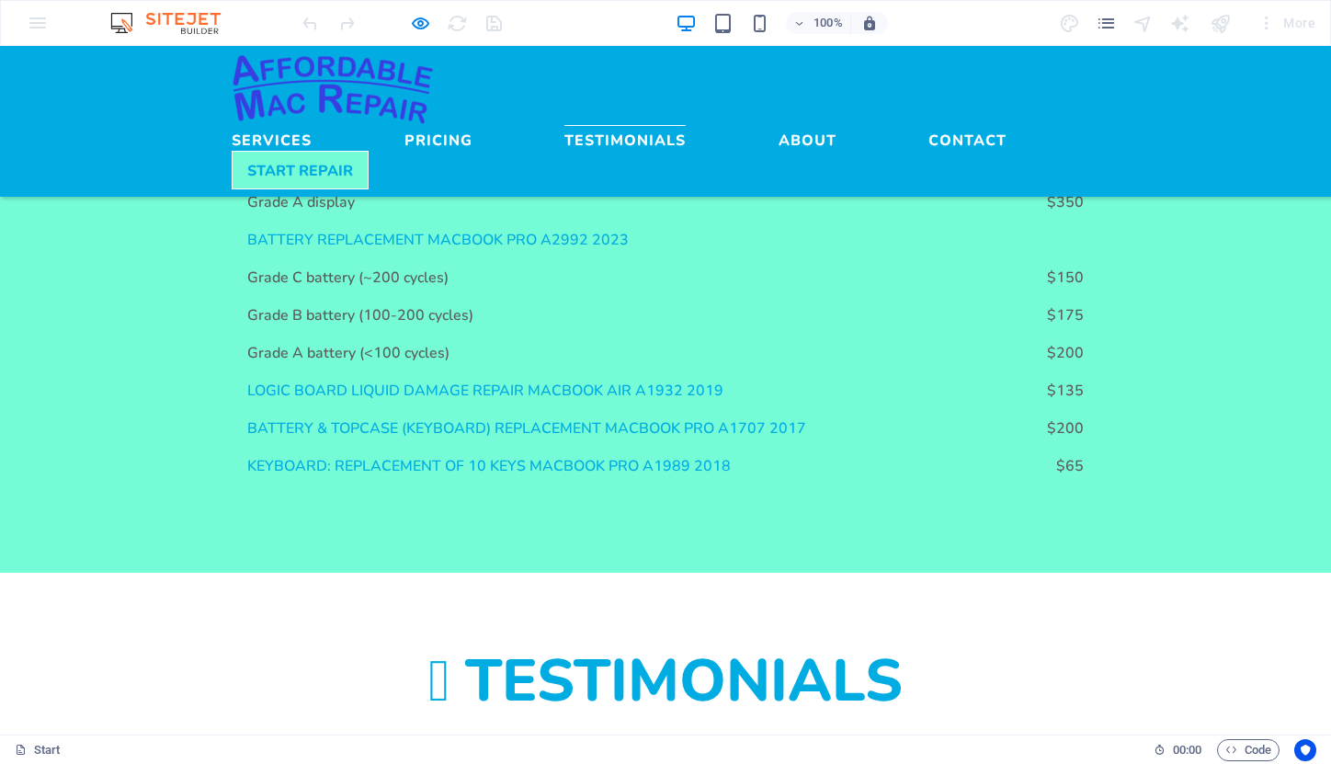
scroll to position [2386, 0]
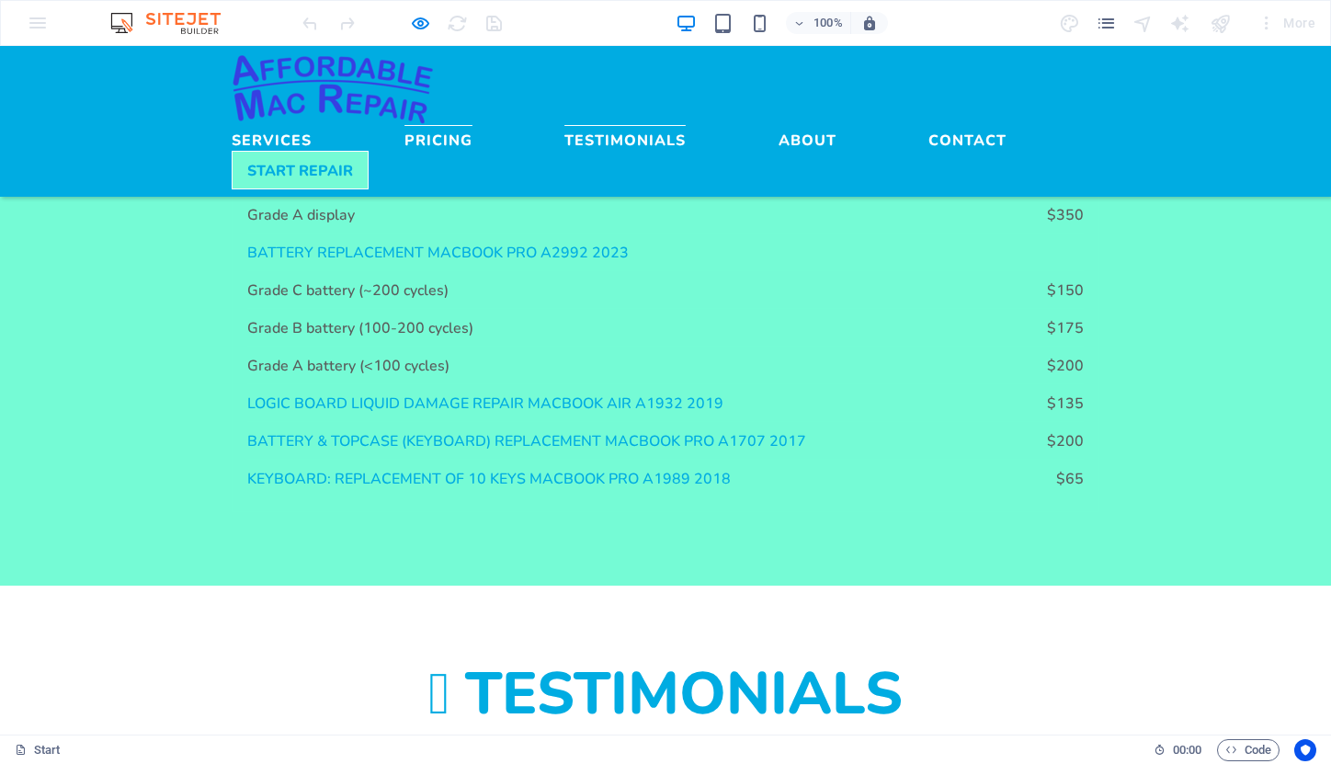
click at [473, 125] on link "Pricing" at bounding box center [439, 136] width 68 height 22
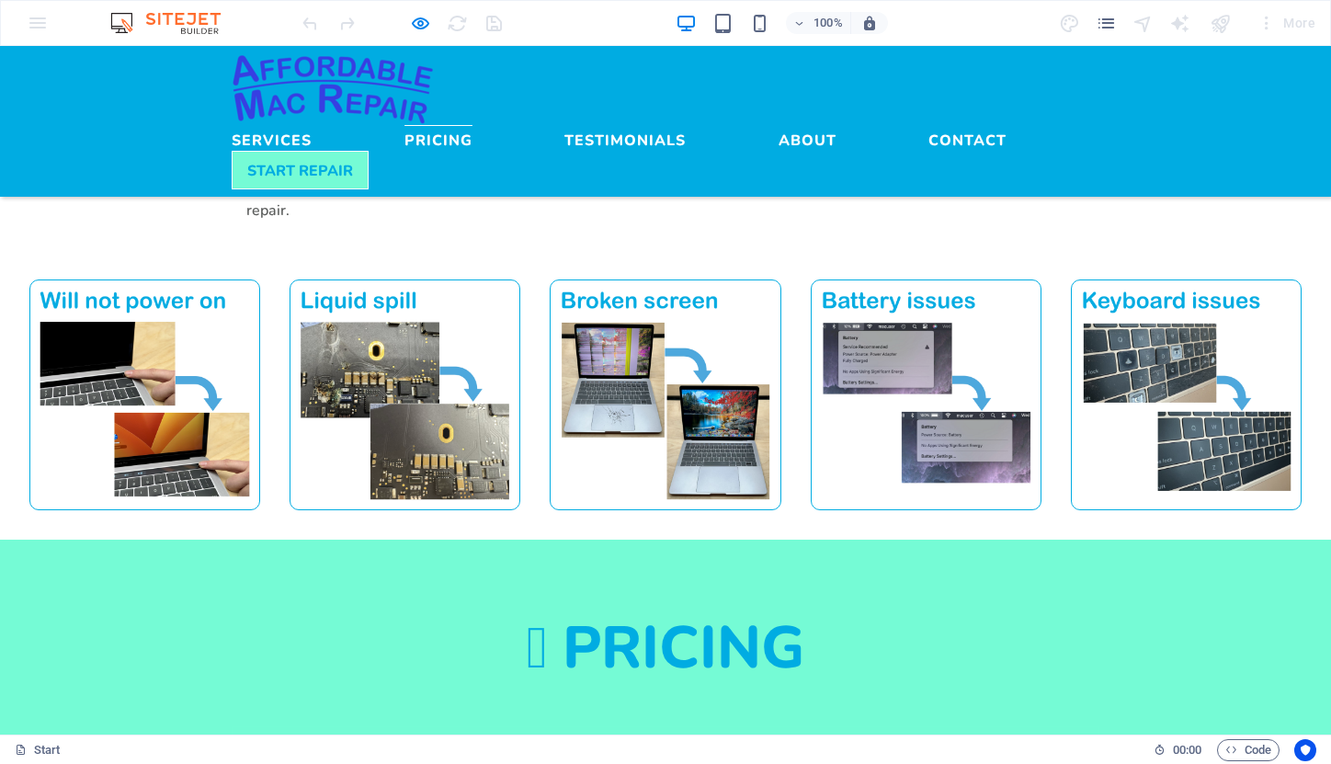
scroll to position [1638, 0]
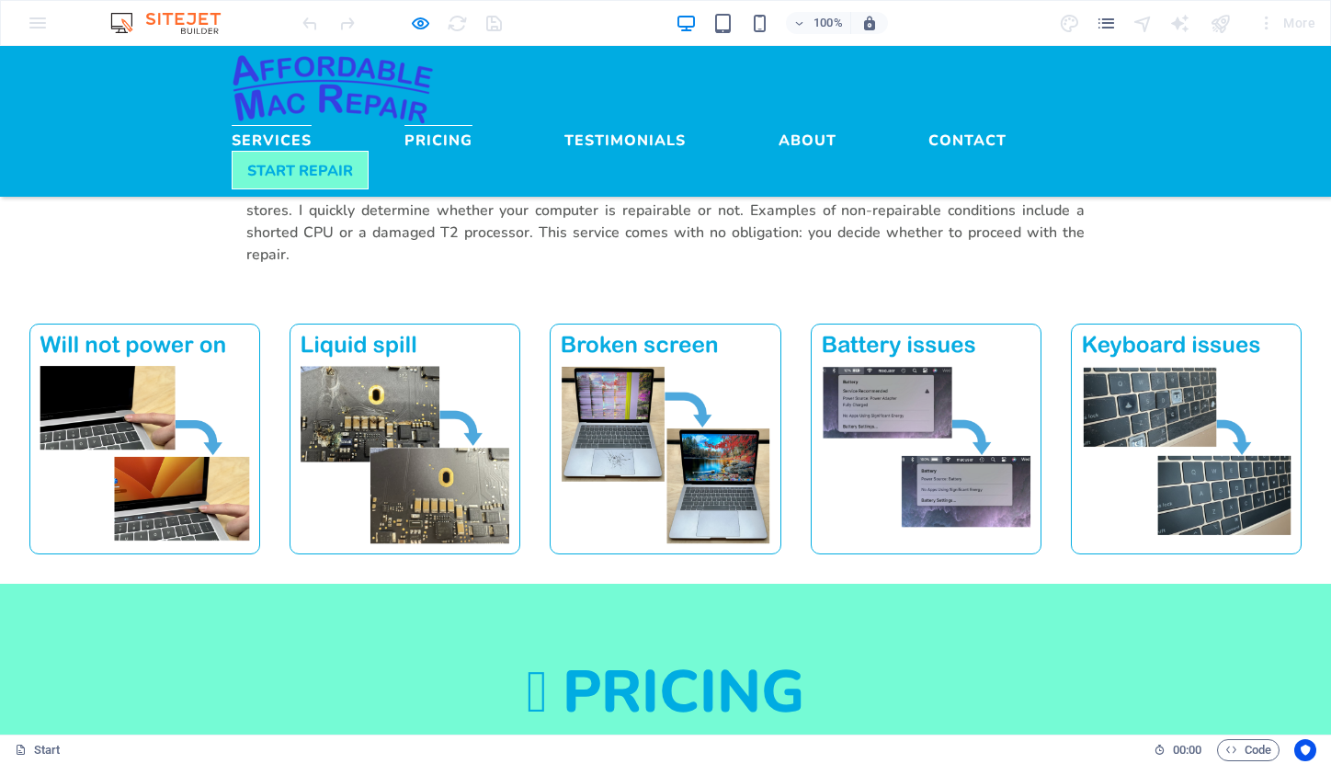
click at [312, 125] on link "Services" at bounding box center [272, 136] width 80 height 22
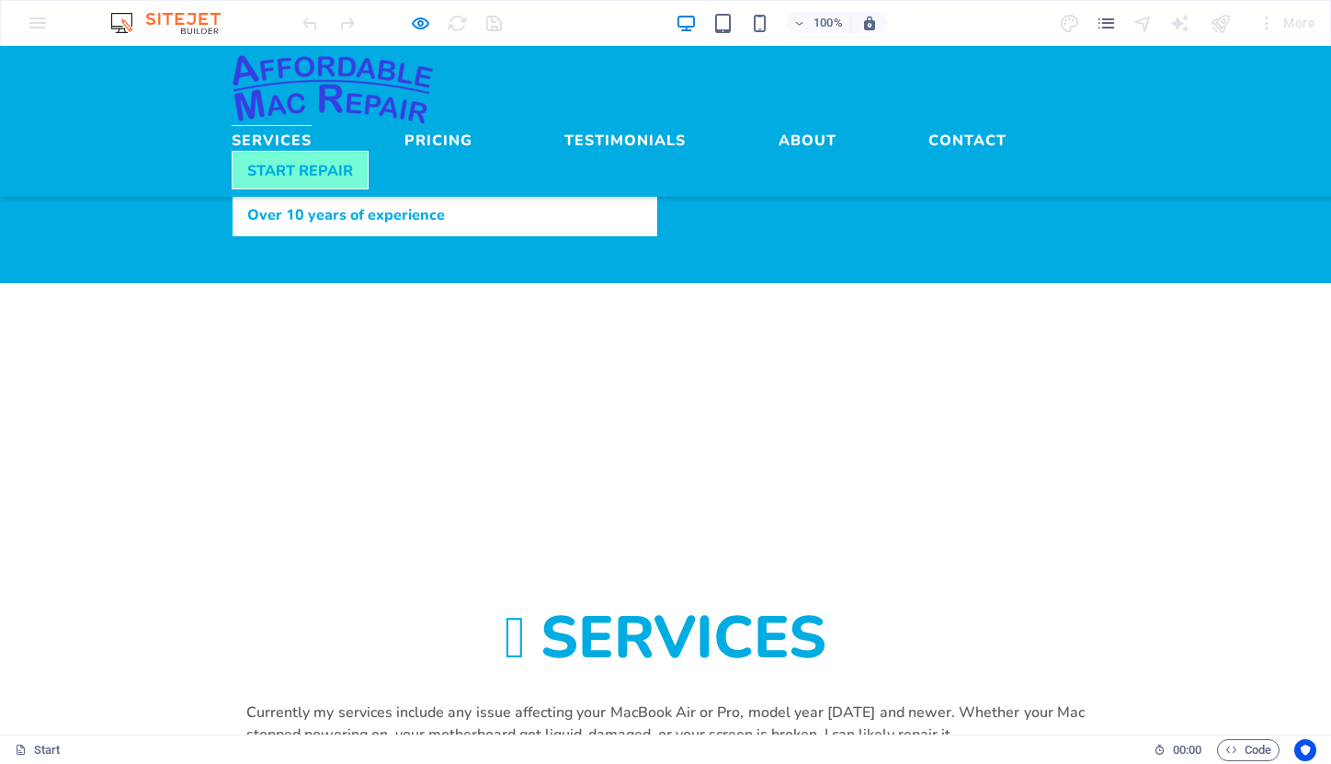
scroll to position [1041, 0]
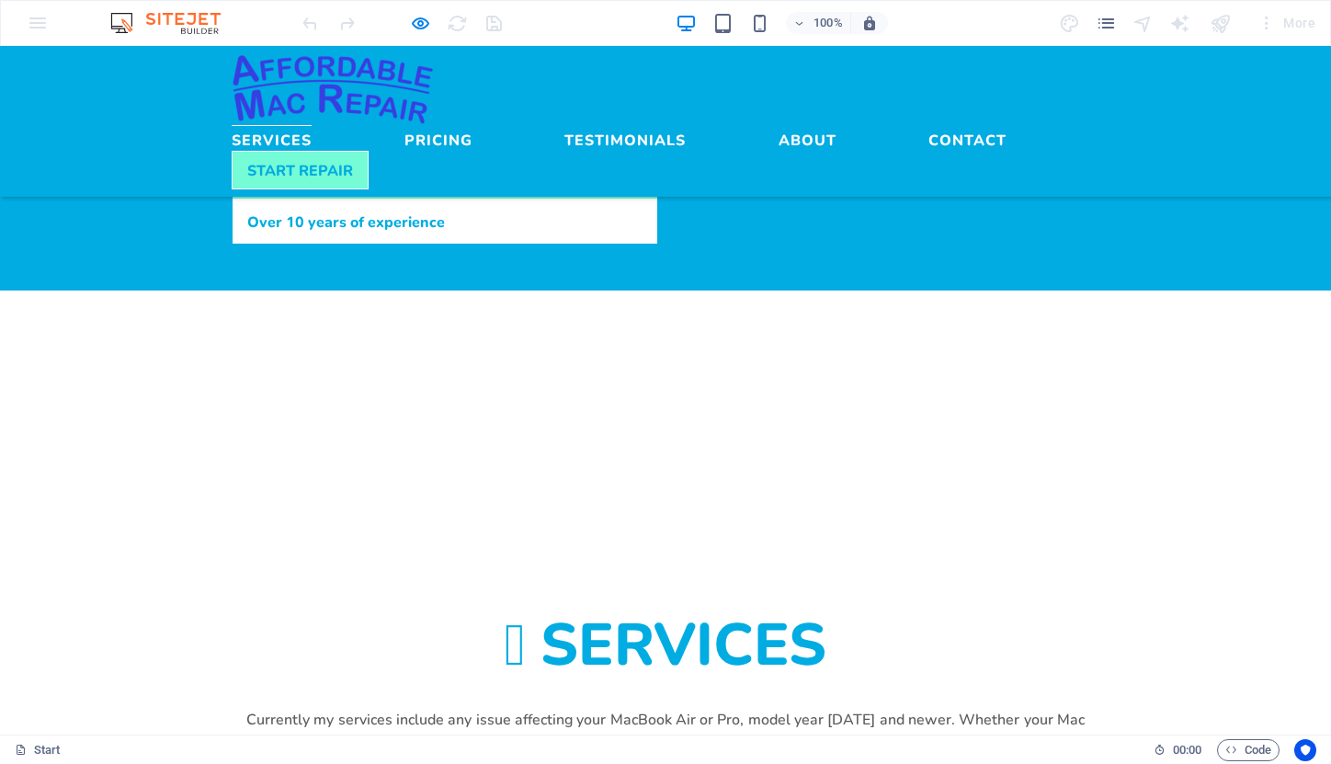
click at [378, 103] on img at bounding box center [333, 89] width 202 height 72
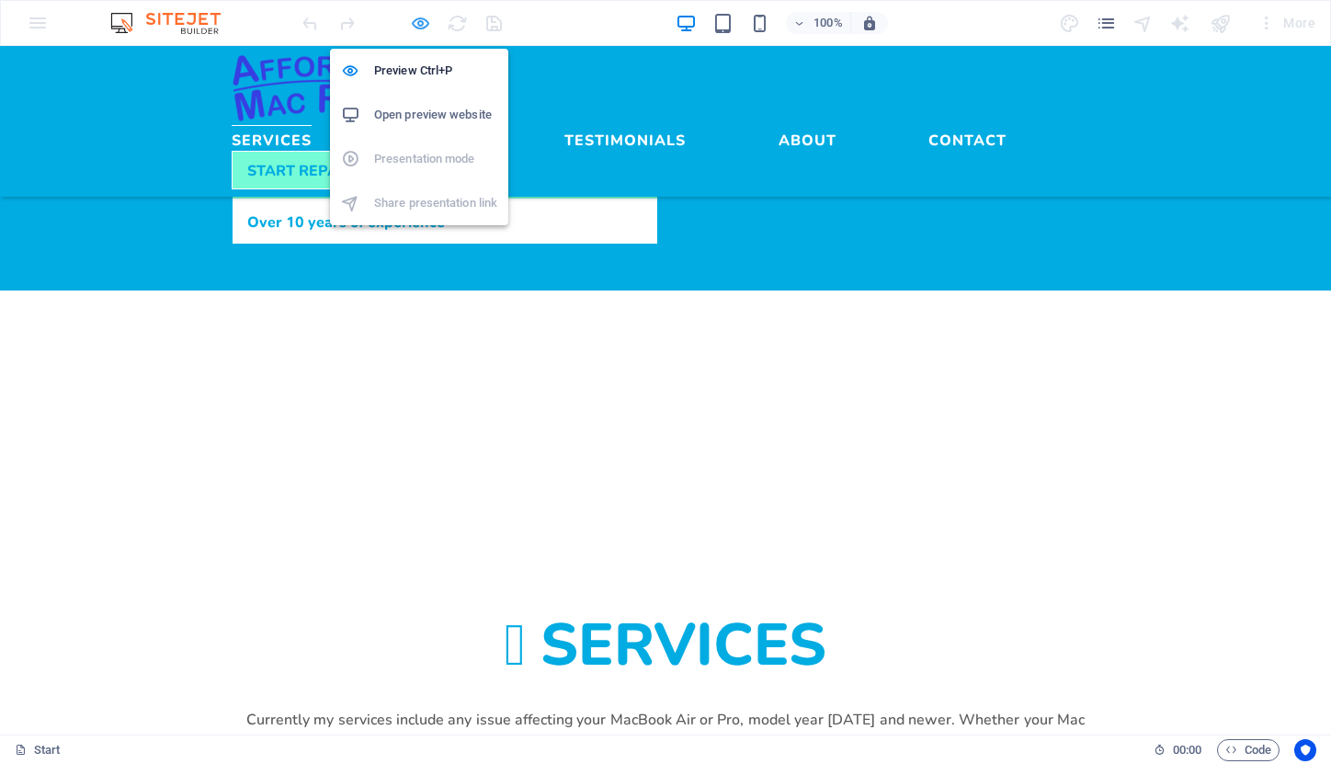
click at [421, 25] on icon "button" at bounding box center [420, 23] width 21 height 21
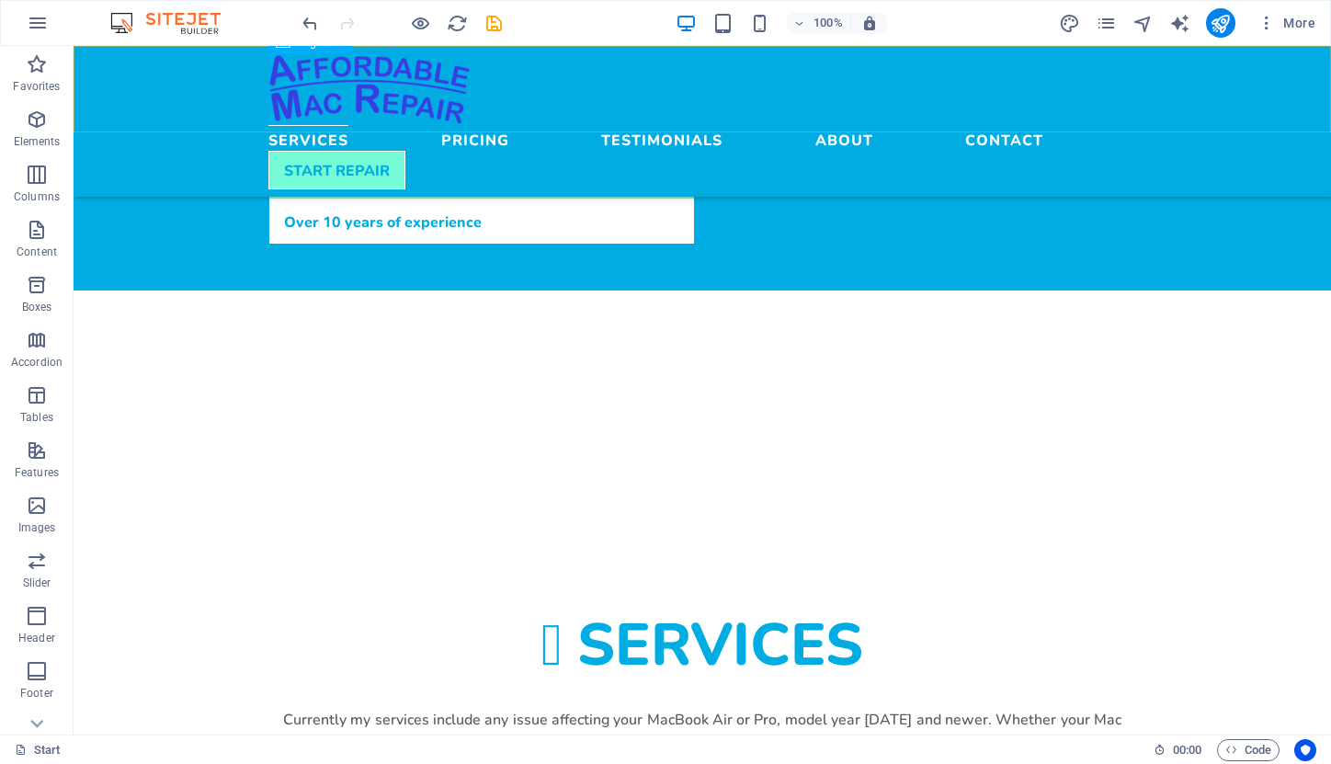
click at [302, 101] on img at bounding box center [369, 89] width 202 height 72
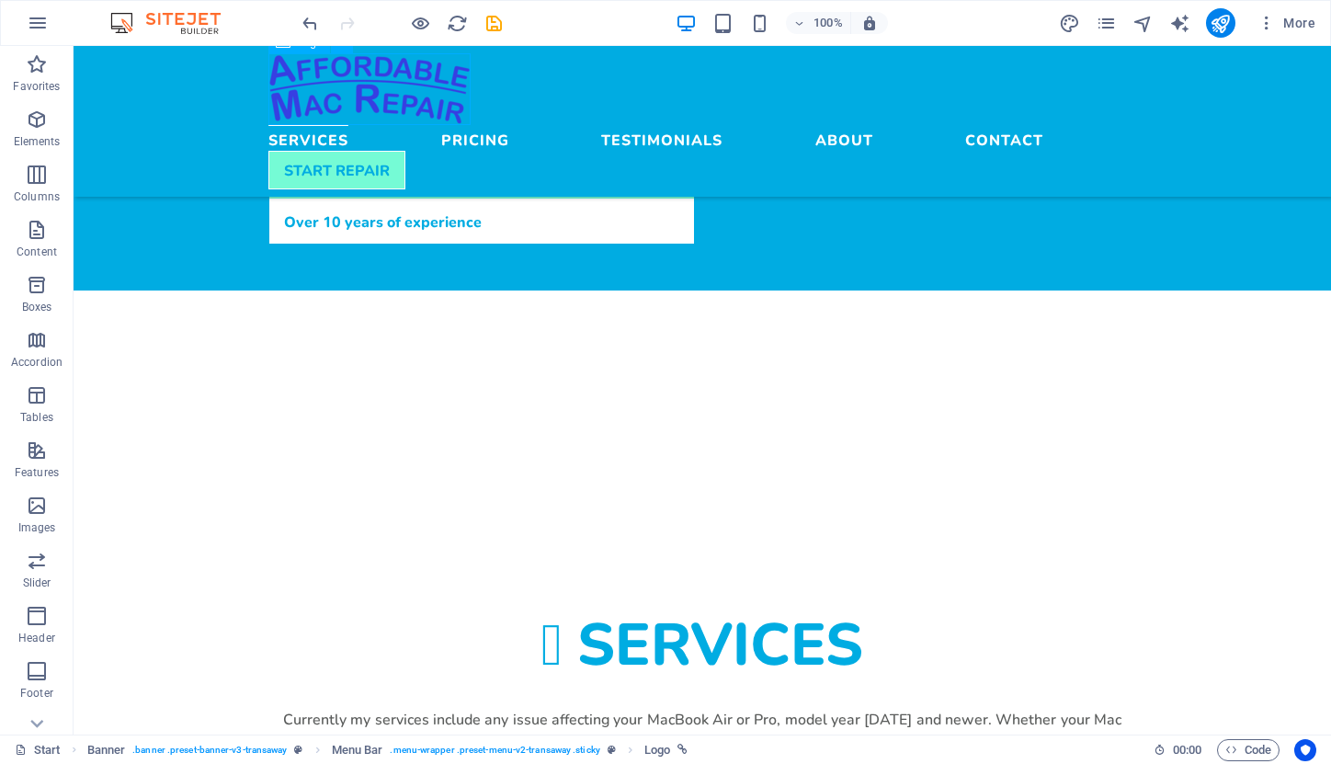
click at [291, 103] on img at bounding box center [369, 89] width 202 height 72
select select "px"
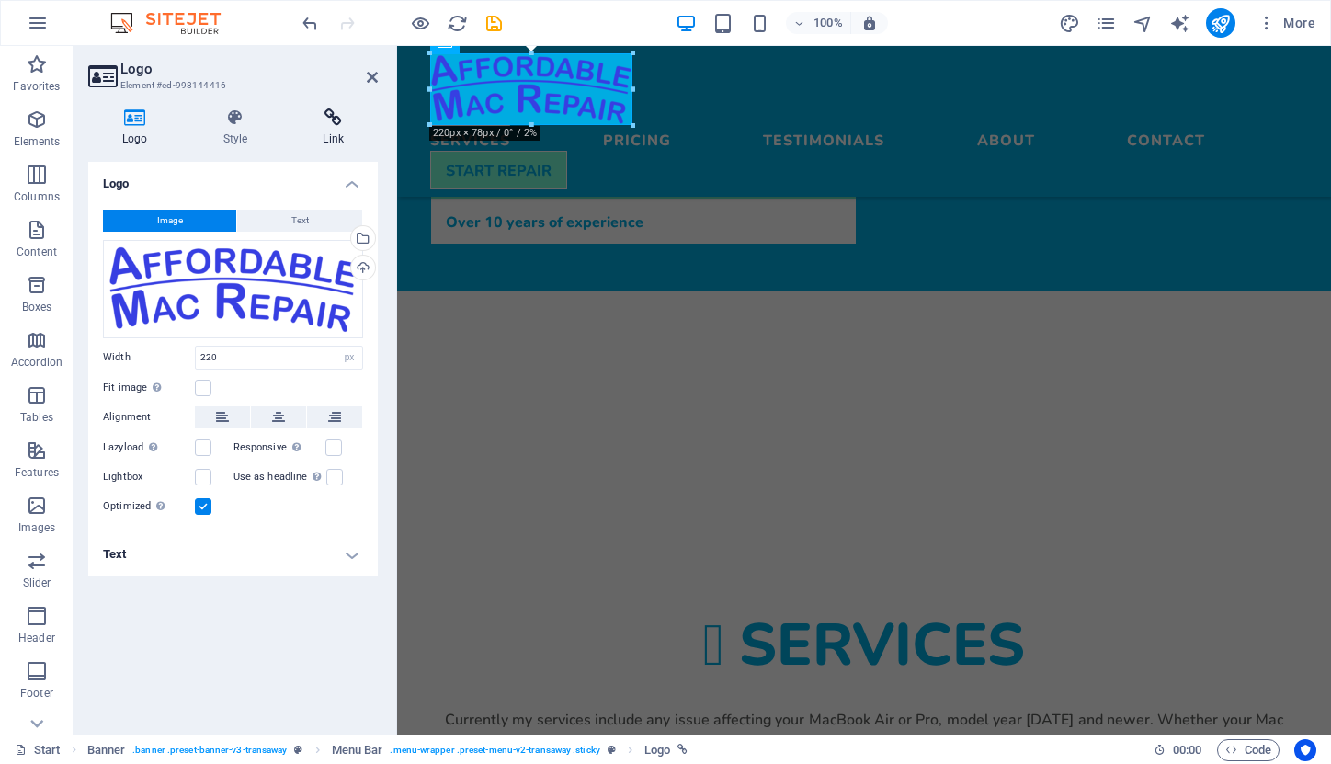
click at [329, 117] on icon at bounding box center [333, 117] width 89 height 18
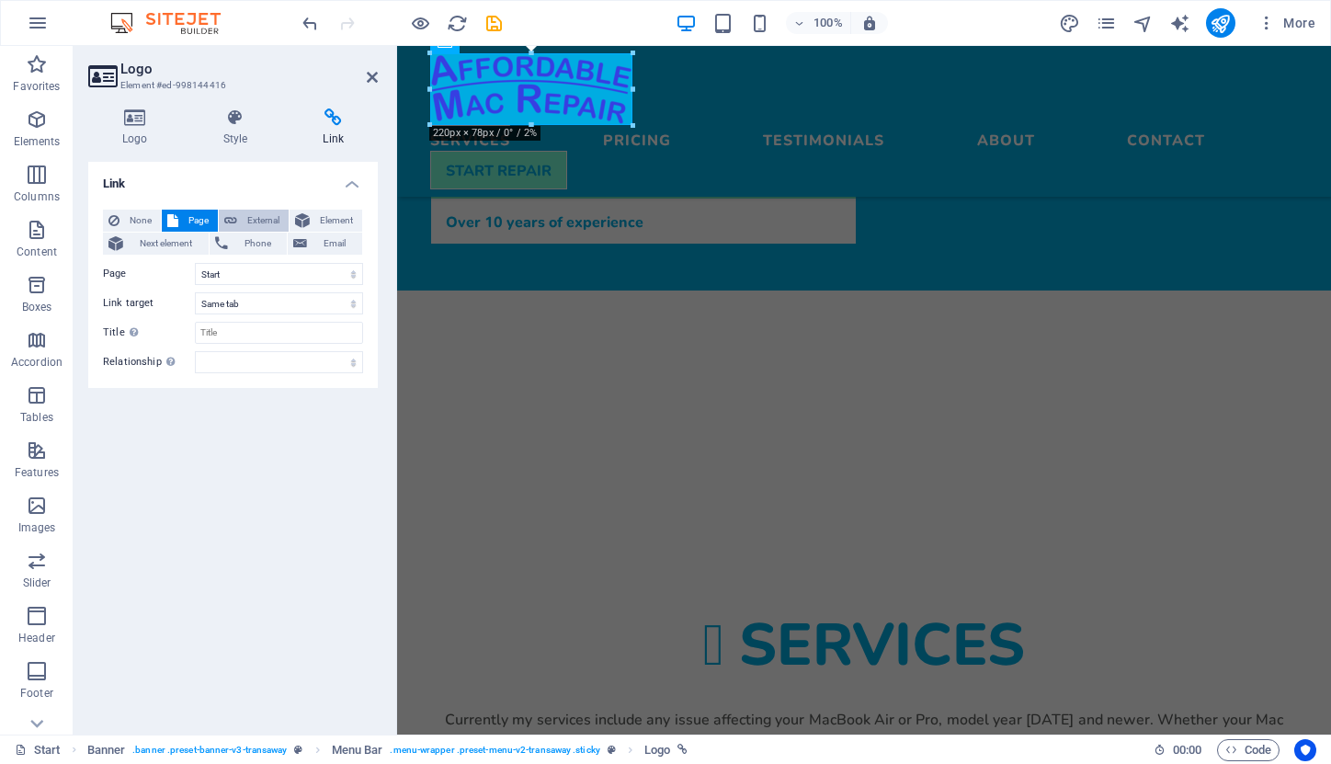
click at [266, 222] on span "External" at bounding box center [263, 221] width 40 height 22
select select "blank"
type input "/#start"
click at [309, 439] on div "Link None Page External Element Next element Phone Email Page Start Subpage Leg…" at bounding box center [233, 441] width 290 height 558
click at [676, 678] on div at bounding box center [864, 692] width 838 height 29
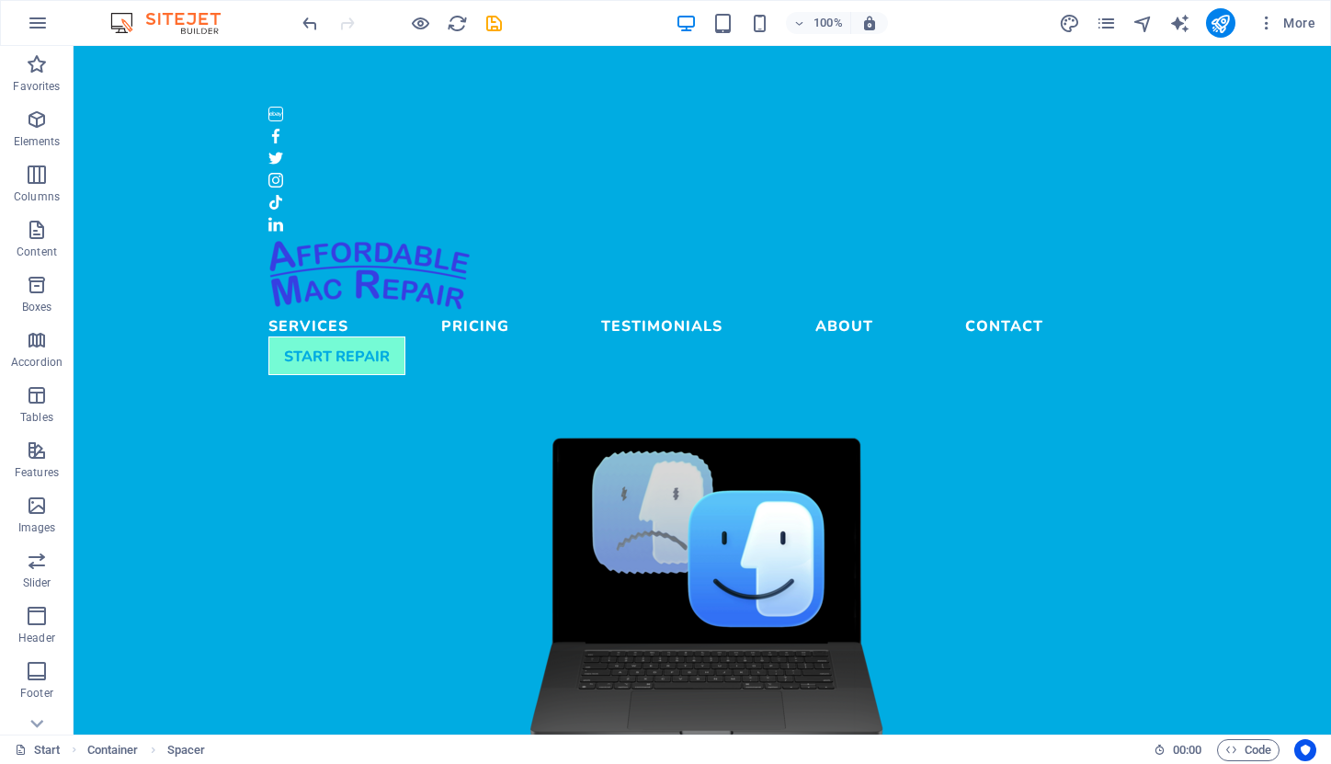
scroll to position [0, 0]
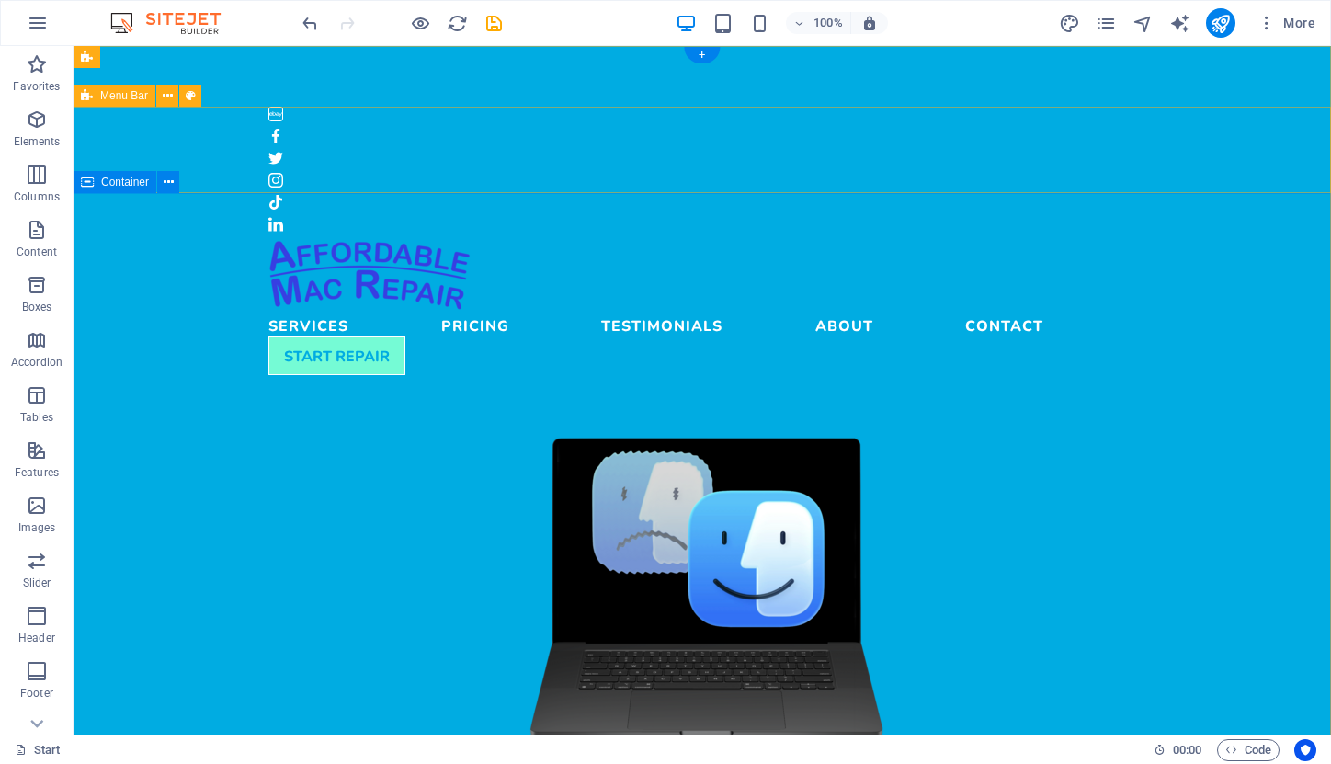
click at [129, 183] on span "Container" at bounding box center [125, 182] width 48 height 11
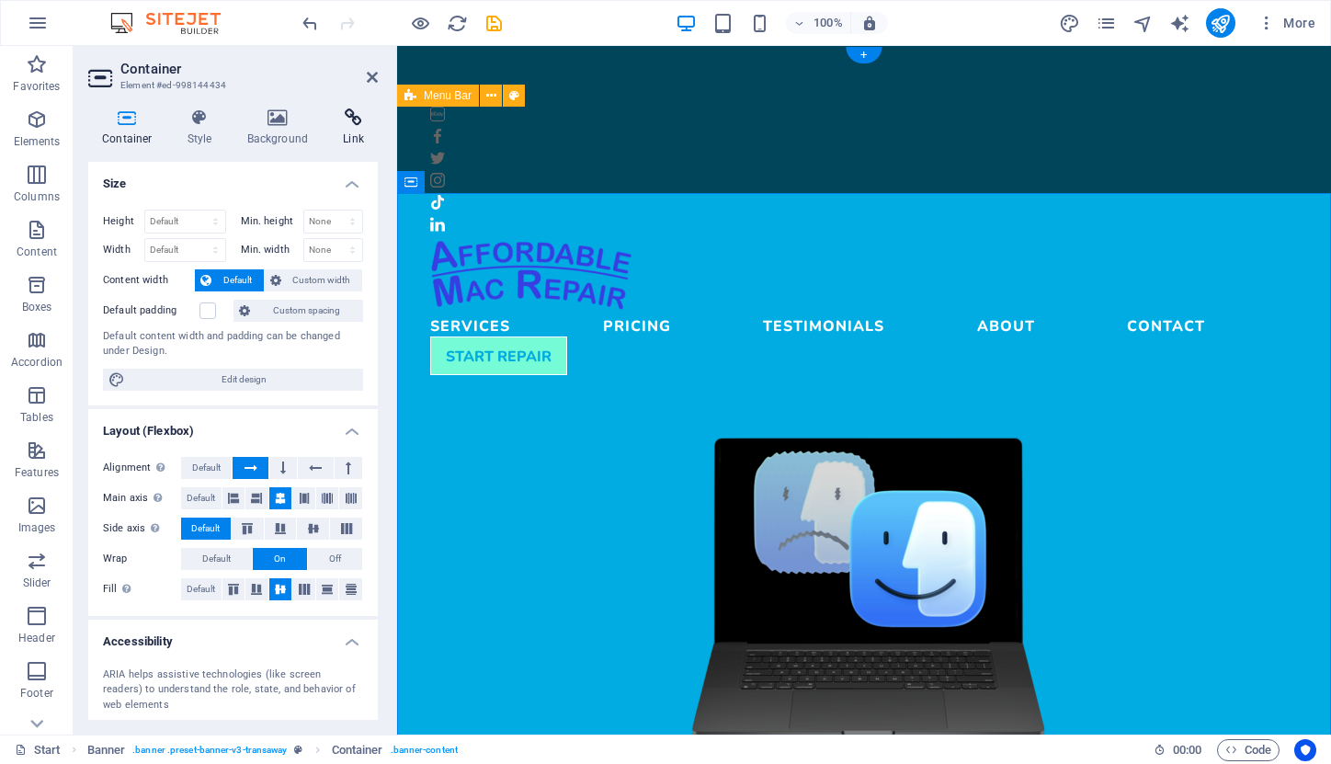
click at [349, 120] on icon at bounding box center [353, 117] width 49 height 18
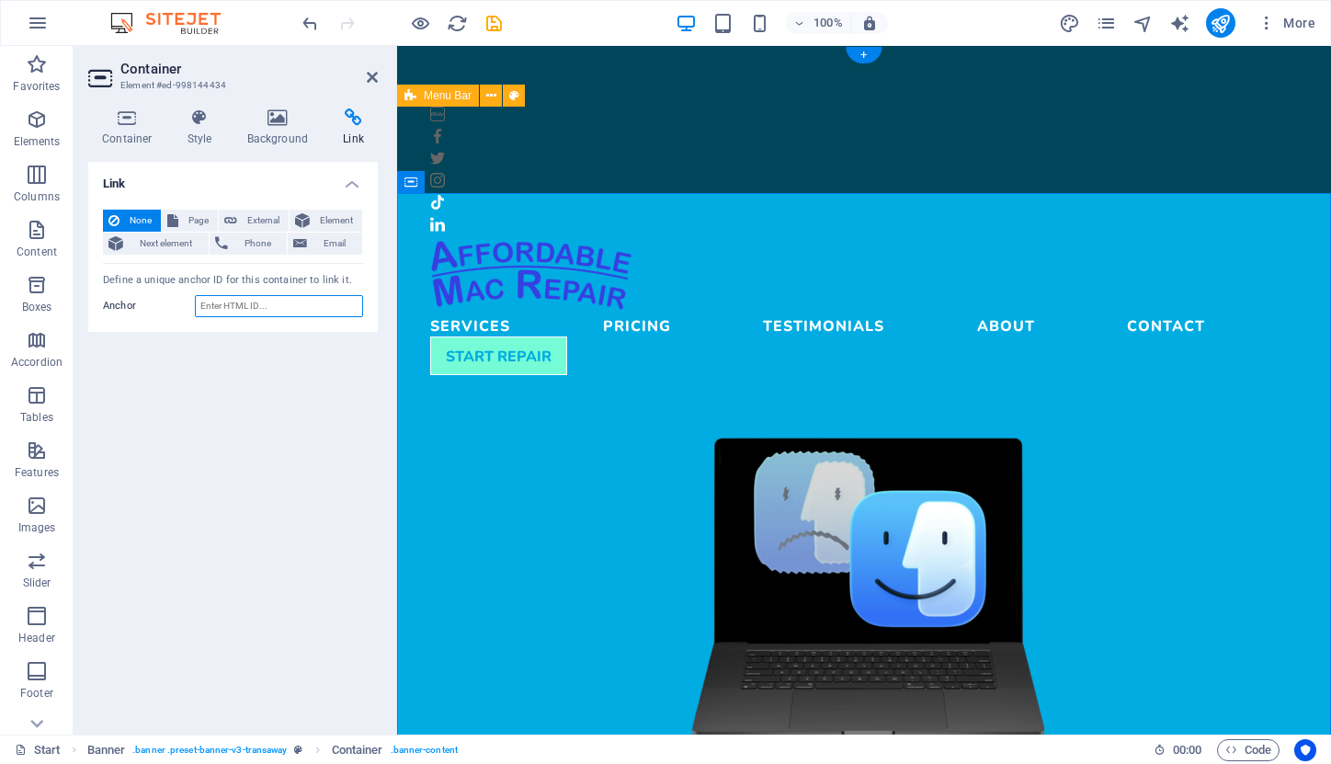
click at [260, 305] on input "Anchor" at bounding box center [279, 306] width 168 height 22
type input "start"
click at [369, 81] on icon at bounding box center [372, 77] width 11 height 15
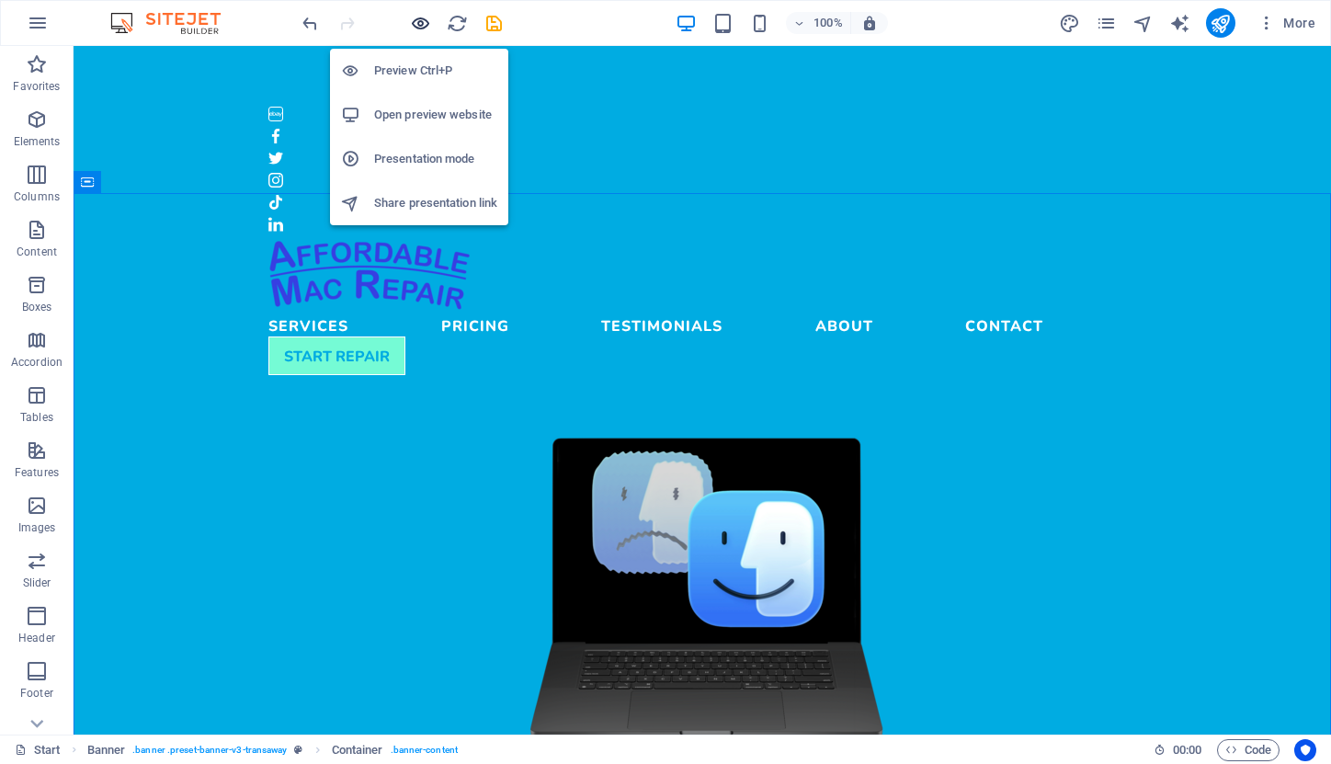
click at [419, 24] on icon "button" at bounding box center [420, 23] width 21 height 21
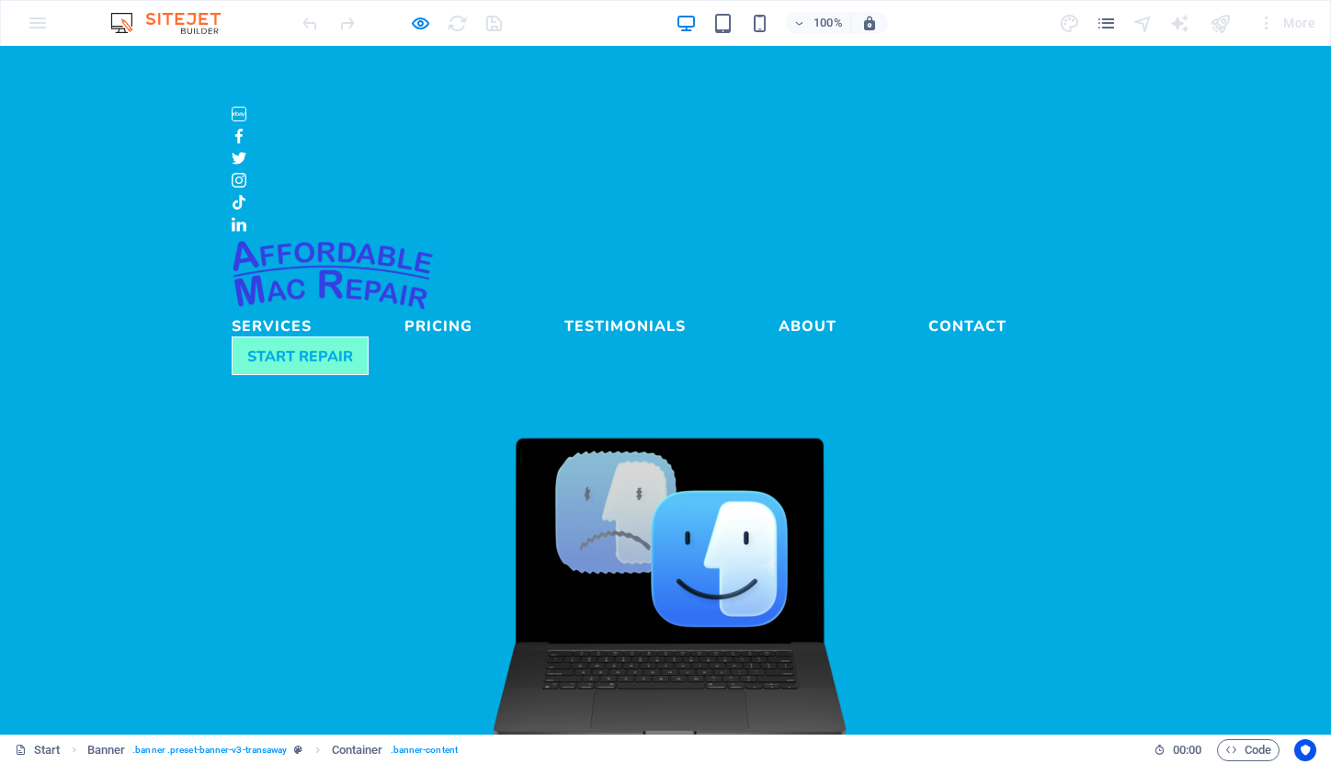
click at [686, 311] on link "Testimonials" at bounding box center [624, 322] width 121 height 22
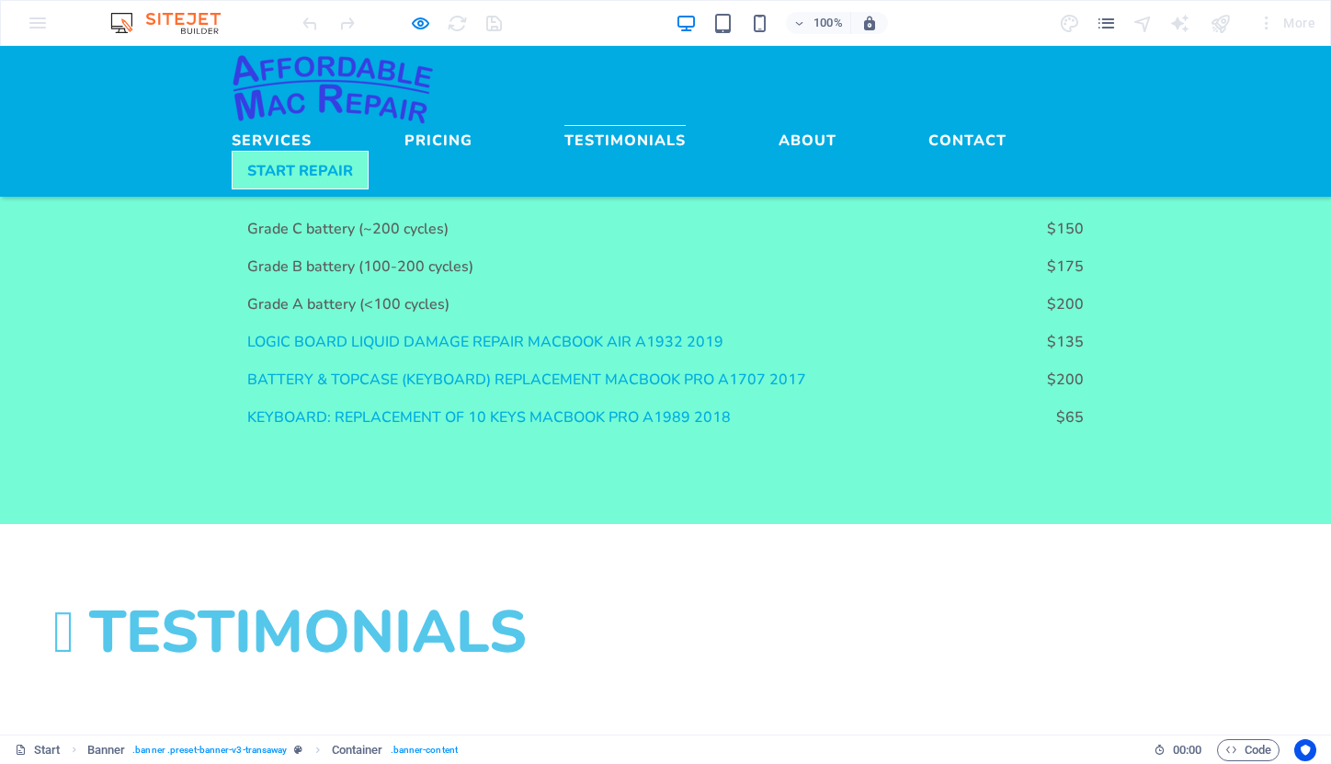
scroll to position [2386, 0]
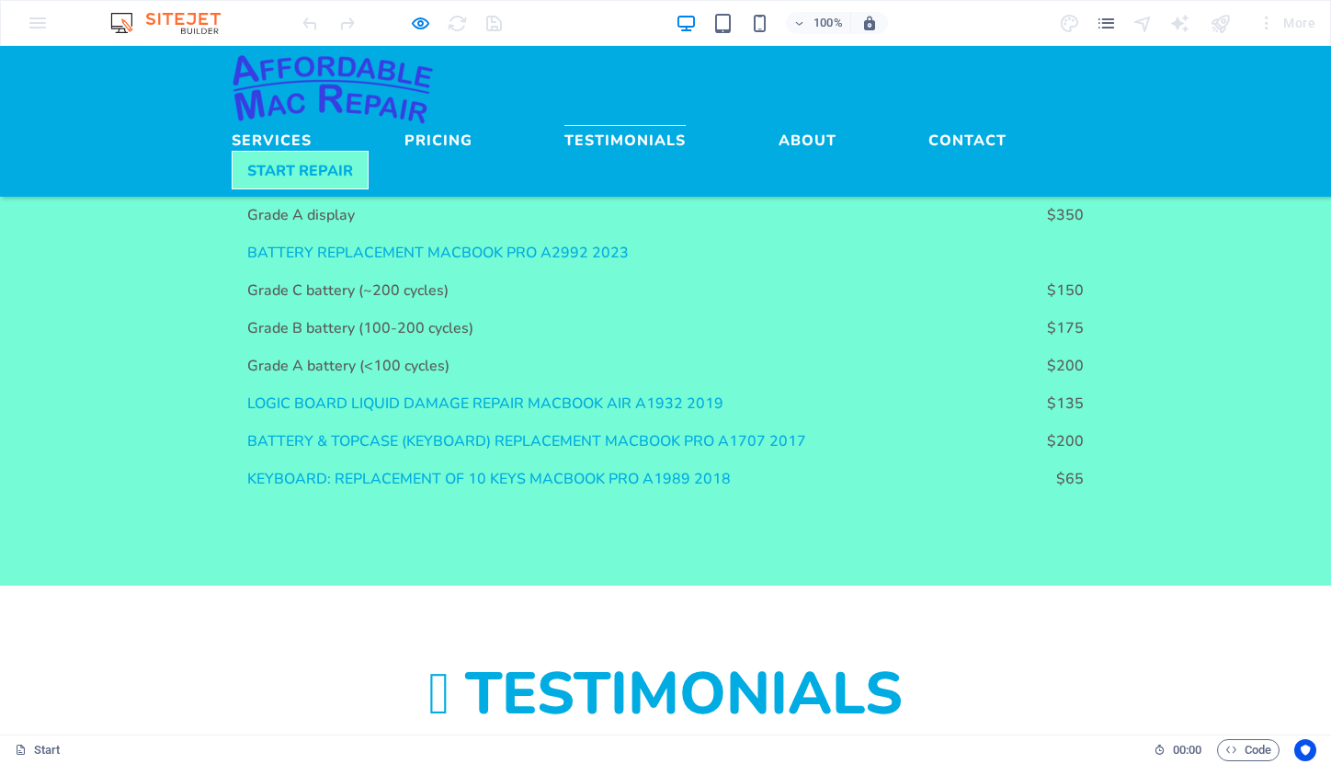
click at [359, 68] on img at bounding box center [333, 89] width 202 height 72
click at [379, 107] on img at bounding box center [333, 89] width 202 height 72
click at [473, 125] on link "Pricing" at bounding box center [439, 136] width 68 height 22
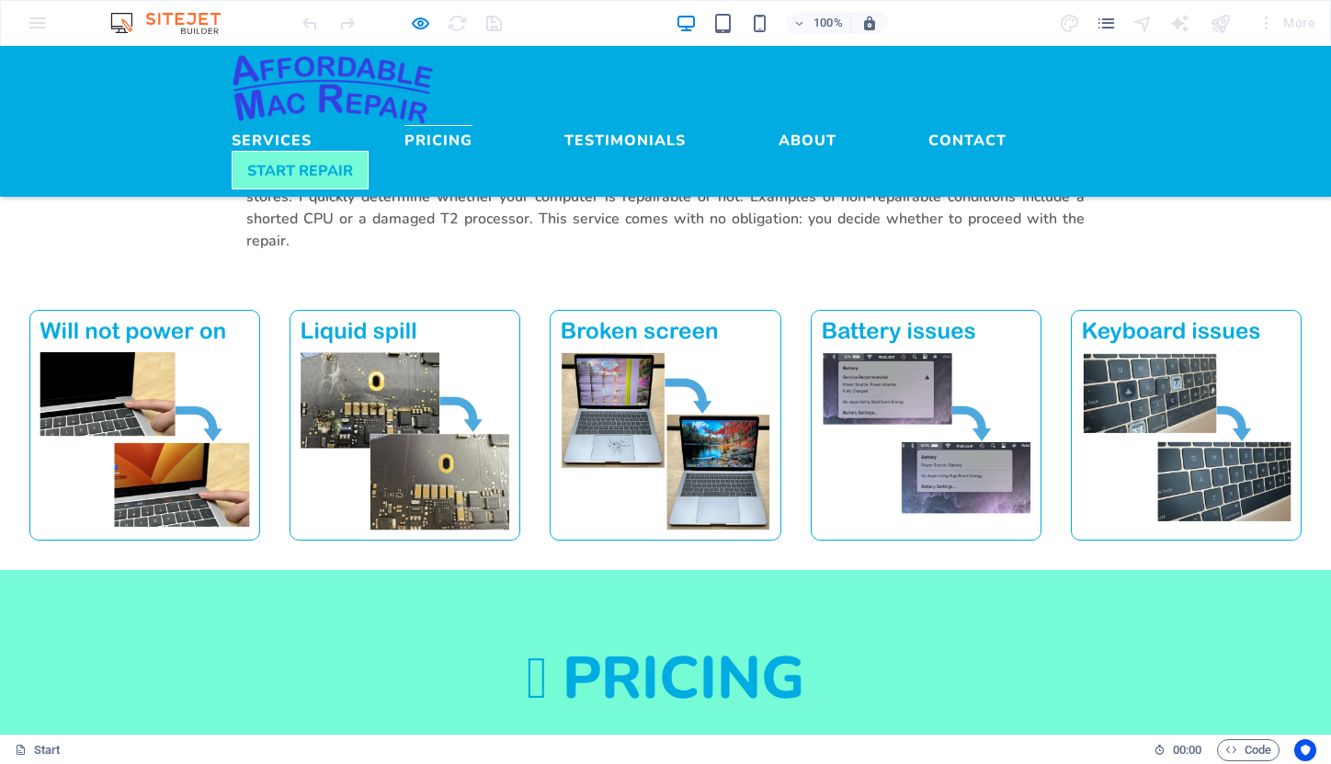
scroll to position [1638, 0]
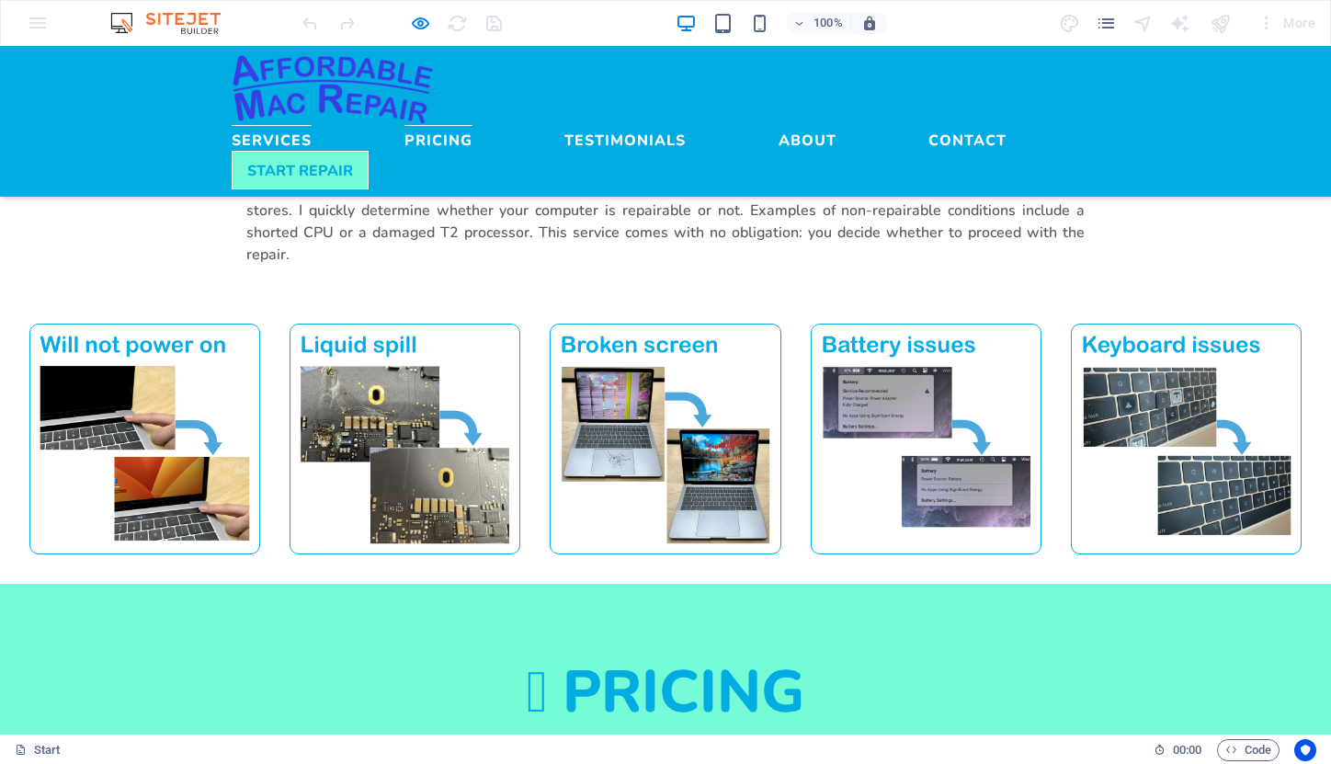
click at [312, 125] on link "Services" at bounding box center [272, 136] width 80 height 22
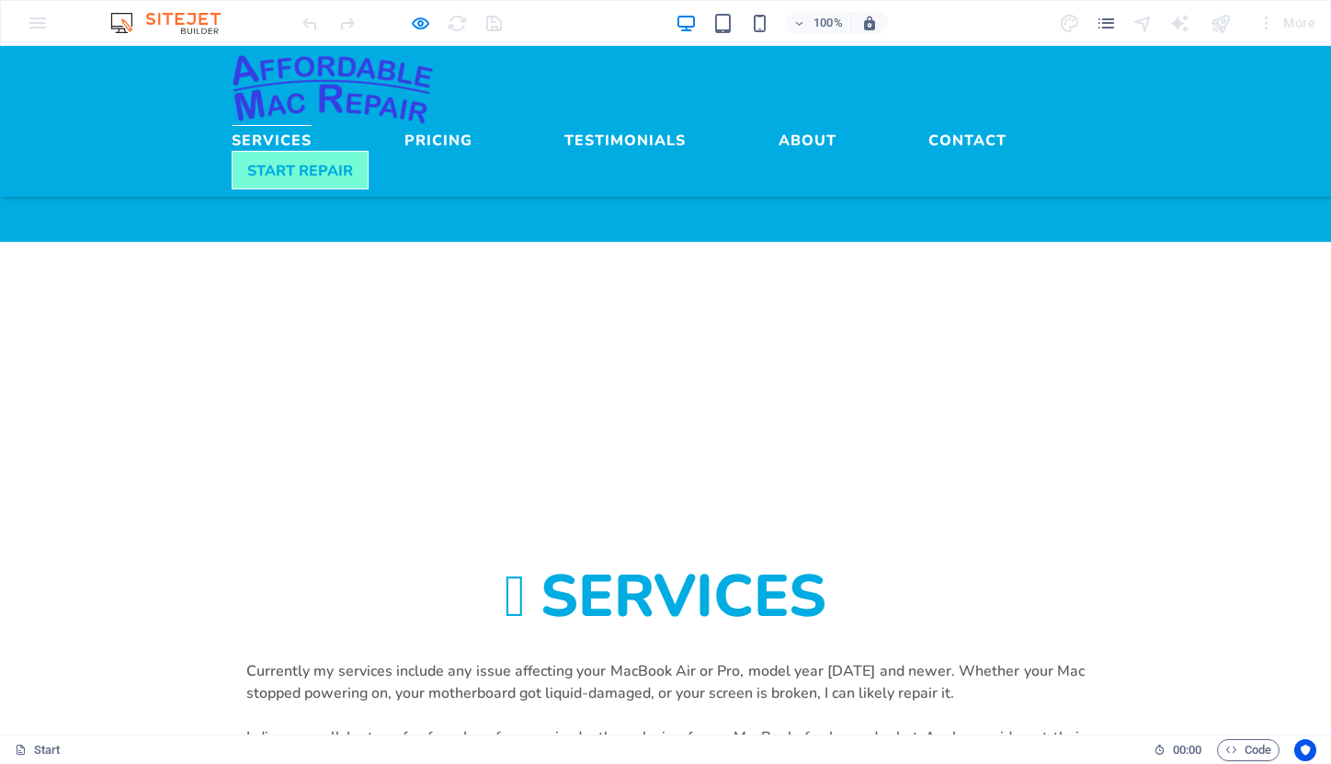
scroll to position [1041, 0]
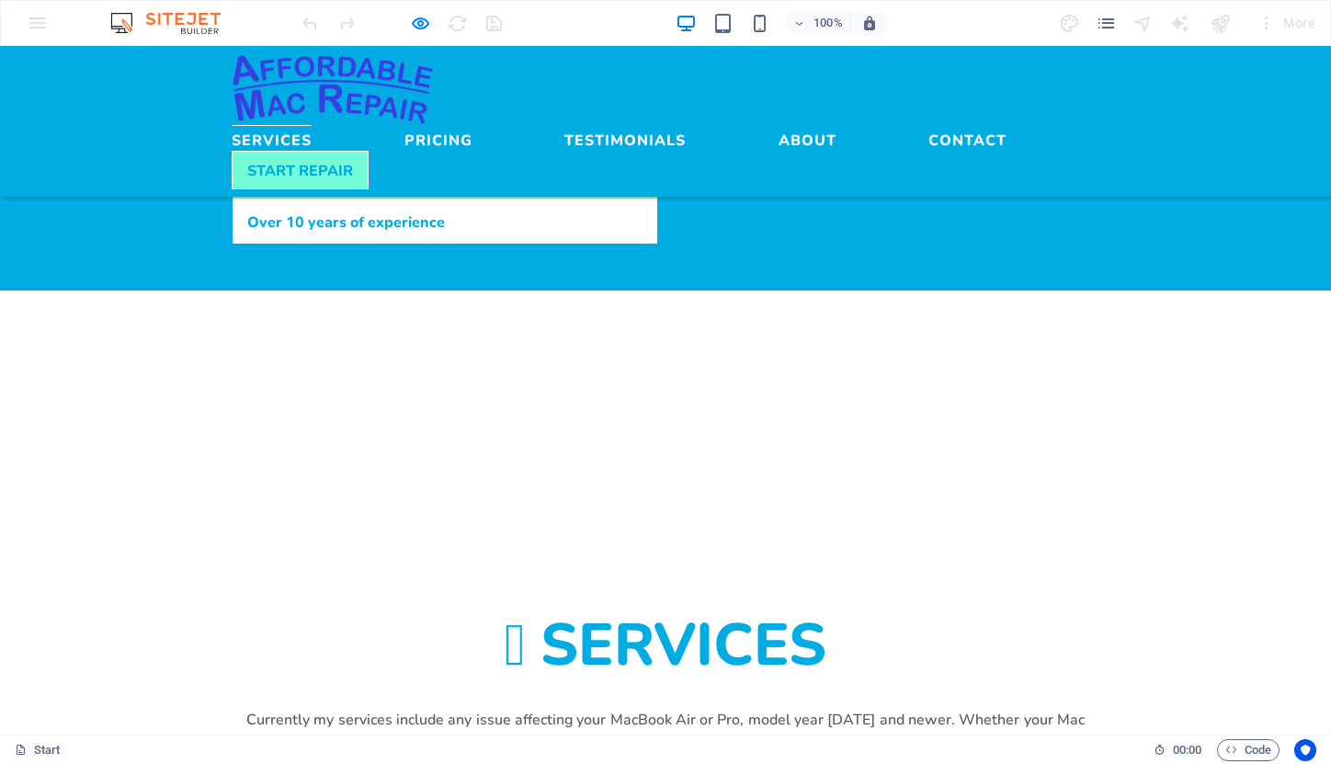
click at [325, 76] on img at bounding box center [333, 89] width 202 height 72
click at [393, 120] on img at bounding box center [333, 89] width 202 height 72
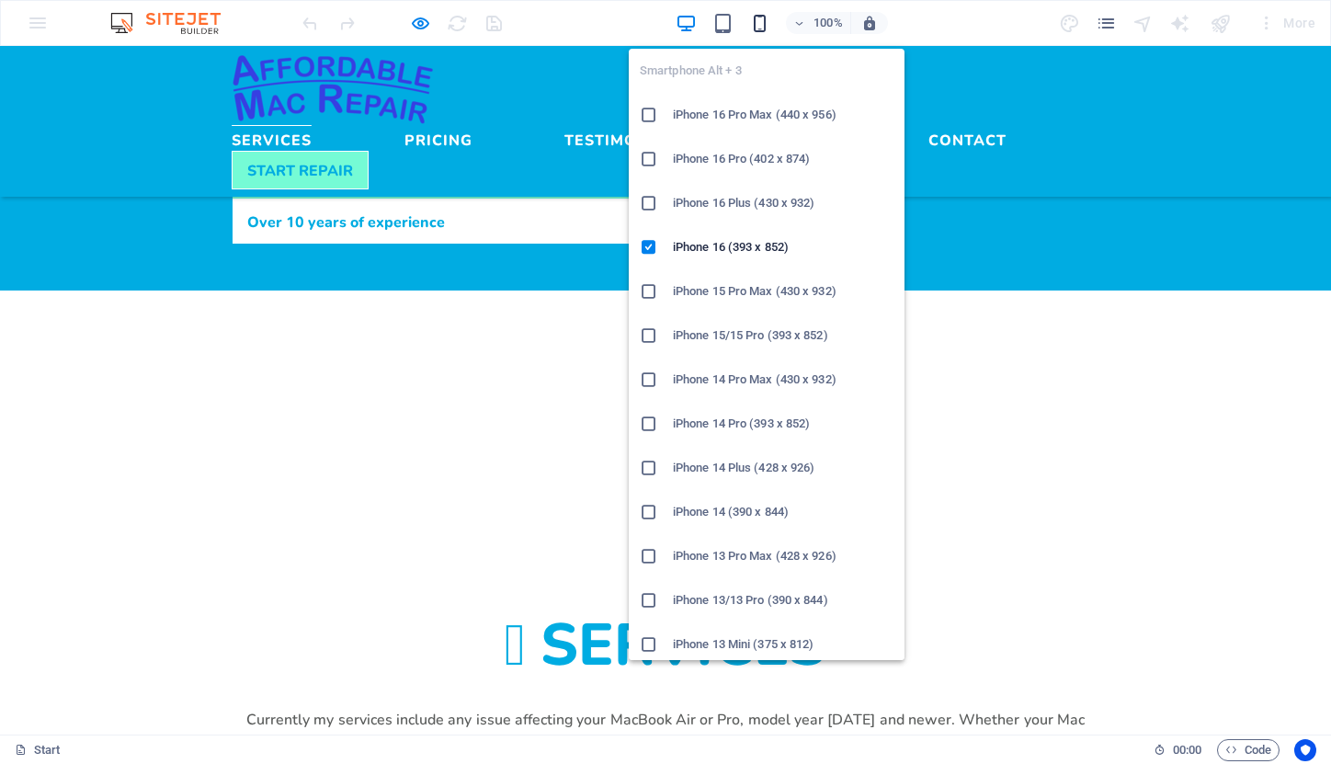
click at [764, 22] on icon "button" at bounding box center [759, 23] width 21 height 21
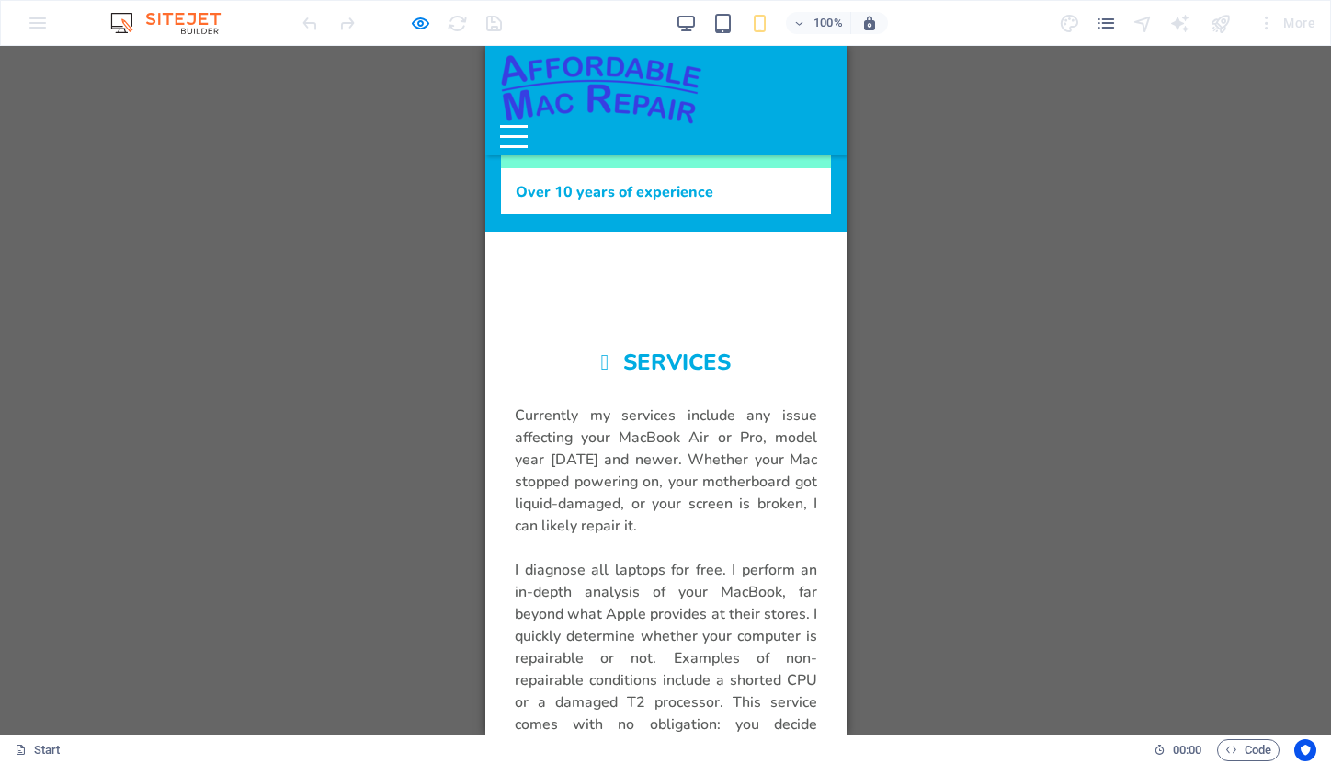
click at [576, 76] on img at bounding box center [600, 89] width 202 height 72
click at [527, 125] on div "Menu" at bounding box center [513, 136] width 28 height 23
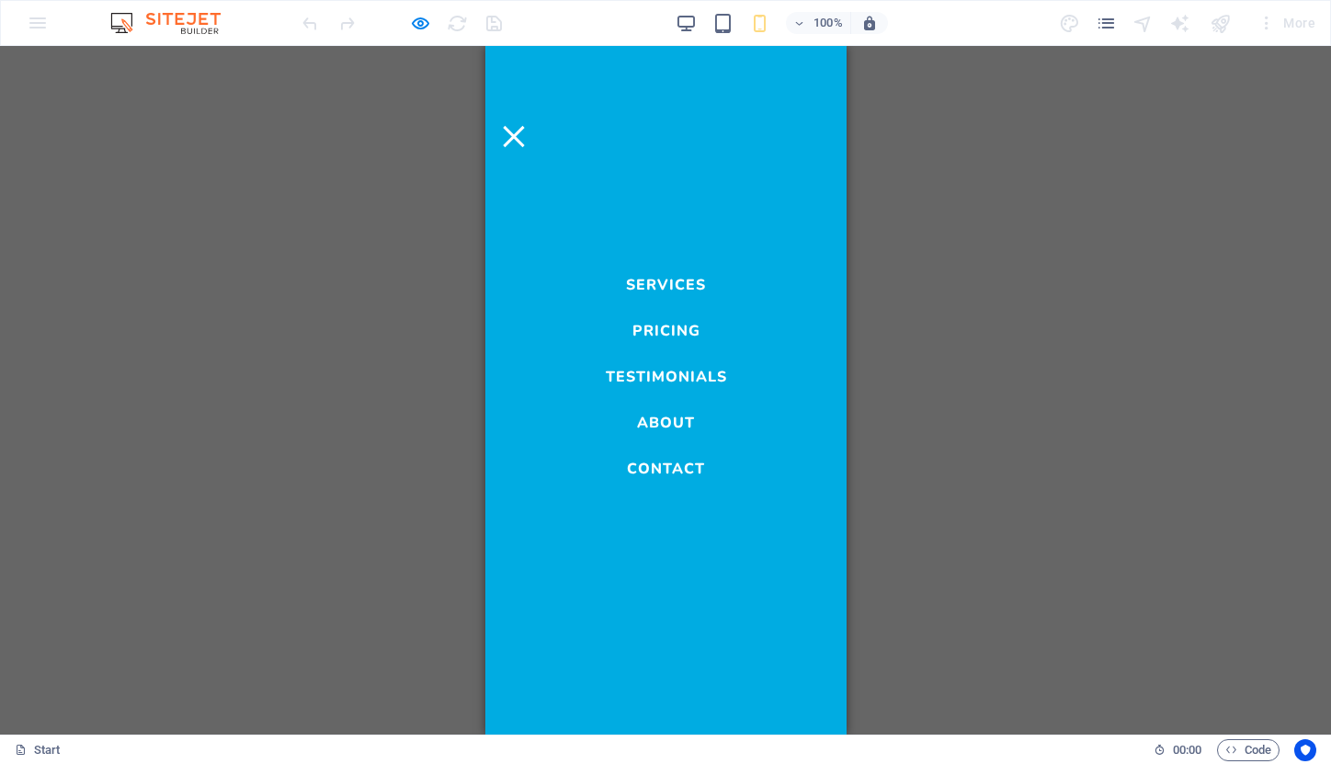
click at [680, 284] on link "Services" at bounding box center [665, 280] width 80 height 22
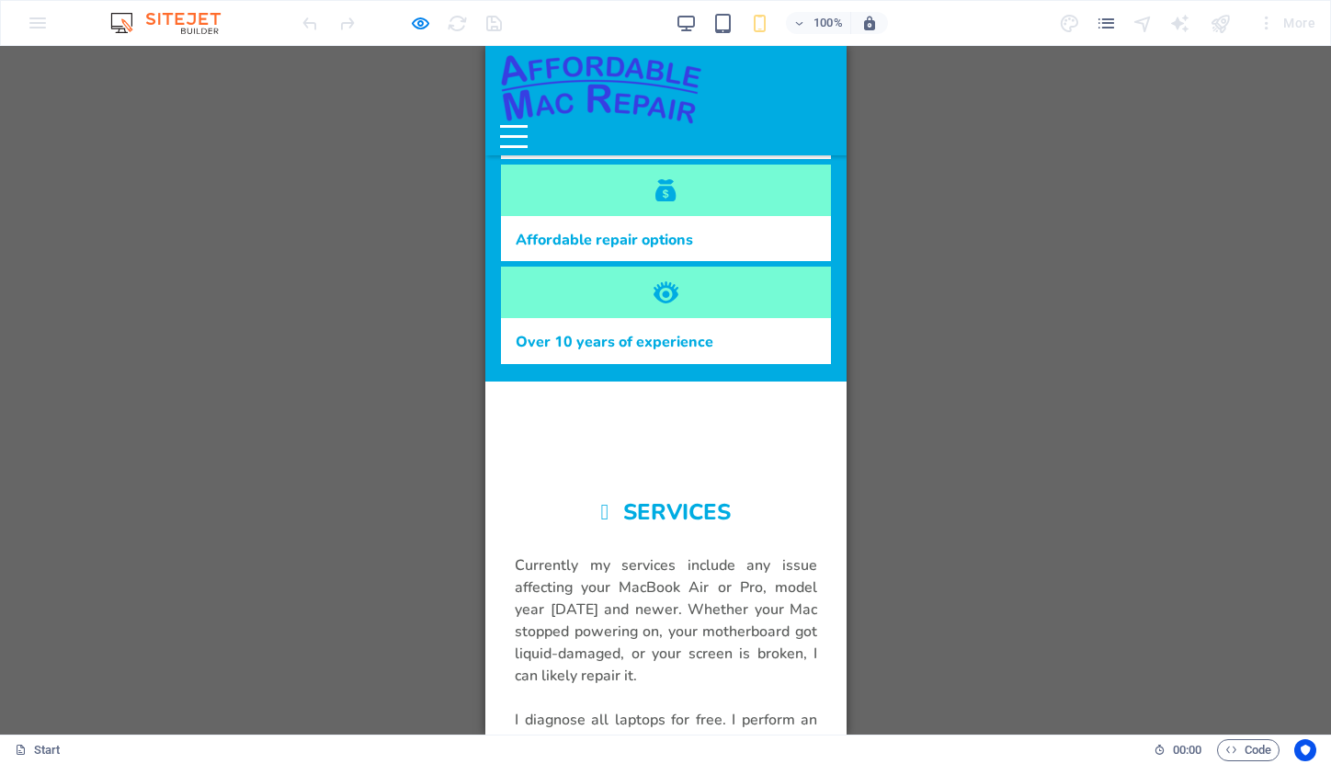
scroll to position [888, 0]
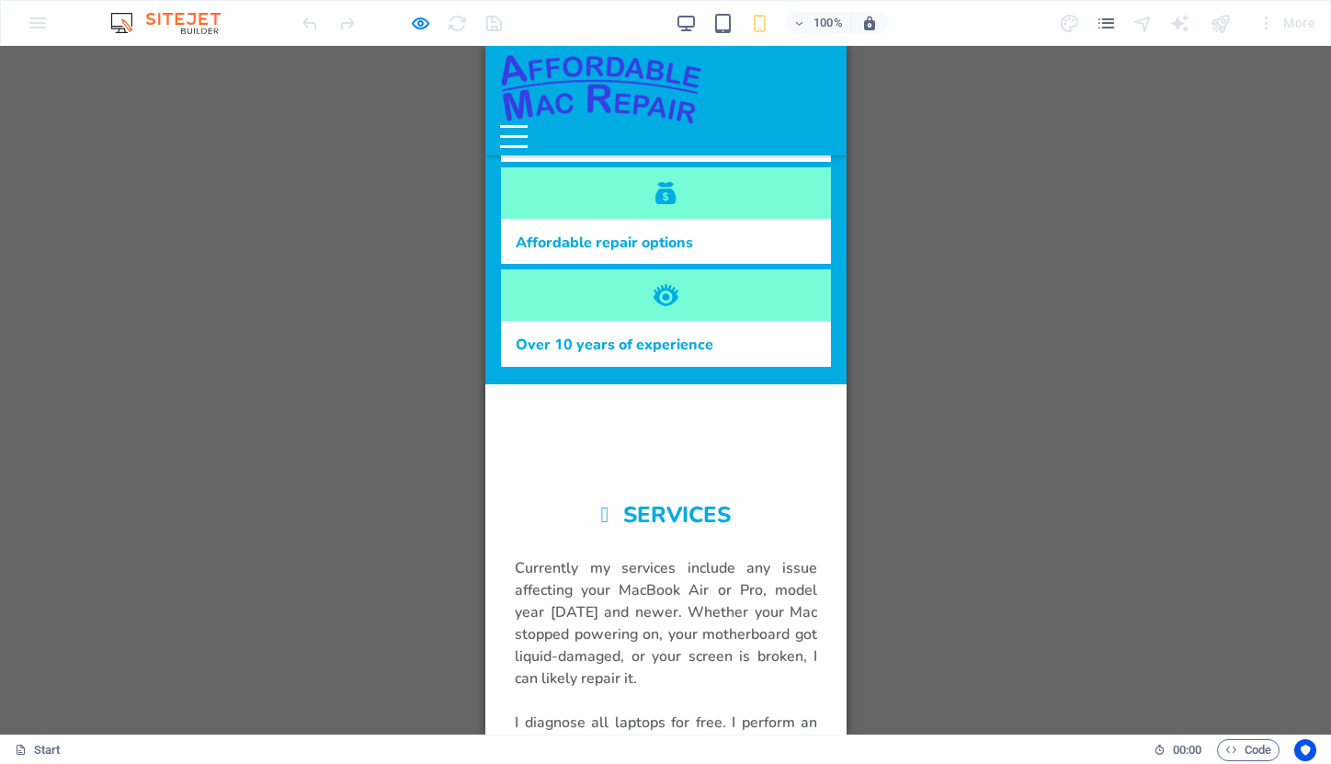
click at [602, 83] on img at bounding box center [600, 89] width 202 height 72
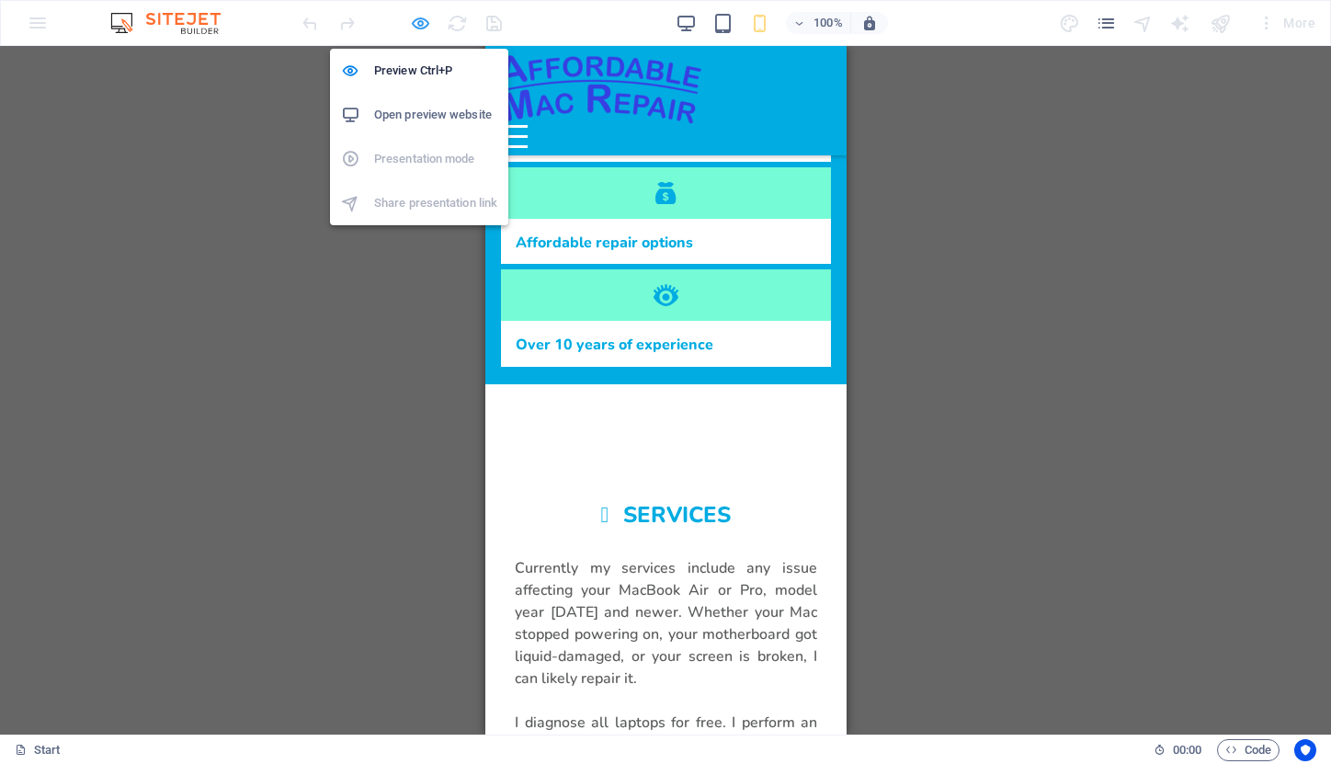
click at [415, 21] on icon "button" at bounding box center [420, 23] width 21 height 21
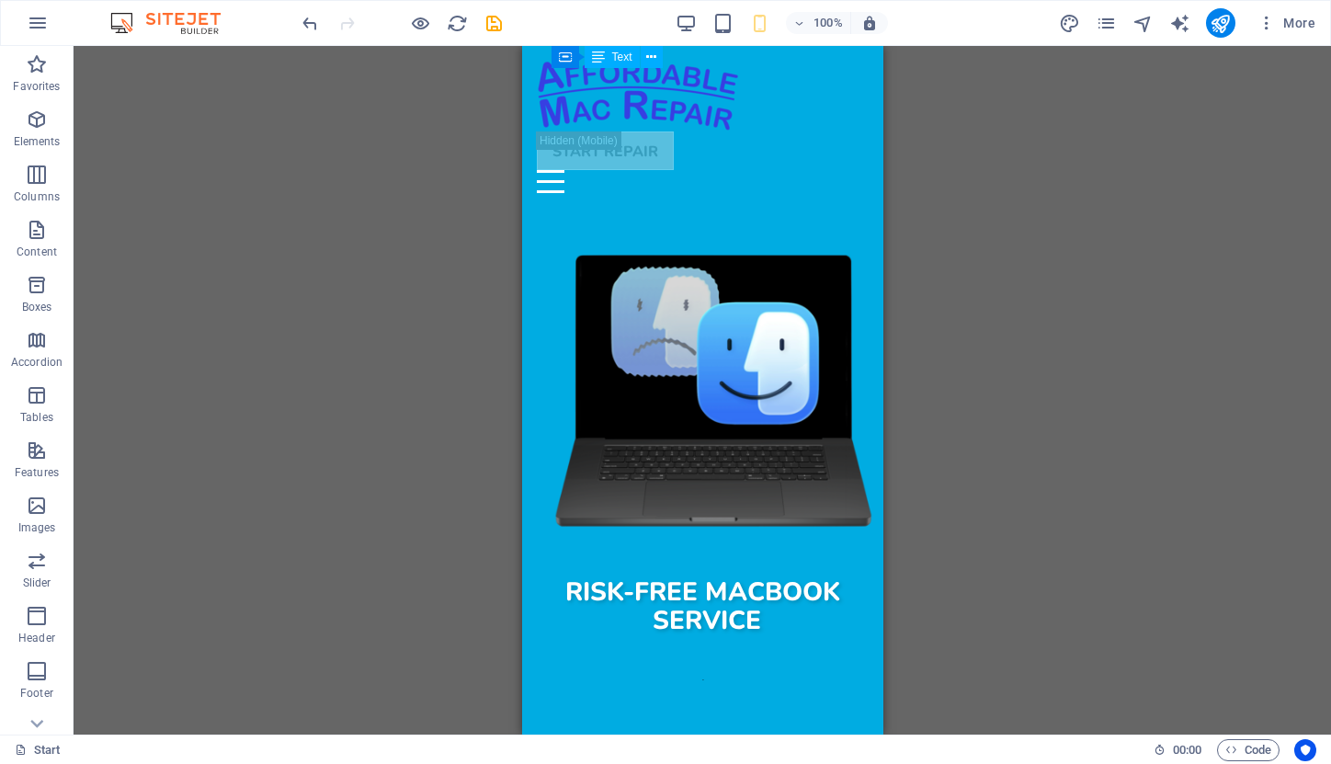
scroll to position [188, 0]
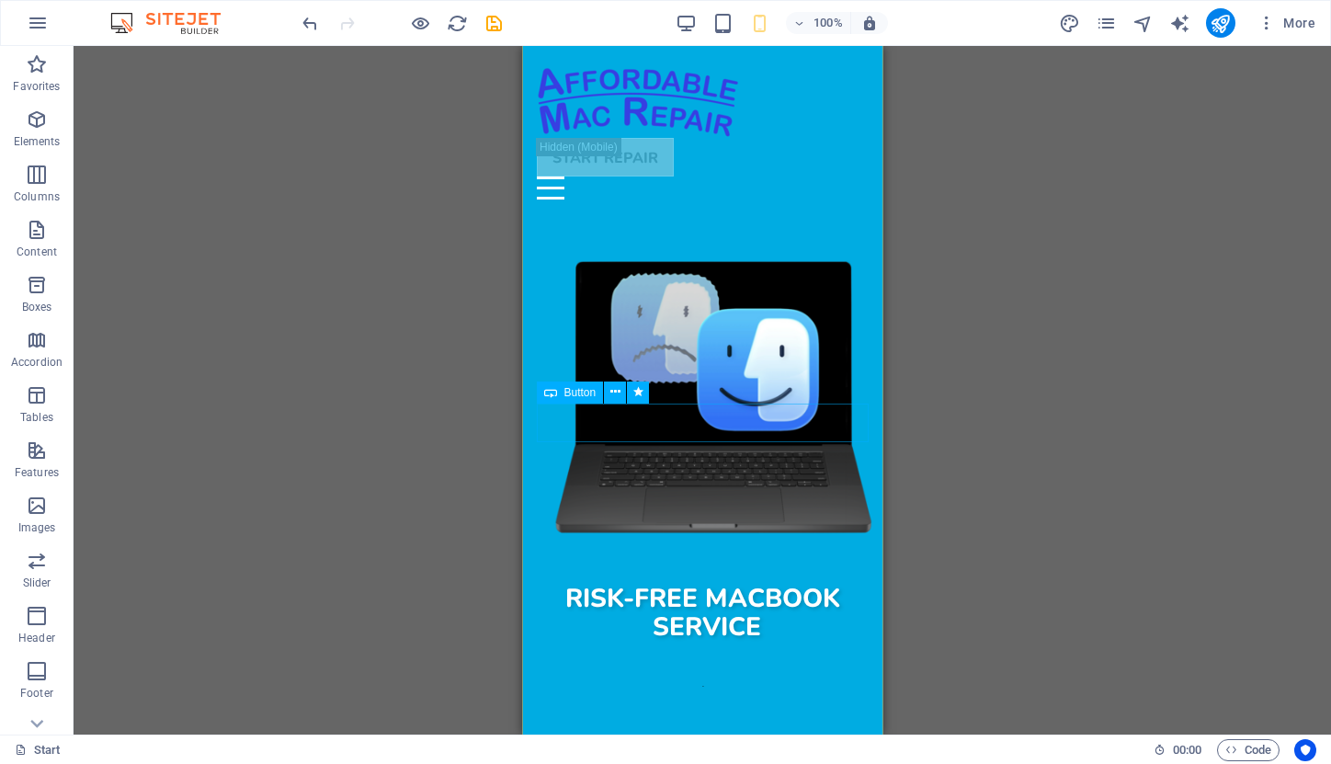
click at [702, 640] on div at bounding box center [702, 681] width 332 height 83
click at [701, 640] on div at bounding box center [702, 681] width 332 height 83
click at [710, 640] on div at bounding box center [702, 681] width 332 height 83
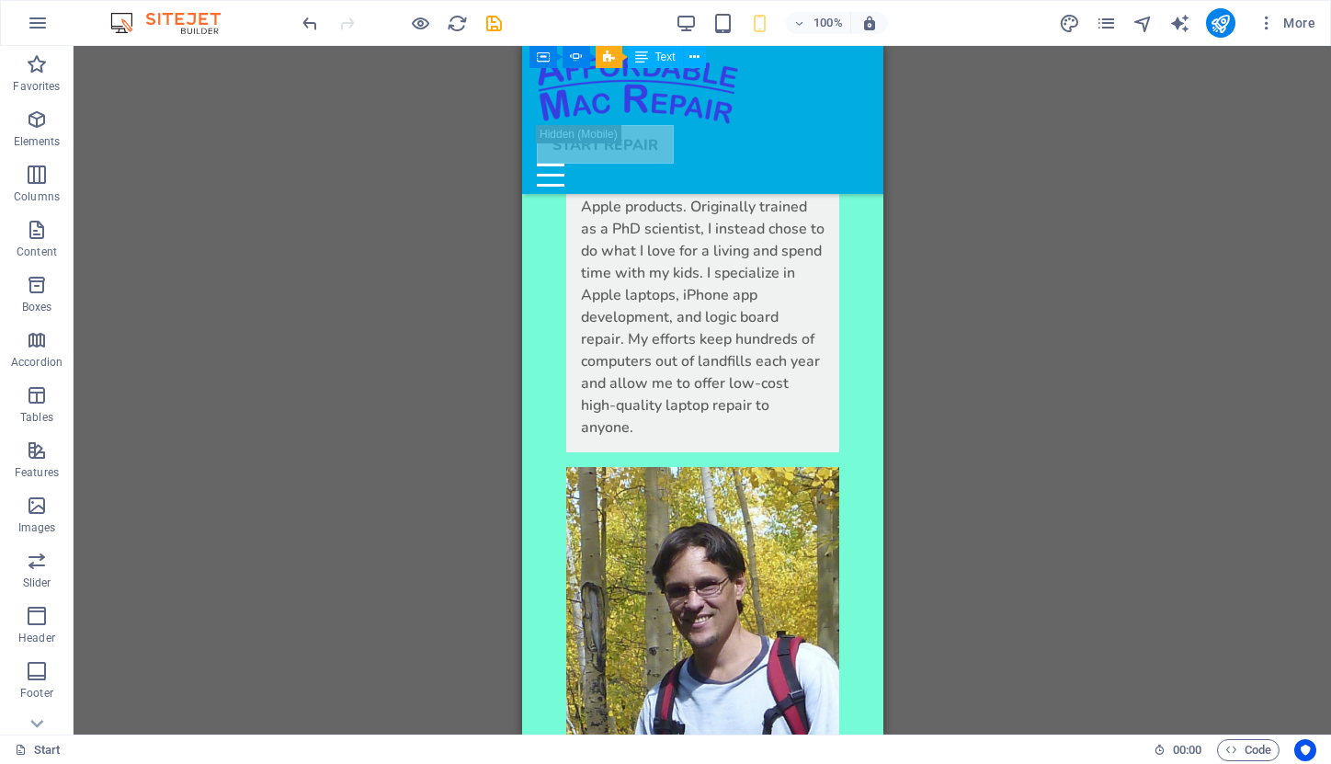
scroll to position [4246, 0]
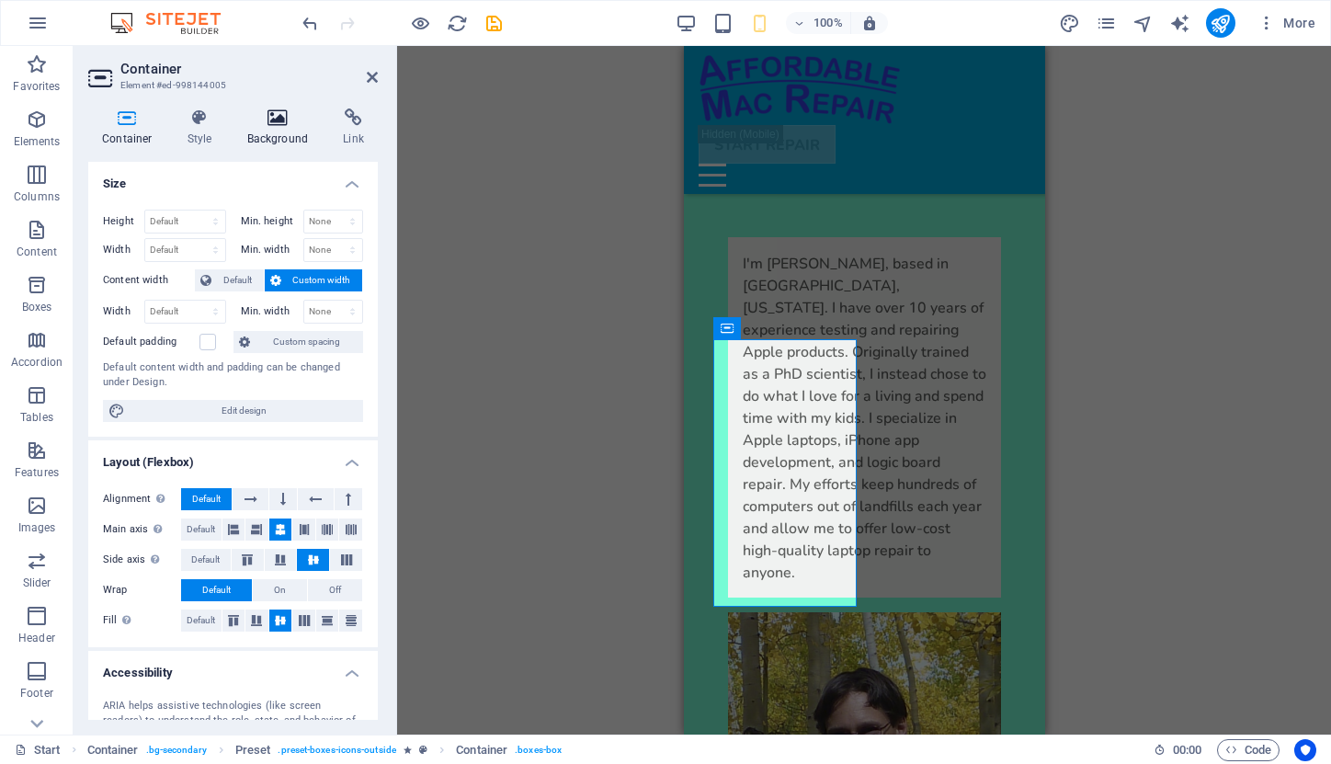
click at [287, 118] on icon at bounding box center [278, 117] width 89 height 18
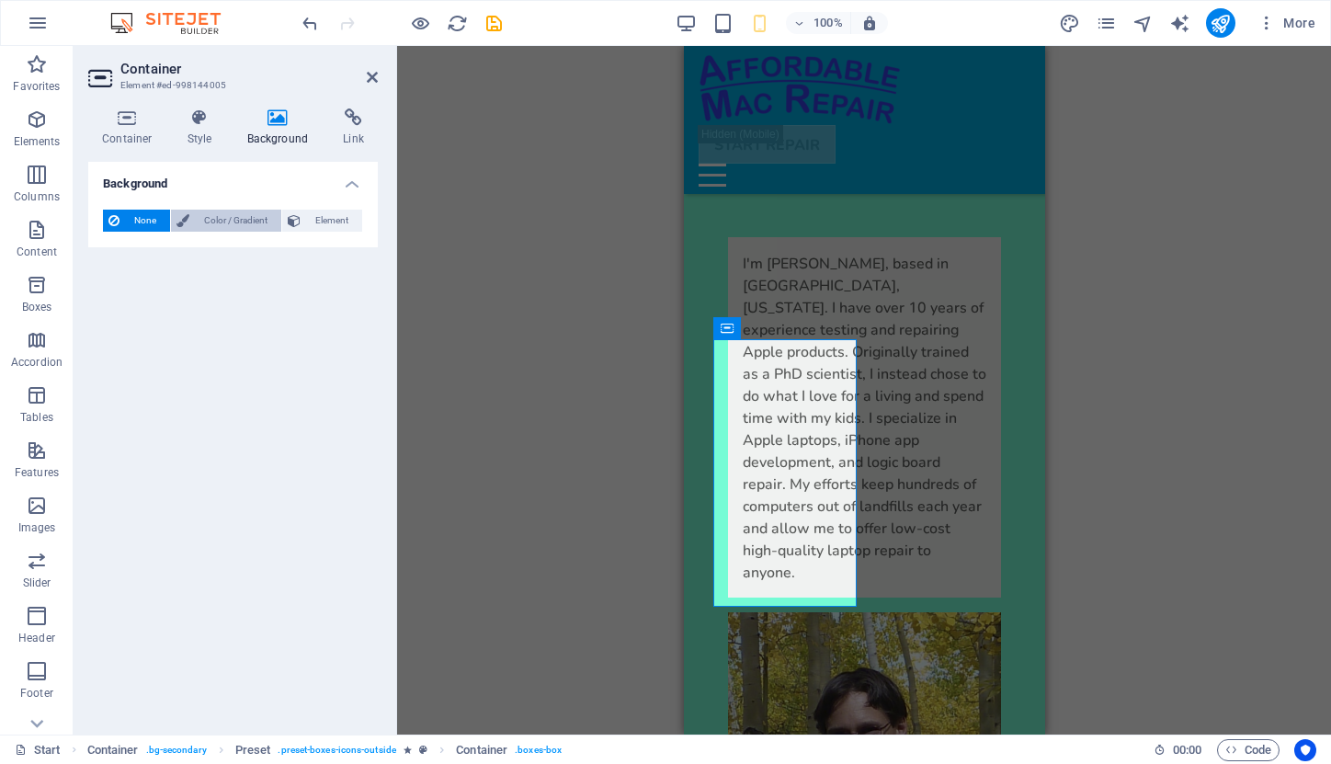
click at [200, 217] on span "Color / Gradient" at bounding box center [235, 221] width 81 height 22
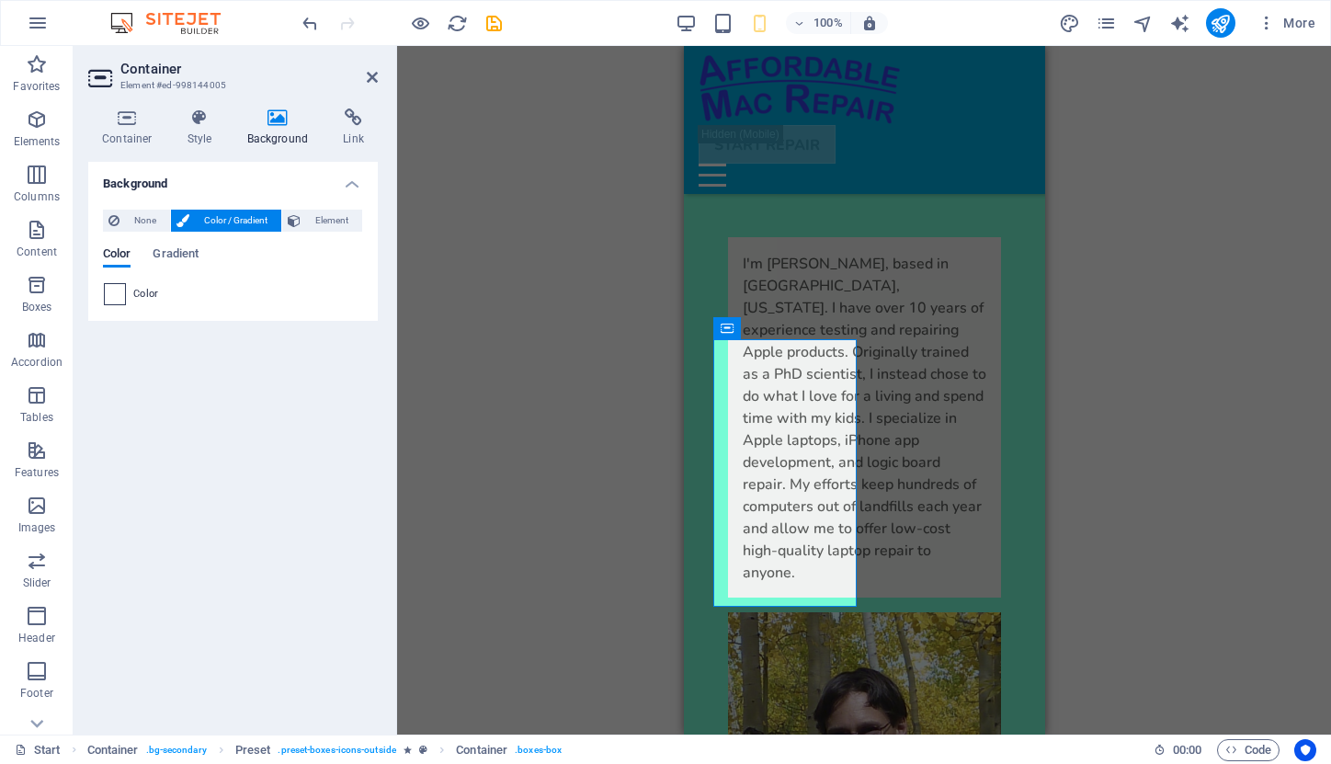
click at [118, 294] on span at bounding box center [115, 294] width 20 height 20
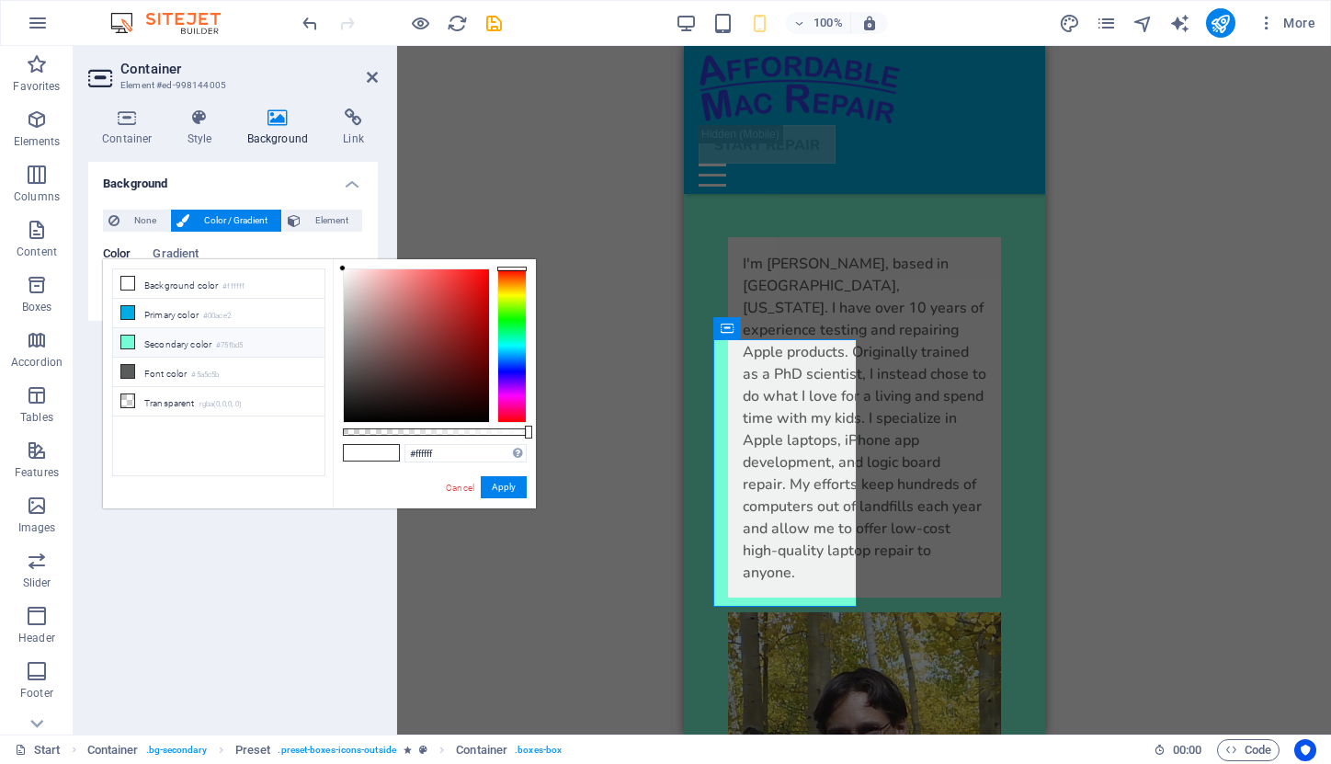
click at [147, 344] on li "Secondary color #75fbd5" at bounding box center [218, 342] width 211 height 29
type input "#75fbd5"
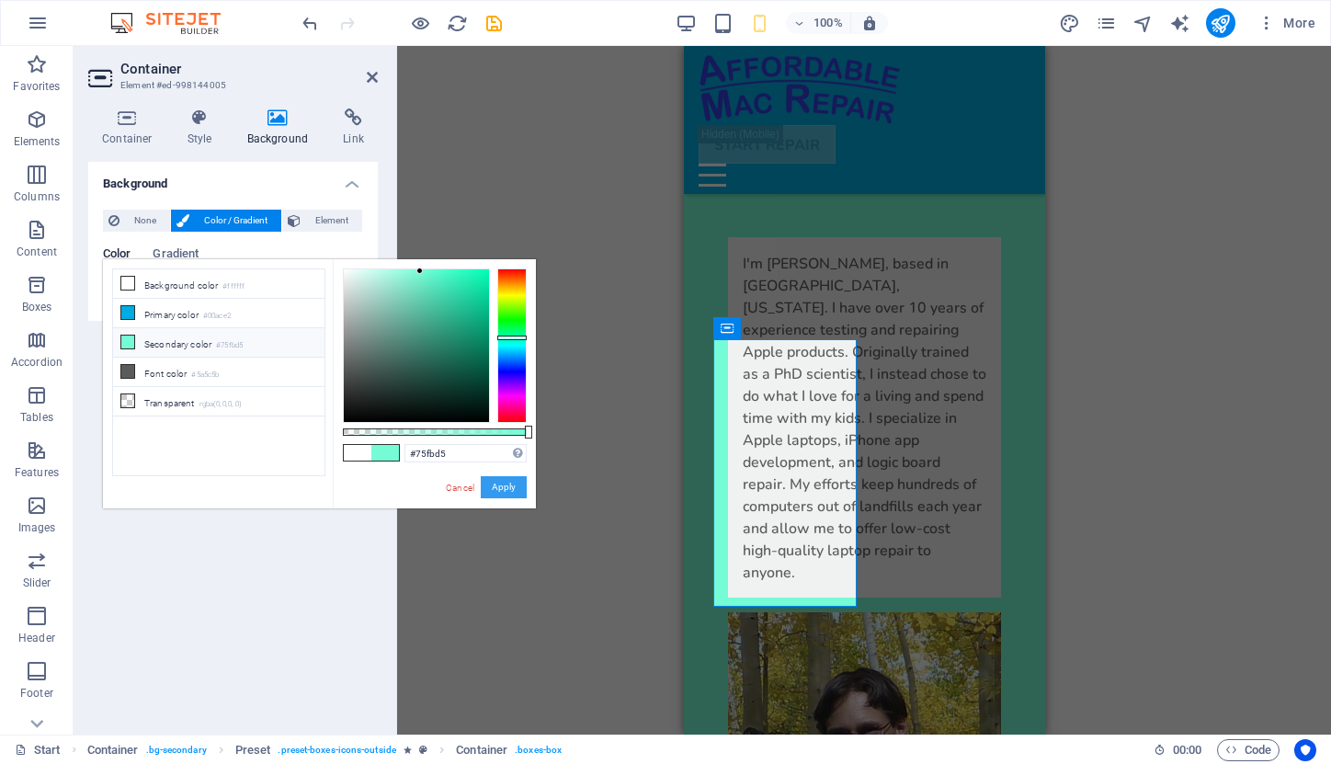
click at [499, 486] on button "Apply" at bounding box center [504, 487] width 46 height 22
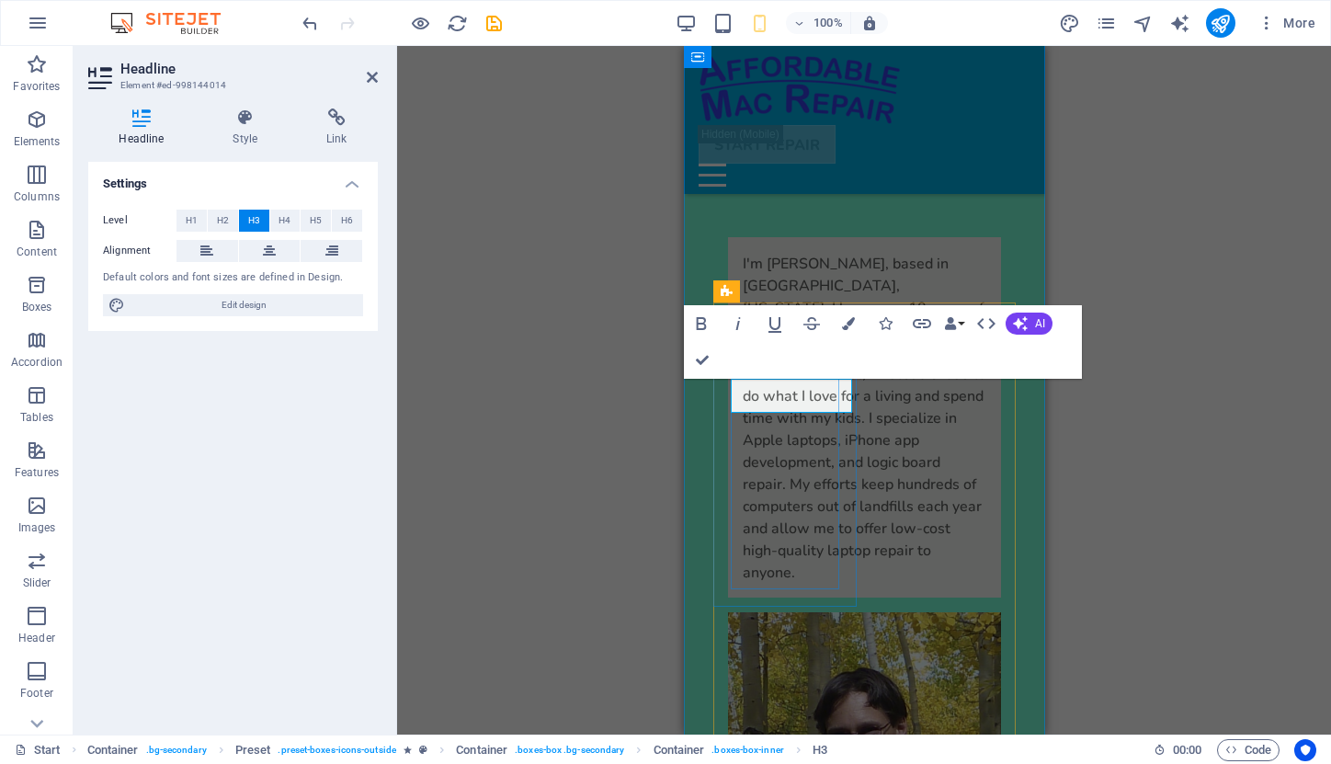
click at [1184, 265] on div "H1 Banner Banner Container Container Banner Image Spacer Text Container Pricing…" at bounding box center [864, 390] width 934 height 689
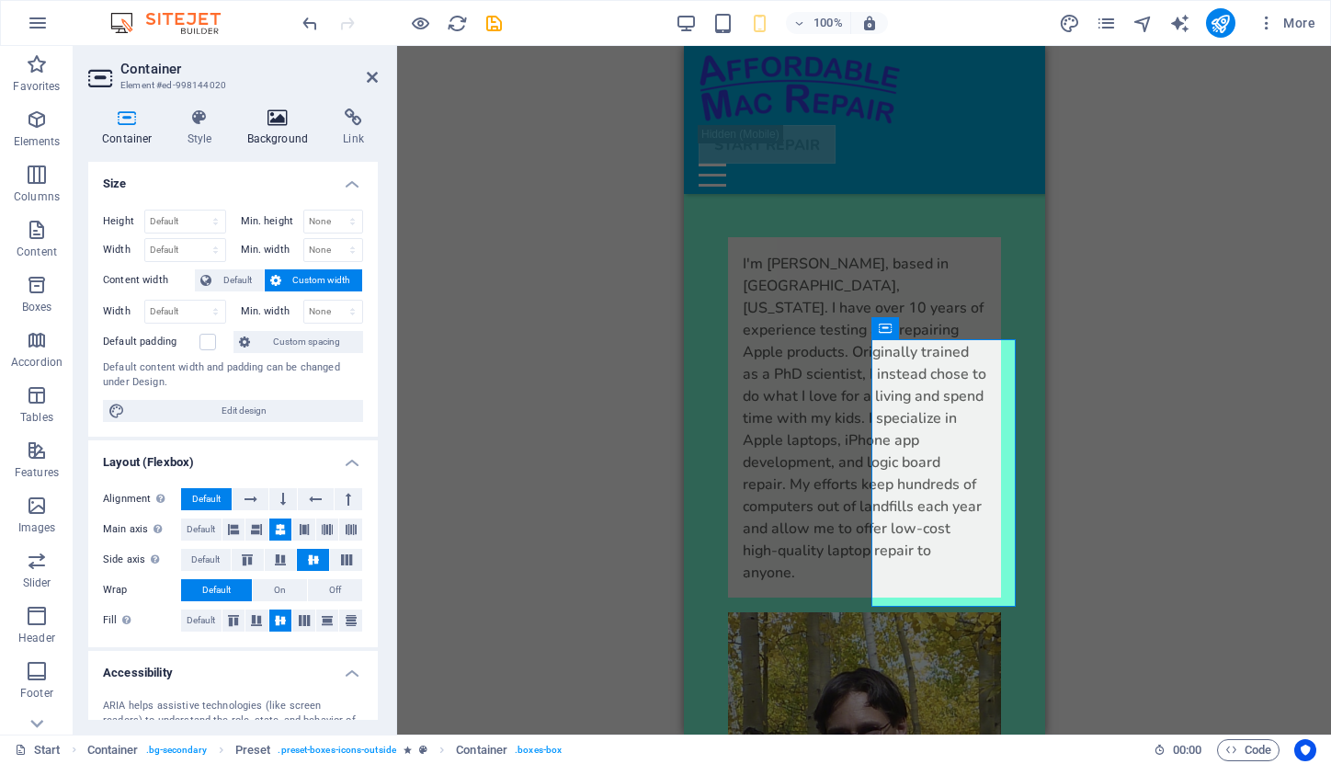
click at [276, 124] on icon at bounding box center [278, 117] width 89 height 18
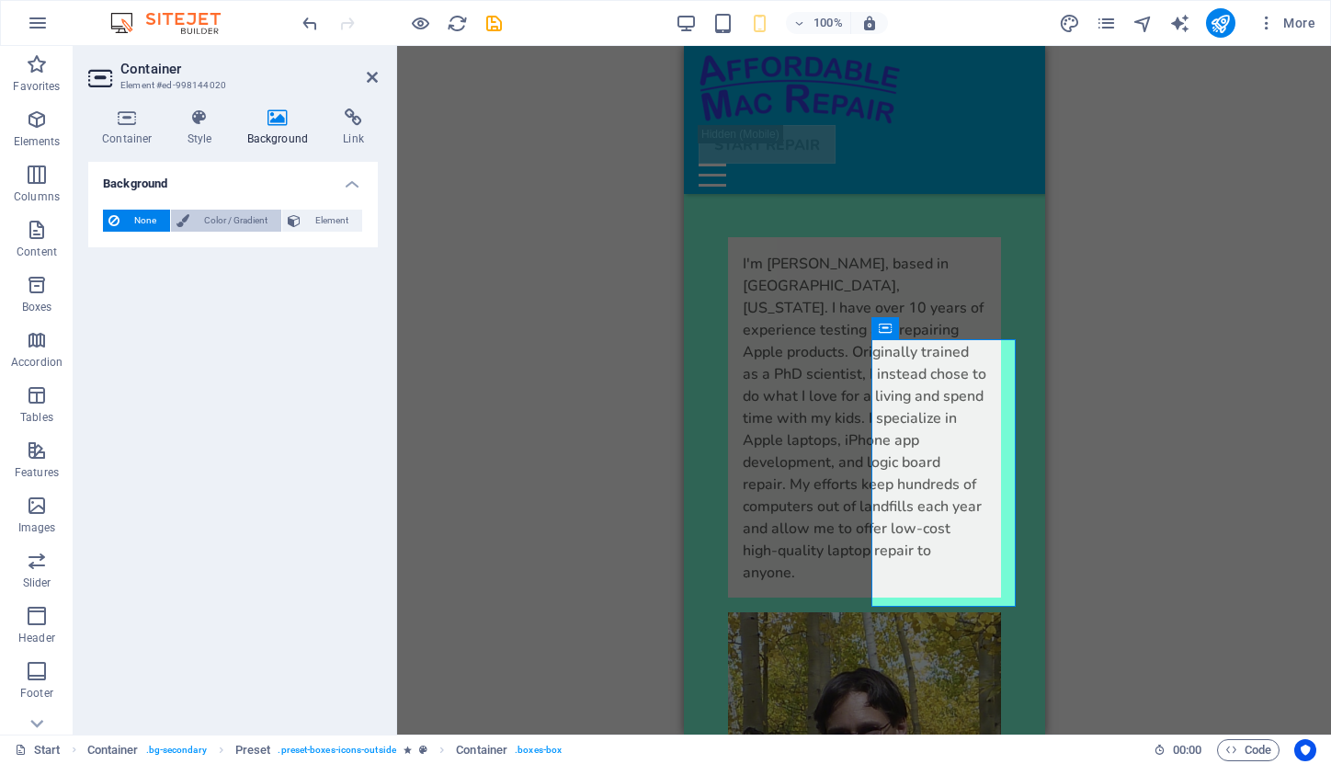
click at [219, 220] on span "Color / Gradient" at bounding box center [235, 221] width 81 height 22
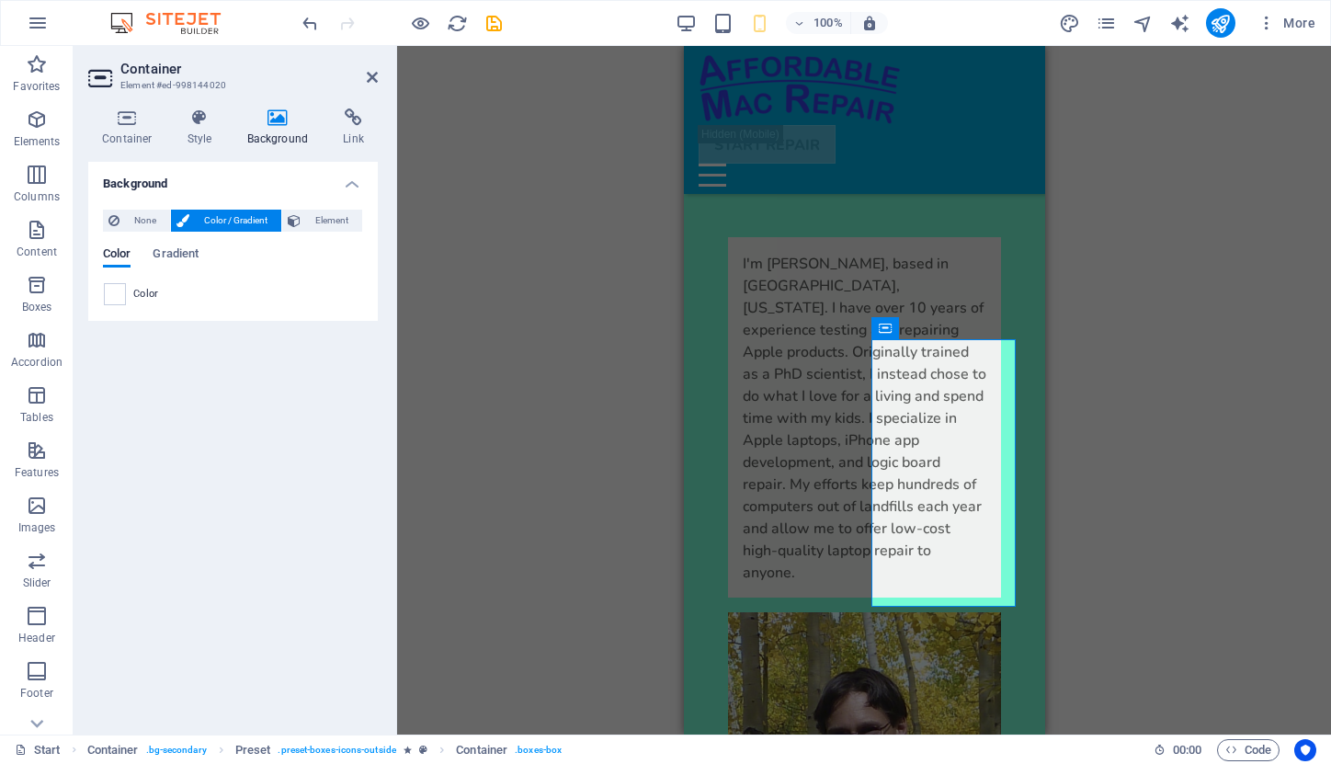
click at [141, 293] on span "Color" at bounding box center [146, 294] width 26 height 15
click at [113, 292] on span at bounding box center [115, 294] width 20 height 20
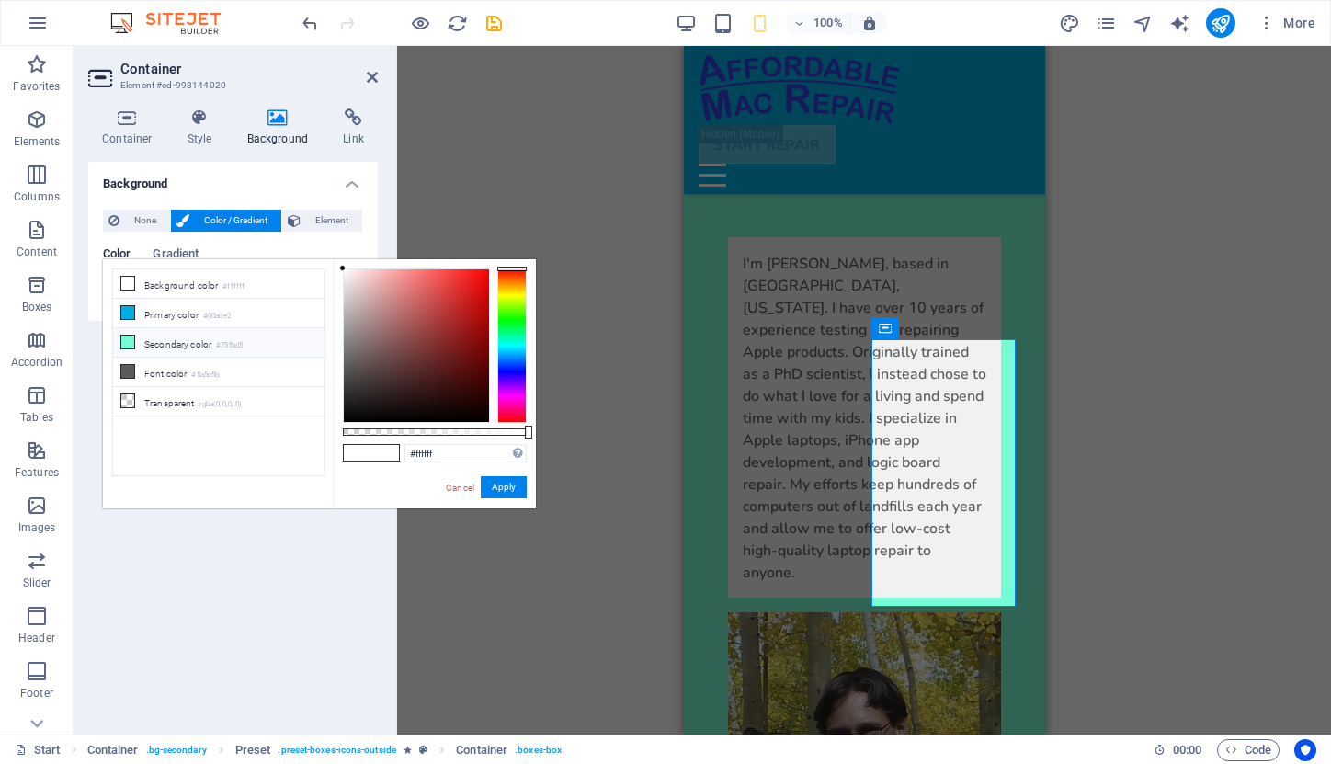
click at [147, 341] on li "Secondary color #75fbd5" at bounding box center [218, 342] width 211 height 29
type input "#75fbd5"
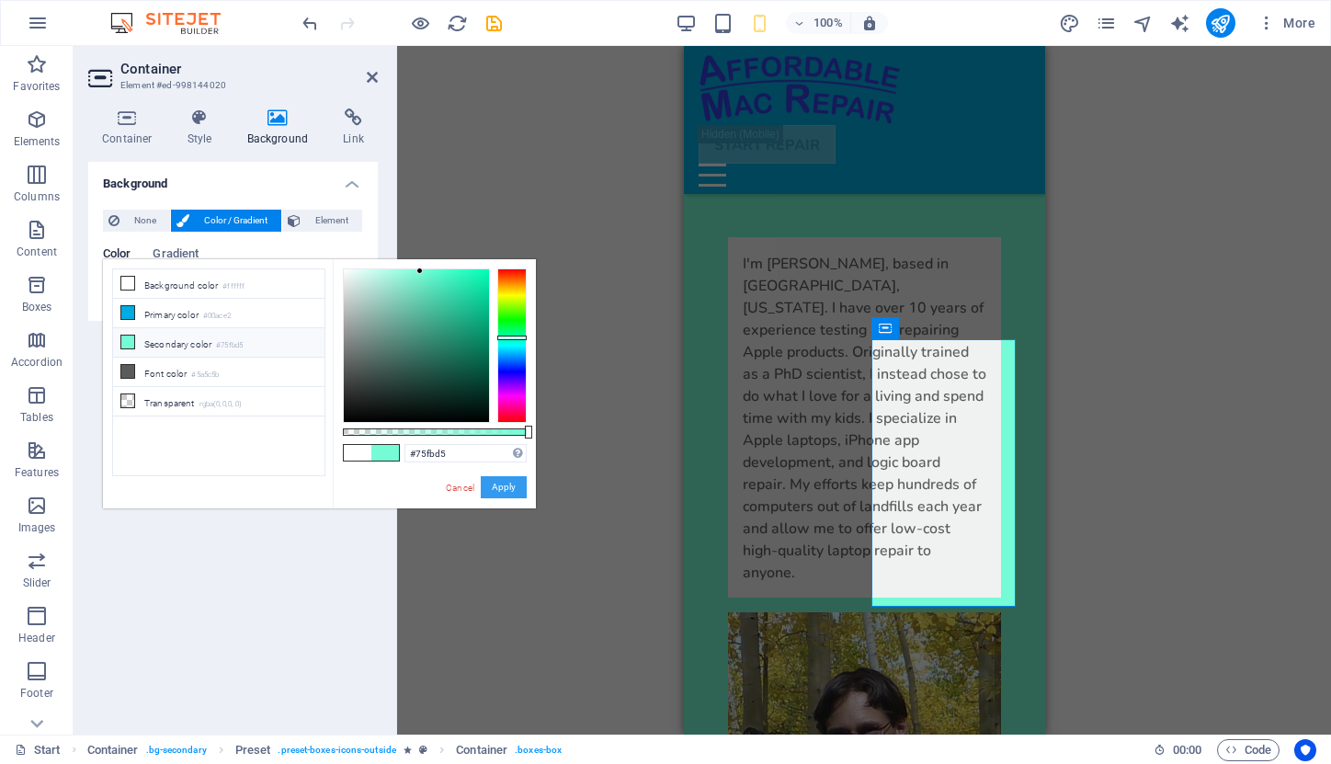
click at [498, 485] on button "Apply" at bounding box center [504, 487] width 46 height 22
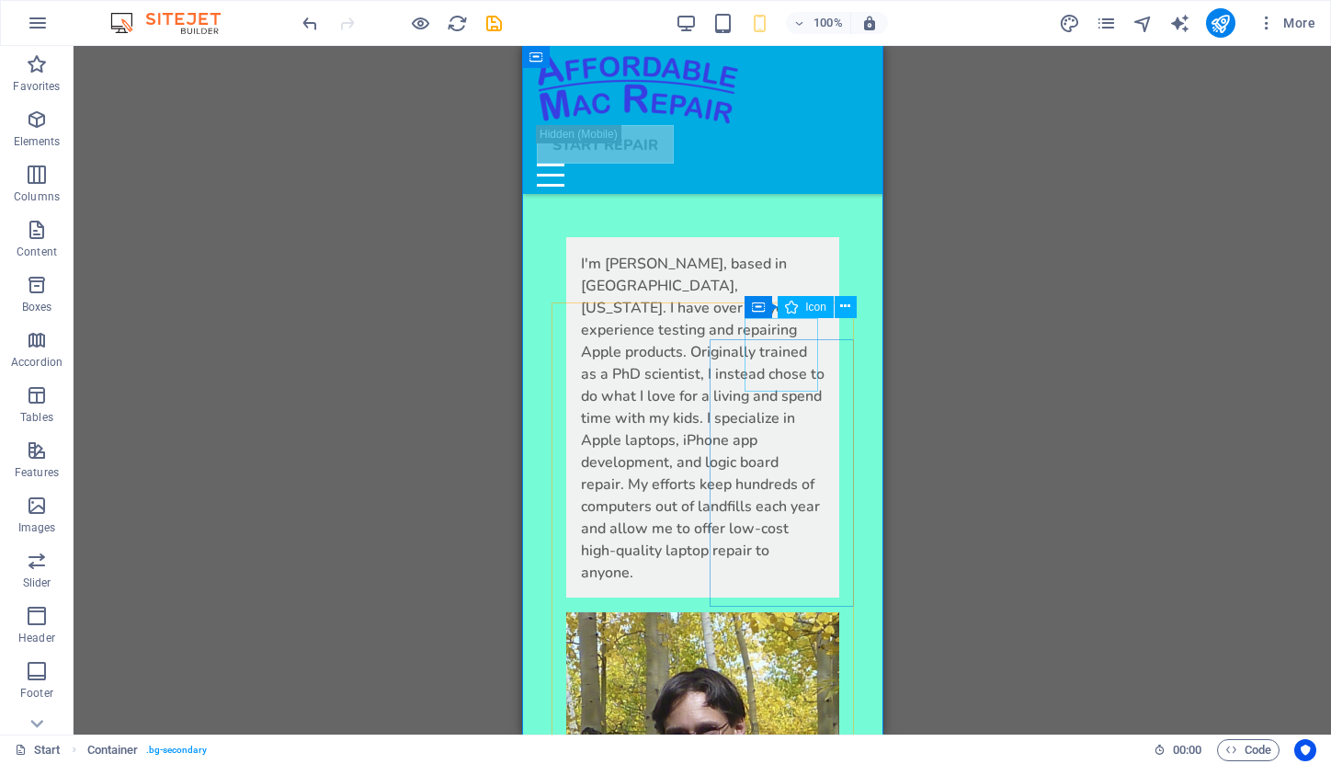
select select "xMidYMid"
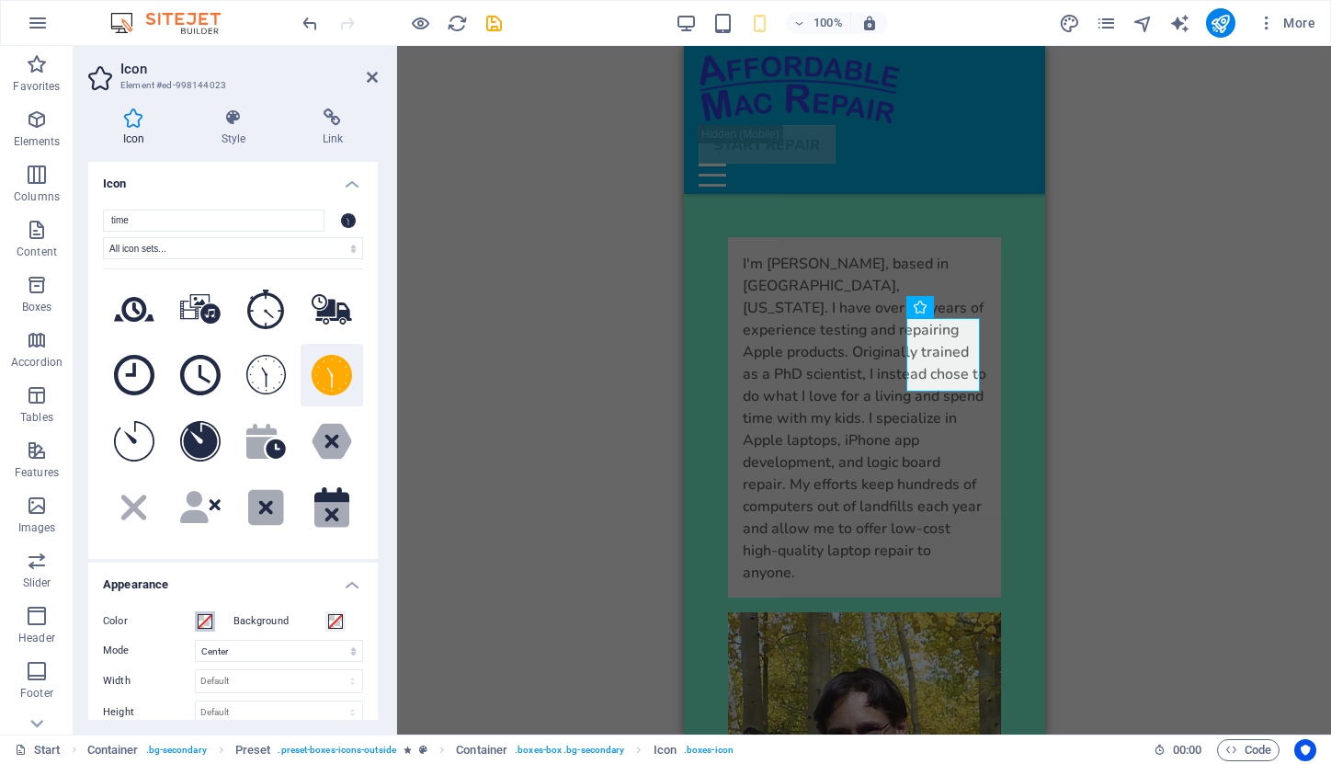
click at [203, 620] on span at bounding box center [205, 621] width 15 height 15
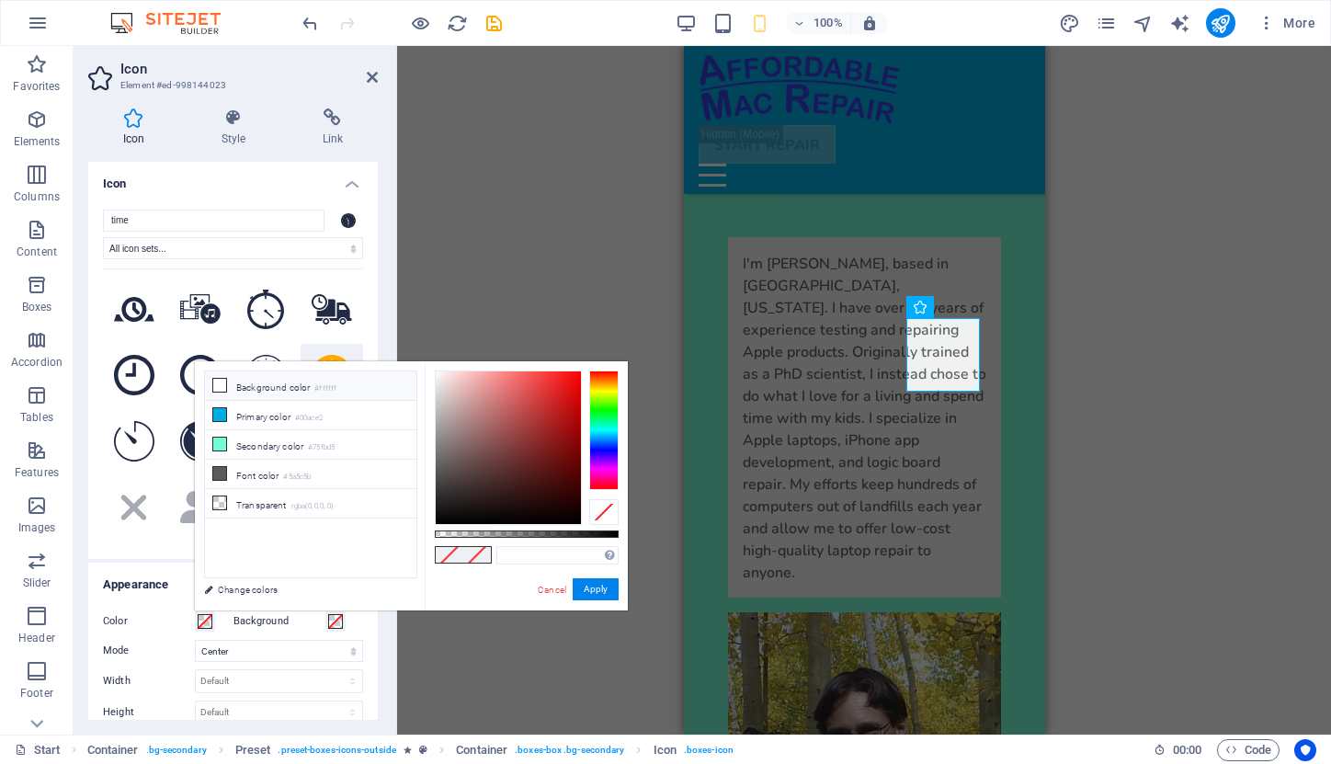
click at [264, 380] on li "Background color #ffffff" at bounding box center [310, 385] width 211 height 29
type input "#ffffff"
click at [607, 586] on button "Apply" at bounding box center [596, 589] width 46 height 22
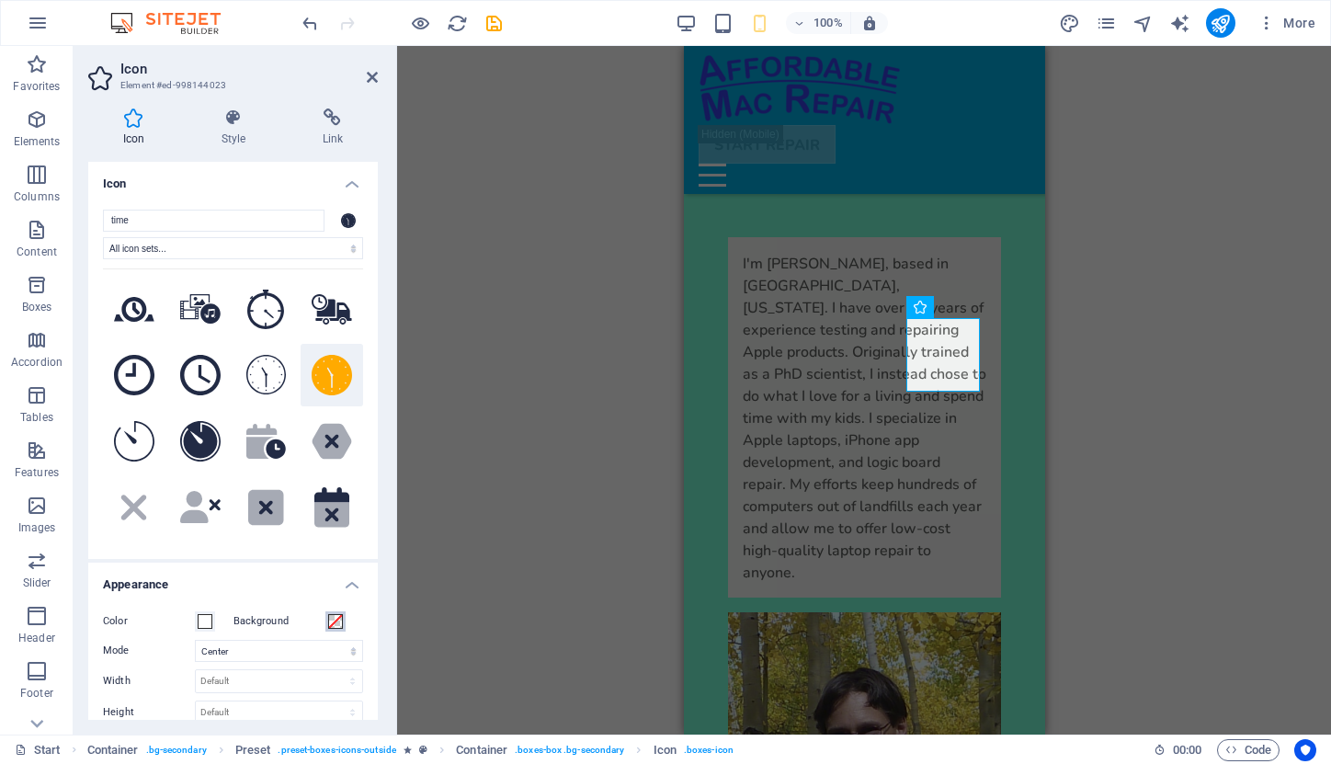
click at [331, 622] on span at bounding box center [335, 621] width 15 height 15
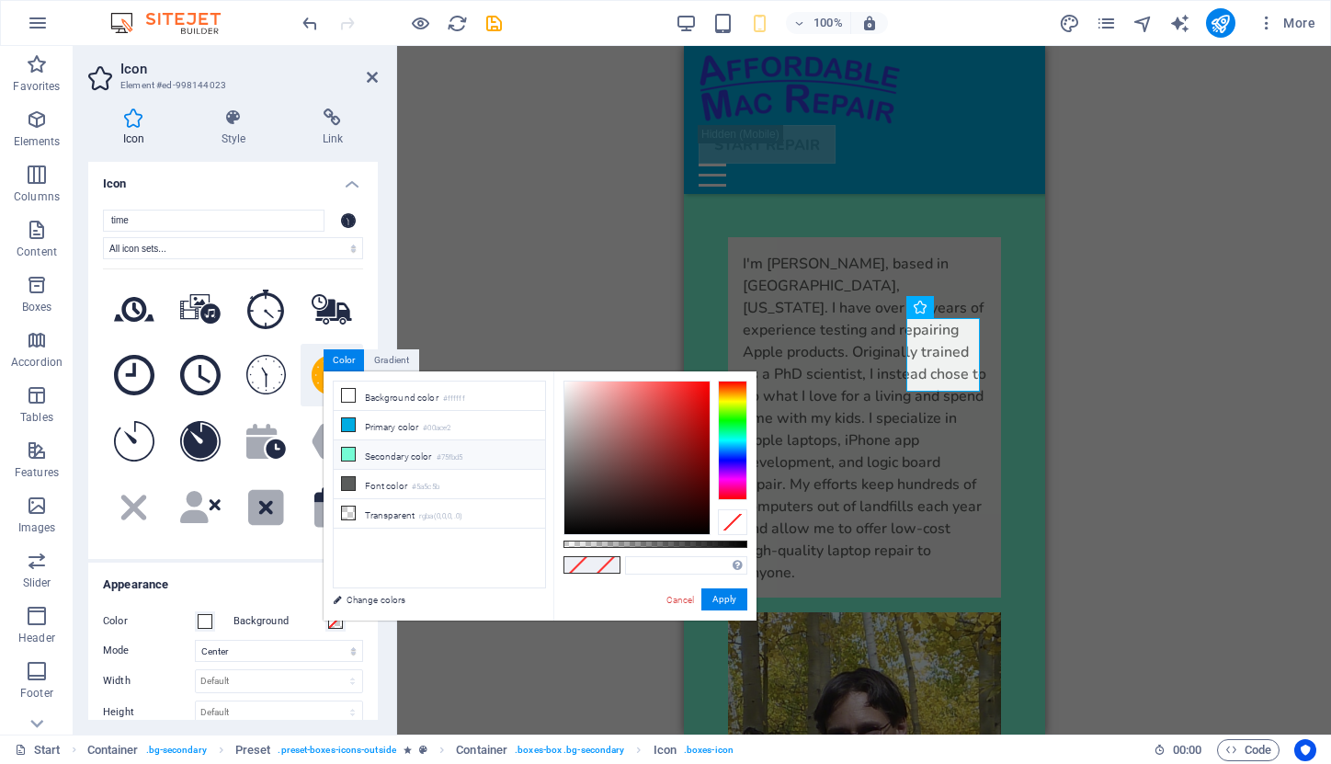
click at [363, 452] on li "Secondary color #75fbd5" at bounding box center [439, 454] width 211 height 29
type input "#75fbd5"
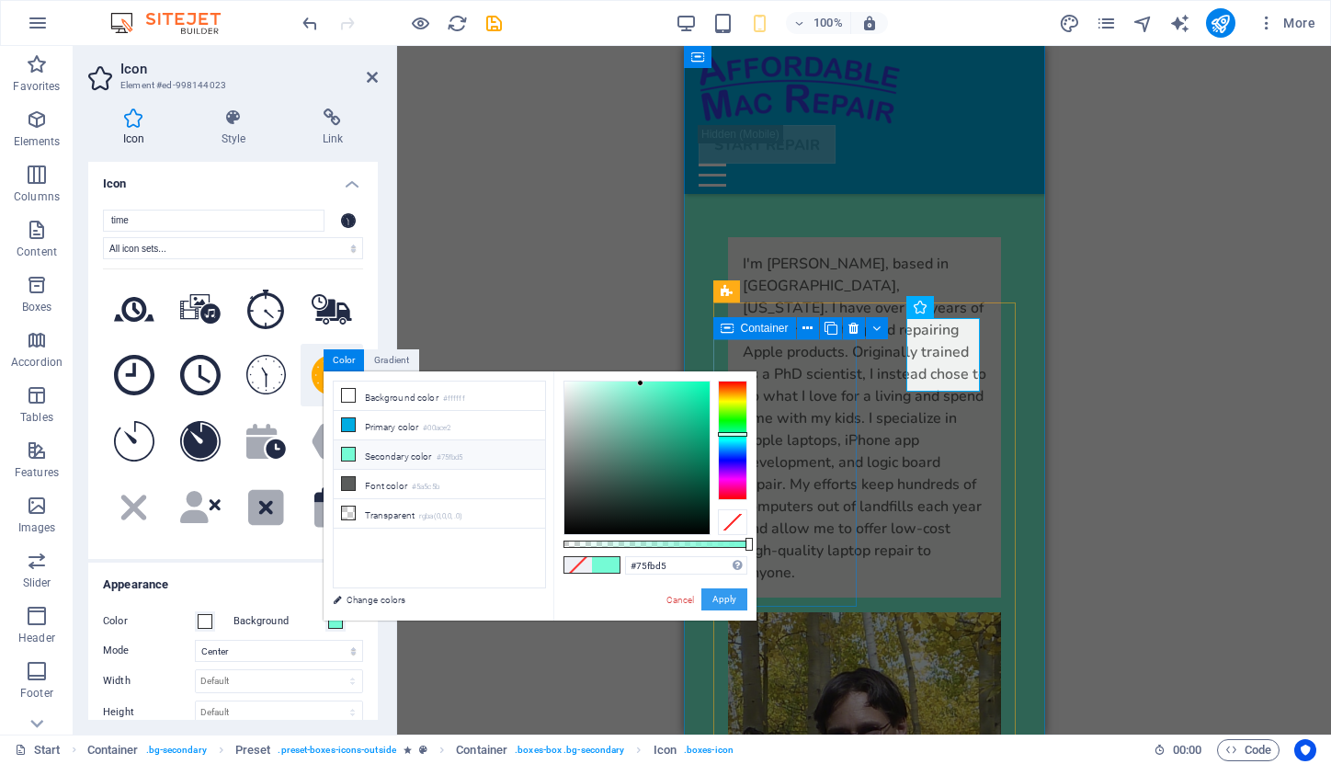
click at [725, 598] on button "Apply" at bounding box center [724, 599] width 46 height 22
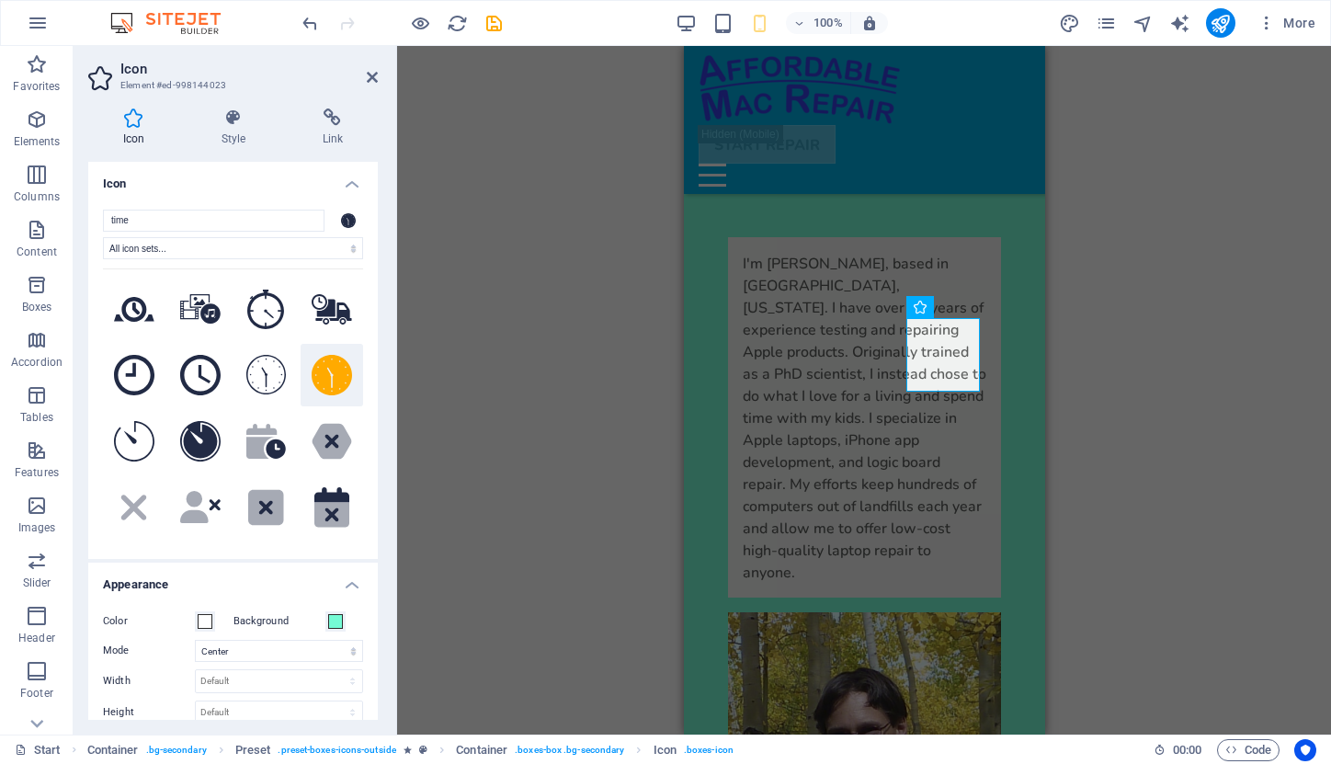
click at [1077, 420] on div "H1 Banner Banner Container Container Banner Image Spacer Text Container Pricing…" at bounding box center [864, 390] width 934 height 689
click at [206, 620] on span at bounding box center [205, 621] width 15 height 15
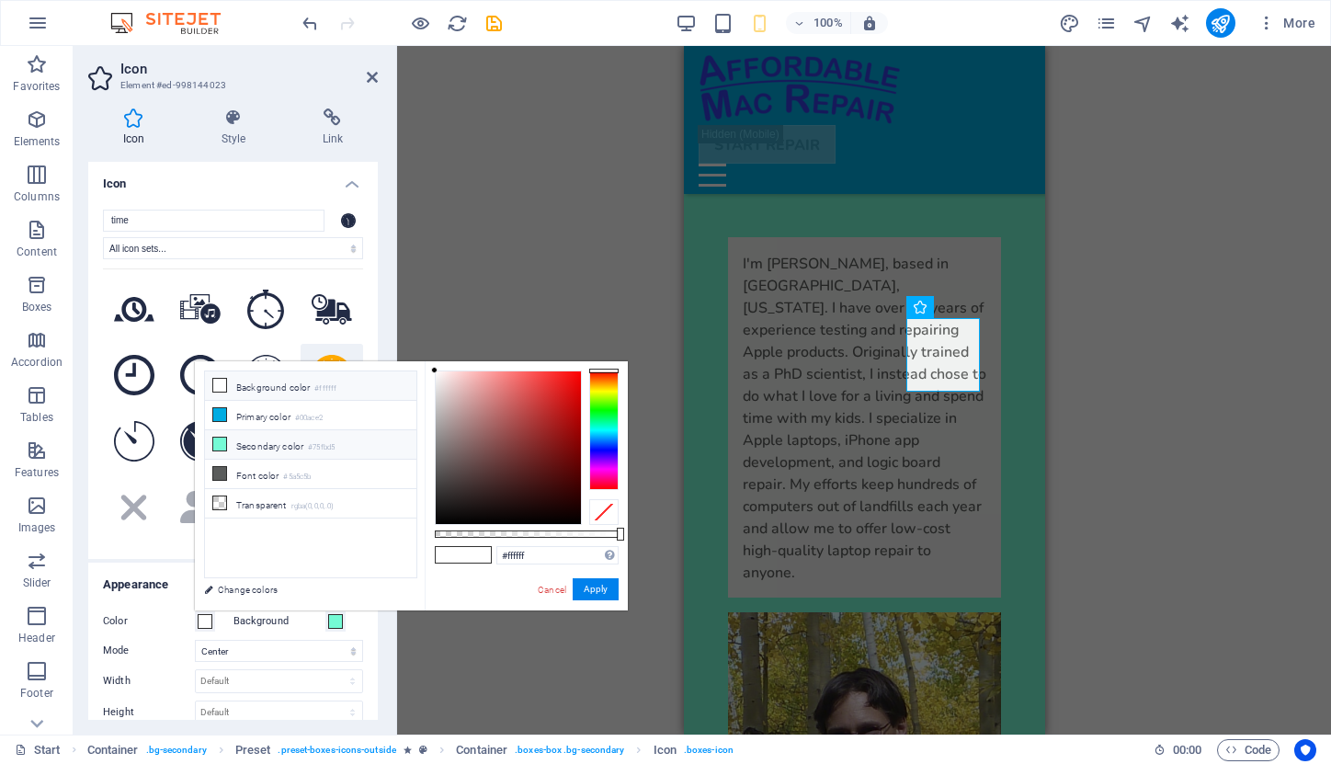
click at [242, 438] on li "Secondary color #75fbd5" at bounding box center [310, 444] width 211 height 29
type input "#75fbd5"
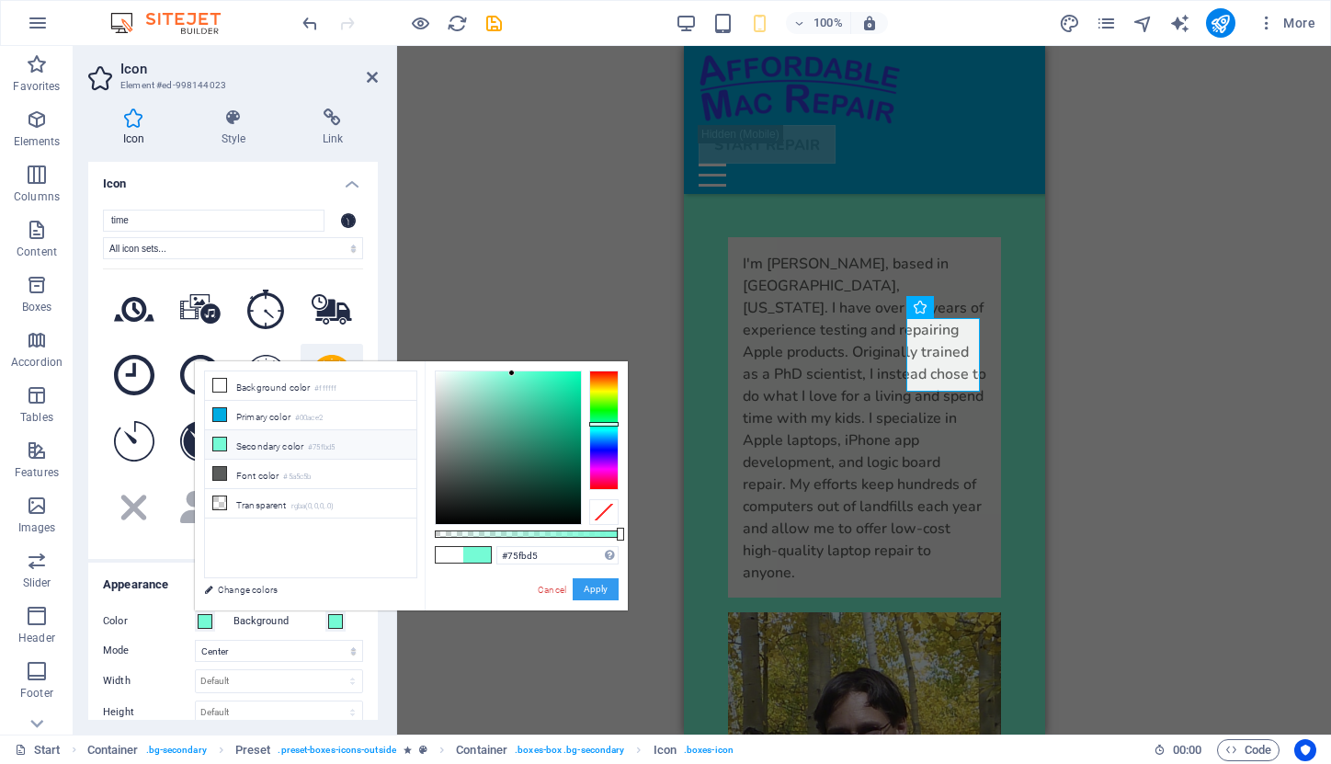
click at [611, 589] on button "Apply" at bounding box center [596, 589] width 46 height 22
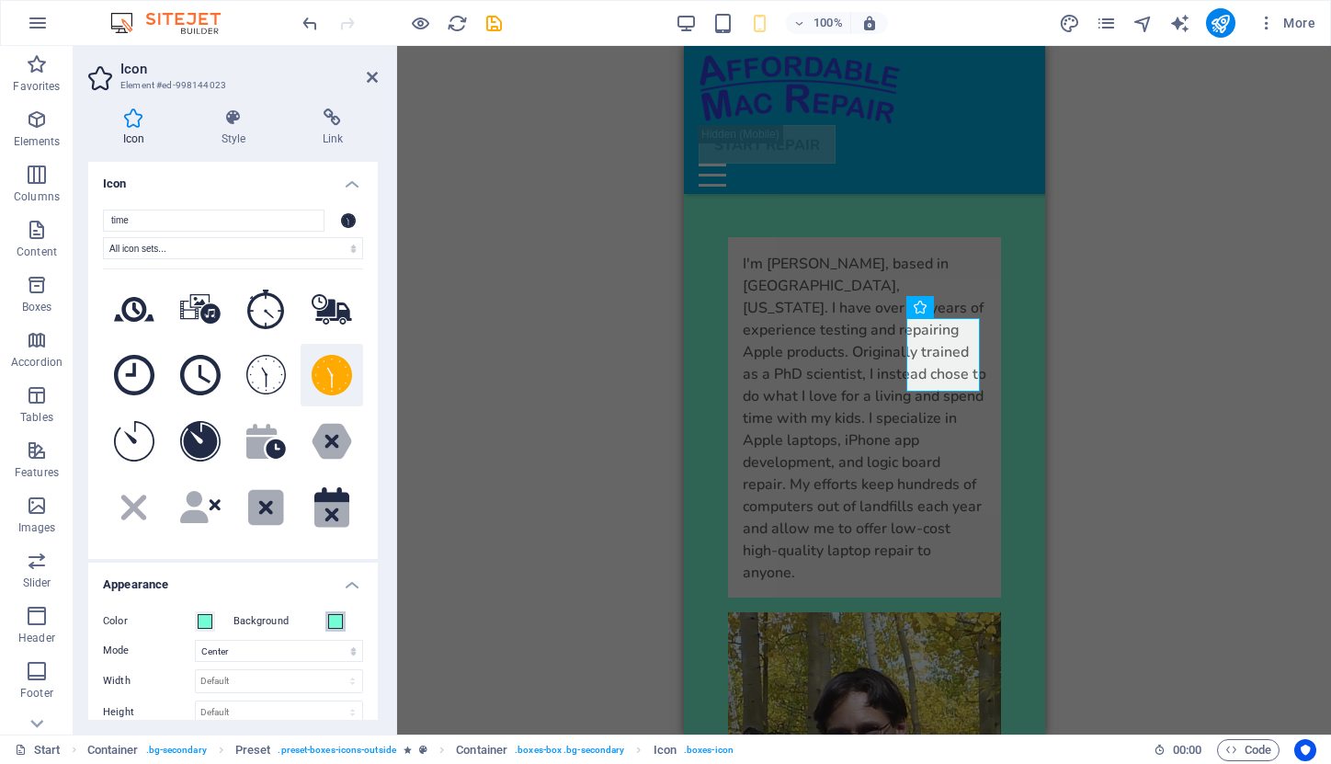
click at [330, 623] on span at bounding box center [335, 621] width 15 height 15
click at [331, 600] on div "Color Background Mode Scale Left Center Right Width Default auto px rem % em vh…" at bounding box center [233, 728] width 290 height 265
click at [335, 633] on div "Color Background Mode Scale Left Center Right Width Default auto px rem % em vh…" at bounding box center [233, 728] width 290 height 265
click at [334, 626] on span at bounding box center [335, 621] width 15 height 15
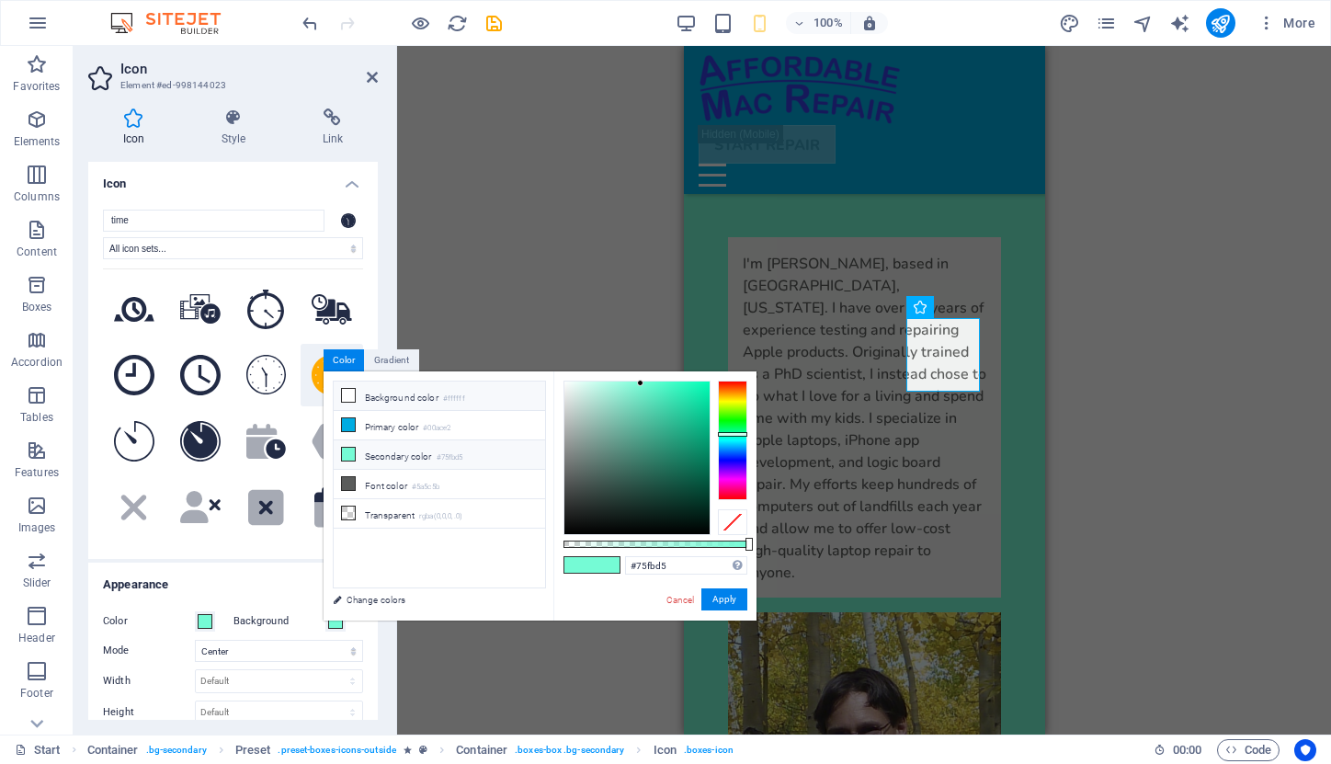
click at [359, 402] on li "Background color #ffffff" at bounding box center [439, 396] width 211 height 29
type input "#ffffff"
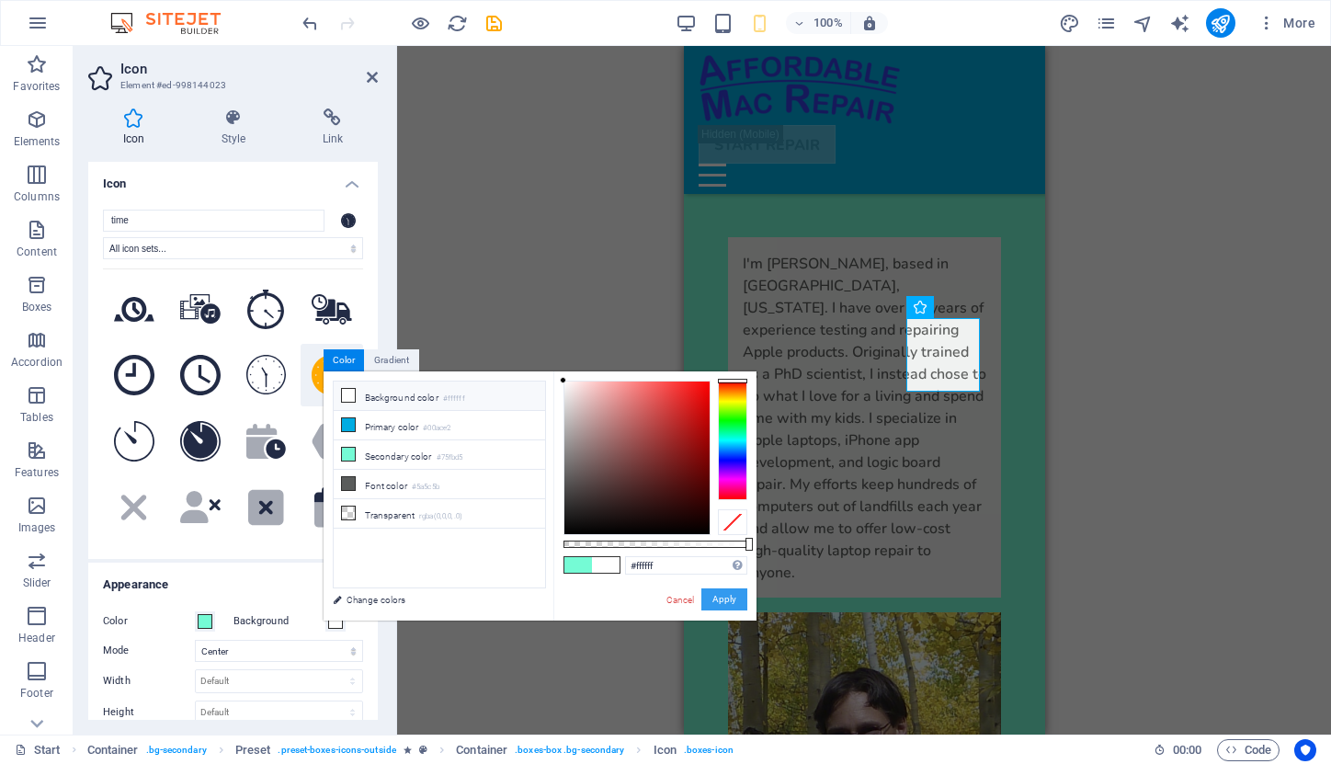
click at [721, 593] on button "Apply" at bounding box center [724, 599] width 46 height 22
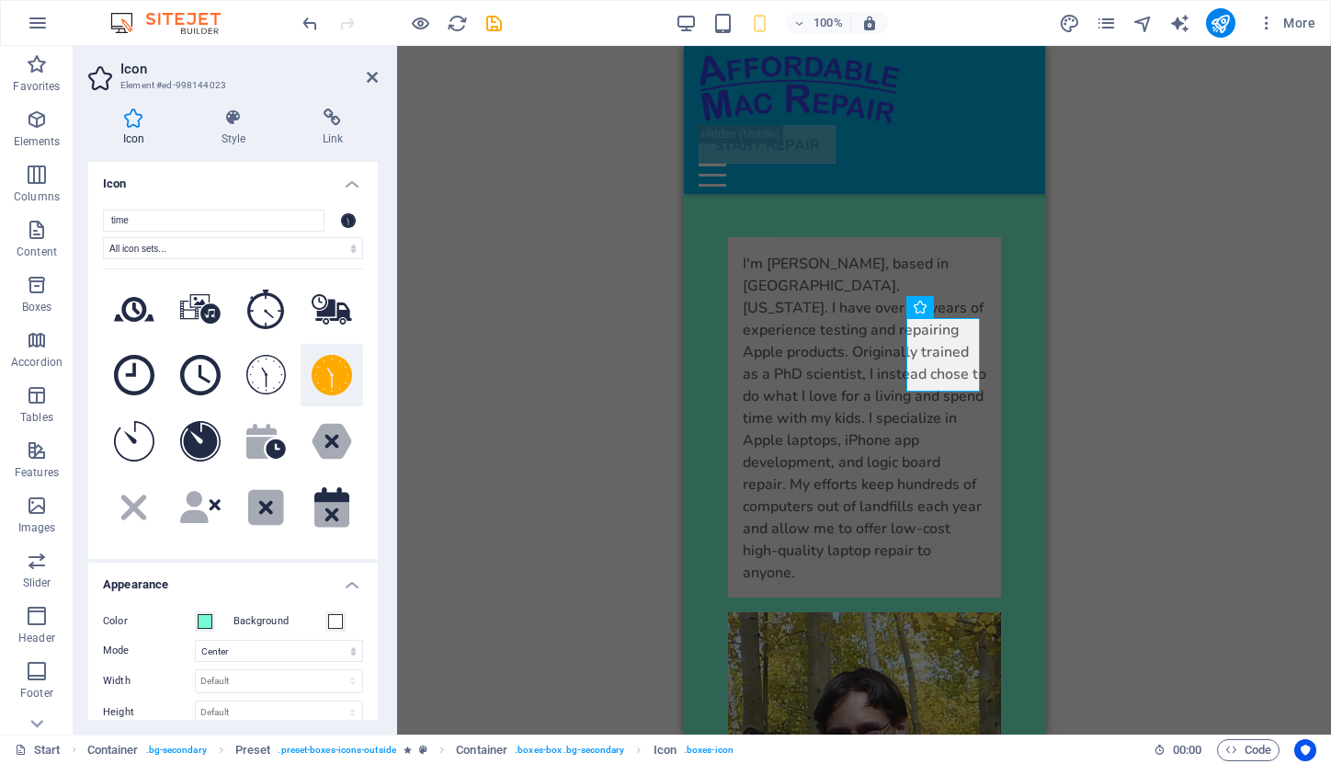
click at [1089, 474] on div "H1 Banner Banner Container Container Banner Image Spacer Text Container Pricing…" at bounding box center [864, 390] width 934 height 689
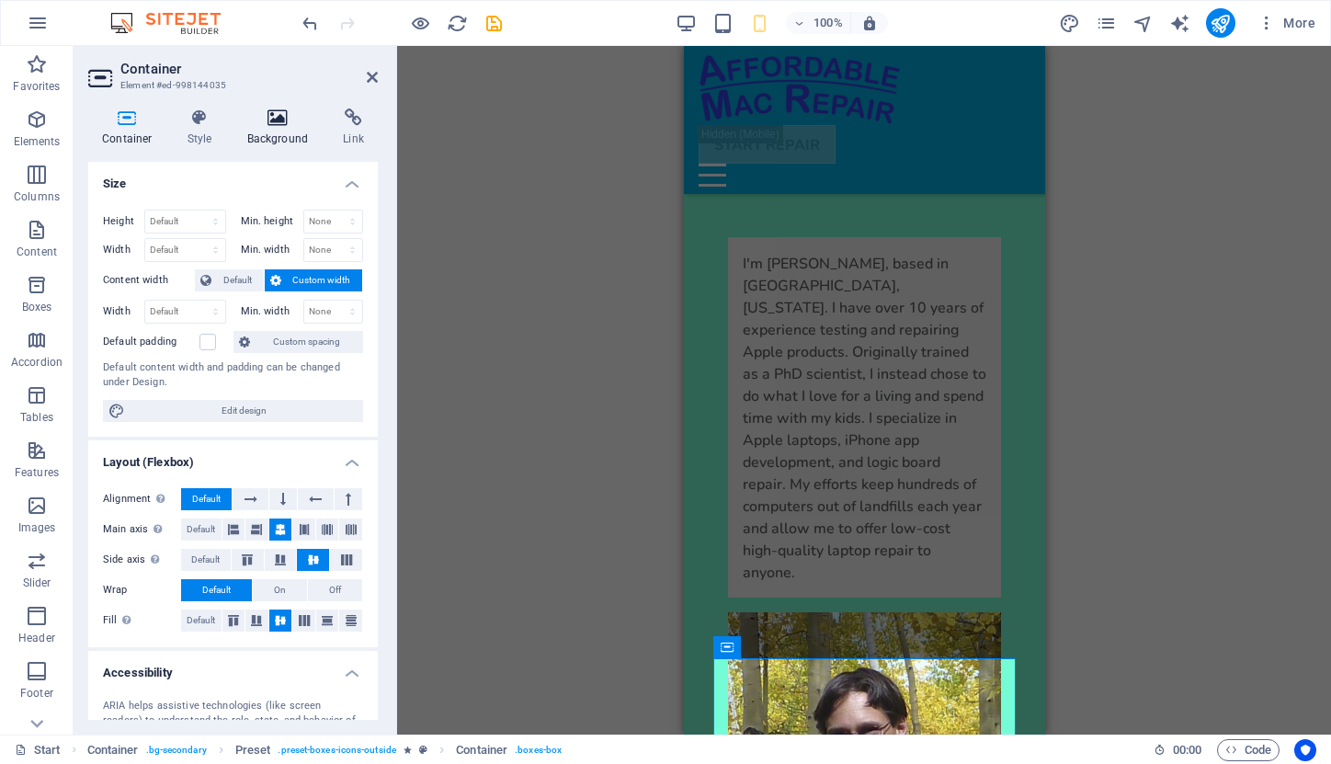
click at [265, 125] on icon at bounding box center [278, 117] width 89 height 18
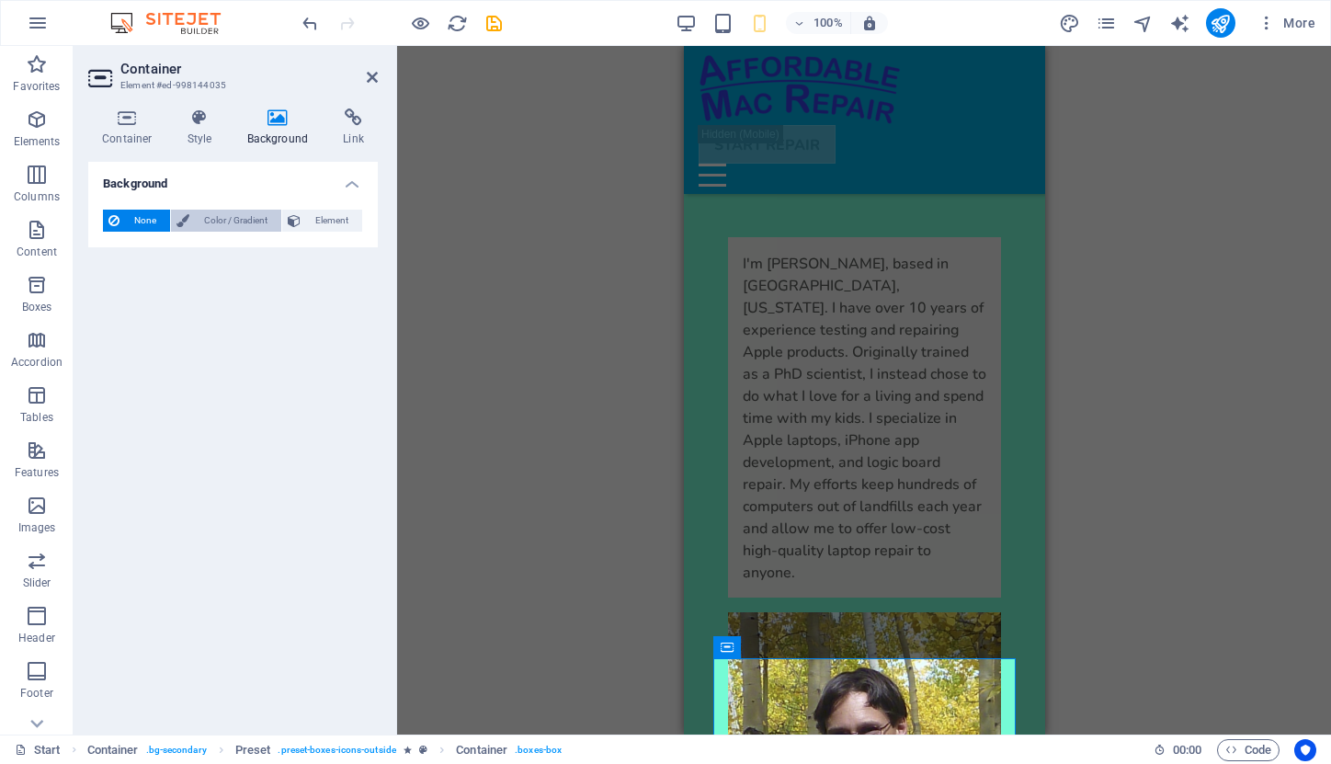
click at [219, 217] on span "Color / Gradient" at bounding box center [235, 221] width 81 height 22
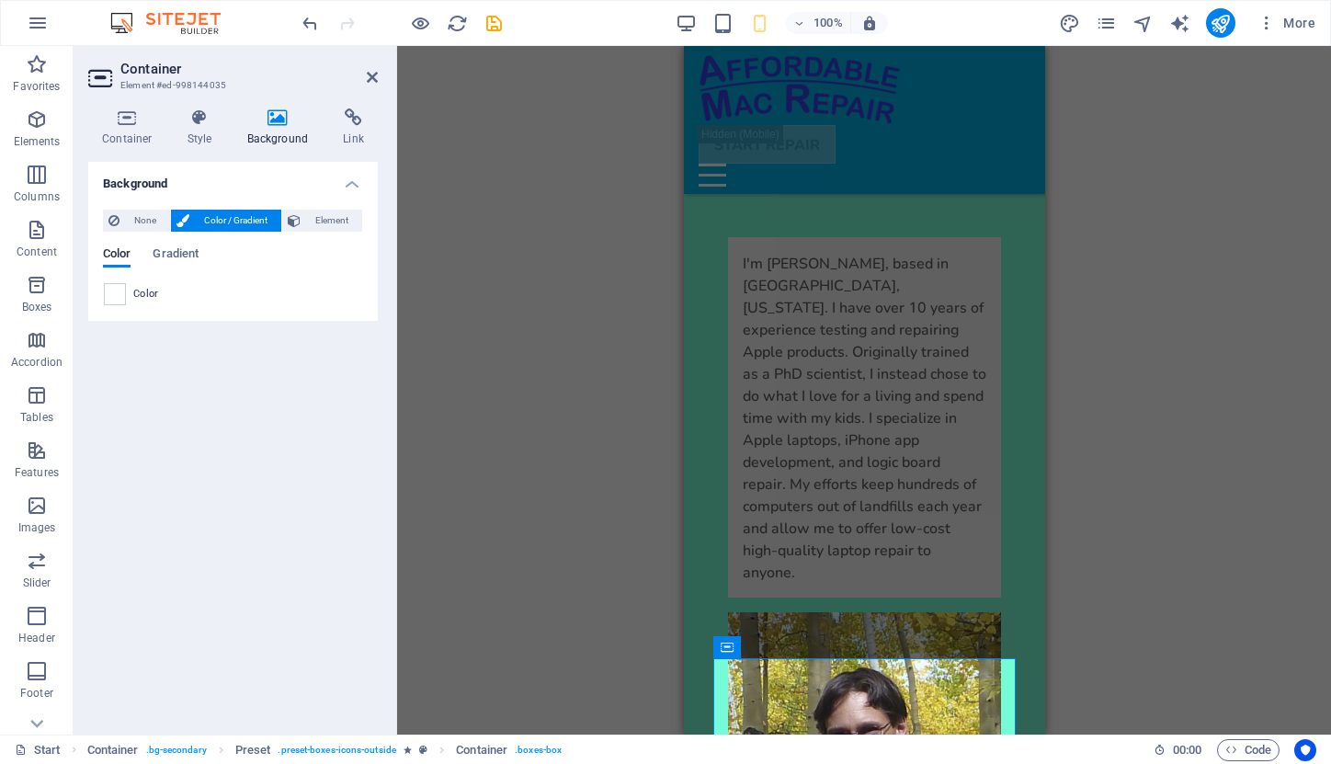
click at [143, 292] on span "Color" at bounding box center [146, 294] width 26 height 15
click at [110, 290] on span at bounding box center [115, 294] width 20 height 20
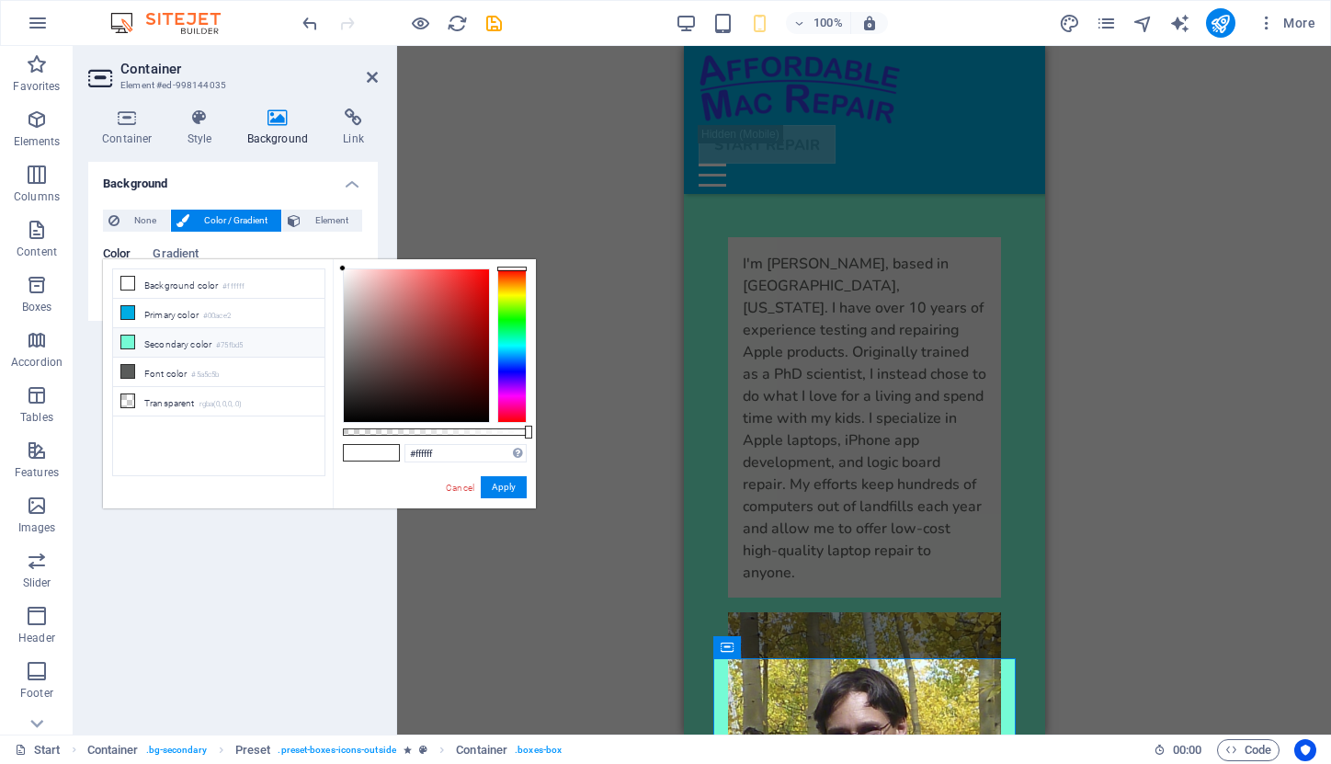
click at [171, 344] on li "Secondary color #75fbd5" at bounding box center [218, 342] width 211 height 29
type input "#75fbd5"
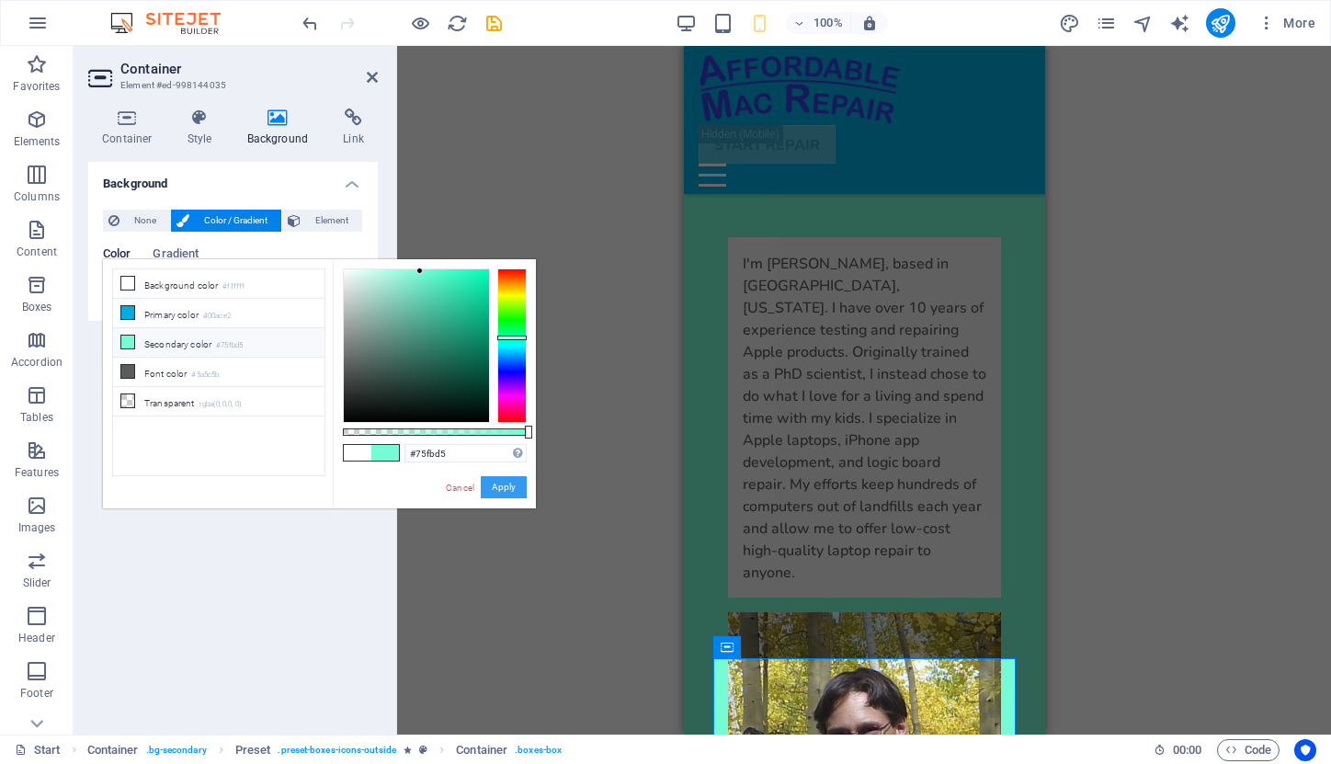
click at [501, 490] on button "Apply" at bounding box center [504, 487] width 46 height 22
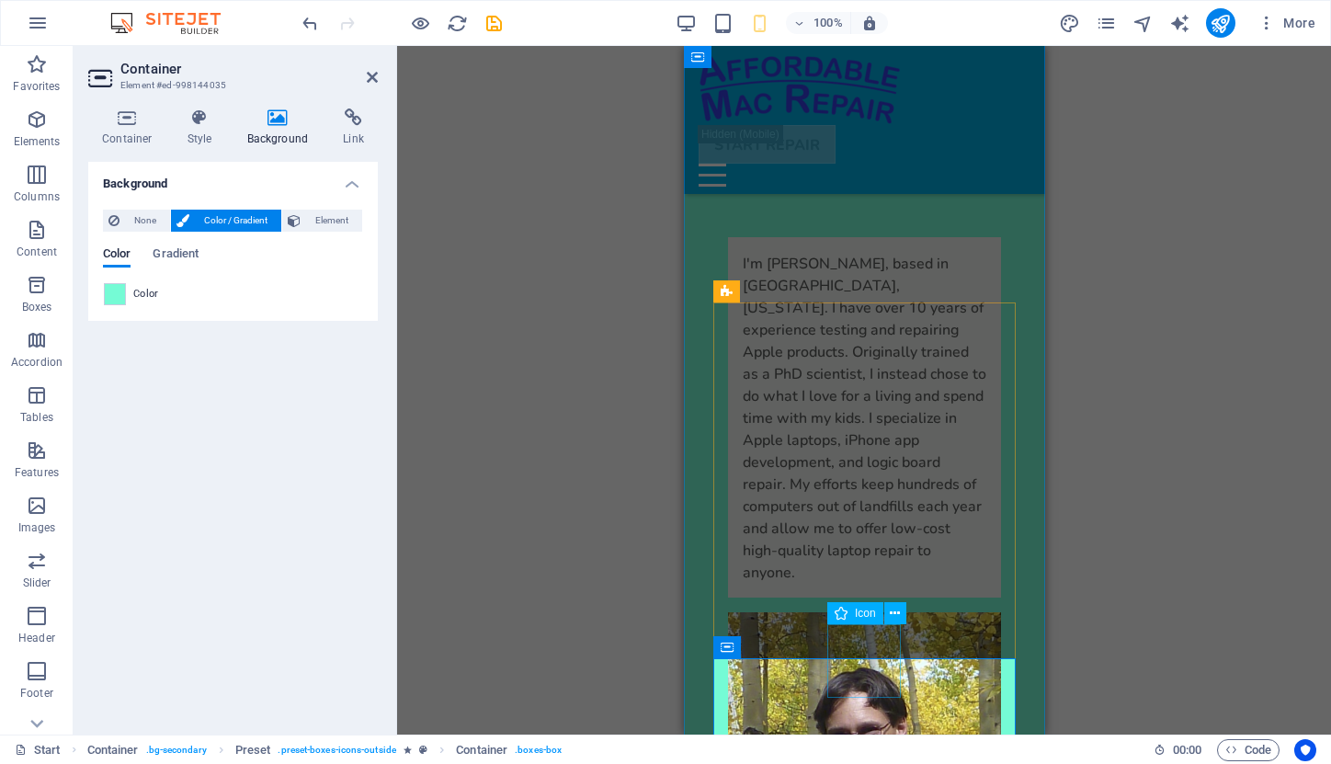
select select "xMidYMid"
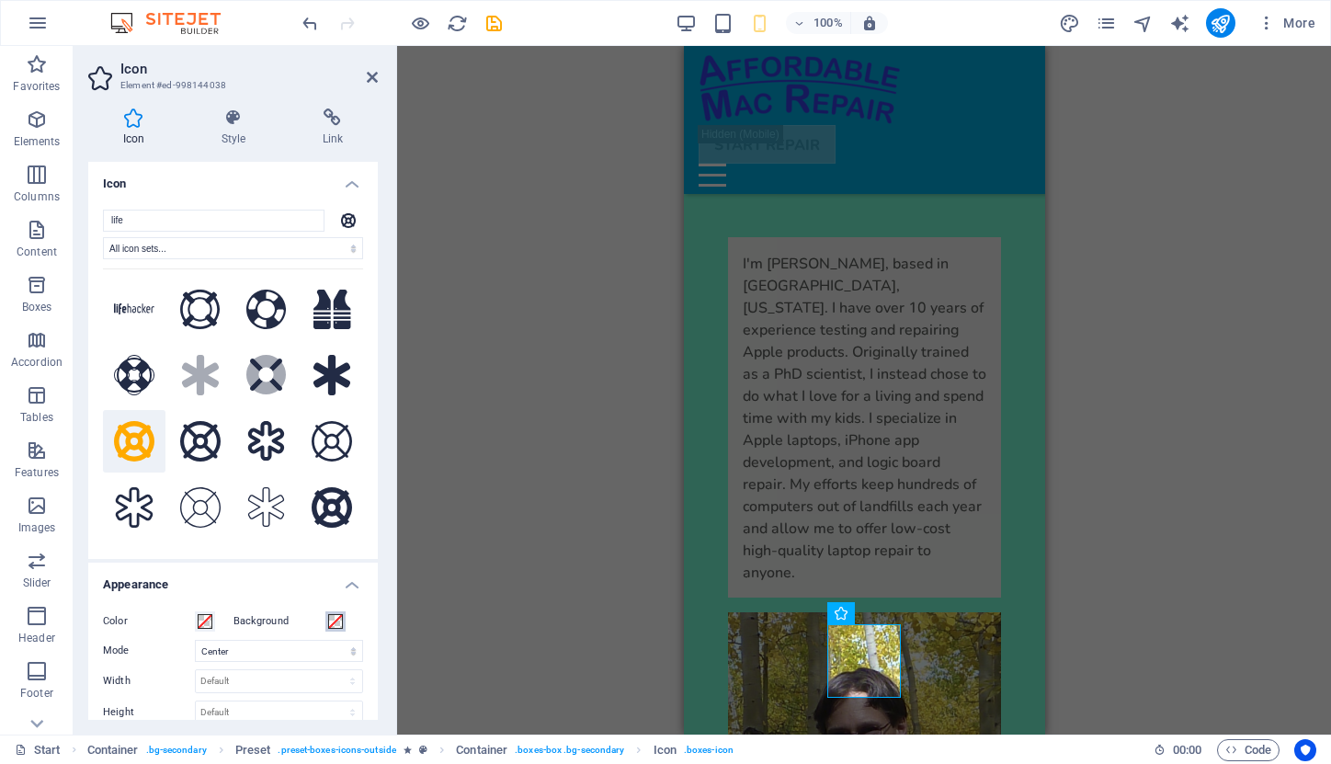
click at [330, 616] on span at bounding box center [335, 621] width 15 height 15
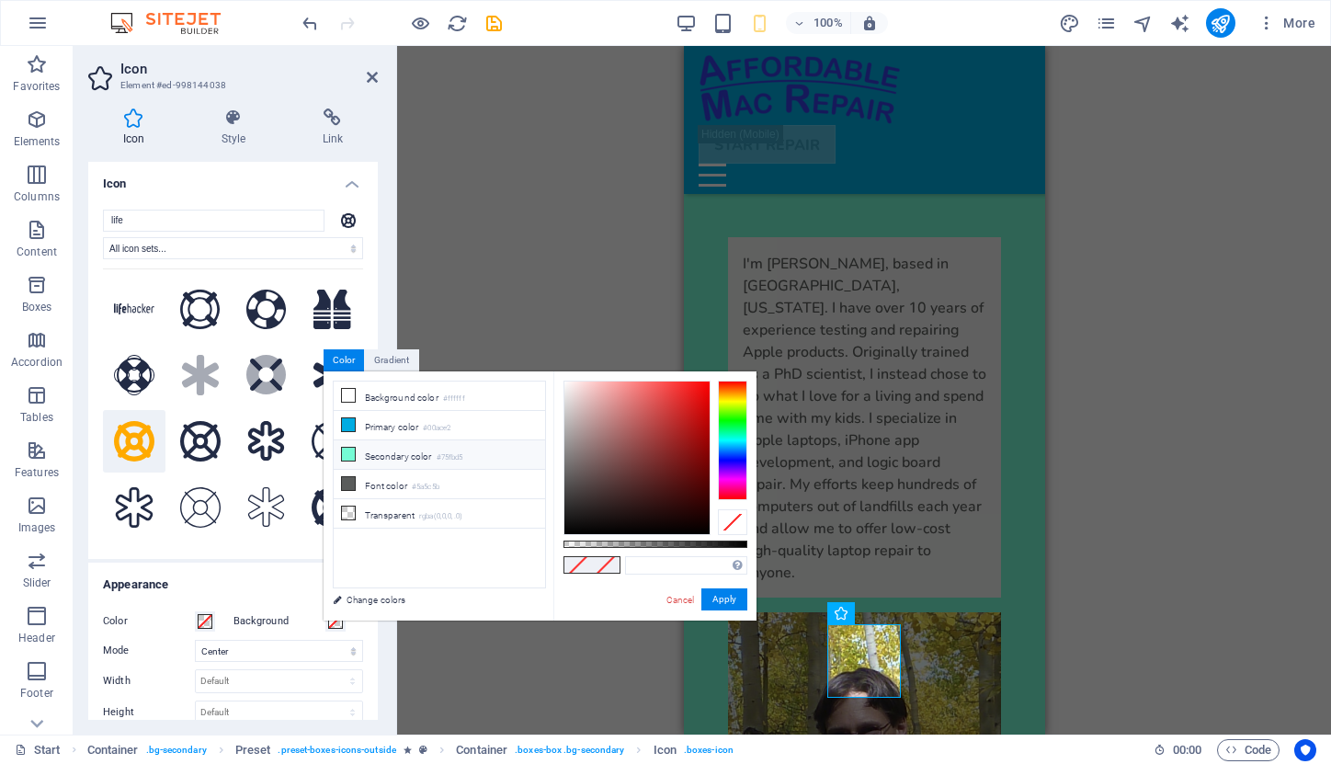
click at [382, 458] on li "Secondary color #75fbd5" at bounding box center [439, 454] width 211 height 29
type input "#75fbd5"
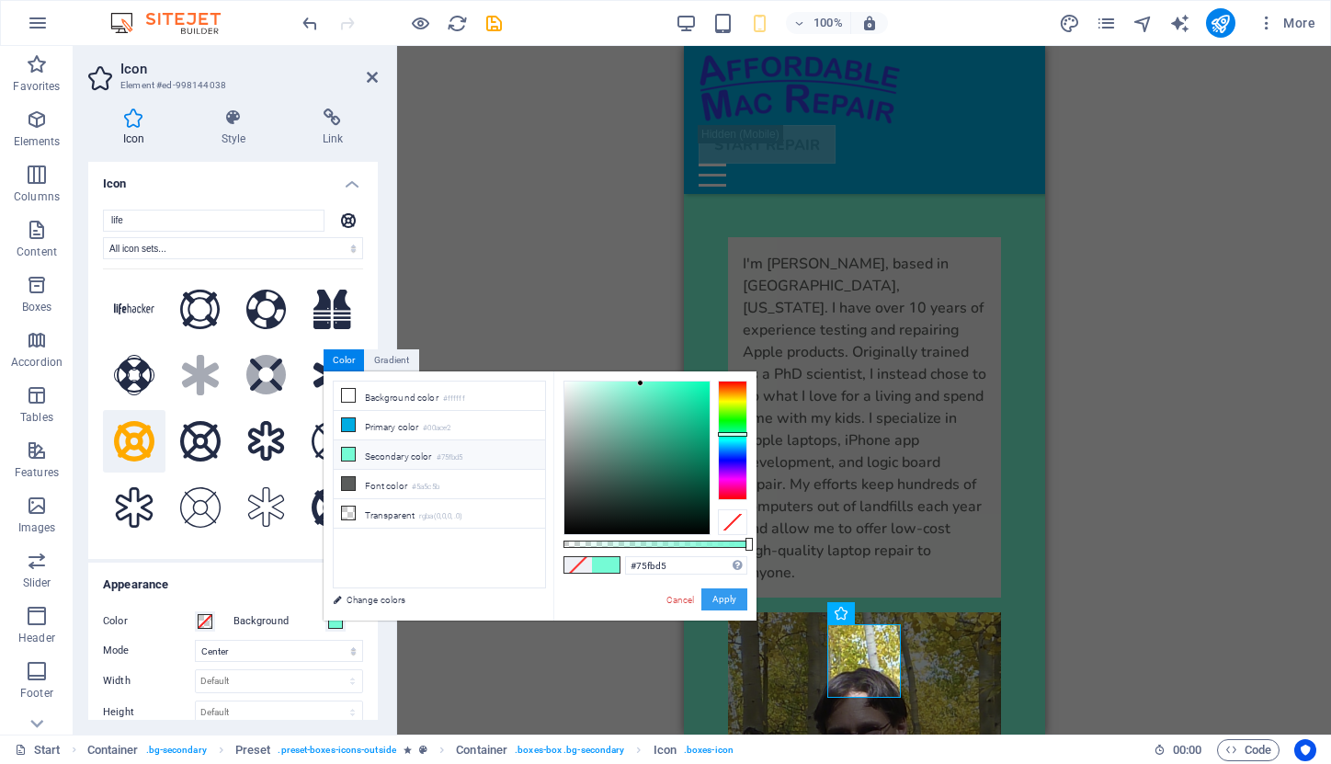
click at [731, 593] on button "Apply" at bounding box center [724, 599] width 46 height 22
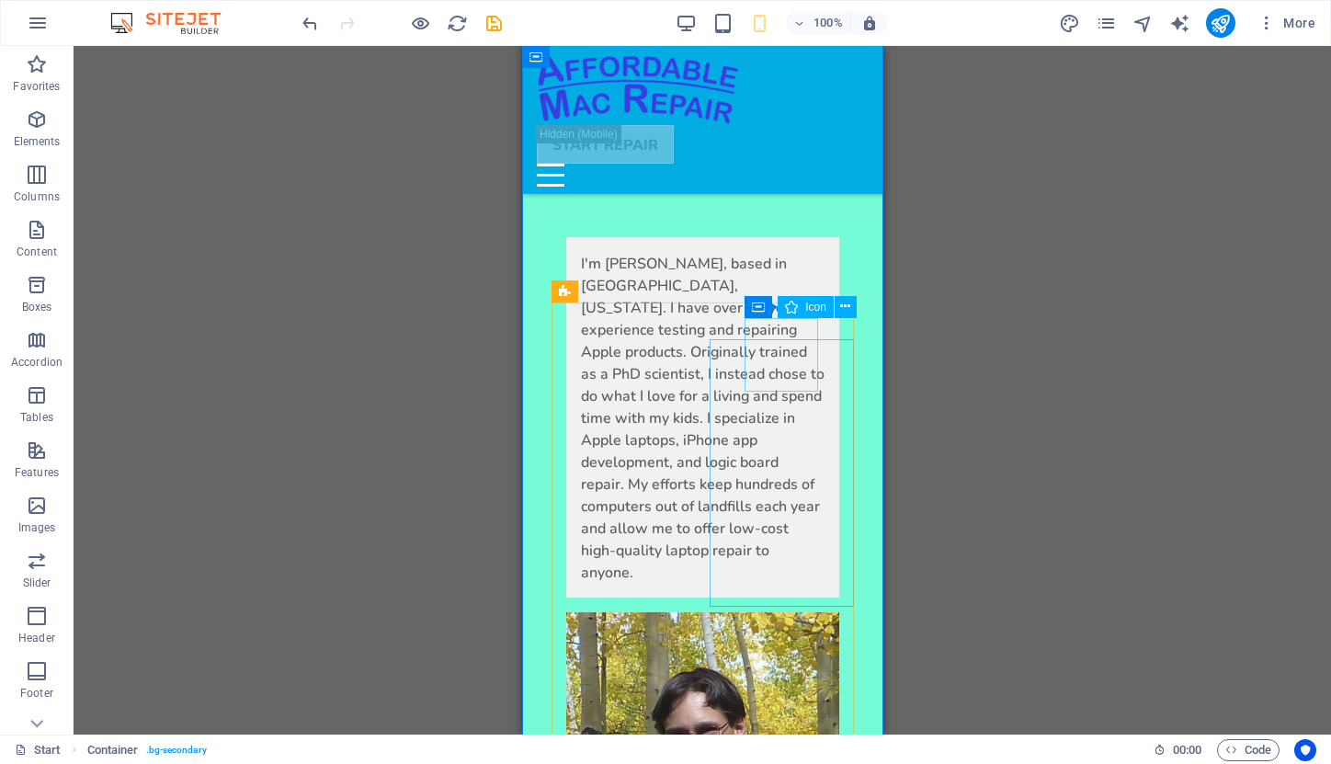
select select "xMidYMid"
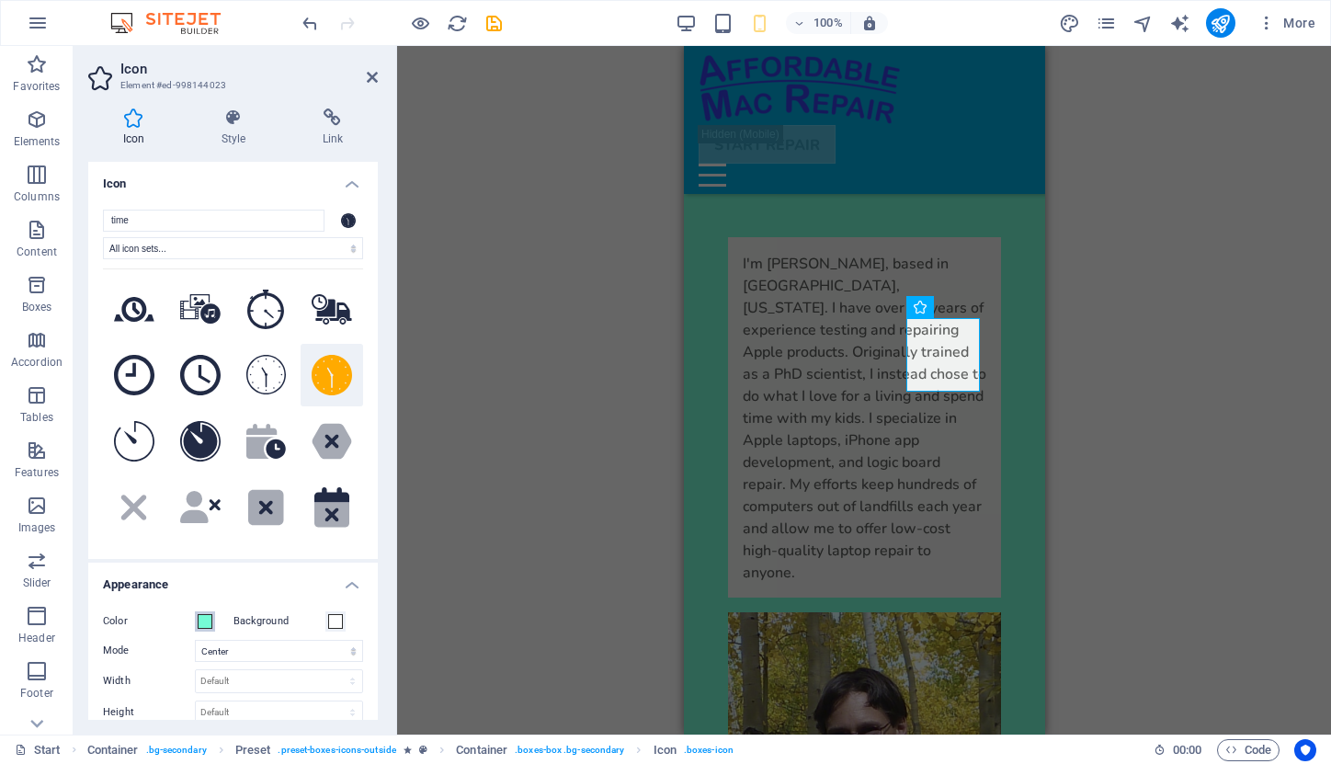
click at [204, 620] on span at bounding box center [205, 621] width 15 height 15
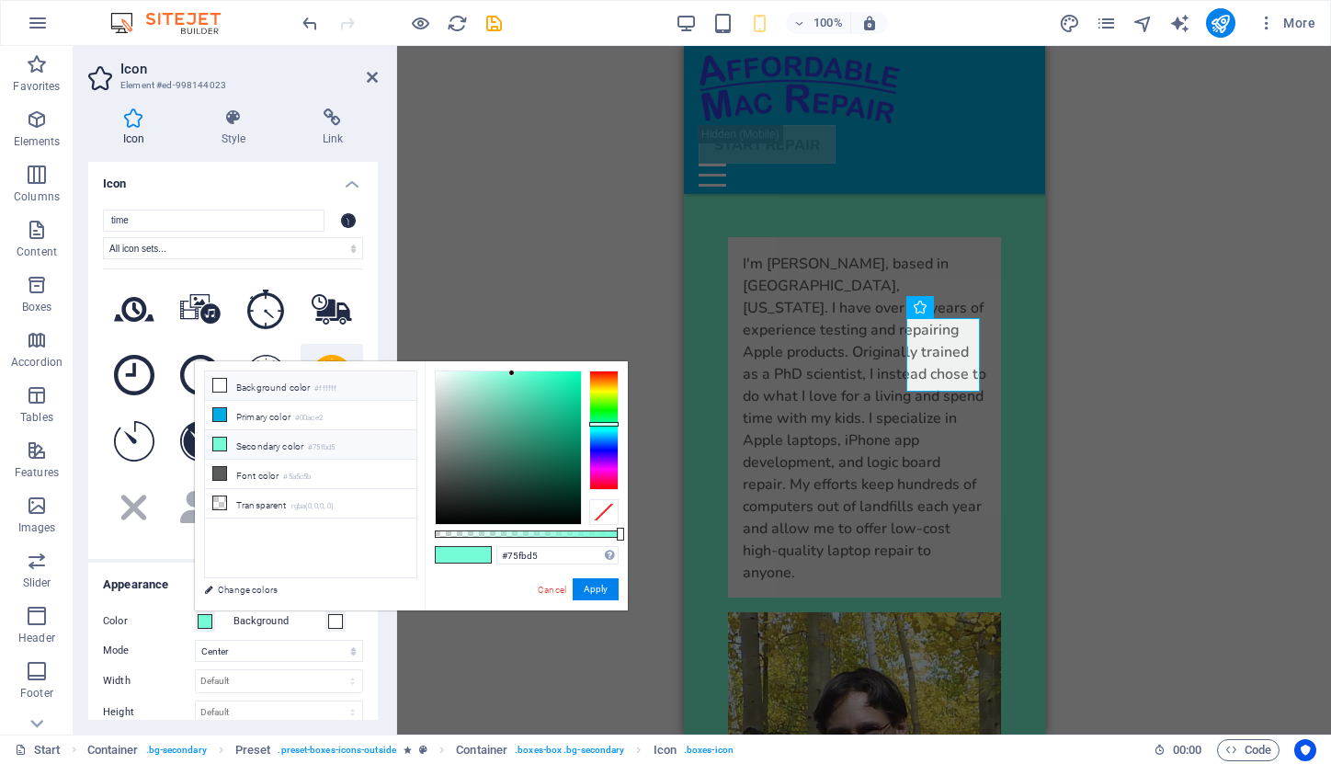
click at [247, 389] on li "Background color #ffffff" at bounding box center [310, 385] width 211 height 29
type input "#ffffff"
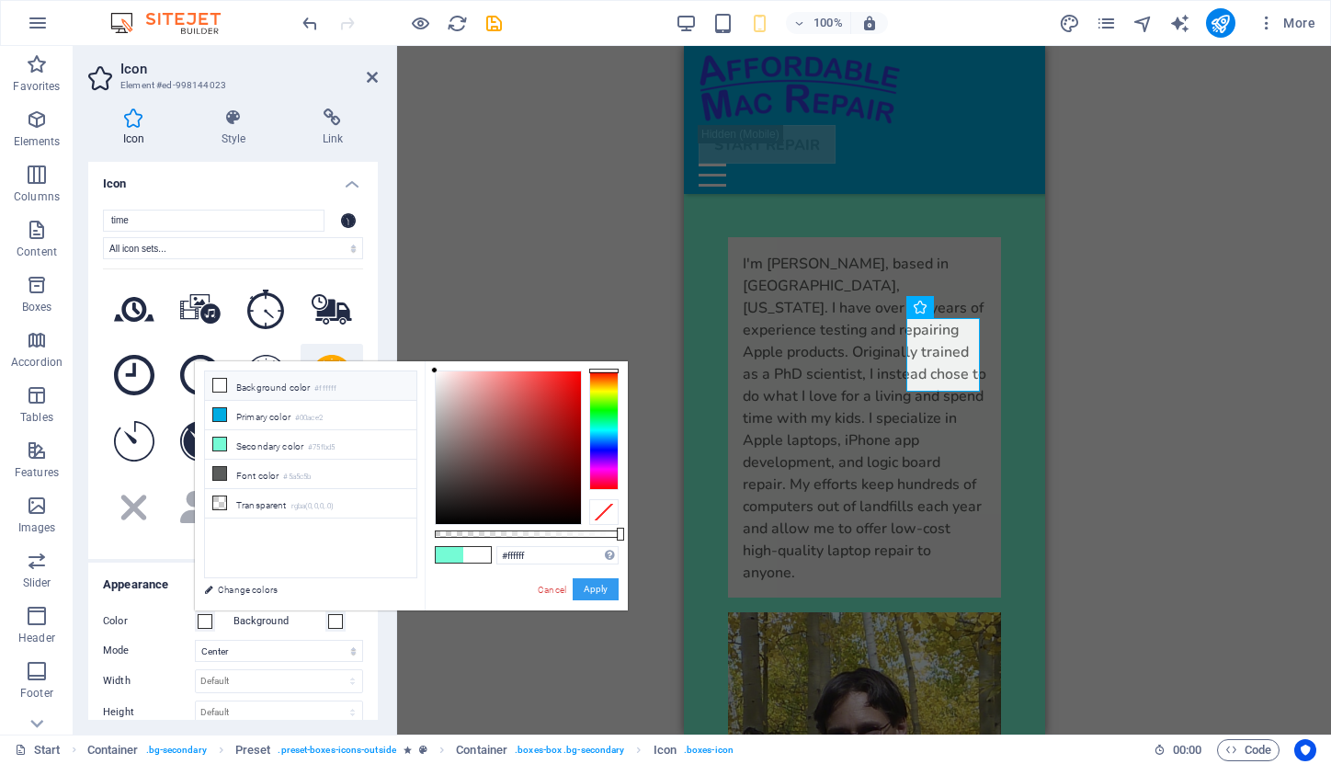
click at [600, 586] on button "Apply" at bounding box center [596, 589] width 46 height 22
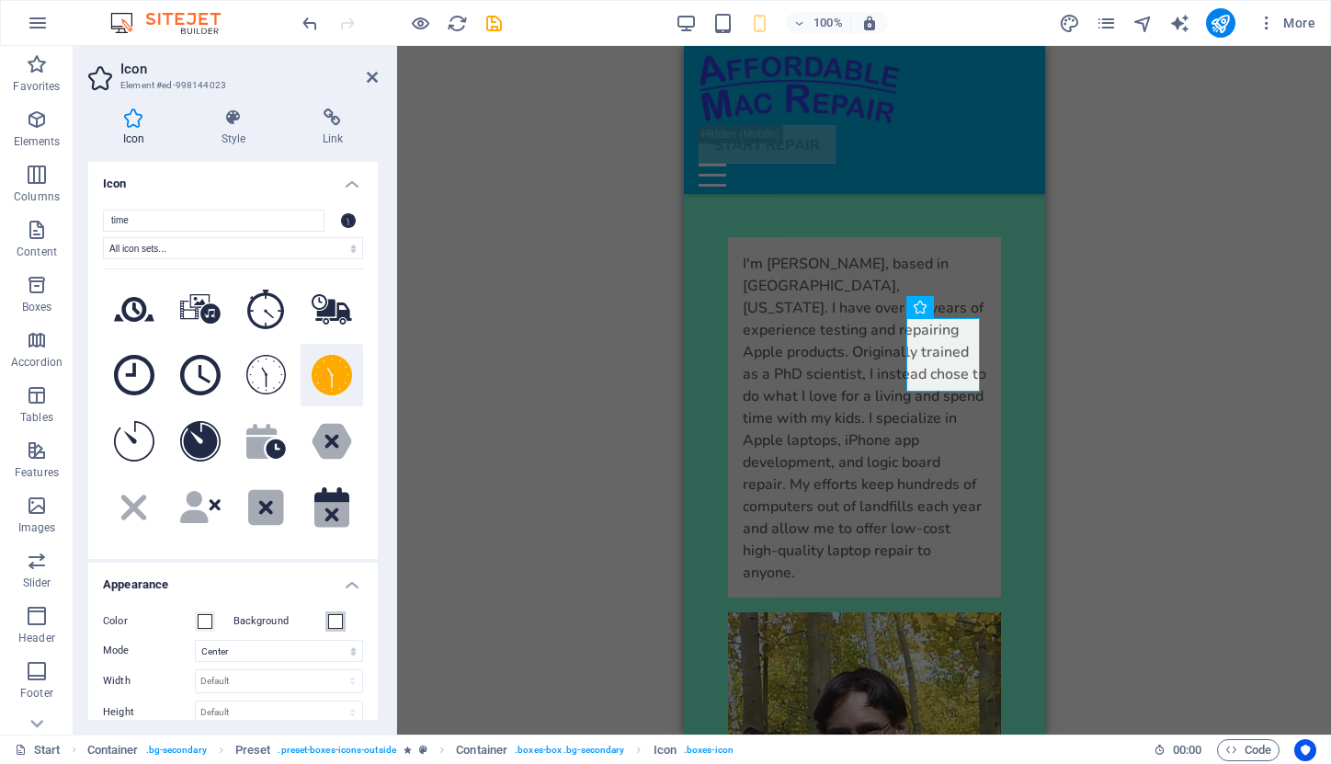
click at [335, 616] on span at bounding box center [335, 621] width 15 height 15
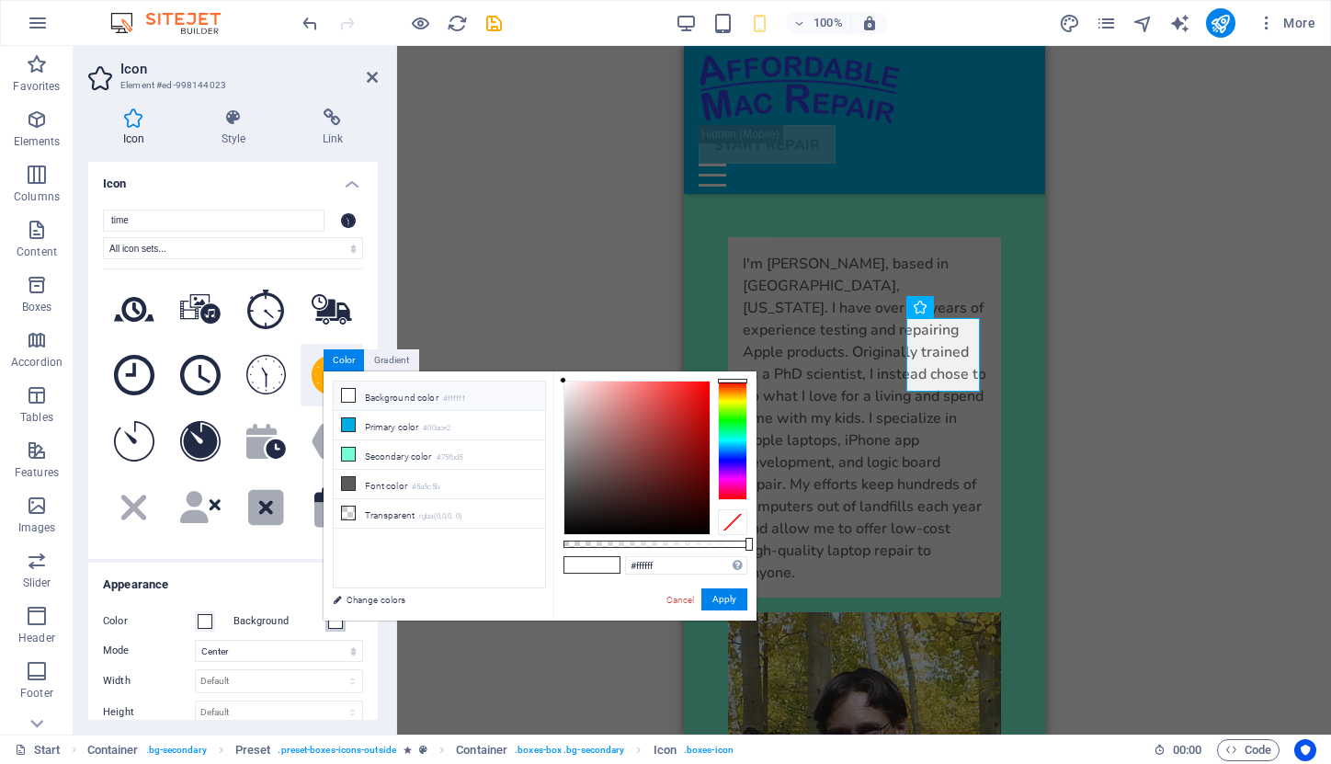
click at [335, 616] on div "less Background color #ffffff Primary color #00ace2 Secondary color #75fbd5 Fon…" at bounding box center [540, 495] width 433 height 249
click at [379, 458] on li "Secondary color #75fbd5" at bounding box center [439, 454] width 211 height 29
type input "#75fbd5"
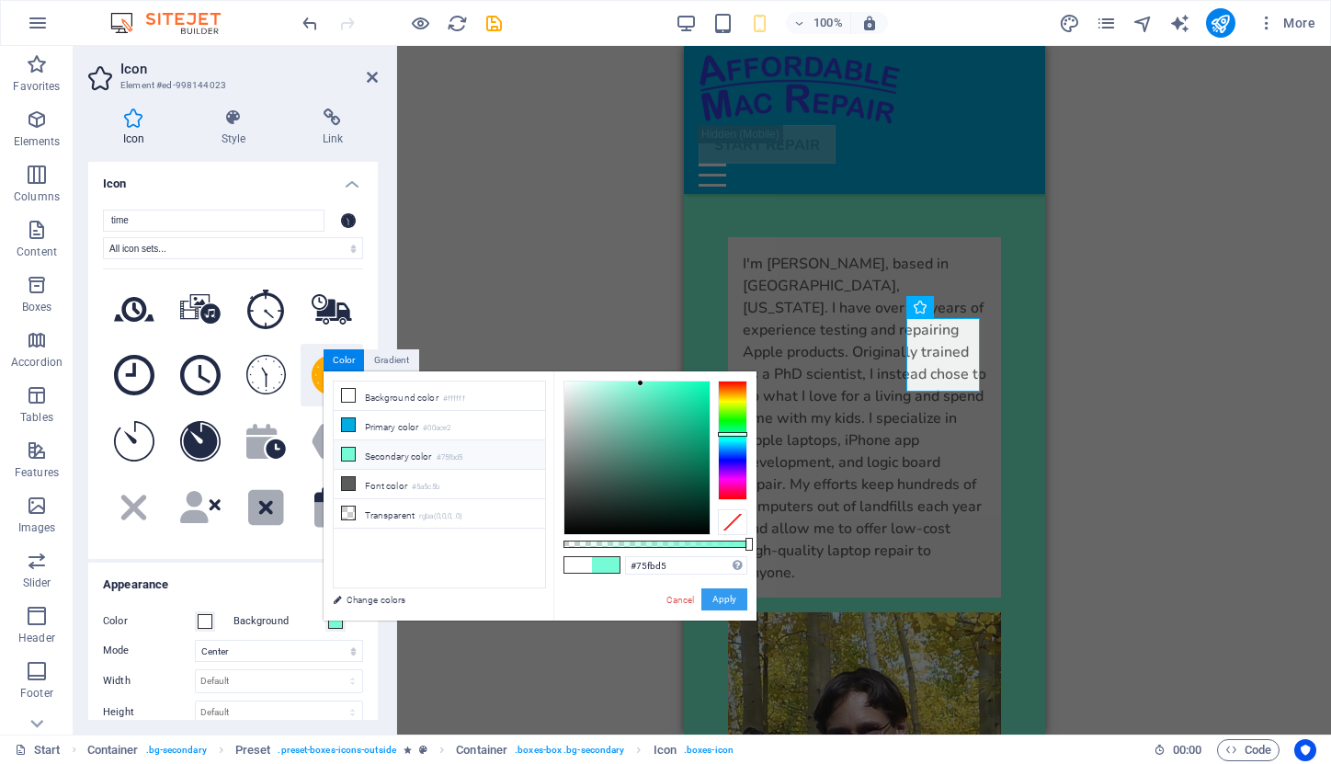
click at [721, 606] on button "Apply" at bounding box center [724, 599] width 46 height 22
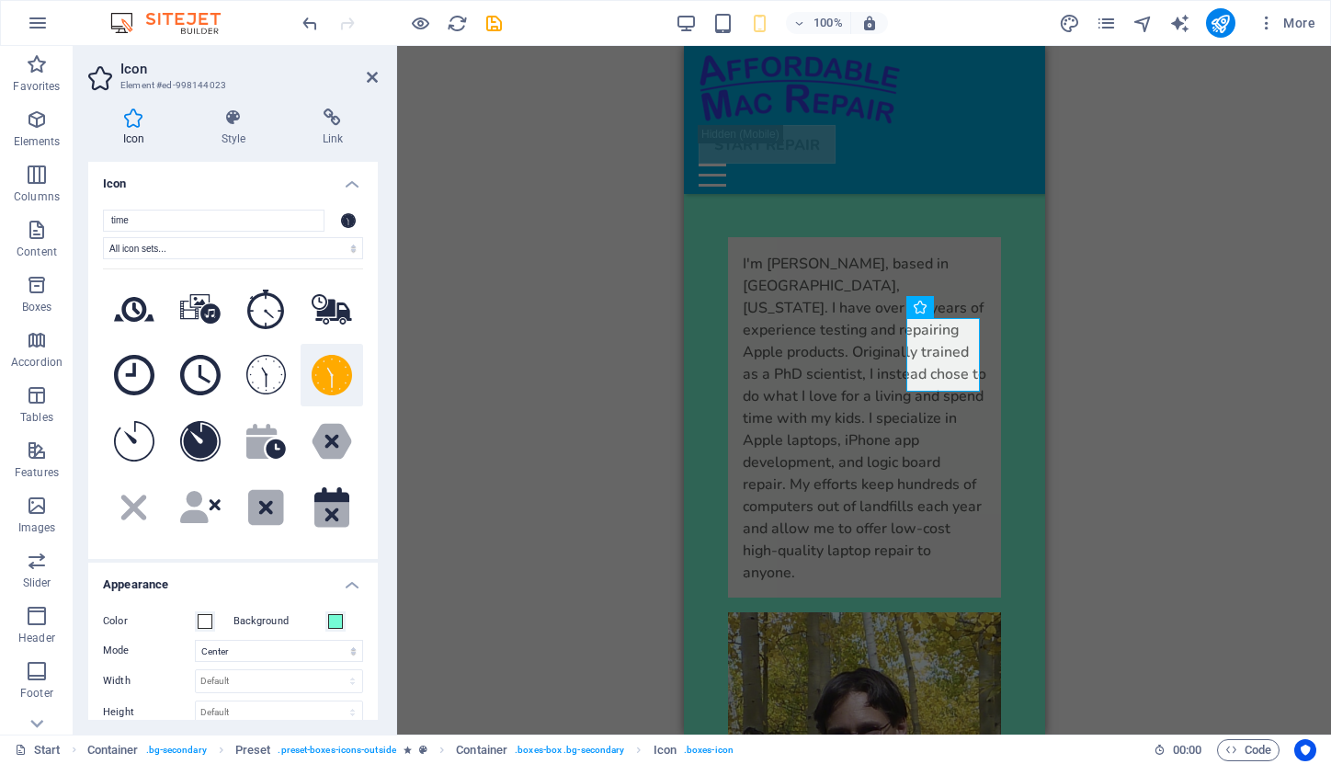
click at [227, 613] on div "Color" at bounding box center [168, 621] width 131 height 22
click at [195, 625] on button "Color" at bounding box center [205, 621] width 20 height 20
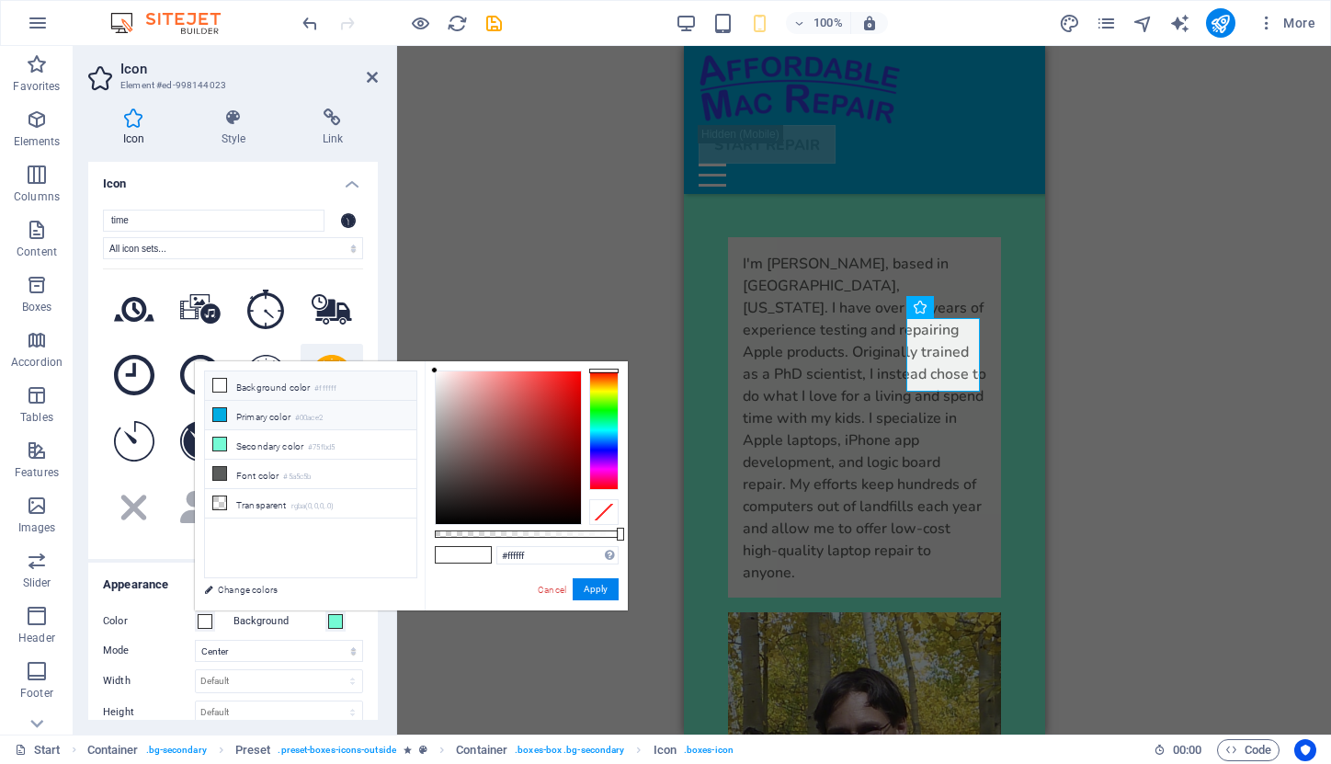
click at [300, 418] on li "Primary color #00ace2" at bounding box center [310, 415] width 211 height 29
type input "#00ace2"
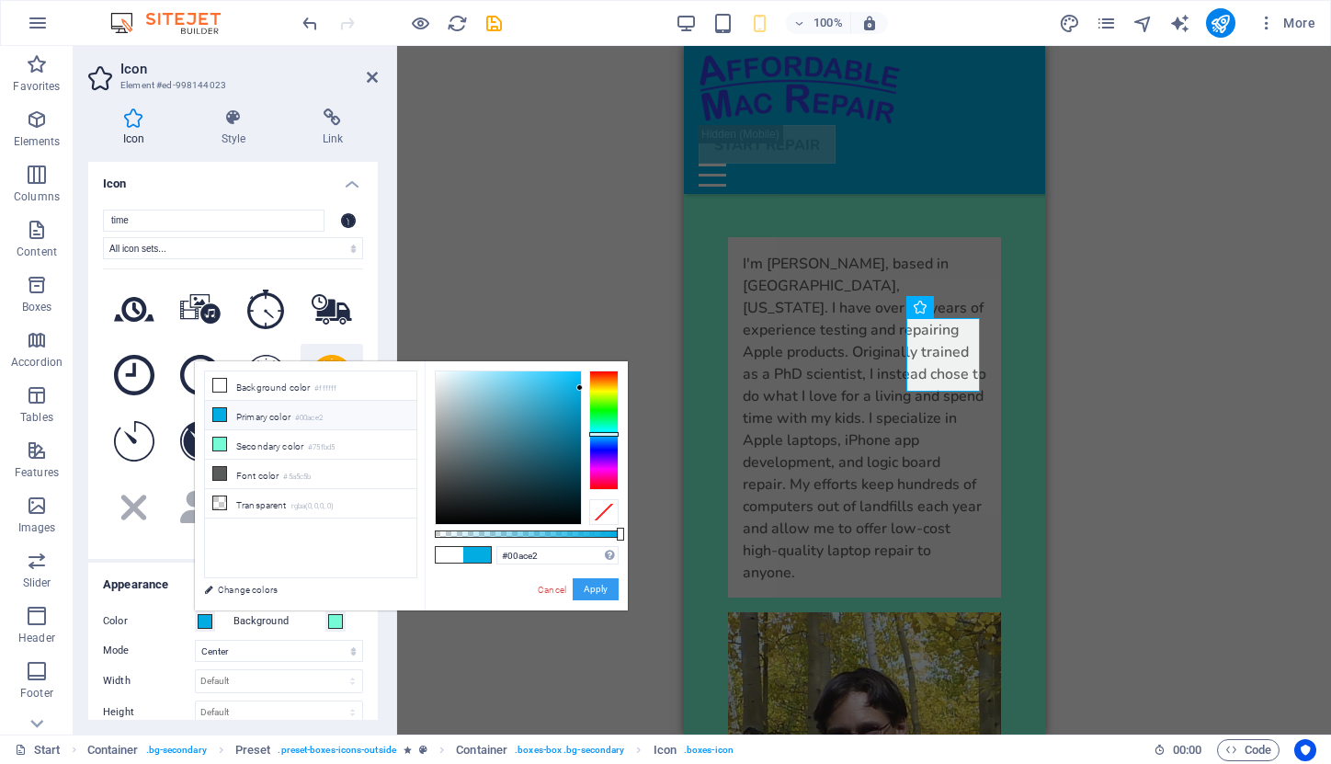
click at [587, 589] on button "Apply" at bounding box center [596, 589] width 46 height 22
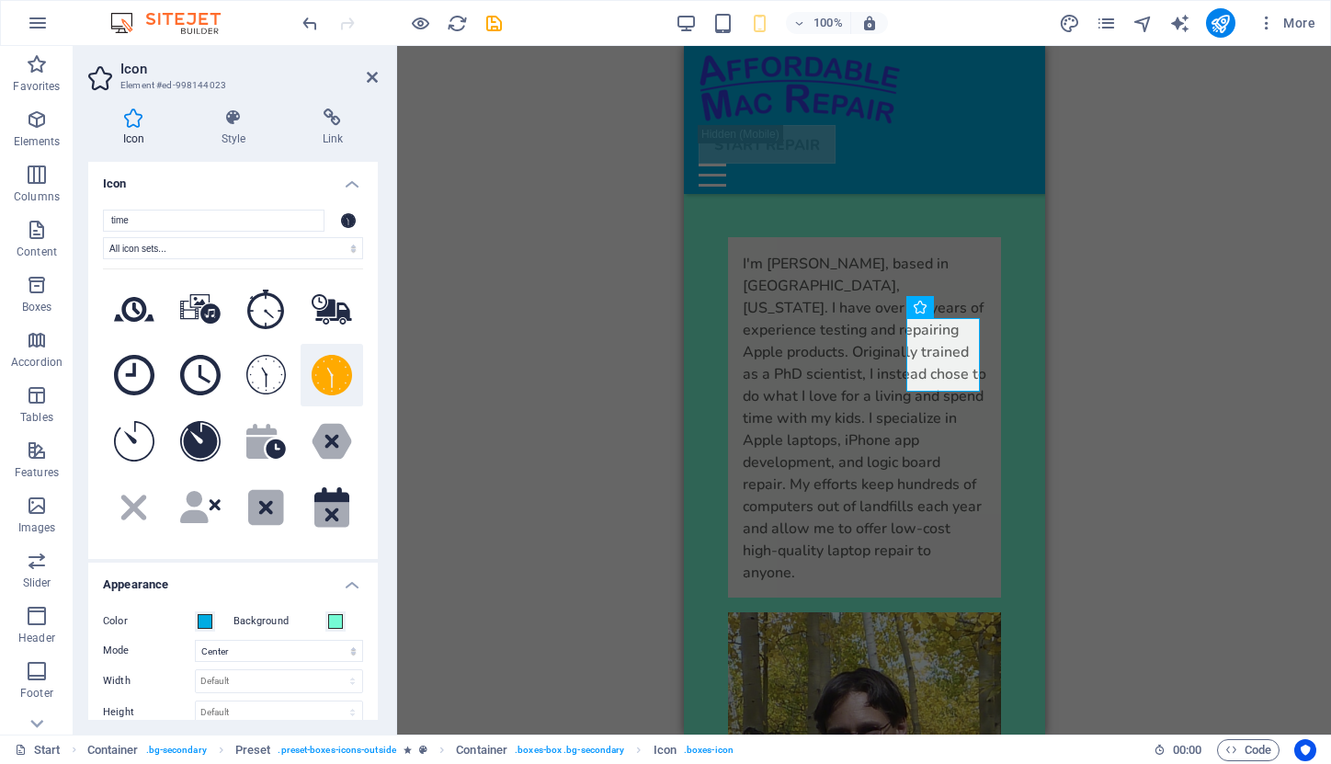
click at [1064, 301] on div "H1 Banner Banner Container Container Banner Image Spacer Text Container Pricing…" at bounding box center [864, 390] width 934 height 689
click at [1005, 232] on div "I'm [PERSON_NAME], based in [GEOGRAPHIC_DATA], [US_STATE]. I have over 10 years…" at bounding box center [864, 561] width 302 height 766
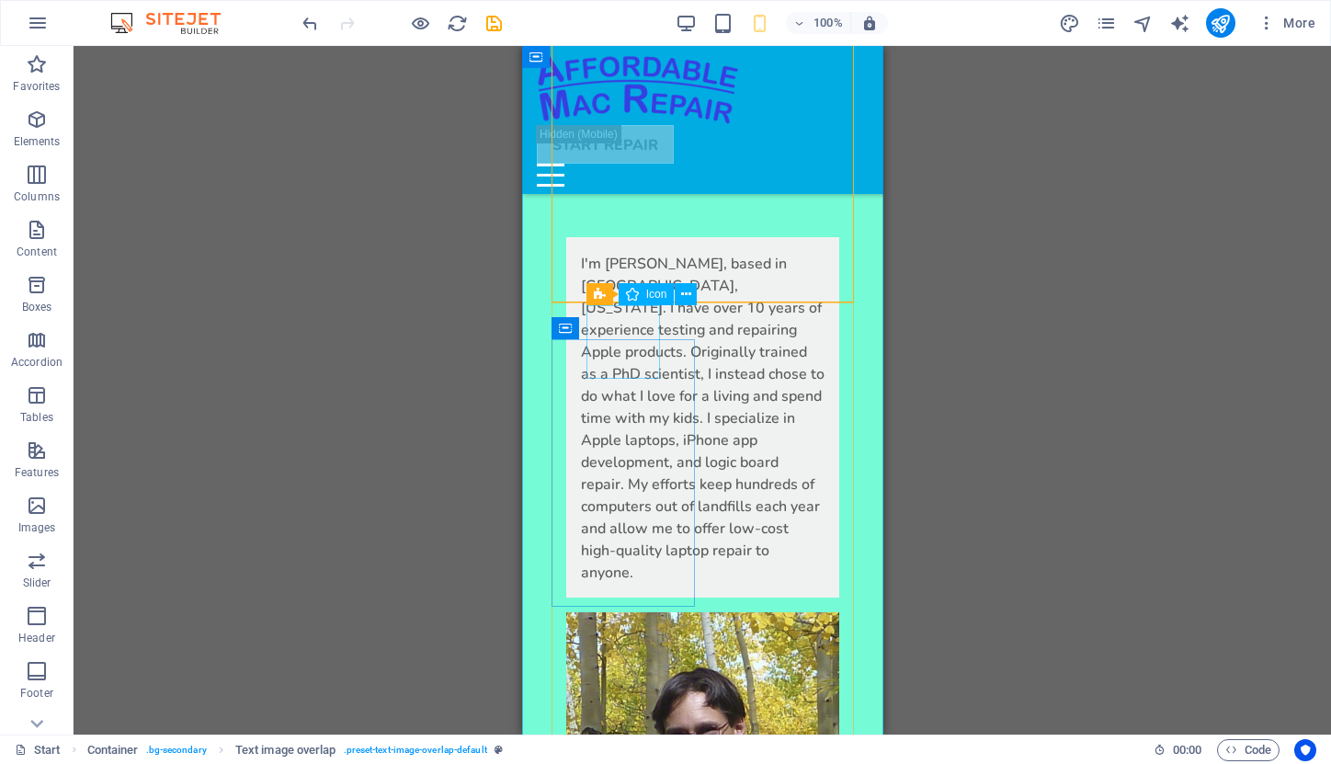
select select "xMidYMid"
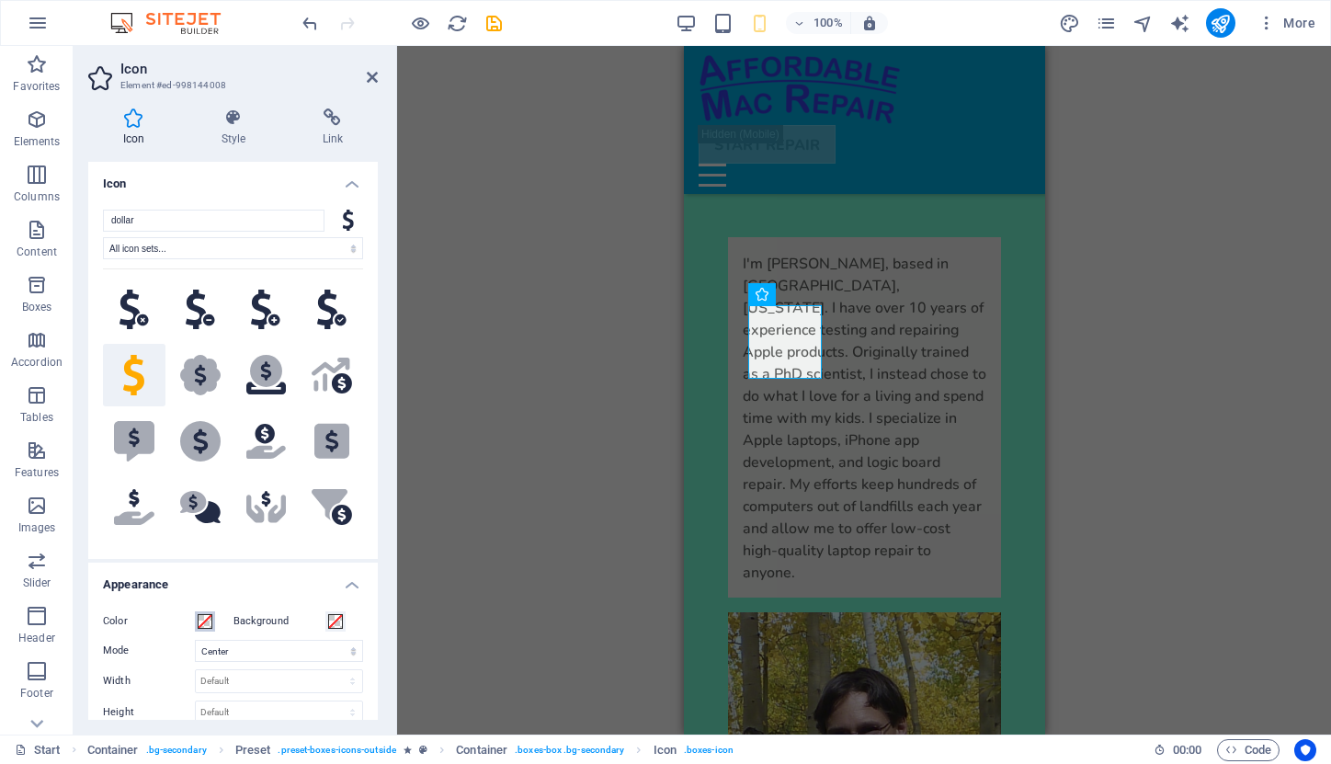
click at [206, 620] on span at bounding box center [205, 621] width 15 height 15
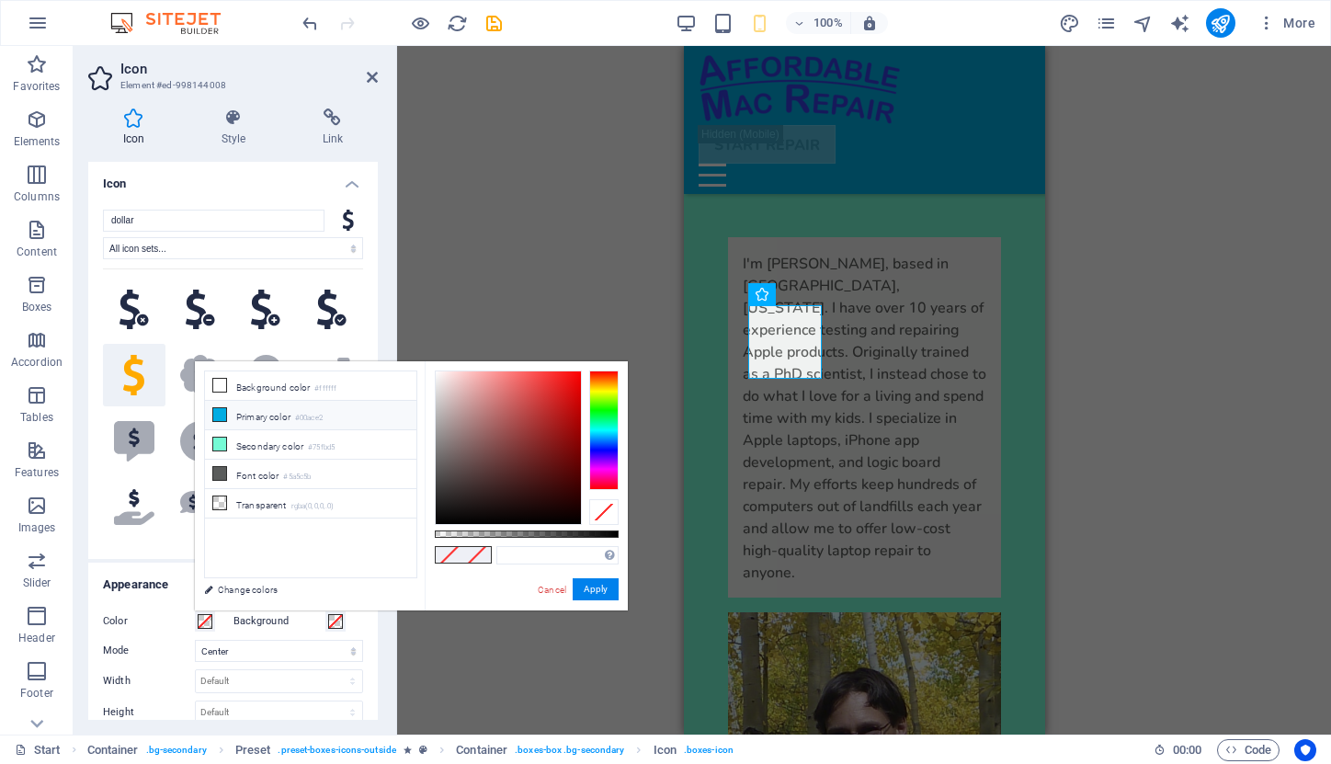
click at [249, 420] on li "Primary color #00ace2" at bounding box center [310, 415] width 211 height 29
type input "#00ace2"
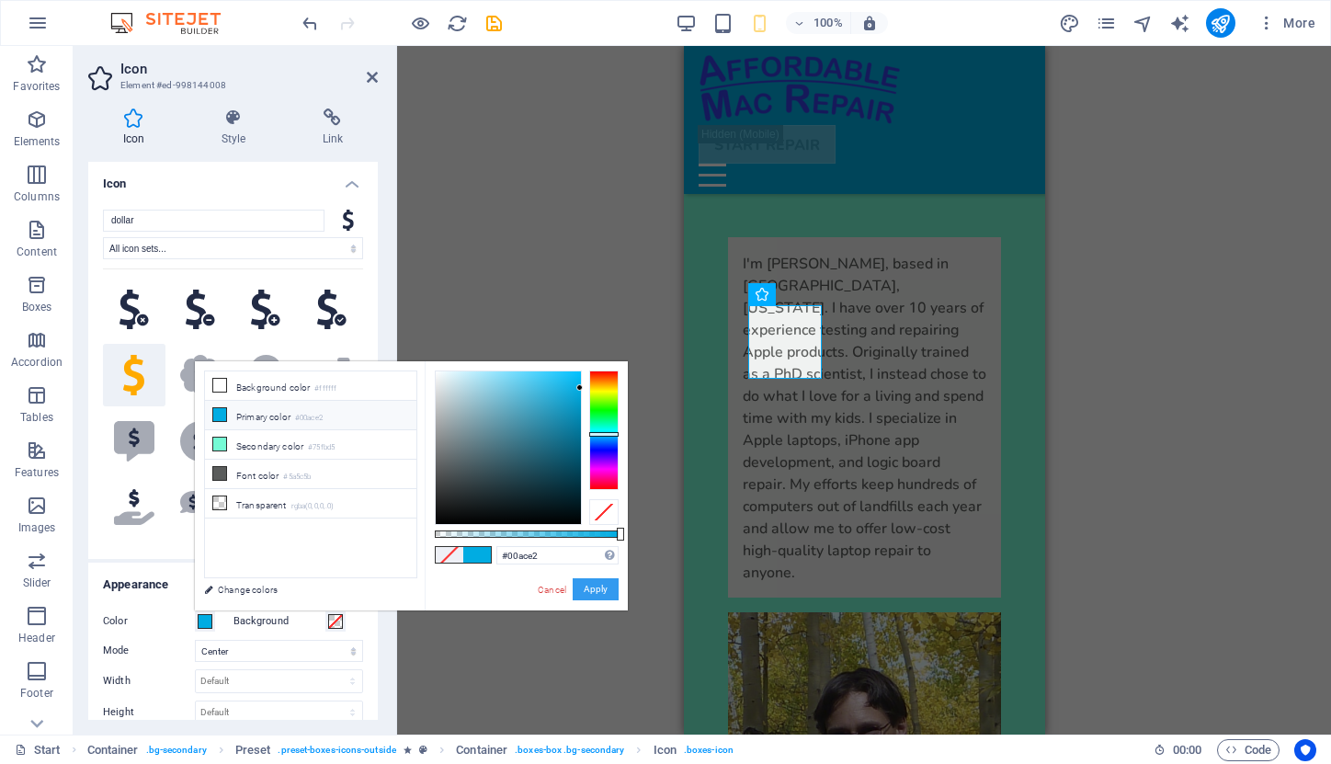
click at [599, 585] on button "Apply" at bounding box center [596, 589] width 46 height 22
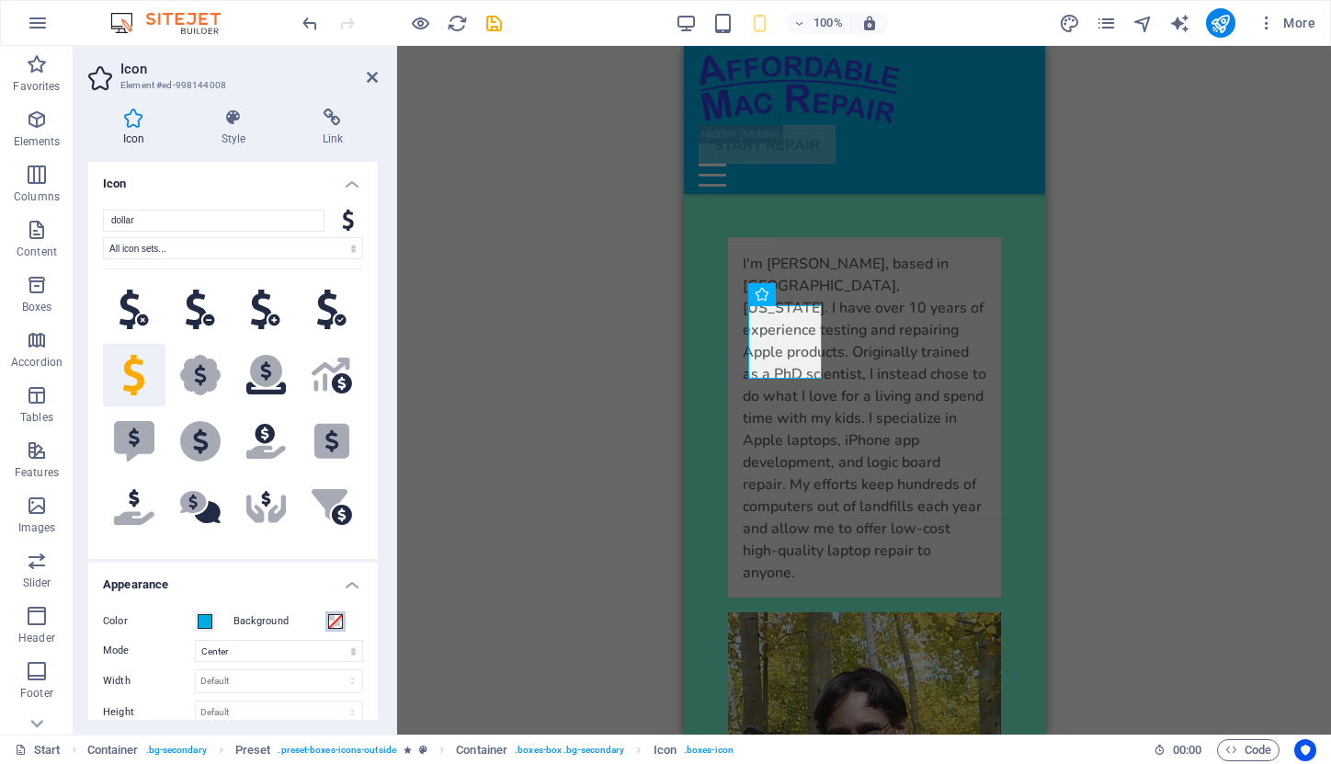
click at [333, 622] on span at bounding box center [335, 621] width 15 height 15
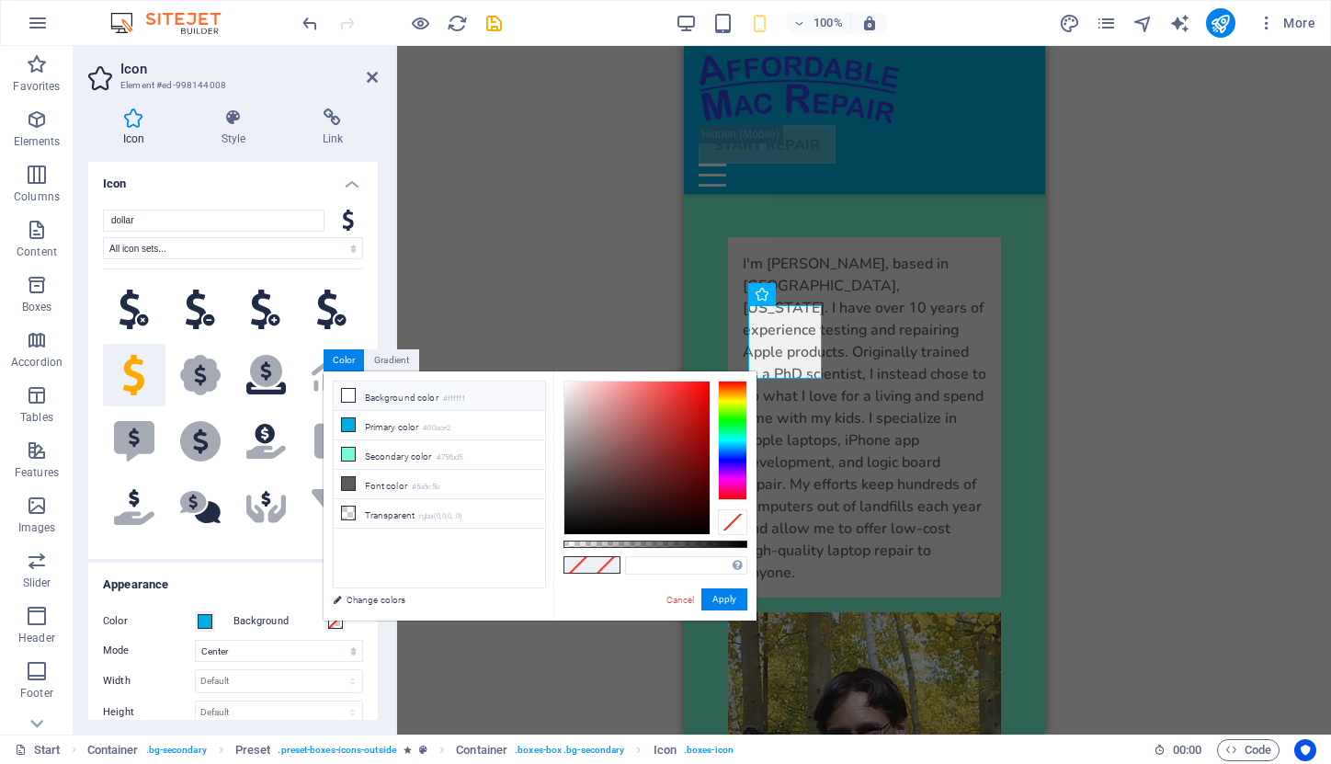
click at [421, 400] on li "Background color #ffffff" at bounding box center [439, 396] width 211 height 29
click at [427, 448] on li "Secondary color #75fbd5" at bounding box center [439, 454] width 211 height 29
type input "#75fbd5"
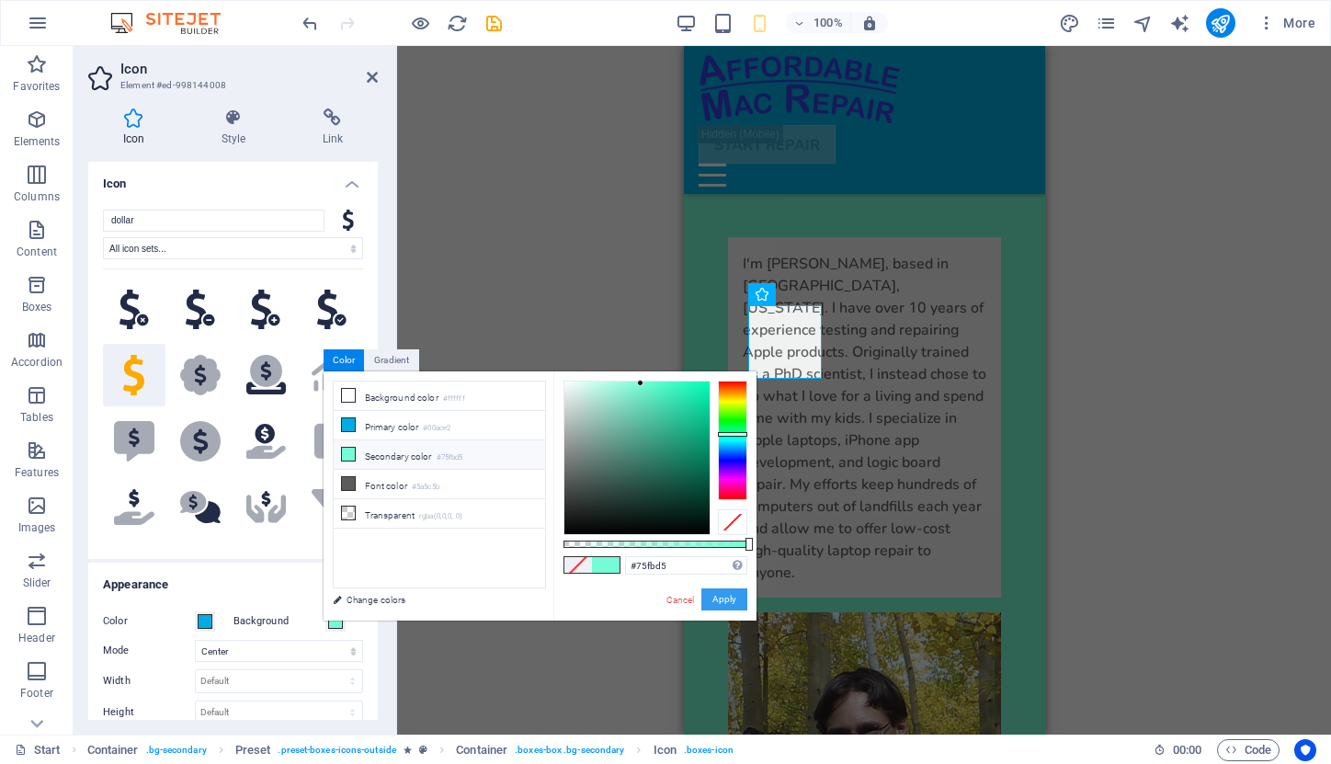
click at [726, 598] on button "Apply" at bounding box center [724, 599] width 46 height 22
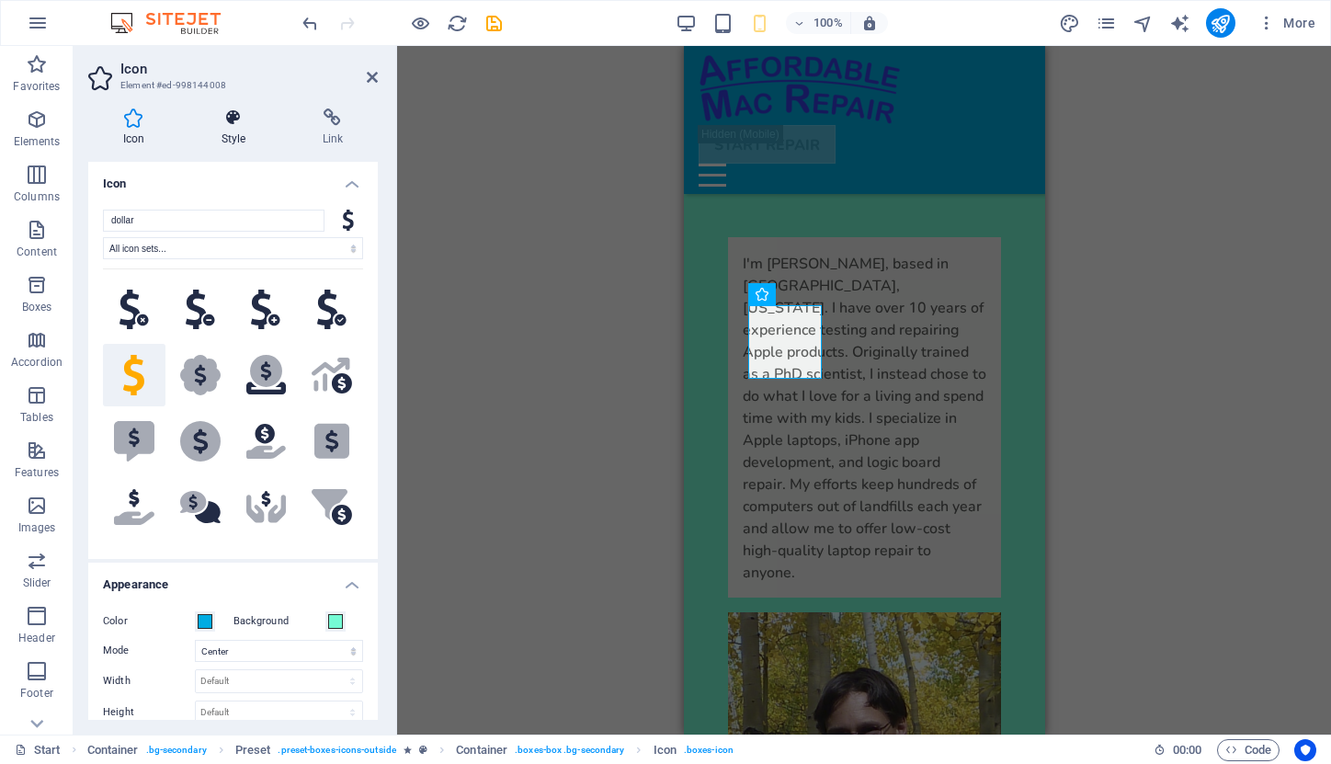
click at [234, 120] on icon at bounding box center [234, 117] width 94 height 18
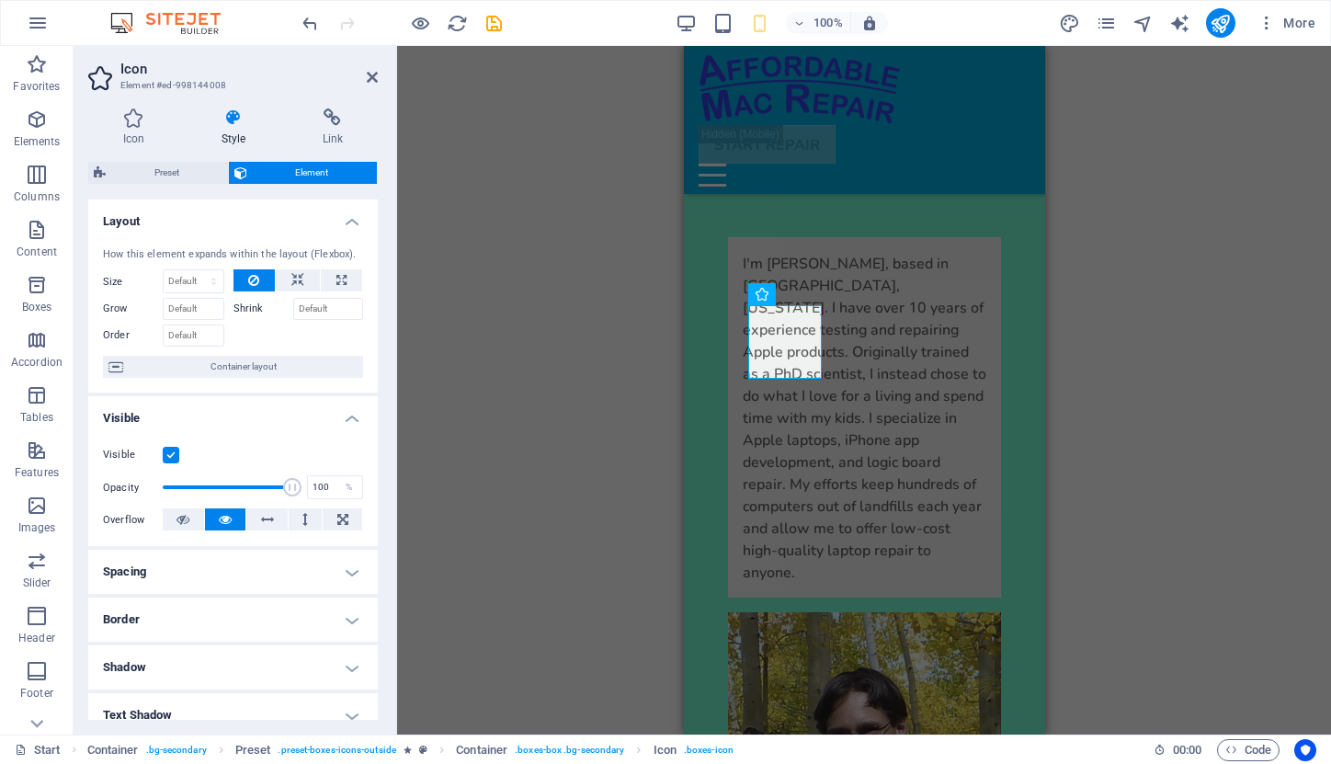
click at [344, 610] on h4 "Border" at bounding box center [233, 620] width 290 height 44
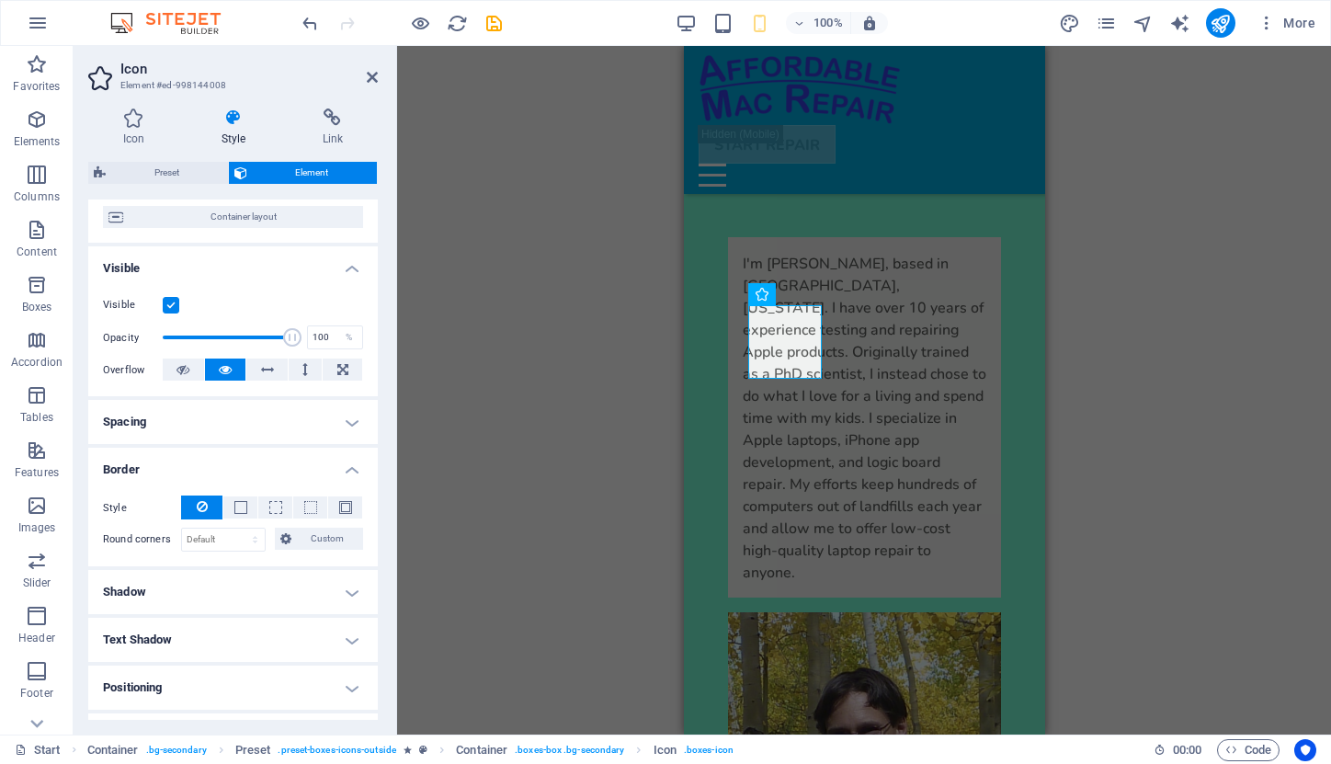
scroll to position [151, 0]
click at [200, 498] on icon at bounding box center [202, 506] width 11 height 22
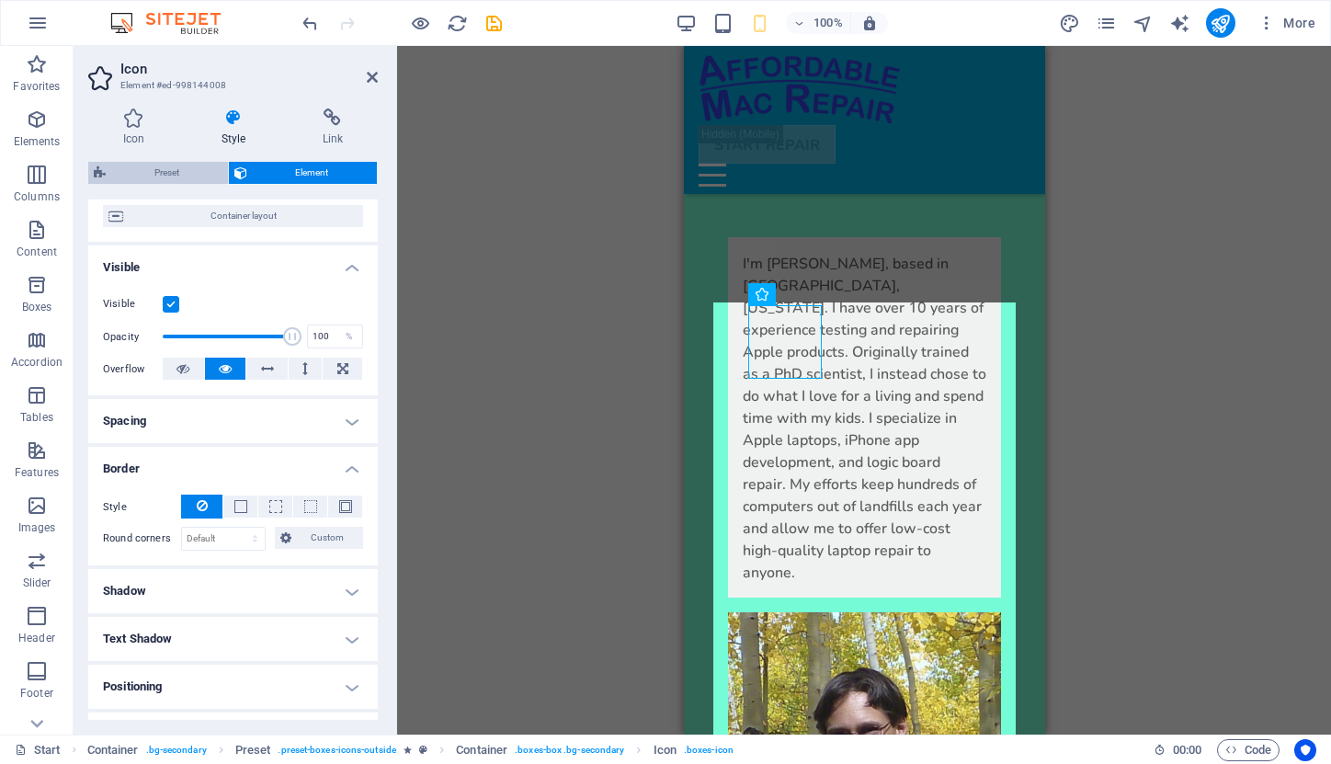
click at [188, 169] on span "Preset" at bounding box center [166, 173] width 111 height 22
select select "px"
select select "double"
select select "preset-boxes-icons-outside"
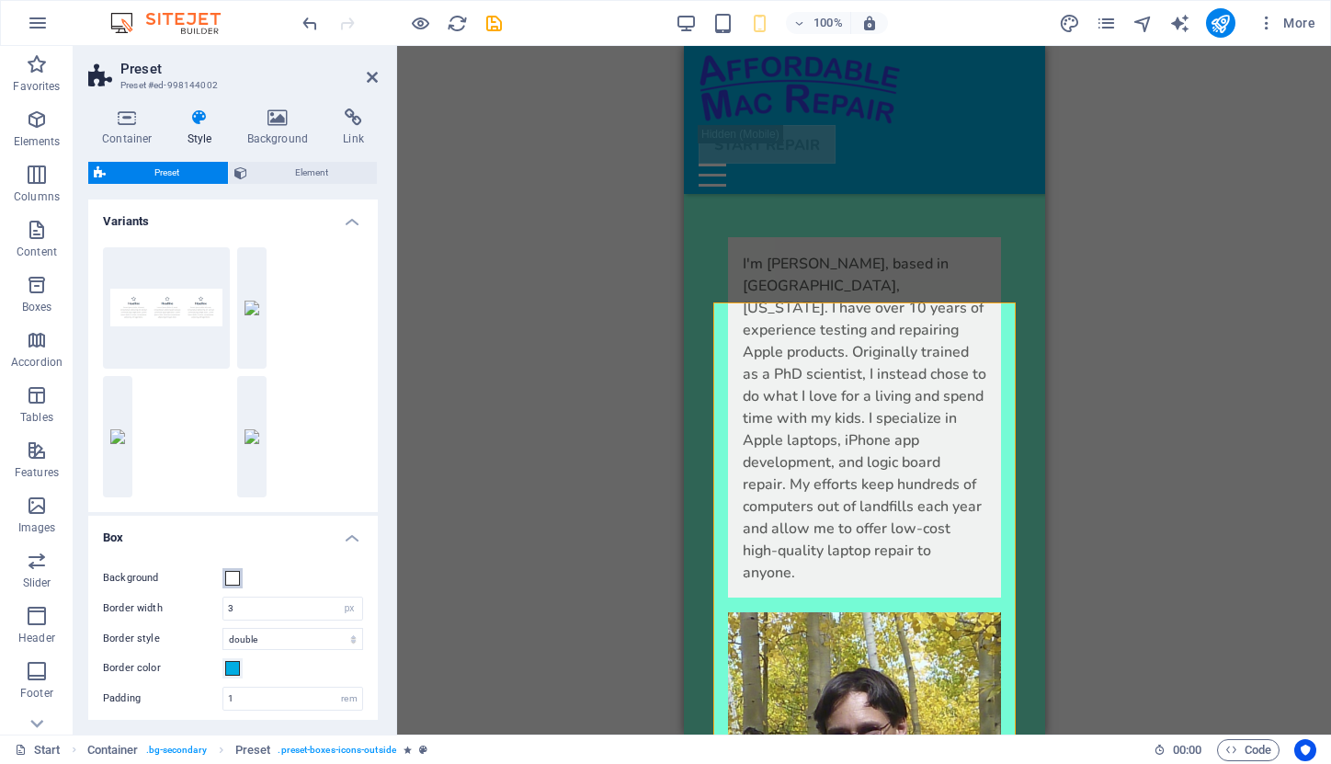
click at [232, 576] on span at bounding box center [232, 578] width 15 height 15
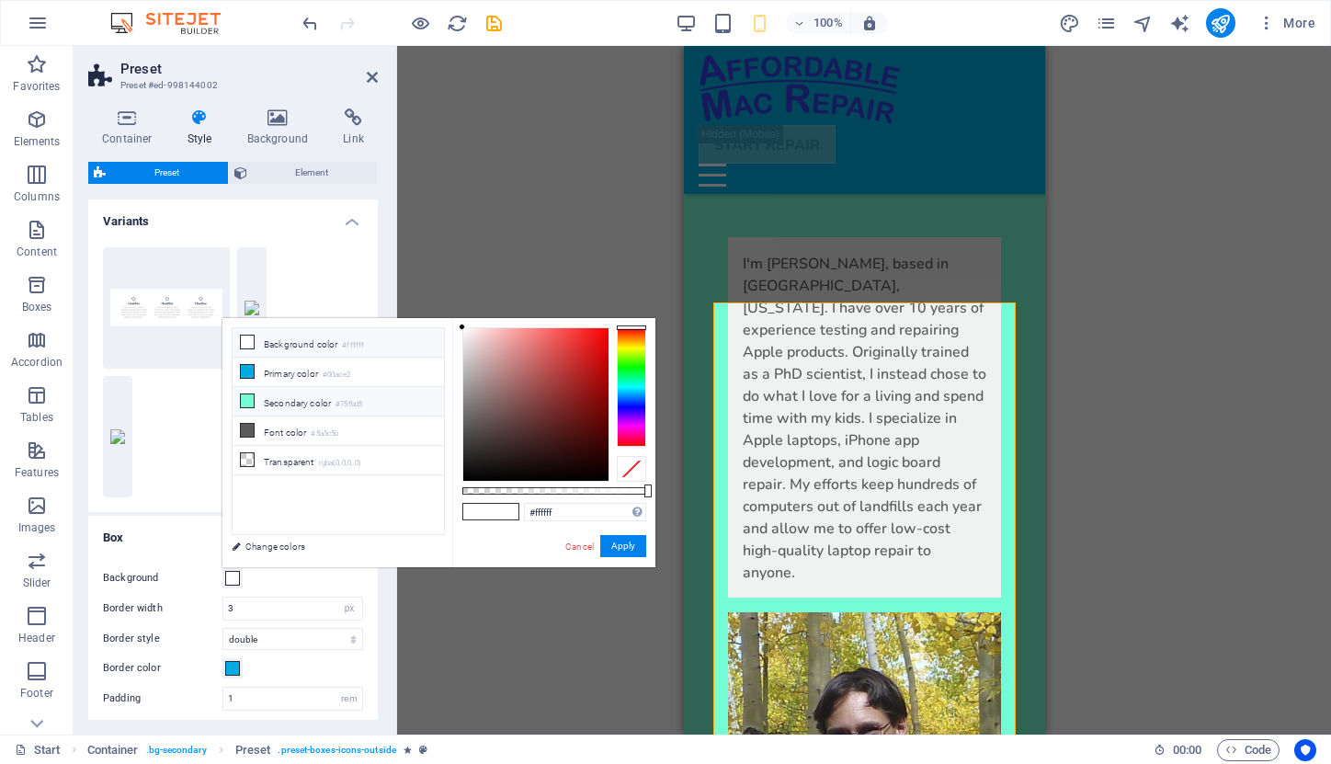
click at [296, 393] on li "Secondary color #75fbd5" at bounding box center [338, 401] width 211 height 29
type input "#75fbd5"
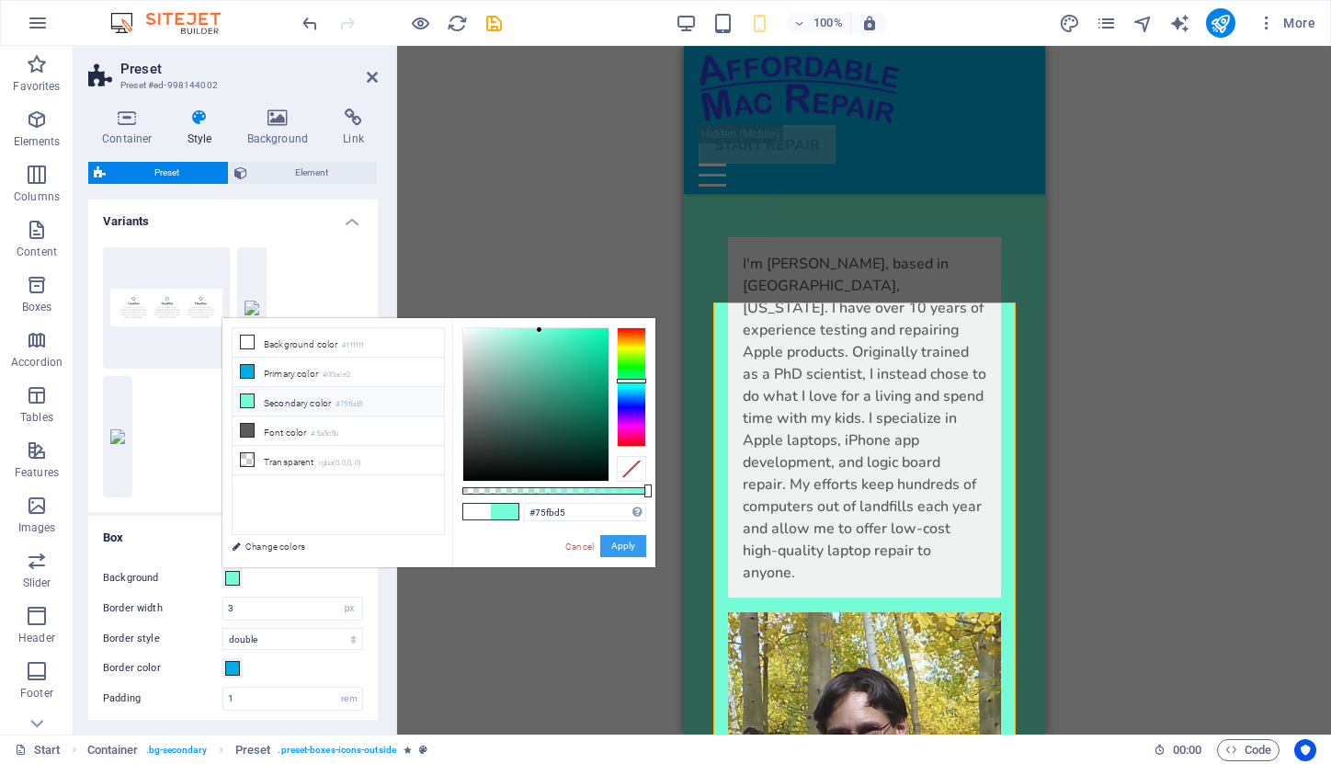
click at [615, 538] on button "Apply" at bounding box center [623, 546] width 46 height 22
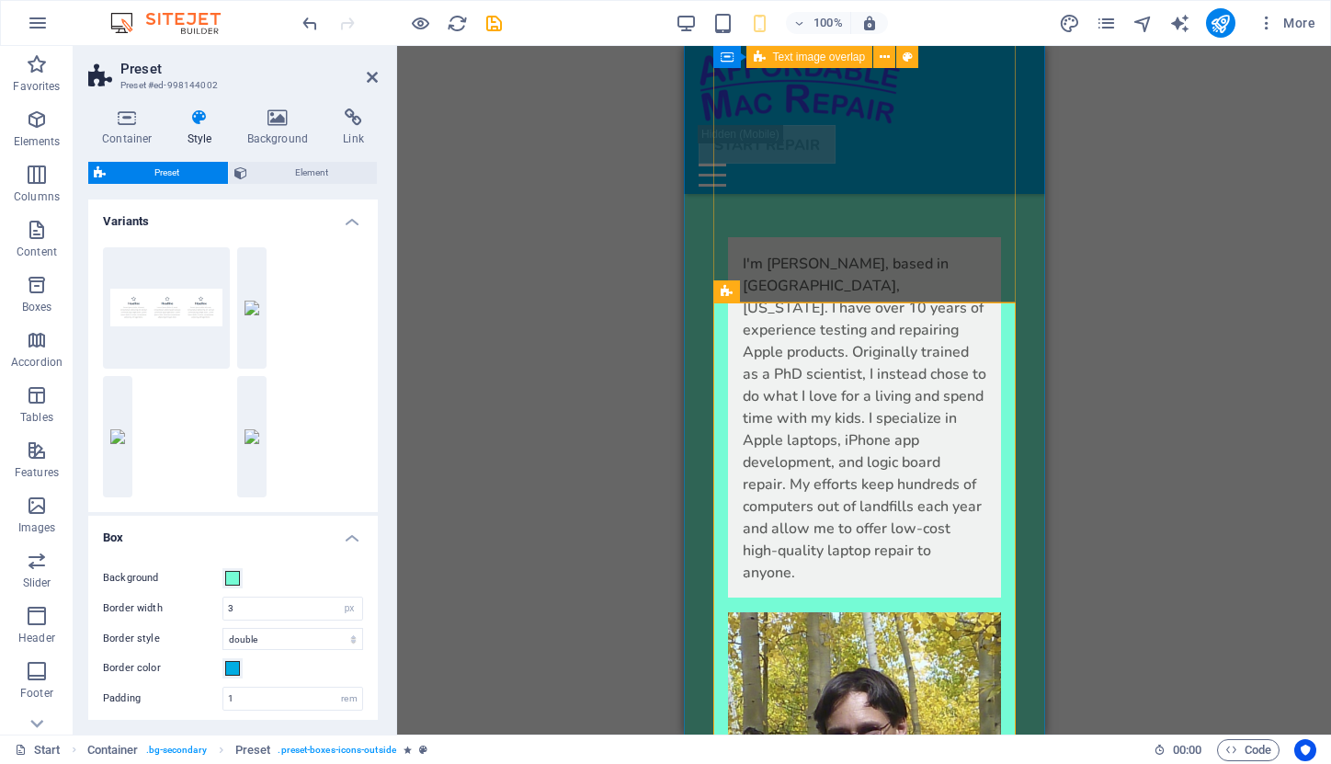
click at [1011, 234] on div "I'm [PERSON_NAME], based in [GEOGRAPHIC_DATA], [US_STATE]. I have over 10 years…" at bounding box center [864, 561] width 302 height 766
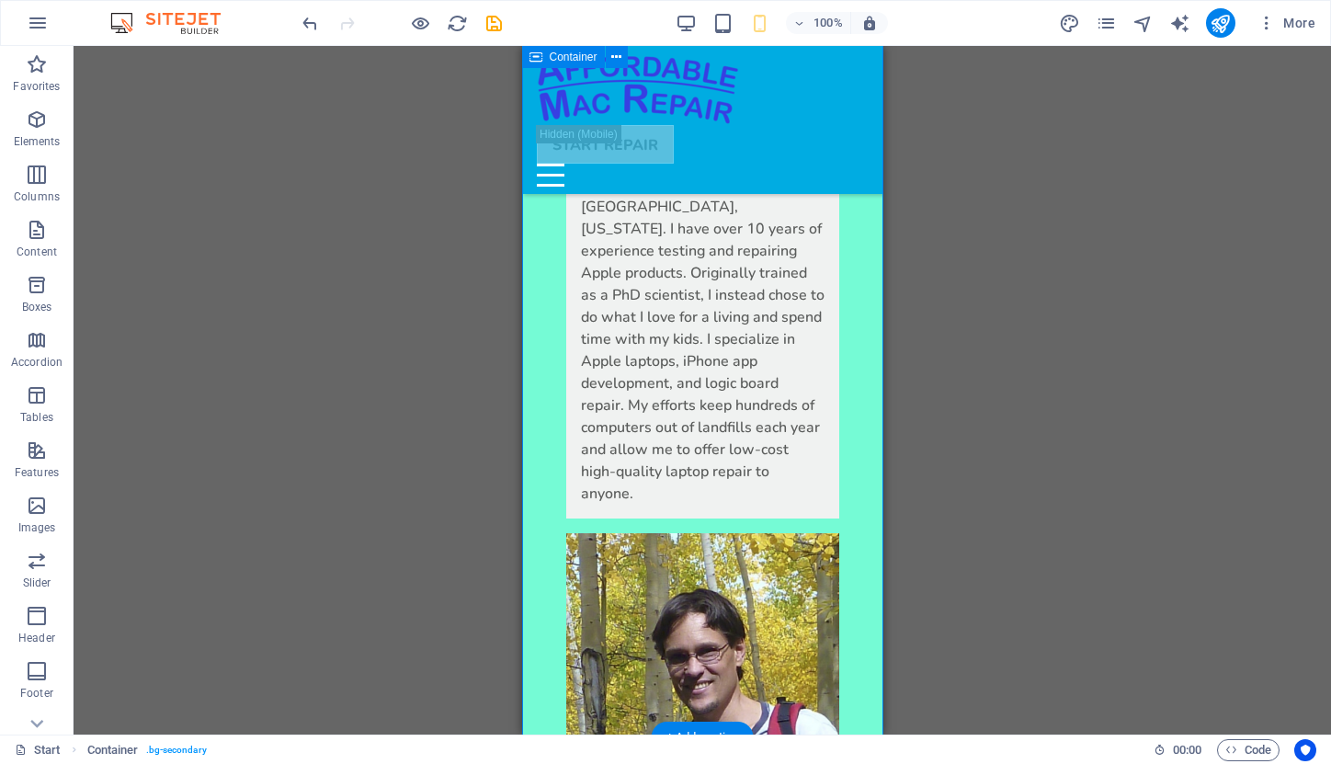
scroll to position [4331, 0]
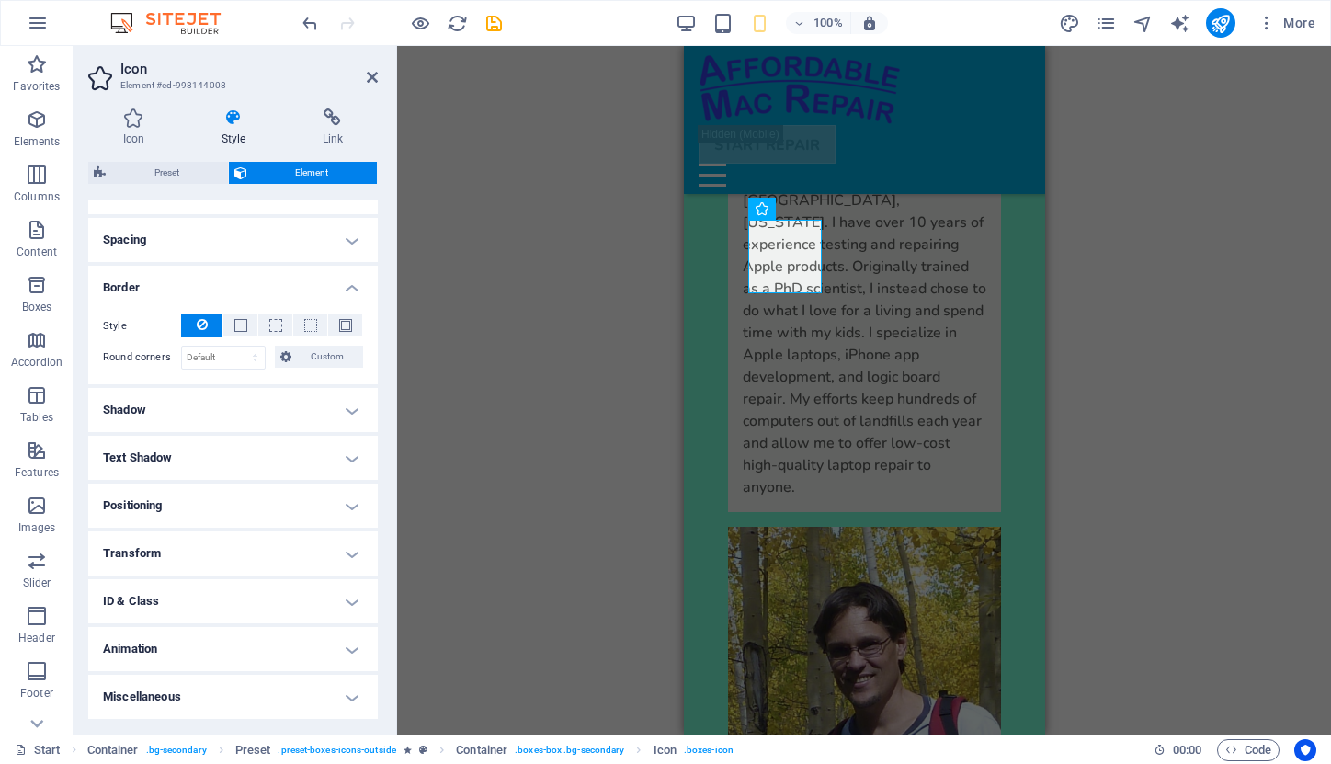
scroll to position [330, 0]
click at [234, 325] on span at bounding box center [240, 327] width 13 height 13
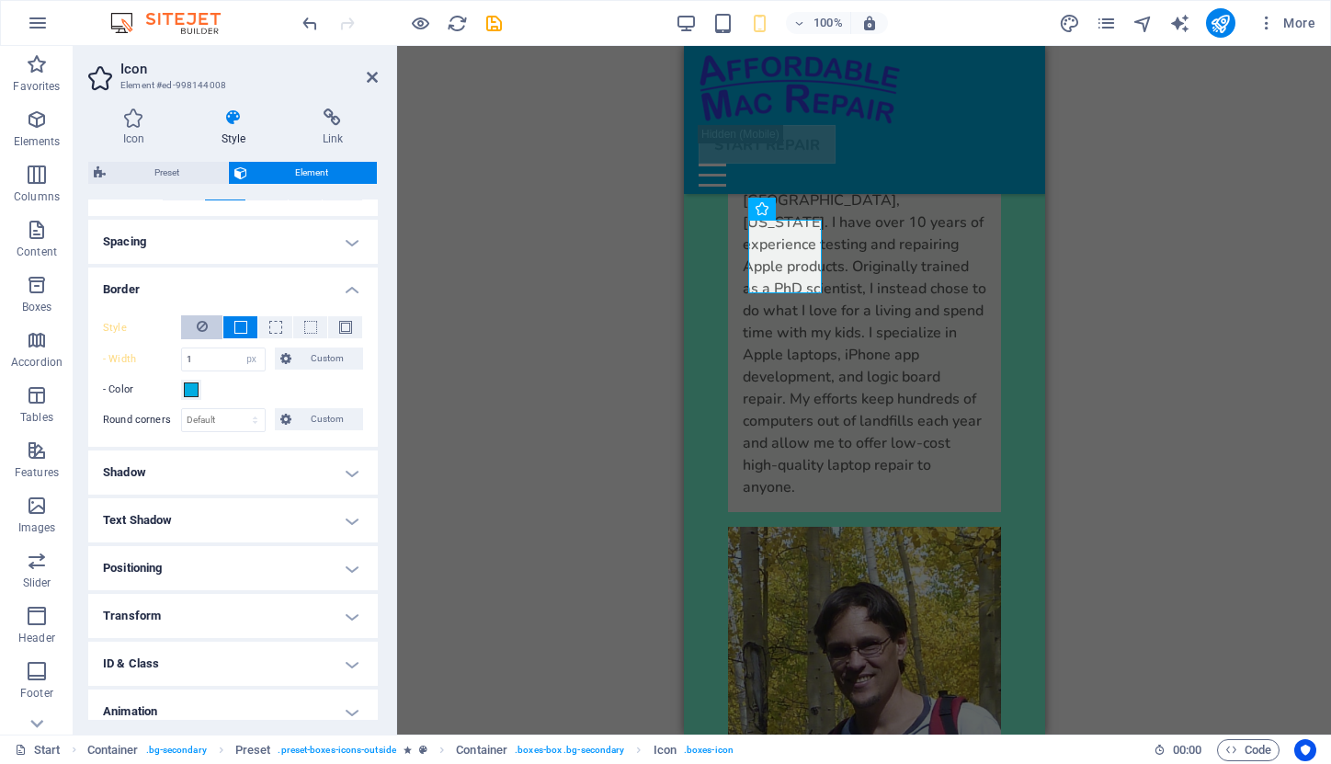
click at [207, 325] on button at bounding box center [201, 327] width 41 height 24
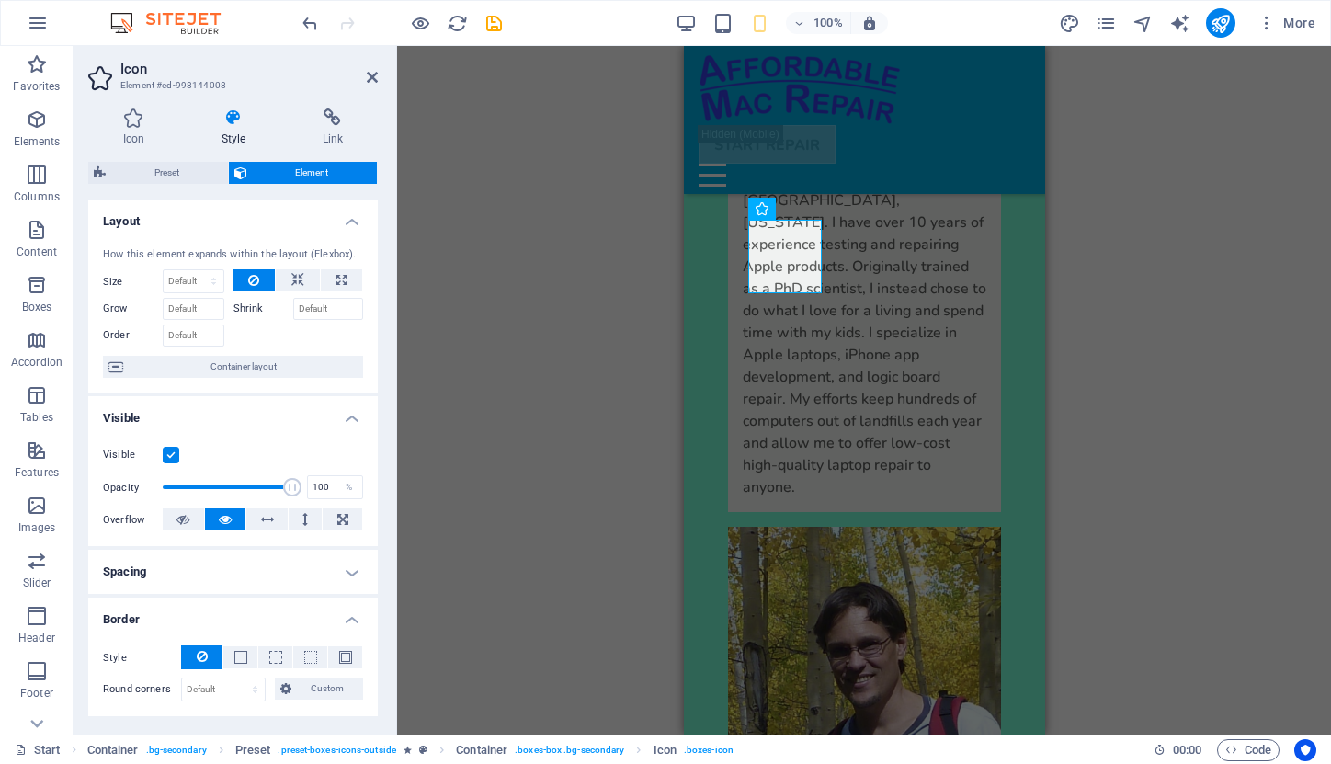
scroll to position [0, 0]
click at [133, 125] on icon at bounding box center [133, 117] width 91 height 18
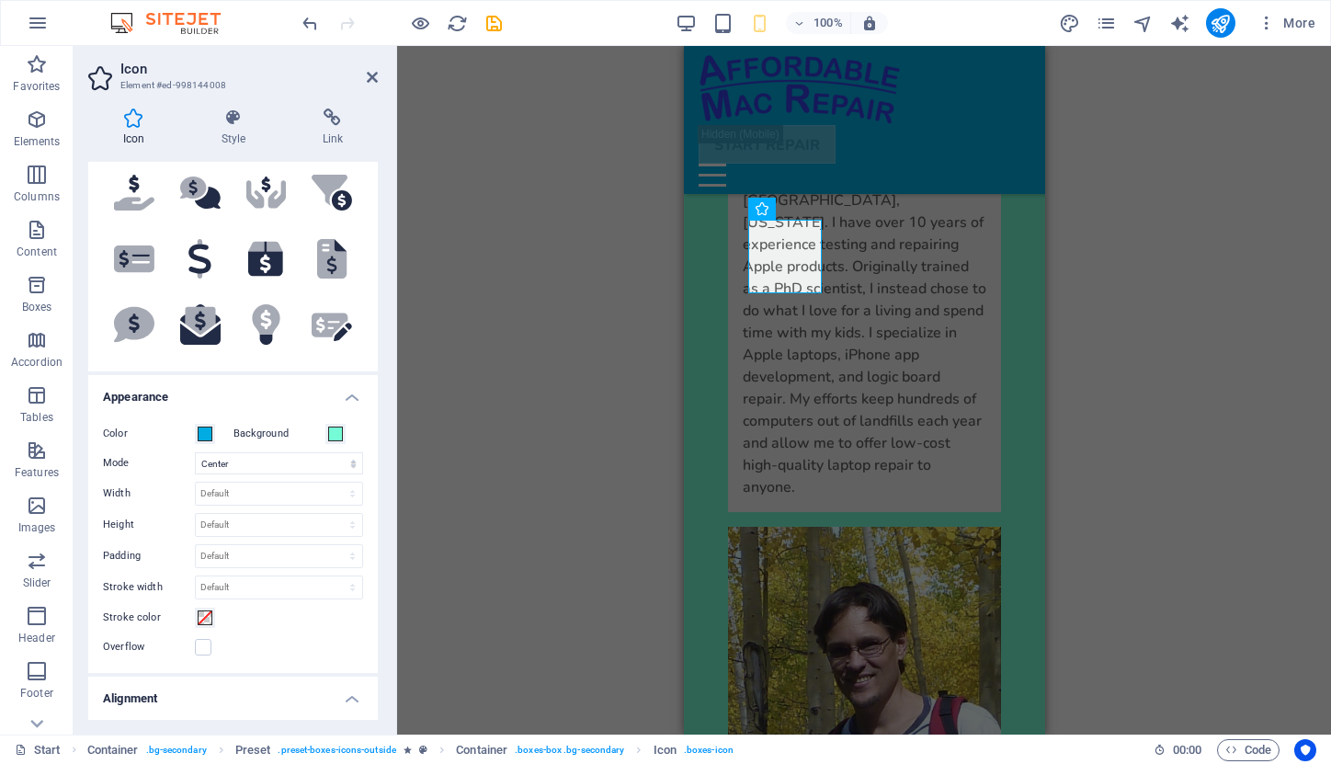
scroll to position [270, 0]
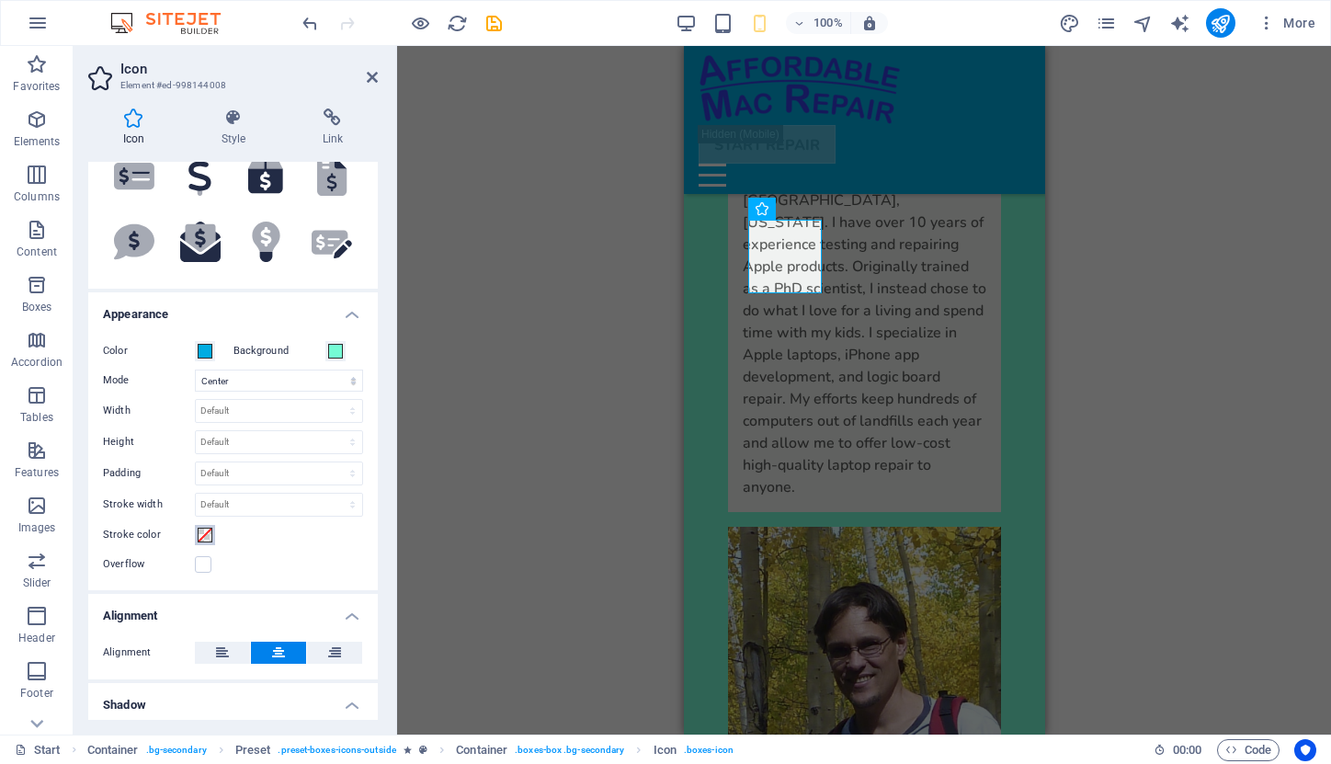
click at [207, 537] on span at bounding box center [205, 535] width 15 height 15
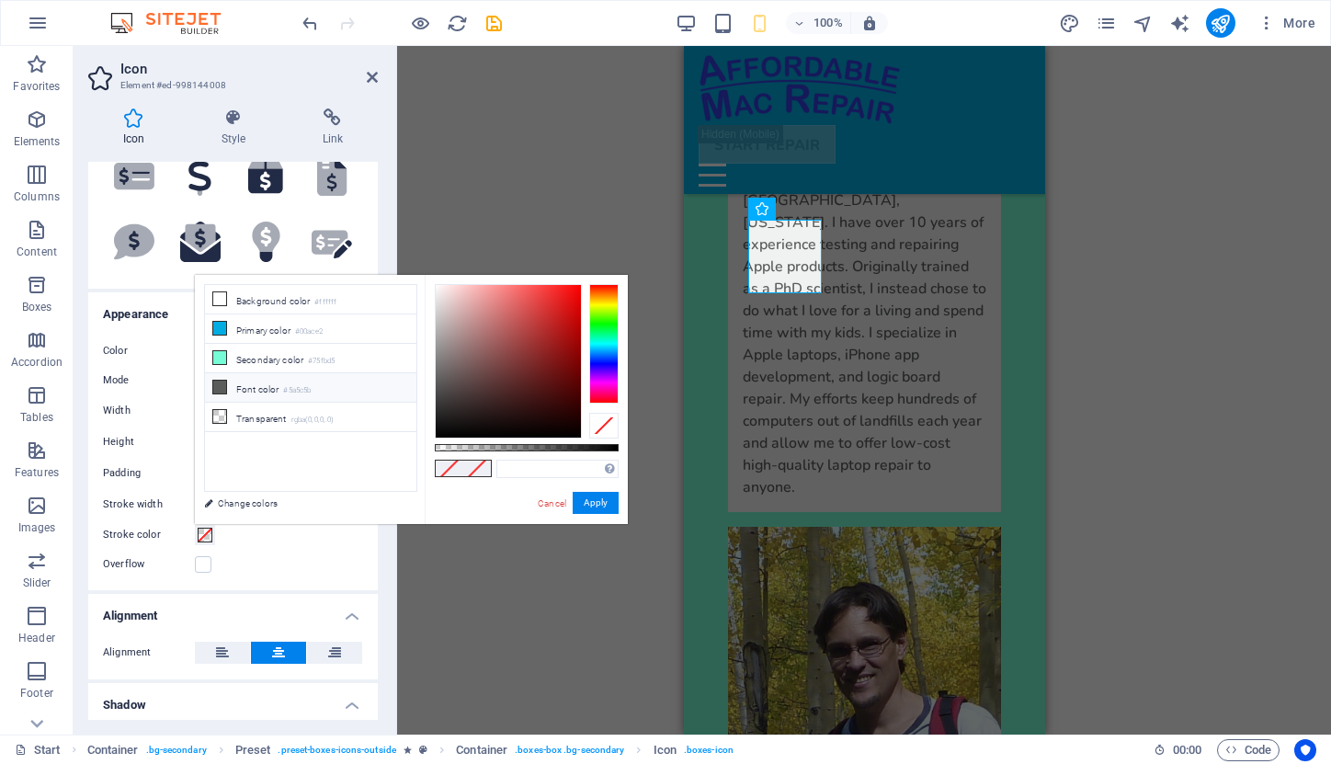
click at [290, 396] on small "#5a5c5b" at bounding box center [297, 390] width 28 height 13
type input "#5a5c5b"
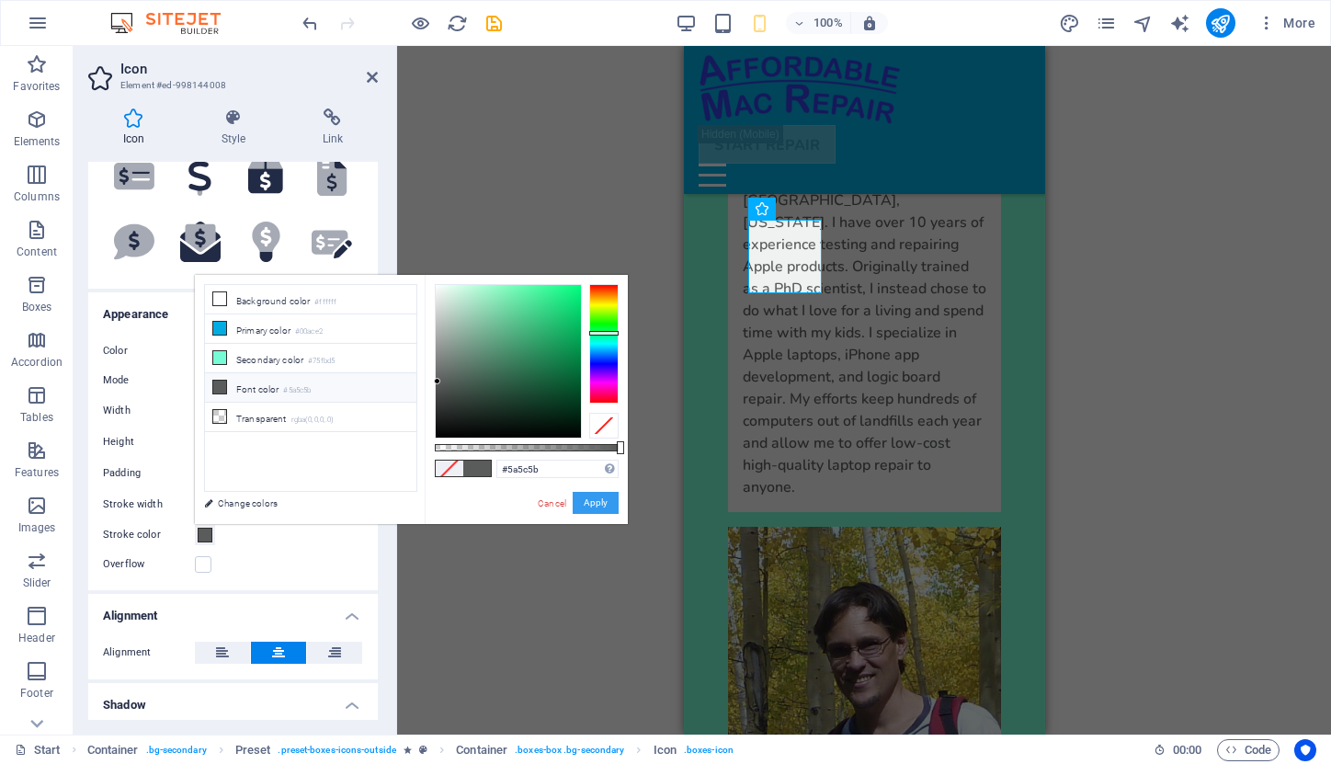
click at [590, 496] on button "Apply" at bounding box center [596, 503] width 46 height 22
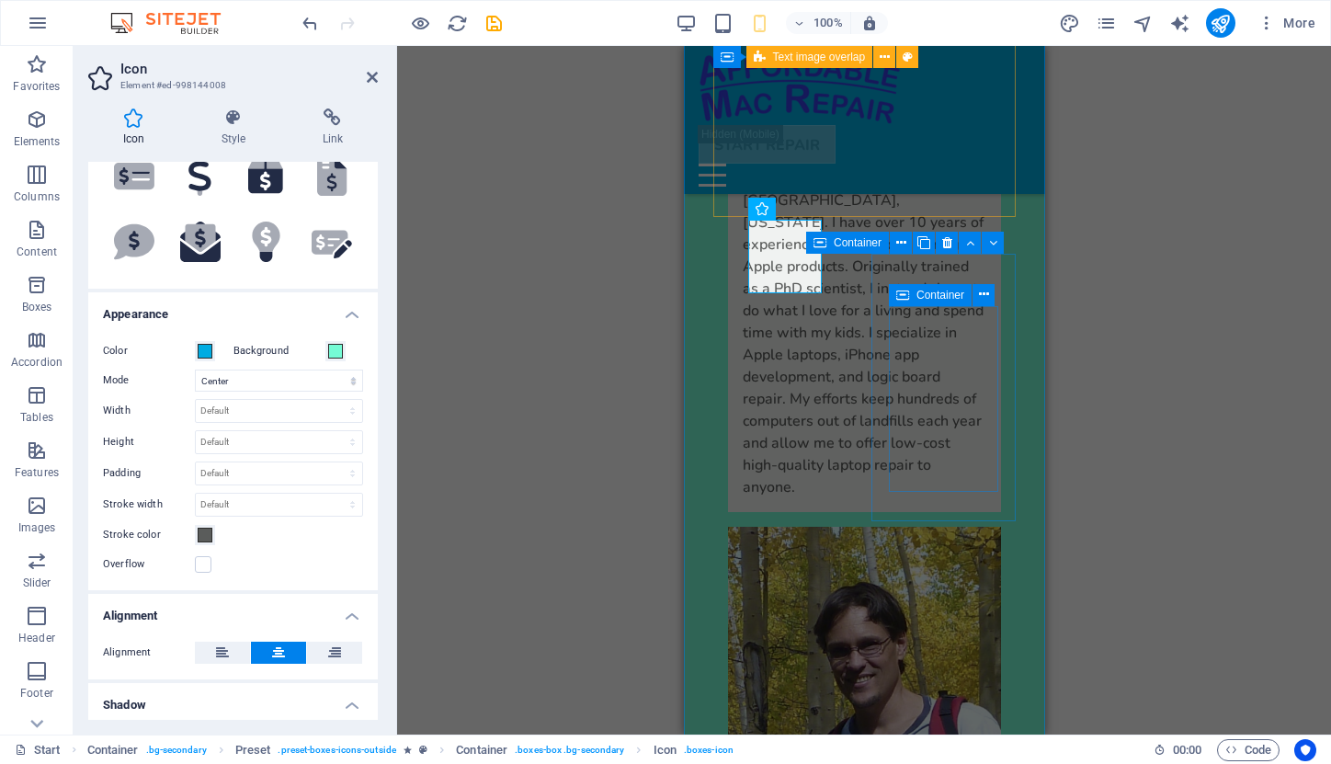
click at [929, 208] on div "I'm [PERSON_NAME], based in [GEOGRAPHIC_DATA], [US_STATE]. I have over 10 years…" at bounding box center [864, 476] width 302 height 766
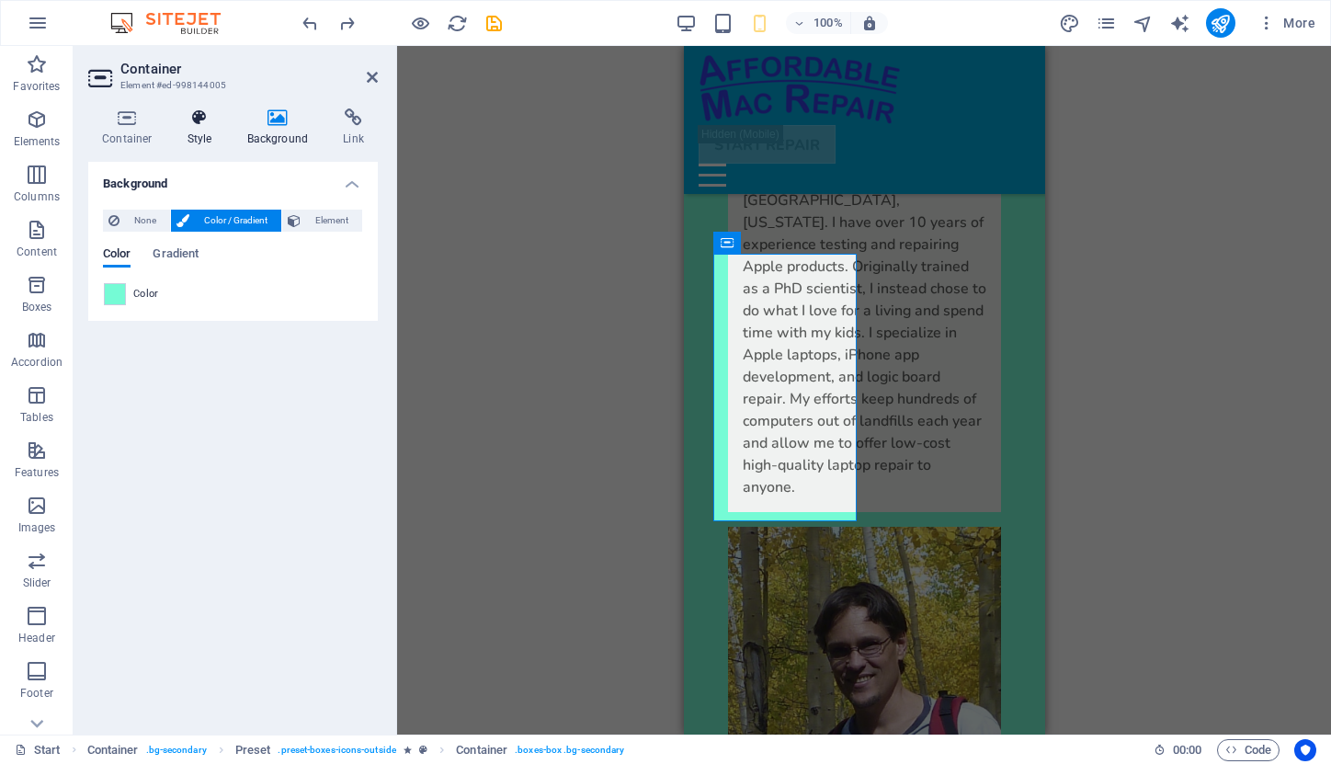
click at [200, 128] on h4 "Style" at bounding box center [204, 127] width 60 height 39
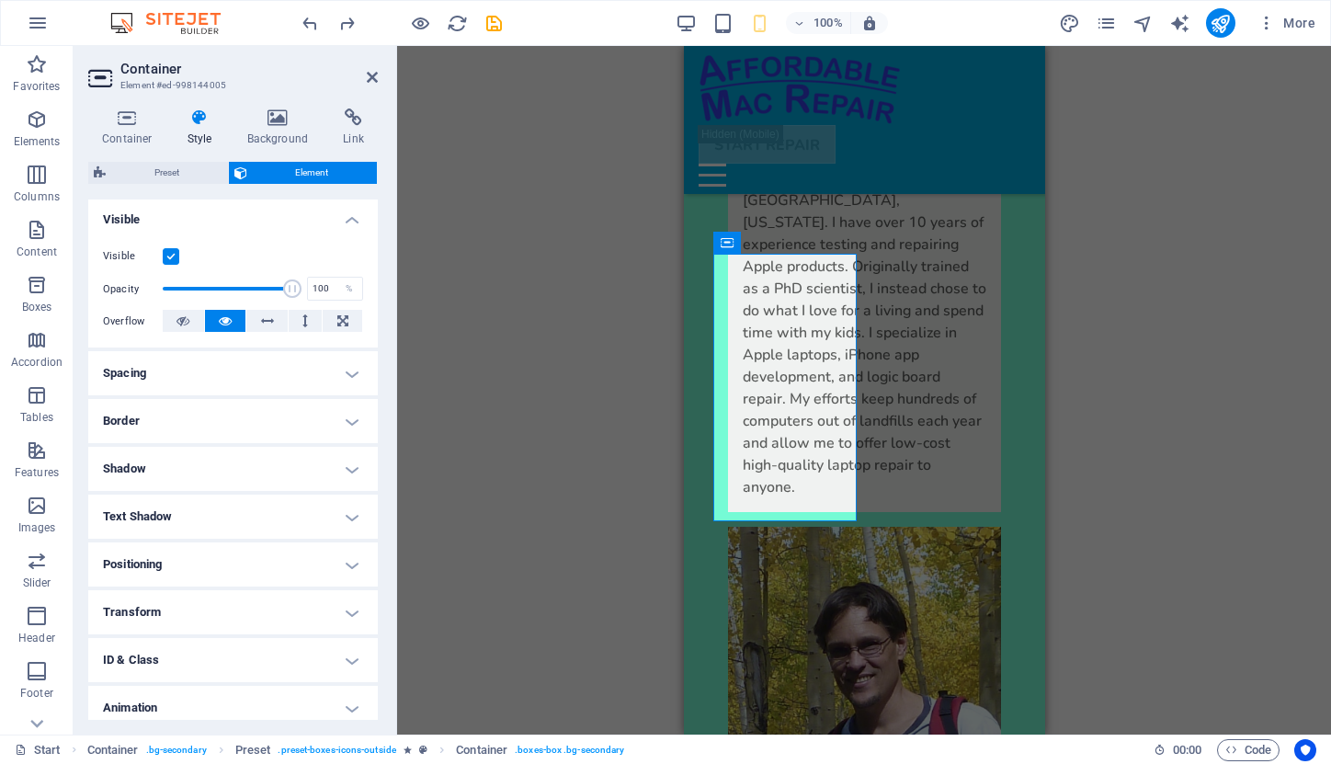
scroll to position [212, 0]
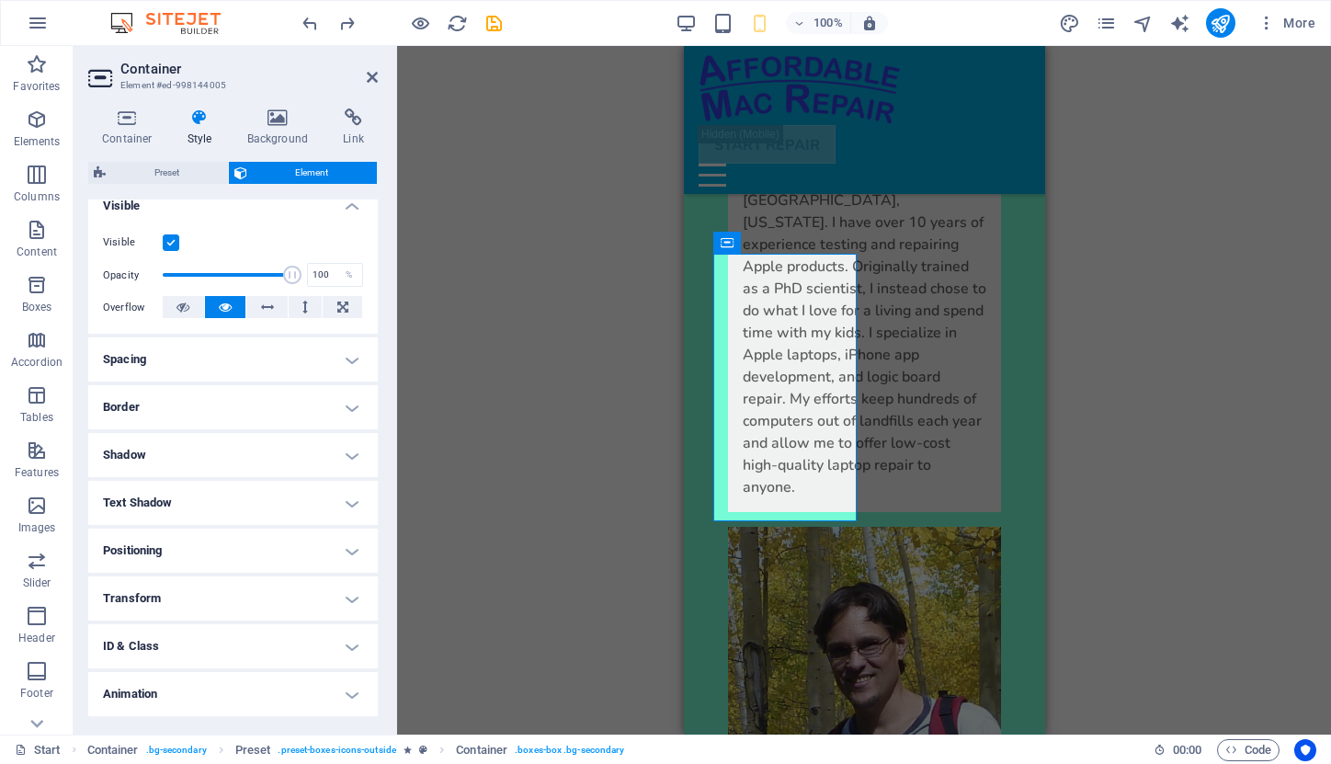
click at [349, 409] on h4 "Border" at bounding box center [233, 407] width 290 height 44
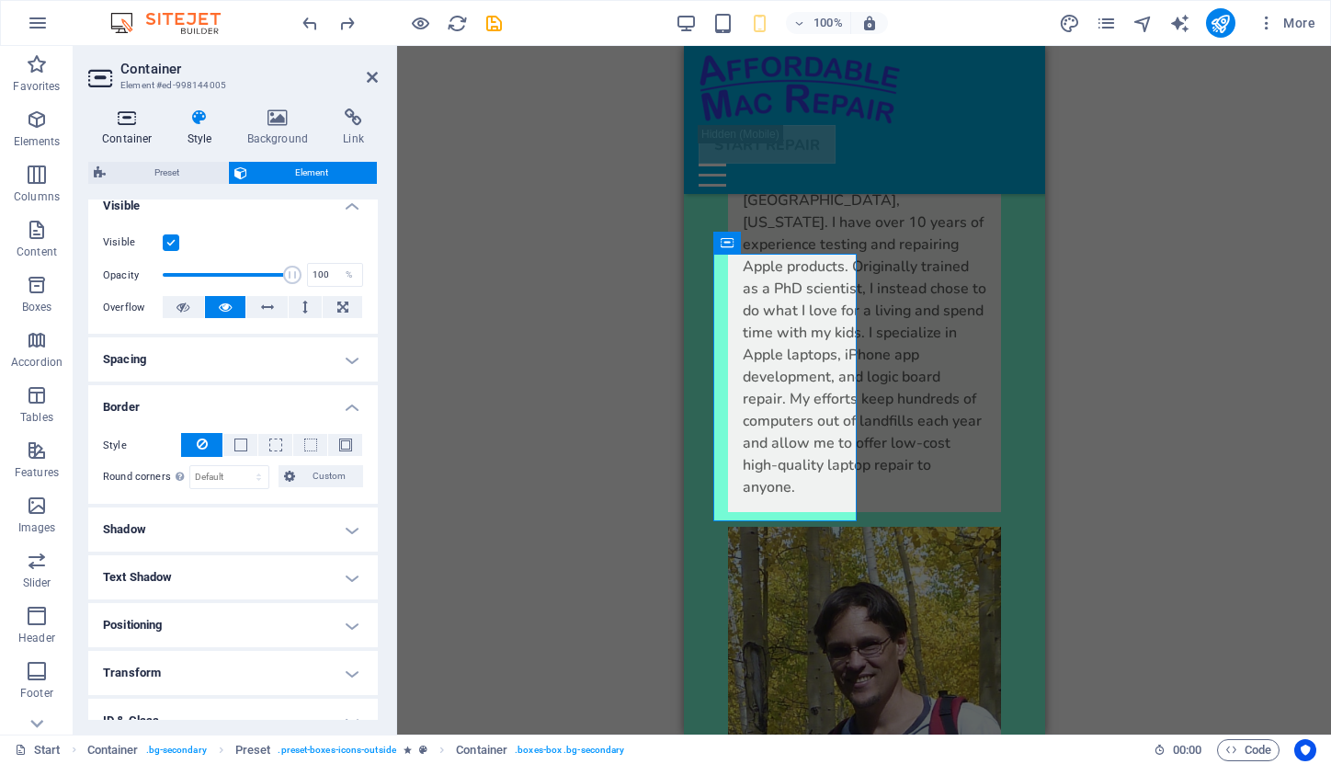
click at [134, 130] on h4 "Container" at bounding box center [131, 127] width 86 height 39
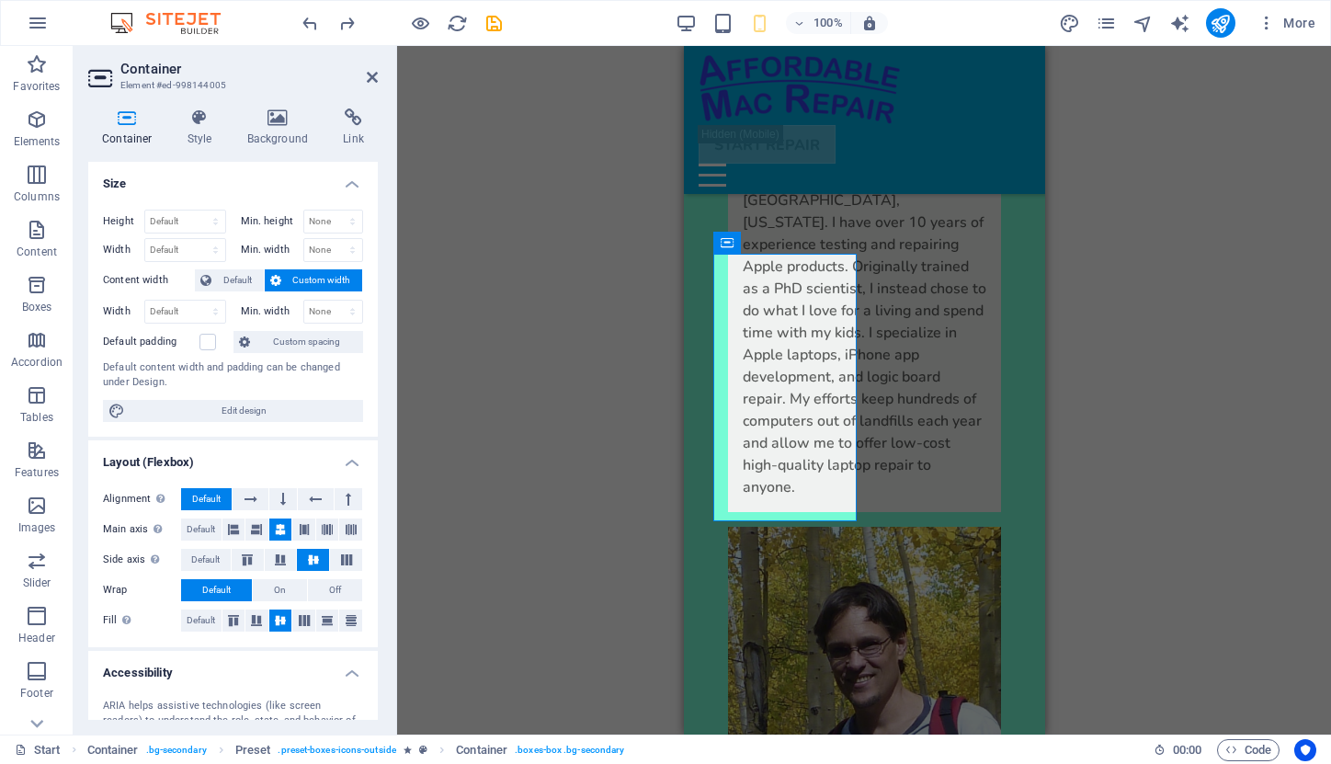
scroll to position [0, 0]
select select "xMidYMid"
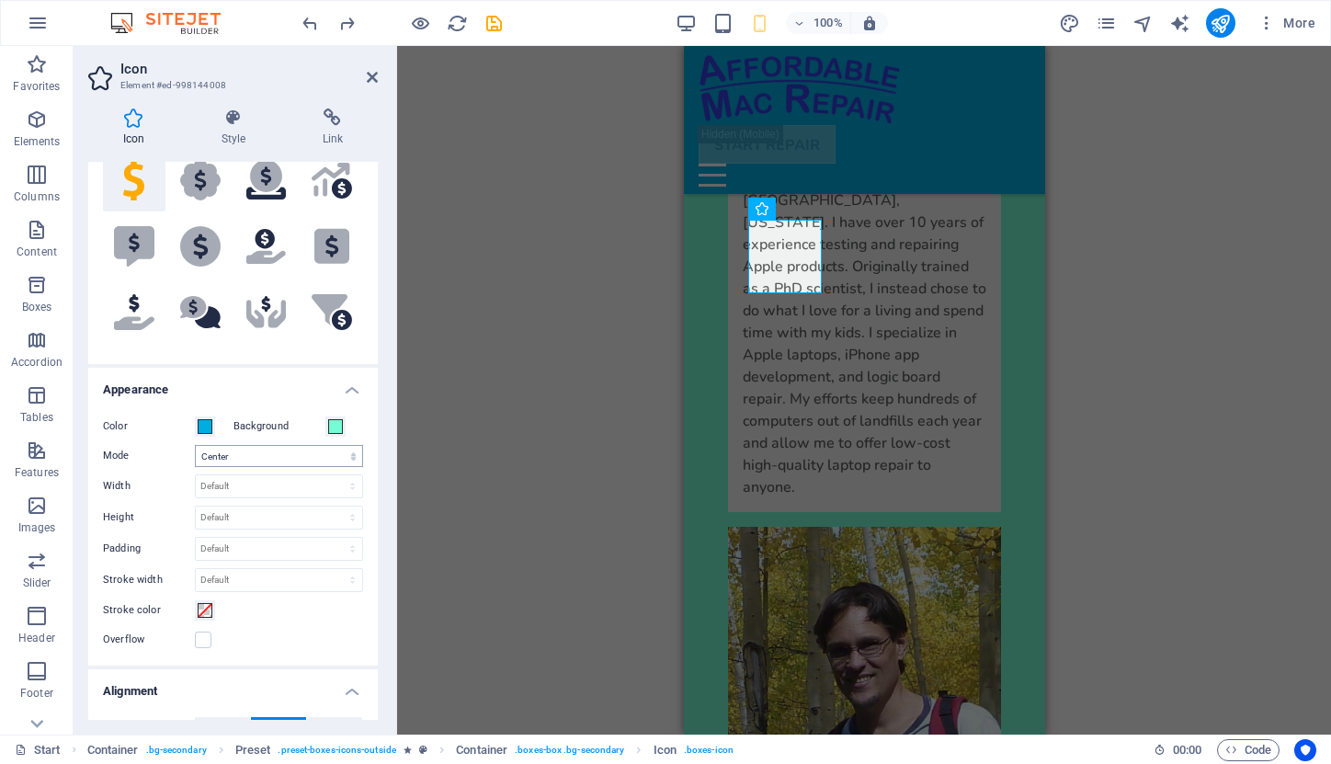
scroll to position [201, 0]
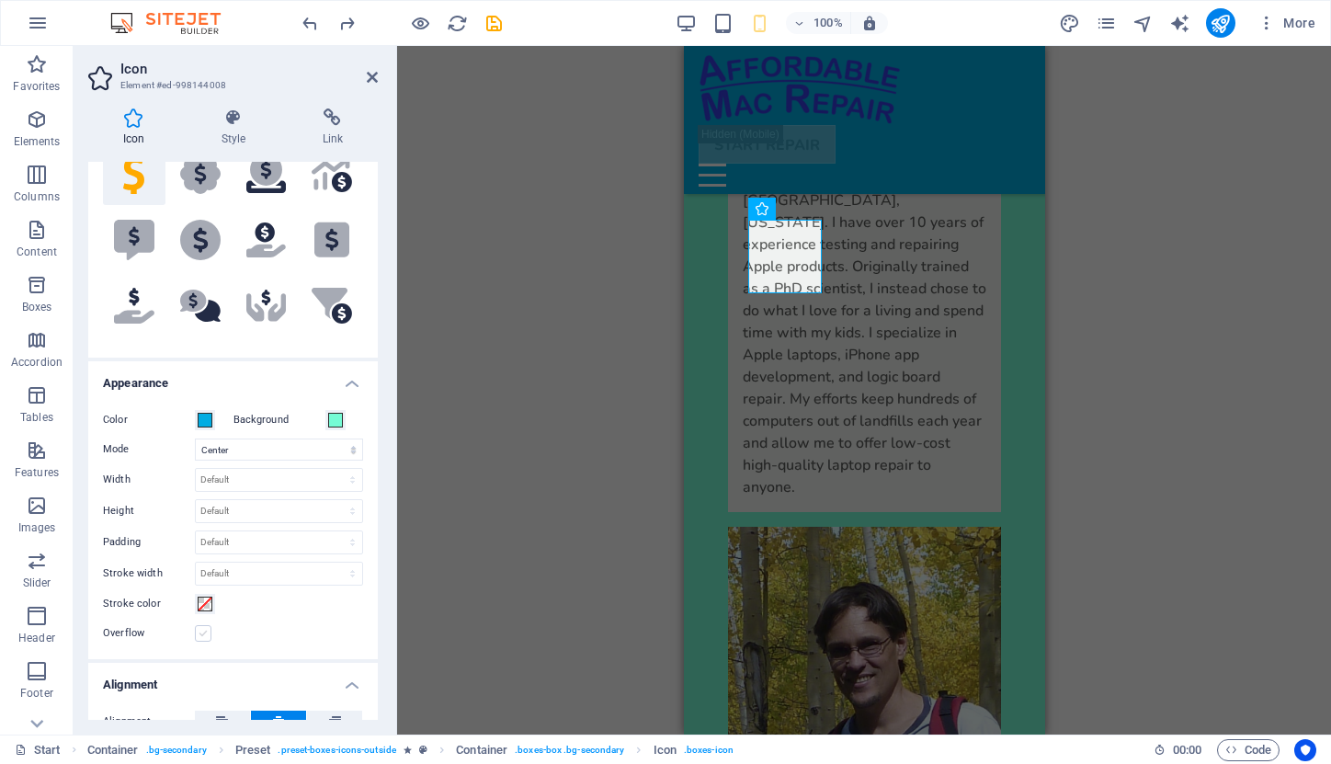
click at [203, 633] on label at bounding box center [203, 633] width 17 height 17
click at [0, 0] on input "Overflow" at bounding box center [0, 0] width 0 height 0
click at [203, 633] on label at bounding box center [203, 633] width 17 height 17
click at [0, 0] on input "Overflow" at bounding box center [0, 0] width 0 height 0
click at [238, 121] on icon at bounding box center [234, 117] width 94 height 18
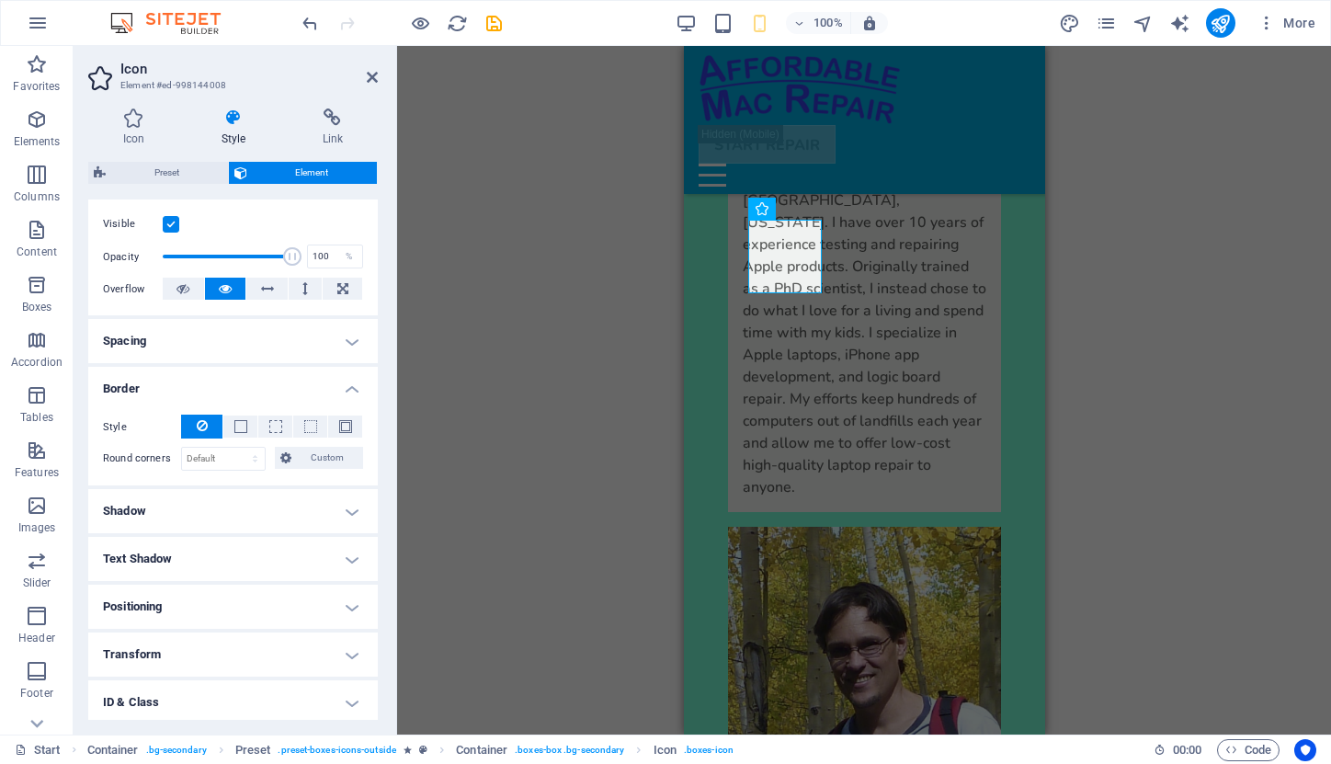
scroll to position [263, 0]
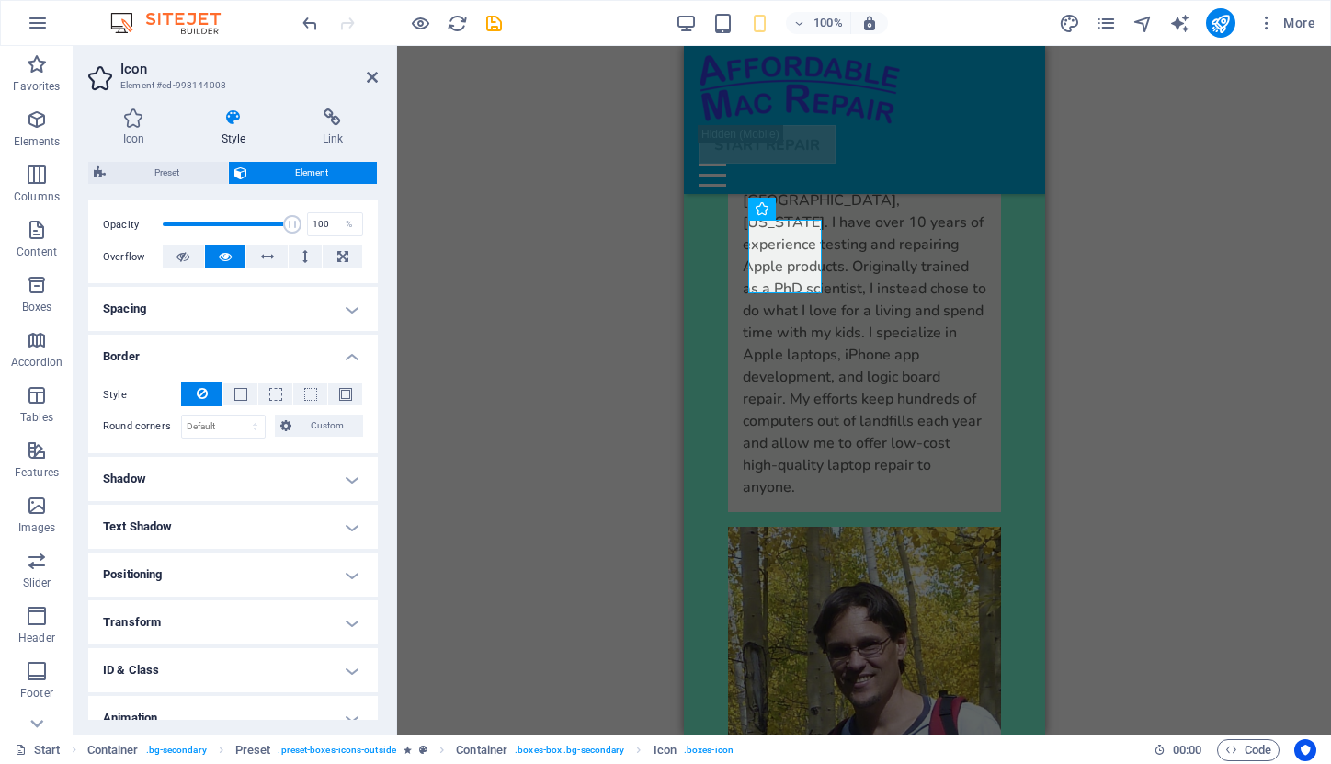
click at [349, 569] on h4 "Positioning" at bounding box center [233, 575] width 290 height 44
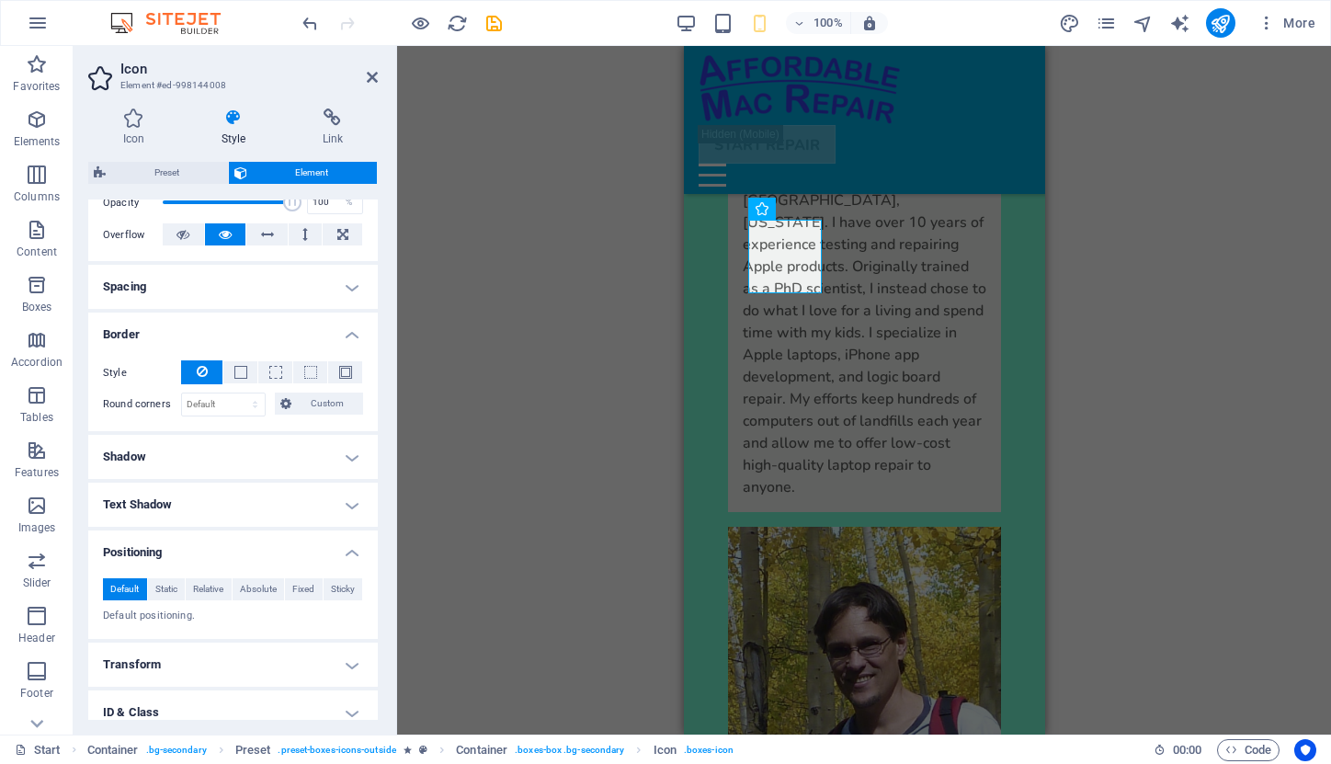
scroll to position [267, 0]
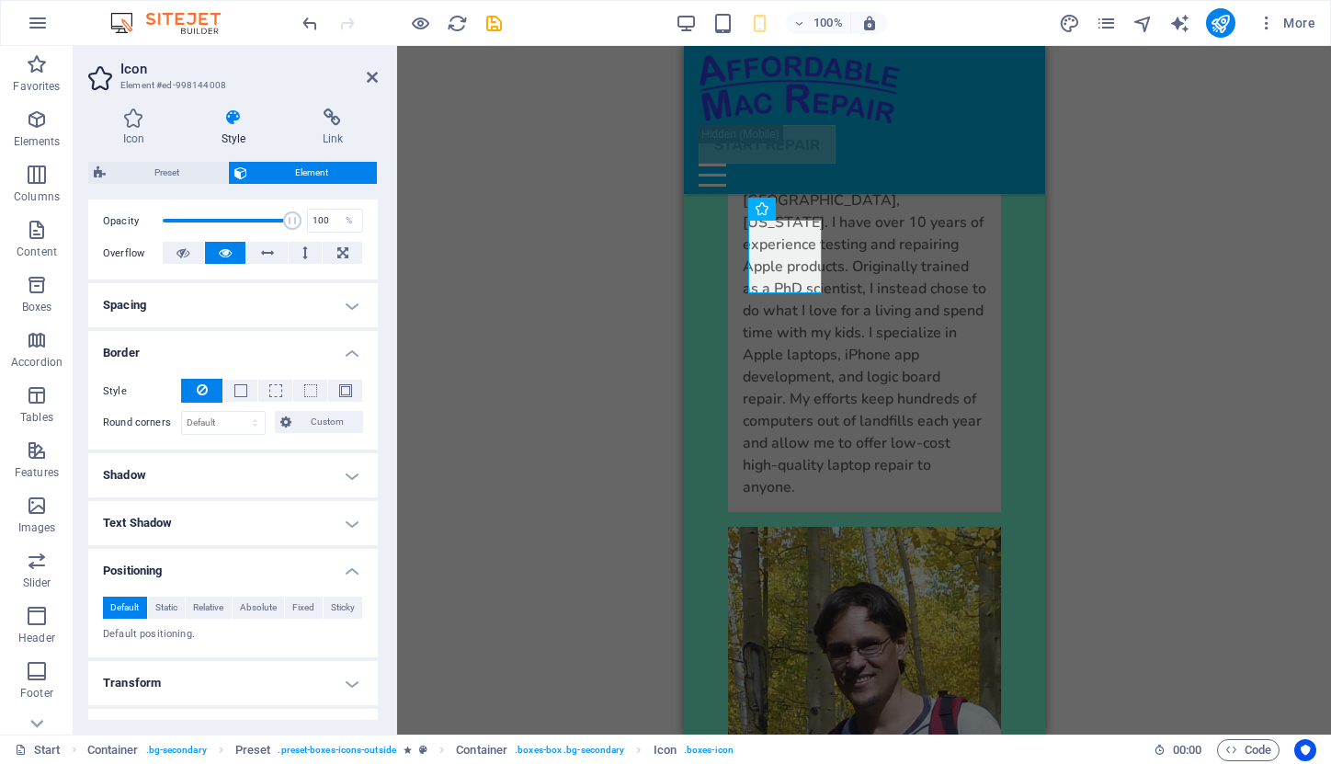
click at [343, 302] on h4 "Spacing" at bounding box center [233, 305] width 290 height 44
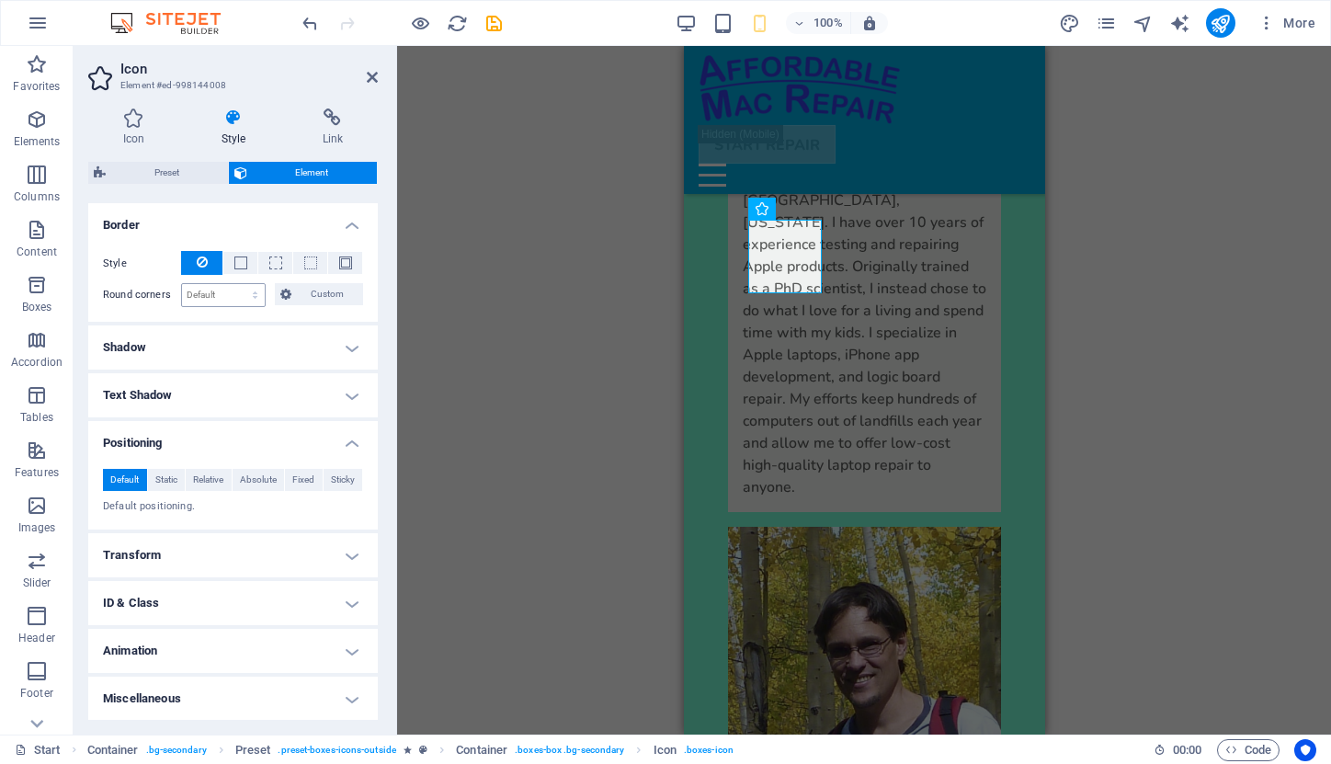
scroll to position [467, 0]
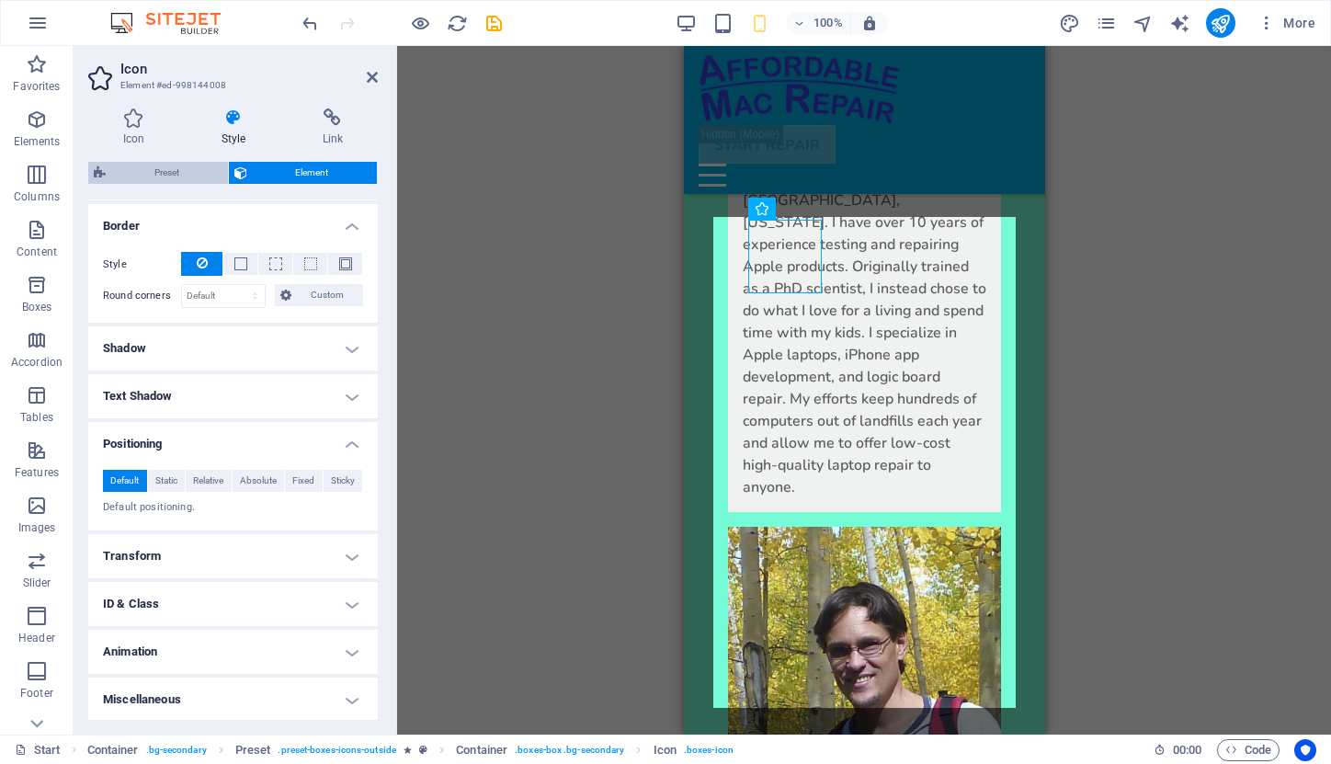
click at [177, 168] on span "Preset" at bounding box center [166, 173] width 111 height 22
select select "px"
select select "double"
select select "preset-boxes-icons-outside"
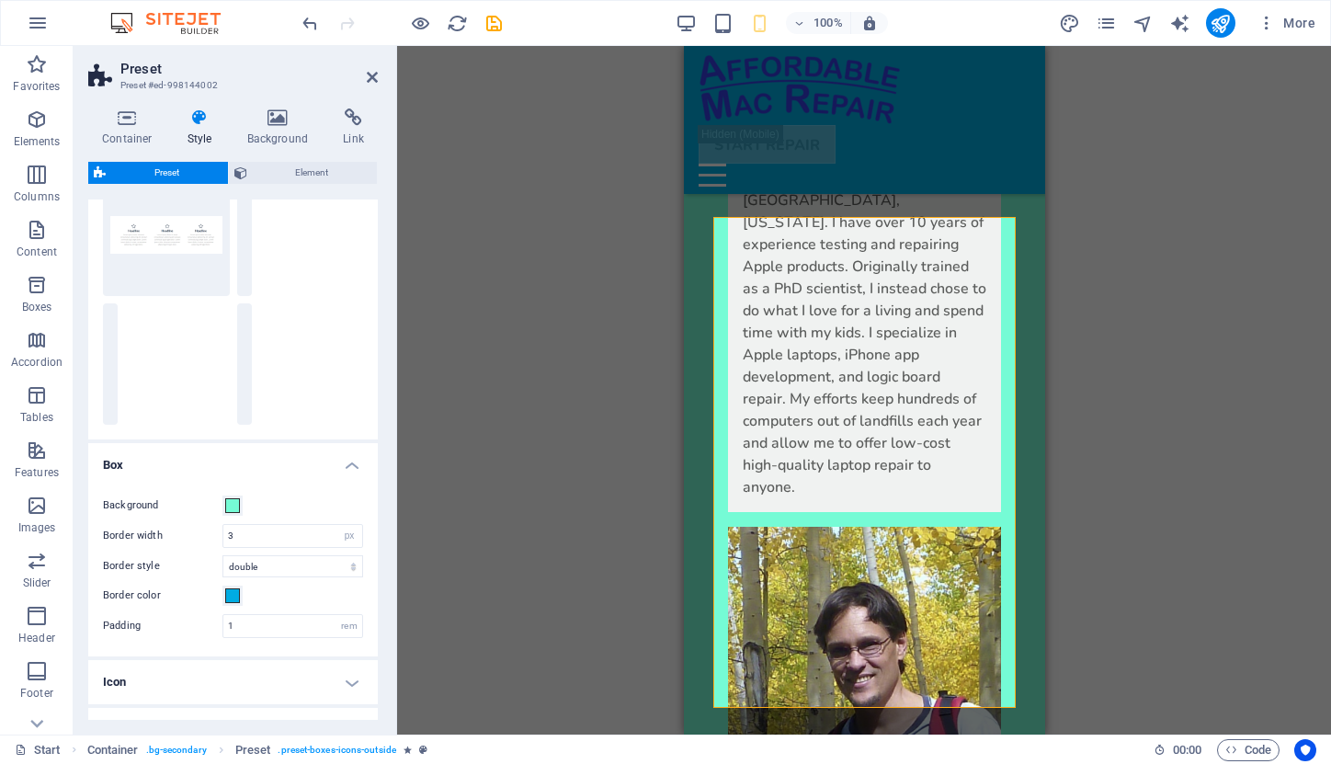
scroll to position [74, 0]
click at [234, 595] on span at bounding box center [232, 594] width 15 height 15
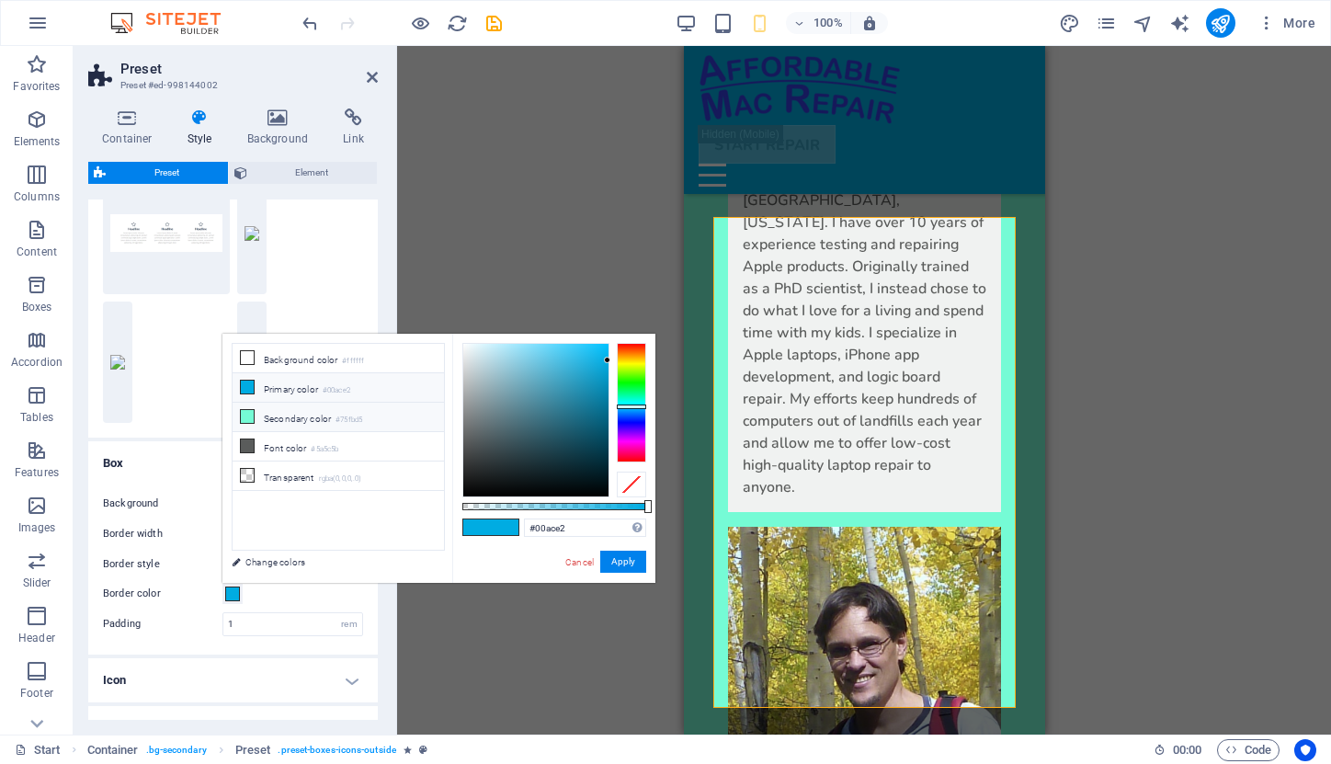
click at [292, 418] on li "Secondary color #75fbd5" at bounding box center [338, 417] width 211 height 29
type input "#75fbd5"
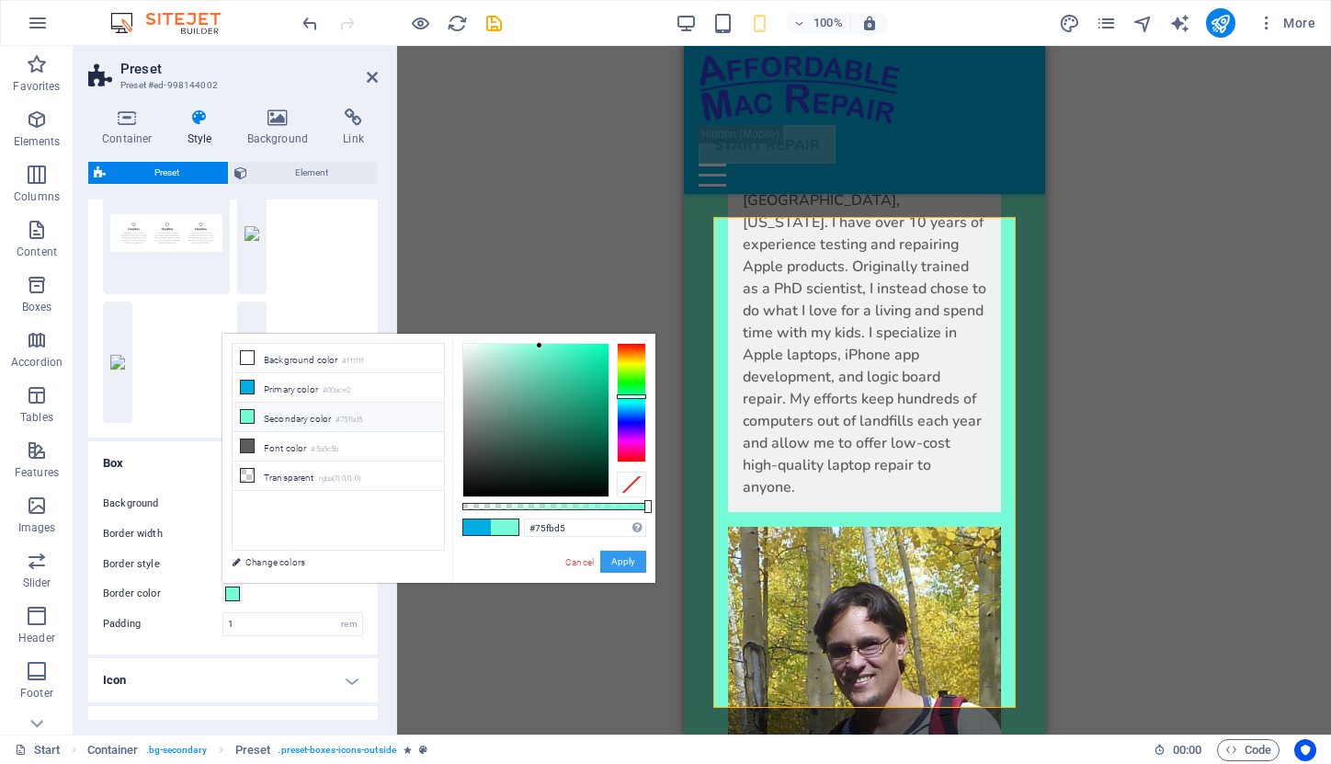
click at [619, 559] on button "Apply" at bounding box center [623, 562] width 46 height 22
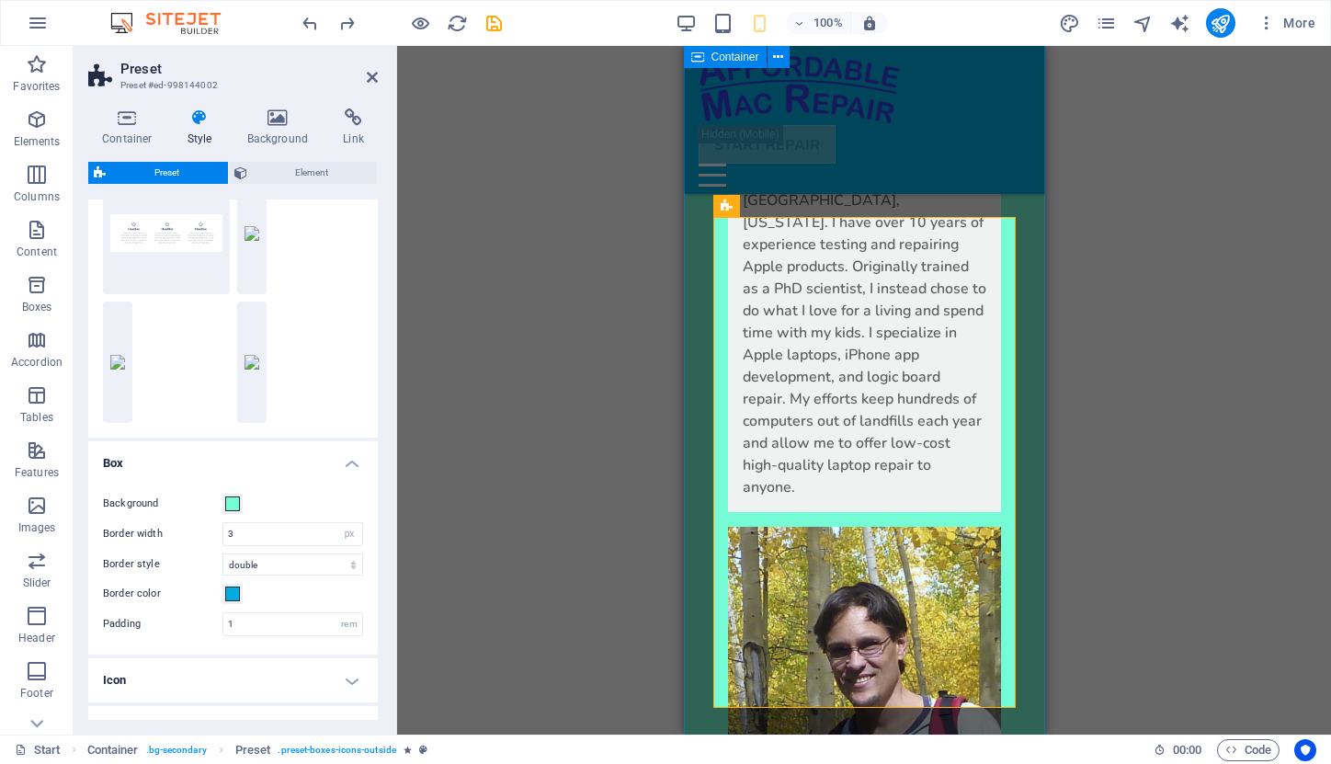
click at [1039, 474] on div "About I'm Chris Sekirnjak, based in Denver, Colorado. I have over 10 years of e…" at bounding box center [863, 735] width 361 height 1455
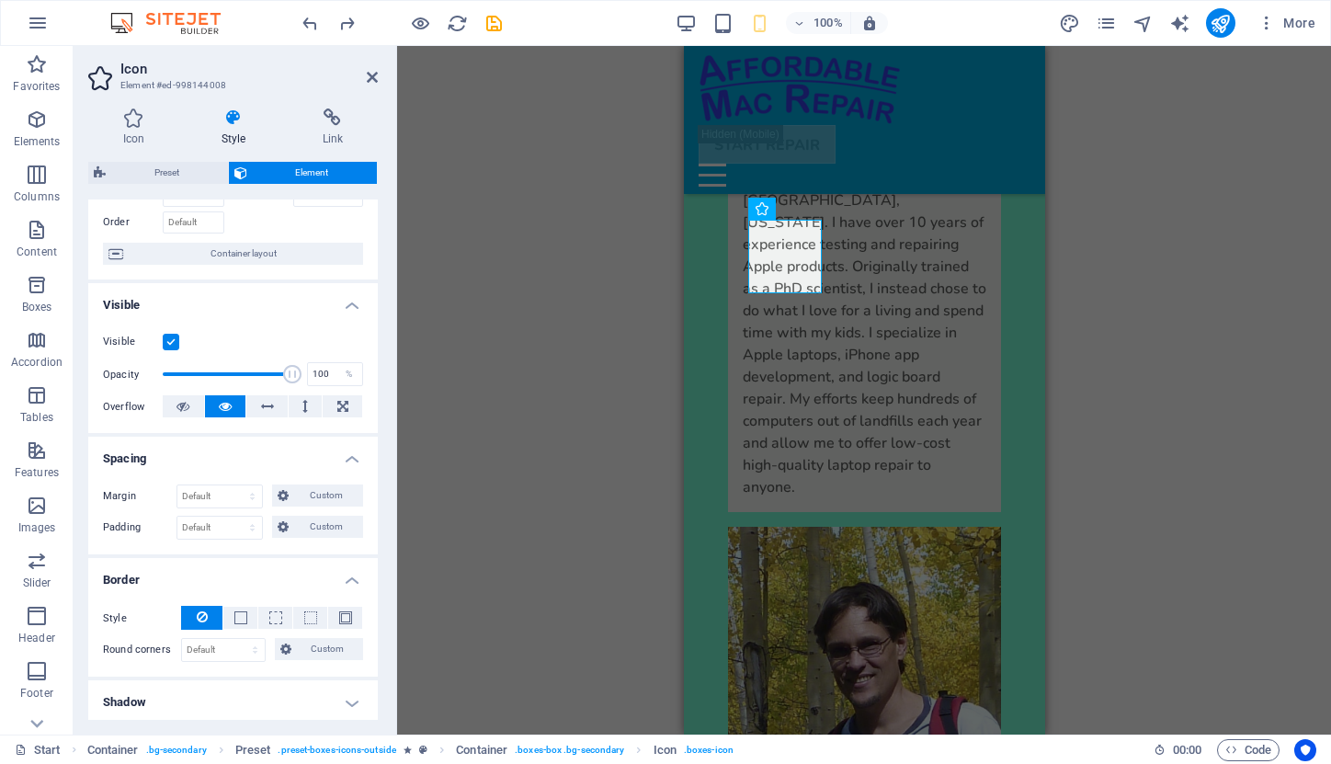
scroll to position [137, 0]
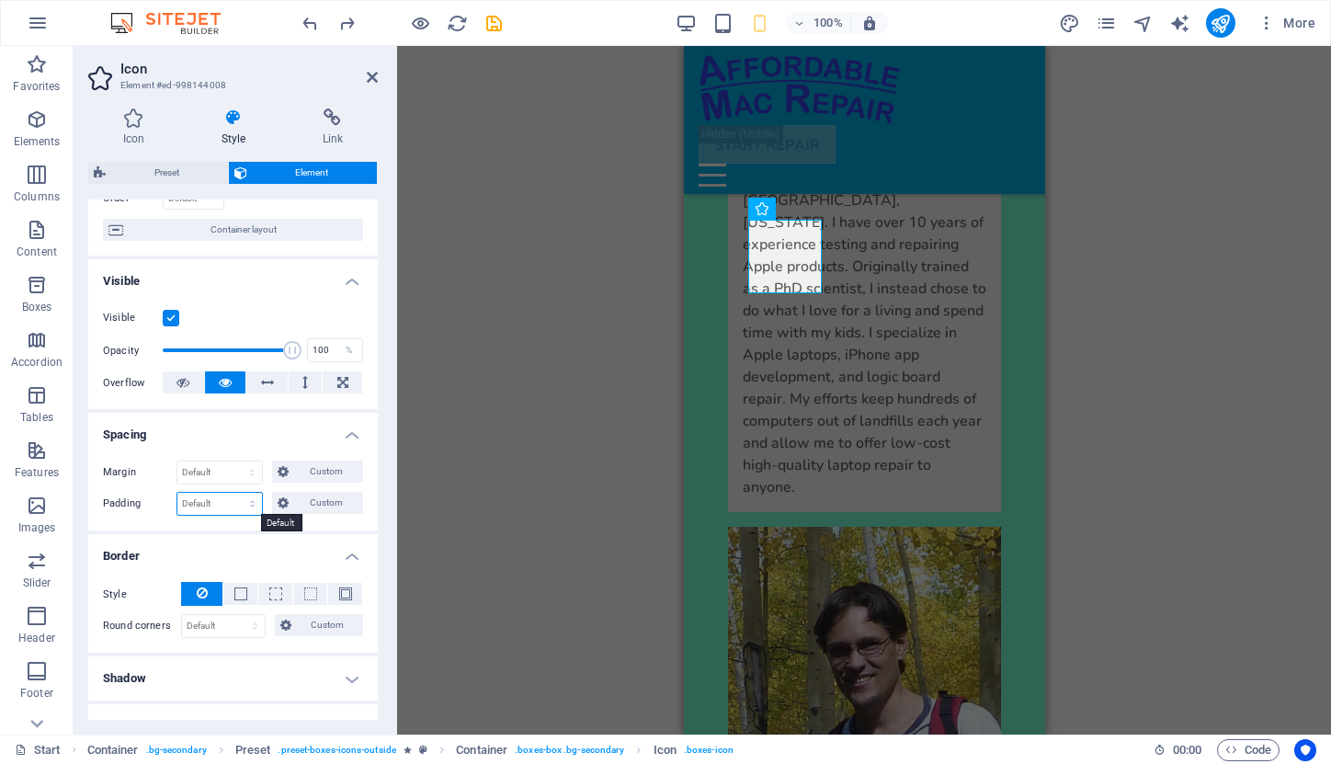
select select "rem"
type input "0"
select select "rem"
type input "0"
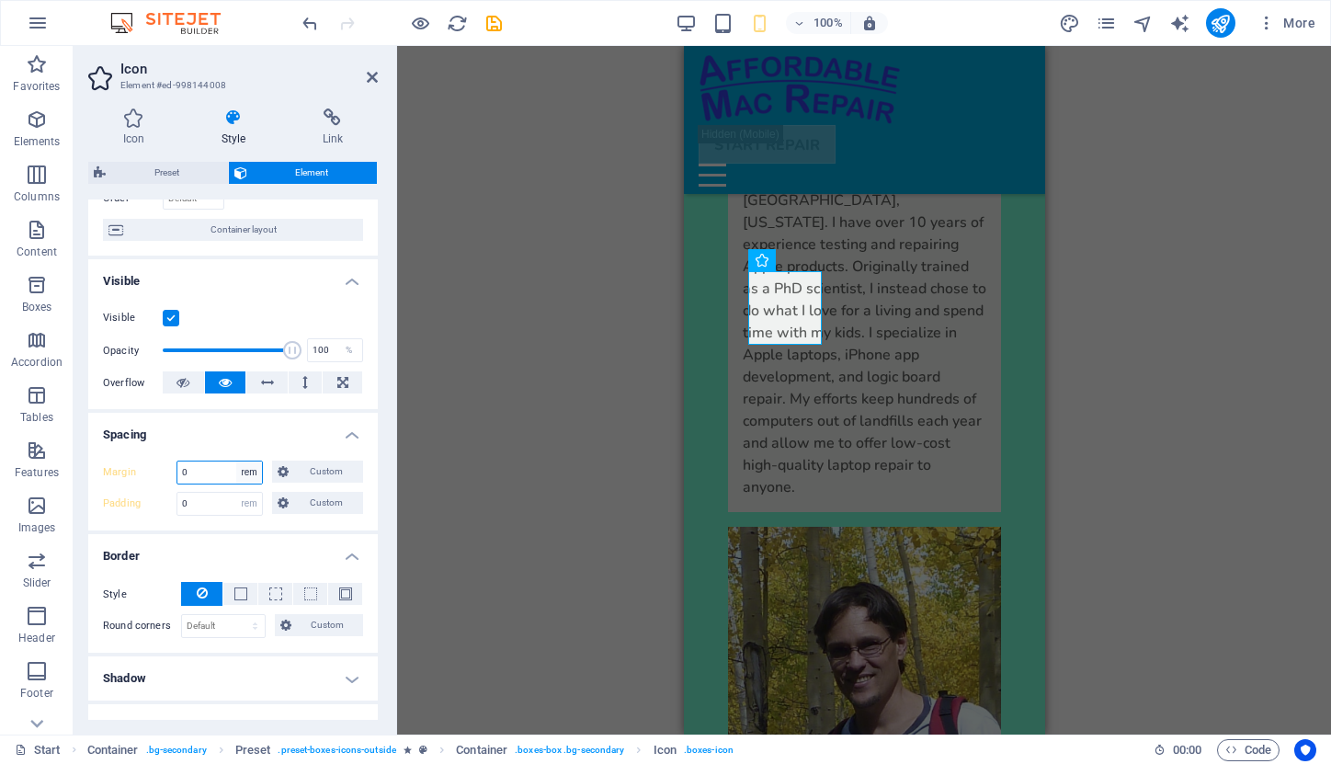
select select "DISABLED_OPTION_VALUE"
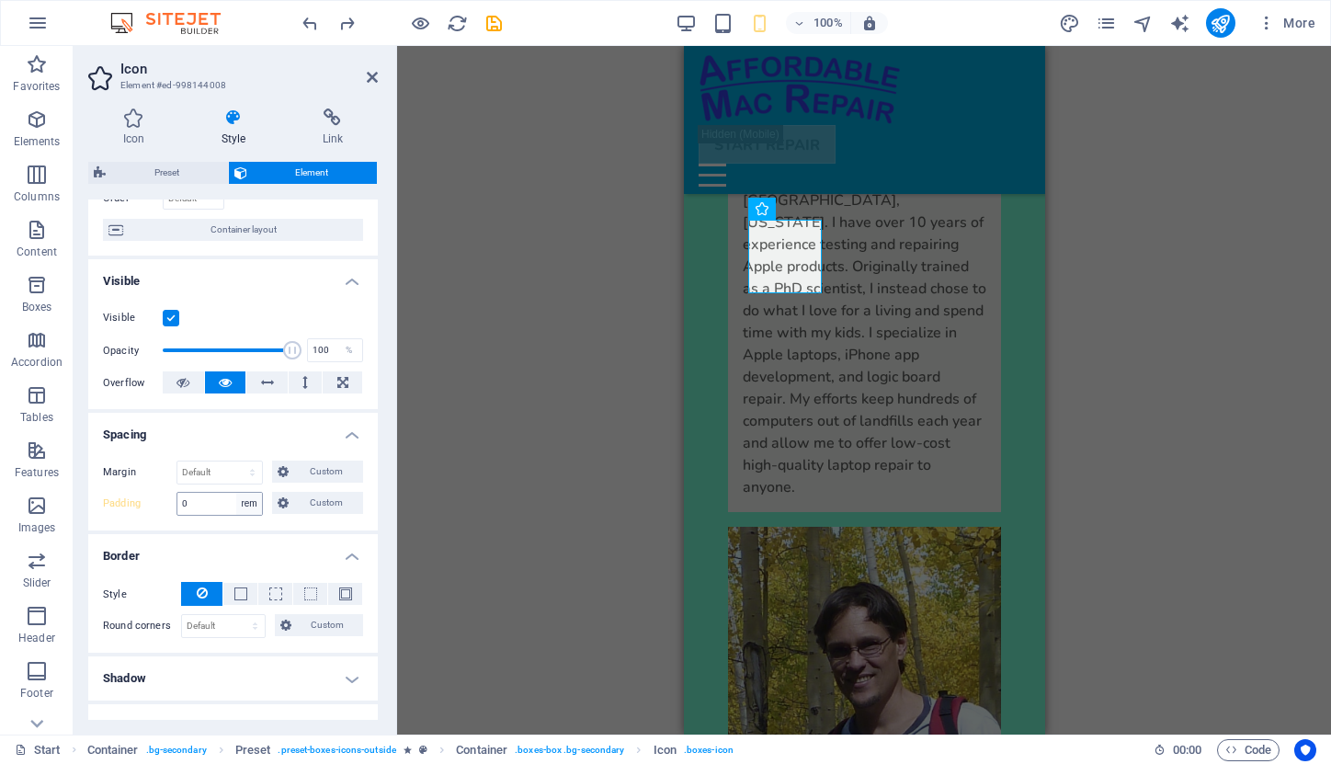
select select "DISABLED_OPTION_VALUE"
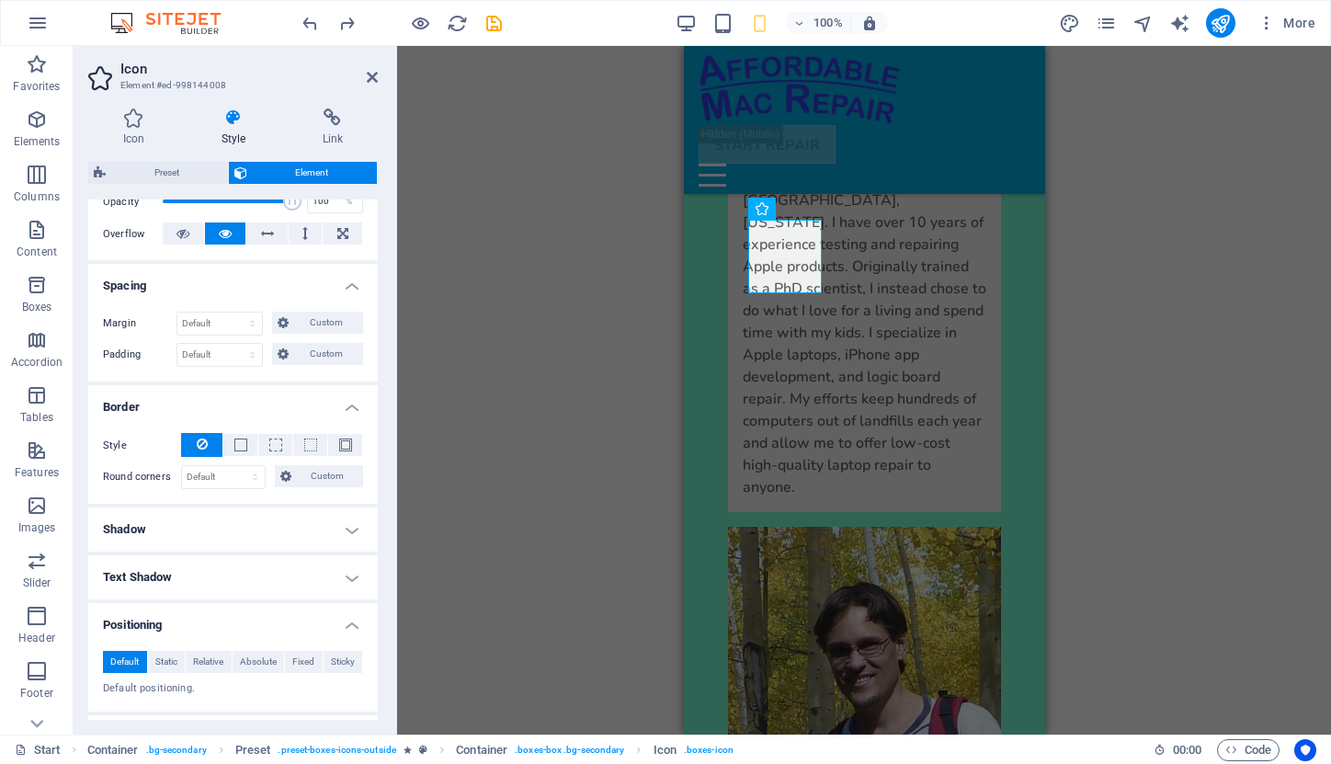
scroll to position [289, 0]
click at [347, 523] on h4 "Shadow" at bounding box center [233, 527] width 290 height 44
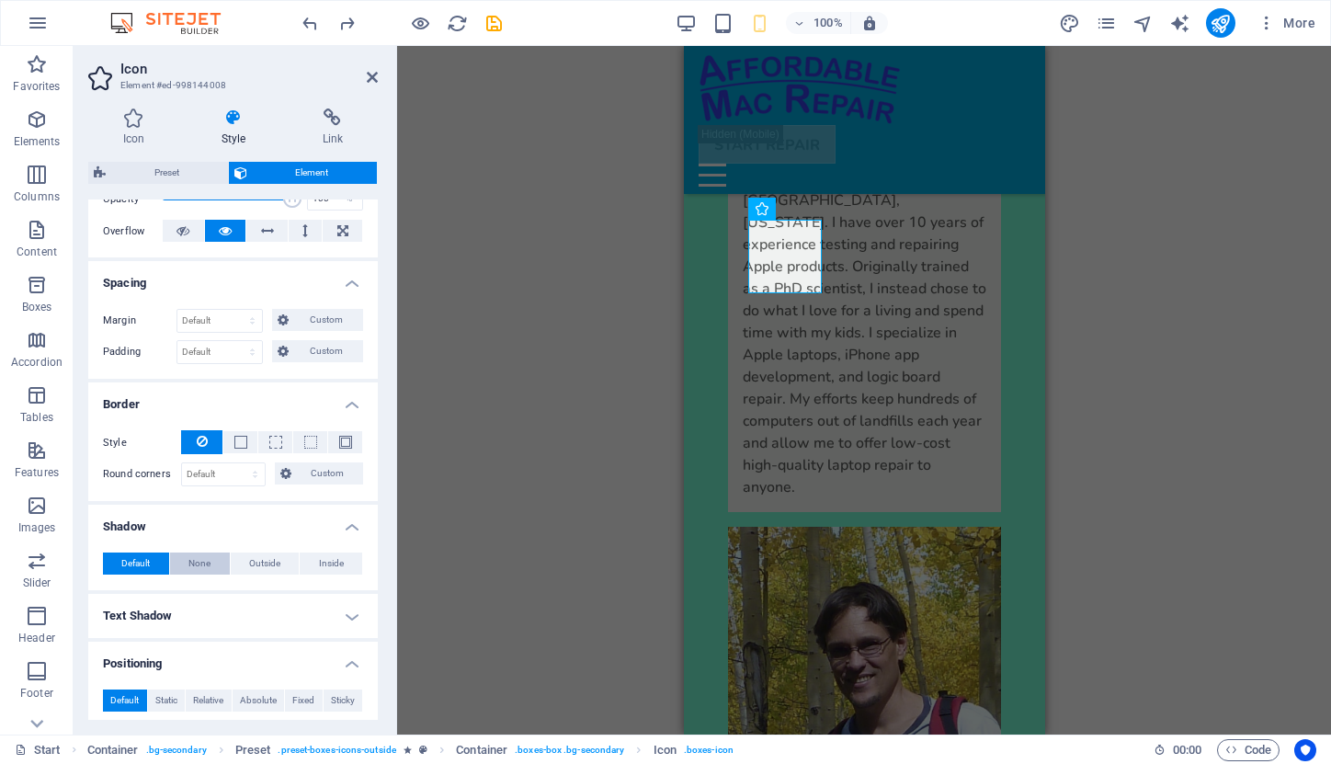
click at [211, 559] on button "None" at bounding box center [200, 564] width 60 height 22
click at [127, 561] on span "Default" at bounding box center [135, 564] width 29 height 22
click at [348, 616] on h4 "Text Shadow" at bounding box center [233, 616] width 290 height 44
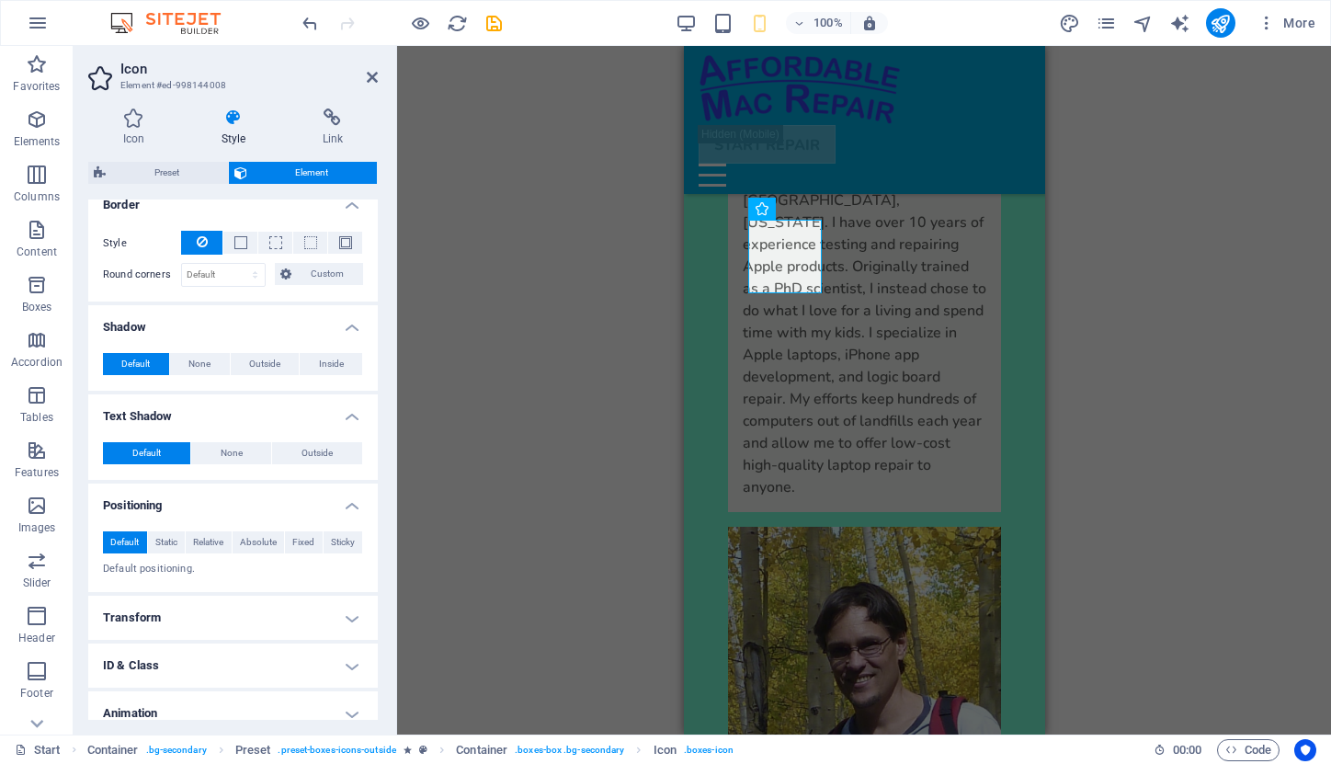
scroll to position [501, 0]
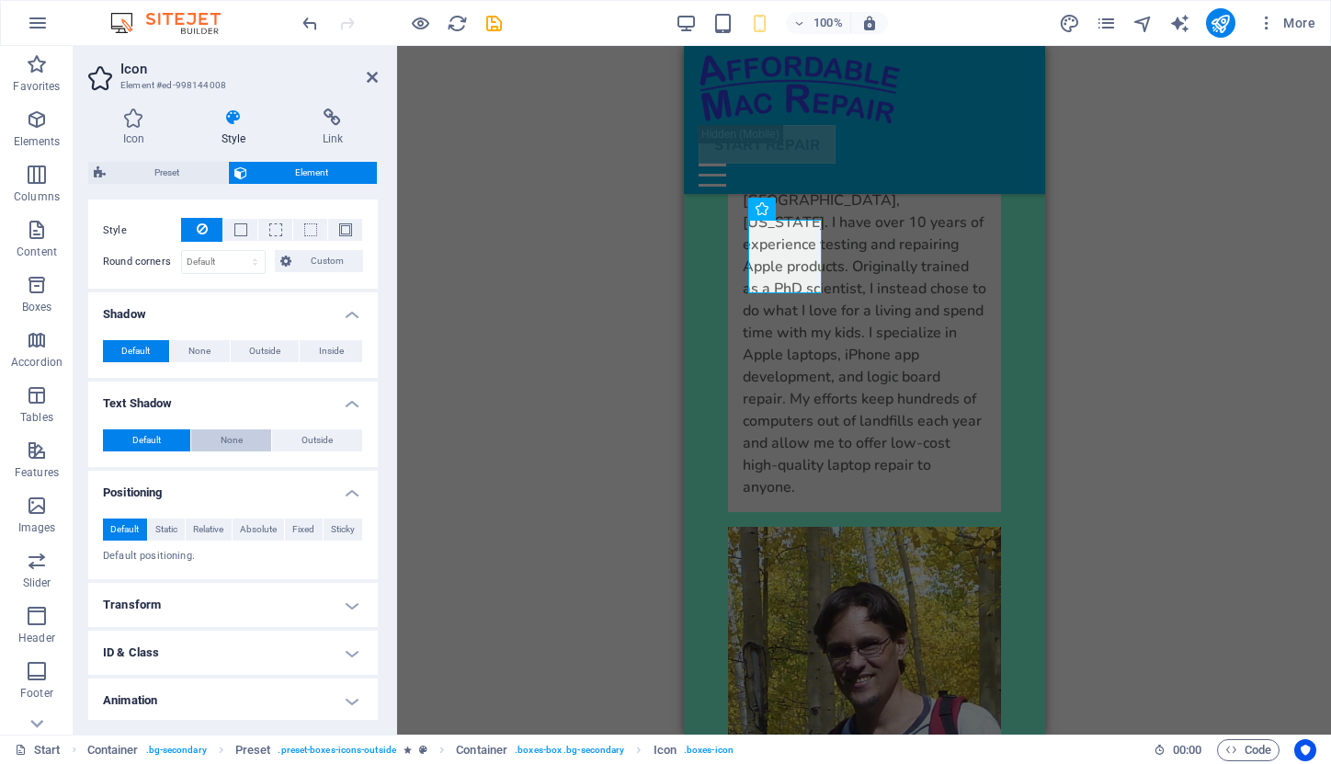
click at [235, 439] on span "None" at bounding box center [232, 440] width 22 height 22
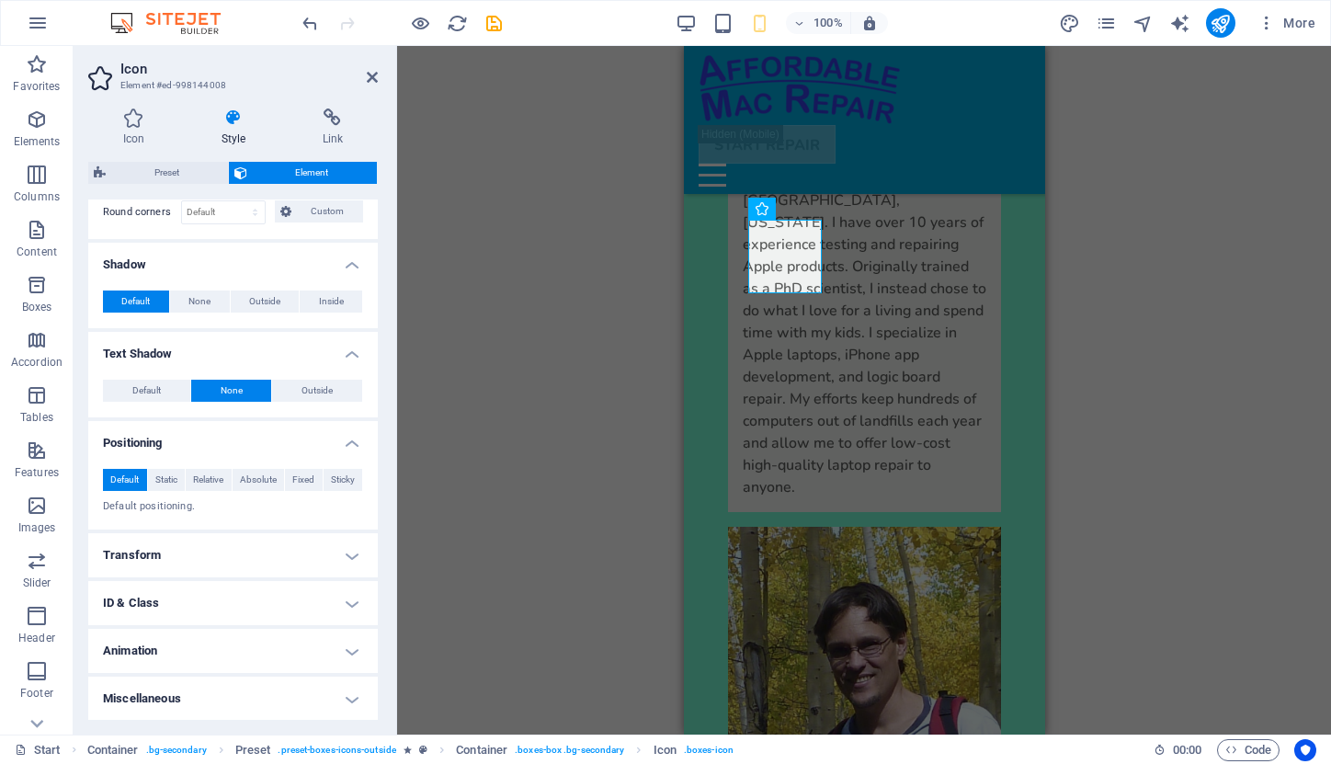
scroll to position [550, 0]
click at [347, 558] on h4 "Transform" at bounding box center [233, 556] width 290 height 44
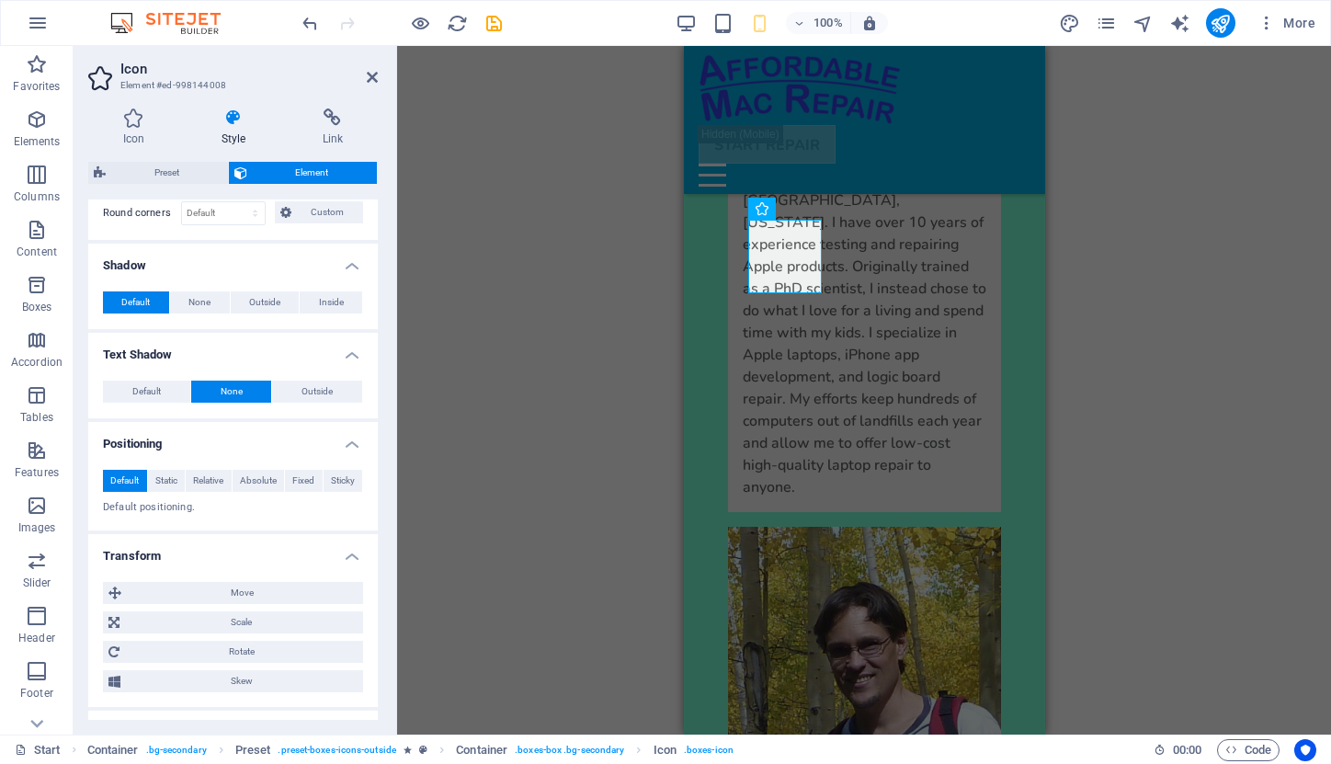
click at [347, 558] on h4 "Transform" at bounding box center [233, 550] width 290 height 33
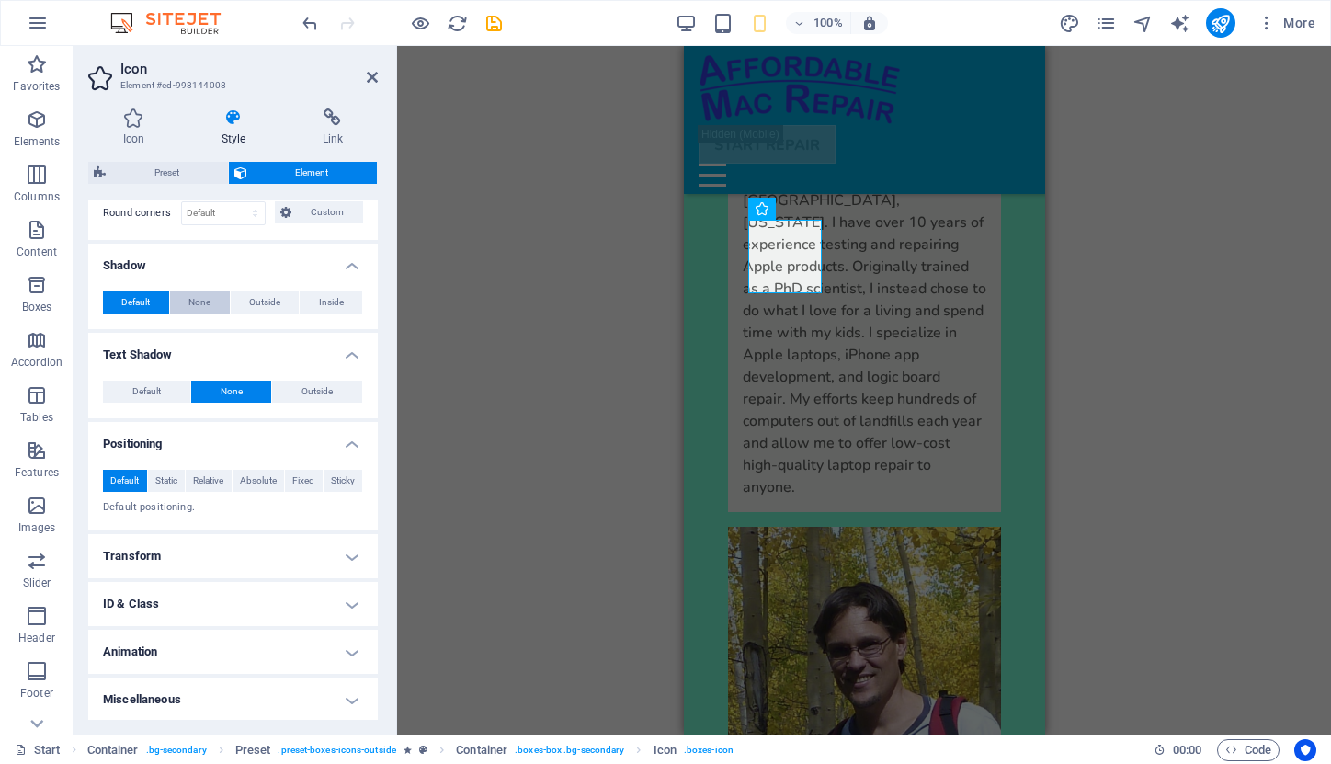
click at [190, 303] on span "None" at bounding box center [199, 302] width 22 height 22
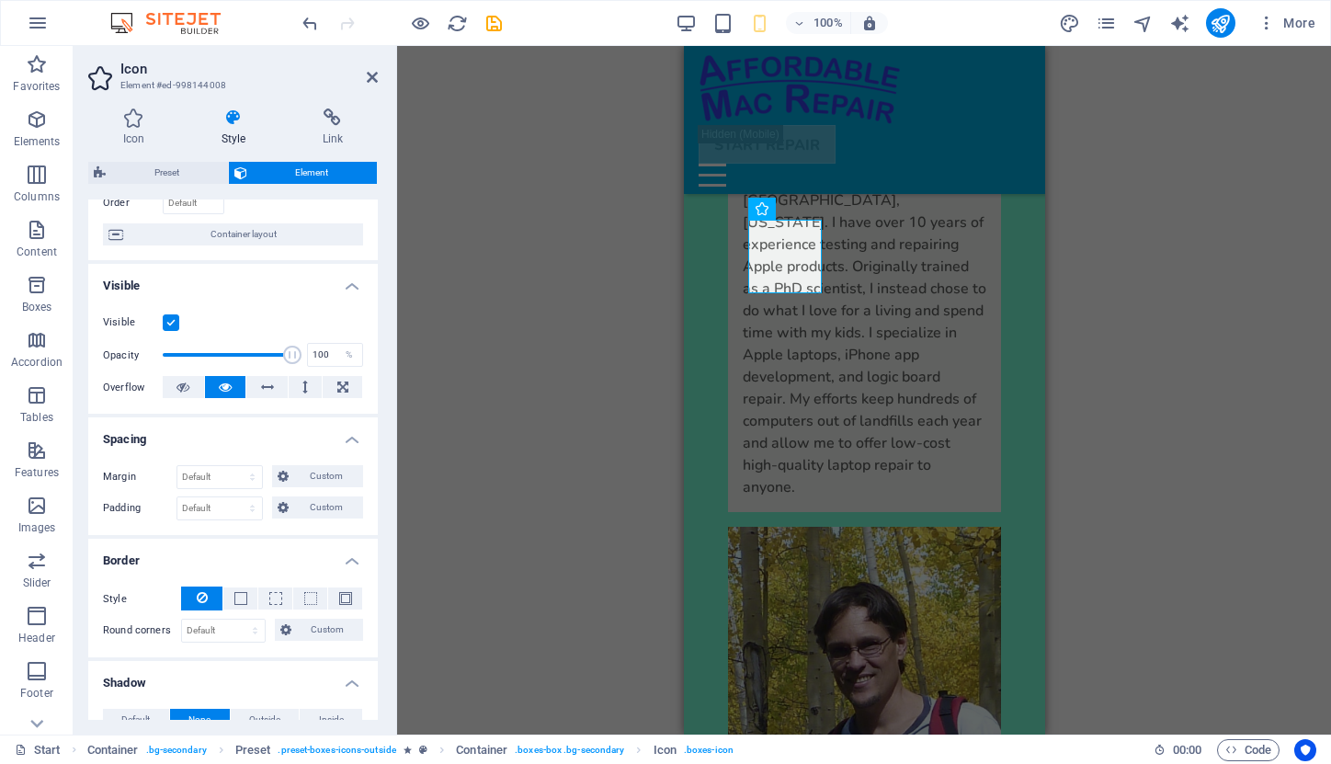
scroll to position [100, 0]
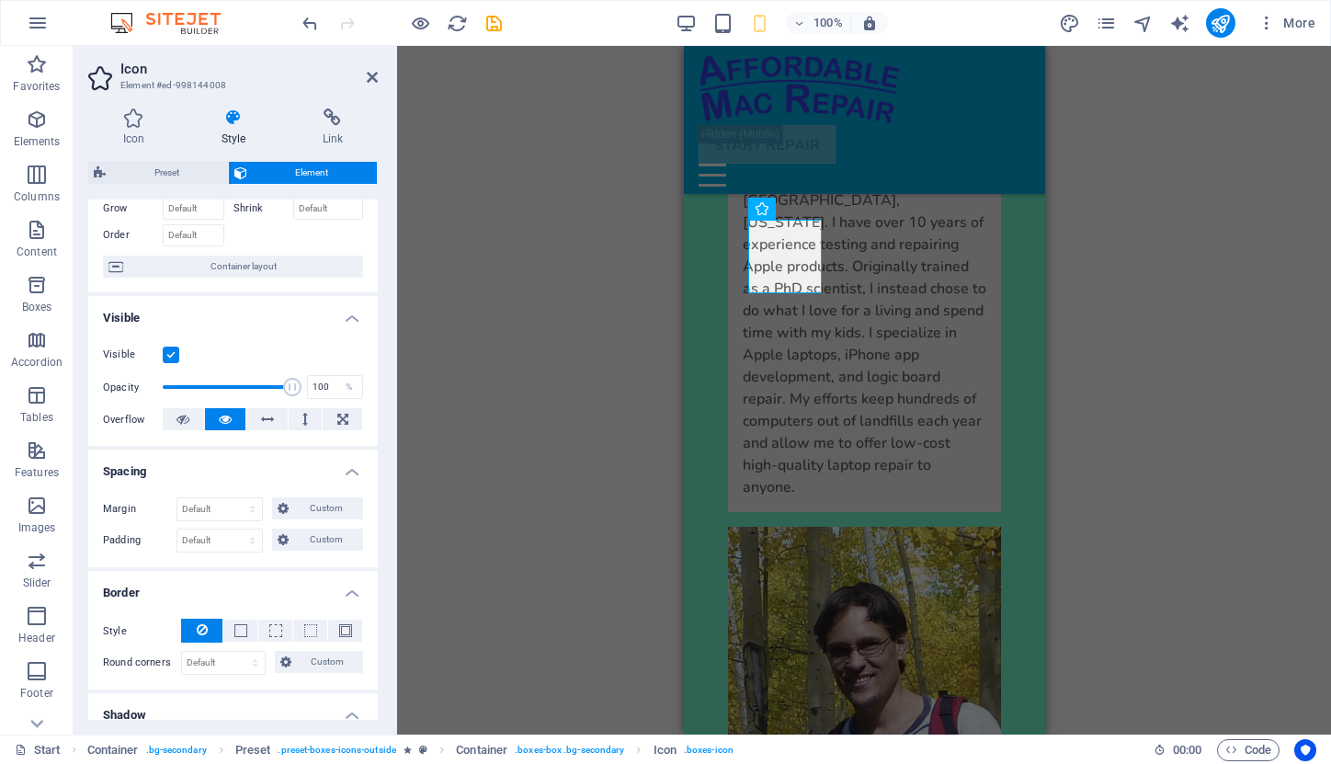
click at [169, 352] on label at bounding box center [171, 355] width 17 height 17
click at [0, 0] on input "Visible" at bounding box center [0, 0] width 0 height 0
click at [169, 351] on label at bounding box center [171, 355] width 17 height 17
click at [0, 0] on input "Visible" at bounding box center [0, 0] width 0 height 0
click at [133, 118] on icon at bounding box center [133, 117] width 91 height 18
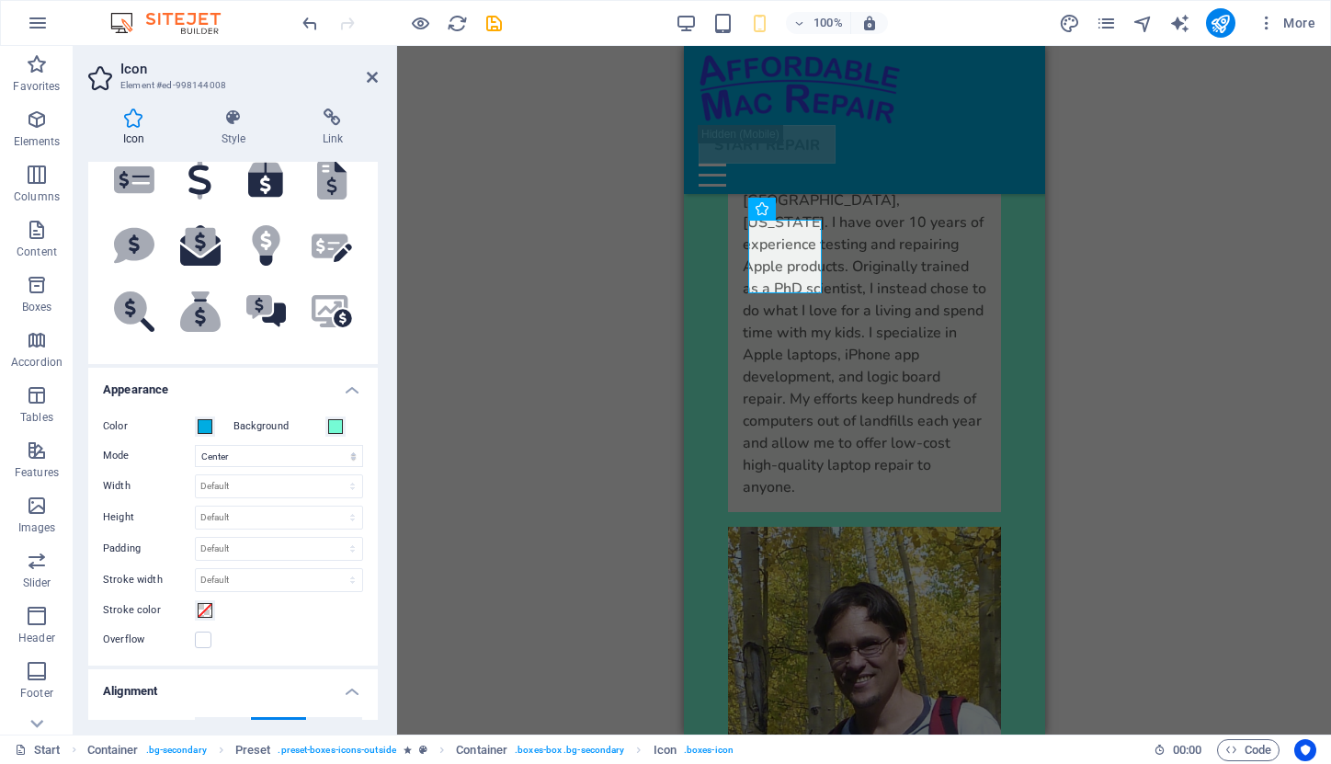
scroll to position [214, 0]
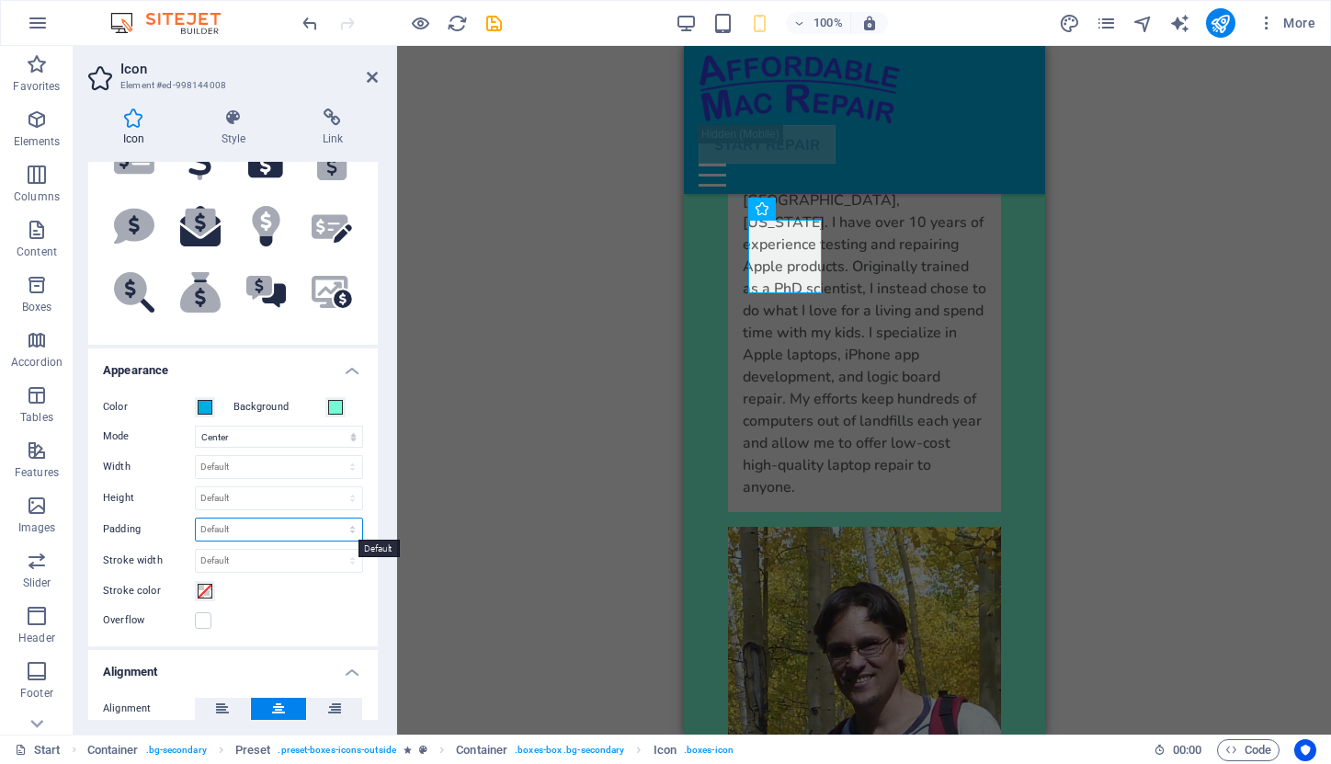
select select "rem"
type input "0"
select select "rem"
type input "0"
click at [327, 421] on div "Color Background Mode Scale Left Center Right Width Default auto px rem % em vh…" at bounding box center [233, 514] width 290 height 265
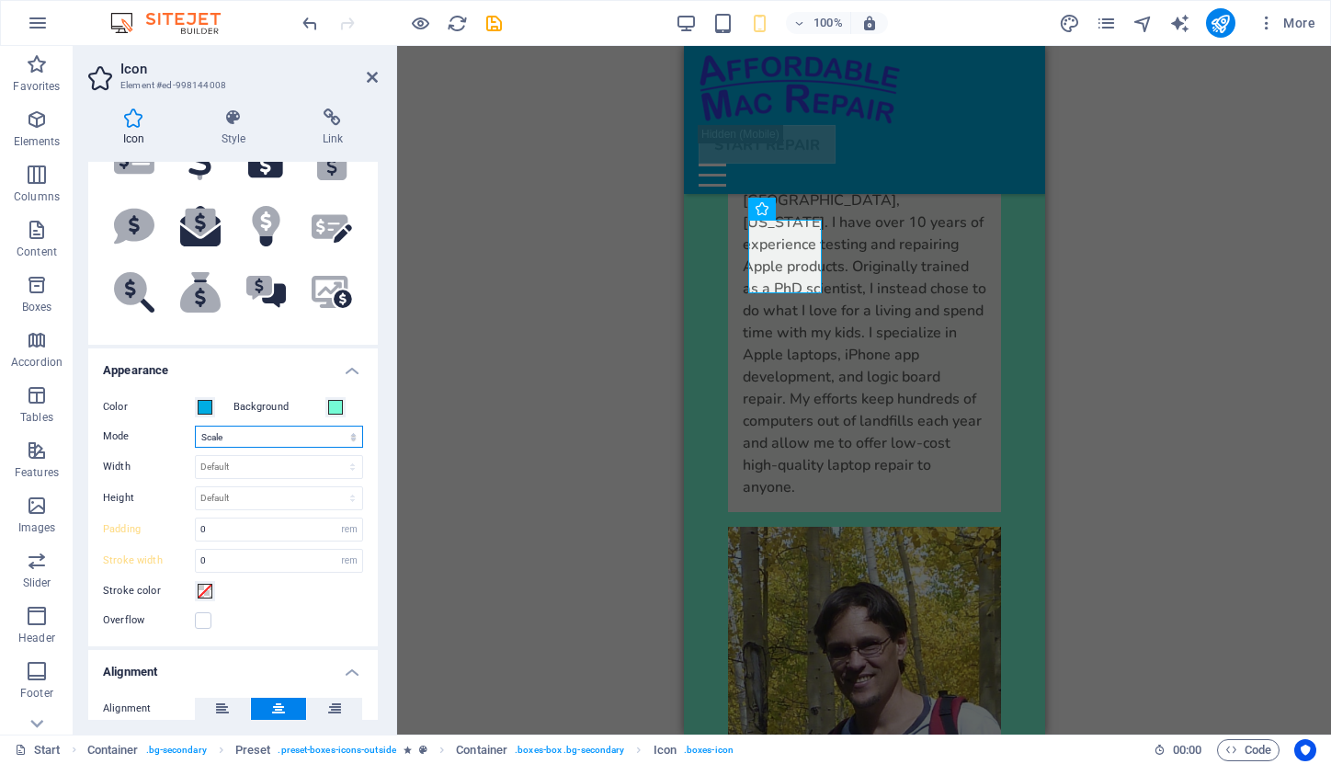
select select "xMidYMid"
click at [204, 619] on label at bounding box center [203, 620] width 17 height 17
click at [0, 0] on input "Overflow" at bounding box center [0, 0] width 0 height 0
click at [204, 619] on label at bounding box center [203, 620] width 17 height 17
click at [0, 0] on input "Overflow" at bounding box center [0, 0] width 0 height 0
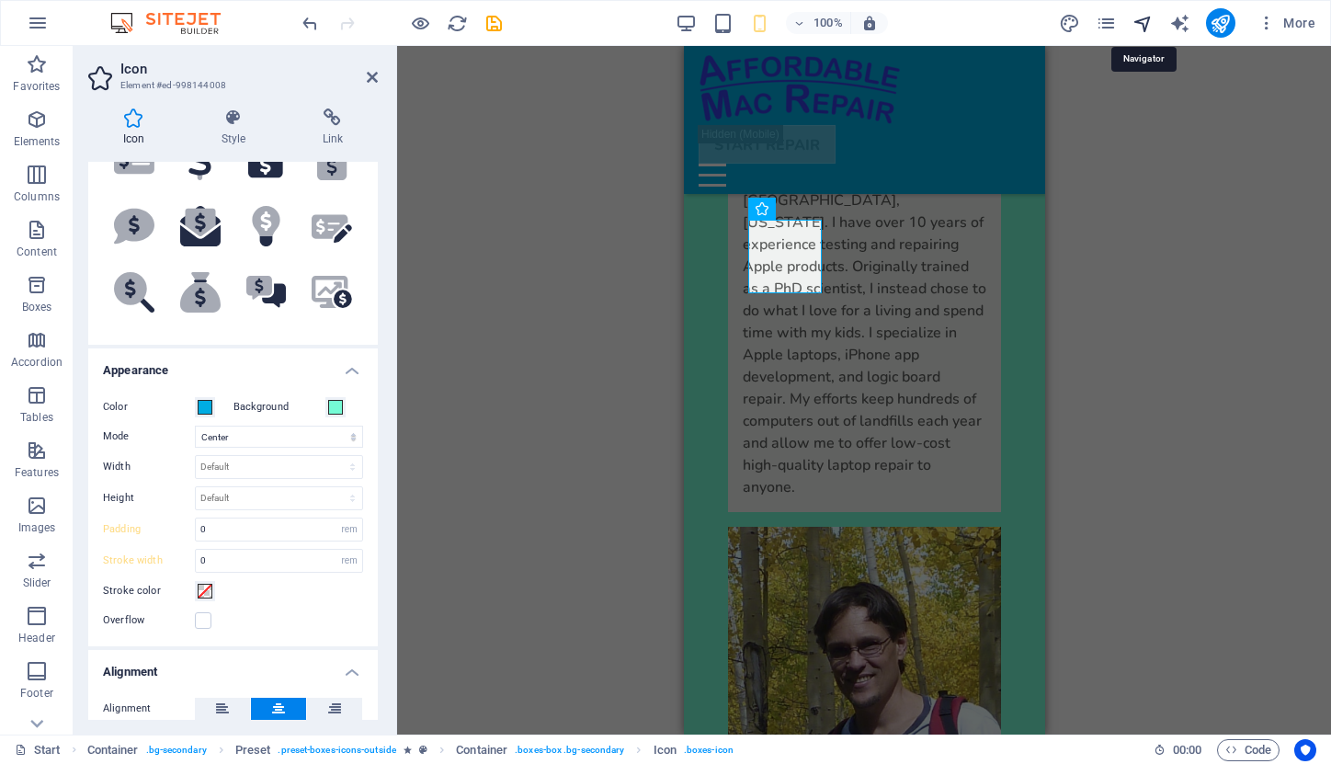
click at [1145, 26] on icon "navigator" at bounding box center [1143, 23] width 21 height 21
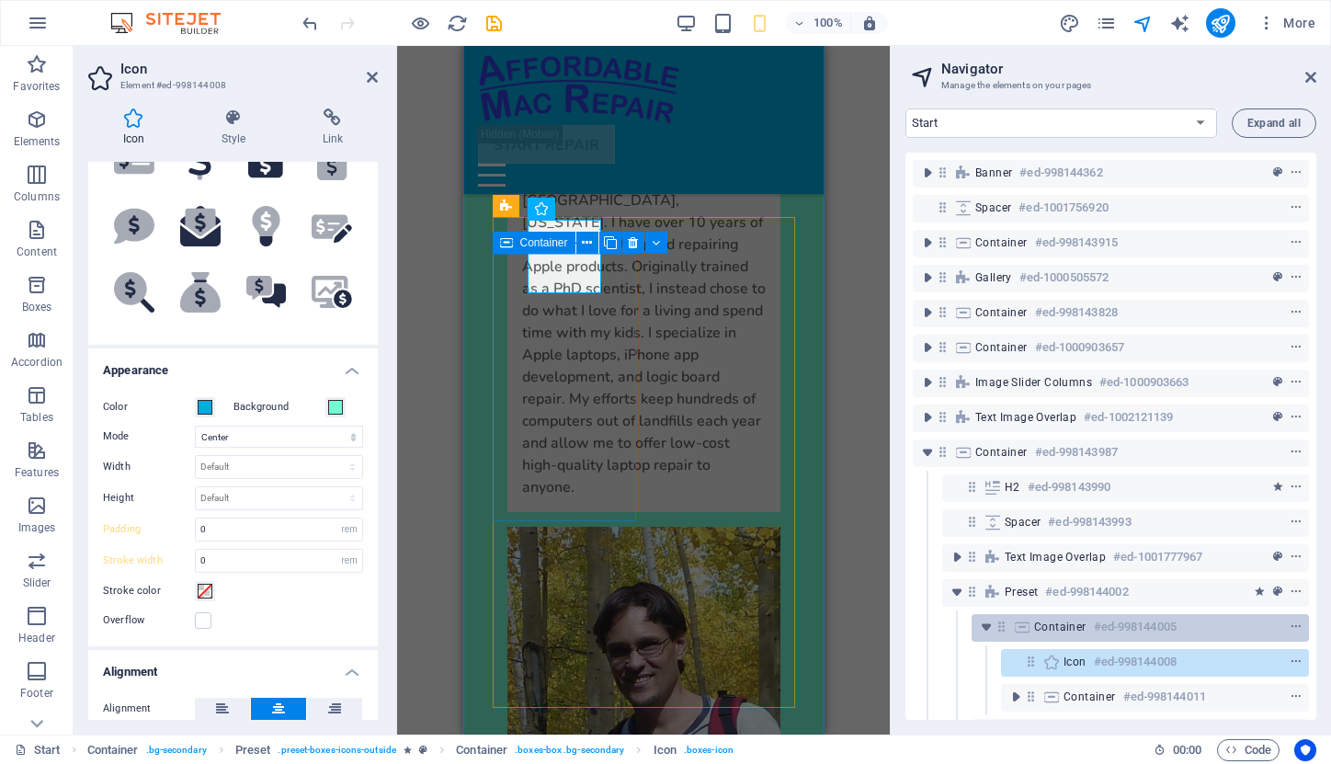
click at [1148, 626] on h6 "#ed-998144005" at bounding box center [1135, 627] width 83 height 22
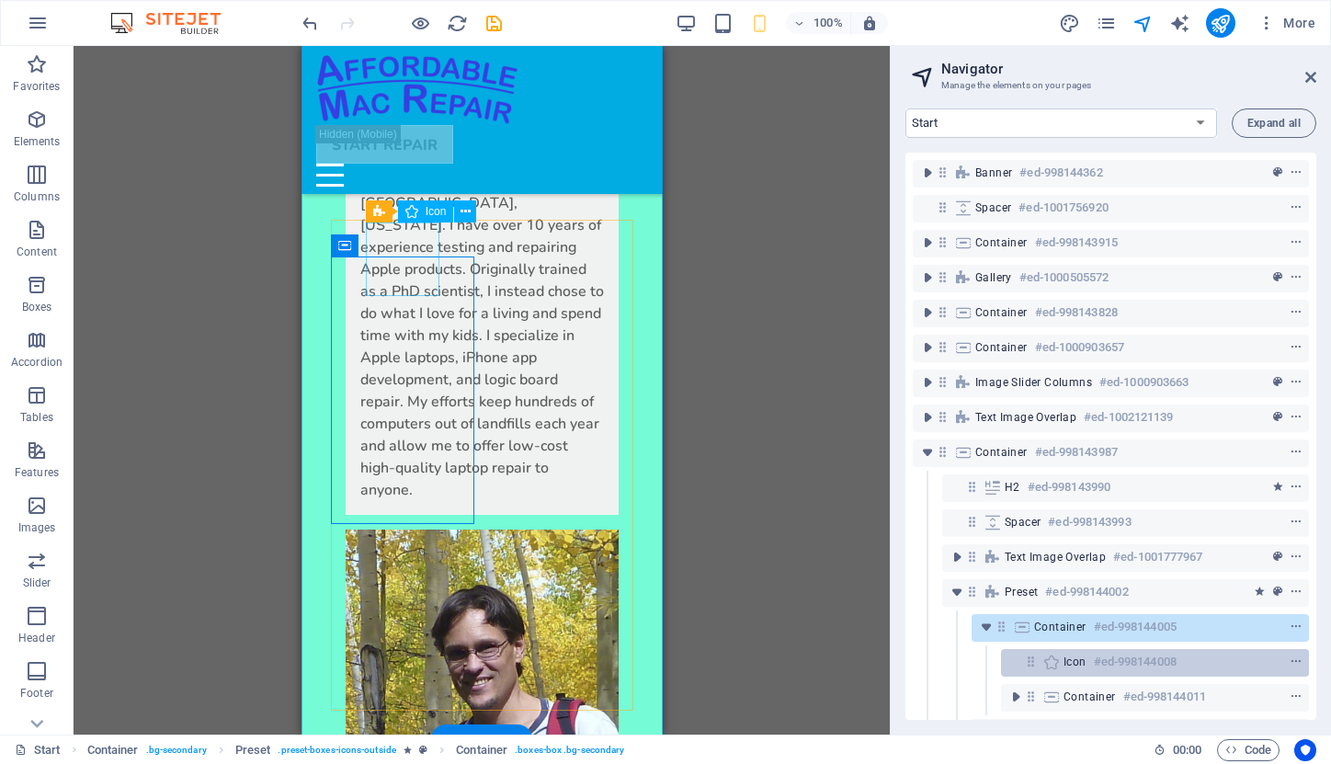
click at [1146, 663] on h6 "#ed-998144008" at bounding box center [1135, 662] width 83 height 22
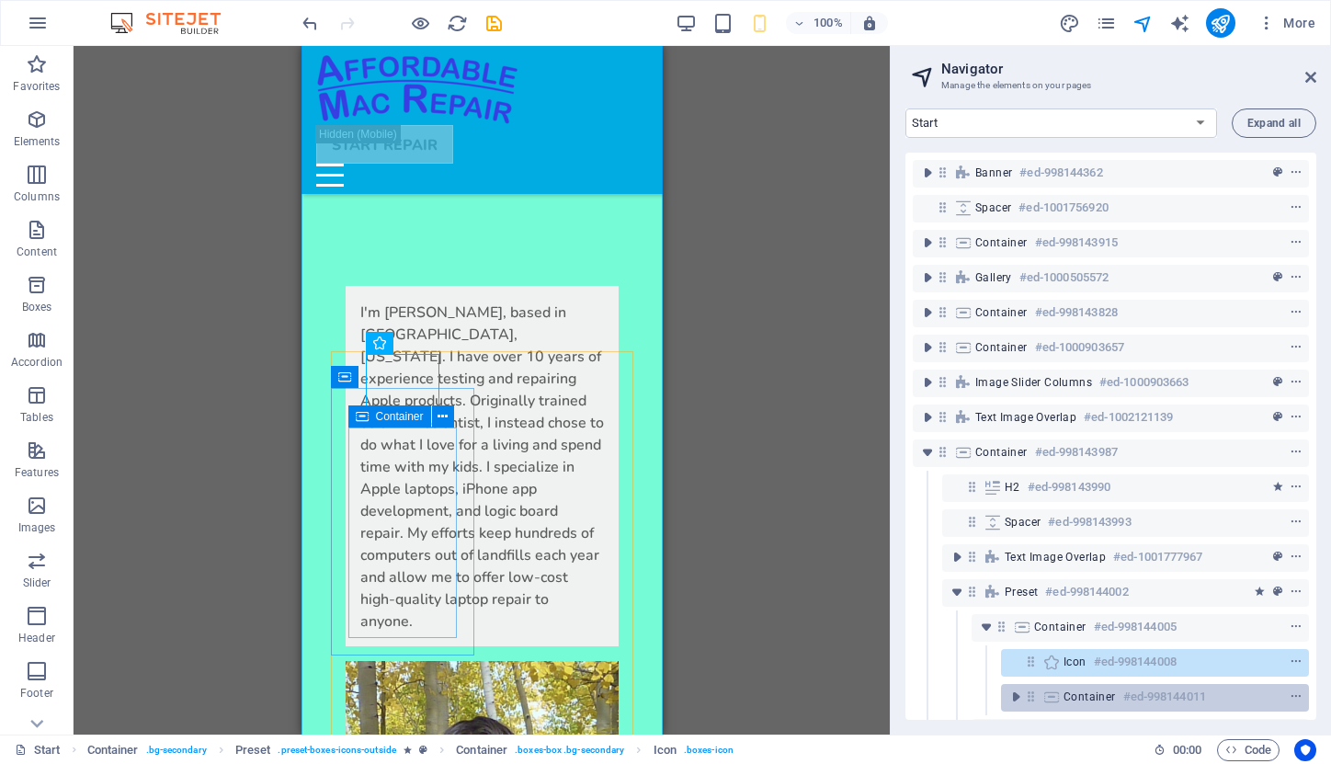
click at [1141, 698] on h6 "#ed-998144011" at bounding box center [1164, 697] width 83 height 22
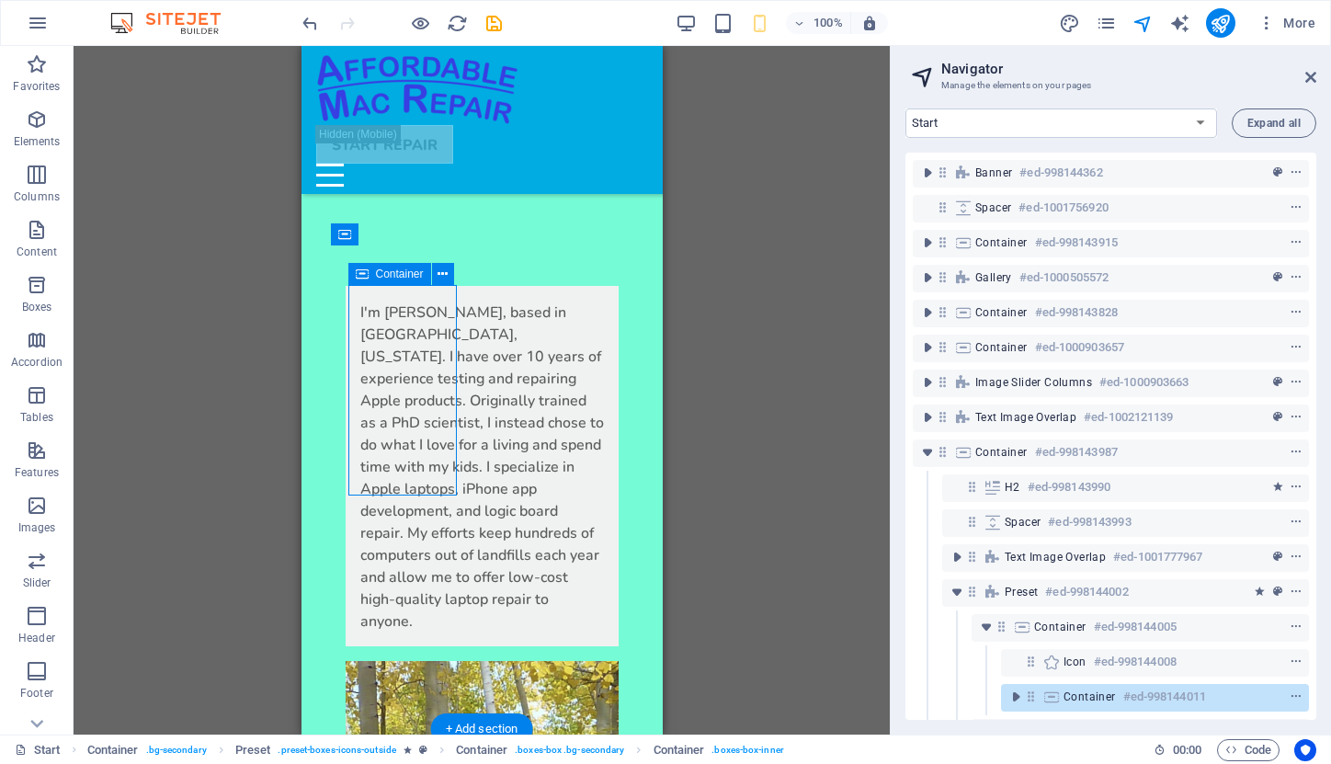
scroll to position [4339, 0]
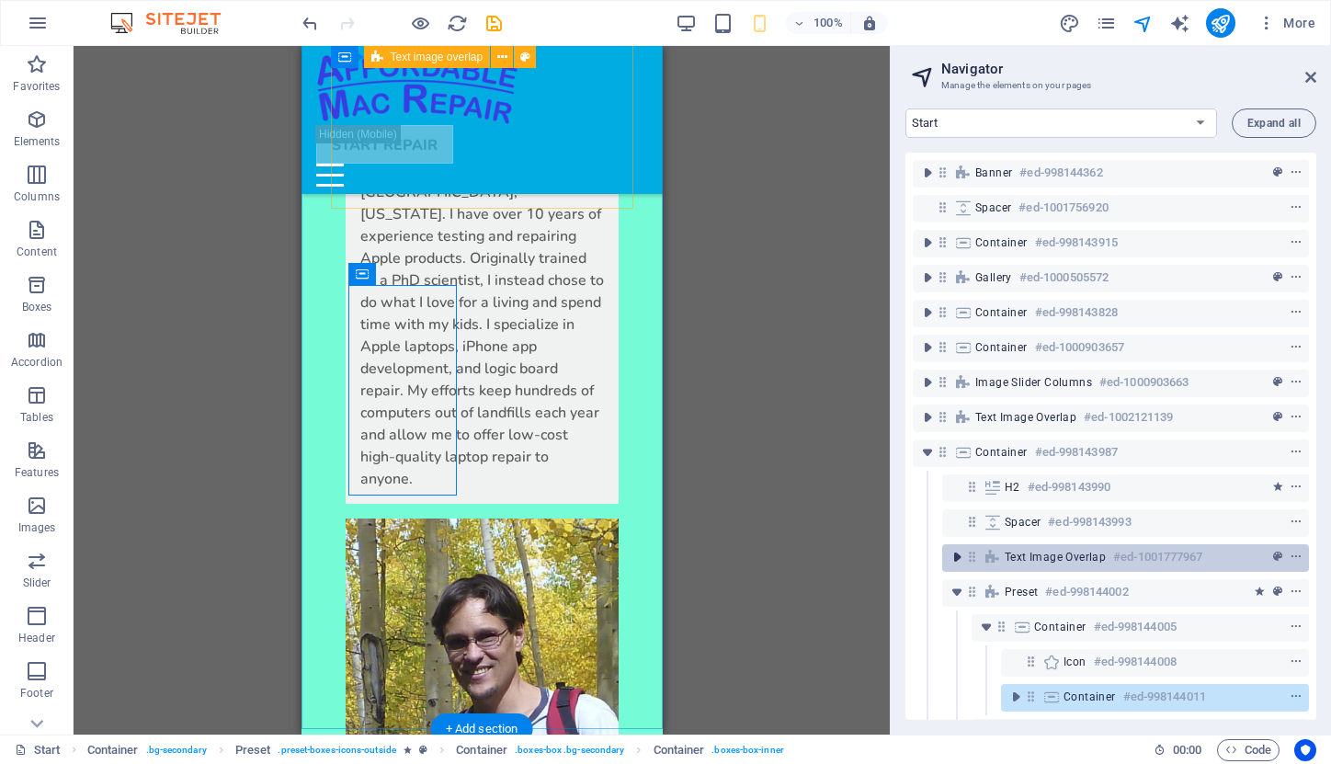
click at [954, 554] on icon "toggle-expand" at bounding box center [957, 557] width 18 height 18
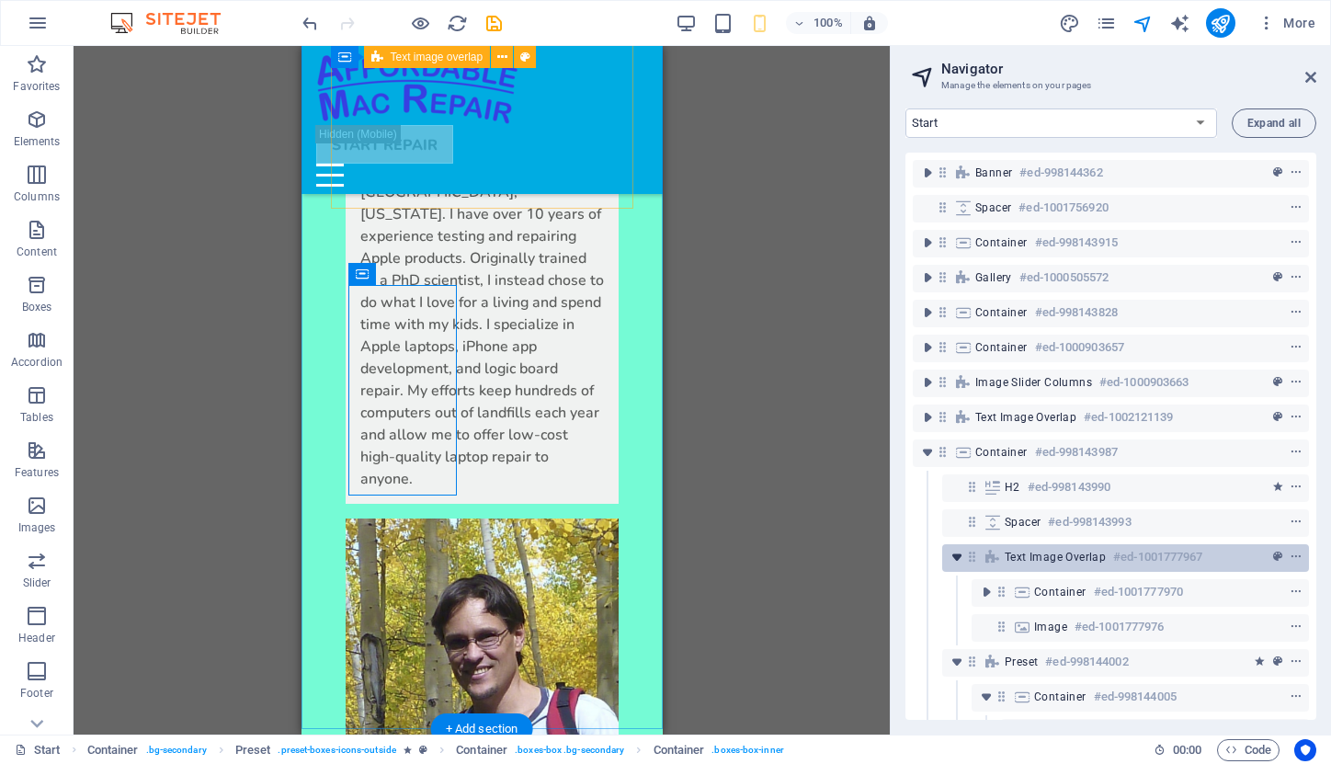
scroll to position [222, 0]
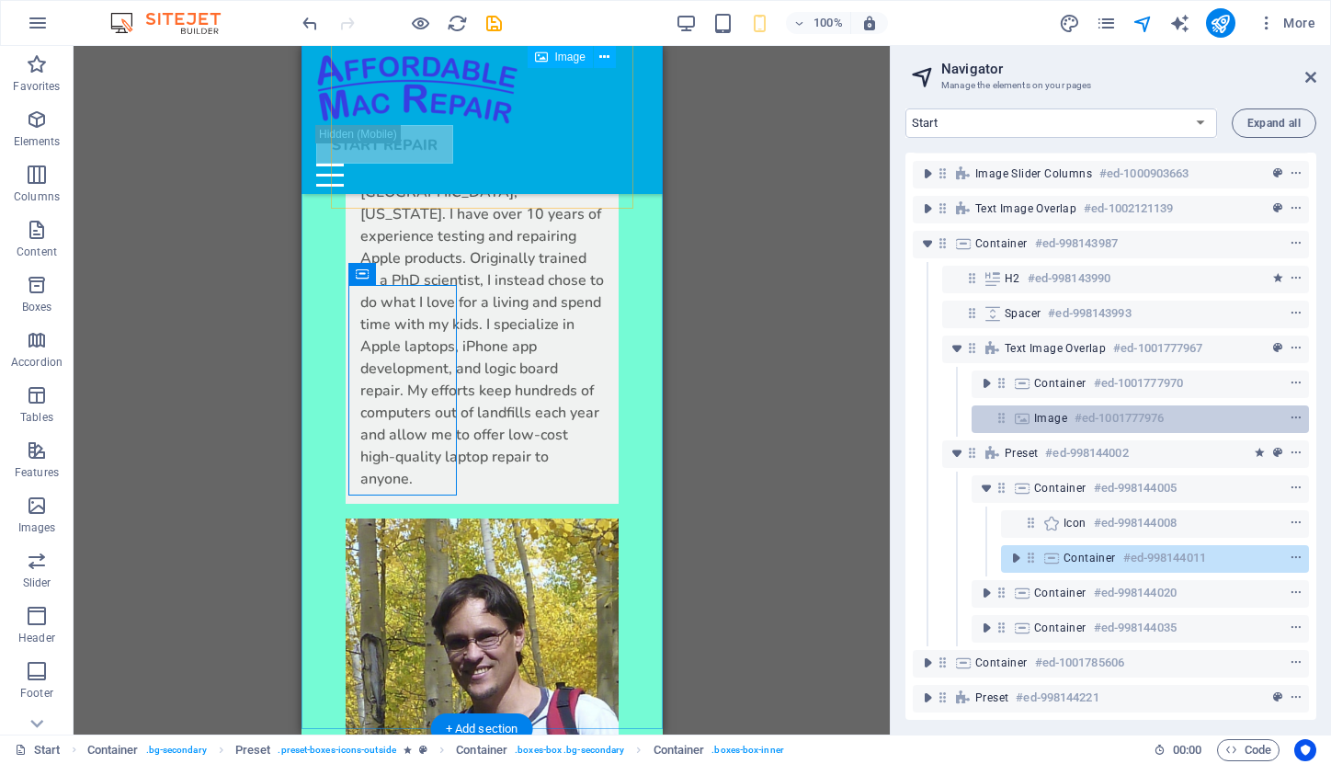
click at [1094, 407] on h6 "#ed-1001777976" at bounding box center [1119, 418] width 89 height 22
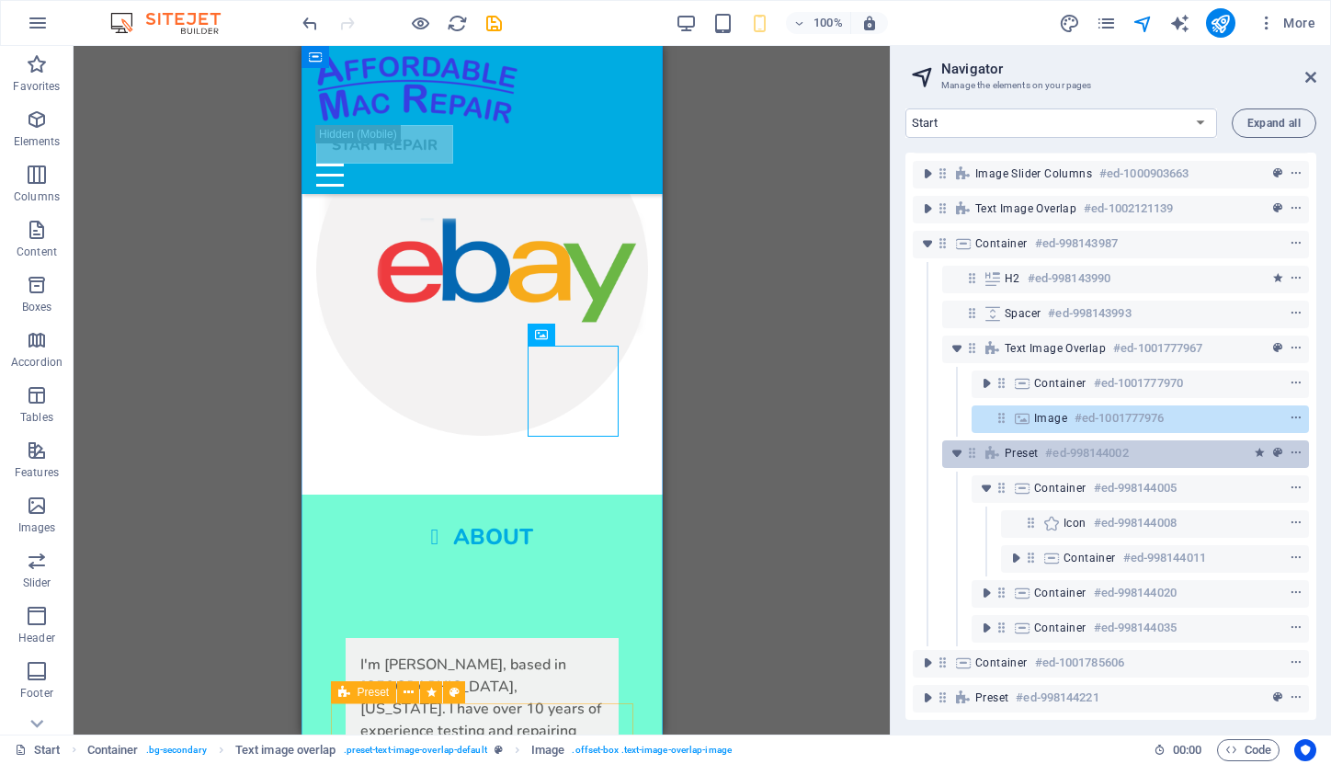
click at [1043, 442] on div "Preset #ed-998144002" at bounding box center [1111, 453] width 212 height 22
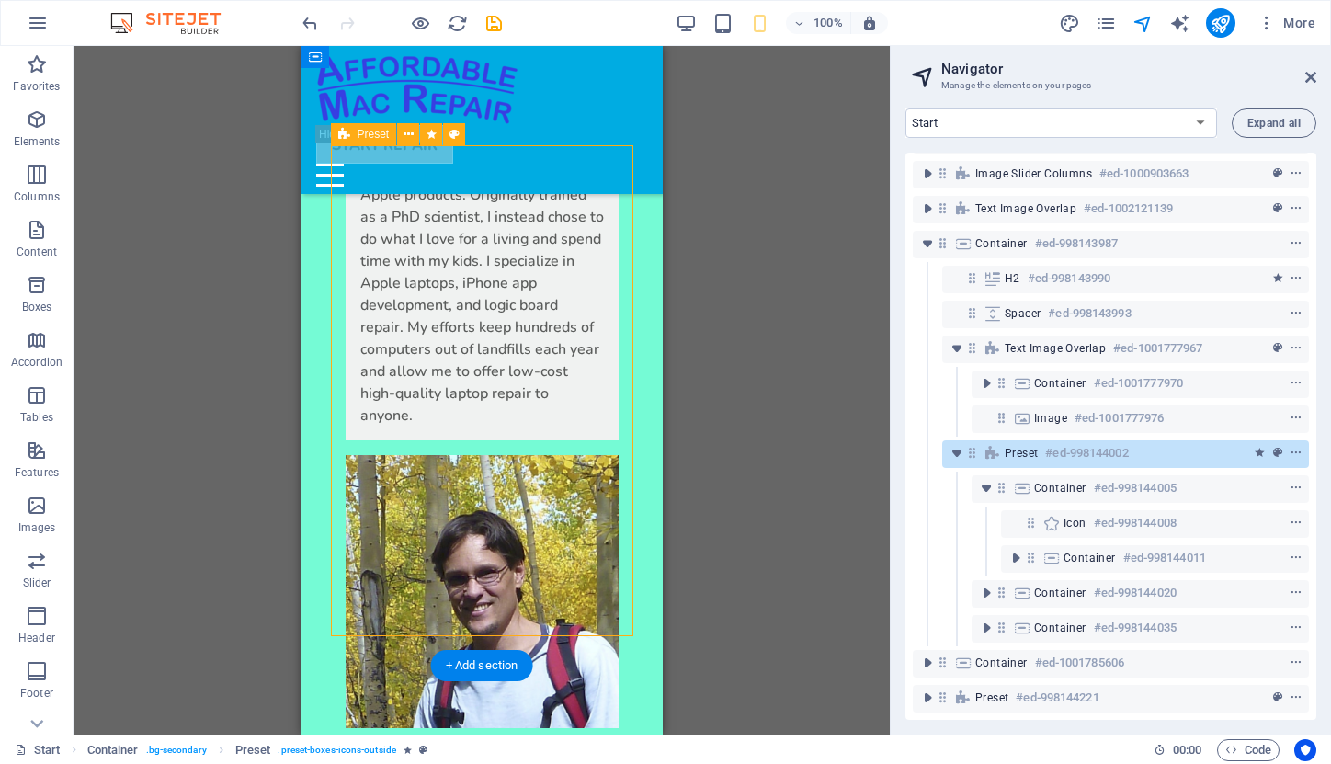
click at [1023, 446] on span "Preset" at bounding box center [1021, 453] width 33 height 15
select select "px"
select select "double"
select select "preset-boxes-icons-outside"
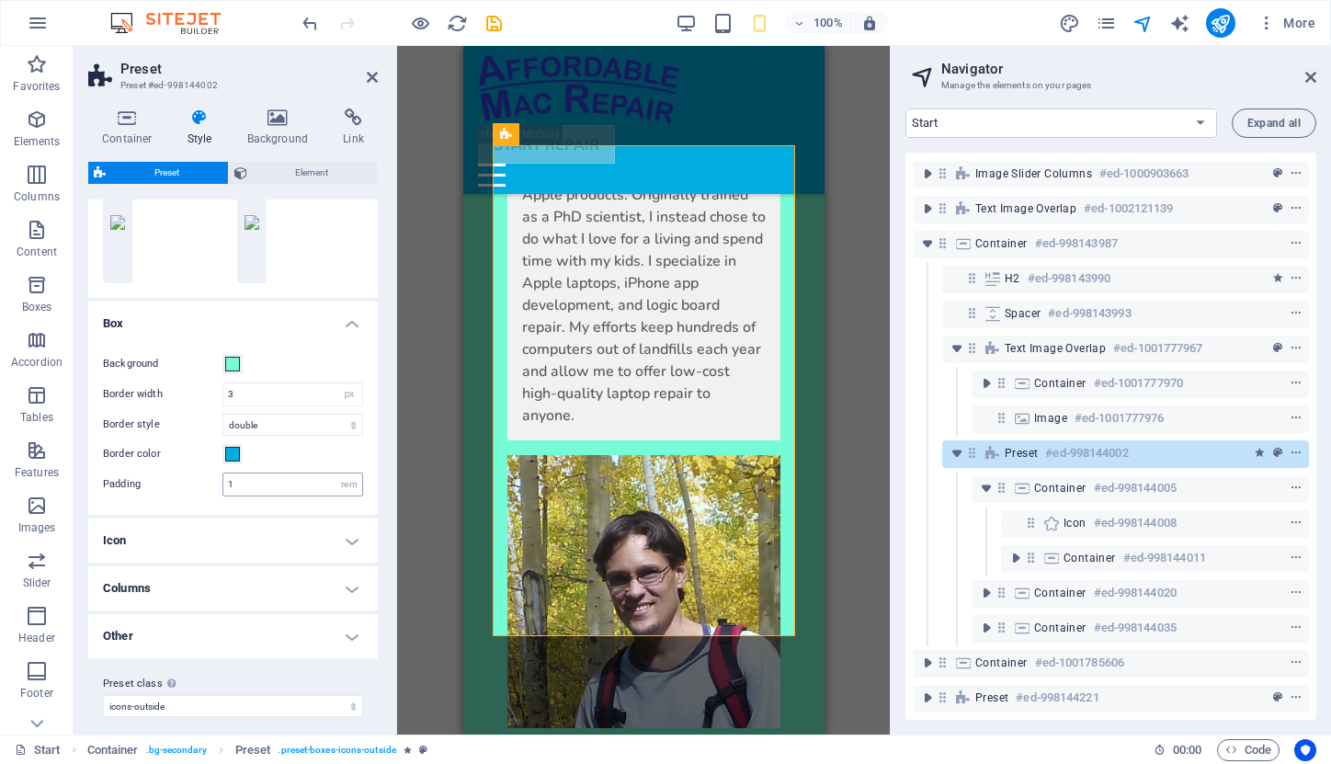
scroll to position [225, 0]
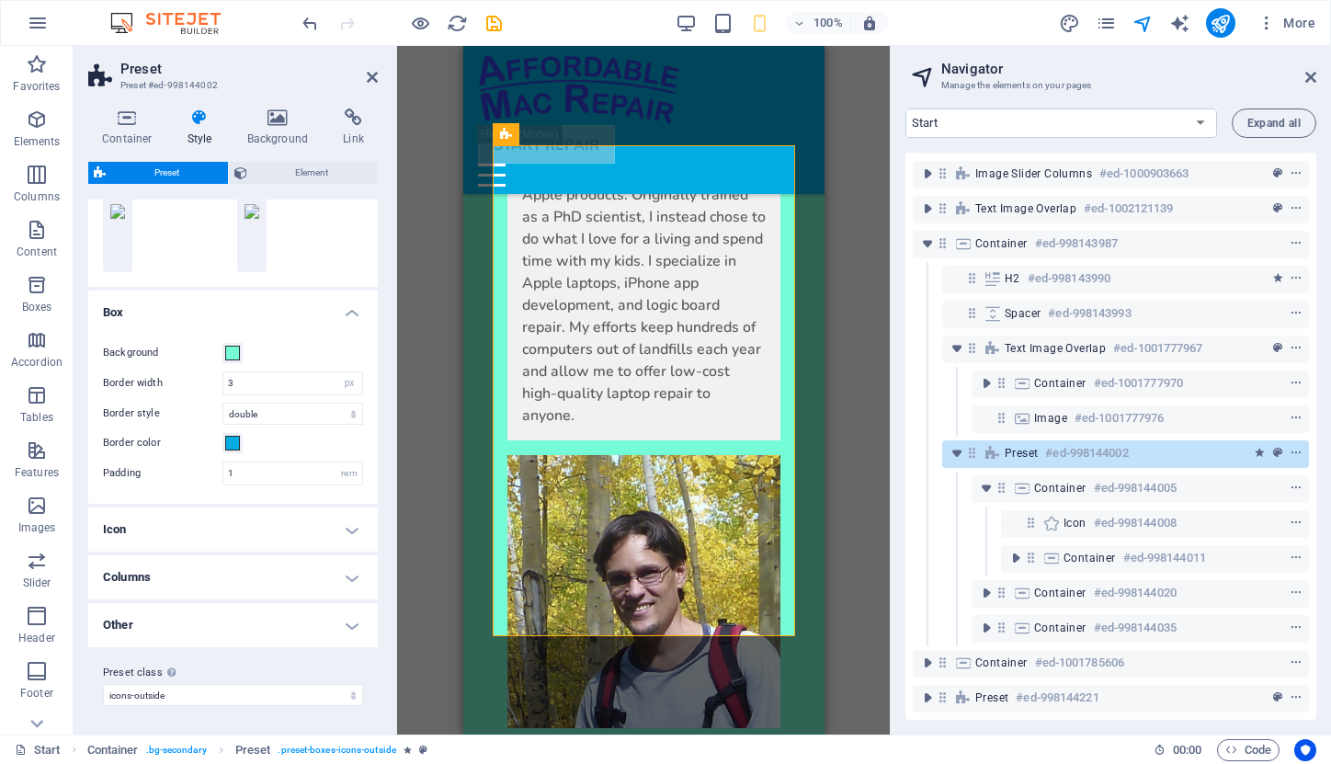
click at [345, 532] on h4 "Icon" at bounding box center [233, 529] width 290 height 44
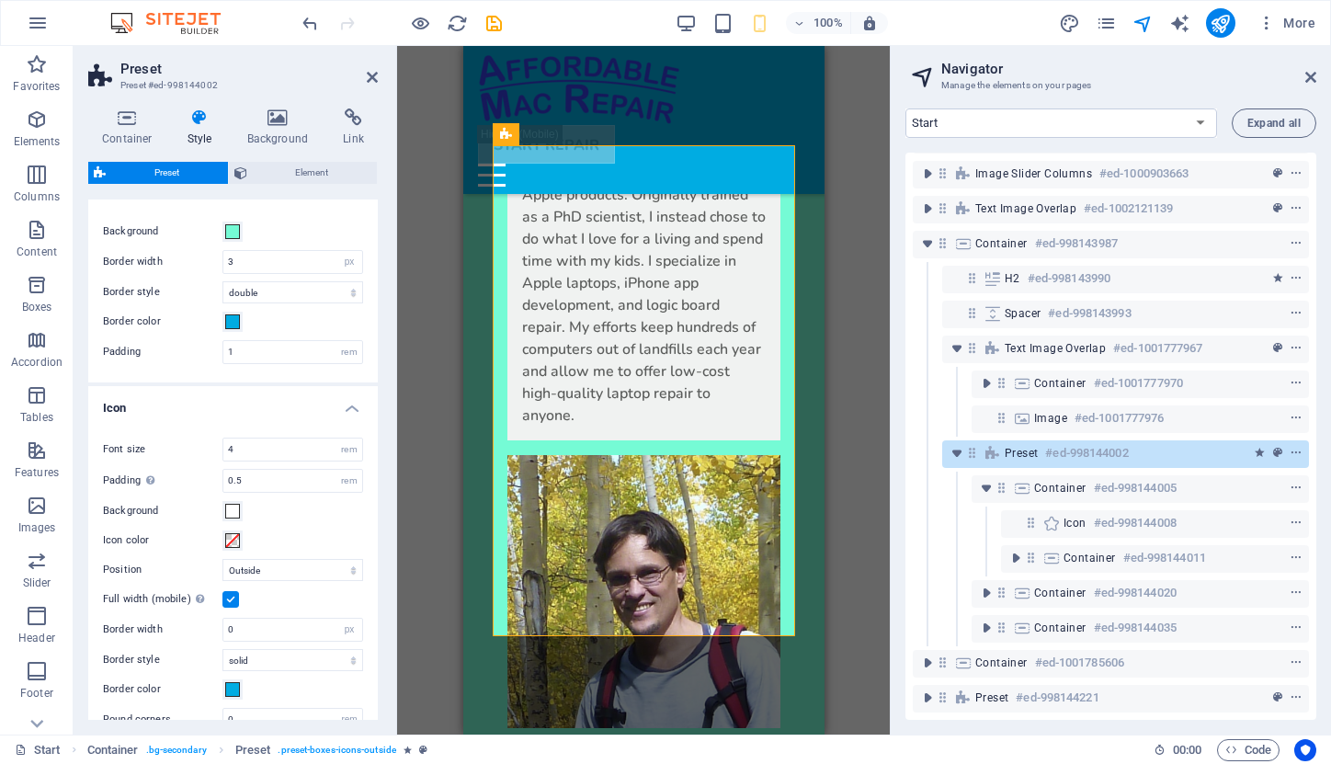
scroll to position [353, 0]
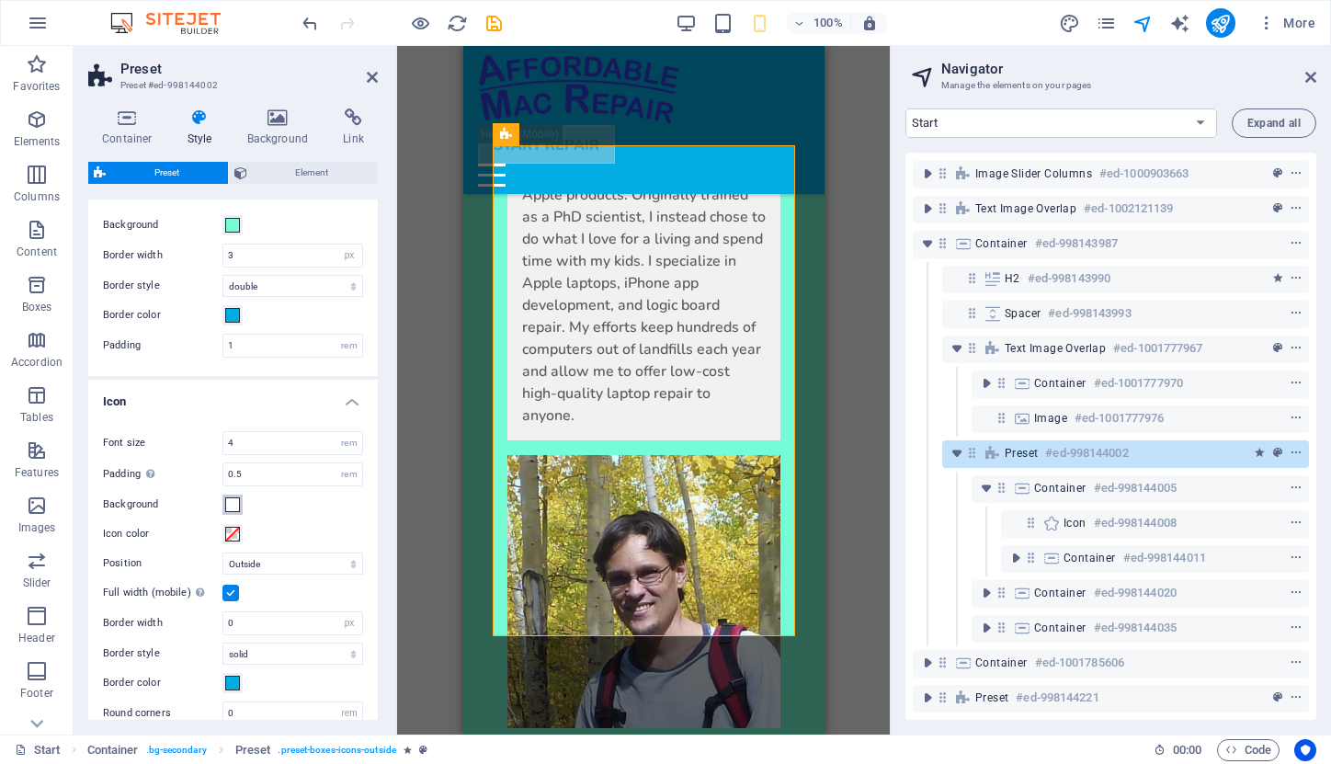
click at [231, 506] on span at bounding box center [232, 504] width 15 height 15
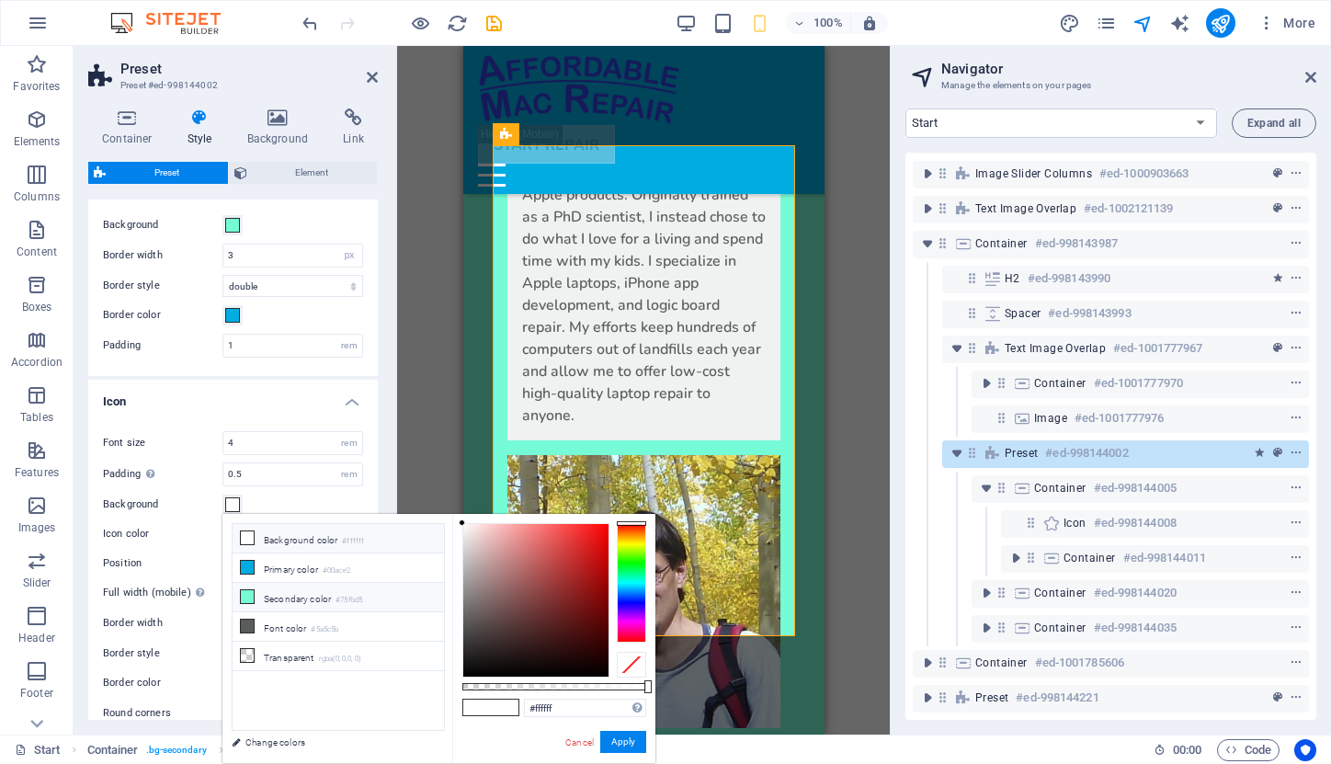
click at [277, 598] on li "Secondary color #75fbd5" at bounding box center [338, 597] width 211 height 29
type input "#75fbd5"
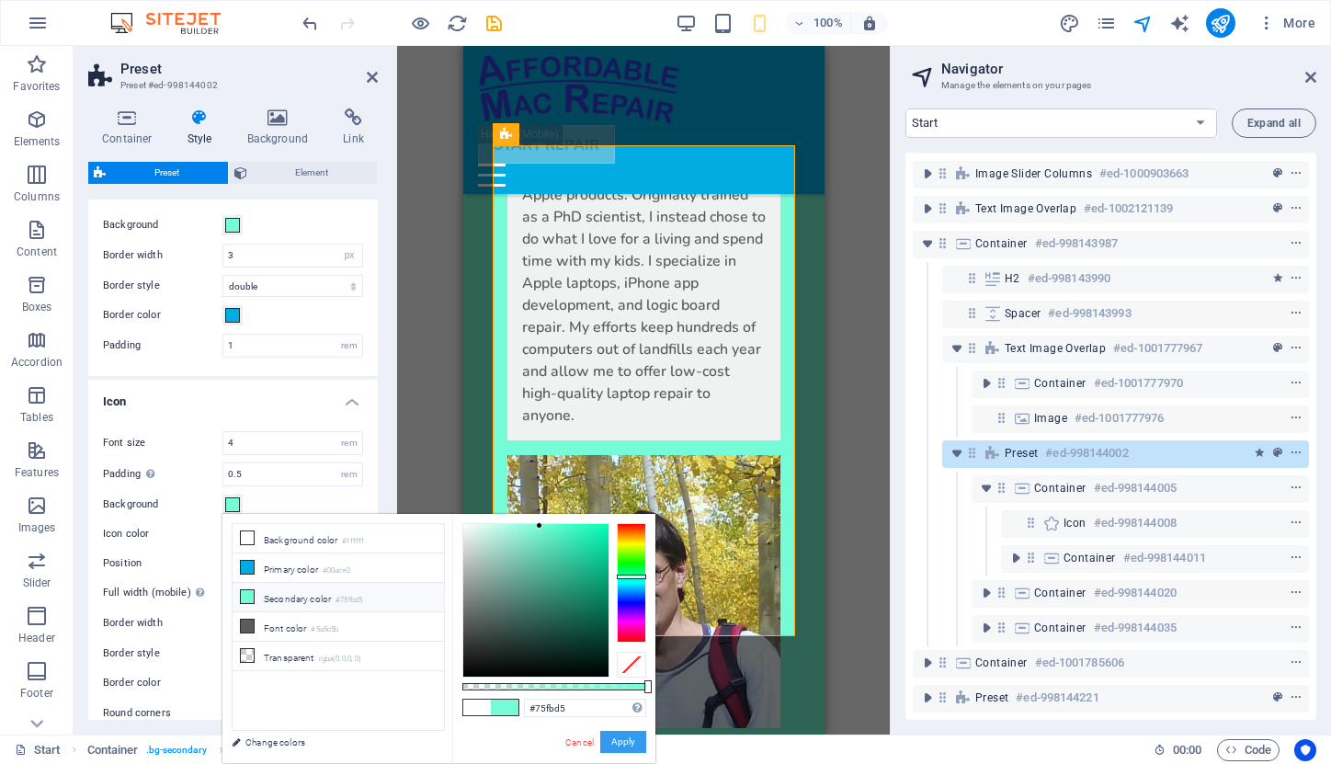
click at [623, 736] on button "Apply" at bounding box center [623, 742] width 46 height 22
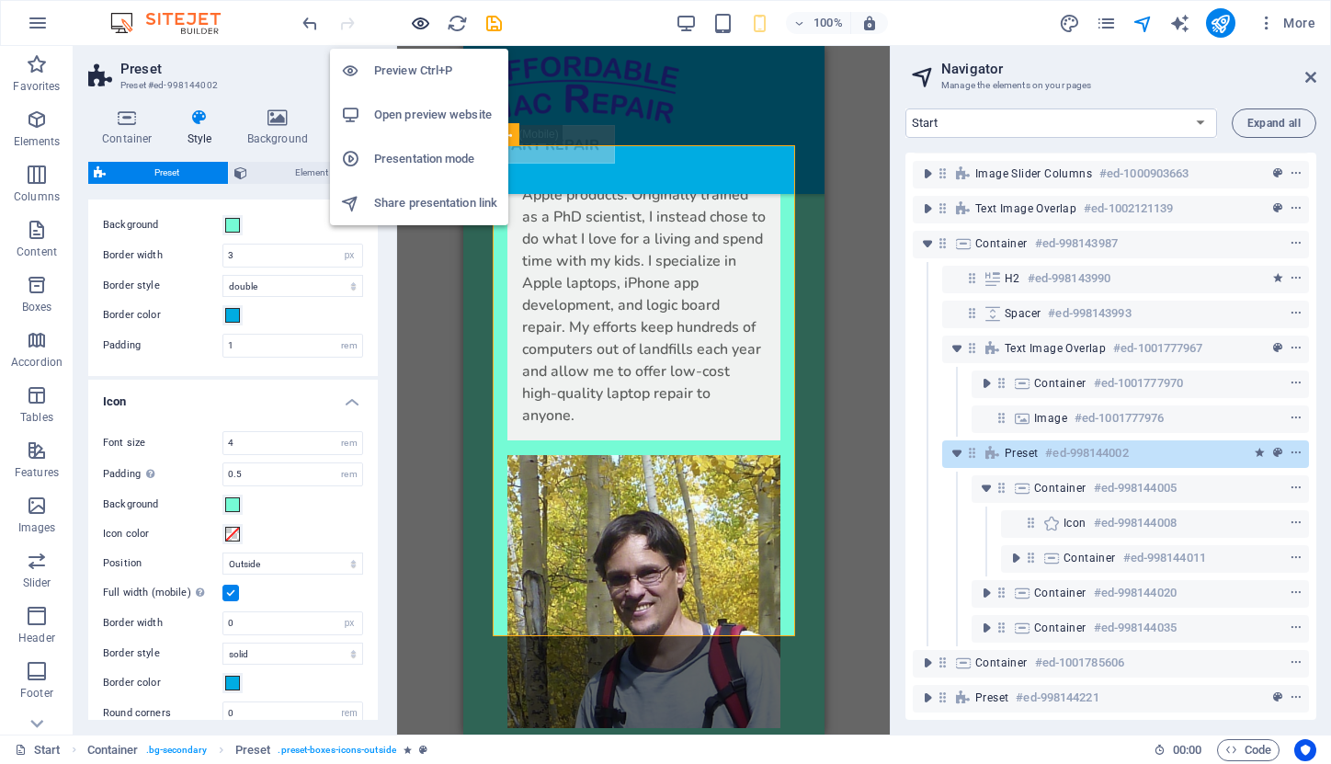
click at [425, 21] on icon "button" at bounding box center [420, 23] width 21 height 21
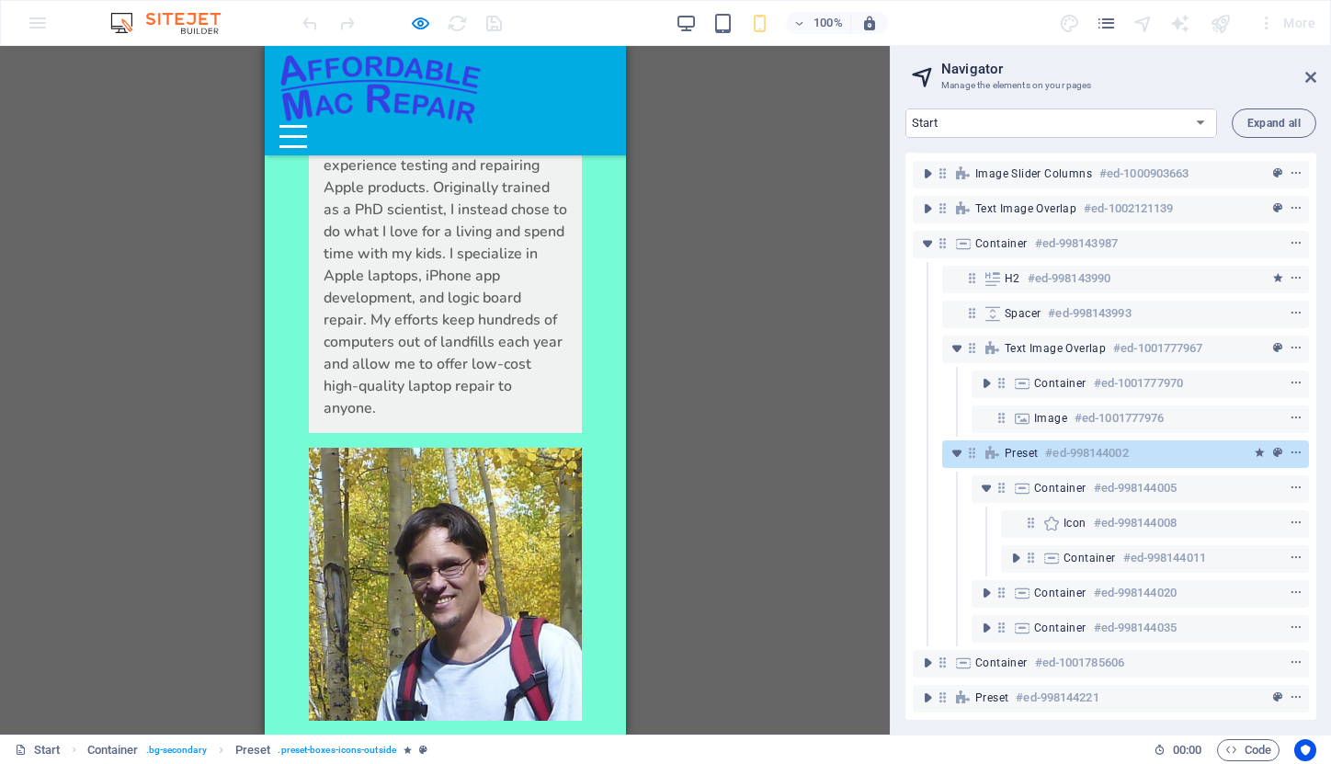
scroll to position [4288, 0]
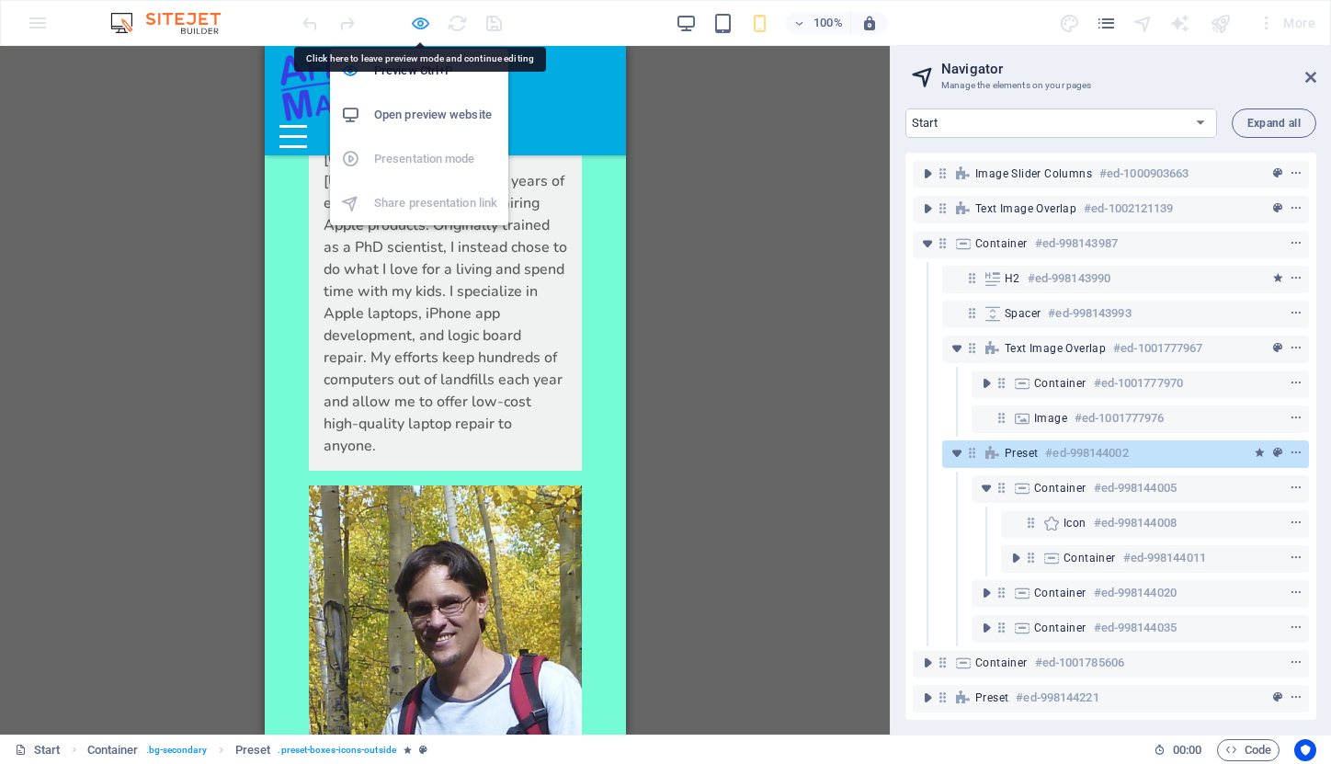
click at [424, 22] on icon "button" at bounding box center [420, 23] width 21 height 21
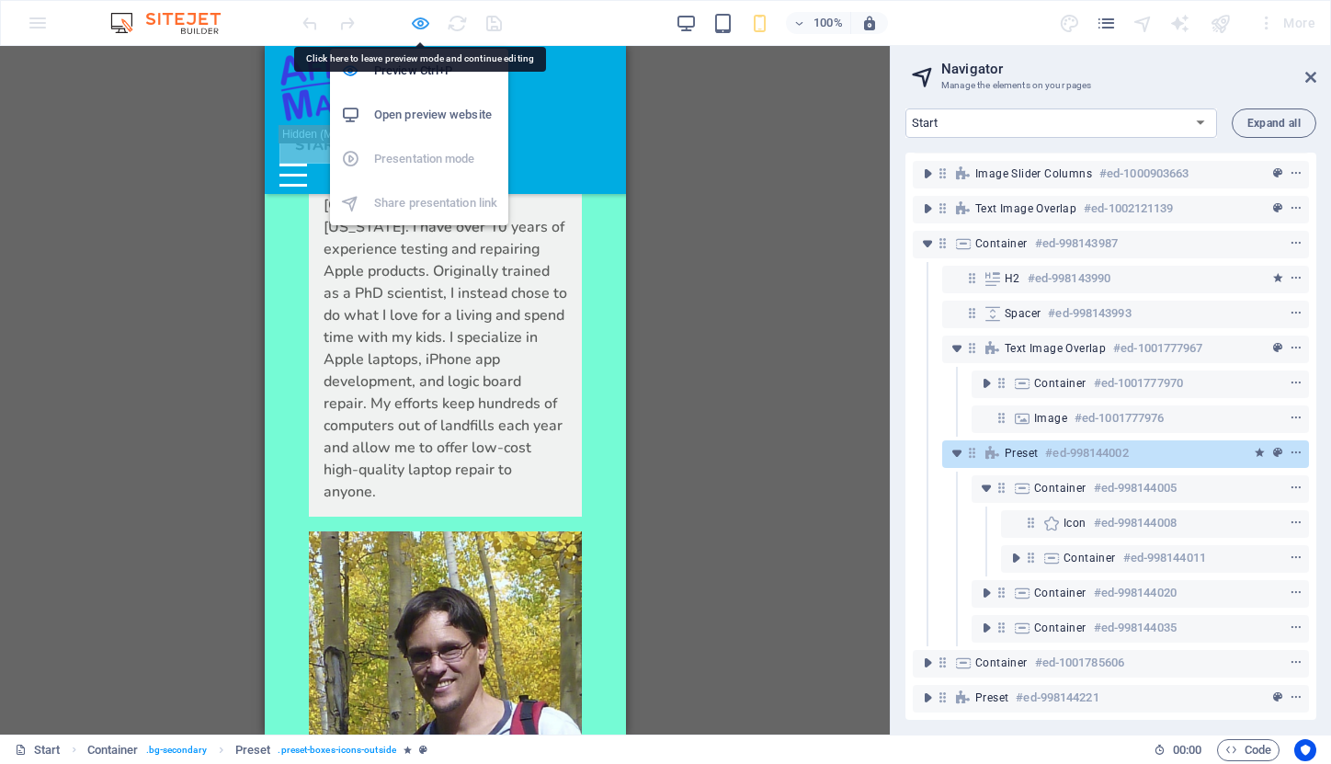
select select "px"
select select "double"
select select "outside"
select select "px"
select select "rem"
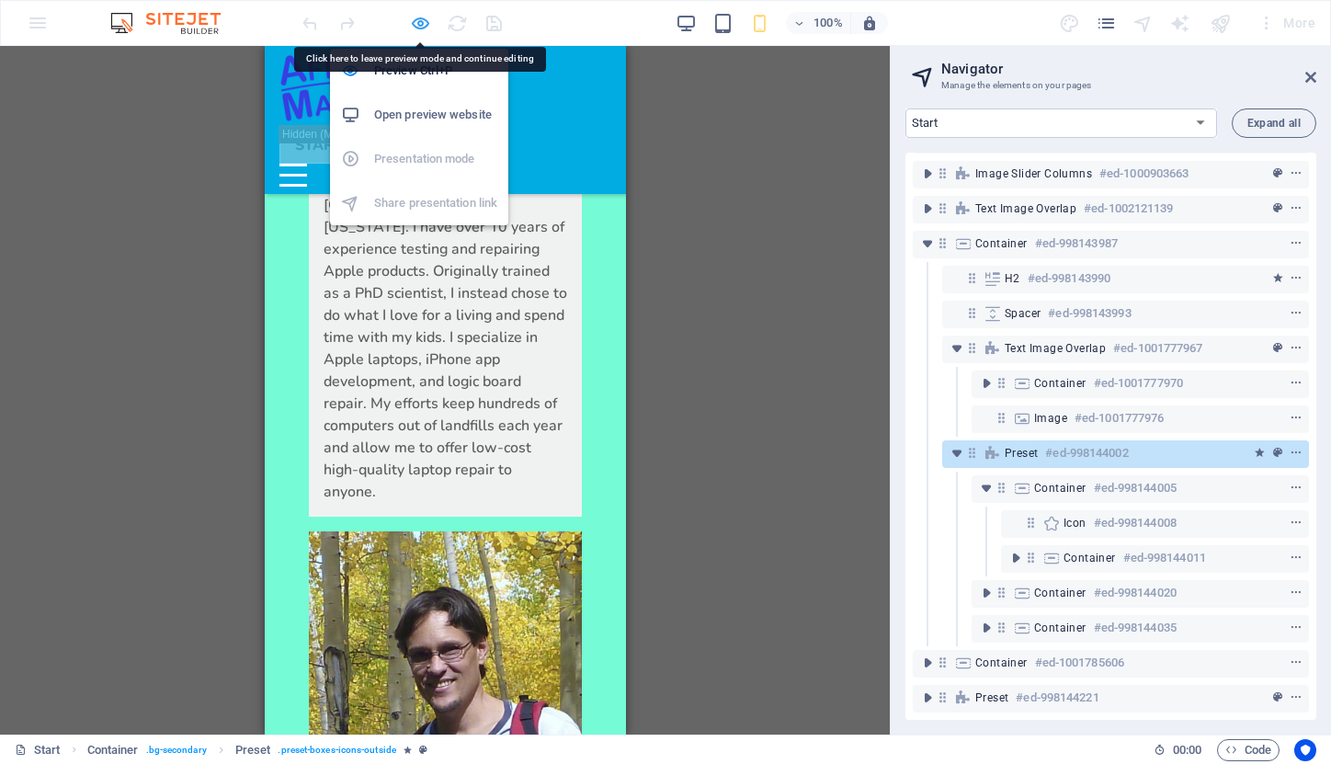
select select "preset-boxes-icons-outside"
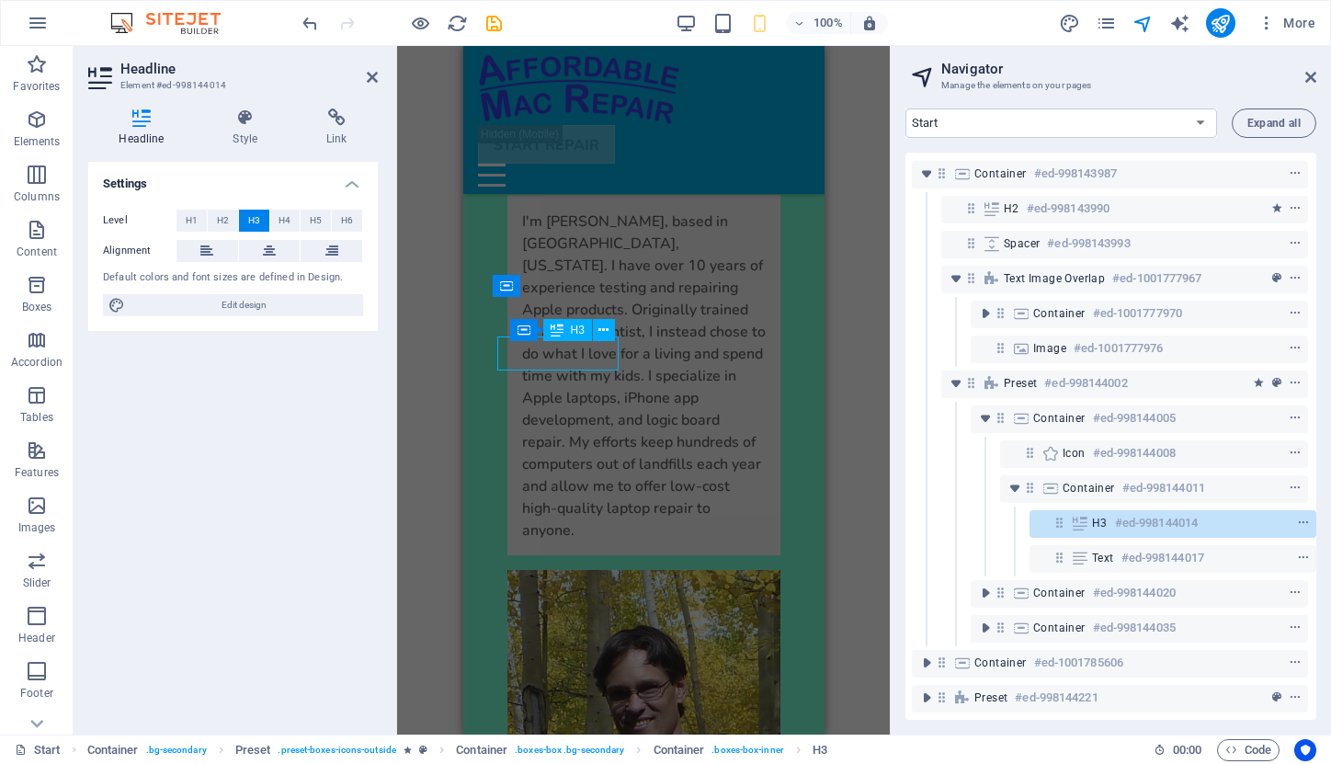
scroll to position [0, 0]
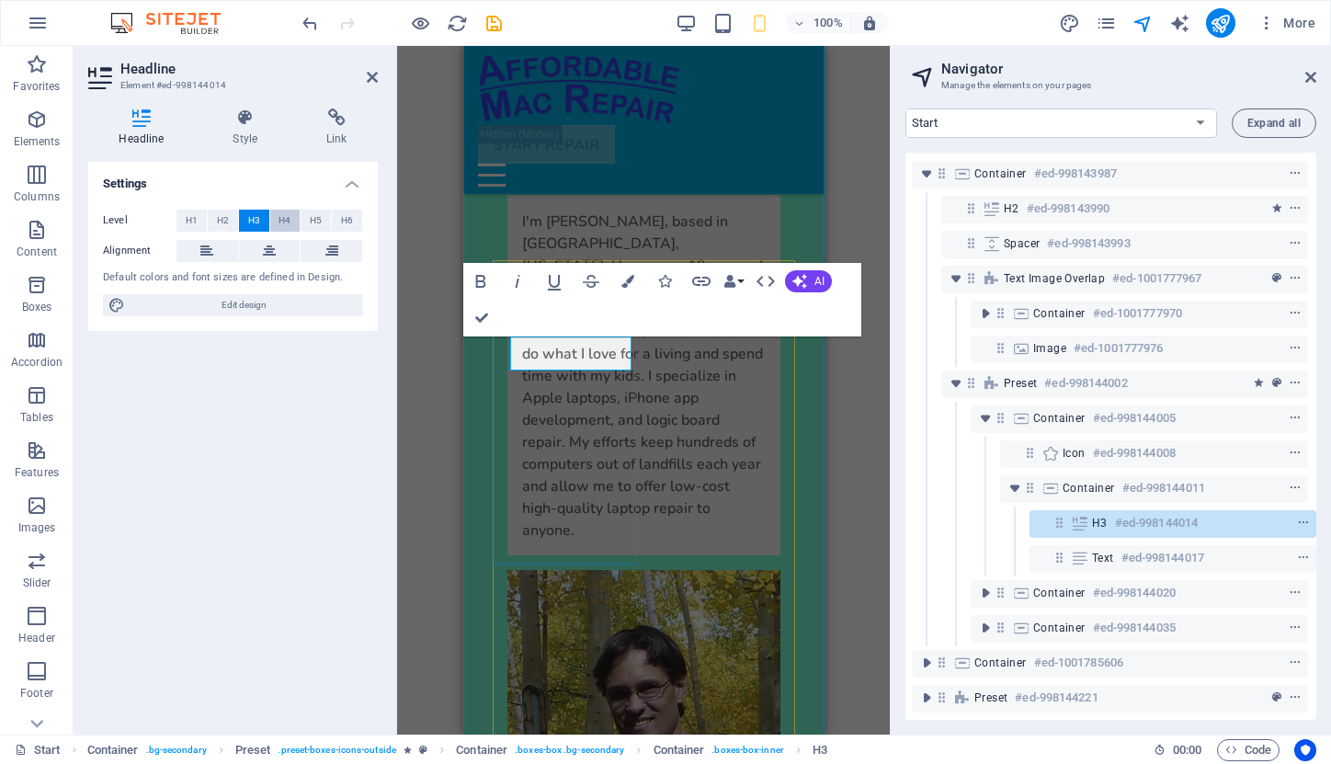
click at [286, 219] on span "H4" at bounding box center [285, 221] width 12 height 22
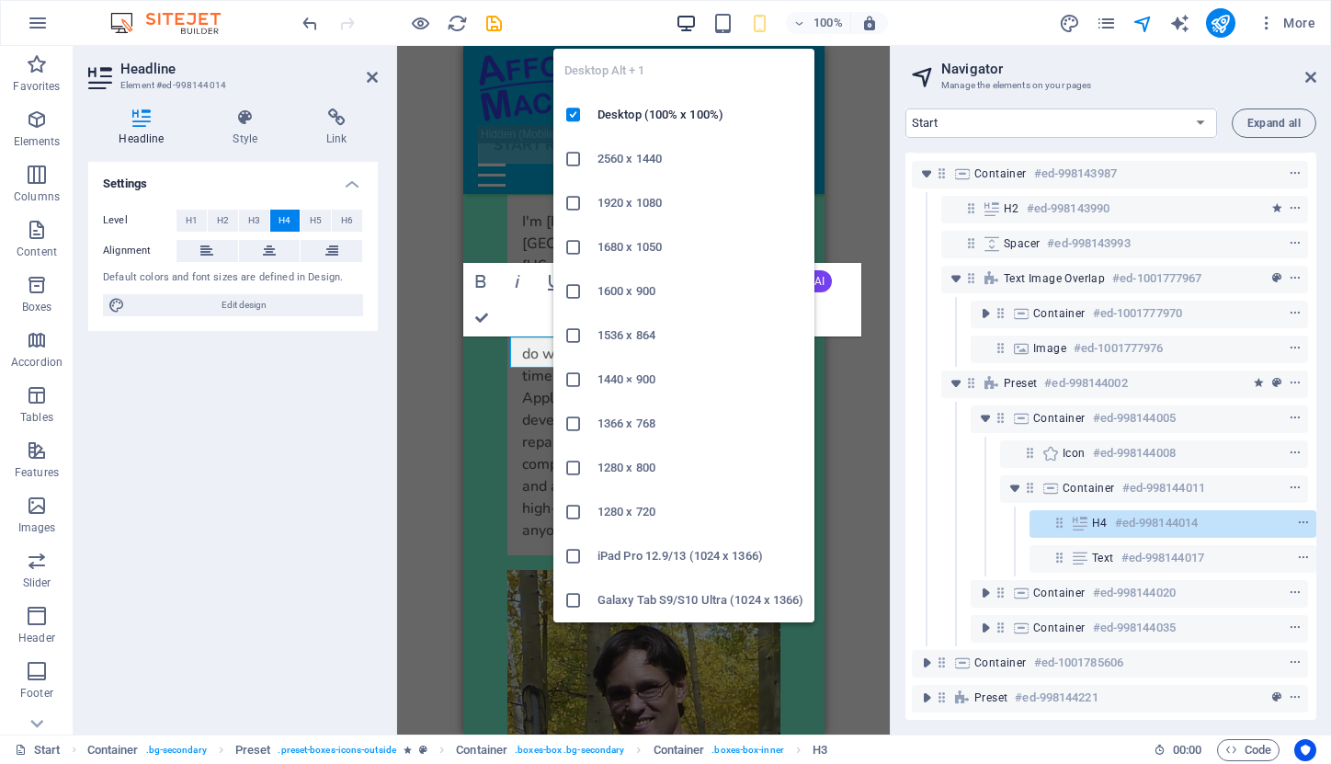
click at [681, 24] on icon "button" at bounding box center [686, 23] width 21 height 21
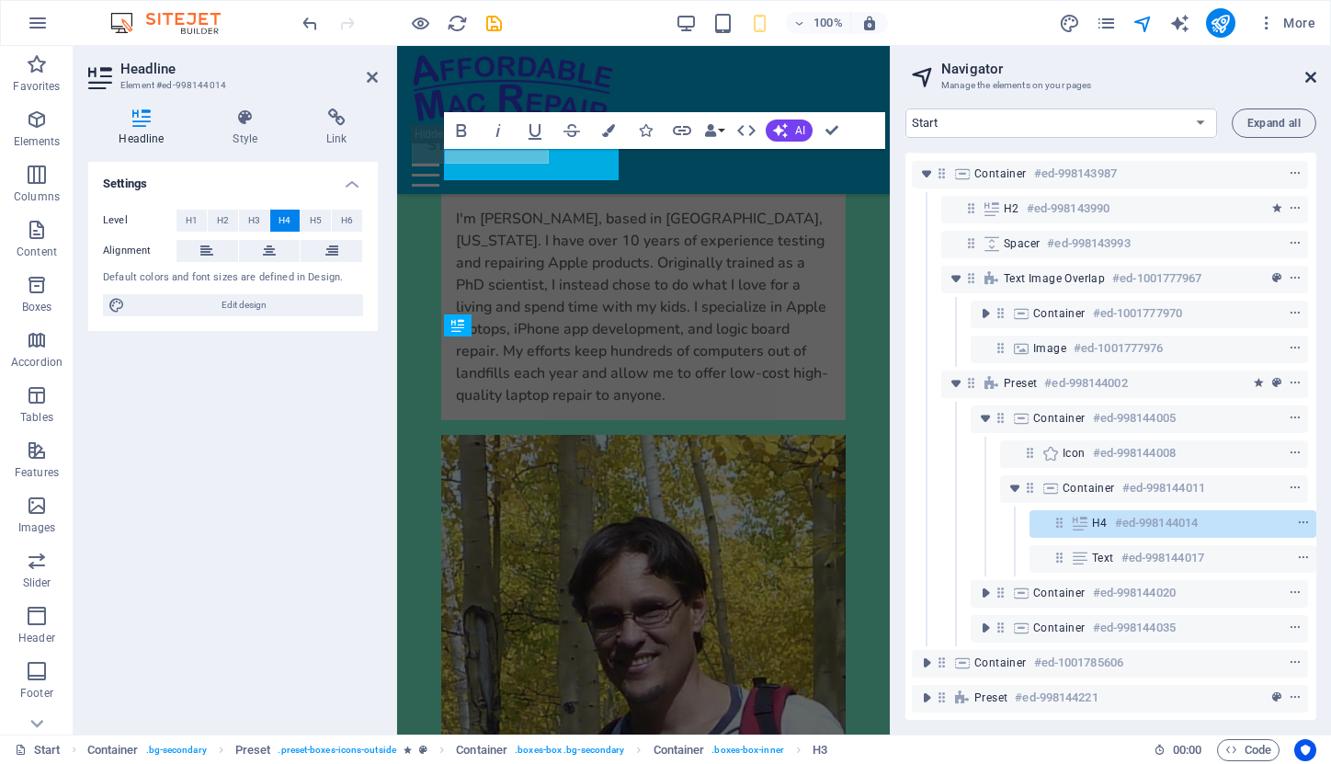
click at [1310, 74] on icon at bounding box center [1310, 77] width 11 height 15
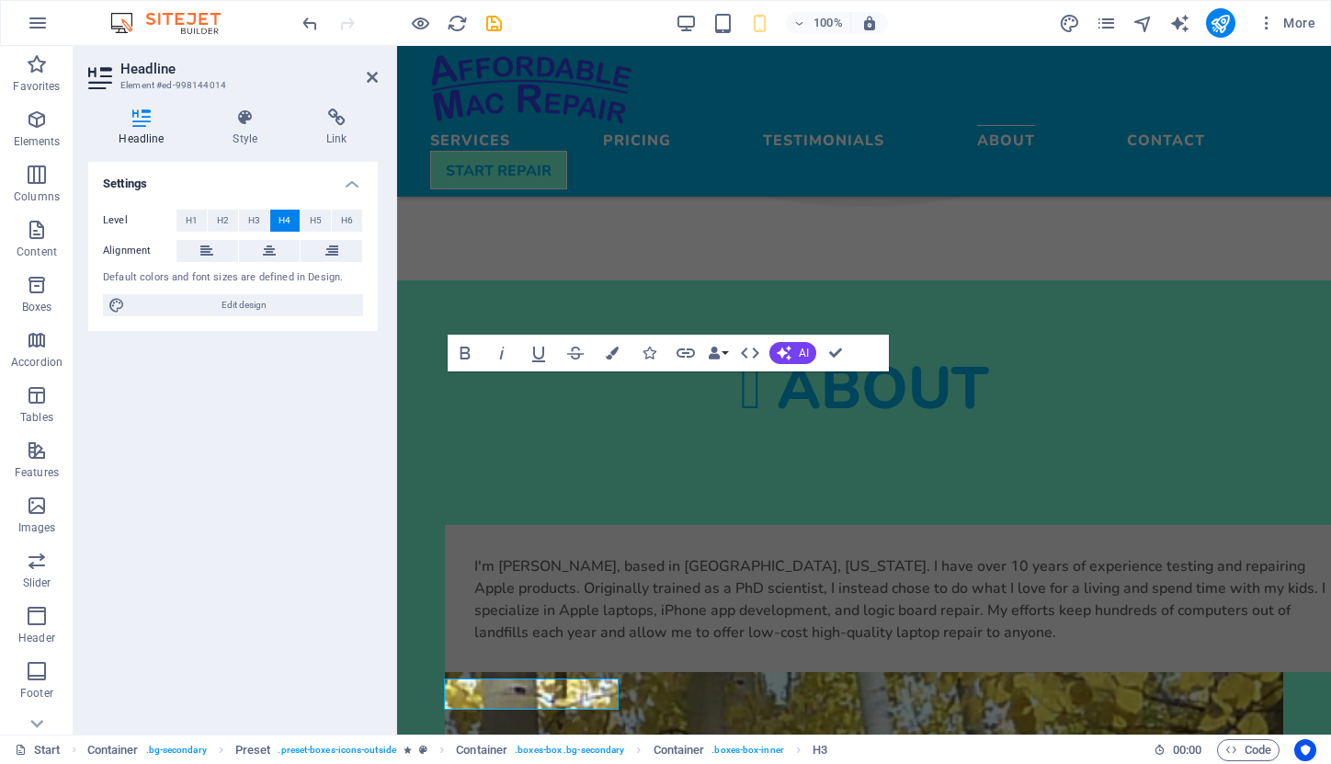
scroll to position [3758, 0]
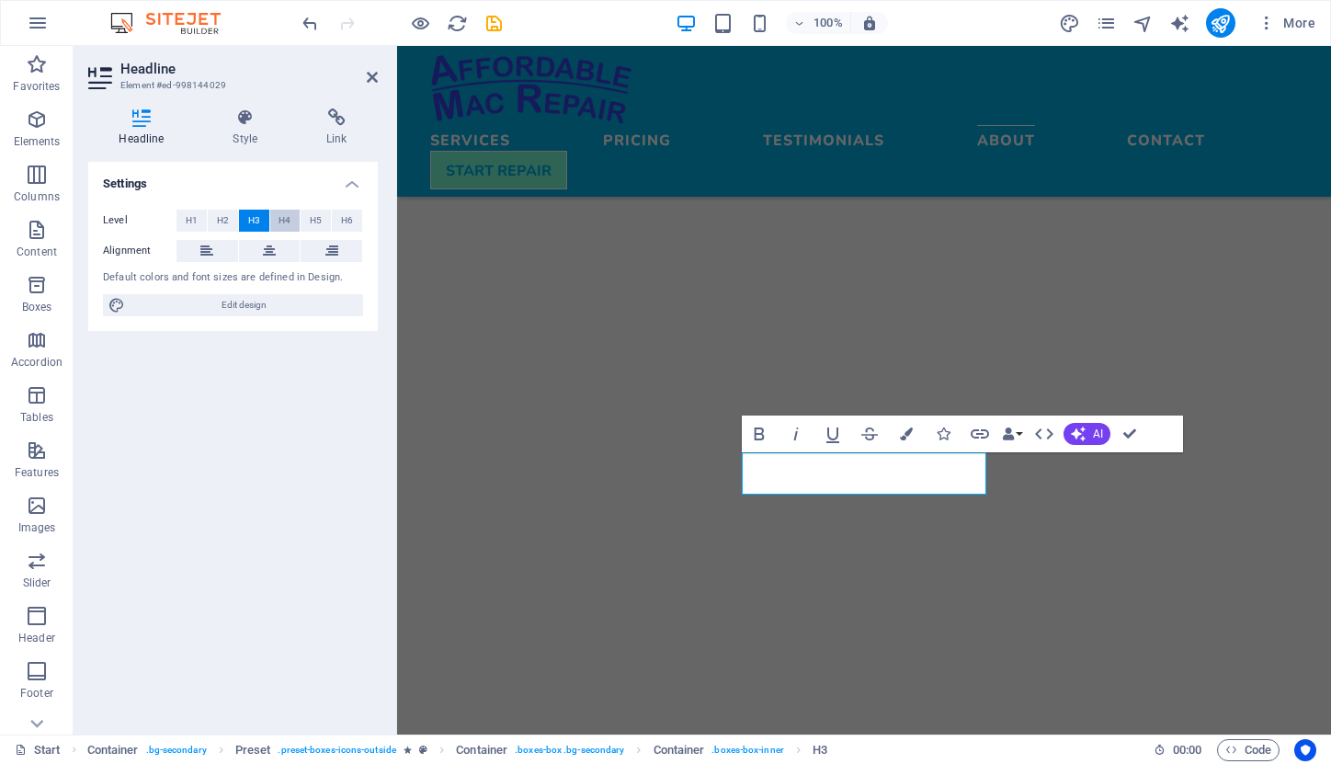
click at [282, 218] on span "H4" at bounding box center [285, 221] width 12 height 22
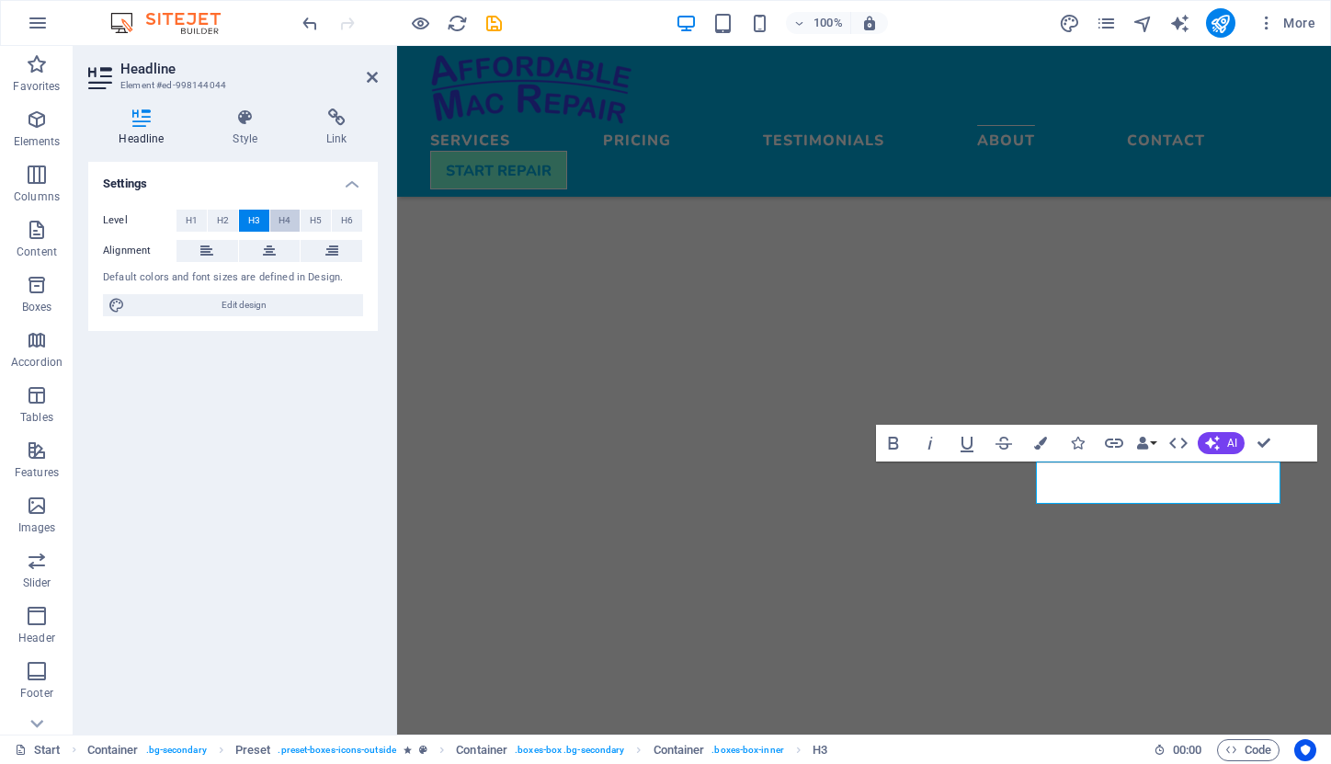
click at [283, 217] on span "H4" at bounding box center [285, 221] width 12 height 22
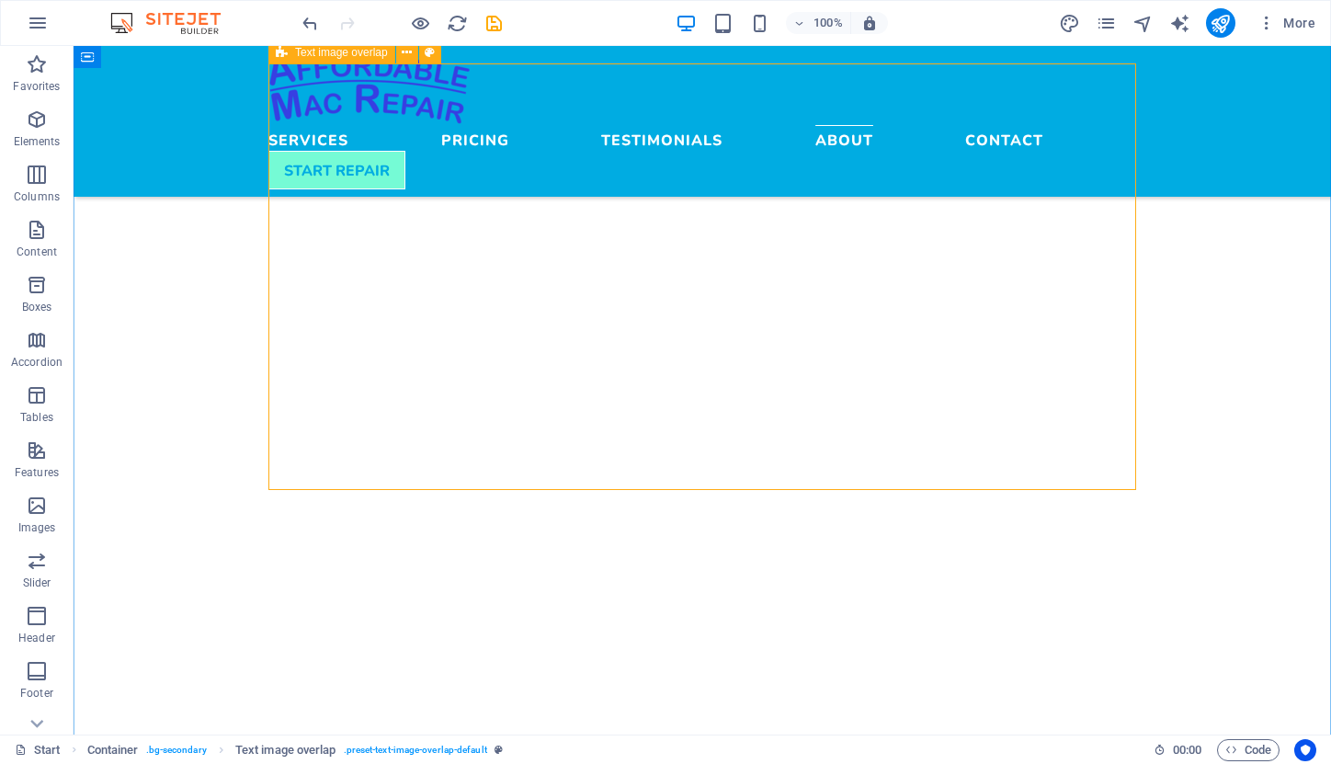
scroll to position [3657, 0]
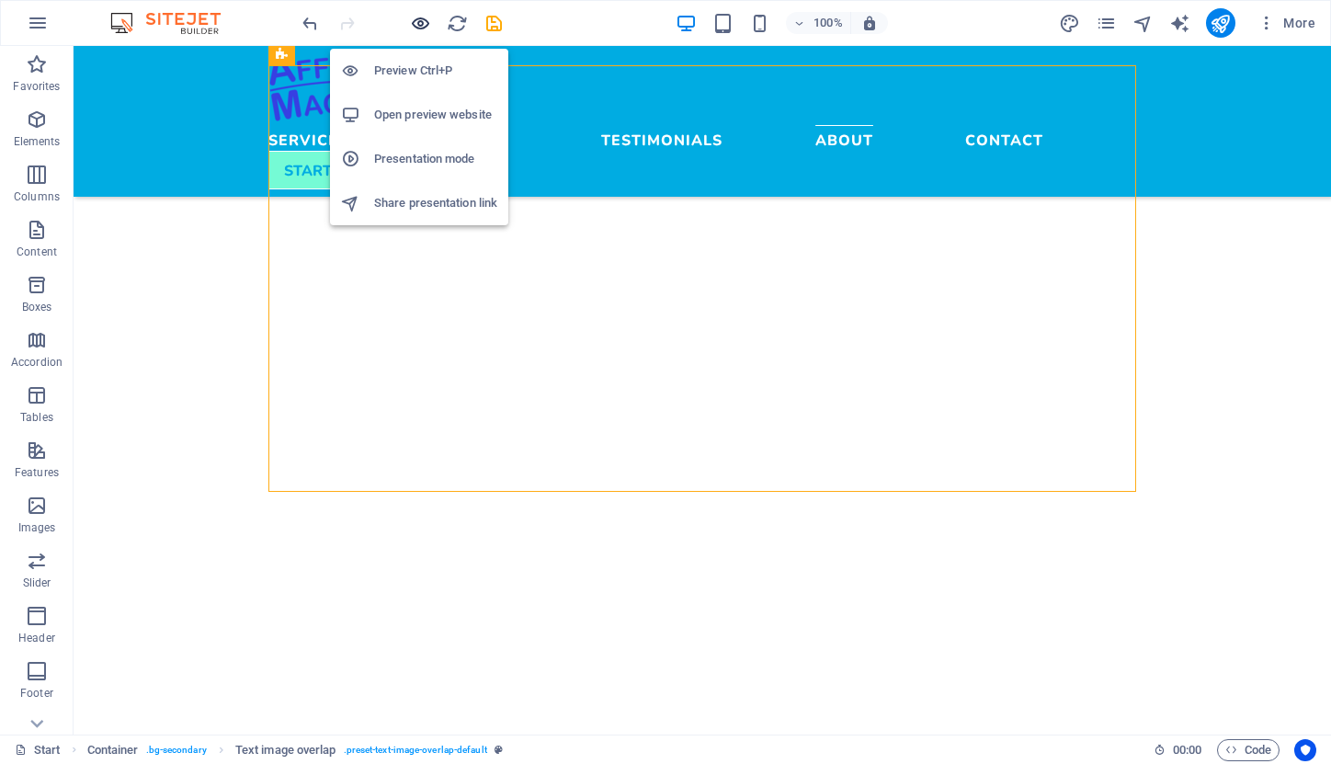
click at [416, 30] on icon "button" at bounding box center [420, 23] width 21 height 21
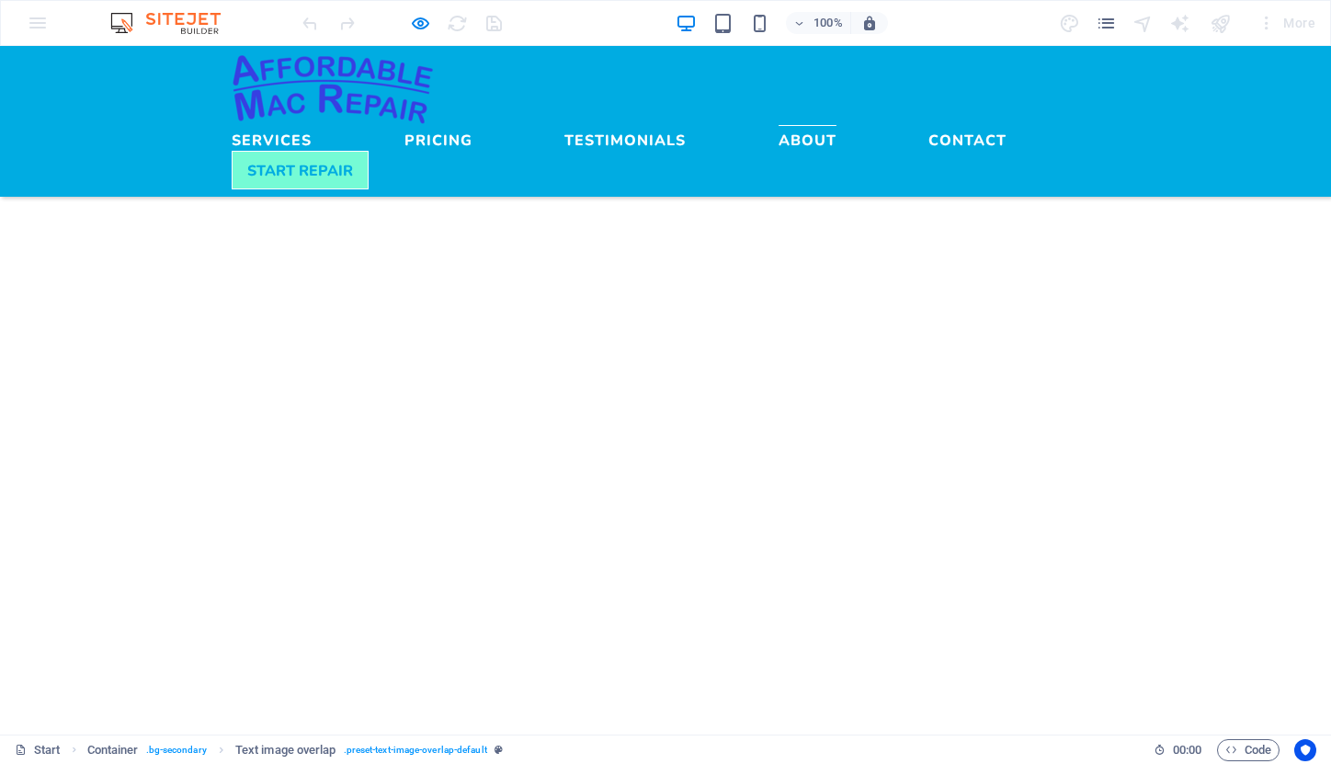
scroll to position [3861, 0]
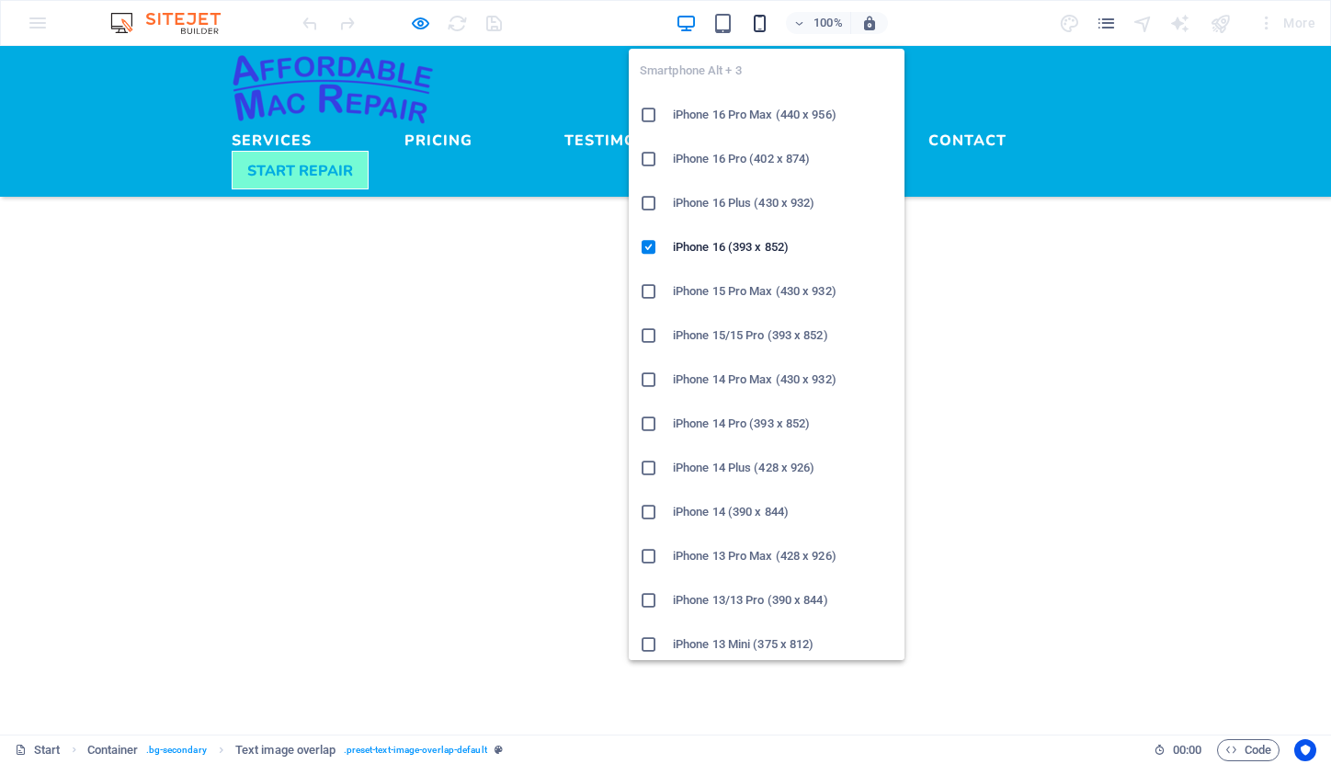
click at [758, 20] on icon "button" at bounding box center [759, 23] width 21 height 21
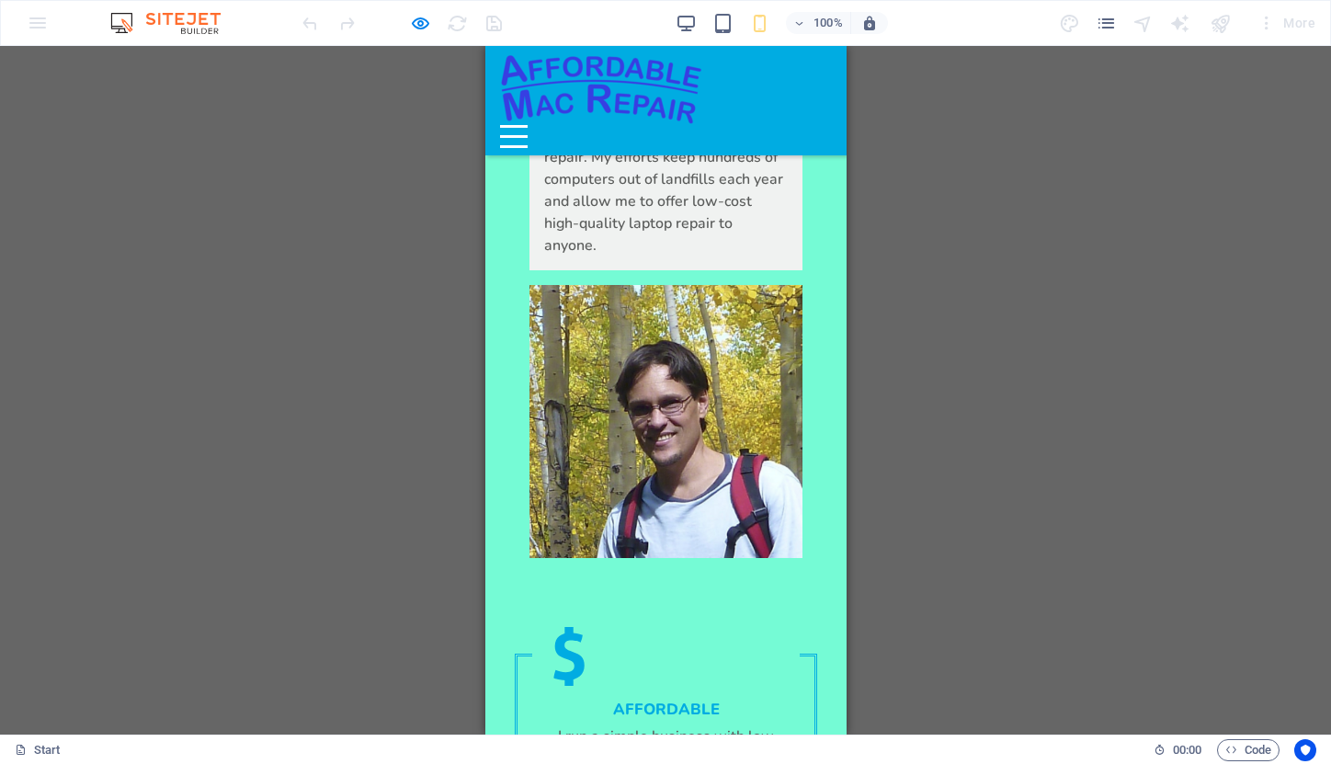
scroll to position [4495, 0]
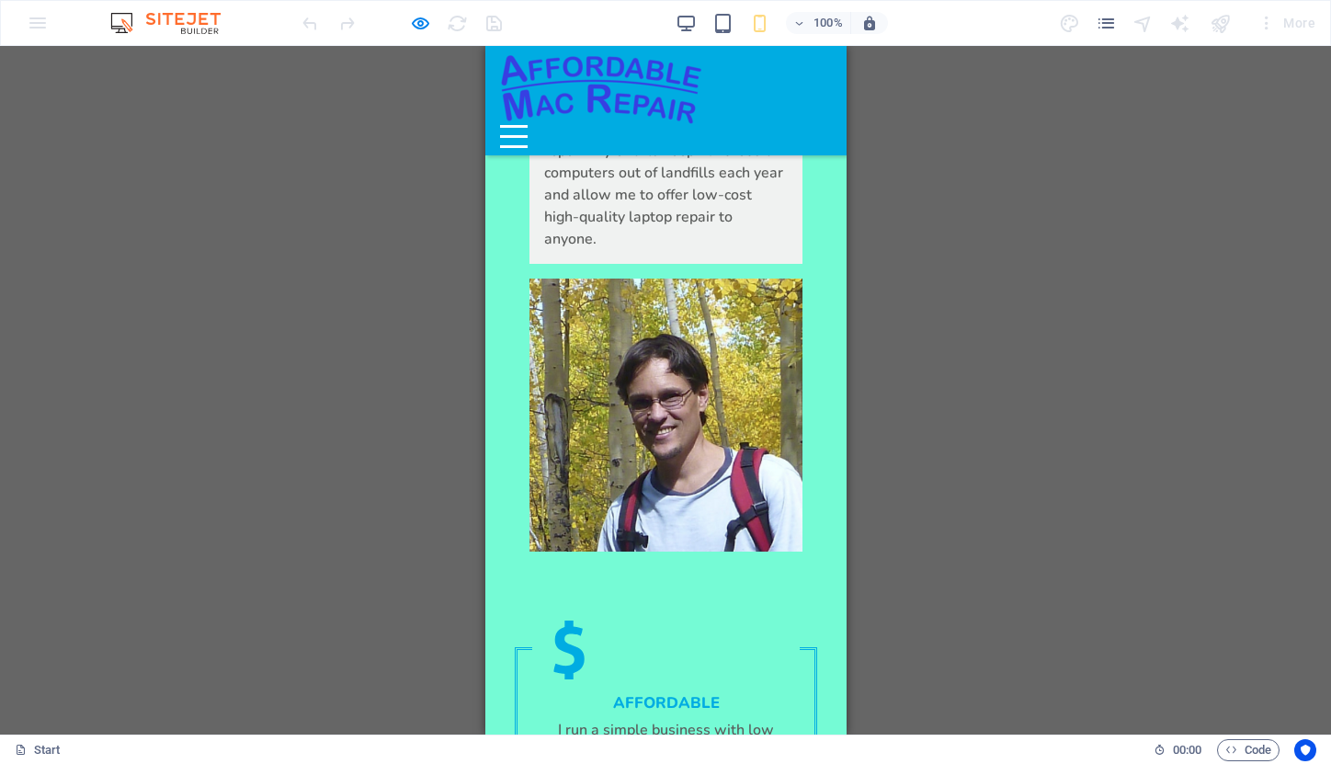
click at [527, 125] on button "Menu" at bounding box center [513, 126] width 28 height 3
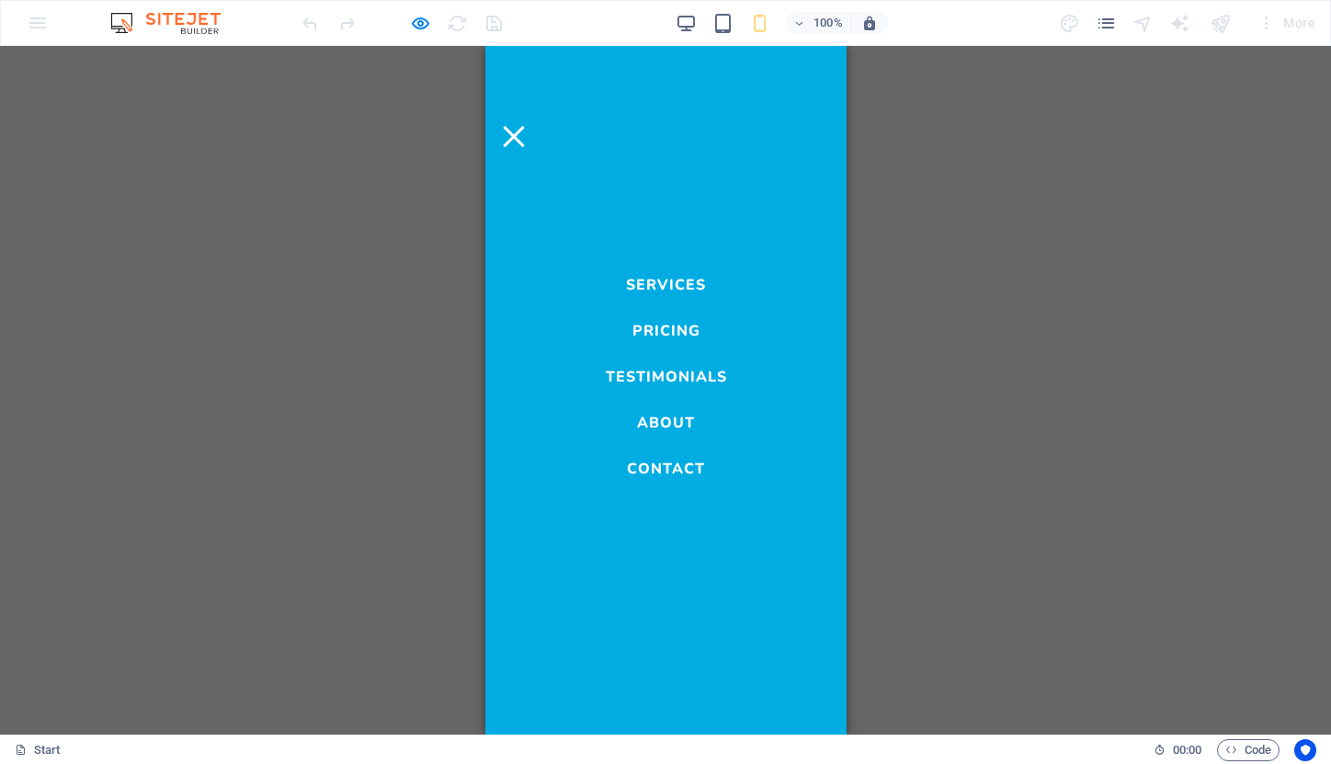
click at [681, 278] on link "Services" at bounding box center [665, 280] width 80 height 22
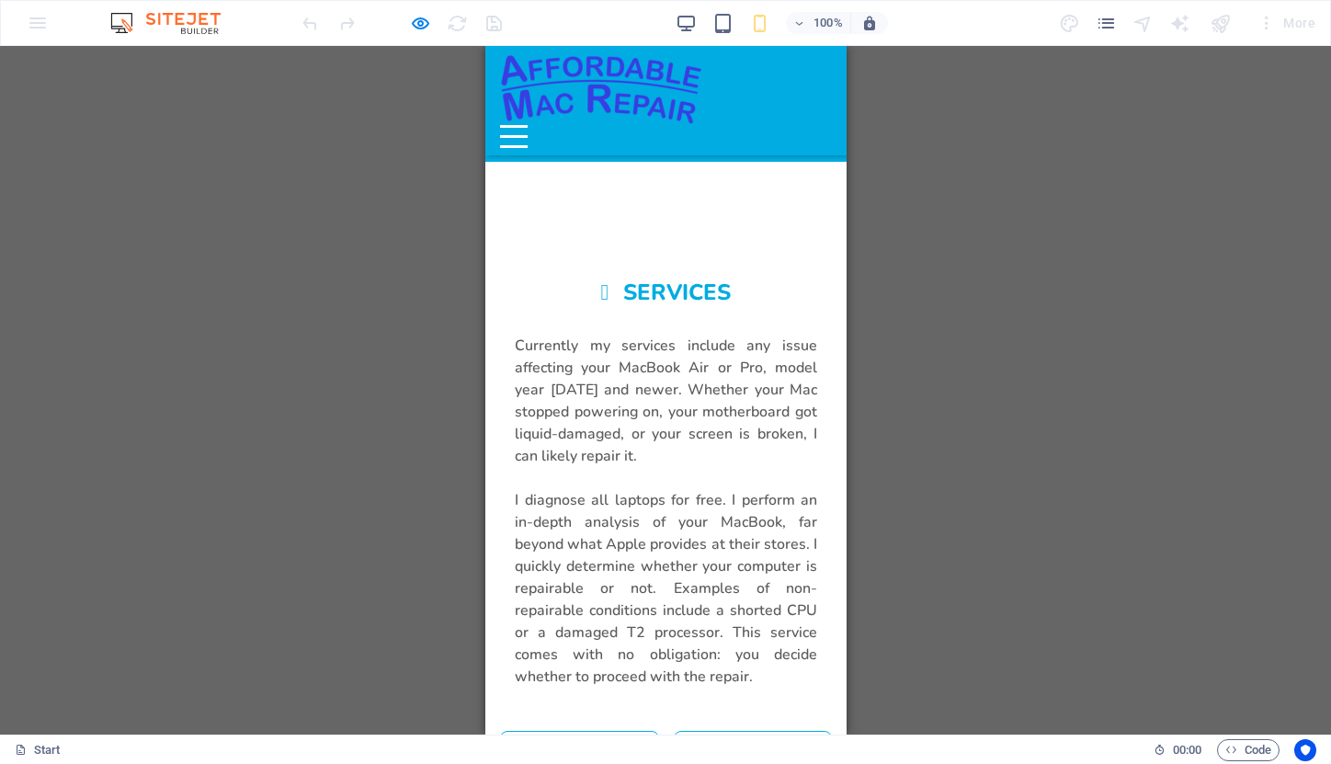
scroll to position [849, 0]
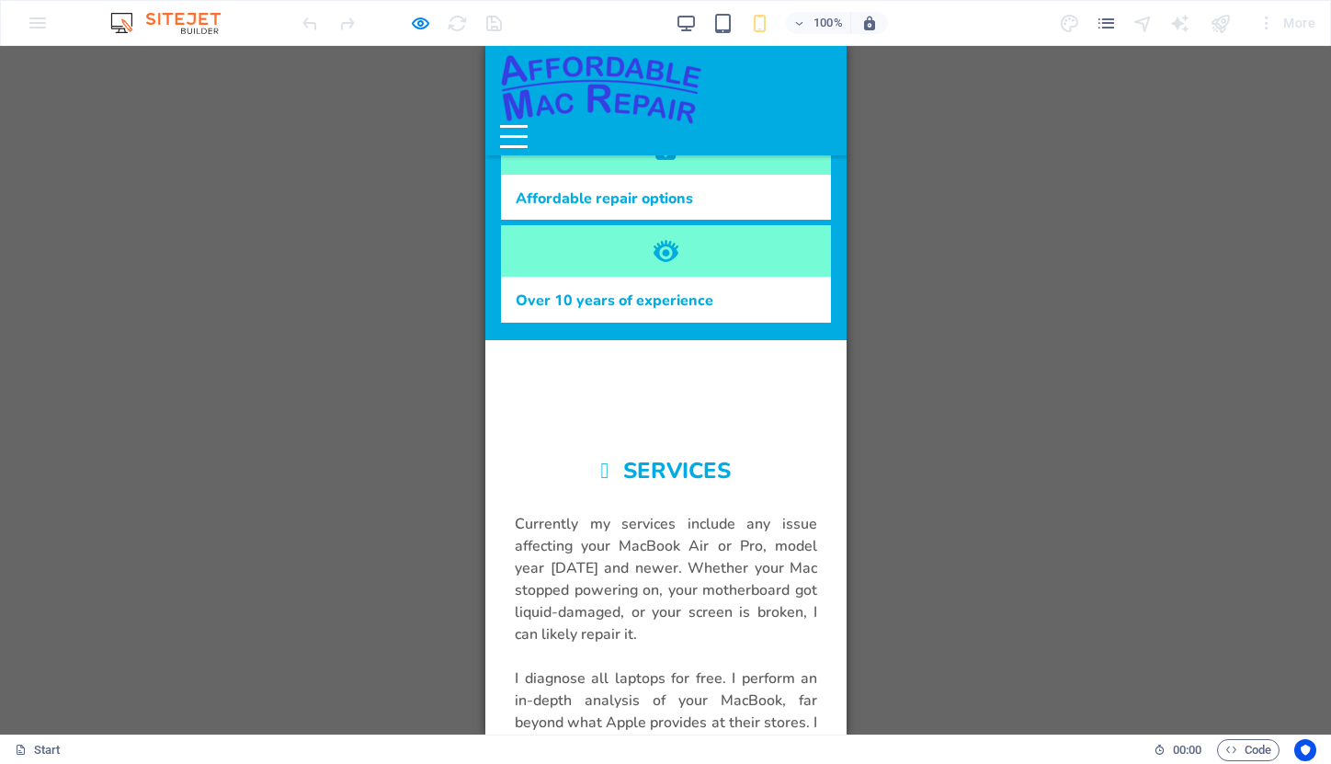
click at [640, 100] on img at bounding box center [600, 89] width 202 height 72
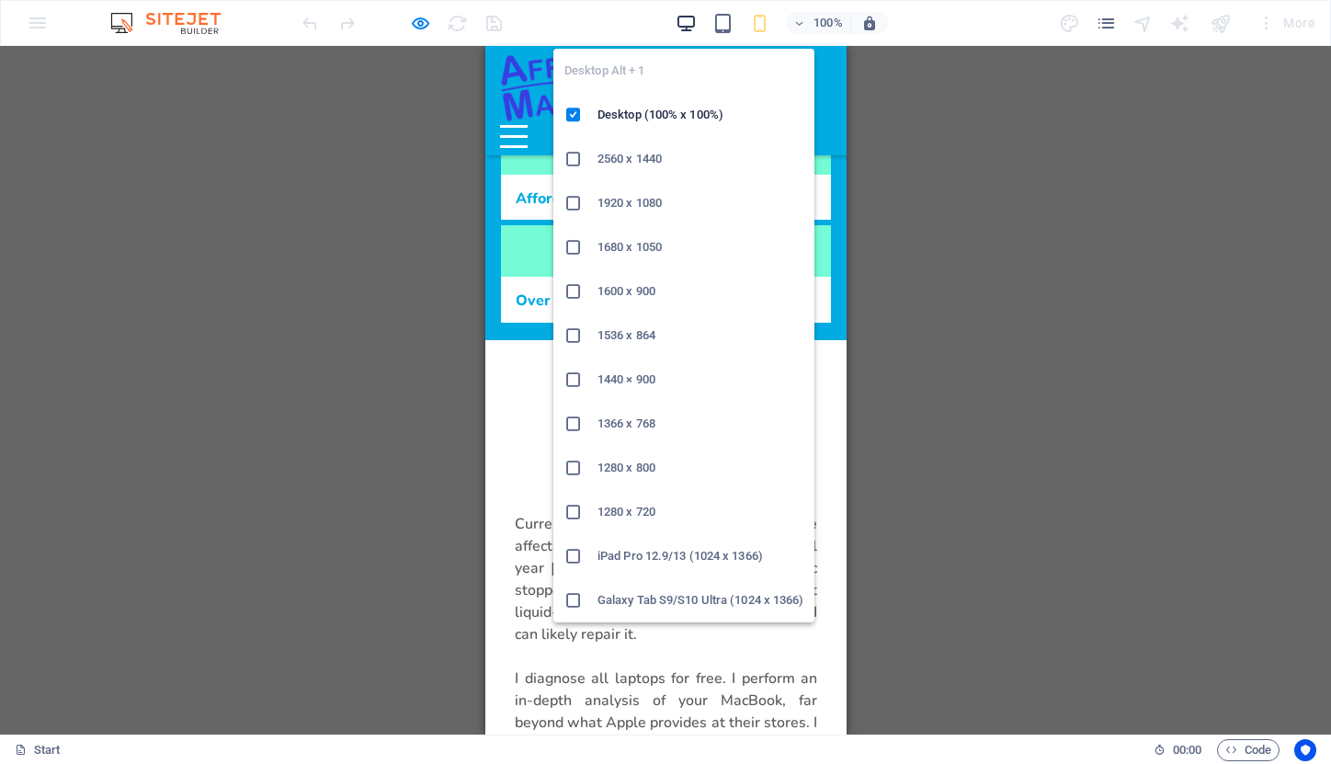
click at [683, 21] on icon "button" at bounding box center [686, 23] width 21 height 21
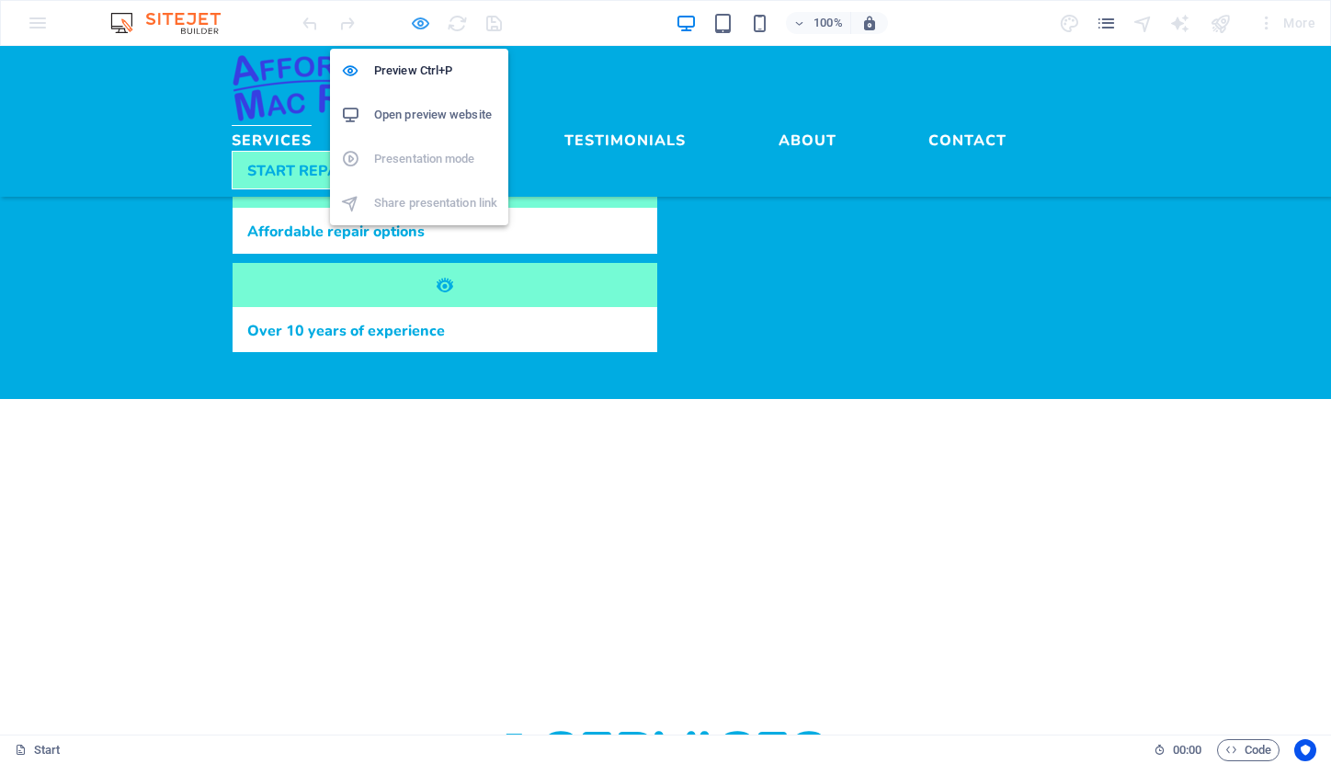
click at [417, 27] on icon "button" at bounding box center [420, 23] width 21 height 21
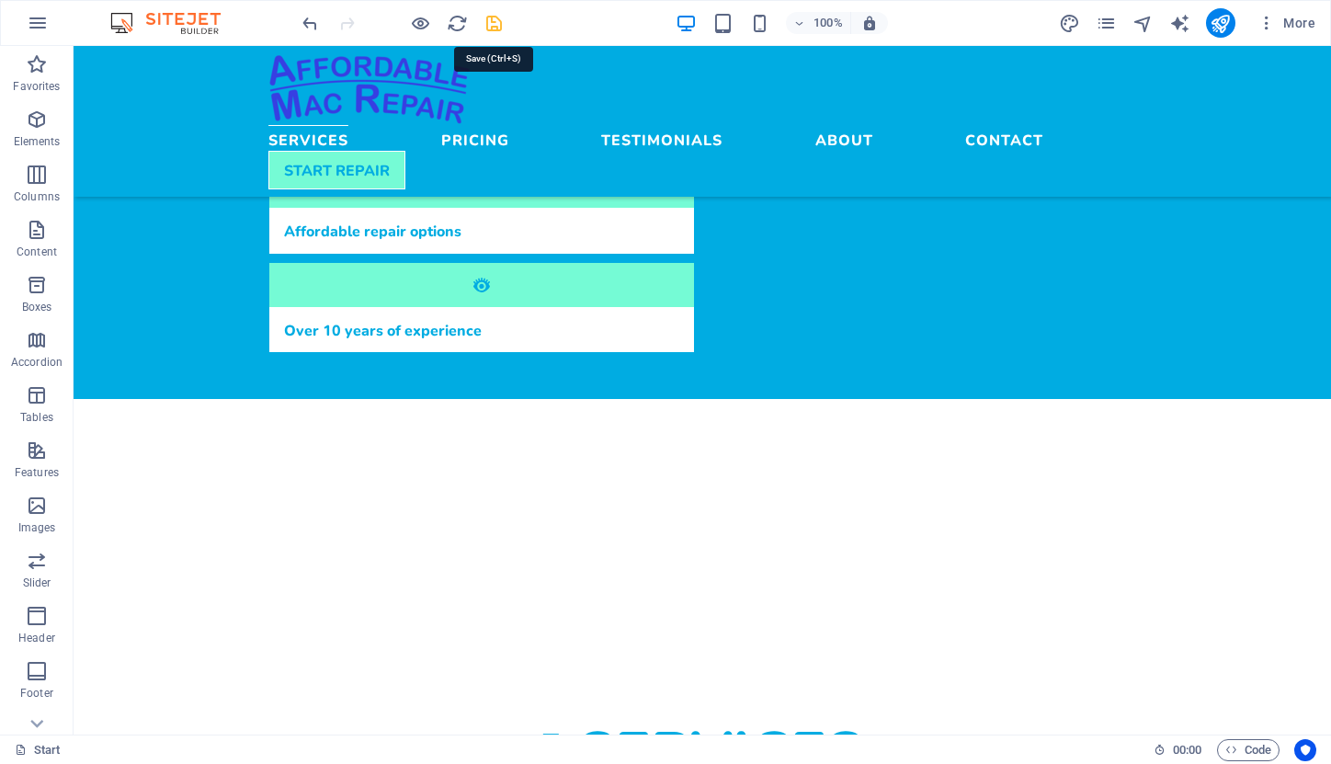
click at [489, 21] on icon "save" at bounding box center [494, 23] width 21 height 21
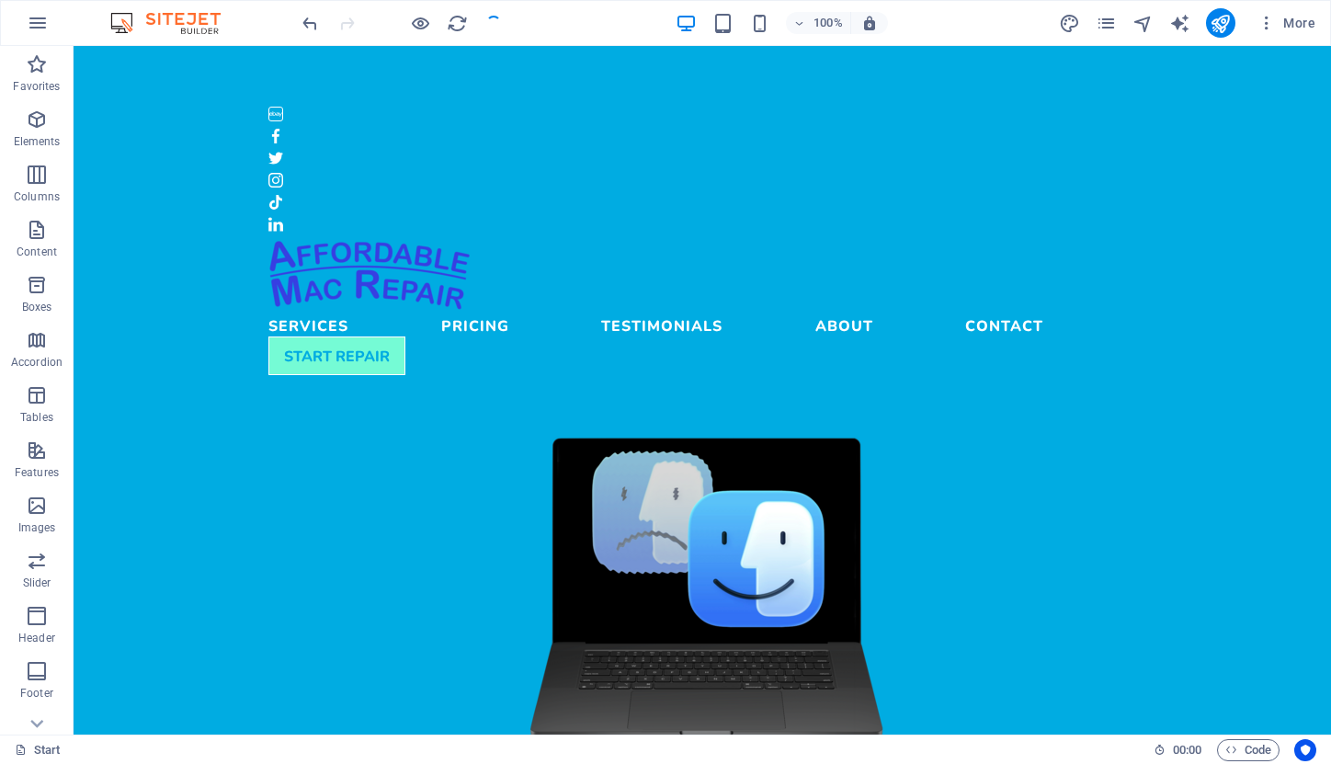
scroll to position [0, 0]
click at [424, 239] on img at bounding box center [369, 275] width 202 height 72
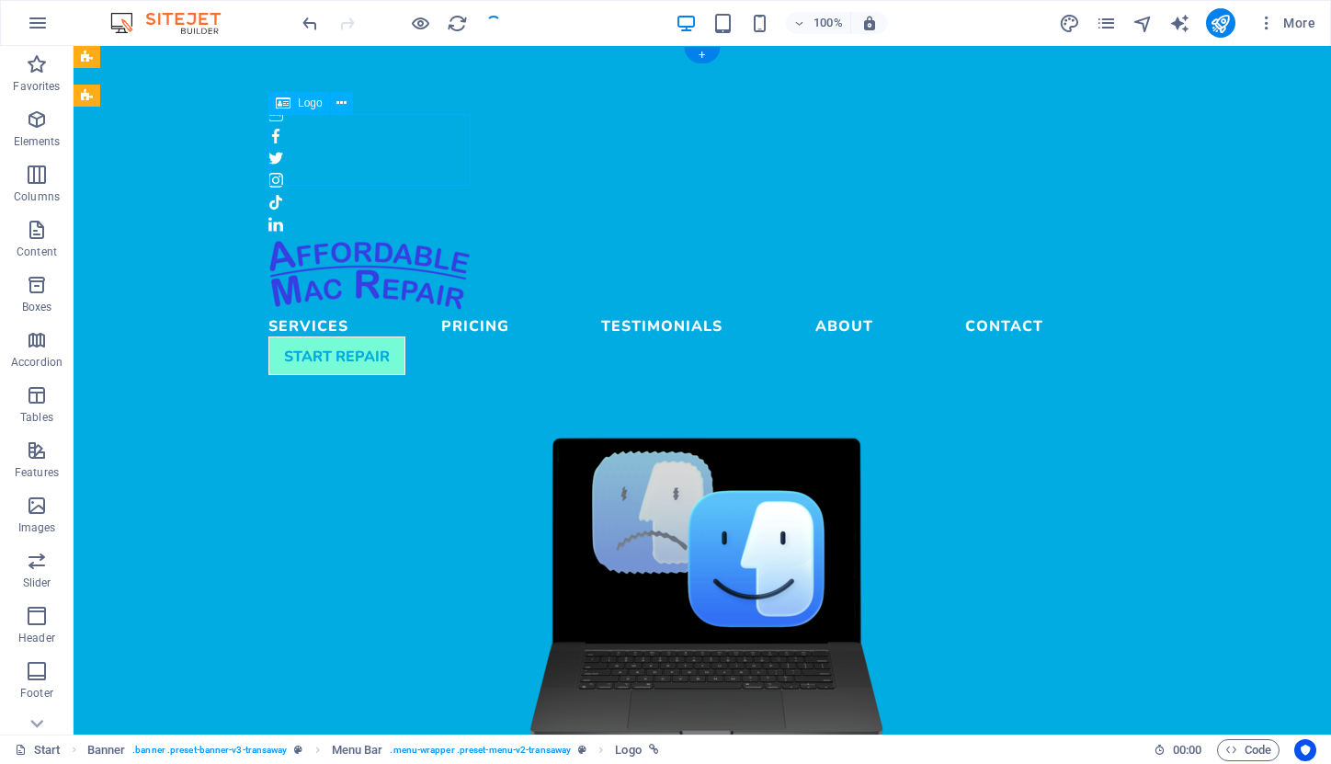
click at [359, 239] on img at bounding box center [369, 275] width 202 height 72
click at [343, 239] on img at bounding box center [369, 275] width 202 height 72
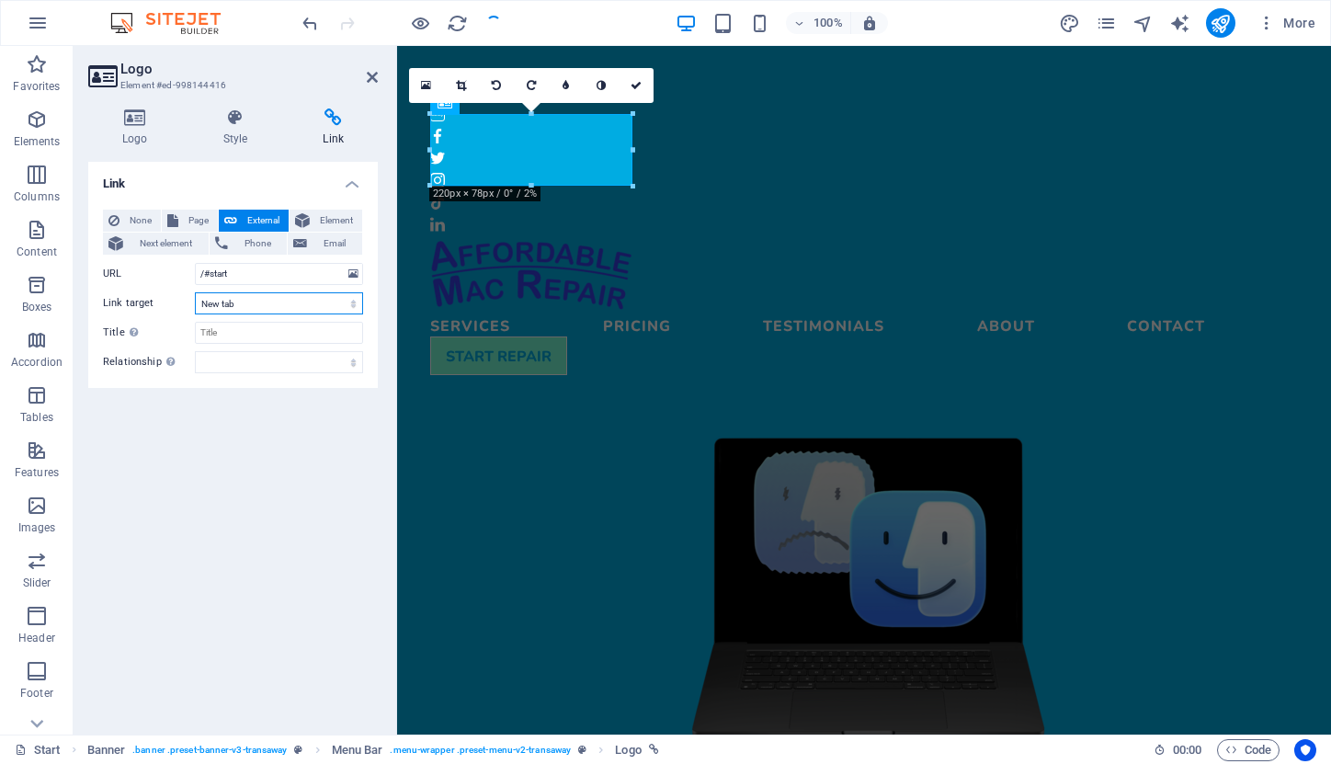
select select
click at [423, 189] on div "Container" at bounding box center [438, 182] width 83 height 22
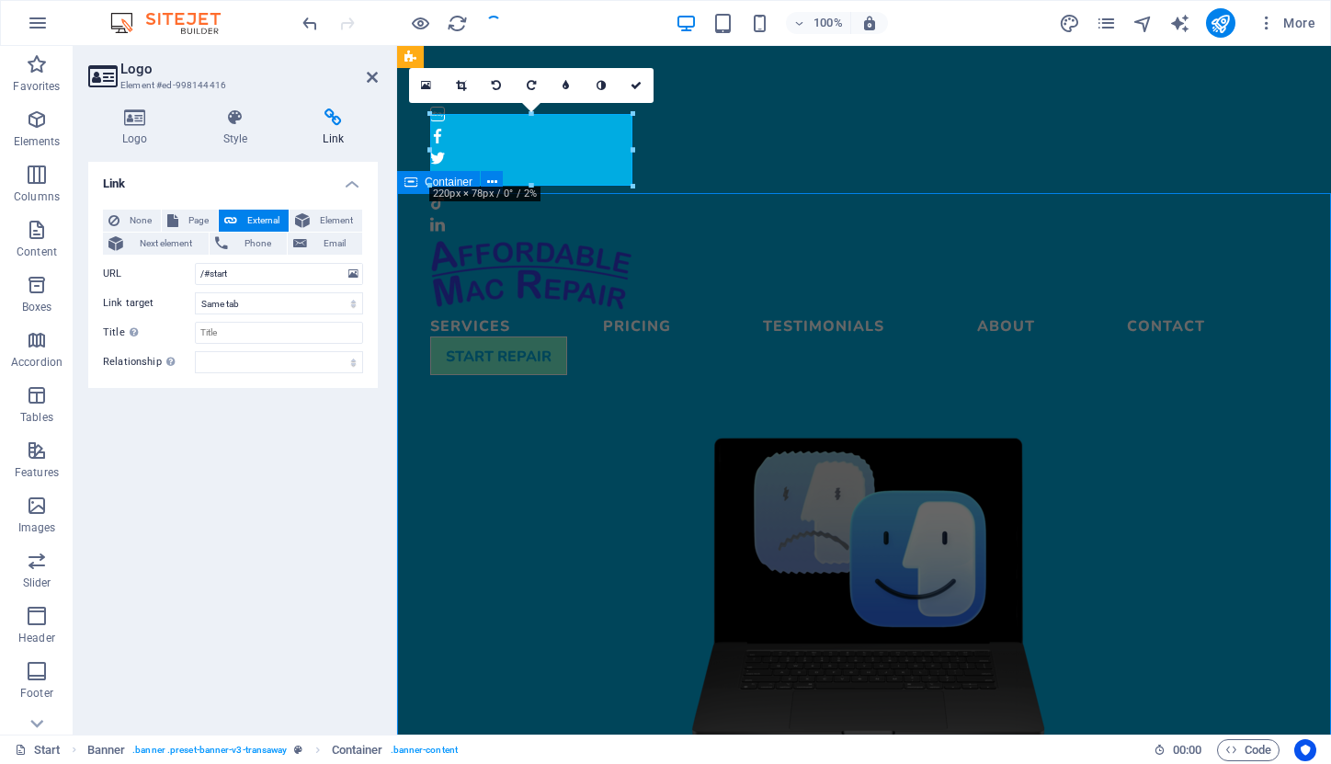
click at [423, 189] on div "Container" at bounding box center [438, 182] width 83 height 22
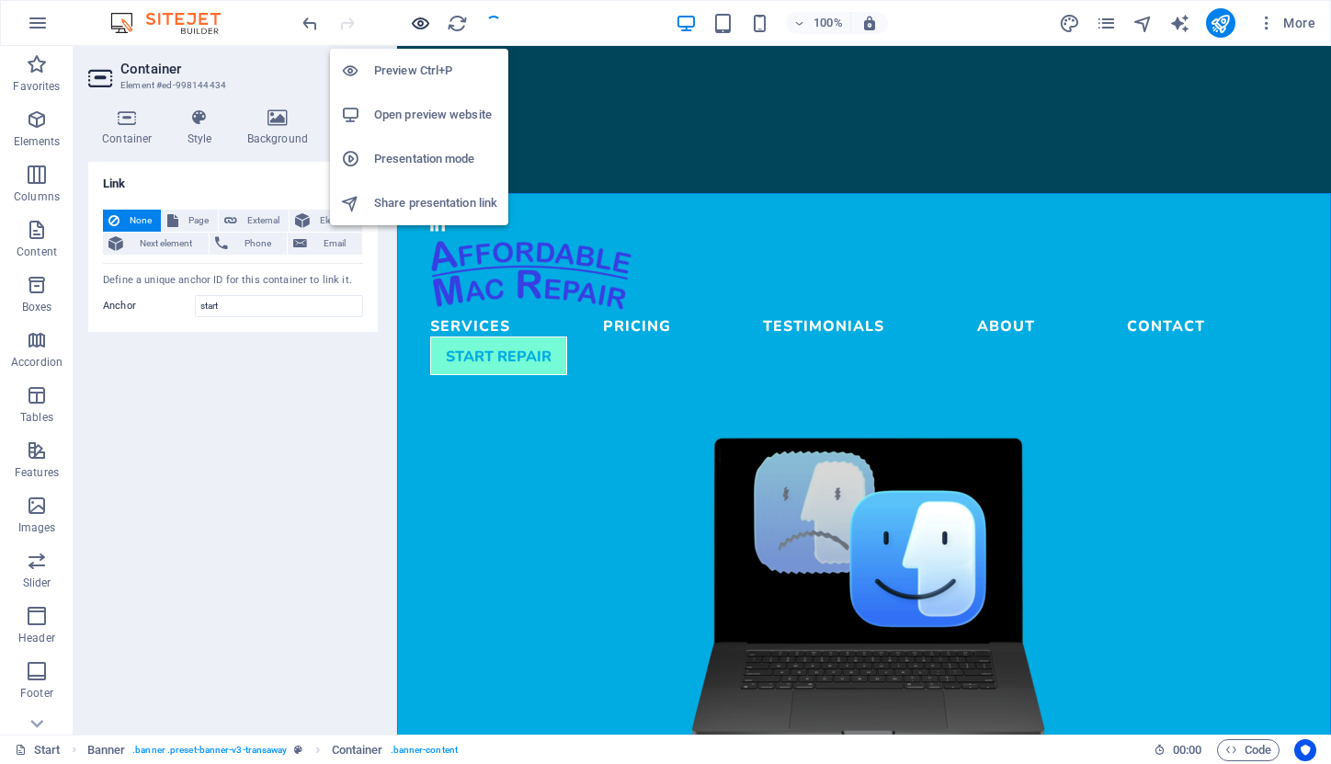
click at [422, 20] on icon "button" at bounding box center [420, 23] width 21 height 21
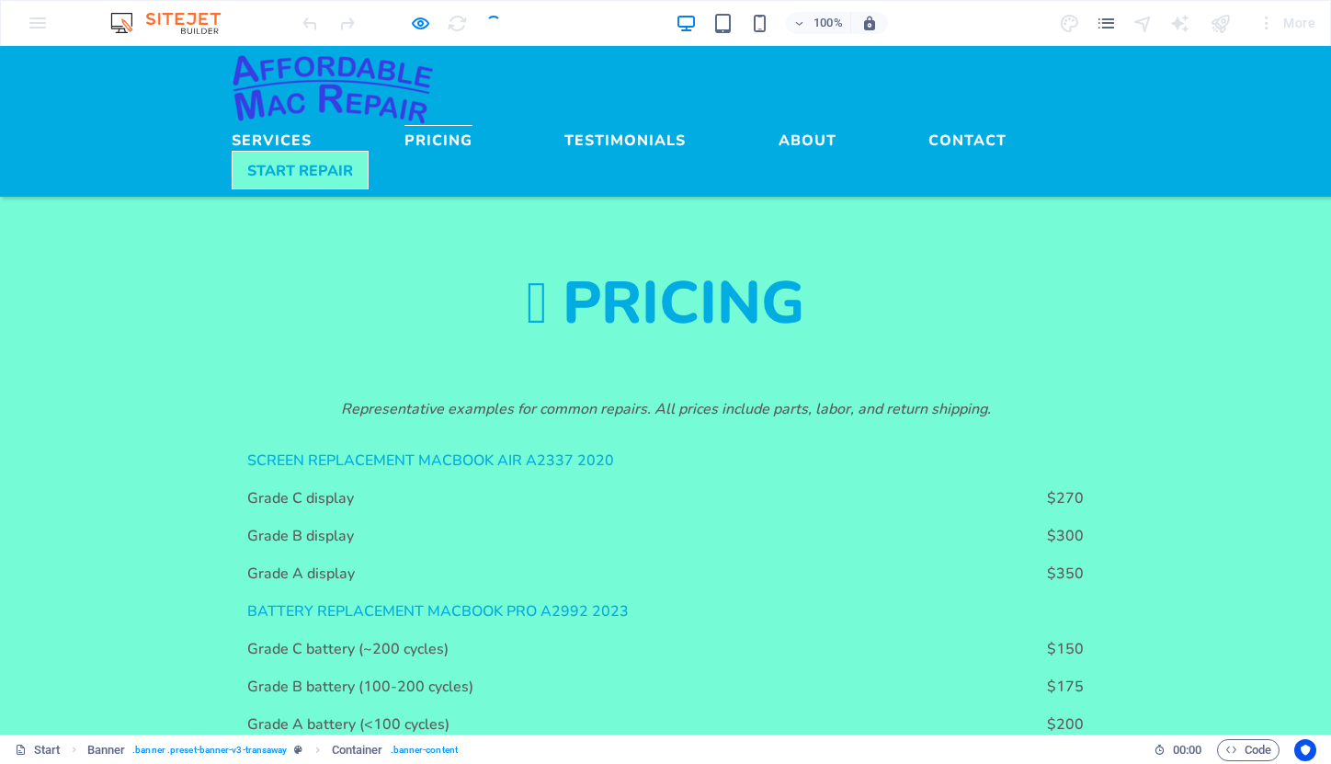
scroll to position [1946, 0]
click at [336, 65] on img at bounding box center [333, 89] width 202 height 72
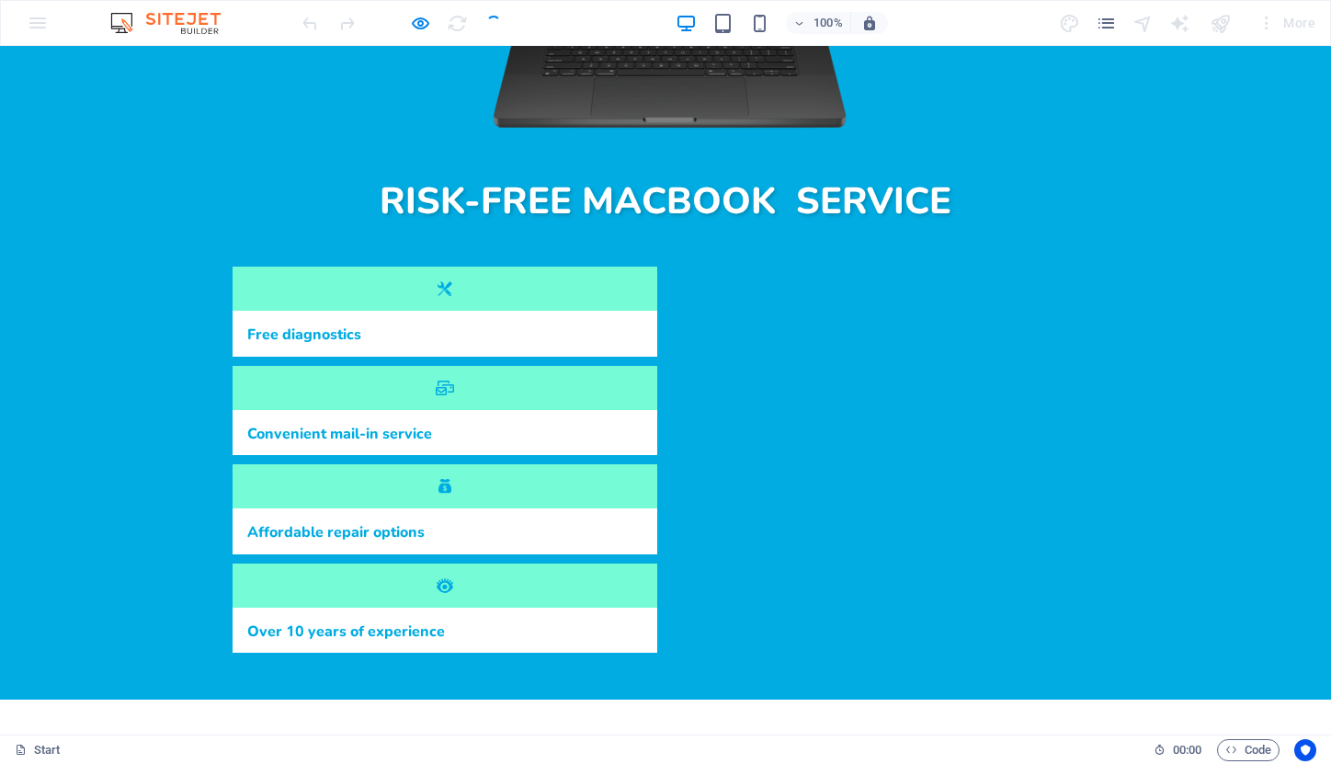
scroll to position [57, 0]
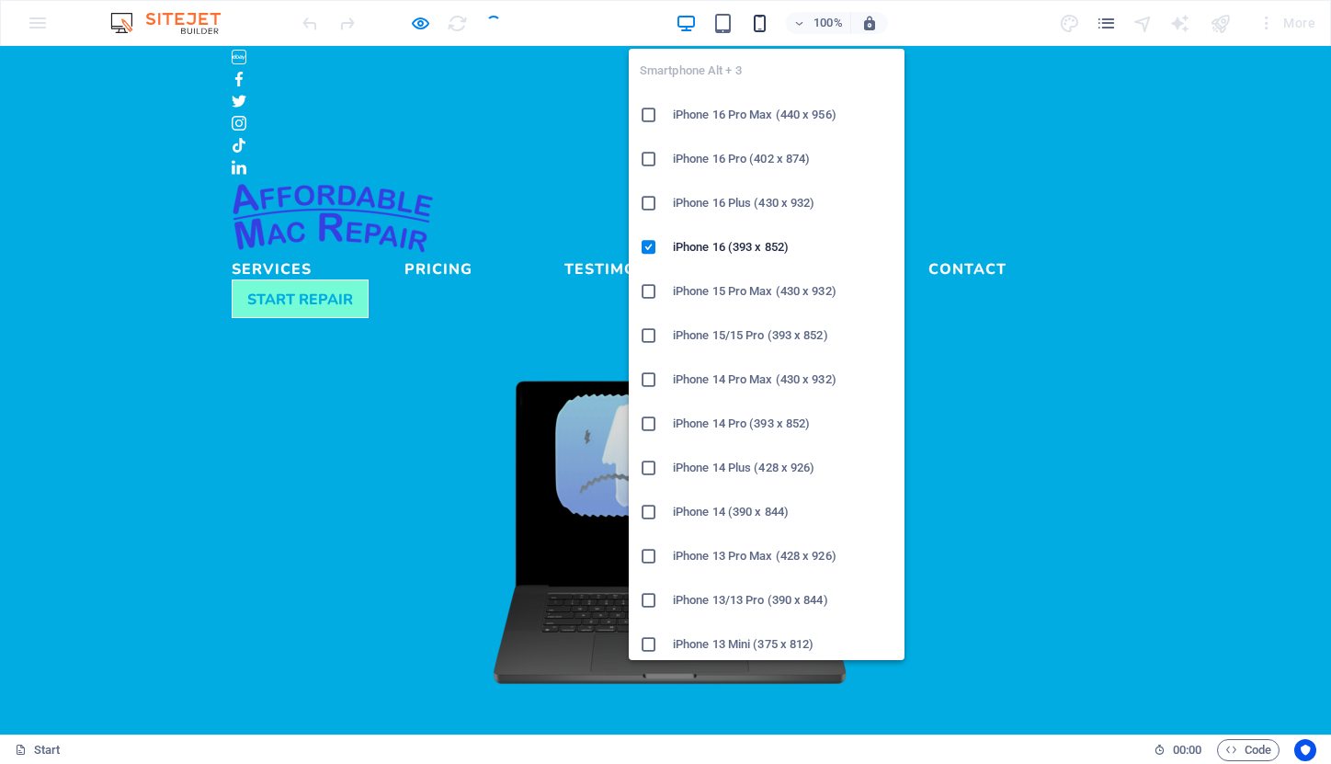
click at [759, 17] on icon "button" at bounding box center [759, 23] width 21 height 21
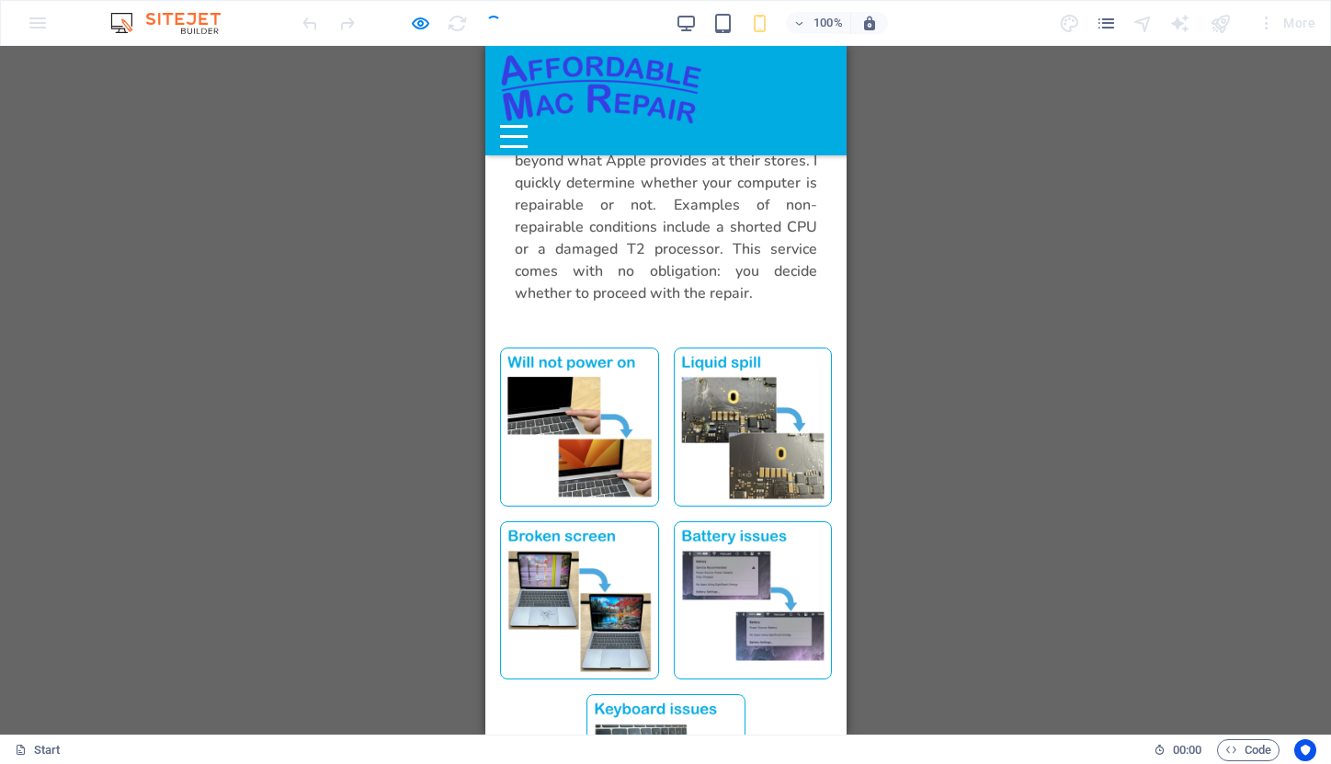
scroll to position [1430, 0]
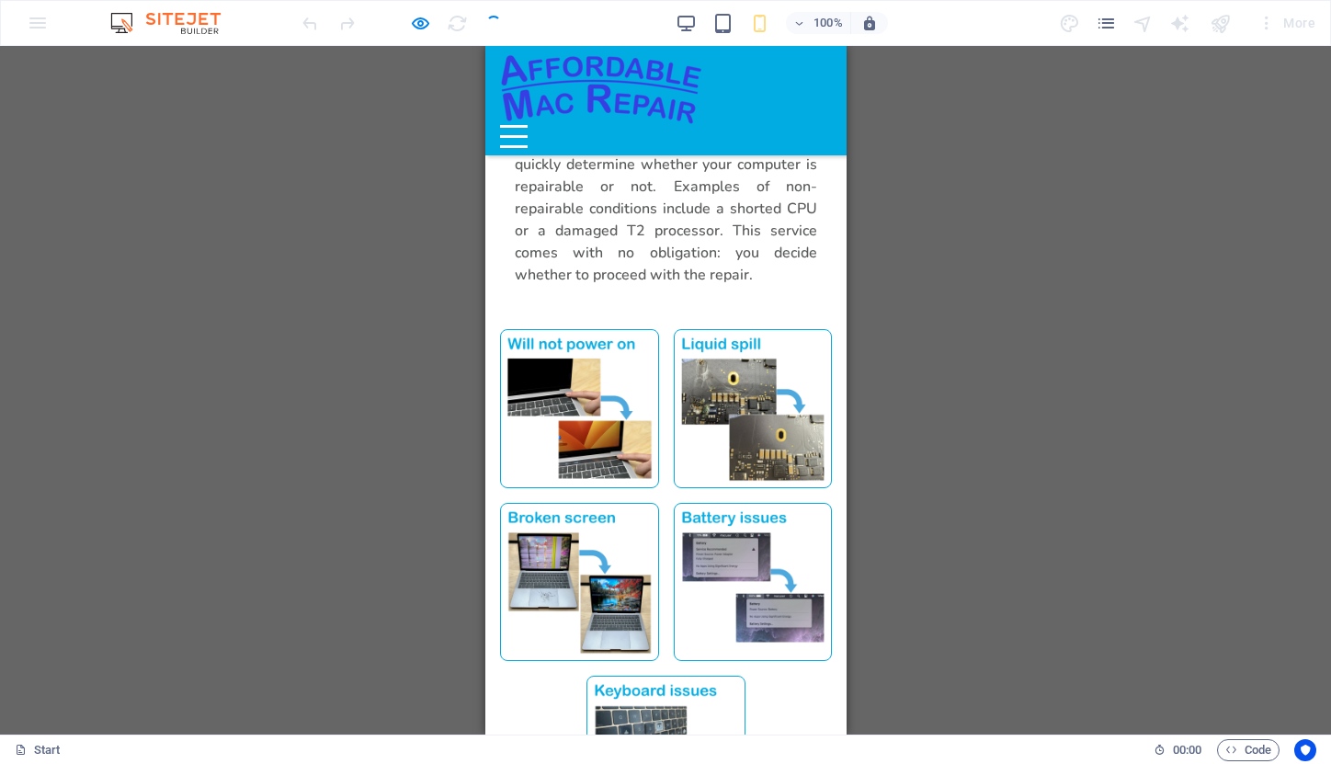
click at [622, 92] on img at bounding box center [600, 89] width 202 height 72
click at [527, 125] on div "Menu" at bounding box center [513, 136] width 28 height 23
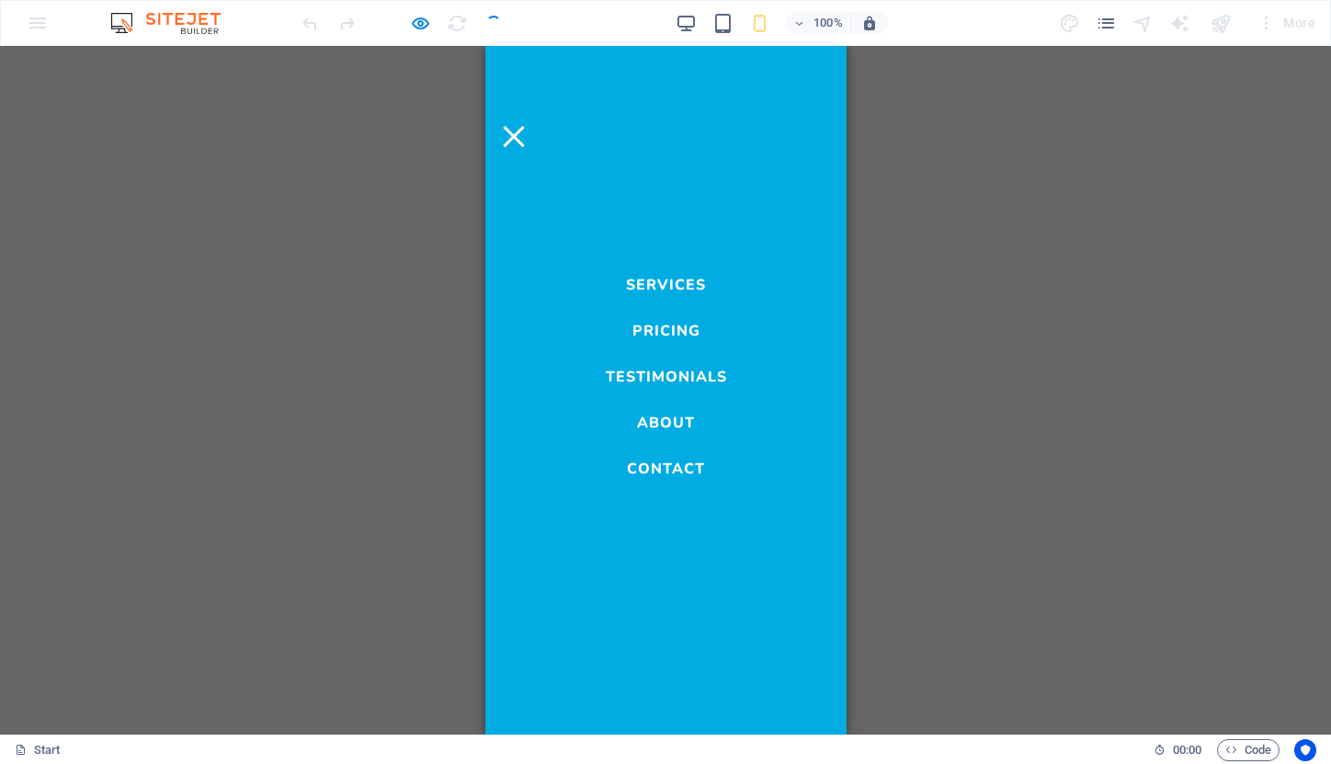
click at [670, 282] on link "Services" at bounding box center [665, 280] width 80 height 22
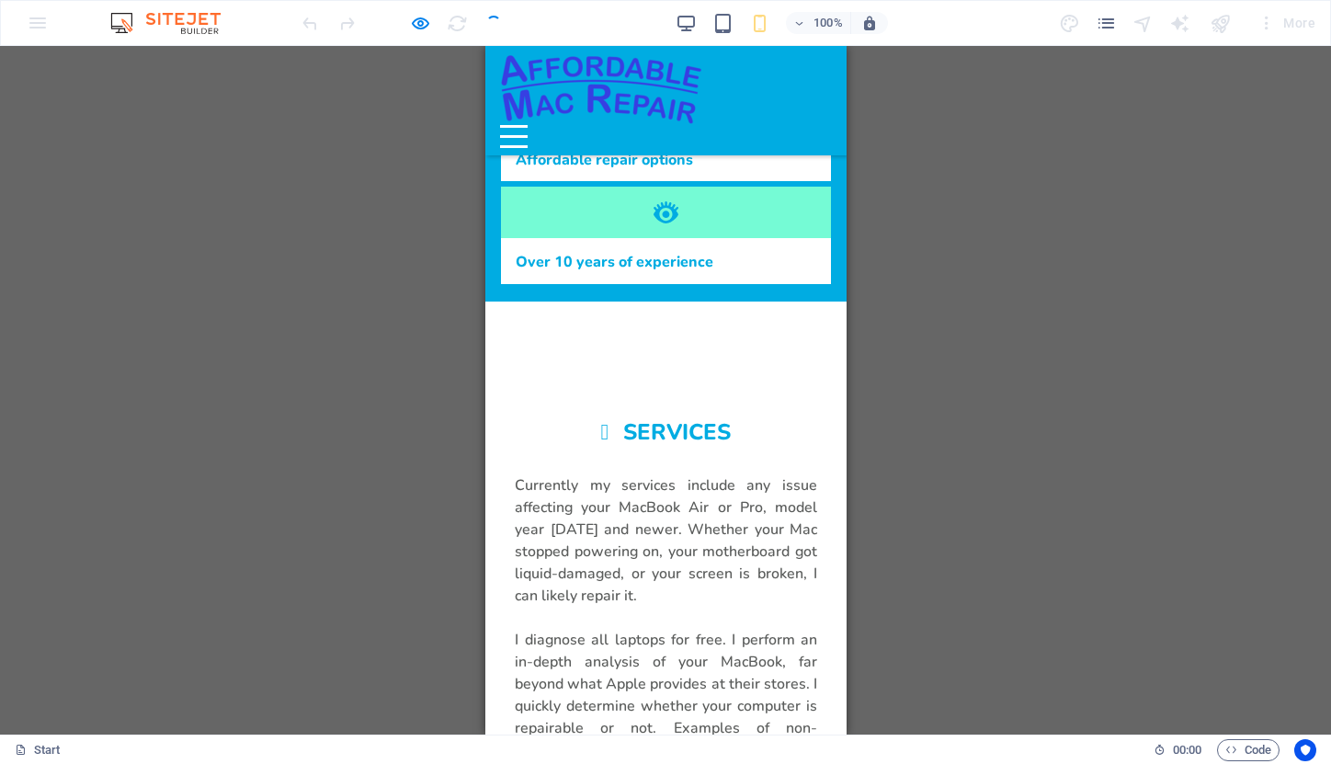
scroll to position [849, 0]
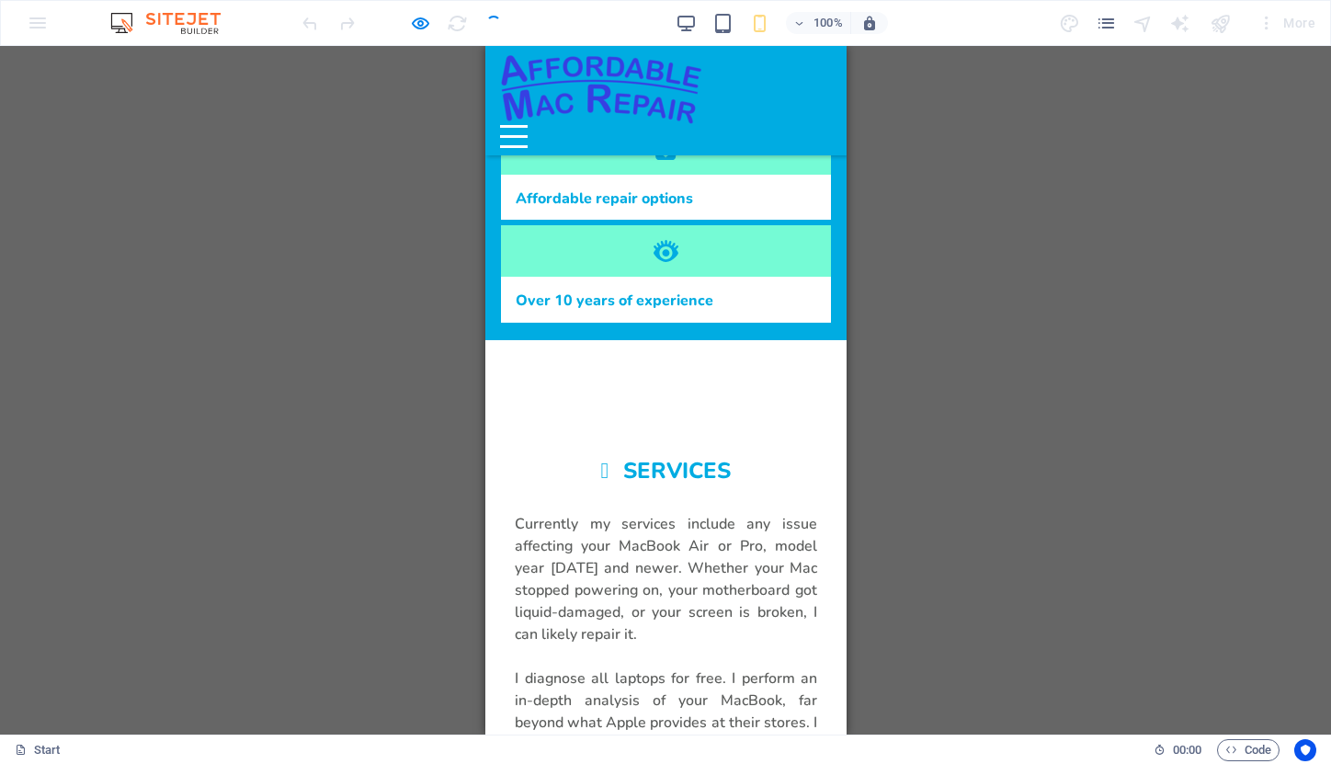
click at [623, 76] on img at bounding box center [600, 89] width 202 height 72
click at [588, 68] on img at bounding box center [600, 89] width 202 height 72
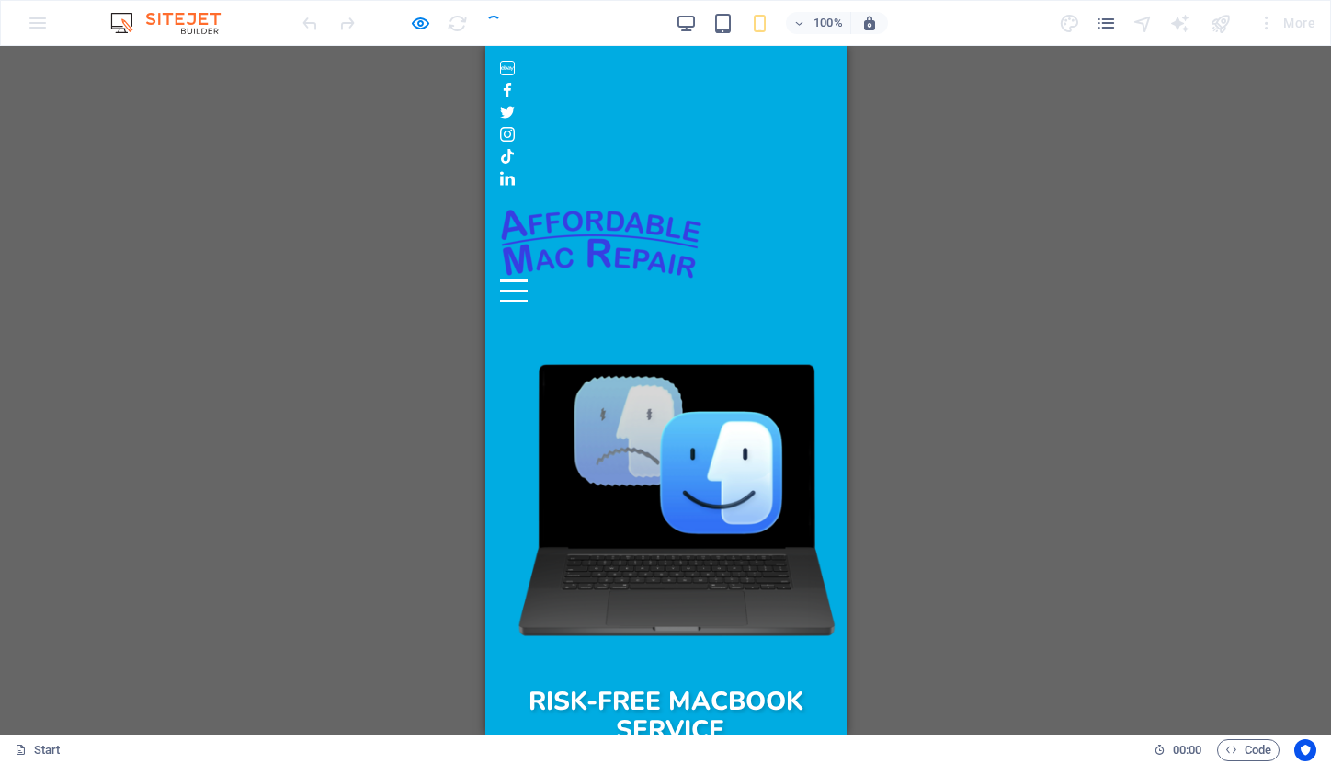
scroll to position [0, 0]
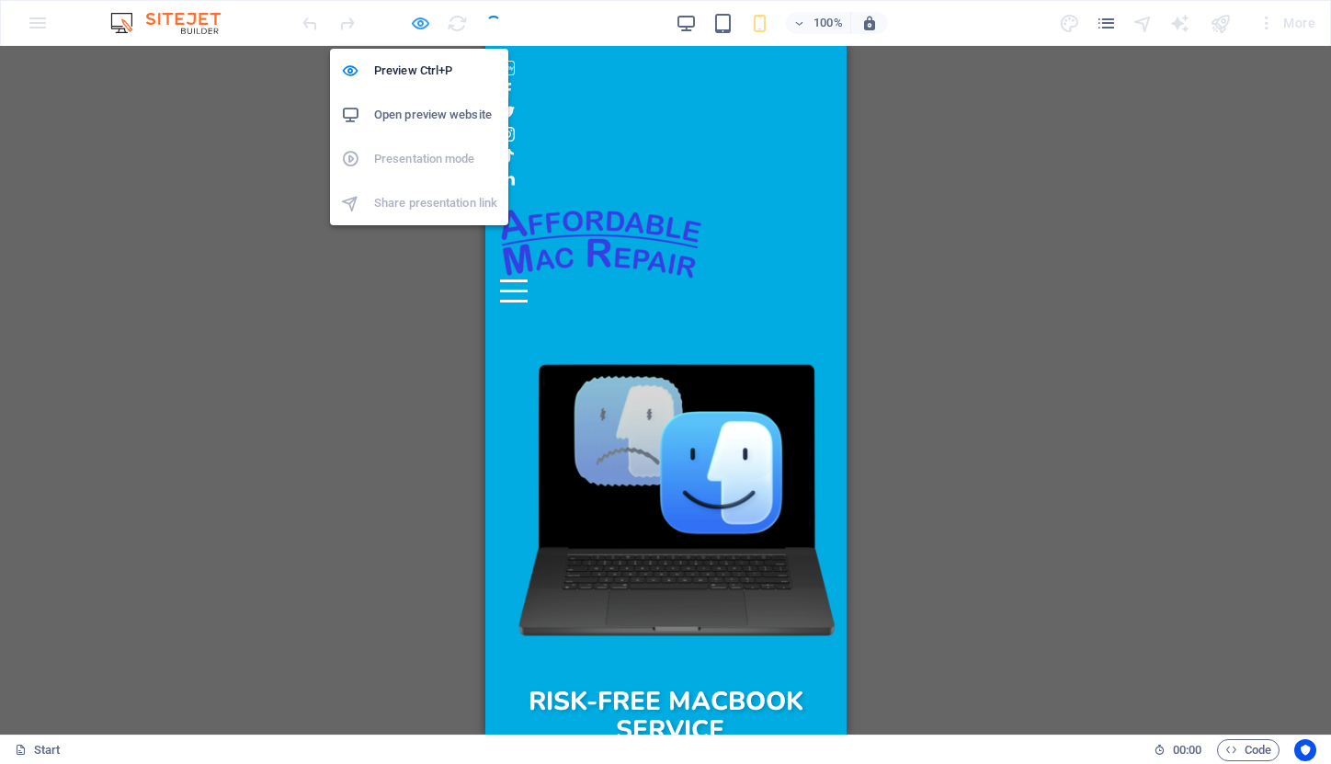
click at [421, 19] on icon "button" at bounding box center [420, 23] width 21 height 21
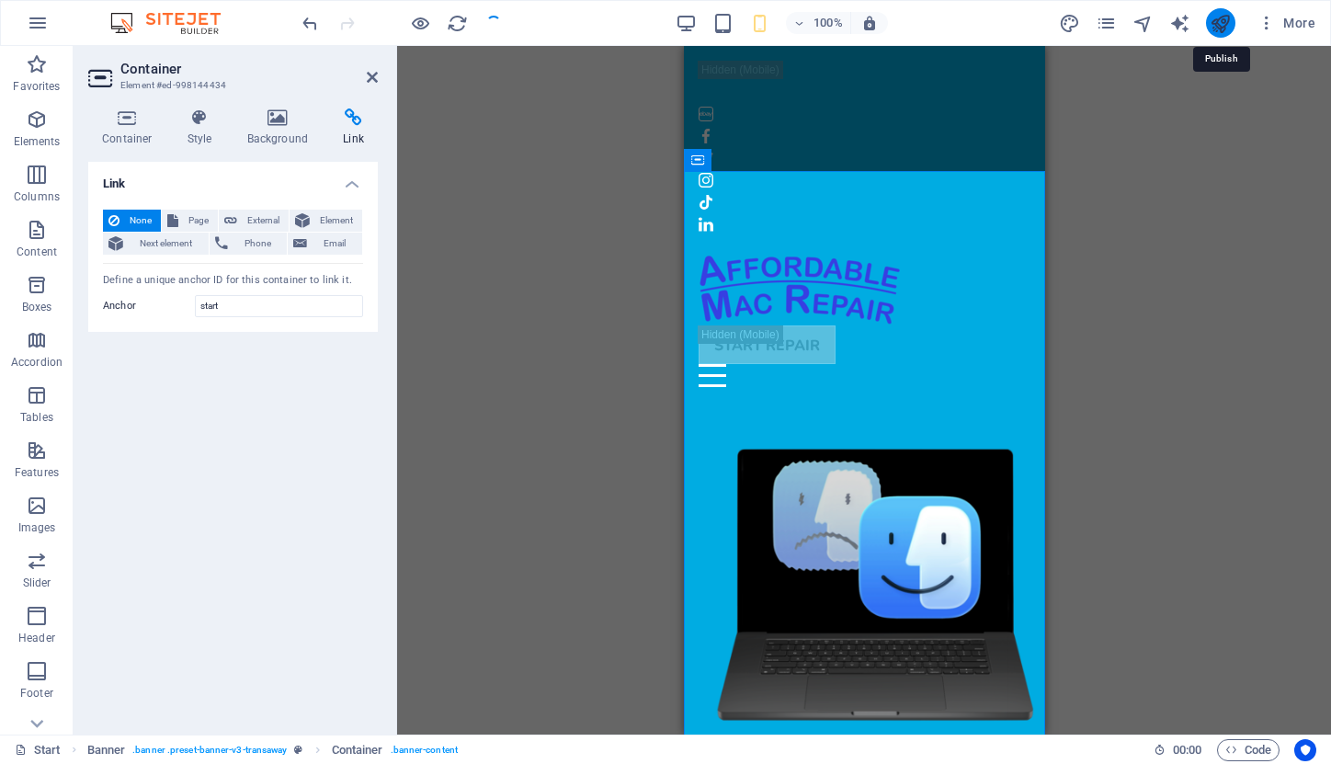
click at [1219, 23] on icon "publish" at bounding box center [1220, 23] width 21 height 21
